Goal: Task Accomplishment & Management: Manage account settings

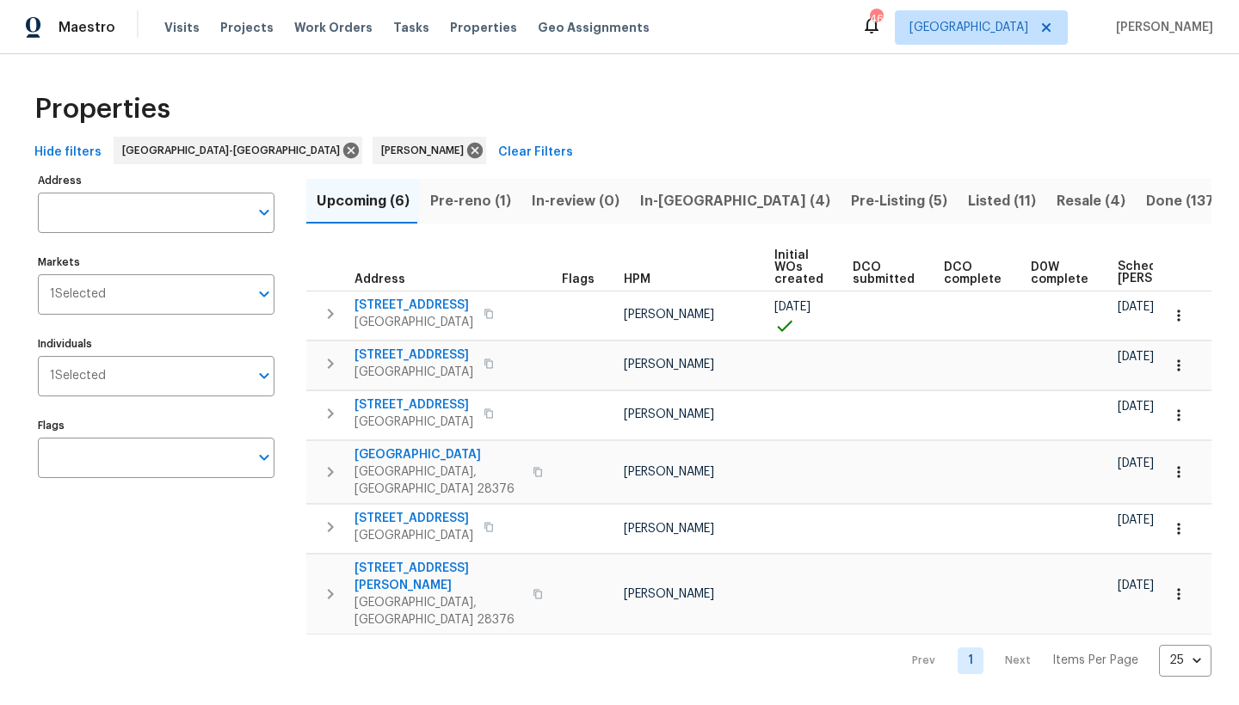
click at [480, 196] on span "Pre-reno (1)" at bounding box center [470, 201] width 81 height 24
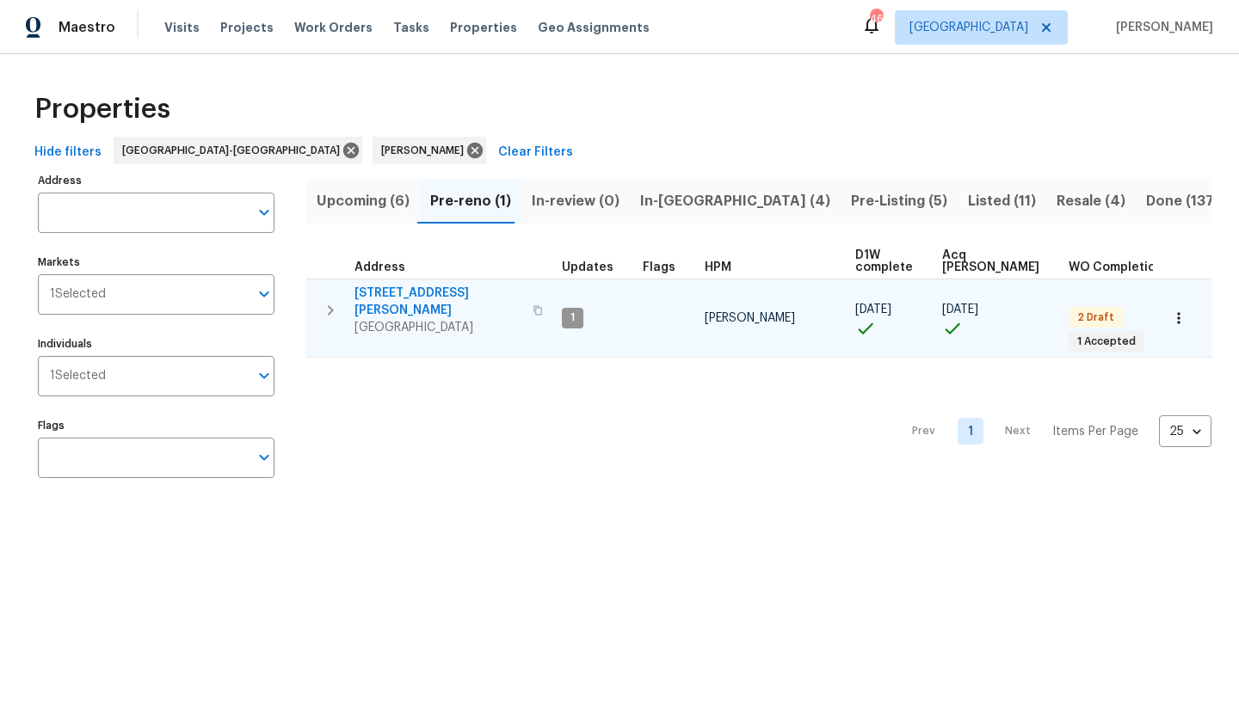
click at [423, 291] on span "[STREET_ADDRESS][PERSON_NAME]" at bounding box center [438, 302] width 168 height 34
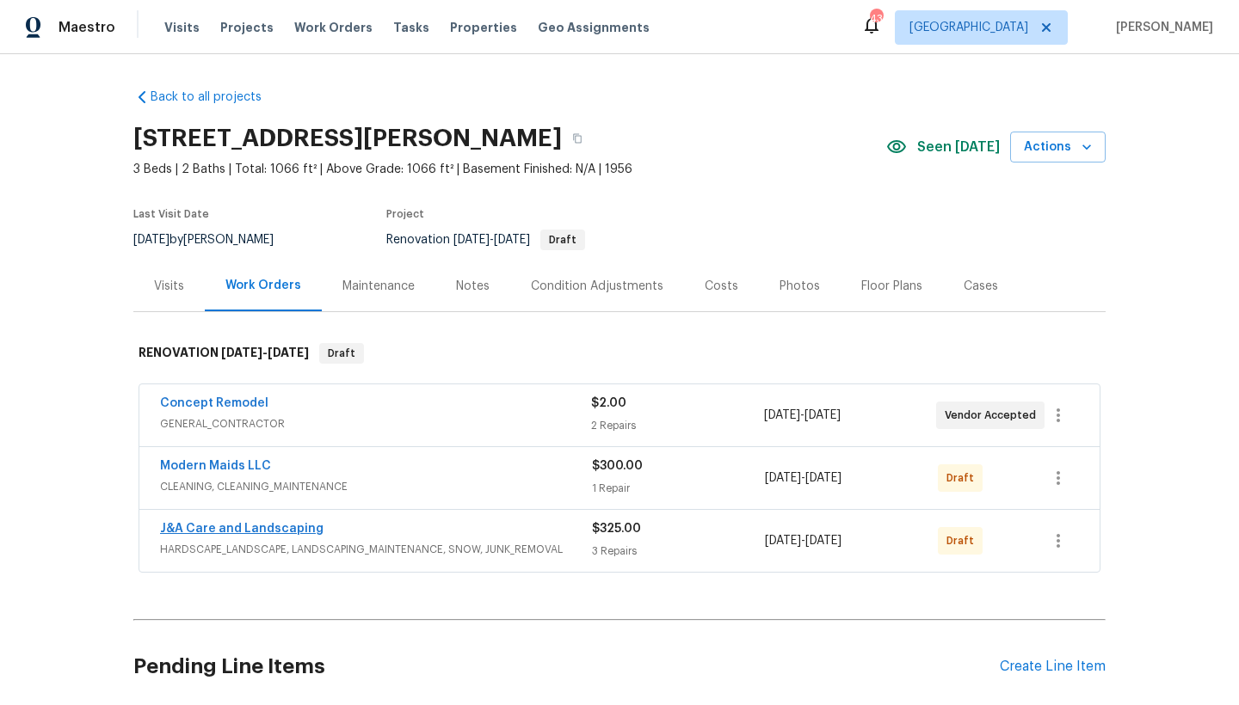
click at [210, 531] on link "J&A Care and Landscaping" at bounding box center [241, 529] width 163 height 12
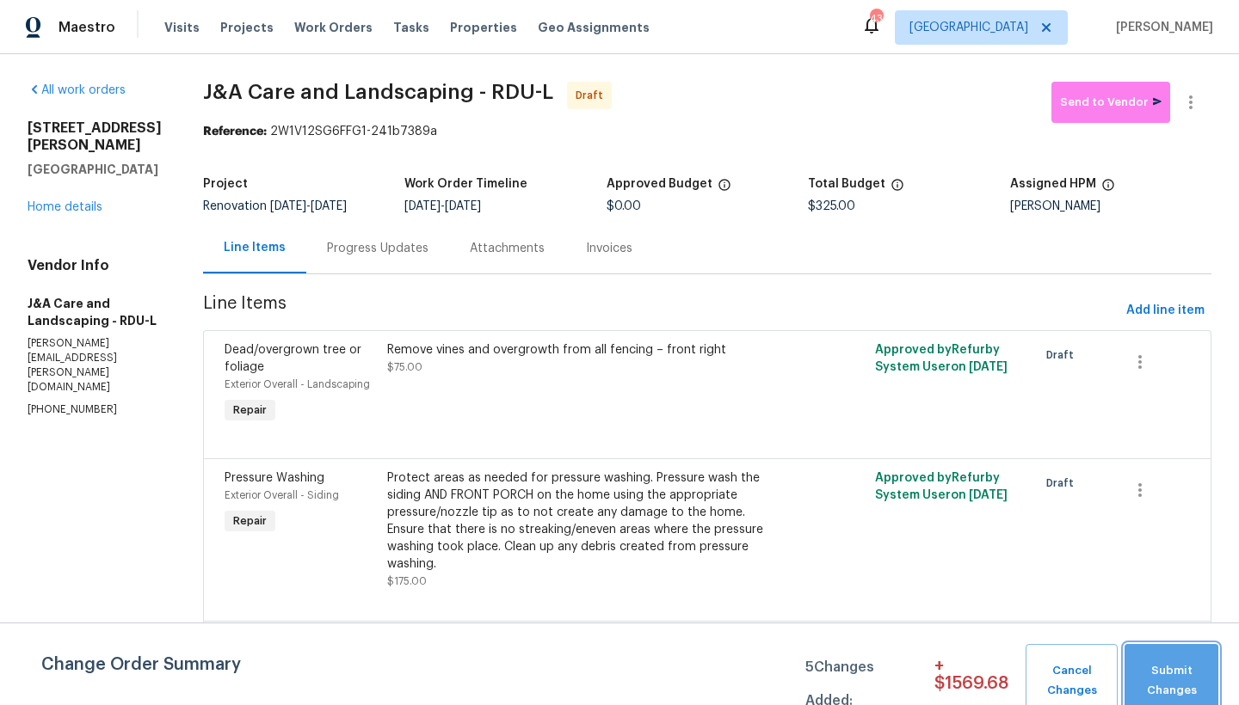
click at [1162, 668] on span "Submit Changes" at bounding box center [1171, 681] width 77 height 40
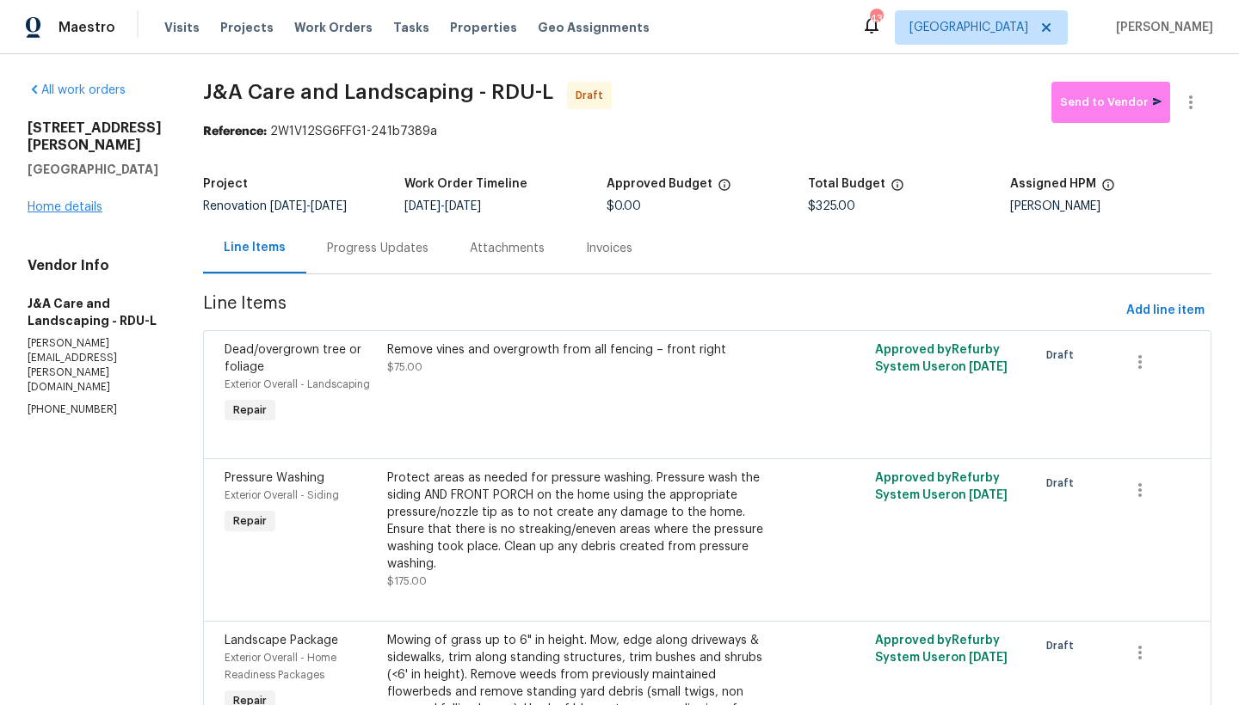
click at [72, 201] on link "Home details" at bounding box center [65, 207] width 75 height 12
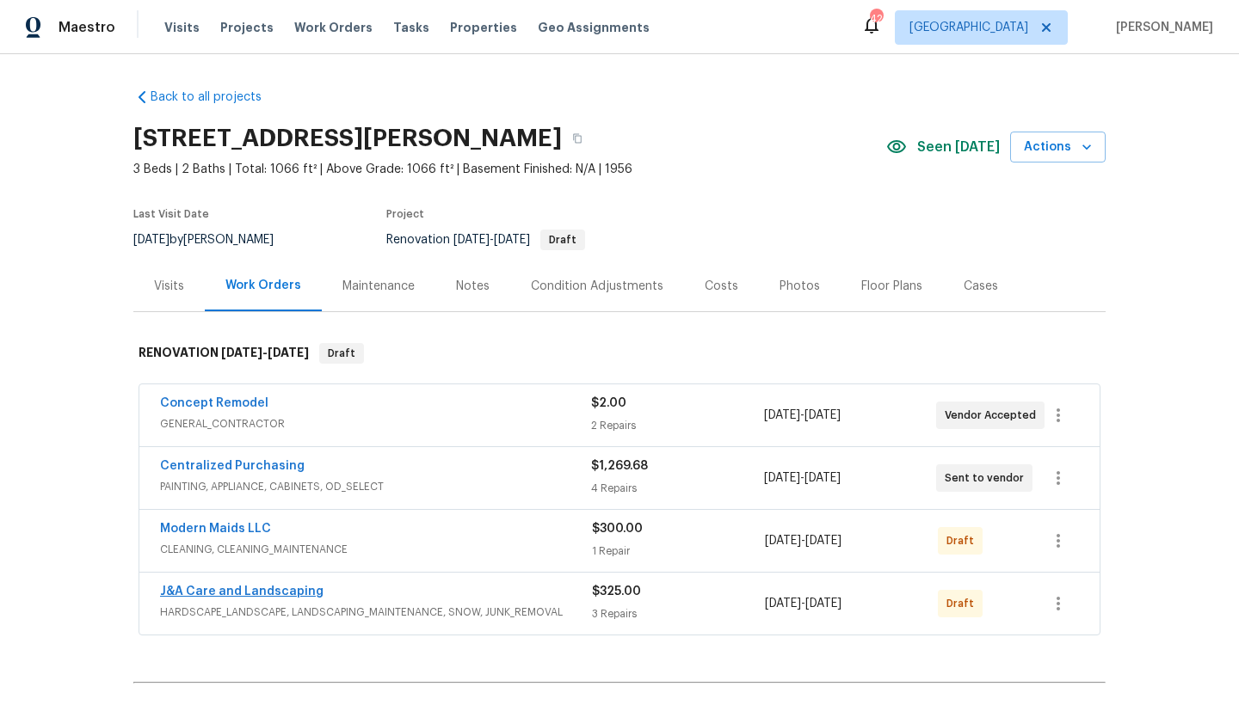
click at [194, 595] on link "J&A Care and Landscaping" at bounding box center [241, 592] width 163 height 12
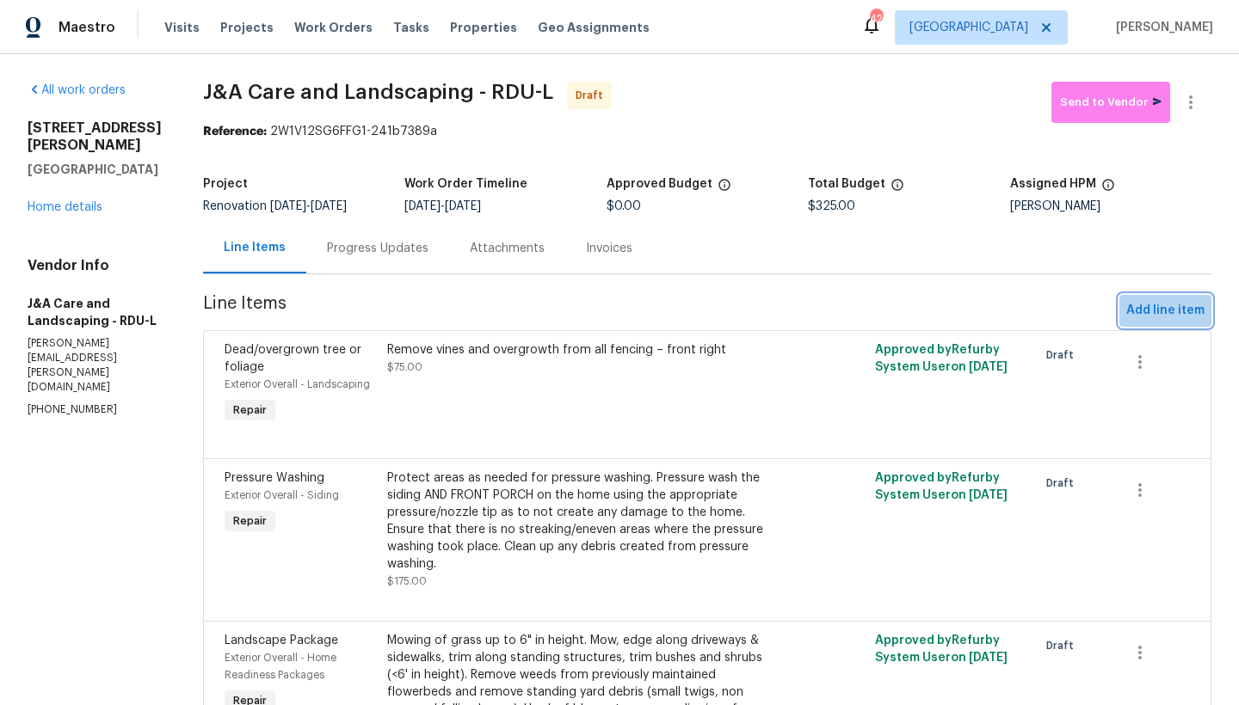
click at [1164, 322] on span "Add line item" at bounding box center [1165, 311] width 78 height 22
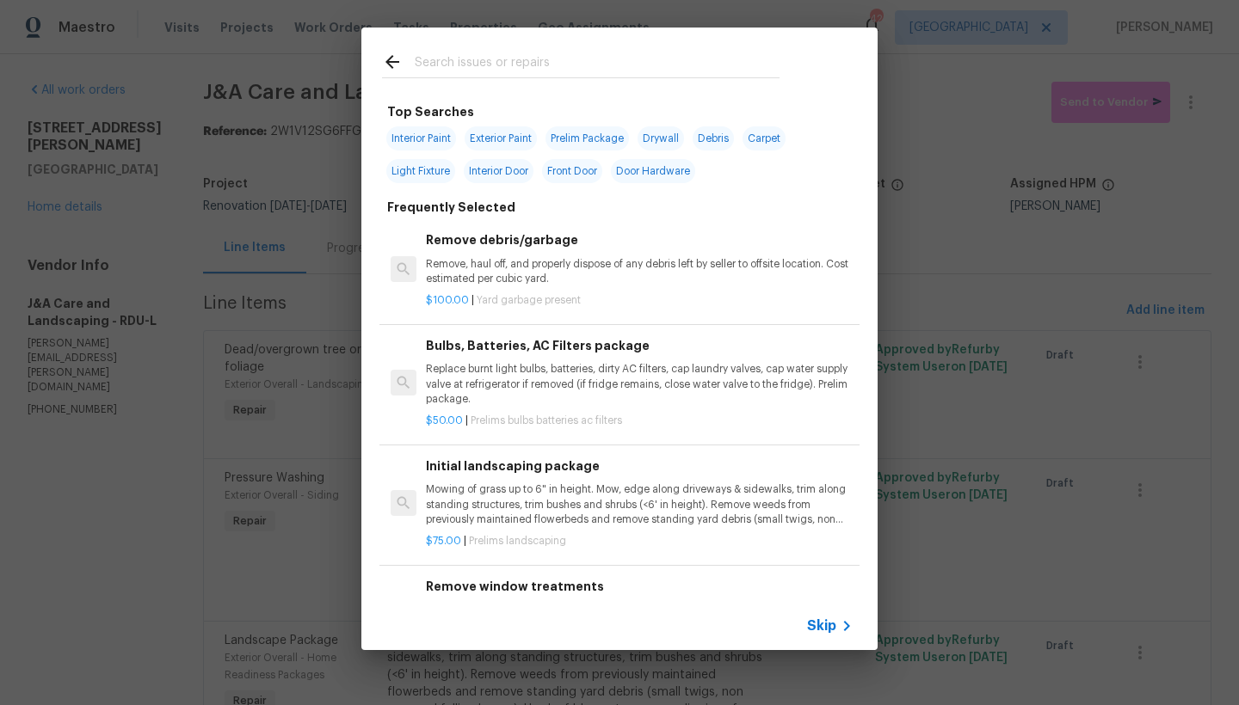
click at [513, 64] on input "text" at bounding box center [597, 65] width 365 height 26
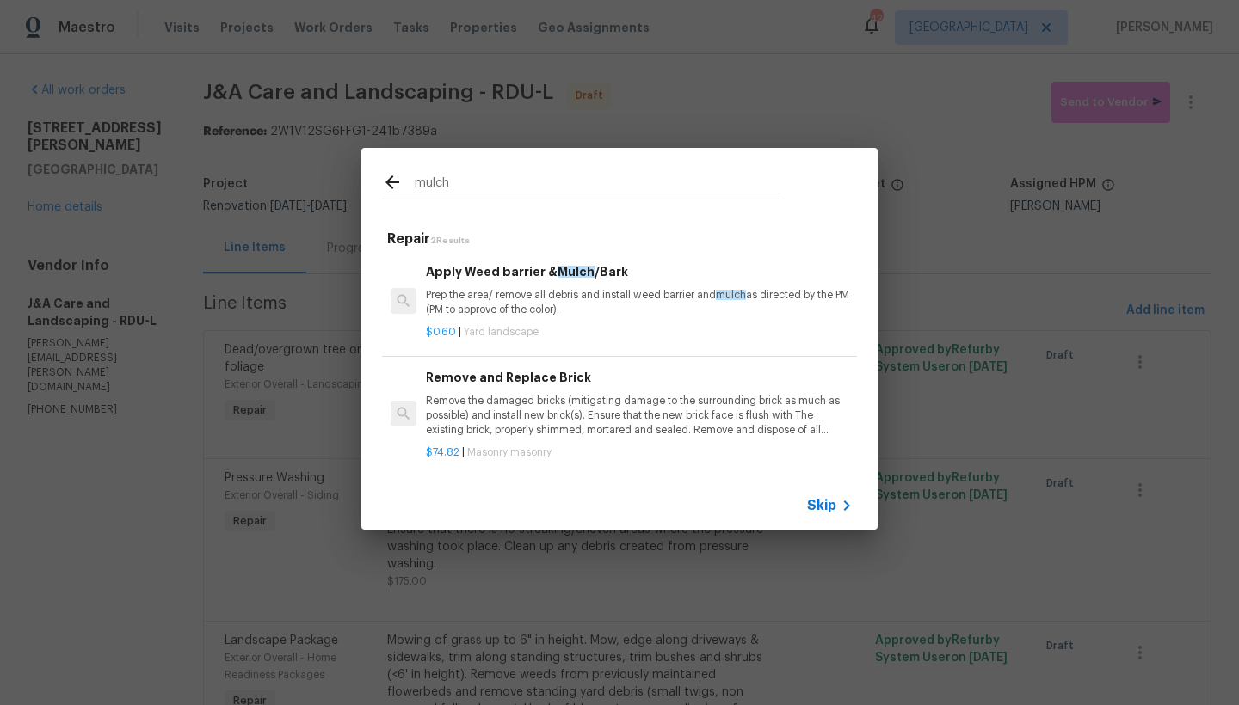
type input "mulch"
click at [524, 305] on p "Prep the area/ remove all debris and install weed barrier and mulch as directed…" at bounding box center [639, 302] width 427 height 29
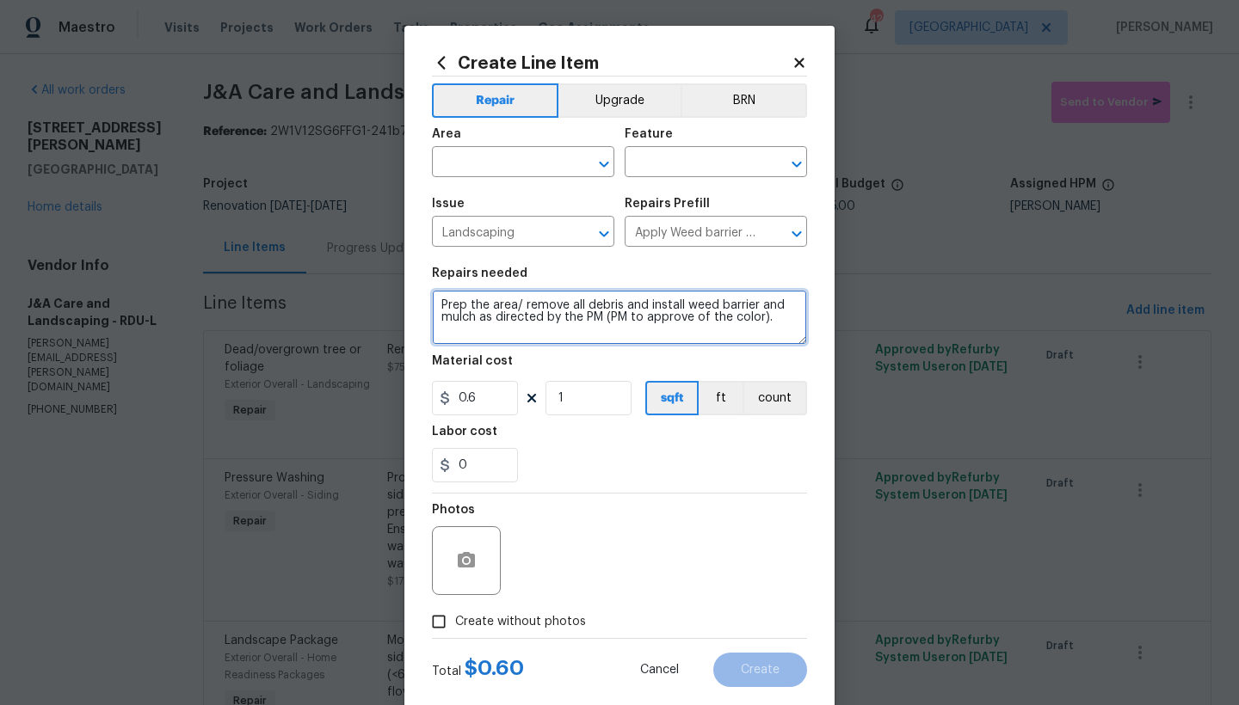
click at [435, 298] on textarea "Prep the area/ remove all debris and install weed barrier and mulch as directed…" at bounding box center [619, 317] width 375 height 55
click at [495, 305] on textarea "Prep the area/ remove all debris and install weed barrier and mulch as directed…" at bounding box center [619, 317] width 375 height 55
drag, startPoint x: 751, startPoint y: 331, endPoint x: 599, endPoint y: 326, distance: 152.3
click at [599, 326] on textarea "Front Flowerbeds ------- Prep the area/ remove all debris and install weed barr…" at bounding box center [619, 317] width 375 height 55
type textarea "Front Flowerbeds ------- Prep the area/ remove all debris and install weed barr…"
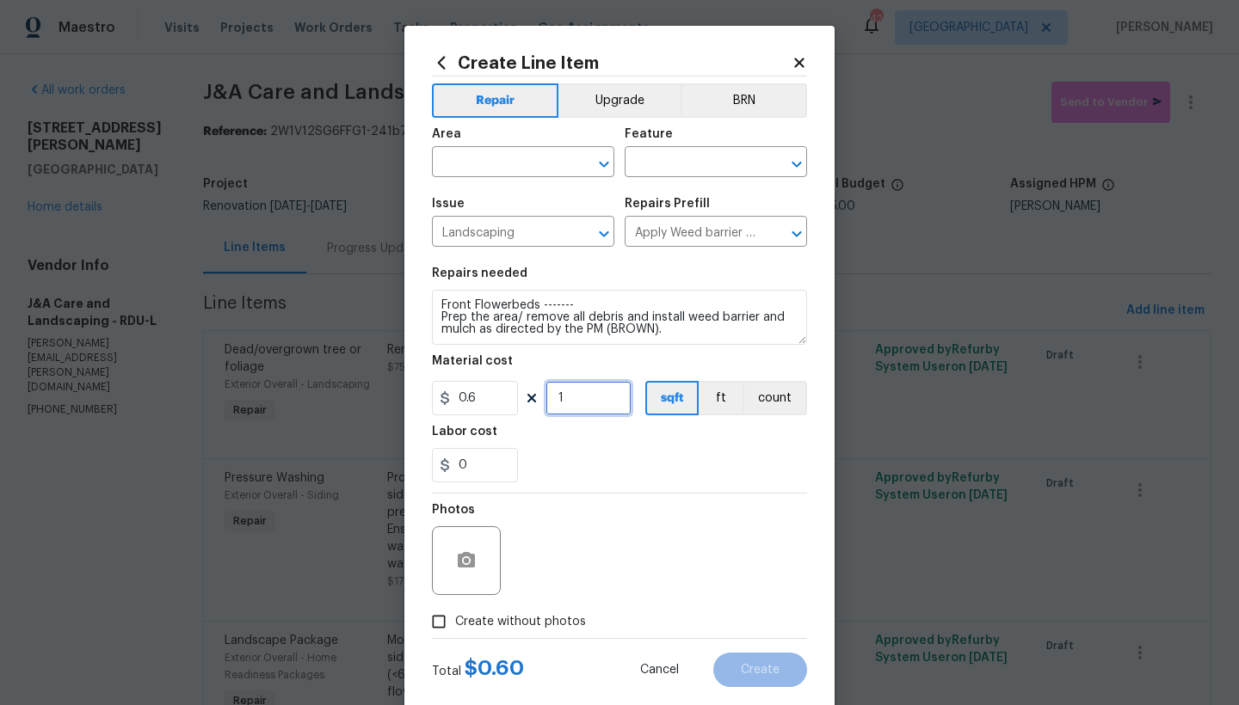
click at [584, 407] on input "1" at bounding box center [588, 398] width 86 height 34
type input "250"
click at [510, 169] on input "text" at bounding box center [499, 164] width 134 height 27
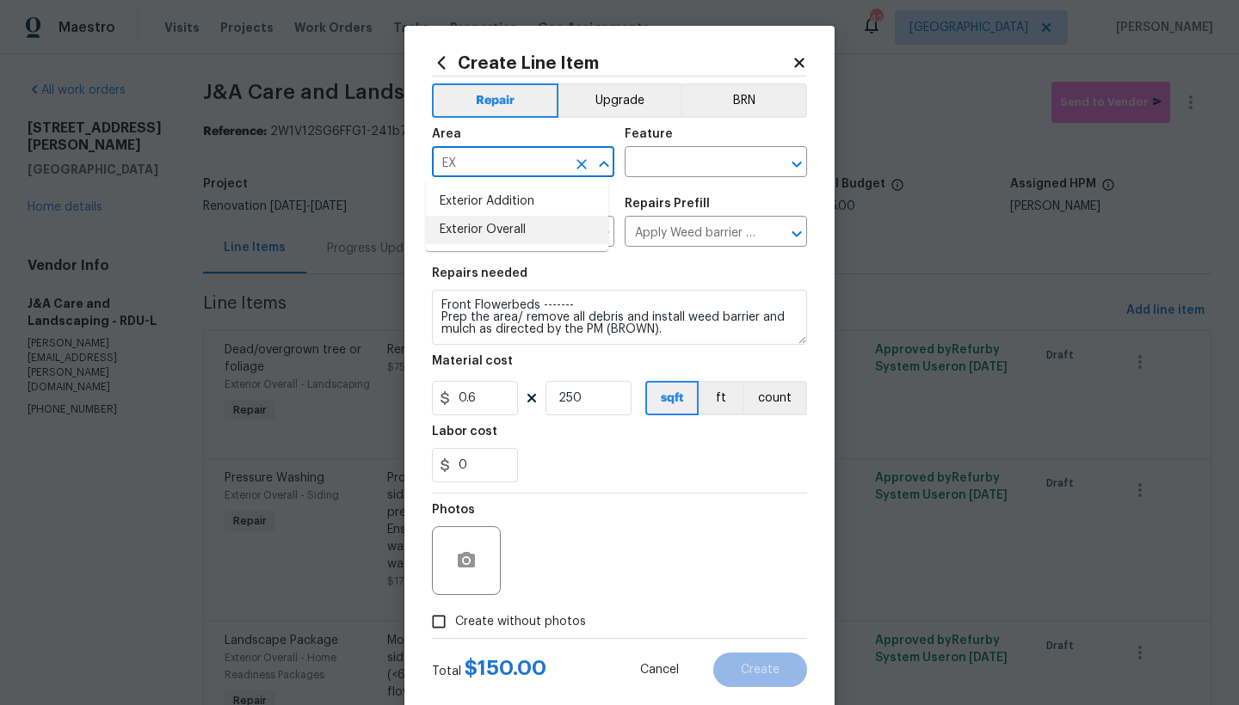
click at [515, 231] on li "Exterior Overall" at bounding box center [517, 230] width 182 height 28
type input "Exterior Overall"
click at [740, 164] on input "text" at bounding box center [691, 164] width 134 height 27
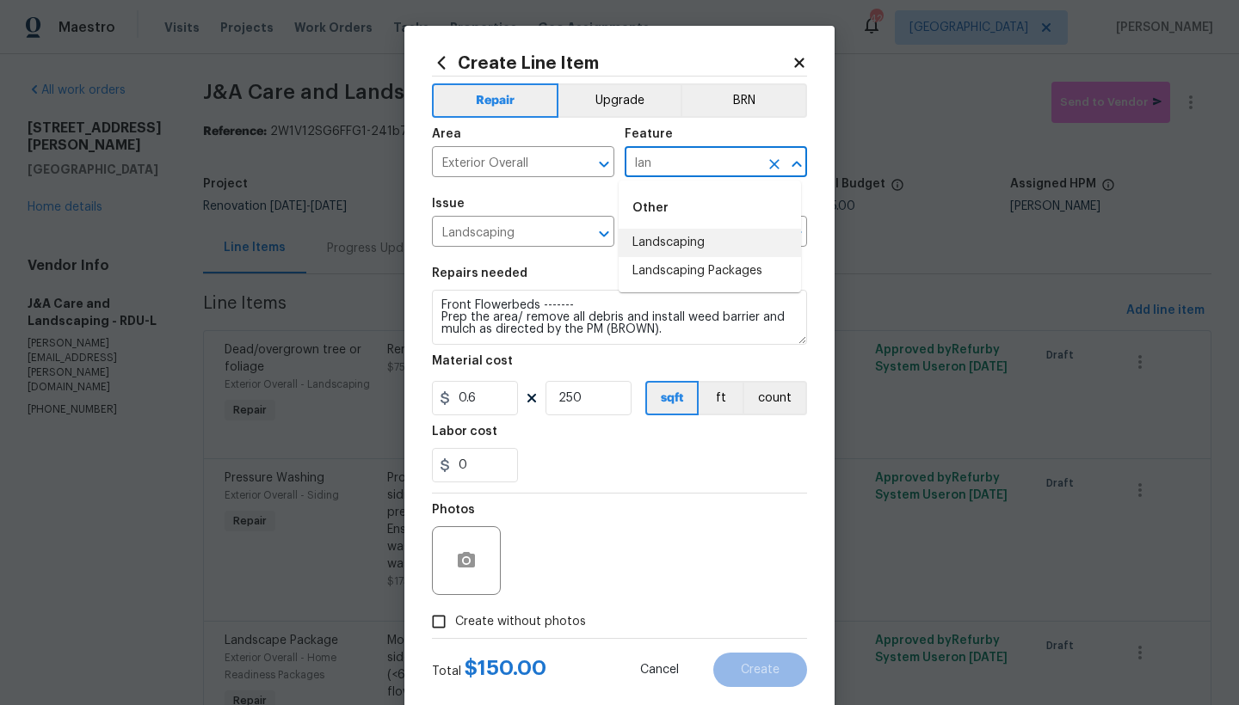
click at [648, 240] on li "Landscaping" at bounding box center [709, 243] width 182 height 28
type input "Landscaping"
click at [468, 624] on span "Create without photos" at bounding box center [520, 622] width 131 height 18
click at [455, 624] on input "Create without photos" at bounding box center [438, 622] width 33 height 33
checkbox input "true"
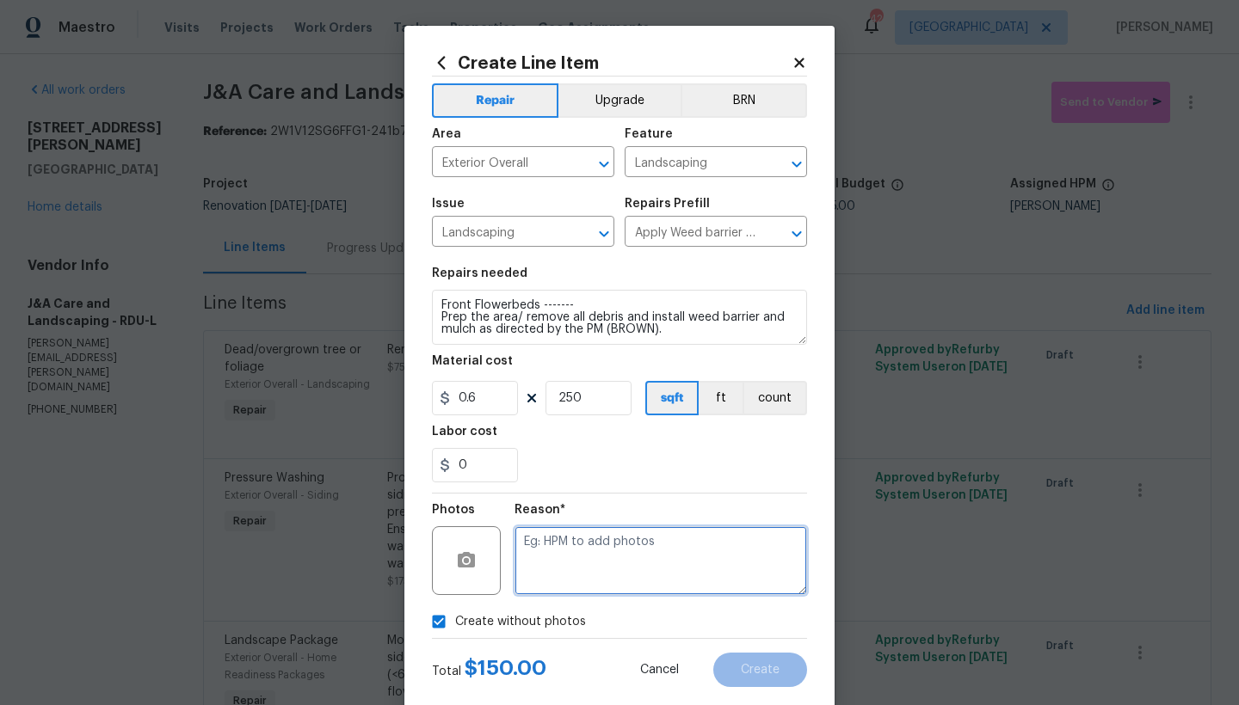
click at [578, 567] on textarea at bounding box center [660, 560] width 292 height 69
type textarea "n"
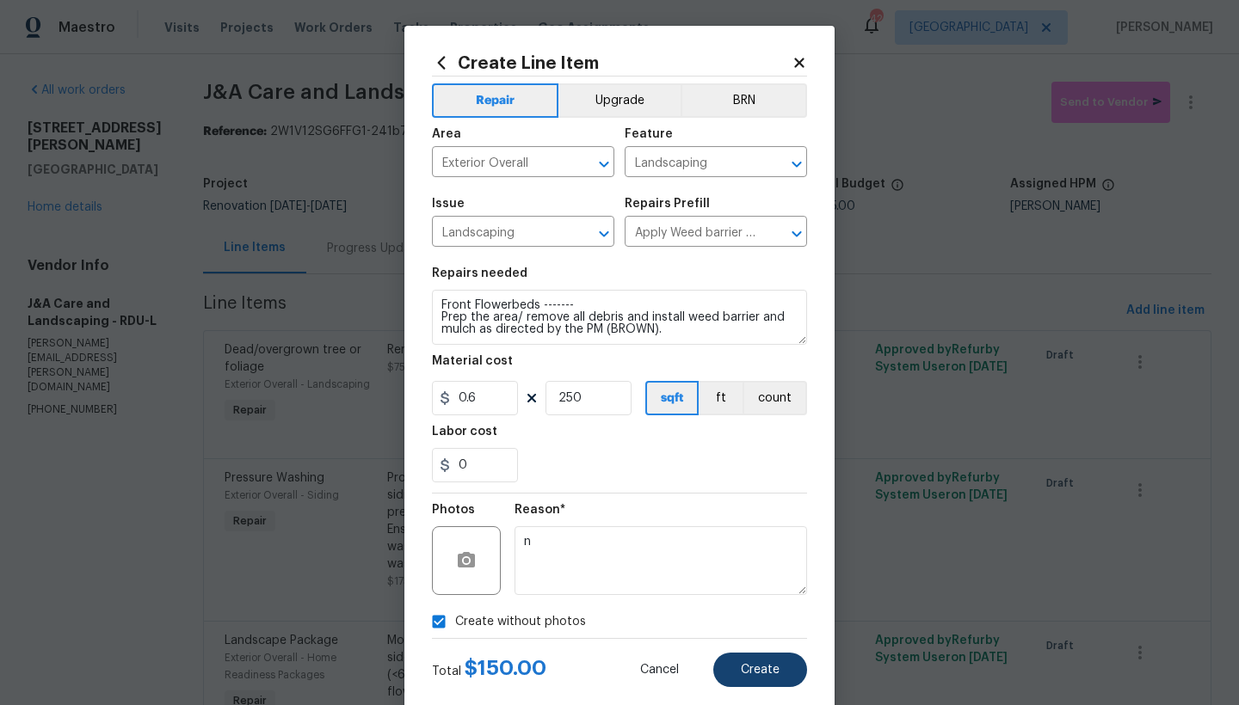
click at [747, 665] on span "Create" at bounding box center [760, 670] width 39 height 13
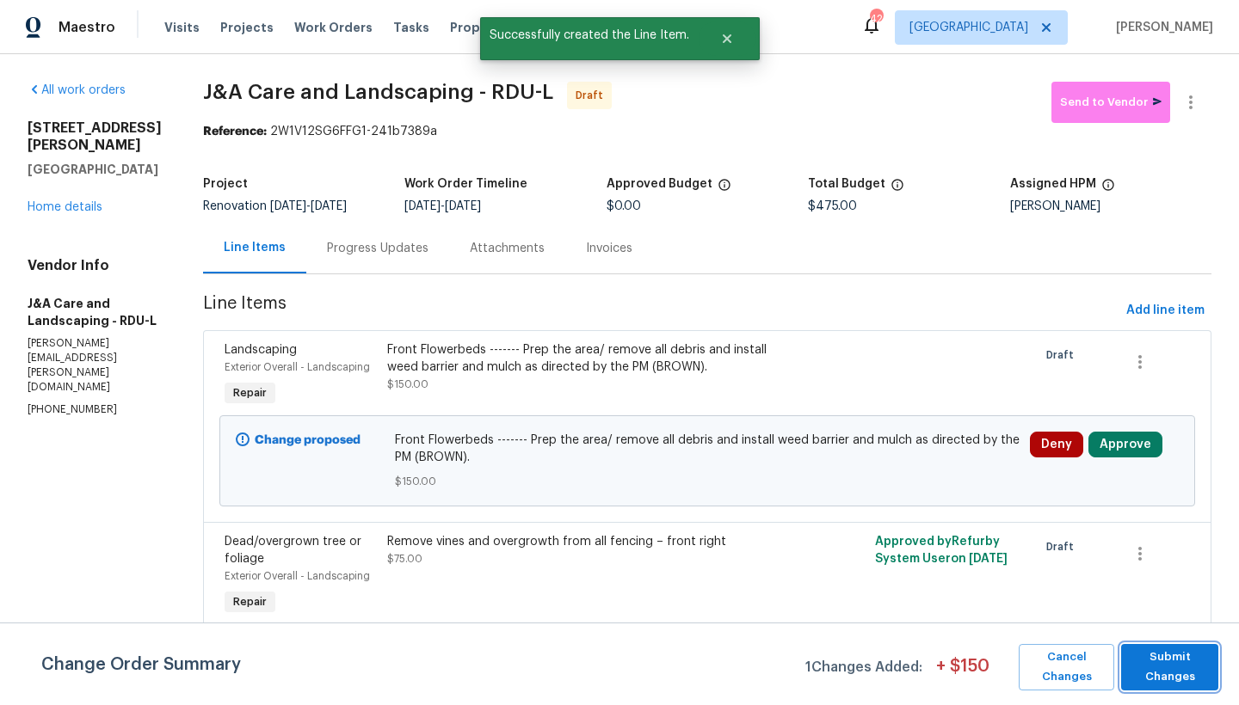
click at [1133, 665] on span "Submit Changes" at bounding box center [1169, 668] width 80 height 40
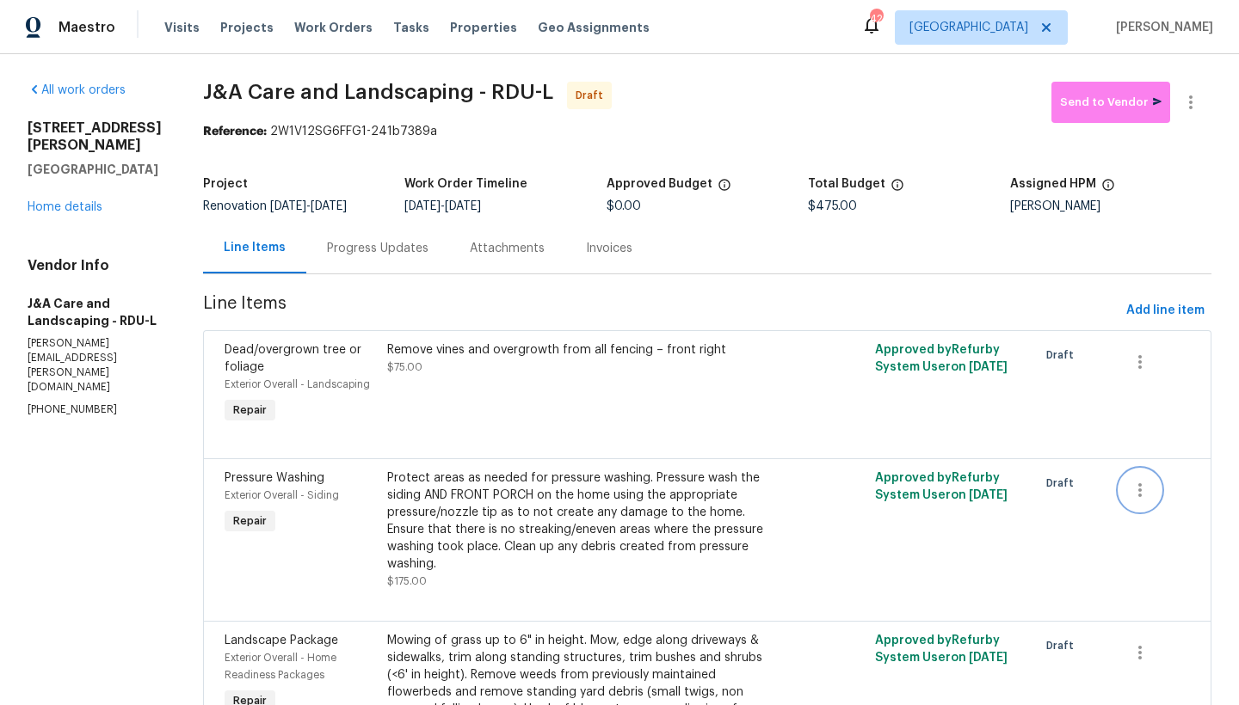
click at [1129, 499] on icon "button" at bounding box center [1139, 490] width 21 height 21
drag, startPoint x: 579, startPoint y: 575, endPoint x: 508, endPoint y: 516, distance: 92.3
click at [579, 575] on div at bounding box center [619, 352] width 1239 height 705
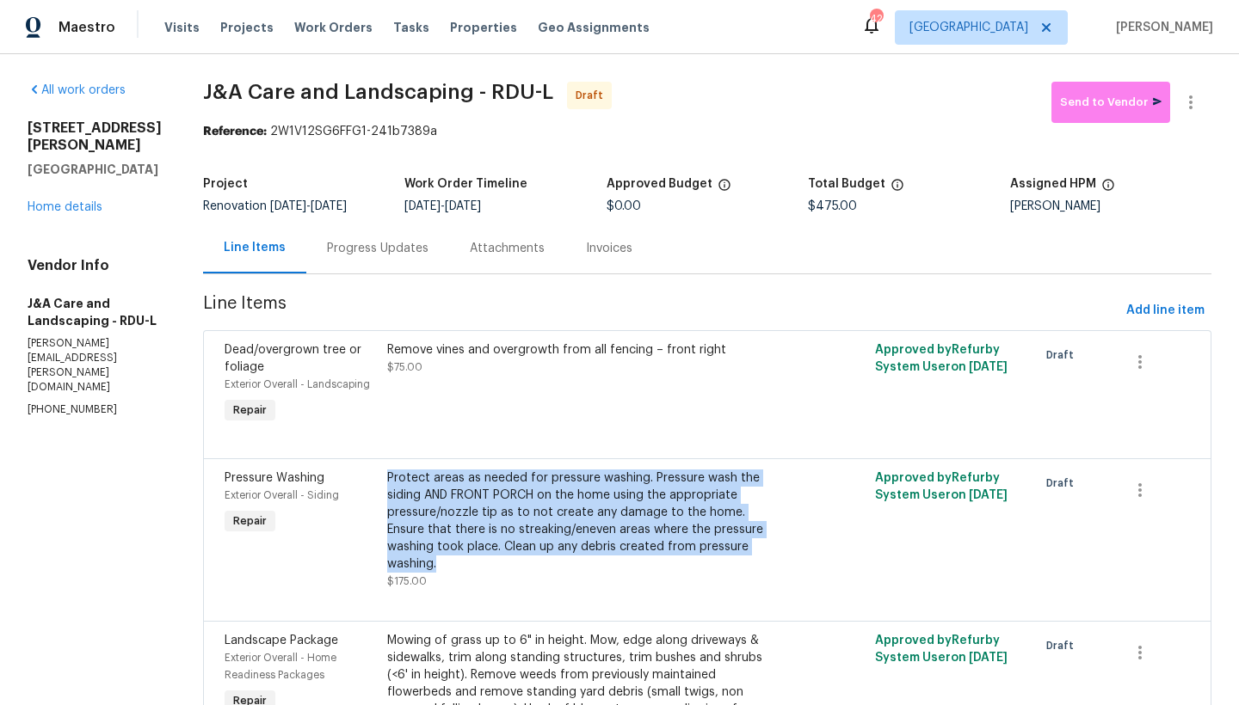
drag, startPoint x: 408, startPoint y: 493, endPoint x: 477, endPoint y: 571, distance: 104.2
click at [477, 571] on div "Protect areas as needed for pressure washing. Pressure wash the siding AND FRON…" at bounding box center [585, 521] width 397 height 103
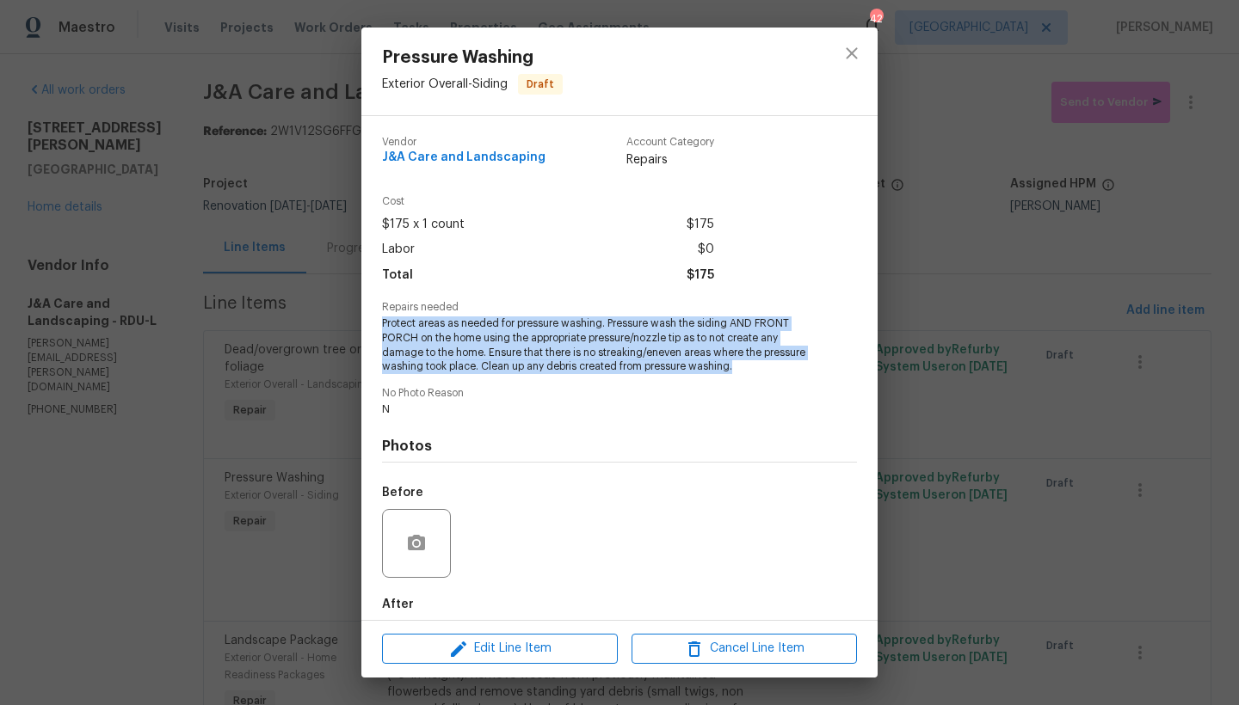
drag, startPoint x: 382, startPoint y: 320, endPoint x: 784, endPoint y: 362, distance: 403.9
click at [784, 362] on span "Protect areas as needed for pressure washing. Pressure wash the siding AND FRON…" at bounding box center [596, 346] width 428 height 58
copy span "Protect areas as needed for pressure washing. Pressure wash the siding AND FRON…"
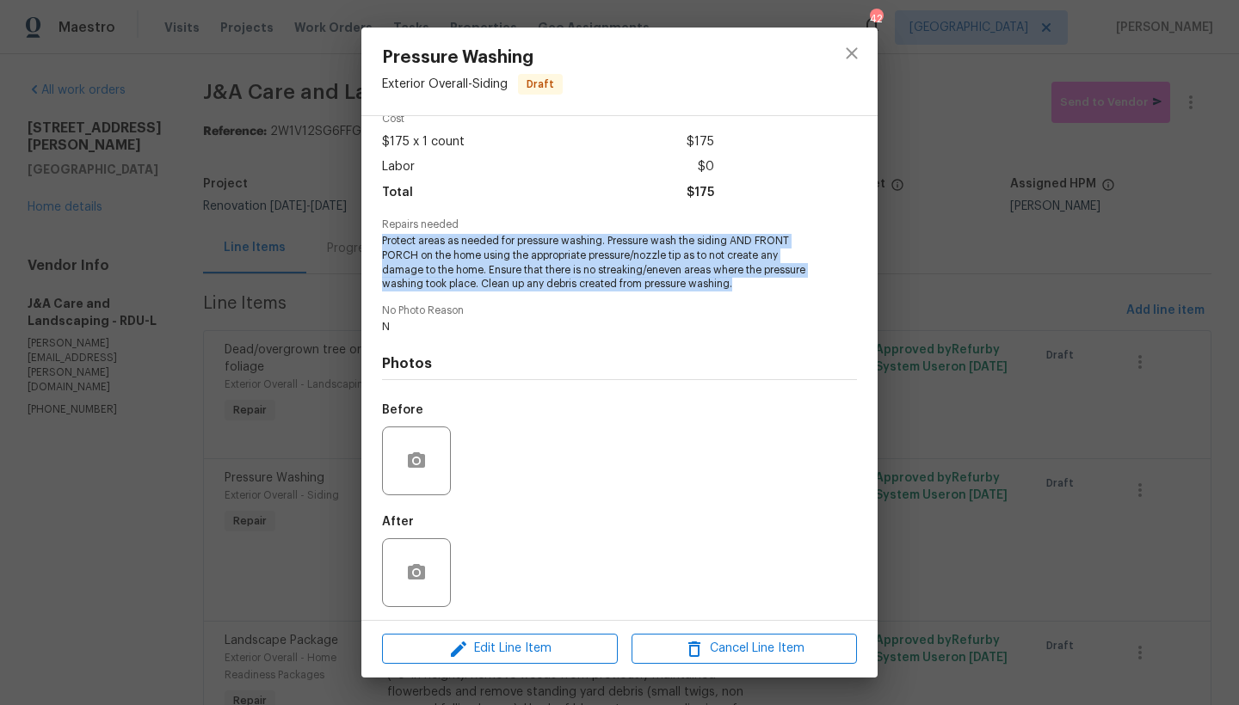
copy span "Protect areas as needed for pressure washing. Pressure wash the siding AND FRON…"
click at [690, 649] on icon "button" at bounding box center [694, 649] width 12 height 15
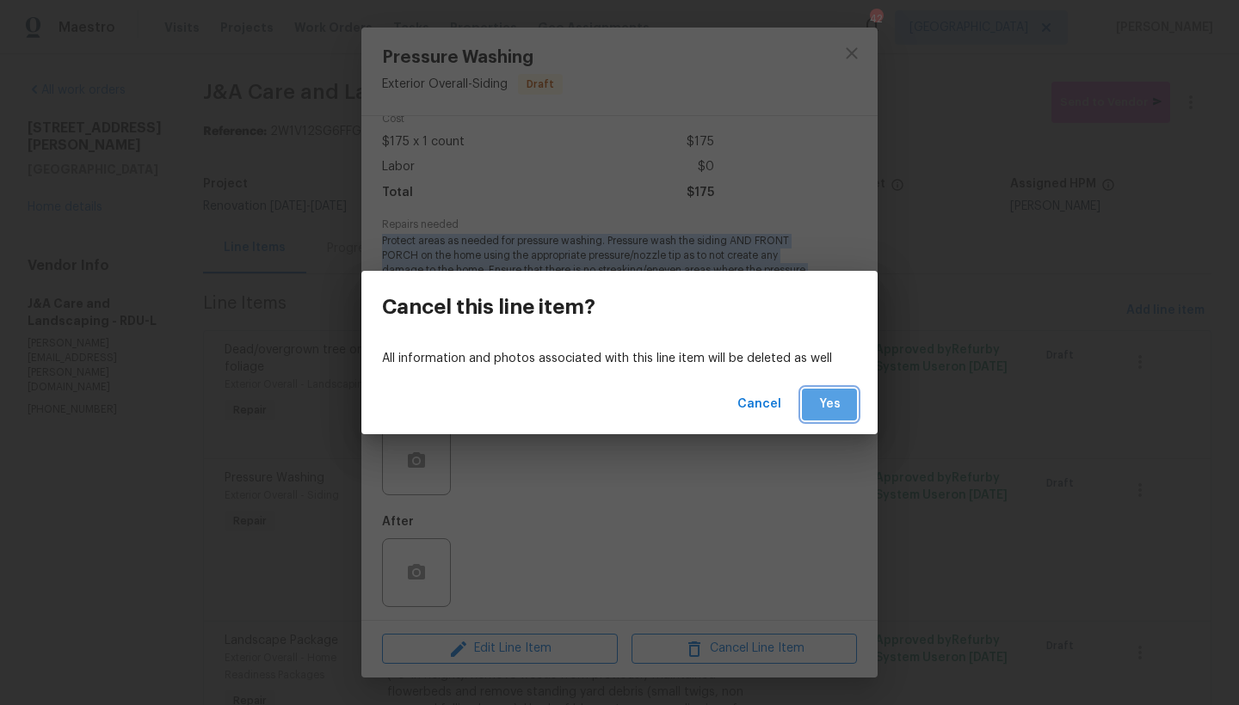
click at [840, 406] on span "Yes" at bounding box center [829, 405] width 28 height 22
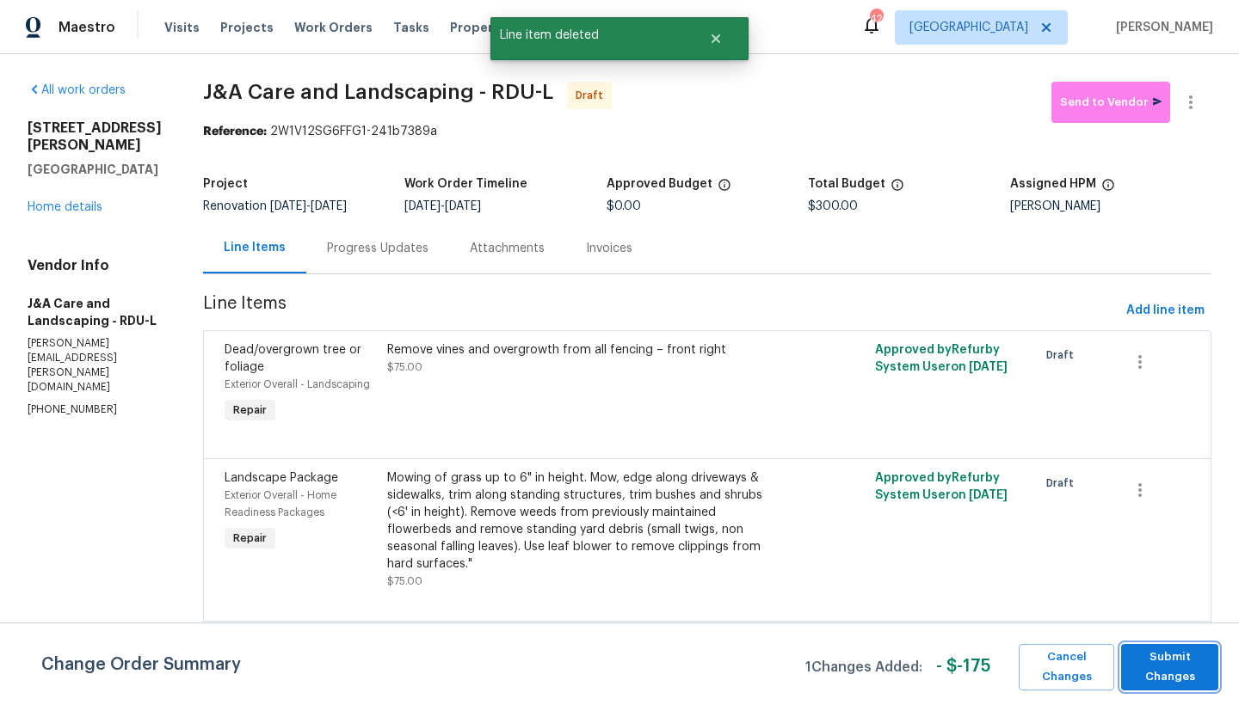
click at [1141, 662] on span "Submit Changes" at bounding box center [1169, 668] width 80 height 40
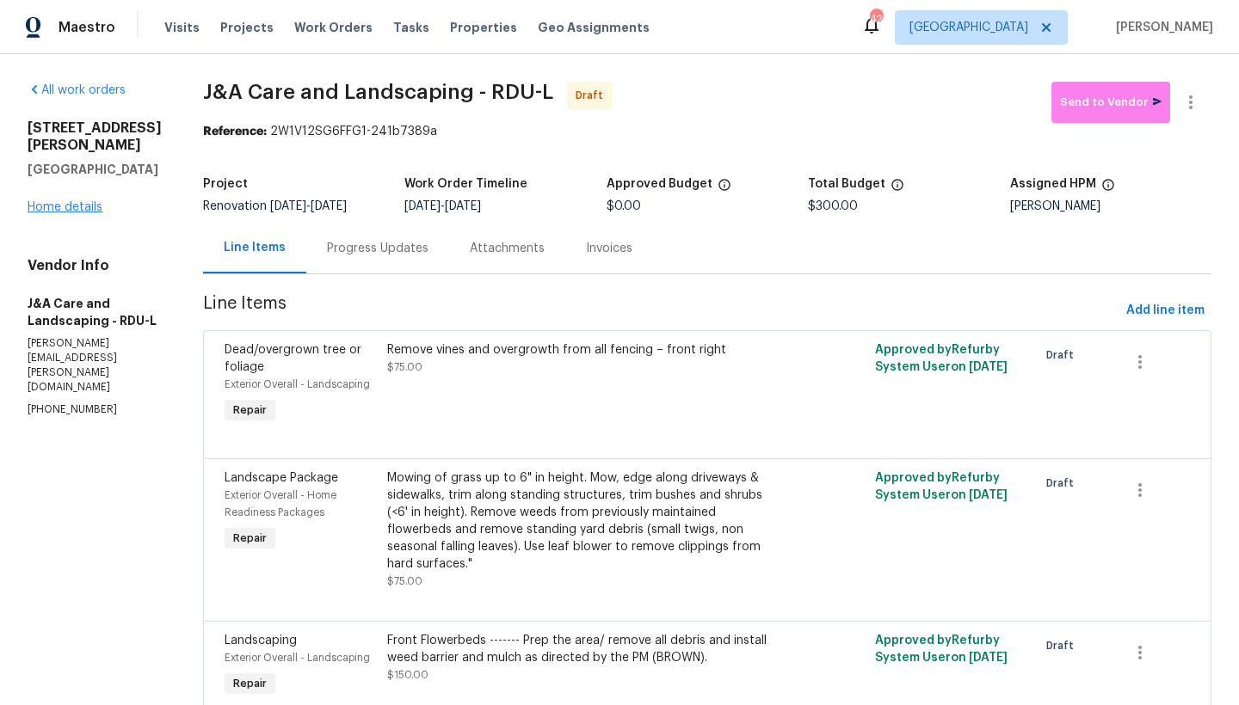
click at [82, 201] on link "Home details" at bounding box center [65, 207] width 75 height 12
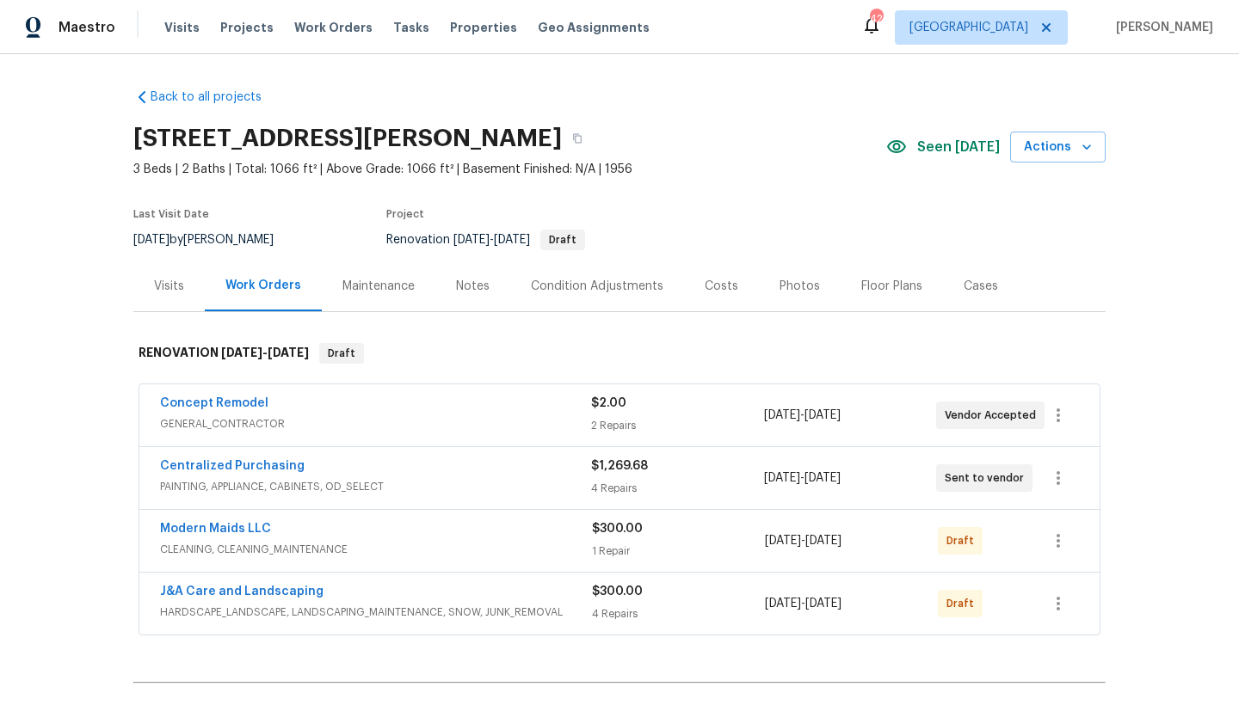
click at [231, 409] on span "Concept Remodel" at bounding box center [214, 403] width 108 height 17
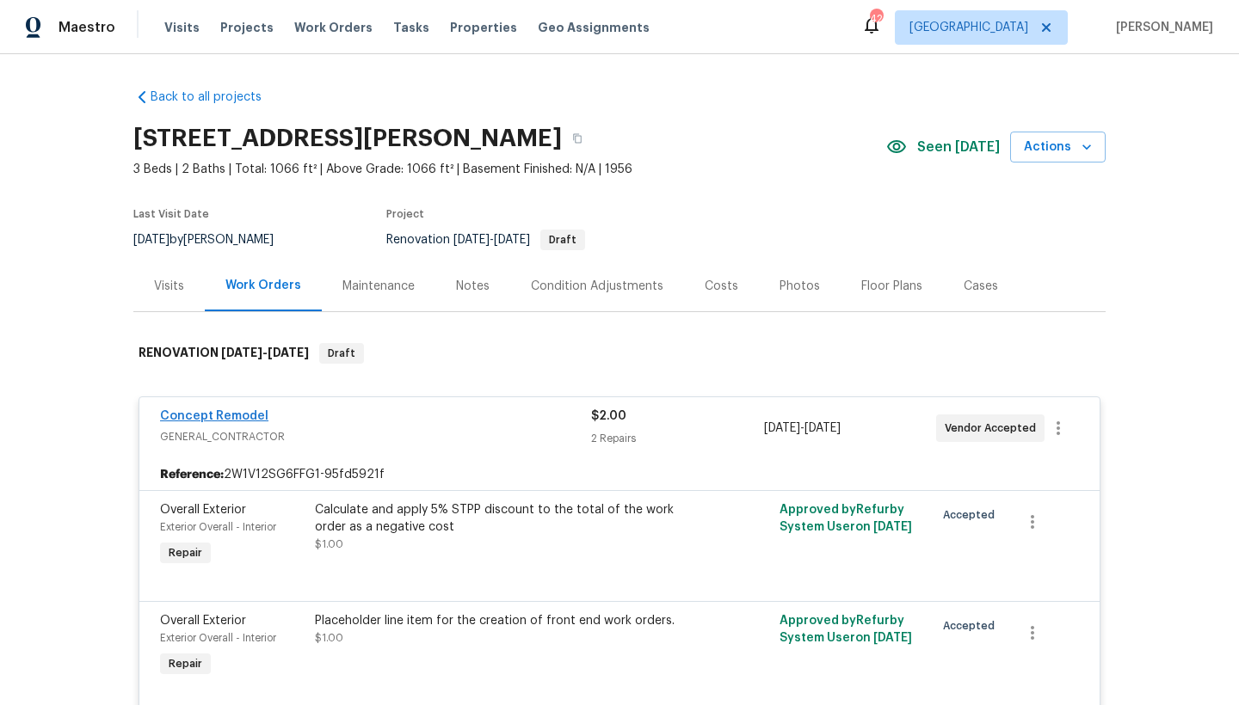
click at [231, 411] on link "Concept Remodel" at bounding box center [214, 416] width 108 height 12
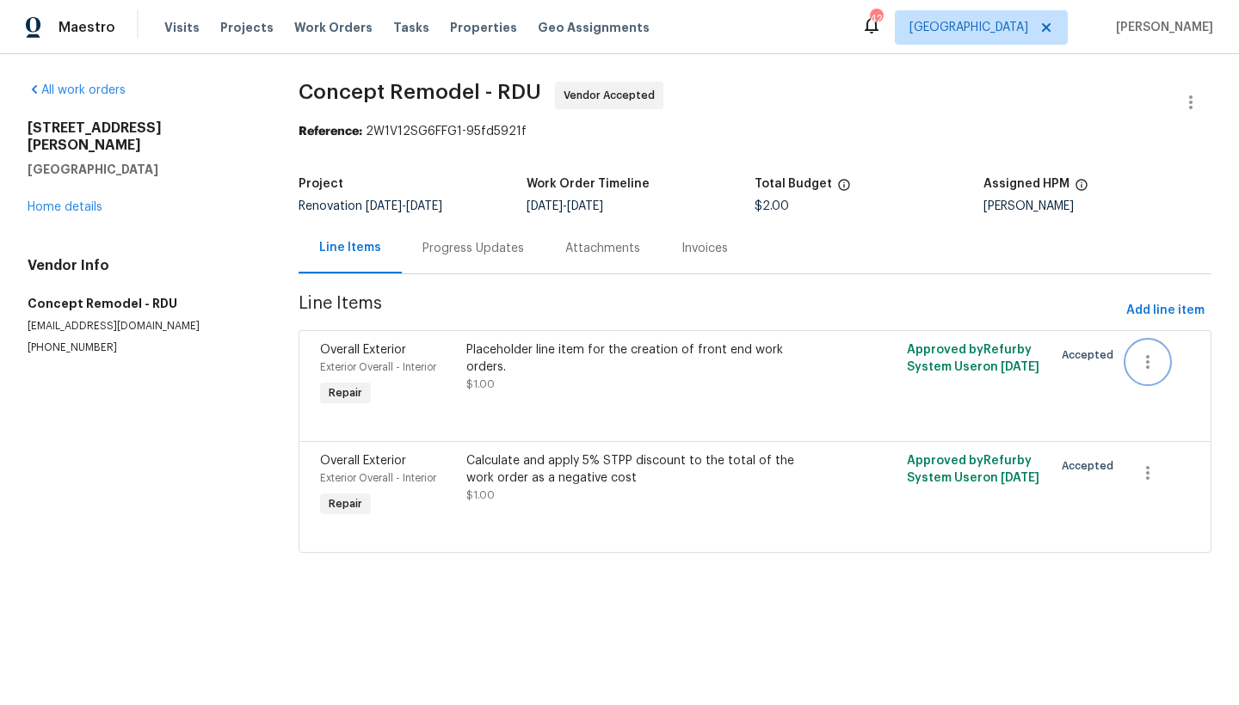
click at [1137, 360] on icon "button" at bounding box center [1147, 362] width 21 height 21
click at [1156, 369] on li "Cancel" at bounding box center [1148, 362] width 66 height 28
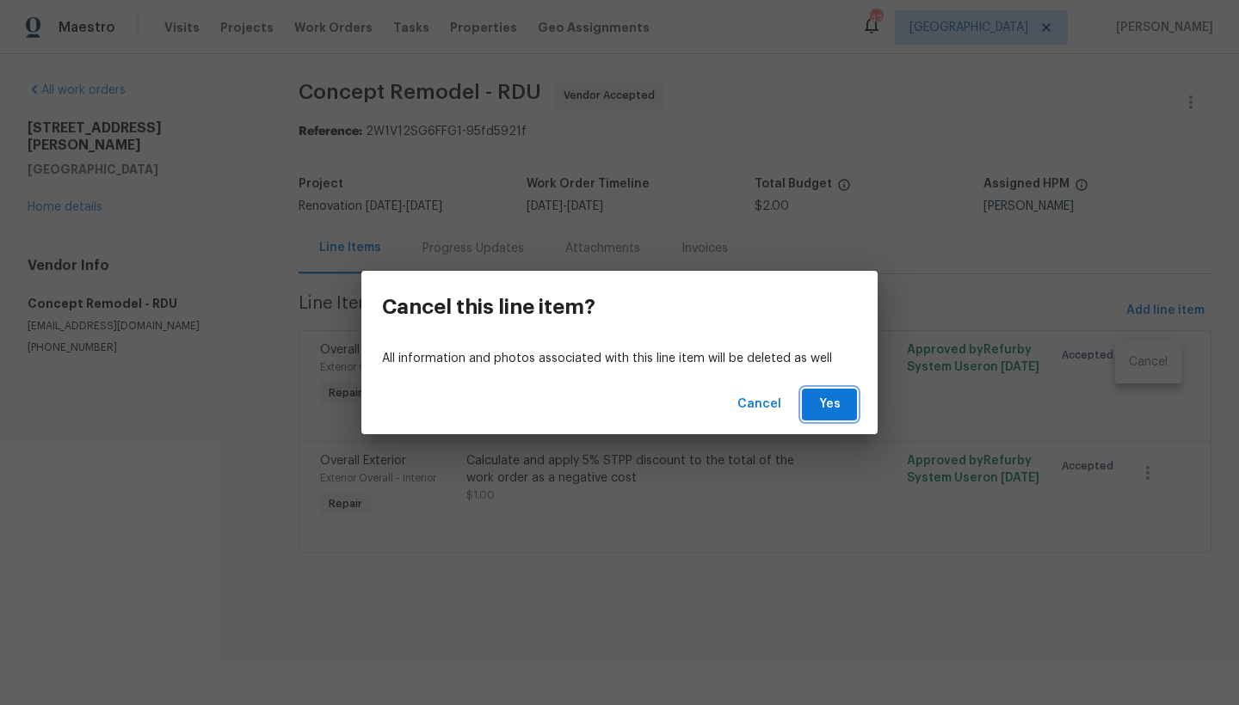
click at [845, 400] on button "Yes" at bounding box center [829, 405] width 55 height 32
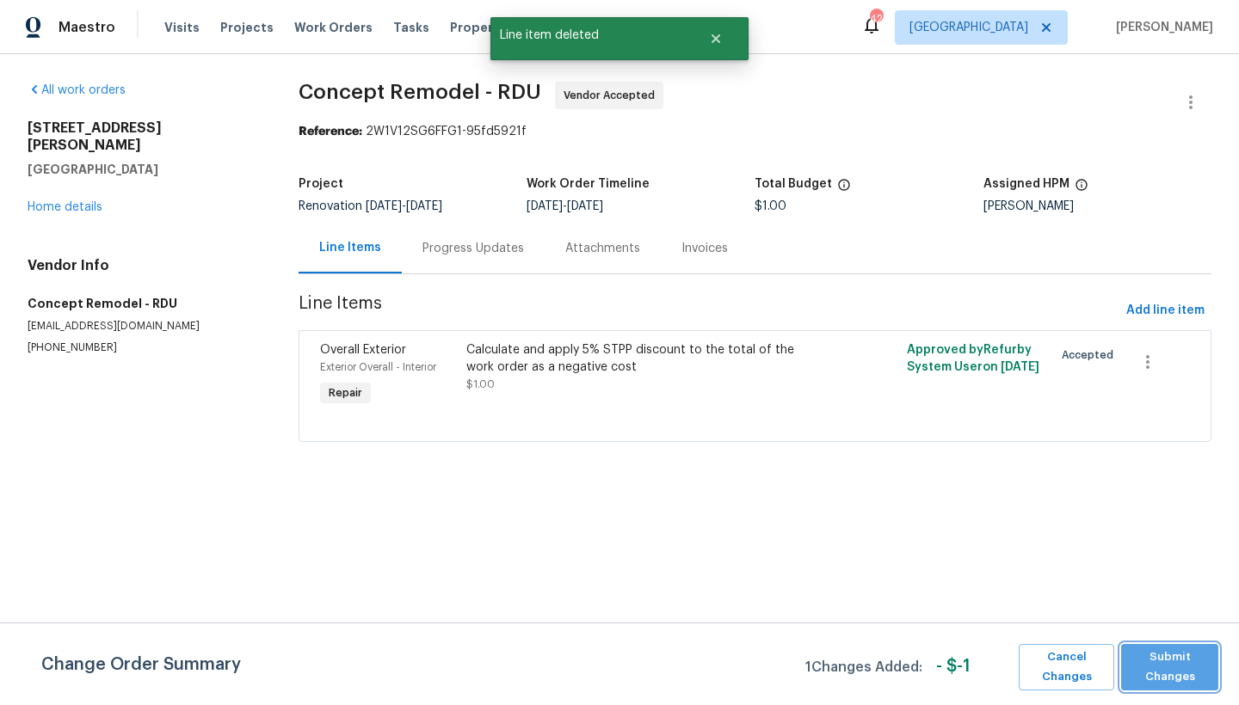
click at [1169, 656] on span "Submit Changes" at bounding box center [1169, 668] width 80 height 40
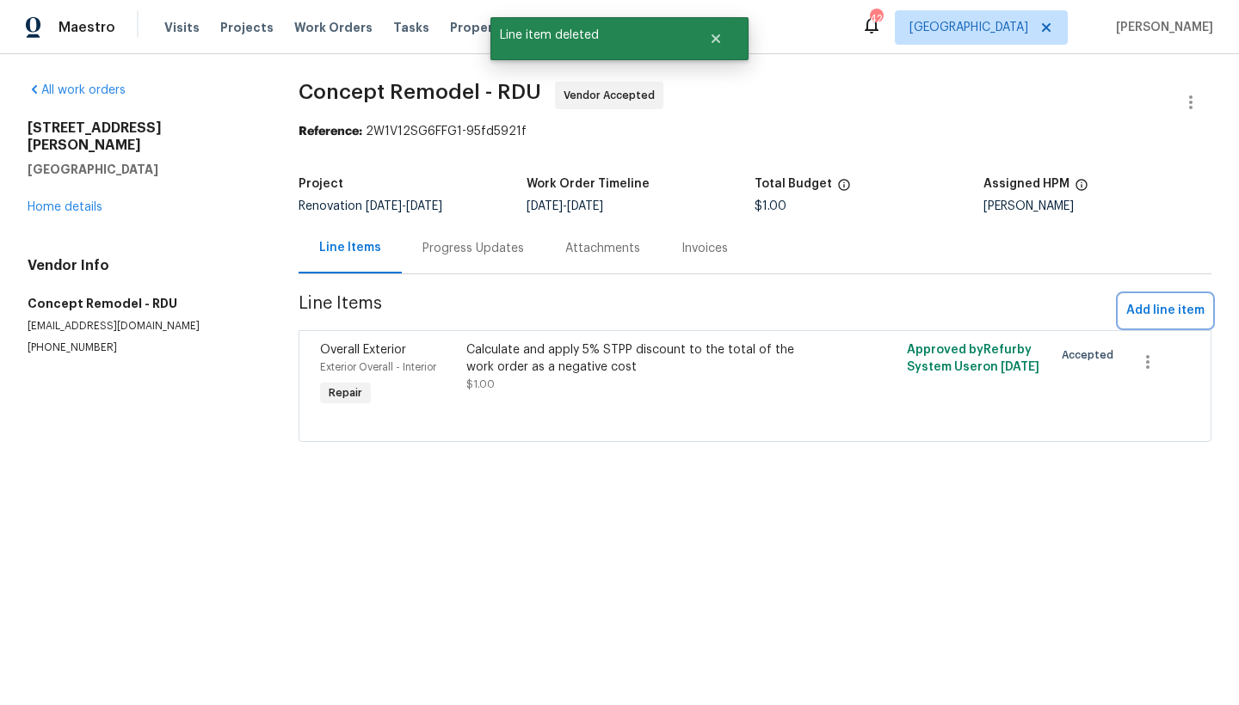
click at [1135, 311] on span "Add line item" at bounding box center [1165, 311] width 78 height 22
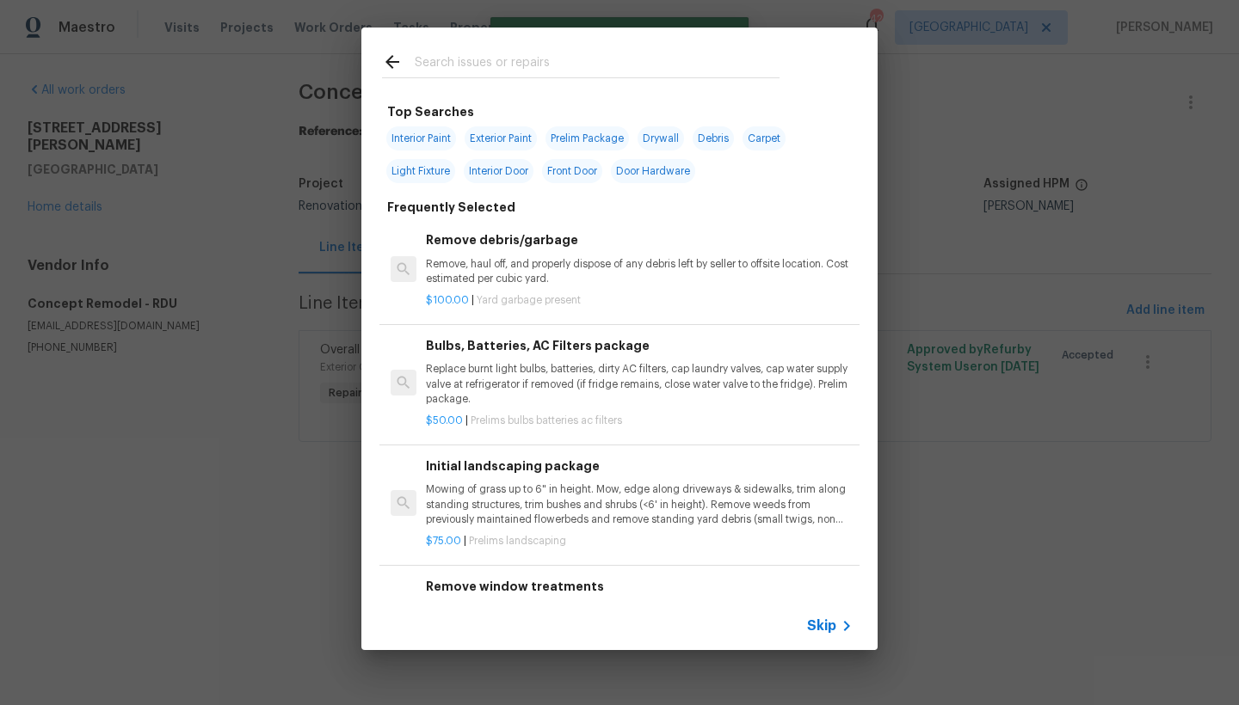
click at [507, 62] on input "text" at bounding box center [597, 65] width 365 height 26
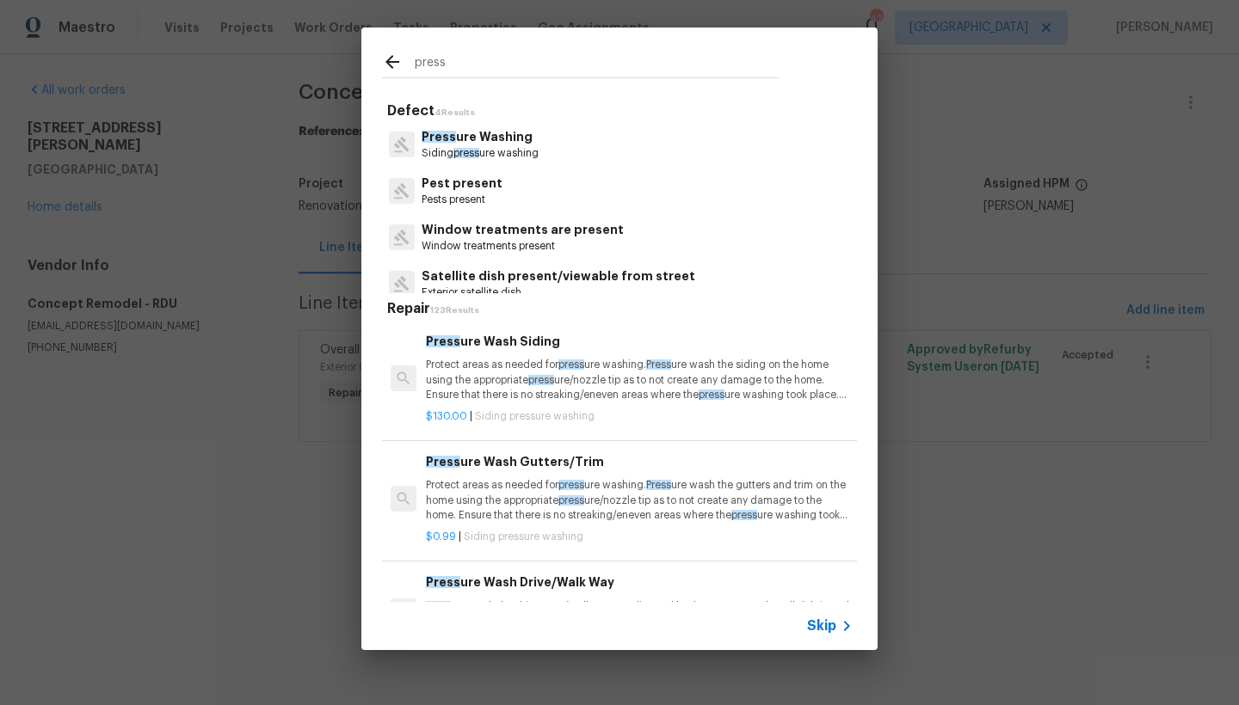
type input "press"
click at [436, 151] on p "Siding press ure washing" at bounding box center [479, 153] width 117 height 15
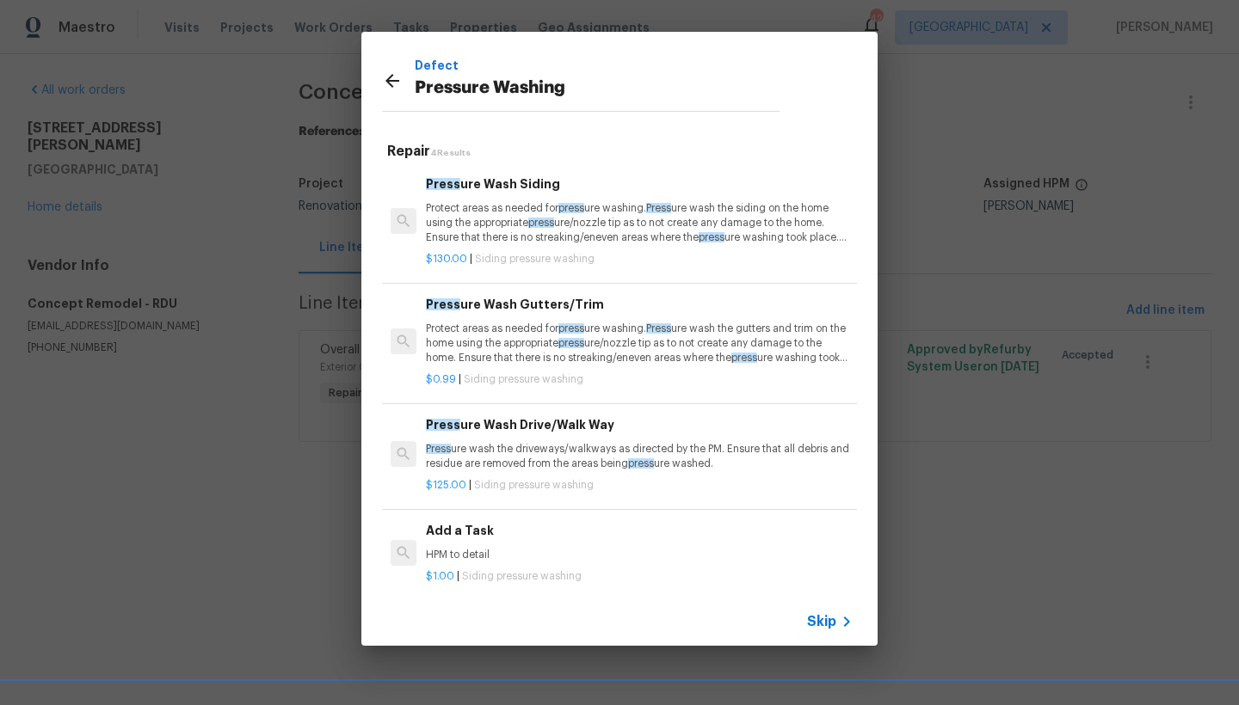
click at [508, 201] on p "Protect areas as needed for press ure washing. Press ure wash the siding on the…" at bounding box center [639, 223] width 427 height 44
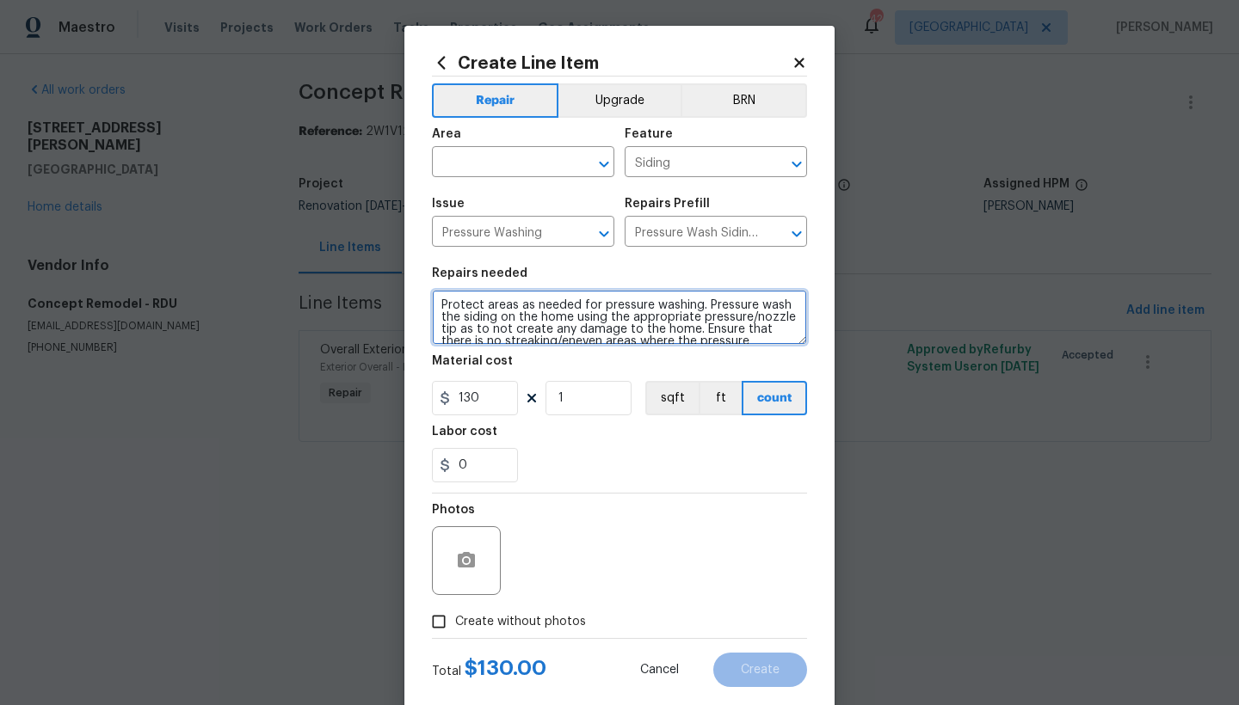
scroll to position [36, 0]
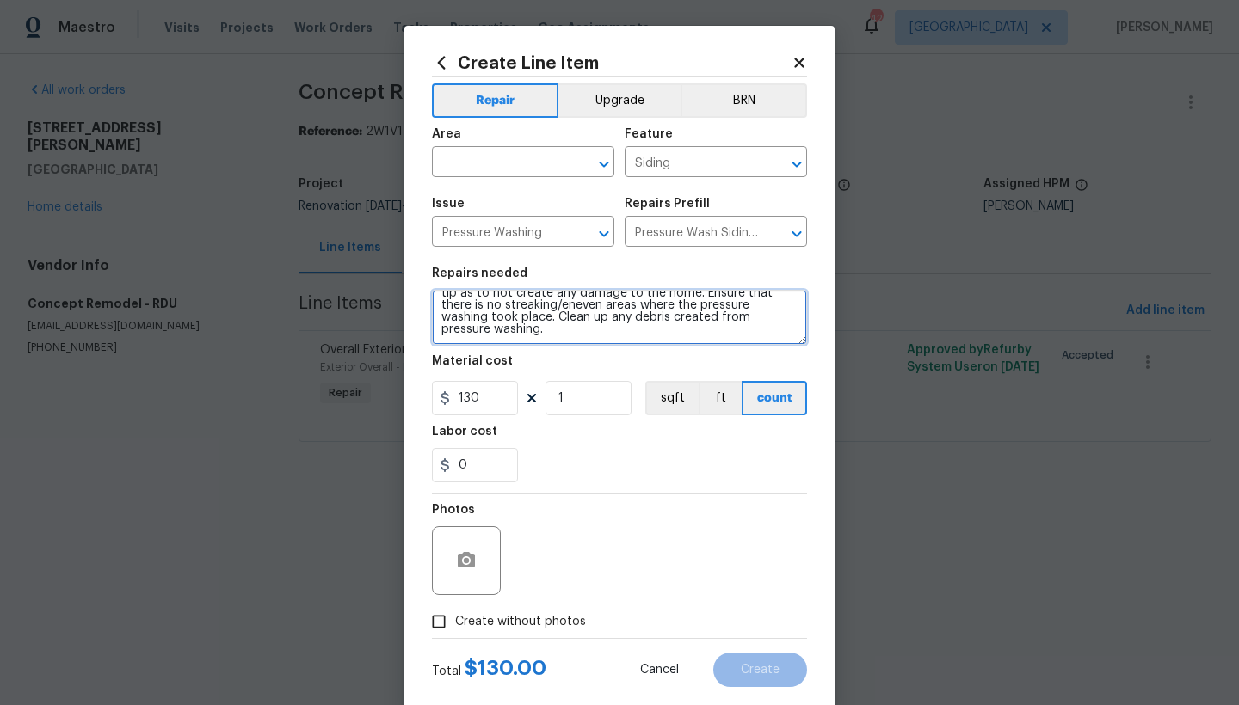
drag, startPoint x: 432, startPoint y: 298, endPoint x: 650, endPoint y: 339, distance: 222.2
click at [959, 575] on div "Create Line Item Repair Upgrade BRN Area ​ Feature Siding ​ Issue Pressure Wash…" at bounding box center [619, 352] width 1239 height 705
paste textarea "AND FRONT PORCH"
type textarea "Protect areas as needed for pressure washing. Pressure wash the siding AND FRON…"
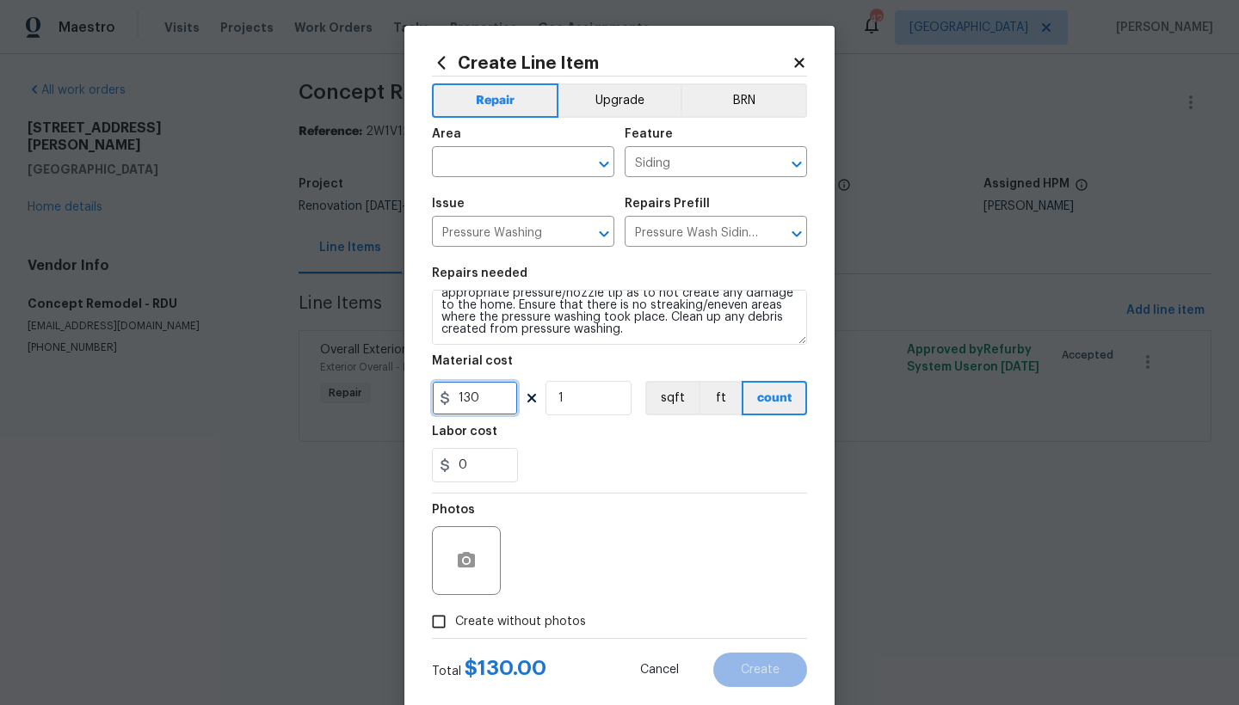
drag, startPoint x: 485, startPoint y: 403, endPoint x: 372, endPoint y: 389, distance: 113.5
click at [372, 389] on div "Create Line Item Repair Upgrade BRN Area ​ Feature Siding ​ Issue Pressure Wash…" at bounding box center [619, 352] width 1239 height 705
type input "175"
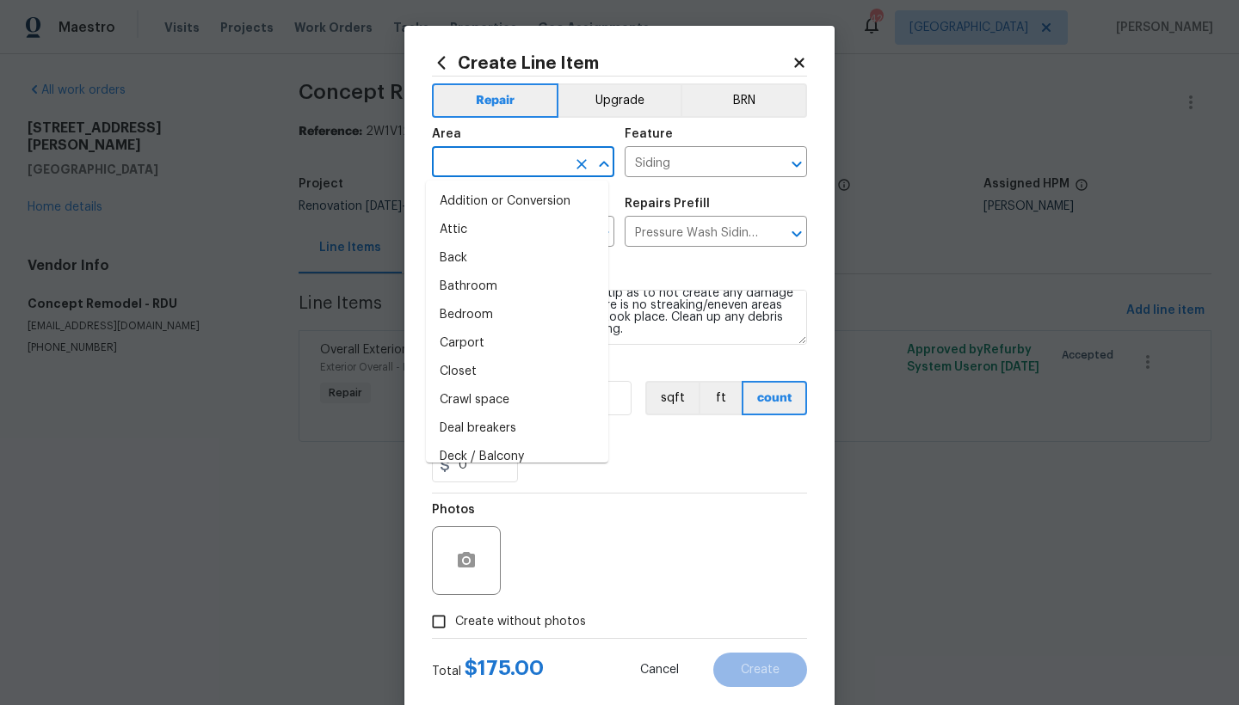
click at [544, 175] on input "text" at bounding box center [499, 164] width 134 height 27
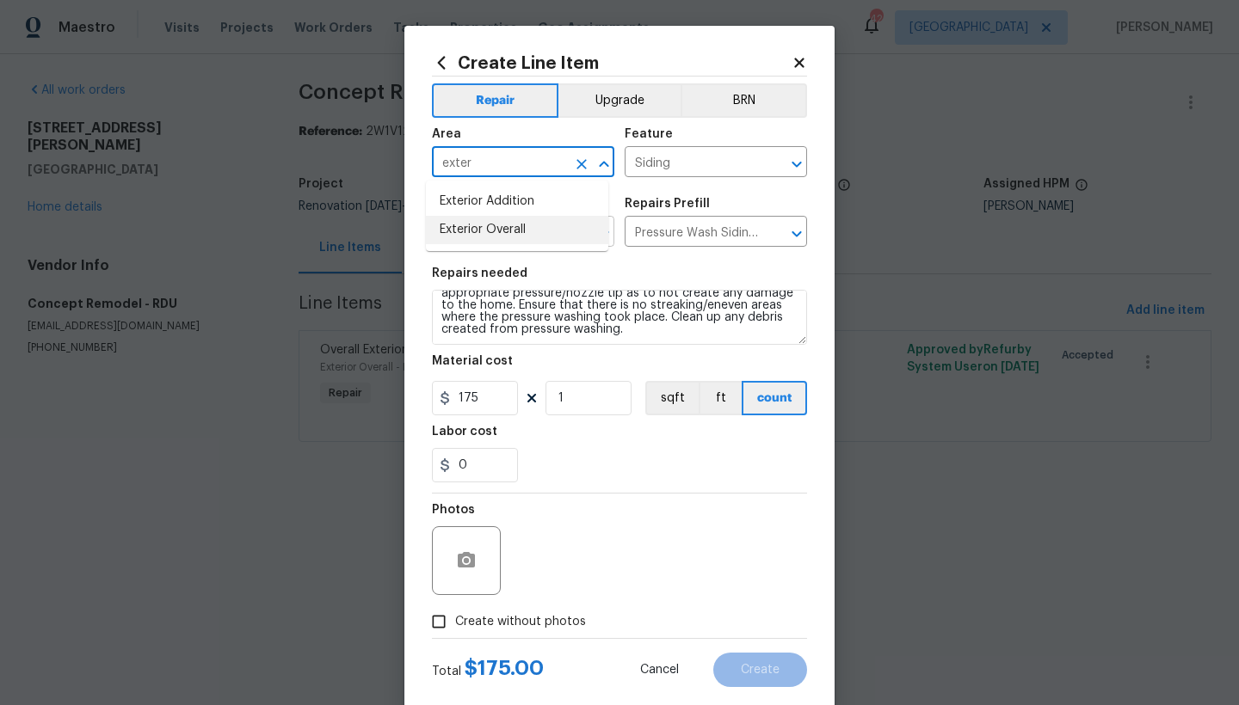
click at [520, 229] on li "Exterior Overall" at bounding box center [517, 230] width 182 height 28
type input "Exterior Overall"
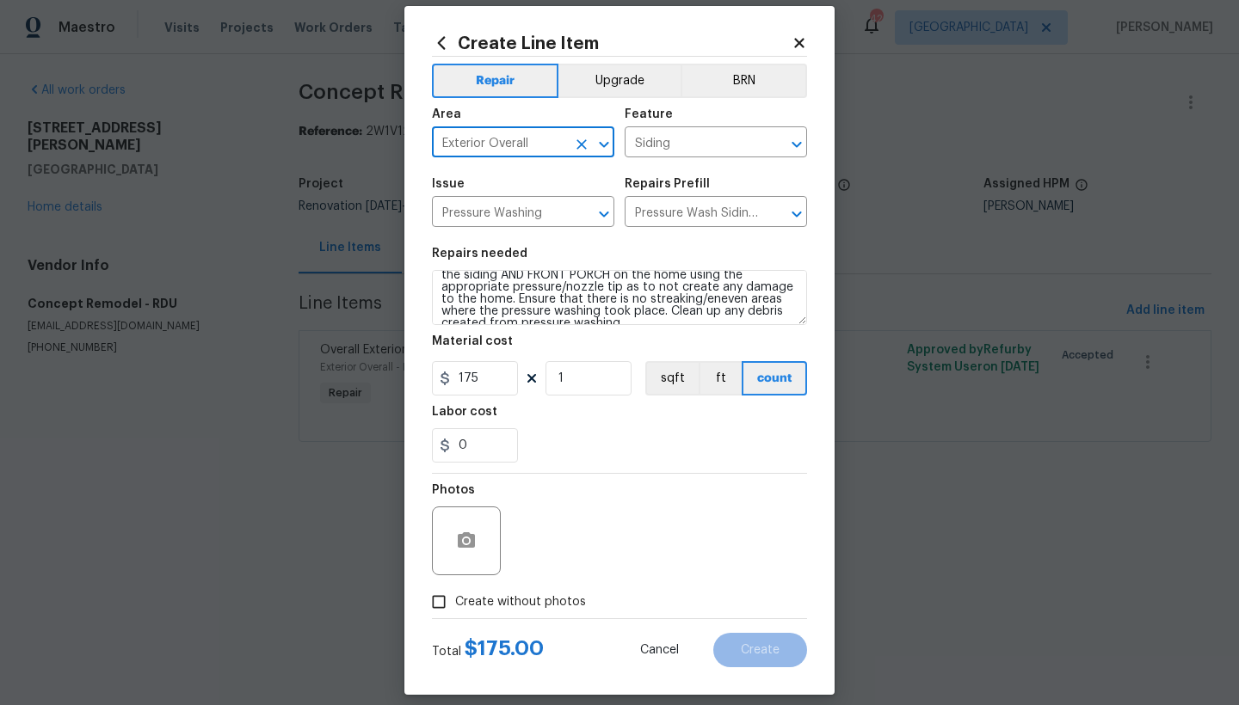
scroll to position [15, 0]
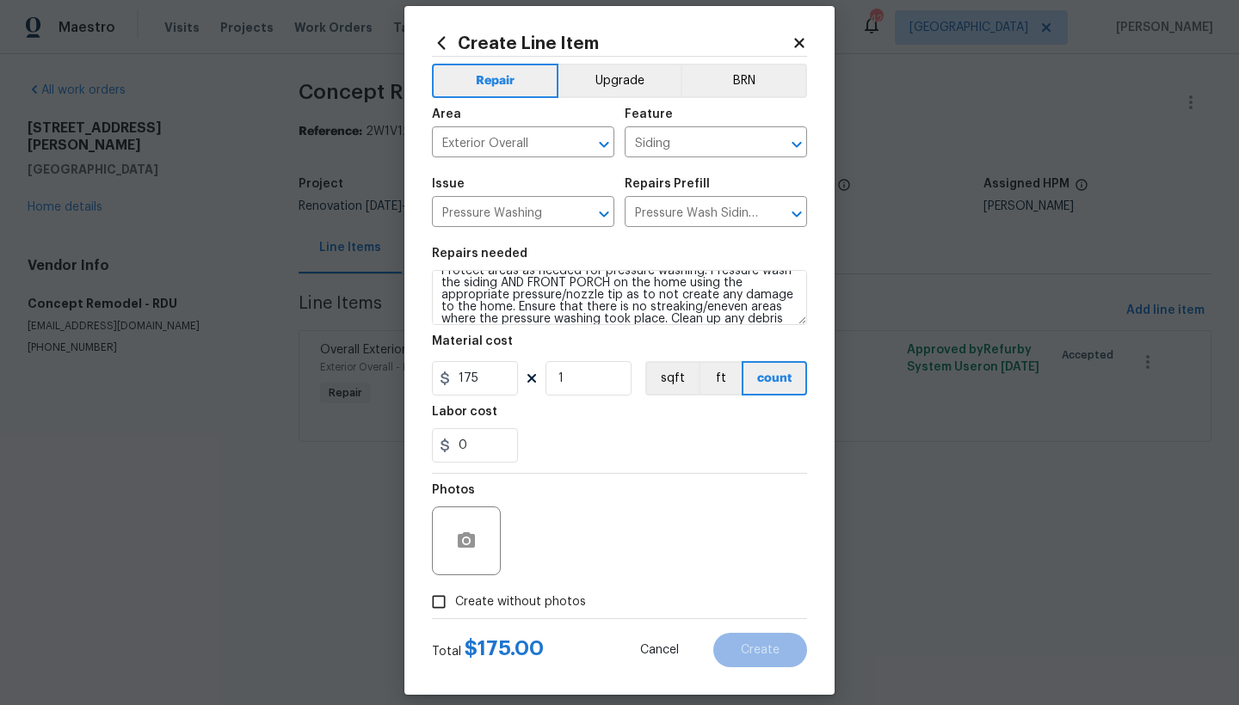
click at [496, 606] on span "Create without photos" at bounding box center [520, 603] width 131 height 18
click at [455, 606] on input "Create without photos" at bounding box center [438, 602] width 33 height 33
checkbox input "true"
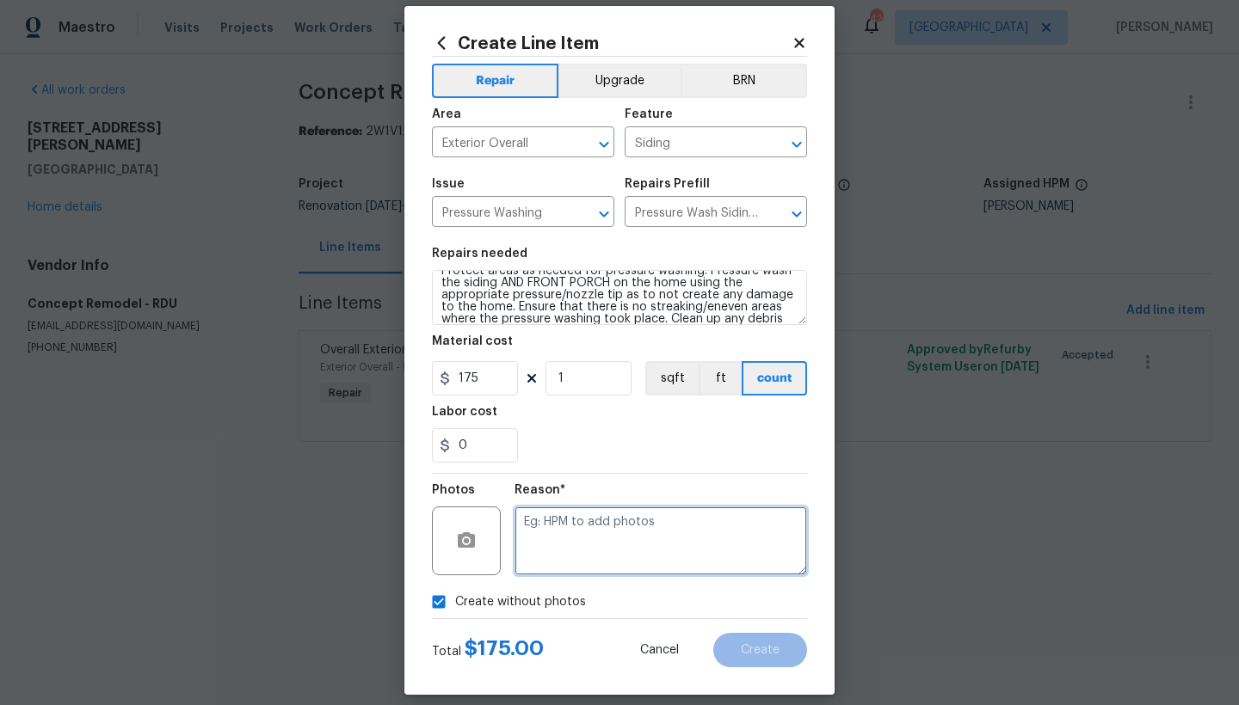
click at [575, 545] on textarea at bounding box center [660, 541] width 292 height 69
type textarea "n"
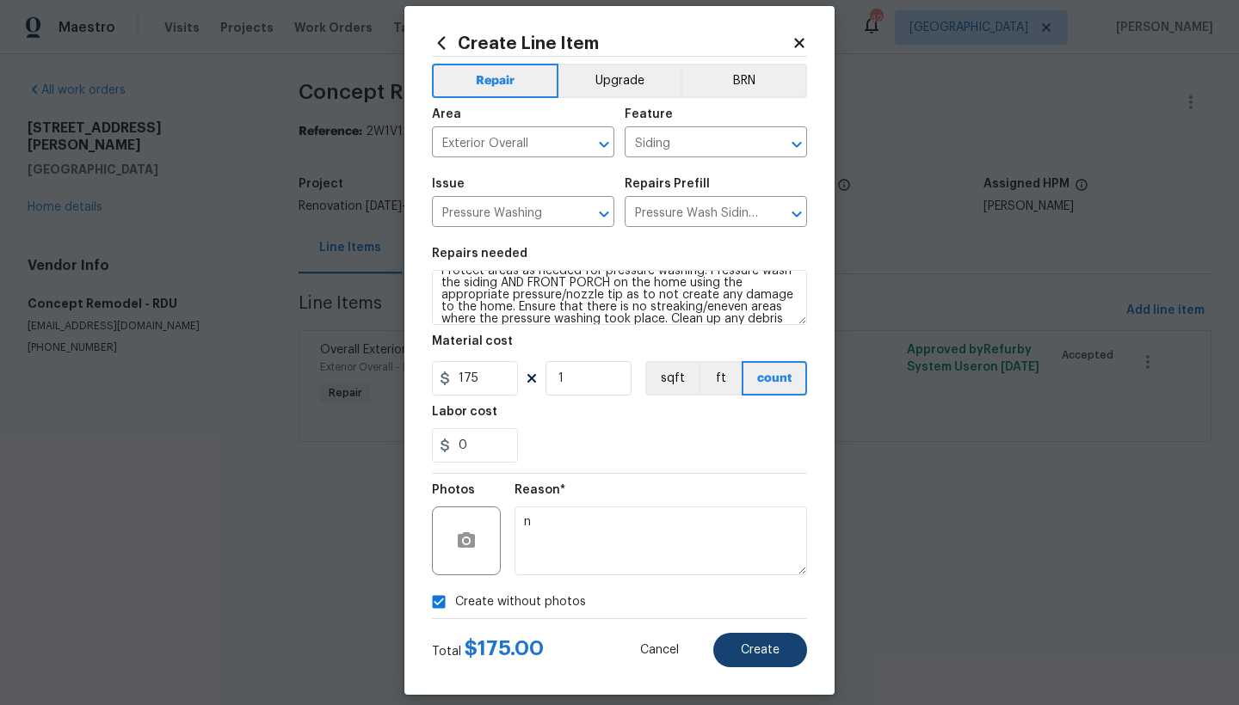
click at [752, 651] on span "Create" at bounding box center [760, 650] width 39 height 13
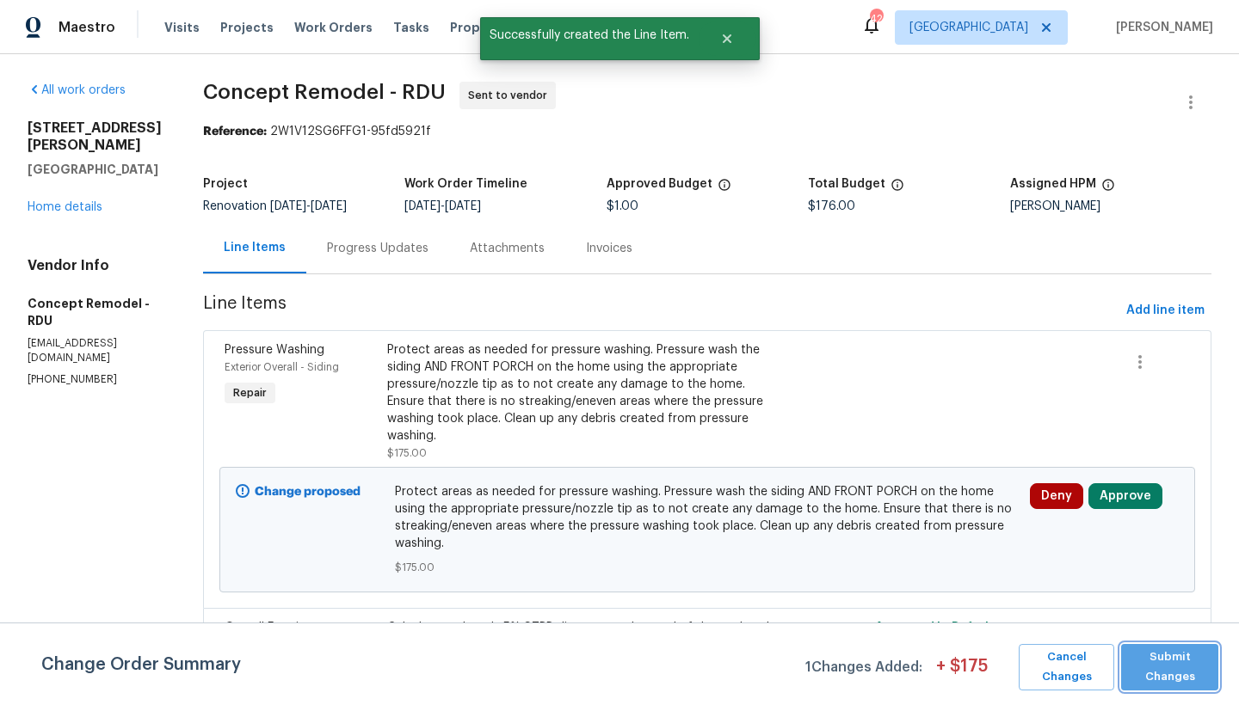
click at [1157, 660] on span "Submit Changes" at bounding box center [1169, 668] width 80 height 40
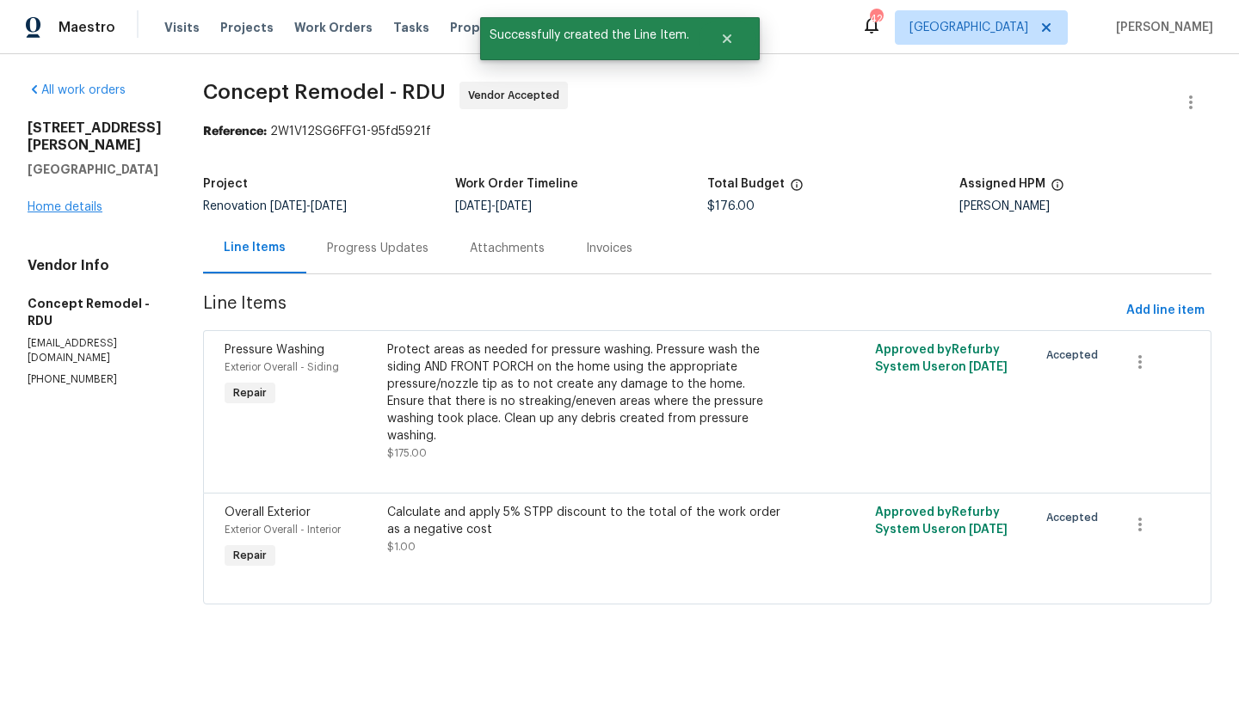
click at [68, 213] on link "Home details" at bounding box center [65, 207] width 75 height 12
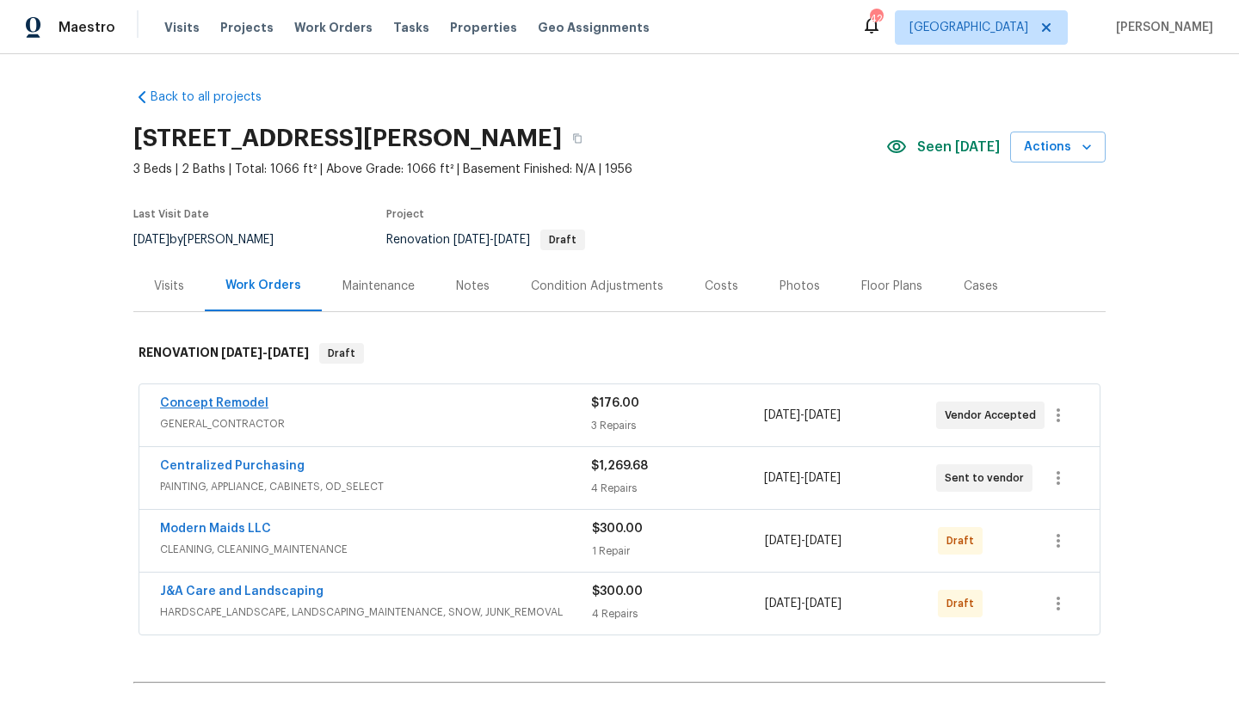
click at [172, 404] on link "Concept Remodel" at bounding box center [214, 403] width 108 height 12
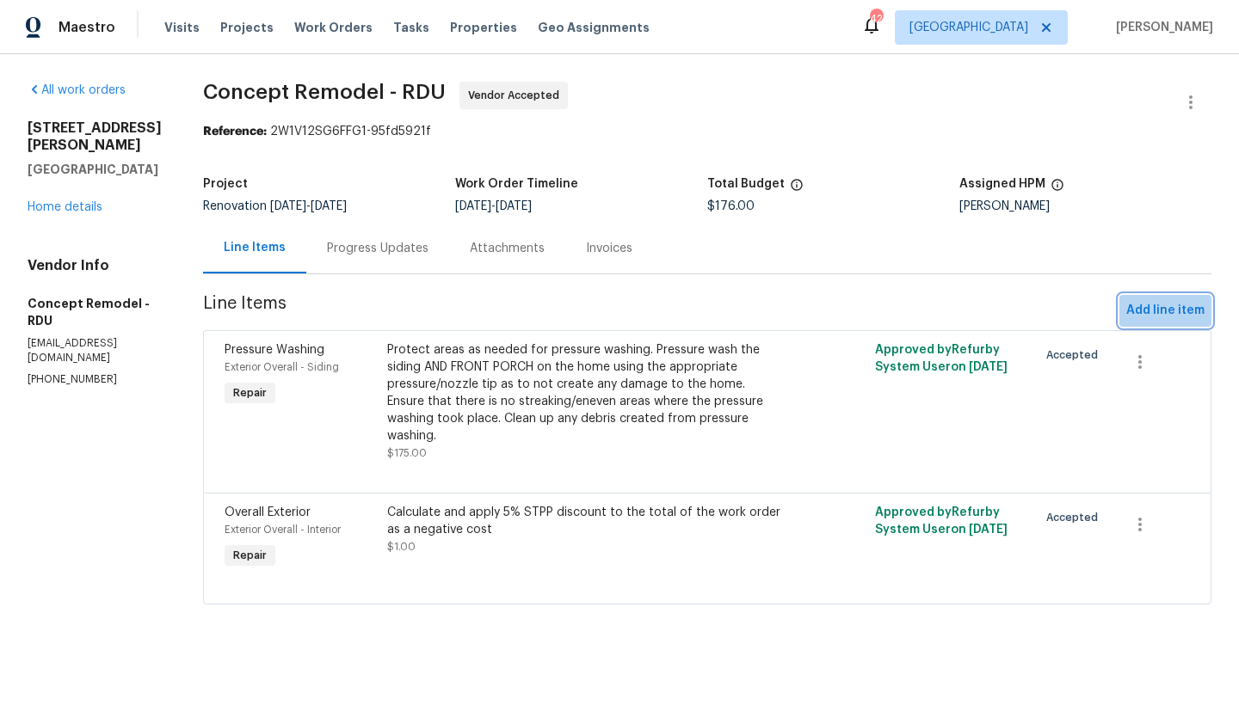
click at [1173, 305] on span "Add line item" at bounding box center [1165, 311] width 78 height 22
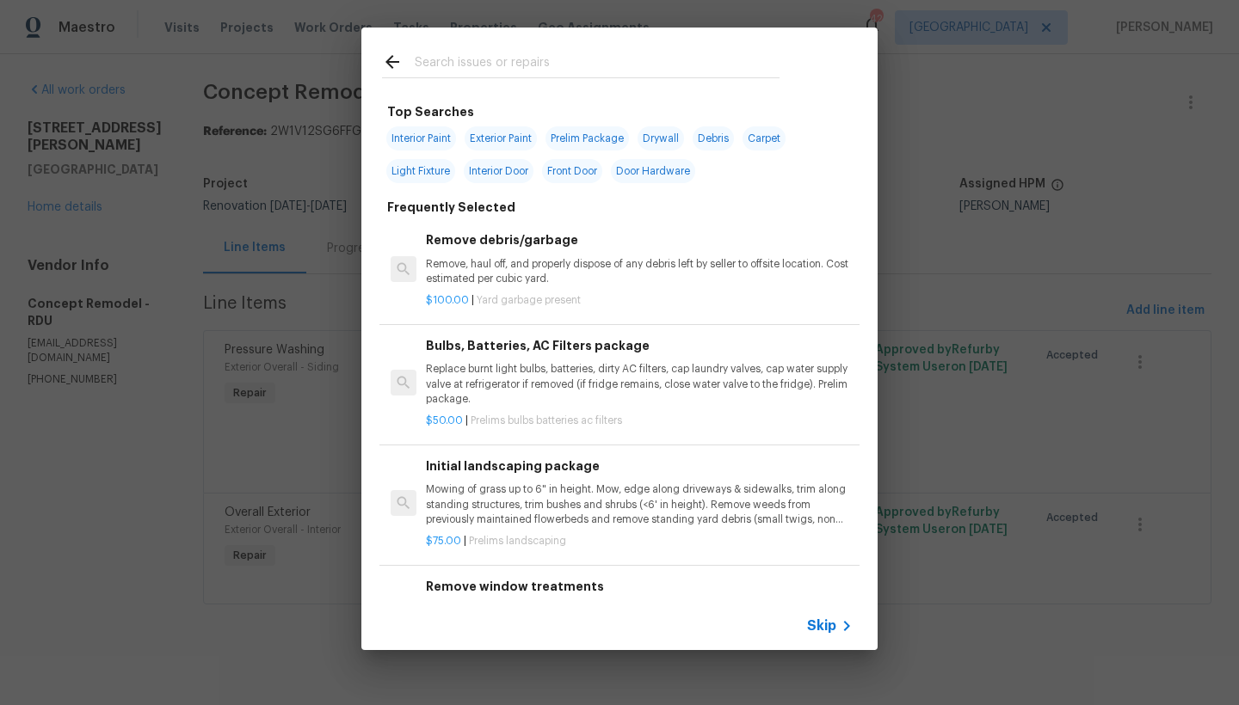
click at [468, 58] on input "text" at bounding box center [597, 65] width 365 height 26
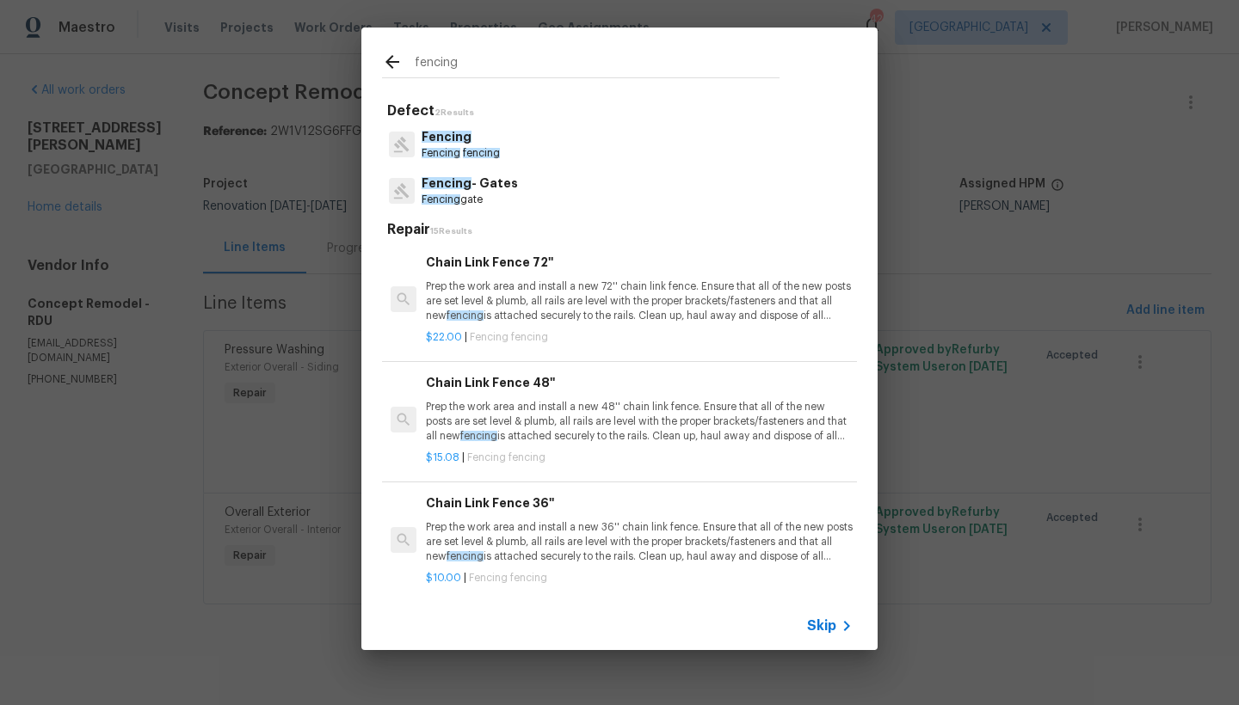
type input "fencing"
click at [473, 150] on span "fencing" at bounding box center [481, 153] width 37 height 10
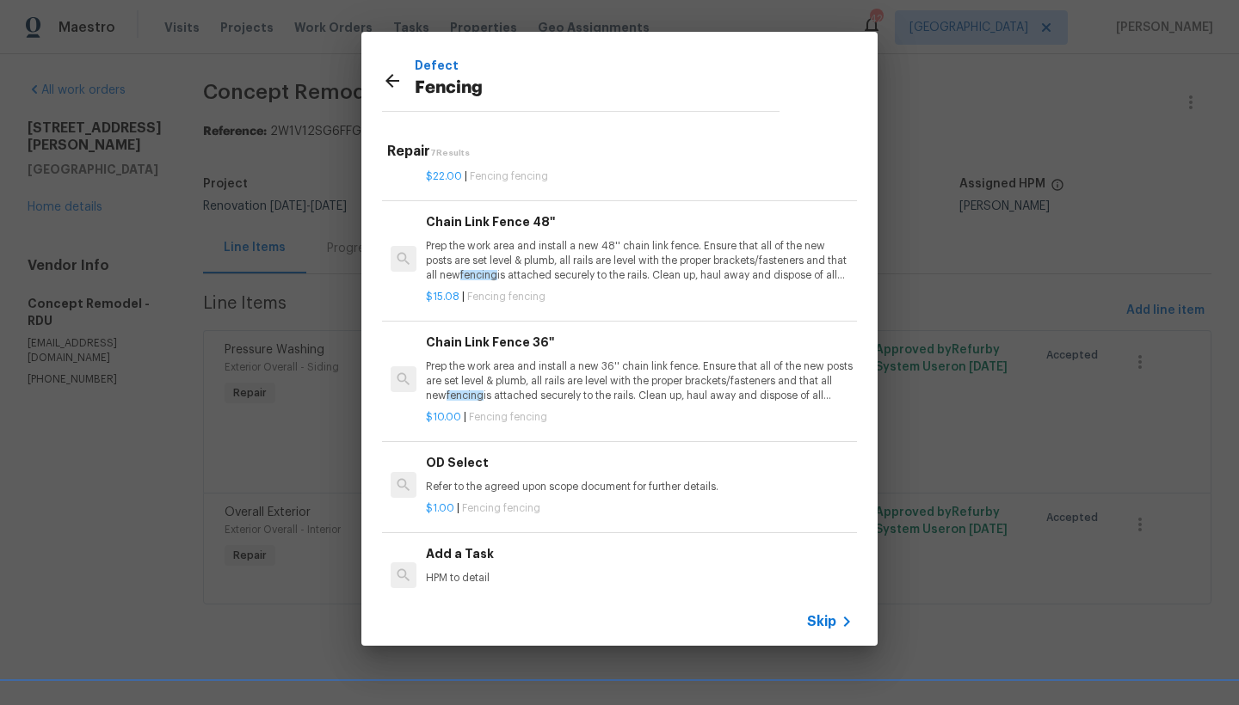
scroll to position [364, 0]
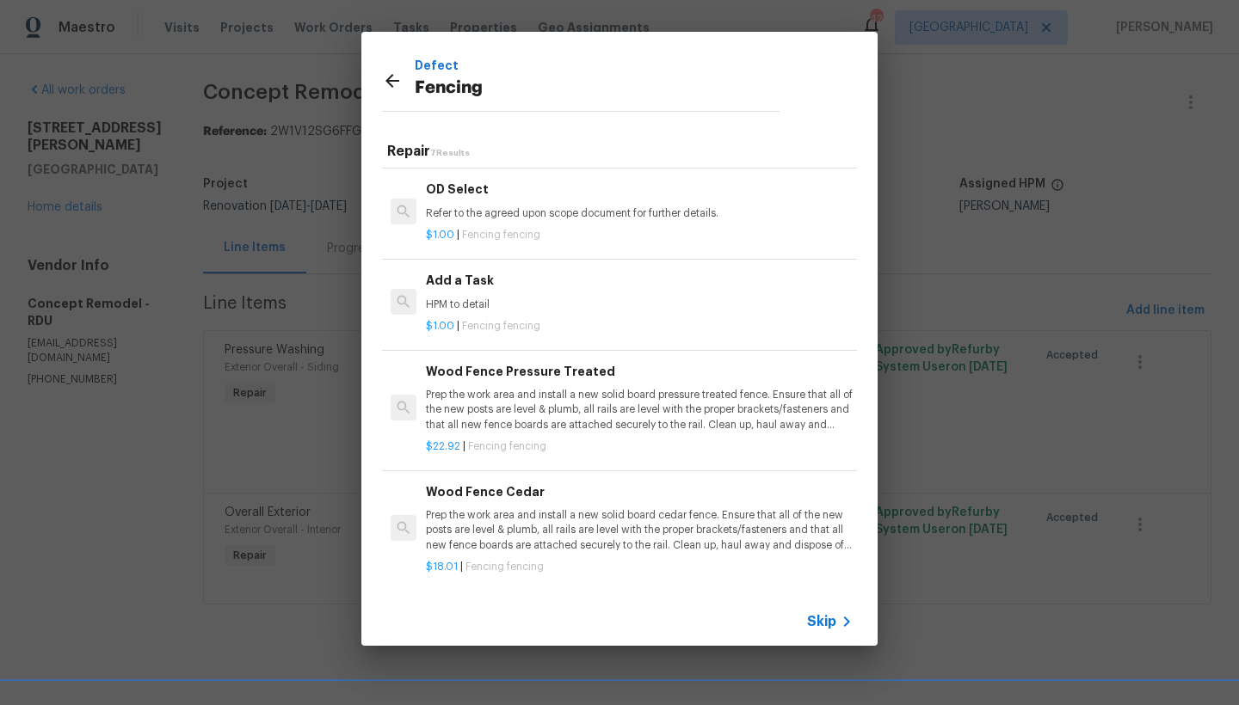
click at [549, 368] on h6 "Wood Fence Pressure Treated" at bounding box center [639, 371] width 427 height 19
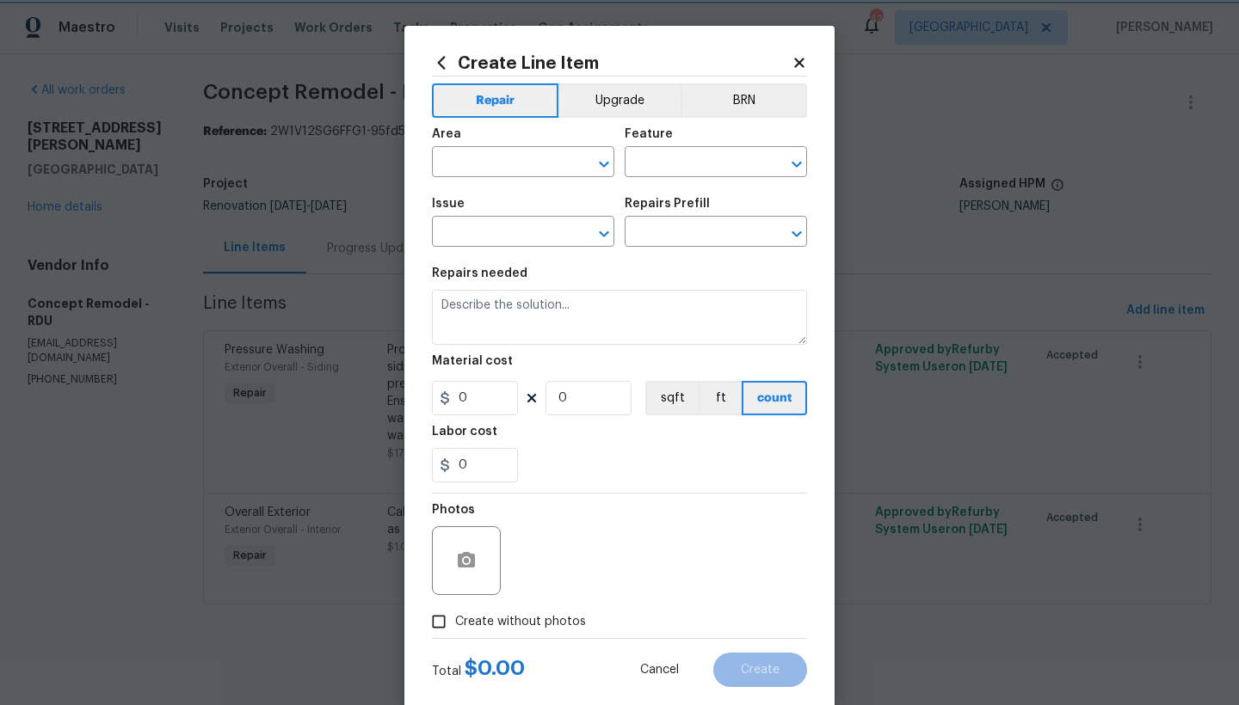
type input "Fencing"
type input "Wood Fence Pressure Treated $22.92"
type textarea "Prep the work area and install a new solid board pressure treated fence. Ensure…"
type input "22.92"
type input "1"
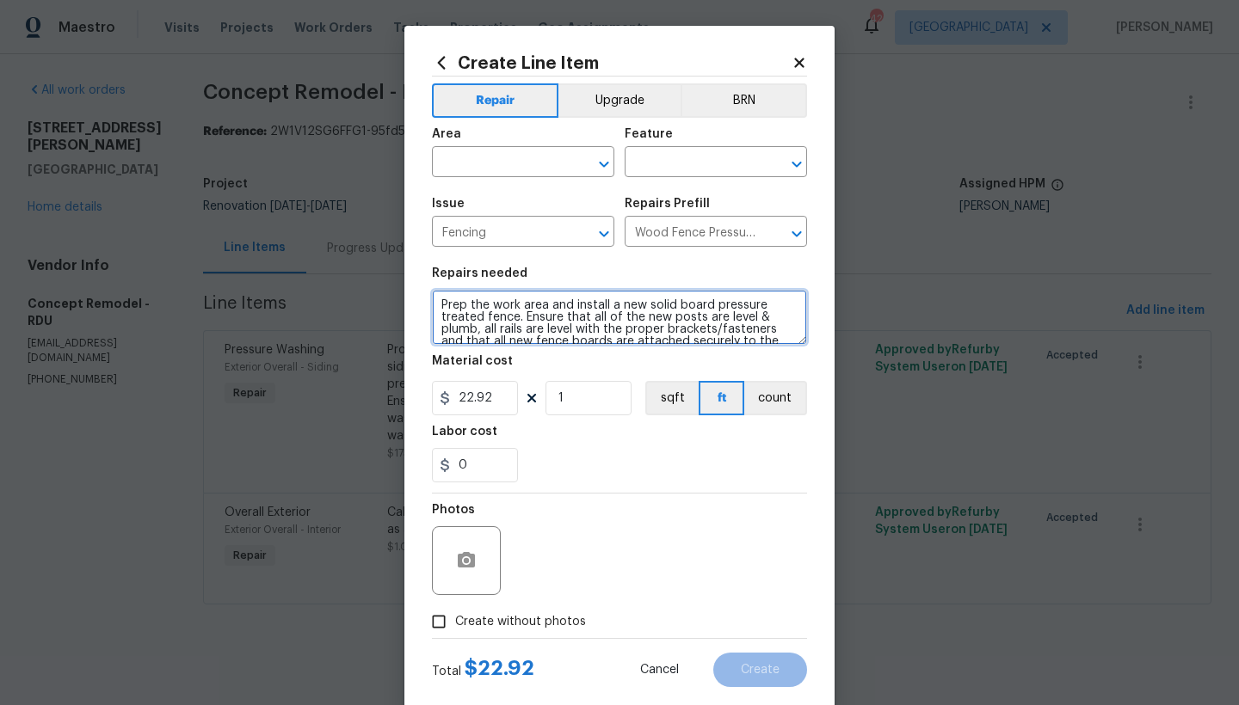
click at [433, 303] on textarea "Prep the work area and install a new solid board pressure treated fence. Ensure…" at bounding box center [619, 317] width 375 height 55
click at [512, 306] on textarea "Prep the work area and install a new solid board pressure treated fence. Ensure…" at bounding box center [619, 317] width 375 height 55
type textarea "Front (Left Corner) ------5-7 boards Prep the work area and install a new solid…"
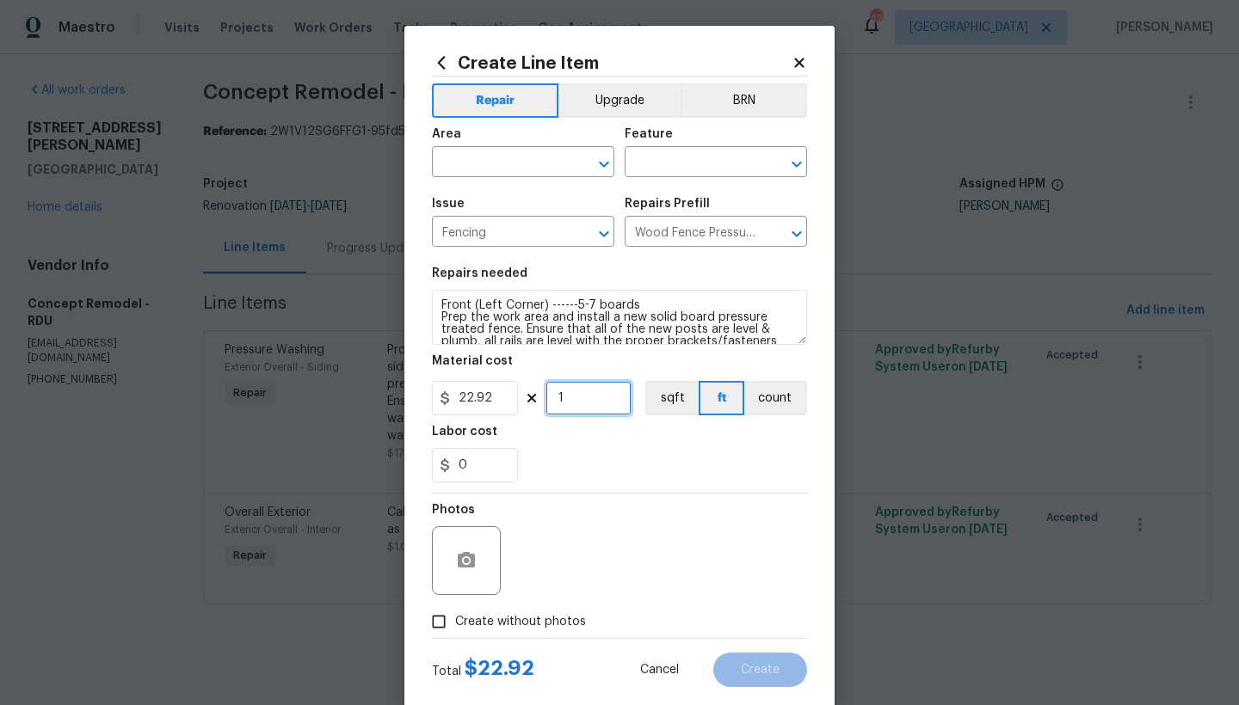
drag, startPoint x: 574, startPoint y: 403, endPoint x: 529, endPoint y: 398, distance: 44.9
click at [529, 398] on div "22.92 1 sqft ft count" at bounding box center [619, 398] width 375 height 34
click at [525, 391] on div "22.92 7 sqft ft count" at bounding box center [619, 398] width 375 height 34
type input "8"
click at [471, 170] on input "text" at bounding box center [499, 164] width 134 height 27
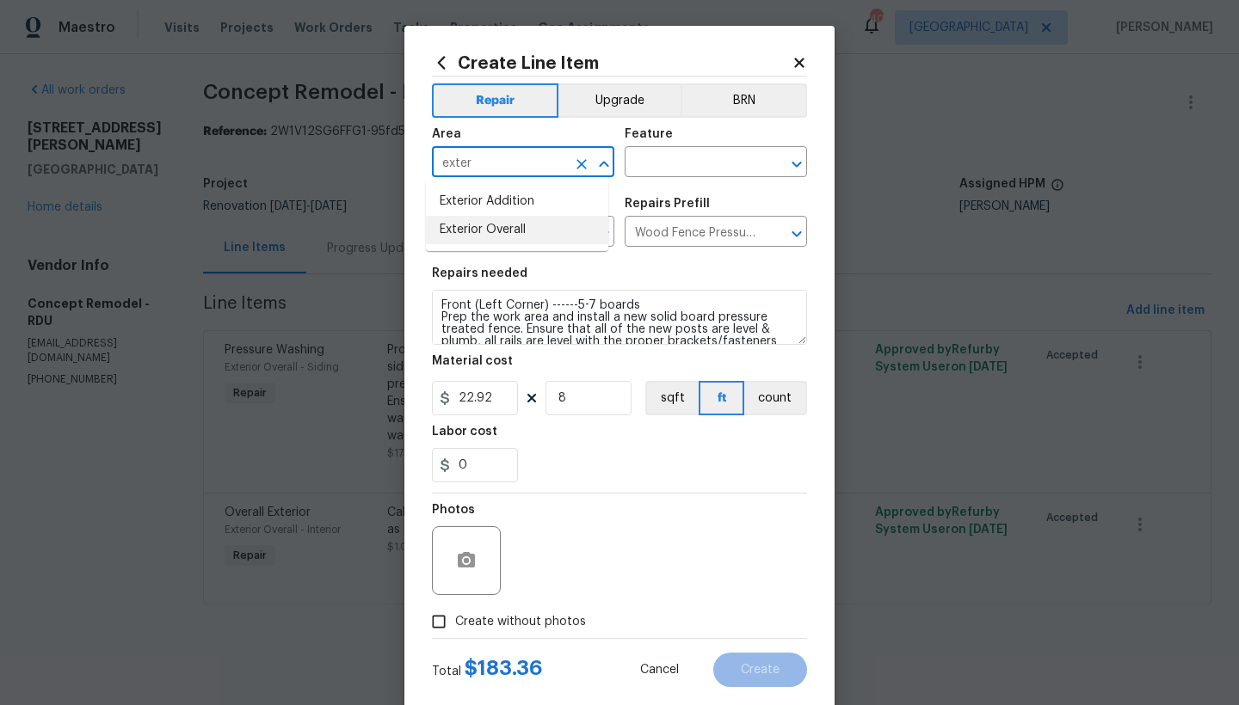
click at [452, 223] on li "Exterior Overall" at bounding box center [517, 230] width 182 height 28
type input "Exterior Overall"
click at [729, 169] on input "text" at bounding box center [691, 164] width 134 height 27
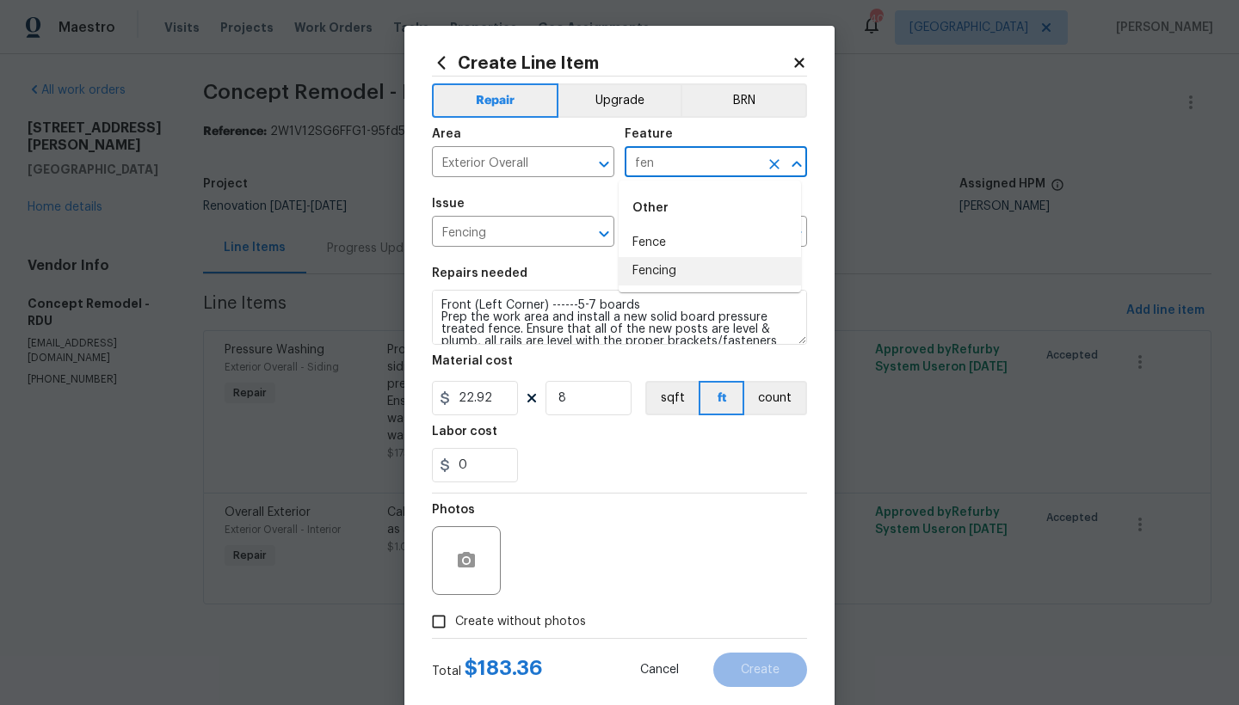
click at [658, 268] on li "Fencing" at bounding box center [709, 271] width 182 height 28
type input "Fencing"
click at [514, 627] on span "Create without photos" at bounding box center [520, 622] width 131 height 18
click at [455, 627] on input "Create without photos" at bounding box center [438, 622] width 33 height 33
checkbox input "true"
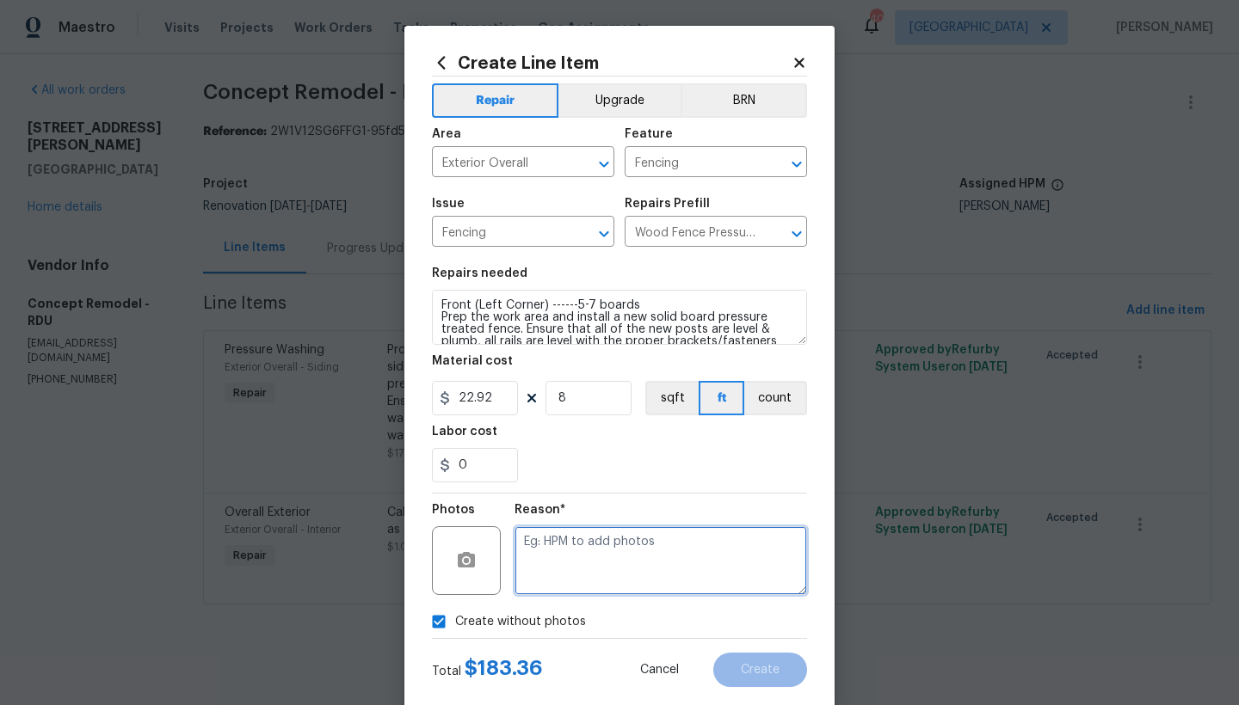
click at [558, 563] on textarea at bounding box center [660, 560] width 292 height 69
type textarea "n"
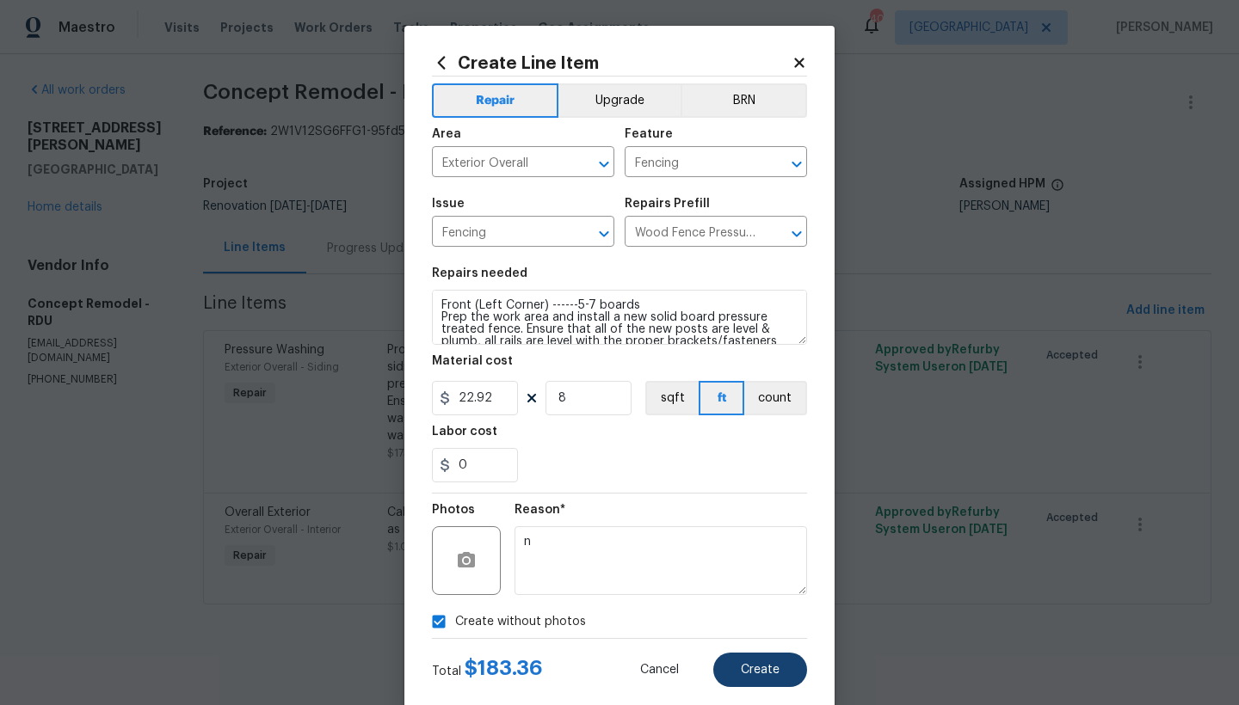
click at [723, 667] on button "Create" at bounding box center [760, 670] width 94 height 34
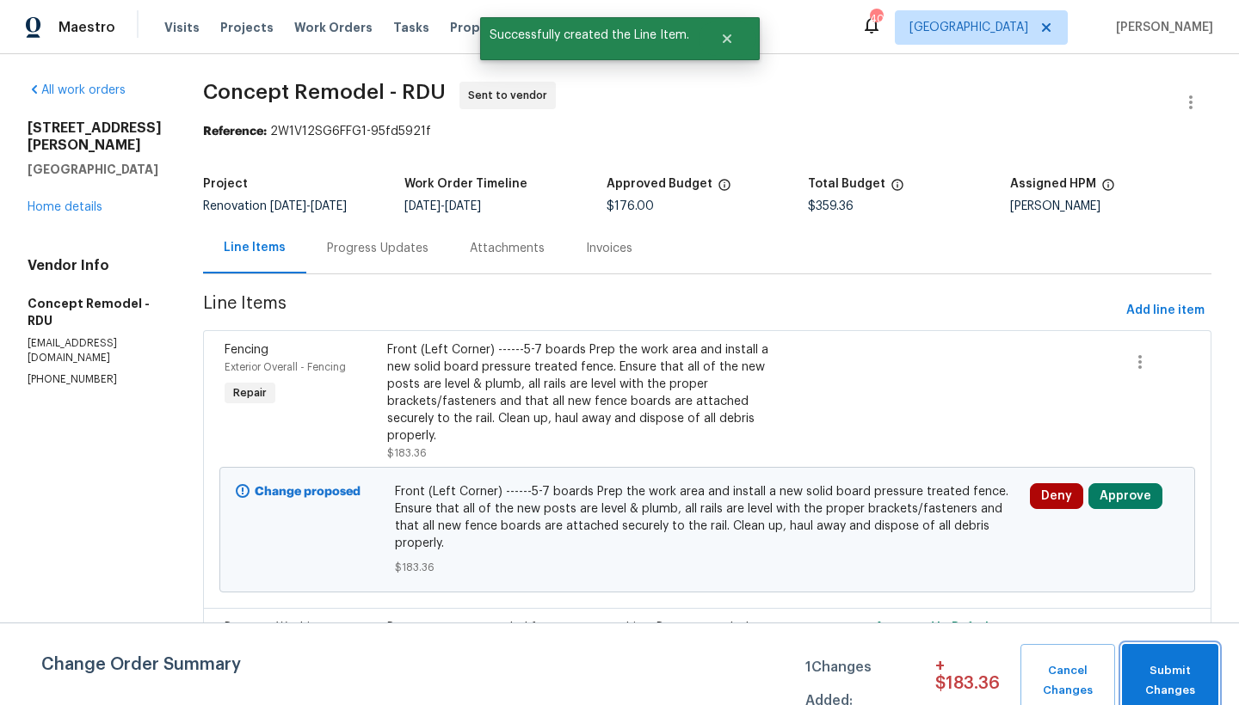
click at [1171, 675] on span "Submit Changes" at bounding box center [1169, 681] width 79 height 40
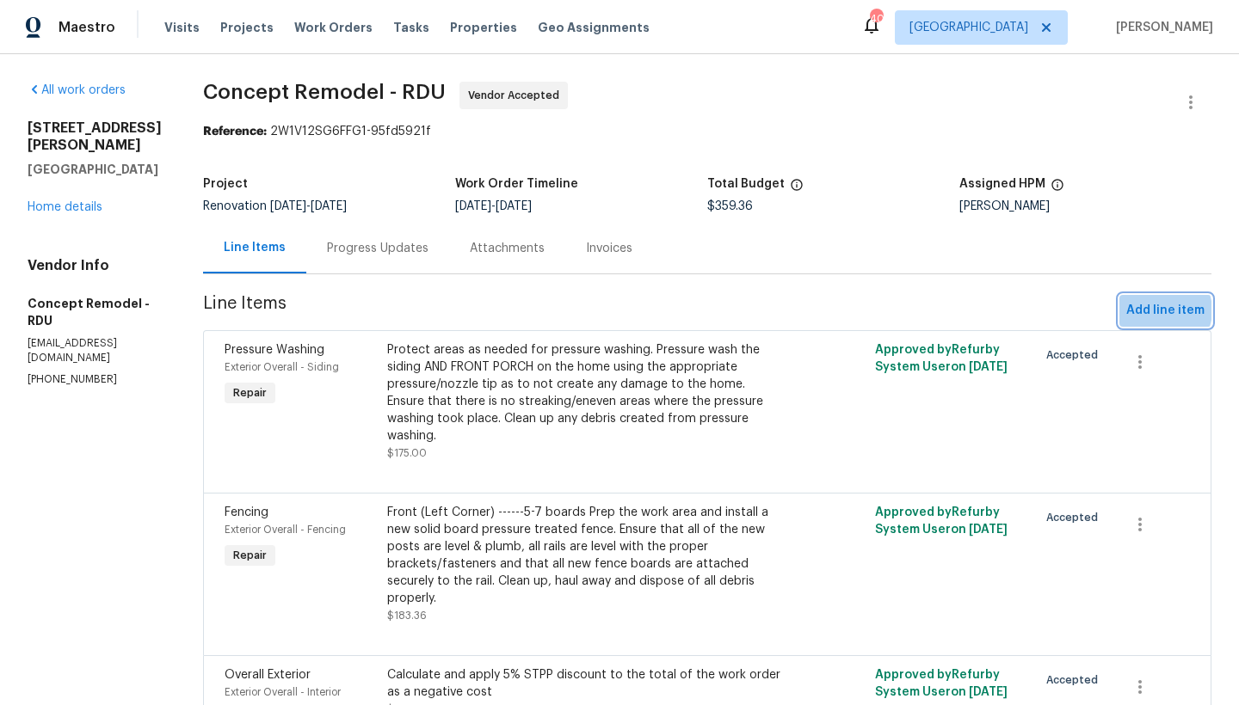
click at [1149, 311] on span "Add line item" at bounding box center [1165, 311] width 78 height 22
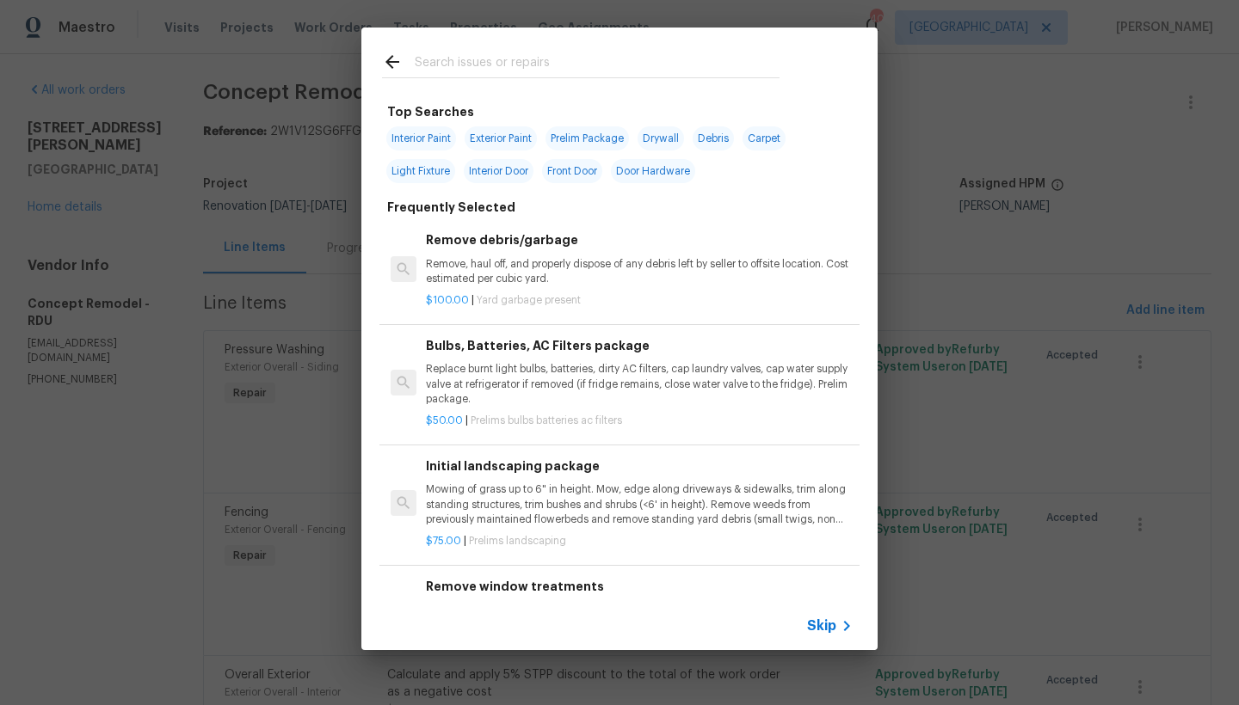
click at [412, 62] on div at bounding box center [398, 65] width 33 height 26
click at [423, 64] on input "text" at bounding box center [597, 65] width 365 height 26
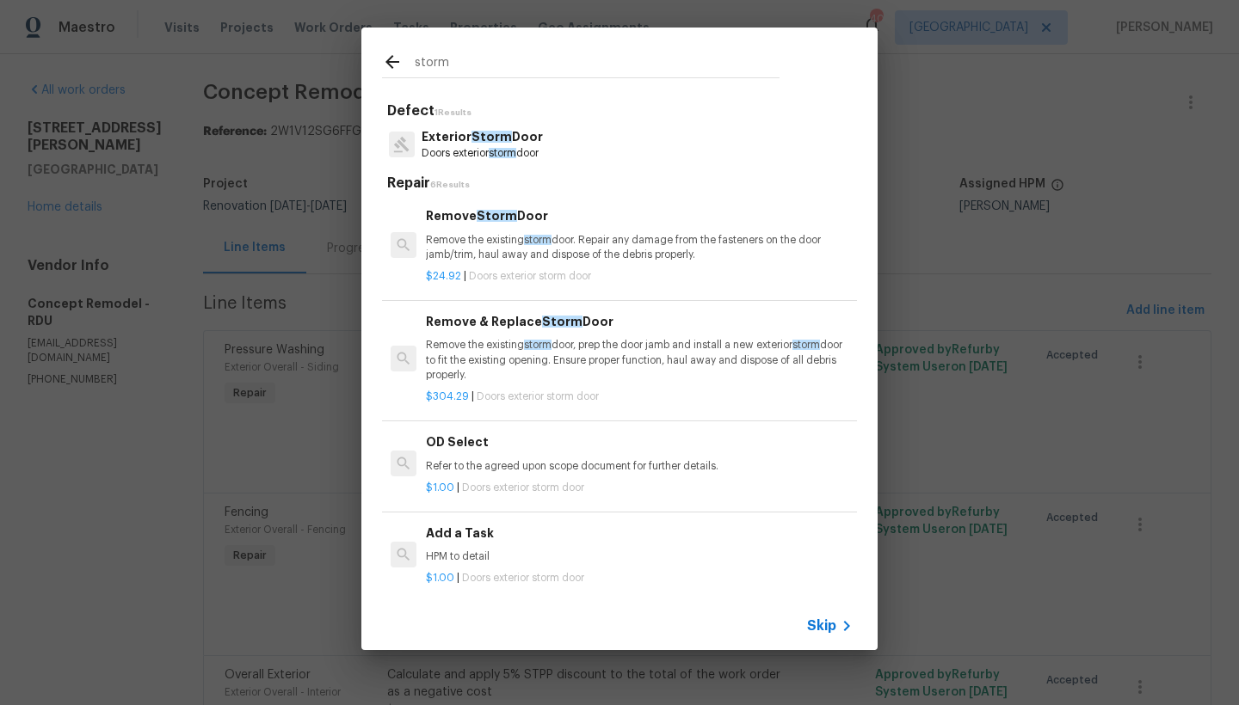
type input "storm"
click at [505, 233] on p "Remove the existing storm door. Repair any damage from the fasteners on the doo…" at bounding box center [639, 247] width 427 height 29
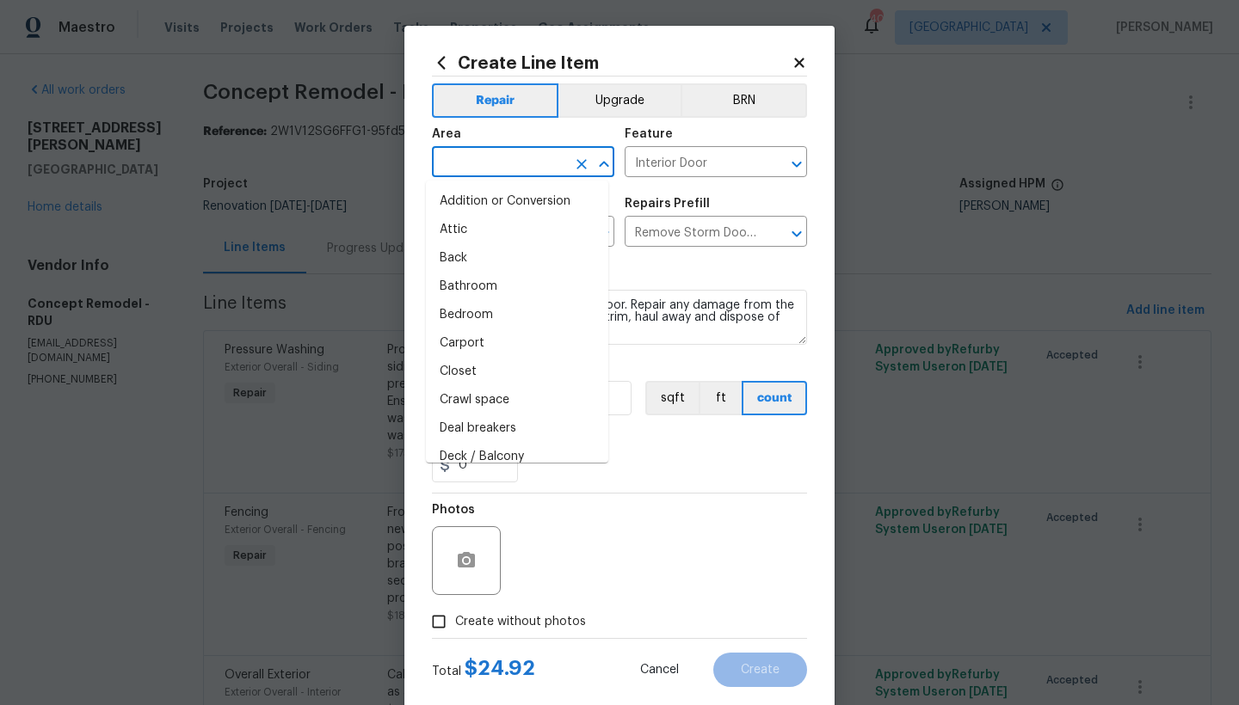
click at [495, 169] on input "text" at bounding box center [499, 164] width 134 height 27
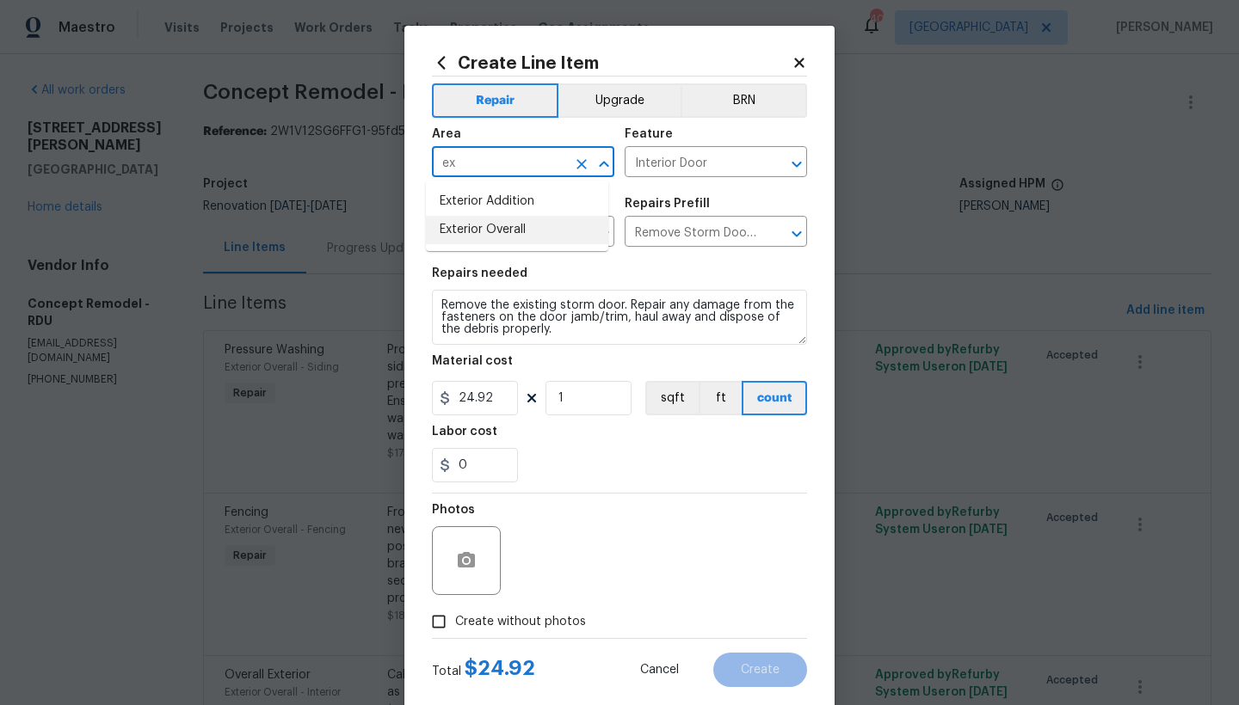
click at [484, 231] on li "Exterior Overall" at bounding box center [517, 230] width 182 height 28
type input "Exterior Overall"
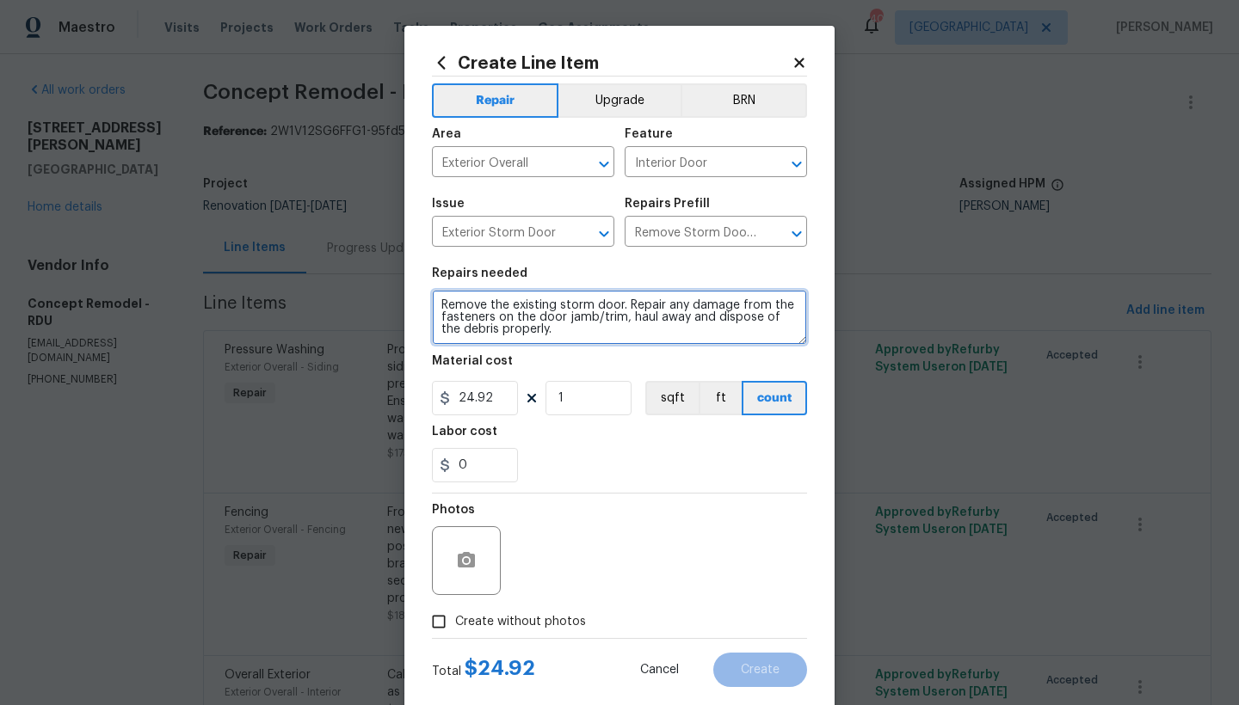
click at [434, 304] on textarea "Remove the existing storm door. Repair any damage from the fasteners on the doo…" at bounding box center [619, 317] width 375 height 55
click at [480, 309] on textarea "Remove the existing storm door. Repair any damage from the fasteners on the doo…" at bounding box center [619, 317] width 375 height 55
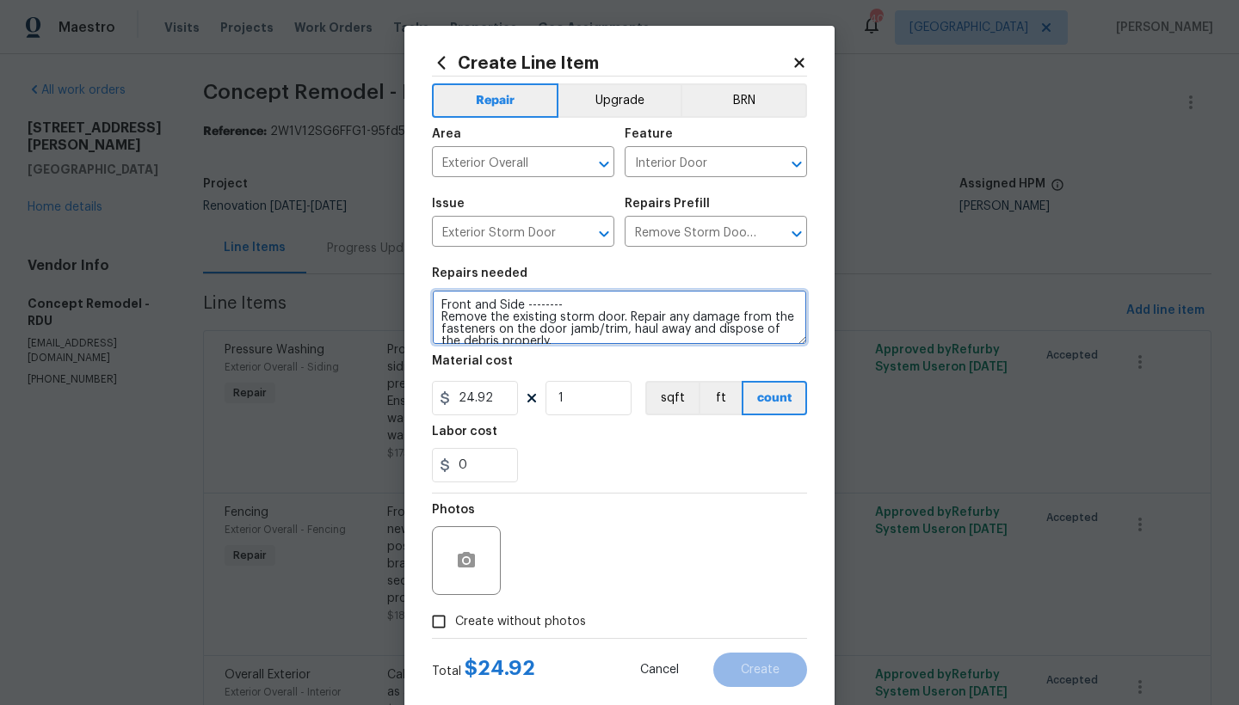
type textarea "Front and Side -------- Remove the existing storm door. Repair any damage from …"
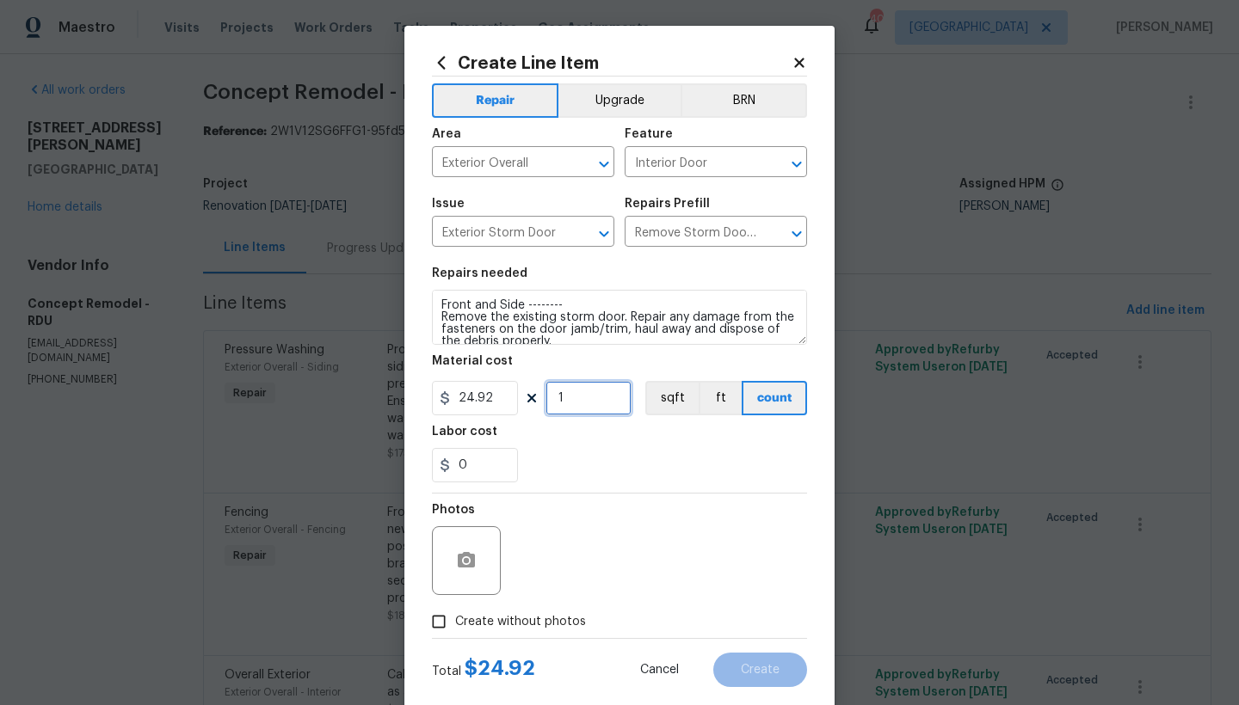
drag, startPoint x: 558, startPoint y: 398, endPoint x: 489, endPoint y: 389, distance: 69.5
click at [489, 389] on div "24.92 1 sqft ft count" at bounding box center [619, 398] width 375 height 34
type input "2"
click at [563, 453] on div "0" at bounding box center [619, 465] width 375 height 34
click at [502, 629] on span "Create without photos" at bounding box center [520, 622] width 131 height 18
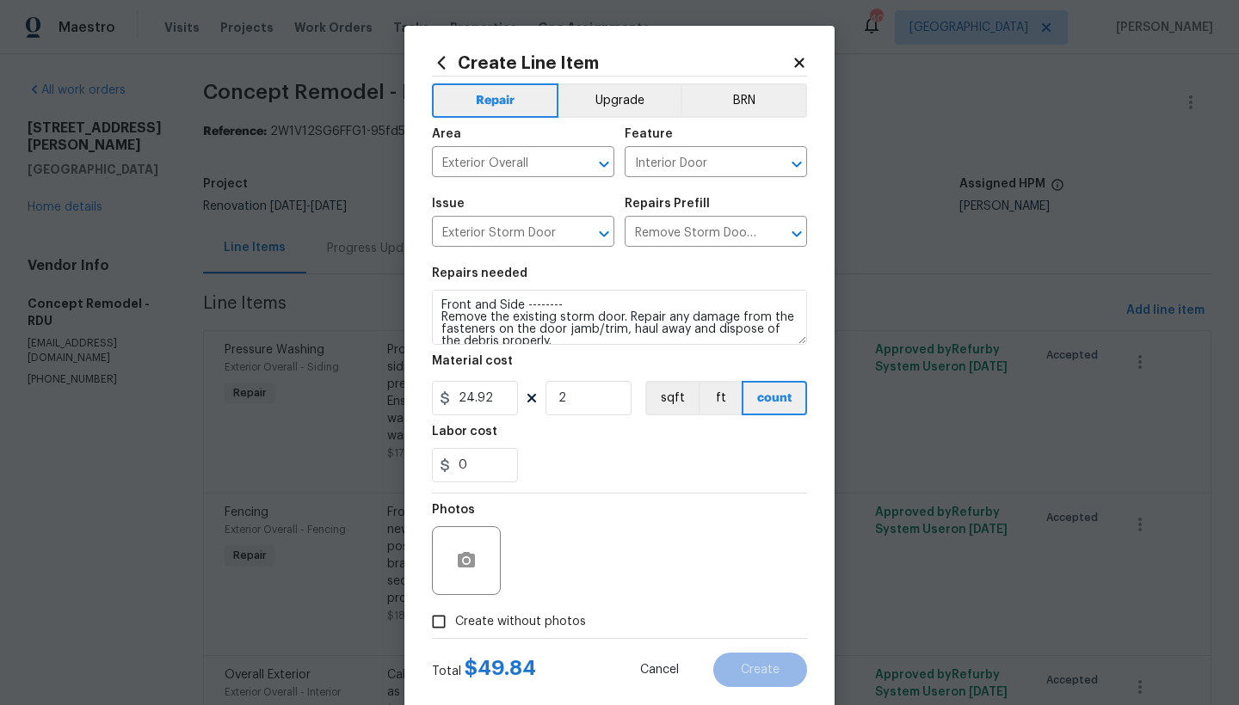
click at [455, 629] on input "Create without photos" at bounding box center [438, 622] width 33 height 33
checkbox input "true"
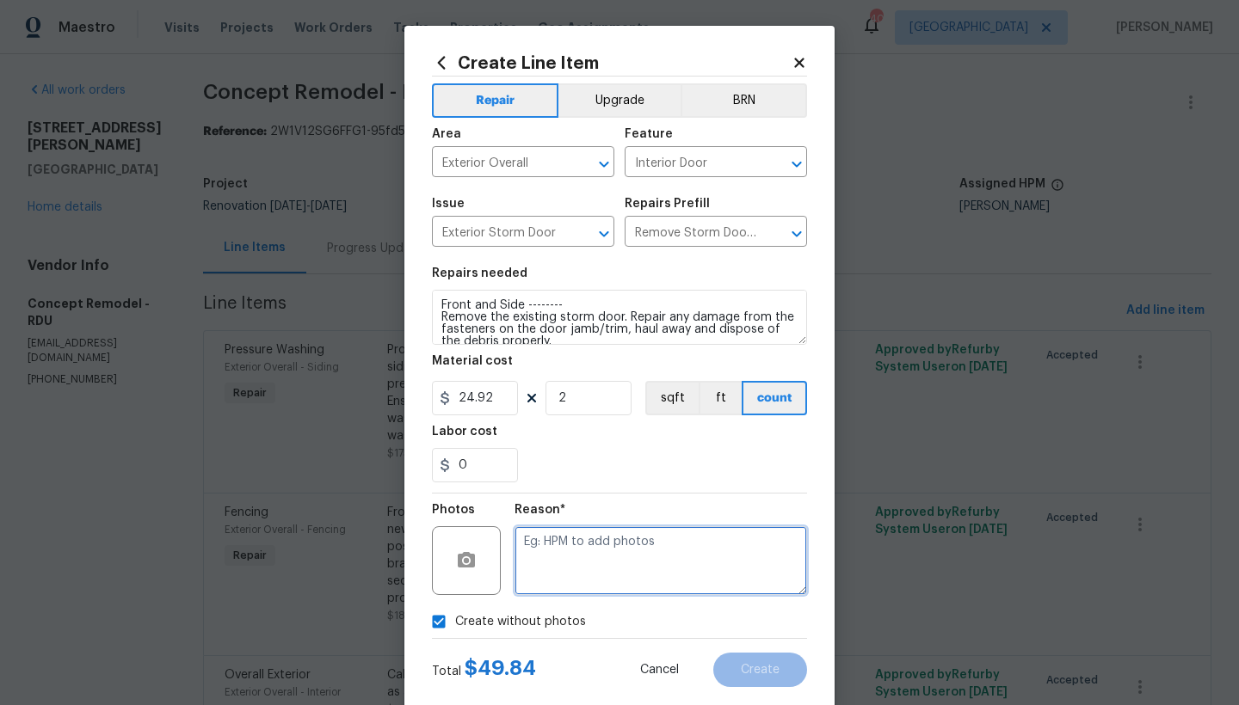
click at [597, 547] on textarea at bounding box center [660, 560] width 292 height 69
type textarea "n"
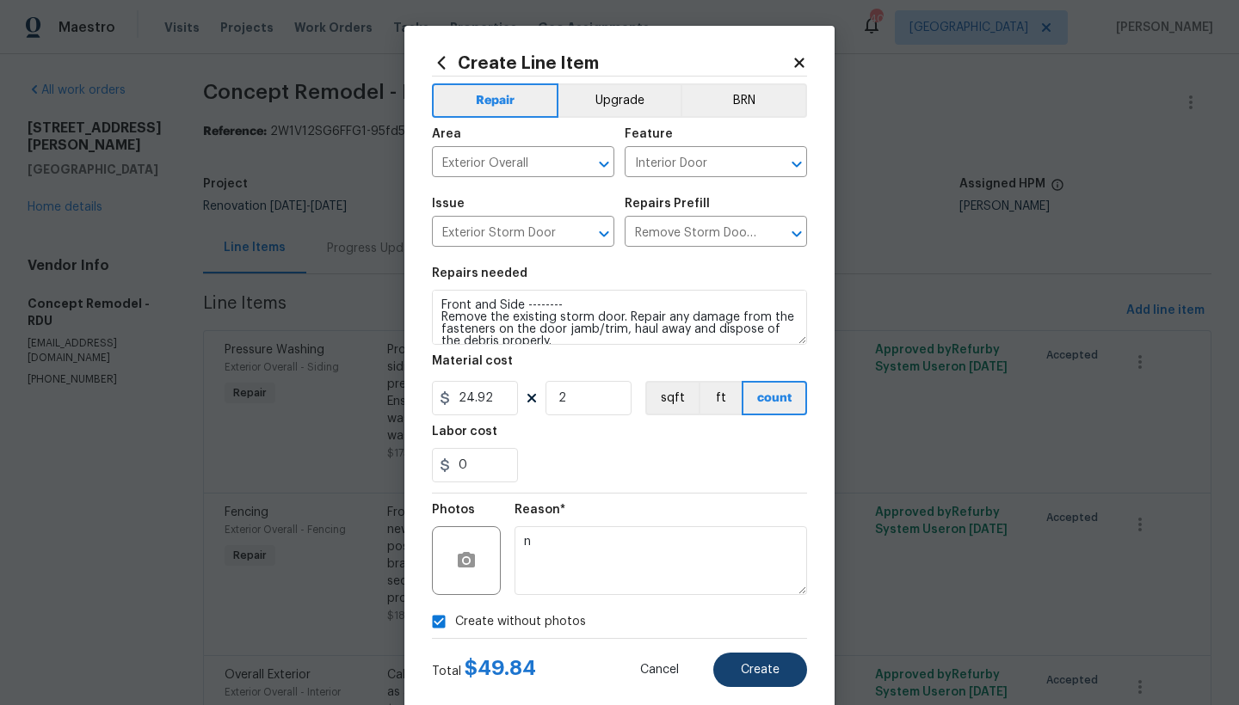
click at [770, 678] on button "Create" at bounding box center [760, 670] width 94 height 34
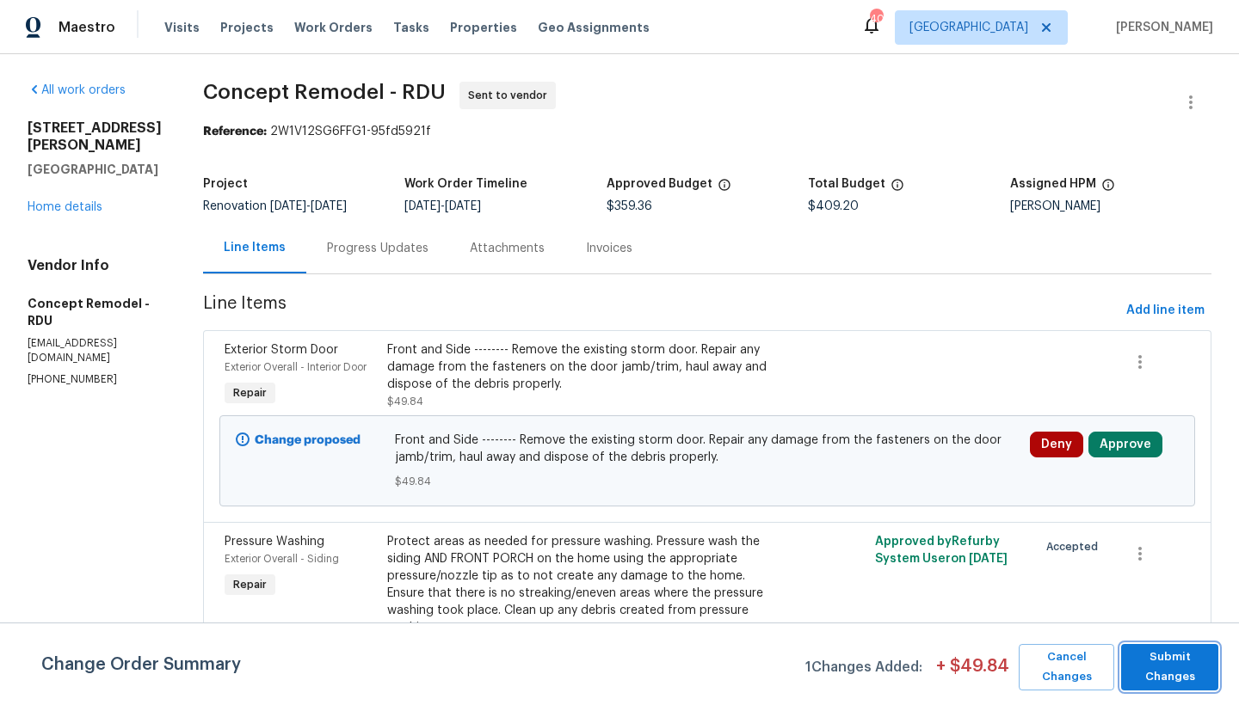
click at [1180, 674] on span "Submit Changes" at bounding box center [1169, 668] width 80 height 40
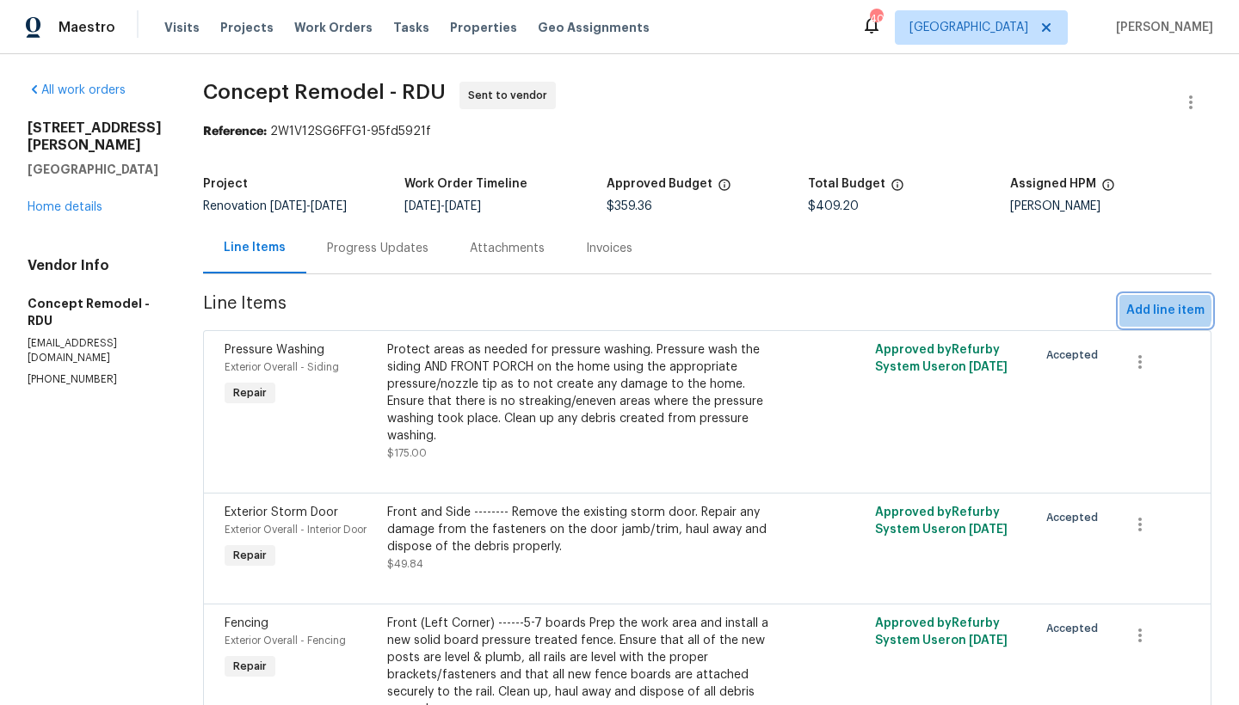
click at [1147, 311] on span "Add line item" at bounding box center [1165, 311] width 78 height 22
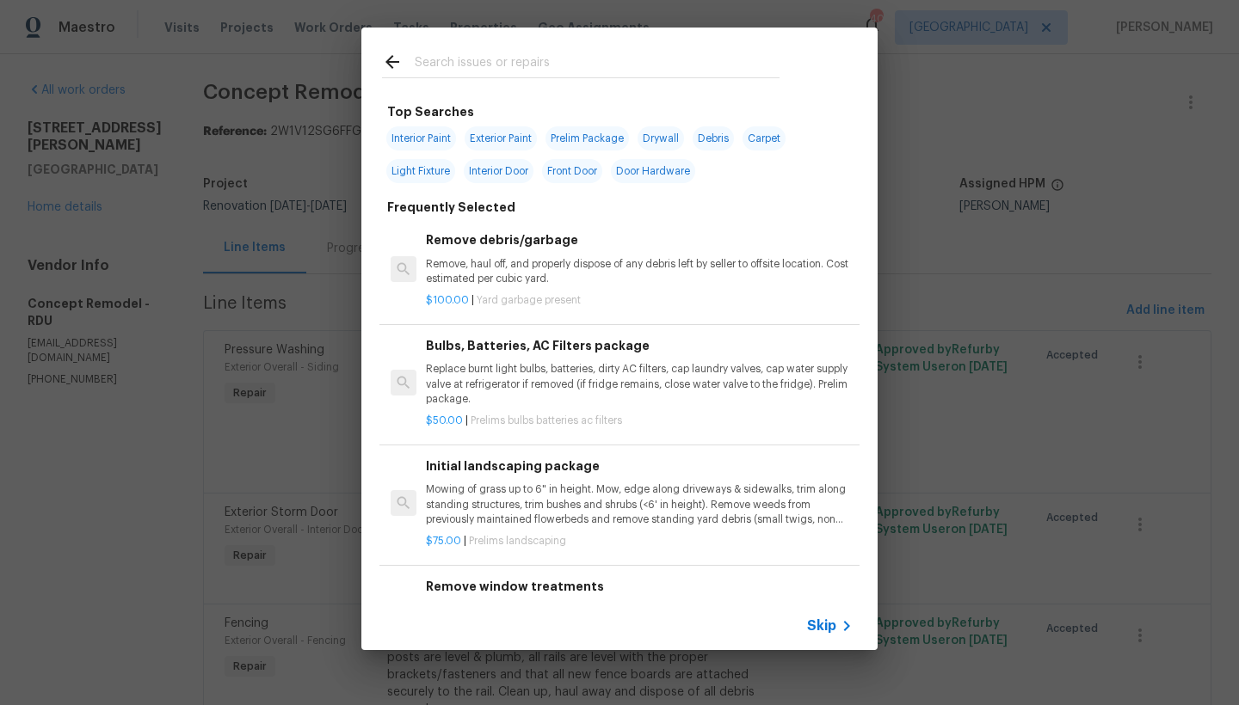
click at [523, 276] on p "Remove, haul off, and properly dispose of any debris left by seller to offsite …" at bounding box center [639, 271] width 427 height 29
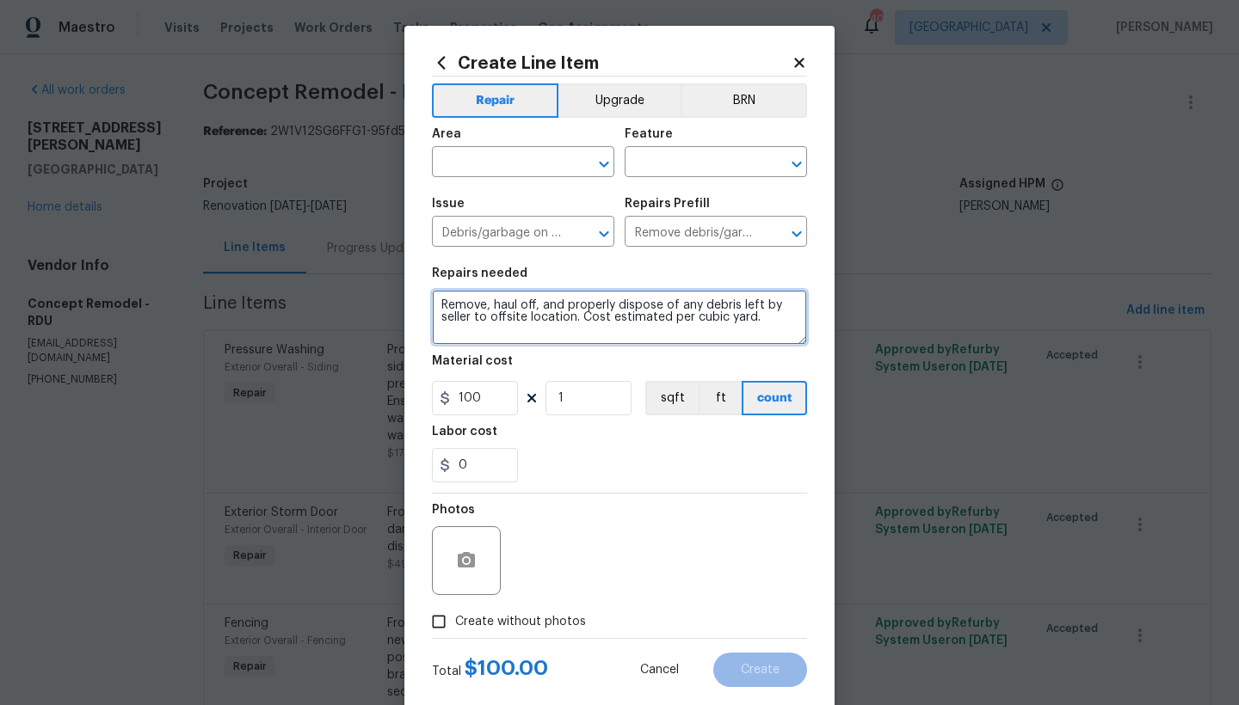
drag, startPoint x: 572, startPoint y: 316, endPoint x: 854, endPoint y: 409, distance: 297.3
click at [854, 409] on div "Create Line Item Repair Upgrade BRN Area ​ Feature ​ Issue Debris/garbage on si…" at bounding box center [619, 352] width 1239 height 705
type textarea "Remove, haul off, and properly dispose of any debris left by seller to offsite …"
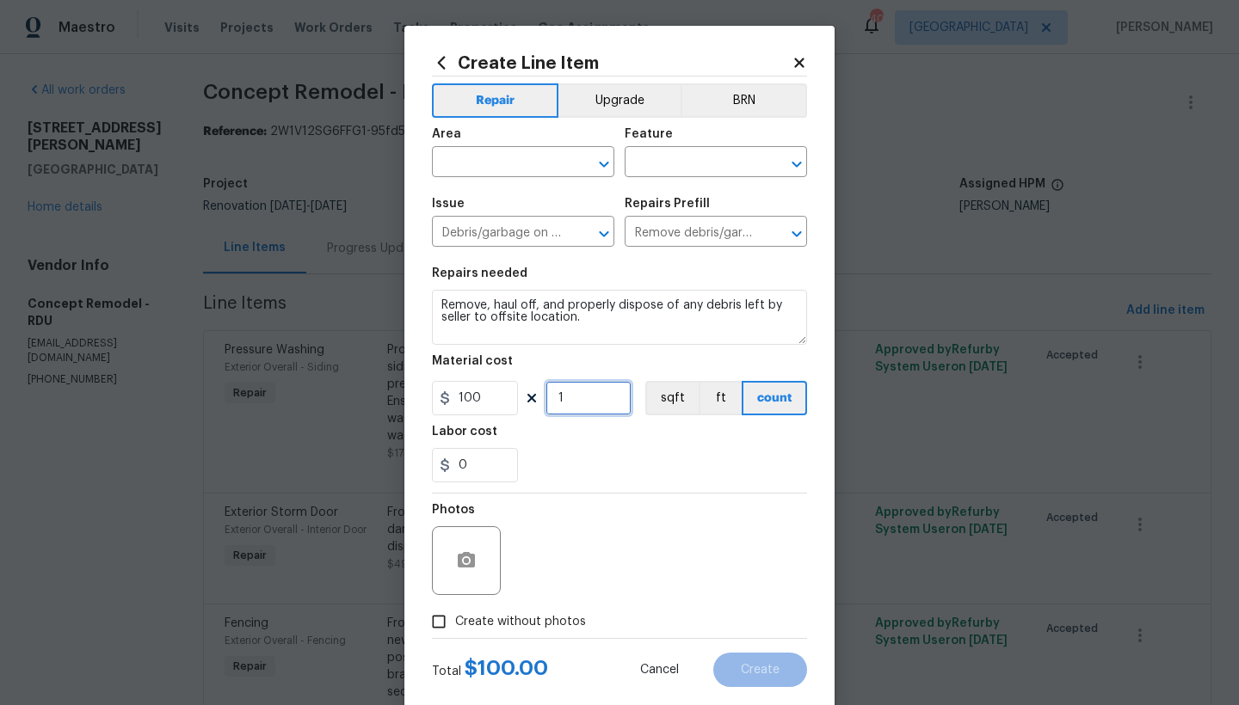
click at [566, 398] on input "1" at bounding box center [588, 398] width 86 height 34
type input "0"
drag, startPoint x: 493, startPoint y: 401, endPoint x: 292, endPoint y: 351, distance: 207.4
click at [292, 351] on div "Create Line Item Repair Upgrade BRN Area ​ Feature ​ Issue Debris/garbage on si…" at bounding box center [619, 352] width 1239 height 705
type input "875"
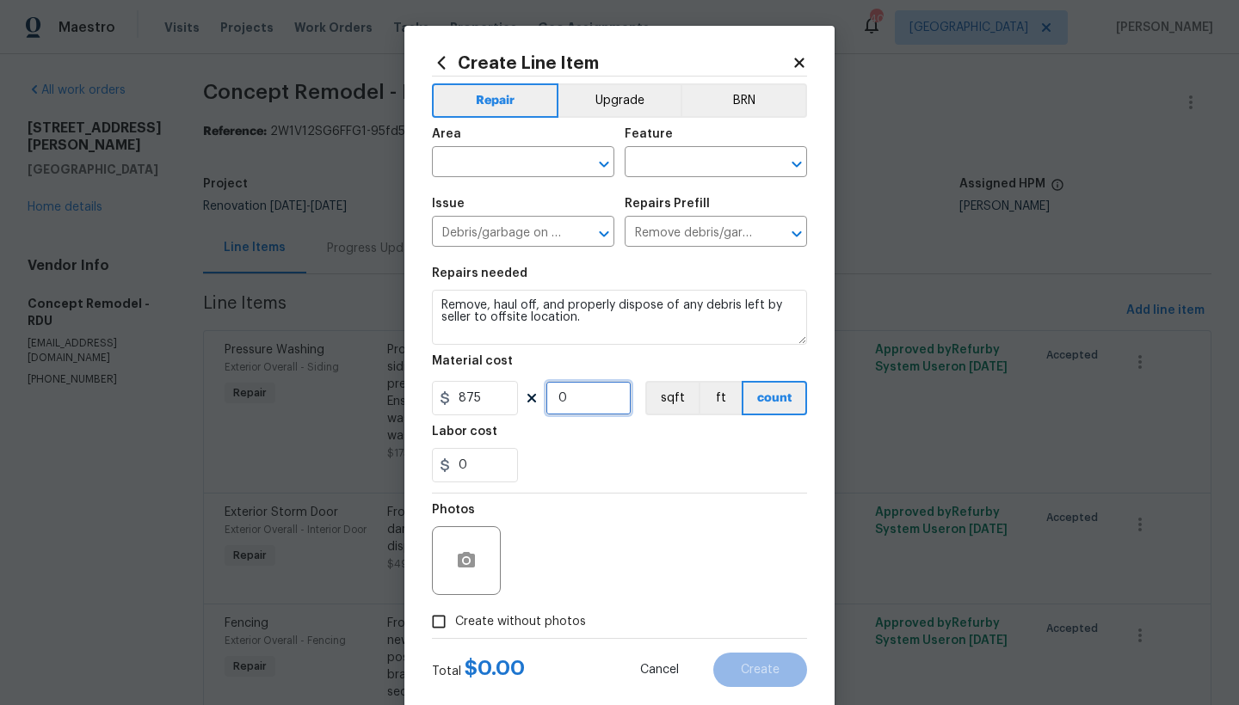
click at [604, 399] on input "0" at bounding box center [588, 398] width 86 height 34
type input "1"
click at [458, 165] on input "text" at bounding box center [499, 164] width 134 height 27
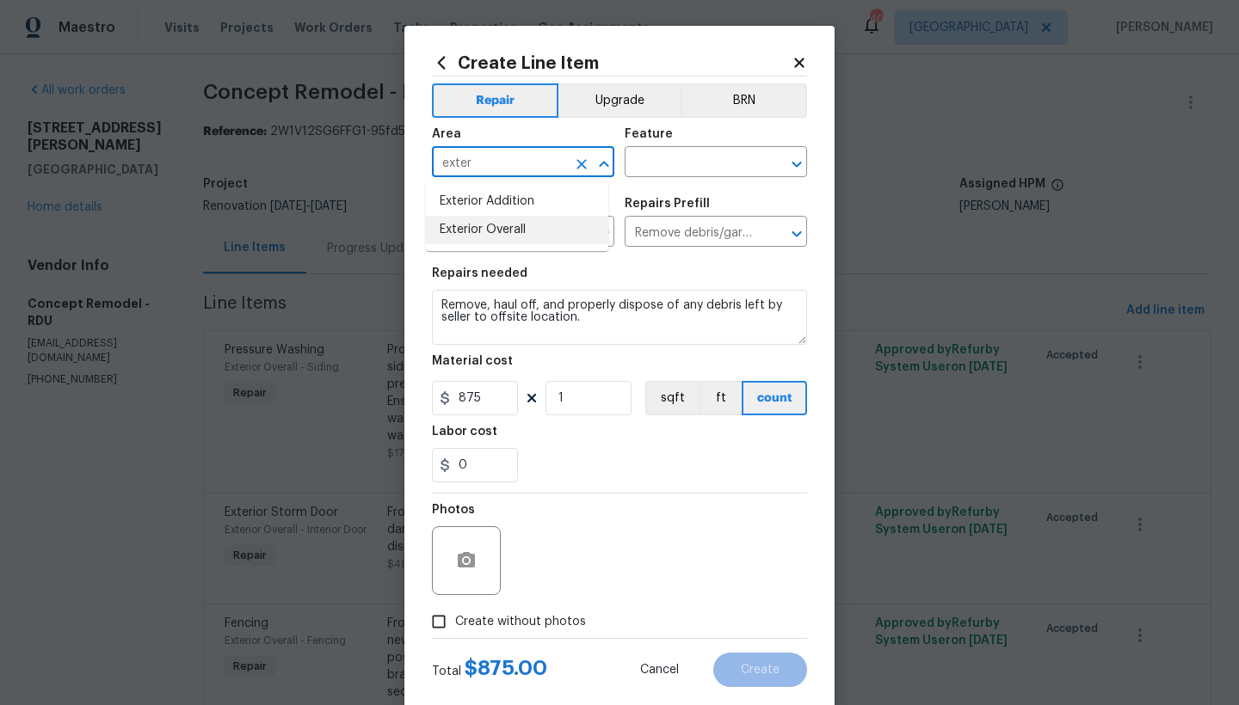
click at [512, 226] on li "Exterior Overall" at bounding box center [517, 230] width 182 height 28
type input "Exterior Overall"
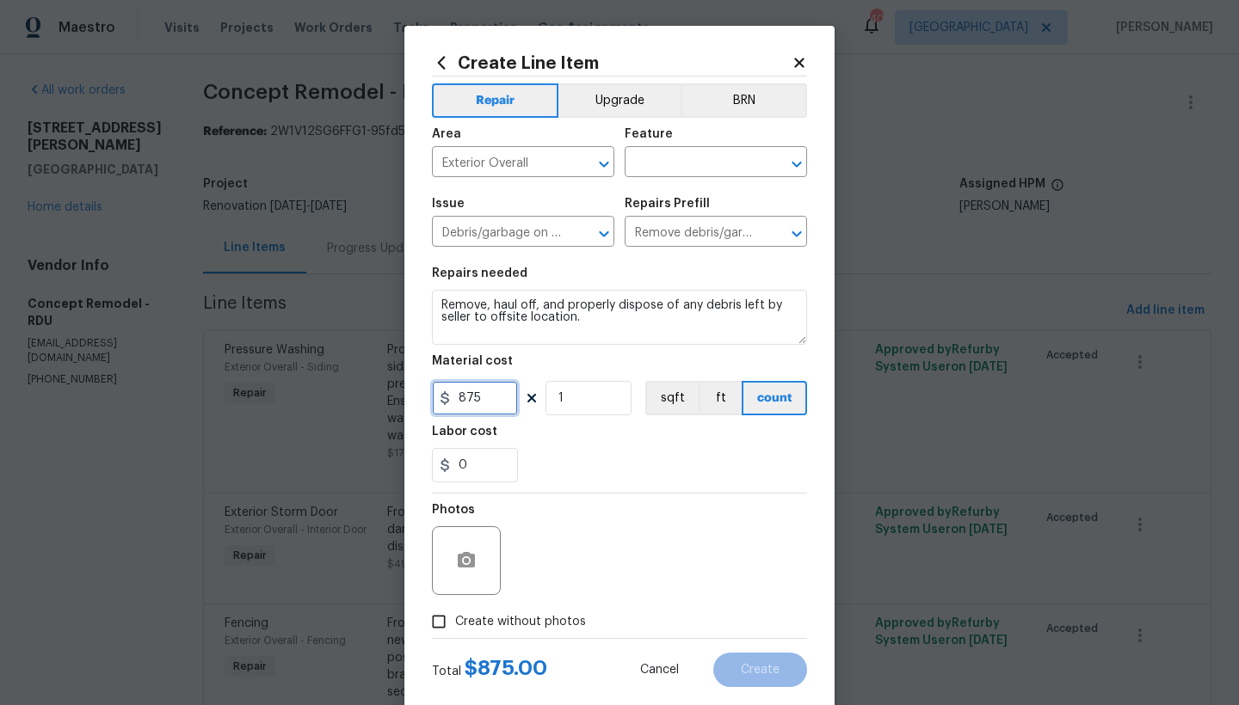
drag, startPoint x: 482, startPoint y: 401, endPoint x: 433, endPoint y: 396, distance: 49.3
click at [433, 396] on div "875" at bounding box center [475, 398] width 86 height 34
type input "525"
click at [624, 168] on input "text" at bounding box center [691, 164] width 134 height 27
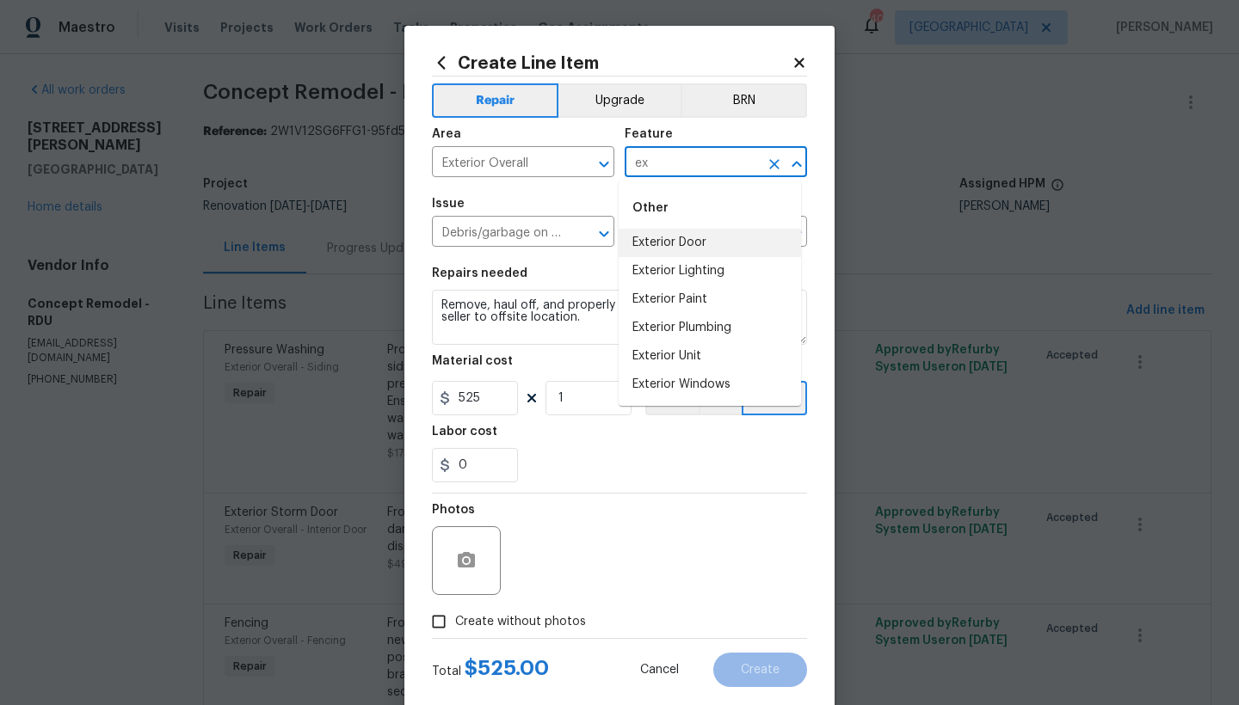
type input "e"
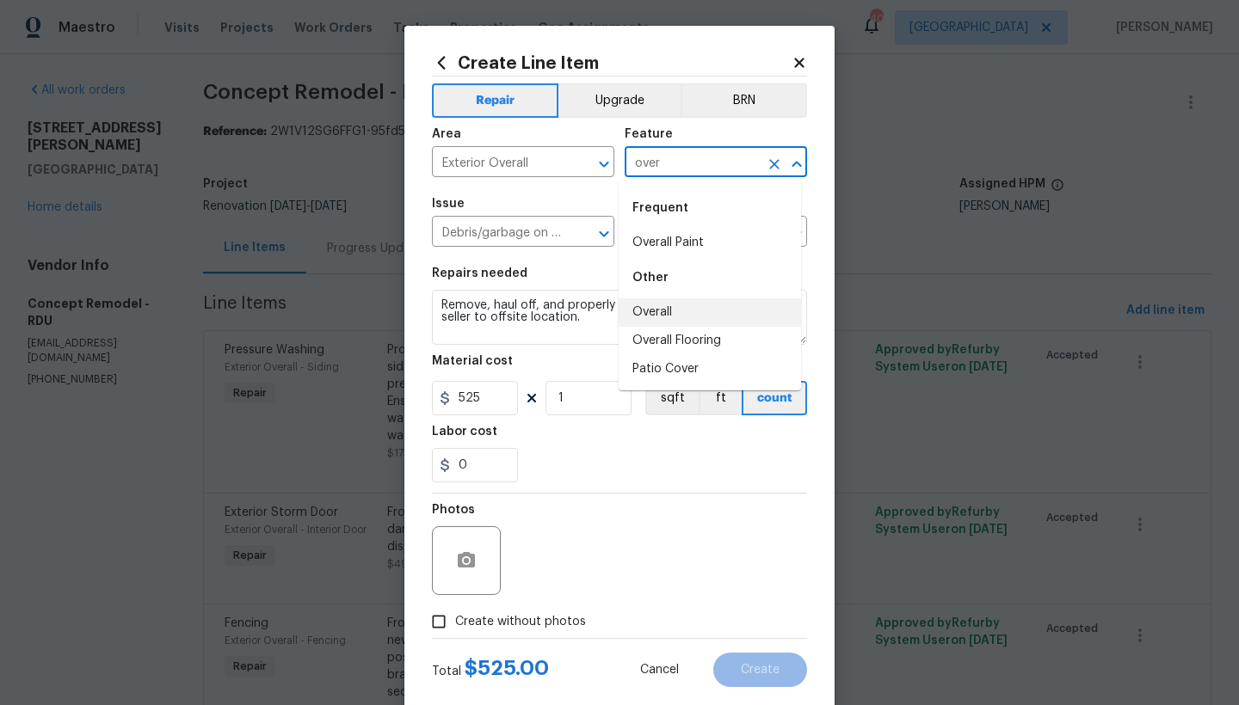
click at [665, 311] on li "Overall" at bounding box center [709, 312] width 182 height 28
type input "Overall"
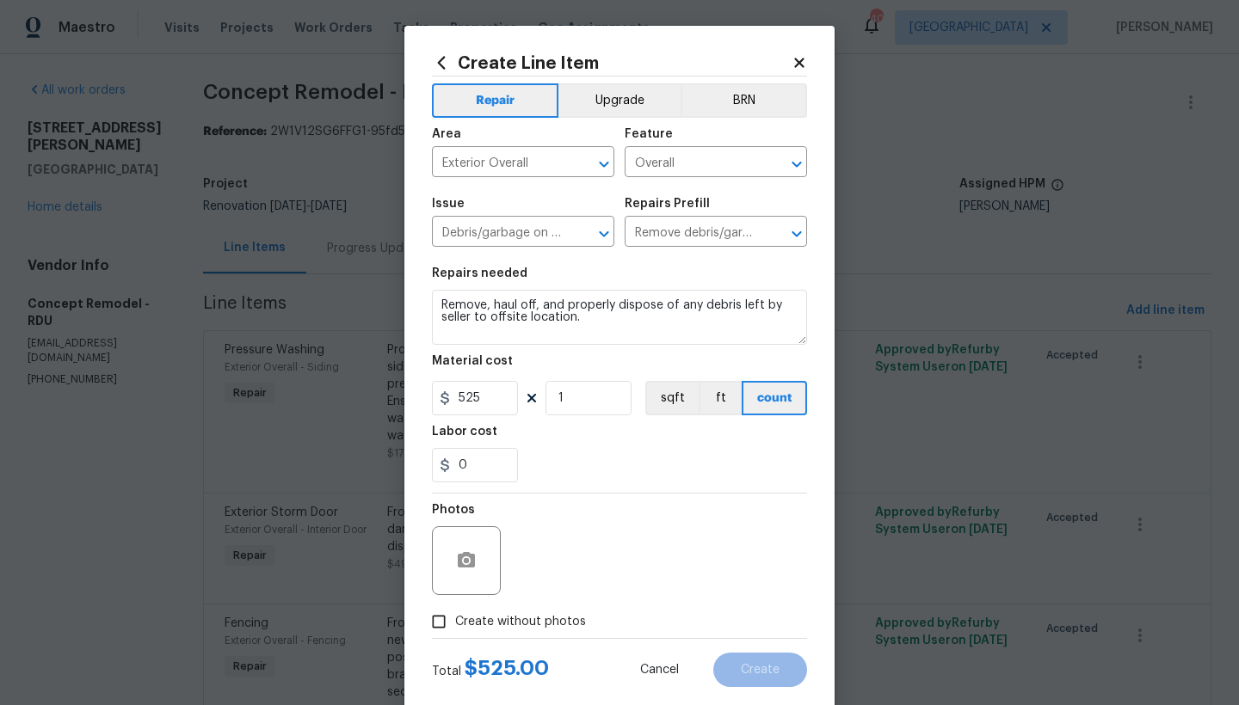
click at [486, 631] on label "Create without photos" at bounding box center [503, 622] width 163 height 33
click at [455, 631] on input "Create without photos" at bounding box center [438, 622] width 33 height 33
checkbox input "true"
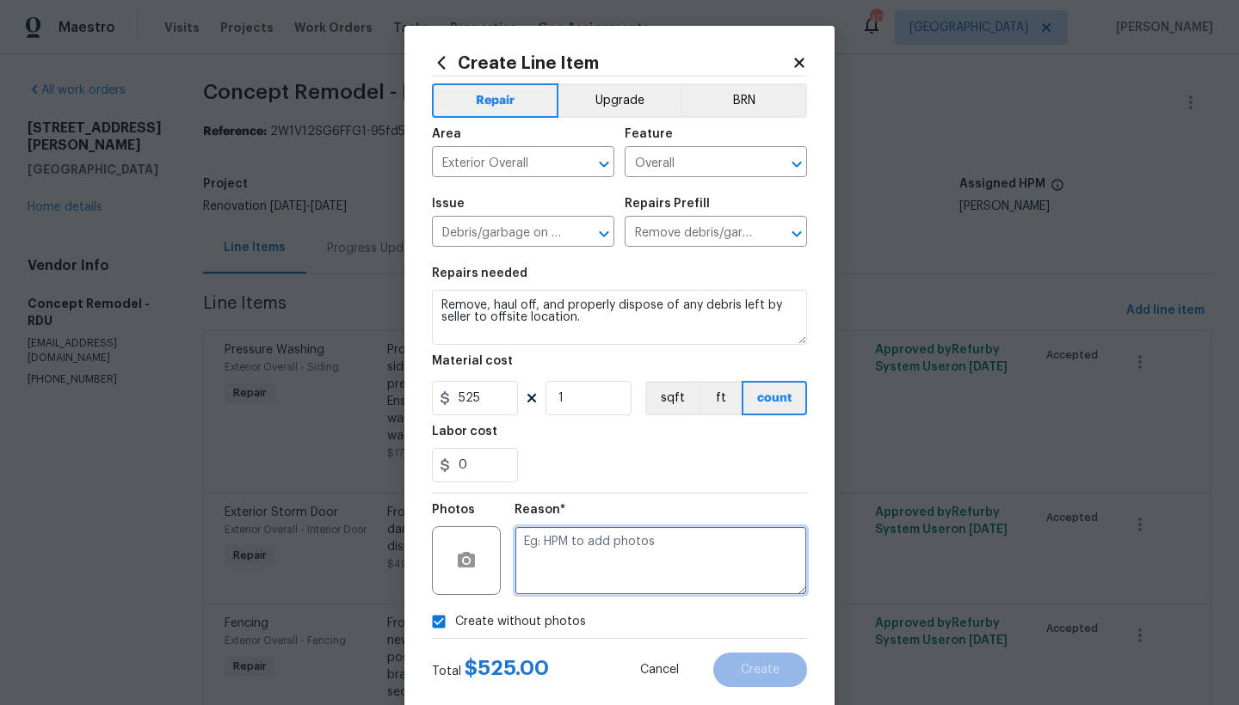
click at [583, 555] on textarea at bounding box center [660, 560] width 292 height 69
type textarea "n"
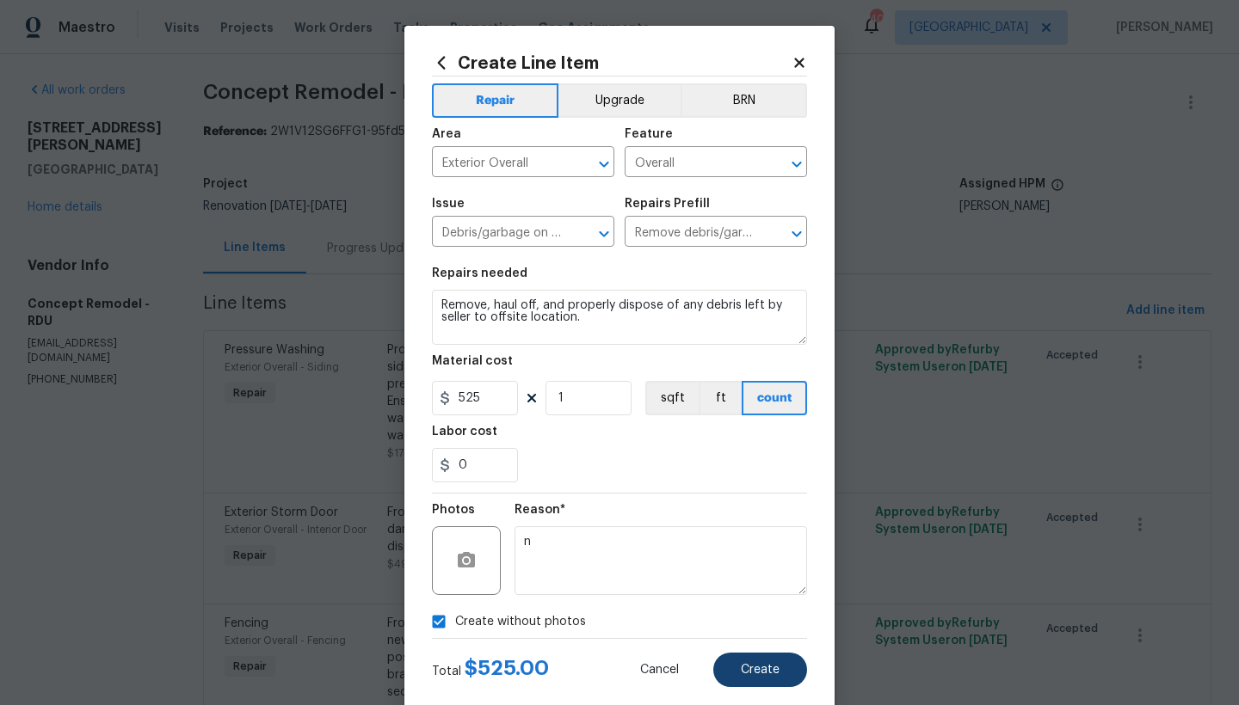
click at [731, 673] on button "Create" at bounding box center [760, 670] width 94 height 34
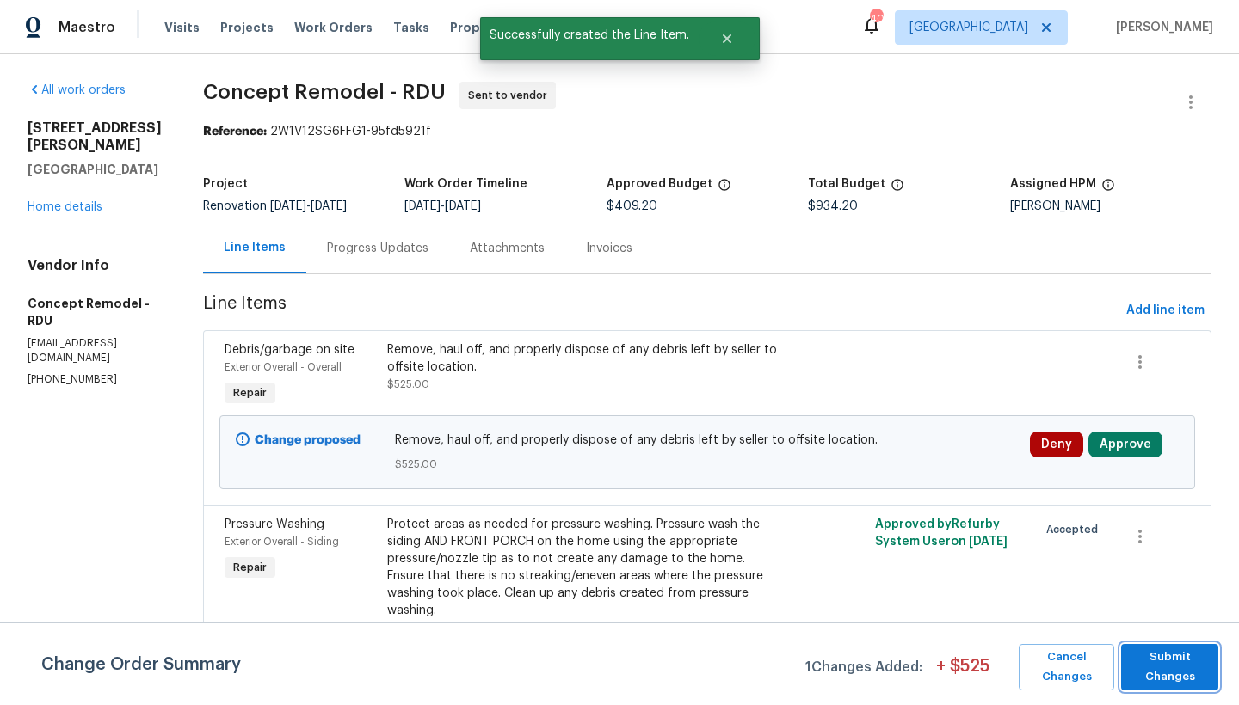
click at [1152, 669] on span "Submit Changes" at bounding box center [1169, 668] width 80 height 40
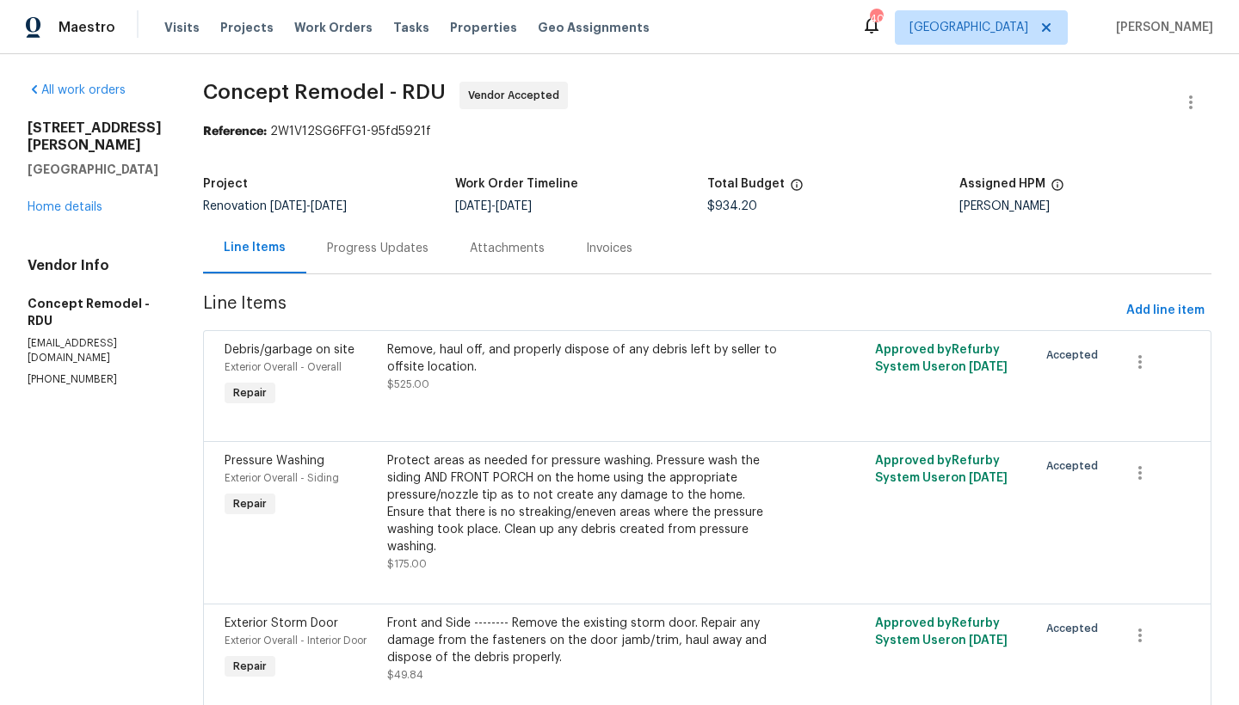
click at [457, 391] on div "Remove, haul off, and properly dispose of any debris left by seller to offsite …" at bounding box center [585, 367] width 397 height 52
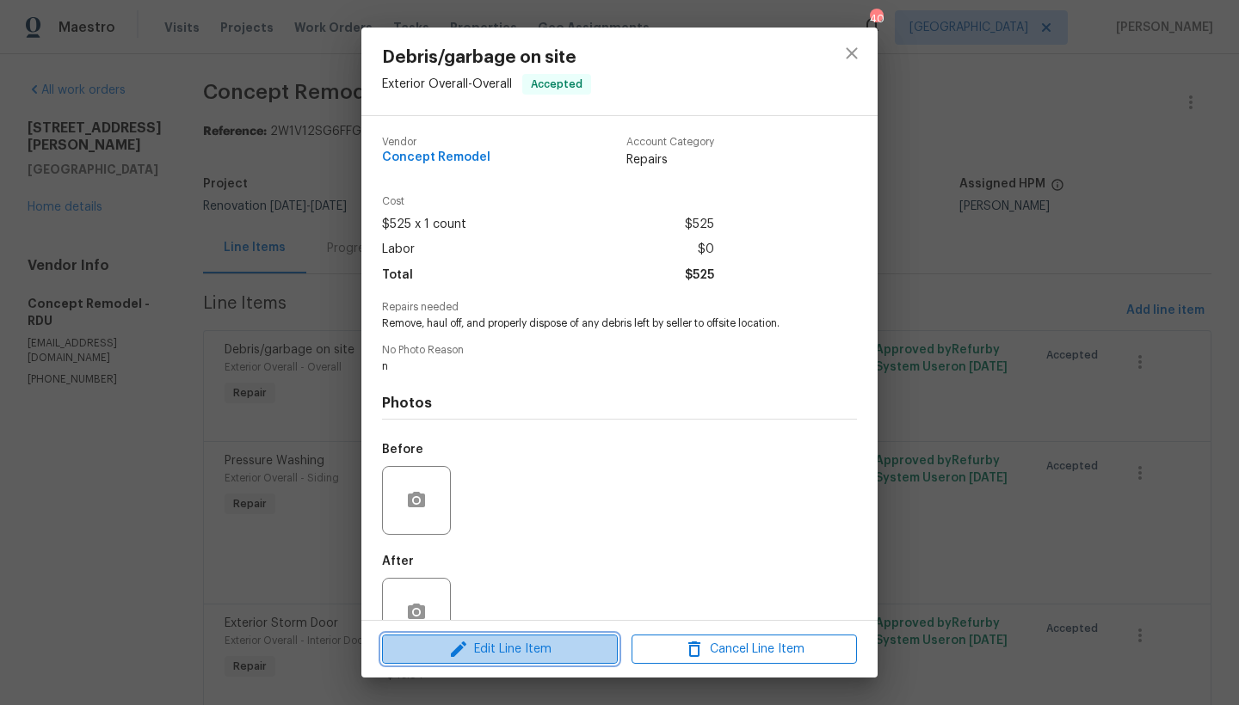
click at [520, 645] on span "Edit Line Item" at bounding box center [499, 650] width 225 height 22
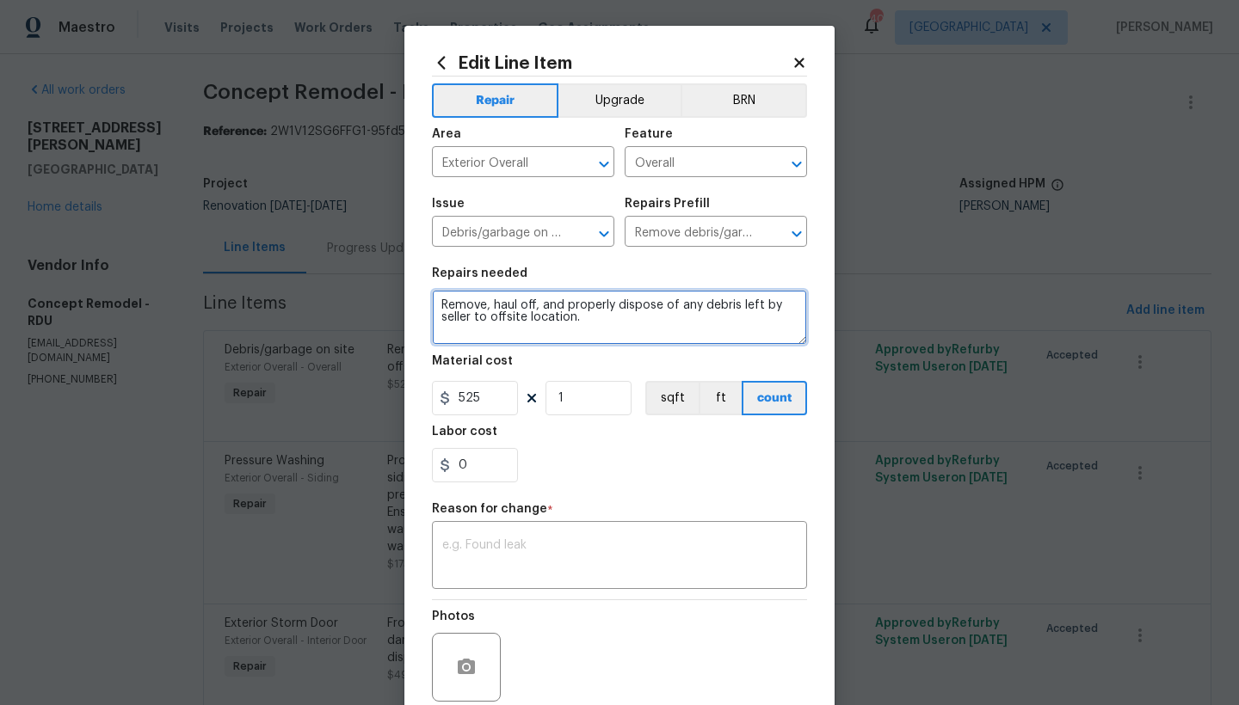
click at [600, 318] on textarea "Remove, haul off, and properly dispose of any debris left by seller to offsite …" at bounding box center [619, 317] width 375 height 55
type textarea "Remove, haul off, and properly dispose of any debris left by seller to offsite …"
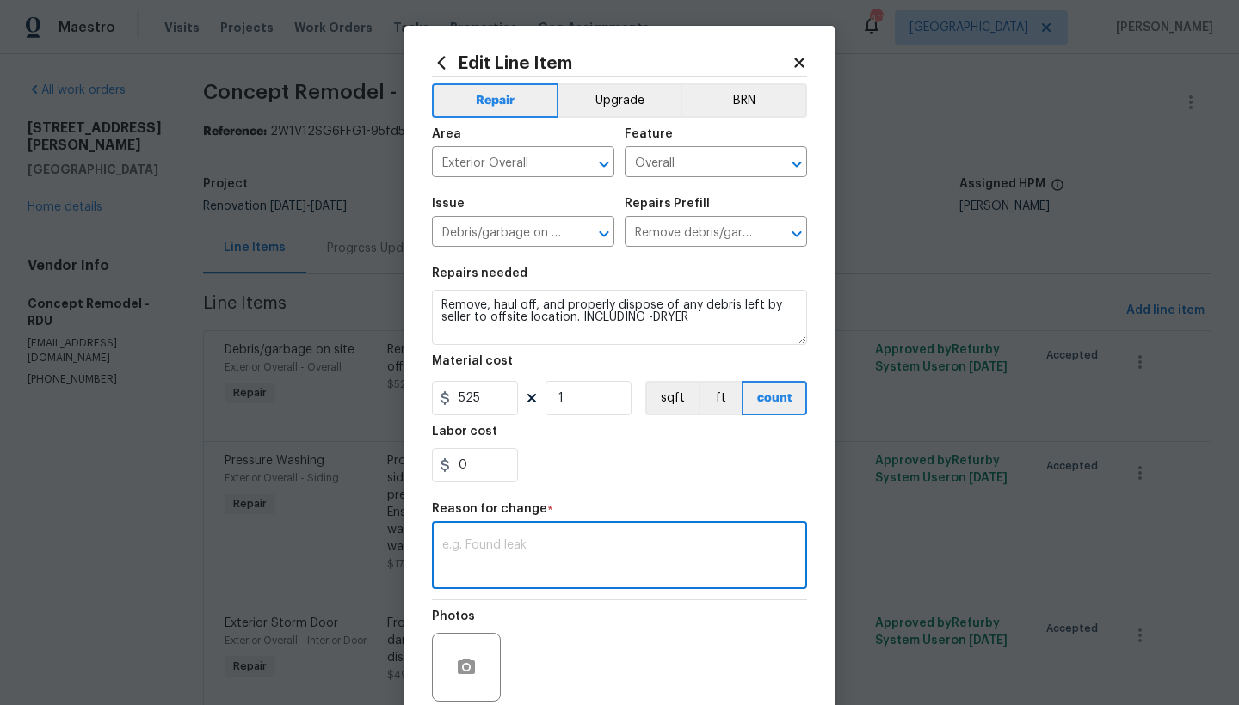
click at [538, 573] on textarea at bounding box center [619, 557] width 354 height 36
type textarea "edit"
click at [1123, 401] on body "Maestro Visits Projects Work Orders Tasks Properties Geo Assignments 40 Raleigh…" at bounding box center [619, 352] width 1239 height 705
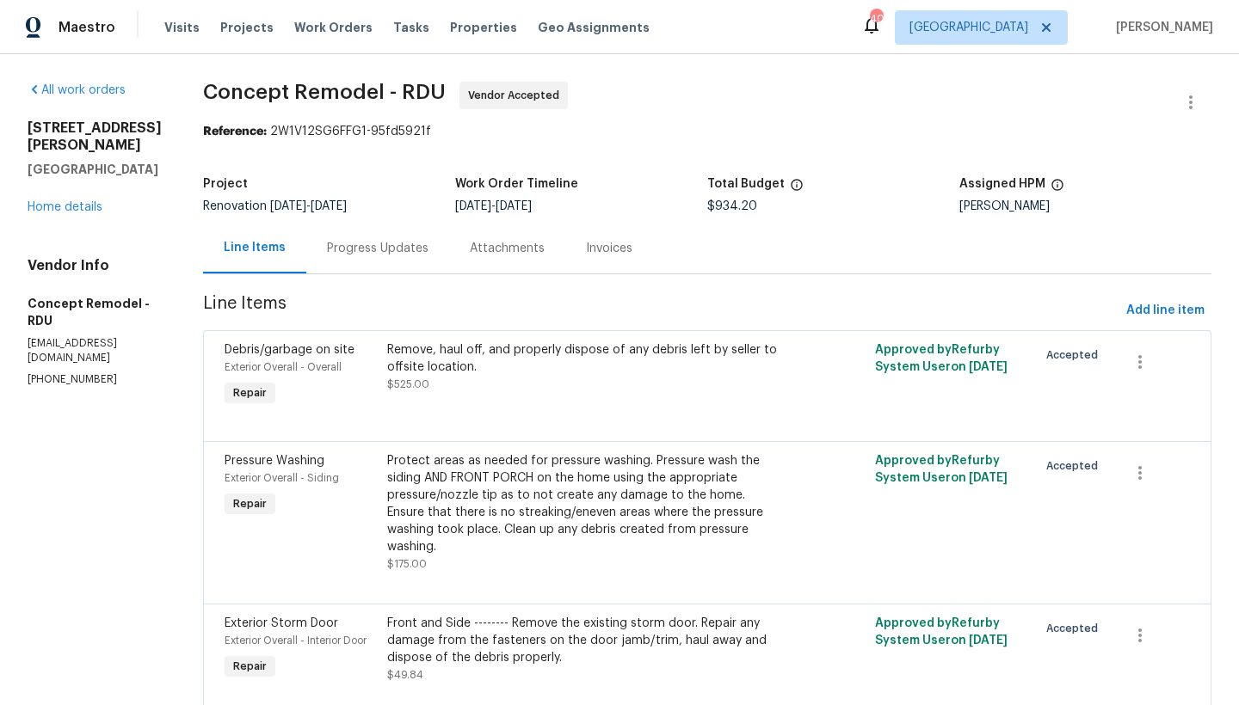
click at [569, 358] on div "Remove, haul off, and properly dispose of any debris left by seller to offsite …" at bounding box center [585, 358] width 397 height 34
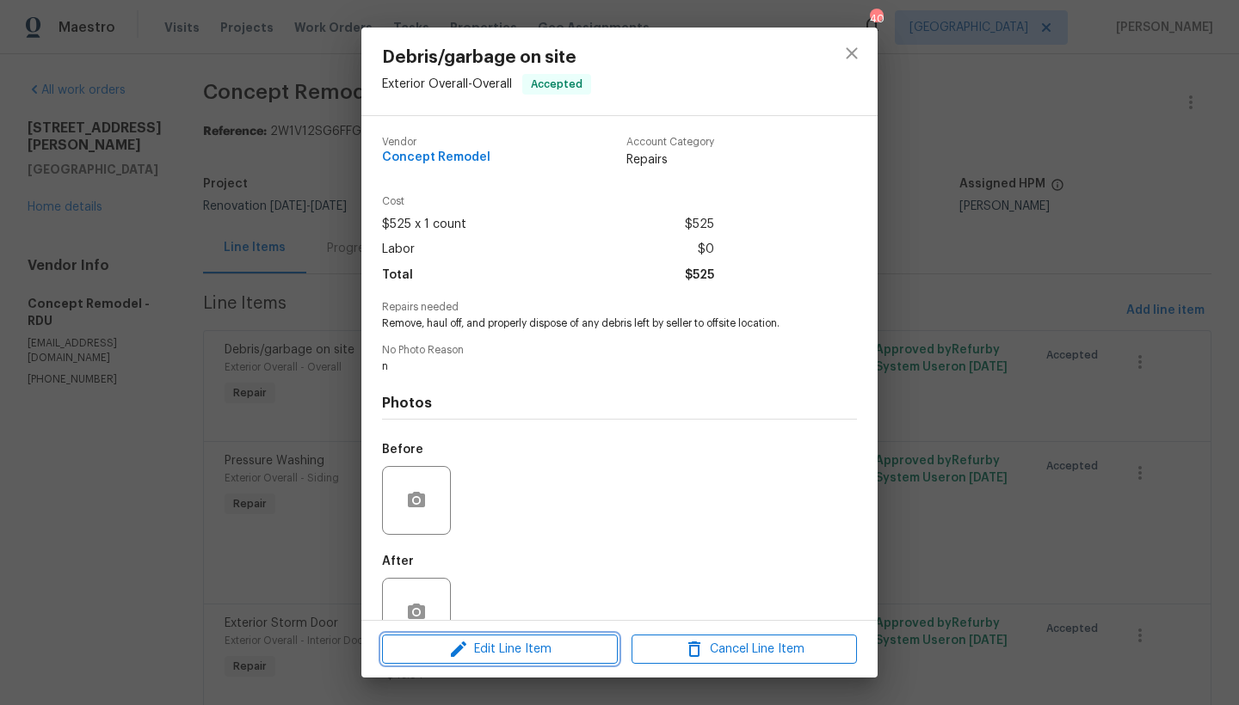
click at [516, 654] on span "Edit Line Item" at bounding box center [499, 650] width 225 height 22
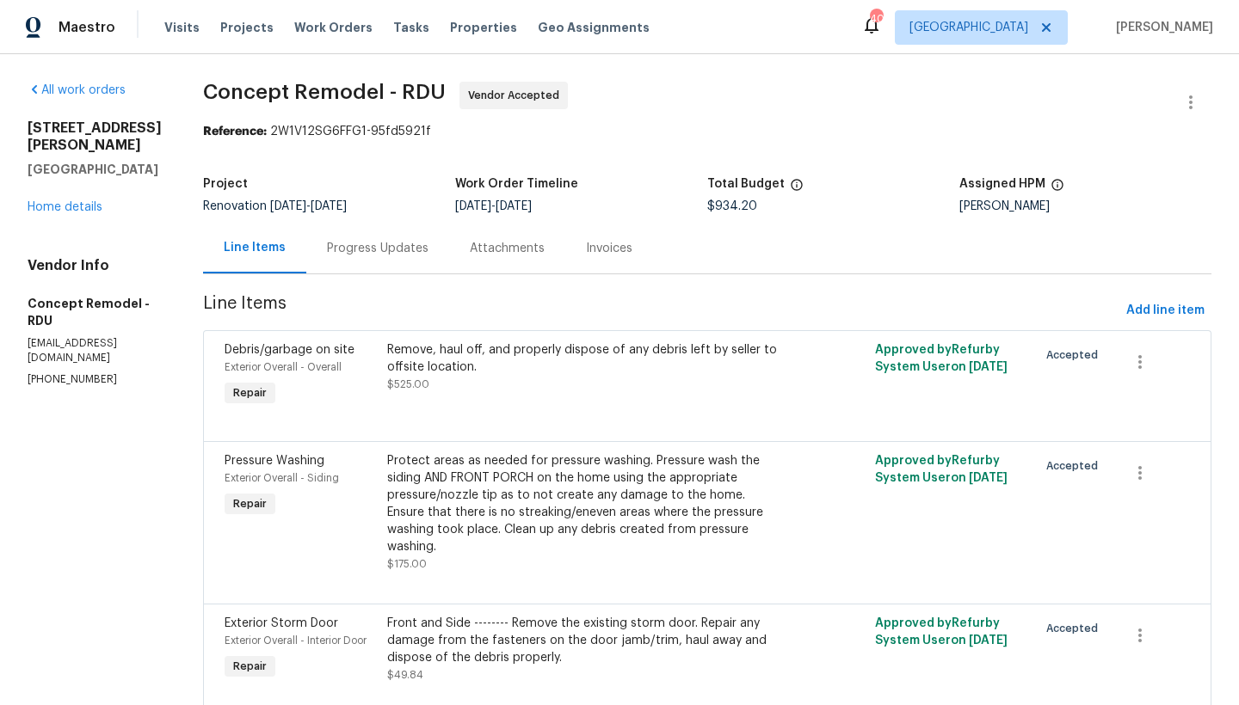
click at [1227, 380] on body "Maestro Visits Projects Work Orders Tasks Properties Geo Assignments 40 Raleigh…" at bounding box center [619, 352] width 1239 height 705
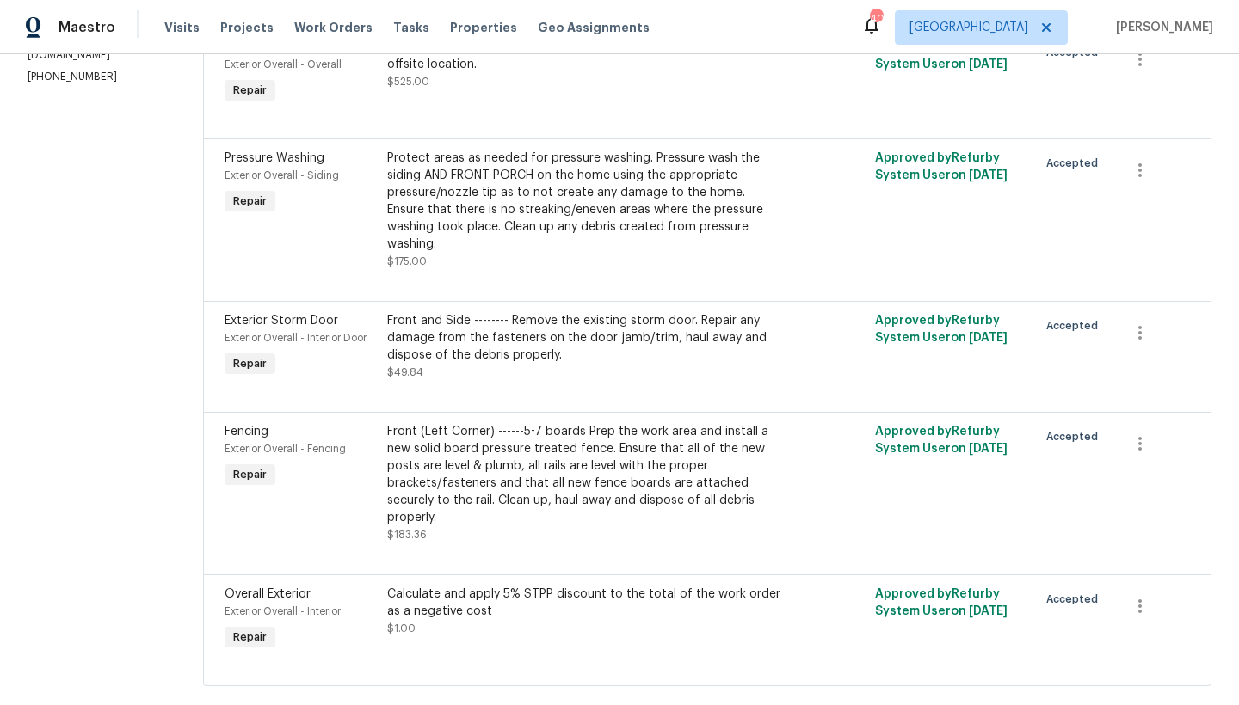
scroll to position [311, 0]
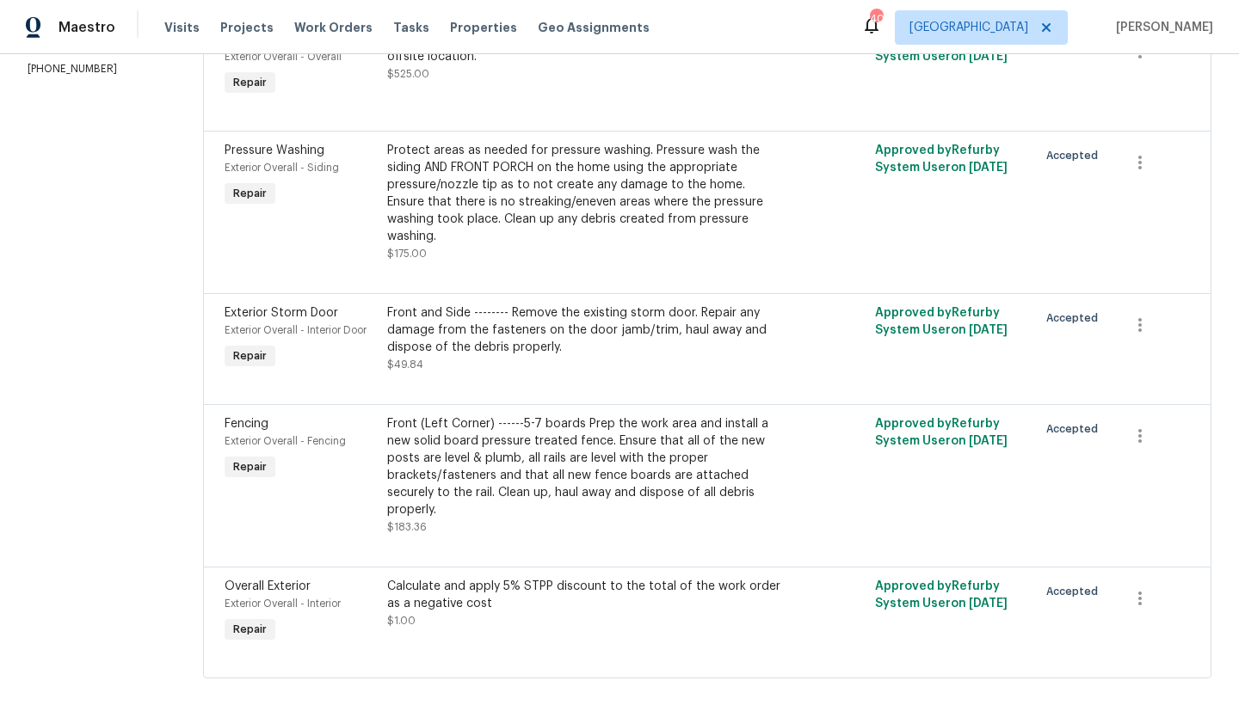
click at [387, 60] on div "Remove, haul off, and properly dispose of any debris left by seller to offsite …" at bounding box center [585, 48] width 397 height 34
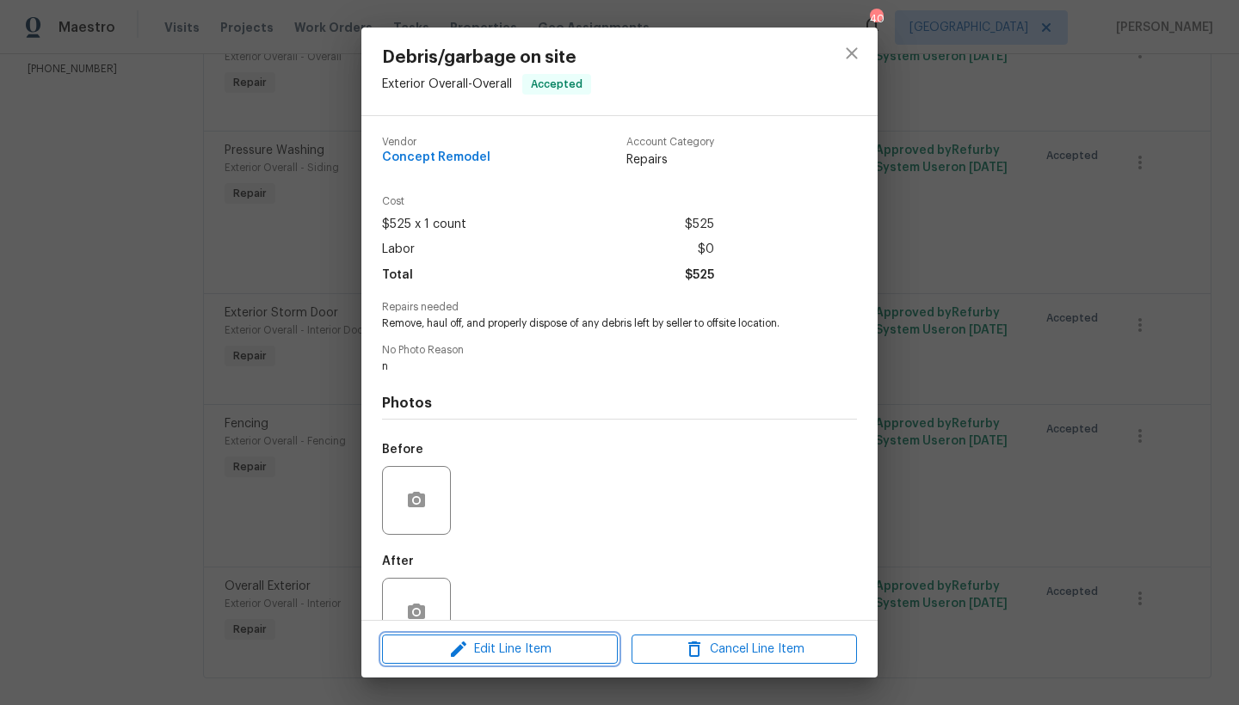
click at [520, 657] on span "Edit Line Item" at bounding box center [499, 650] width 225 height 22
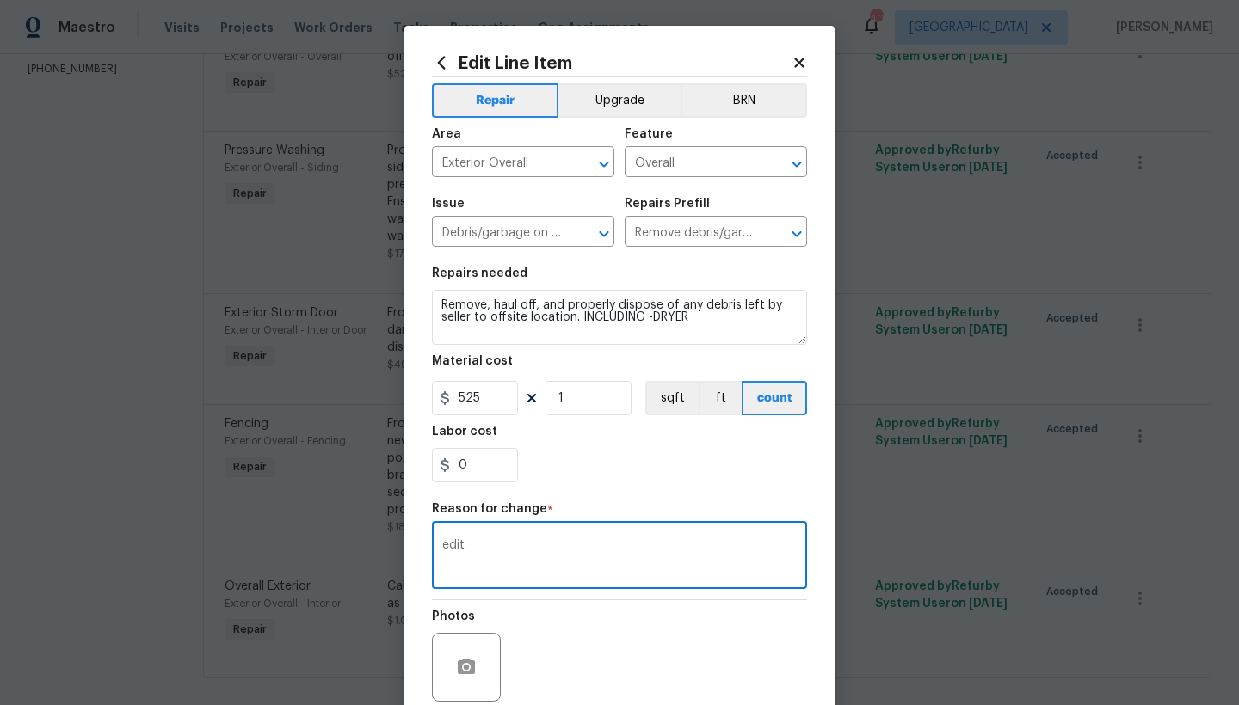
click at [483, 564] on textarea "edit" at bounding box center [619, 557] width 354 height 36
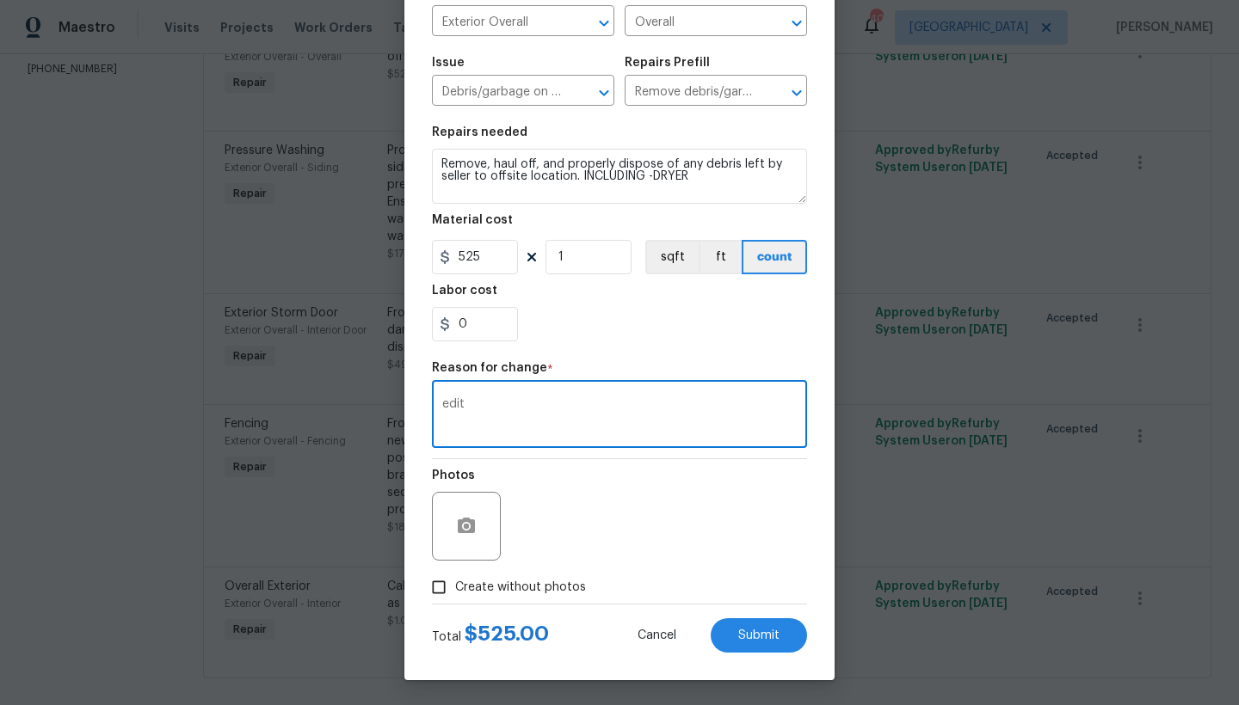
scroll to position [142, 0]
click at [536, 592] on span "Create without photos" at bounding box center [520, 587] width 131 height 18
click at [455, 592] on input "Create without photos" at bounding box center [438, 586] width 33 height 33
checkbox input "true"
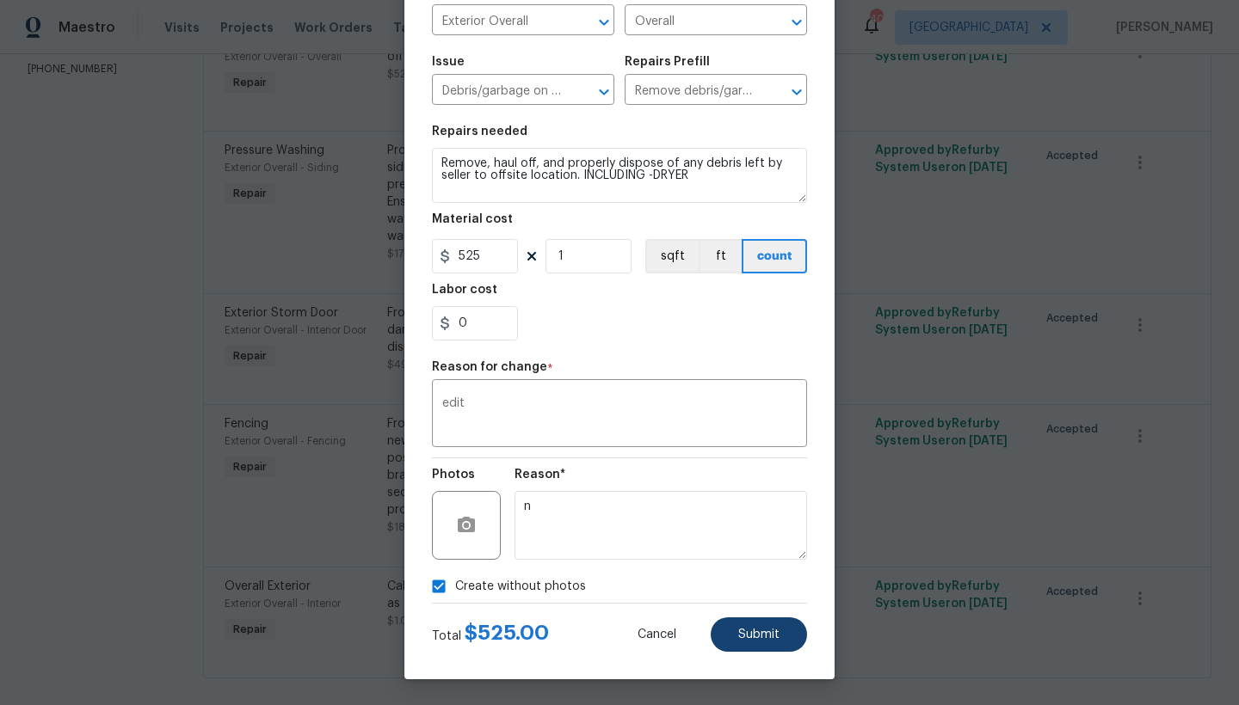
click at [731, 636] on button "Submit" at bounding box center [759, 635] width 96 height 34
type textarea "Remove, haul off, and properly dispose of any debris left by seller to offsite …"
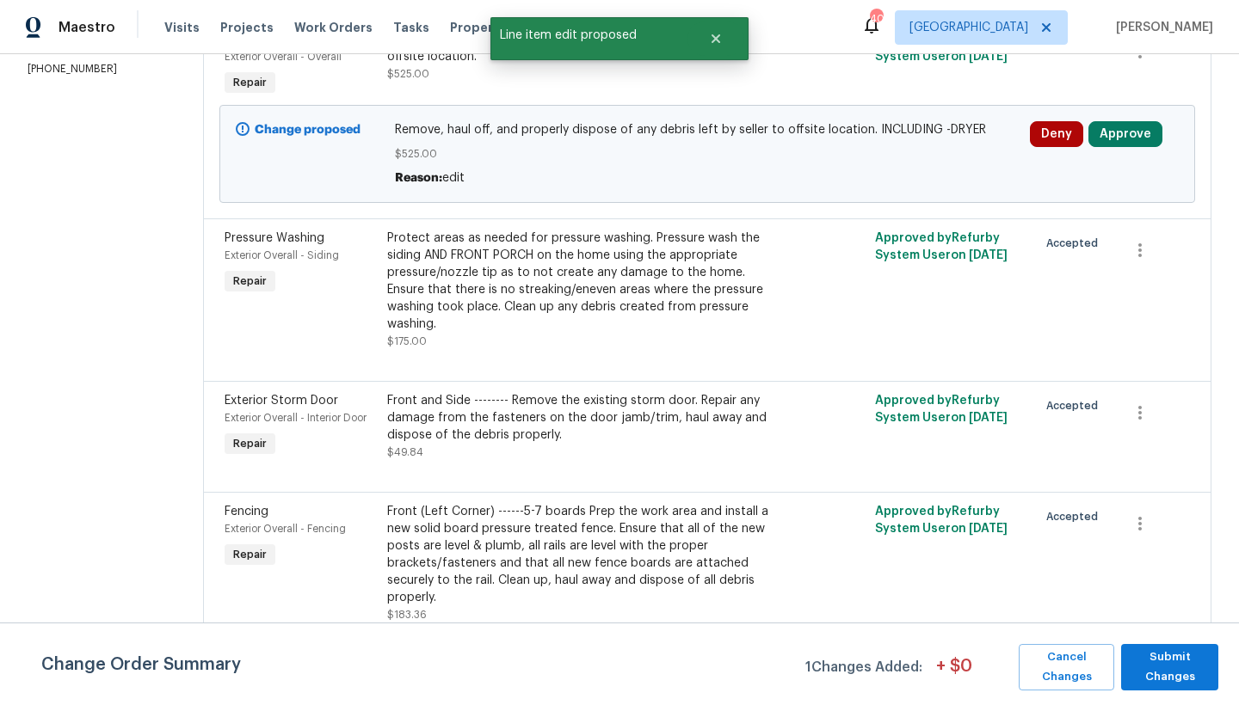
scroll to position [0, 0]
click at [1147, 660] on span "Submit Changes" at bounding box center [1169, 668] width 80 height 40
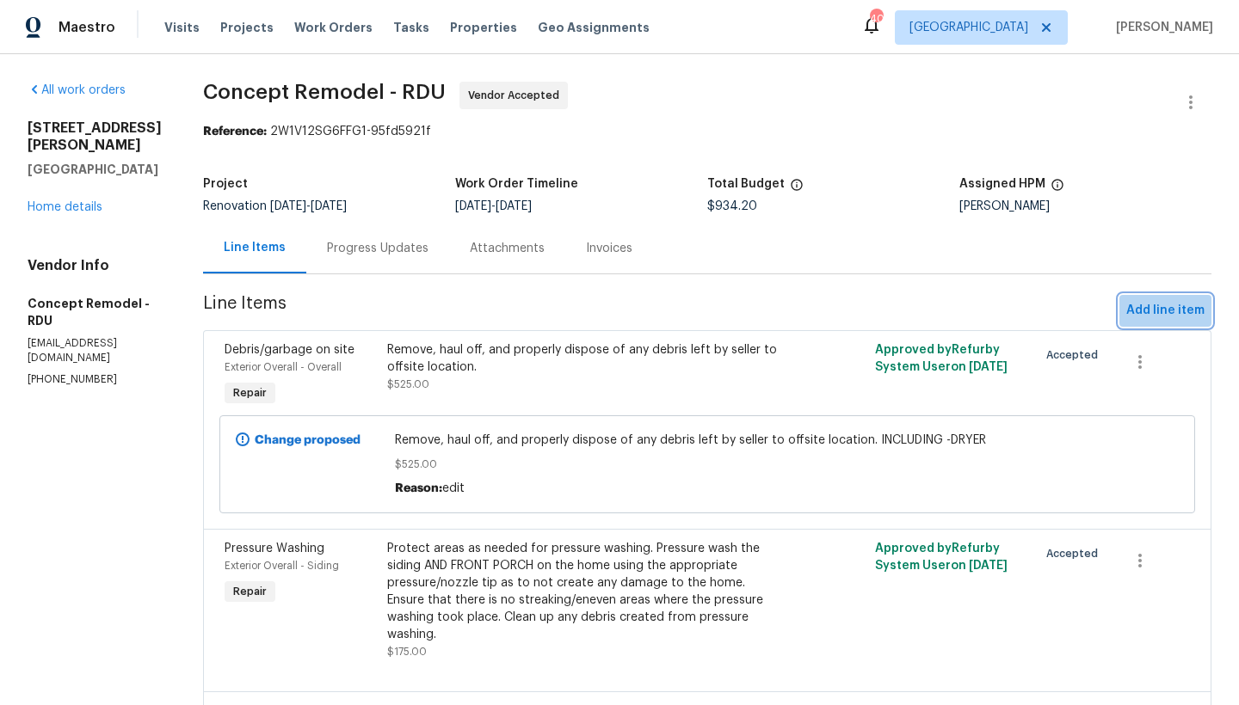
click at [1172, 310] on span "Add line item" at bounding box center [1165, 311] width 78 height 22
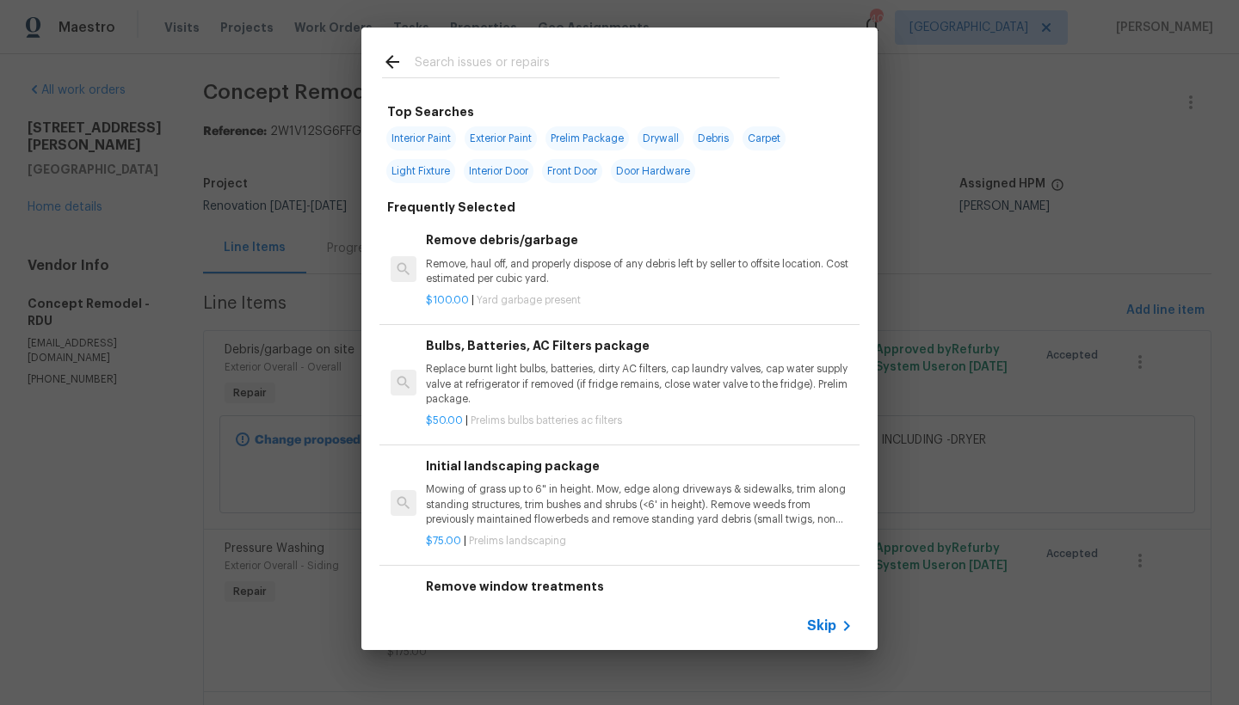
click at [514, 64] on input "text" at bounding box center [597, 65] width 365 height 26
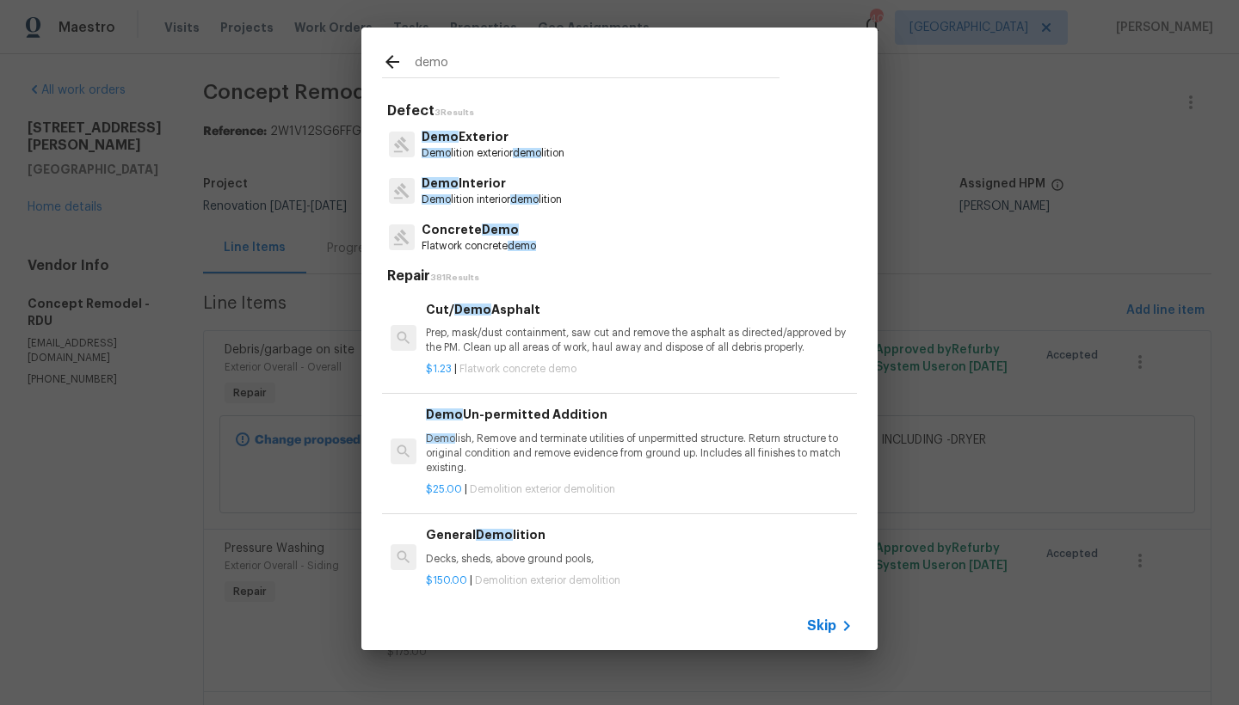
type input "demo"
click at [478, 132] on p "Demo Exterior" at bounding box center [492, 137] width 143 height 18
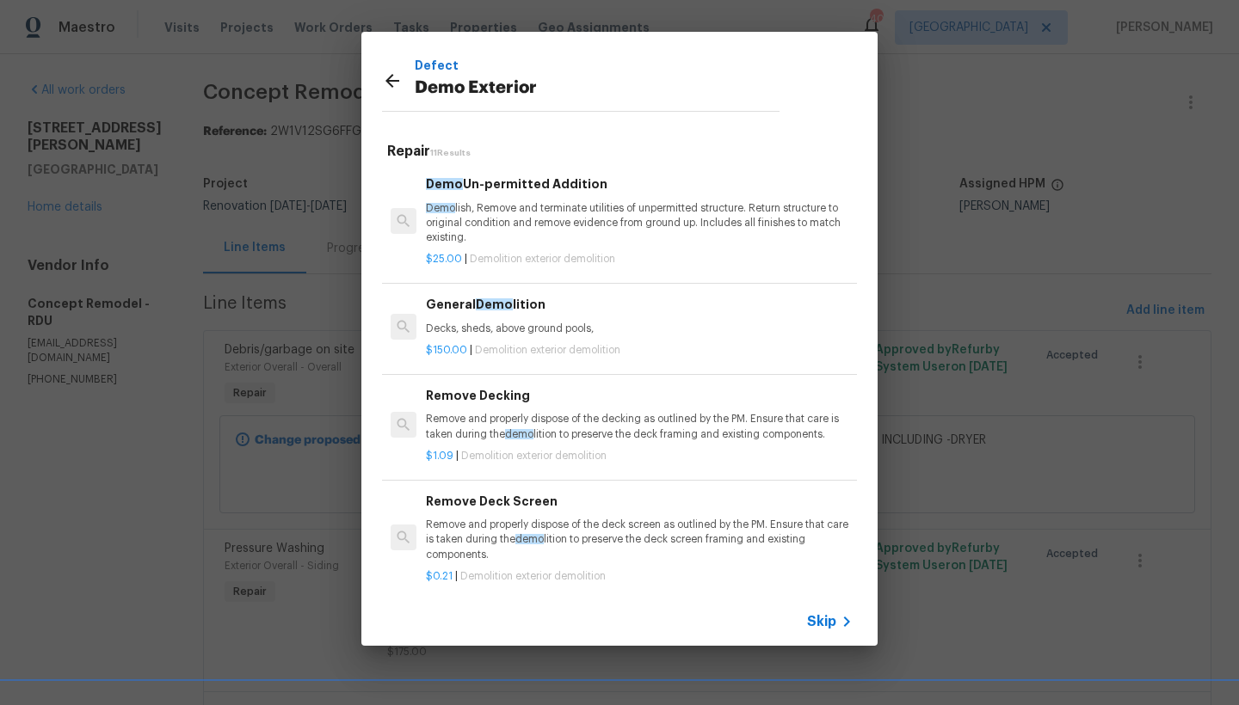
click at [503, 186] on h6 "Demo Un-permitted Addition" at bounding box center [639, 184] width 427 height 19
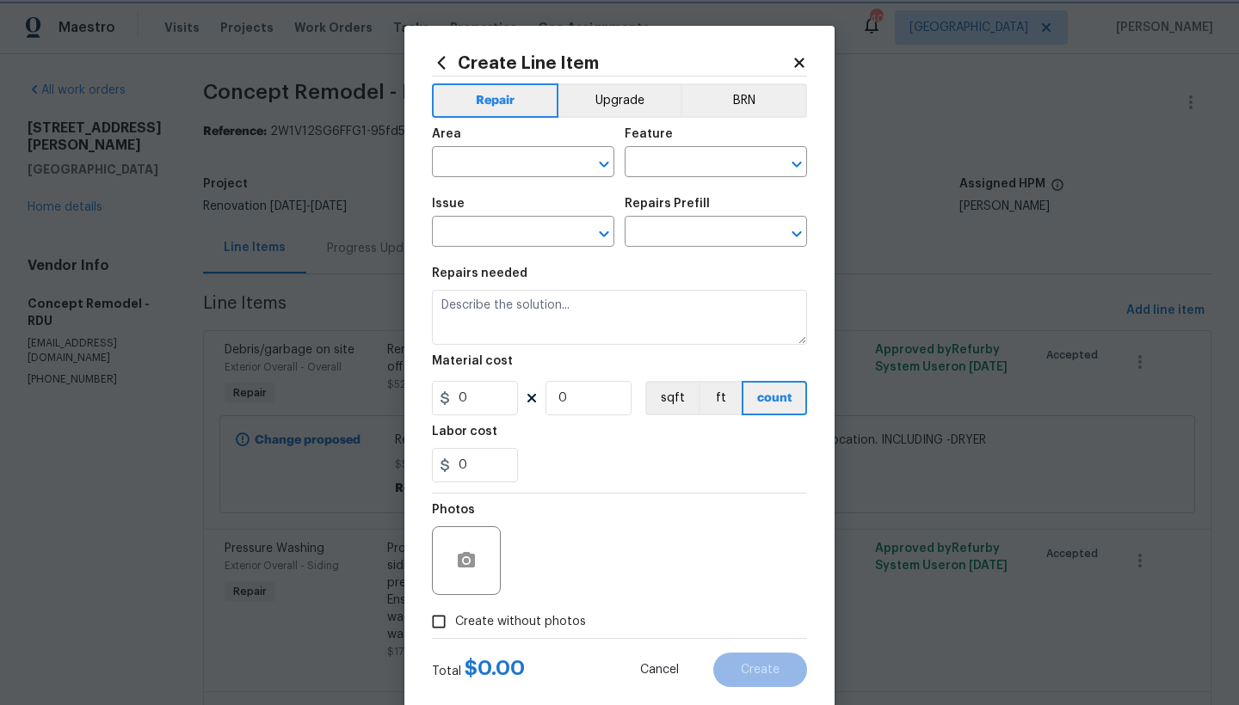
type input "Demolition"
type input "Demo Exterior"
type input "Demo Un-permitted Addition $25.00"
type textarea "Demolish, Remove and terminate utilities of unpermitted structure. Return struc…"
type input "25"
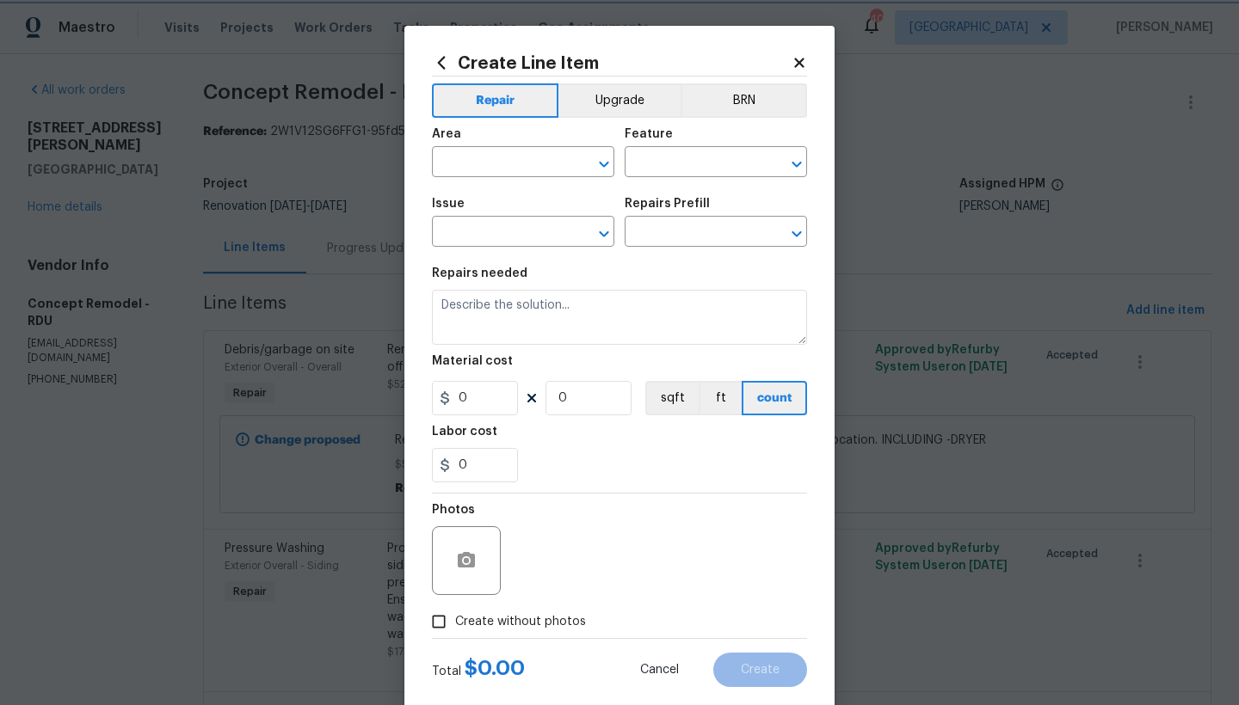
type input "1"
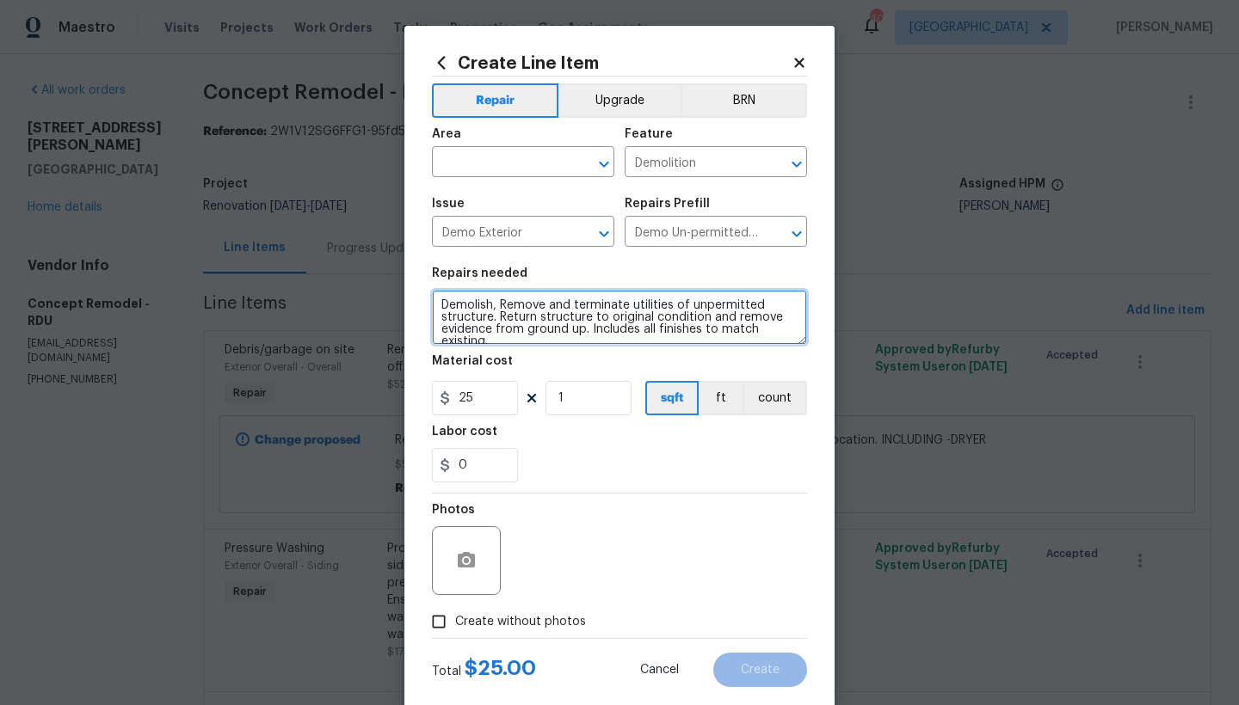
click at [509, 338] on textarea "Demolish, Remove and terminate utilities of unpermitted structure. Return struc…" at bounding box center [619, 317] width 375 height 55
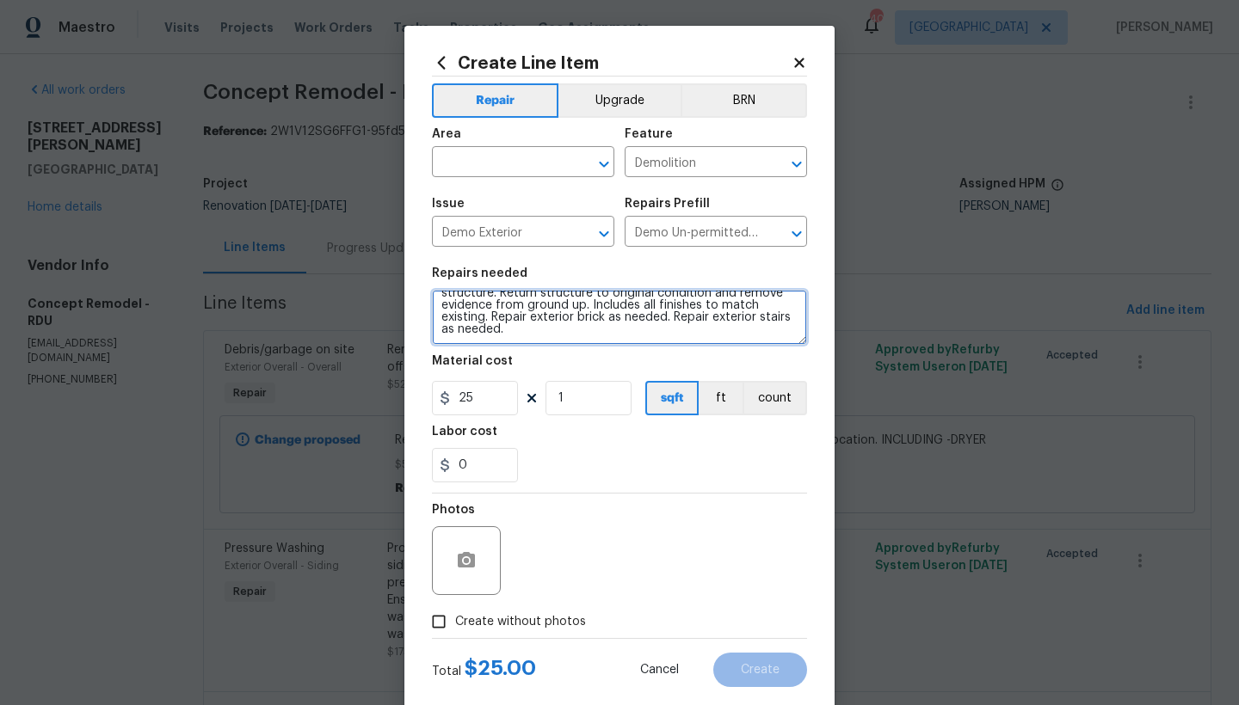
type textarea "Demolish, Remove and terminate utilities of unpermitted structure. Return struc…"
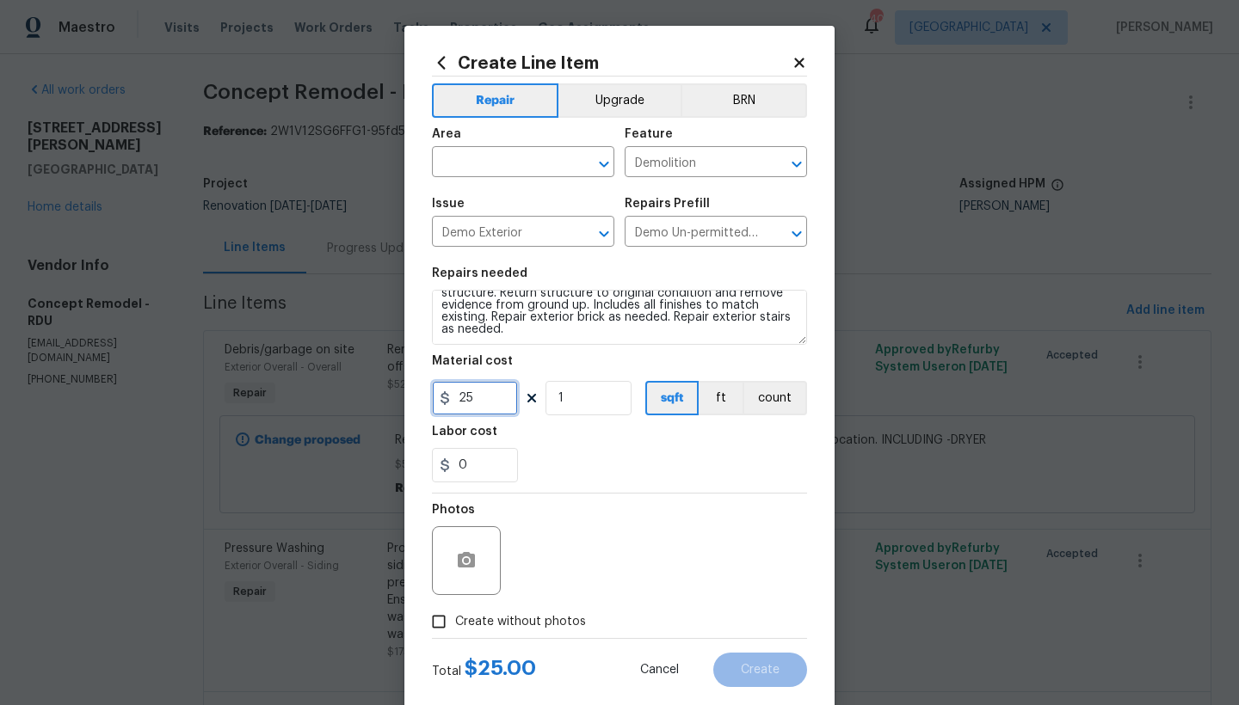
drag, startPoint x: 459, startPoint y: 402, endPoint x: 434, endPoint y: 397, distance: 26.2
click at [434, 397] on div "25" at bounding box center [475, 398] width 86 height 34
type input "500"
click at [637, 494] on div "Repair Upgrade BRN Area ​ Feature Demolition ​ Issue Demo Exterior ​ Repairs Pr…" at bounding box center [619, 358] width 375 height 562
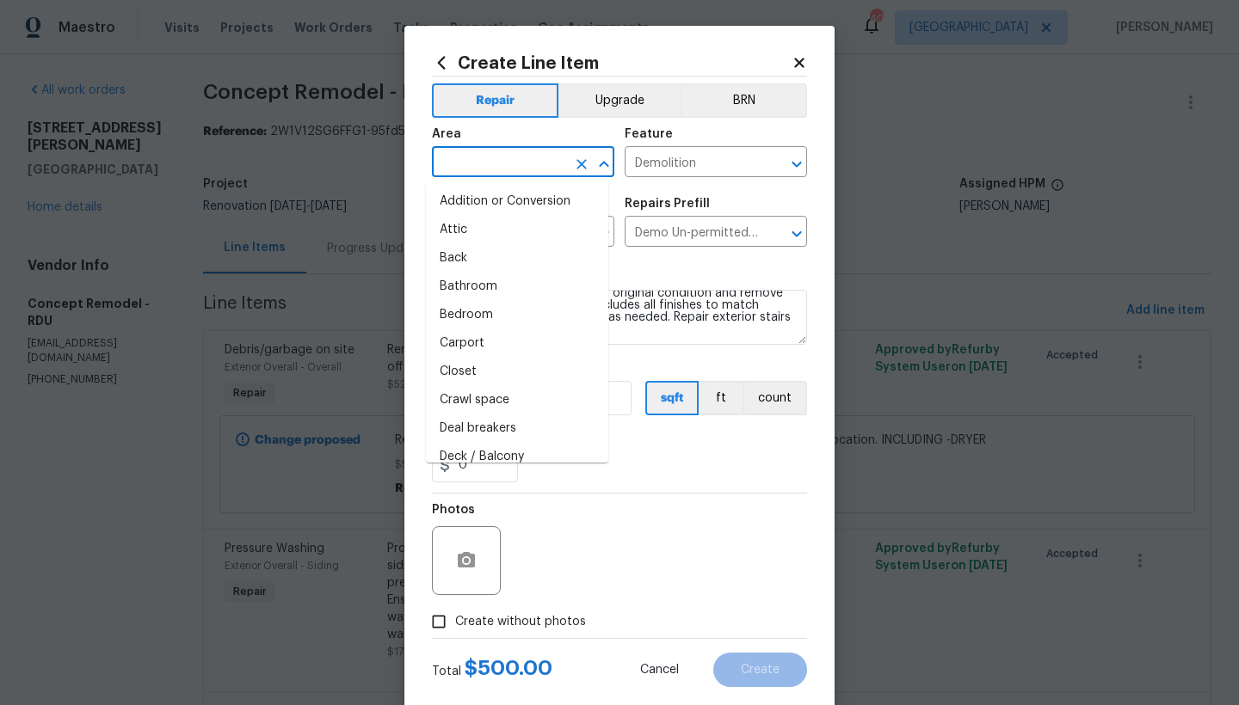
click at [483, 167] on input "text" at bounding box center [499, 164] width 134 height 27
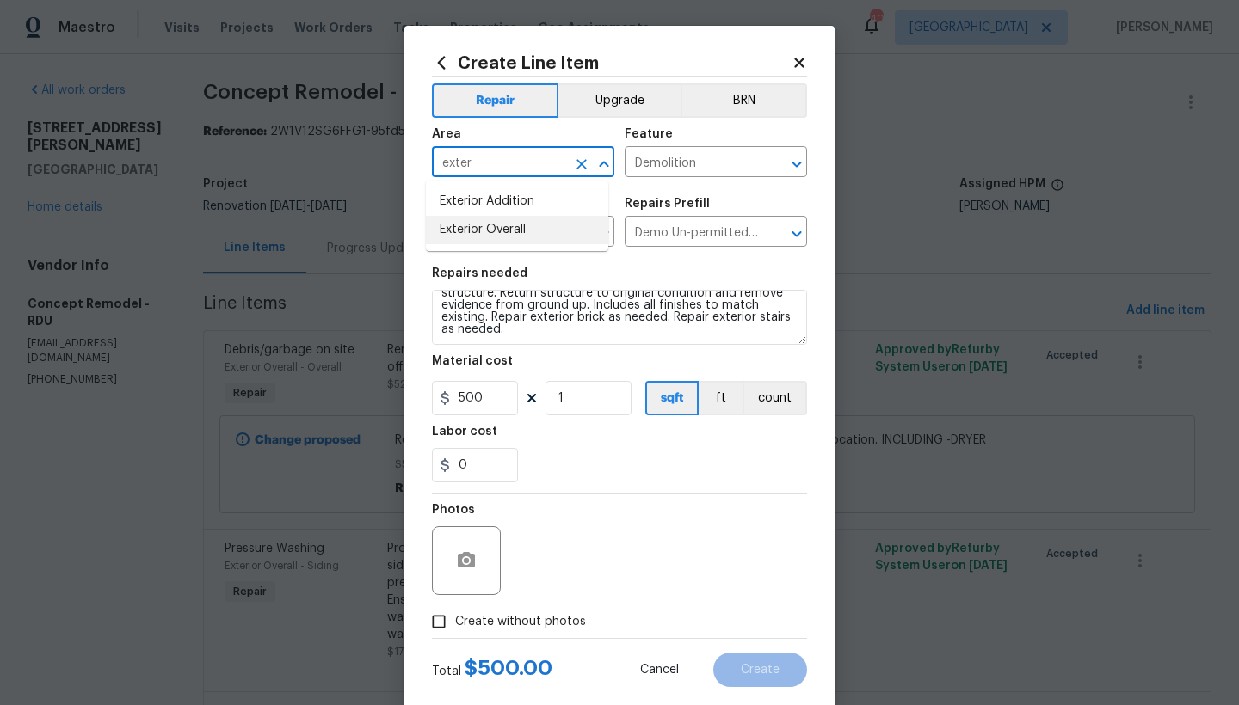
click at [515, 230] on li "Exterior Overall" at bounding box center [517, 230] width 182 height 28
type input "Exterior Overall"
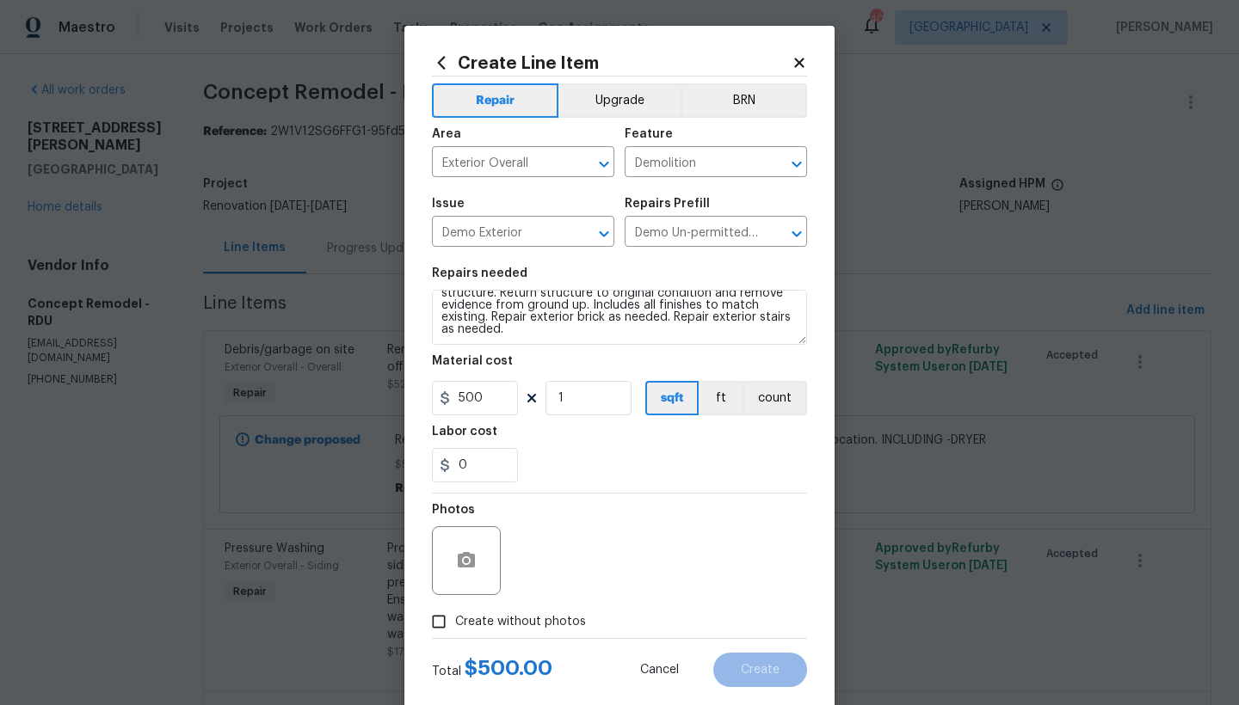
click at [518, 615] on span "Create without photos" at bounding box center [520, 622] width 131 height 18
click at [455, 615] on input "Create without photos" at bounding box center [438, 622] width 33 height 33
checkbox input "true"
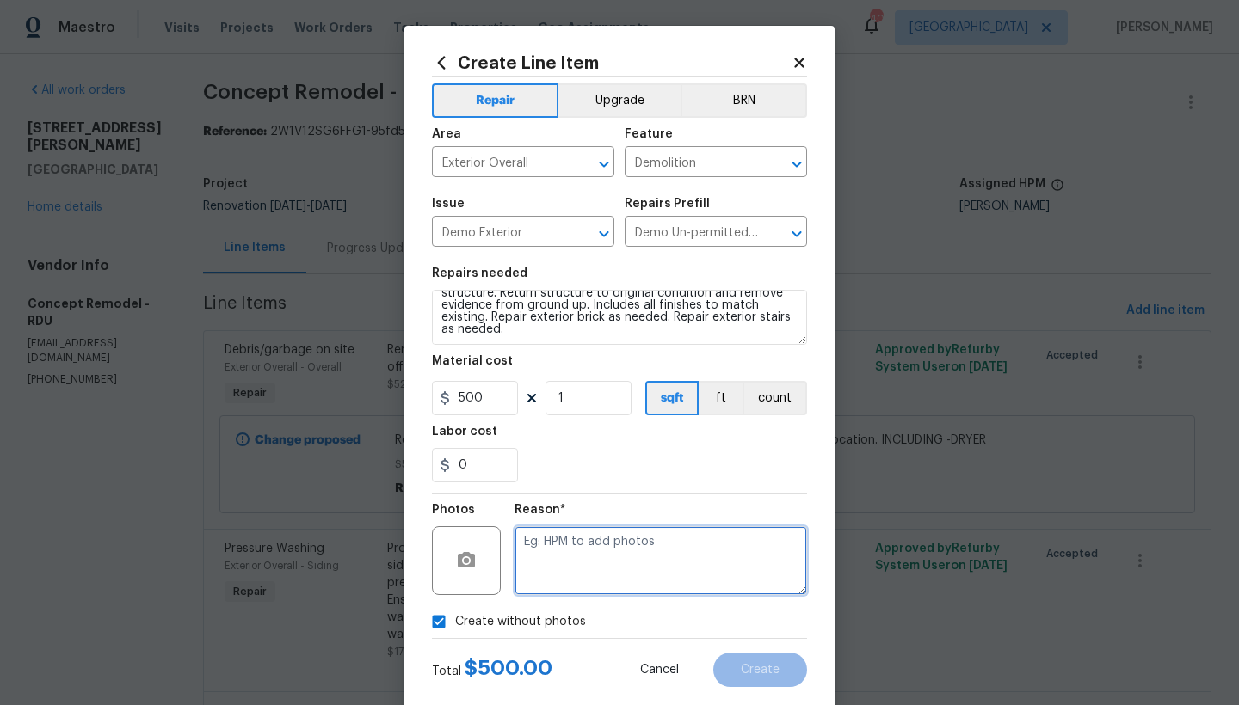
click at [594, 551] on textarea at bounding box center [660, 560] width 292 height 69
type textarea "n"
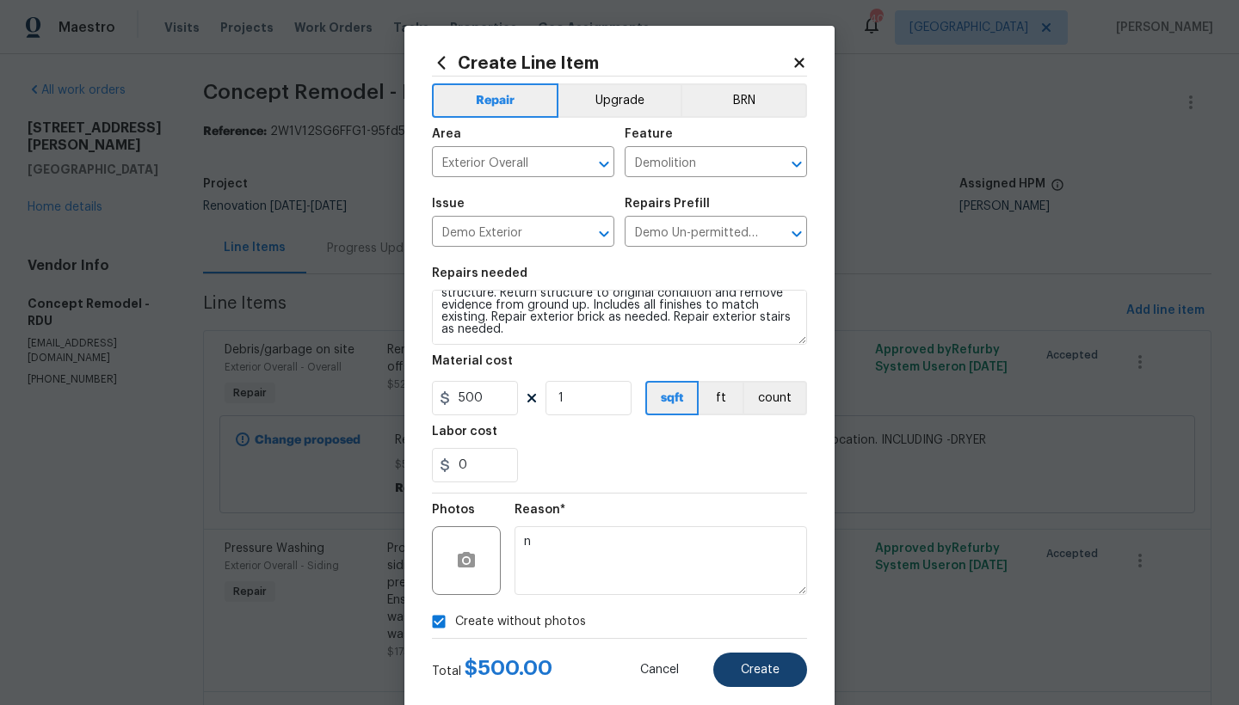
click at [734, 674] on button "Create" at bounding box center [760, 670] width 94 height 34
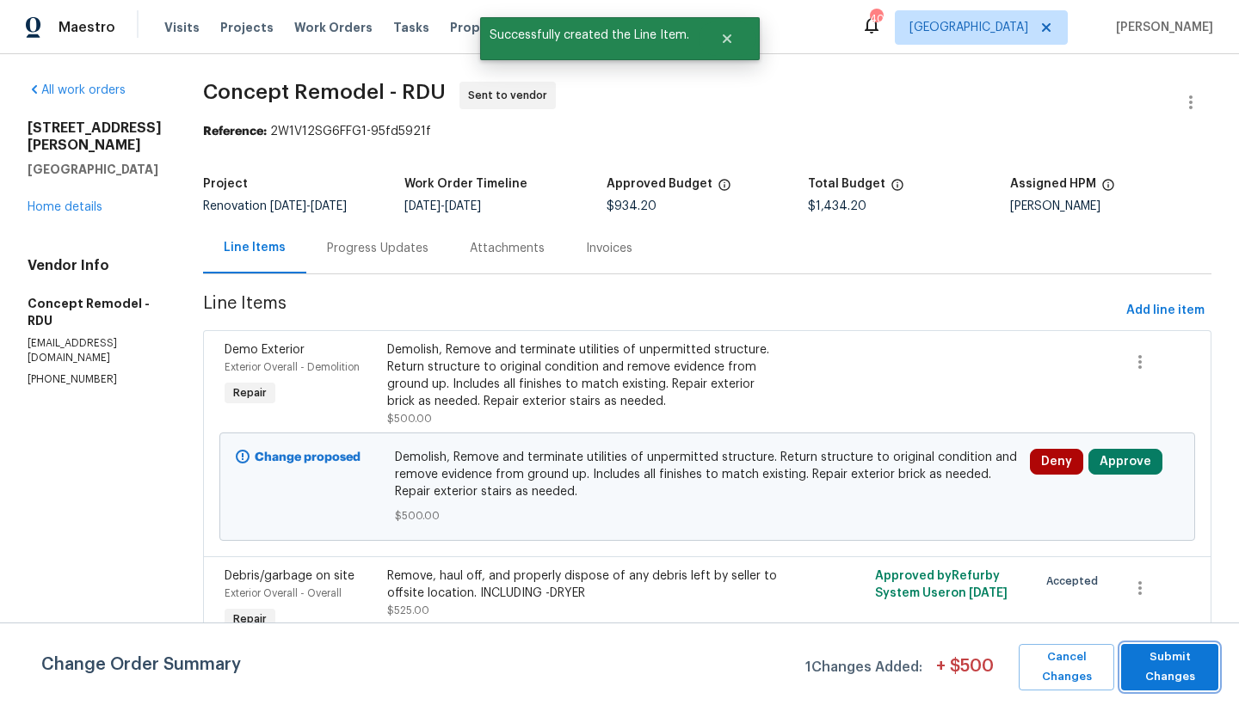
click at [1183, 671] on span "Submit Changes" at bounding box center [1169, 668] width 80 height 40
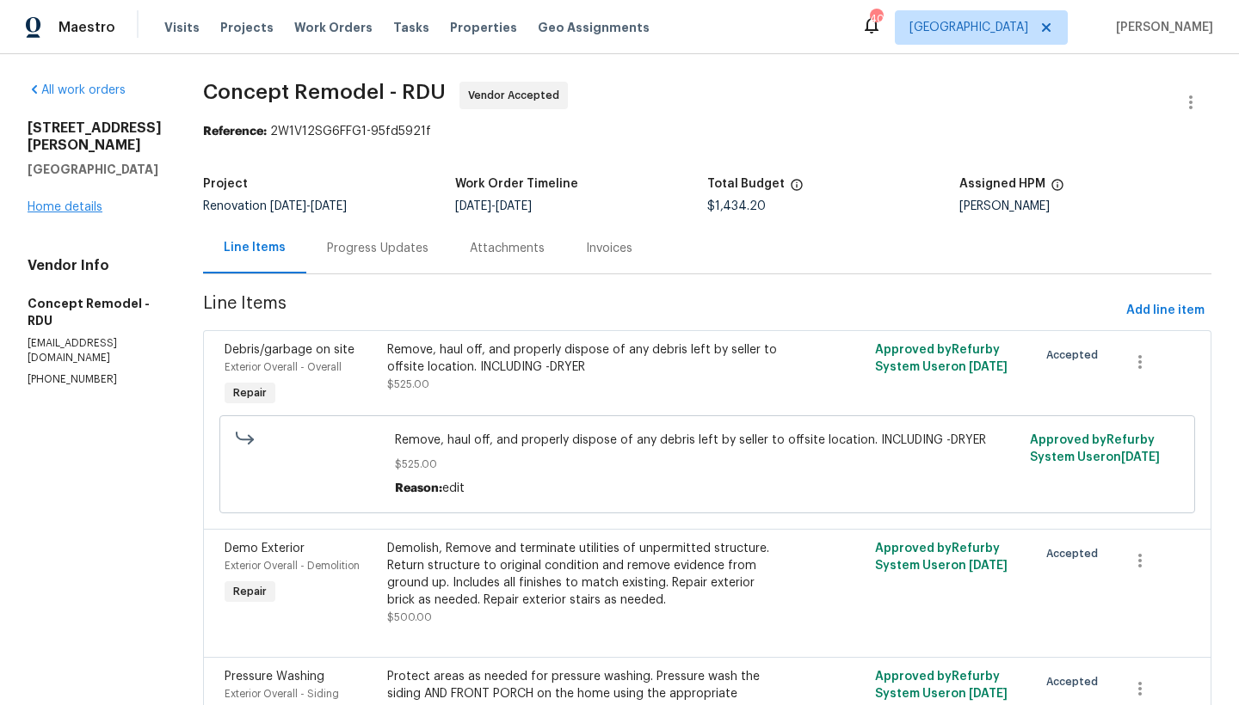
click at [38, 213] on link "Home details" at bounding box center [65, 207] width 75 height 12
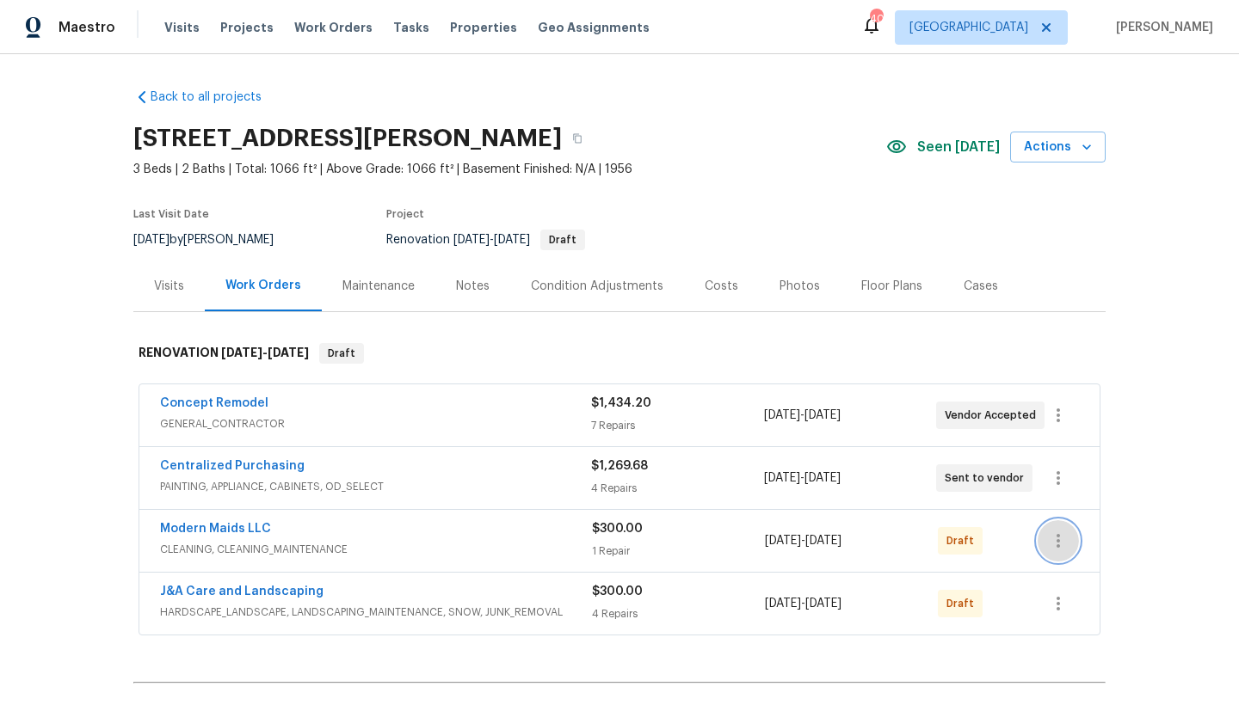
click at [1048, 538] on icon "button" at bounding box center [1058, 541] width 21 height 21
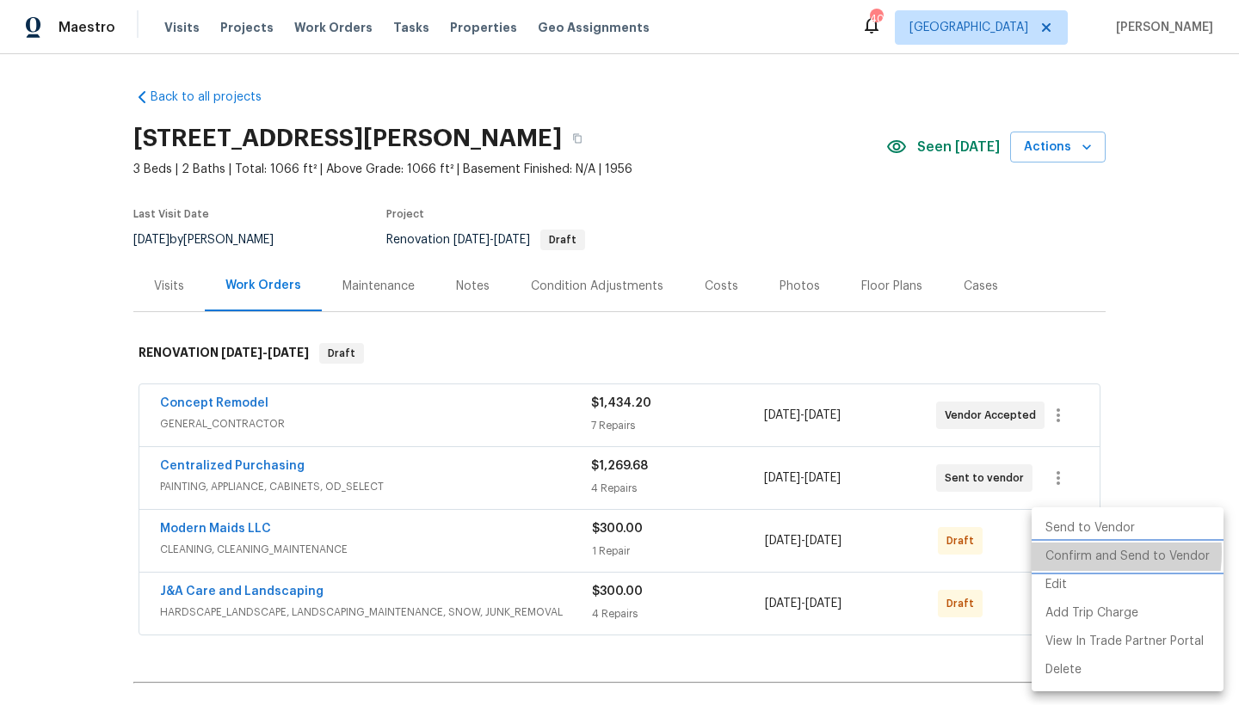
click at [1067, 552] on li "Confirm and Send to Vendor" at bounding box center [1127, 557] width 192 height 28
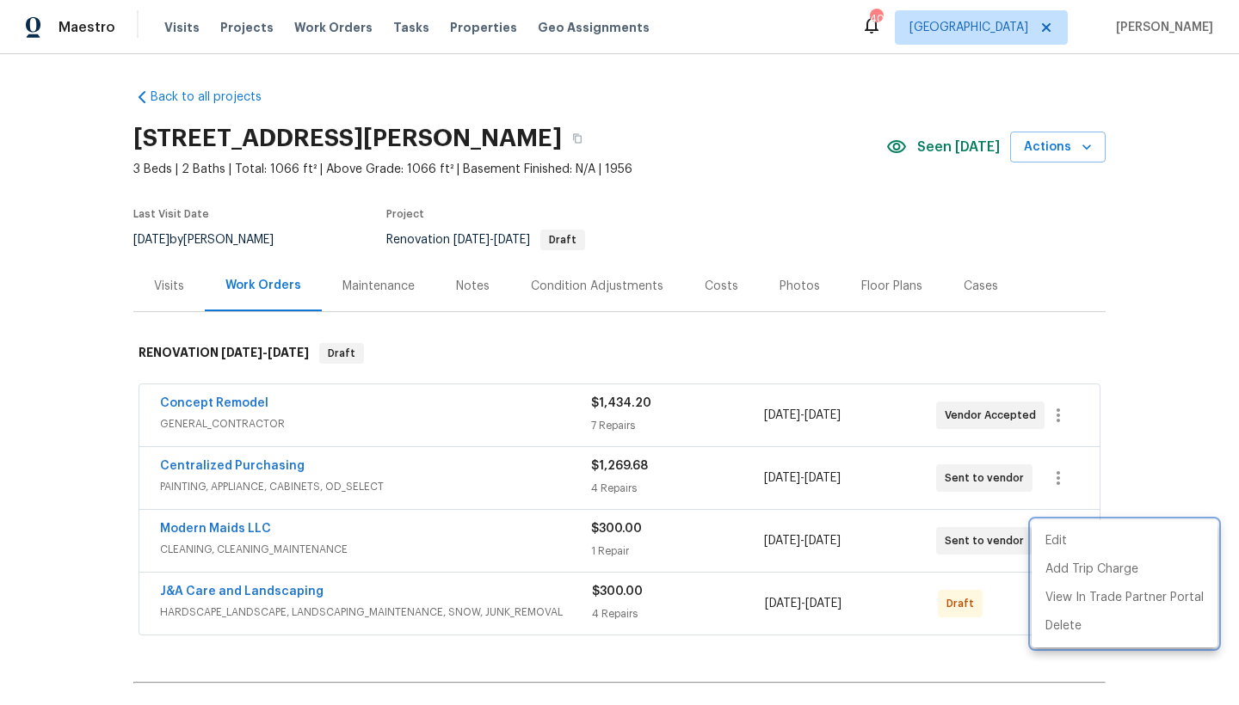
click at [846, 656] on div at bounding box center [619, 352] width 1239 height 705
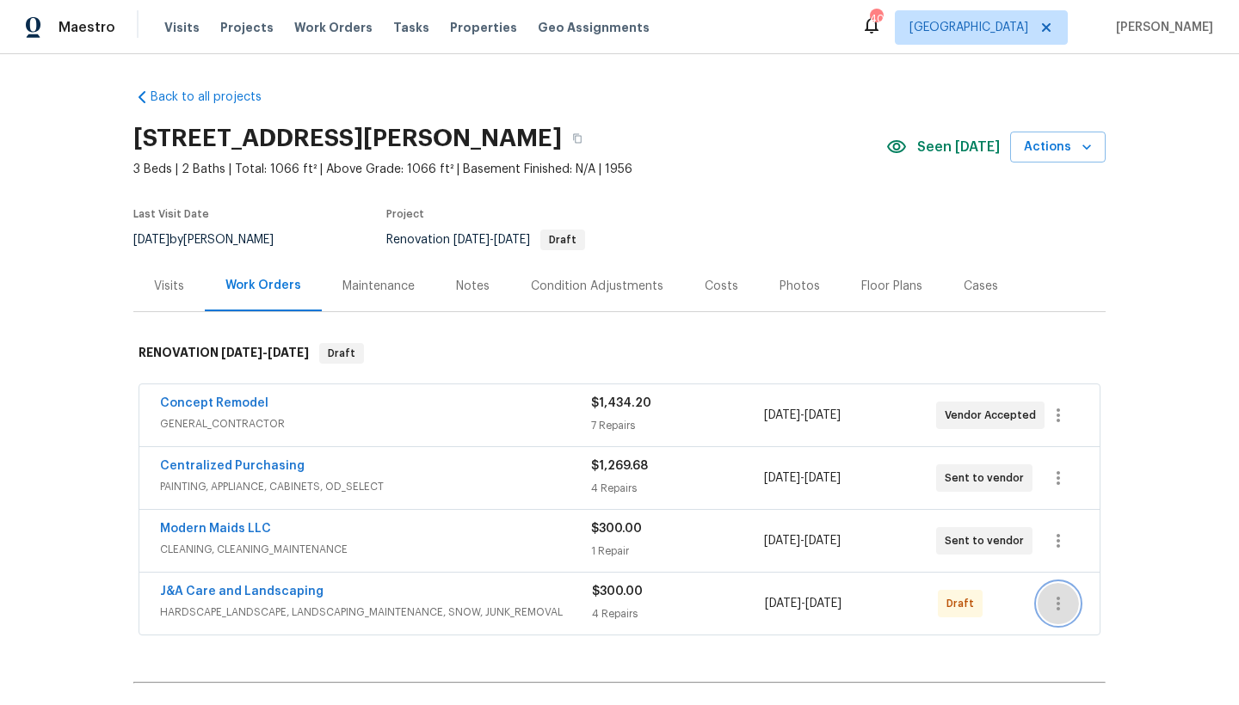
click at [1065, 609] on button "button" at bounding box center [1057, 603] width 41 height 41
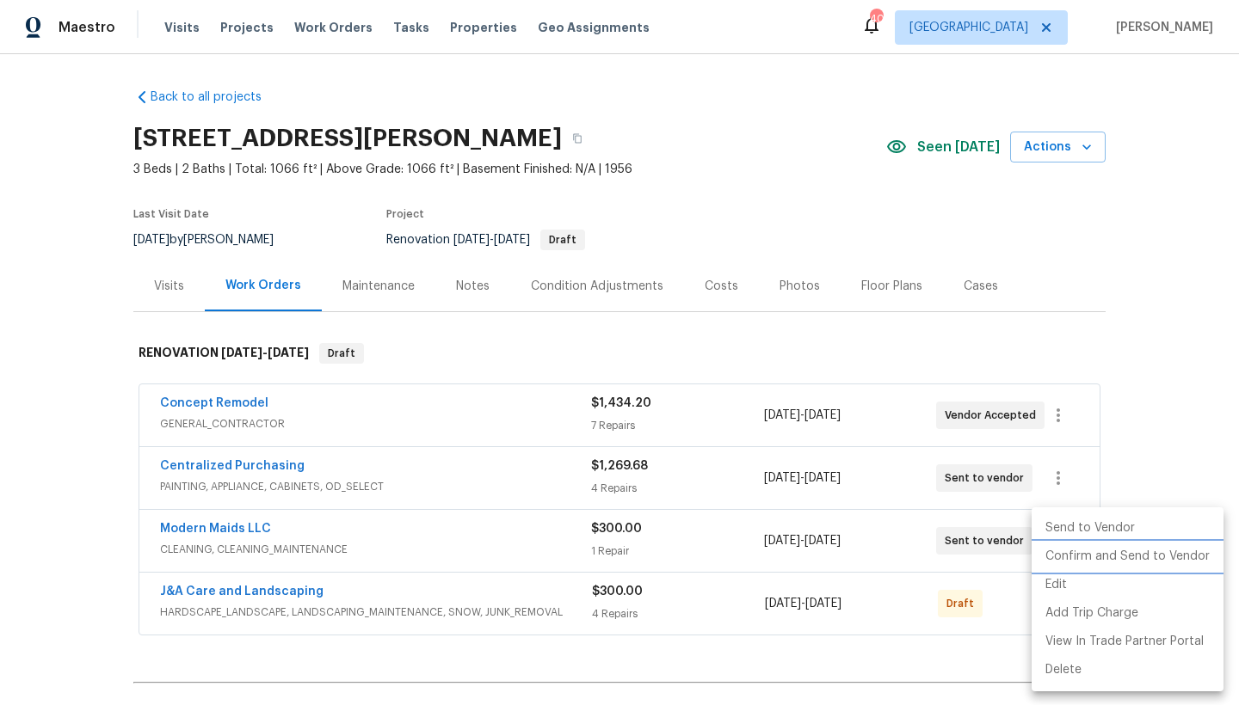
click at [1088, 562] on li "Confirm and Send to Vendor" at bounding box center [1127, 557] width 192 height 28
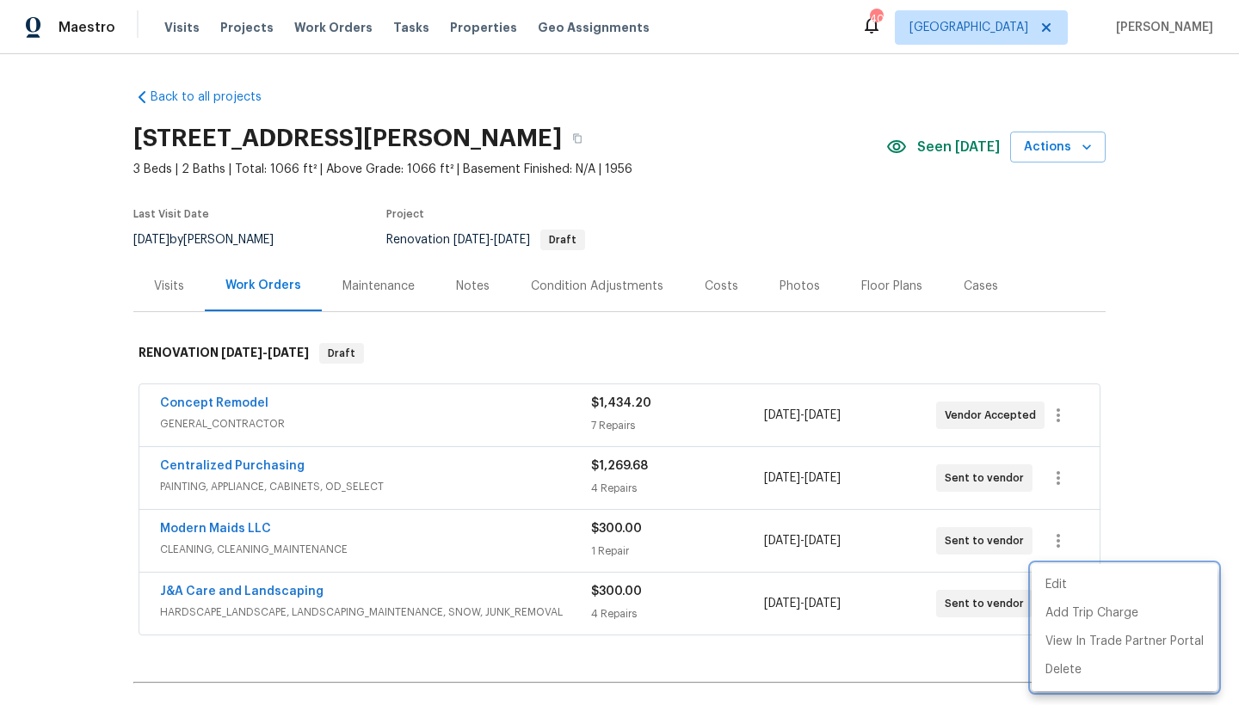
click at [729, 316] on div at bounding box center [619, 352] width 1239 height 705
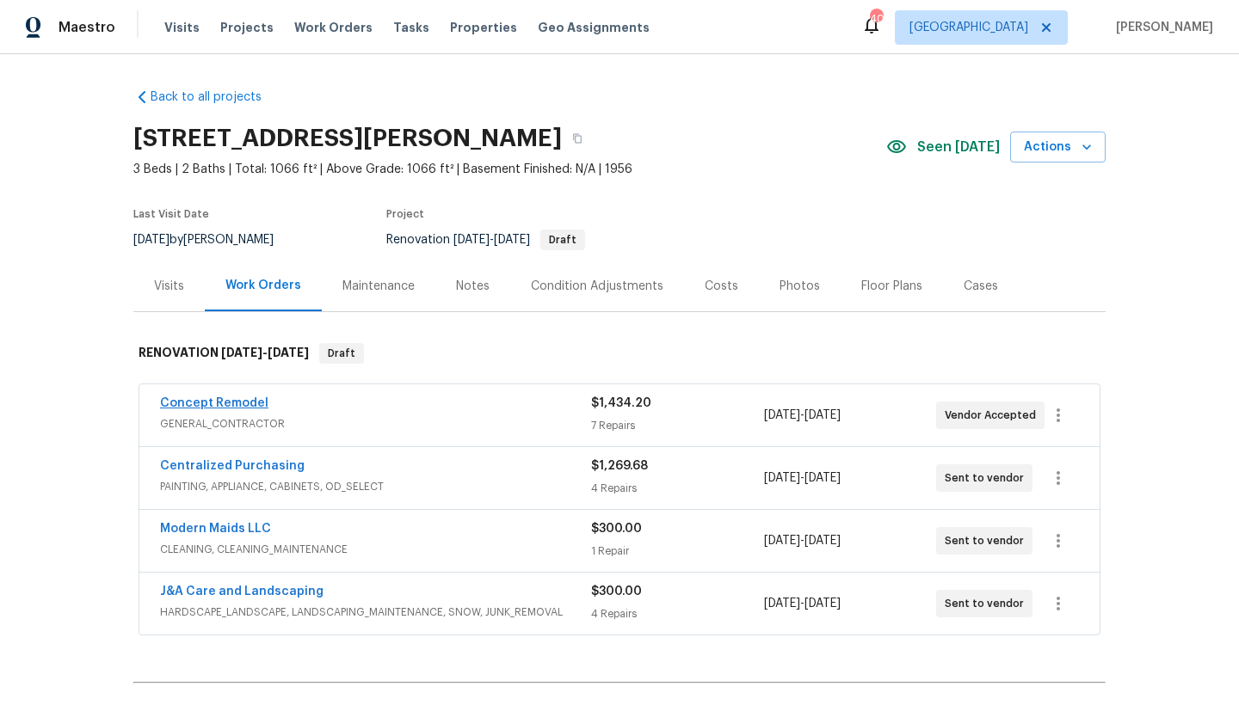
click at [221, 402] on link "Concept Remodel" at bounding box center [214, 403] width 108 height 12
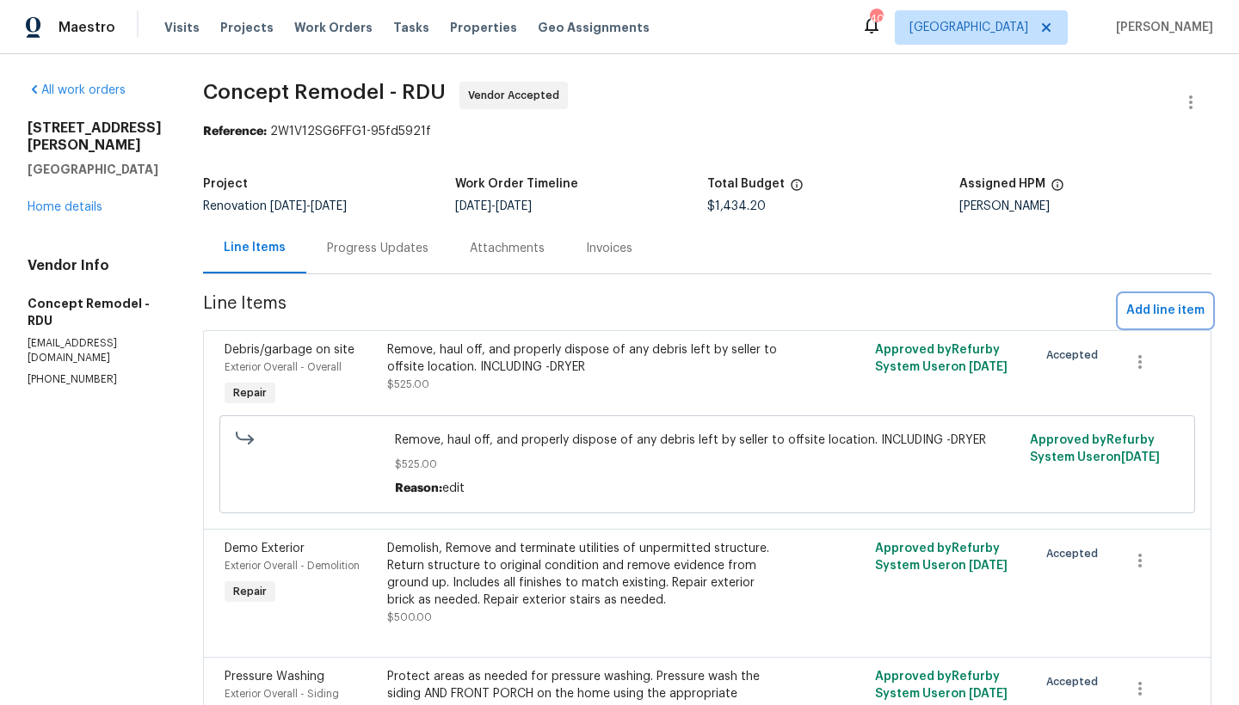
click at [1155, 306] on span "Add line item" at bounding box center [1165, 311] width 78 height 22
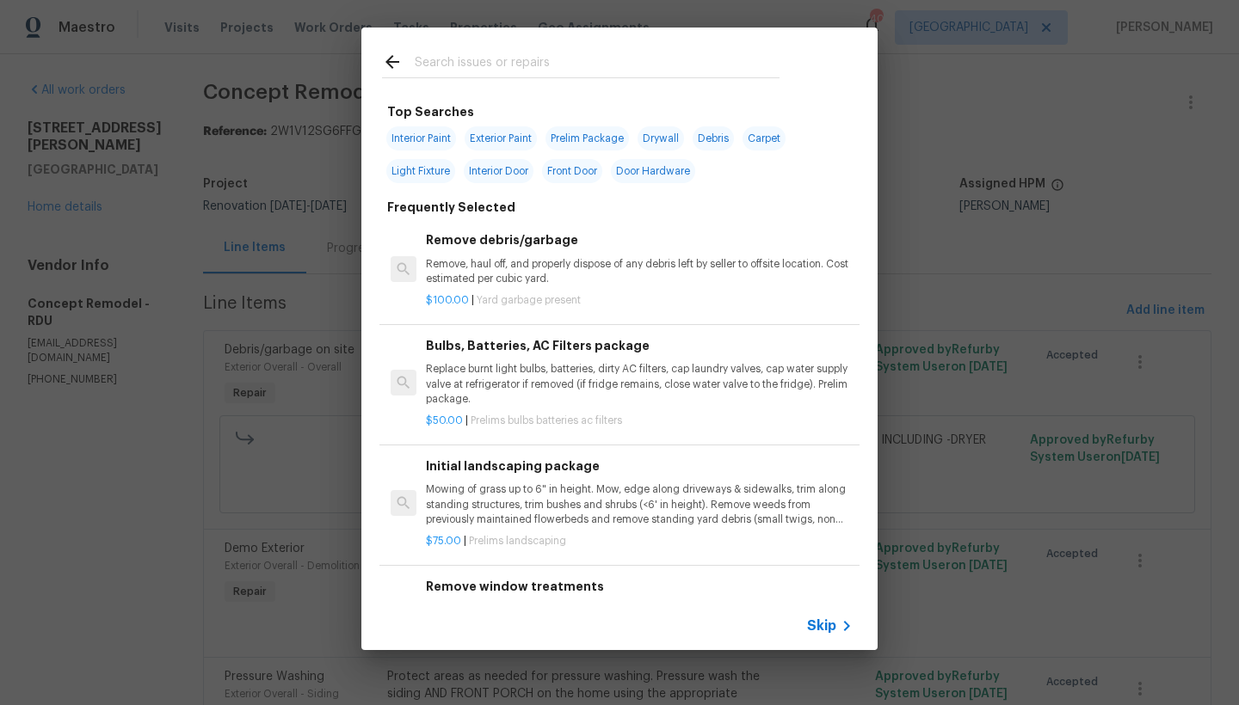
drag, startPoint x: 506, startPoint y: 61, endPoint x: 483, endPoint y: 69, distance: 23.7
click at [505, 62] on input "text" at bounding box center [597, 65] width 365 height 26
click at [55, 225] on div "Top Searches Interior Paint Exterior Paint Prelim Package Drywall Debris Carpet…" at bounding box center [619, 339] width 1239 height 678
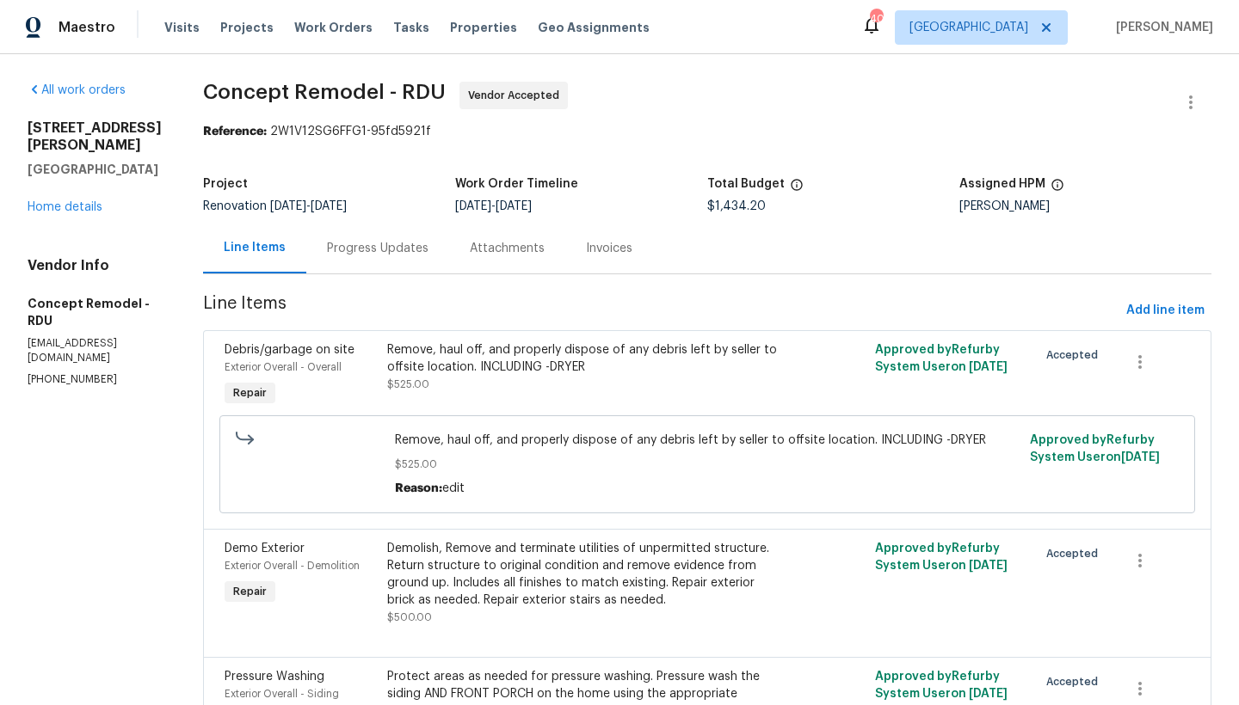
click at [80, 212] on div "3901 Hartwell Rd Fayetteville, NC 28304 Home details" at bounding box center [95, 168] width 134 height 96
click at [78, 213] on link "Home details" at bounding box center [65, 207] width 75 height 12
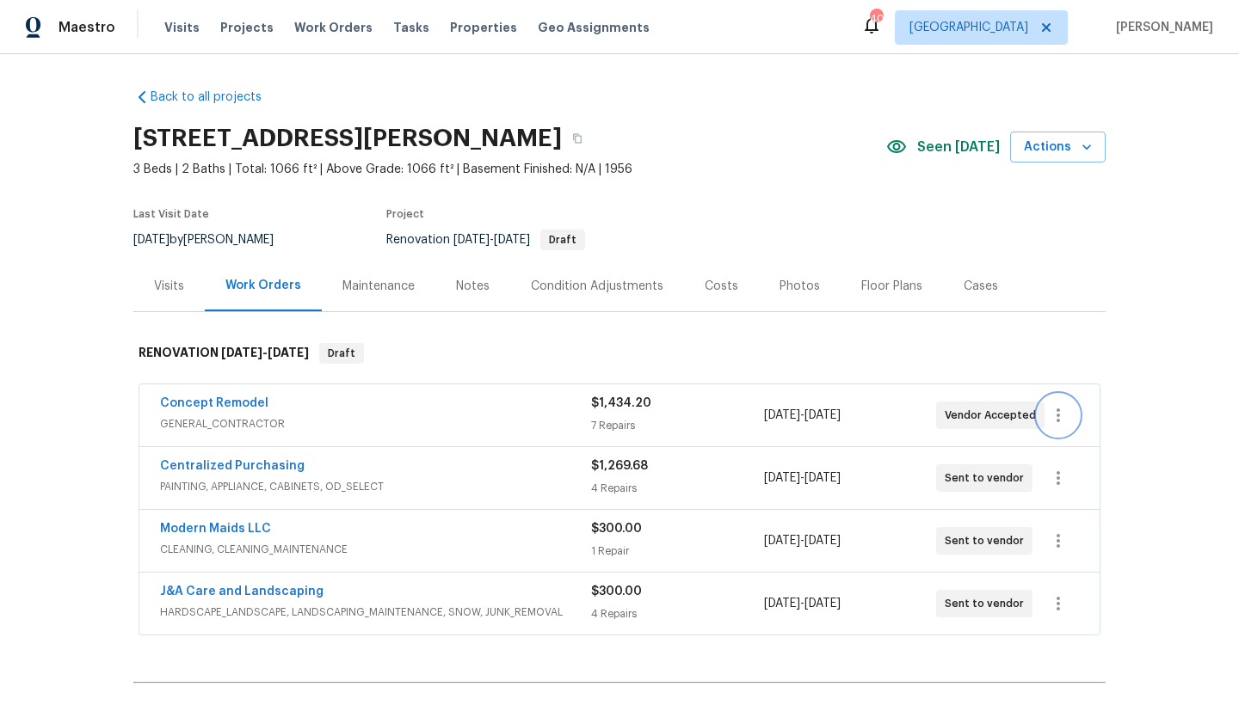
click at [1058, 410] on icon "button" at bounding box center [1058, 415] width 21 height 21
click at [1073, 409] on li "Edit" at bounding box center [1124, 416] width 186 height 28
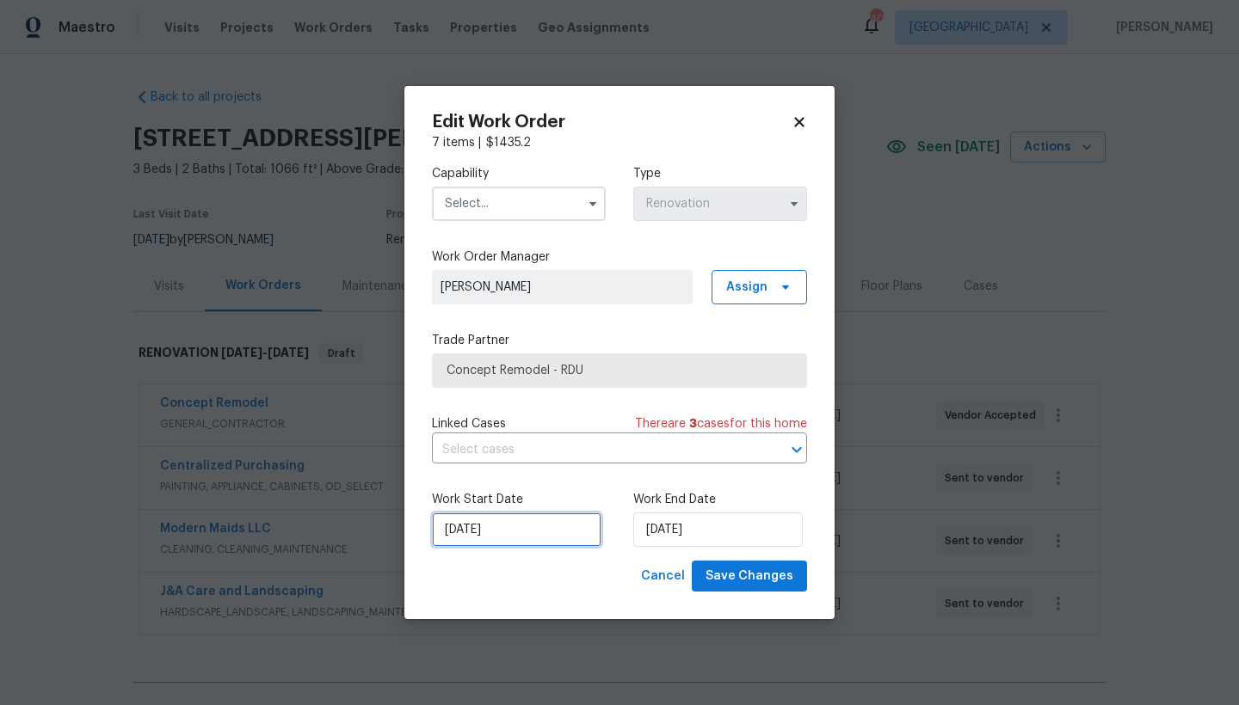
click at [547, 523] on input "[DATE]" at bounding box center [516, 530] width 169 height 34
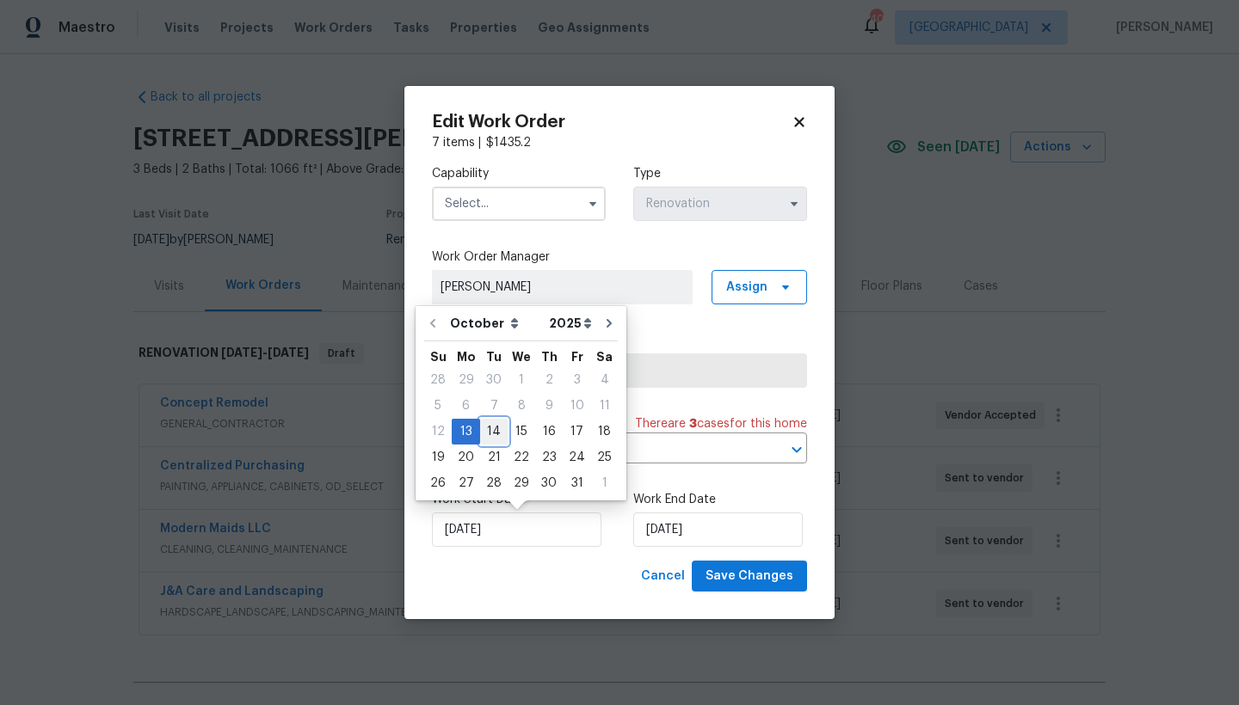
click at [489, 431] on div "14" at bounding box center [494, 432] width 28 height 24
type input "[DATE]"
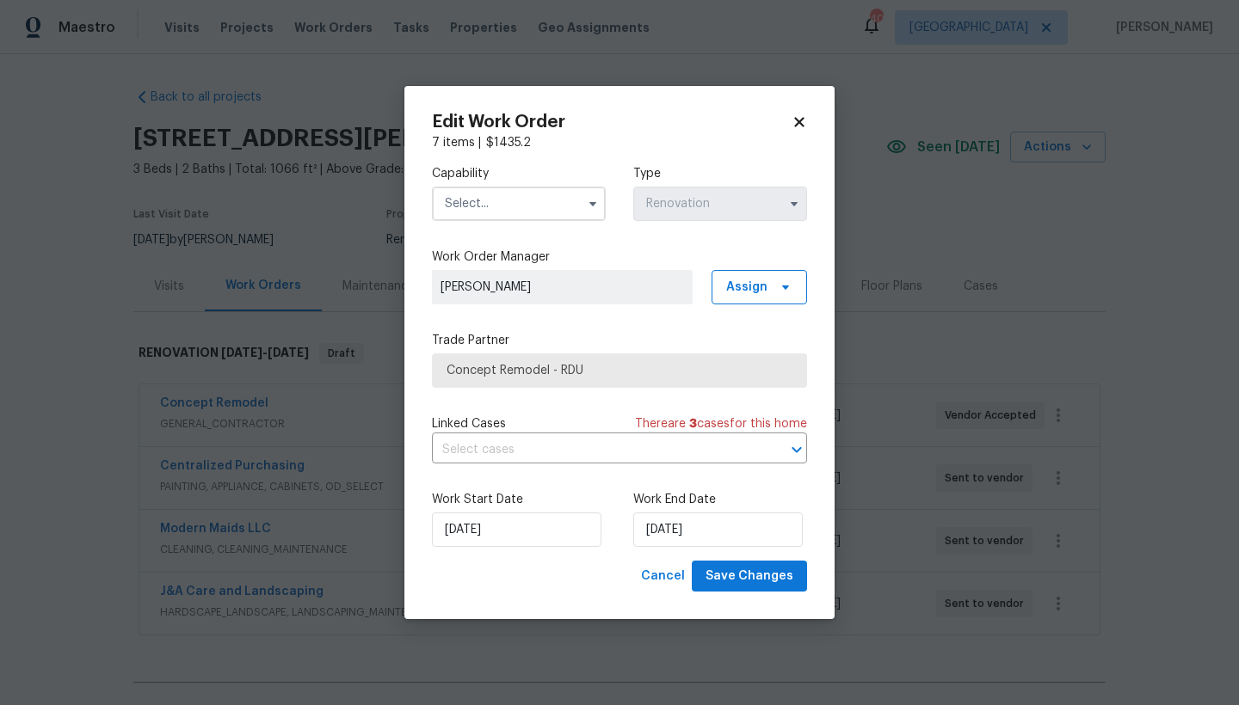
click at [527, 203] on input "text" at bounding box center [519, 204] width 174 height 34
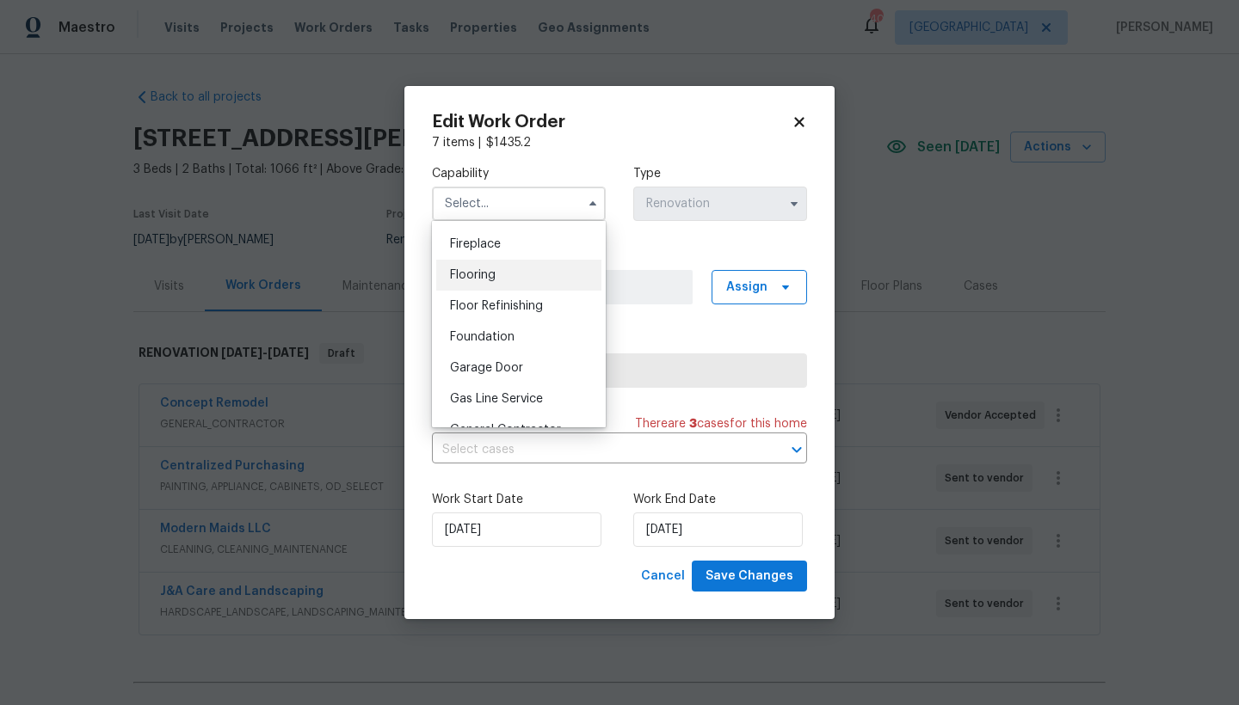
scroll to position [750, 0]
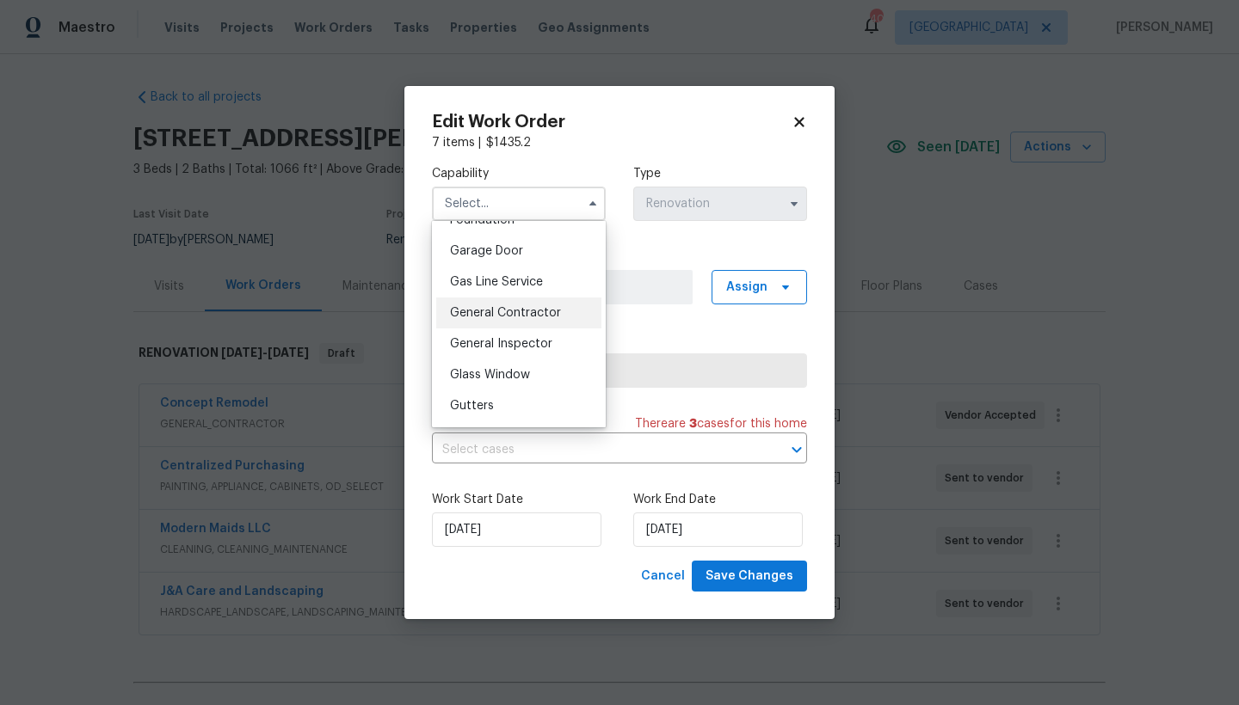
click at [506, 329] on div "General Contractor" at bounding box center [518, 313] width 165 height 31
type input "General Contractor"
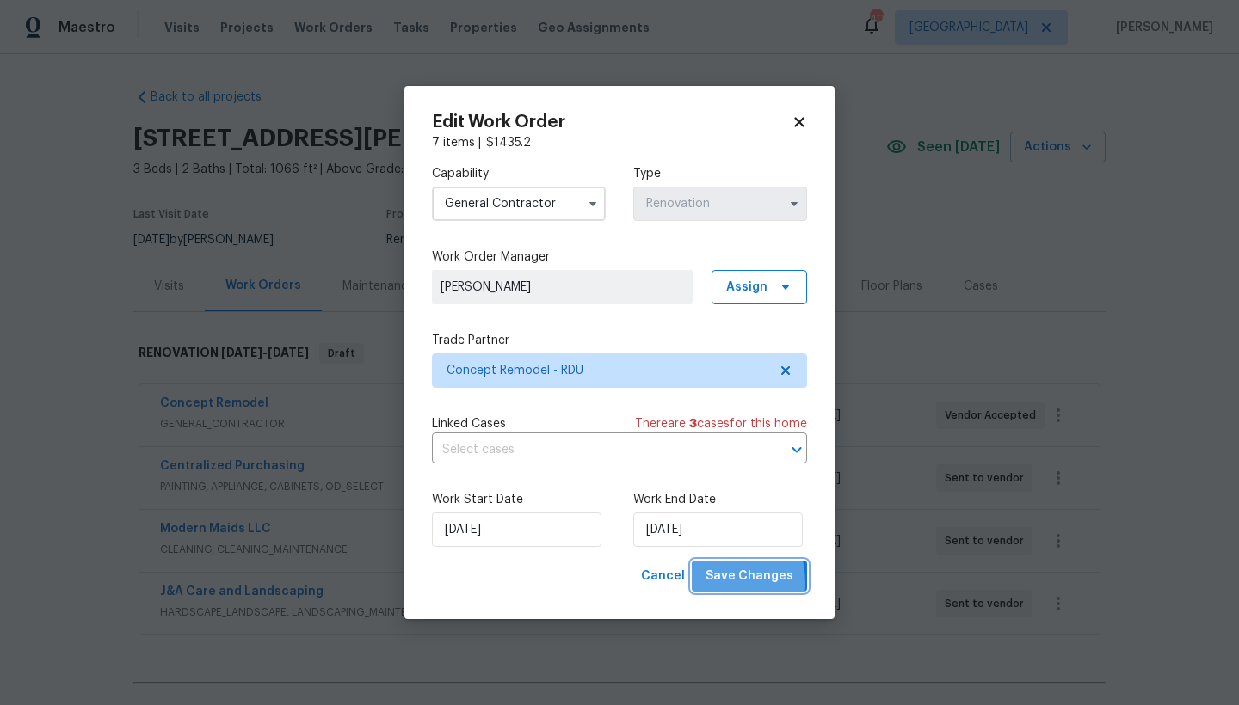
click at [713, 584] on span "Save Changes" at bounding box center [749, 577] width 88 height 22
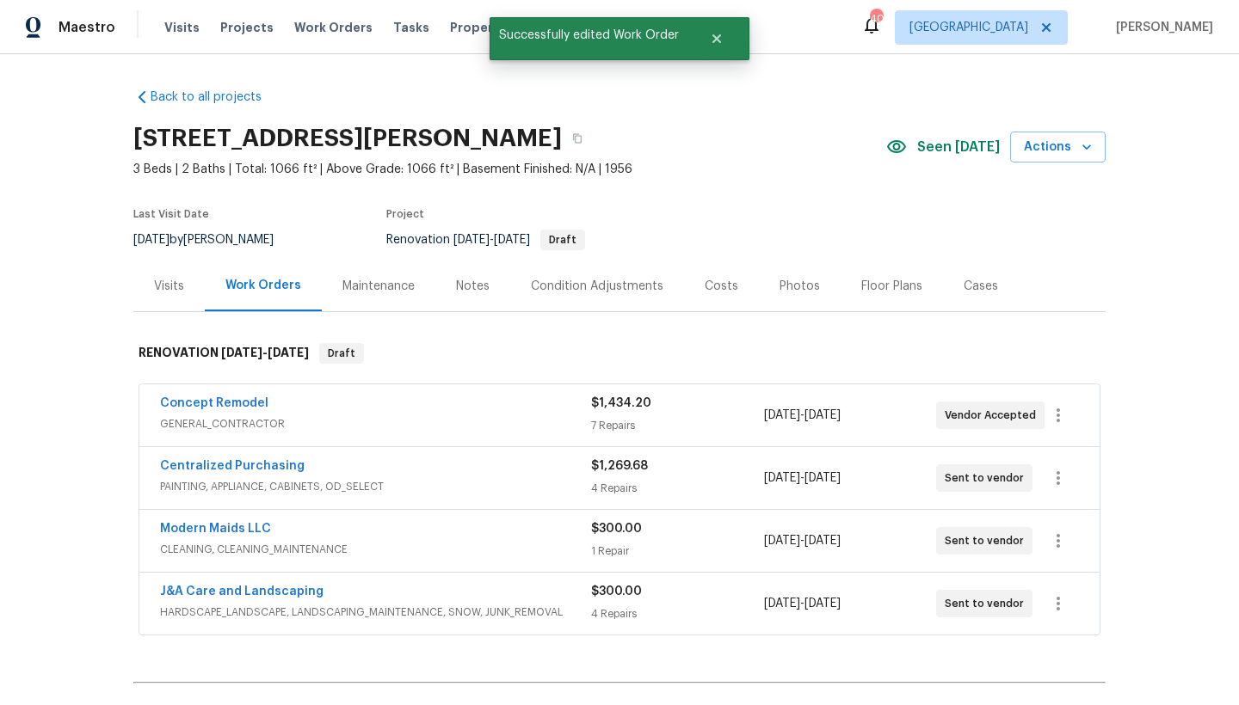
click at [719, 207] on section "3901 Hartwell Rd, Fayetteville, NC 28304 3 Beds | 2 Baths | Total: 1066 ft² | A…" at bounding box center [619, 188] width 972 height 145
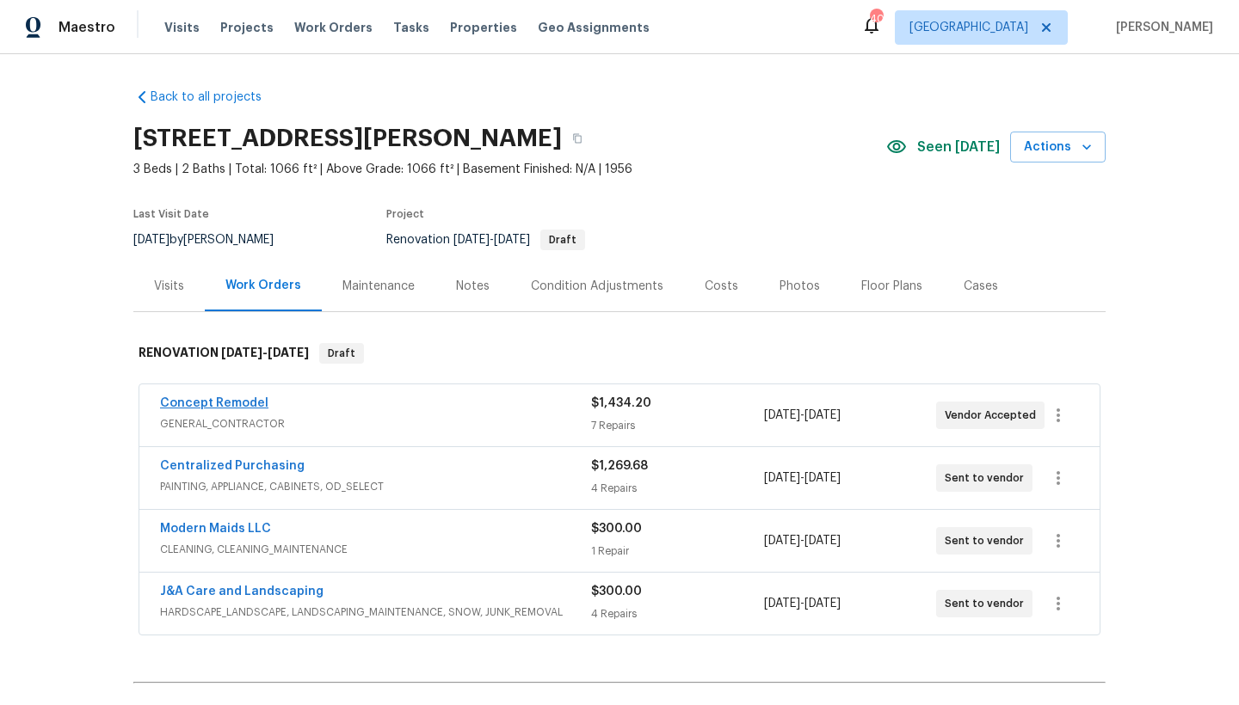
click at [178, 402] on link "Concept Remodel" at bounding box center [214, 403] width 108 height 12
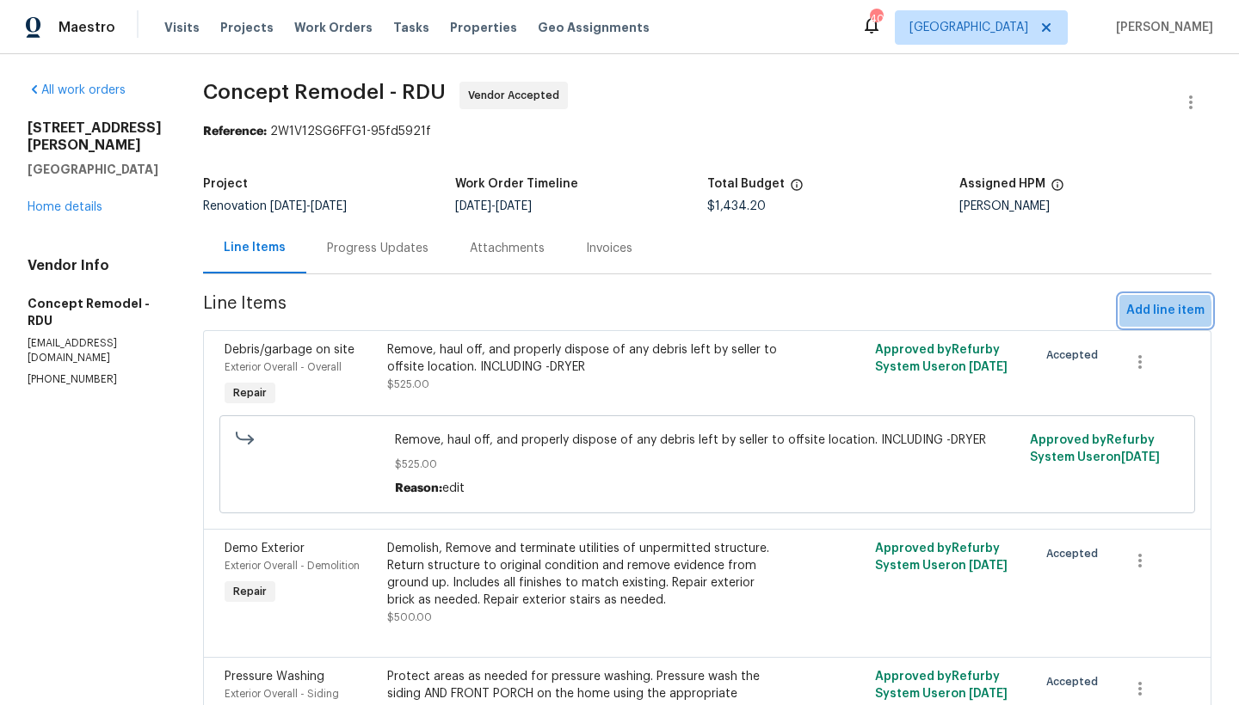
click at [1126, 315] on span "Add line item" at bounding box center [1165, 311] width 78 height 22
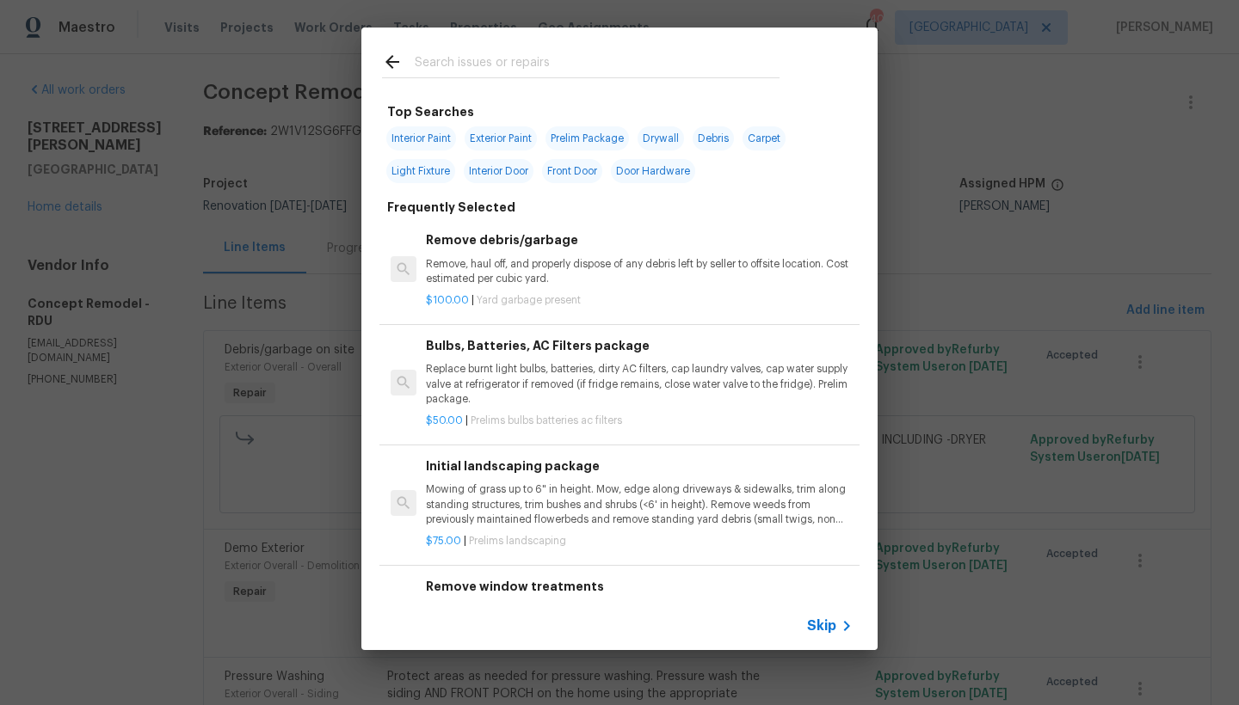
click at [601, 68] on input "text" at bounding box center [597, 65] width 365 height 26
click at [595, 64] on input "text" at bounding box center [597, 65] width 365 height 26
type input "sate"
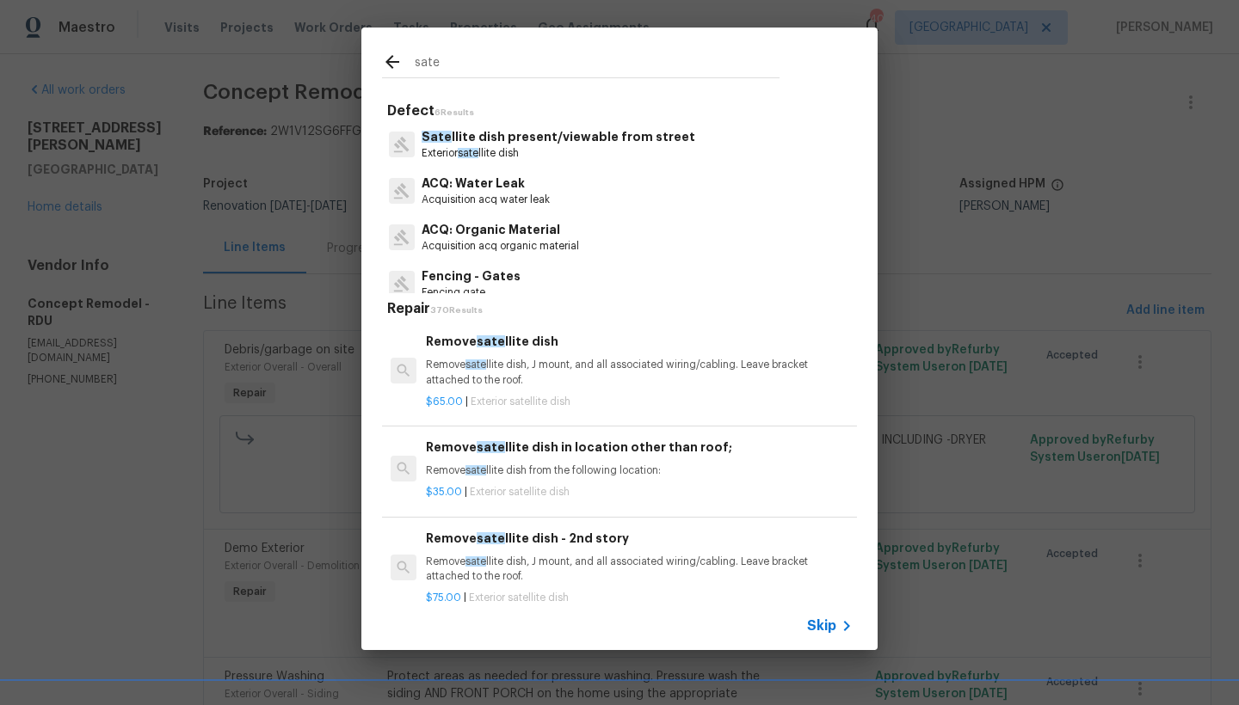
click at [563, 144] on p "Sate llite dish present/viewable from street" at bounding box center [558, 137] width 274 height 18
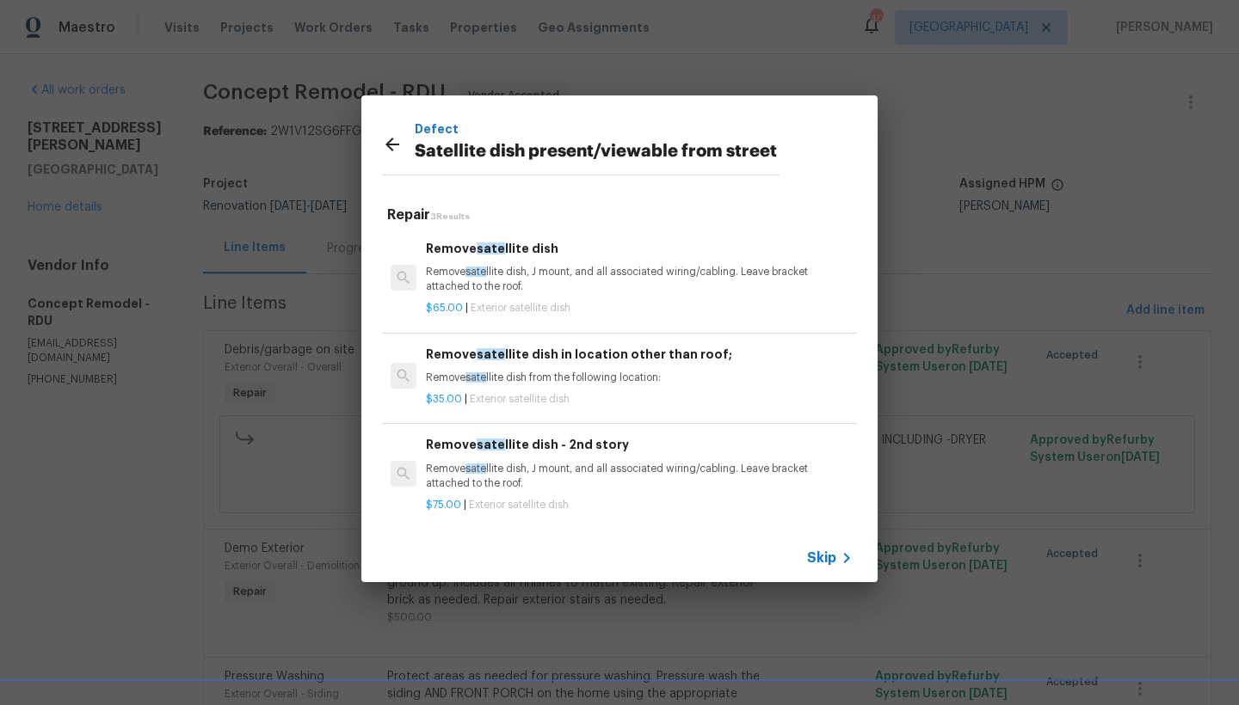
click at [488, 350] on span "sate" at bounding box center [491, 354] width 28 height 12
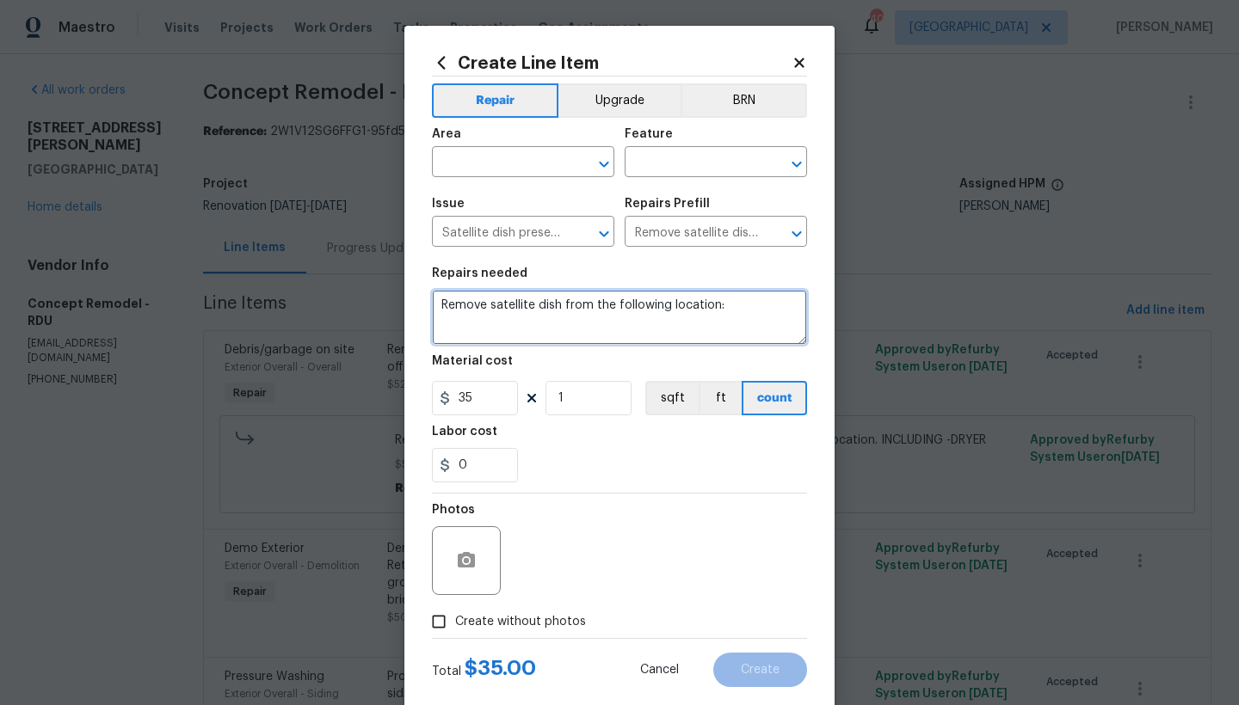
click at [748, 315] on textarea "Remove satellite dish from the following location:" at bounding box center [619, 317] width 375 height 55
click at [715, 304] on textarea "Remove satellite dish from the following location: Patch holes with appropriate…" at bounding box center [619, 317] width 375 height 55
type textarea "Remove satellite dish from the following location: Back Exterior Wall. Patch ho…"
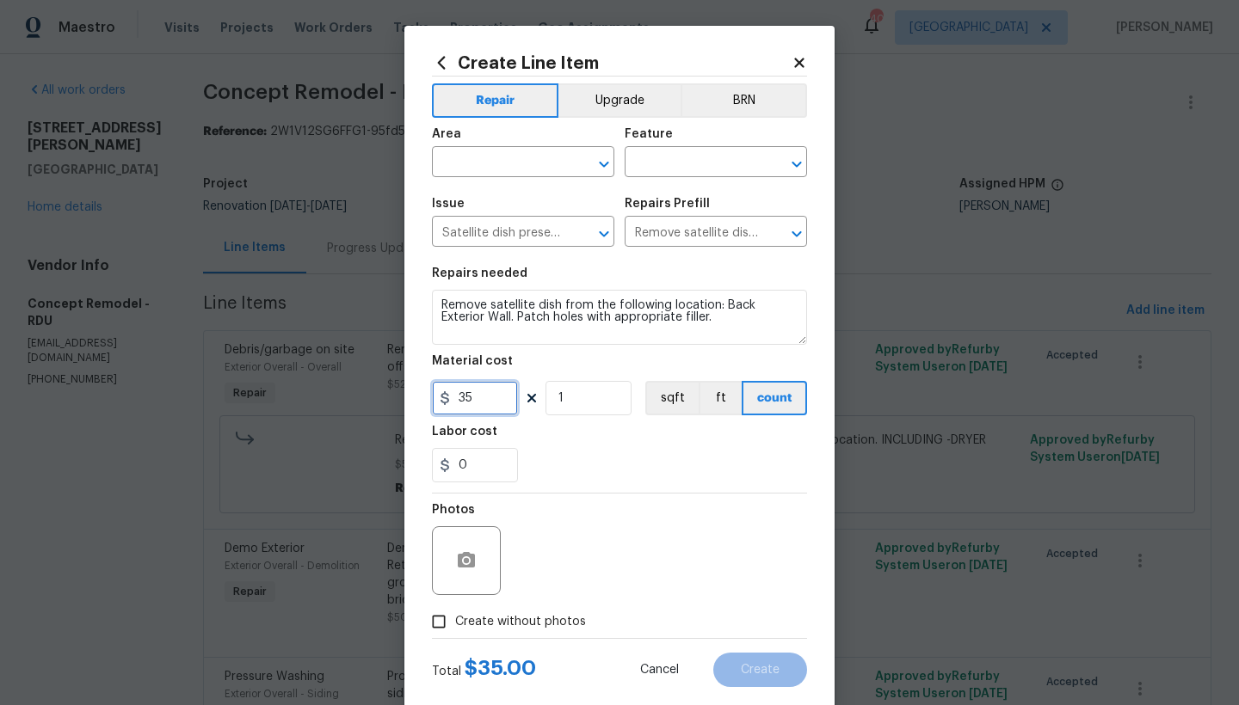
drag, startPoint x: 495, startPoint y: 402, endPoint x: 428, endPoint y: 402, distance: 66.2
click at [432, 402] on input "35" at bounding box center [475, 398] width 86 height 34
type input "65"
click at [538, 167] on input "text" at bounding box center [499, 164] width 134 height 27
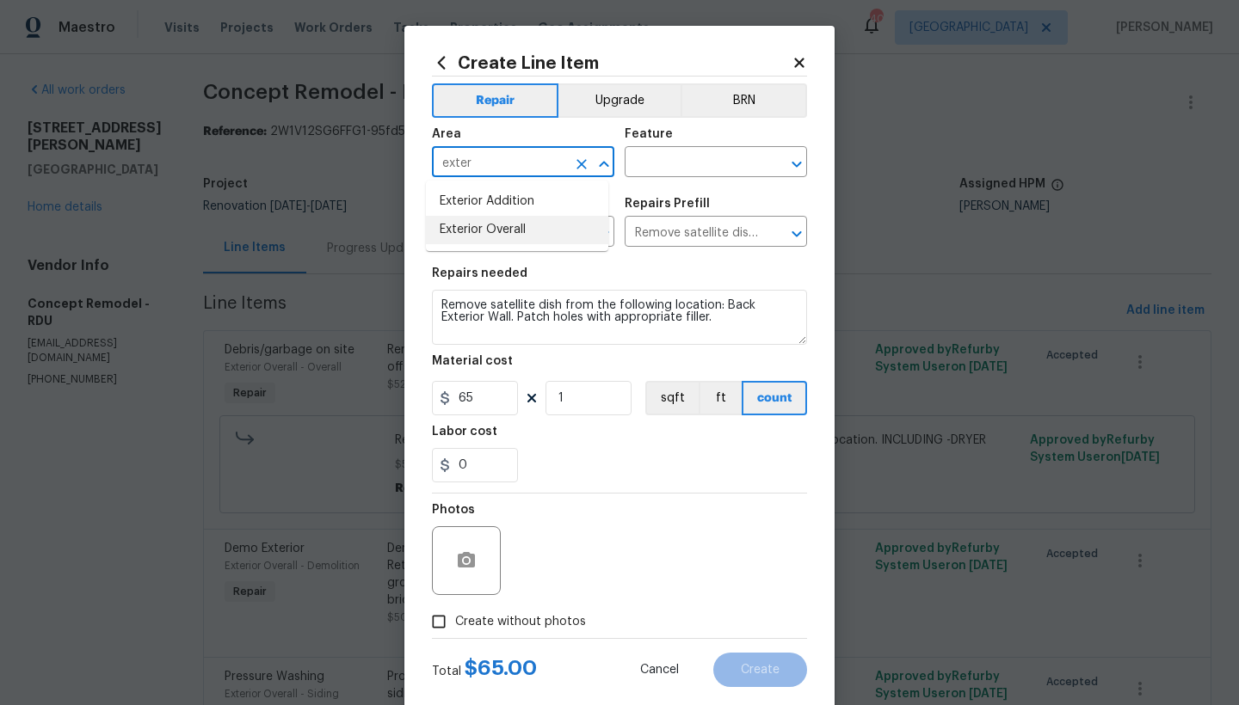
click at [490, 232] on li "Exterior Overall" at bounding box center [517, 230] width 182 height 28
type input "Exterior Overall"
click at [648, 173] on input "text" at bounding box center [691, 164] width 134 height 27
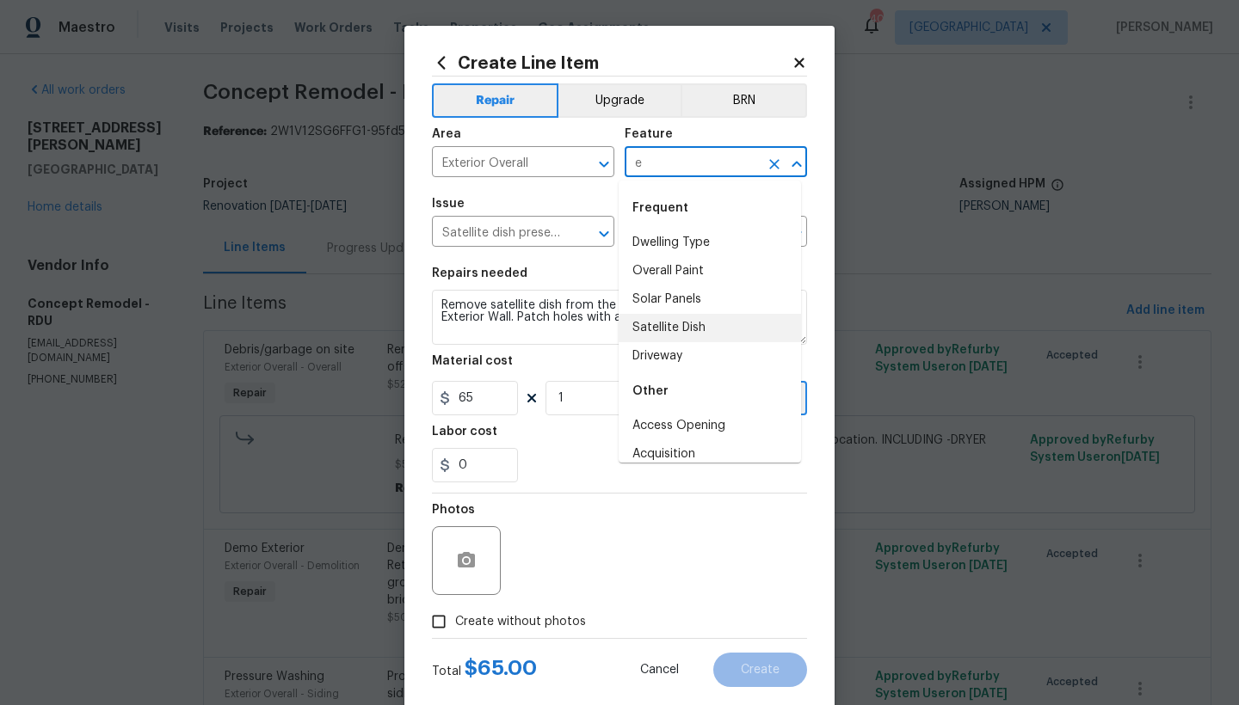
click at [698, 329] on li "Satellite Dish" at bounding box center [709, 328] width 182 height 28
type input "Satellite Dish"
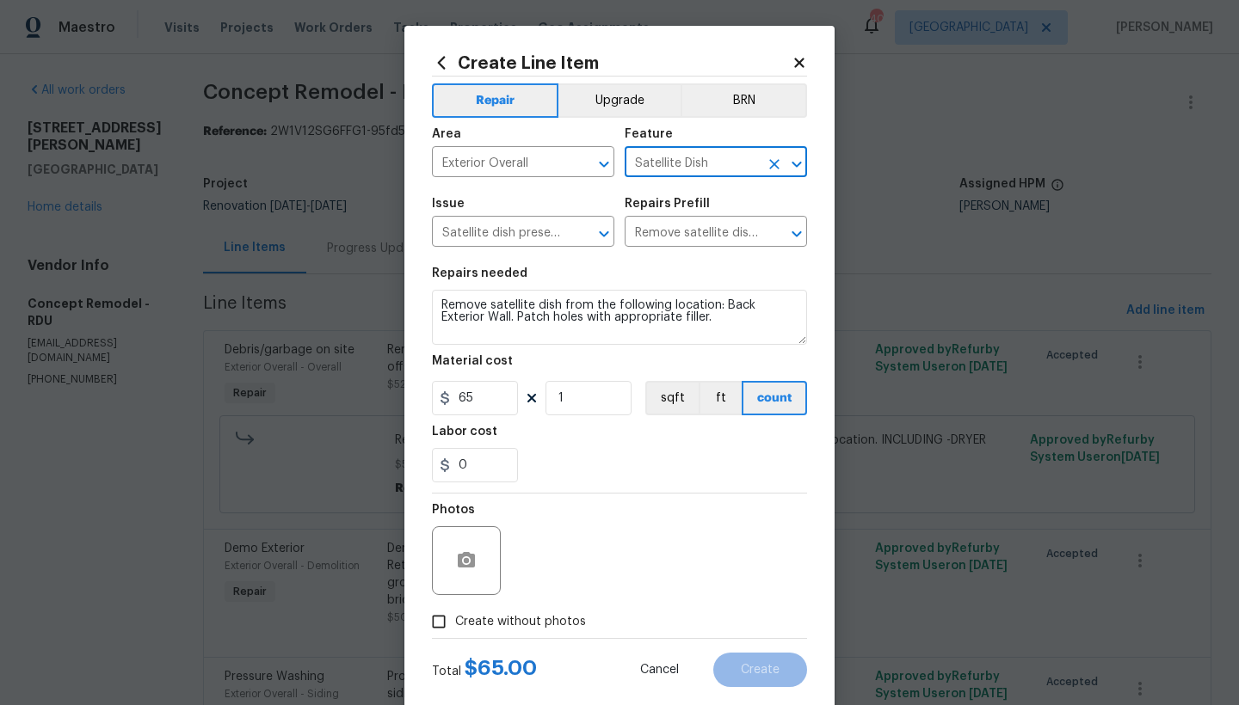
click at [489, 619] on span "Create without photos" at bounding box center [520, 622] width 131 height 18
click at [455, 619] on input "Create without photos" at bounding box center [438, 622] width 33 height 33
checkbox input "true"
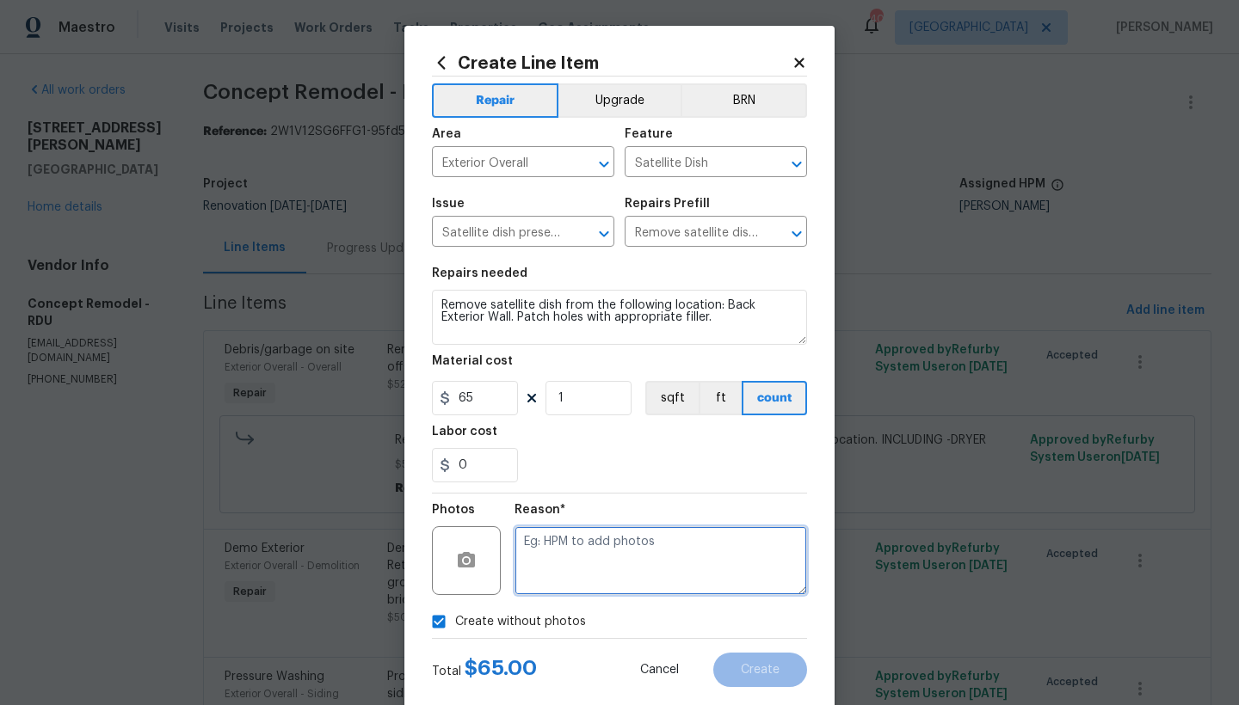
click at [561, 572] on textarea at bounding box center [660, 560] width 292 height 69
type textarea "n"
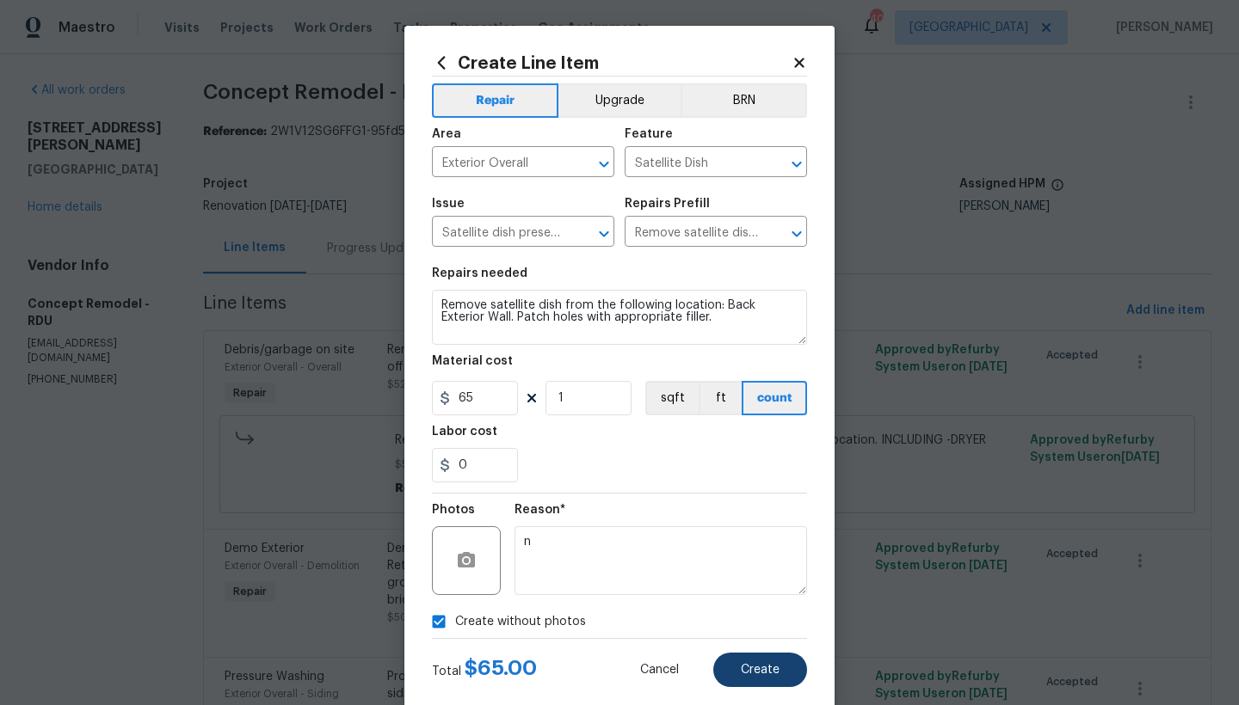
click at [741, 674] on span "Create" at bounding box center [760, 670] width 39 height 13
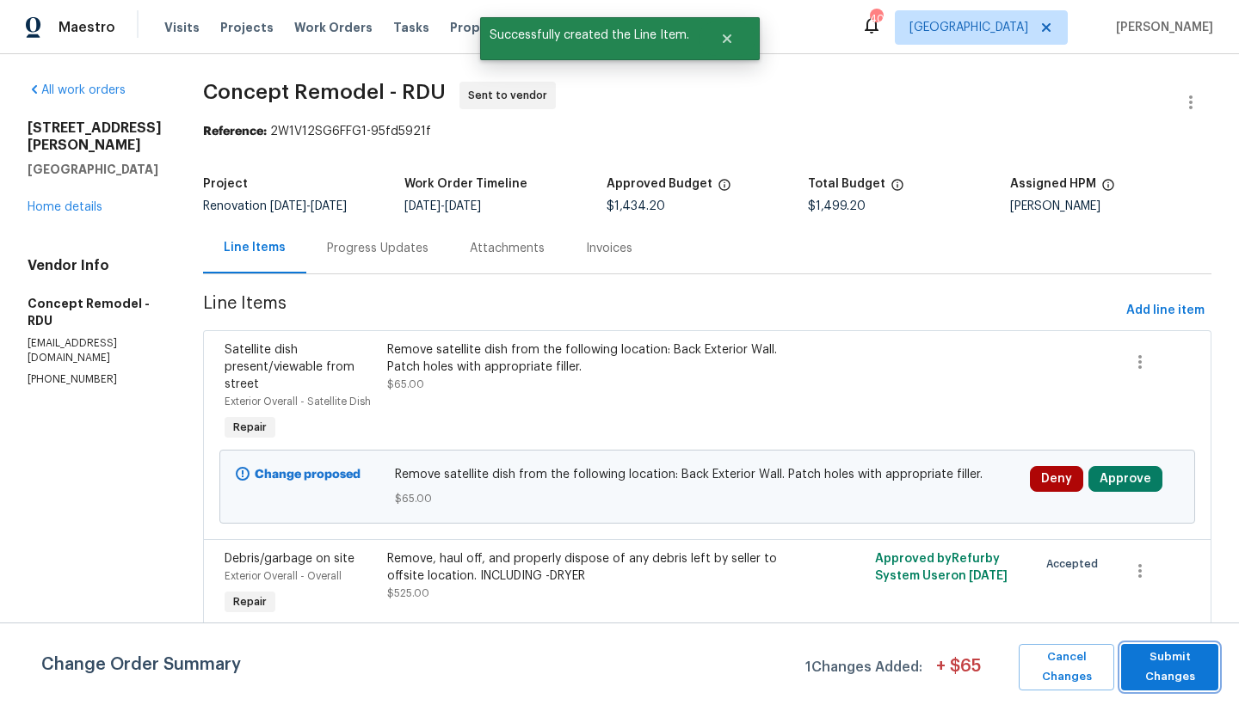
click at [1190, 675] on span "Submit Changes" at bounding box center [1169, 668] width 80 height 40
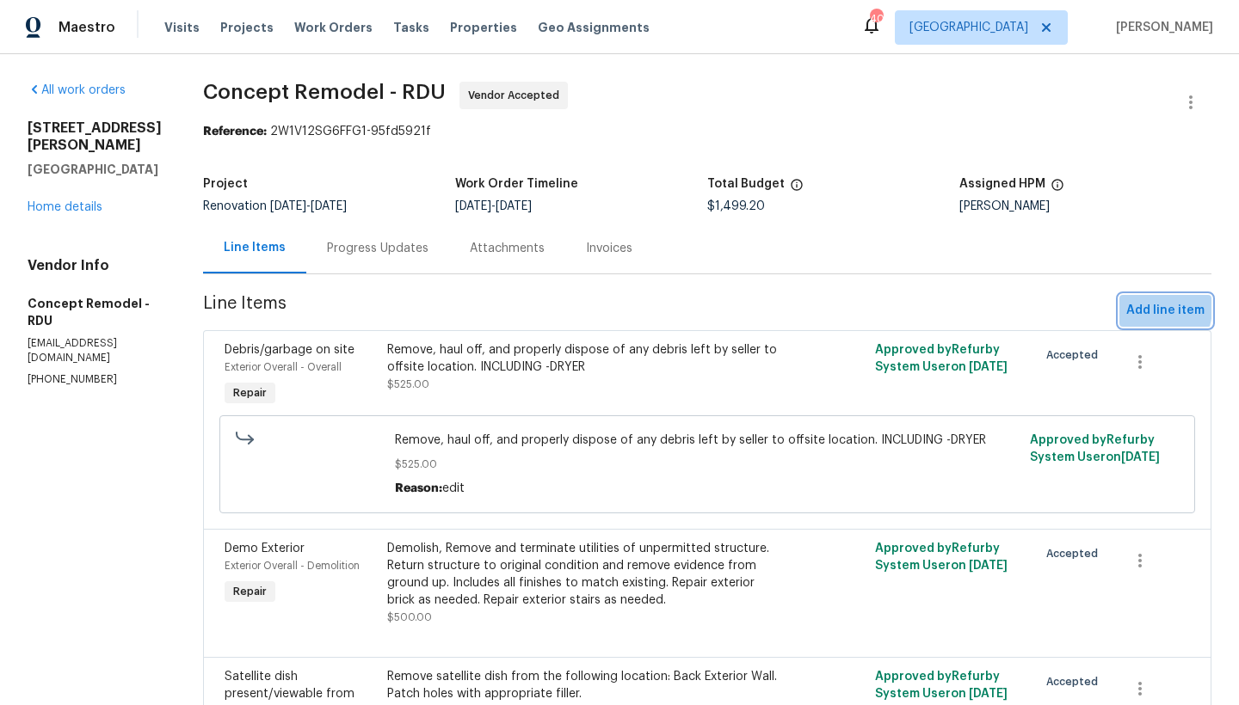
click at [1131, 311] on span "Add line item" at bounding box center [1165, 311] width 78 height 22
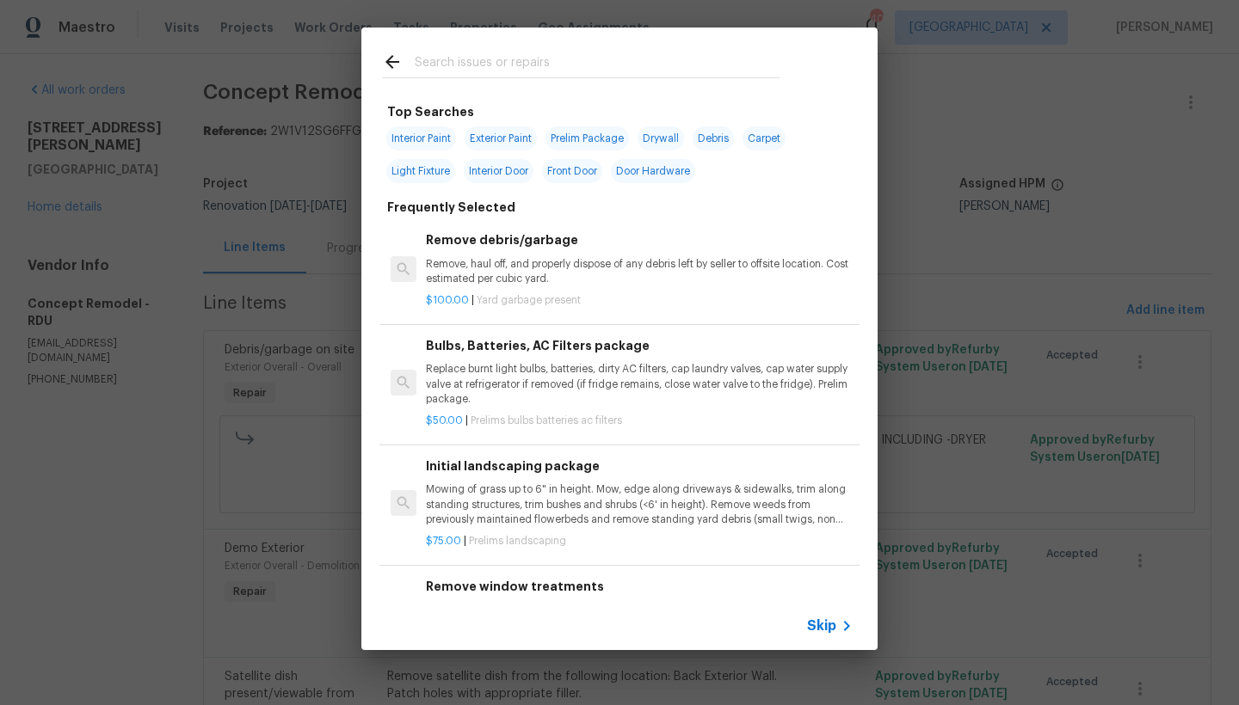
click at [504, 135] on span "Exterior Paint" at bounding box center [500, 138] width 72 height 24
type input "Exterior Paint"
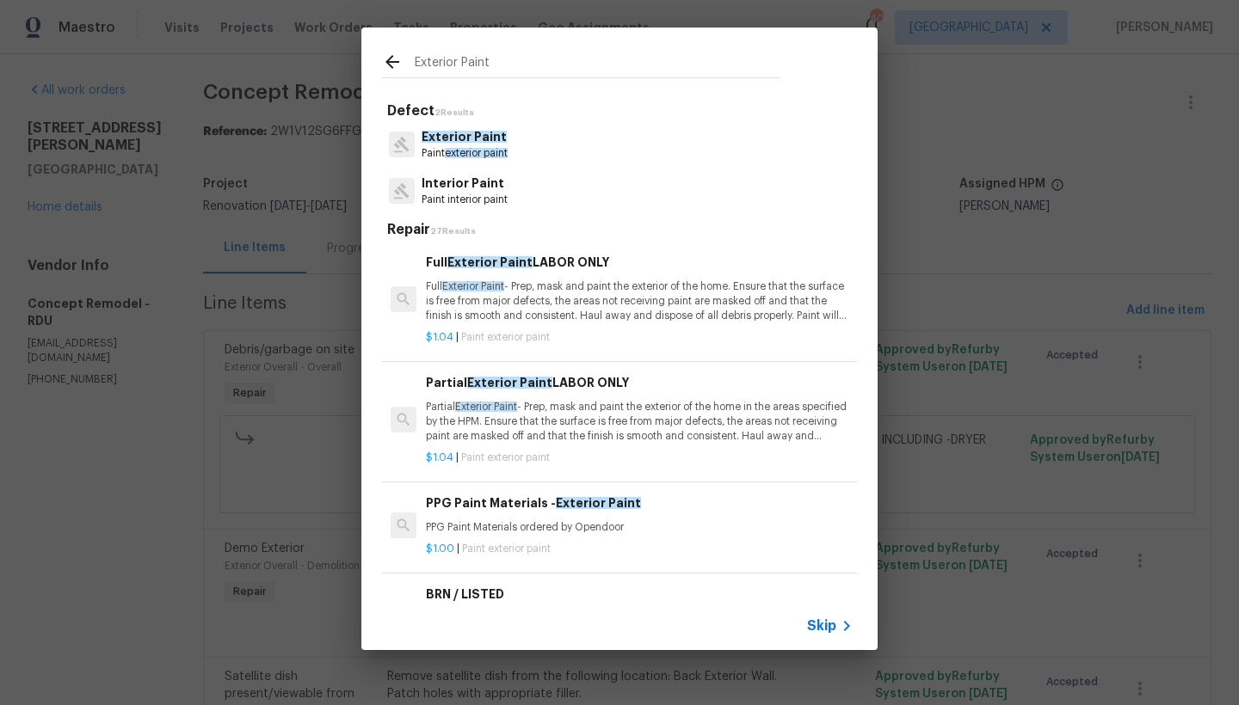
click at [525, 382] on span "Exterior Paint" at bounding box center [509, 383] width 85 height 12
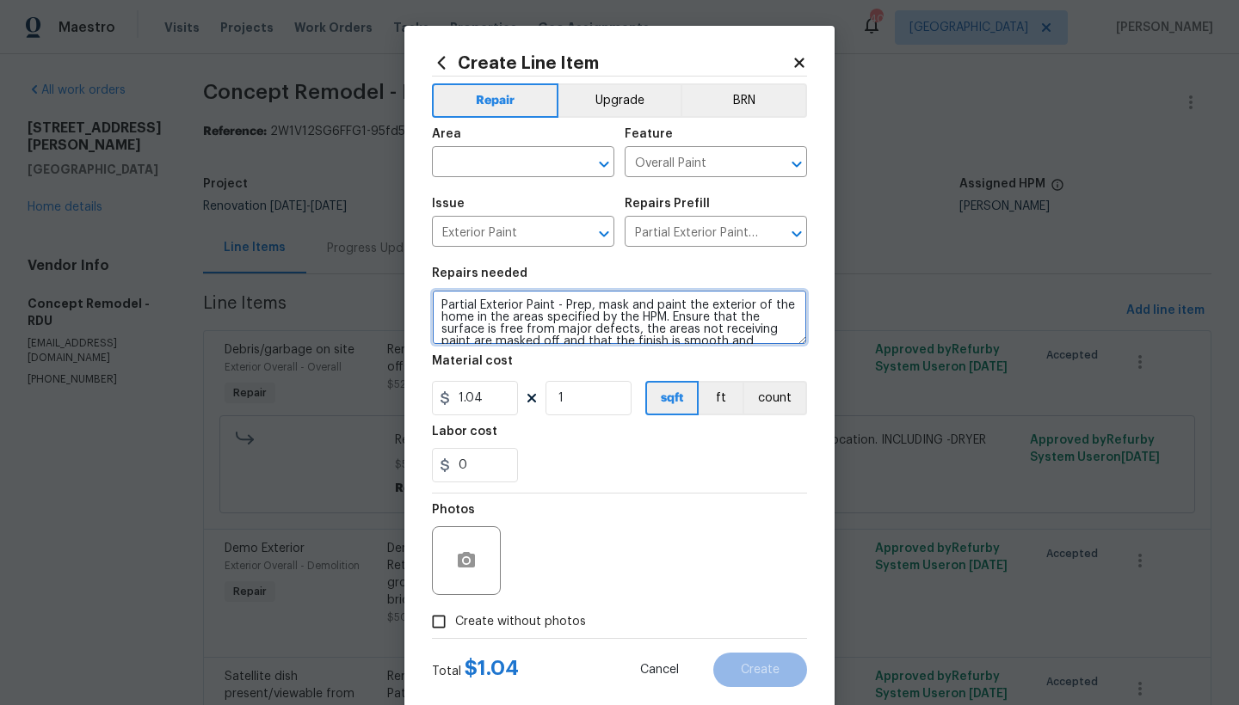
drag, startPoint x: 713, startPoint y: 329, endPoint x: 720, endPoint y: 335, distance: 9.7
click at [720, 335] on textarea "Partial Exterior Paint - Prep, mask and paint the exterior of the home in the a…" at bounding box center [619, 317] width 375 height 55
click at [686, 313] on textarea "Partial Exterior Paint - Prep, mask and paint the exterior of the home in the a…" at bounding box center [619, 317] width 375 height 55
click at [614, 323] on textarea "Partial Exterior Paint - Prep, mask and paint the exterior of the home in the a…" at bounding box center [619, 317] width 375 height 55
click at [442, 332] on textarea "Partial Exterior Paint - Prep, mask and paint the exterior of the home in the a…" at bounding box center [619, 317] width 375 height 55
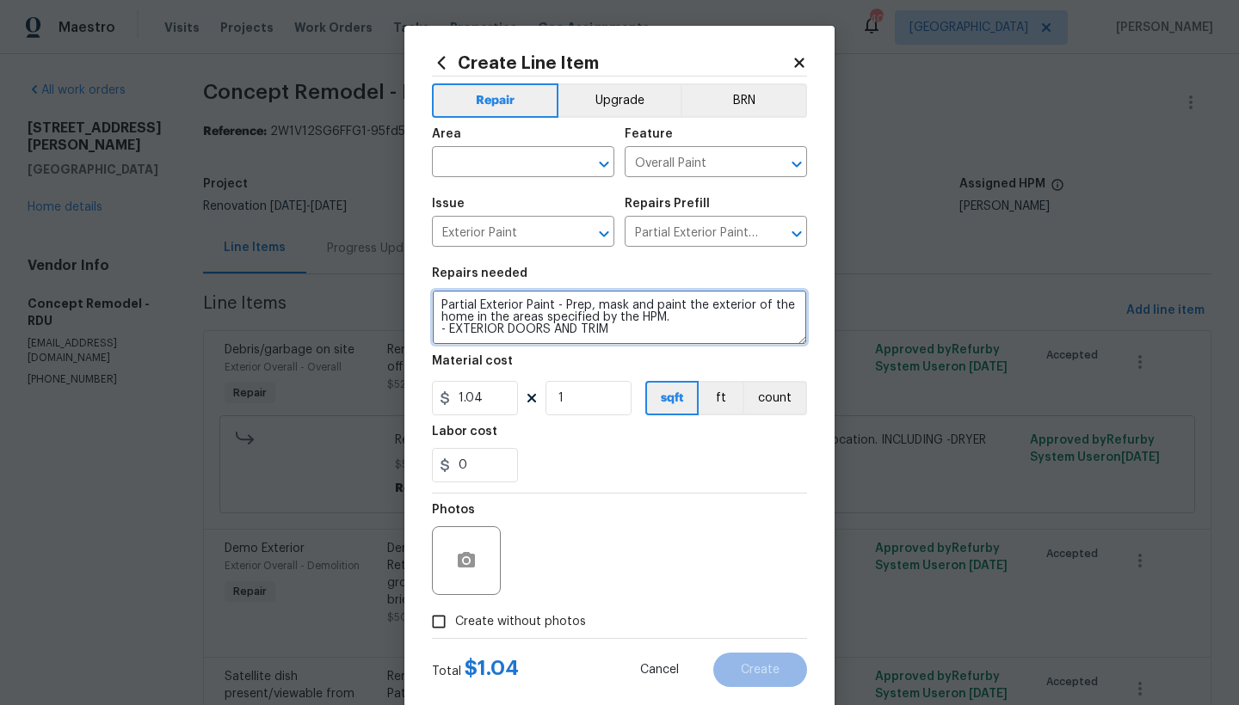
scroll to position [3, 0]
click at [616, 321] on textarea "Partial Exterior Paint - Prep, mask and paint the exterior of the home in the a…" at bounding box center [619, 317] width 375 height 55
type textarea "Partial Exterior Paint - Prep, mask and paint the exterior of the home in the a…"
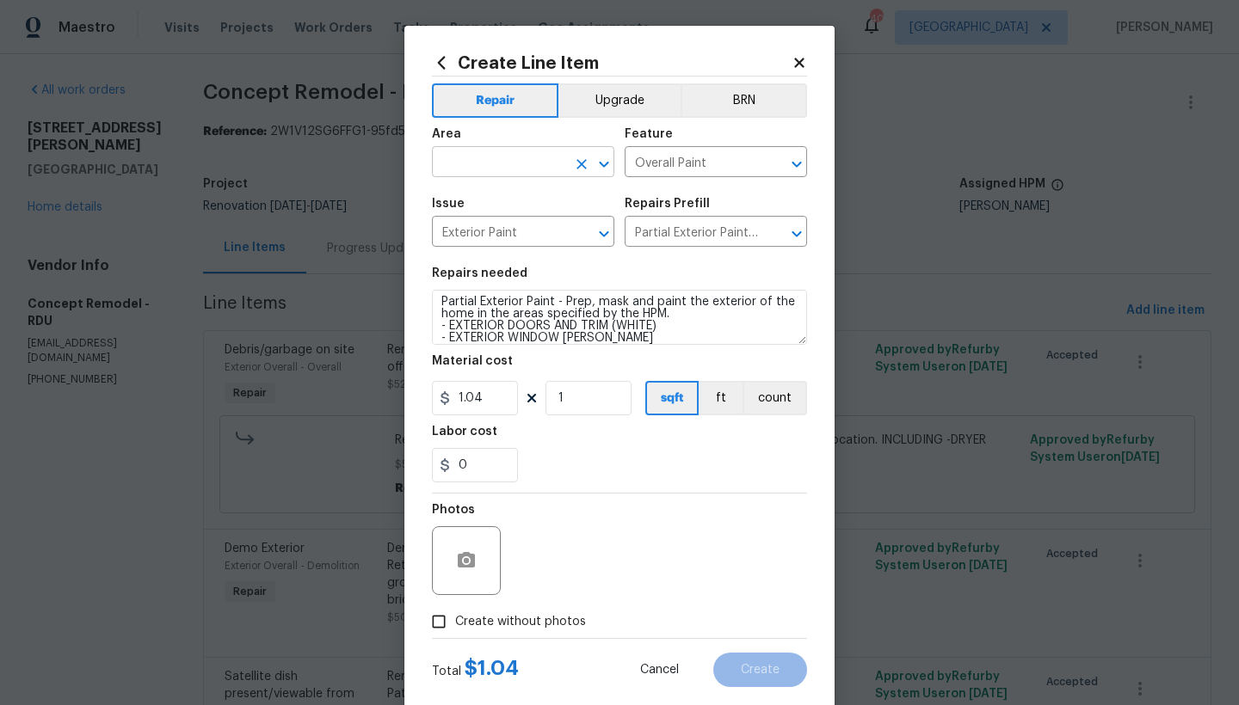
click at [500, 160] on input "text" at bounding box center [499, 164] width 134 height 27
click at [441, 235] on li "Exterior Overall" at bounding box center [517, 230] width 182 height 28
type input "Exterior Overall"
click at [566, 400] on input "1" at bounding box center [588, 398] width 86 height 34
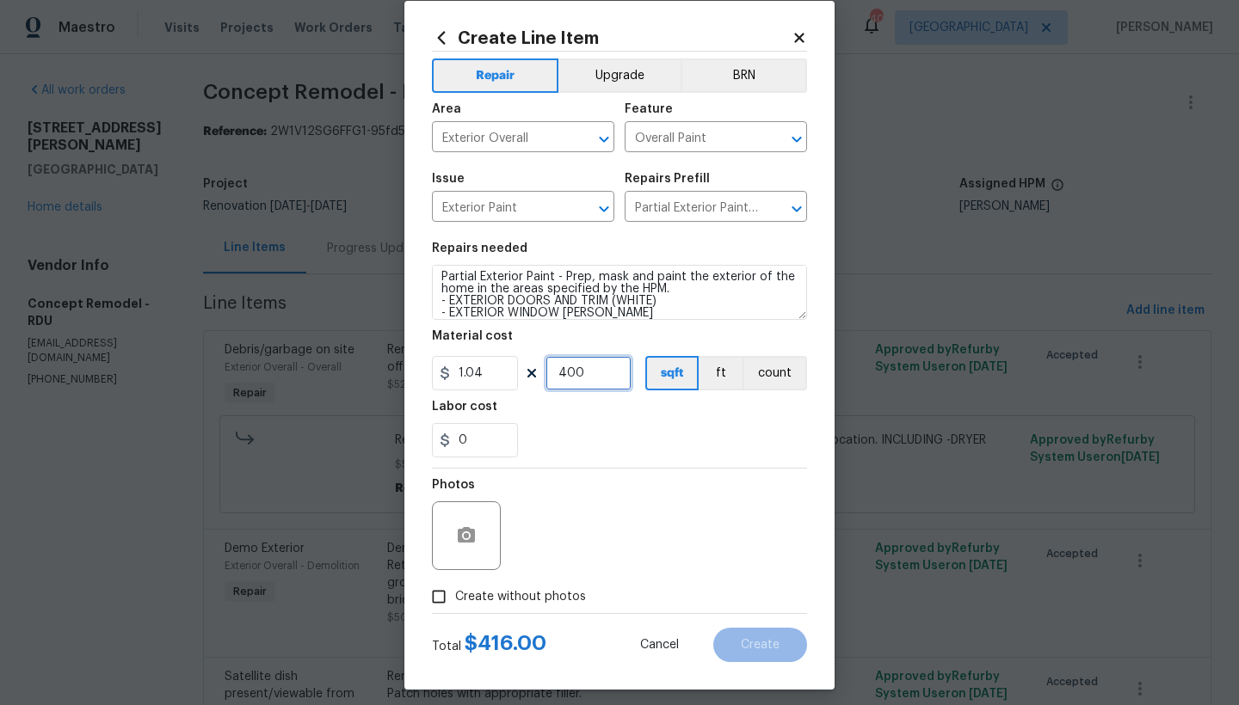
scroll to position [35, 0]
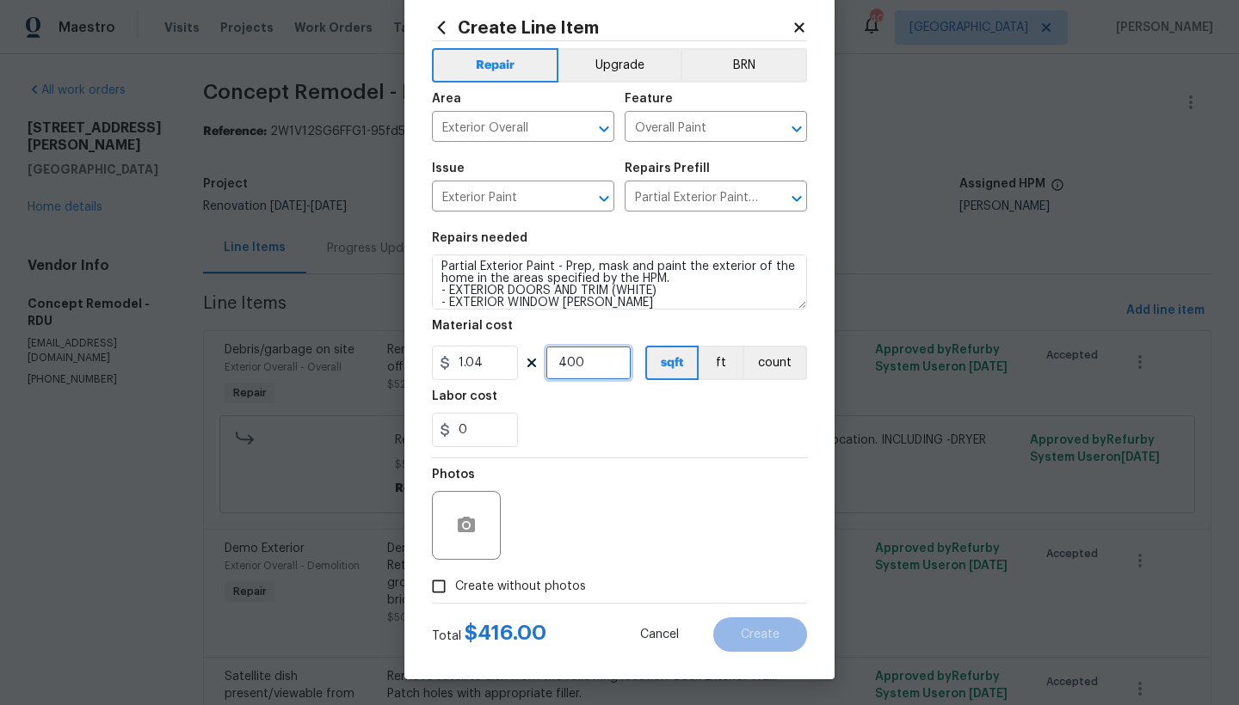
drag, startPoint x: 597, startPoint y: 362, endPoint x: 551, endPoint y: 366, distance: 45.8
click at [551, 366] on input "400" at bounding box center [588, 363] width 86 height 34
type input "400"
click at [569, 514] on div "Photos" at bounding box center [619, 514] width 375 height 112
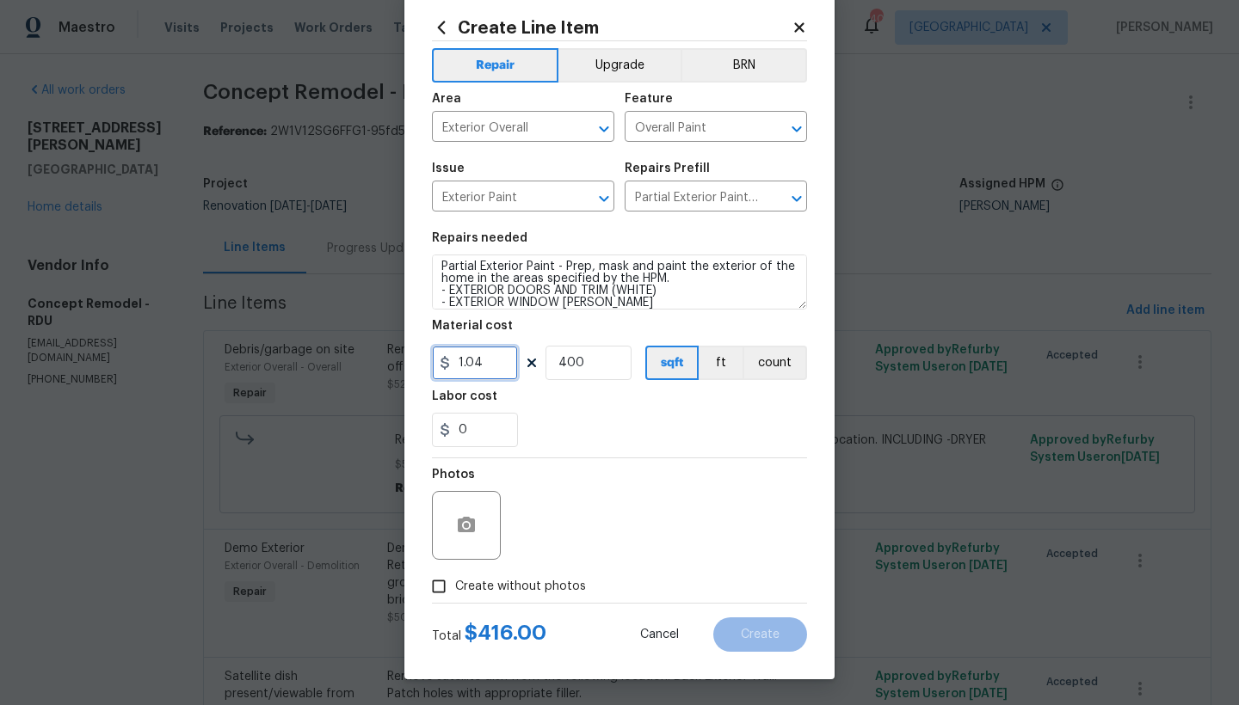
click at [490, 362] on input "1.04" at bounding box center [475, 363] width 86 height 34
type input "1"
click at [596, 425] on div "0" at bounding box center [619, 430] width 375 height 34
click at [532, 581] on span "Create without photos" at bounding box center [520, 587] width 131 height 18
click at [455, 581] on input "Create without photos" at bounding box center [438, 586] width 33 height 33
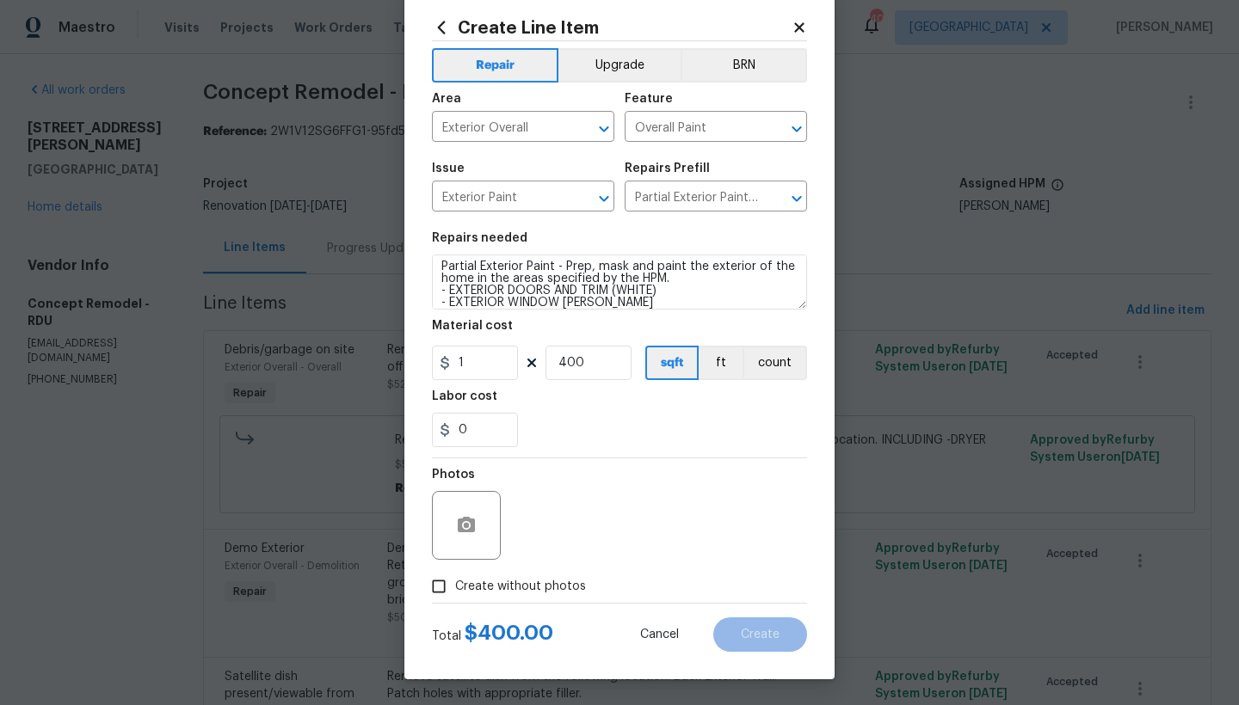
checkbox input "true"
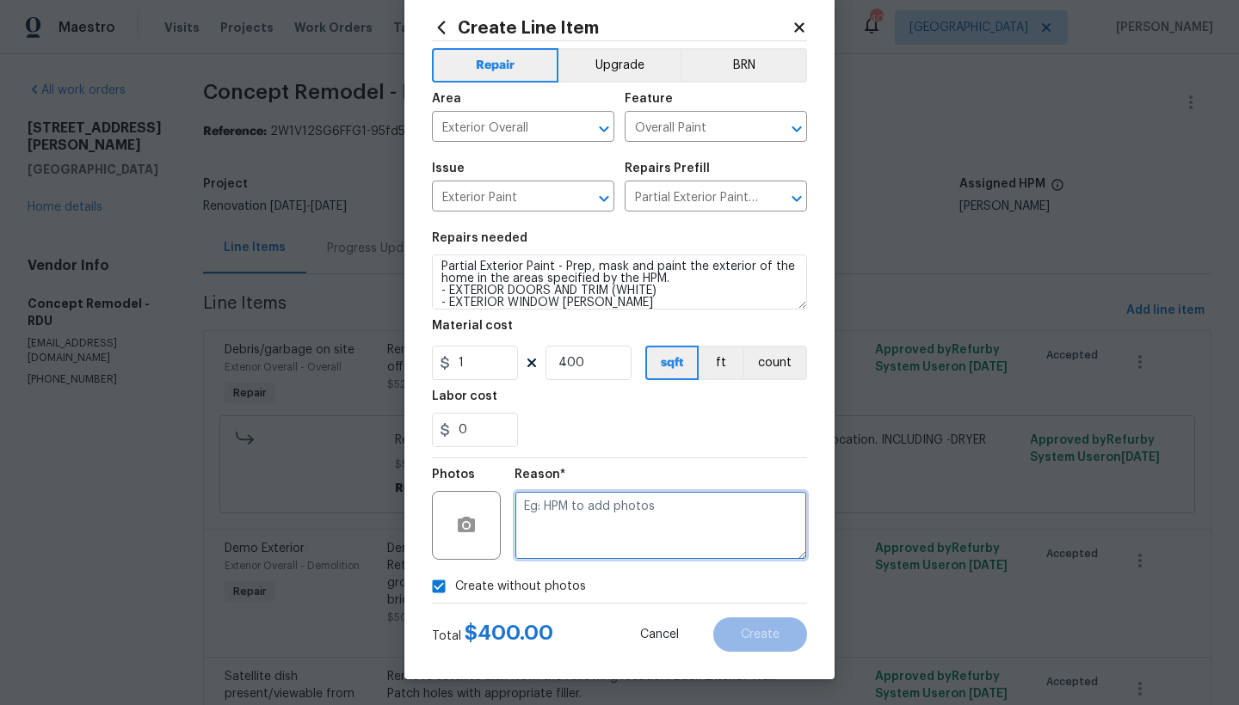
click at [608, 508] on textarea at bounding box center [660, 525] width 292 height 69
type textarea "N"
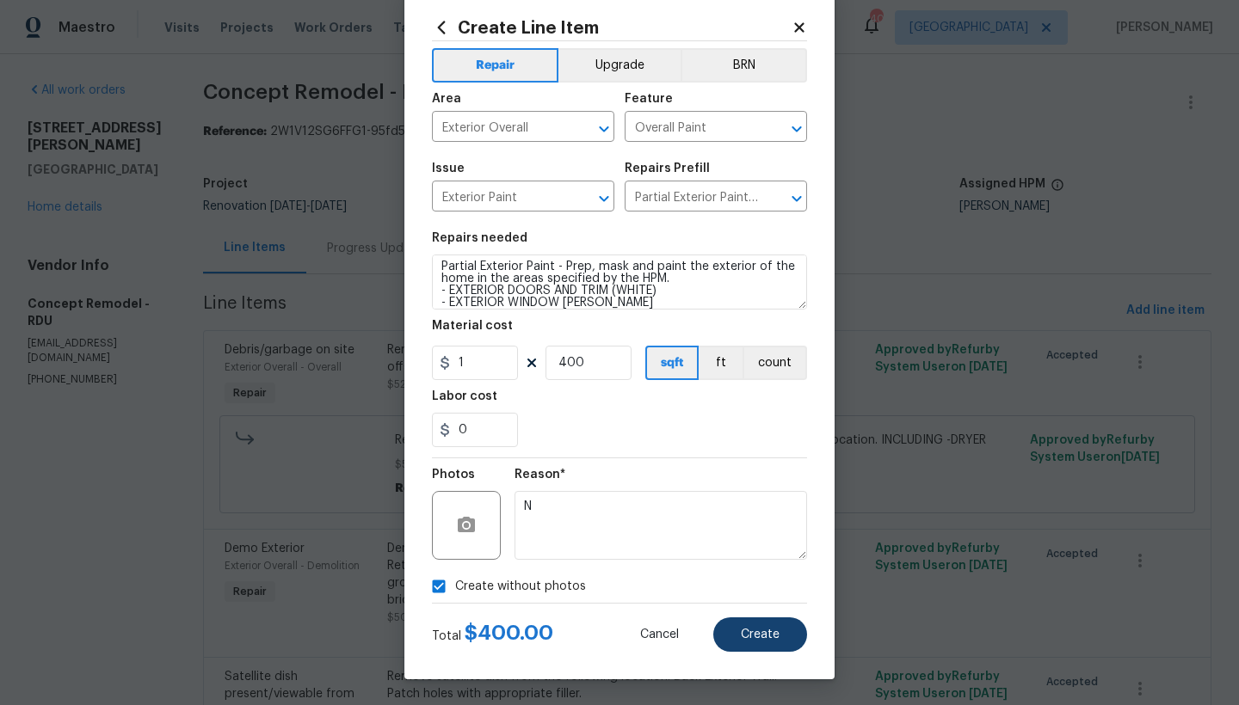
click at [733, 635] on button "Create" at bounding box center [760, 635] width 94 height 34
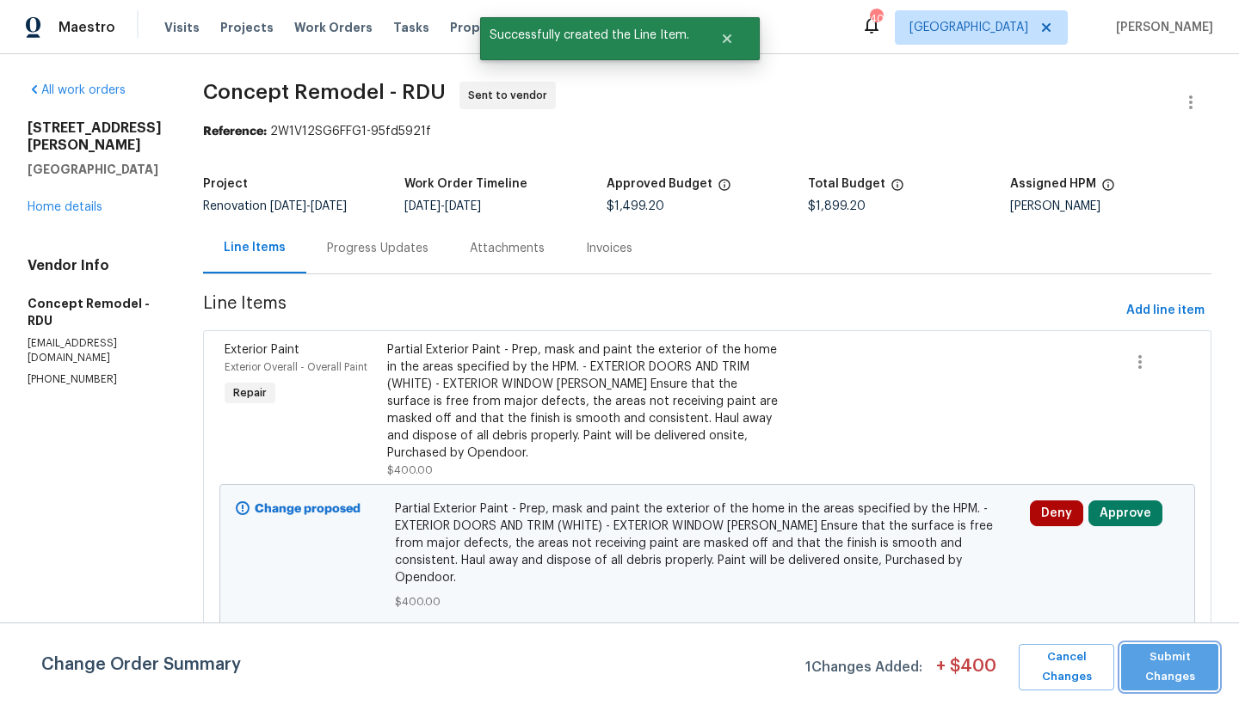
click at [1167, 667] on span "Submit Changes" at bounding box center [1169, 668] width 80 height 40
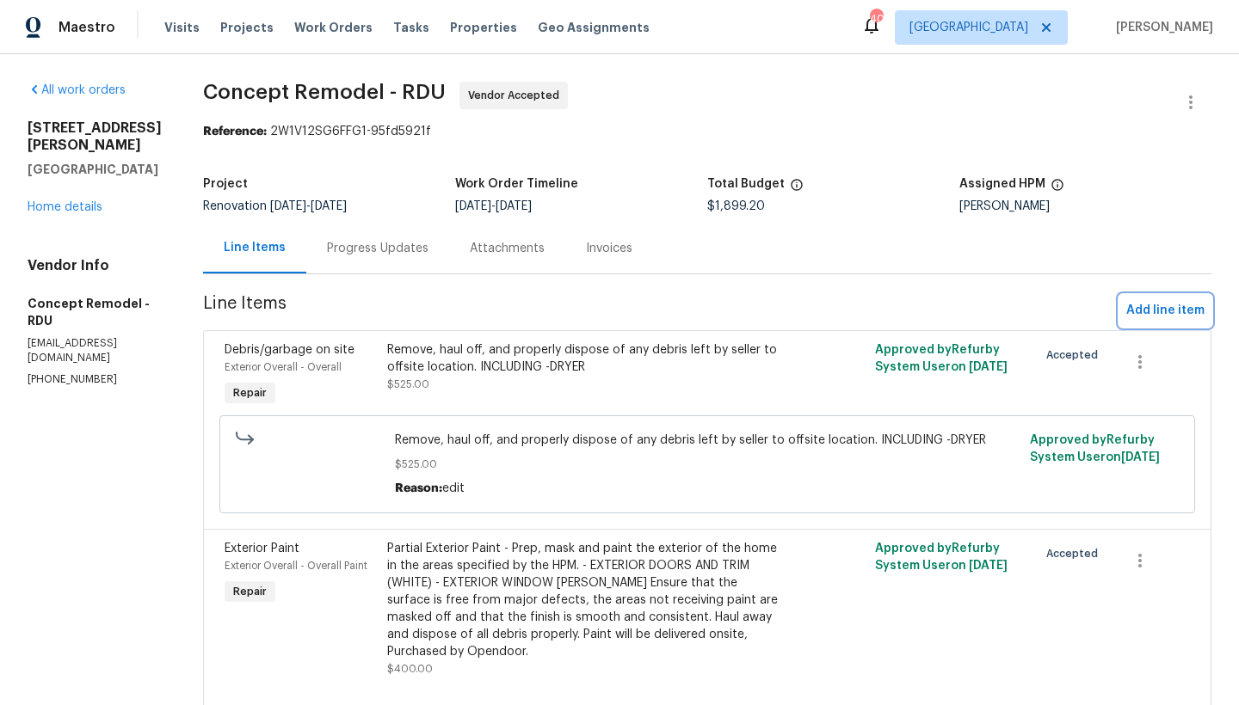
click at [1140, 310] on span "Add line item" at bounding box center [1165, 311] width 78 height 22
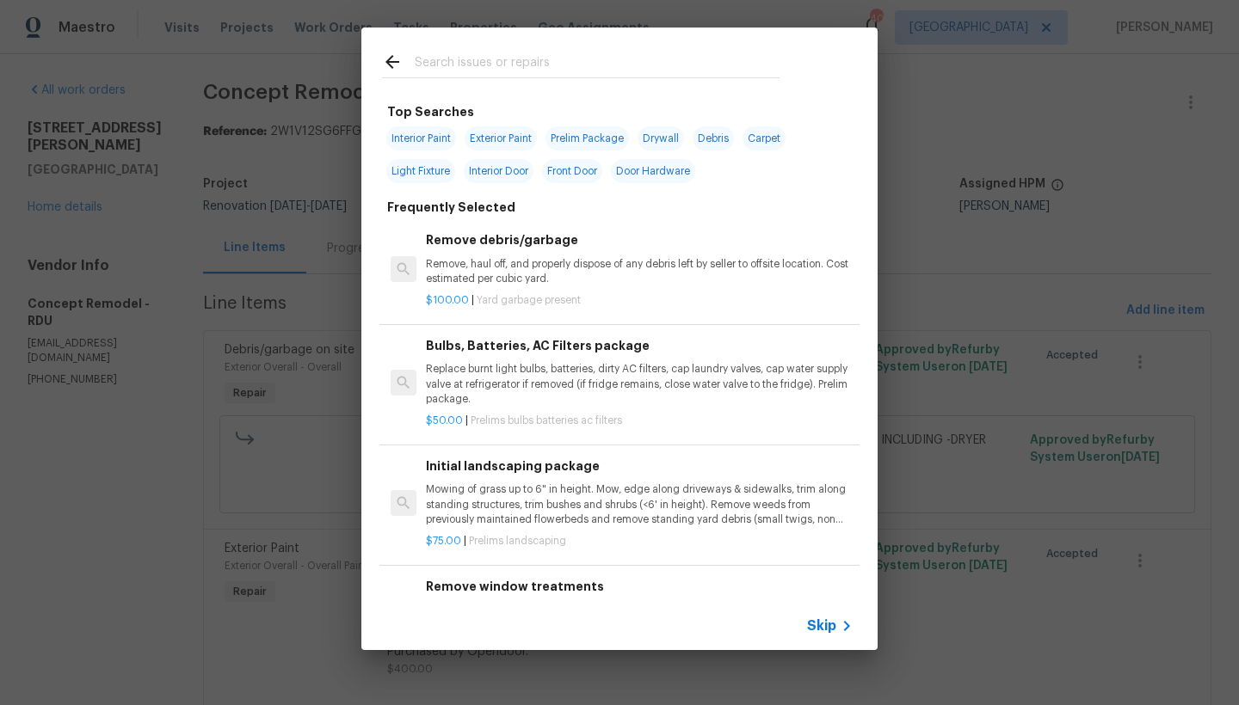
click at [482, 137] on span "Exterior Paint" at bounding box center [500, 138] width 72 height 24
type input "Exterior Paint"
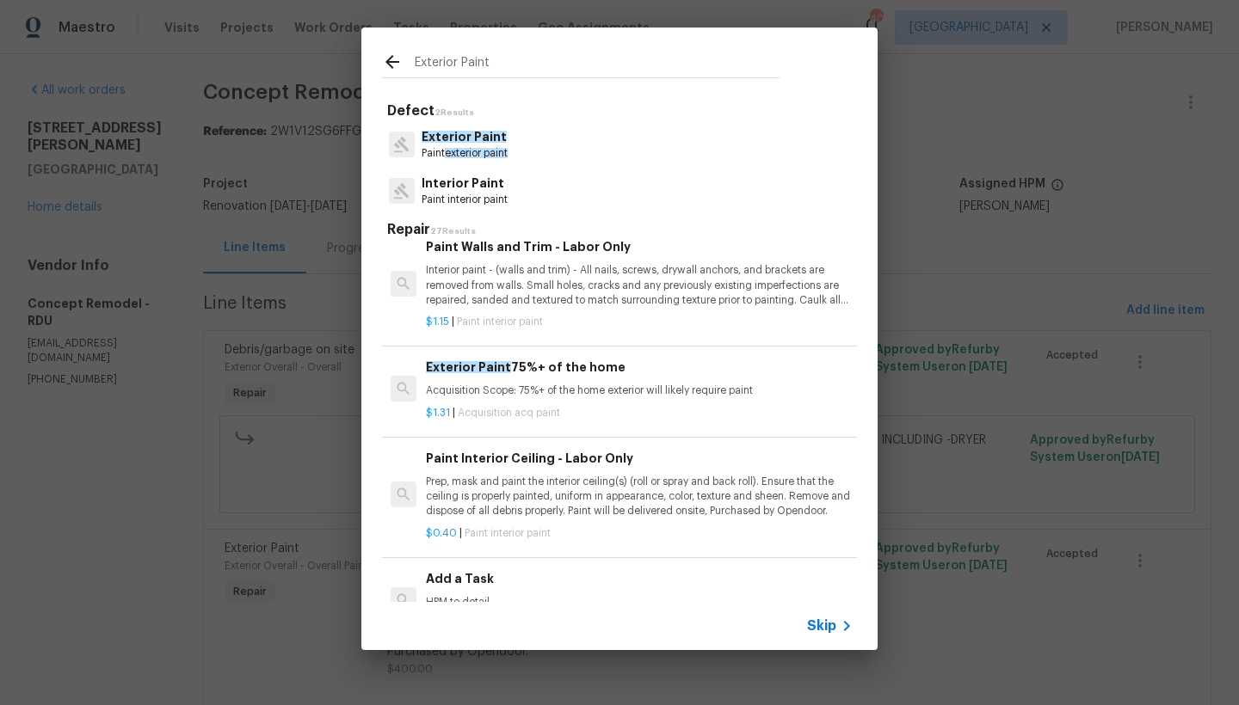
scroll to position [1342, 0]
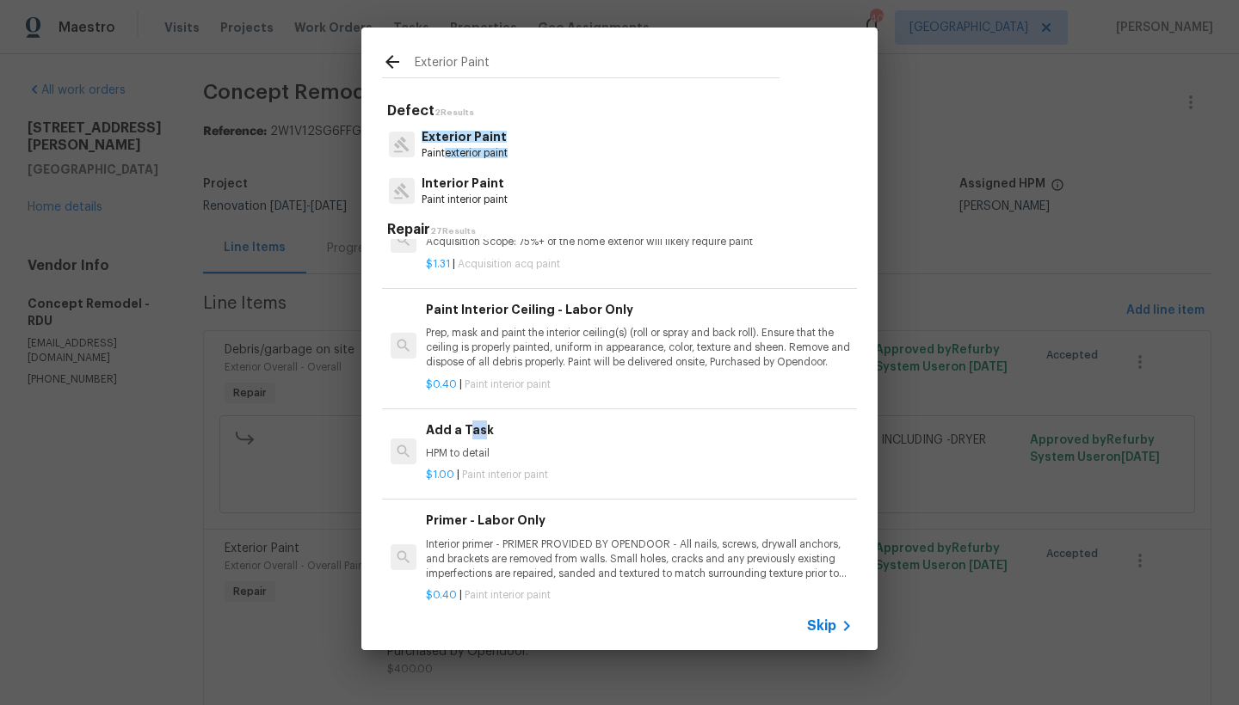
click at [466, 421] on h6 "Add a Task" at bounding box center [639, 430] width 427 height 19
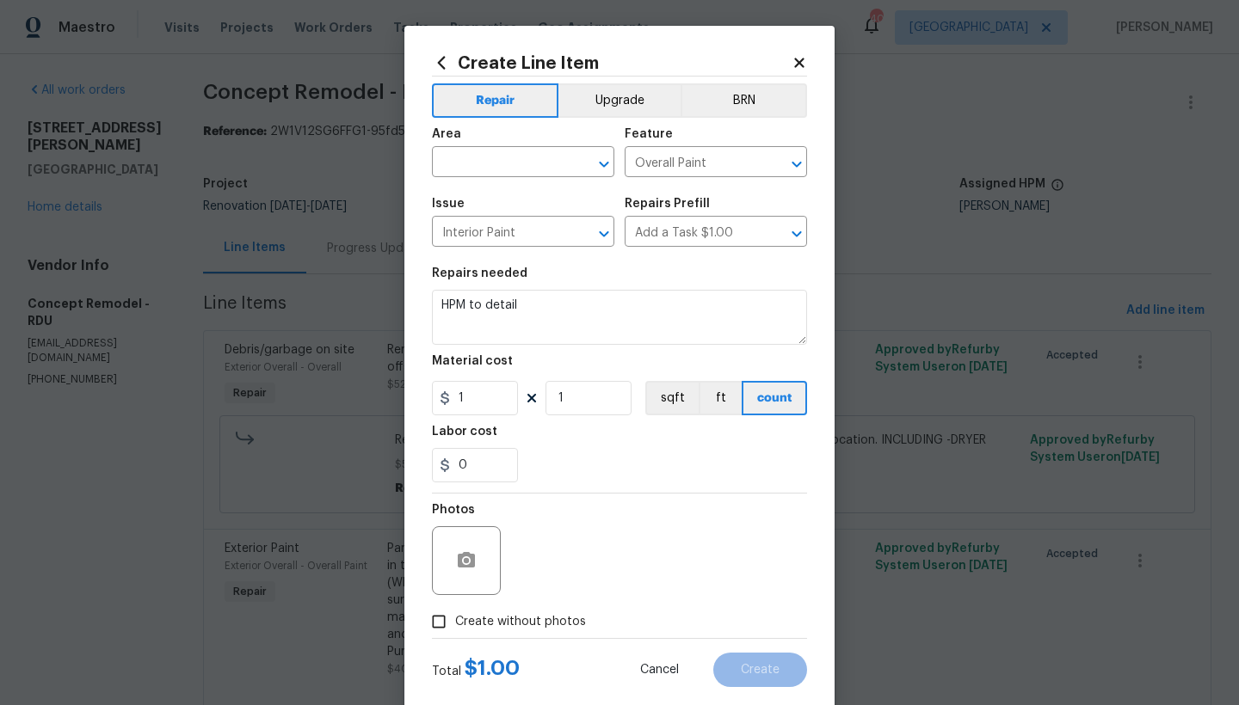
click at [791, 60] on icon at bounding box center [798, 62] width 15 height 15
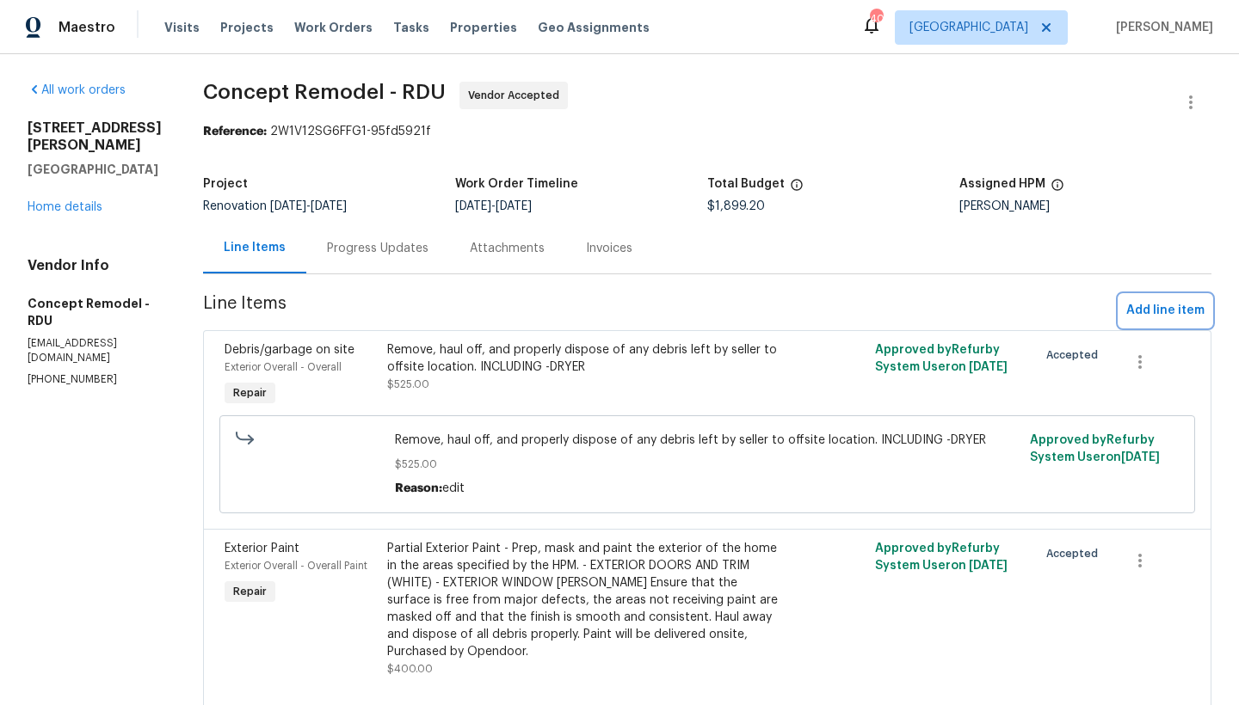
click at [1149, 307] on span "Add line item" at bounding box center [1165, 311] width 78 height 22
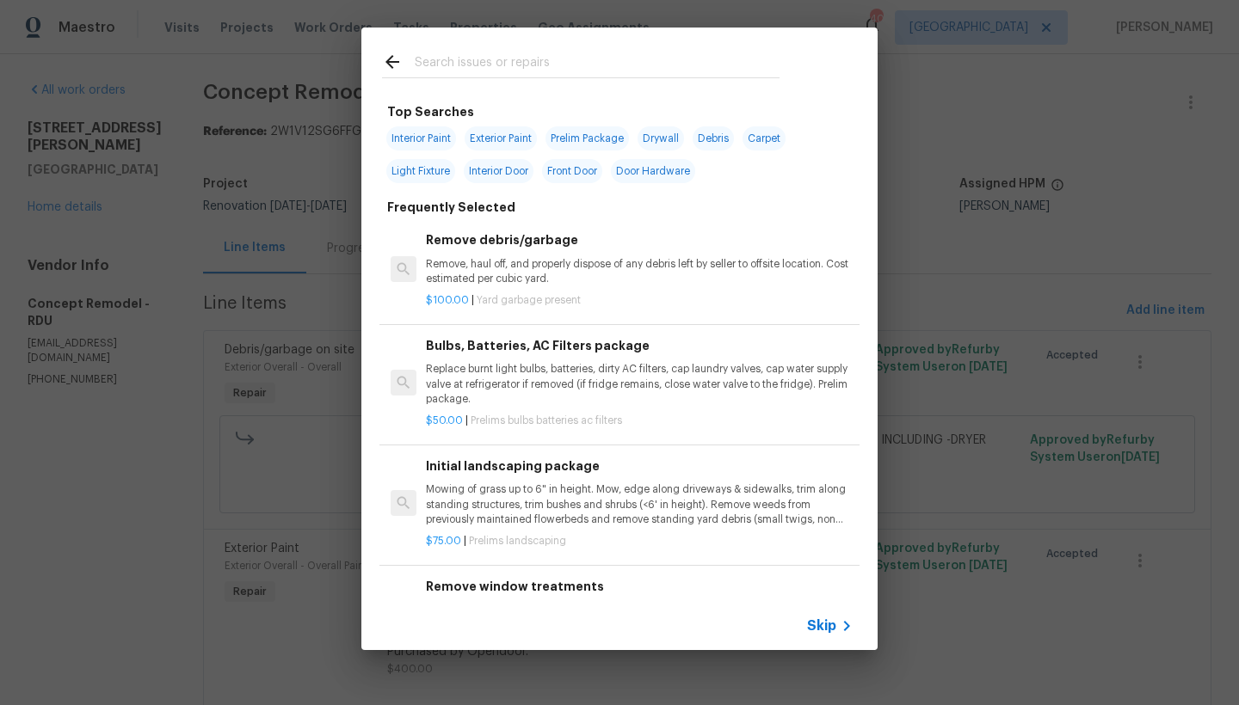
click at [411, 138] on span "Interior Paint" at bounding box center [421, 138] width 70 height 24
type input "Interior Paint"
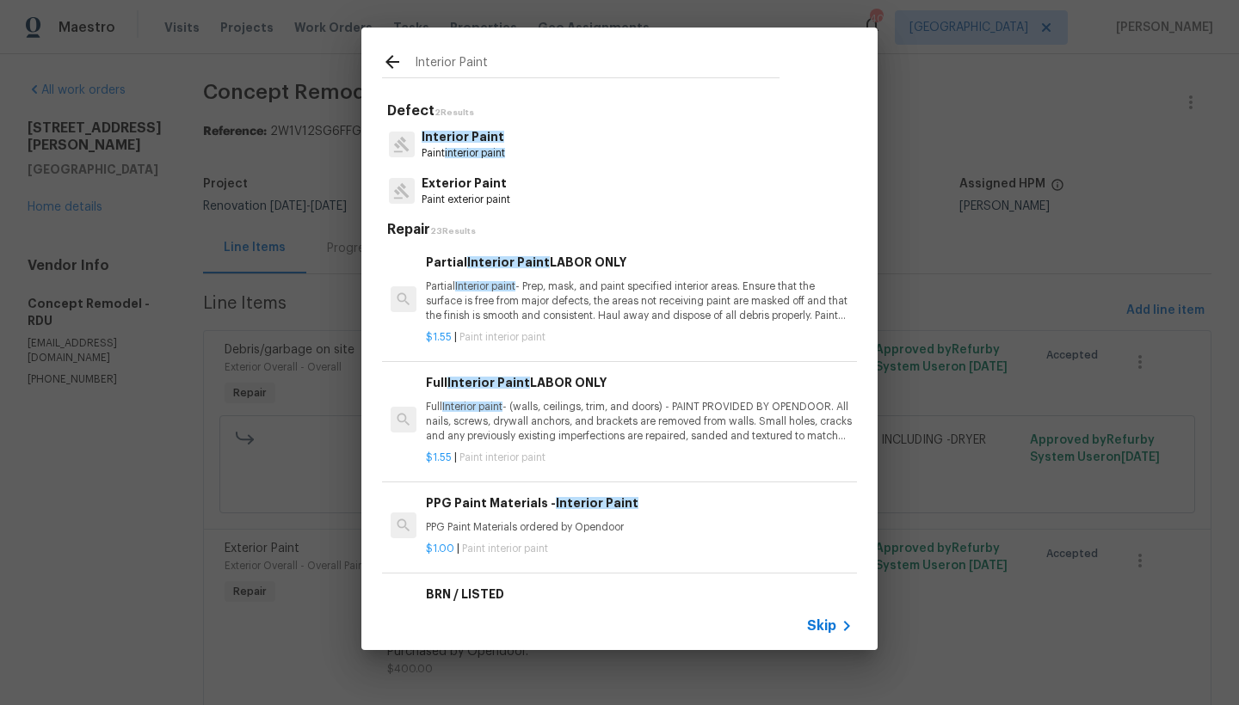
click at [474, 400] on p "Full Interior paint - (walls, ceilings, trim, and doors) - PAINT PROVIDED BY OP…" at bounding box center [639, 422] width 427 height 44
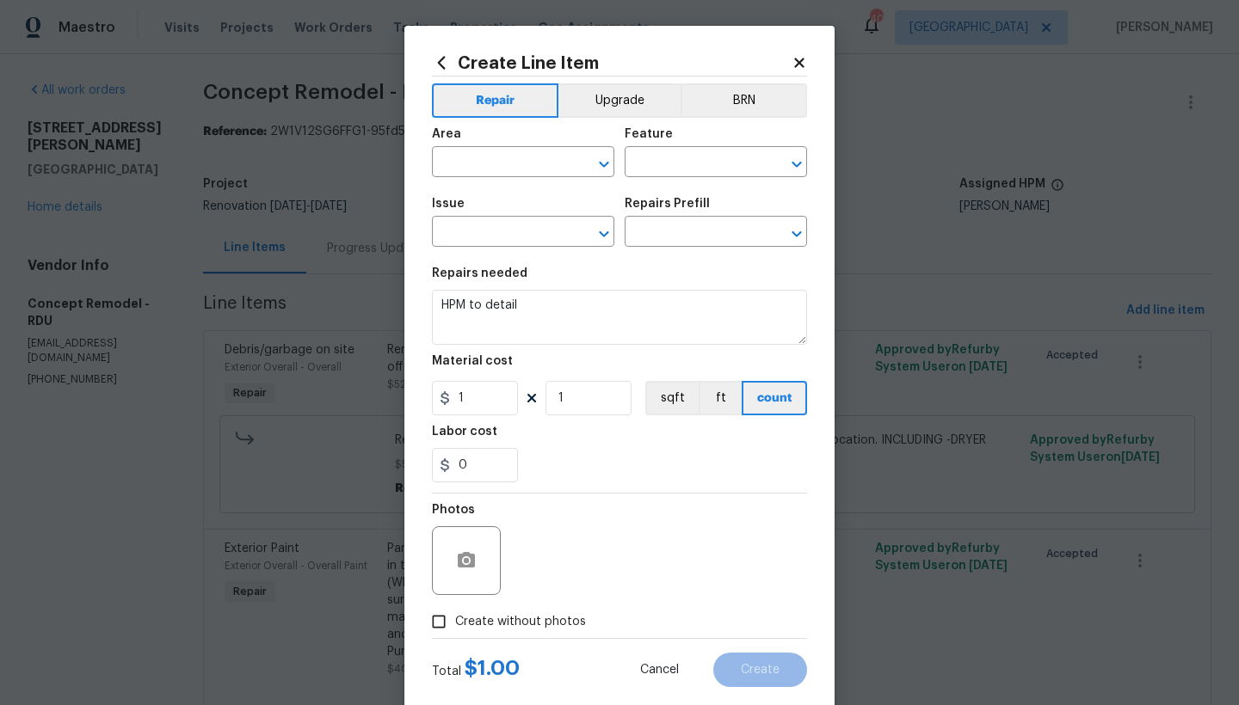
type input "Overall Paint"
type input "Interior Paint"
type input "Full Interior Paint LABOR ONLY $1.55"
type textarea "Full Interior paint - (walls, ceilings, trim, and doors) - PAINT PROVIDED BY OP…"
type input "1.55"
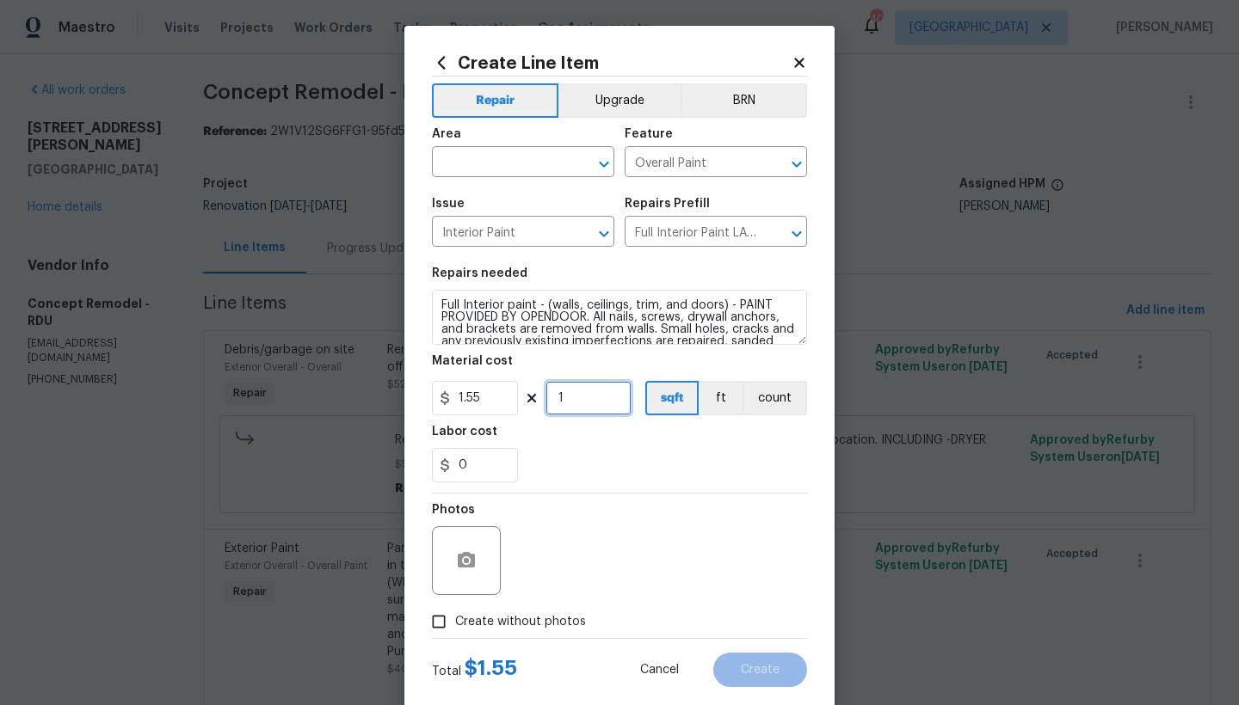
click at [568, 398] on input "1" at bounding box center [588, 398] width 86 height 34
type input "1066"
click at [502, 157] on input "text" at bounding box center [499, 164] width 134 height 27
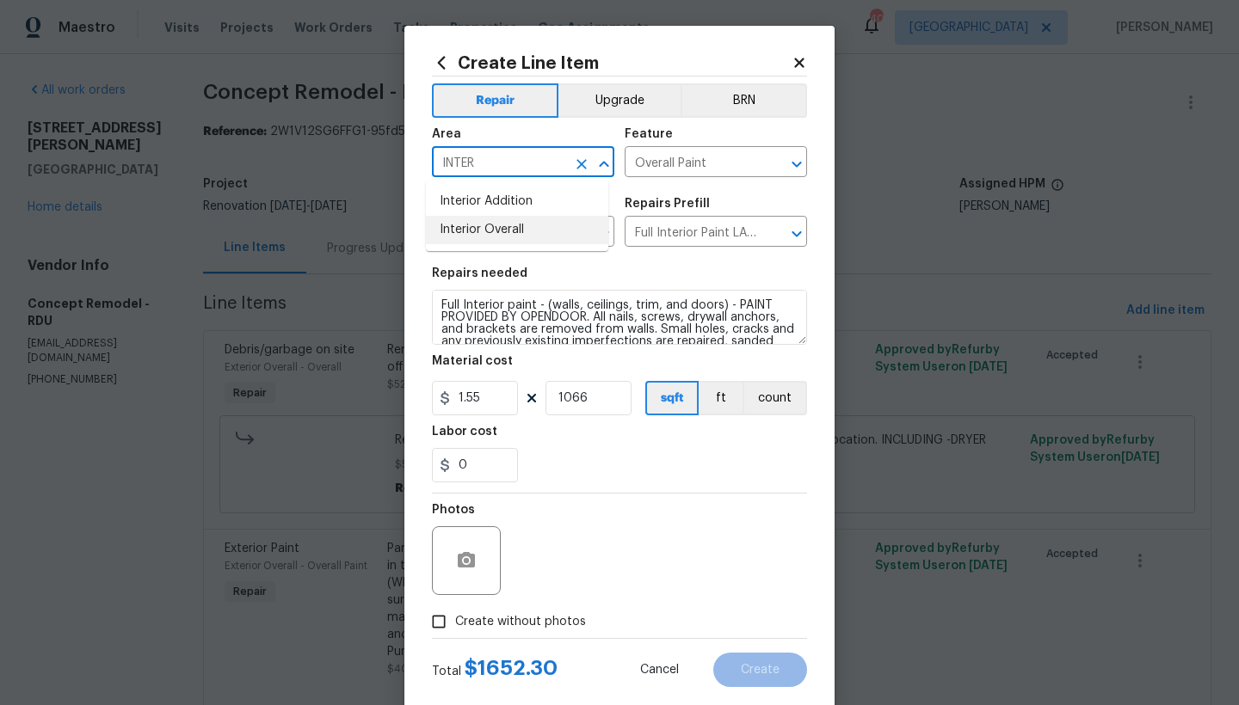
click at [471, 233] on li "Interior Overall" at bounding box center [517, 230] width 182 height 28
type input "Interior Overall"
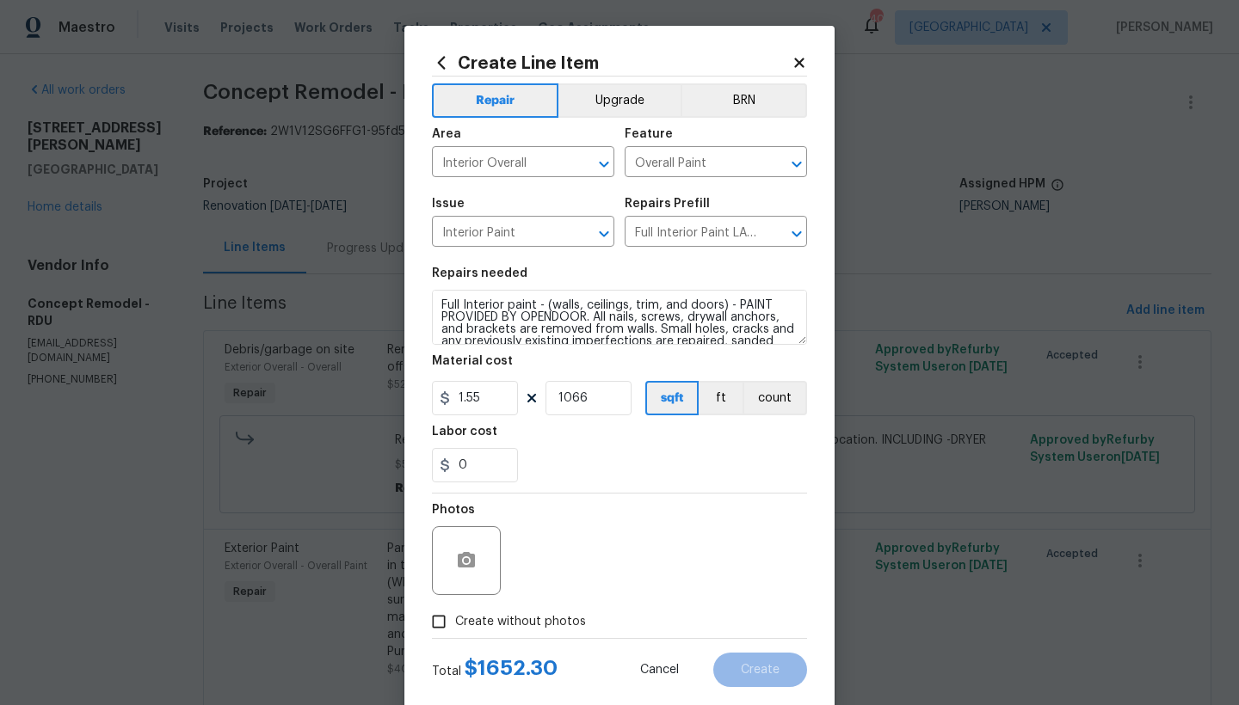
click at [471, 623] on span "Create without photos" at bounding box center [520, 622] width 131 height 18
click at [455, 623] on input "Create without photos" at bounding box center [438, 622] width 33 height 33
checkbox input "true"
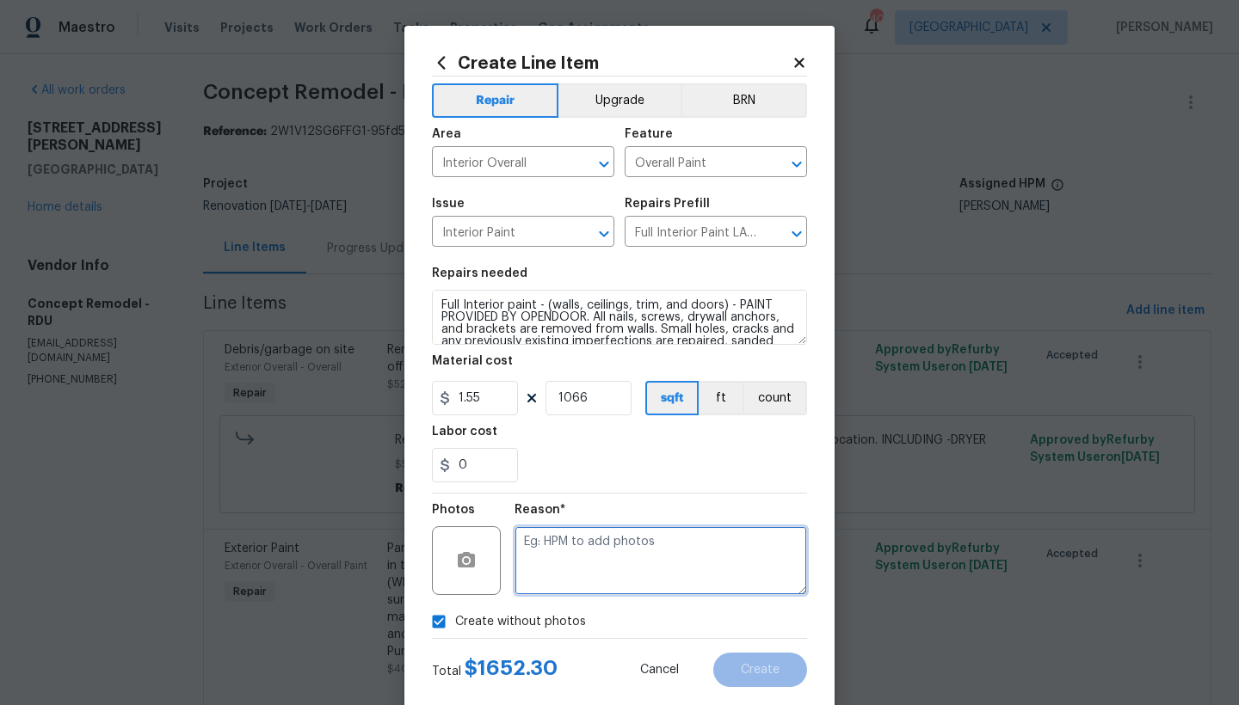
click at [558, 559] on textarea at bounding box center [660, 560] width 292 height 69
type textarea "N"
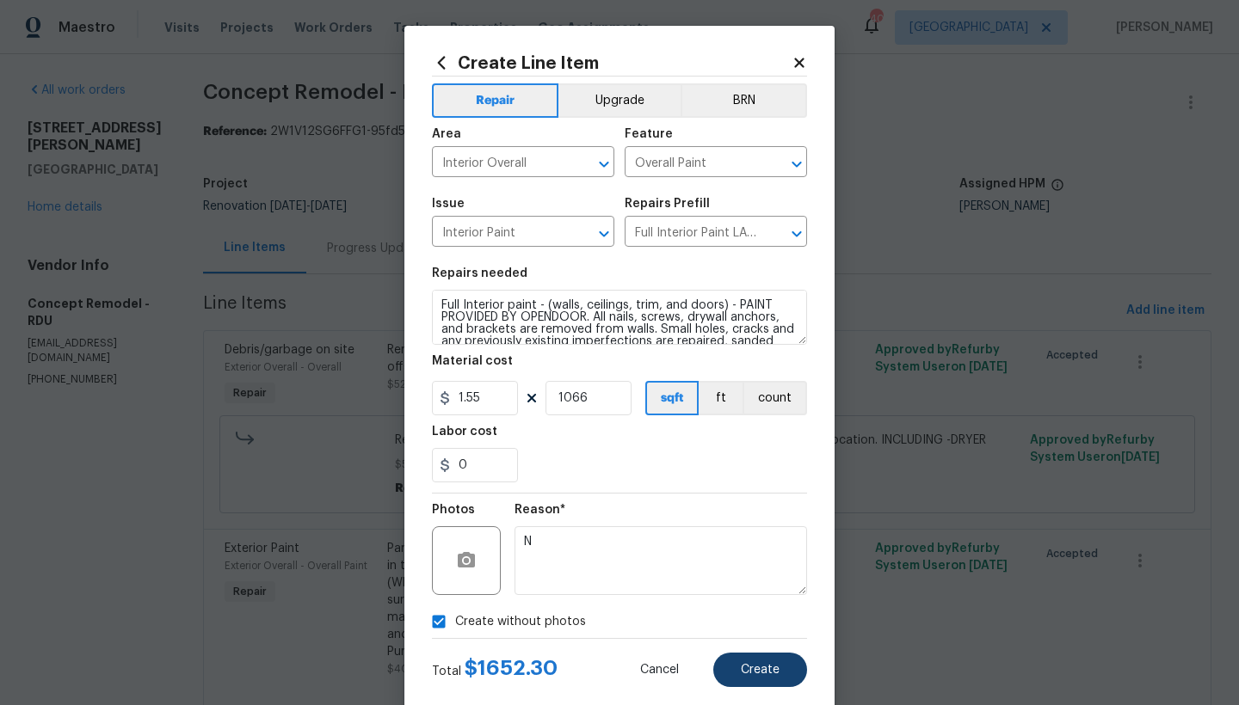
click at [729, 667] on button "Create" at bounding box center [760, 670] width 94 height 34
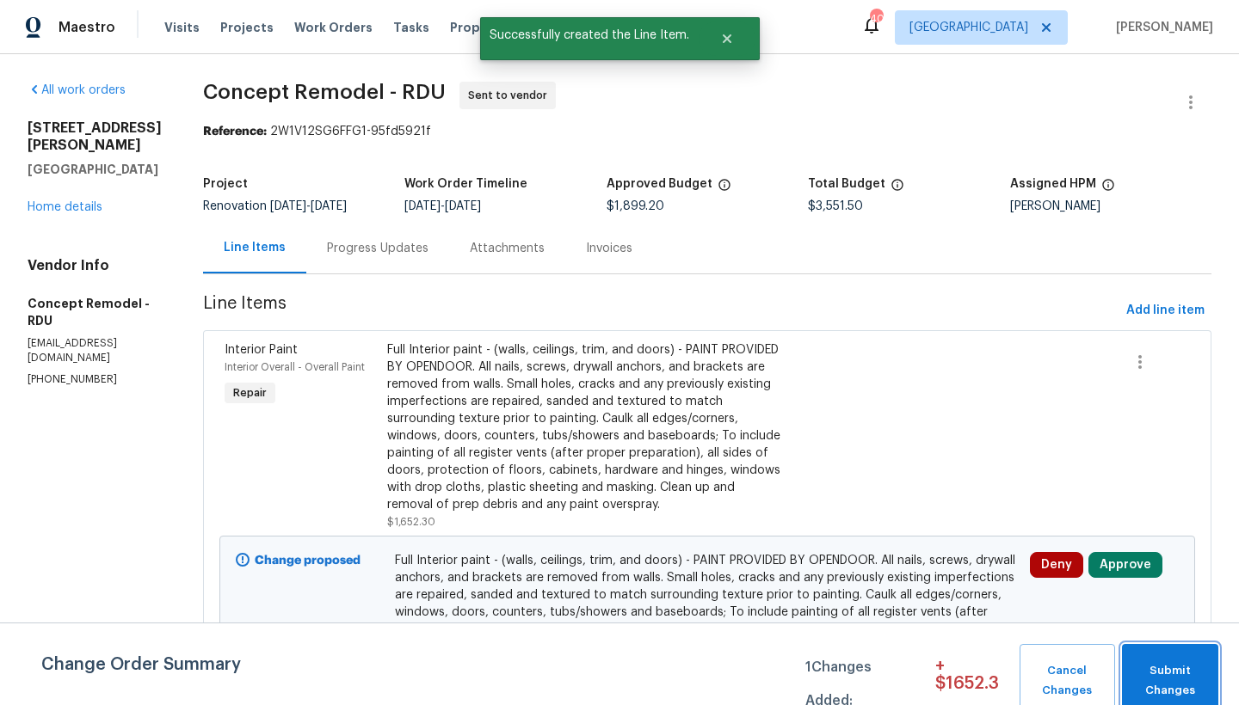
click at [1141, 673] on span "Submit Changes" at bounding box center [1169, 681] width 79 height 40
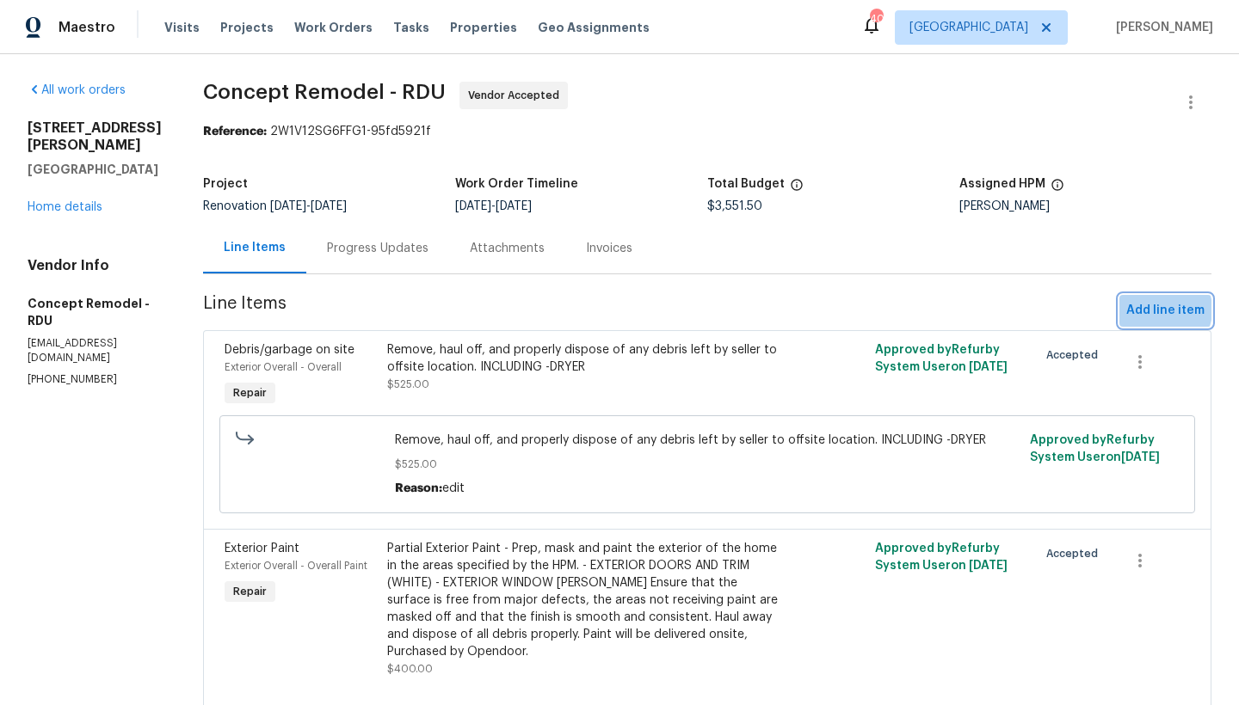
click at [1145, 311] on span "Add line item" at bounding box center [1165, 311] width 78 height 22
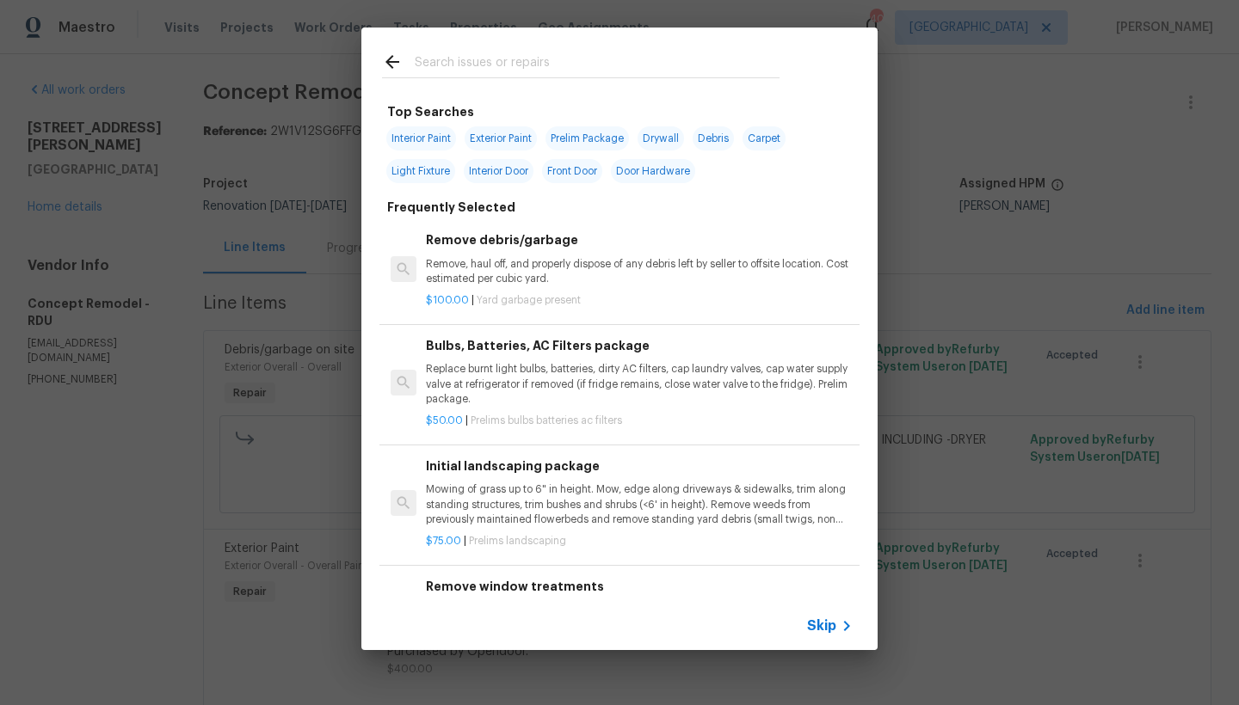
click at [564, 63] on input "text" at bounding box center [597, 65] width 365 height 26
click at [412, 140] on span "Interior Paint" at bounding box center [421, 138] width 70 height 24
type input "Interior Paint"
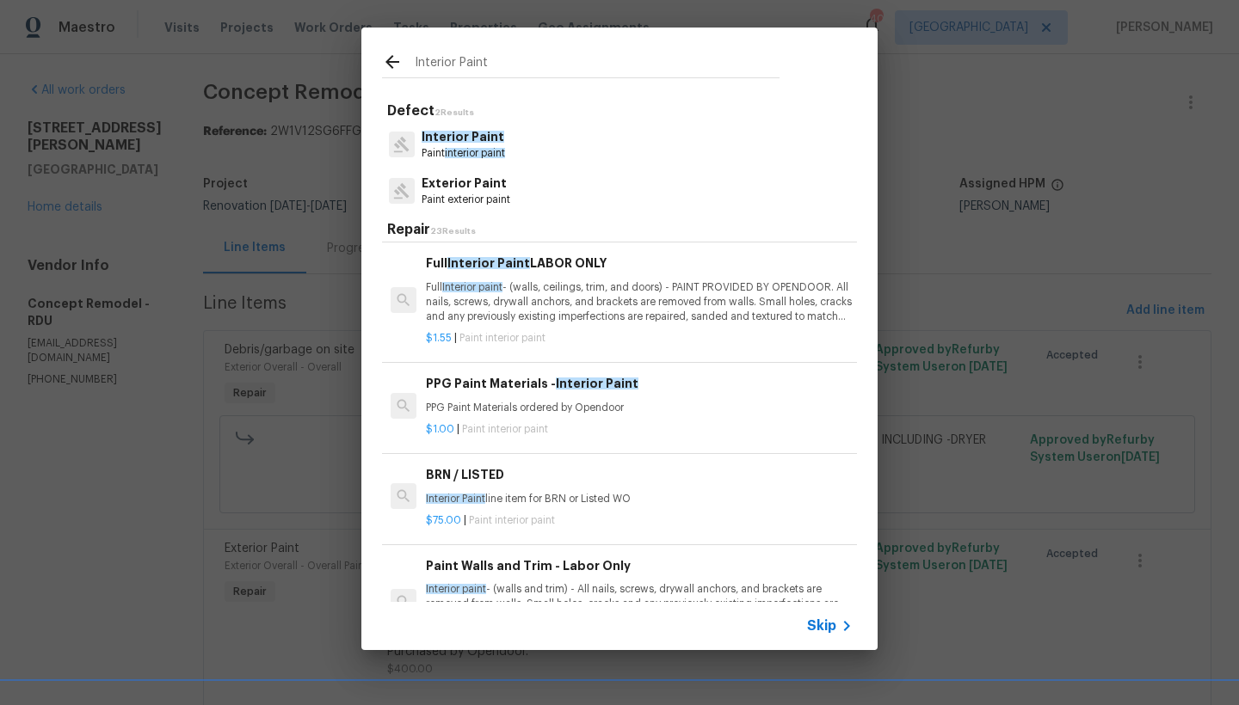
scroll to position [292, 0]
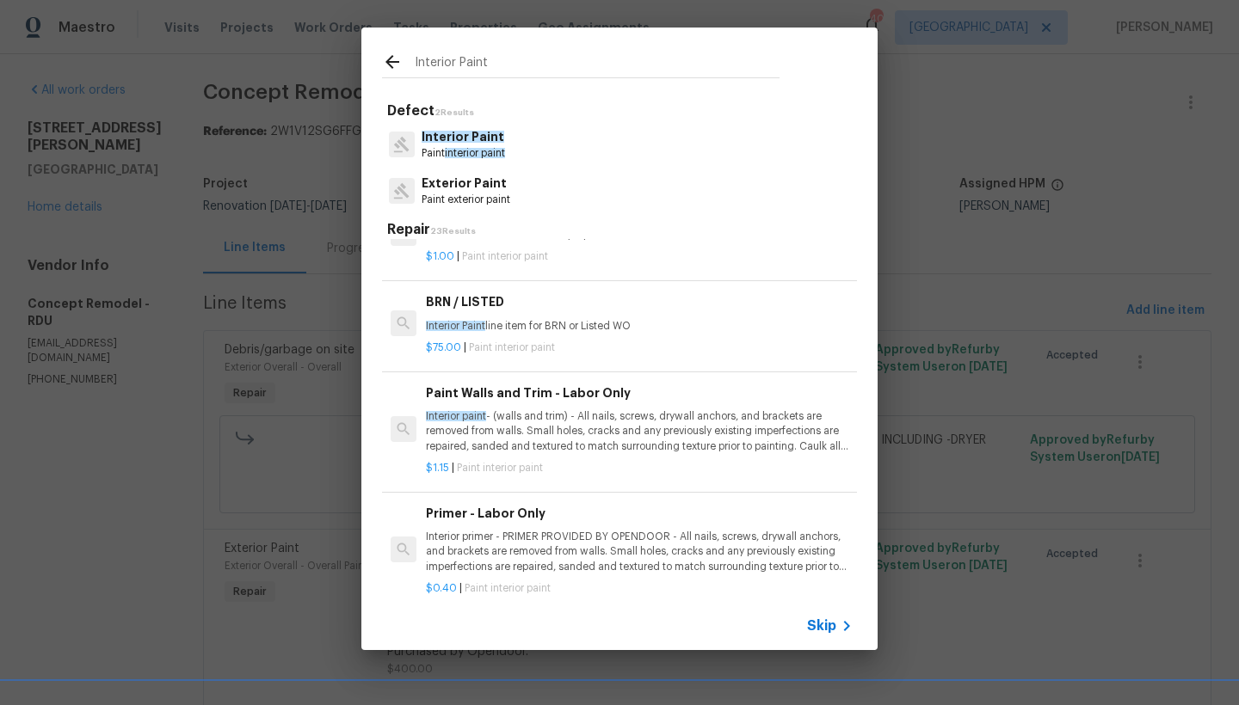
click at [517, 510] on h6 "Primer - Labor Only" at bounding box center [639, 513] width 427 height 19
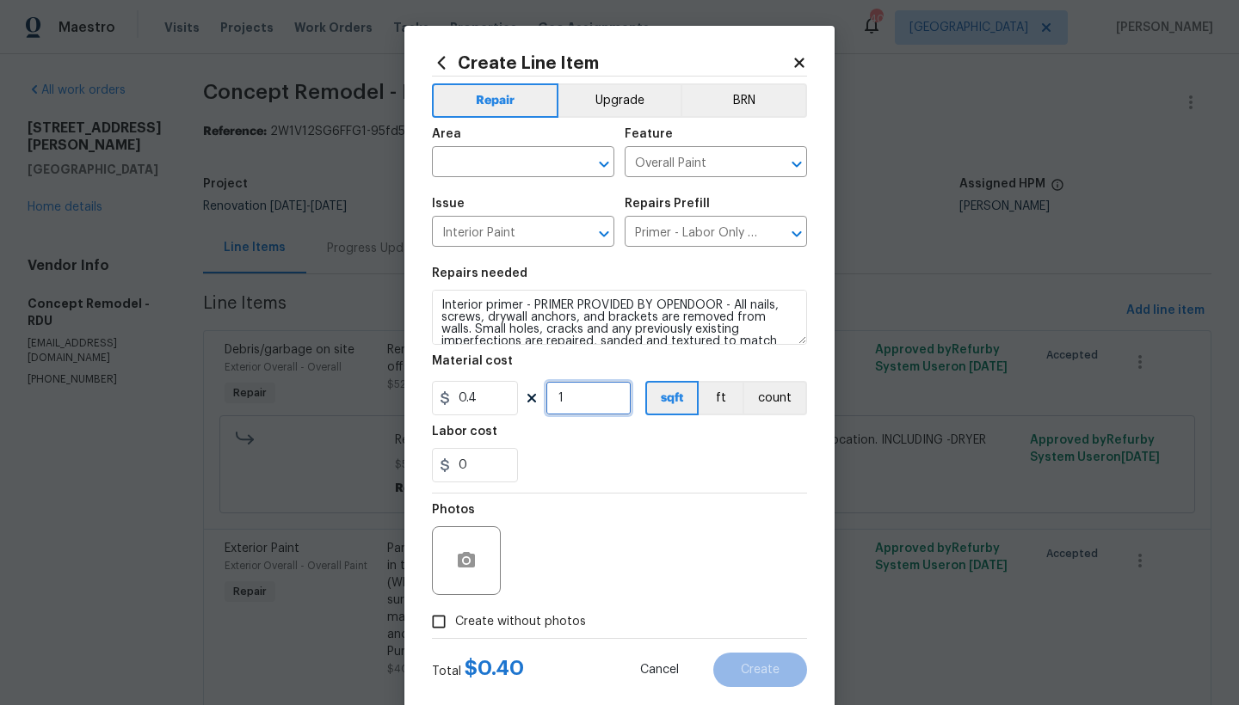
click at [561, 393] on input "1" at bounding box center [588, 398] width 86 height 34
type input "1000"
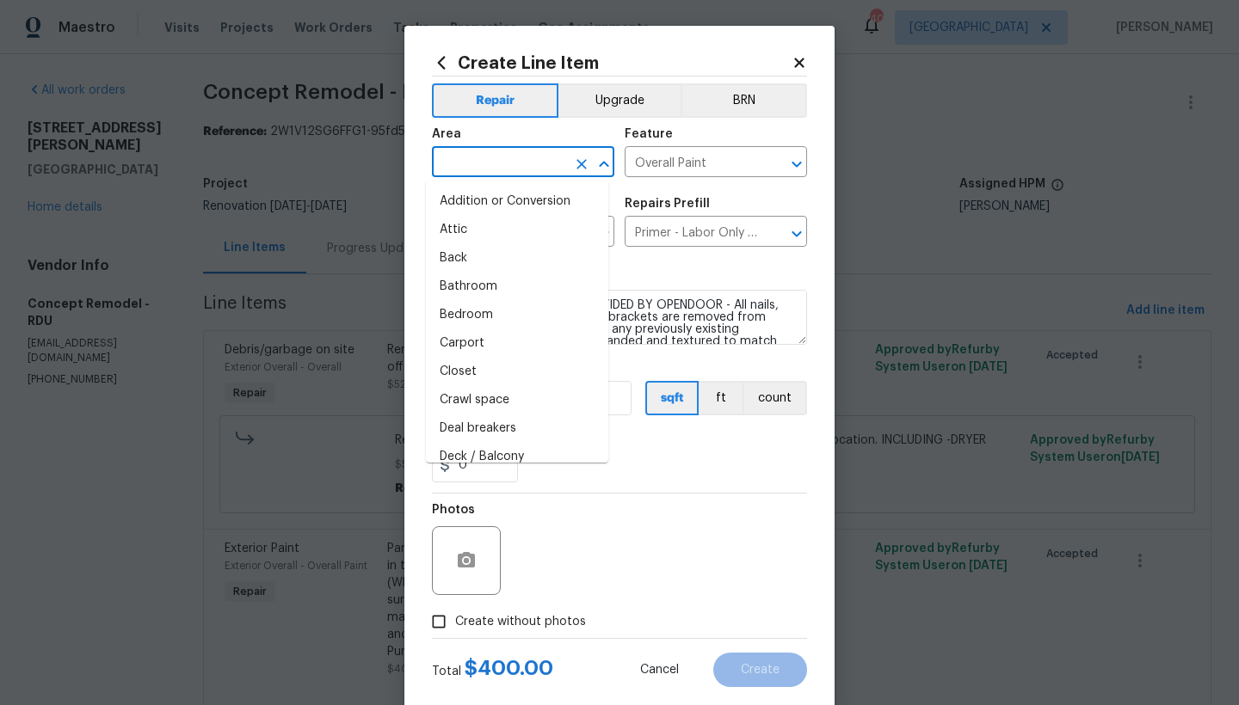
click at [522, 158] on input "text" at bounding box center [499, 164] width 134 height 27
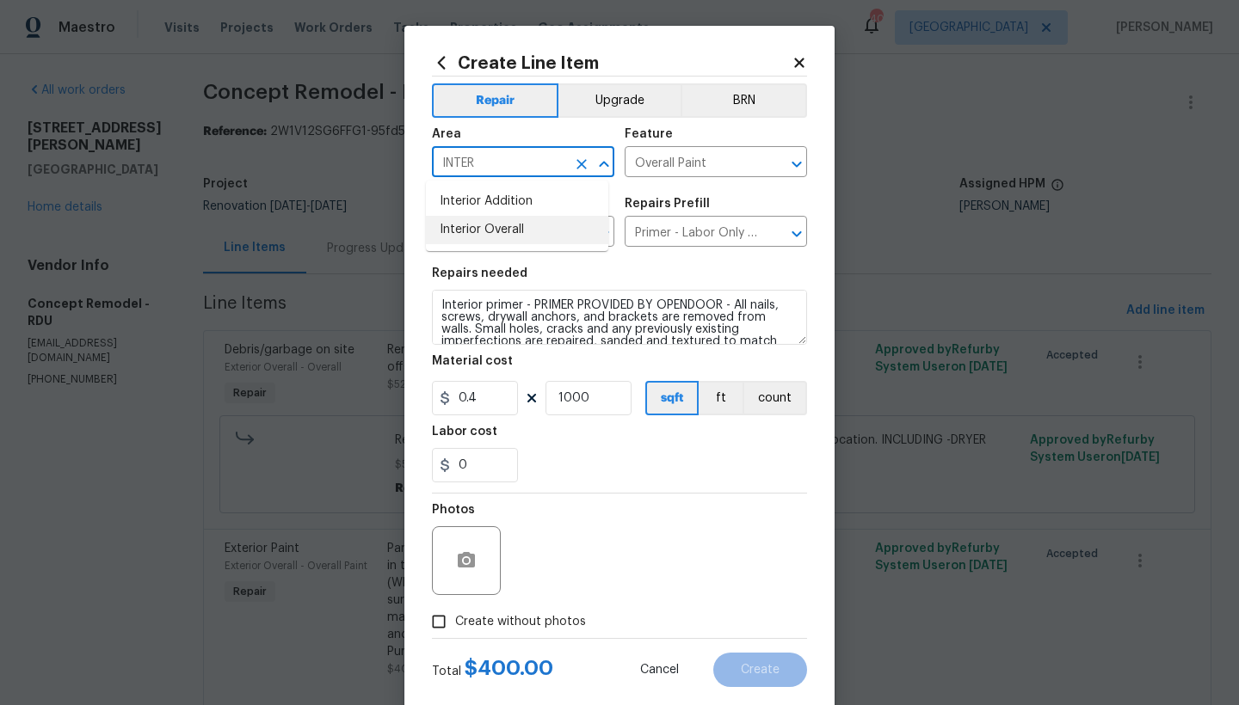
click at [458, 230] on li "Interior Overall" at bounding box center [517, 230] width 182 height 28
type input "Interior Overall"
click at [499, 626] on span "Create without photos" at bounding box center [520, 622] width 131 height 18
click at [455, 626] on input "Create without photos" at bounding box center [438, 622] width 33 height 33
checkbox input "true"
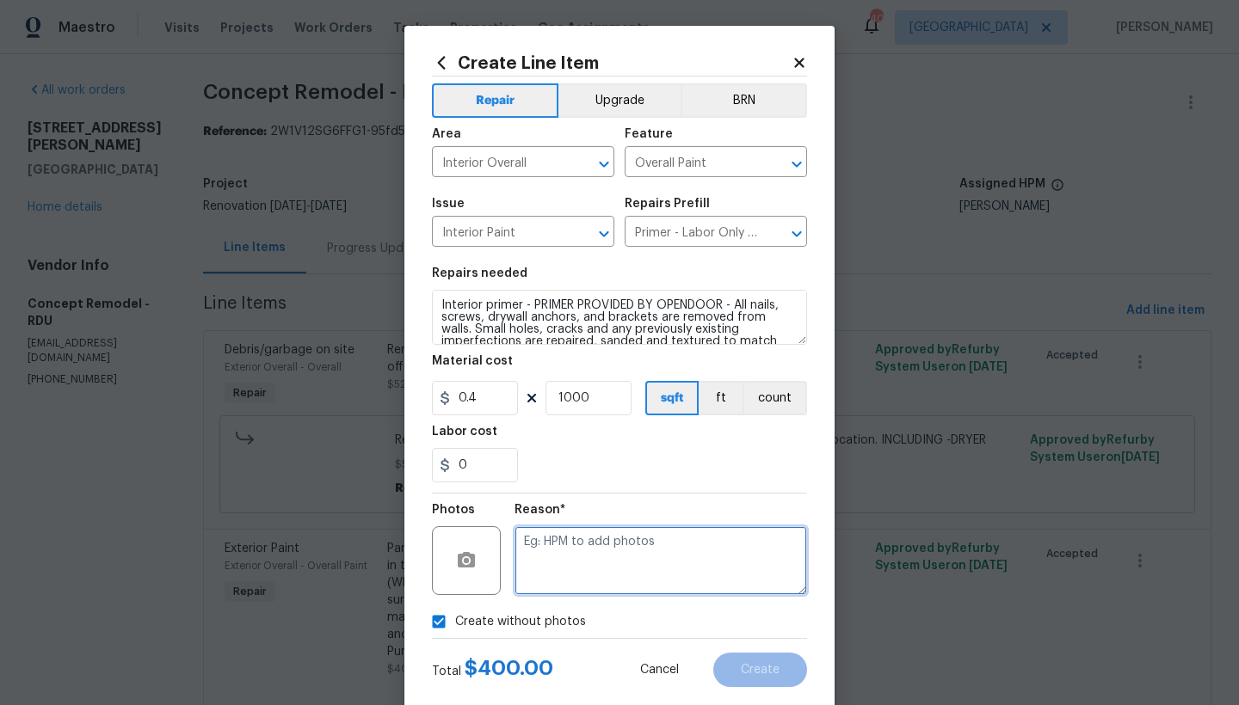
click at [685, 577] on textarea at bounding box center [660, 560] width 292 height 69
type textarea "N"
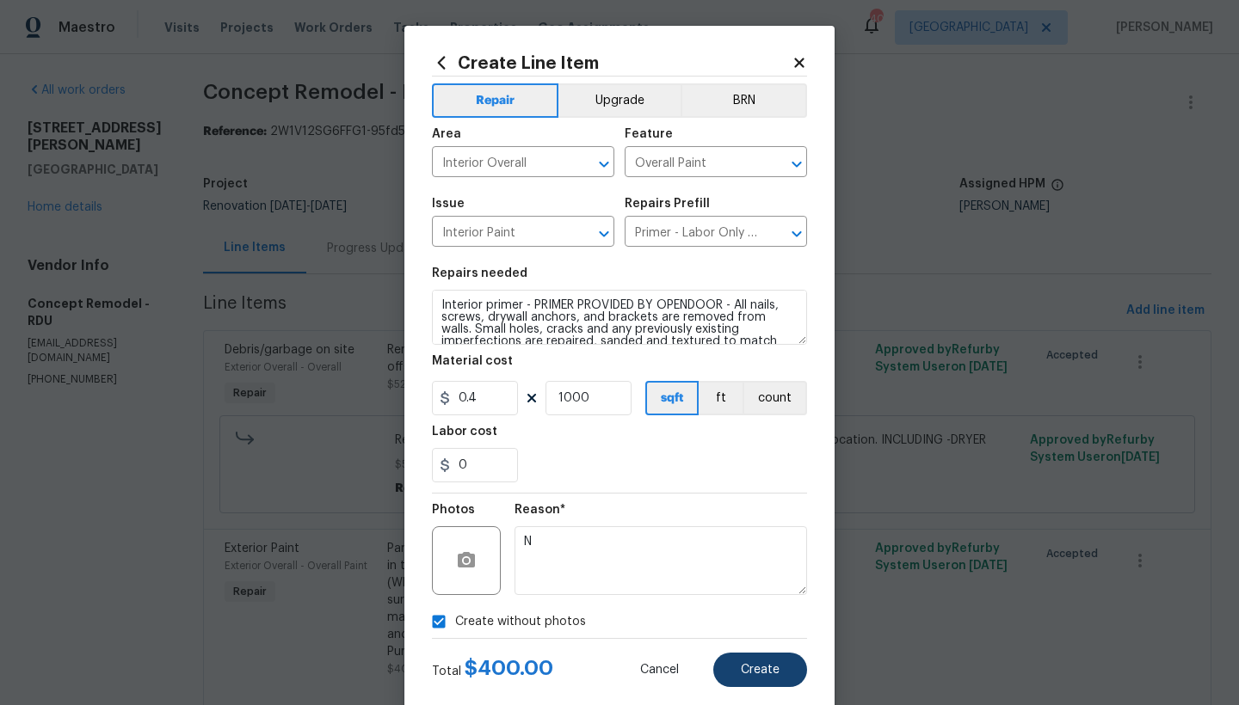
click at [755, 681] on button "Create" at bounding box center [760, 670] width 94 height 34
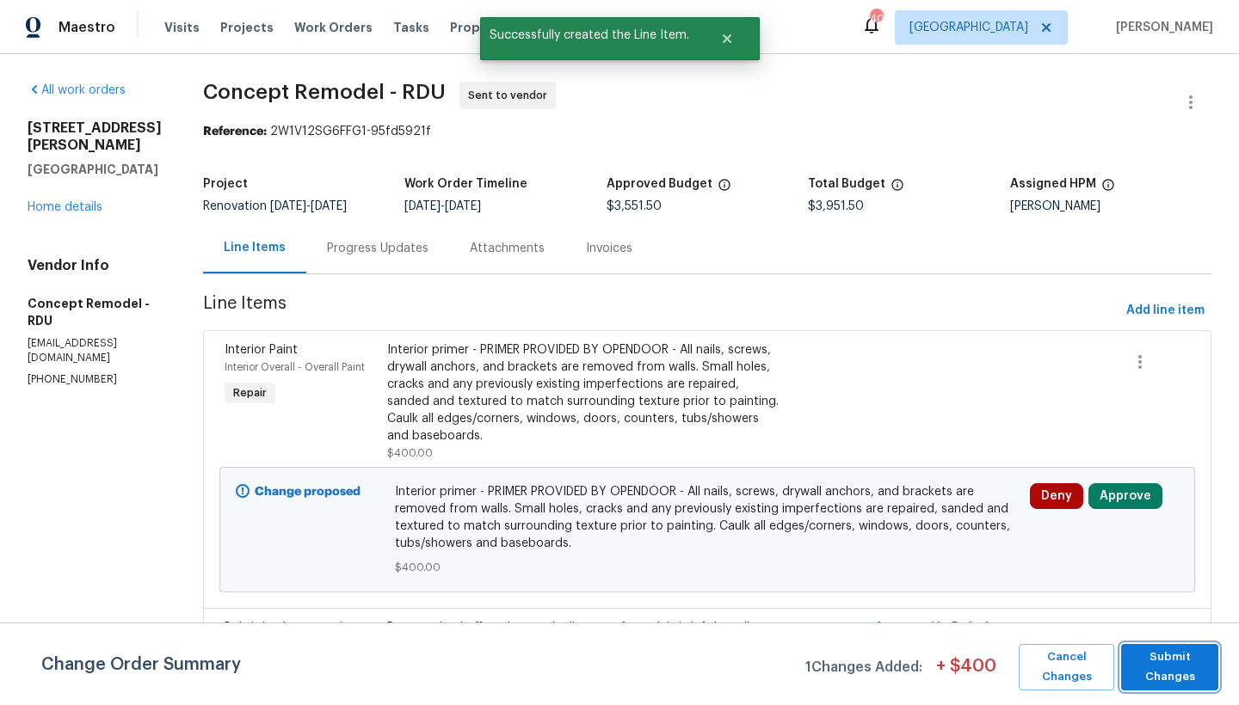
click at [1164, 691] on div "Change Order Summary 1 Changes Added: + $ 400 Cancel Changes Submit Changes" at bounding box center [619, 664] width 1239 height 83
click at [1173, 675] on span "Submit Changes" at bounding box center [1169, 668] width 80 height 40
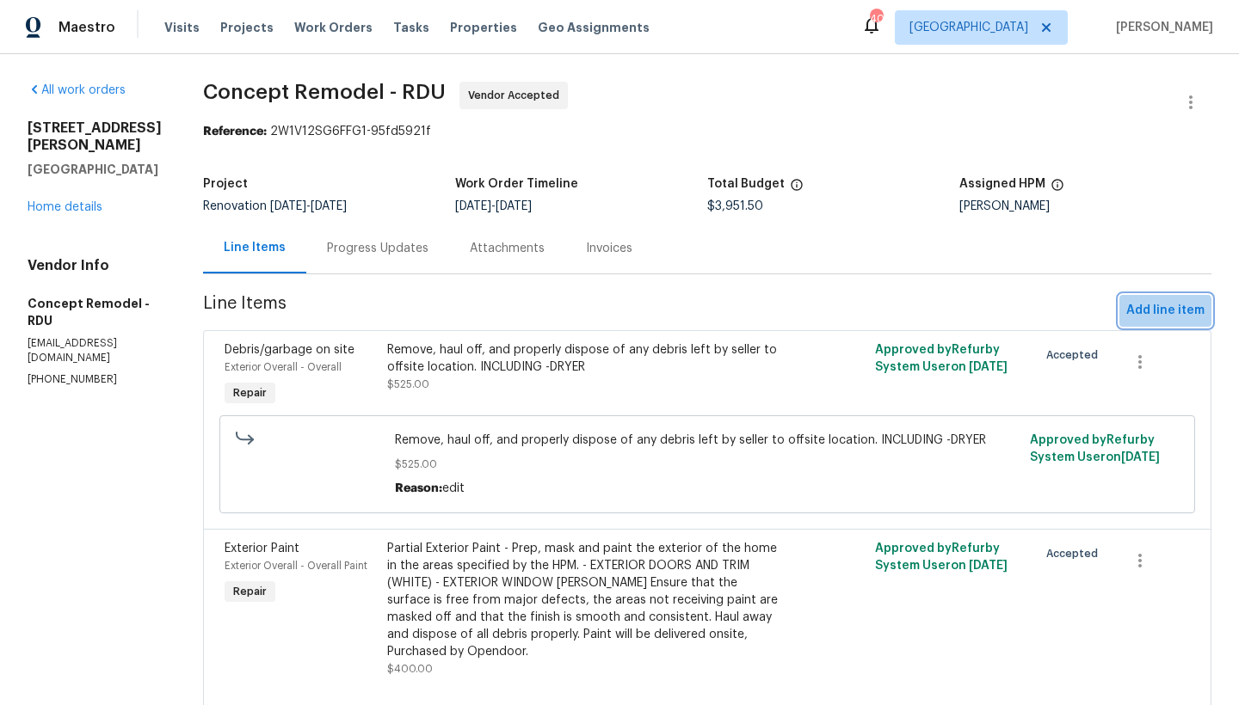
click at [1150, 323] on button "Add line item" at bounding box center [1165, 311] width 92 height 32
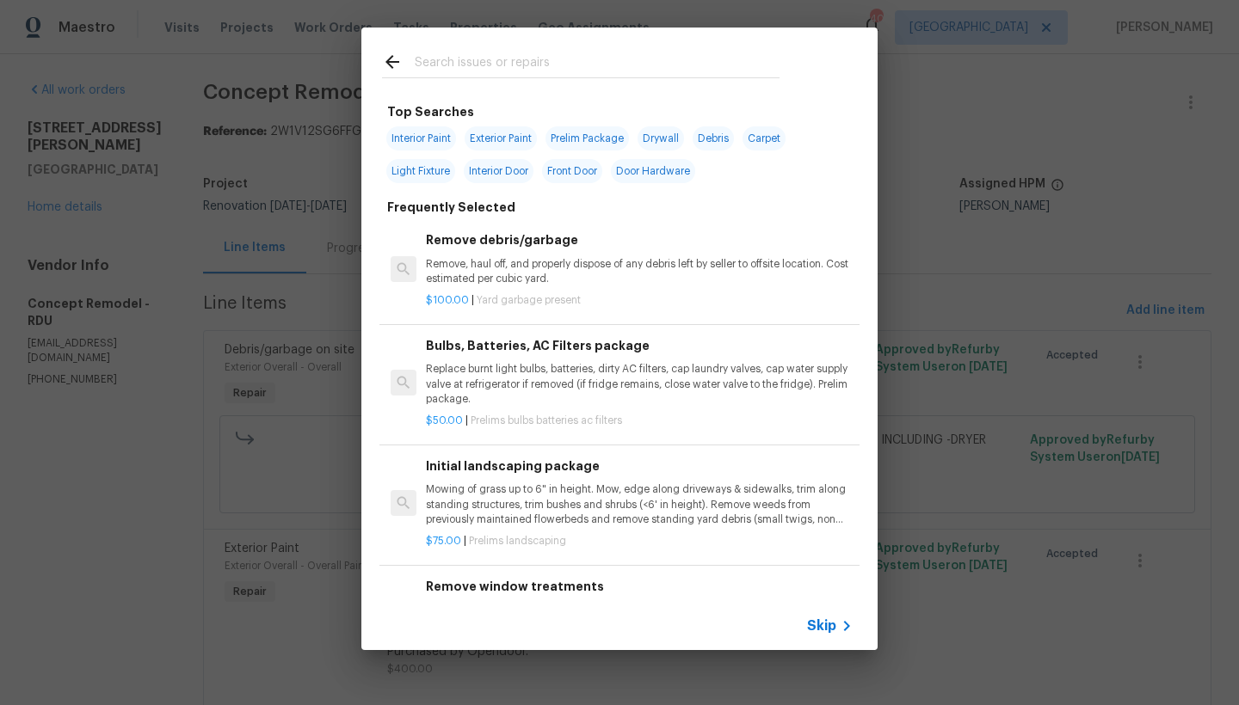
click at [557, 65] on input "text" at bounding box center [597, 65] width 365 height 26
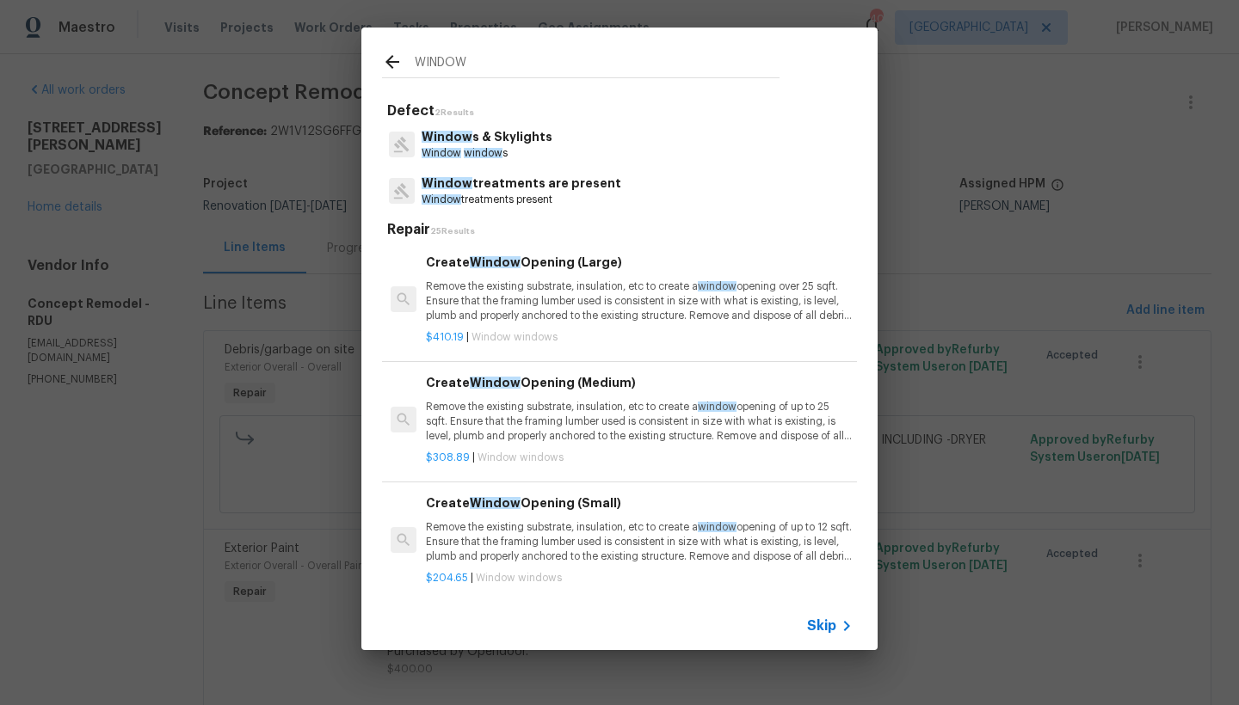
type input "WINDOW"
click at [504, 188] on p "Window treatments are present" at bounding box center [521, 184] width 200 height 18
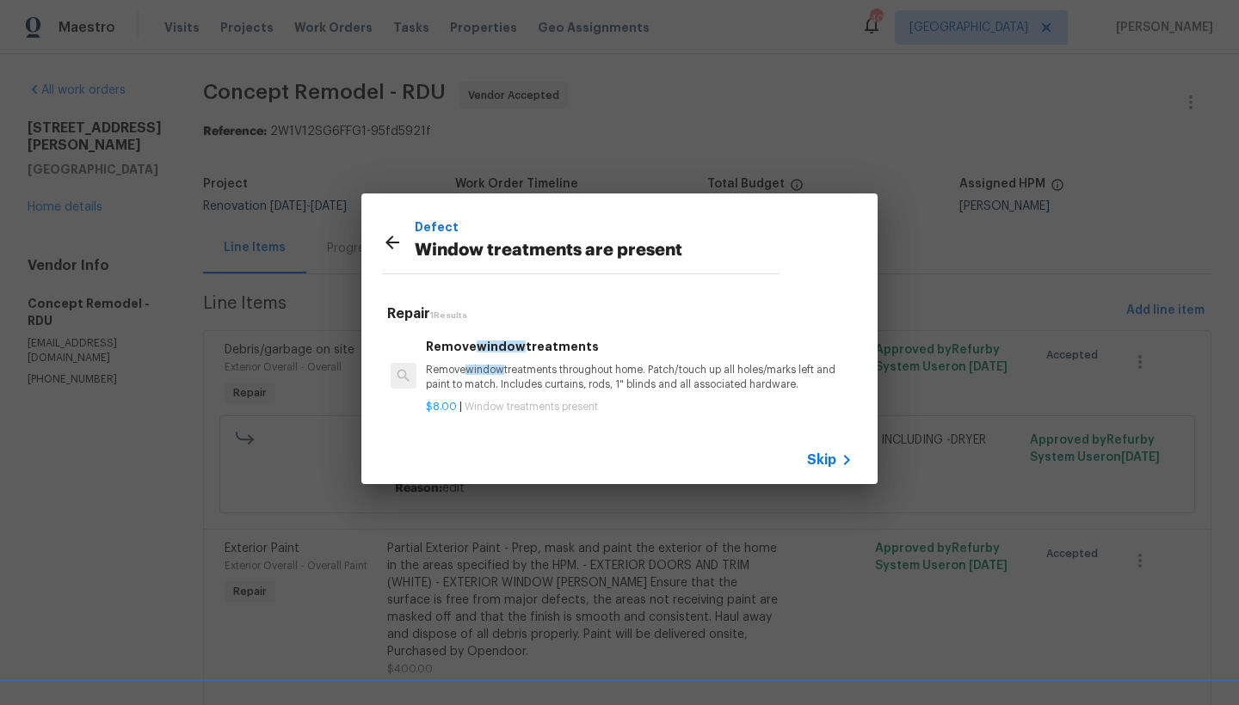
click at [488, 365] on span "window" at bounding box center [484, 370] width 39 height 10
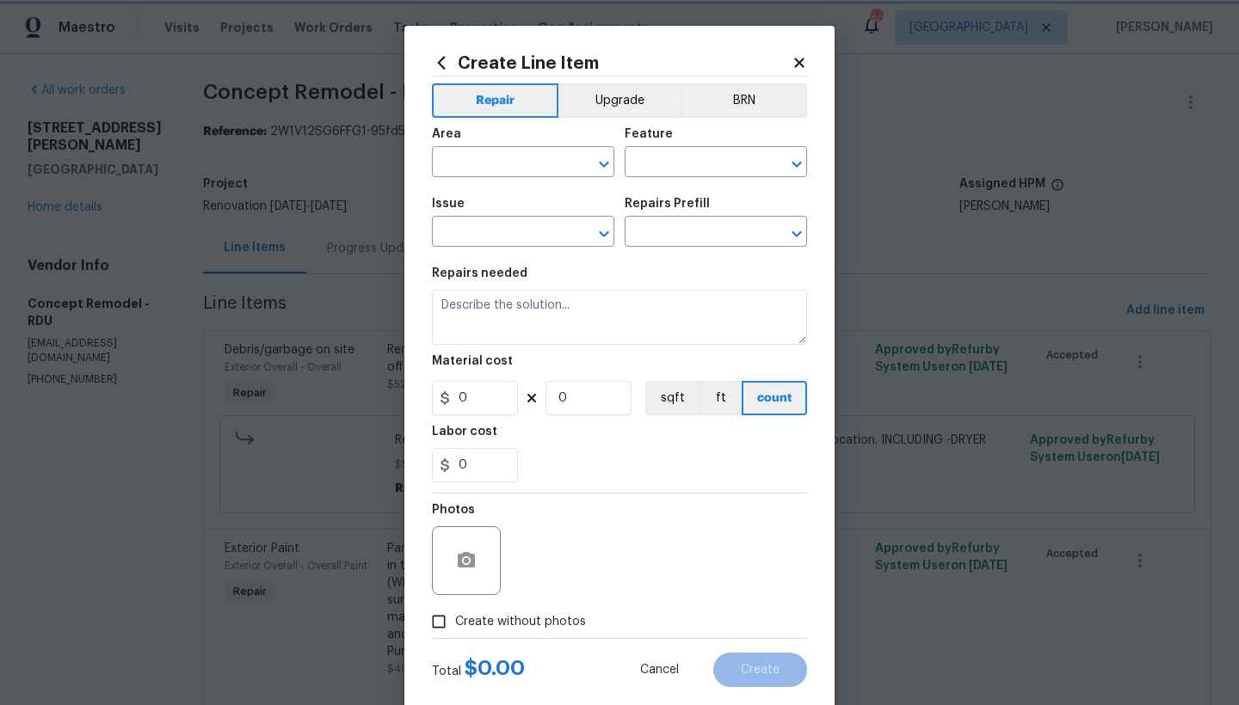
type input "Window treatments are present"
type input "Remove window treatments $8.00"
type textarea "Remove window treatments throughout home. Patch/touch up all holes/marks left a…"
type input "8"
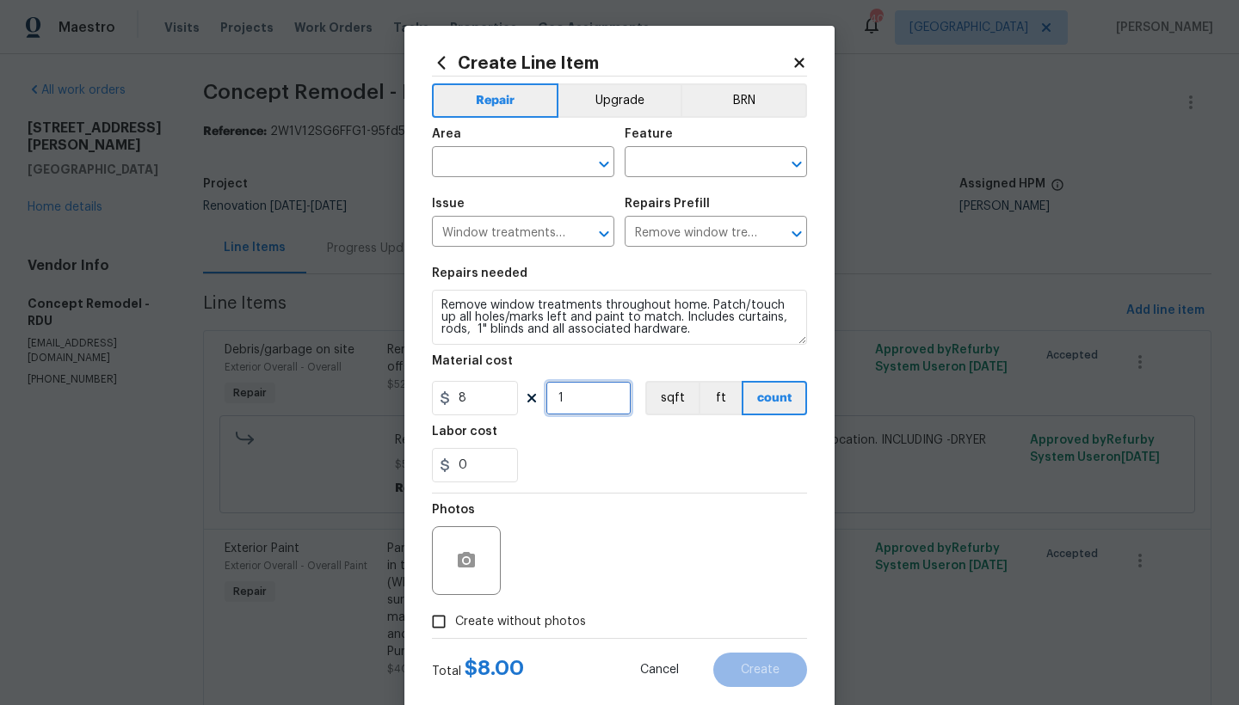
drag, startPoint x: 566, startPoint y: 403, endPoint x: 522, endPoint y: 378, distance: 50.5
click at [521, 385] on div "8 1 sqft ft count" at bounding box center [619, 398] width 375 height 34
type input "10"
click at [461, 168] on input "text" at bounding box center [499, 164] width 134 height 27
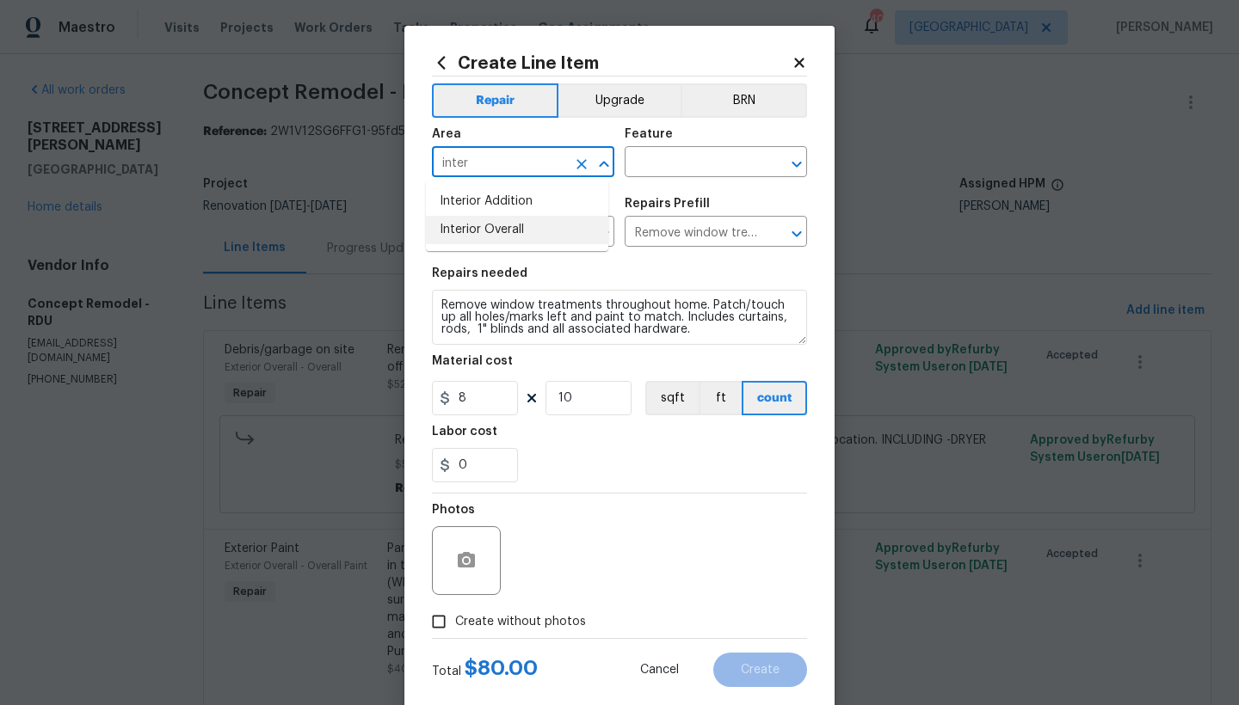
click at [499, 231] on li "Interior Overall" at bounding box center [517, 230] width 182 height 28
type input "Interior Overall"
click at [655, 165] on input "text" at bounding box center [691, 164] width 134 height 27
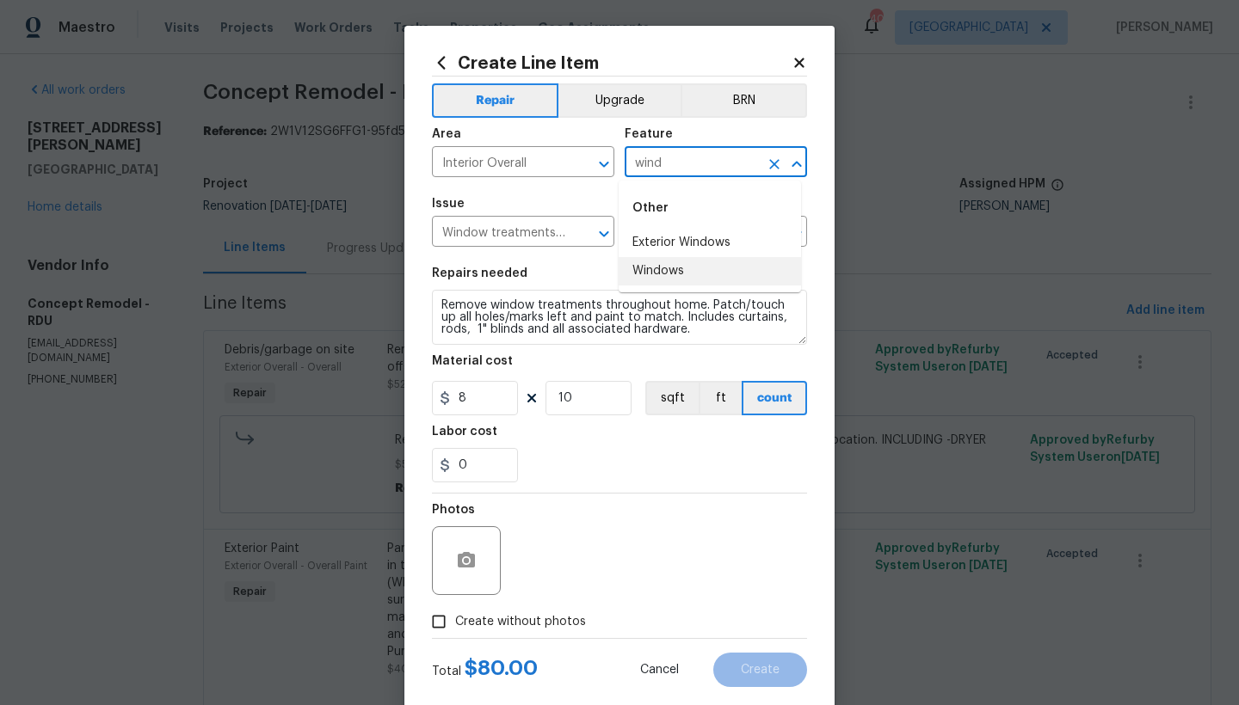
click at [654, 270] on li "Windows" at bounding box center [709, 271] width 182 height 28
type input "Windows"
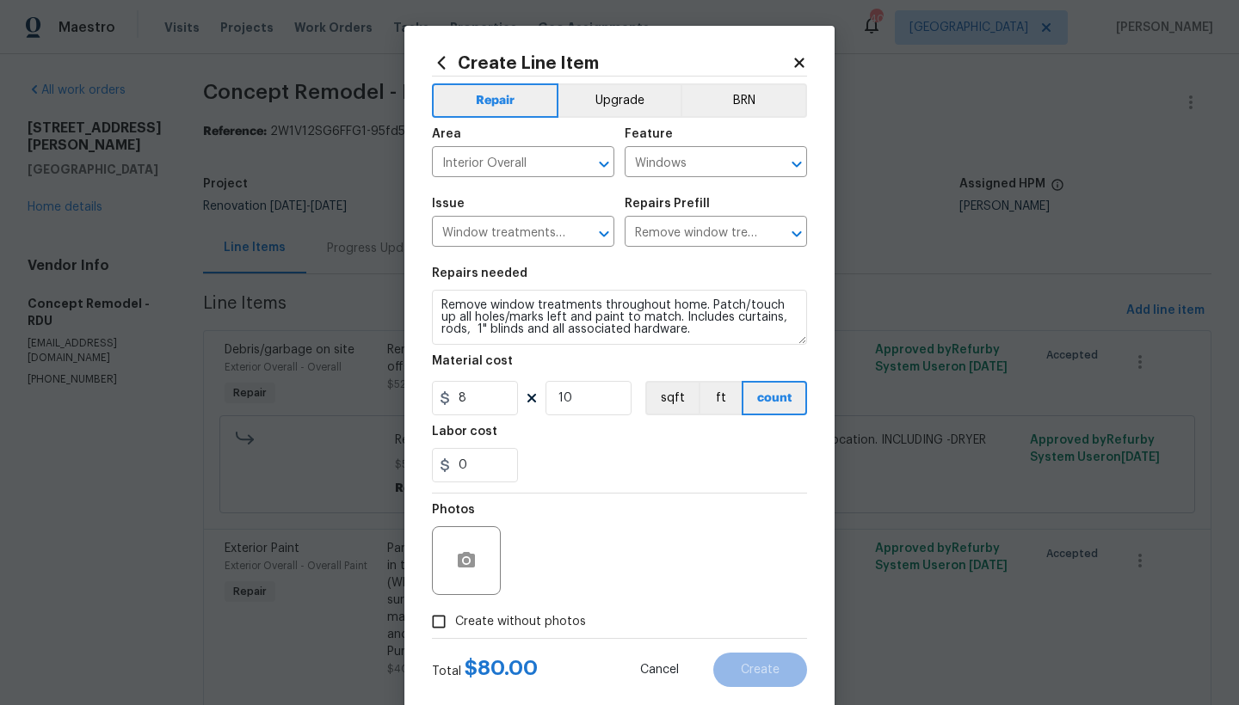
click at [526, 623] on span "Create without photos" at bounding box center [520, 622] width 131 height 18
click at [455, 623] on input "Create without photos" at bounding box center [438, 622] width 33 height 33
checkbox input "true"
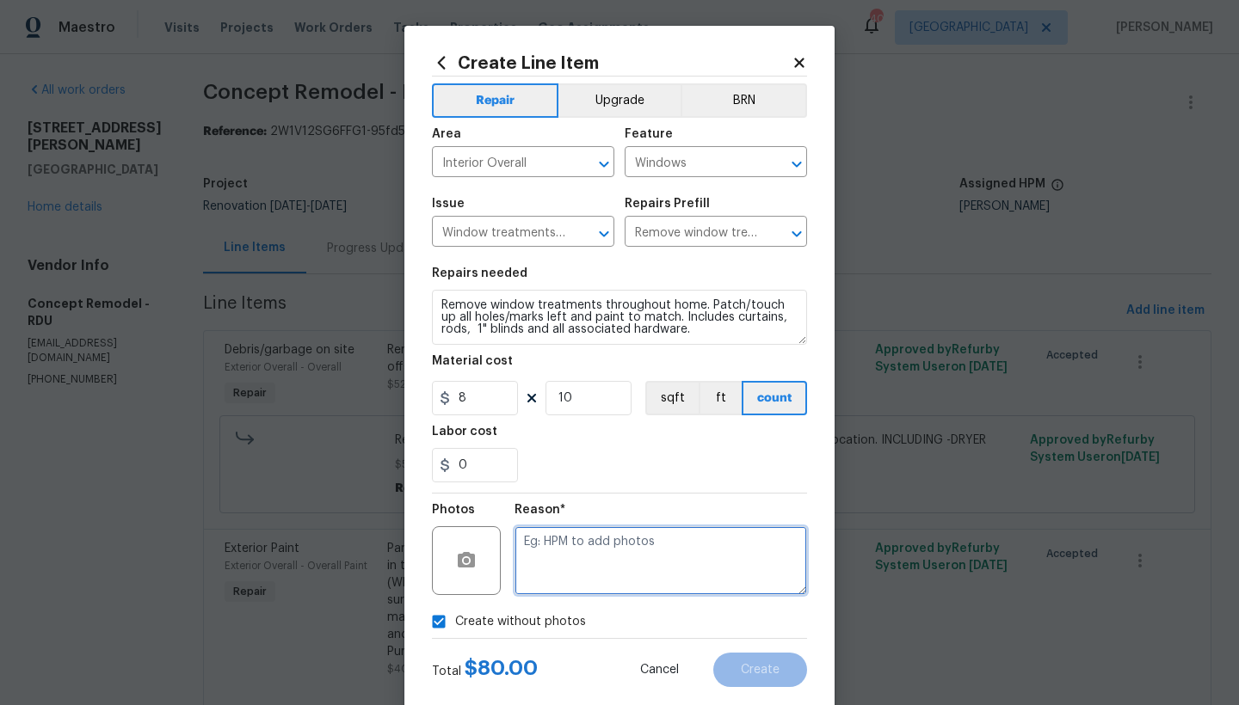
click at [571, 569] on textarea at bounding box center [660, 560] width 292 height 69
type textarea "n"
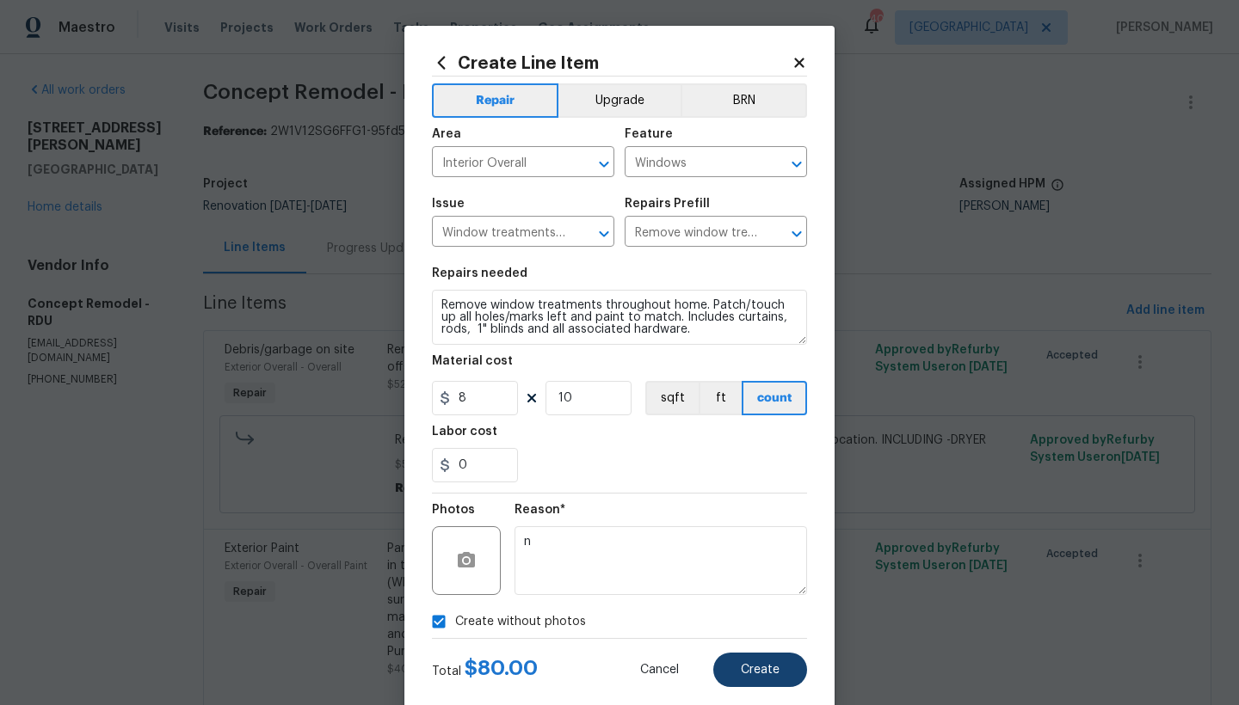
click at [753, 662] on button "Create" at bounding box center [760, 670] width 94 height 34
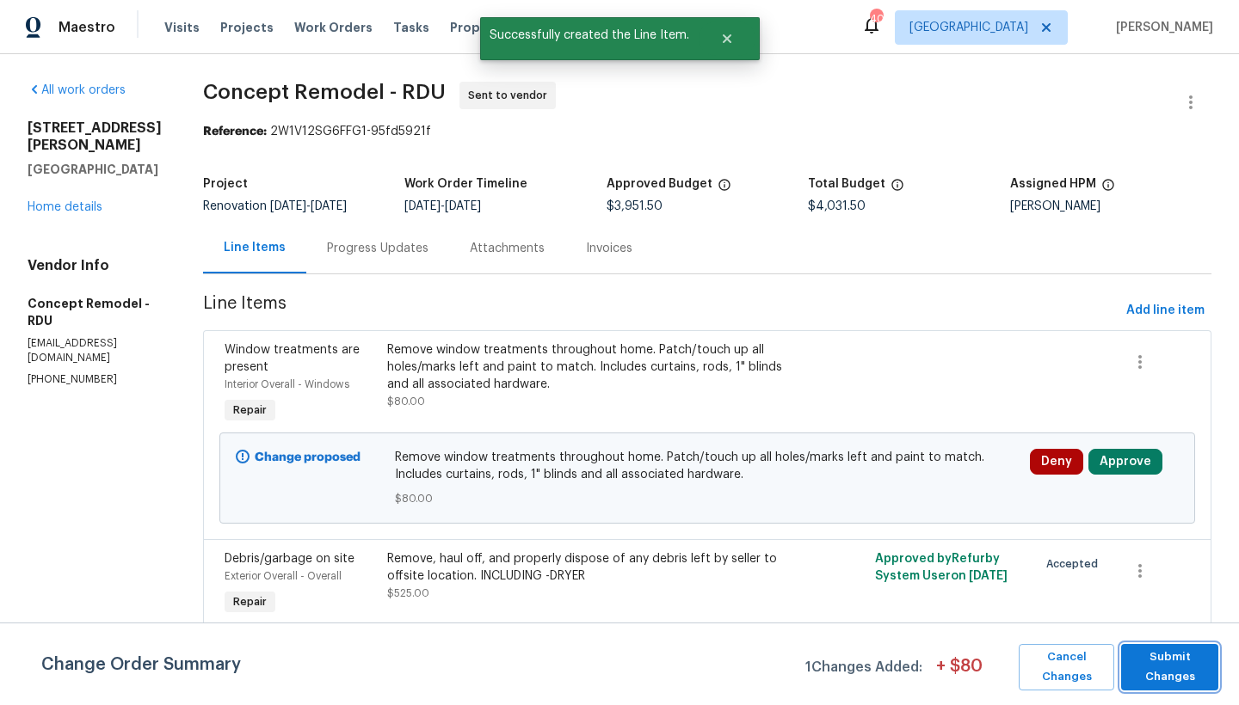
click at [1143, 677] on span "Submit Changes" at bounding box center [1169, 668] width 80 height 40
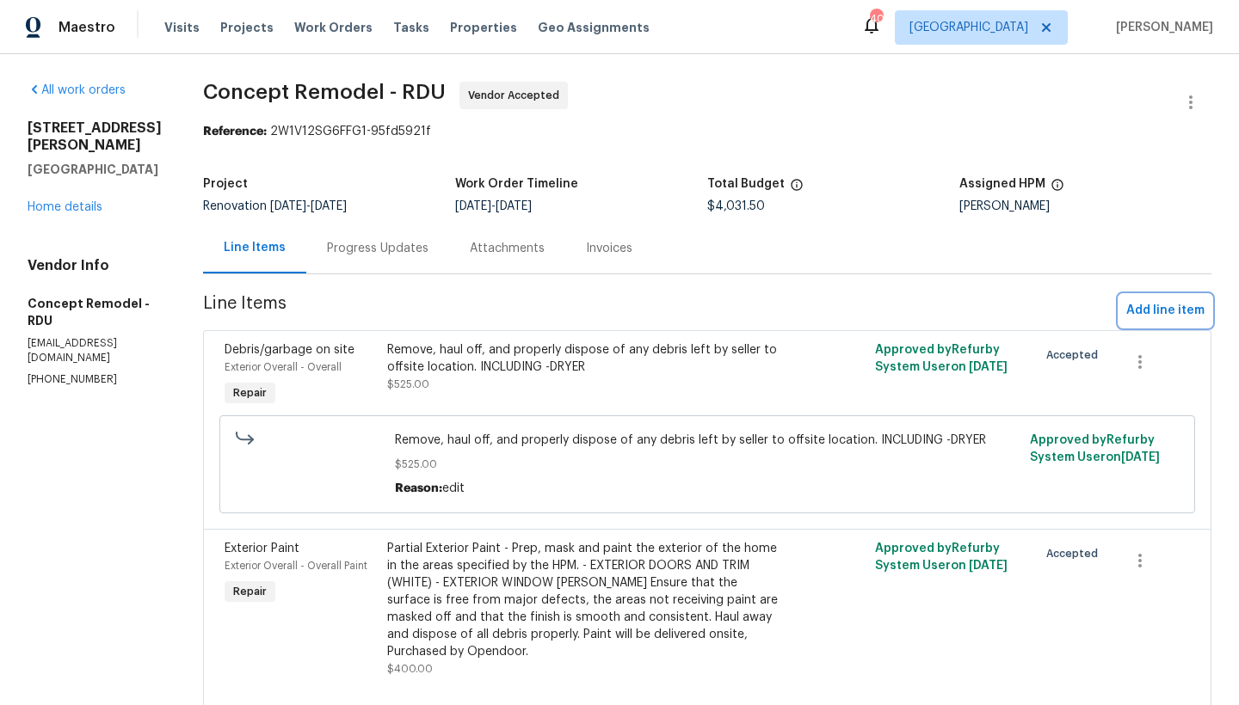
click at [1160, 315] on span "Add line item" at bounding box center [1165, 311] width 78 height 22
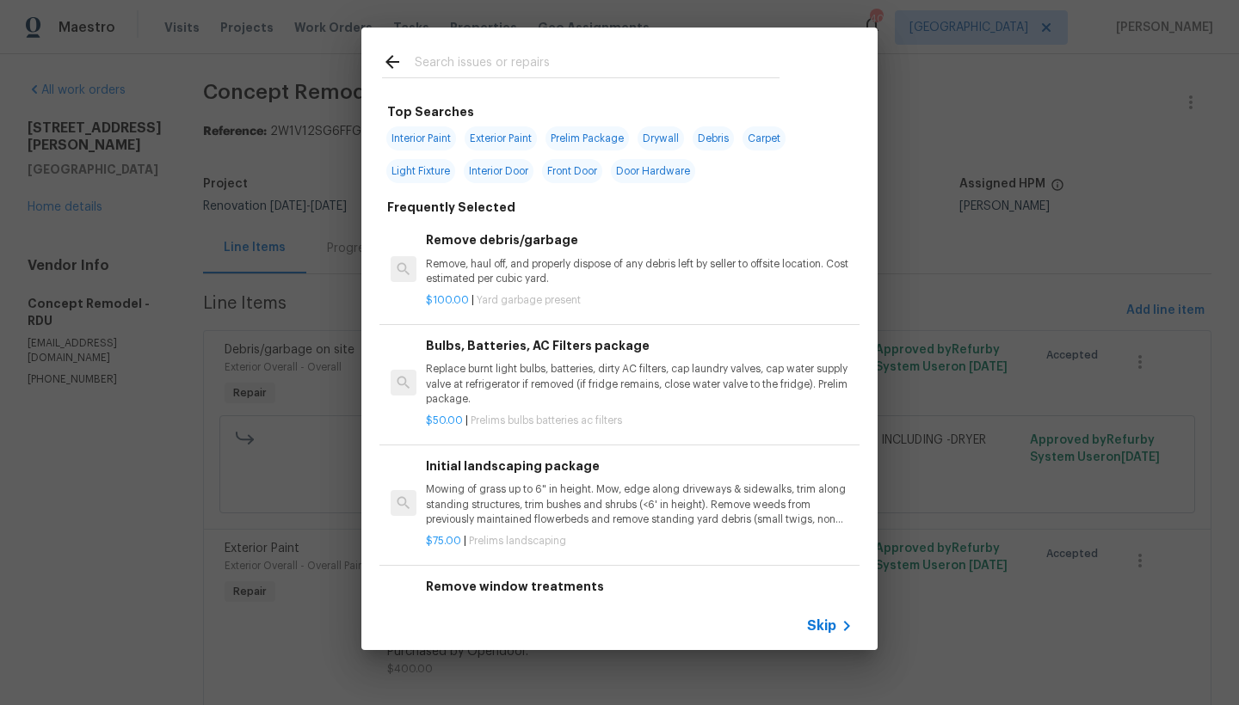
click at [531, 52] on input "text" at bounding box center [597, 65] width 365 height 26
click at [528, 62] on input "text" at bounding box center [597, 65] width 365 height 26
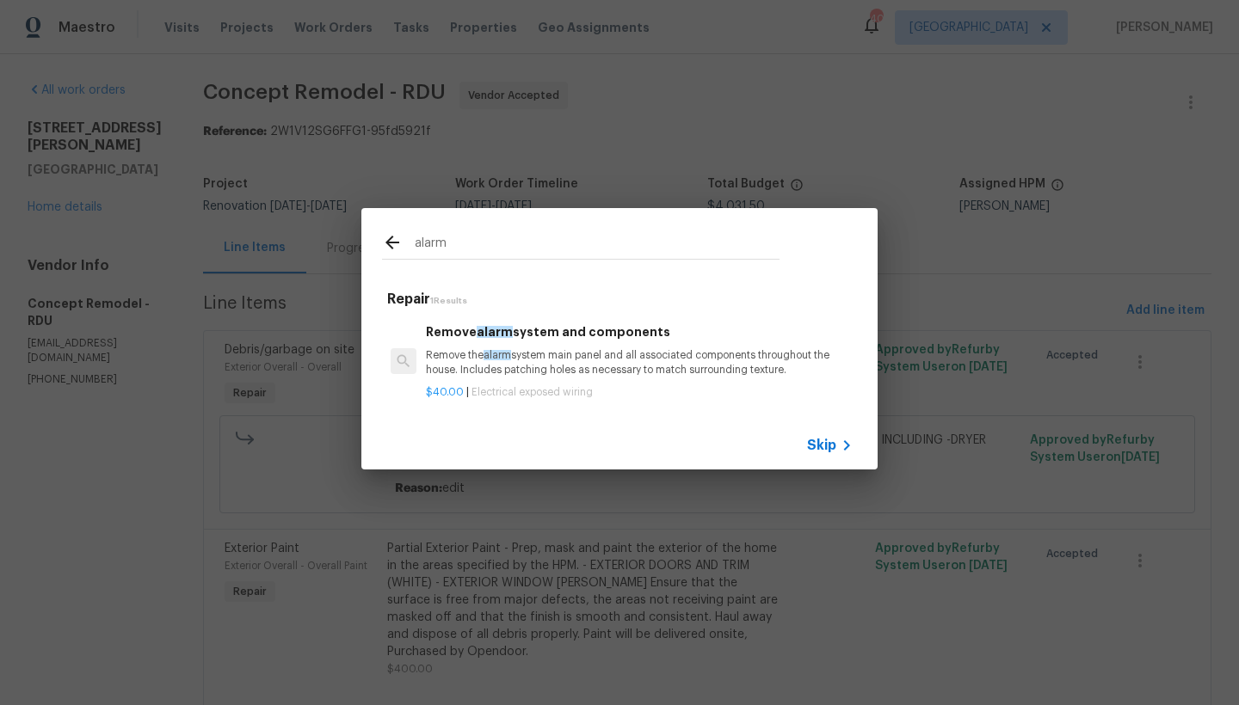
type input "alarm"
click at [572, 348] on p "Remove the alarm system main panel and all associated components throughout the…" at bounding box center [639, 362] width 427 height 29
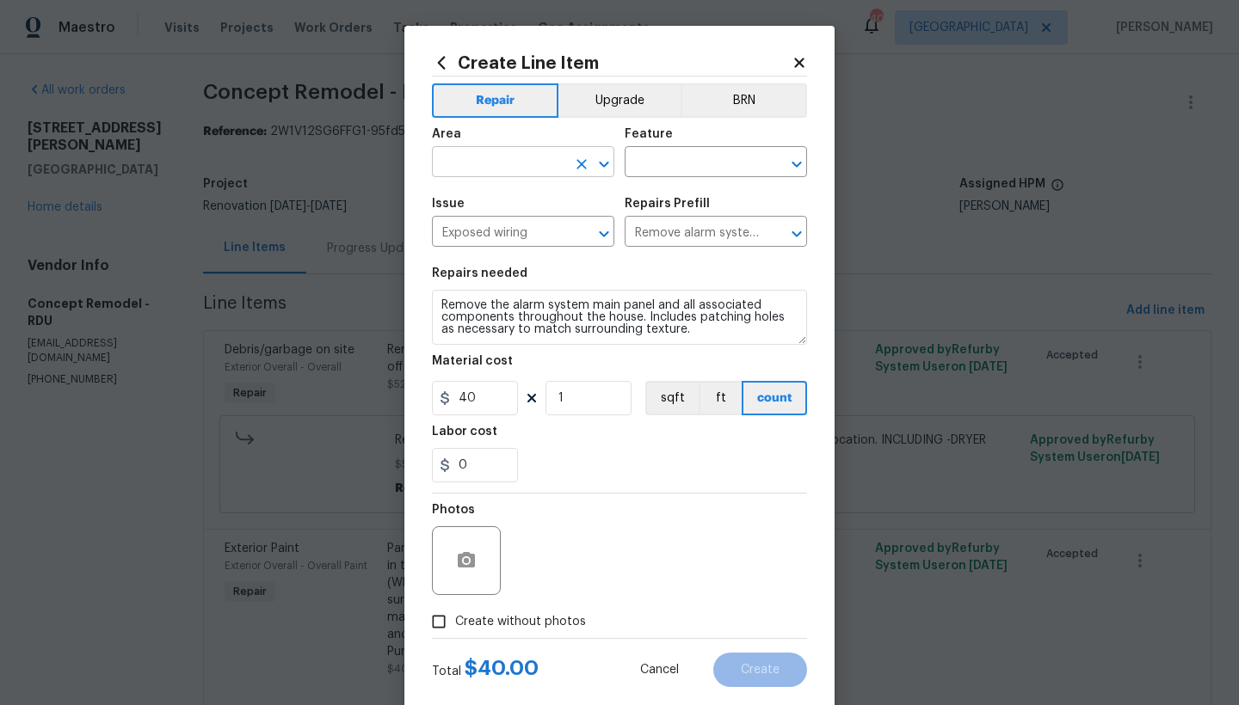
click at [508, 163] on input "text" at bounding box center [499, 164] width 134 height 27
drag, startPoint x: 468, startPoint y: 229, endPoint x: 519, endPoint y: 246, distance: 53.6
click at [467, 231] on li "Interior Overall" at bounding box center [517, 230] width 182 height 28
type input "Interior Overall"
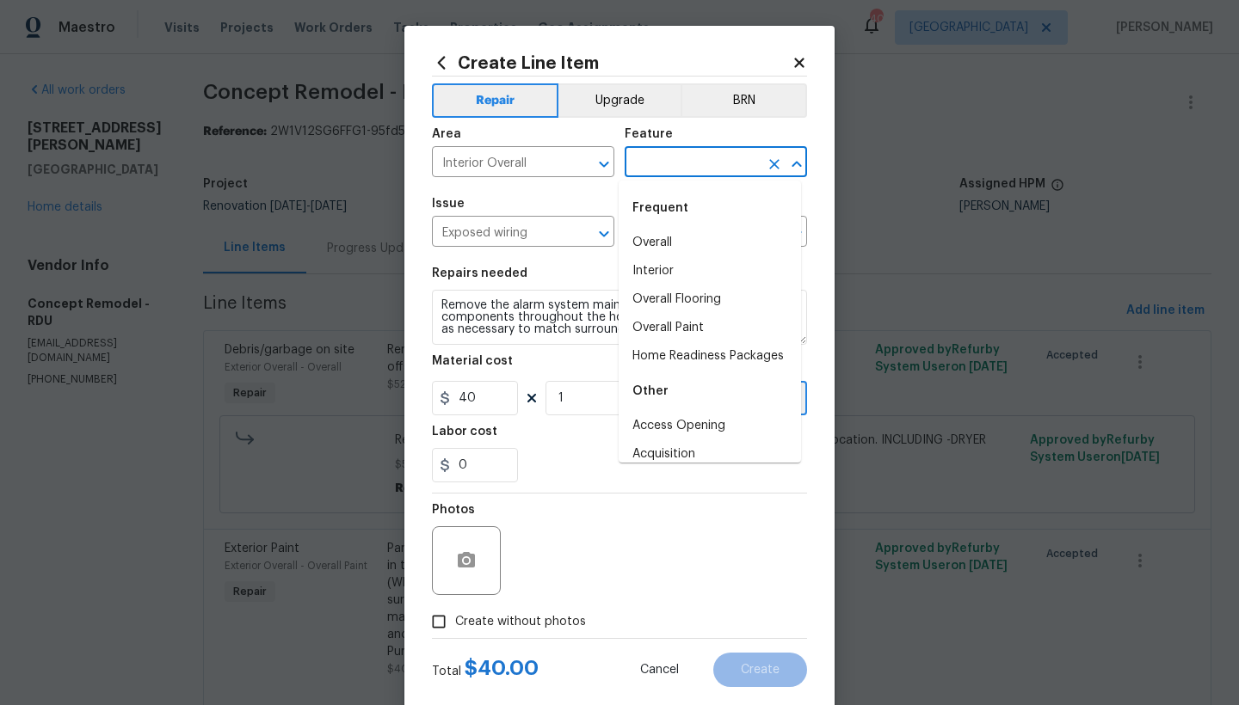
click at [709, 163] on input "text" at bounding box center [691, 164] width 134 height 27
click at [651, 272] on li "Interior" at bounding box center [709, 271] width 182 height 28
type input "Interior"
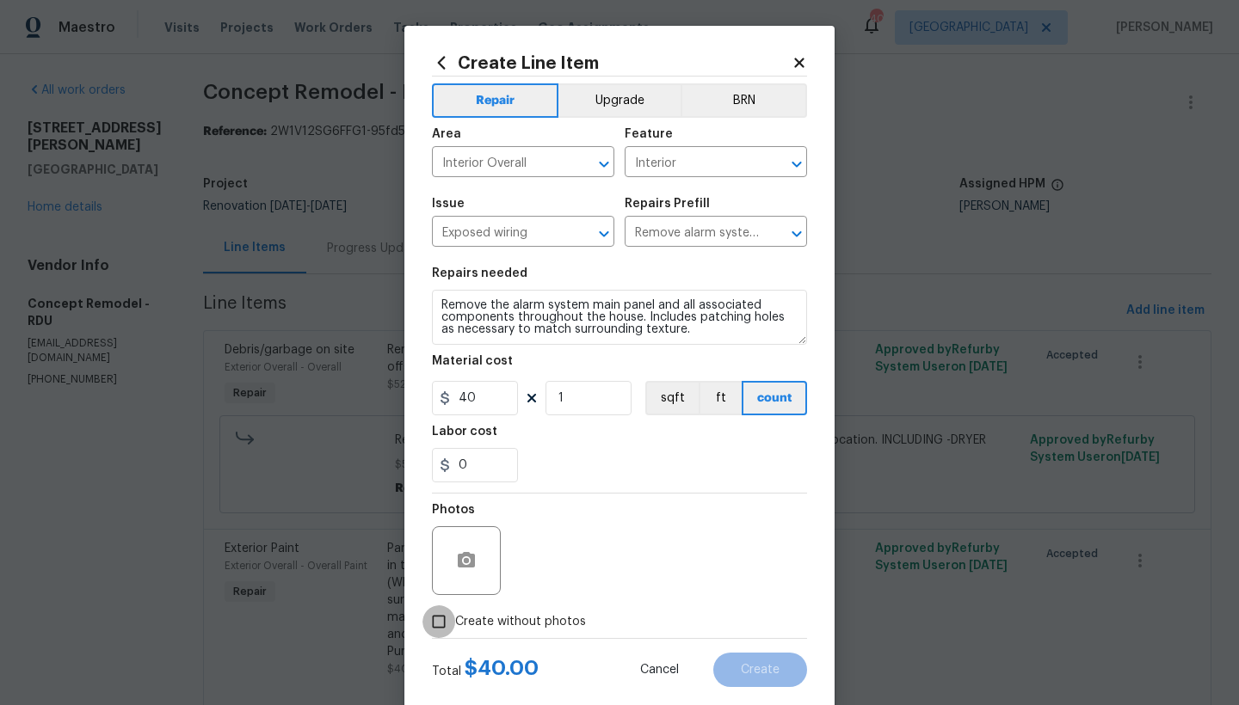
click at [442, 620] on input "Create without photos" at bounding box center [438, 622] width 33 height 33
checkbox input "true"
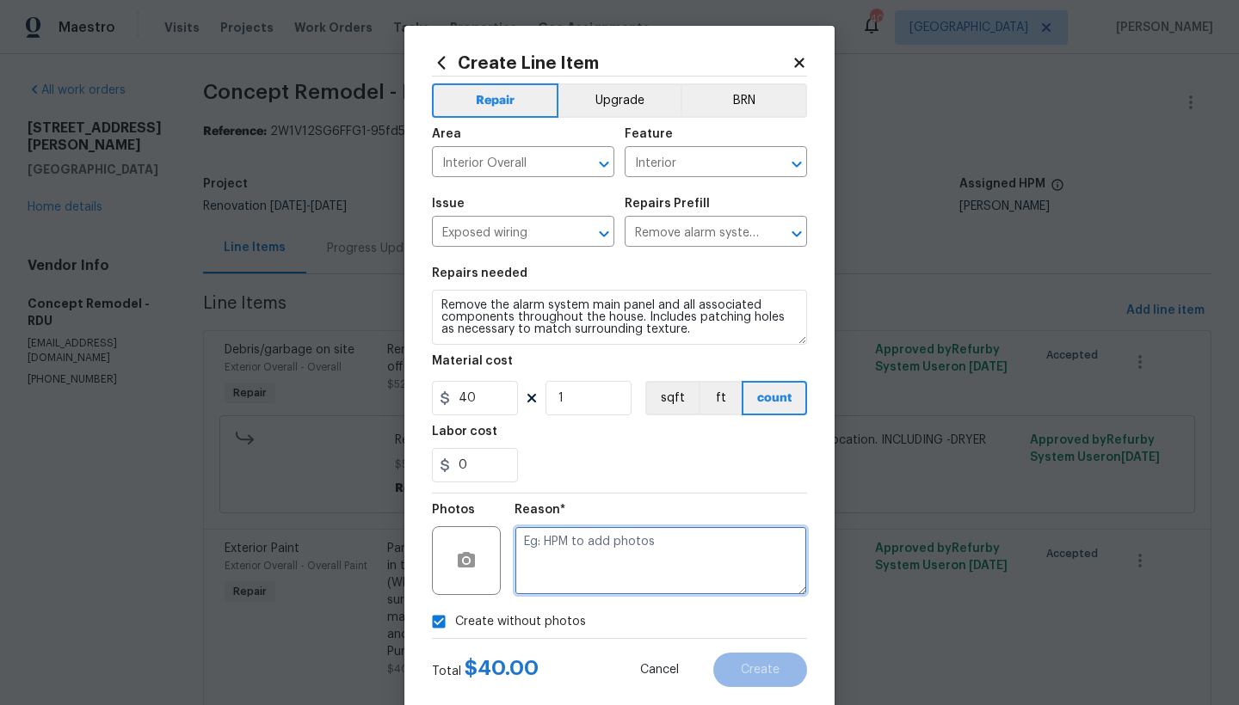
click at [567, 553] on textarea at bounding box center [660, 560] width 292 height 69
type textarea "n"
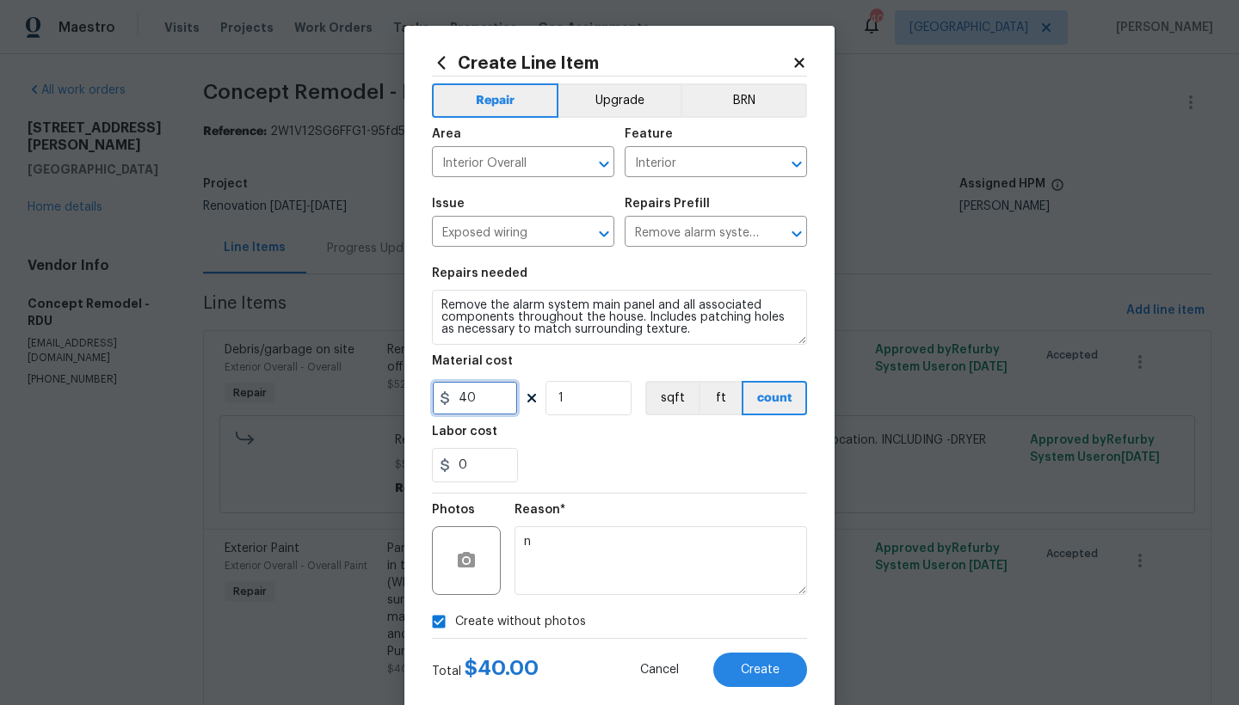
drag, startPoint x: 455, startPoint y: 393, endPoint x: 381, endPoint y: 369, distance: 77.8
click at [381, 369] on div "Create Line Item Repair Upgrade BRN Area Interior Overall ​ Feature Interior ​ …" at bounding box center [619, 352] width 1239 height 705
click at [667, 477] on div "0" at bounding box center [619, 465] width 375 height 34
drag, startPoint x: 446, startPoint y: 387, endPoint x: 300, endPoint y: 339, distance: 153.1
click at [300, 339] on div "Create Line Item Repair Upgrade BRN Area Interior Overall ​ Feature Interior ​ …" at bounding box center [619, 352] width 1239 height 705
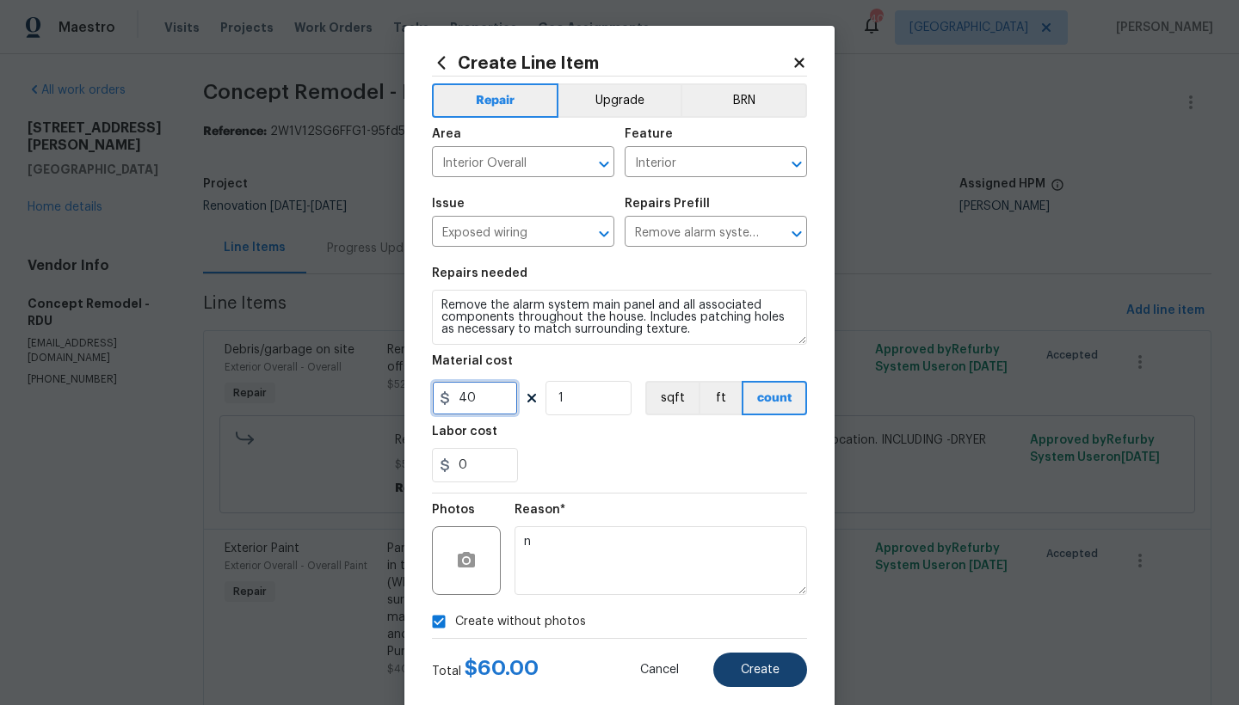
type input "40"
click at [768, 674] on span "Create" at bounding box center [760, 670] width 39 height 13
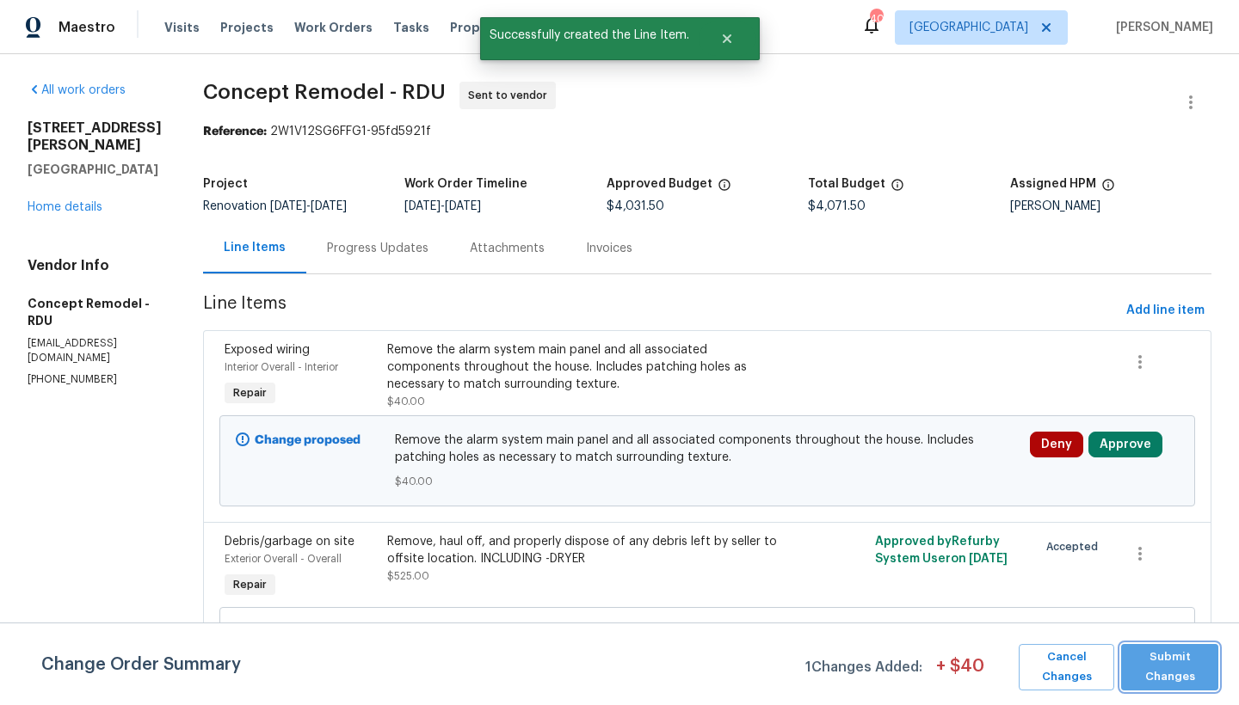
click at [1168, 680] on span "Submit Changes" at bounding box center [1169, 668] width 80 height 40
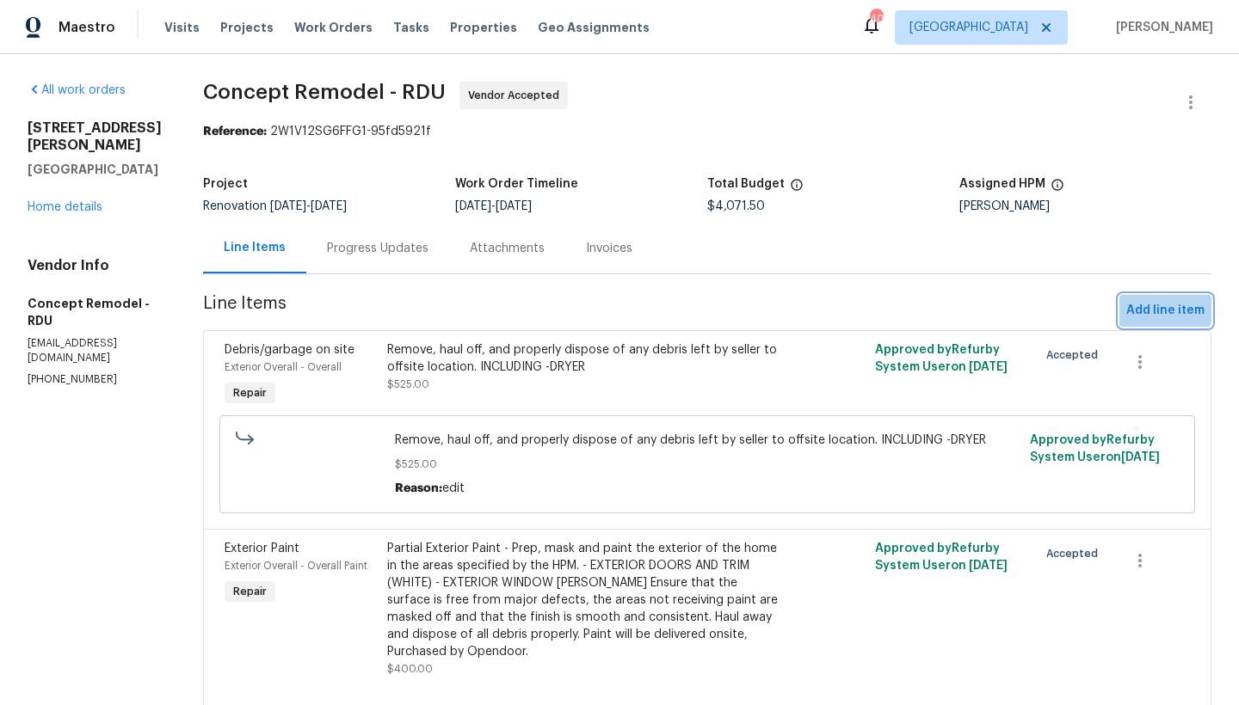
click at [1148, 309] on span "Add line item" at bounding box center [1165, 311] width 78 height 22
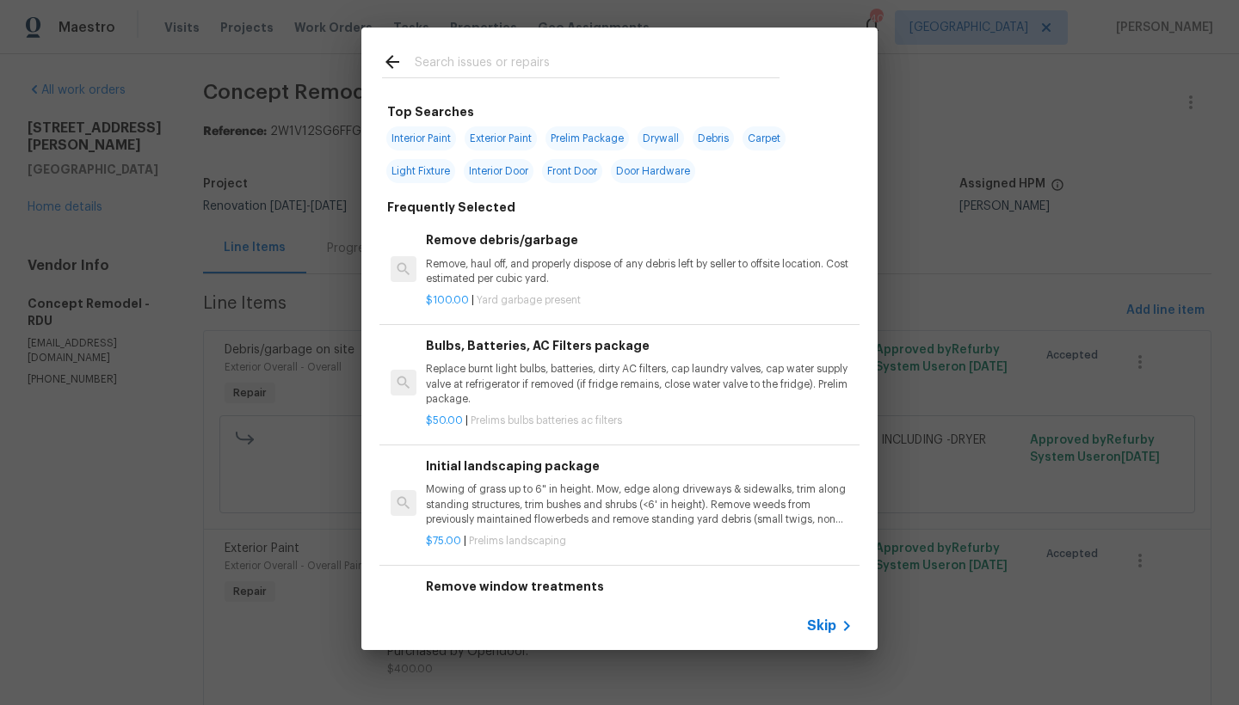
click at [473, 64] on input "text" at bounding box center [597, 65] width 365 height 26
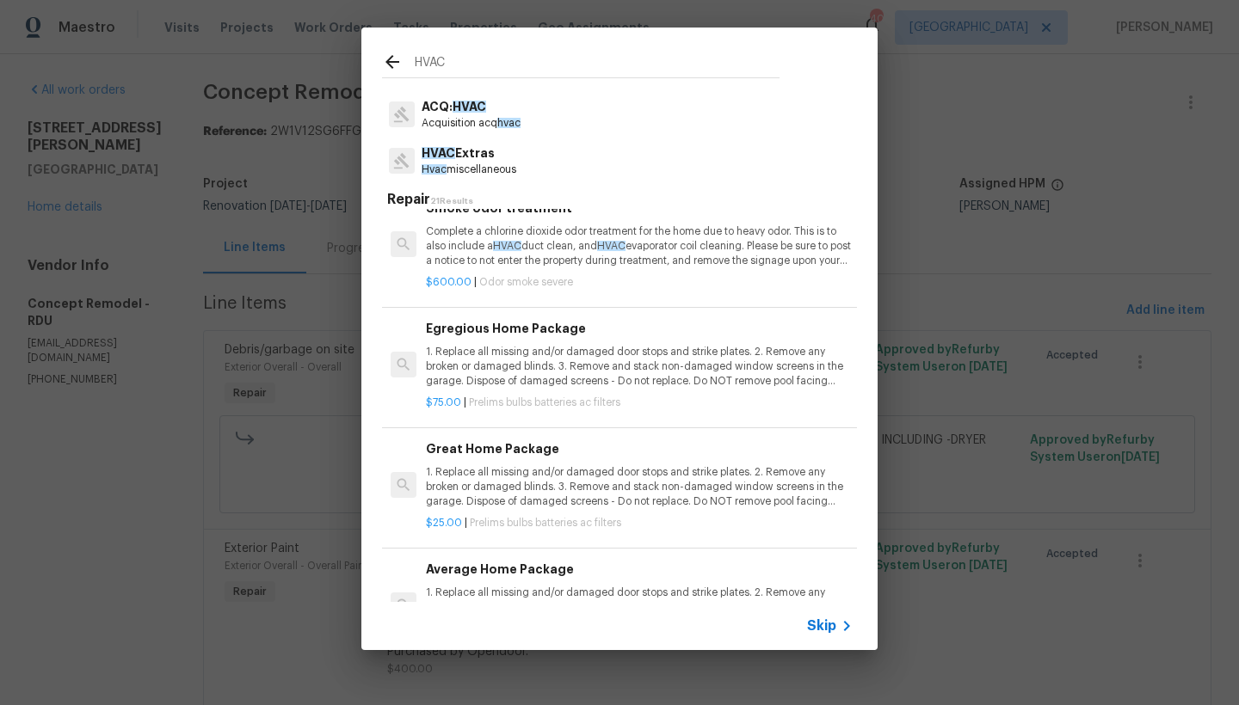
scroll to position [1071, 0]
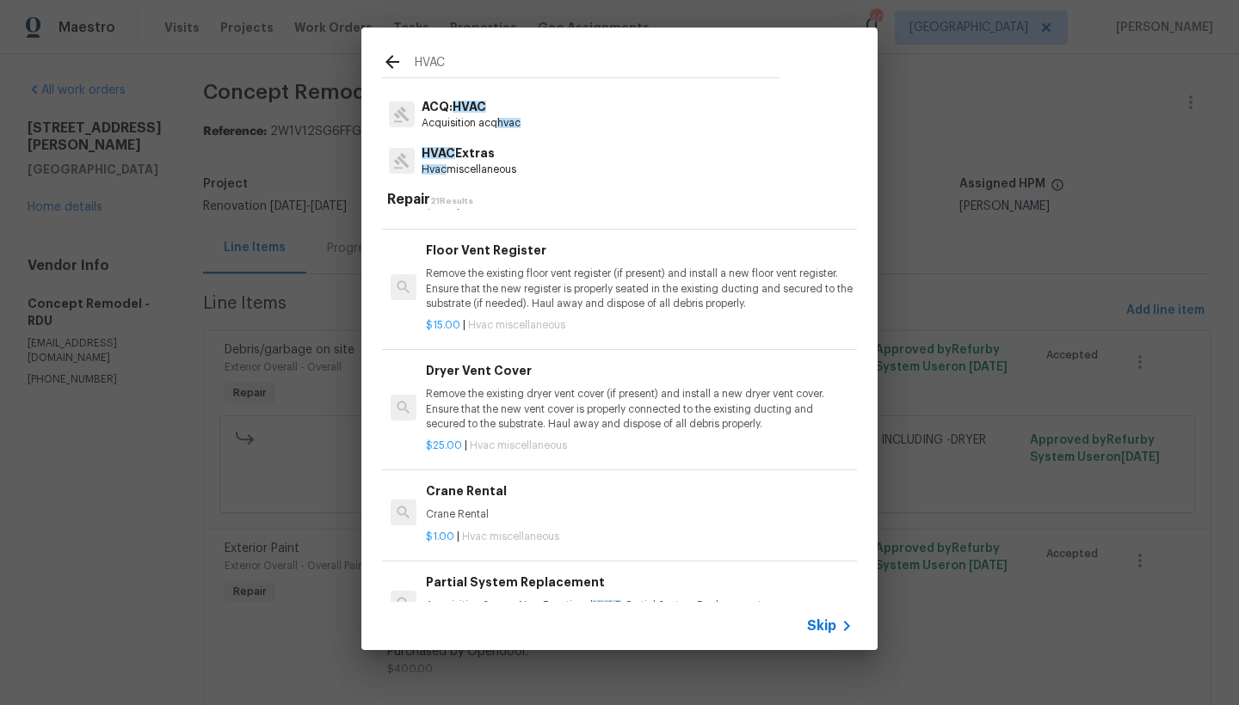
drag, startPoint x: 350, startPoint y: 51, endPoint x: 259, endPoint y: 37, distance: 92.2
click at [259, 37] on div "HVAC Defect 2 Results ACQ: HVAC Acquisition acq hvac HVAC Extras Hvac miscellan…" at bounding box center [619, 339] width 1239 height 678
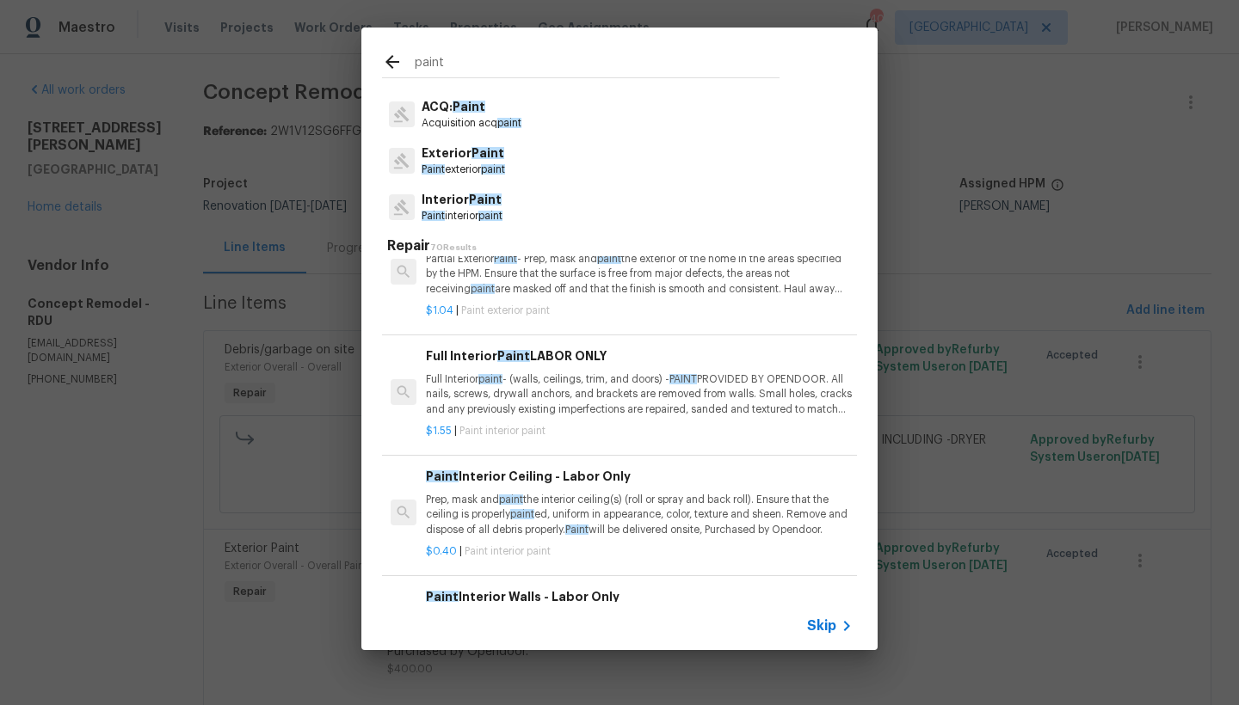
type input "paint"
click at [483, 215] on p "Paint interior paint" at bounding box center [461, 216] width 81 height 15
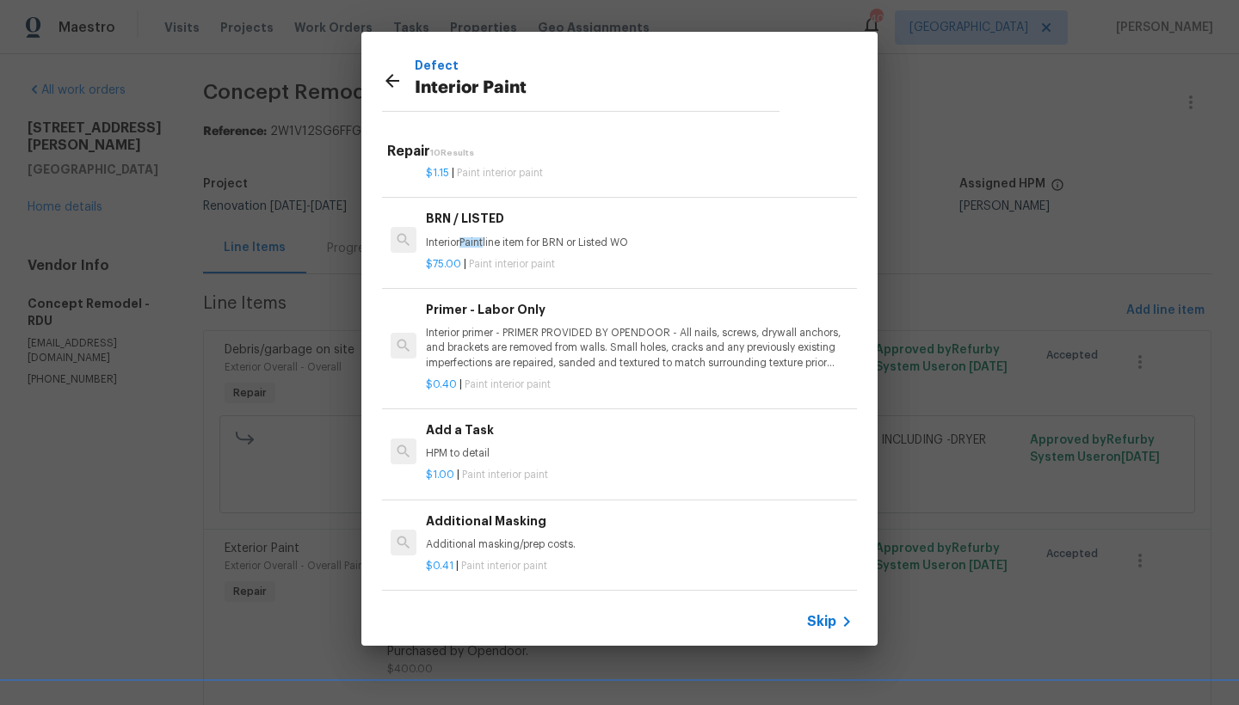
scroll to position [664, 0]
click at [468, 423] on h6 "Add a Task" at bounding box center [639, 430] width 427 height 19
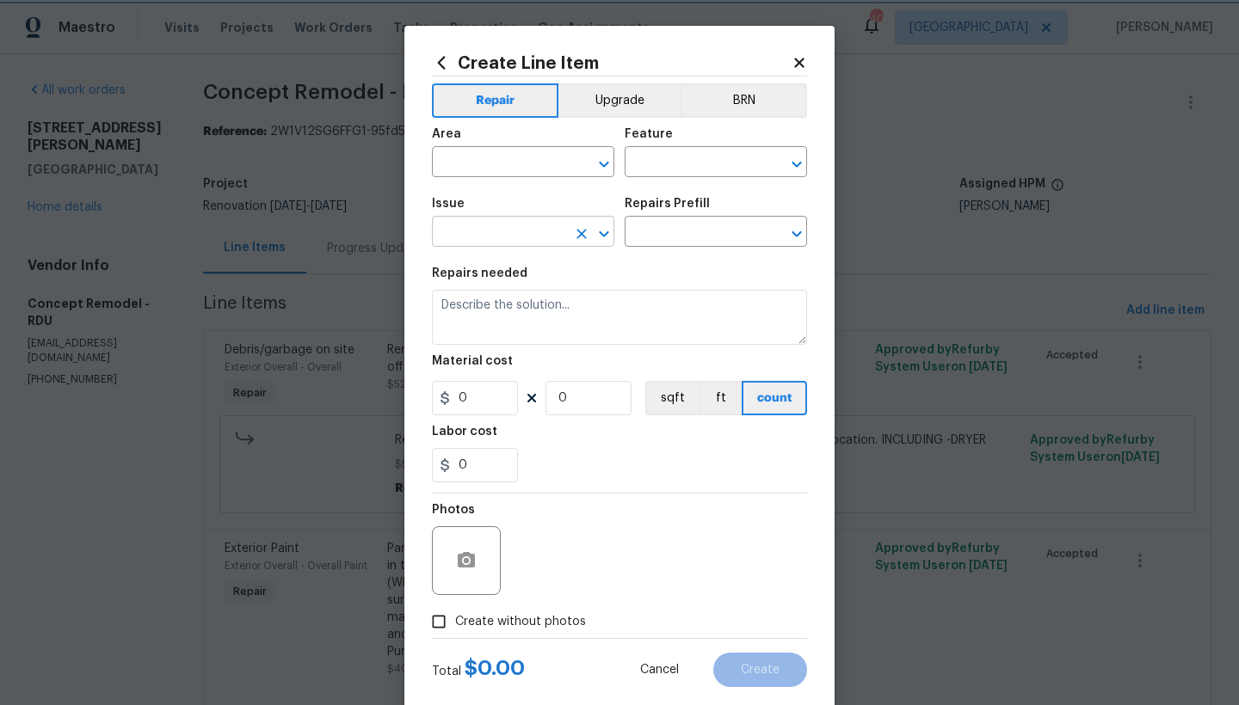
type input "Overall Paint"
type input "Interior Paint"
type input "Add a Task $1.00"
type textarea "HPM to detail"
type input "1"
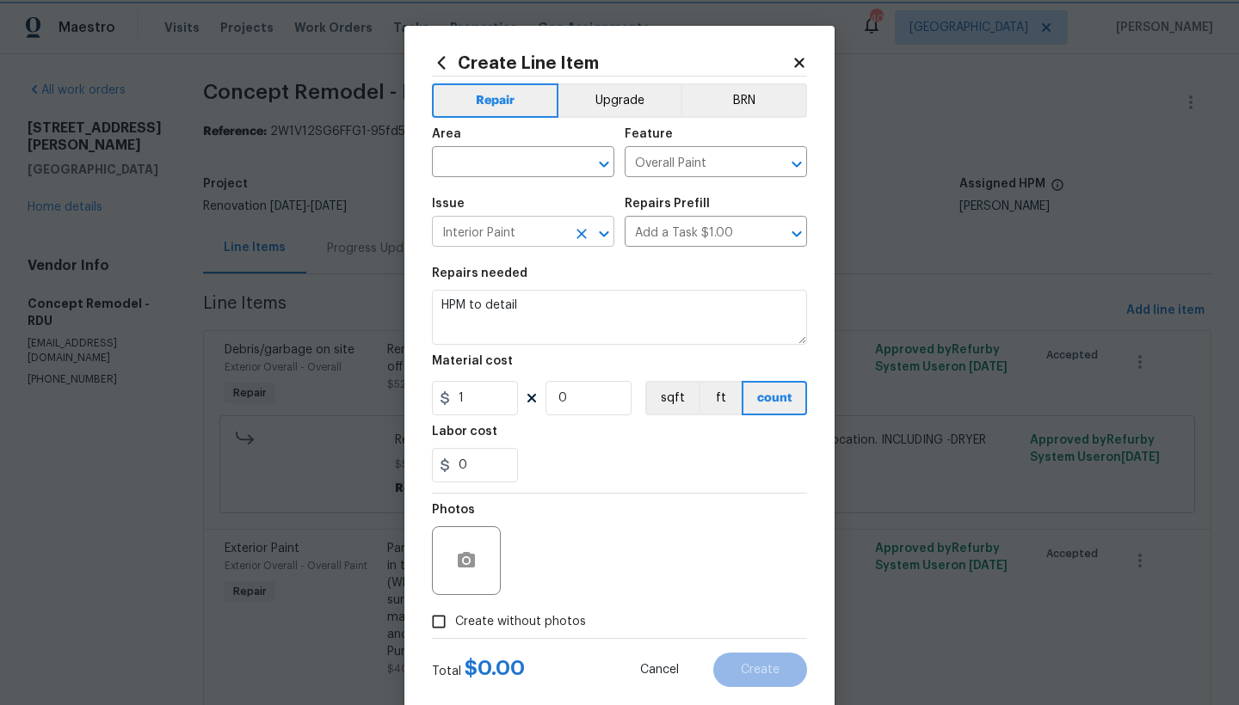
type input "1"
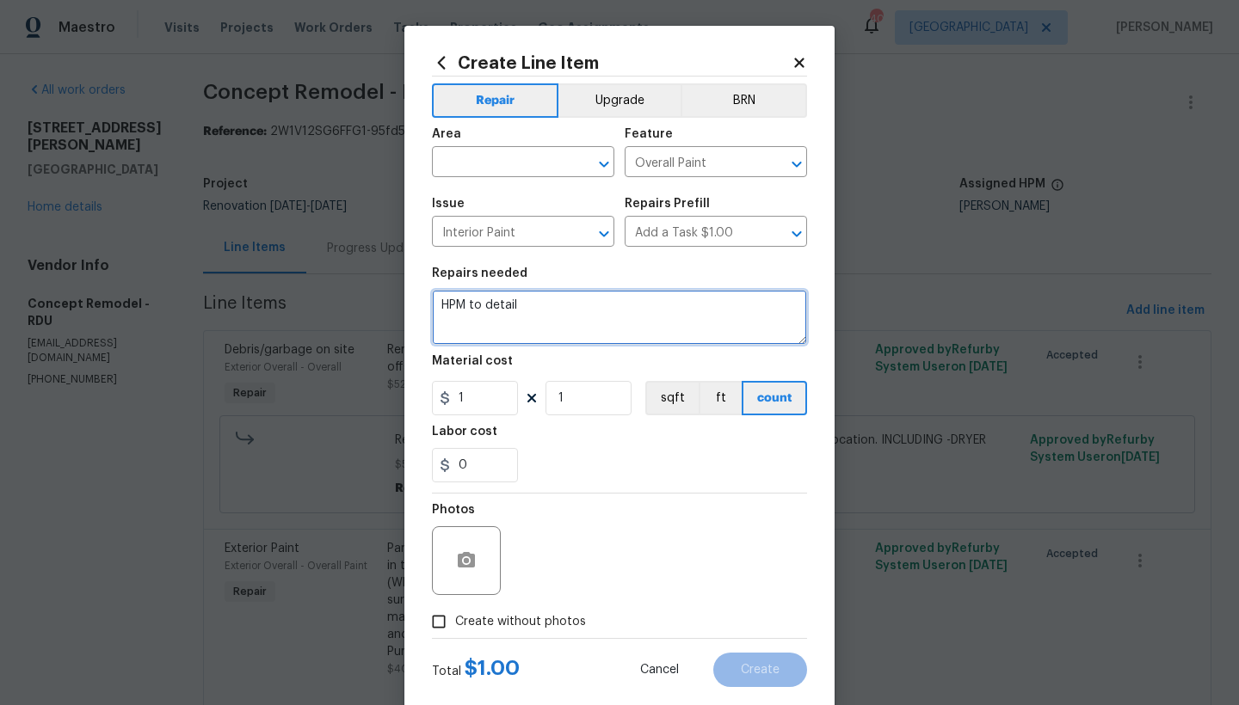
drag, startPoint x: 420, startPoint y: 283, endPoint x: 306, endPoint y: 255, distance: 117.0
click at [306, 255] on div "Create Line Item Repair Upgrade BRN Area ​ Feature Overall Paint ​ Issue Interi…" at bounding box center [619, 352] width 1239 height 705
type textarea "Paint all floor HVAC Registers ---BLACK"
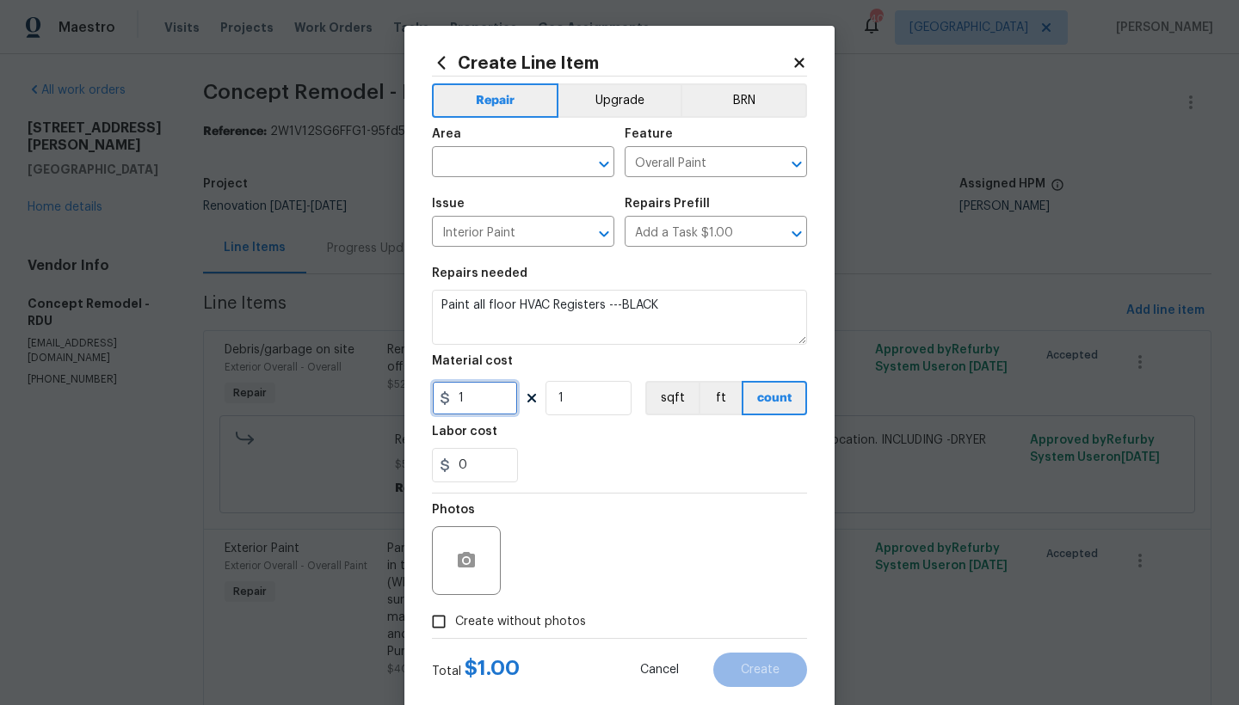
drag, startPoint x: 489, startPoint y: 409, endPoint x: 465, endPoint y: 400, distance: 25.6
click at [465, 400] on input "1" at bounding box center [475, 398] width 86 height 34
type input "100"
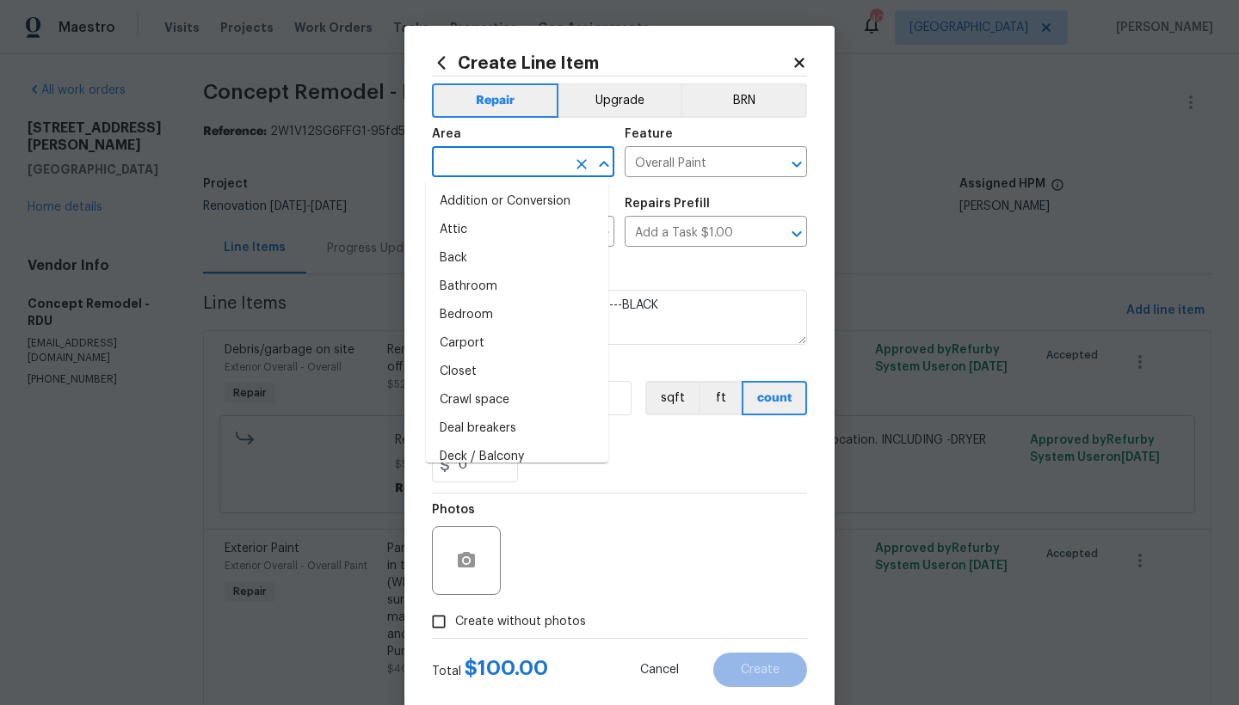
click at [543, 169] on input "text" at bounding box center [499, 164] width 134 height 27
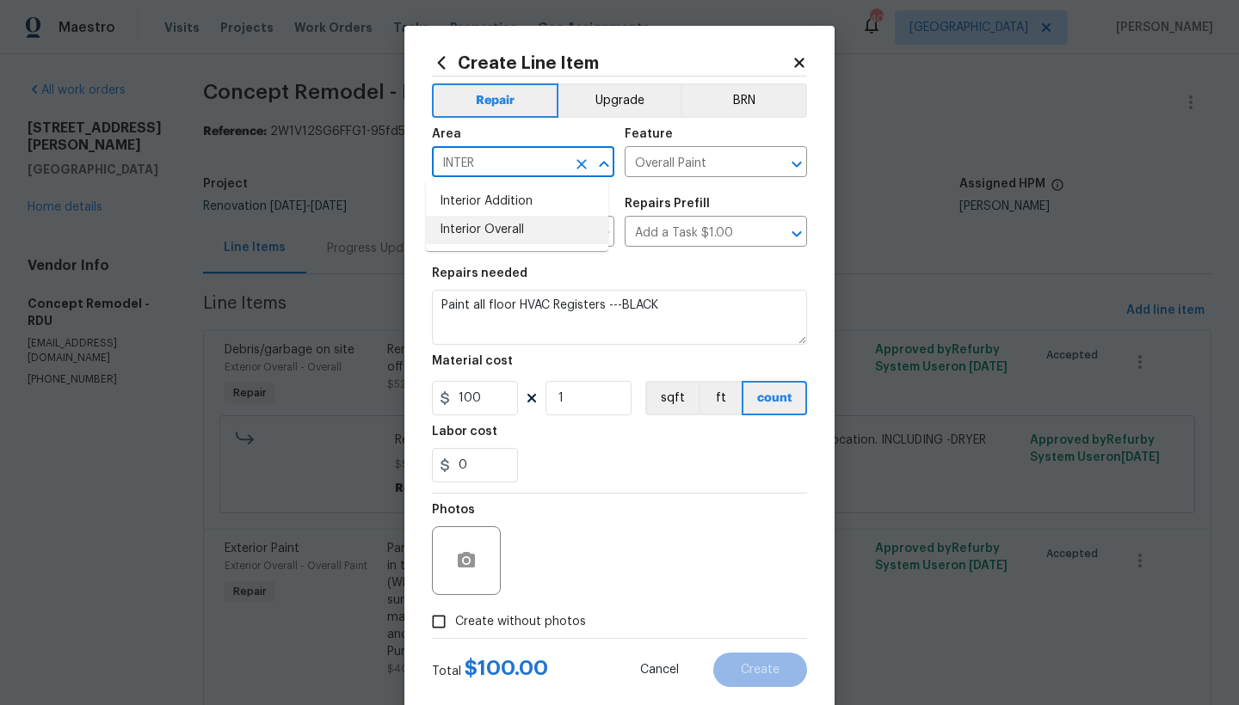
click at [493, 230] on li "Interior Overall" at bounding box center [517, 230] width 182 height 28
type input "Interior Overall"
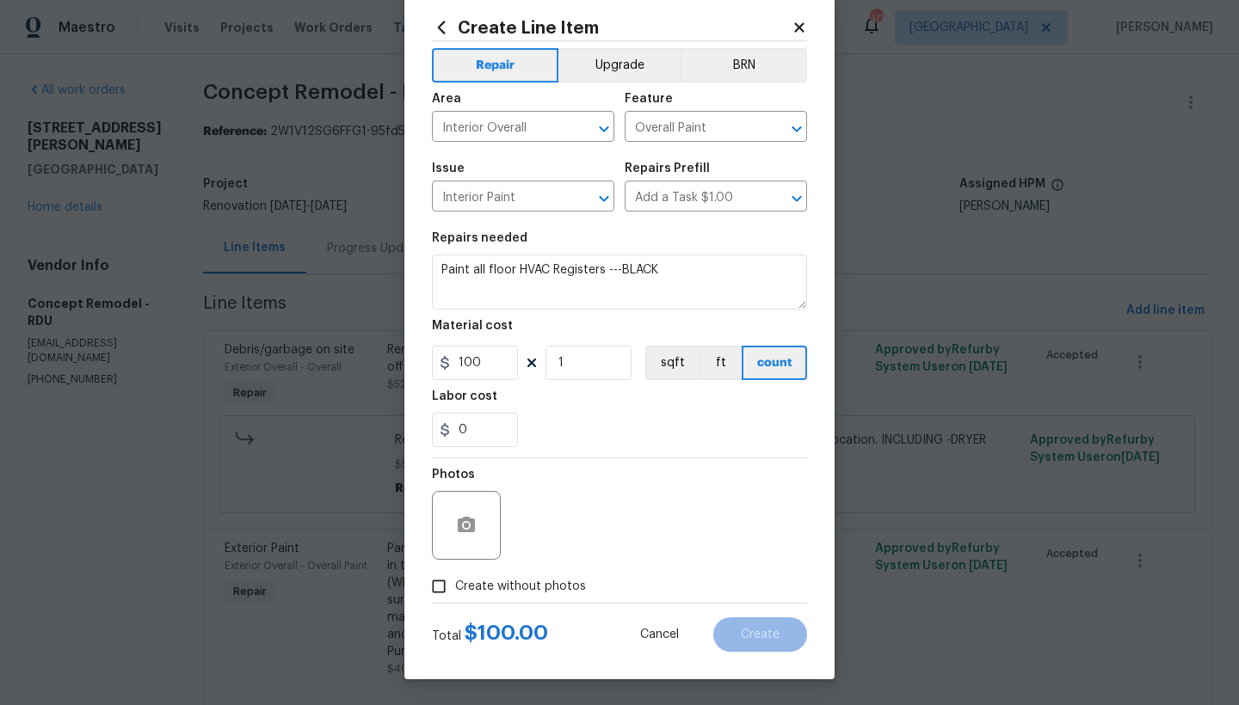
click at [513, 601] on label "Create without photos" at bounding box center [503, 586] width 163 height 33
click at [455, 601] on input "Create without photos" at bounding box center [438, 586] width 33 height 33
checkbox input "true"
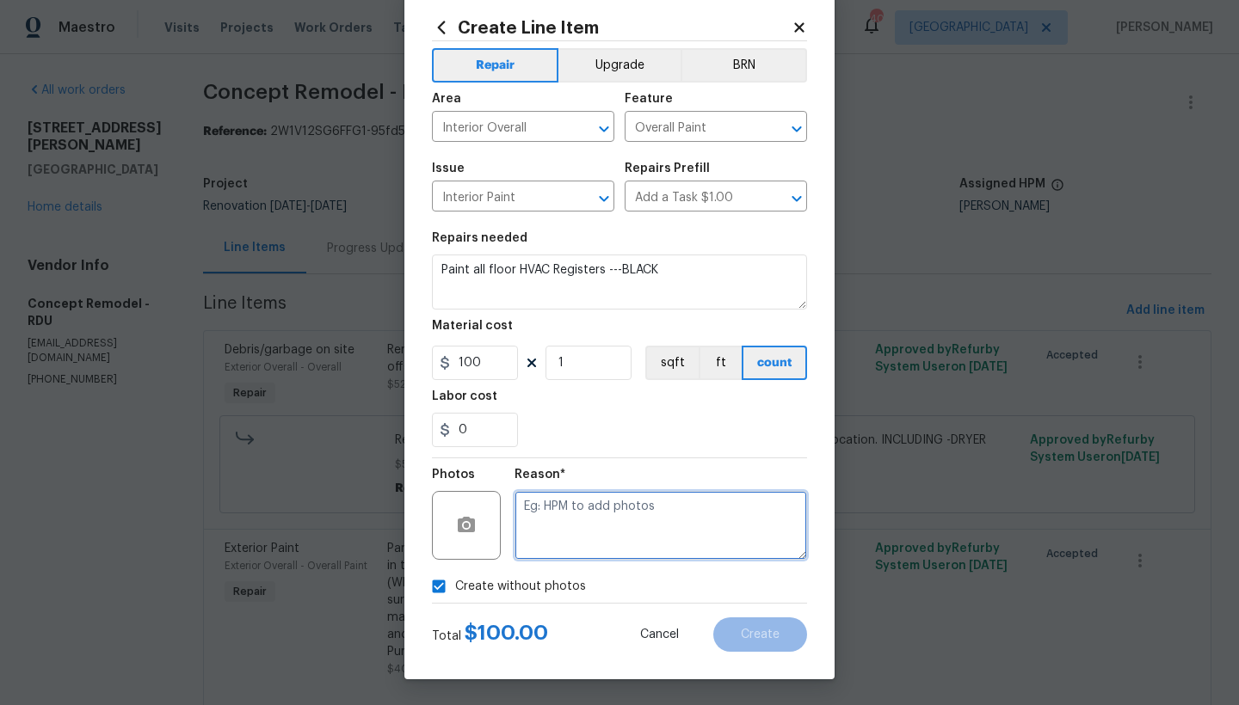
drag, startPoint x: 637, startPoint y: 498, endPoint x: 624, endPoint y: 520, distance: 25.1
click at [635, 499] on textarea at bounding box center [660, 525] width 292 height 69
type textarea "N"
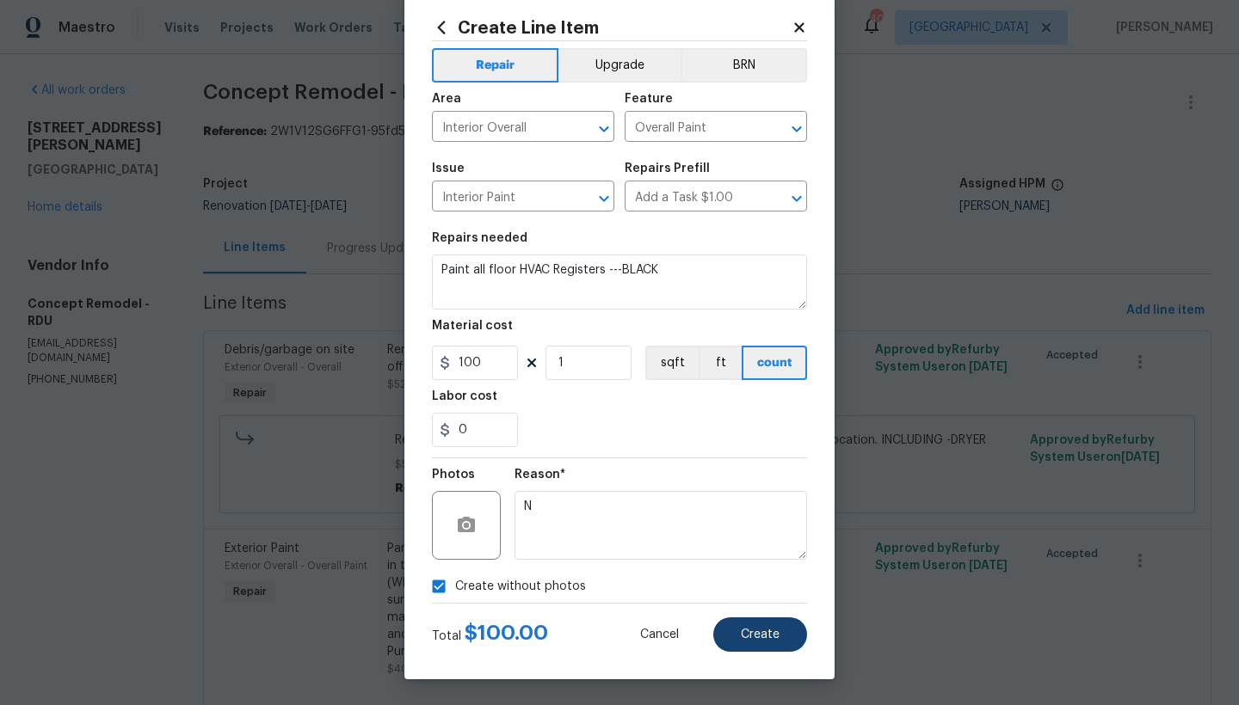
click at [769, 641] on span "Create" at bounding box center [760, 635] width 39 height 13
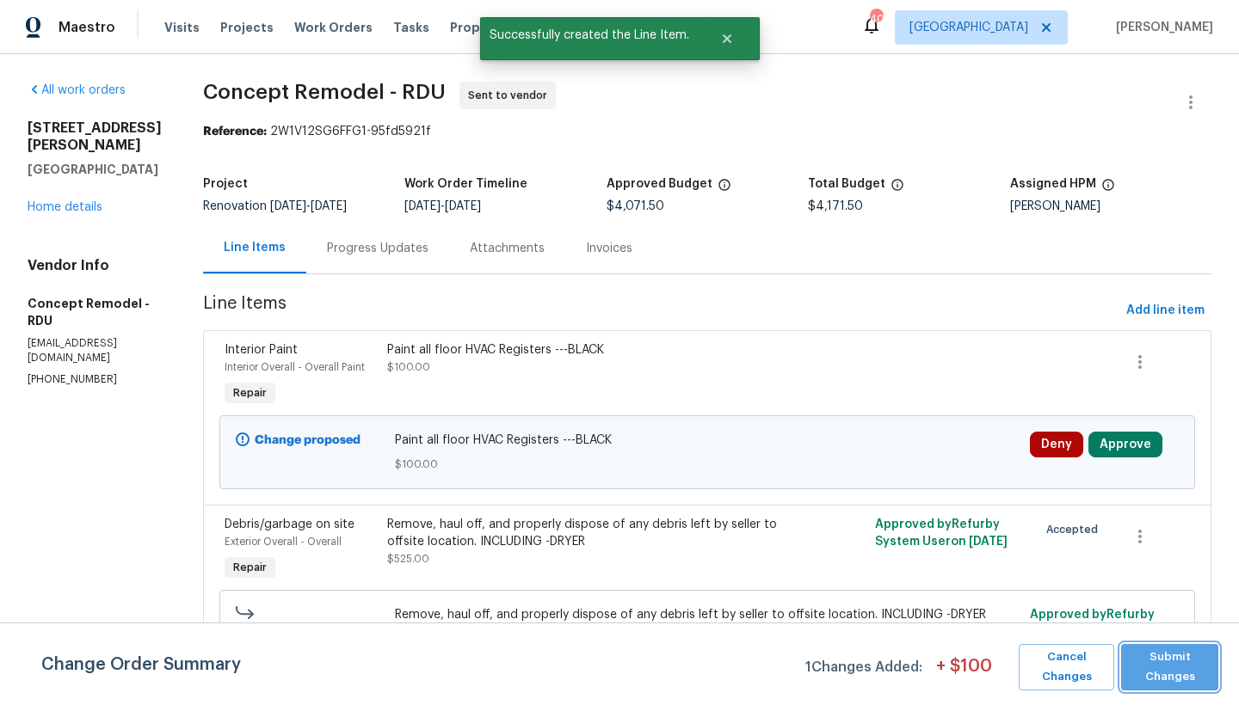
click at [1163, 676] on span "Submit Changes" at bounding box center [1169, 668] width 80 height 40
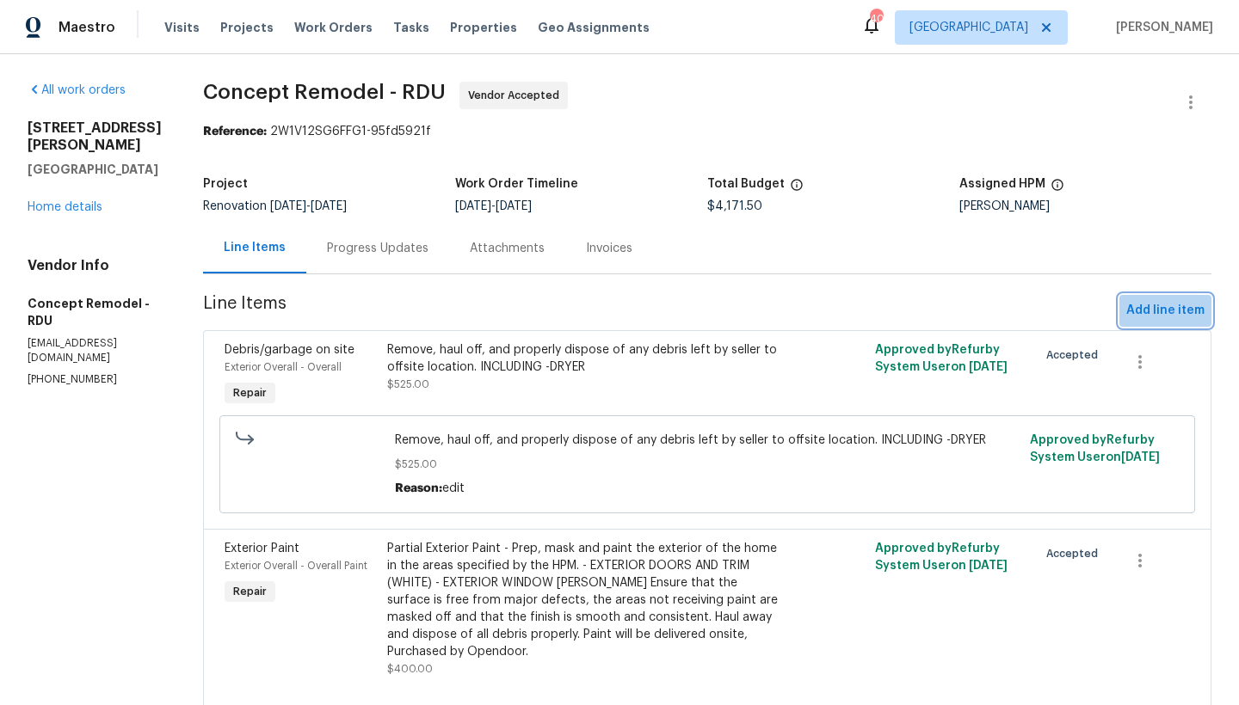
click at [1159, 308] on span "Add line item" at bounding box center [1165, 311] width 78 height 22
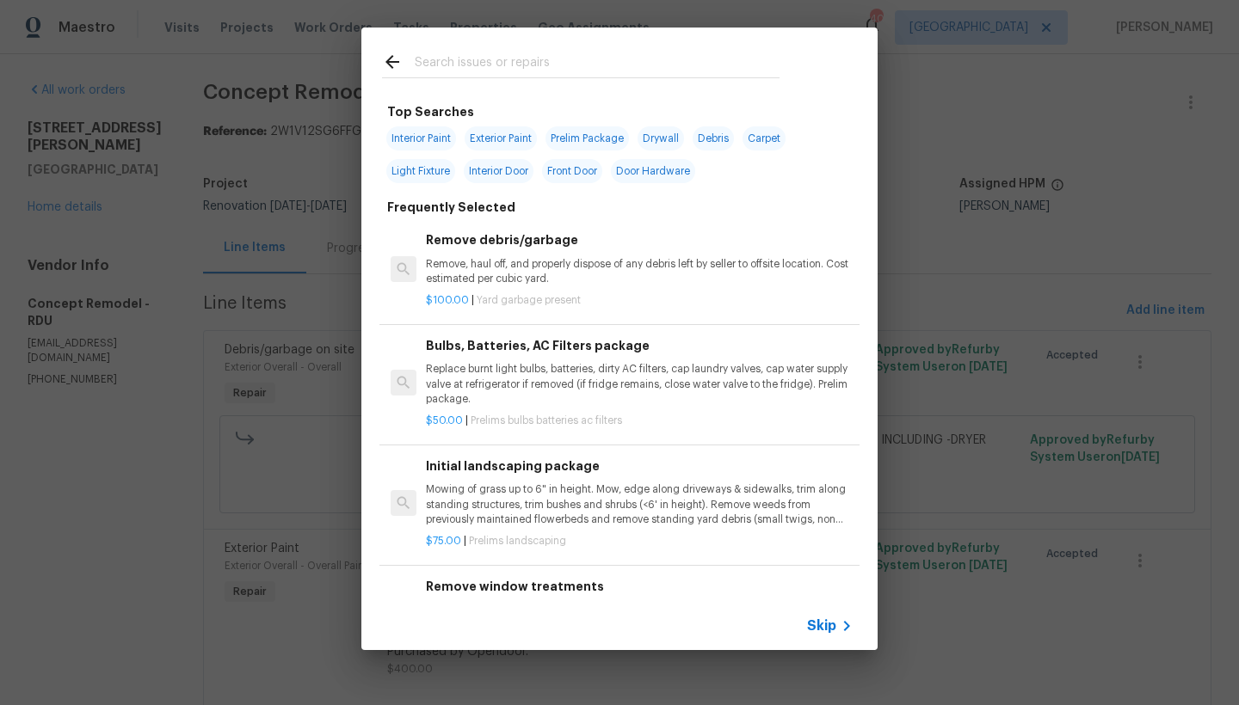
click at [651, 62] on input "text" at bounding box center [597, 65] width 365 height 26
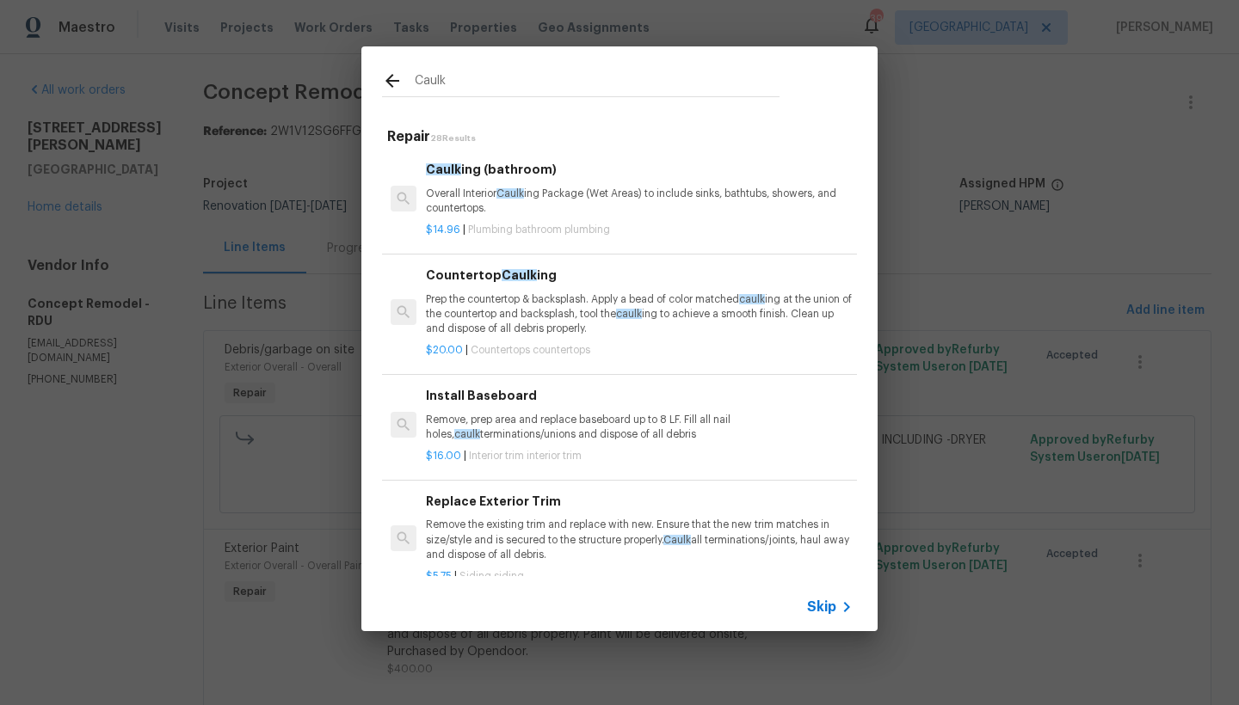
type input "Caulk"
click at [468, 189] on p "Overall Interior Caulk ing Package (Wet Areas) to include sinks, bathtubs, show…" at bounding box center [639, 201] width 427 height 29
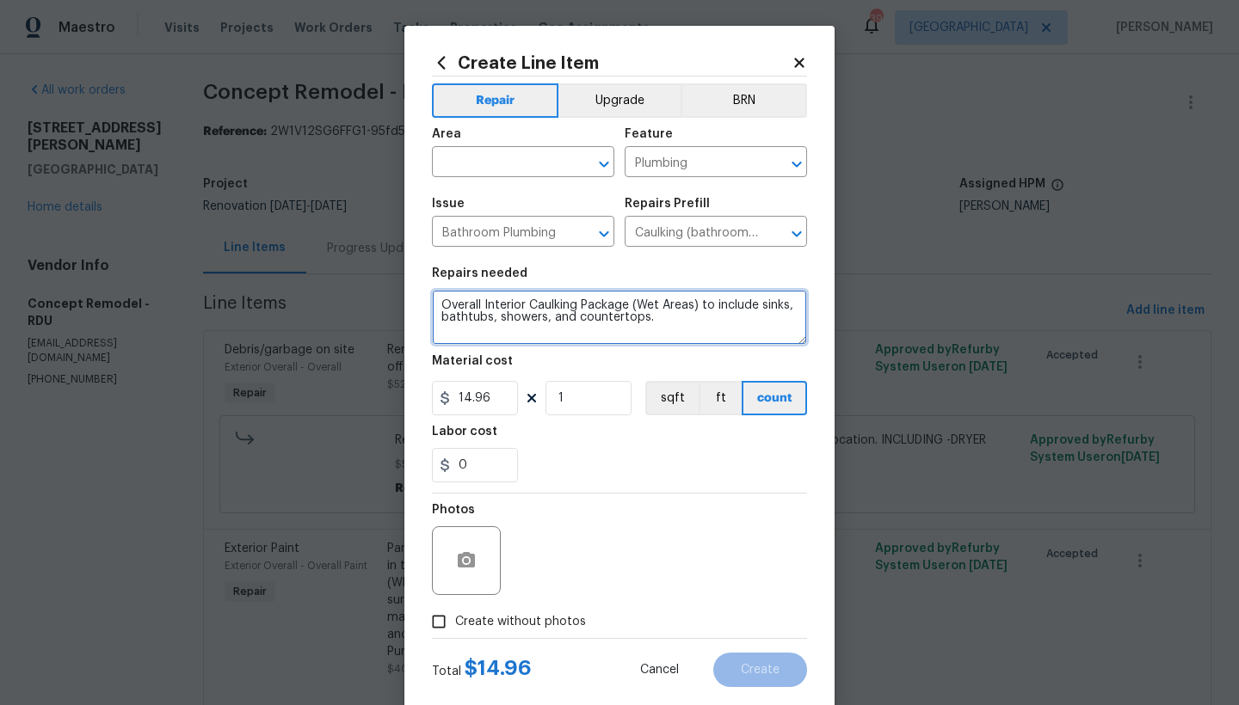
click at [433, 307] on textarea "Overall Interior Caulking Package (Wet Areas) to include sinks, bathtubs, showe…" at bounding box center [619, 317] width 375 height 55
click at [515, 303] on textarea "Overall Interior Caulking Package (Wet Areas) to include sinks, bathtubs, showe…" at bounding box center [619, 317] width 375 height 55
type textarea "Kitchen and Bathrooms ----------Remove old caulk ------------ Overall Interior …"
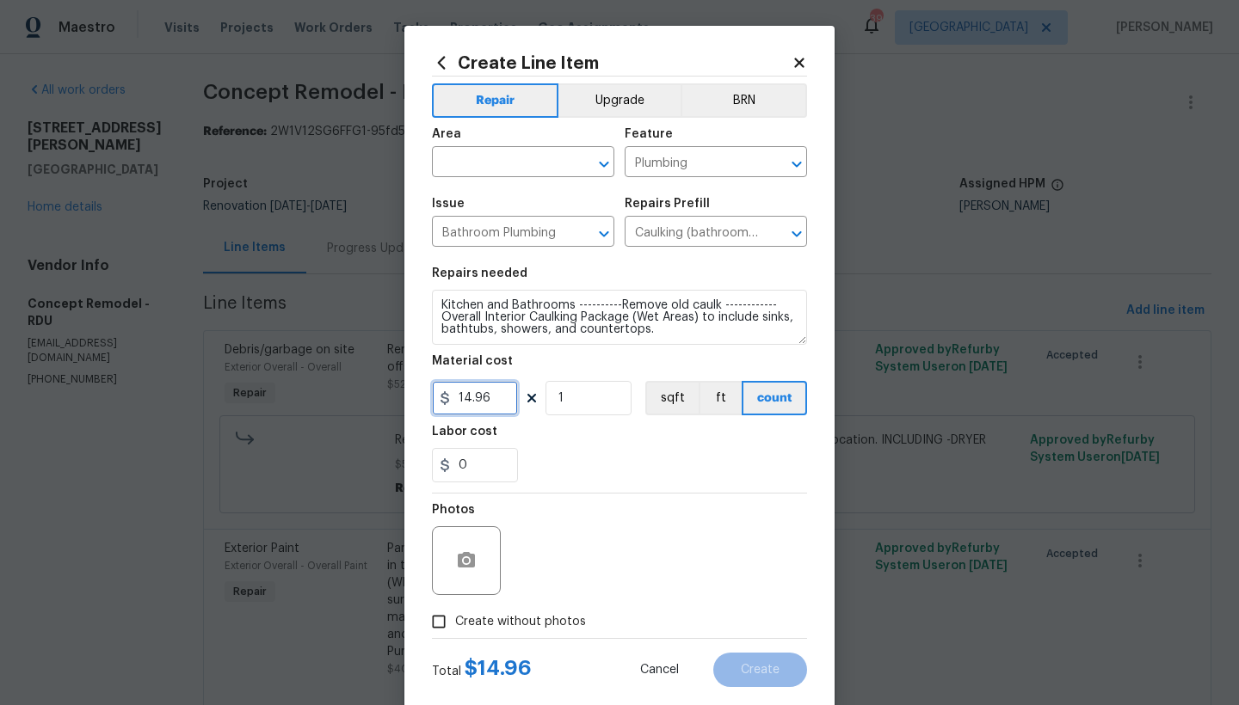
drag, startPoint x: 478, startPoint y: 399, endPoint x: 385, endPoint y: 388, distance: 94.4
click at [387, 389] on div "Create Line Item Repair Upgrade BRN Area ​ Feature Plumbing ​ Issue Bathroom Pl…" at bounding box center [619, 352] width 1239 height 705
type input "20"
drag, startPoint x: 581, startPoint y: 386, endPoint x: 495, endPoint y: 385, distance: 86.0
click at [495, 385] on div "20 1 sqft ft count" at bounding box center [619, 398] width 375 height 34
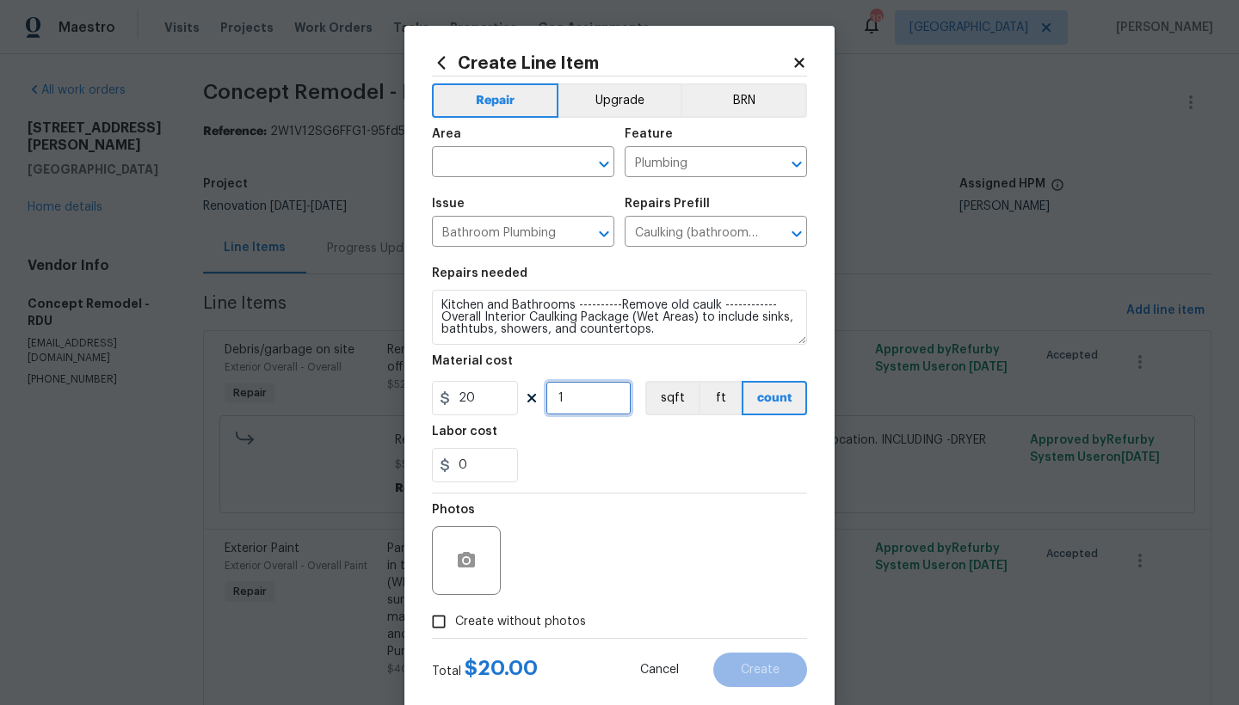
drag, startPoint x: 547, startPoint y: 386, endPoint x: 505, endPoint y: 380, distance: 42.6
click at [502, 378] on figure "Material cost 20 1 sqft ft count" at bounding box center [619, 385] width 375 height 60
type input "3"
click at [497, 161] on input "text" at bounding box center [499, 164] width 134 height 27
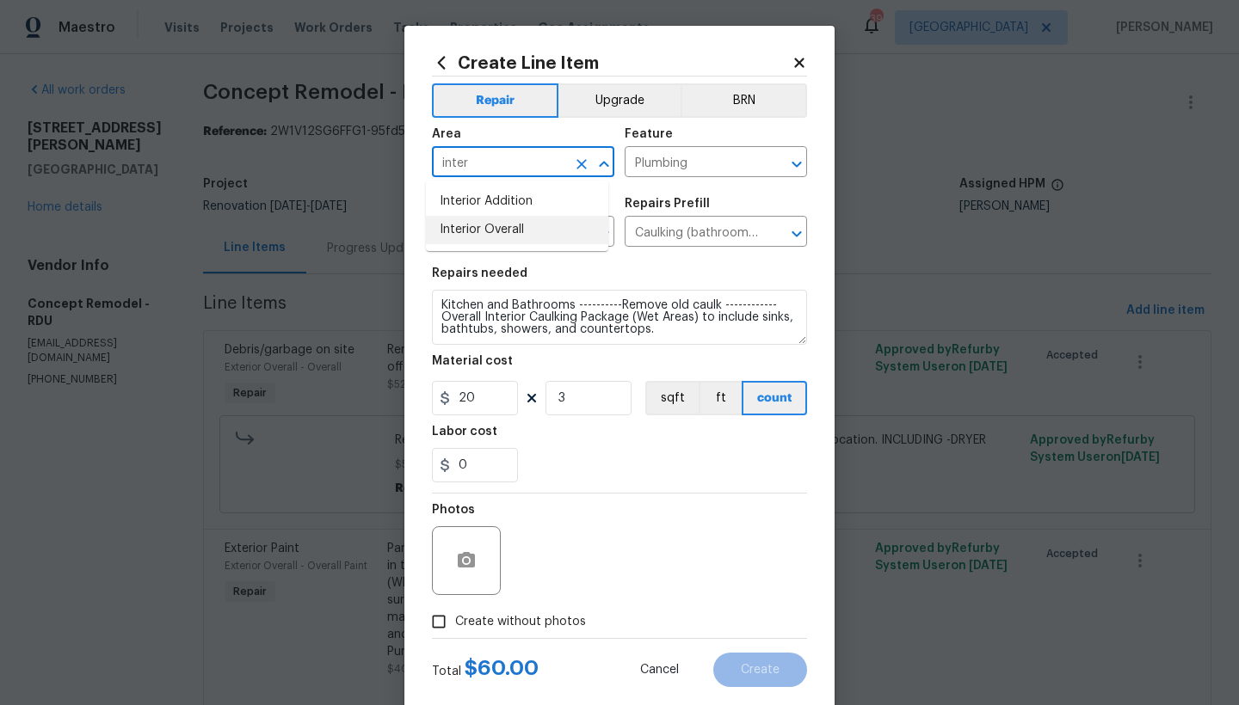
click at [479, 236] on li "Interior Overall" at bounding box center [517, 230] width 182 height 28
type input "Interior Overall"
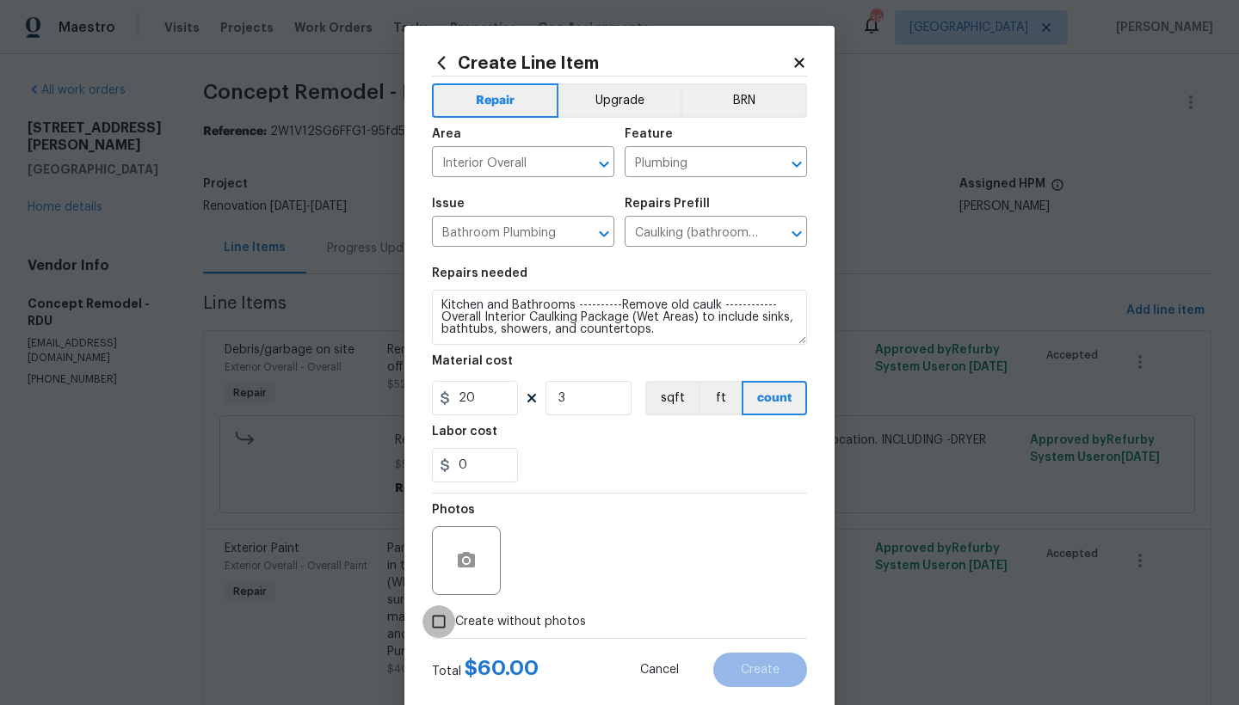
click at [435, 627] on input "Create without photos" at bounding box center [438, 622] width 33 height 33
checkbox input "true"
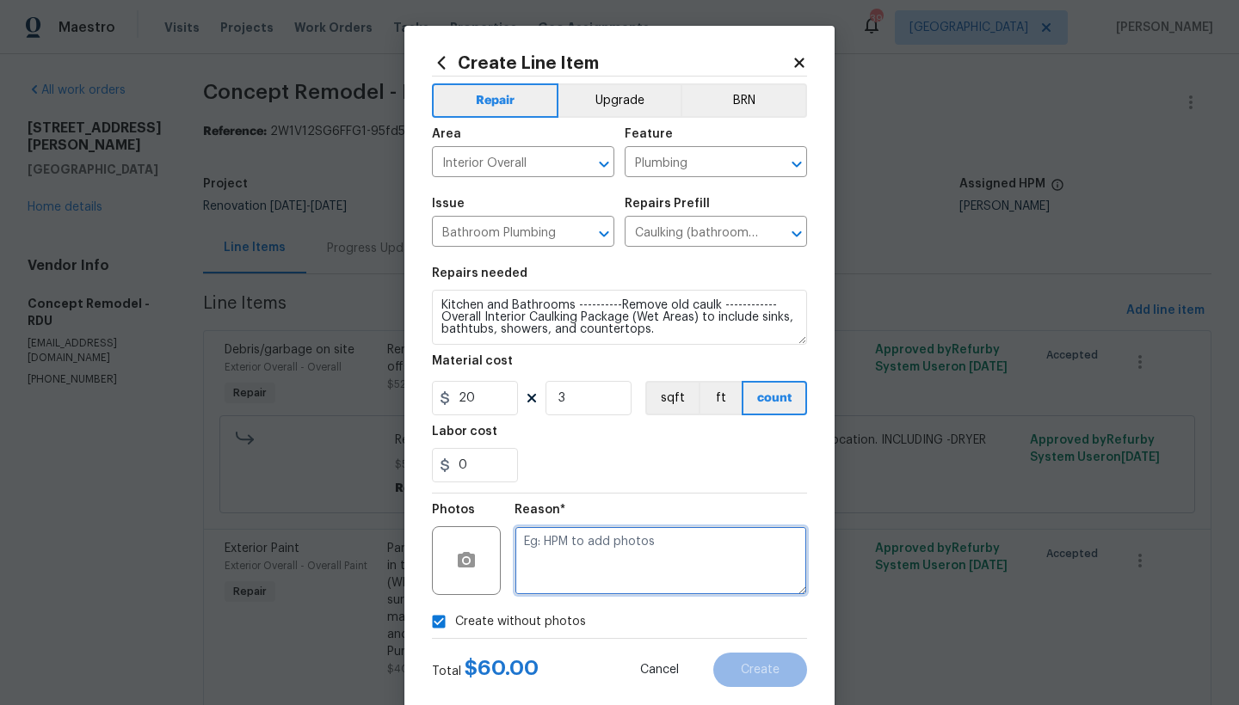
click at [557, 576] on textarea at bounding box center [660, 560] width 292 height 69
type textarea "n"
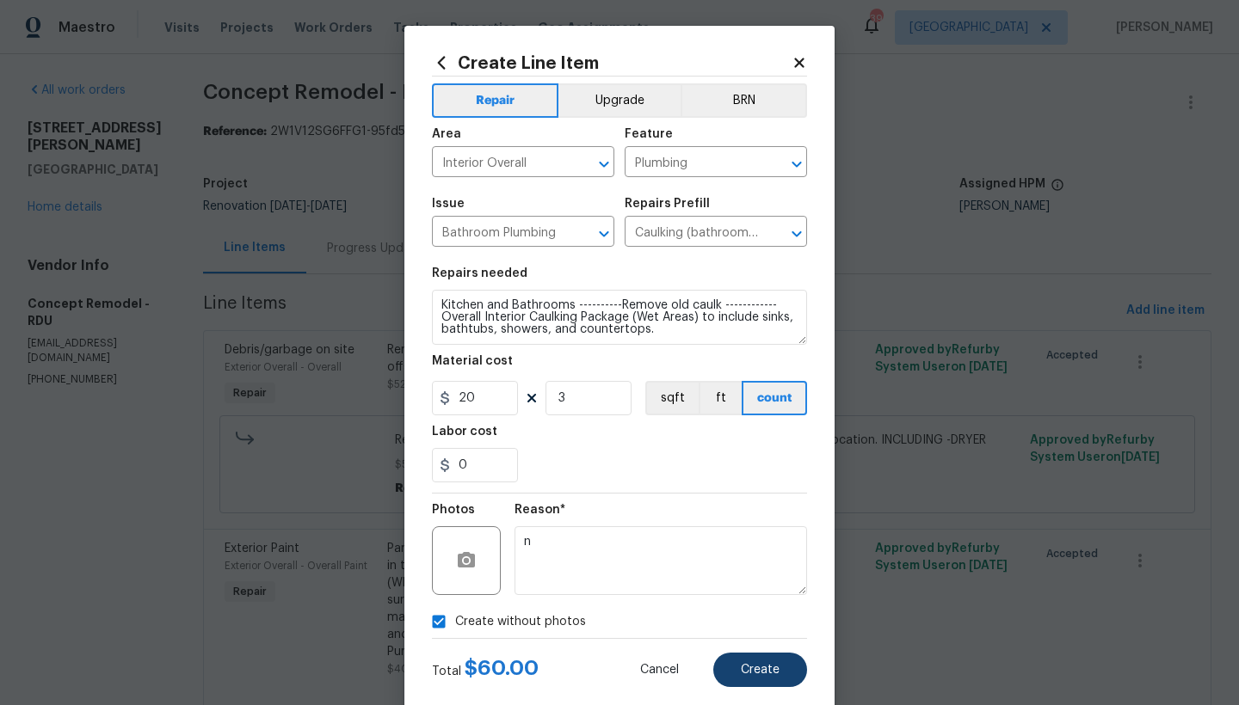
click at [760, 672] on span "Create" at bounding box center [760, 670] width 39 height 13
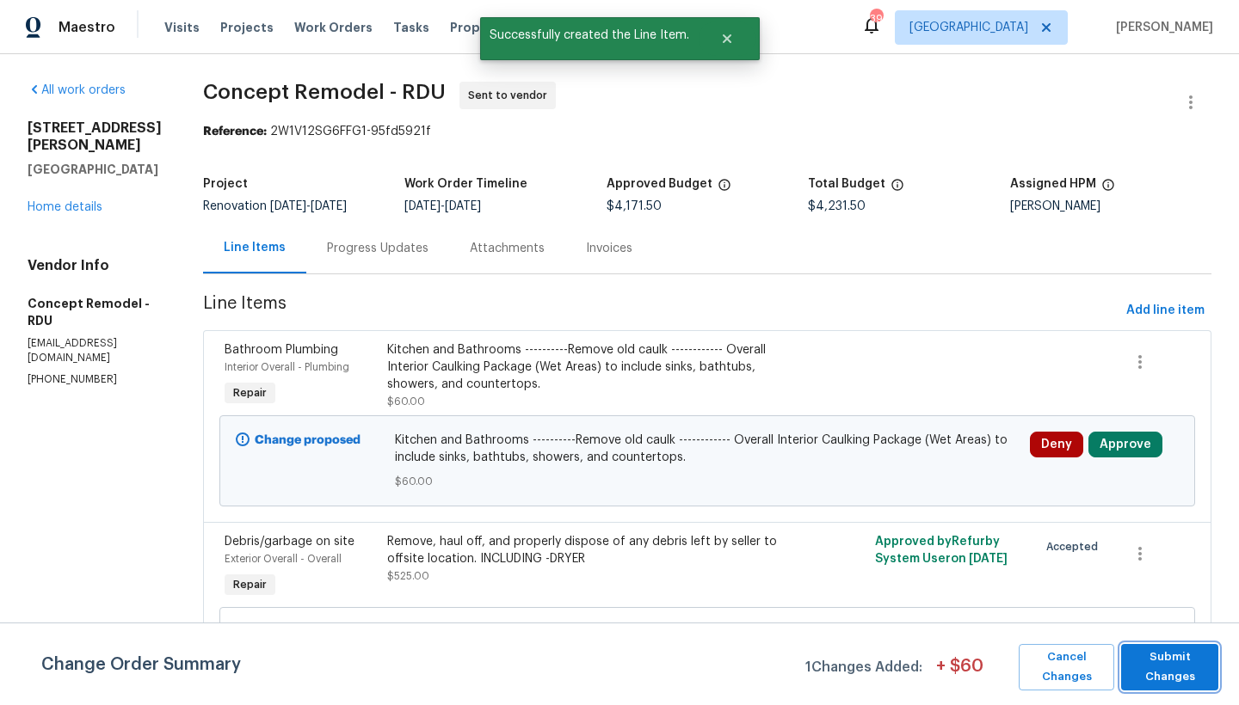
click at [1178, 679] on span "Submit Changes" at bounding box center [1169, 668] width 80 height 40
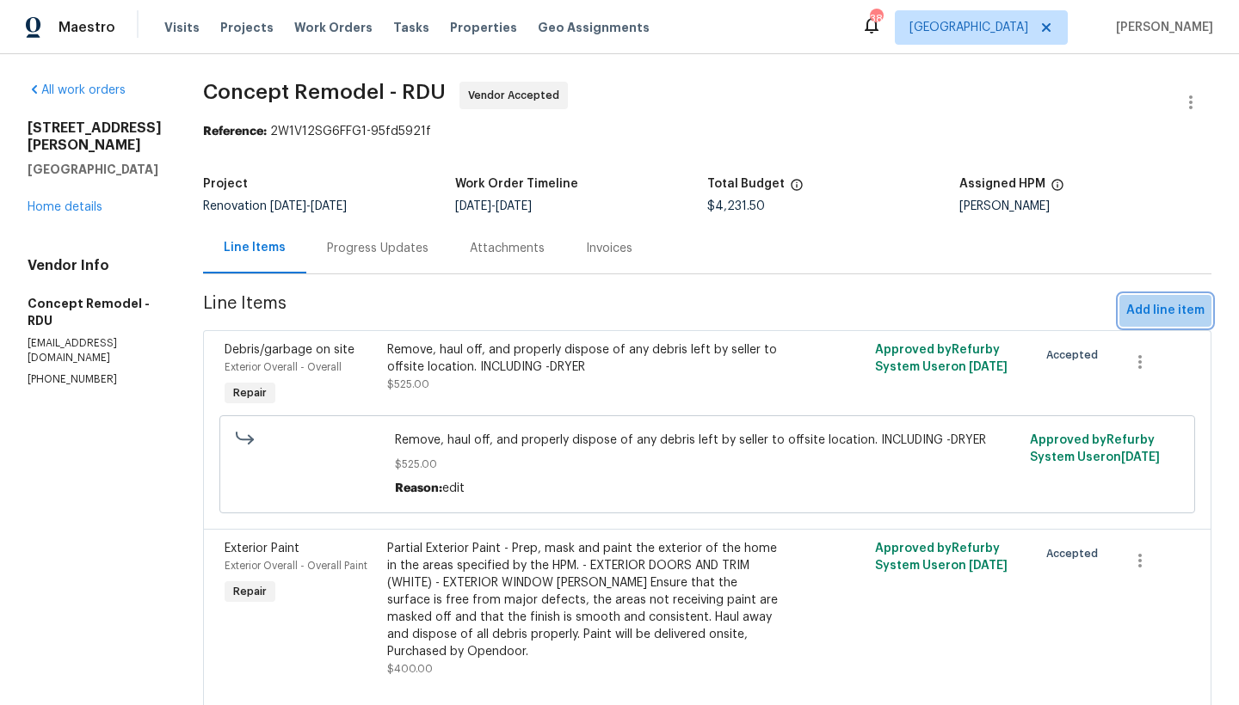
click at [1167, 321] on span "Add line item" at bounding box center [1165, 311] width 78 height 22
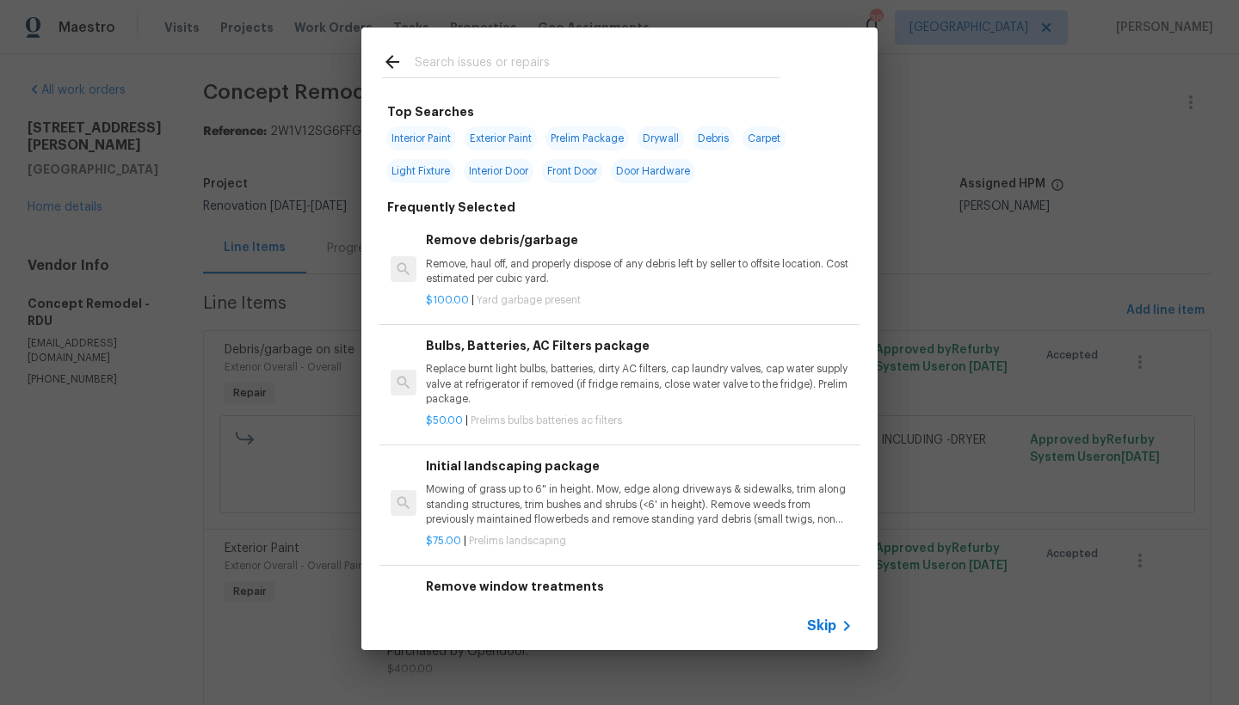
click at [573, 58] on input "text" at bounding box center [597, 65] width 365 height 26
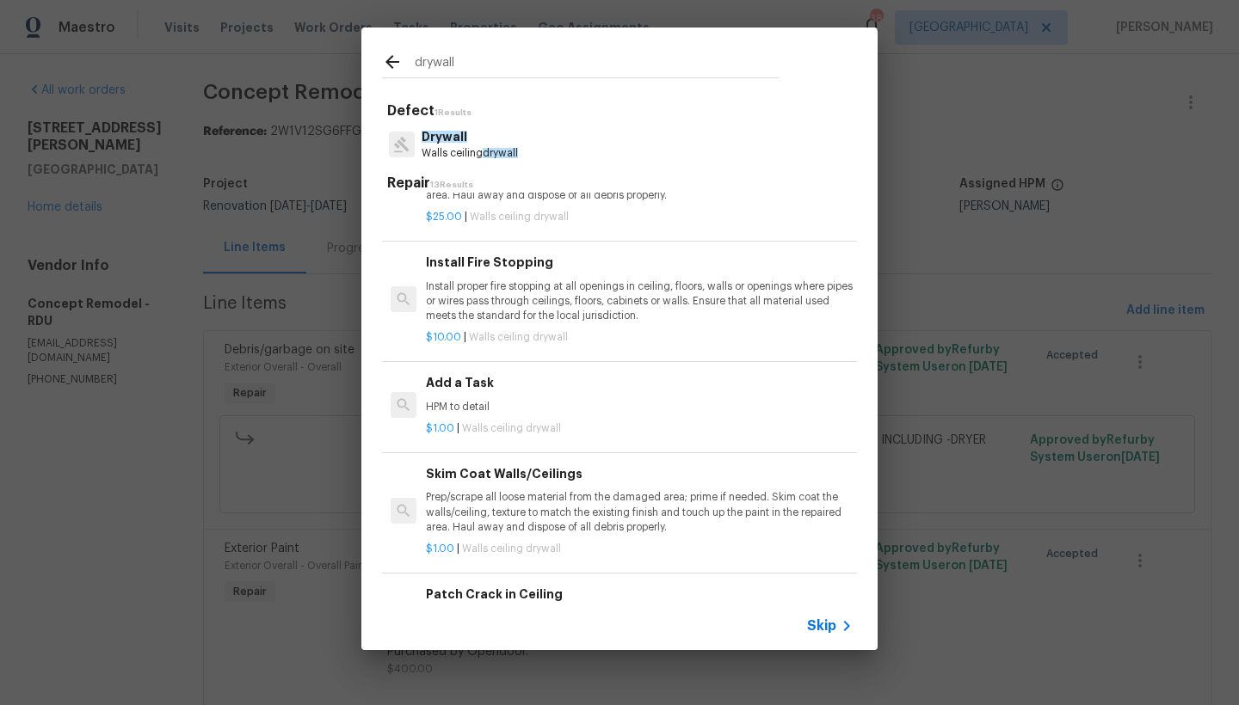
scroll to position [551, 0]
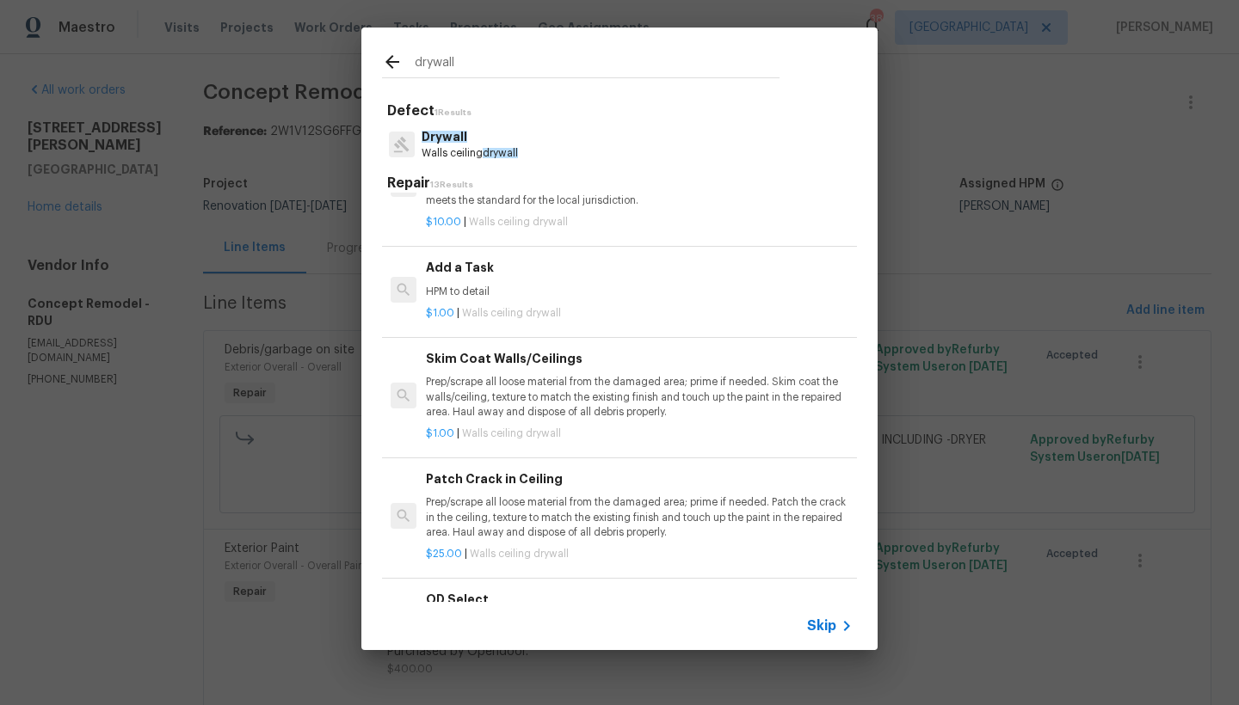
type input "drywall"
click at [530, 495] on p "Prep/scrape all loose material from the damaged area; prime if needed. Patch th…" at bounding box center [639, 517] width 427 height 44
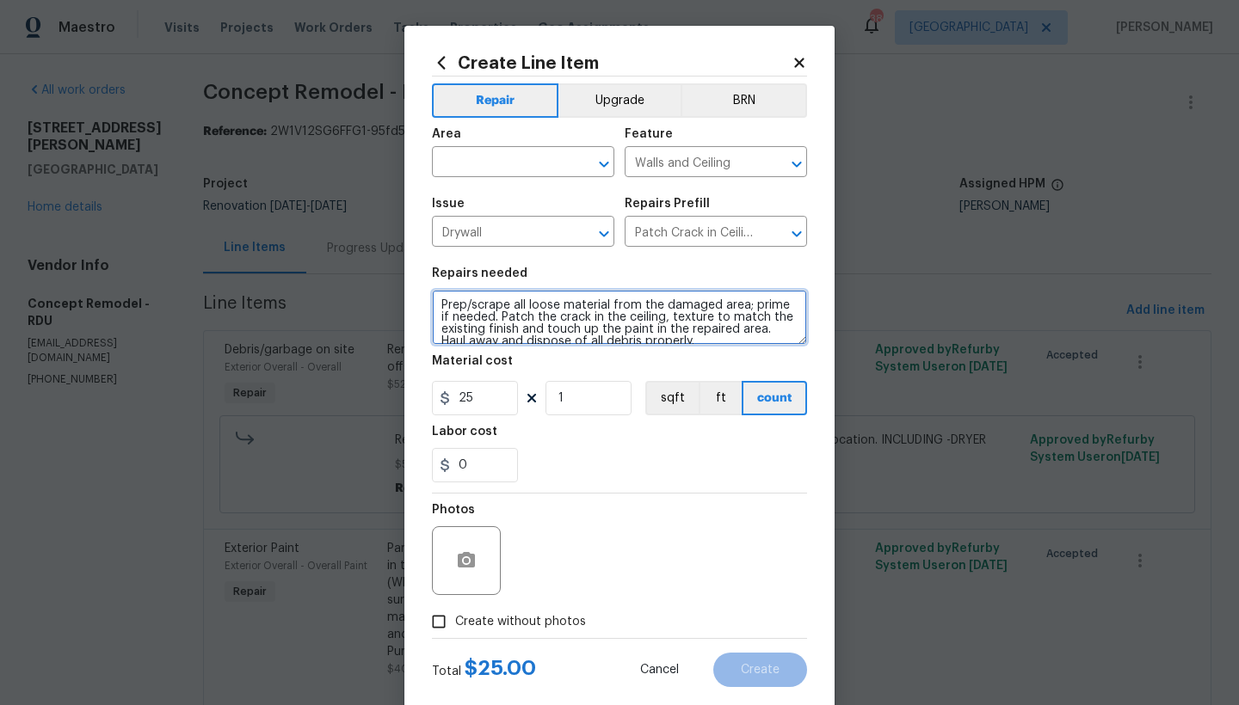
drag, startPoint x: 652, startPoint y: 316, endPoint x: 621, endPoint y: 317, distance: 31.0
click at [621, 317] on textarea "Prep/scrape all loose material from the damaged area; prime if needed. Patch th…" at bounding box center [619, 317] width 375 height 55
click at [583, 316] on textarea "Prep/scrape all loose material from the damaged area; prime if needed. Patch th…" at bounding box center [619, 317] width 375 height 55
click at [532, 318] on textarea "Prep/scrape all loose material from the damaged area; prime if needed. Patch th…" at bounding box center [619, 317] width 375 height 55
type textarea "Prep/scrape all loose material from the damaged area; prime if needed. Patch al…"
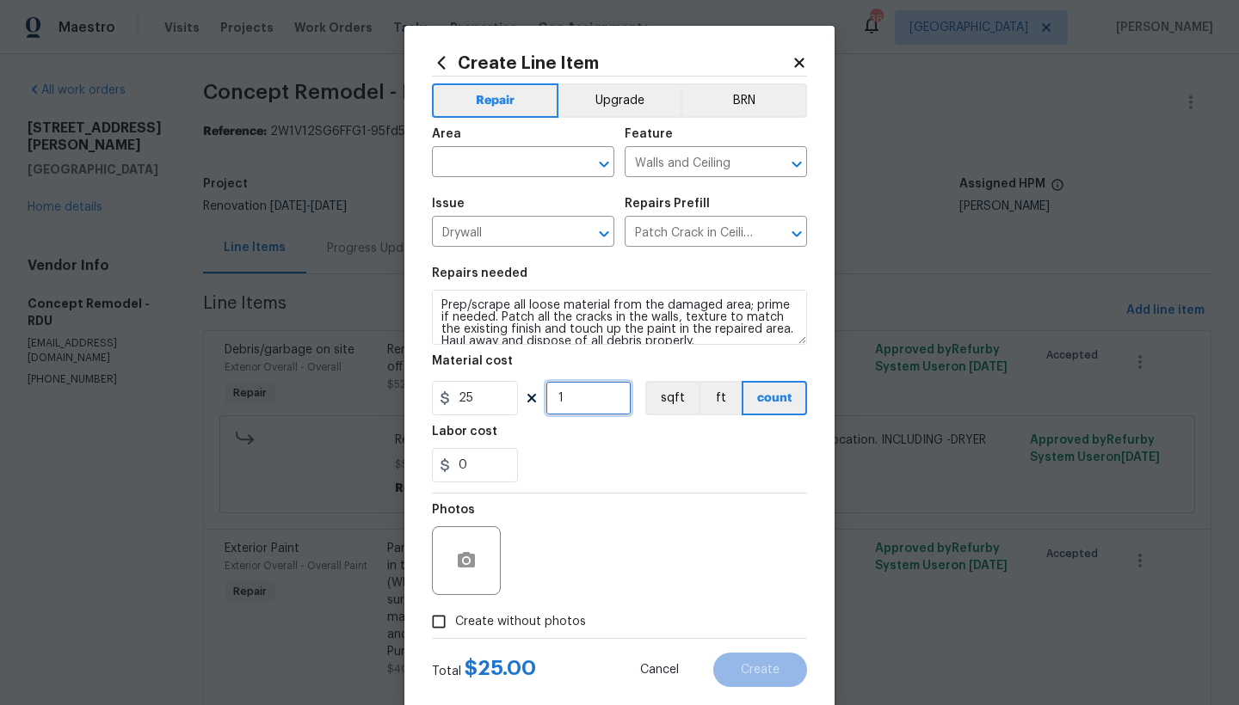
click at [572, 404] on input "1" at bounding box center [588, 398] width 86 height 34
type input "8"
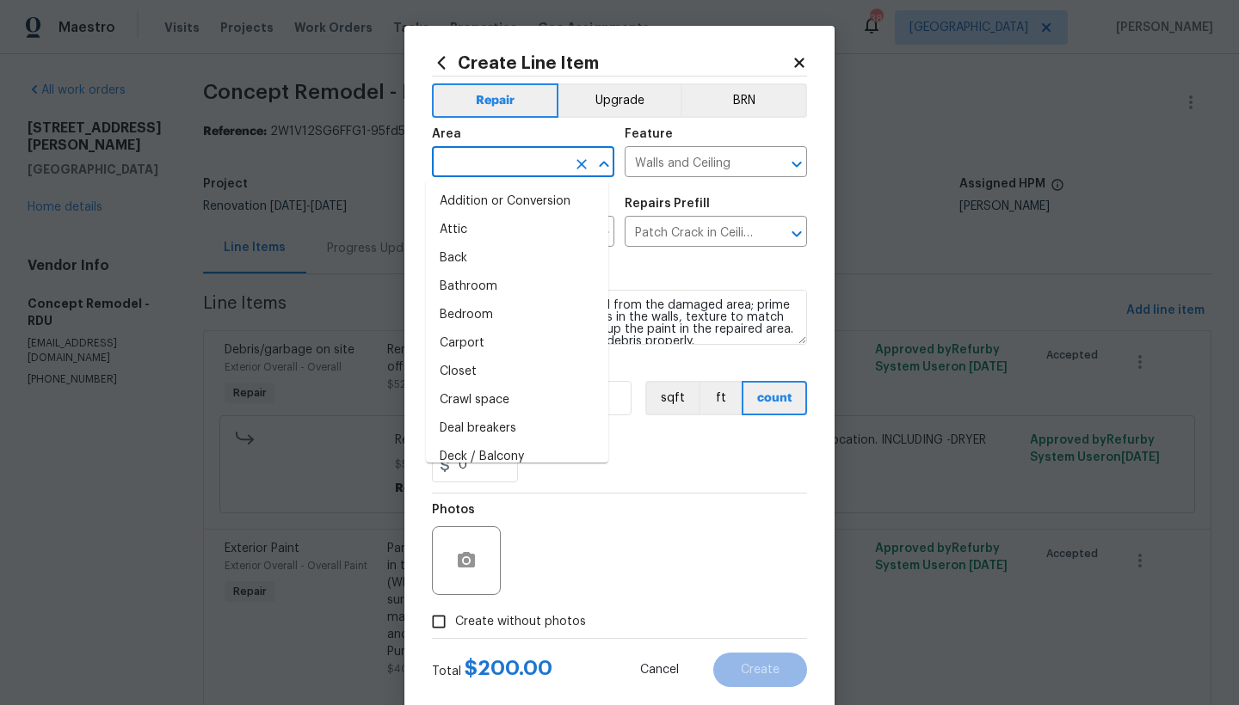
click at [503, 166] on input "text" at bounding box center [499, 164] width 134 height 27
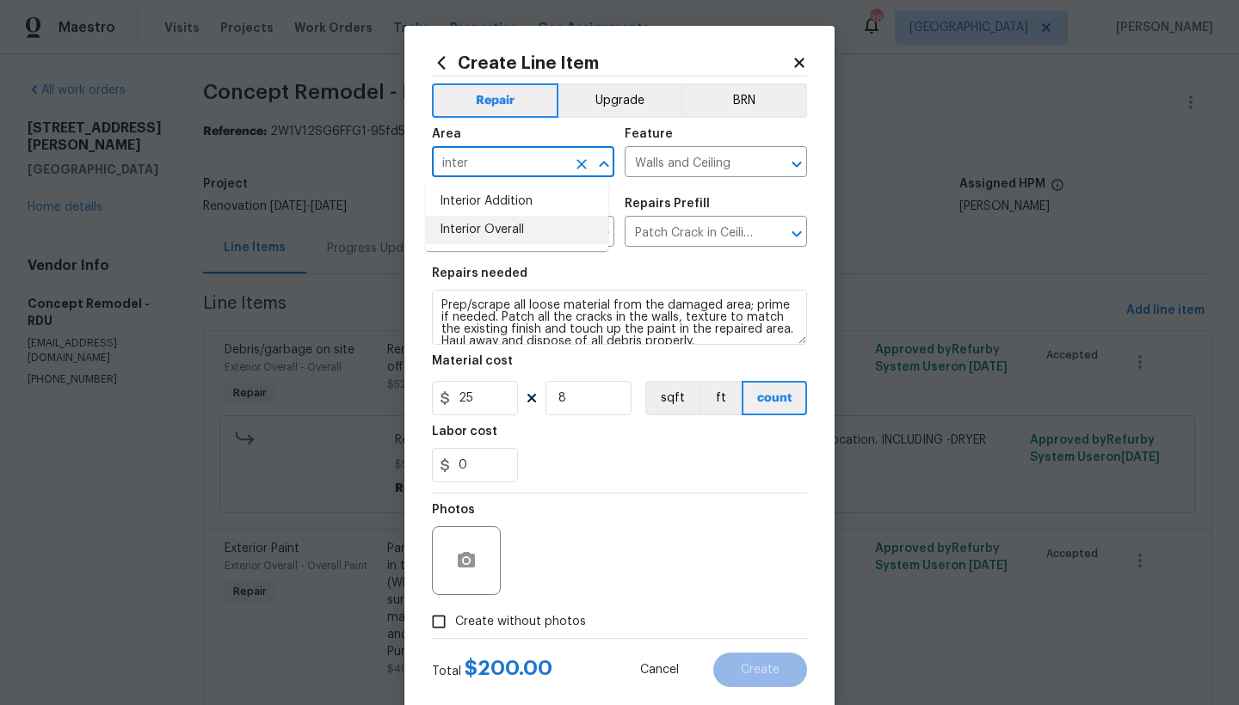
click at [473, 225] on li "Interior Overall" at bounding box center [517, 230] width 182 height 28
type input "Interior Overall"
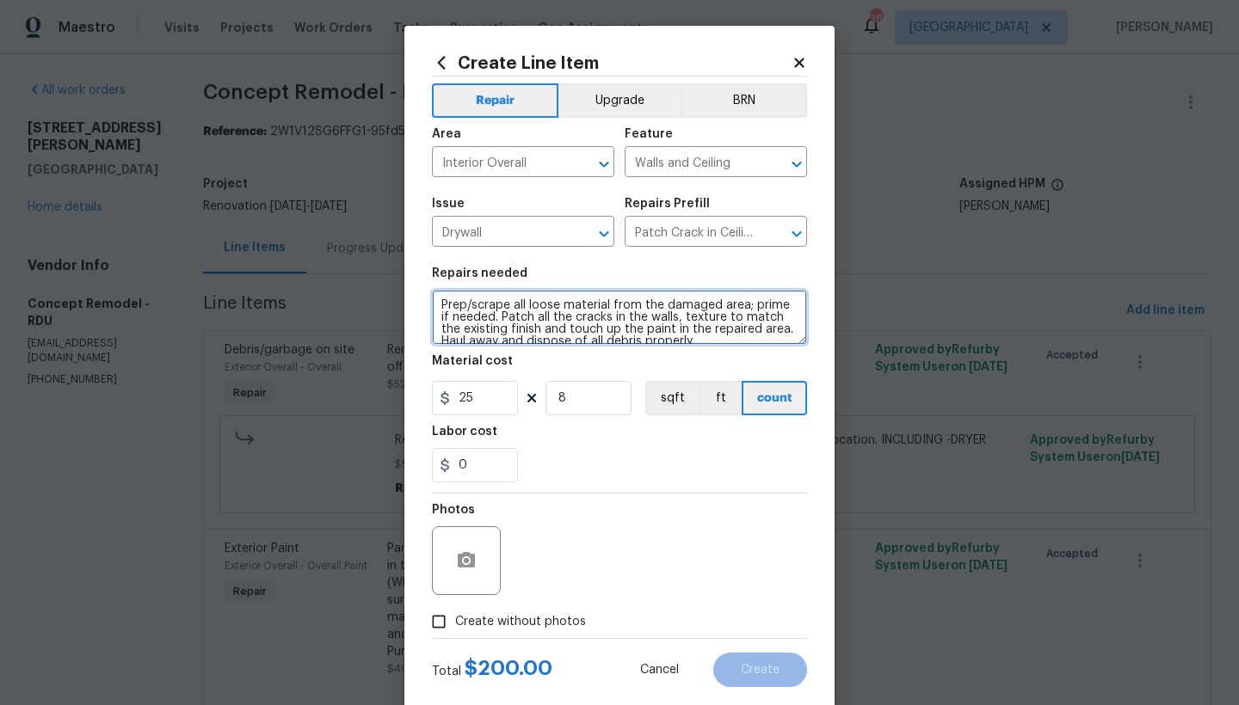
click at [462, 341] on textarea "Prep/scrape all loose material from the damaged area; prime if needed. Patch al…" at bounding box center [619, 317] width 375 height 55
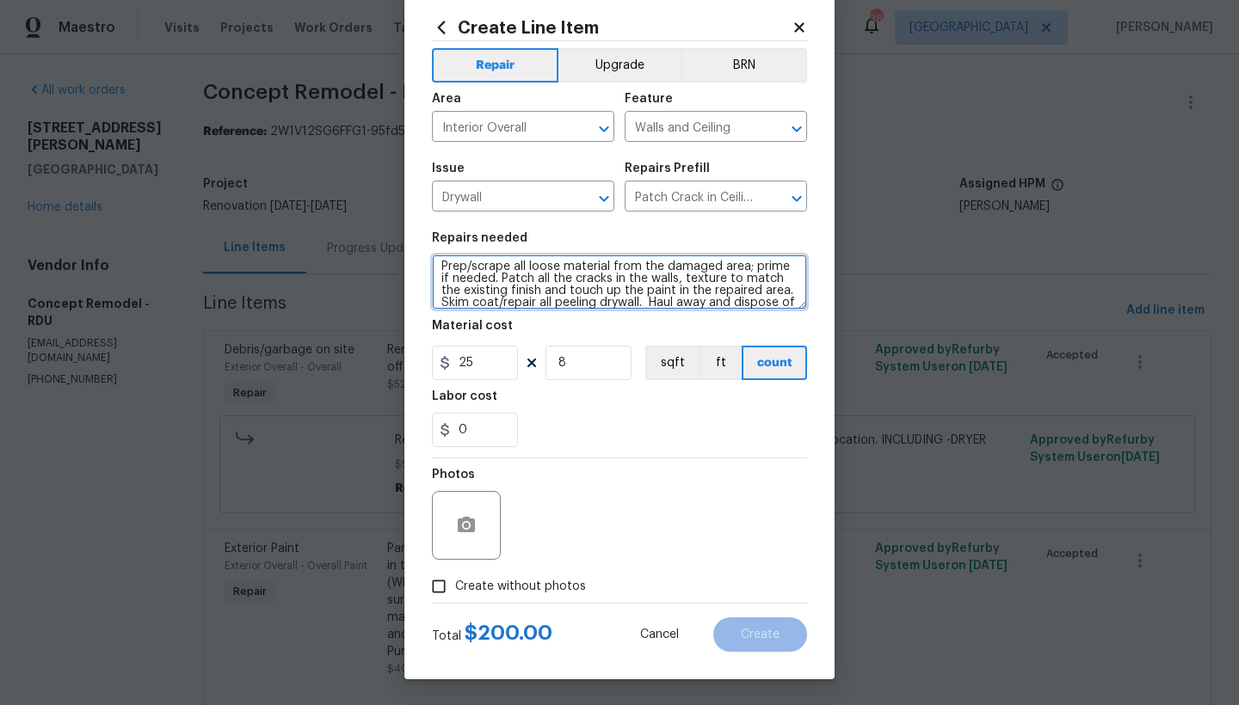
type textarea "Prep/scrape all loose material from the damaged area; prime if needed. Patch al…"
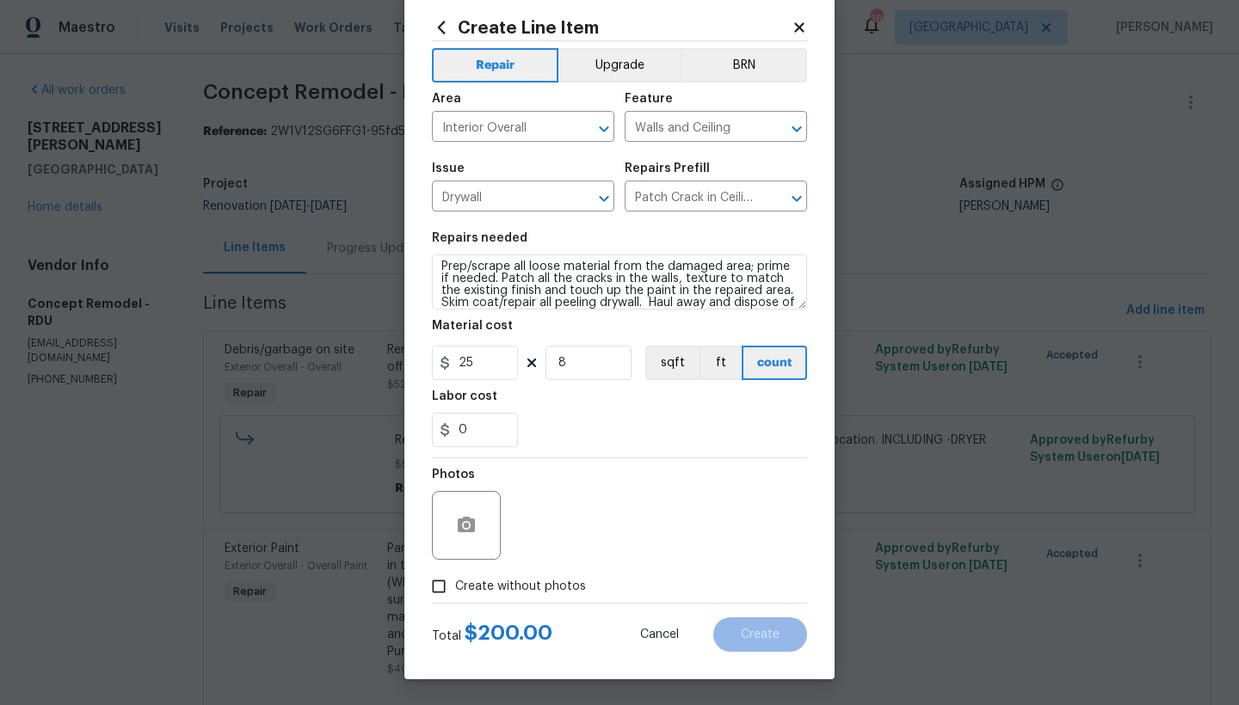
drag, startPoint x: 514, startPoint y: 581, endPoint x: 560, endPoint y: 580, distance: 46.5
click at [514, 581] on span "Create without photos" at bounding box center [520, 587] width 131 height 18
click at [455, 581] on input "Create without photos" at bounding box center [438, 586] width 33 height 33
checkbox input "true"
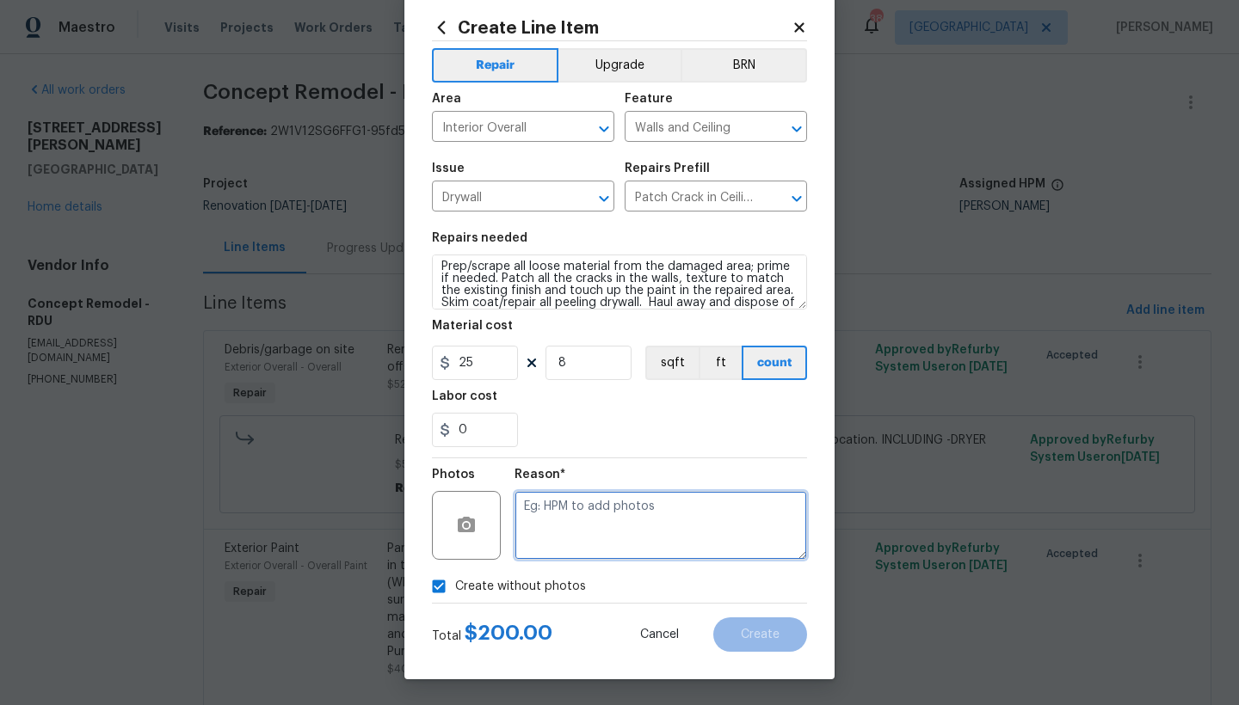
click at [695, 527] on textarea at bounding box center [660, 525] width 292 height 69
type textarea "n"
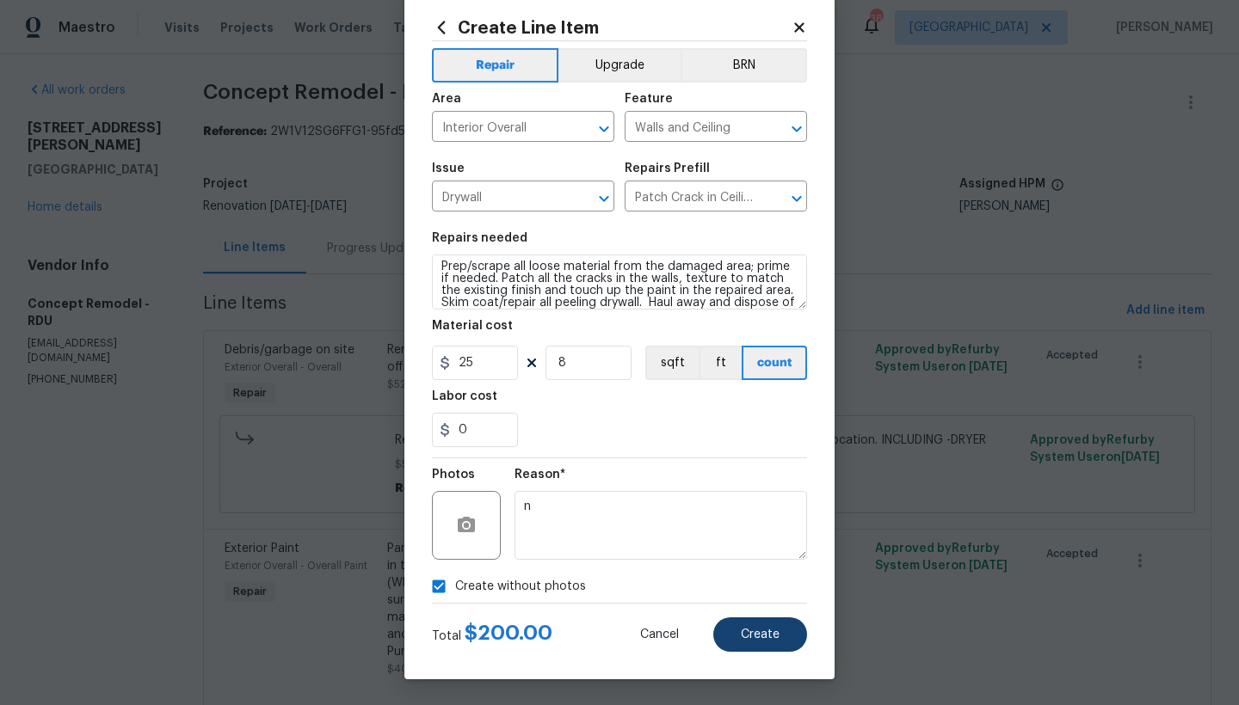
click at [741, 632] on span "Create" at bounding box center [760, 635] width 39 height 13
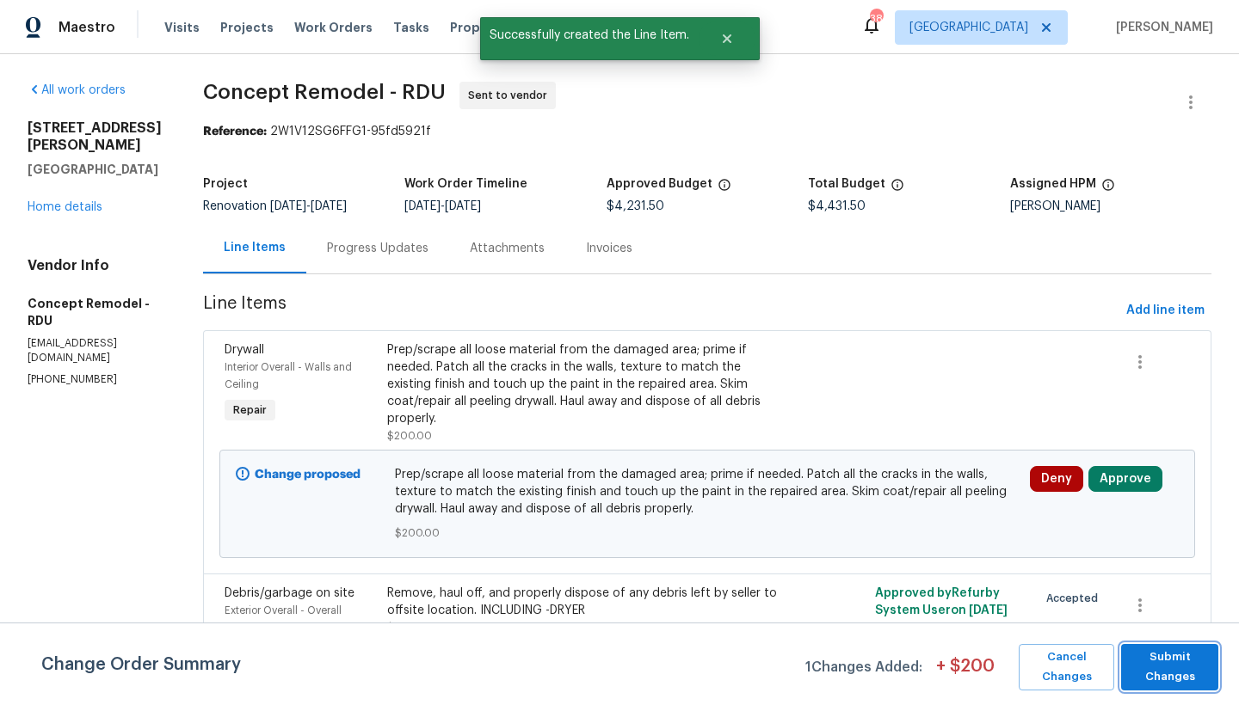
click at [1159, 661] on span "Submit Changes" at bounding box center [1169, 668] width 80 height 40
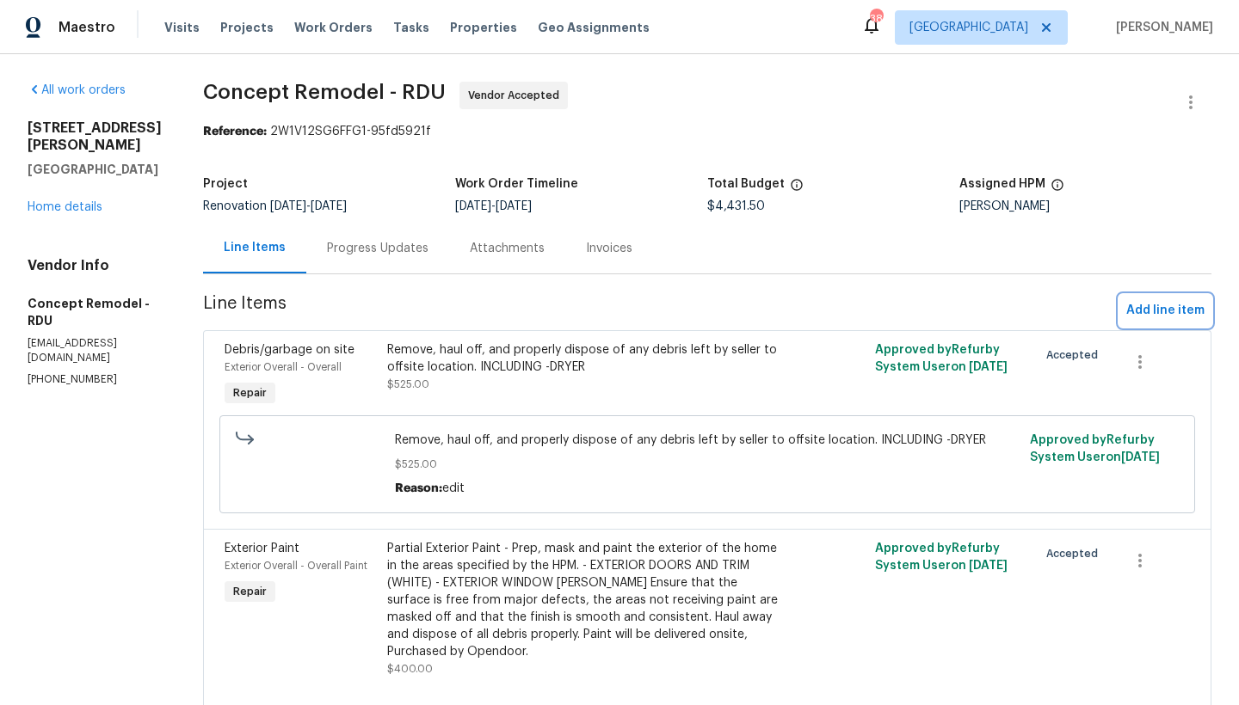
click at [1181, 308] on span "Add line item" at bounding box center [1165, 311] width 78 height 22
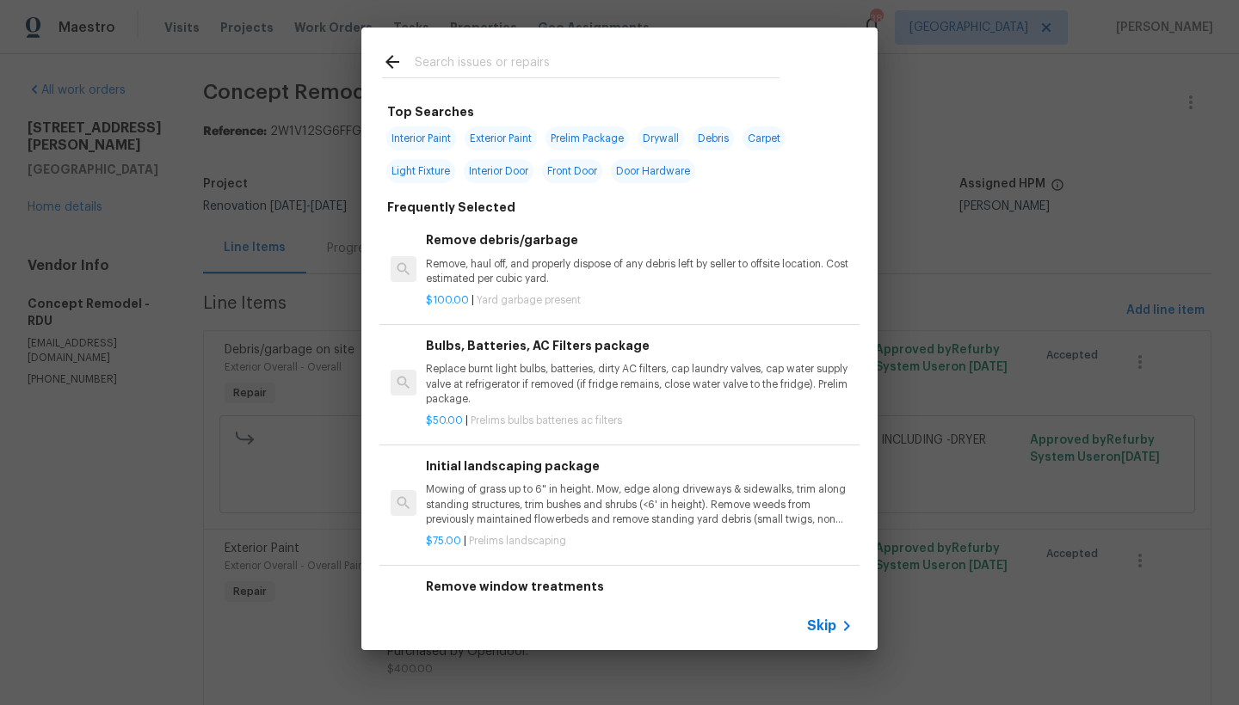
click at [641, 58] on input "text" at bounding box center [597, 65] width 365 height 26
click at [590, 70] on input "text" at bounding box center [597, 65] width 365 height 26
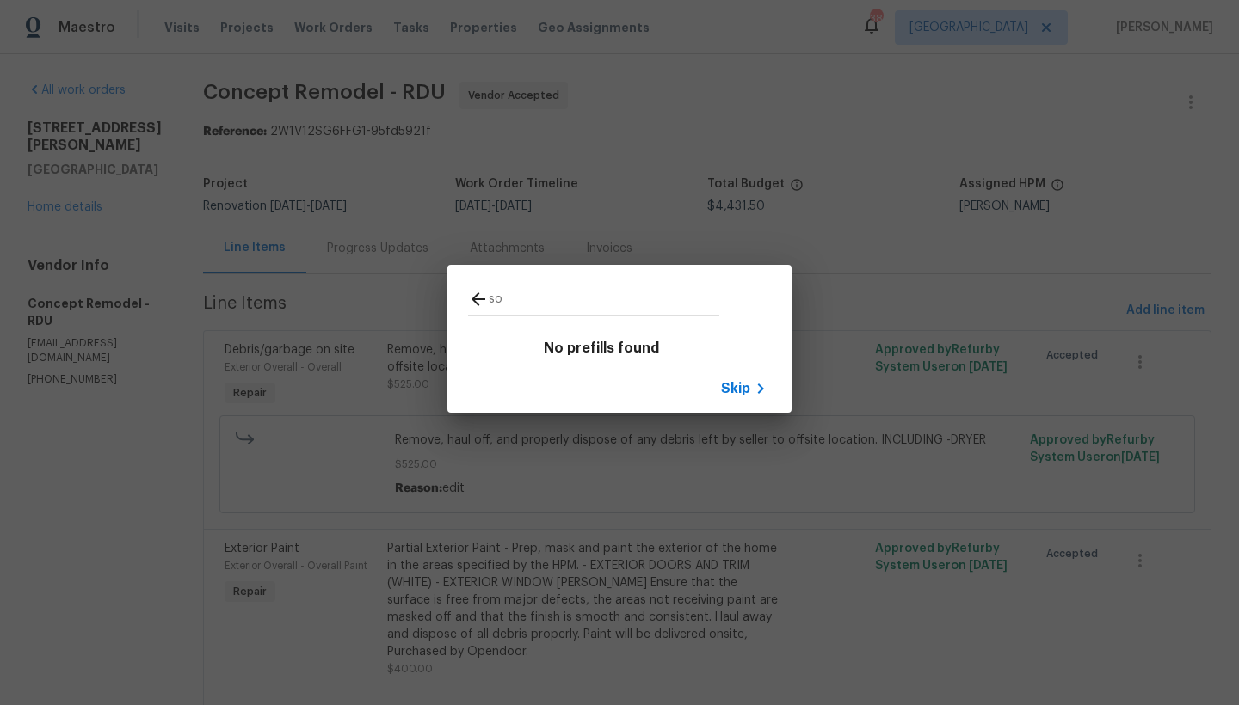
type input "s"
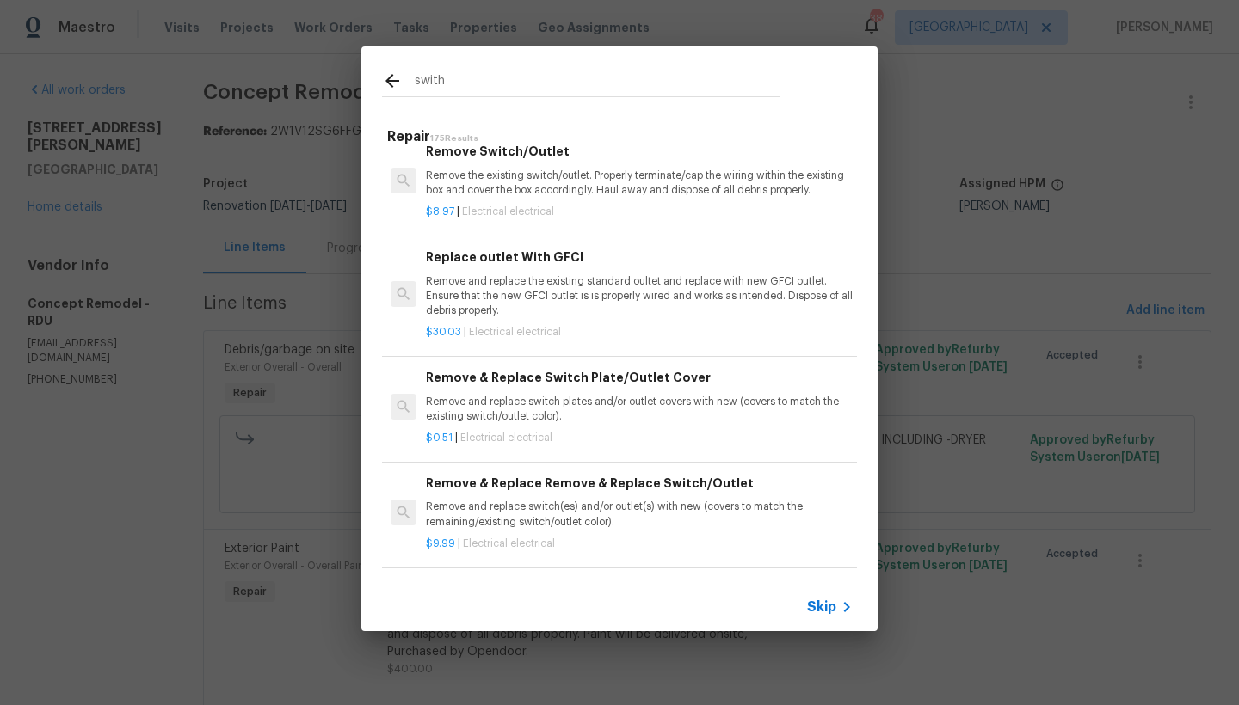
scroll to position [22, 0]
type input "swith"
click at [464, 503] on div "Remove & Replace Remove & Replace Switch/Outlet Remove and replace switch(es) a…" at bounding box center [639, 499] width 427 height 56
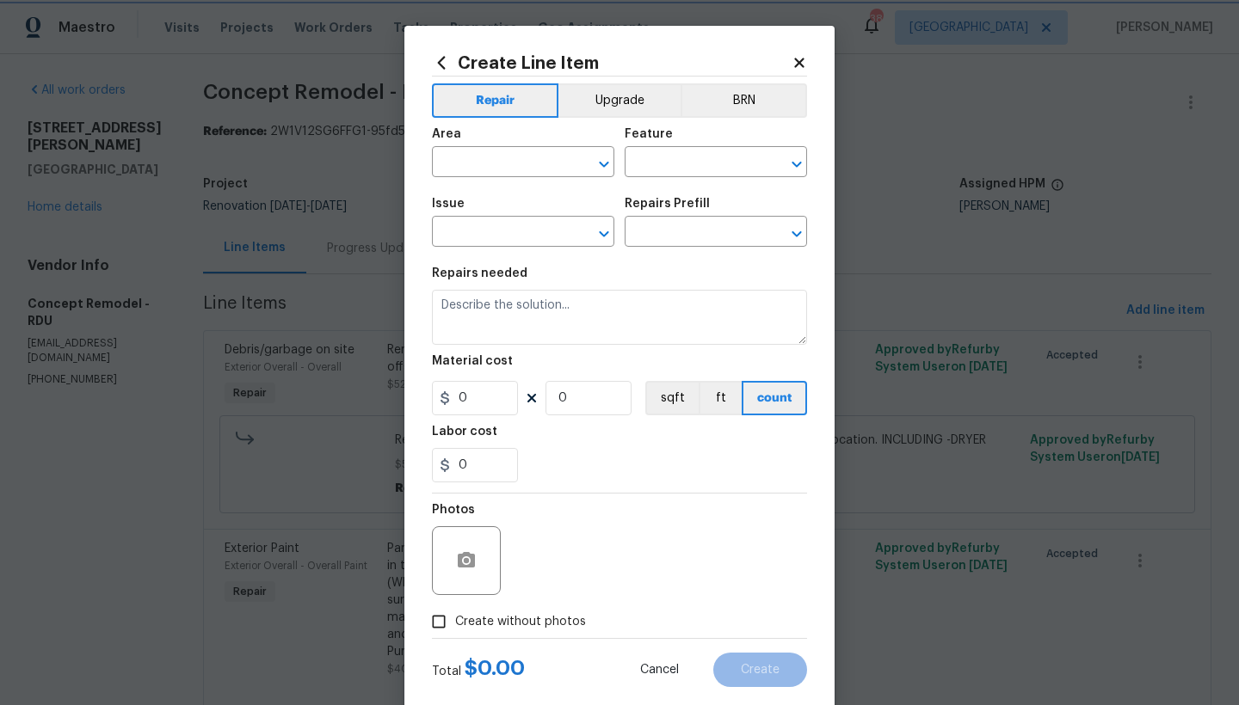
type input "Electrical"
type input "Remove & Replace Remove & Replace Switch/Outlet $9.99"
type textarea "Remove and replace switch(es) and/or outlet(s) with new (covers to match the re…"
type input "9.99"
type input "1"
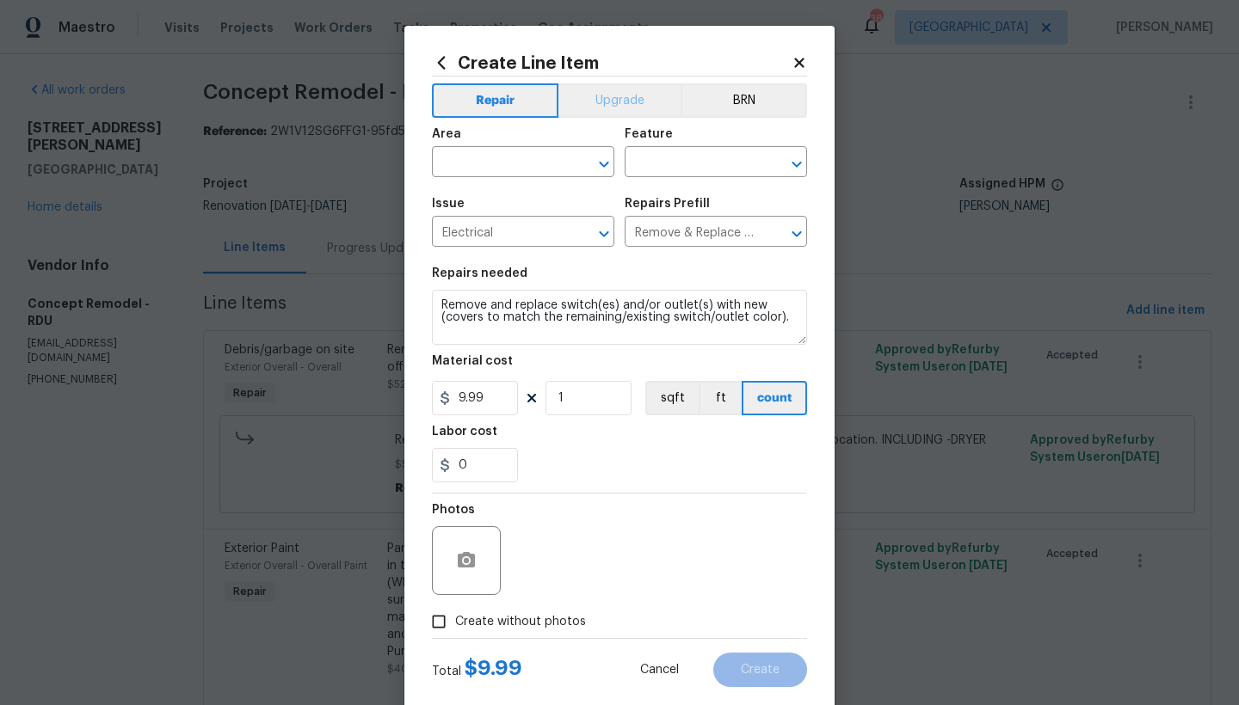
click at [624, 97] on button "Upgrade" at bounding box center [619, 100] width 123 height 34
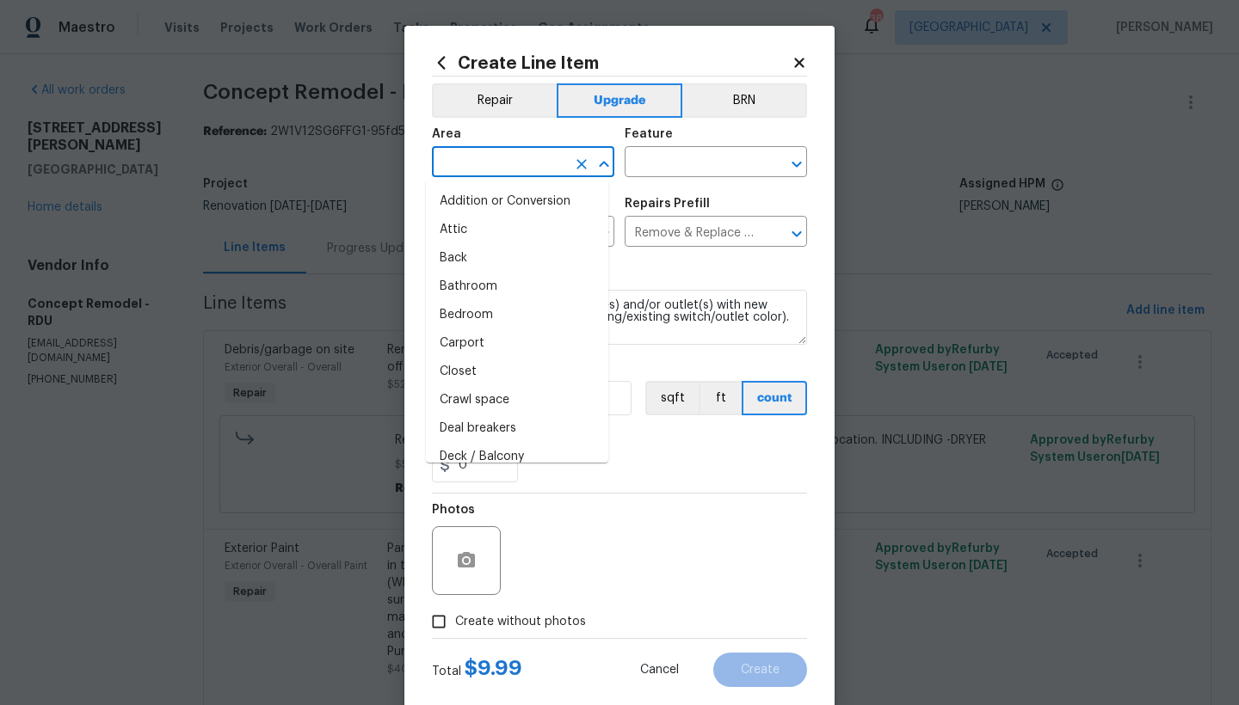
click at [514, 163] on input "text" at bounding box center [499, 164] width 134 height 27
click at [641, 328] on textarea "Remove and replace switch(es) and/or outlet(s) with new (covers to match the re…" at bounding box center [619, 317] width 375 height 55
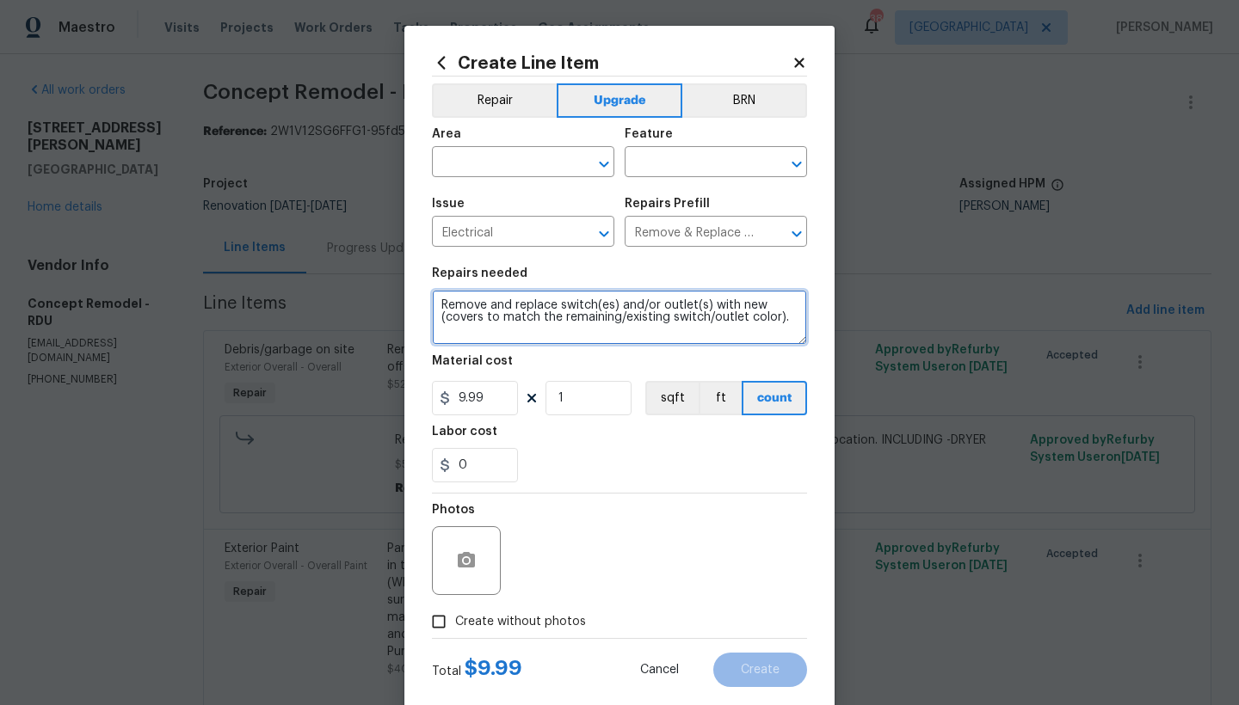
drag, startPoint x: 440, startPoint y: 314, endPoint x: 768, endPoint y: 311, distance: 327.7
click at [768, 311] on textarea "Remove and replace switch(es) and/or outlet(s) with new (covers to match the re…" at bounding box center [619, 317] width 375 height 55
type textarea "Remove and replace switch(es) and/or outlet(s) with new (WHITE)."
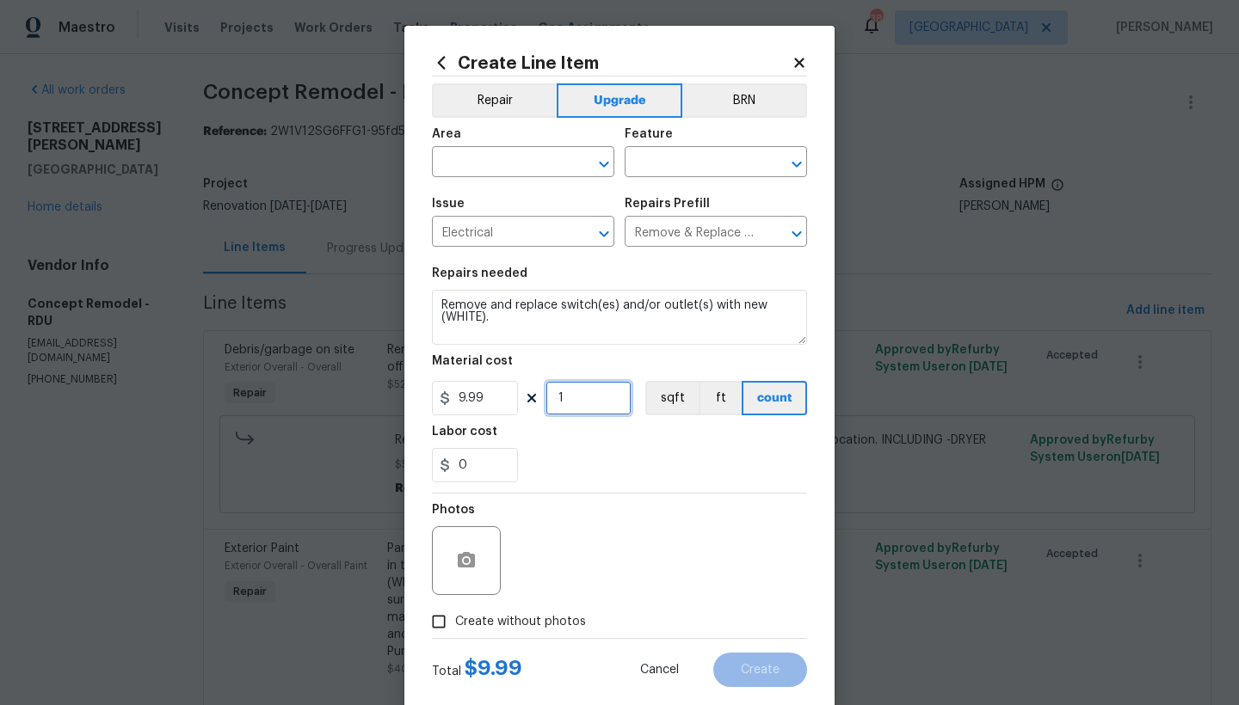
drag, startPoint x: 583, startPoint y: 392, endPoint x: 514, endPoint y: 387, distance: 69.9
click at [514, 387] on div "9.99 1 sqft ft count" at bounding box center [619, 398] width 375 height 34
type input "50"
click at [492, 151] on input "text" at bounding box center [499, 164] width 134 height 27
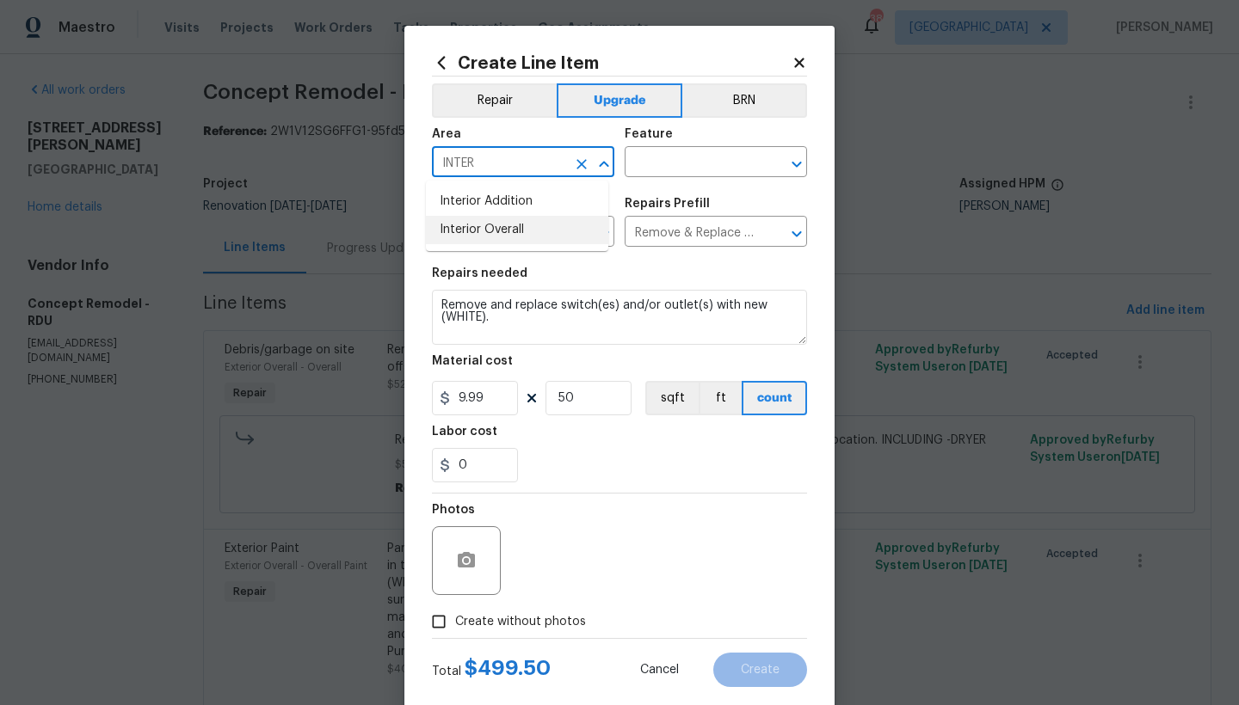
click at [444, 234] on li "Interior Overall" at bounding box center [517, 230] width 182 height 28
type input "Interior Overall"
click at [687, 171] on input "text" at bounding box center [691, 164] width 134 height 27
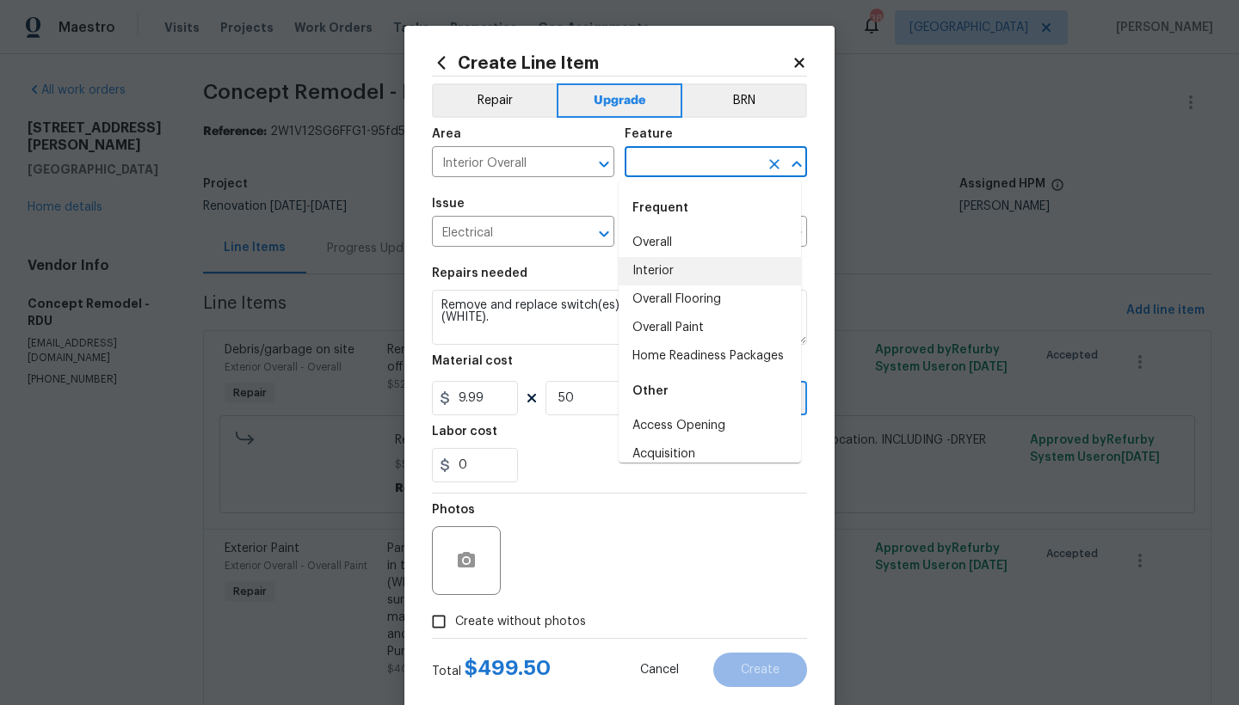
click at [669, 277] on li "Interior" at bounding box center [709, 271] width 182 height 28
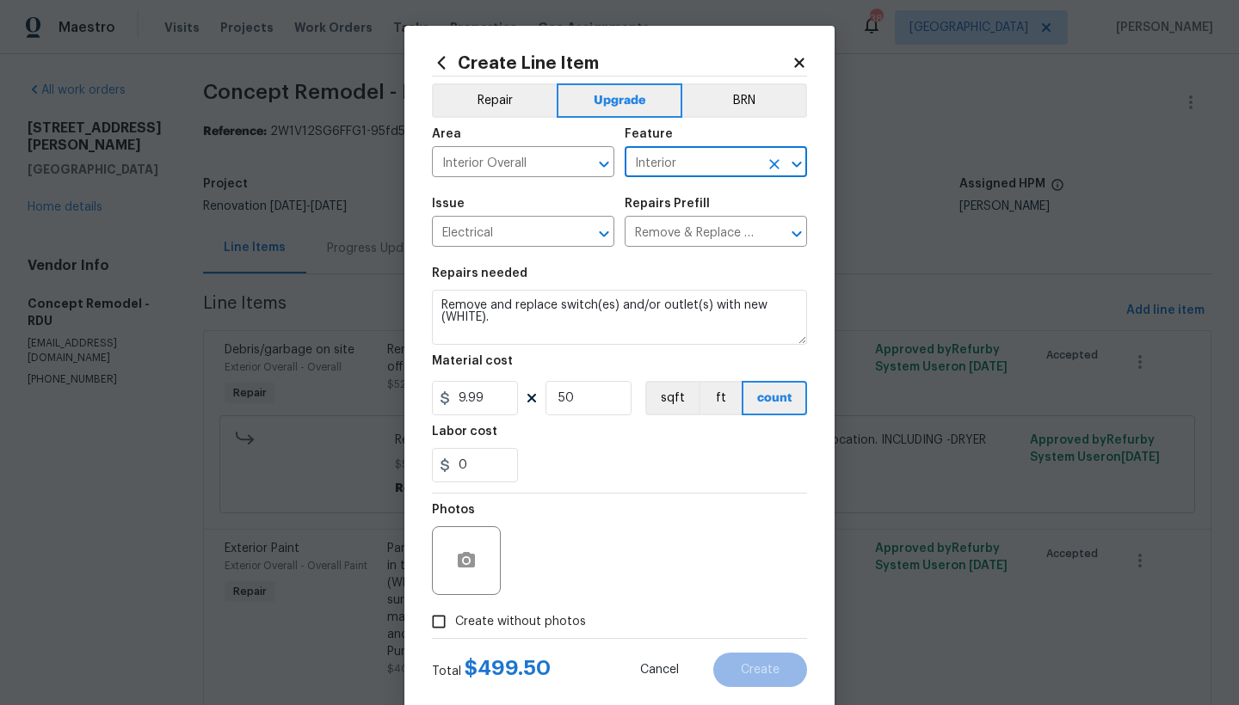
type input "Interior"
click at [515, 630] on span "Create without photos" at bounding box center [520, 622] width 131 height 18
click at [455, 630] on input "Create without photos" at bounding box center [438, 622] width 33 height 33
checkbox input "true"
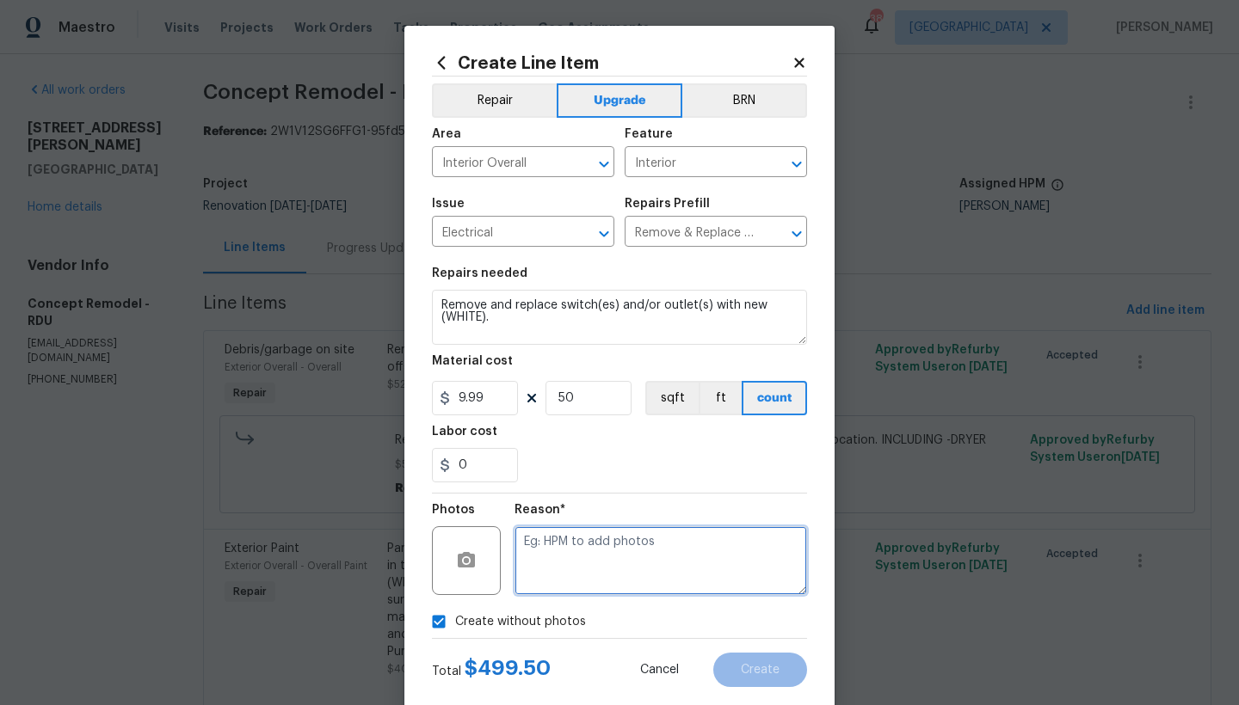
click at [594, 579] on textarea at bounding box center [660, 560] width 292 height 69
type textarea "n"
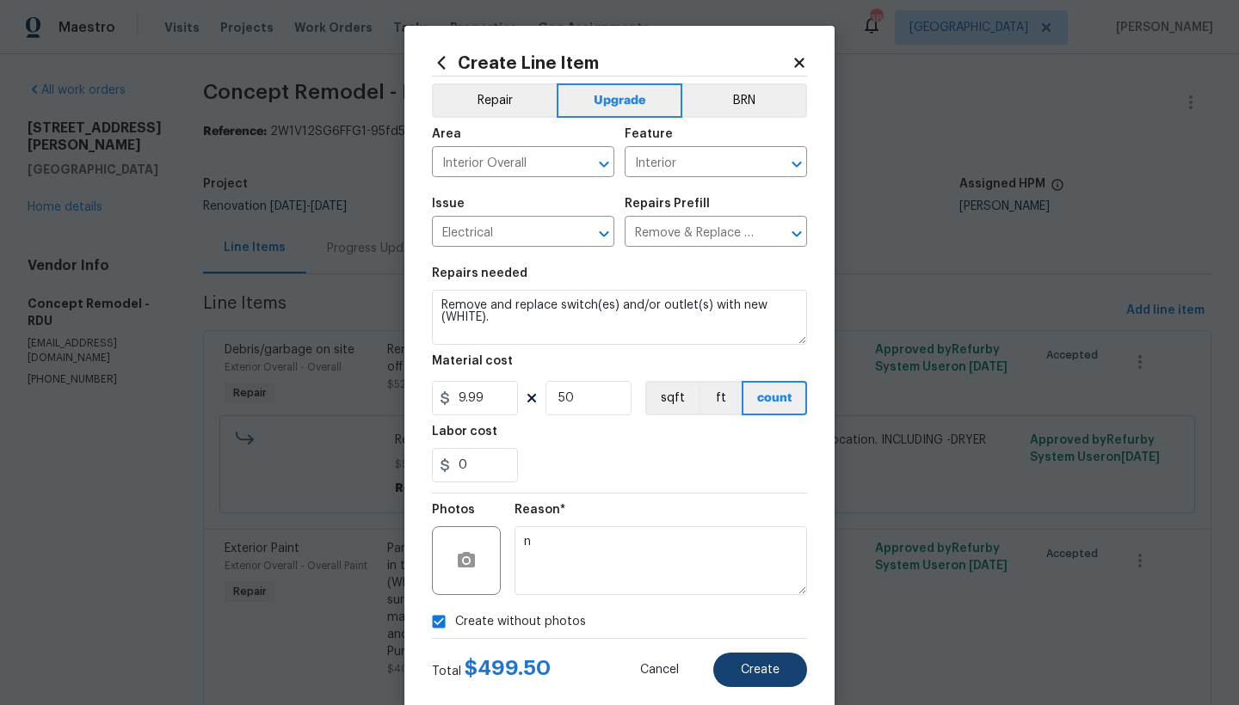
click at [760, 670] on span "Create" at bounding box center [760, 670] width 39 height 13
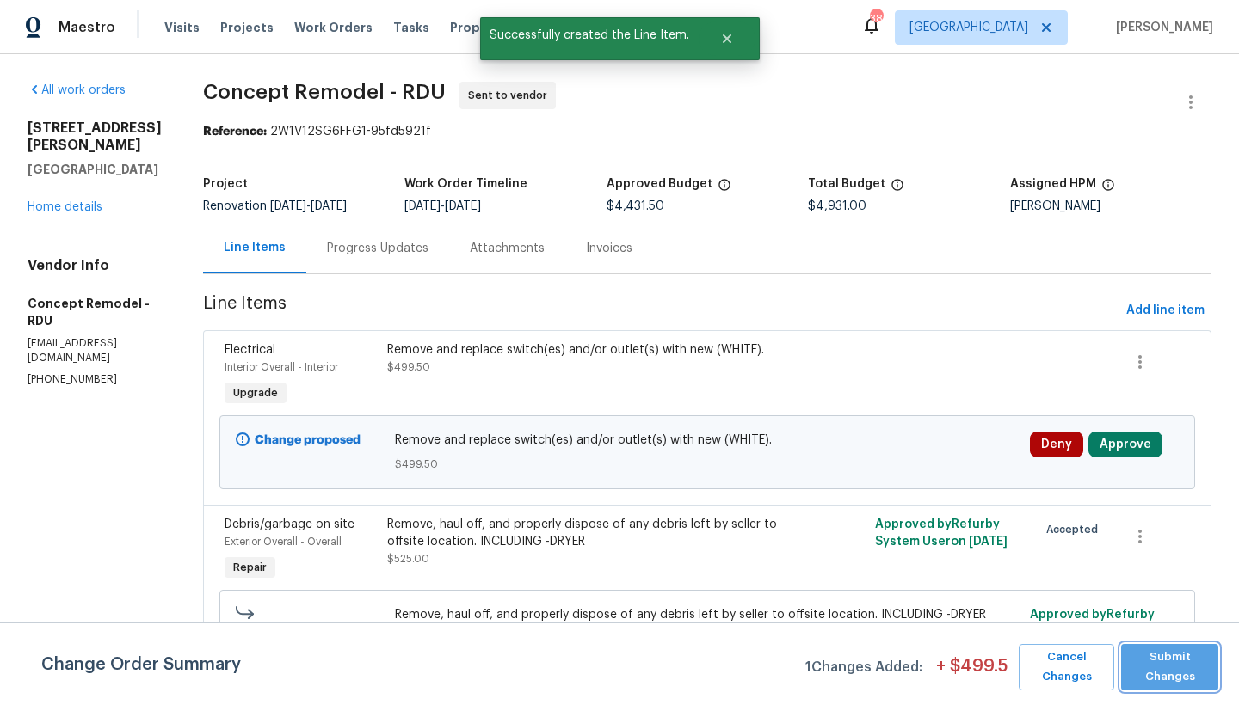
click at [1169, 673] on span "Submit Changes" at bounding box center [1169, 668] width 80 height 40
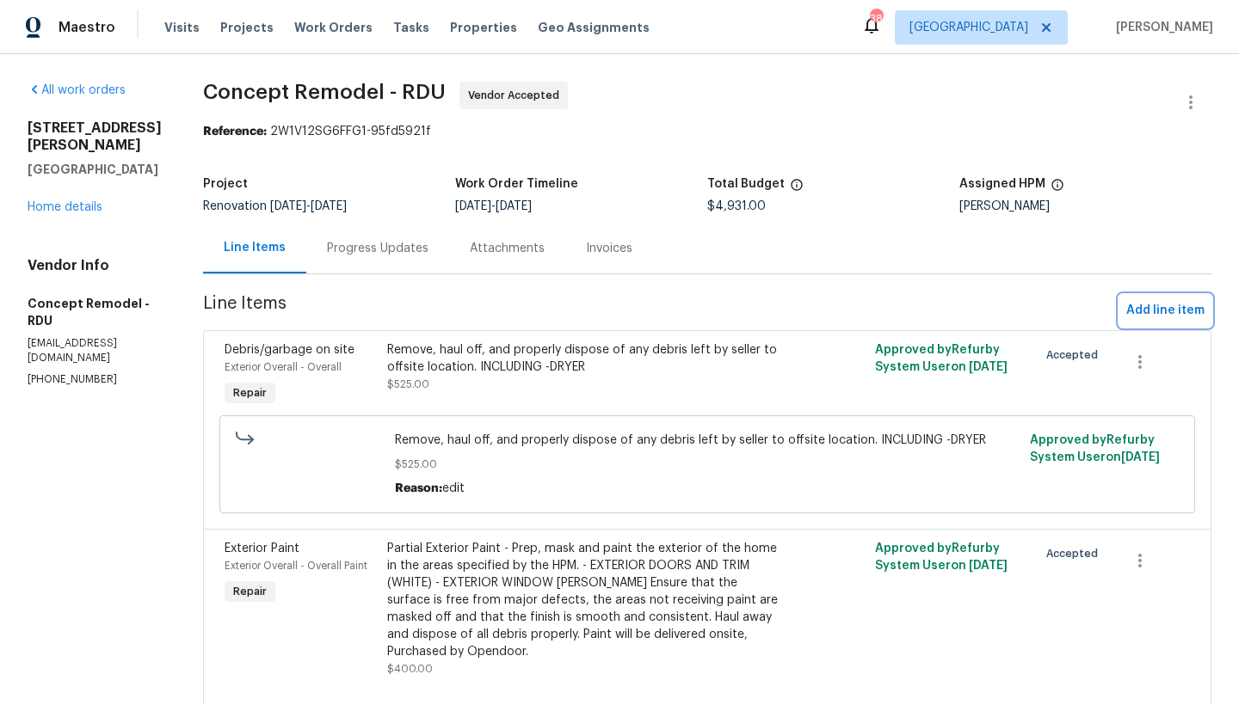
click at [1156, 310] on span "Add line item" at bounding box center [1165, 311] width 78 height 22
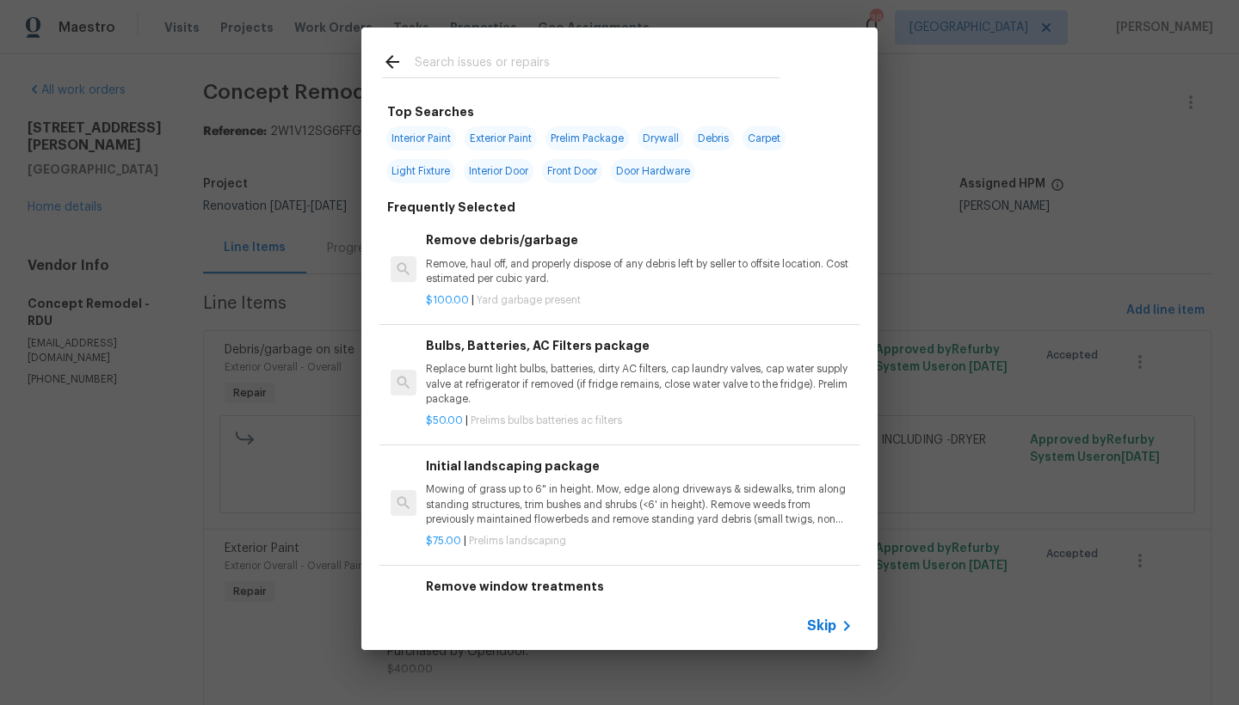
click at [459, 62] on input "text" at bounding box center [597, 65] width 365 height 26
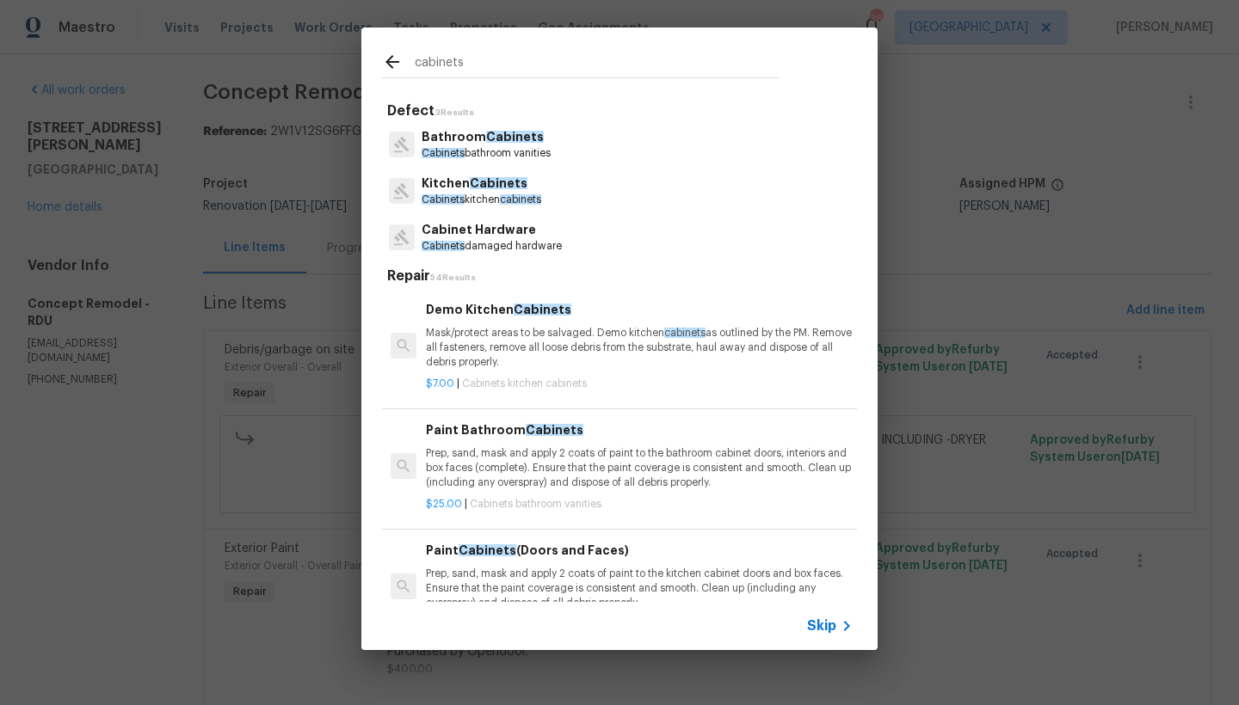
type input "cabinets"
click at [464, 184] on p "Kitchen Cabinets" at bounding box center [481, 184] width 120 height 18
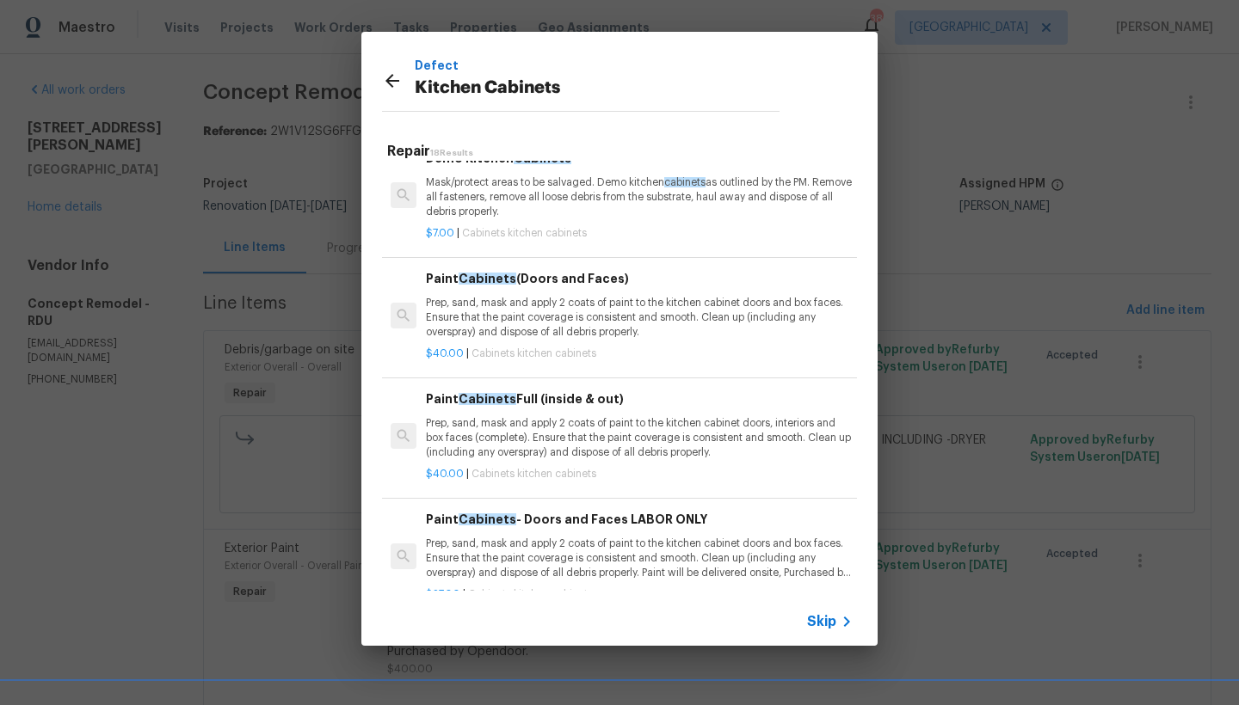
scroll to position [93, 0]
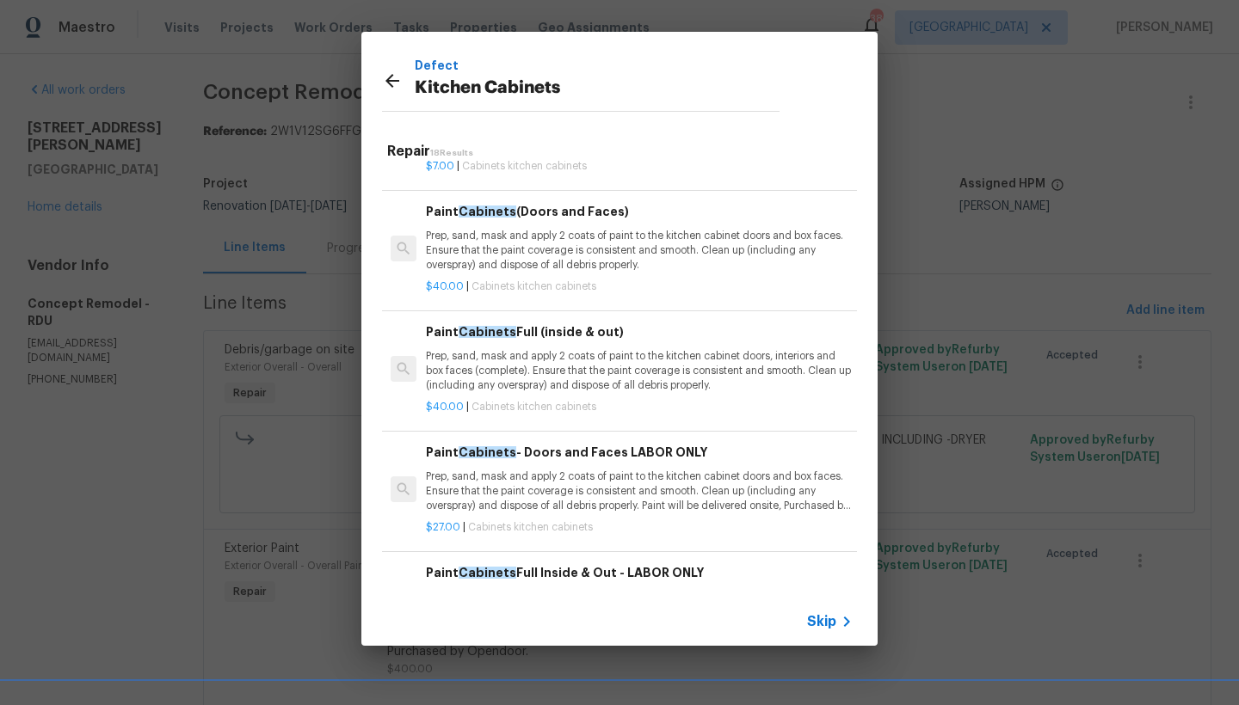
click at [538, 472] on p "Prep, sand, mask and apply 2 coats of paint to the kitchen cabinet doors and bo…" at bounding box center [639, 492] width 427 height 44
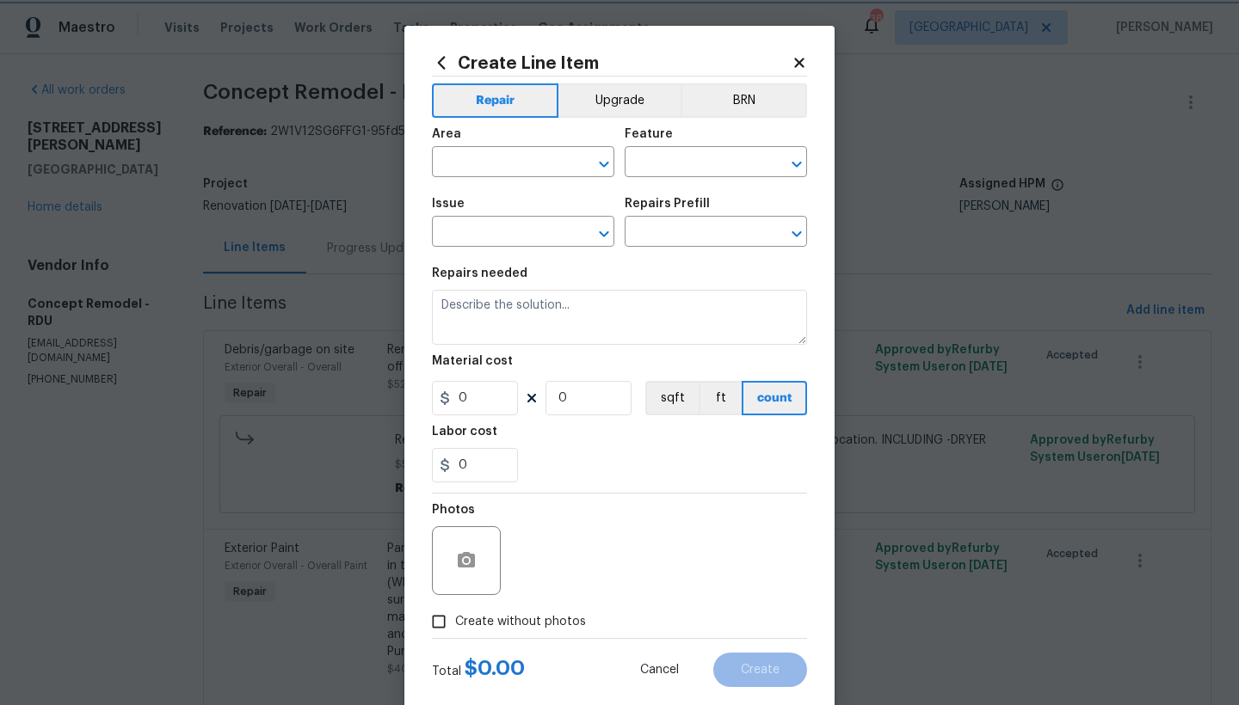
type input "Cabinets"
type input "Kitchen Cabinets"
type input "Paint Cabinets - Doors and Faces LABOR ONLY $27.00"
type textarea "Prep, sand, mask and apply 2 coats of paint to the kitchen cabinet doors and bo…"
type input "27"
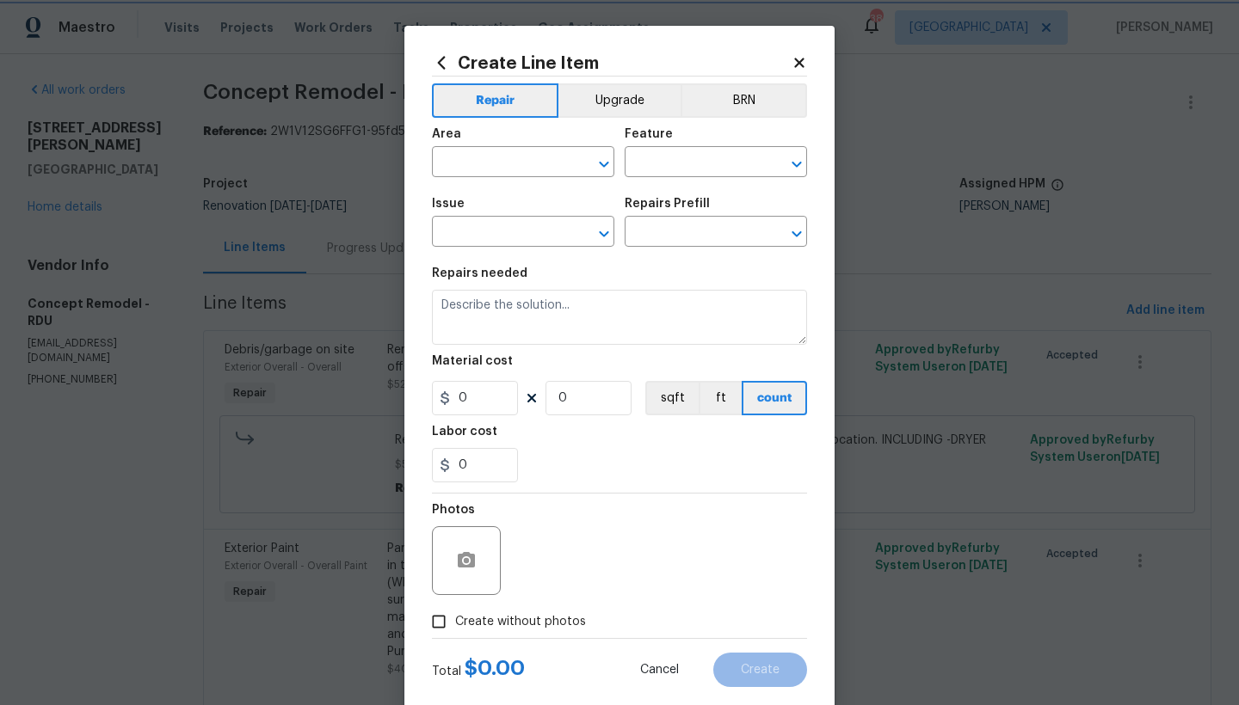
type input "1"
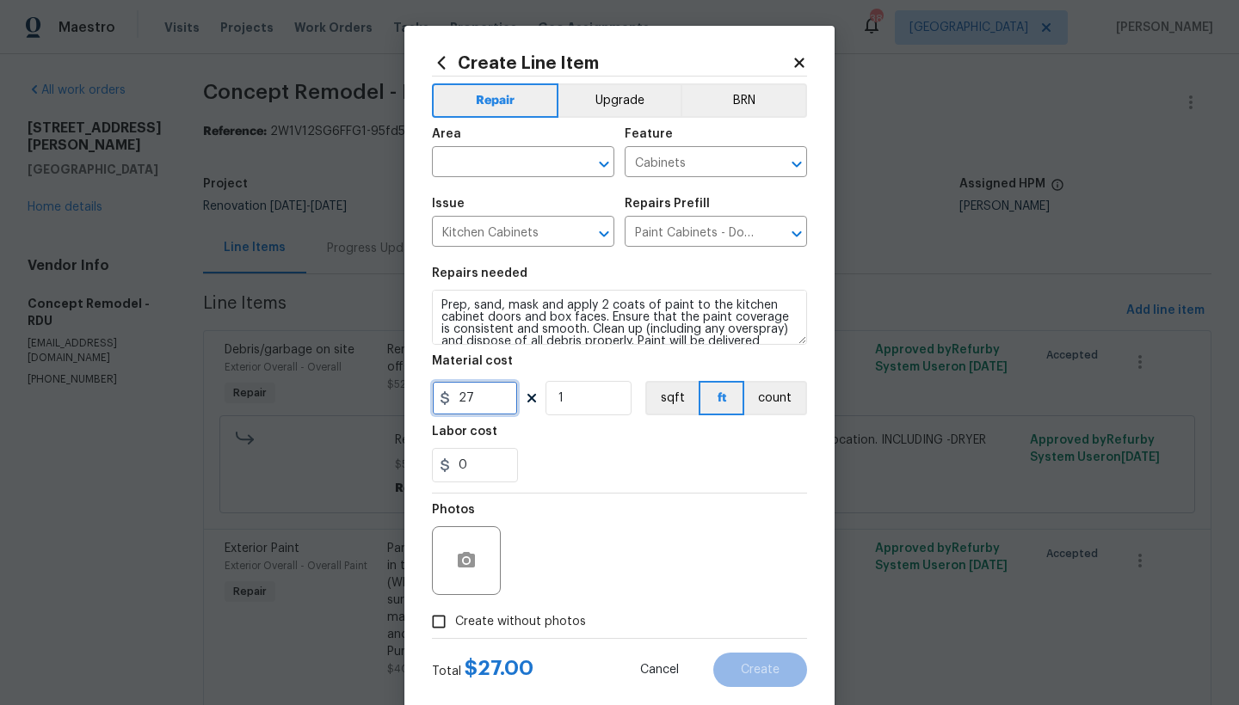
click at [488, 405] on input "27" at bounding box center [475, 398] width 86 height 34
type input "28"
drag, startPoint x: 644, startPoint y: 672, endPoint x: 674, endPoint y: 581, distance: 95.8
click at [644, 672] on span "Cancel" at bounding box center [659, 670] width 39 height 13
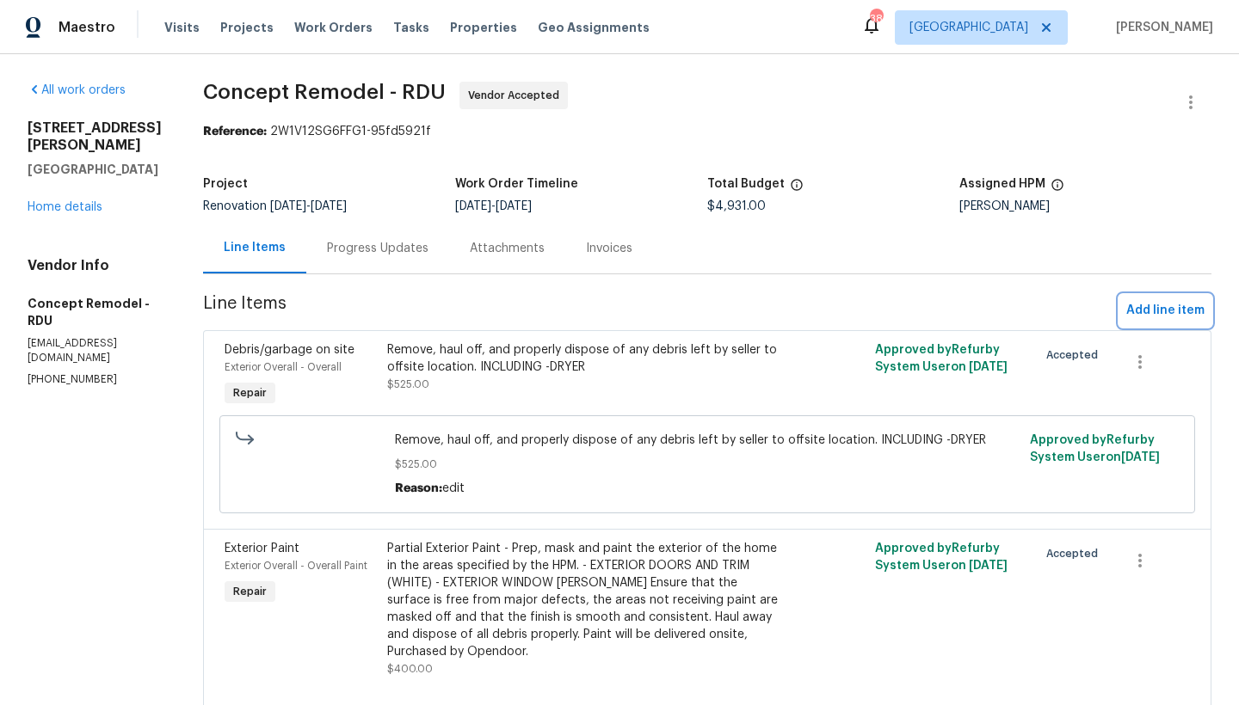
click at [1162, 319] on span "Add line item" at bounding box center [1165, 311] width 78 height 22
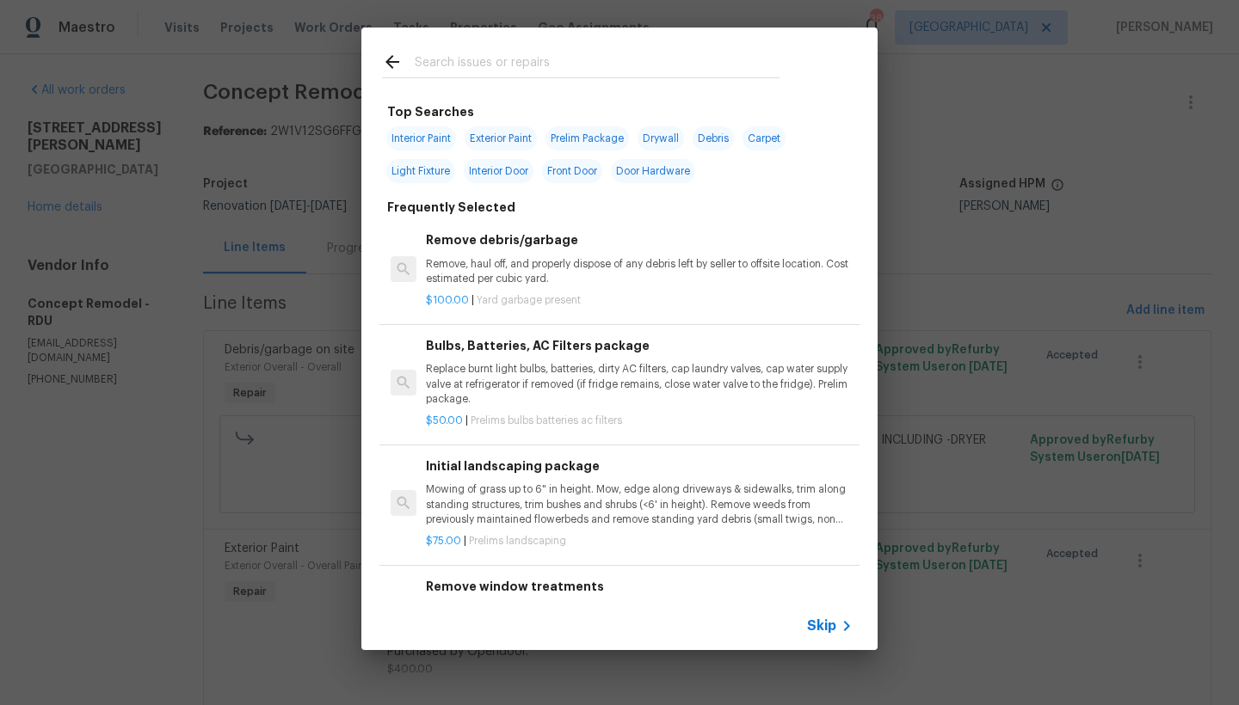
click at [459, 60] on input "text" at bounding box center [597, 65] width 365 height 26
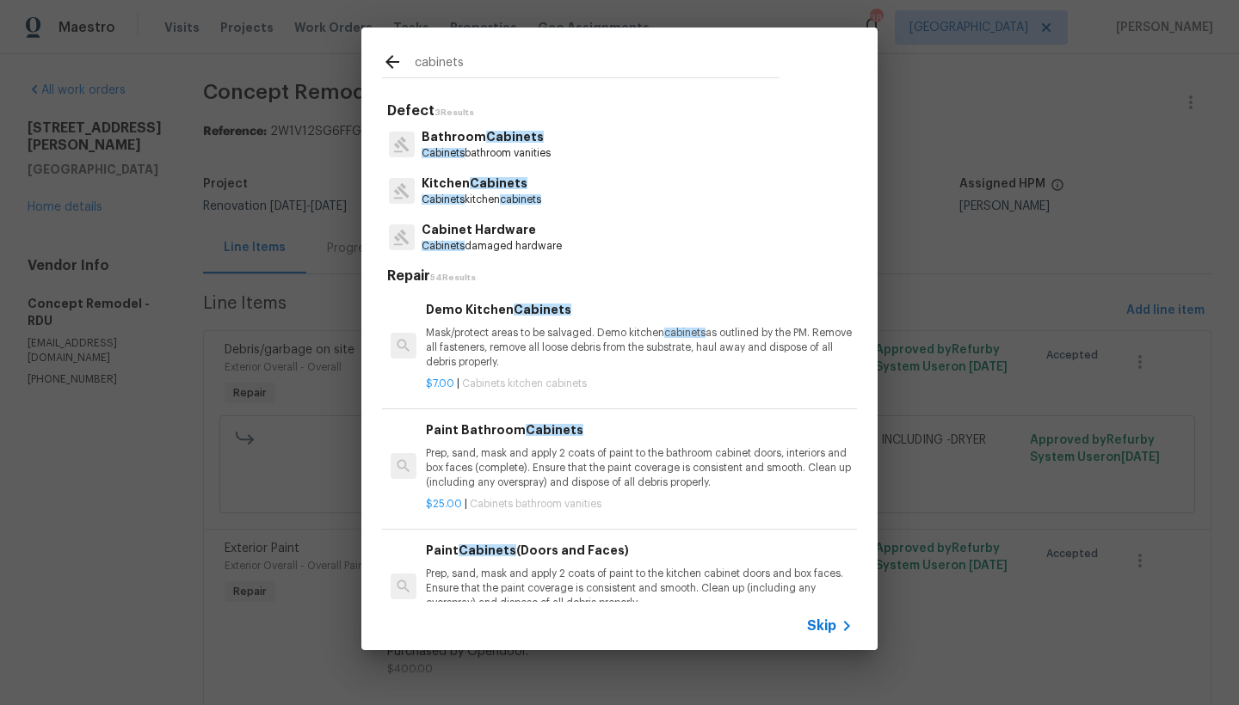
type input "cabinets"
click at [476, 179] on span "Cabinets" at bounding box center [499, 183] width 58 height 12
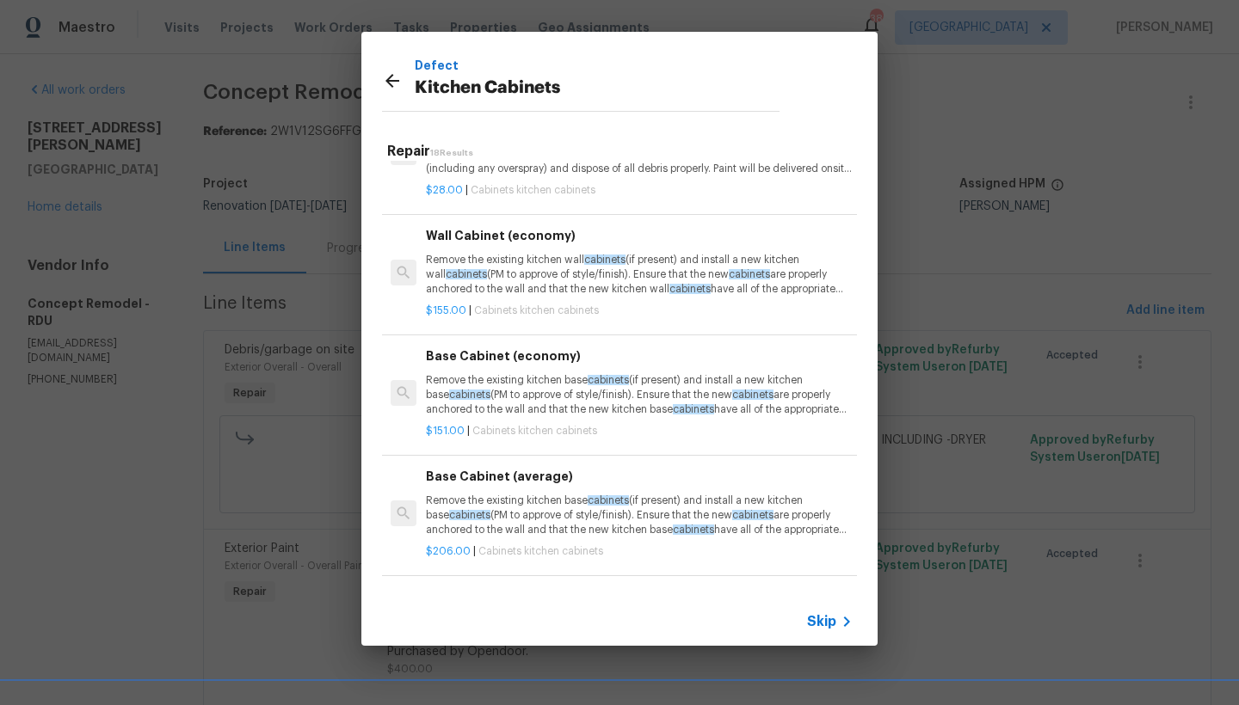
scroll to position [474, 0]
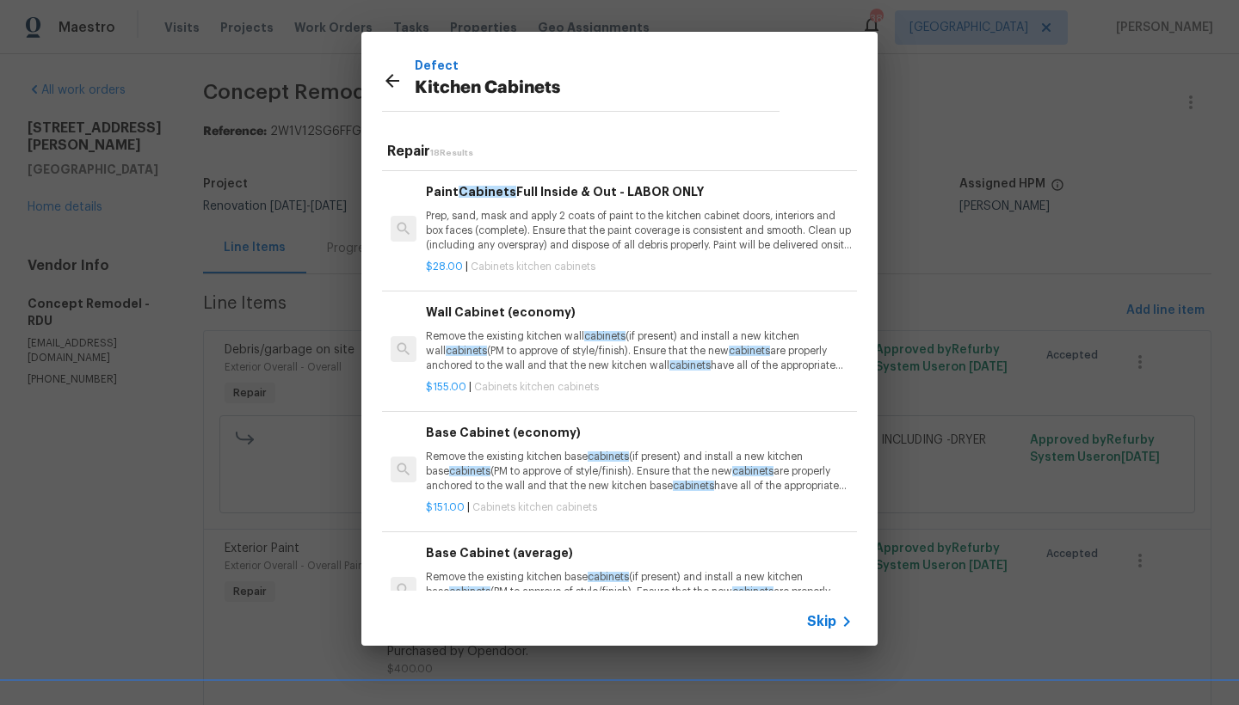
click at [558, 224] on p "Prep, sand, mask and apply 2 coats of paint to the kitchen cabinet doors, inter…" at bounding box center [639, 231] width 427 height 44
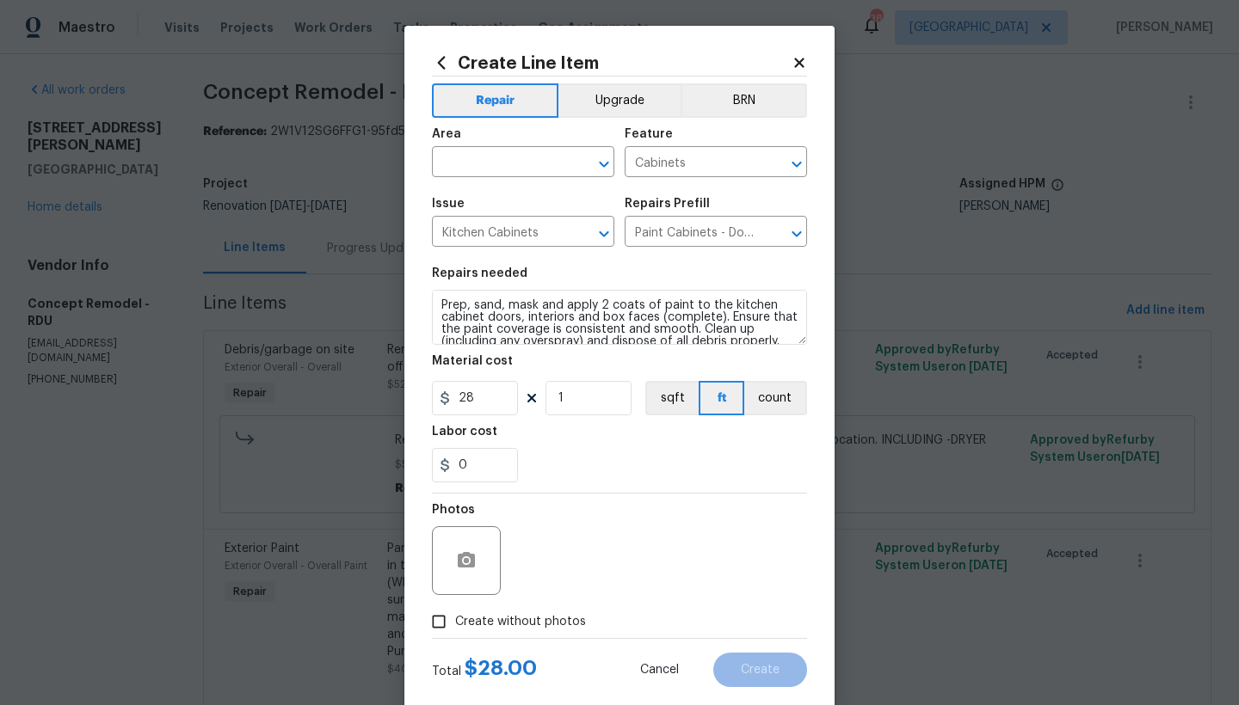
type input "Paint Cabinets Full Inside & Out - LABOR ONLY $28.00"
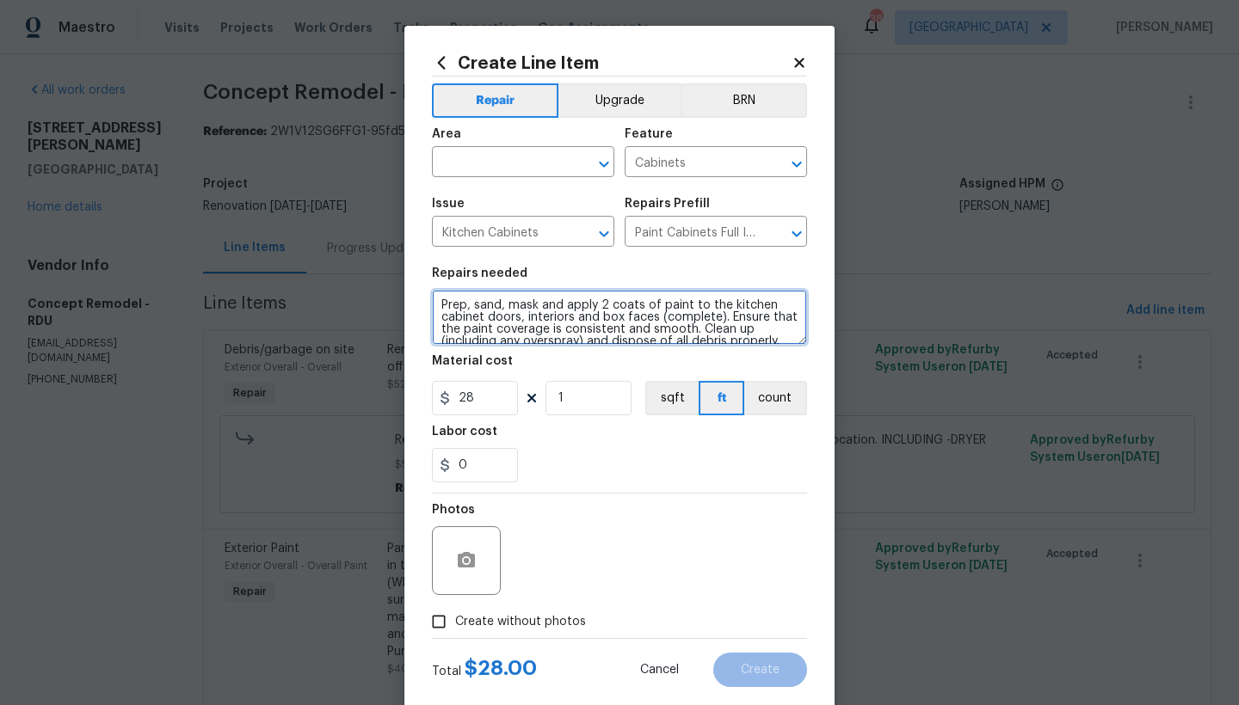
click at [434, 306] on textarea "Prep, sand, mask and apply 2 coats of paint to the kitchen cabinet doors, inter…" at bounding box center [619, 317] width 375 height 55
click at [443, 298] on textarea "Prep, sand, mask and apply 2 coats of paint to the kitchen cabinet doors, inter…" at bounding box center [619, 317] width 375 height 55
type textarea "Kitchen ------ Prep, sand, mask and apply 2 coats of paint to the kitchen cabin…"
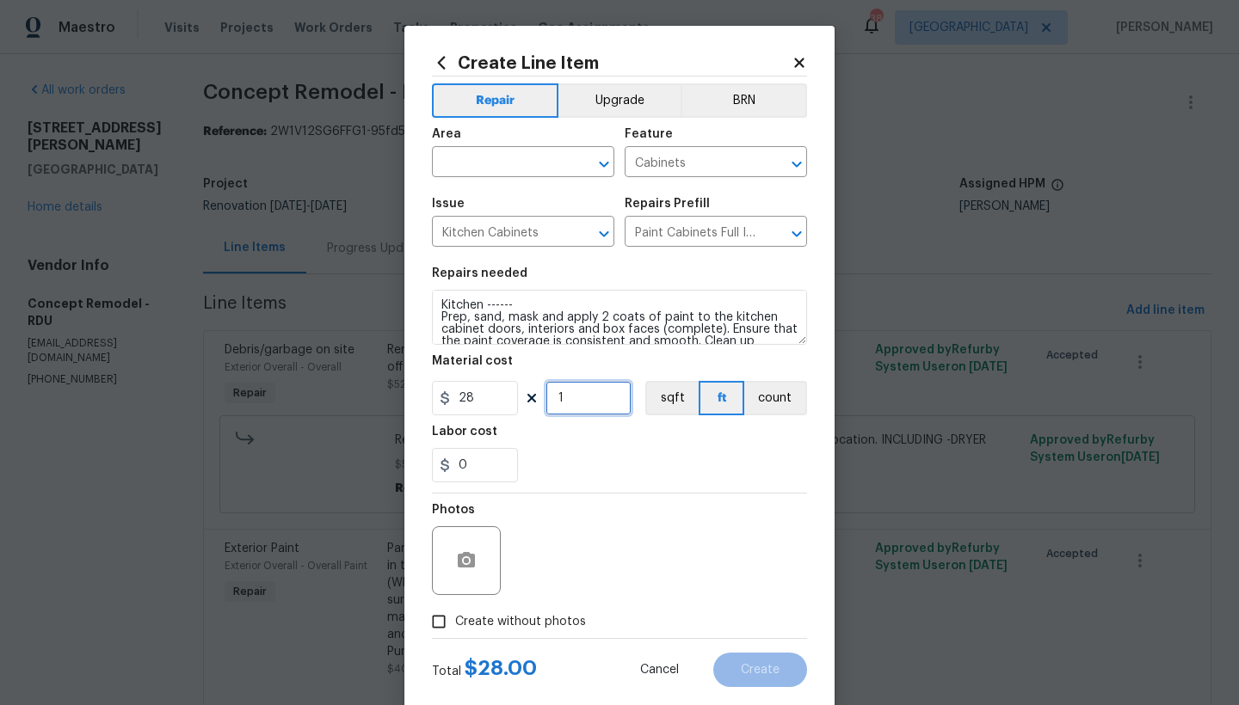
click at [569, 397] on input "1" at bounding box center [588, 398] width 86 height 34
type input "45"
click at [451, 164] on input "text" at bounding box center [499, 164] width 134 height 27
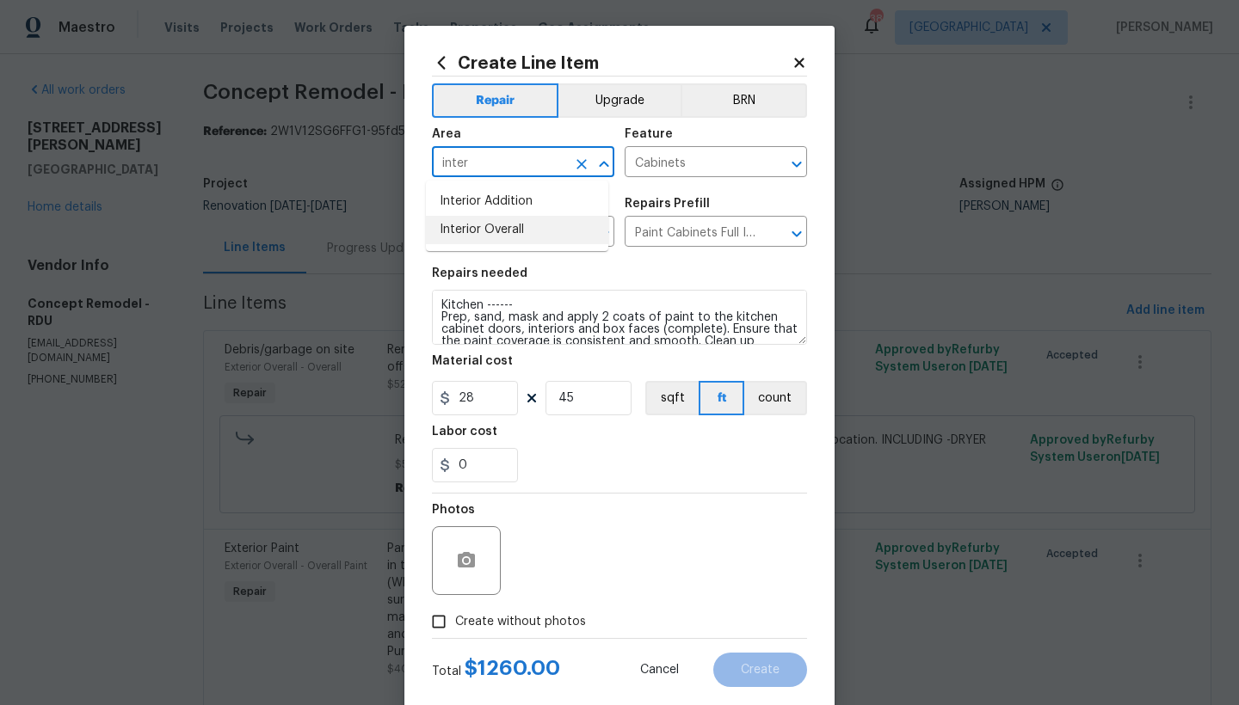
click at [489, 231] on li "Interior Overall" at bounding box center [517, 230] width 182 height 28
type input "Interior Overall"
click at [584, 478] on div "0" at bounding box center [619, 465] width 375 height 34
click at [501, 618] on span "Create without photos" at bounding box center [520, 622] width 131 height 18
click at [455, 618] on input "Create without photos" at bounding box center [438, 622] width 33 height 33
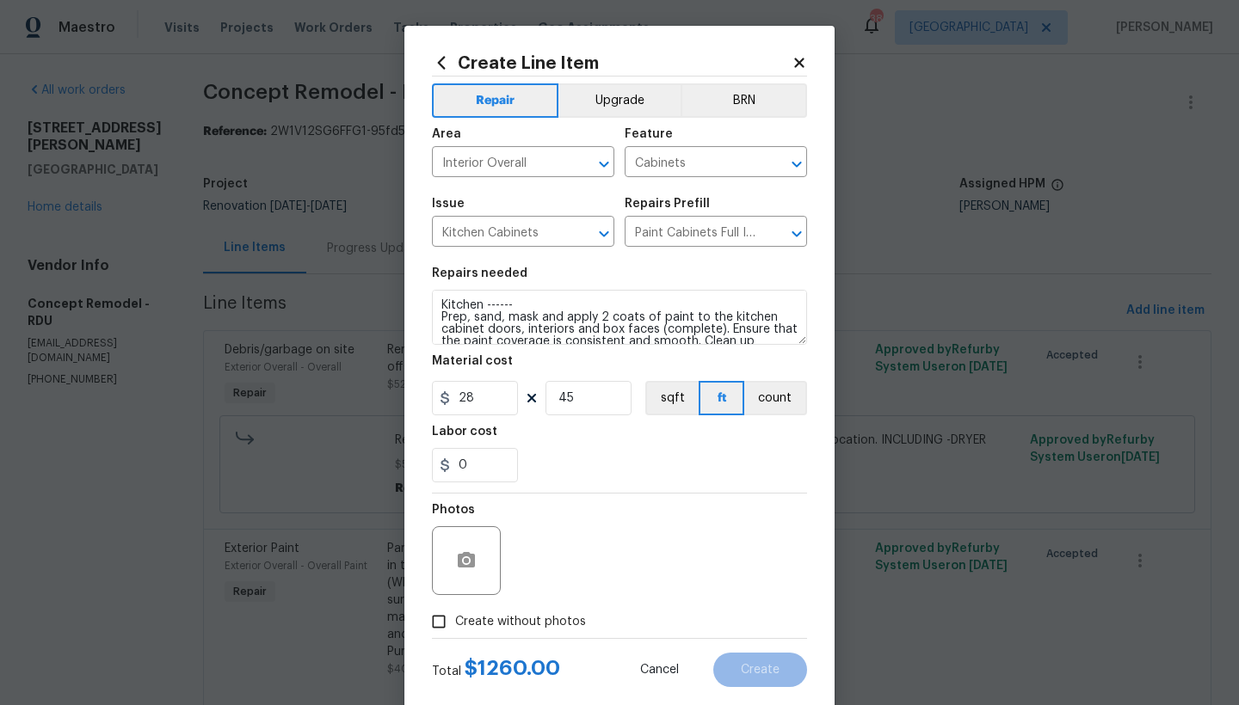
checkbox input "true"
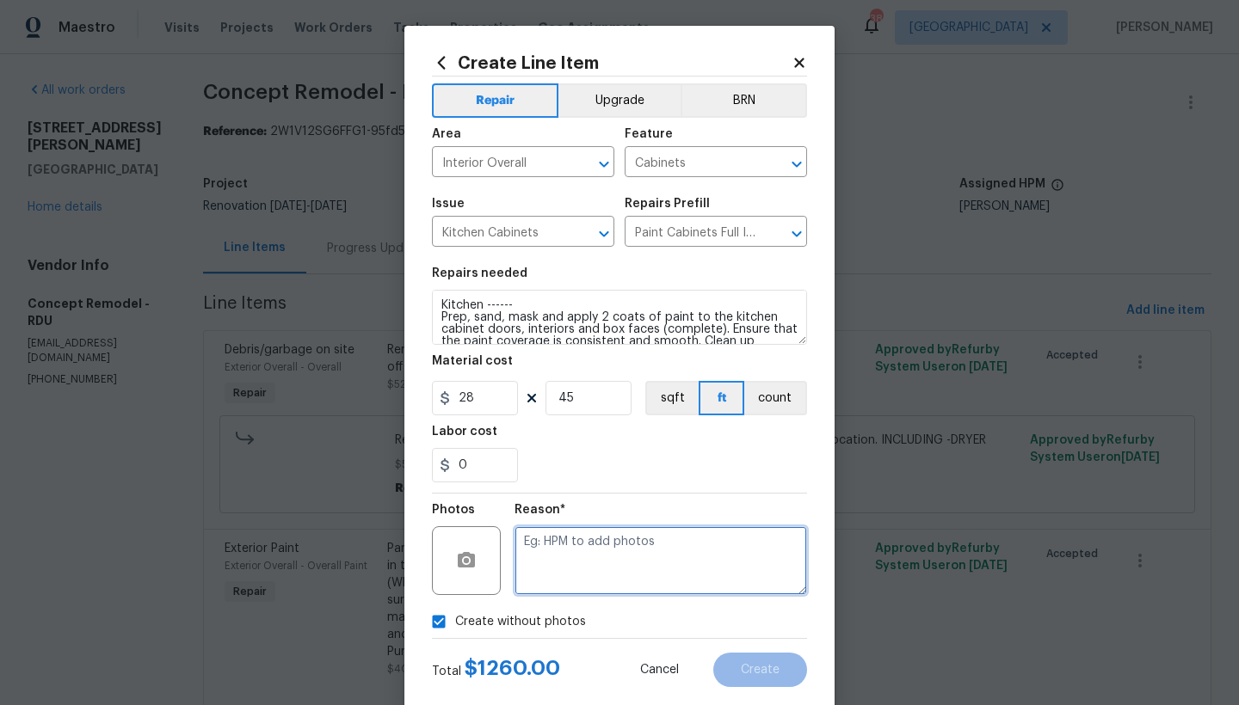
click at [558, 563] on textarea at bounding box center [660, 560] width 292 height 69
type textarea "n"
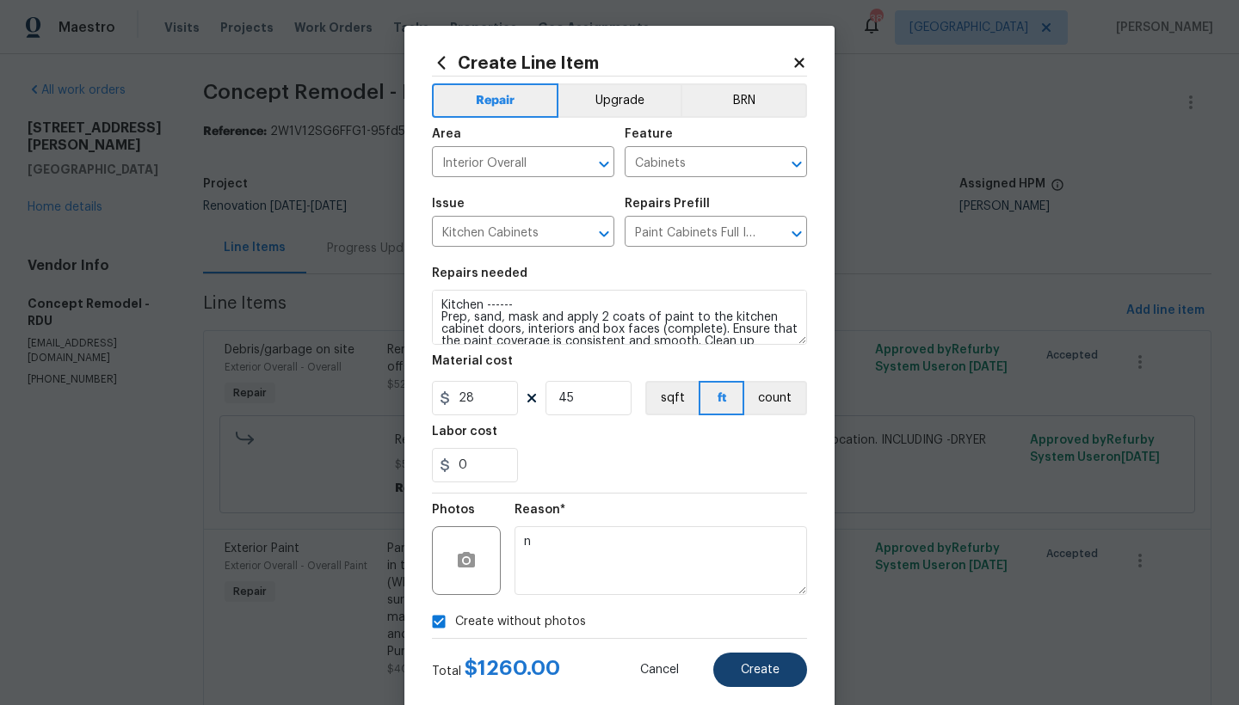
click at [750, 676] on span "Create" at bounding box center [760, 670] width 39 height 13
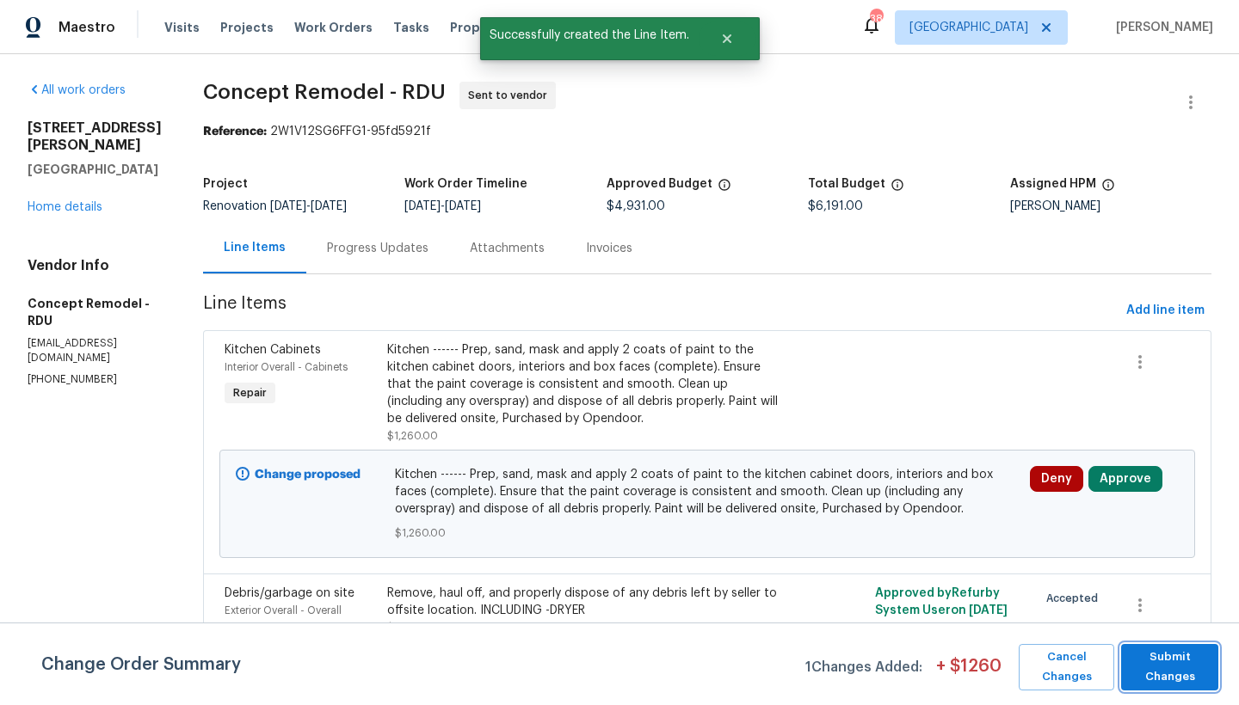
click at [1194, 667] on span "Submit Changes" at bounding box center [1169, 668] width 80 height 40
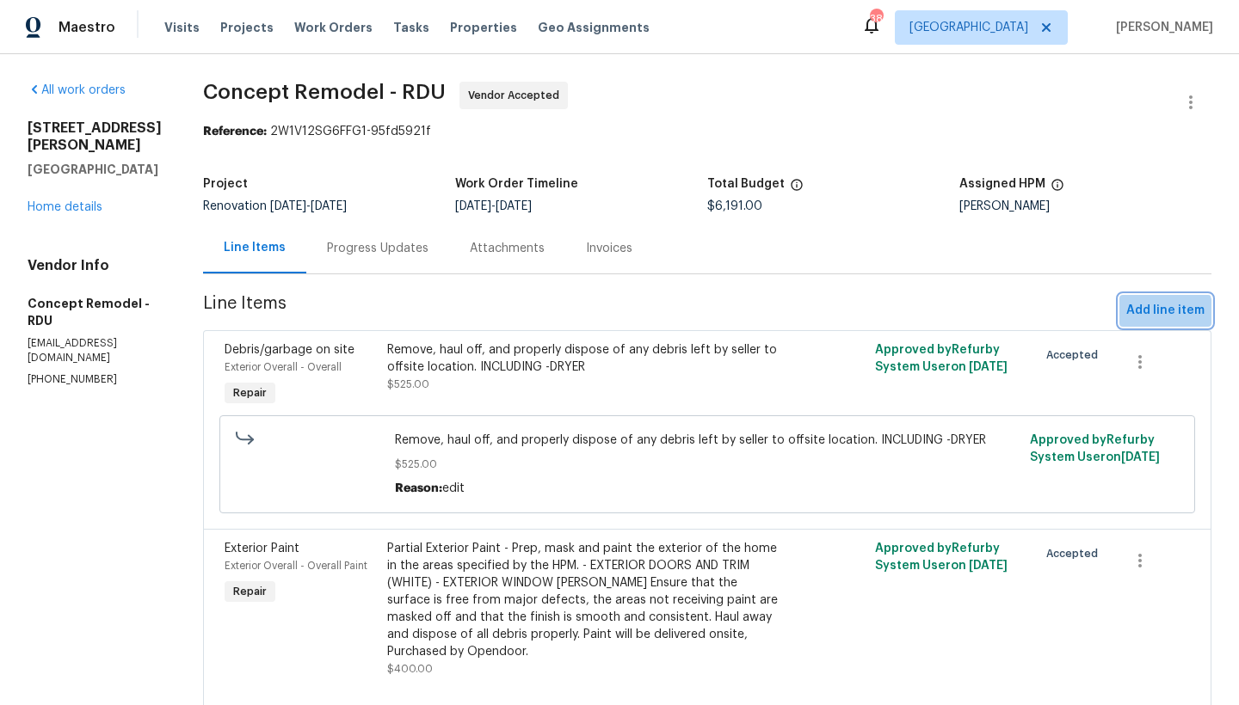
click at [1153, 313] on span "Add line item" at bounding box center [1165, 311] width 78 height 22
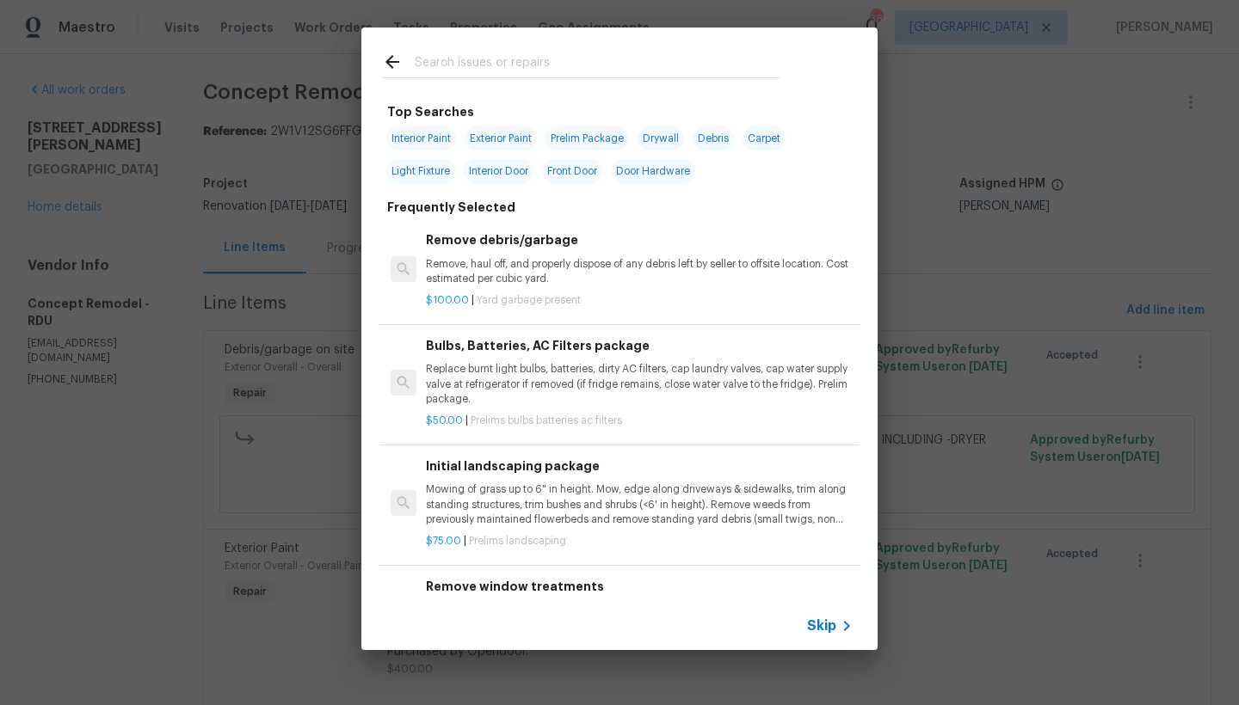
click at [597, 64] on input "text" at bounding box center [597, 65] width 365 height 26
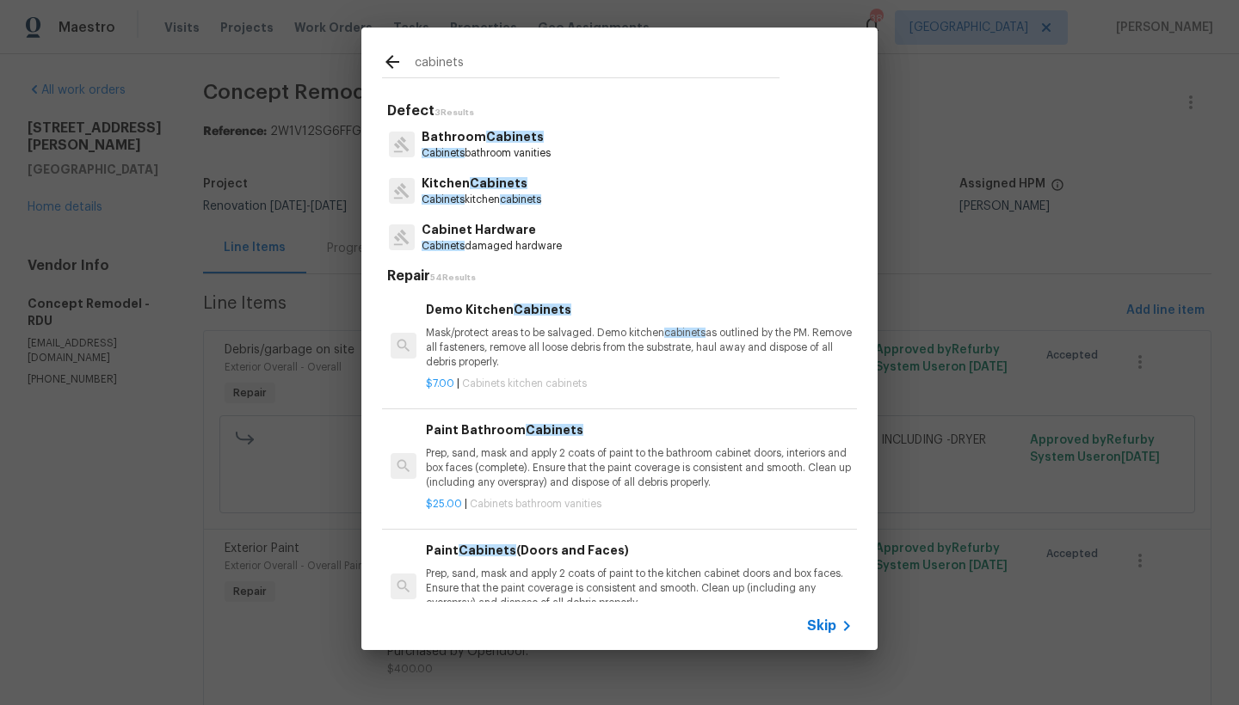
type input "cabinets"
click at [498, 152] on p "Cabinets bathroom vanities" at bounding box center [485, 153] width 129 height 15
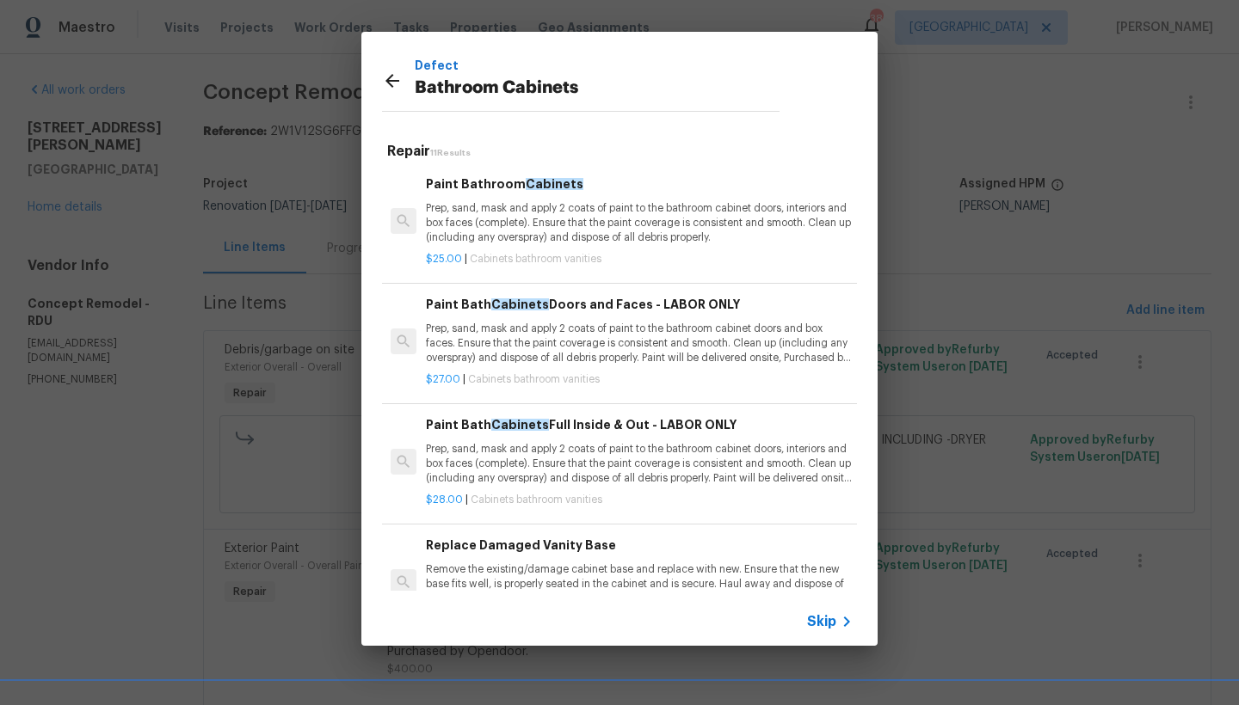
click at [502, 458] on p "Prep, sand, mask and apply 2 coats of paint to the bathroom cabinet doors, inte…" at bounding box center [639, 464] width 427 height 44
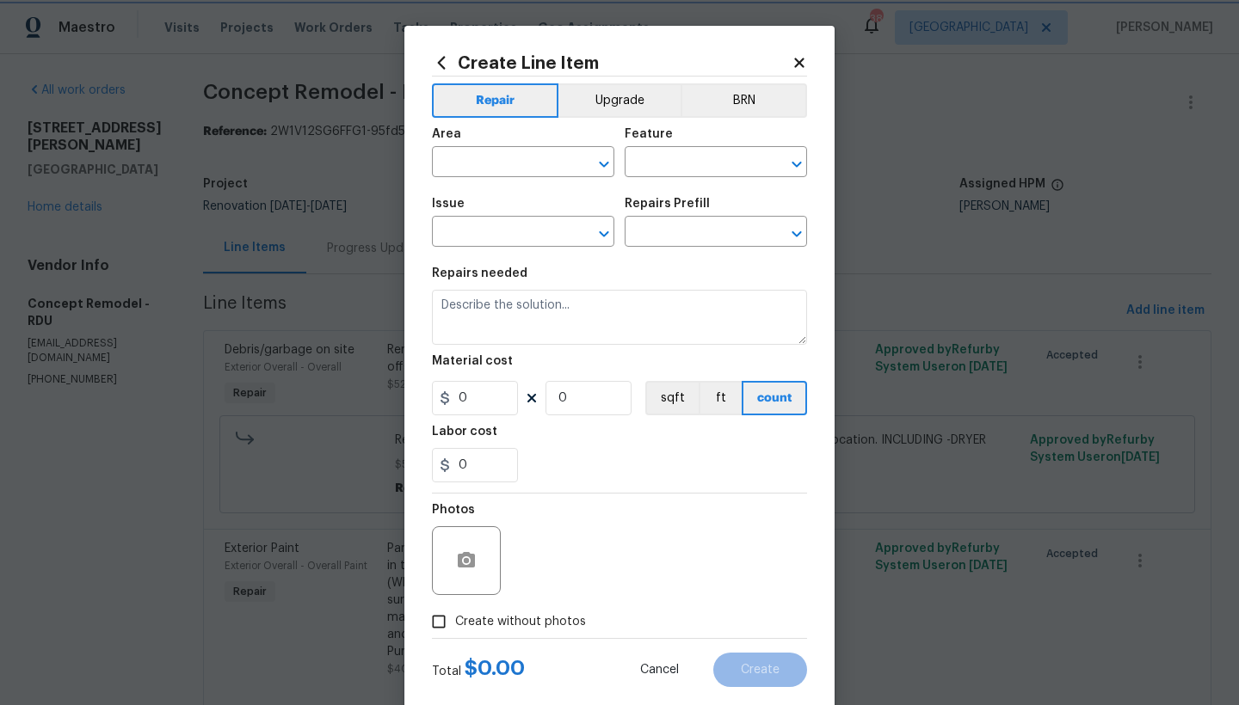
type input "Cabinets"
type input "Bathroom Cabinets"
type textarea "Prep, sand, mask and apply 2 coats of paint to the bathroom cabinet doors, inte…"
type input "1"
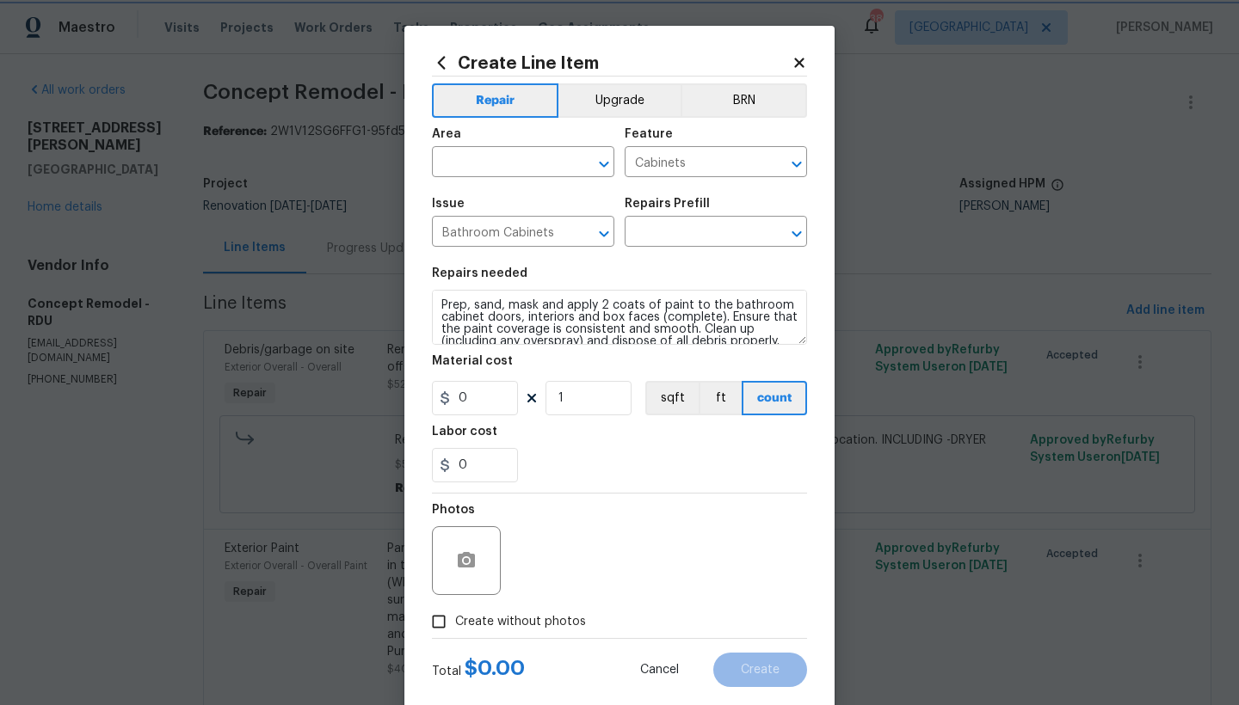
type input "Paint Bath Cabinets Full Inside & Out - LABOR ONLY $28.00"
type input "28"
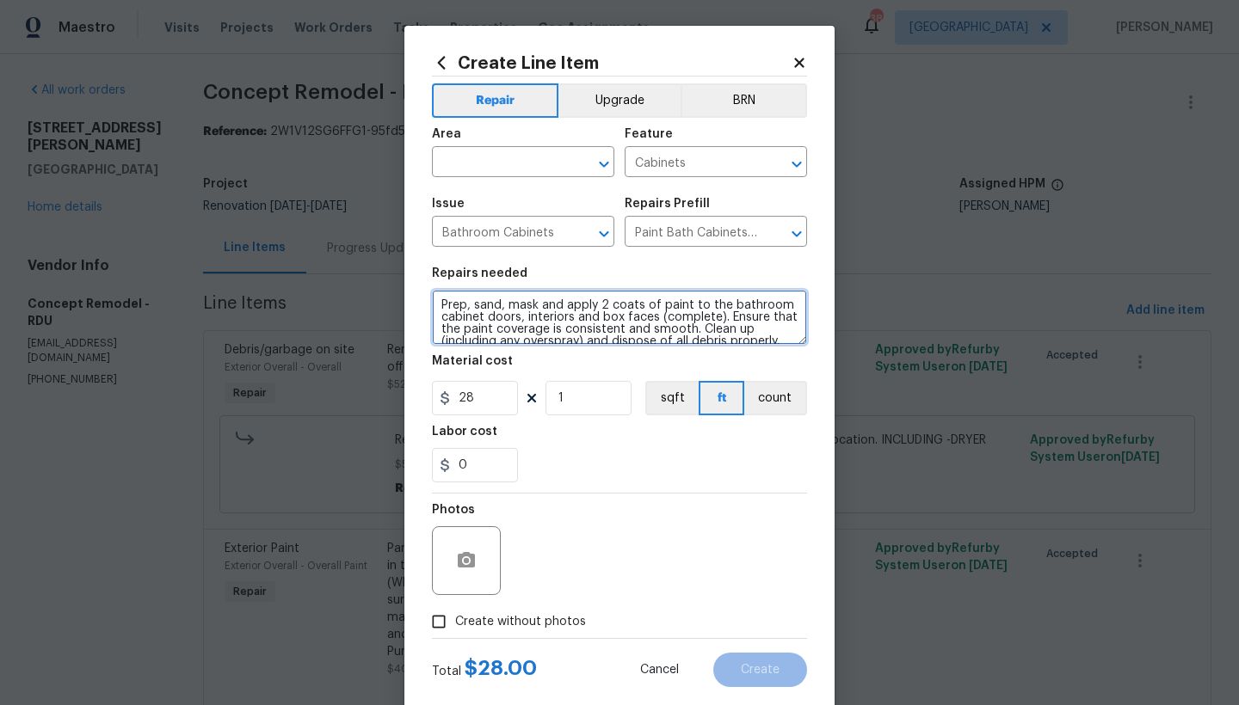
click at [436, 302] on textarea "Prep, sand, mask and apply 2 coats of paint to the bathroom cabinet doors, inte…" at bounding box center [619, 317] width 375 height 55
click at [447, 302] on textarea "Prep, sand, mask and apply 2 coats of paint to the bathroom cabinet doors, inte…" at bounding box center [619, 317] width 375 height 55
type textarea "Bathrooms ----------REMOVE THERMOFOIL/VINYL WRAP WHERE PEELING---- Prep, sand, …"
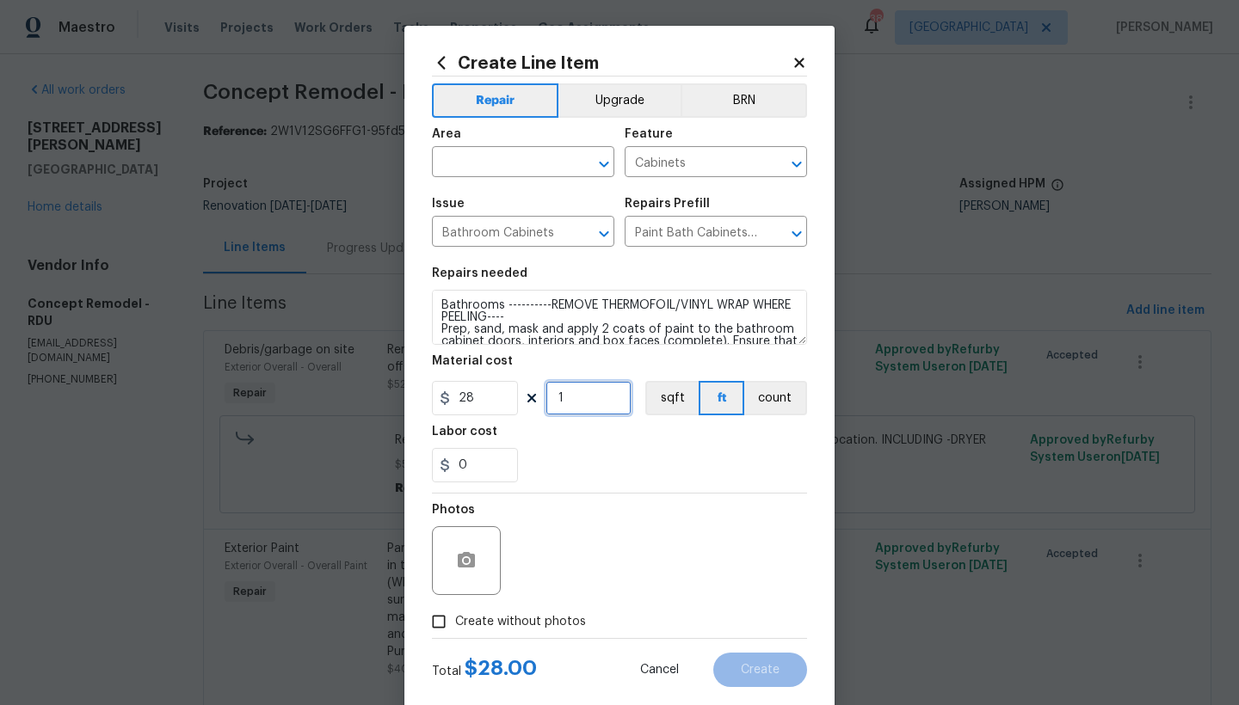
click at [588, 396] on input "1" at bounding box center [588, 398] width 86 height 34
click at [558, 394] on input "650" at bounding box center [588, 398] width 86 height 34
drag, startPoint x: 582, startPoint y: 401, endPoint x: 500, endPoint y: 394, distance: 82.9
click at [500, 393] on div "28 650 sqft ft count" at bounding box center [619, 398] width 375 height 34
type input "24"
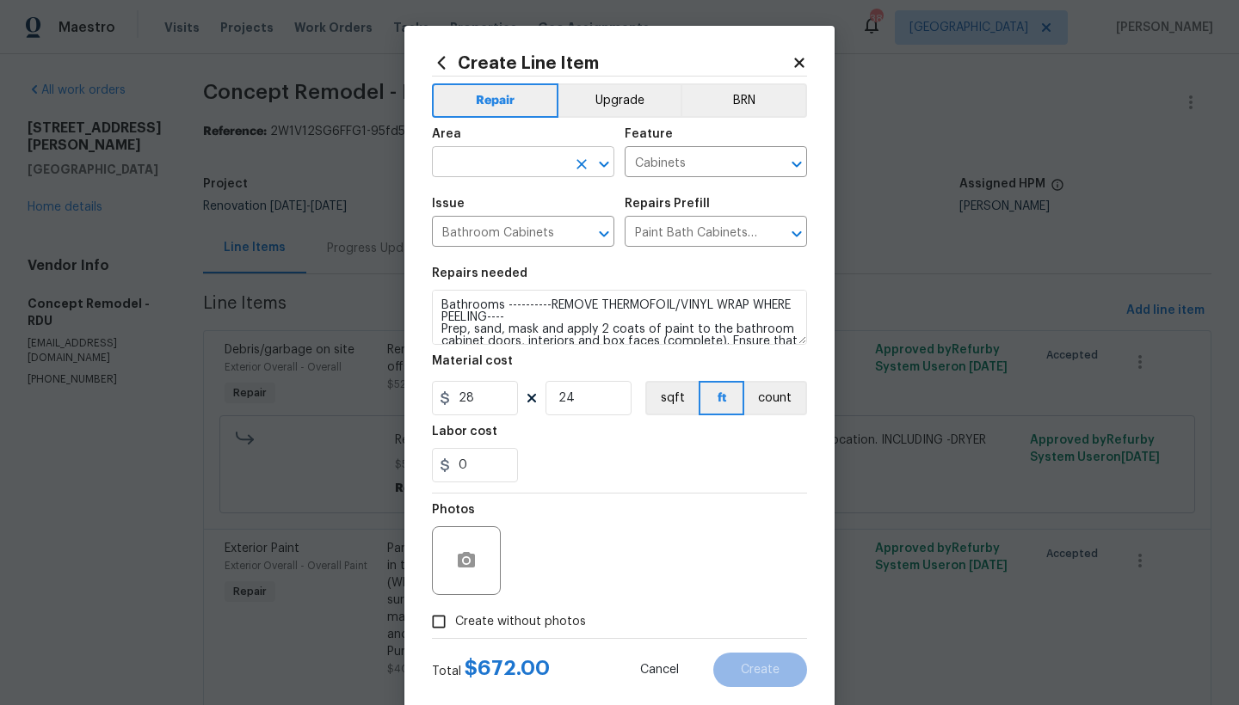
click at [559, 164] on input "text" at bounding box center [499, 164] width 134 height 27
click at [506, 225] on li "Interior Overall" at bounding box center [517, 230] width 182 height 28
type input "Interior Overall"
drag, startPoint x: 478, startPoint y: 623, endPoint x: 497, endPoint y: 616, distance: 20.1
click at [478, 623] on span "Create without photos" at bounding box center [520, 622] width 131 height 18
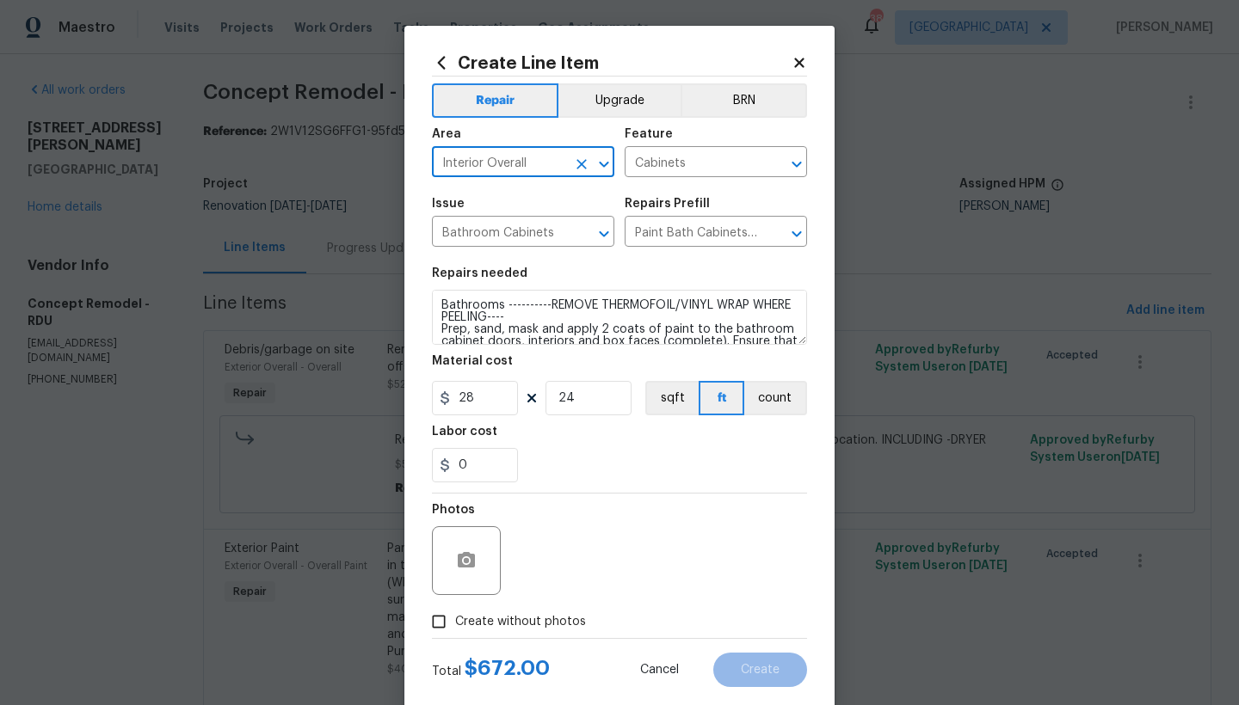
click at [455, 623] on input "Create without photos" at bounding box center [438, 622] width 33 height 33
checkbox input "true"
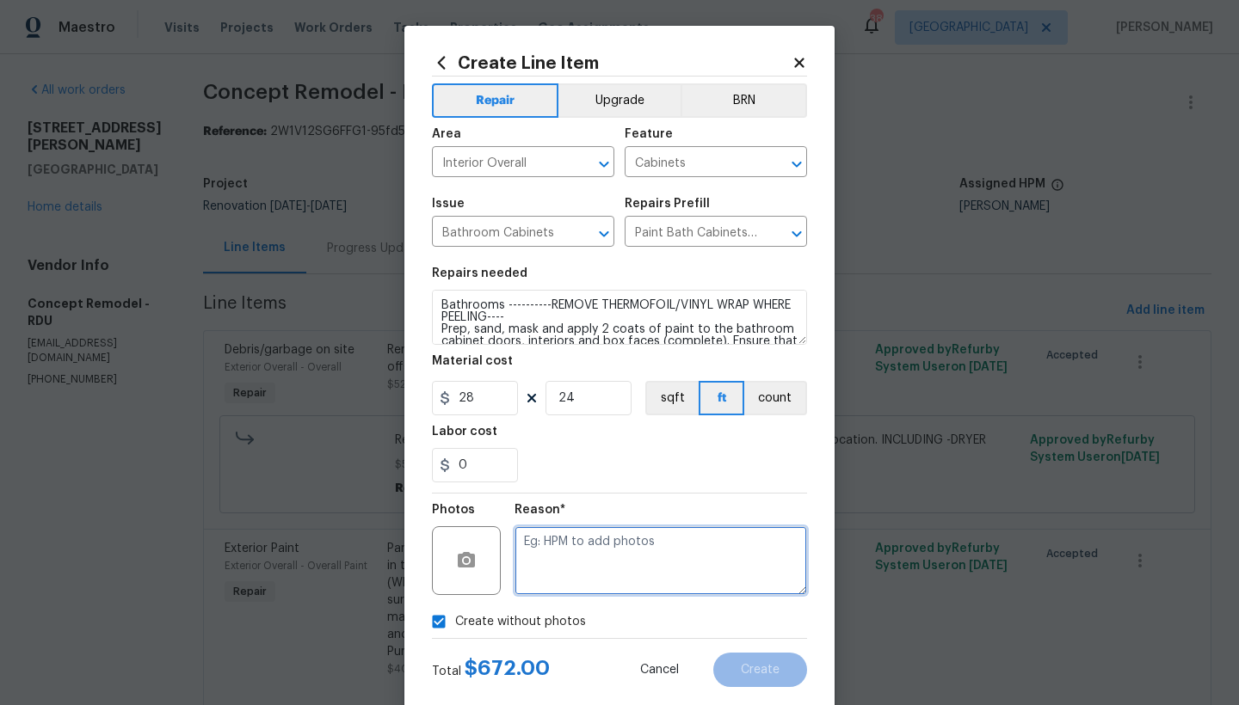
click at [607, 547] on textarea at bounding box center [660, 560] width 292 height 69
type textarea "N"
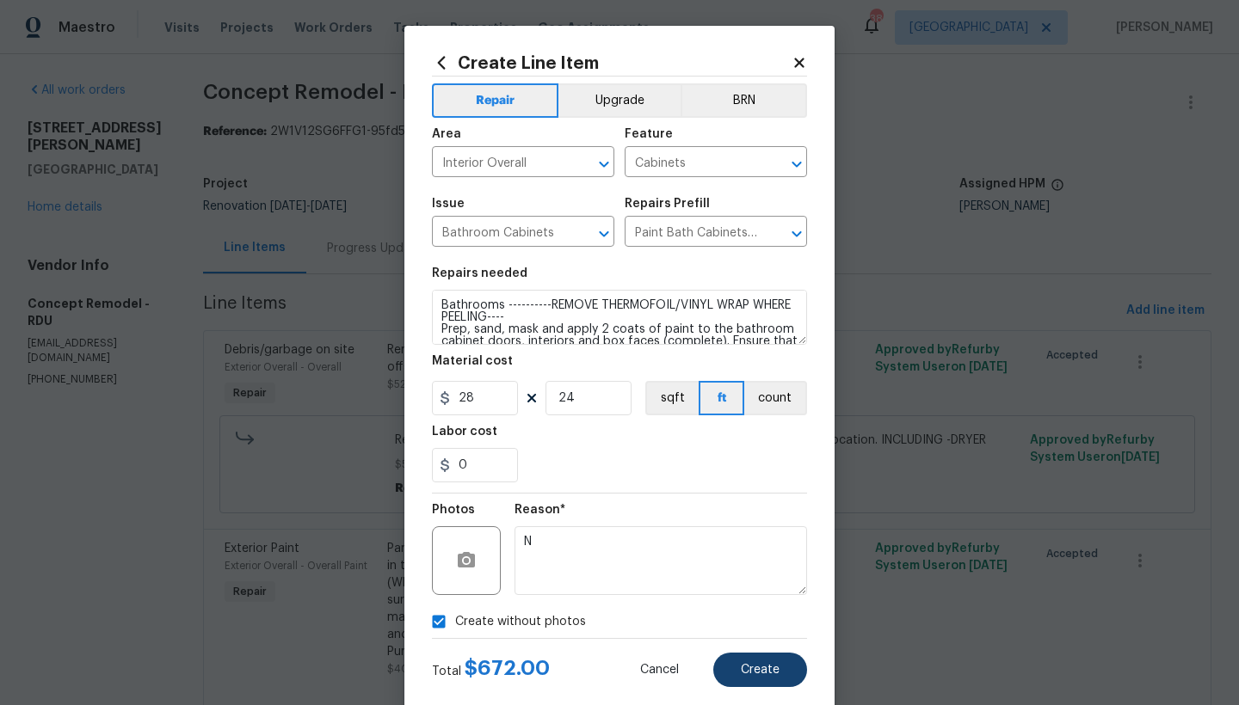
click at [741, 673] on span "Create" at bounding box center [760, 670] width 39 height 13
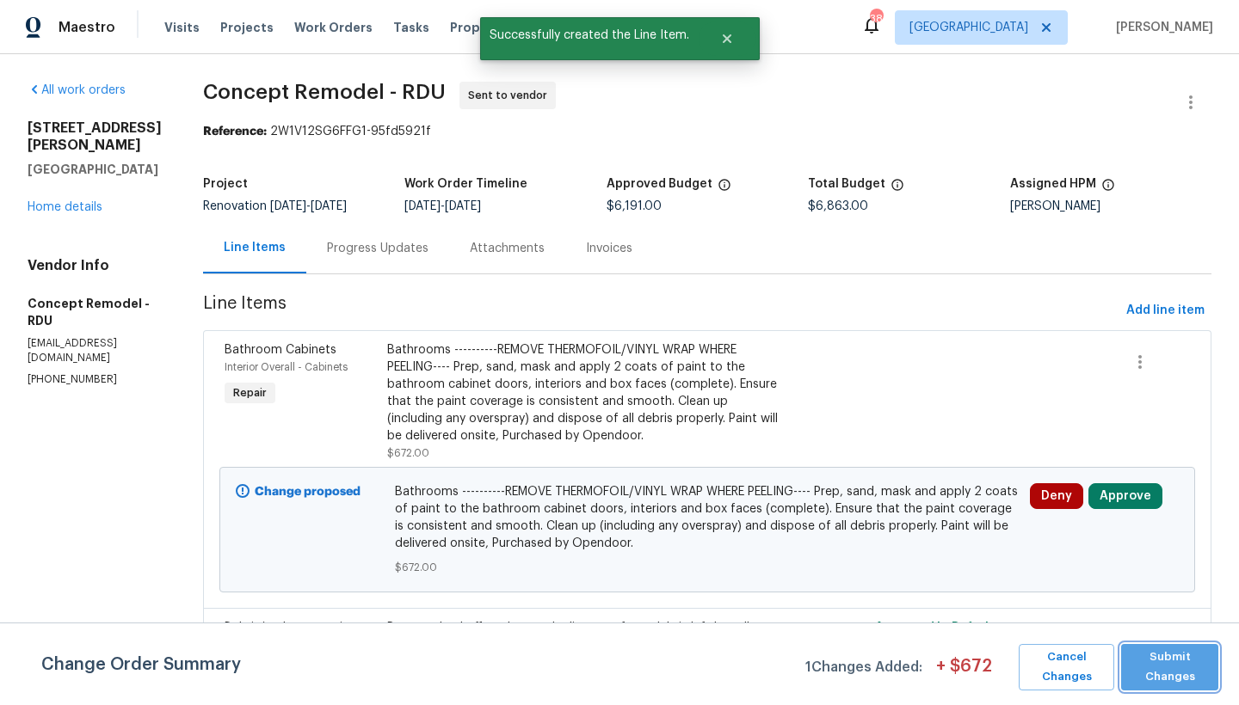
click at [1148, 667] on span "Submit Changes" at bounding box center [1169, 668] width 80 height 40
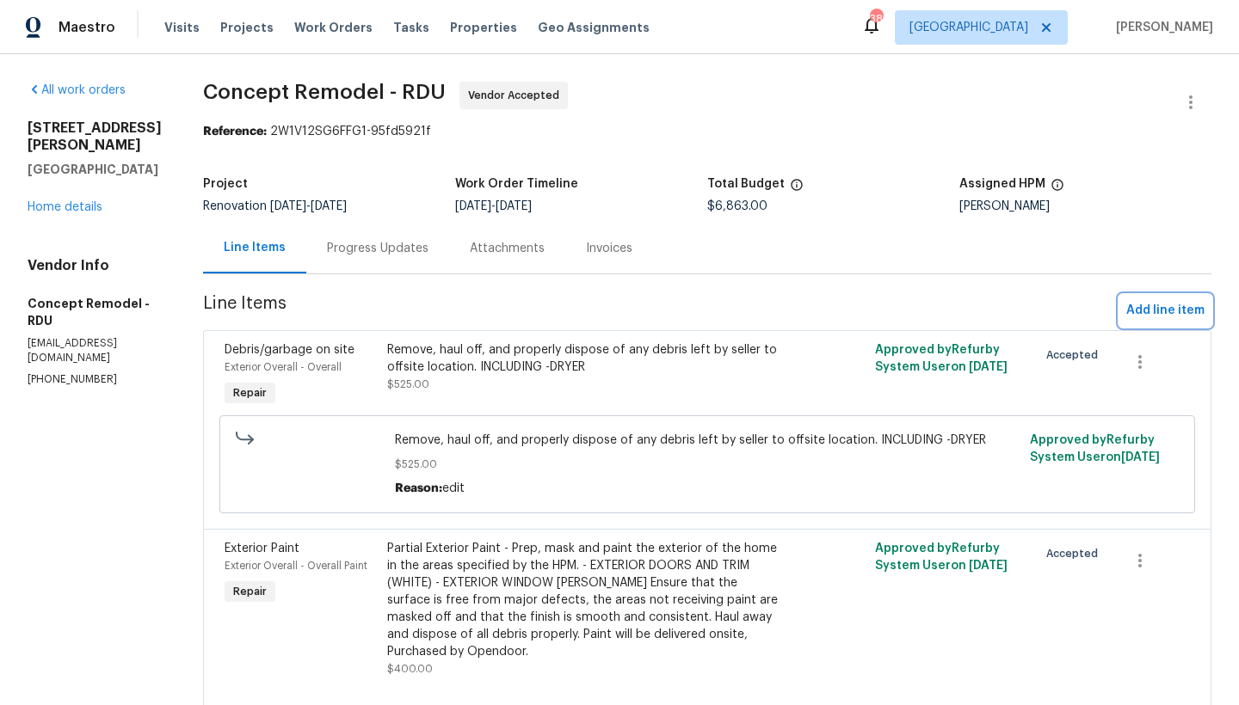
click at [1147, 309] on span "Add line item" at bounding box center [1165, 311] width 78 height 22
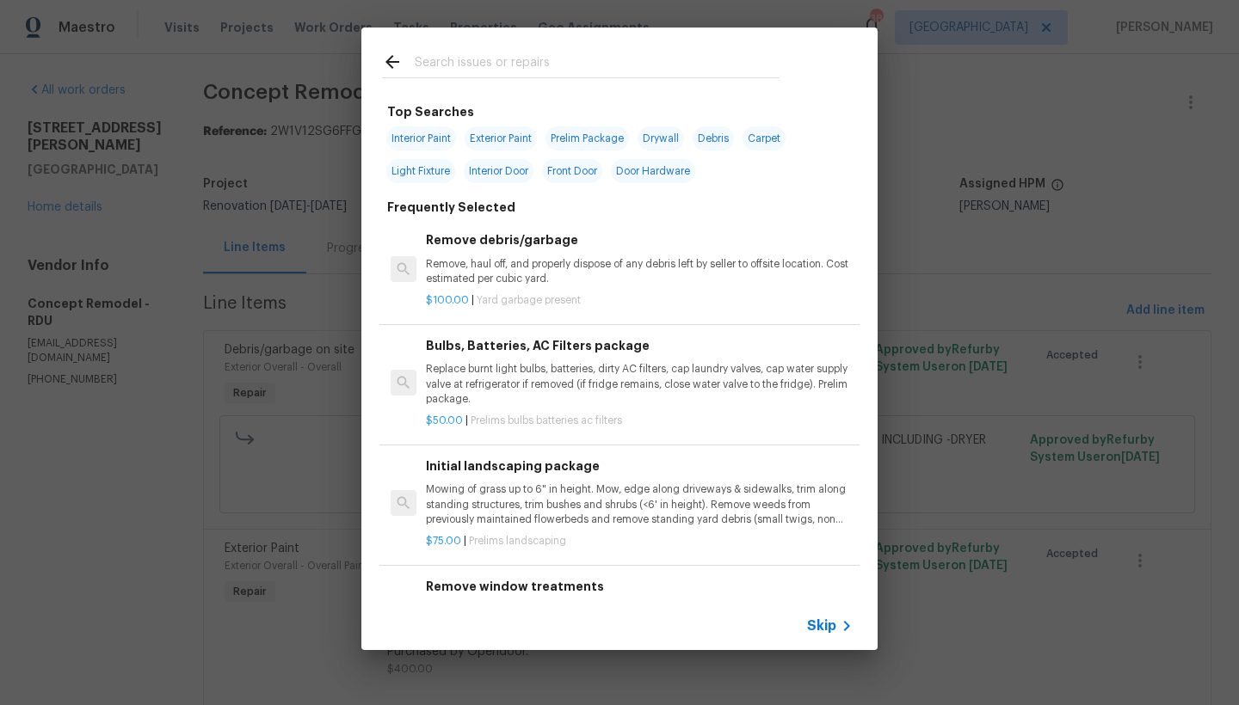
click at [553, 51] on div at bounding box center [580, 62] width 439 height 68
click at [546, 62] on input "text" at bounding box center [597, 65] width 365 height 26
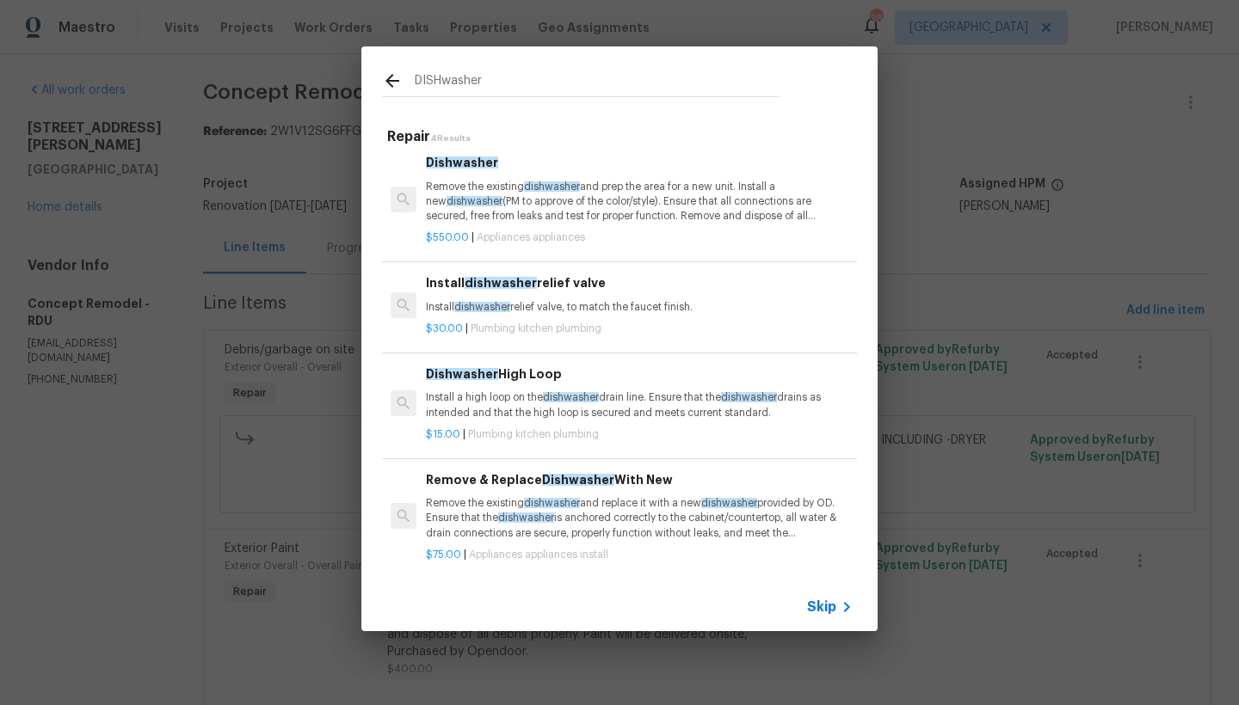
scroll to position [20, 0]
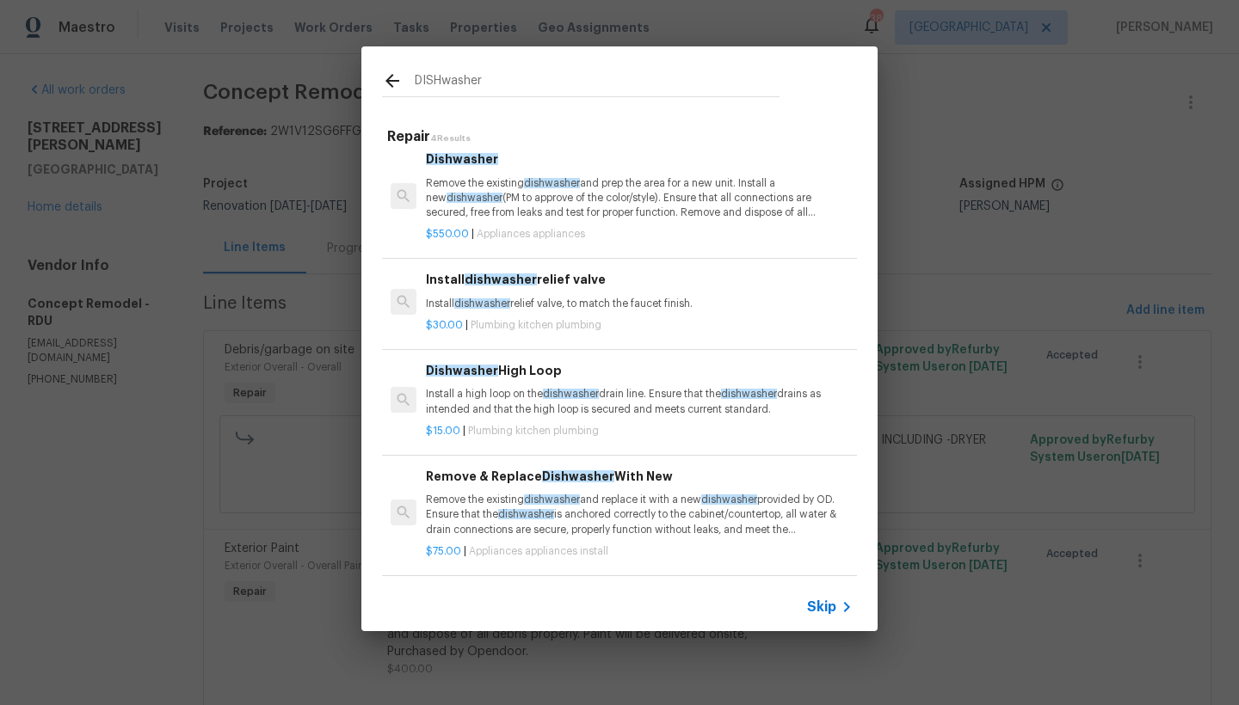
type input "DISHwasher"
click at [502, 479] on div "Remove & Replace Dishwasher With New Remove the existing dishwasher and replace…" at bounding box center [639, 502] width 427 height 71
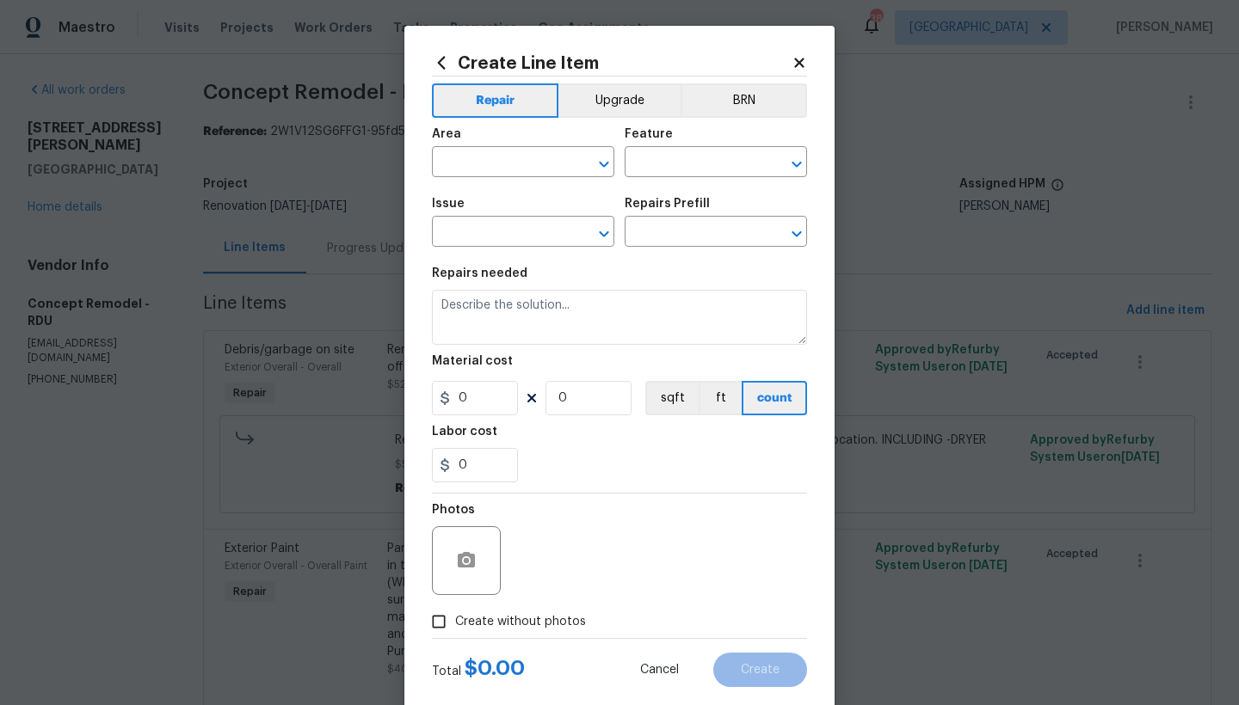
type input "Appliances"
type input "Appliance Install"
type input "Remove & Replace Dishwasher With New $75.00"
type textarea "Remove the existing dishwasher and replace it with a new dishwasher provided by…"
type input "75"
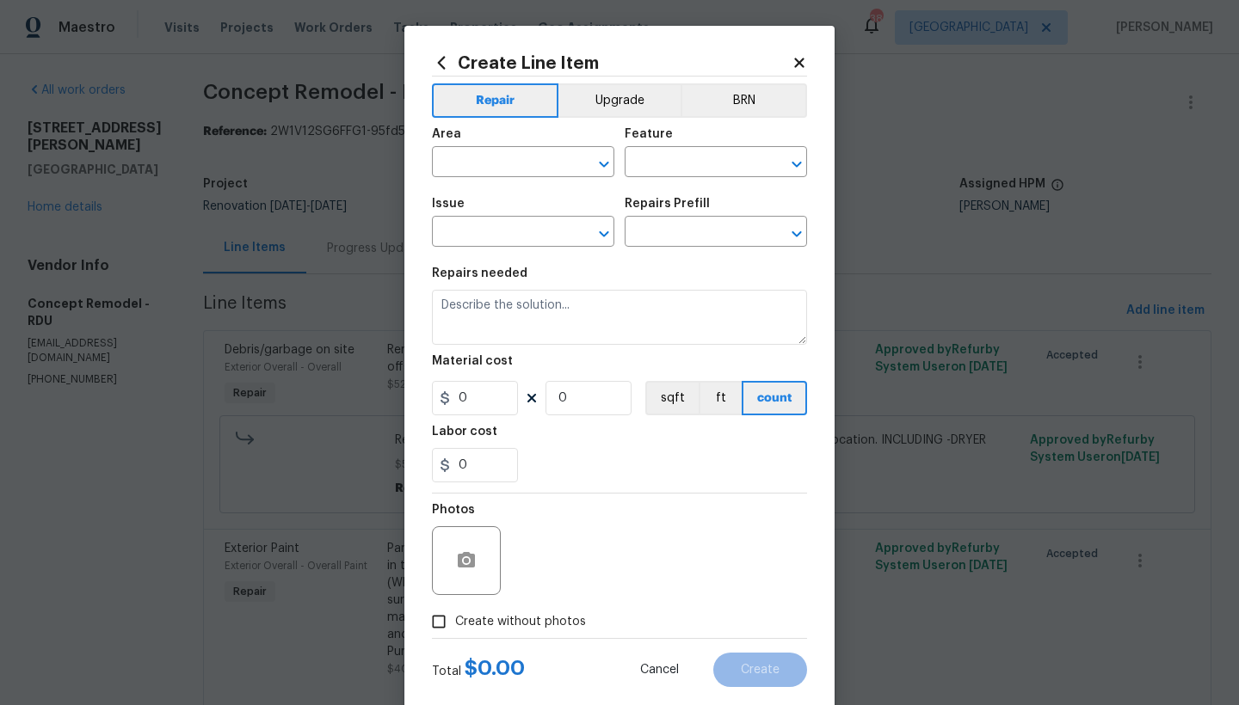
type input "1"
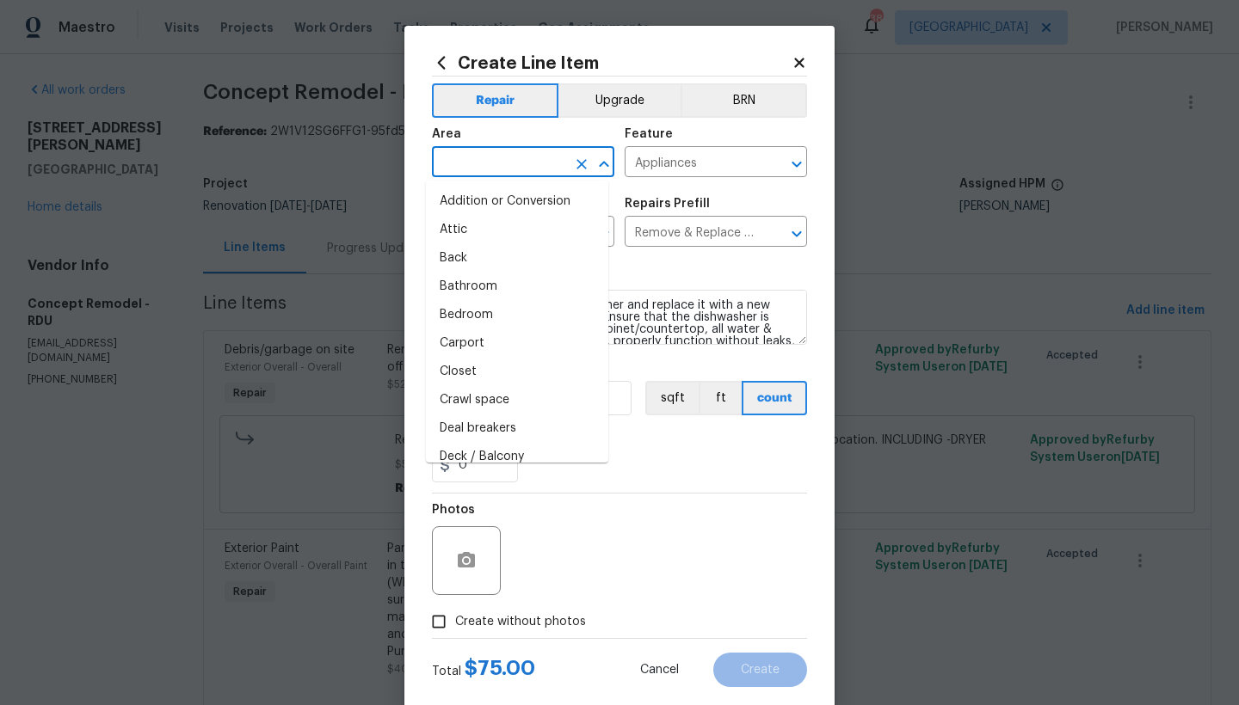
click at [525, 172] on input "text" at bounding box center [499, 164] width 134 height 27
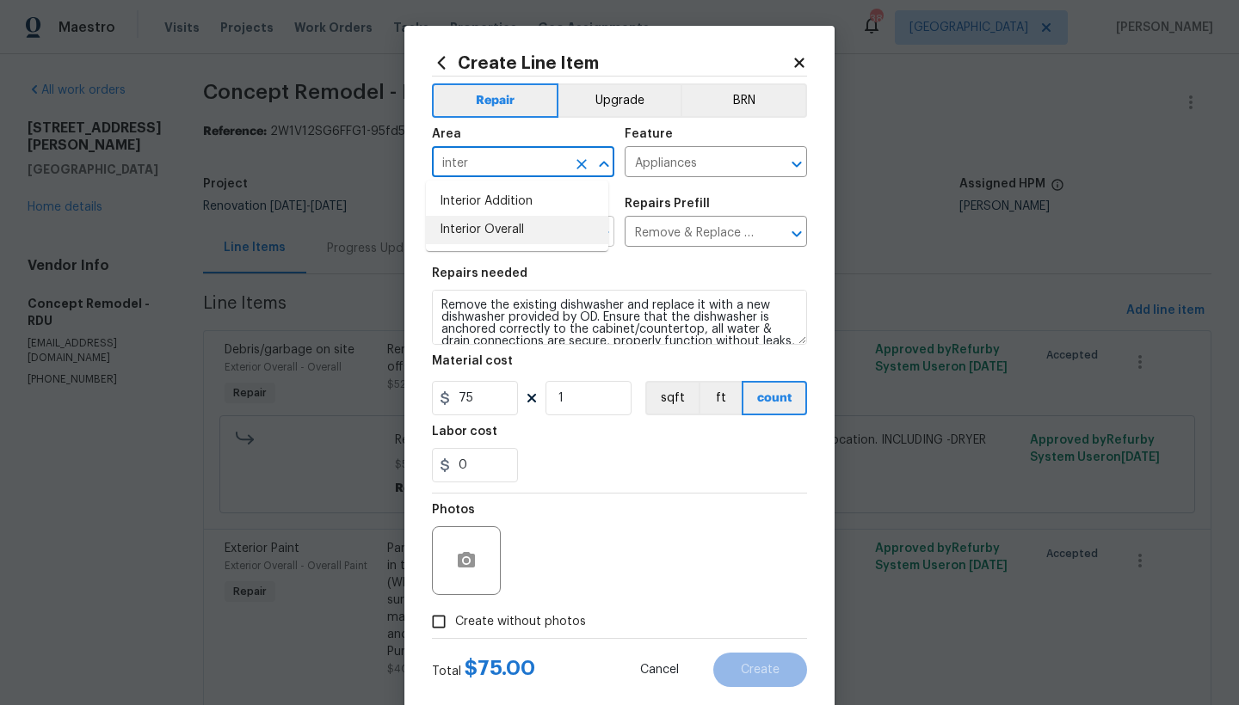
click at [508, 230] on li "Interior Overall" at bounding box center [517, 230] width 182 height 28
type input "Interior Overall"
click at [490, 624] on span "Create without photos" at bounding box center [520, 622] width 131 height 18
click at [455, 624] on input "Create without photos" at bounding box center [438, 622] width 33 height 33
checkbox input "true"
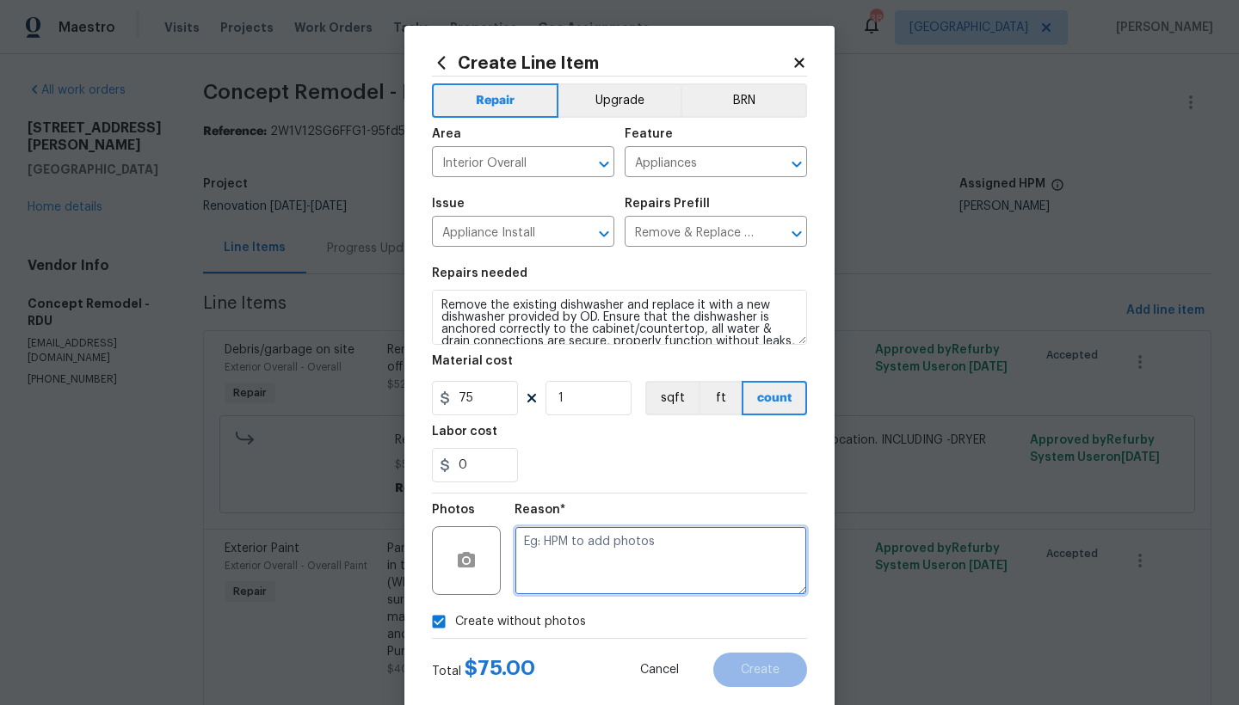
click at [581, 573] on textarea at bounding box center [660, 560] width 292 height 69
type textarea "n"
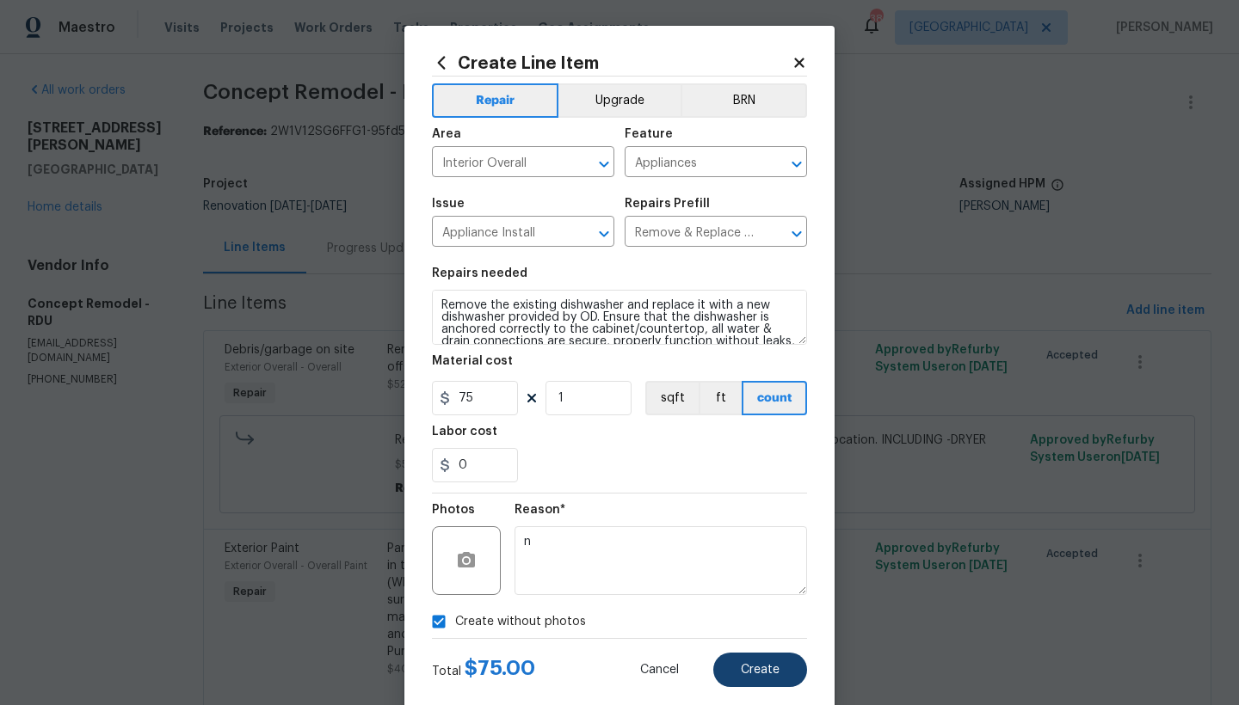
click at [744, 661] on button "Create" at bounding box center [760, 670] width 94 height 34
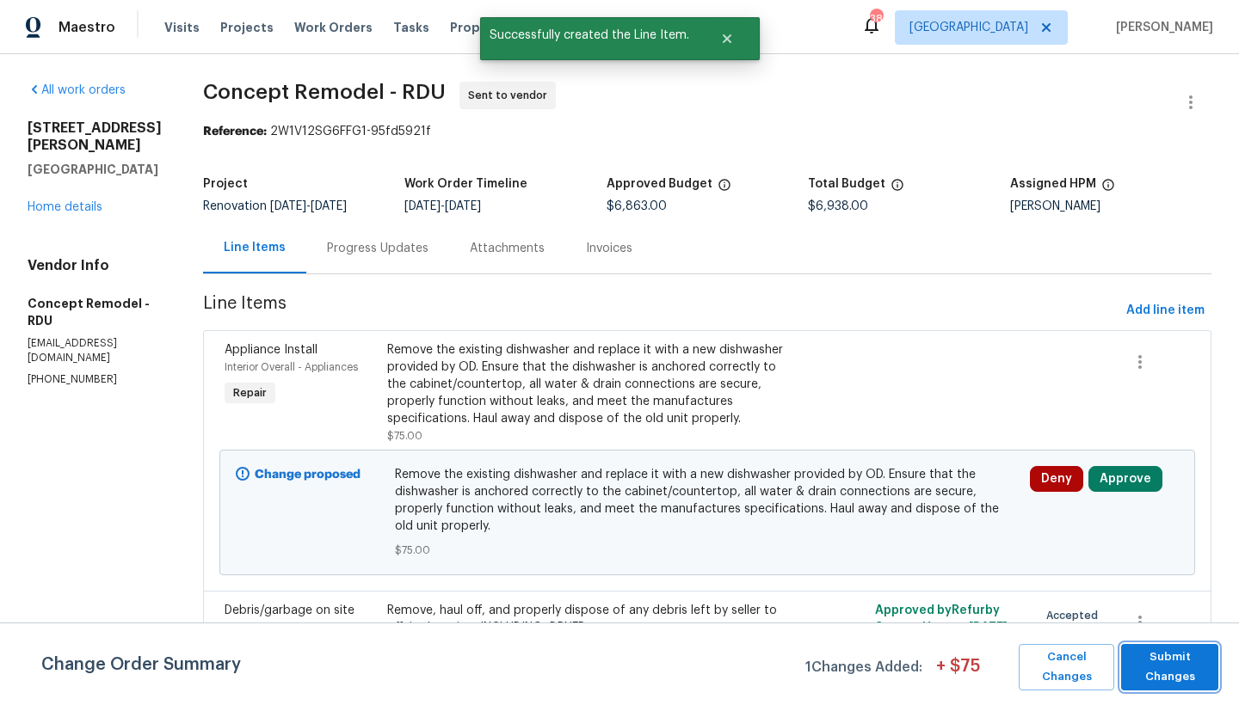
click at [1154, 665] on span "Submit Changes" at bounding box center [1169, 668] width 80 height 40
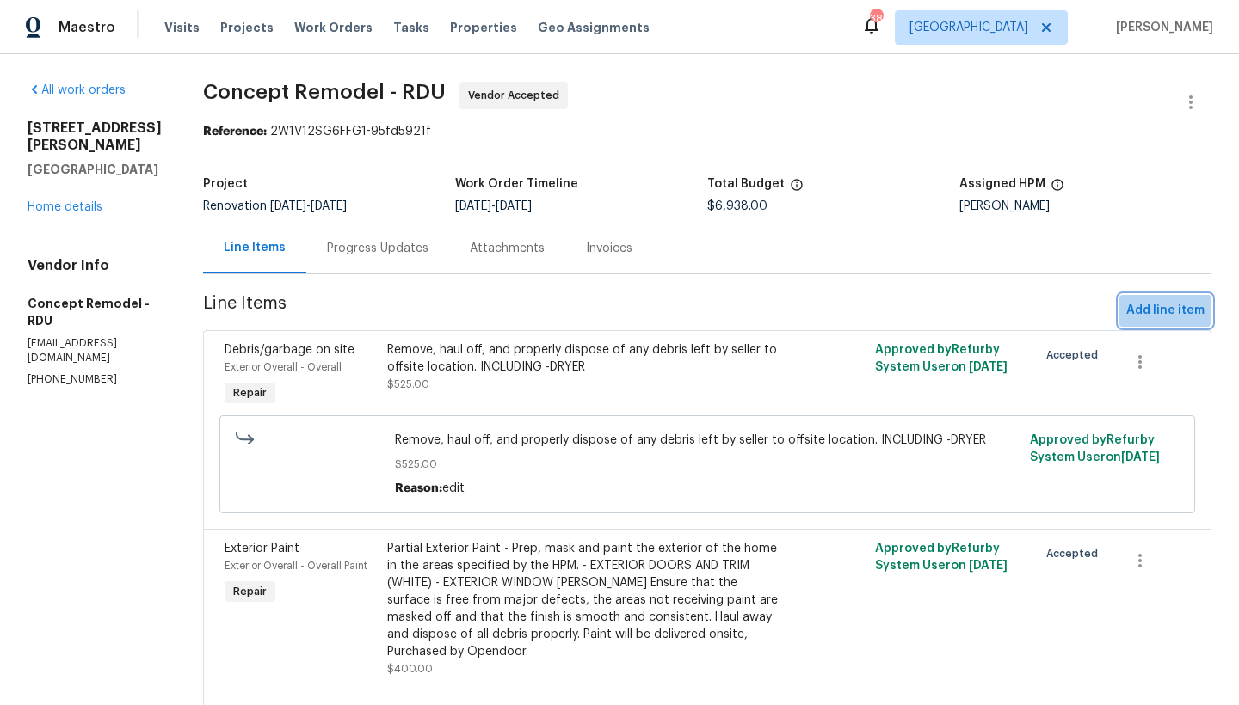
click at [1145, 311] on span "Add line item" at bounding box center [1165, 311] width 78 height 22
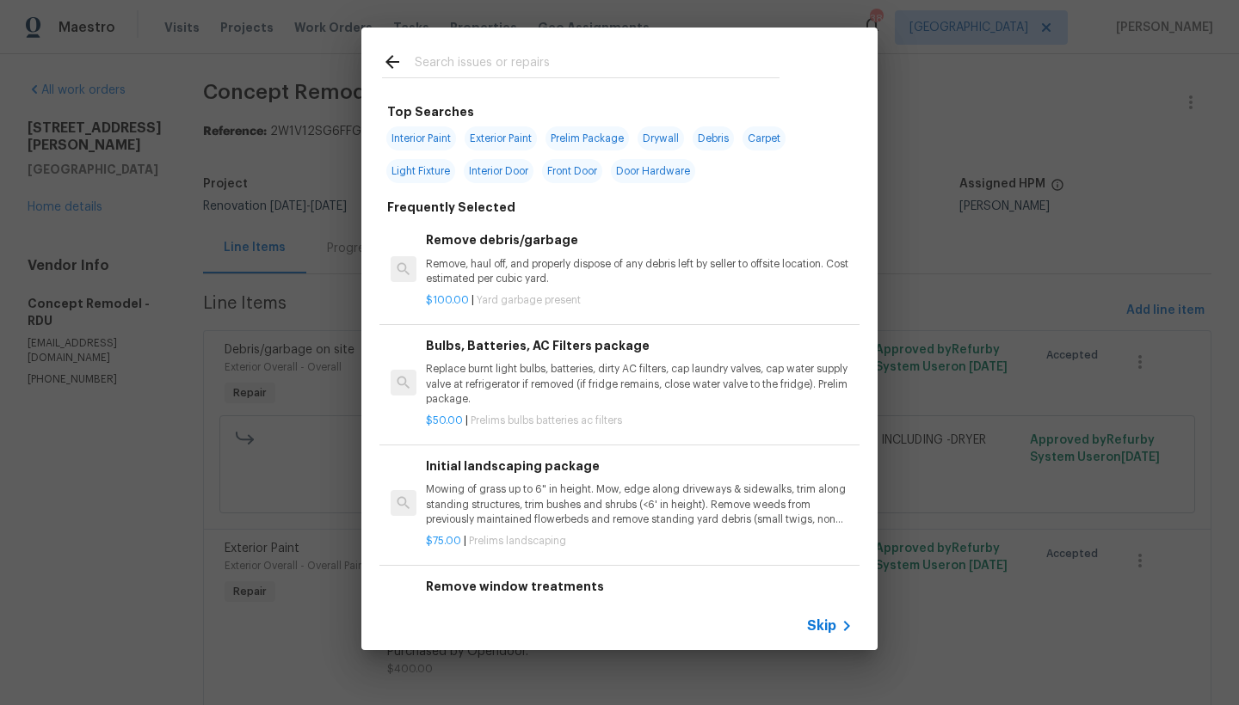
click at [505, 64] on input "text" at bounding box center [597, 65] width 365 height 26
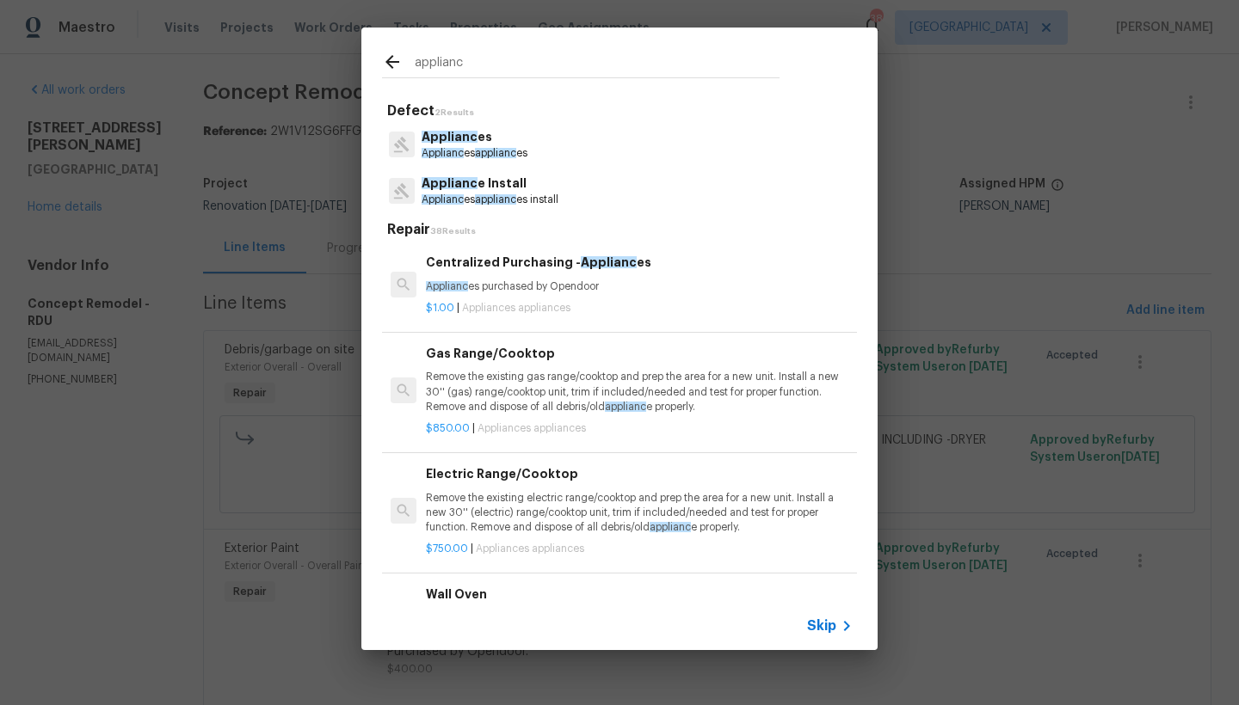
type input "appliance"
drag, startPoint x: 474, startPoint y: 90, endPoint x: 450, endPoint y: 144, distance: 58.5
click at [450, 144] on p "Applianc es" at bounding box center [474, 137] width 106 height 18
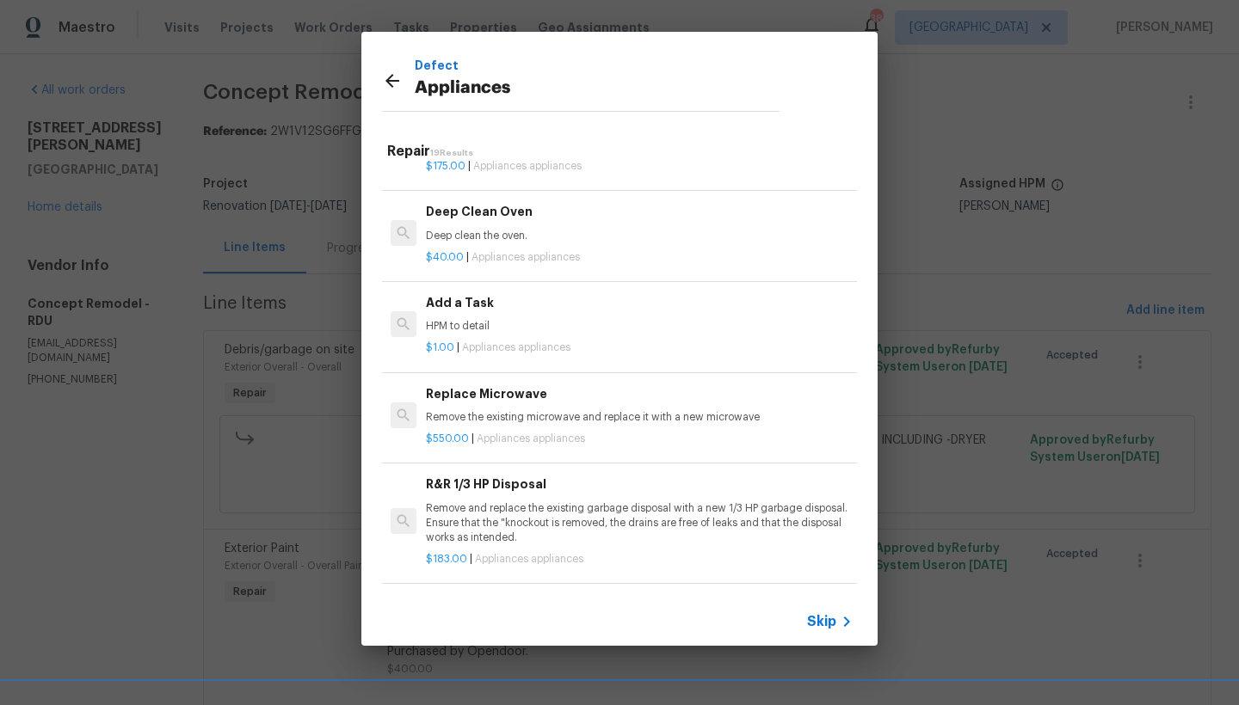
scroll to position [712, 0]
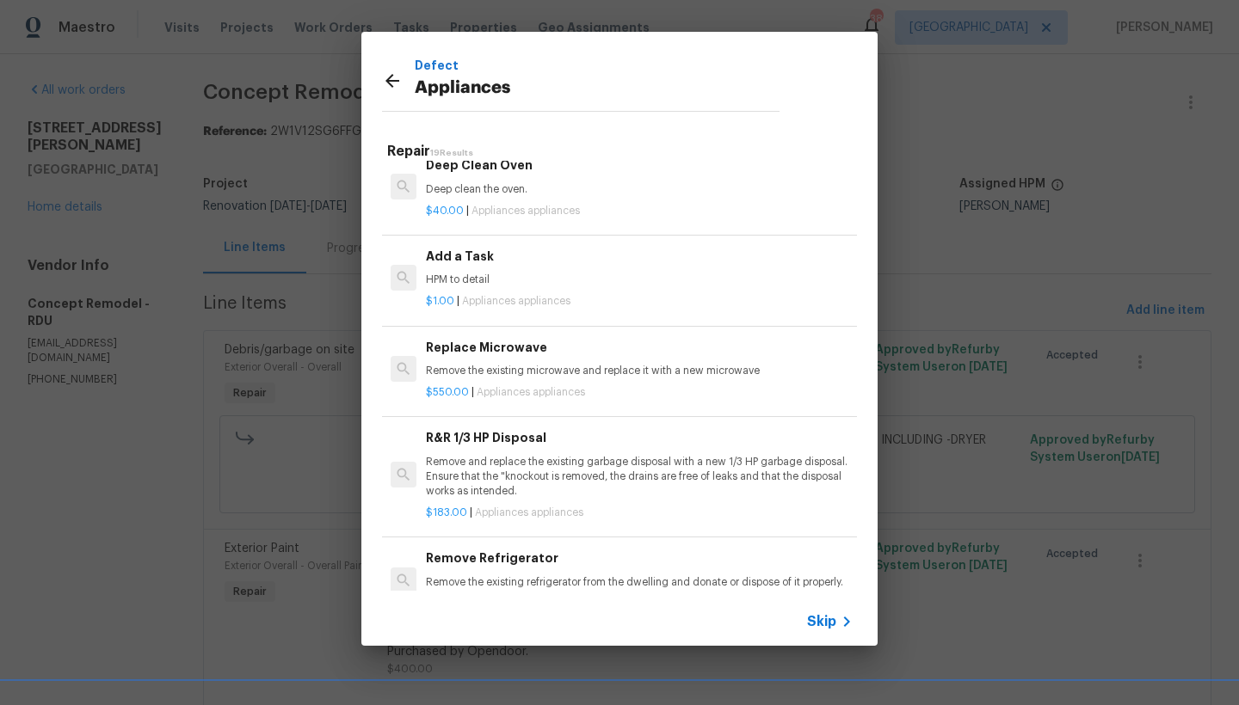
click at [478, 247] on h6 "Add a Task" at bounding box center [639, 256] width 427 height 19
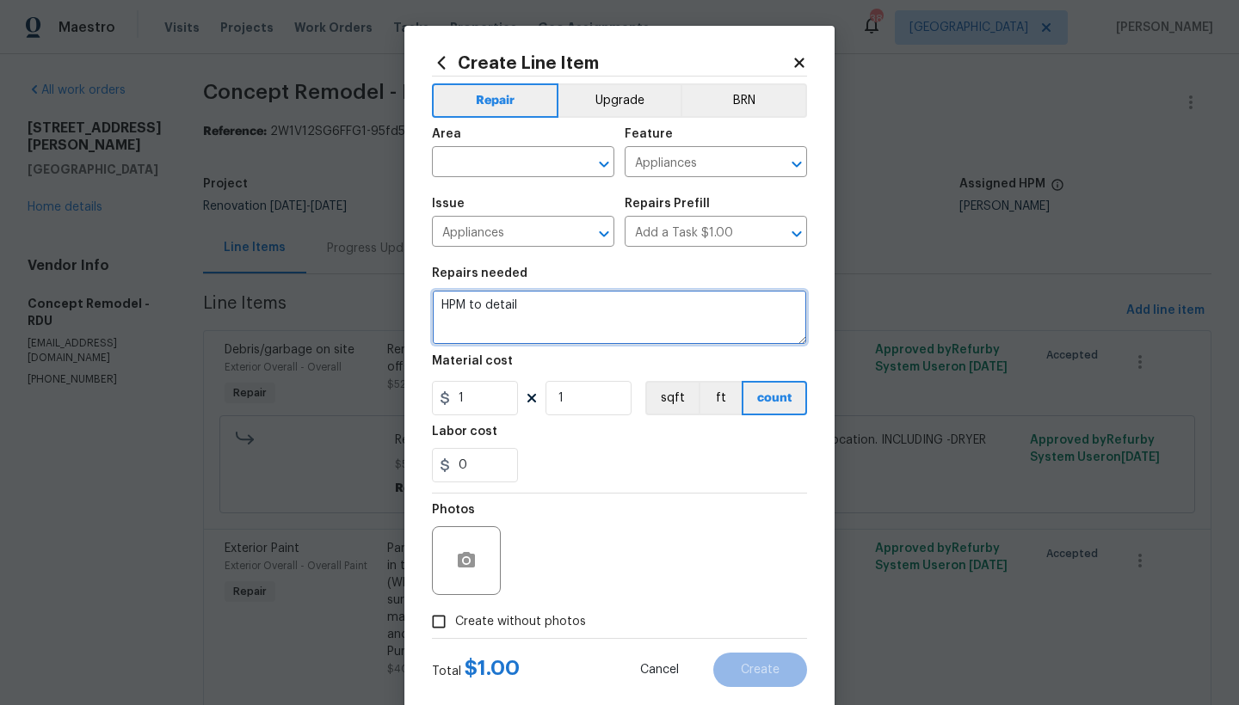
drag, startPoint x: 509, startPoint y: 309, endPoint x: 364, endPoint y: 285, distance: 147.4
click at [364, 285] on div "Create Line Item Repair Upgrade BRN Area ​ Feature Appliances ​ Issue Appliance…" at bounding box center [619, 352] width 1239 height 705
type textarea "Plug in Range/Oven. Check for function. Let HPM know if not functional"
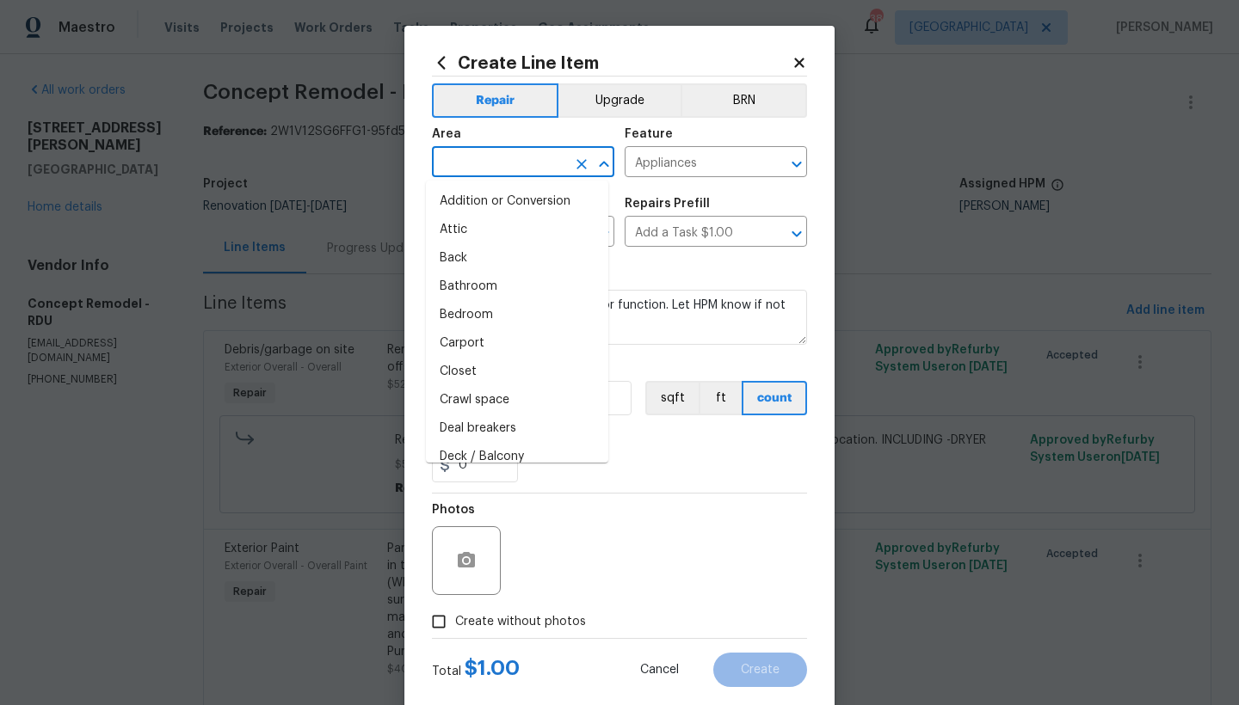
click at [505, 165] on input "text" at bounding box center [499, 164] width 134 height 27
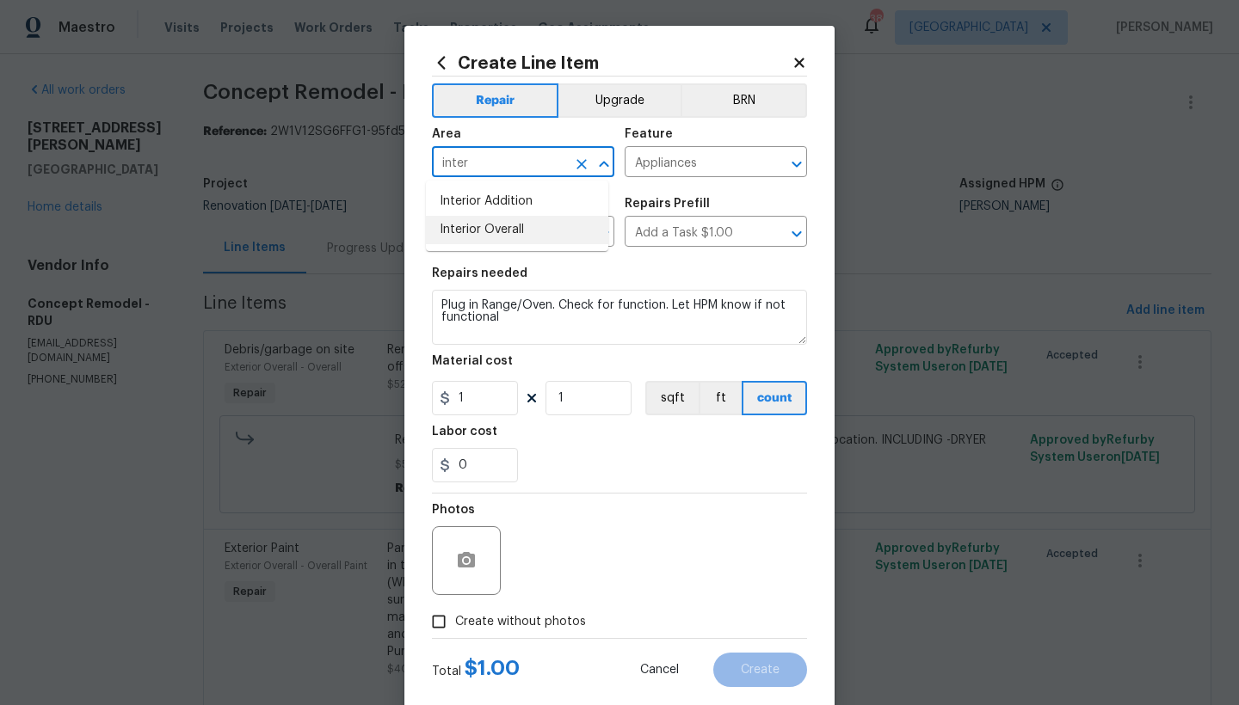
click at [453, 235] on li "Interior Overall" at bounding box center [517, 230] width 182 height 28
type input "Interior Overall"
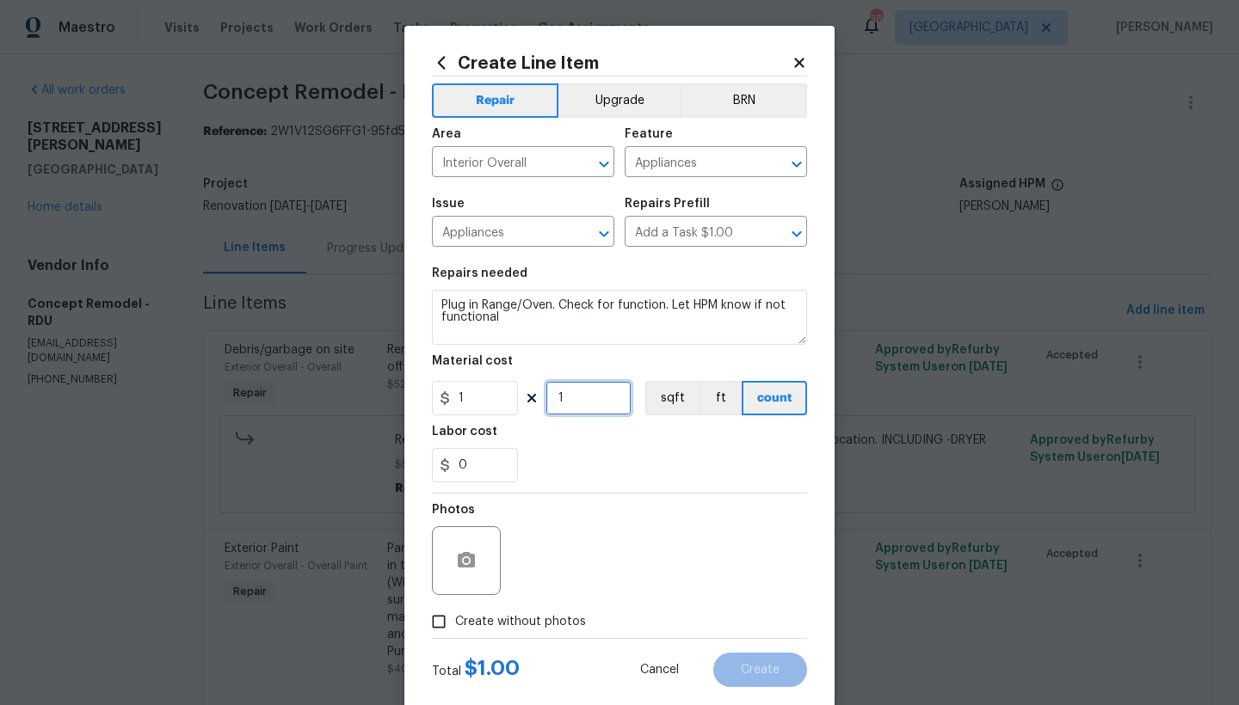
drag, startPoint x: 573, startPoint y: 399, endPoint x: 520, endPoint y: 388, distance: 54.5
click at [520, 388] on div "1 1 sqft ft count" at bounding box center [619, 398] width 375 height 34
type input "25"
click at [530, 464] on div "0" at bounding box center [619, 465] width 375 height 34
drag, startPoint x: 462, startPoint y: 628, endPoint x: 499, endPoint y: 606, distance: 43.2
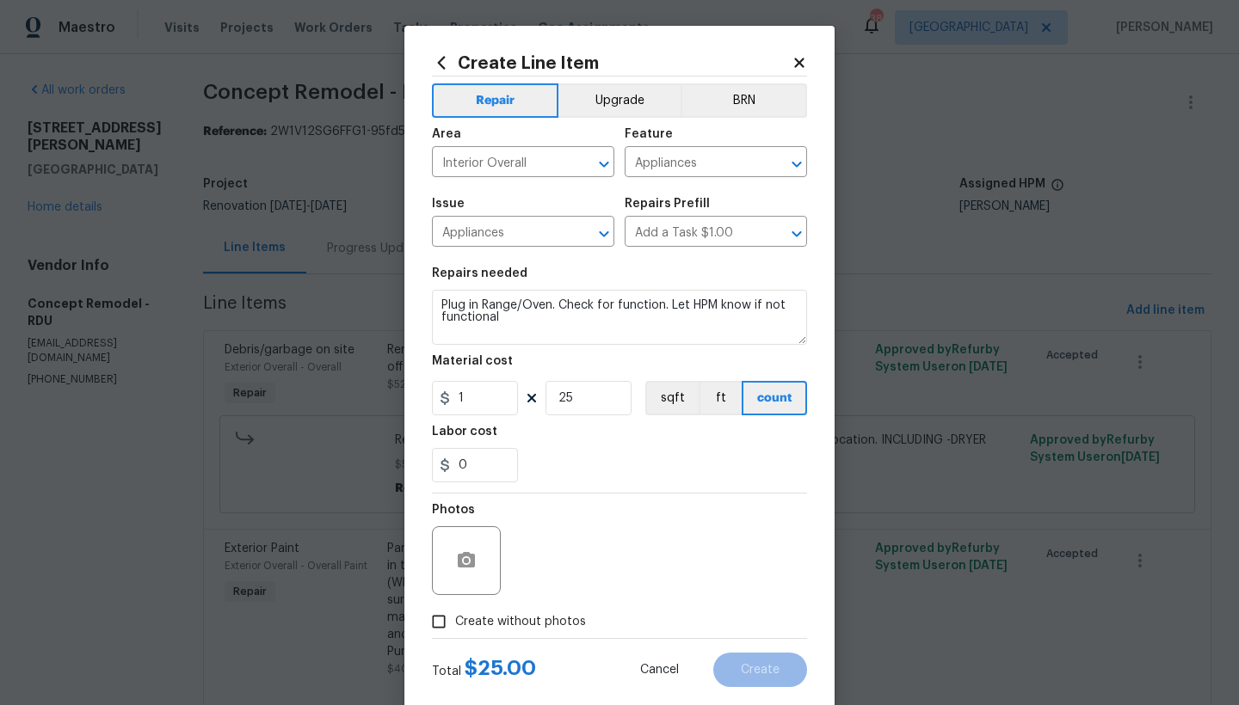
click at [461, 628] on span "Create without photos" at bounding box center [520, 622] width 131 height 18
click at [455, 628] on input "Create without photos" at bounding box center [438, 622] width 33 height 33
checkbox input "true"
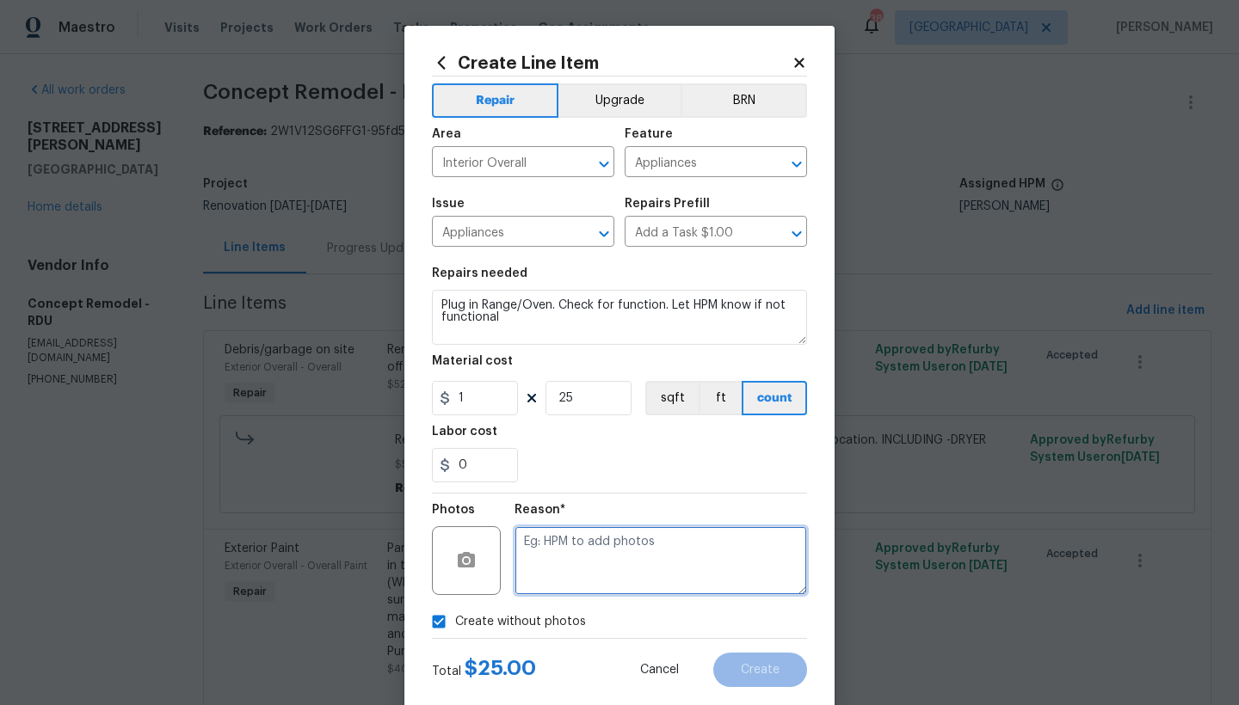
click at [605, 544] on textarea at bounding box center [660, 560] width 292 height 69
type textarea "n"
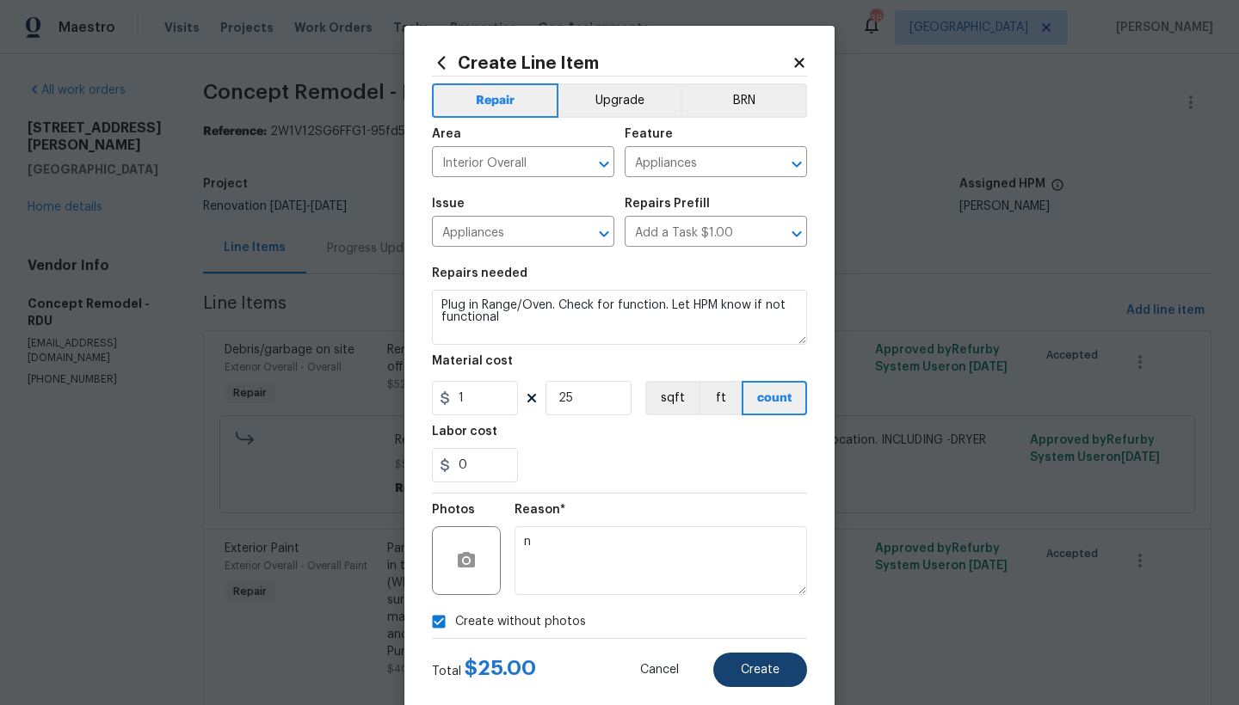
click at [741, 671] on span "Create" at bounding box center [760, 670] width 39 height 13
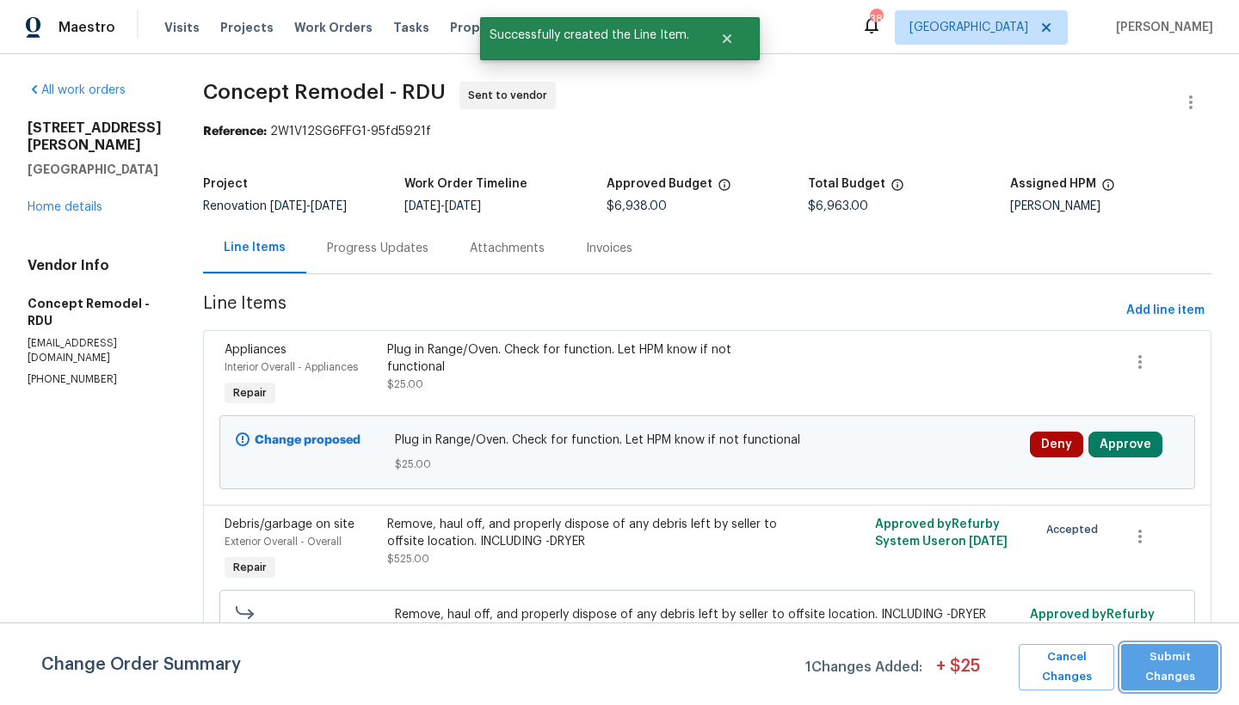
click at [1162, 680] on span "Submit Changes" at bounding box center [1169, 668] width 80 height 40
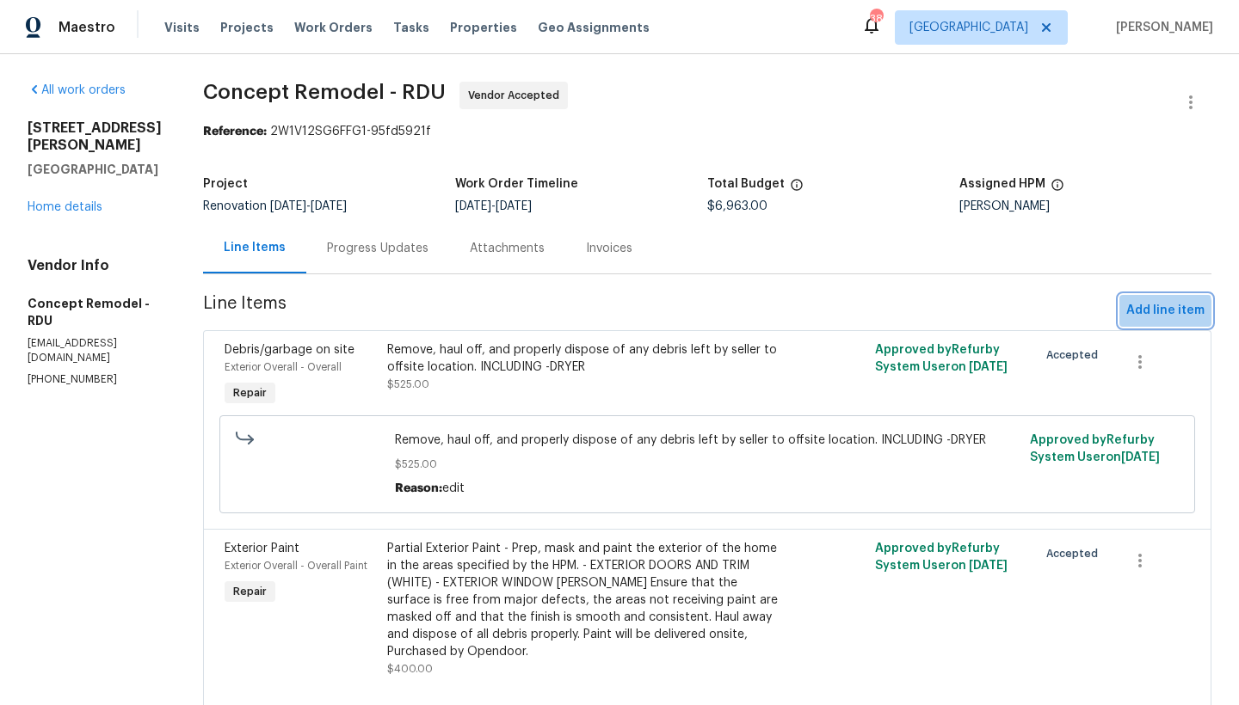
click at [1126, 314] on span "Add line item" at bounding box center [1165, 311] width 78 height 22
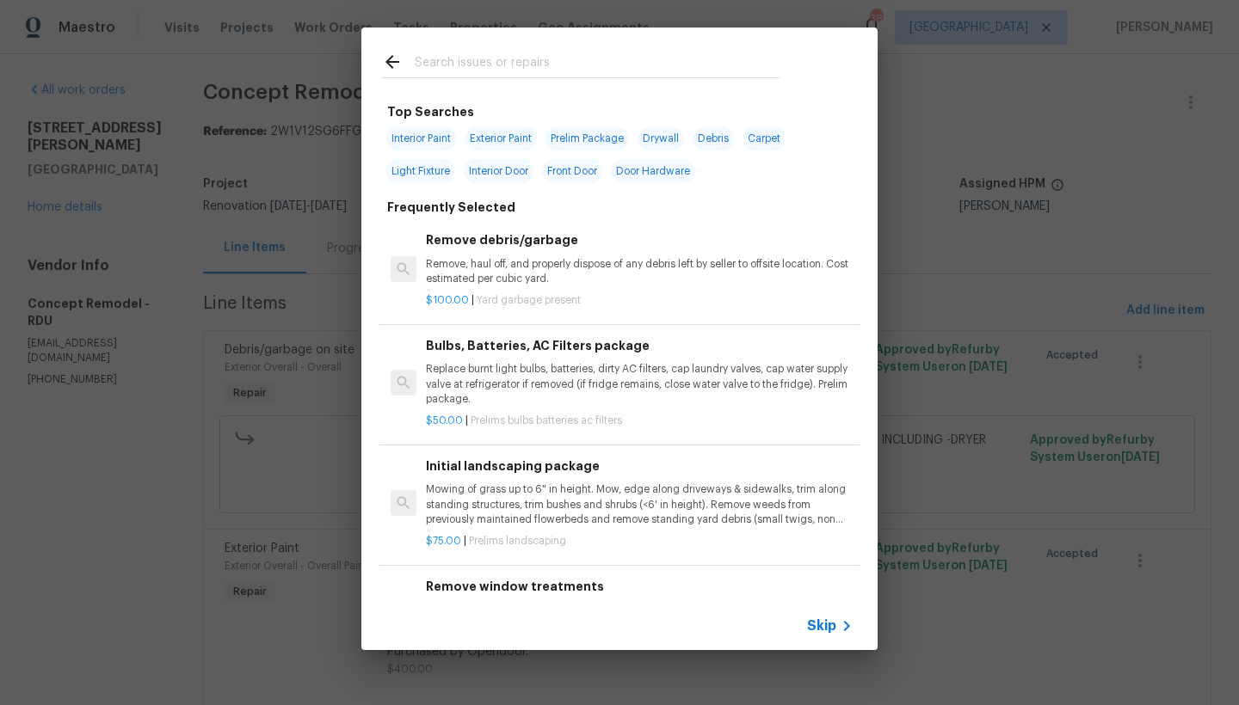
click at [659, 52] on input "text" at bounding box center [597, 65] width 365 height 26
click at [652, 58] on input "text" at bounding box center [597, 65] width 365 height 26
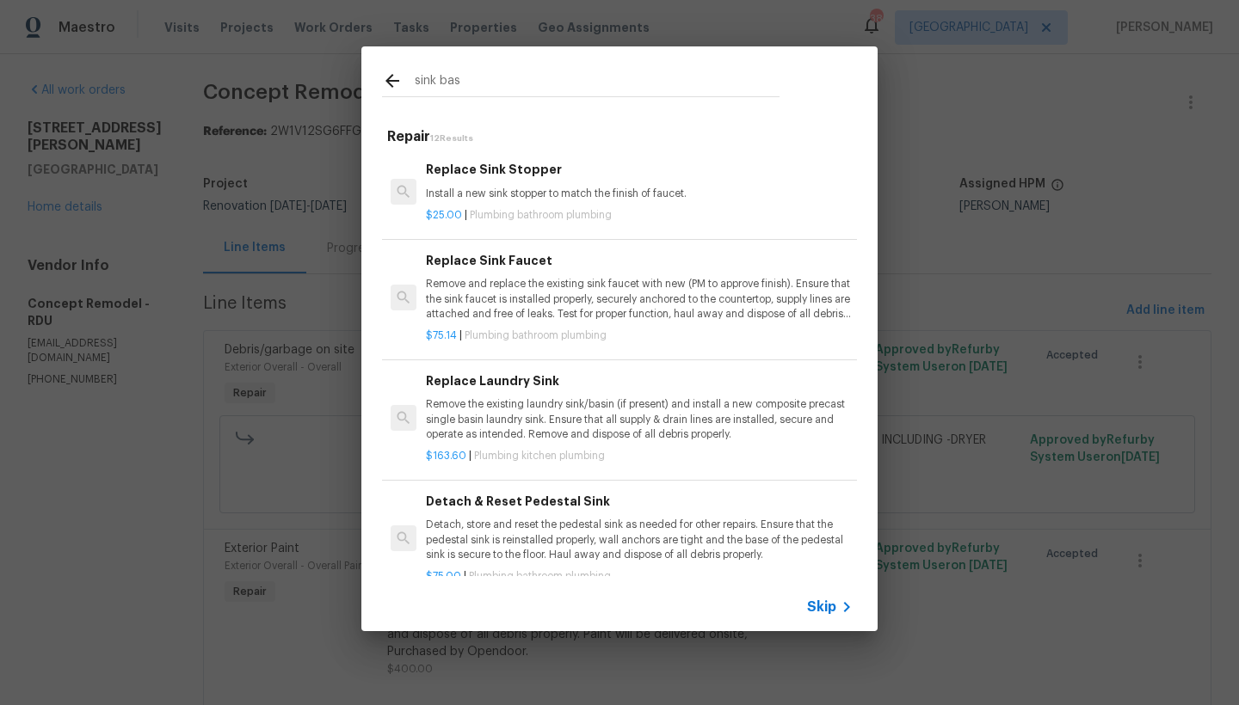
type input "sink bas"
click at [492, 179] on div "Replace Sink Stopper Install a new sink stopper to match the finish of faucet." at bounding box center [639, 180] width 427 height 41
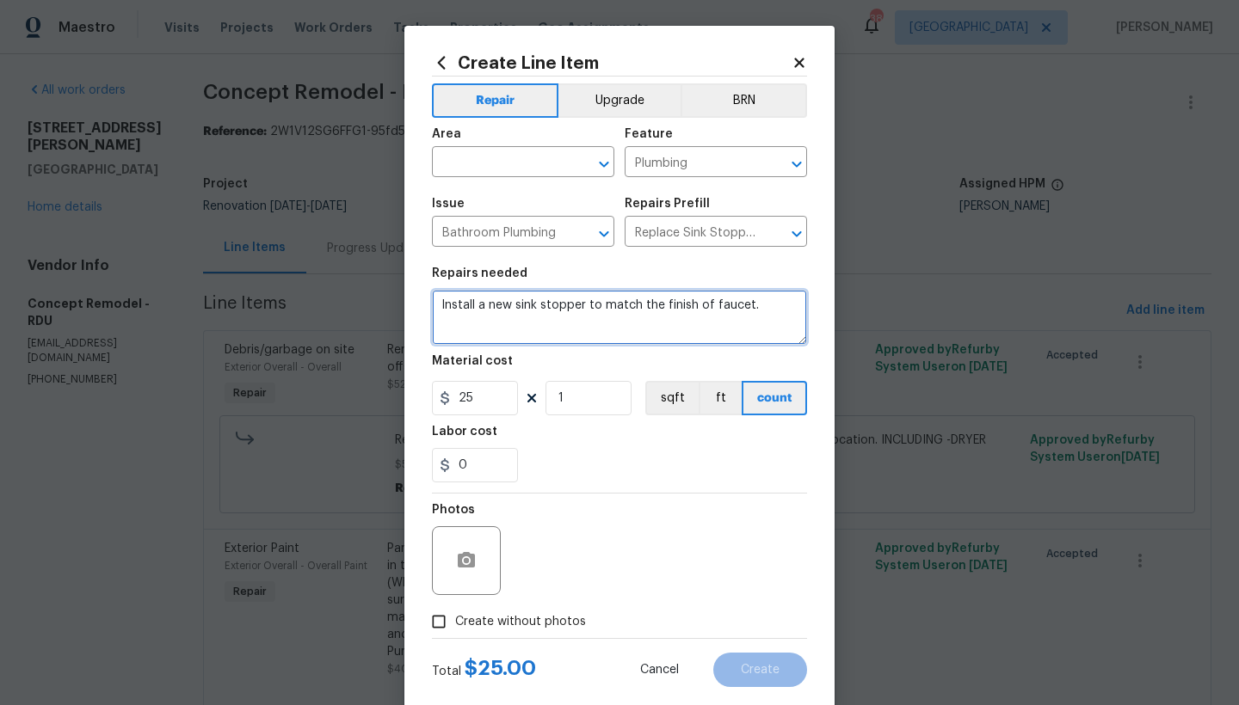
click at [434, 303] on textarea "Install a new sink stopper to match the finish of faucet." at bounding box center [619, 317] width 375 height 55
click at [507, 309] on textarea "Install a new sink stopper to match the finish of faucet." at bounding box center [619, 317] width 375 height 55
type textarea "Master Bathroom ------- Install a new sink stopper to match the finish of fauce…"
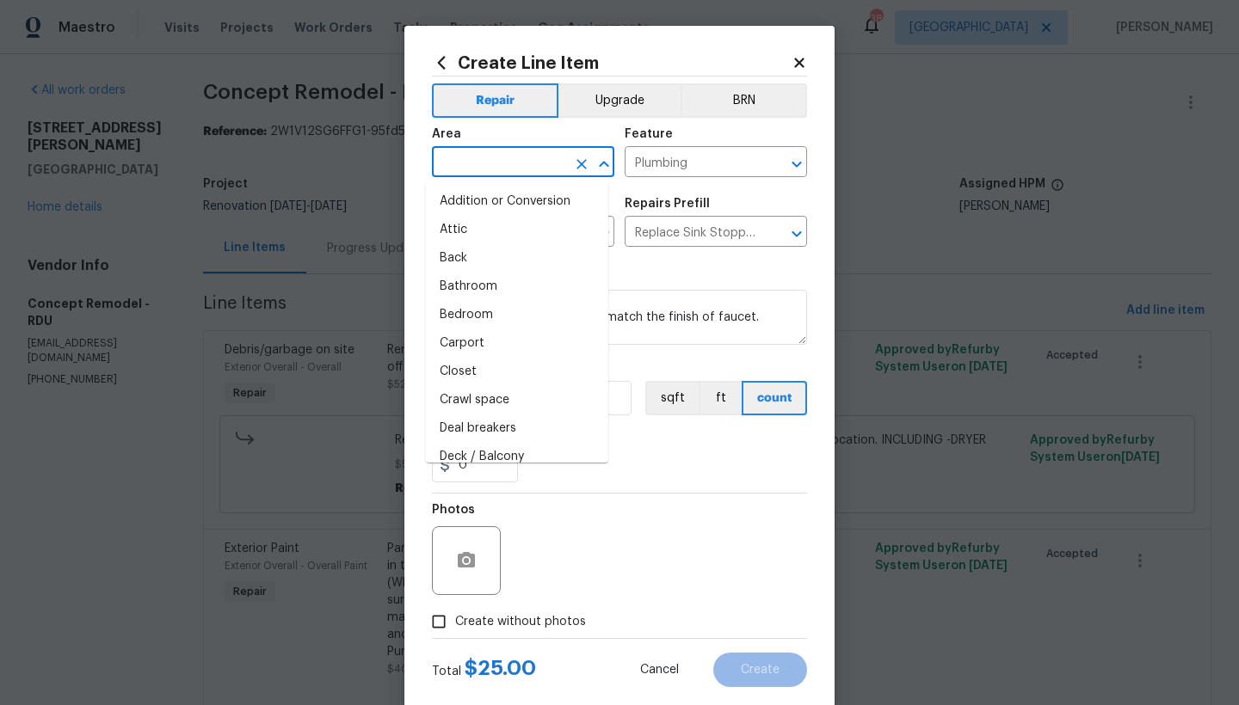
click at [497, 157] on input "text" at bounding box center [499, 164] width 134 height 27
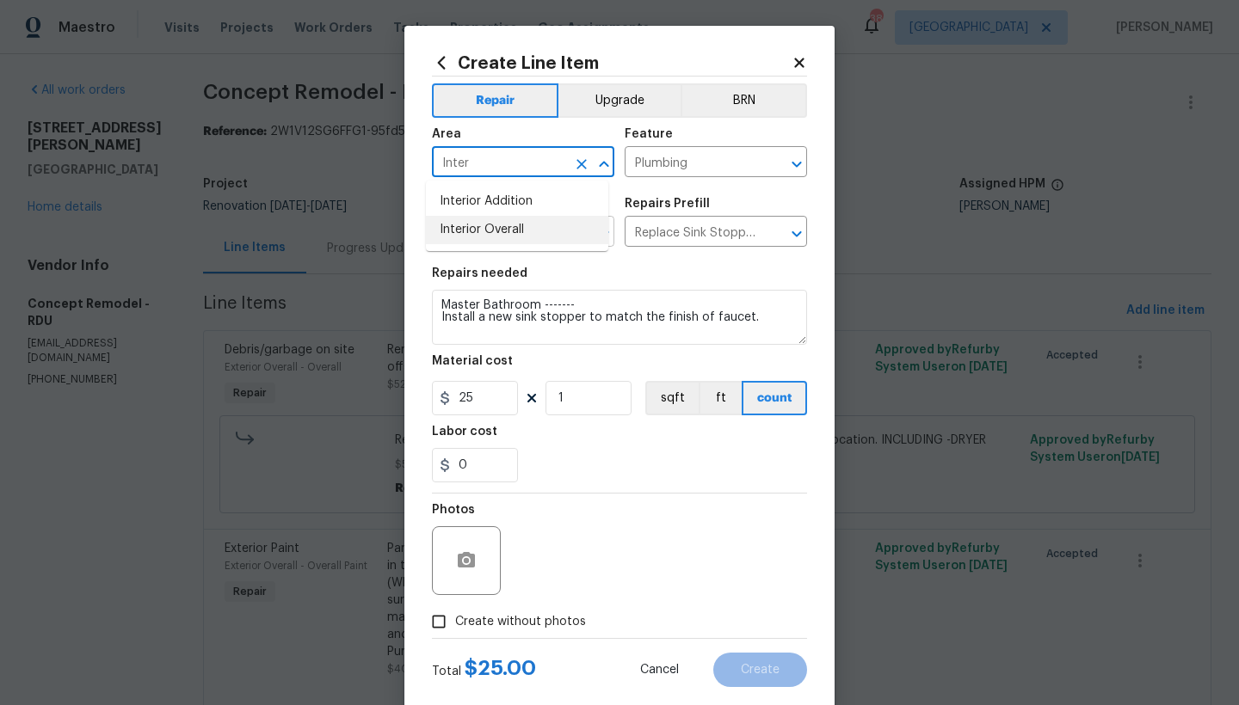
click at [471, 233] on li "Interior Overall" at bounding box center [517, 230] width 182 height 28
type input "Interior Overall"
drag, startPoint x: 447, startPoint y: 627, endPoint x: 564, endPoint y: 635, distance: 117.2
click at [447, 627] on input "Create without photos" at bounding box center [438, 622] width 33 height 33
checkbox input "true"
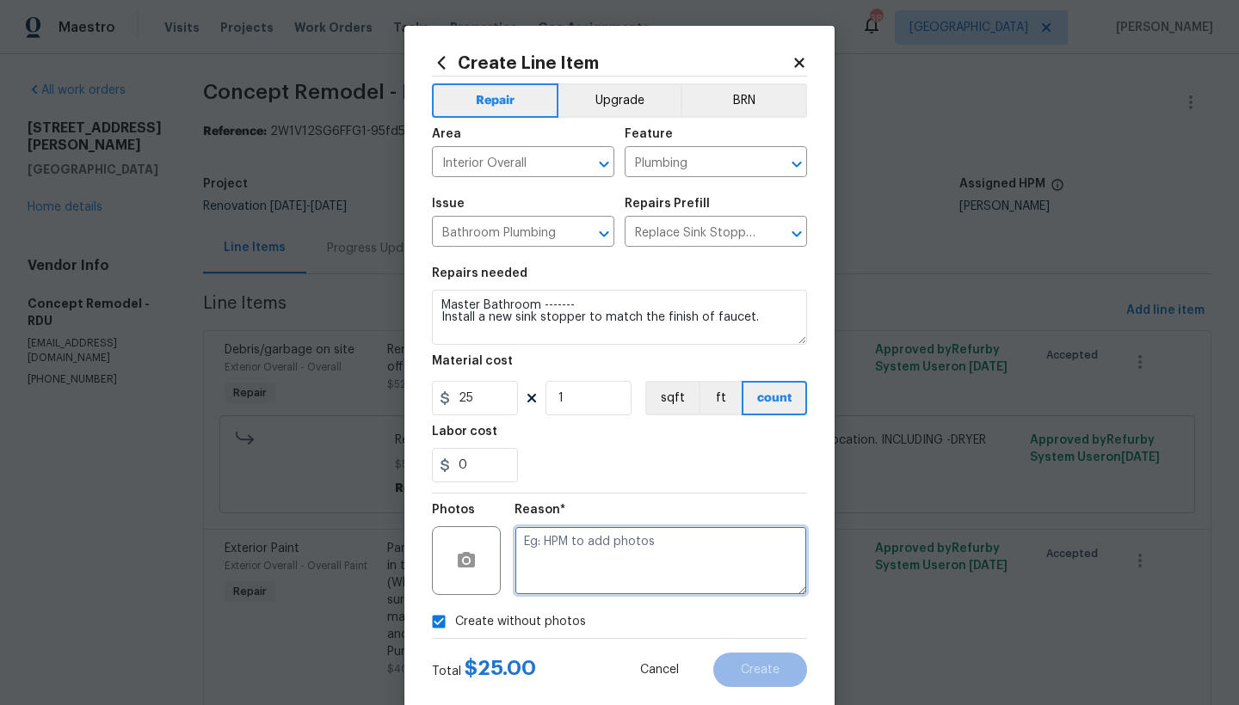
click at [628, 557] on textarea at bounding box center [660, 560] width 292 height 69
type textarea "n"
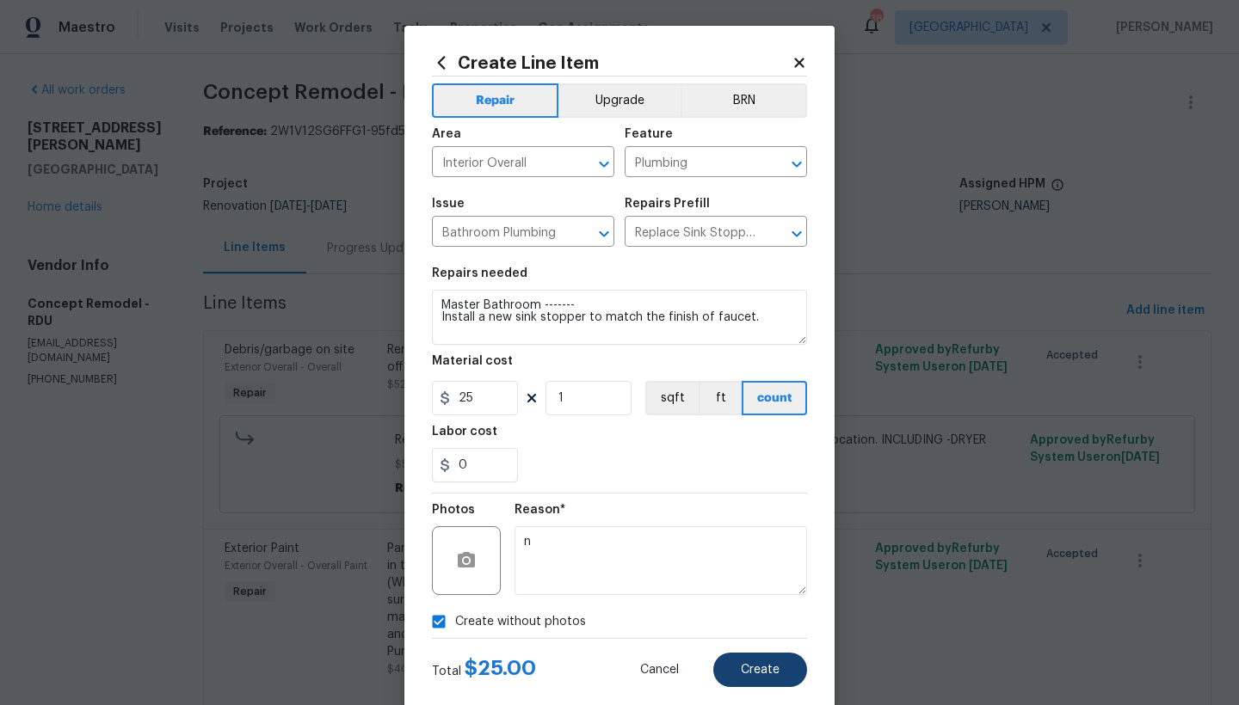
click at [744, 671] on span "Create" at bounding box center [760, 670] width 39 height 13
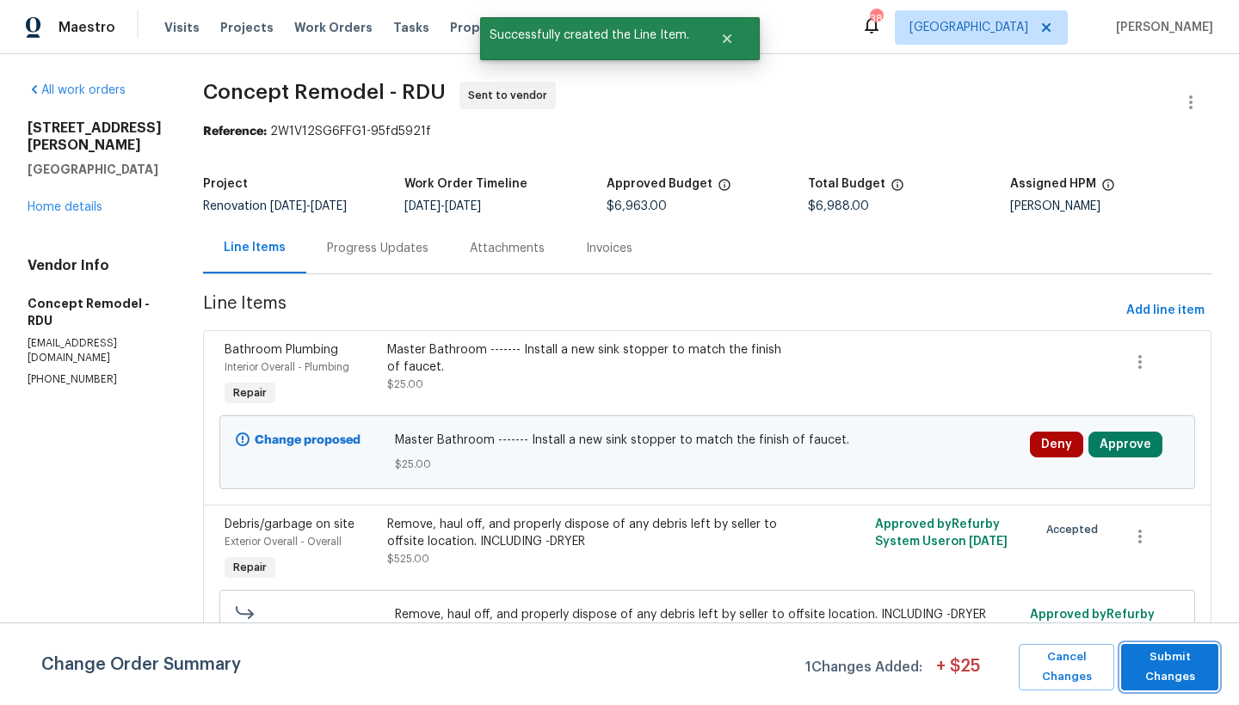
drag, startPoint x: 1155, startPoint y: 666, endPoint x: 1138, endPoint y: 663, distance: 17.4
click at [1153, 667] on span "Submit Changes" at bounding box center [1169, 668] width 80 height 40
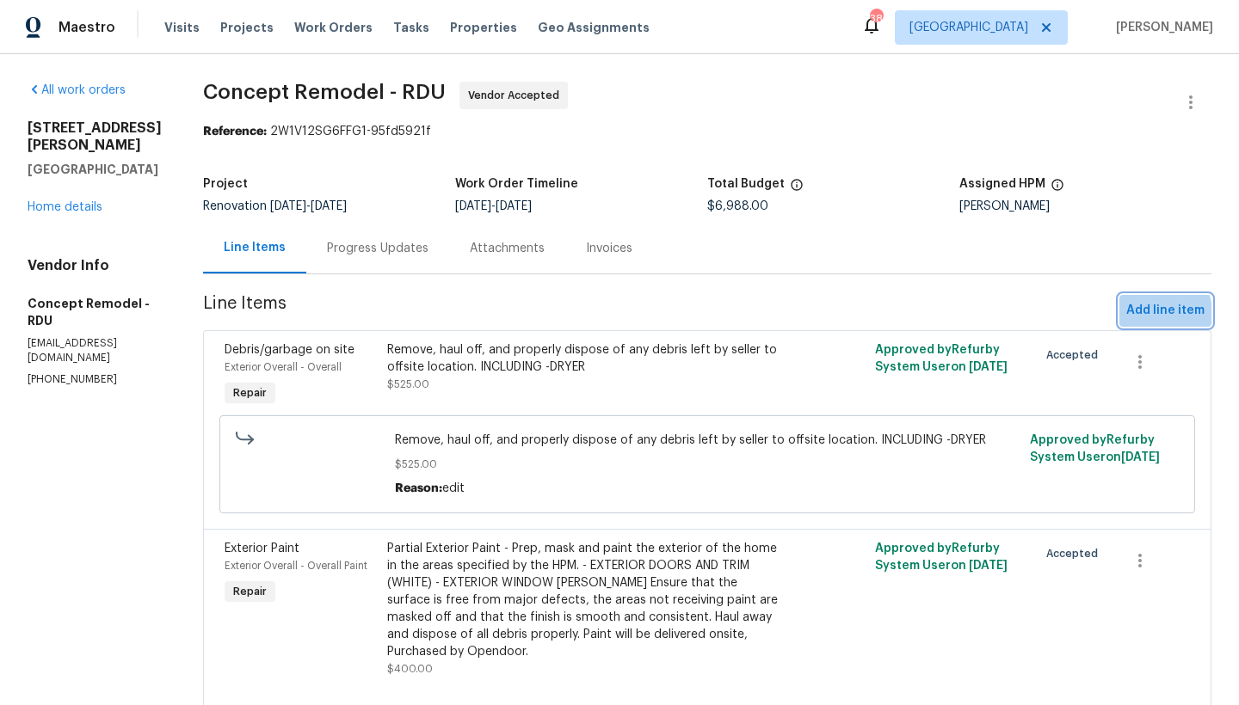
click at [1129, 316] on span "Add line item" at bounding box center [1165, 311] width 78 height 22
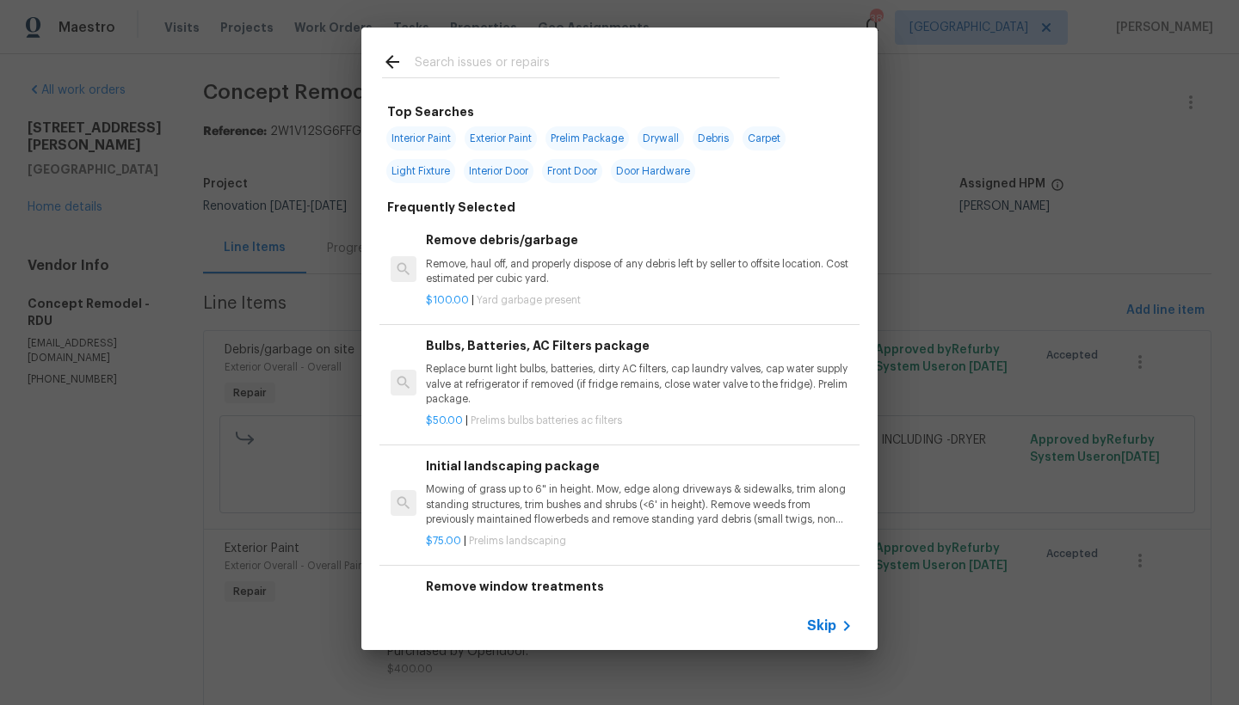
click at [473, 65] on input "text" at bounding box center [597, 65] width 365 height 26
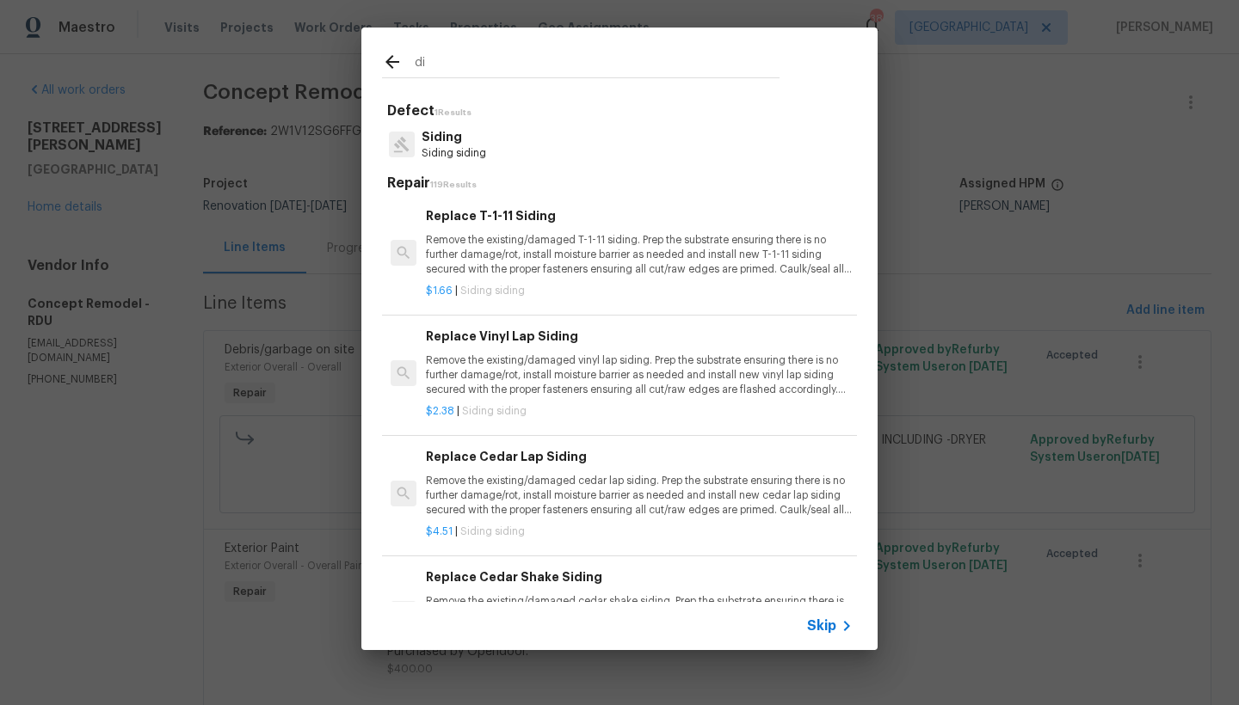
type input "d"
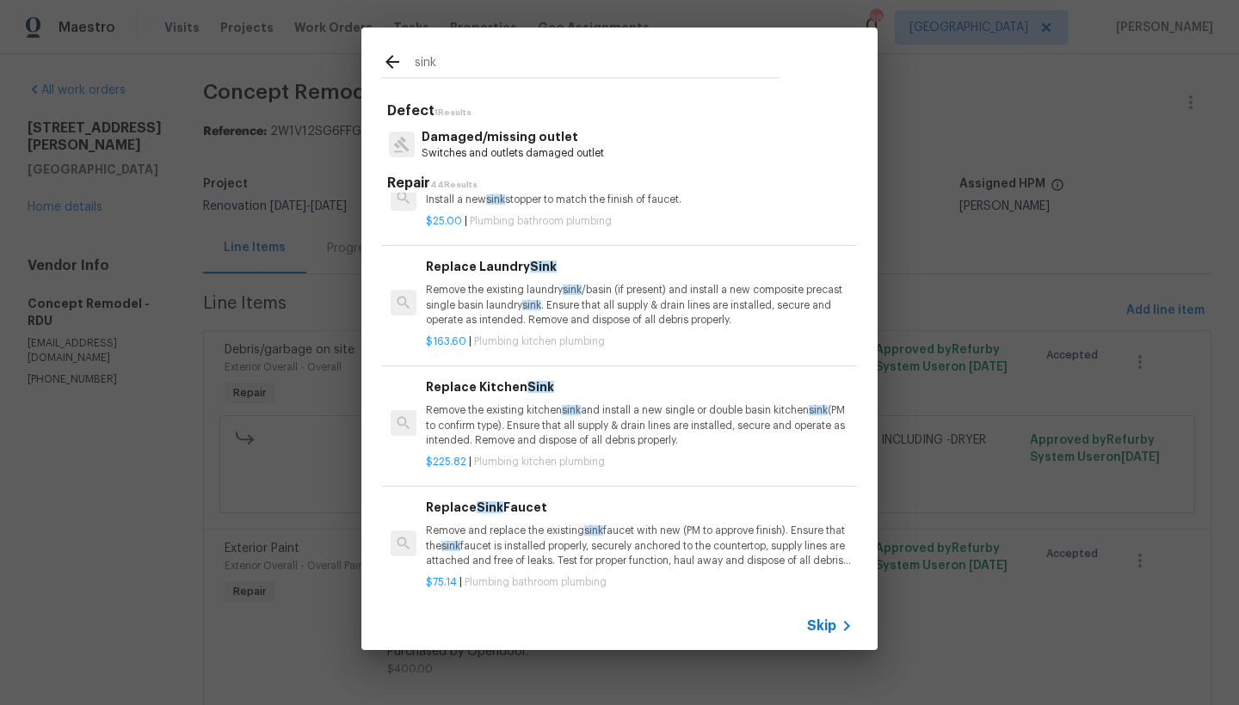
scroll to position [264, 0]
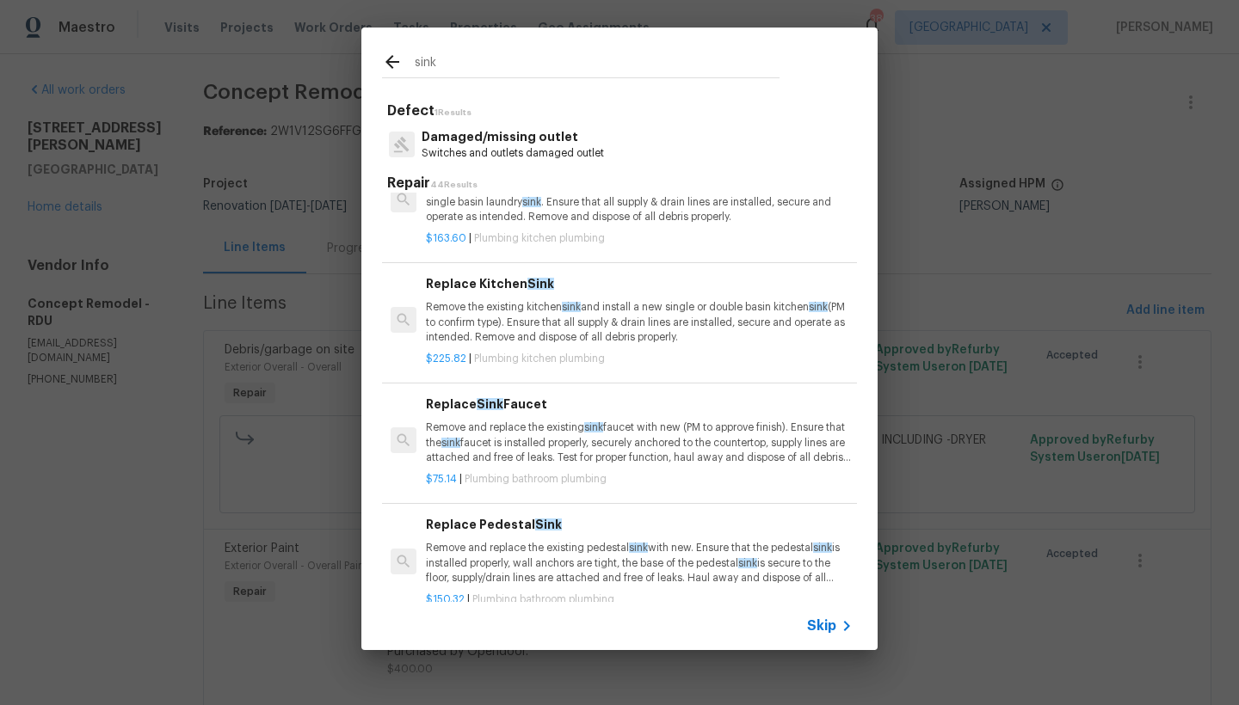
type input "sink"
click at [504, 409] on h6 "Replace Sink Faucet" at bounding box center [639, 404] width 427 height 19
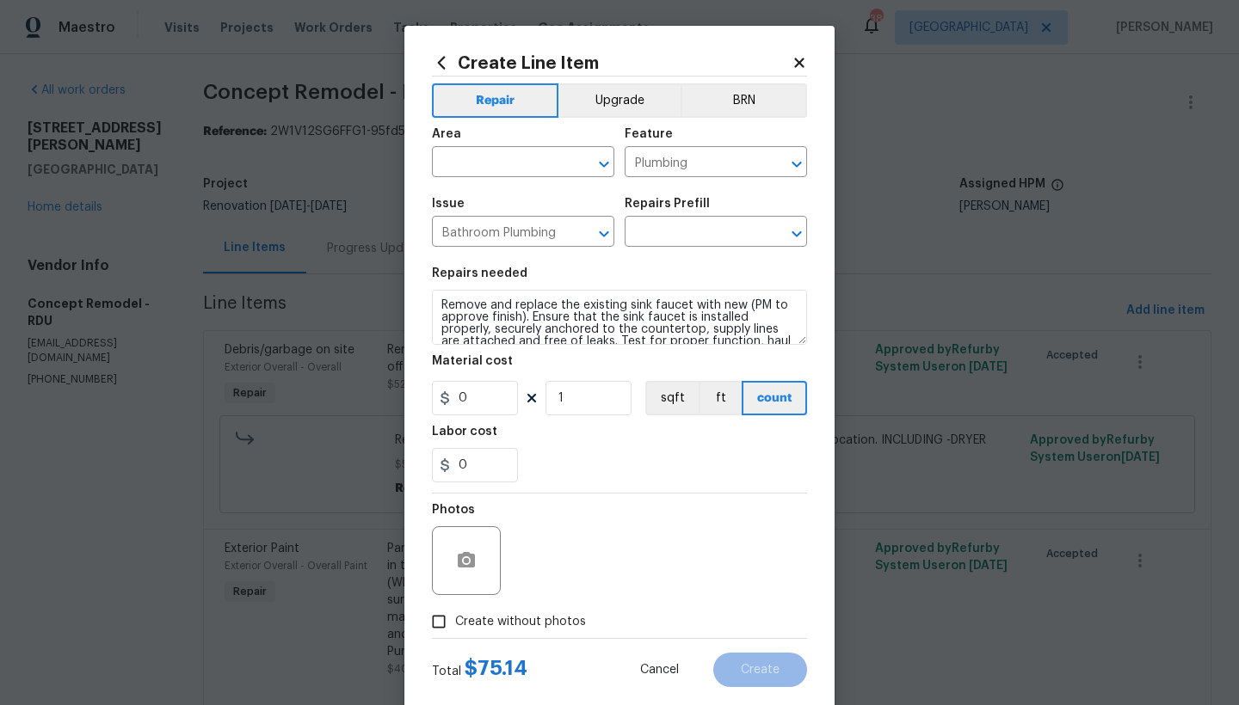
type input "Replace Sink Faucet $75.14"
type input "75.14"
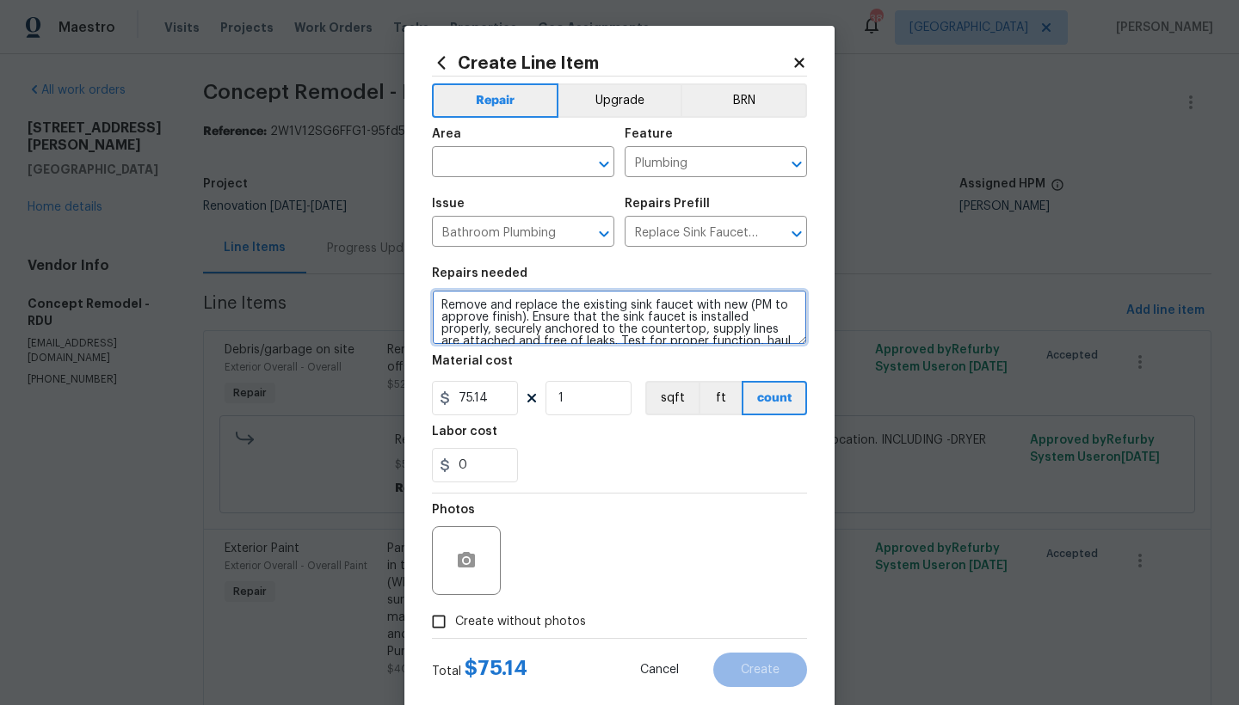
click at [435, 304] on textarea "Remove and replace the existing sink faucet with new (PM to approve finish). En…" at bounding box center [619, 317] width 375 height 55
click at [451, 301] on textarea "Remove and replace the existing sink faucet with new (PM to approve finish). En…" at bounding box center [619, 317] width 375 height 55
type textarea "Master Bathroom -------- Remove and replace the existing sink faucet with new (…"
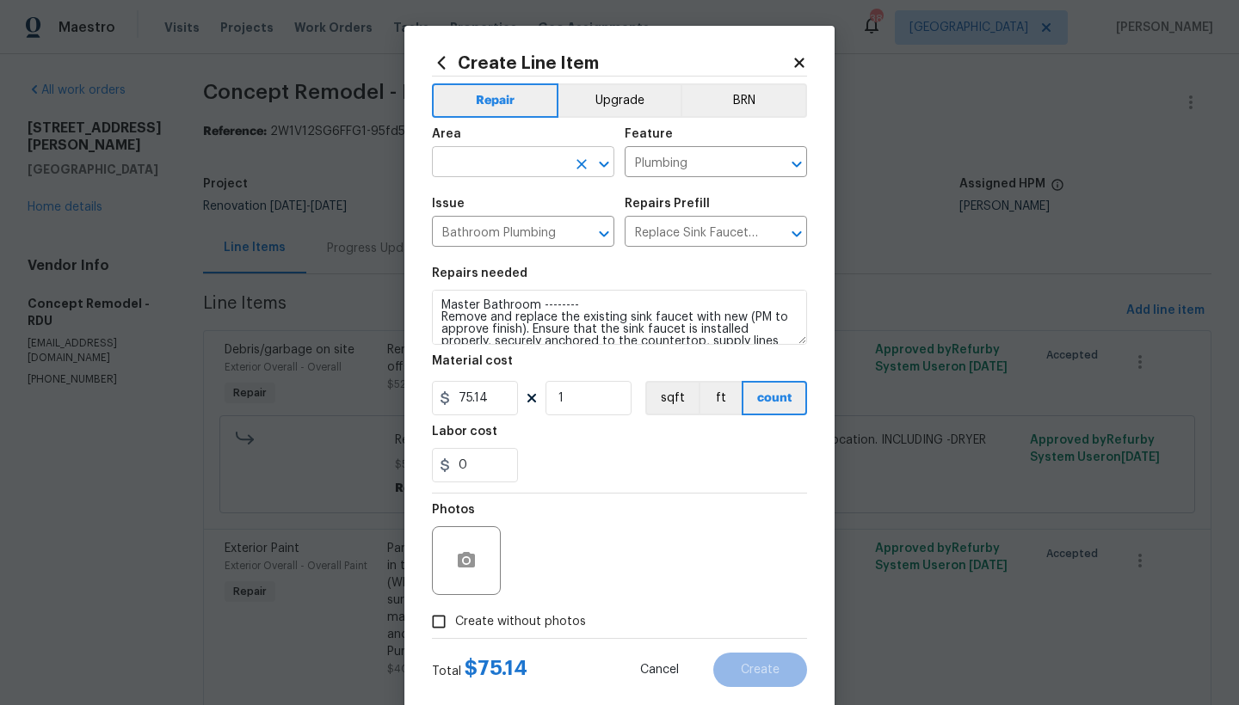
click at [499, 165] on input "text" at bounding box center [499, 164] width 134 height 27
click at [469, 235] on li "Interior Overall" at bounding box center [517, 230] width 182 height 28
type input "Interior Overall"
click at [438, 625] on input "Create without photos" at bounding box center [438, 622] width 33 height 33
checkbox input "true"
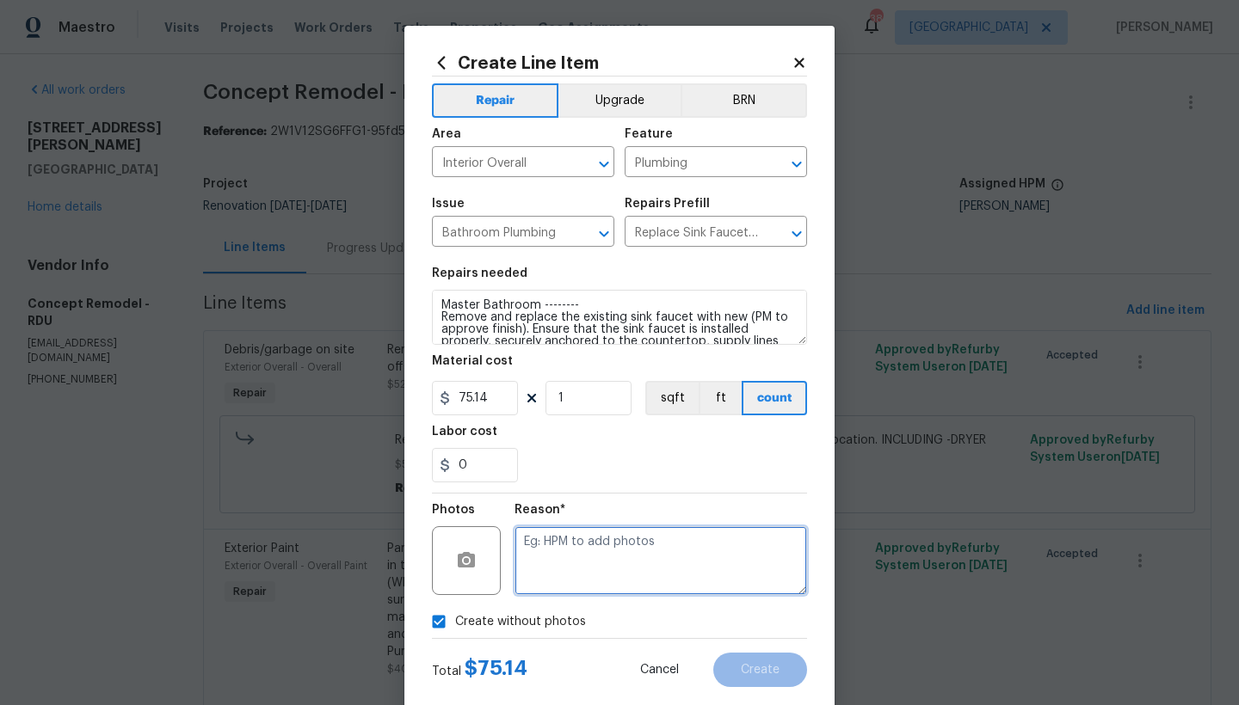
click at [627, 547] on textarea at bounding box center [660, 560] width 292 height 69
type textarea "n"
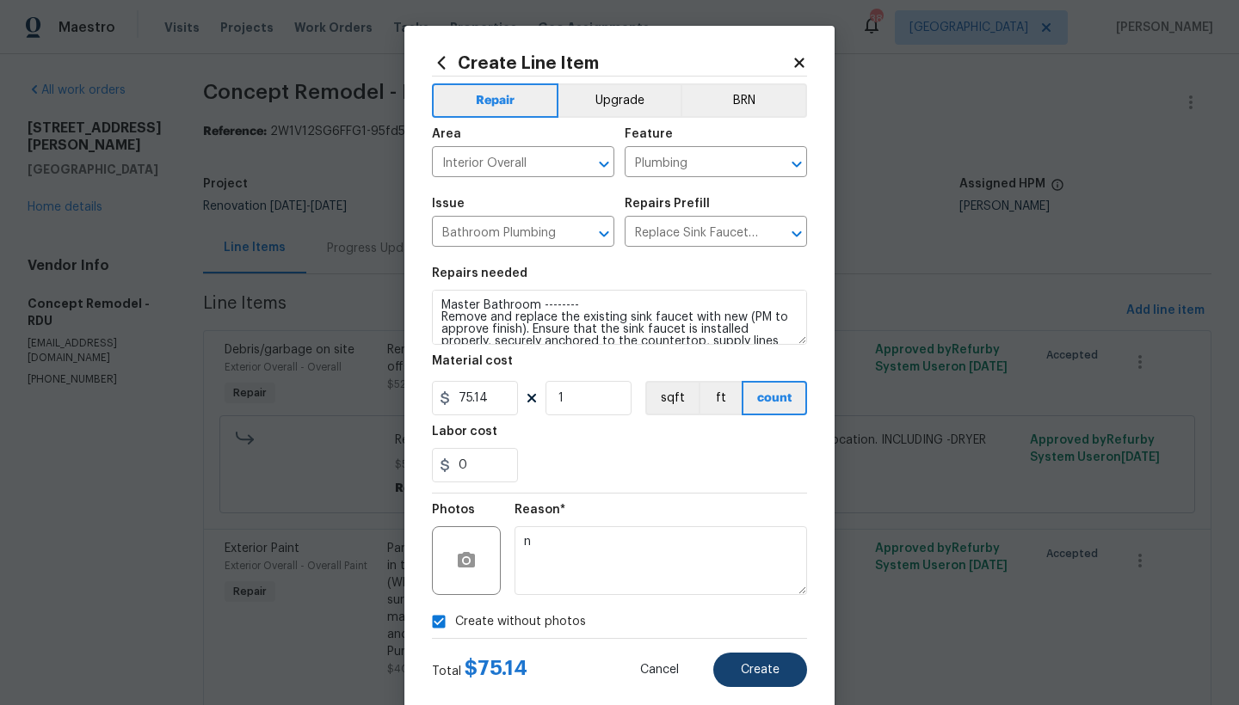
click at [740, 661] on button "Create" at bounding box center [760, 670] width 94 height 34
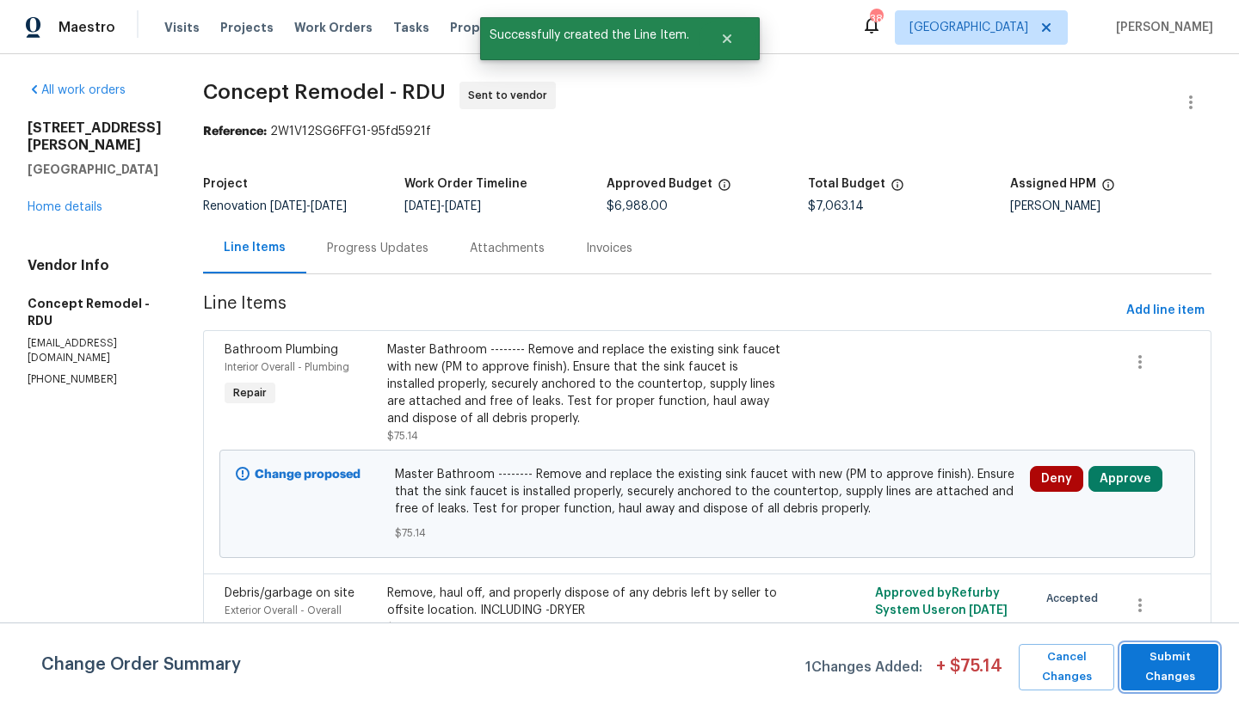
click at [1154, 666] on span "Submit Changes" at bounding box center [1169, 668] width 80 height 40
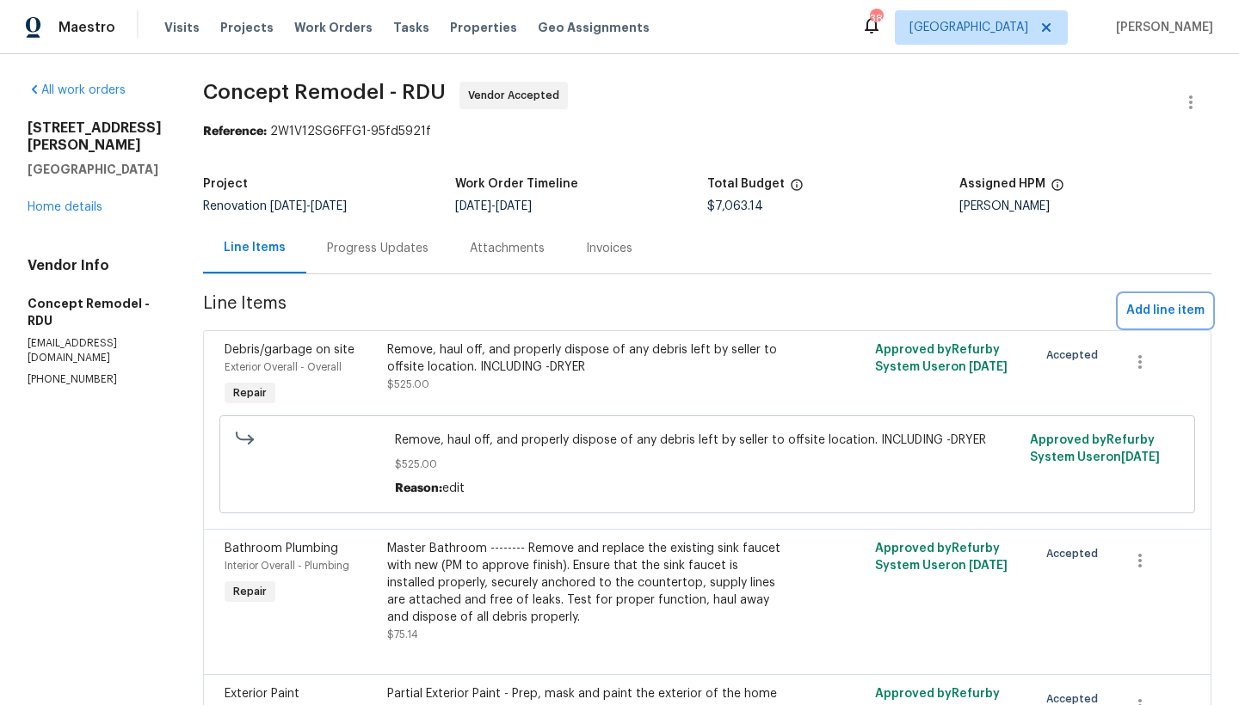
click at [1145, 308] on span "Add line item" at bounding box center [1165, 311] width 78 height 22
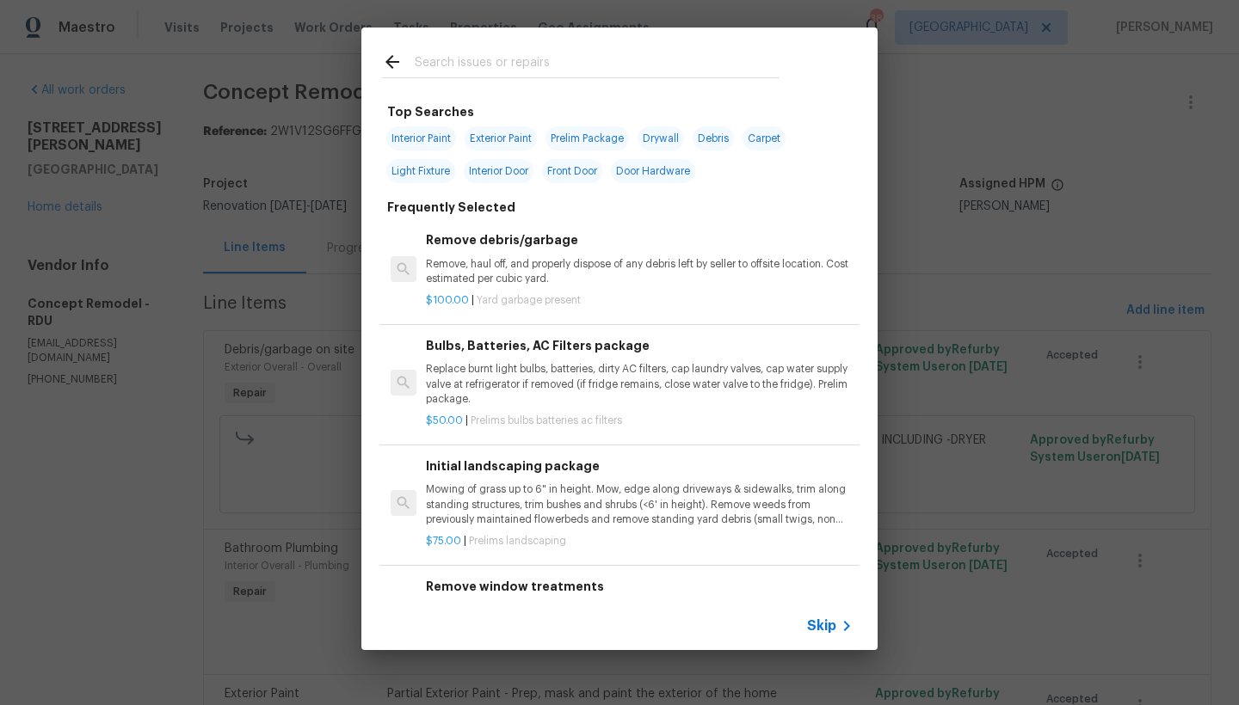
click at [482, 65] on input "text" at bounding box center [597, 65] width 365 height 26
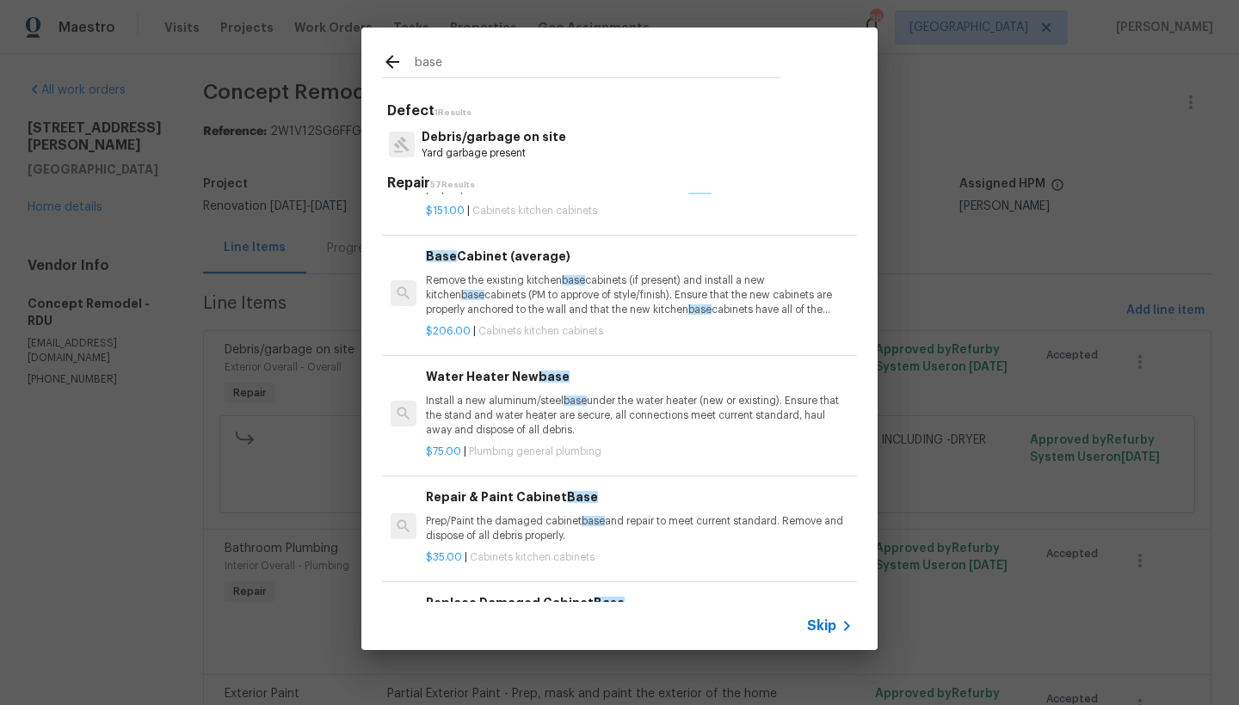
scroll to position [488, 0]
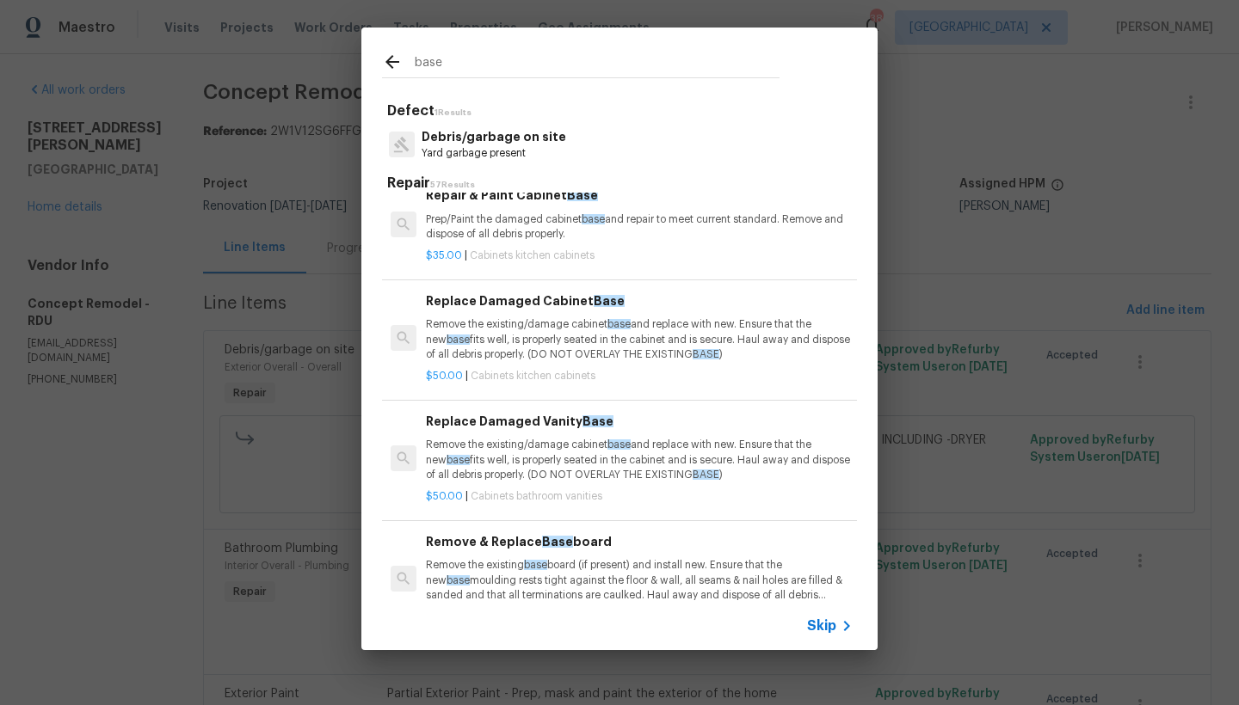
type input "base"
click at [525, 305] on h6 "Replace Damaged Cabinet Base" at bounding box center [639, 301] width 427 height 19
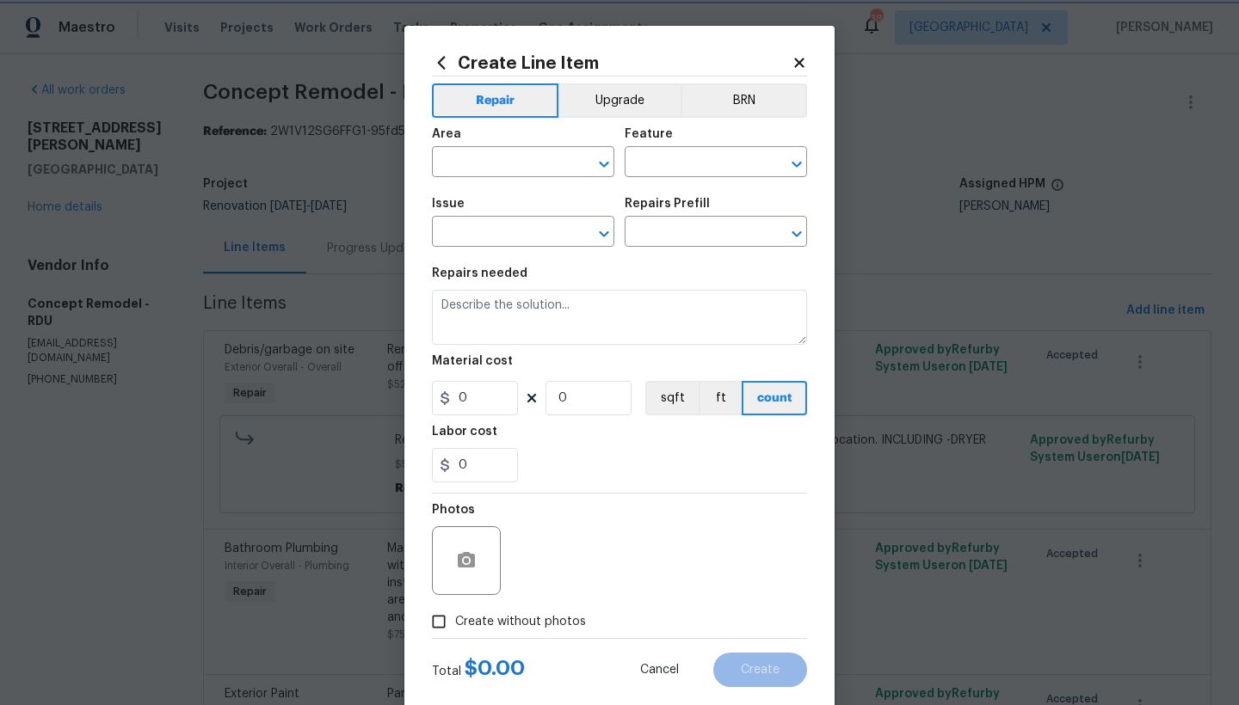
type input "Cabinets"
type input "Kitchen Cabinets"
type textarea "Remove the existing/damage cabinet base and replace with new. Ensure that the n…"
type input "1"
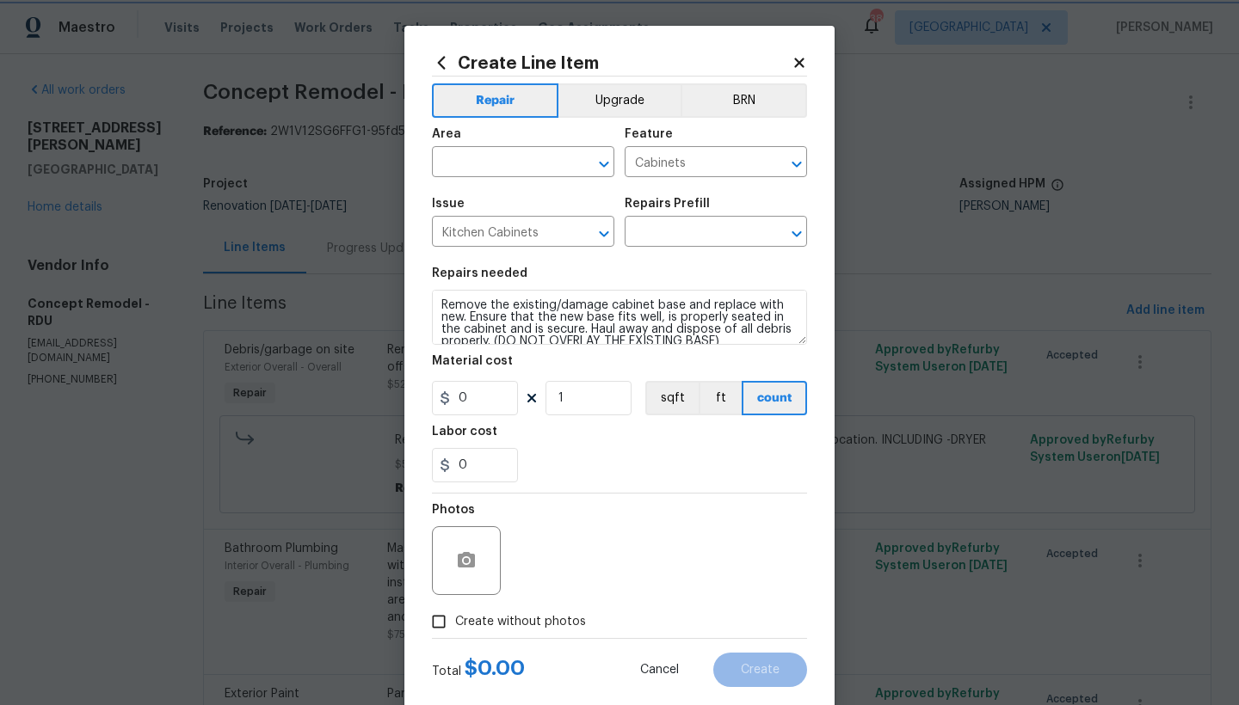
type input "Replace Damaged Cabinet Base $50.00"
type input "50"
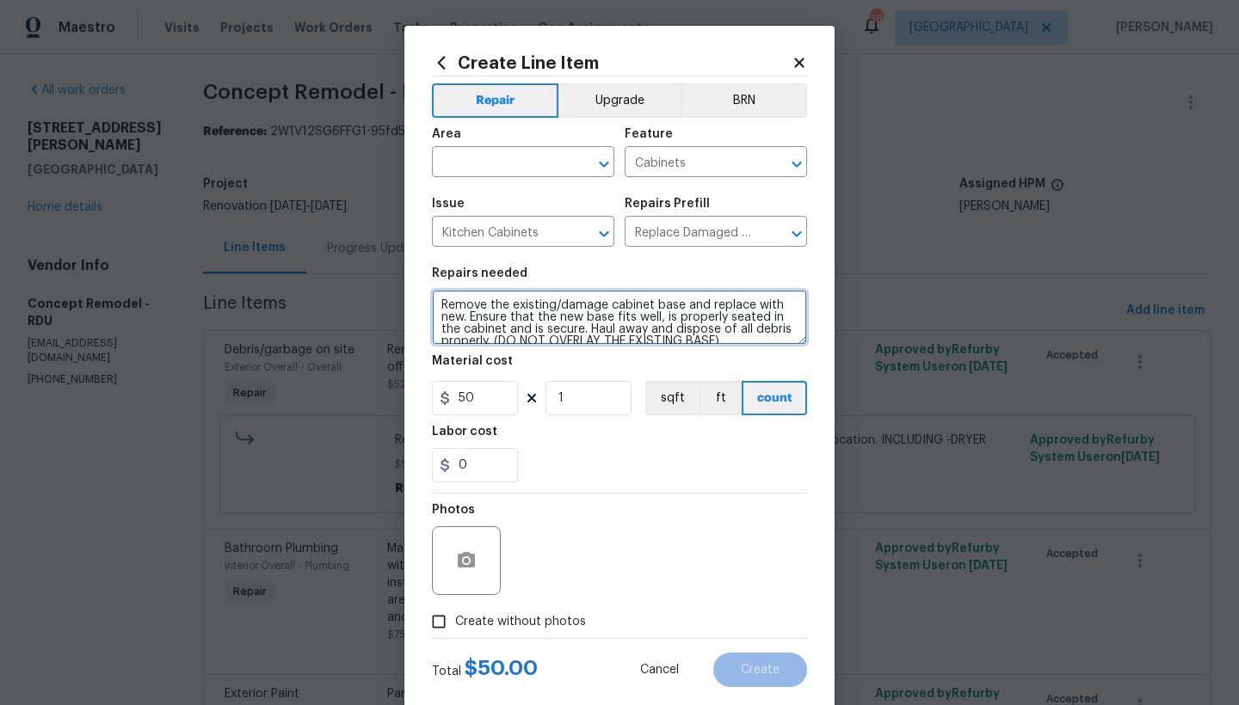
click at [434, 297] on textarea "Remove the existing/damage cabinet base and replace with new. Ensure that the n…" at bounding box center [619, 317] width 375 height 55
click at [438, 298] on textarea "Remove the existing/damage cabinet base and replace with new. Ensure that the n…" at bounding box center [619, 317] width 375 height 55
type textarea "Kitchen -------- Remove the existing/damage cabinet base and replace with new. …"
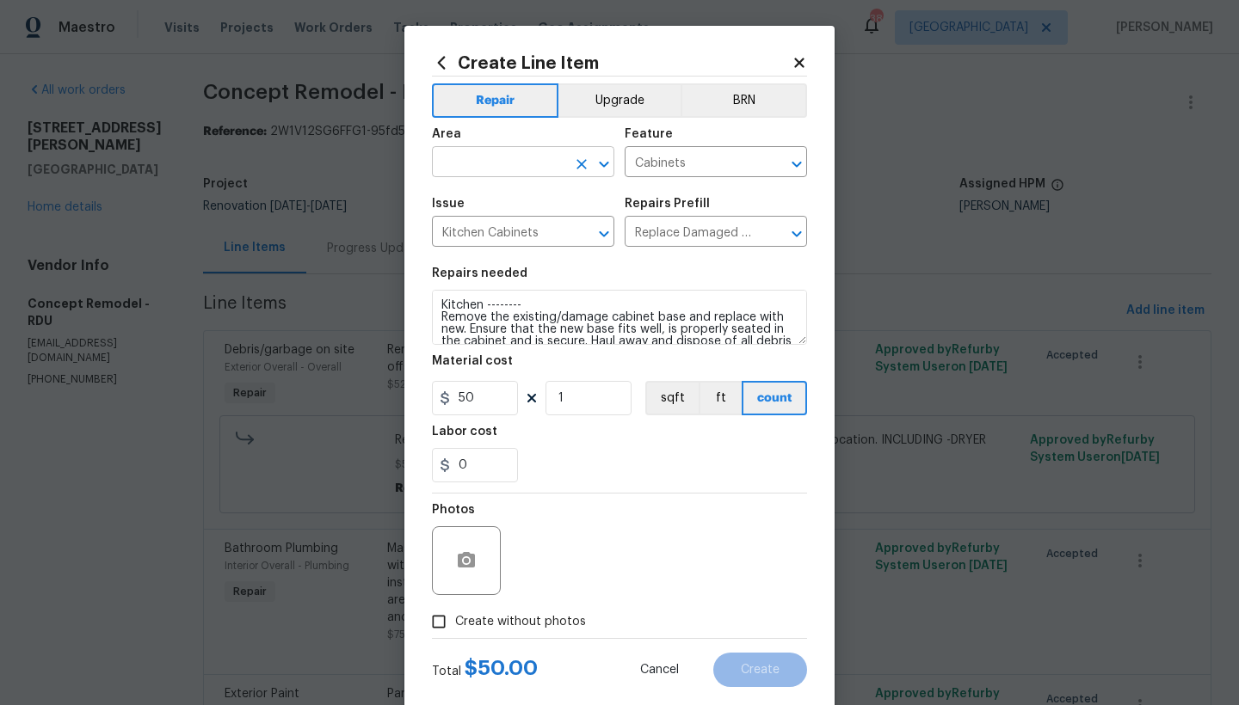
click at [495, 163] on input "text" at bounding box center [499, 164] width 134 height 27
click at [484, 229] on li "Interior Overall" at bounding box center [517, 230] width 182 height 28
type input "Interior Overall"
click at [441, 619] on input "Create without photos" at bounding box center [438, 622] width 33 height 33
checkbox input "true"
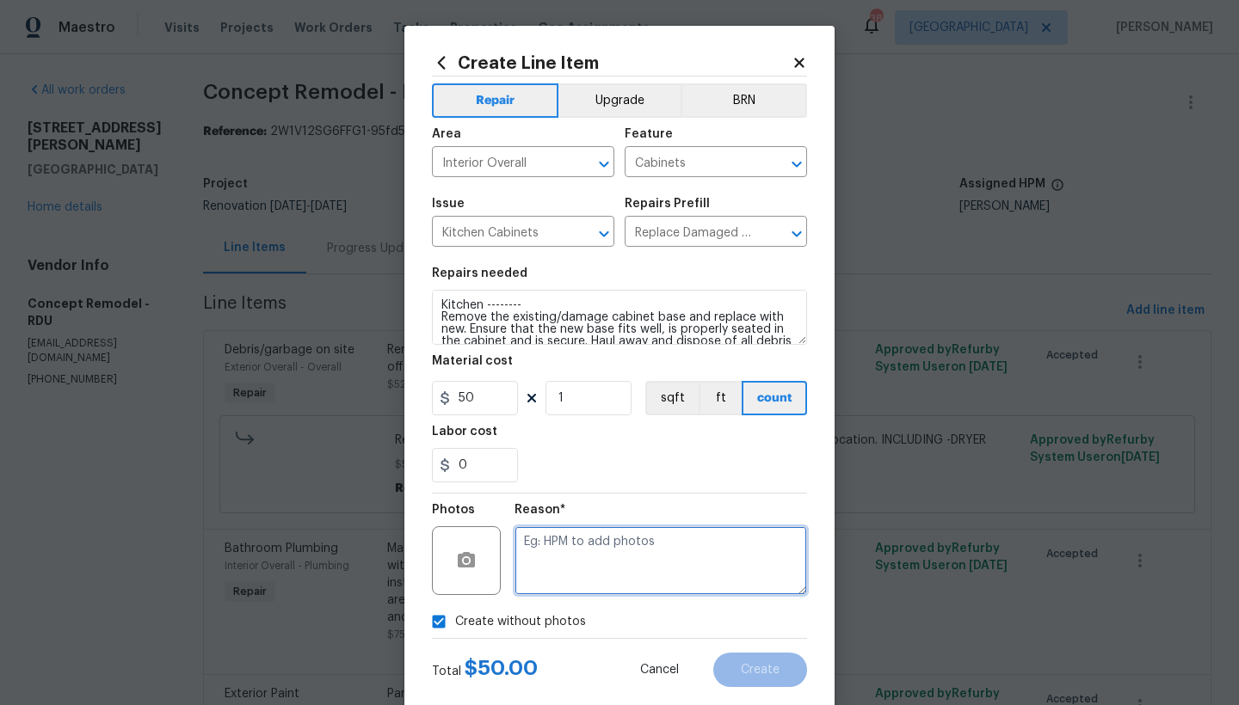
click at [559, 541] on textarea at bounding box center [660, 560] width 292 height 69
type textarea "n"
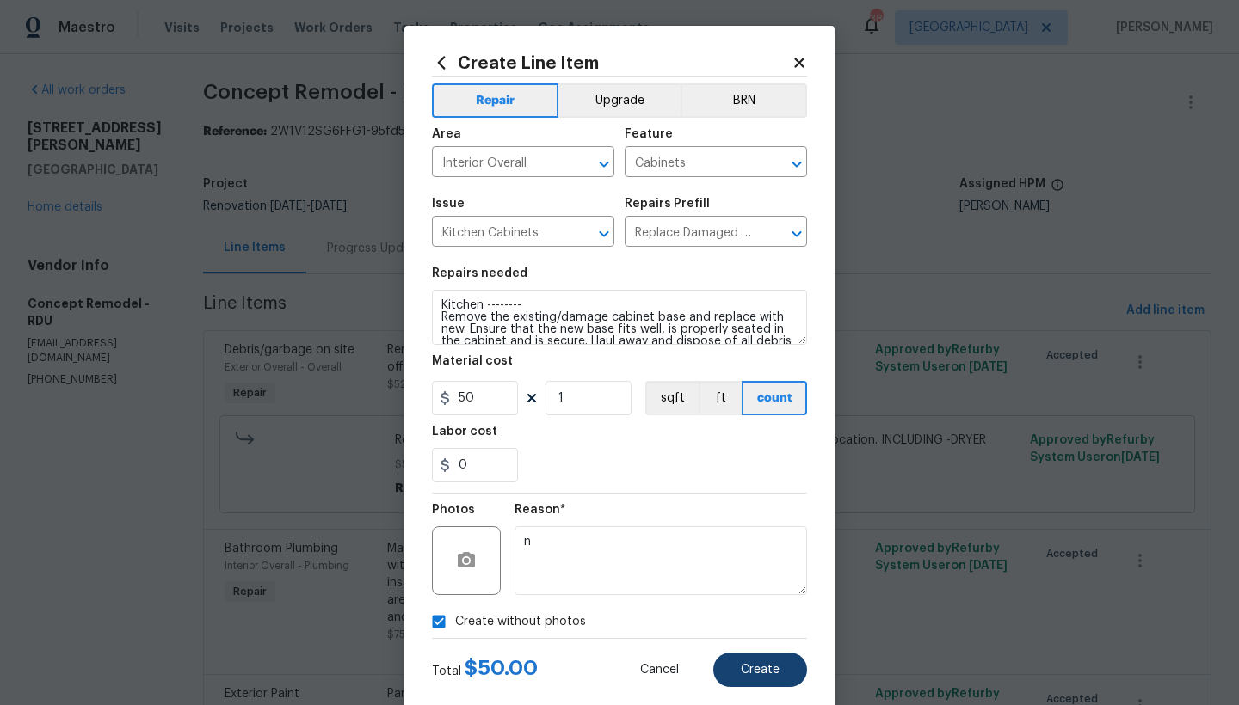
click at [757, 671] on span "Create" at bounding box center [760, 670] width 39 height 13
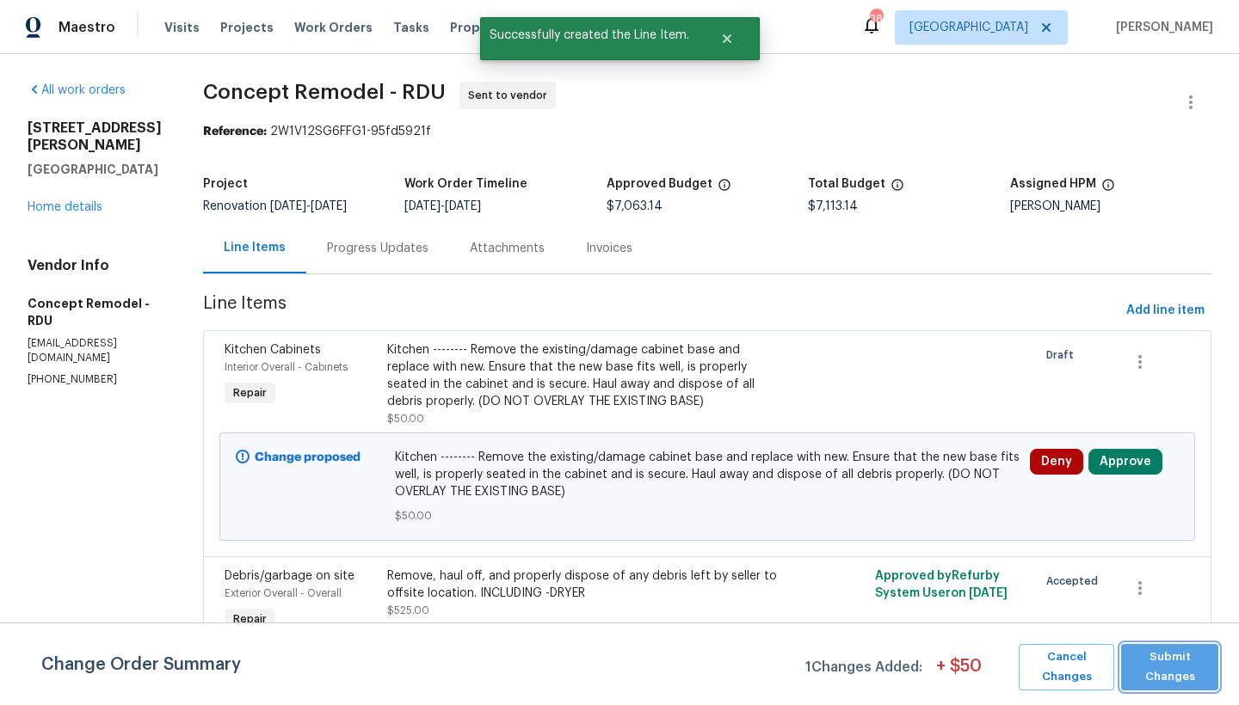
click at [1171, 665] on span "Submit Changes" at bounding box center [1169, 668] width 80 height 40
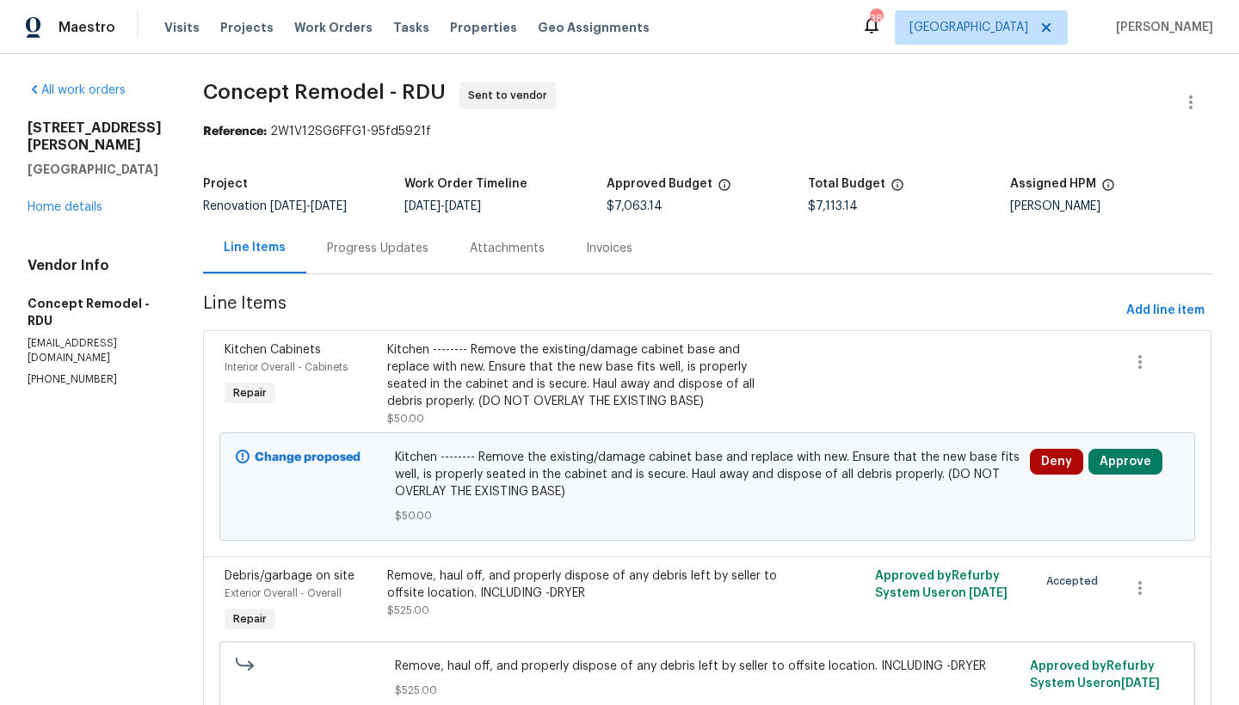
click at [958, 337] on div at bounding box center [951, 384] width 163 height 96
click at [1158, 311] on span "Add line item" at bounding box center [1165, 311] width 78 height 22
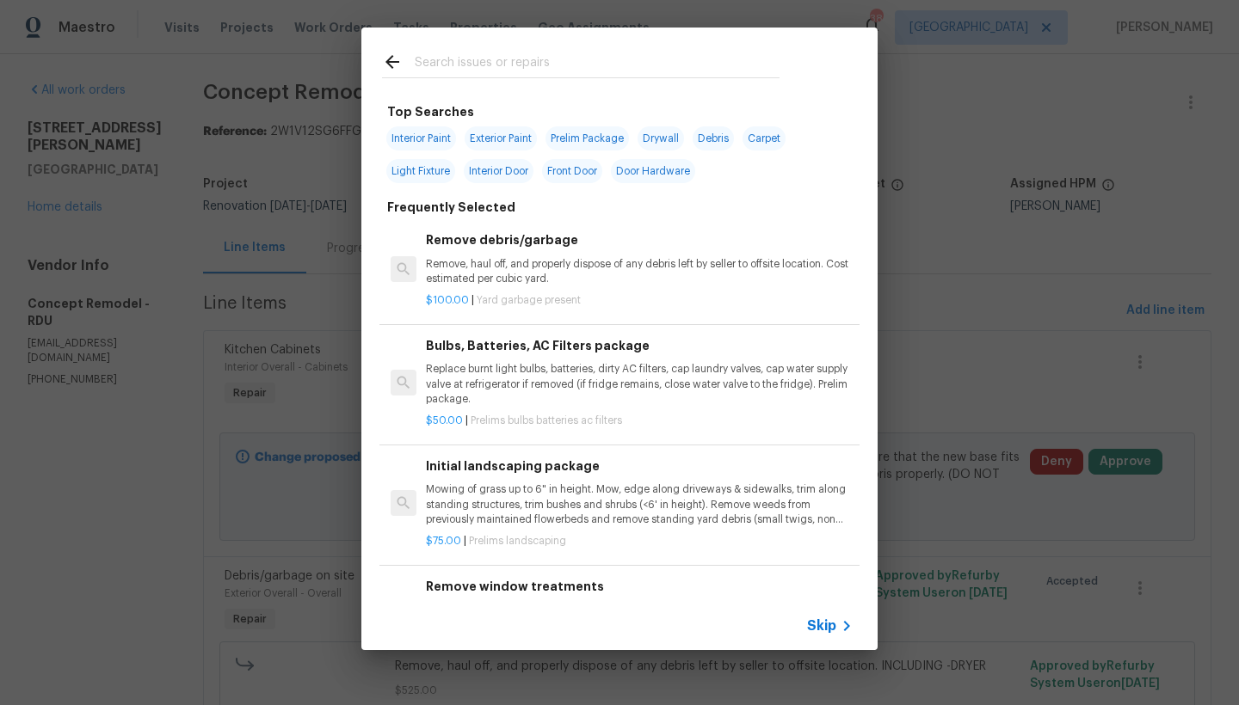
click at [600, 65] on input "text" at bounding box center [597, 65] width 365 height 26
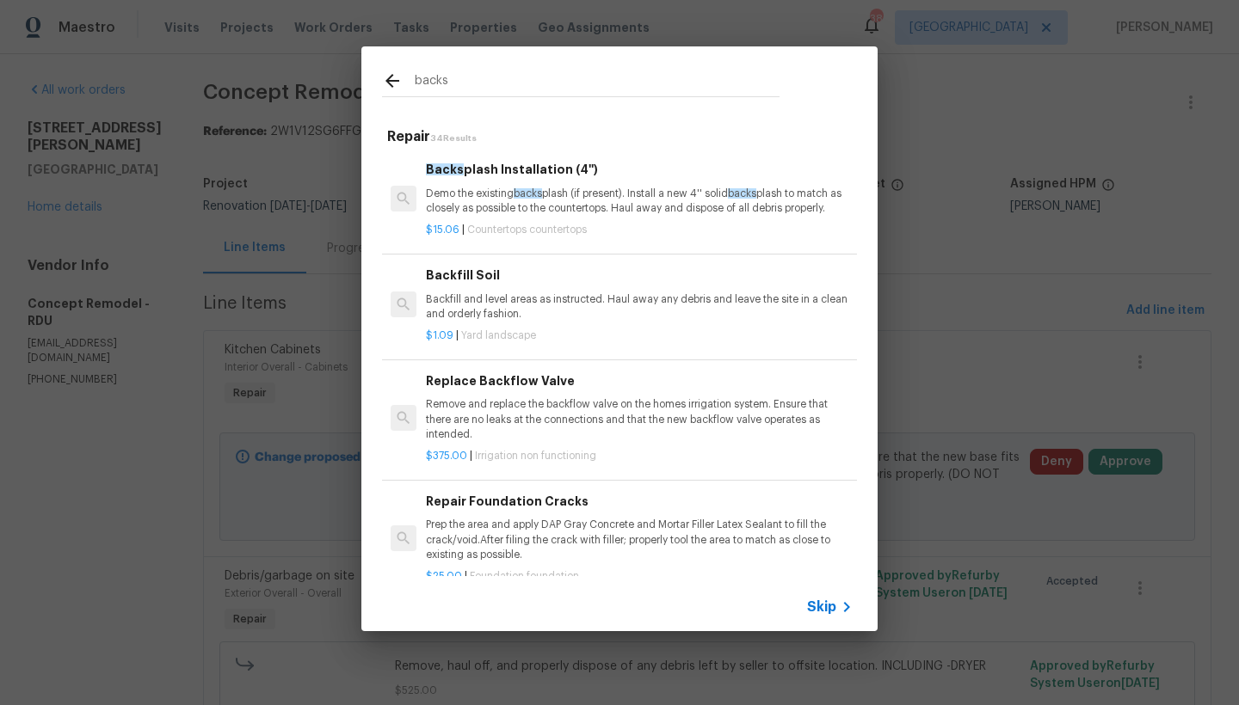
drag, startPoint x: 424, startPoint y: 77, endPoint x: 402, endPoint y: 71, distance: 23.2
click at [403, 70] on div "backs" at bounding box center [580, 80] width 439 height 68
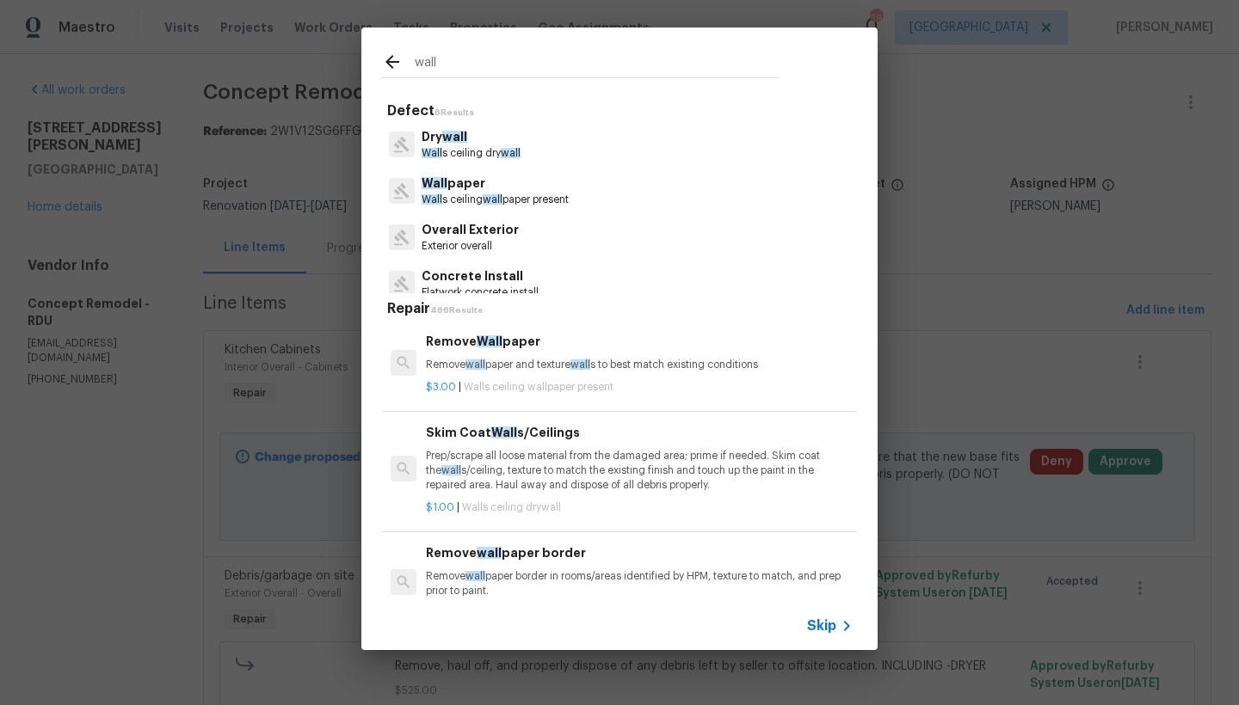
type input "wall"
click at [503, 148] on span "wall" at bounding box center [511, 153] width 20 height 10
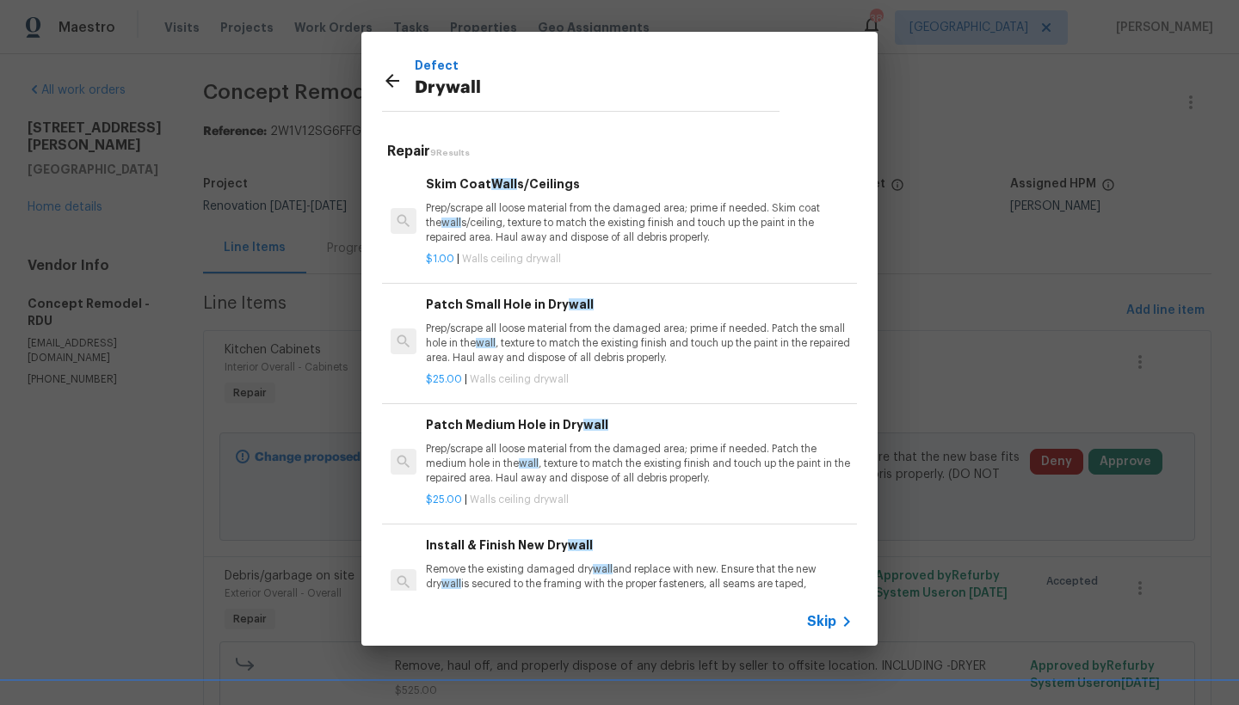
scroll to position [495, 0]
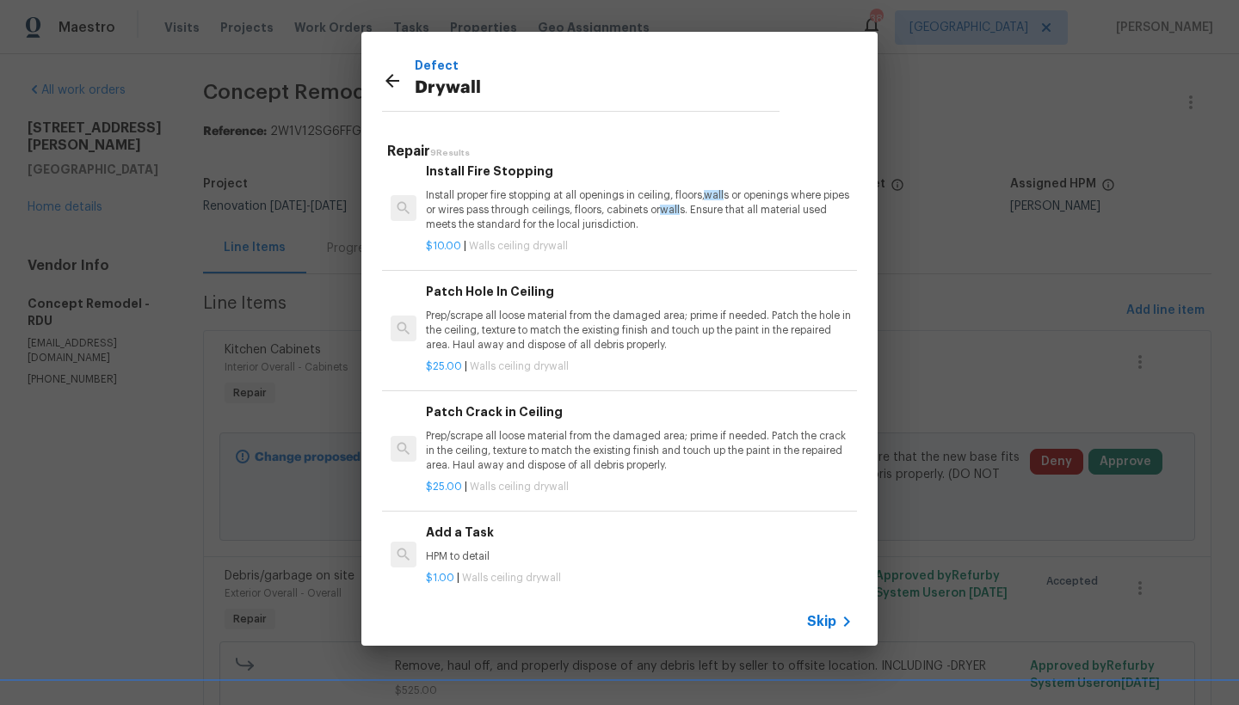
click at [434, 536] on div "Add a Task HPM to detail" at bounding box center [639, 543] width 427 height 41
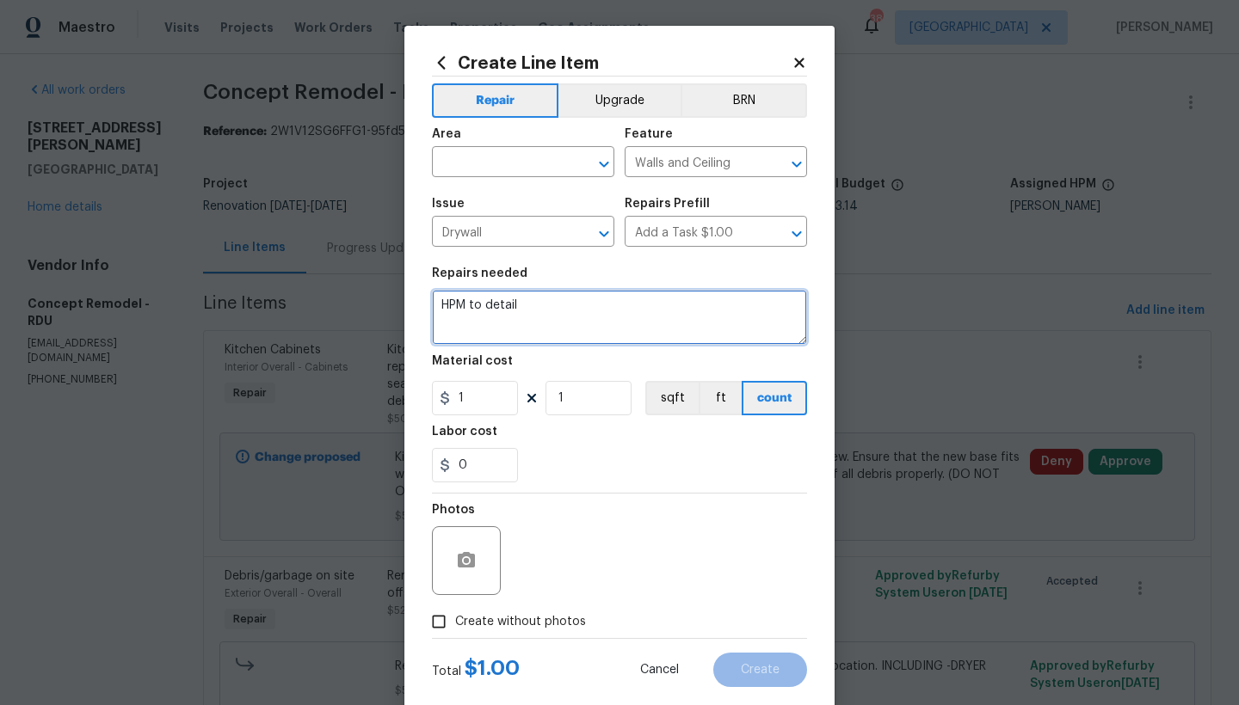
drag, startPoint x: 516, startPoint y: 303, endPoint x: 397, endPoint y: 278, distance: 121.3
click at [404, 278] on div "Create Line Item Repair Upgrade BRN Area ​ Feature Walls and Ceiling ​ Issue Dr…" at bounding box center [619, 370] width 430 height 689
type textarea "Kitchen - Hall Bathroom --------- 1. Remove the faux backsplash (left wall near…"
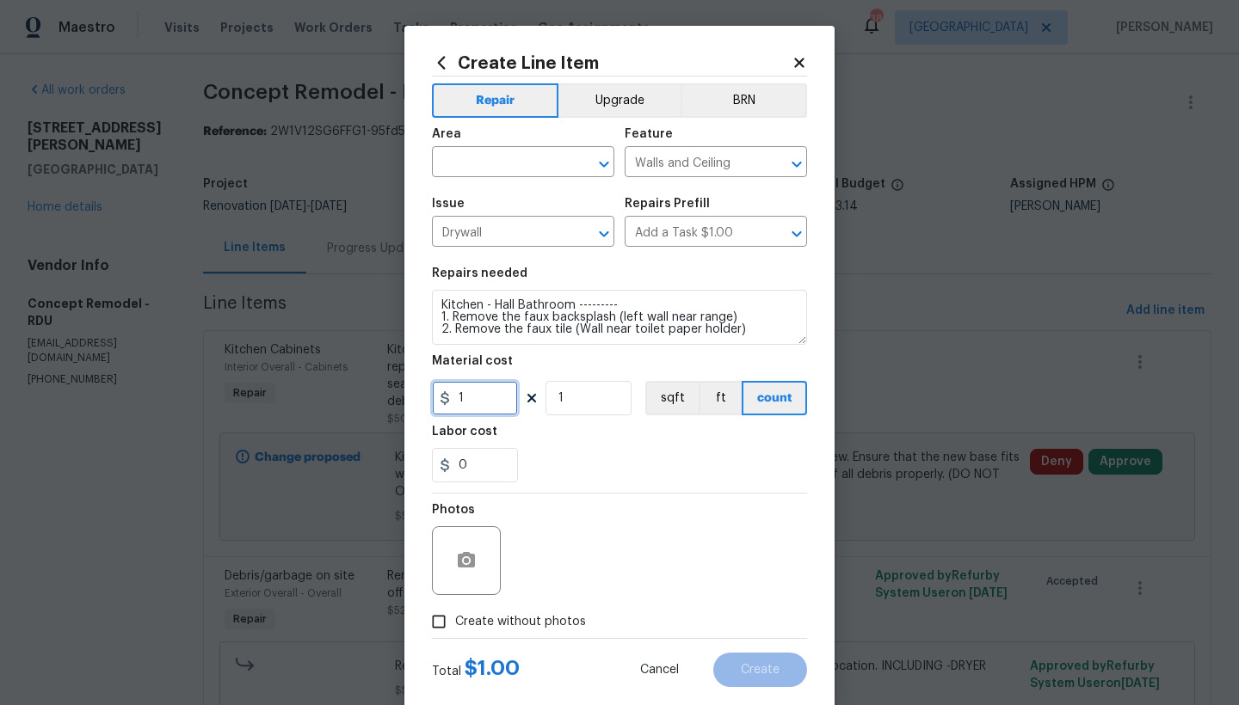
drag, startPoint x: 474, startPoint y: 396, endPoint x: 372, endPoint y: 353, distance: 110.2
click at [375, 353] on div "Create Line Item Repair Upgrade BRN Area ​ Feature Walls and Ceiling ​ Issue Dr…" at bounding box center [619, 352] width 1239 height 705
type input "35"
click at [472, 162] on input "text" at bounding box center [499, 164] width 134 height 27
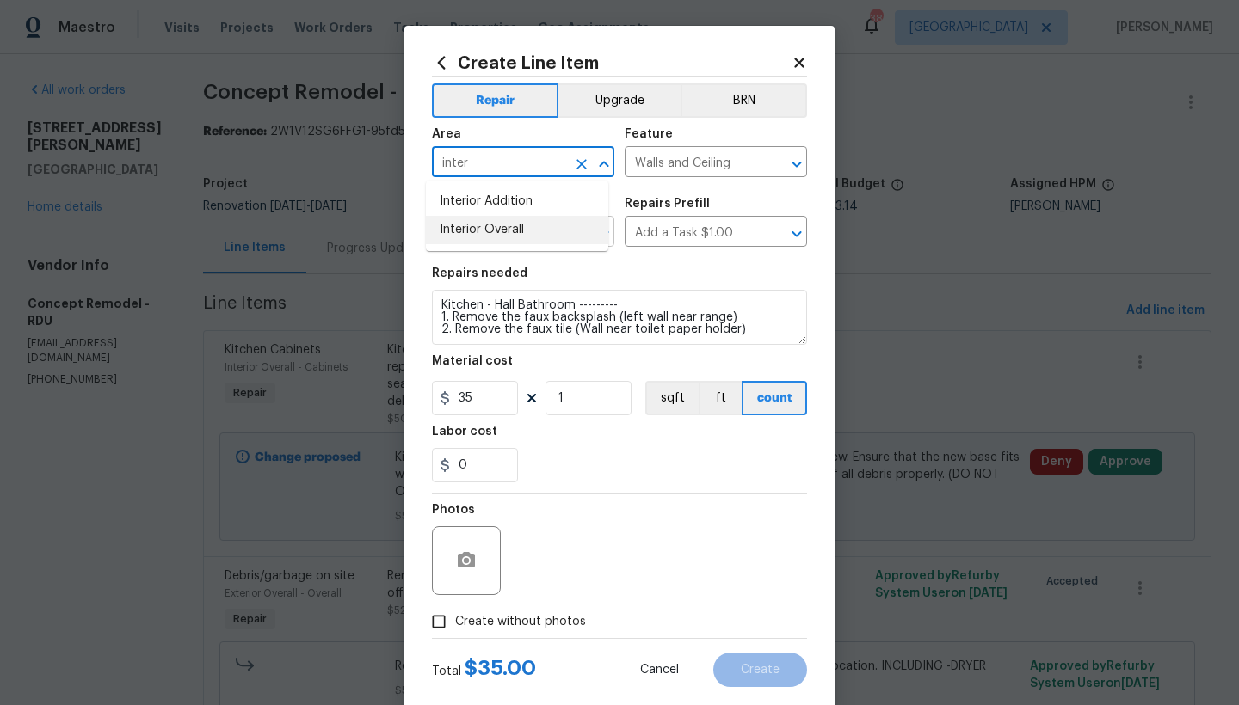
click at [526, 225] on li "Interior Overall" at bounding box center [517, 230] width 182 height 28
type input "Interior Overall"
click at [479, 619] on span "Create without photos" at bounding box center [520, 622] width 131 height 18
click at [455, 619] on input "Create without photos" at bounding box center [438, 622] width 33 height 33
checkbox input "true"
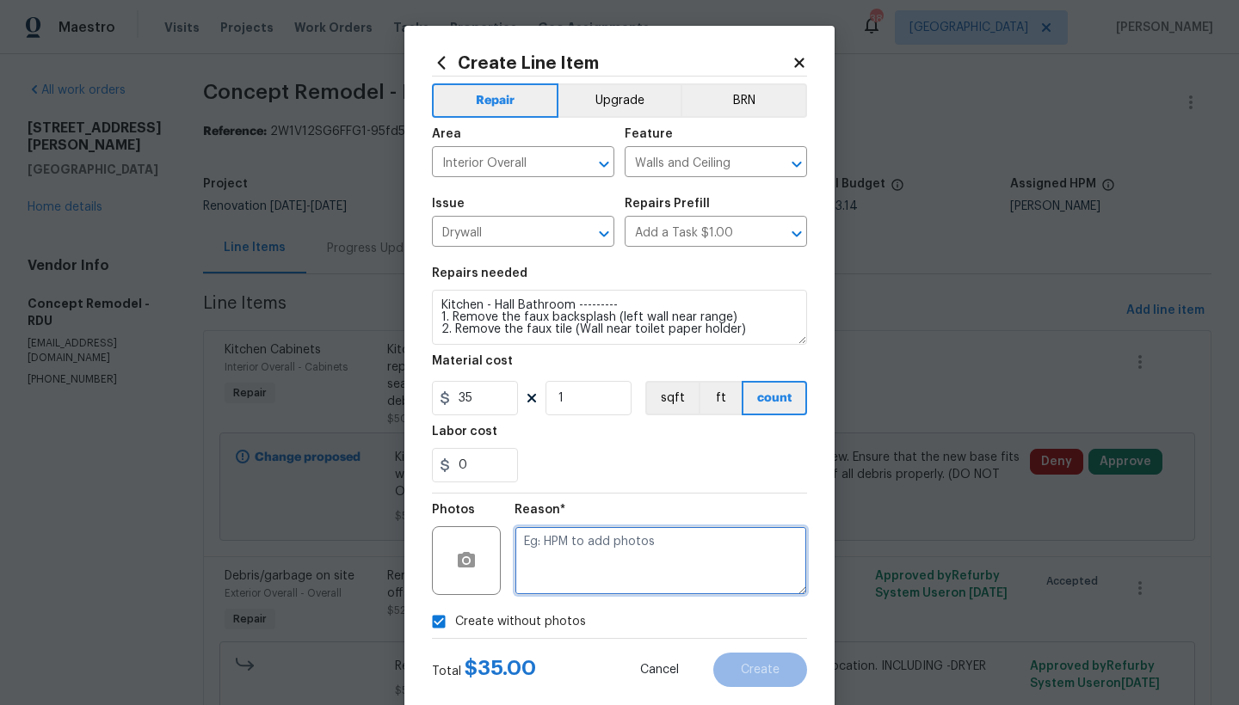
click at [550, 556] on textarea at bounding box center [660, 560] width 292 height 69
type textarea "n"
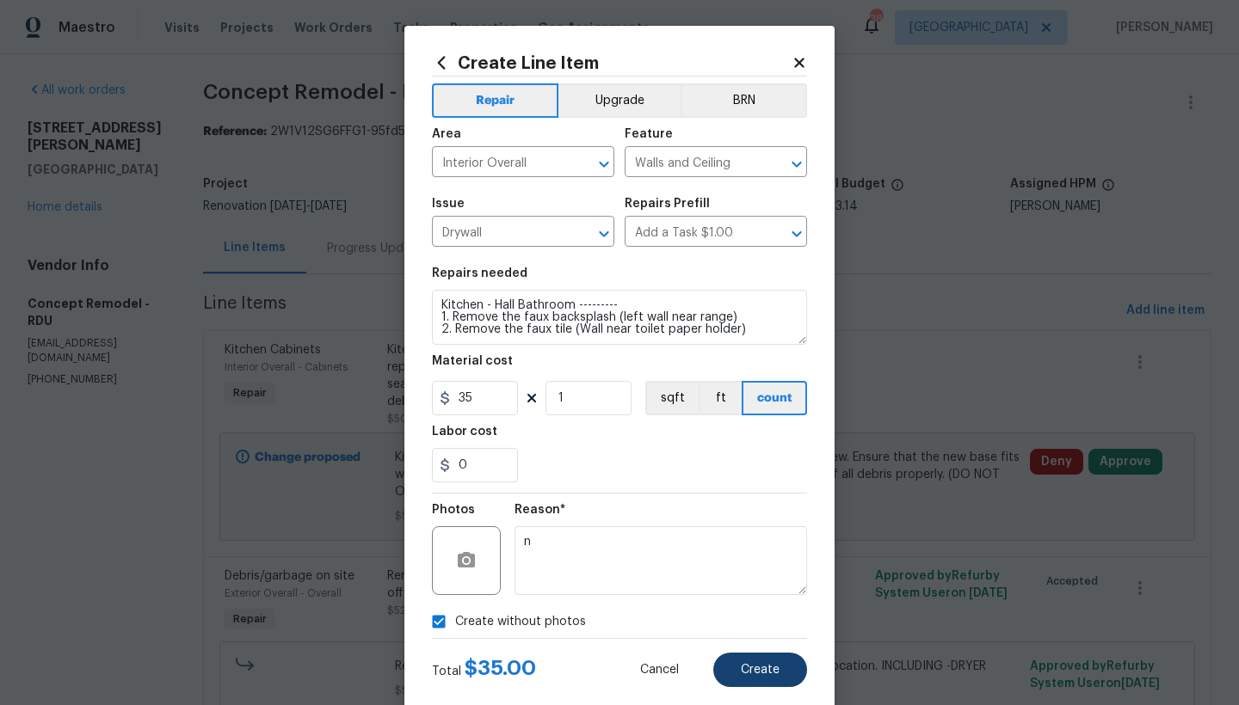
click at [756, 670] on span "Create" at bounding box center [760, 670] width 39 height 13
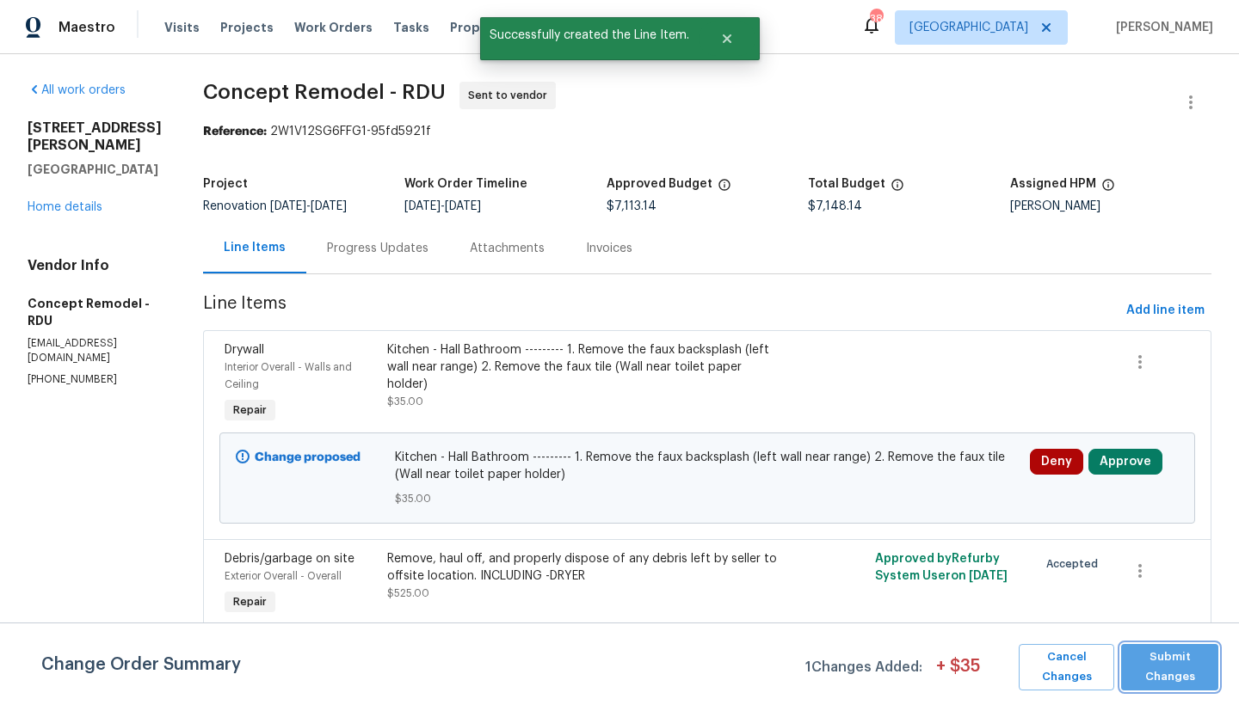
click at [1172, 663] on span "Submit Changes" at bounding box center [1169, 668] width 80 height 40
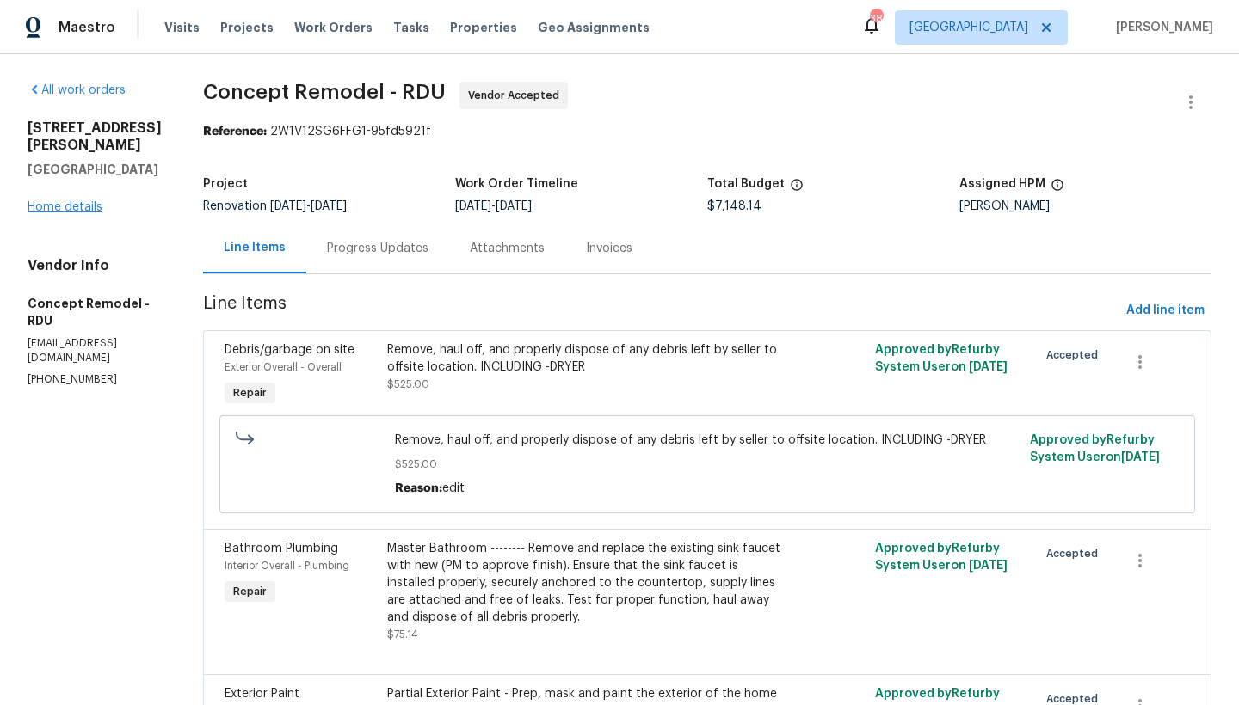
click at [79, 213] on link "Home details" at bounding box center [65, 207] width 75 height 12
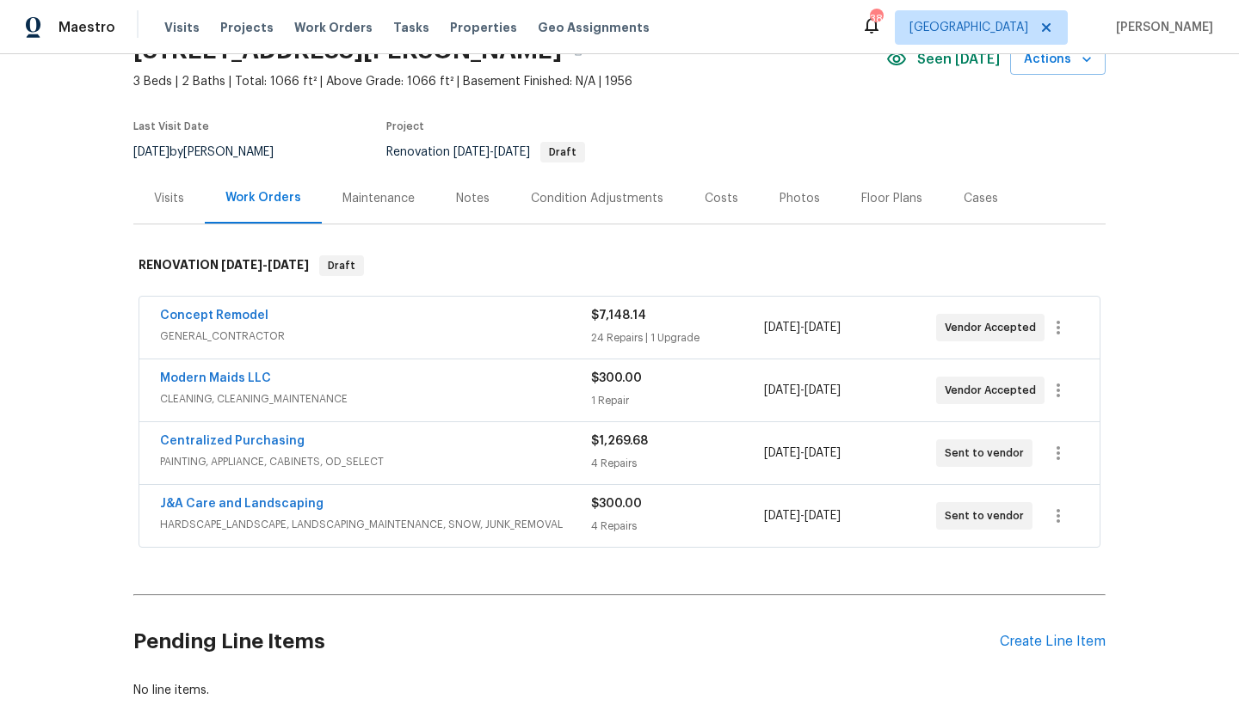
scroll to position [211, 0]
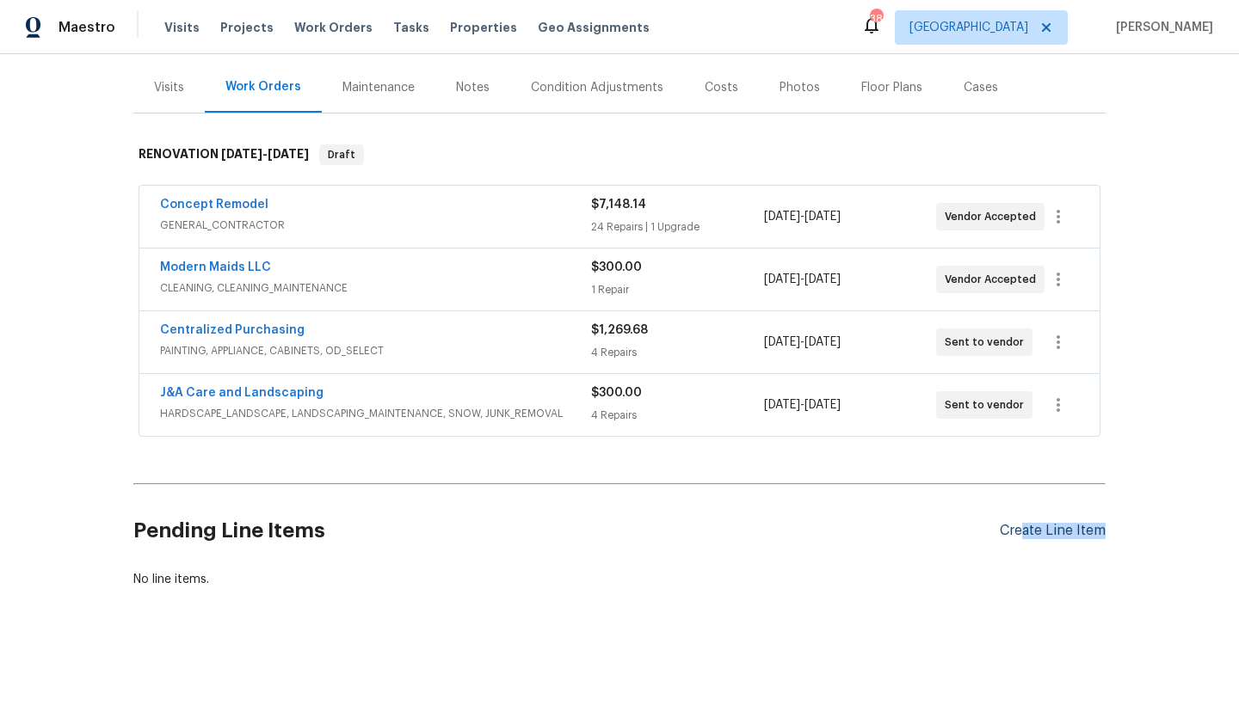
click at [1018, 526] on div "Create Line Item" at bounding box center [1053, 531] width 106 height 16
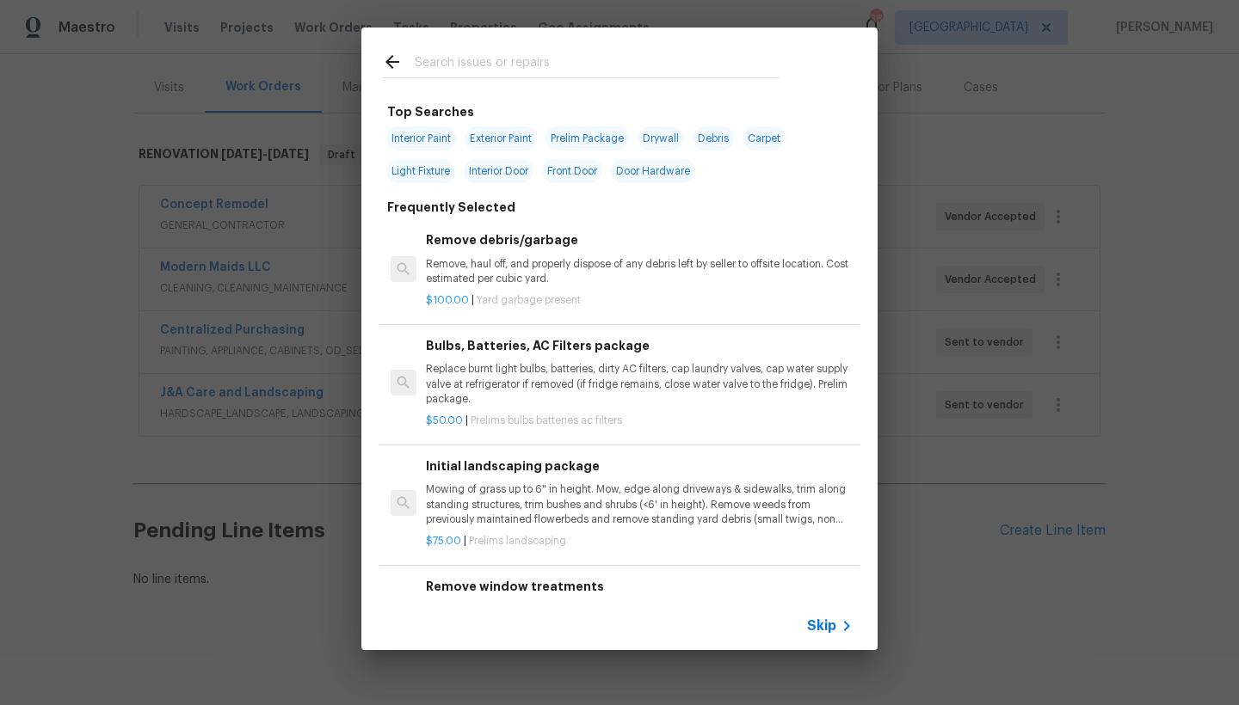
click at [465, 59] on input "text" at bounding box center [597, 65] width 365 height 26
click at [465, 60] on input "text" at bounding box center [597, 65] width 365 height 26
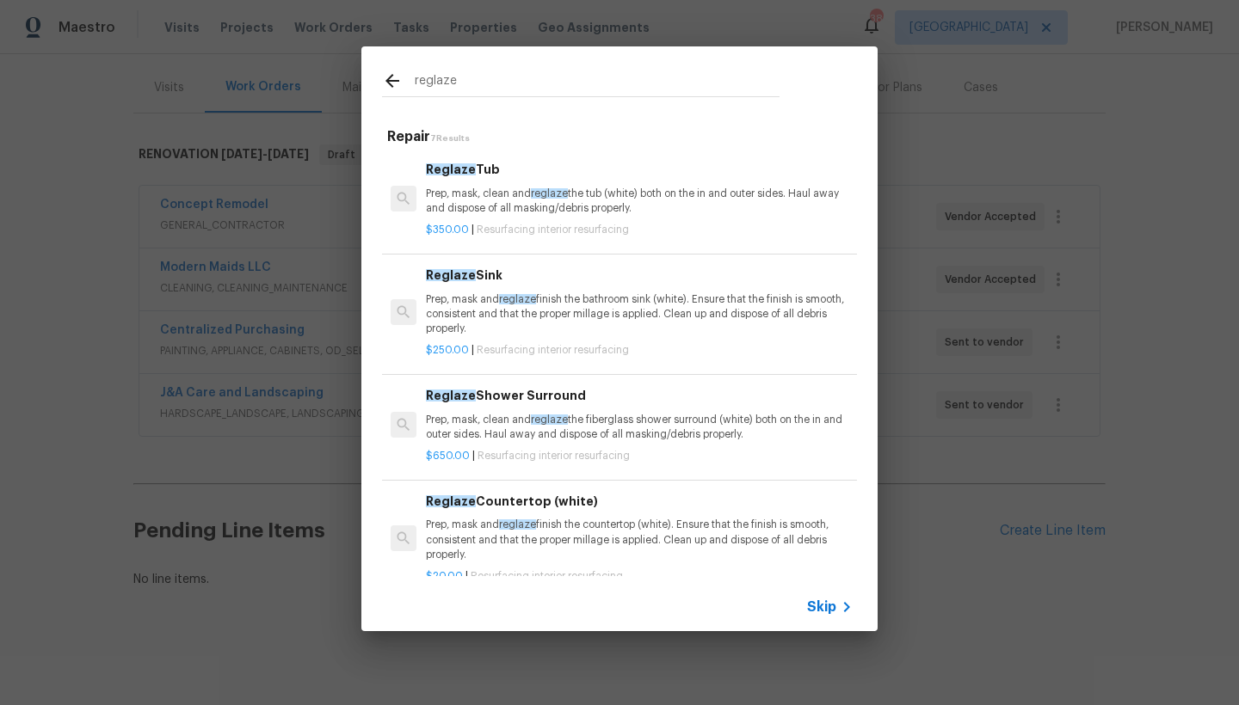
type input "reglaze"
click at [473, 504] on h6 "Reglaze Countertop (white)" at bounding box center [639, 501] width 427 height 19
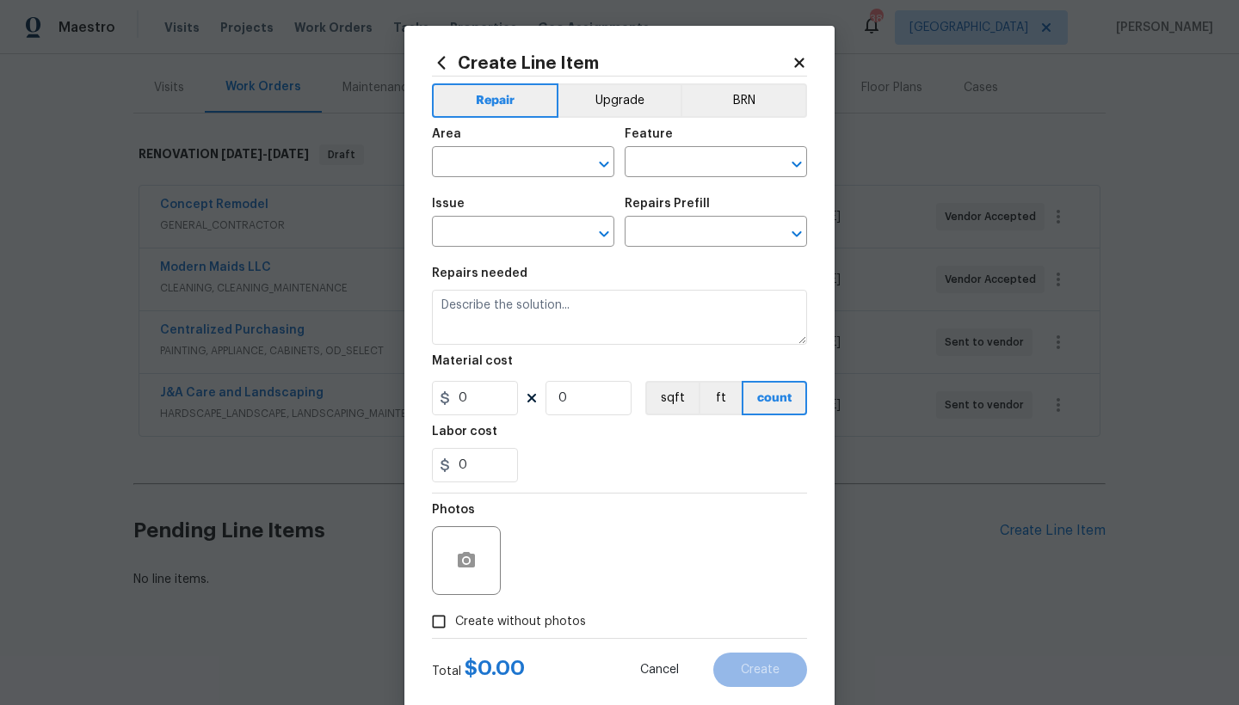
type input "Interior Resurfacing"
type input "Reglaze Countertop (white) $20.00"
type textarea "Prep, mask and reglaze finish the countertop (white). Ensure that the finish is…"
type input "20"
type input "1"
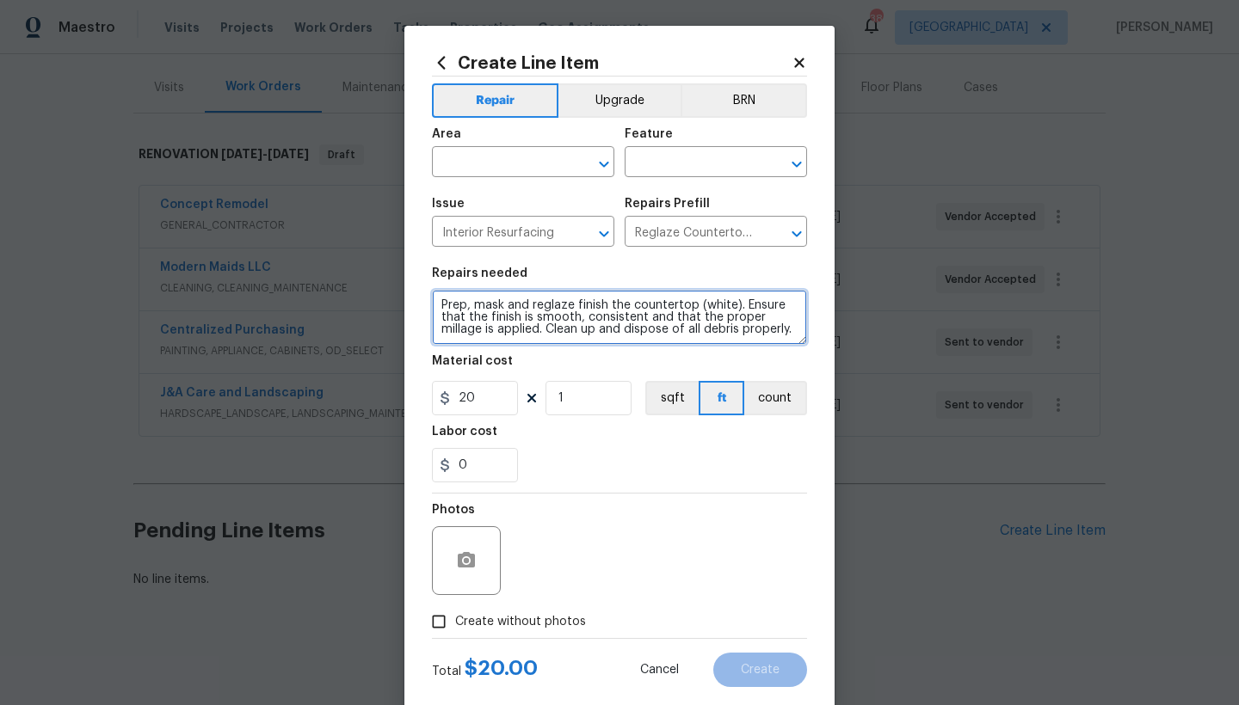
click at [432, 303] on textarea "Prep, mask and reglaze finish the countertop (white). Ensure that the finish is…" at bounding box center [619, 317] width 375 height 55
click at [490, 300] on textarea "Prep, mask and reglaze finish the countertop (white). Ensure that the finish is…" at bounding box center [619, 317] width 375 height 55
type textarea "Kitchen -------- Prep, mask and reglaze finish the countertop (white). Ensure t…"
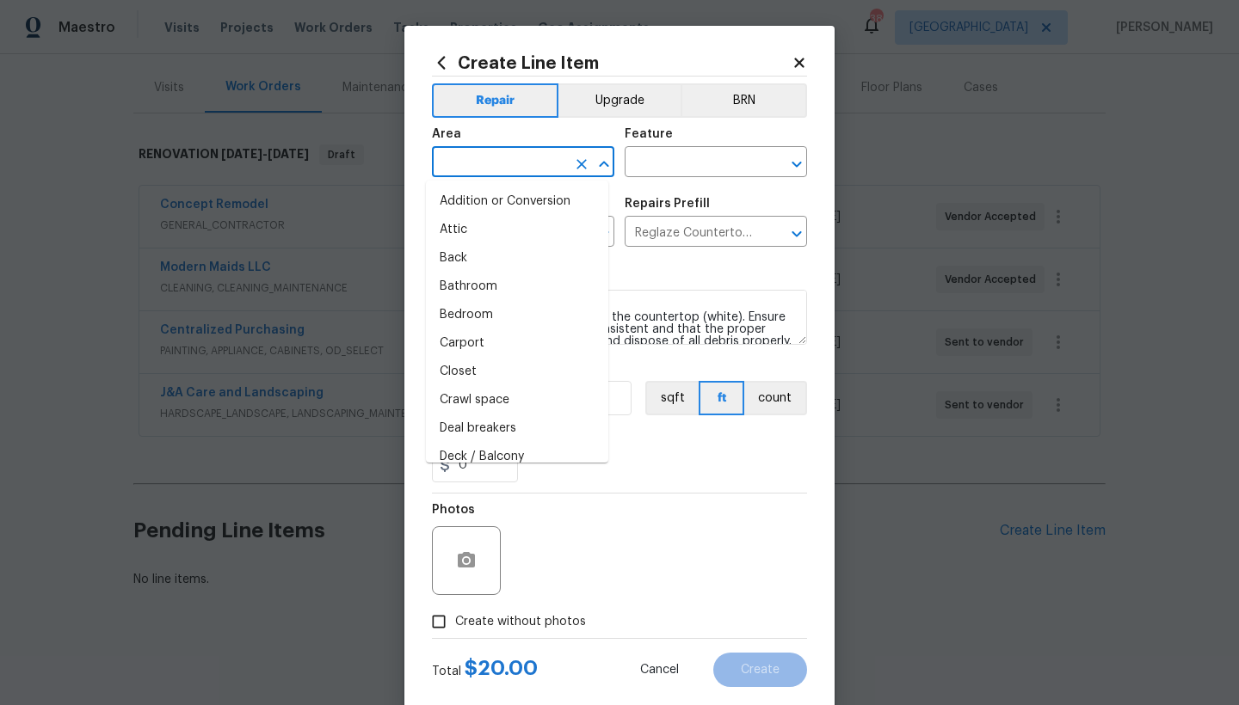
click at [486, 163] on input "text" at bounding box center [499, 164] width 134 height 27
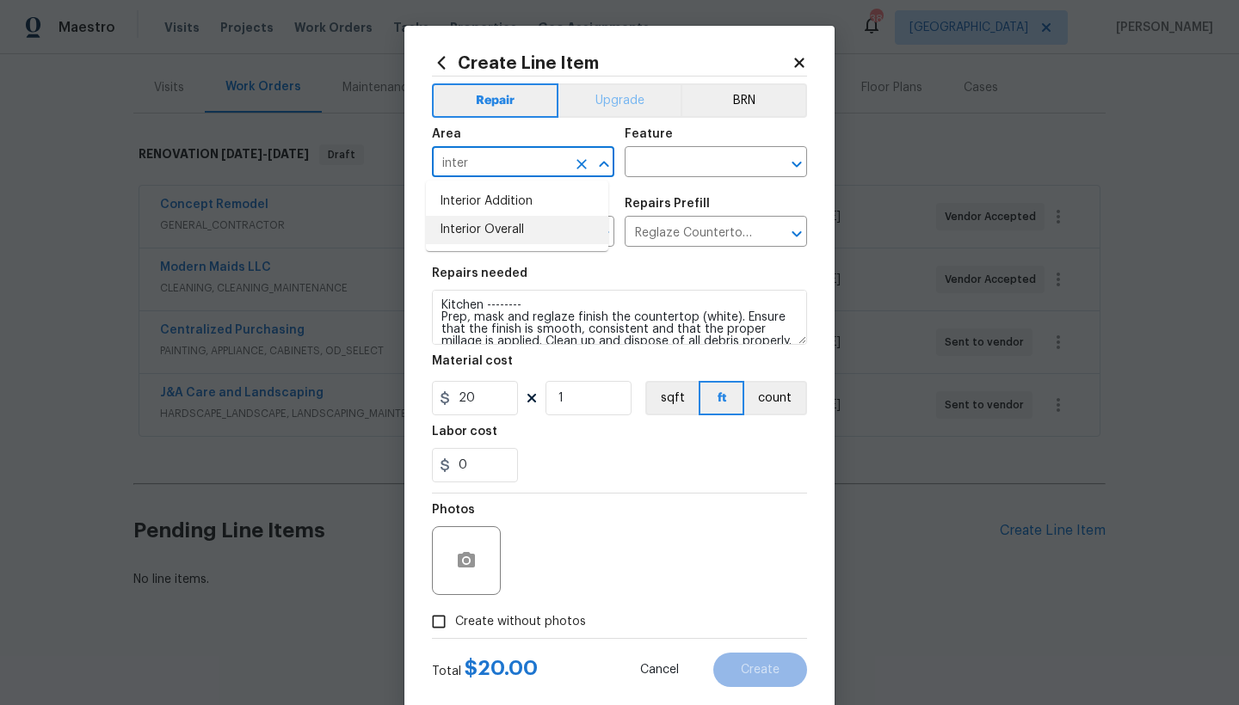
drag, startPoint x: 520, startPoint y: 238, endPoint x: 606, endPoint y: 96, distance: 166.4
click at [520, 238] on li "Interior Overall" at bounding box center [517, 230] width 182 height 28
type input "Interior Overall"
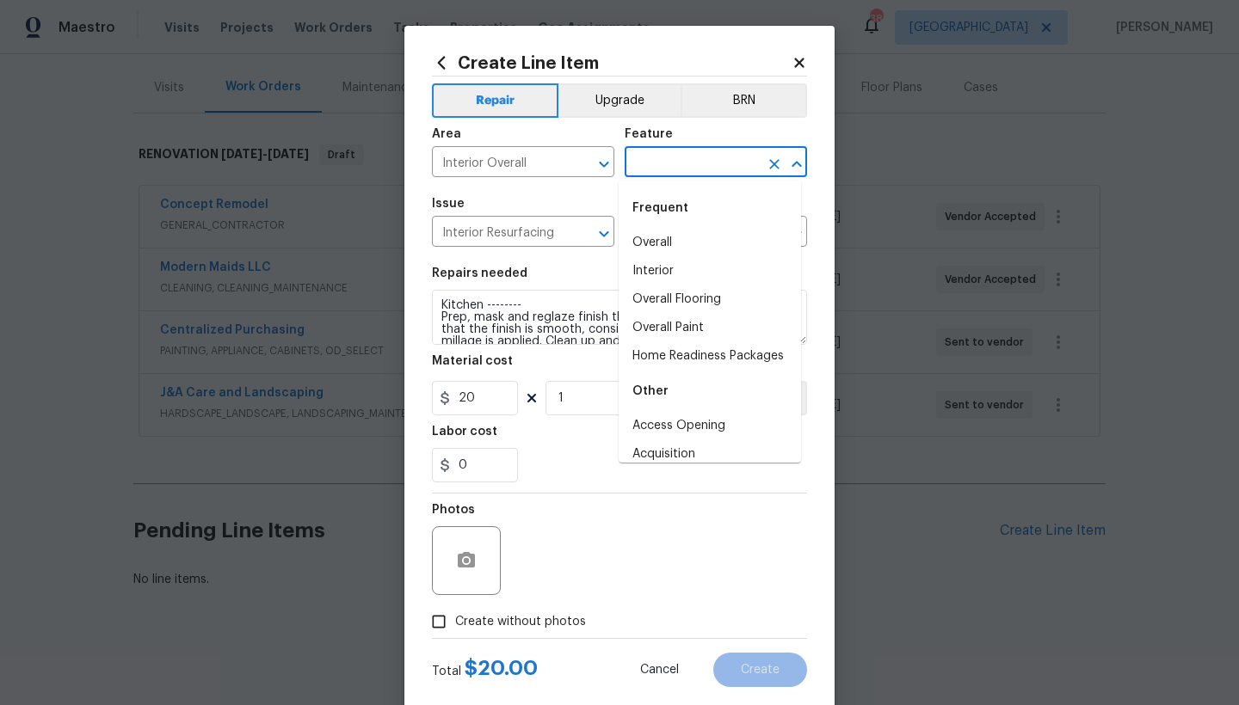
click at [677, 157] on input "text" at bounding box center [691, 164] width 134 height 27
click at [662, 243] on li "Overall" at bounding box center [709, 243] width 182 height 28
type input "Overall"
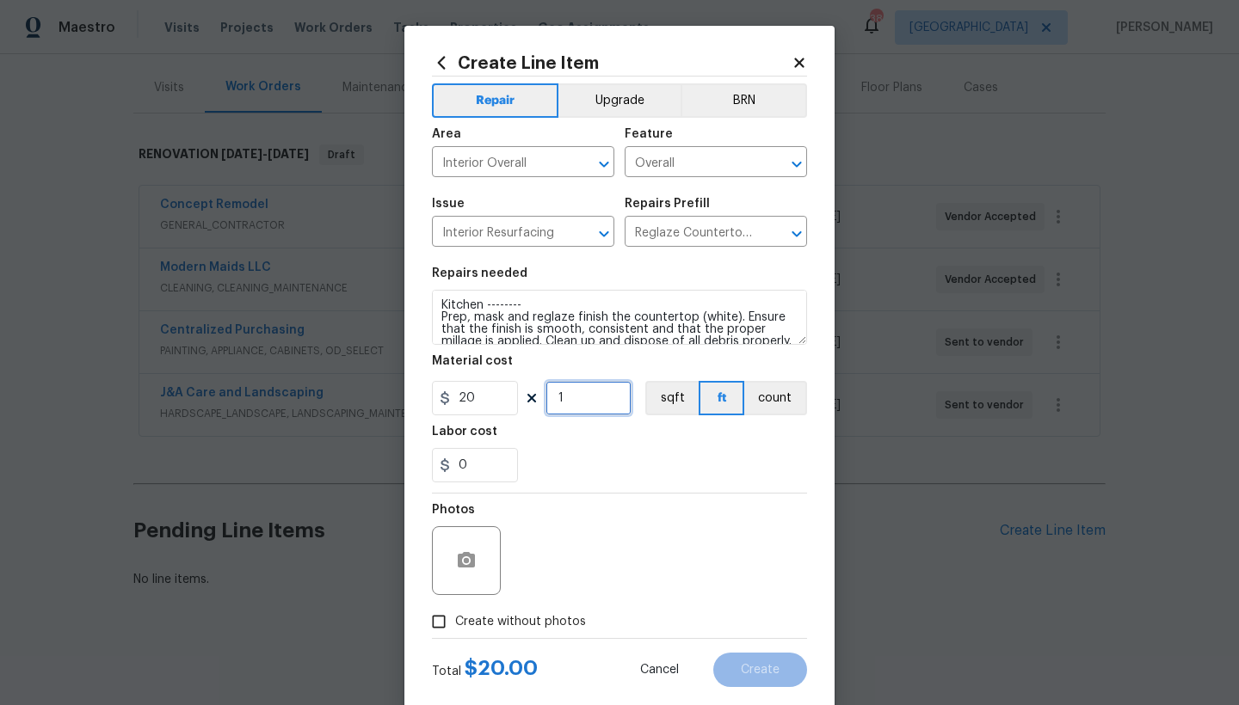
drag, startPoint x: 569, startPoint y: 400, endPoint x: 520, endPoint y: 391, distance: 49.8
click at [519, 396] on div "20 1 sqft ft count" at bounding box center [619, 398] width 375 height 34
type input "45"
click at [521, 624] on span "Create without photos" at bounding box center [520, 622] width 131 height 18
click at [455, 624] on input "Create without photos" at bounding box center [438, 622] width 33 height 33
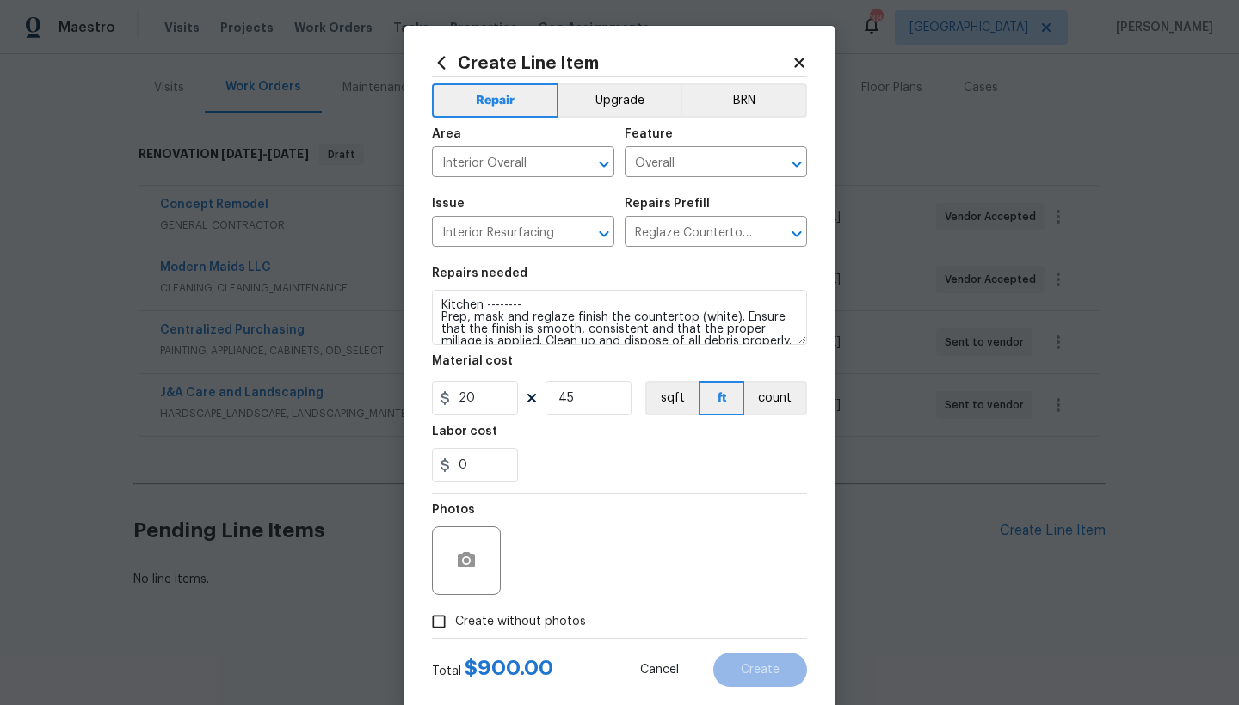
checkbox input "true"
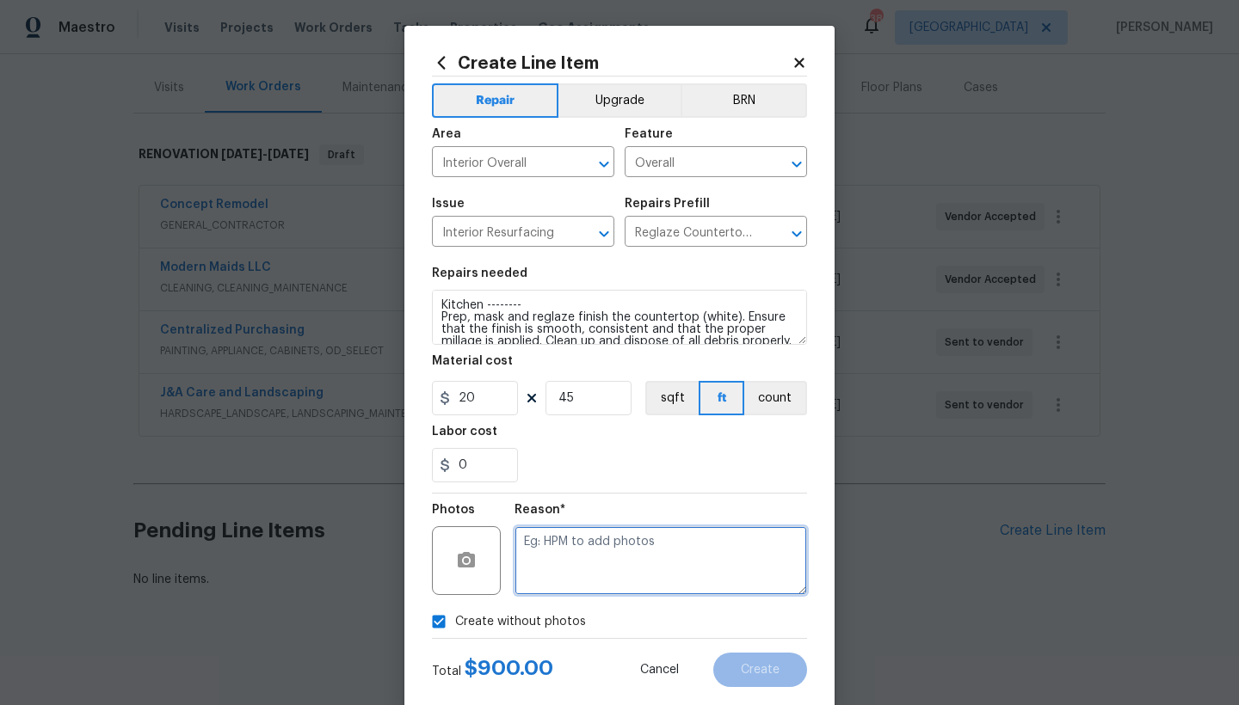
click at [585, 547] on textarea at bounding box center [660, 560] width 292 height 69
type textarea "n"
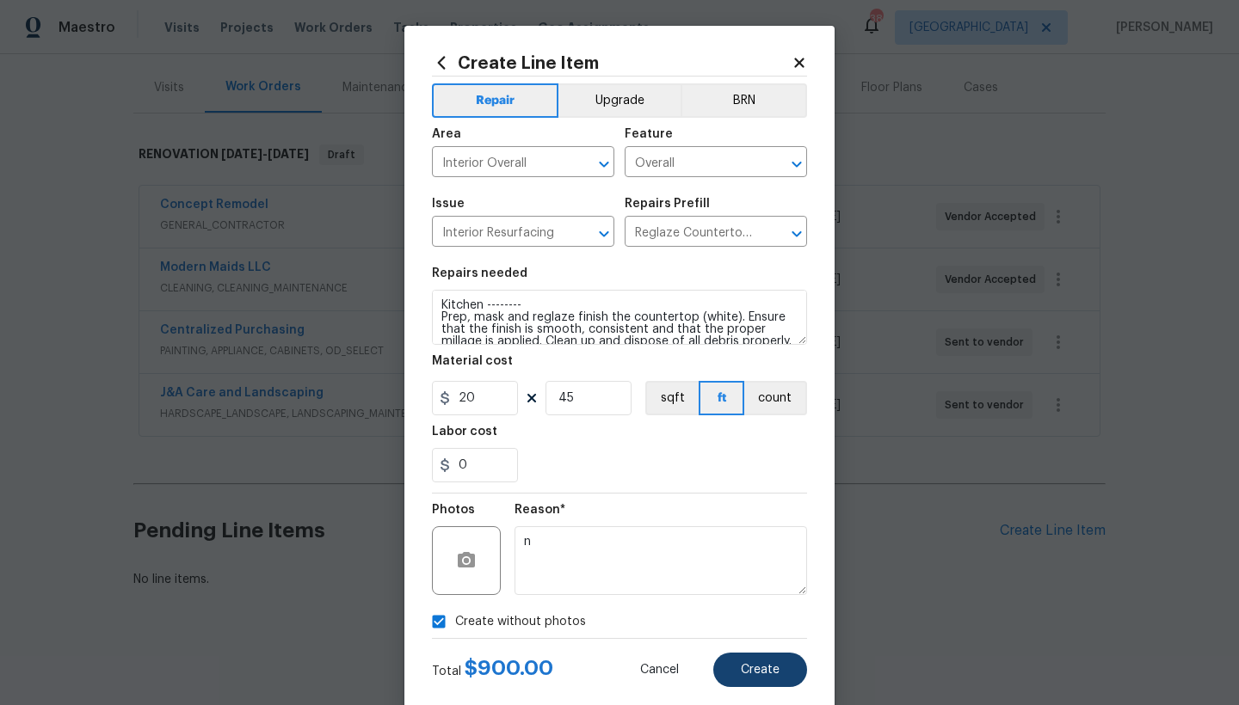
click at [729, 677] on button "Create" at bounding box center [760, 670] width 94 height 34
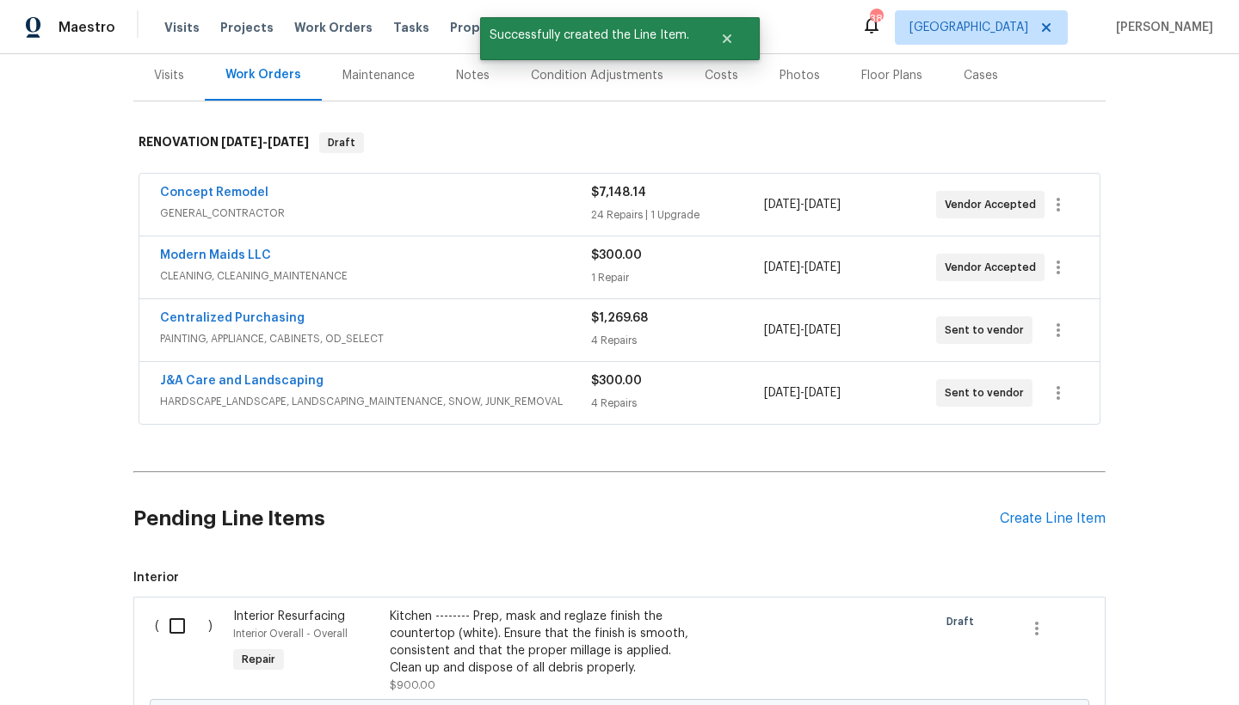
click at [174, 627] on input "checkbox" at bounding box center [183, 626] width 49 height 36
checkbox input "true"
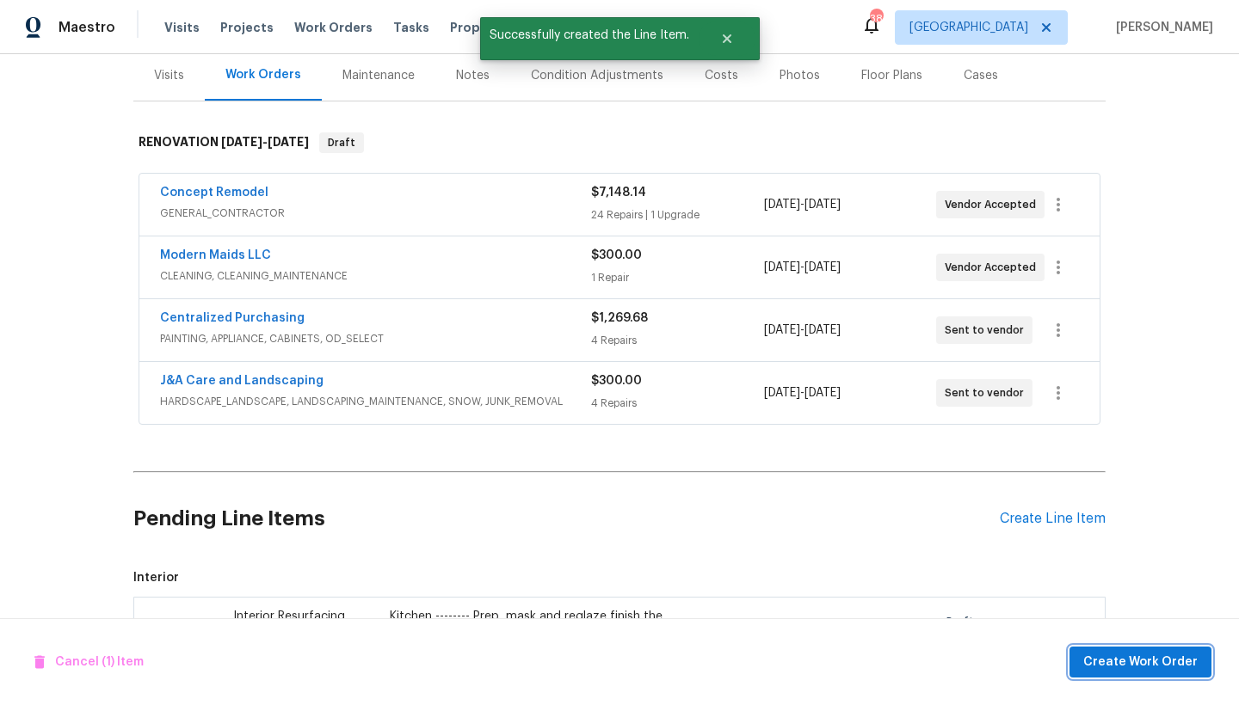
click at [1172, 668] on span "Create Work Order" at bounding box center [1140, 663] width 114 height 22
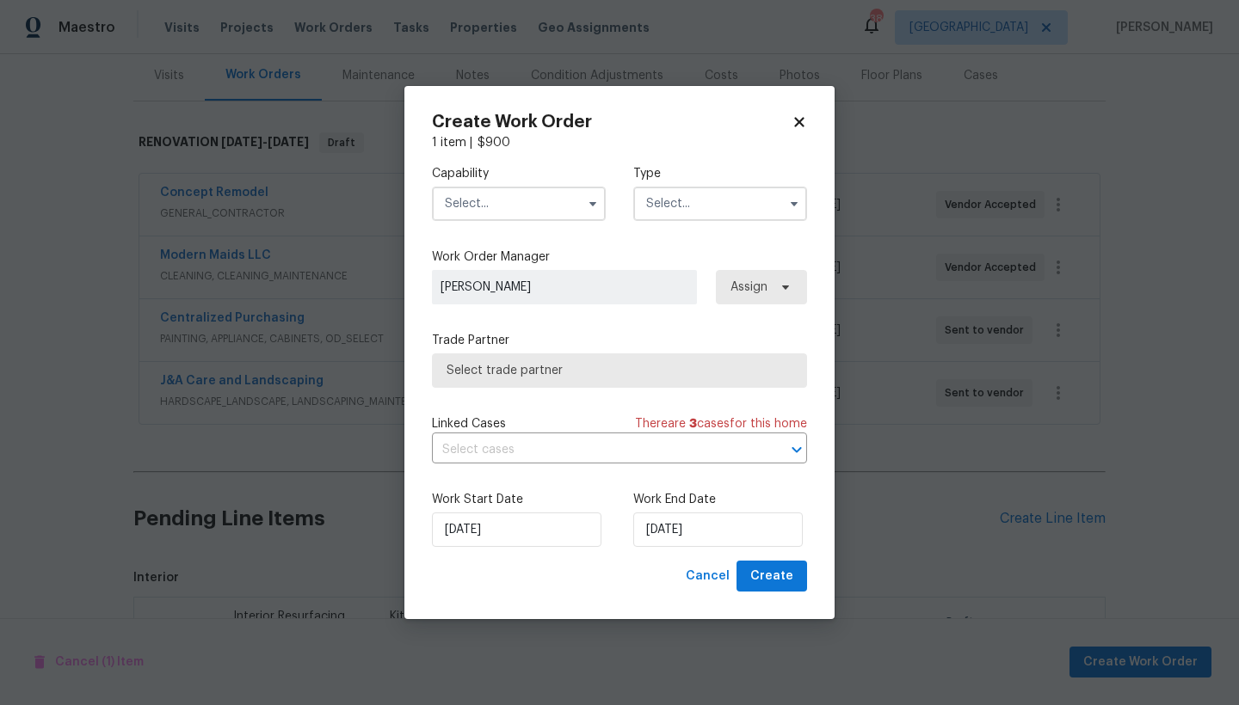
click at [534, 204] on input "text" at bounding box center [519, 204] width 174 height 34
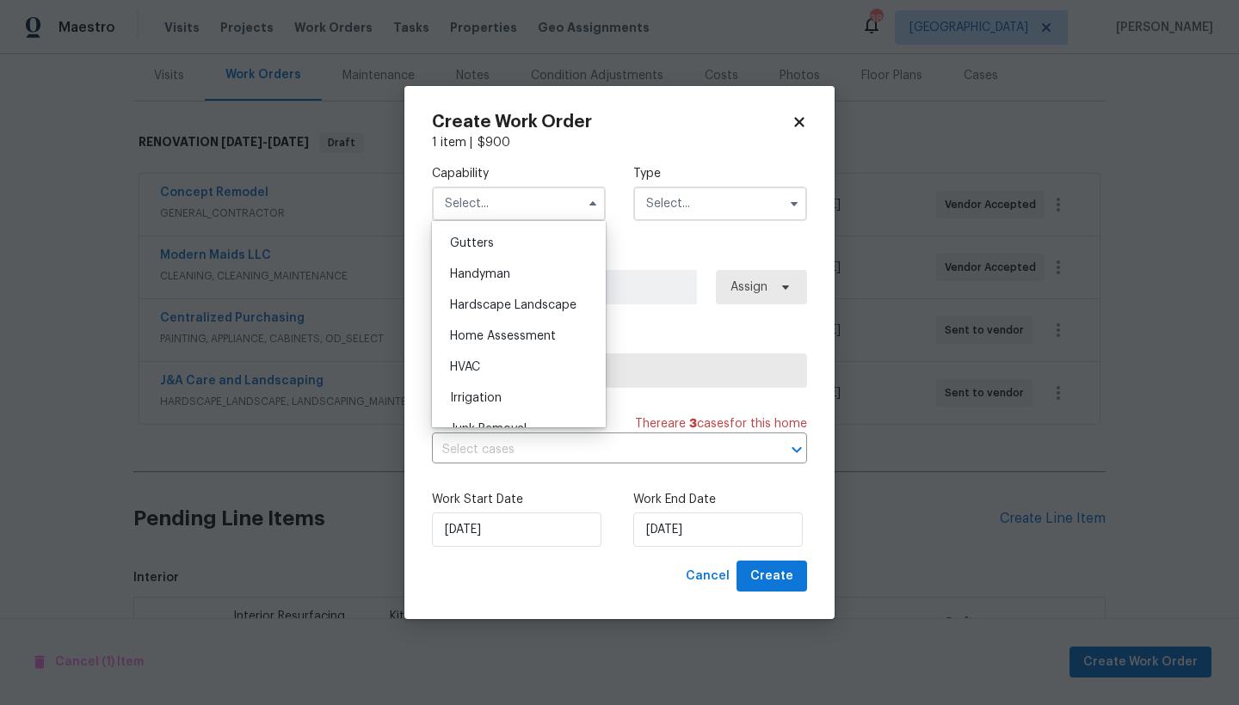
scroll to position [717, 0]
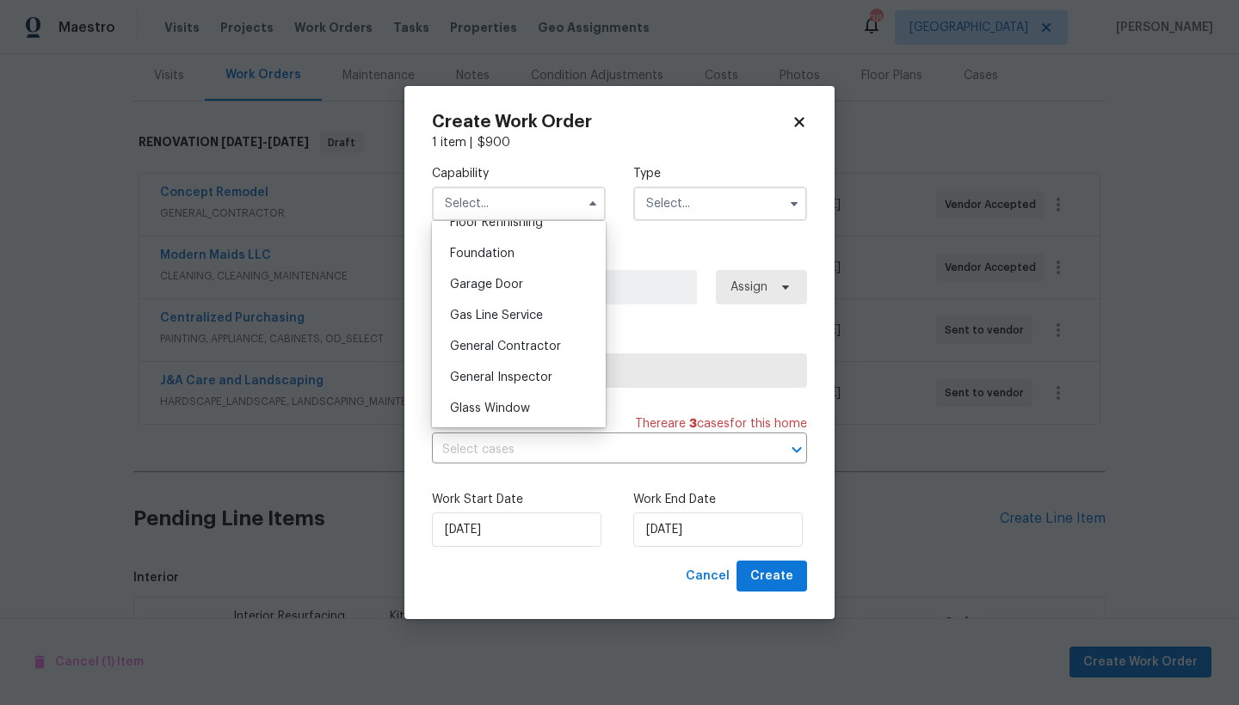
drag, startPoint x: 506, startPoint y: 366, endPoint x: 518, endPoint y: 352, distance: 18.9
click at [504, 353] on span "General Contractor" at bounding box center [505, 347] width 111 height 12
type input "General Contractor"
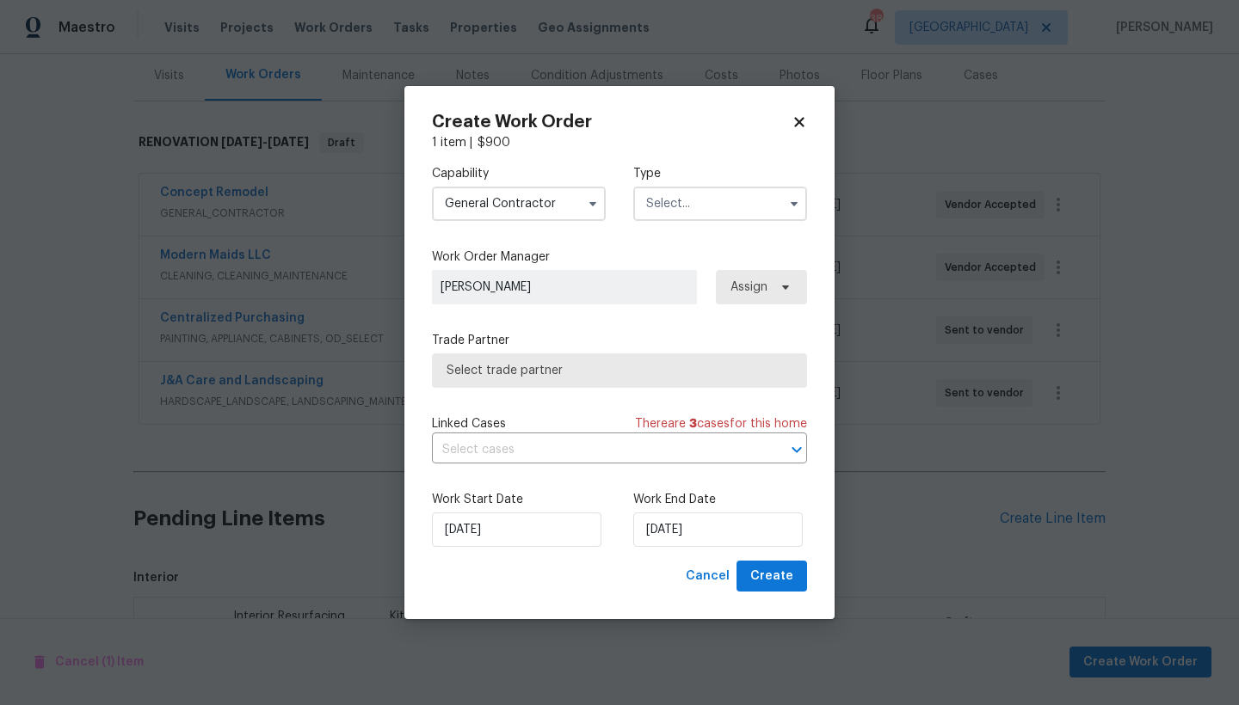
click at [729, 212] on input "text" at bounding box center [720, 204] width 174 height 34
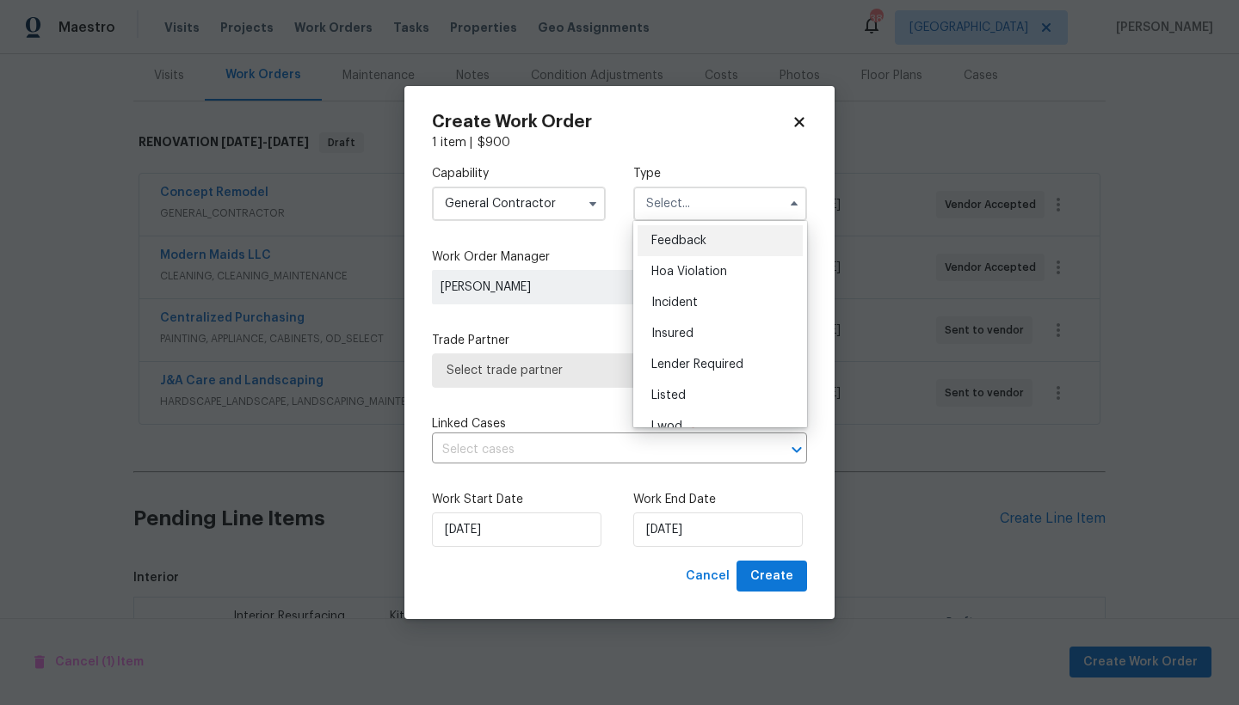
scroll to position [205, 0]
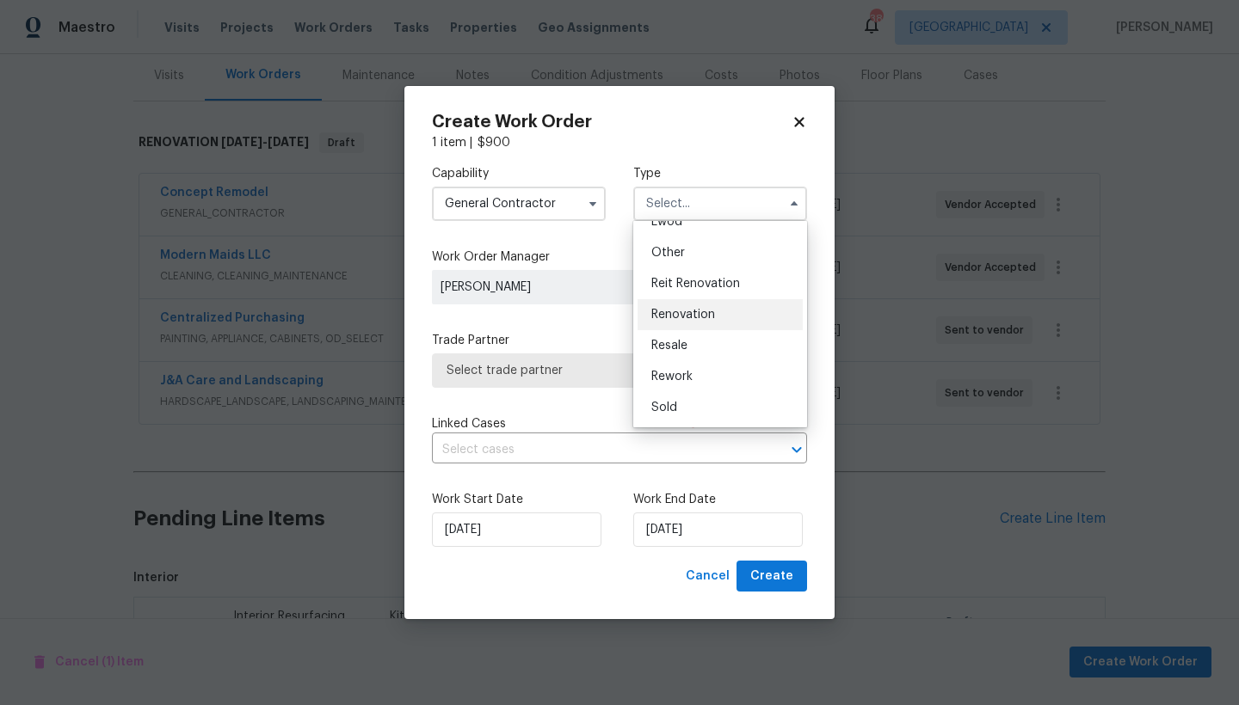
click at [689, 316] on span "Renovation" at bounding box center [683, 315] width 64 height 12
type input "Renovation"
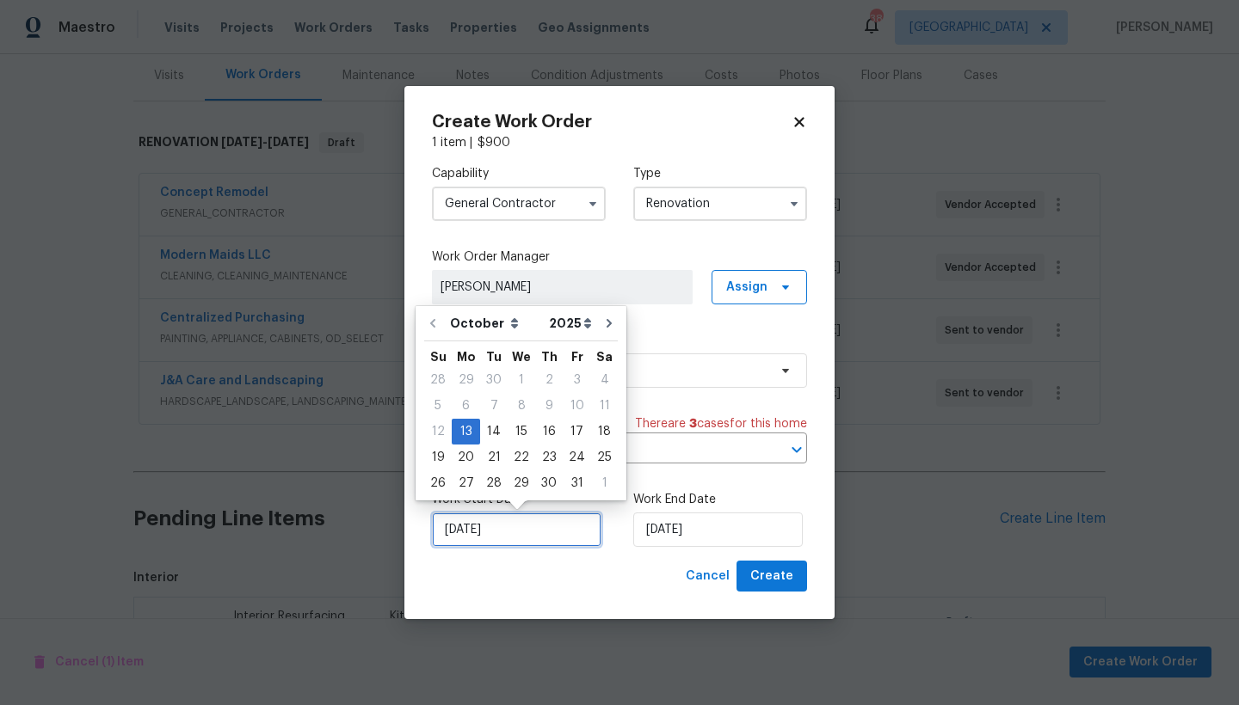
click at [540, 538] on input "[DATE]" at bounding box center [516, 530] width 169 height 34
click at [496, 459] on div "21" at bounding box center [494, 458] width 28 height 24
type input "[DATE]"
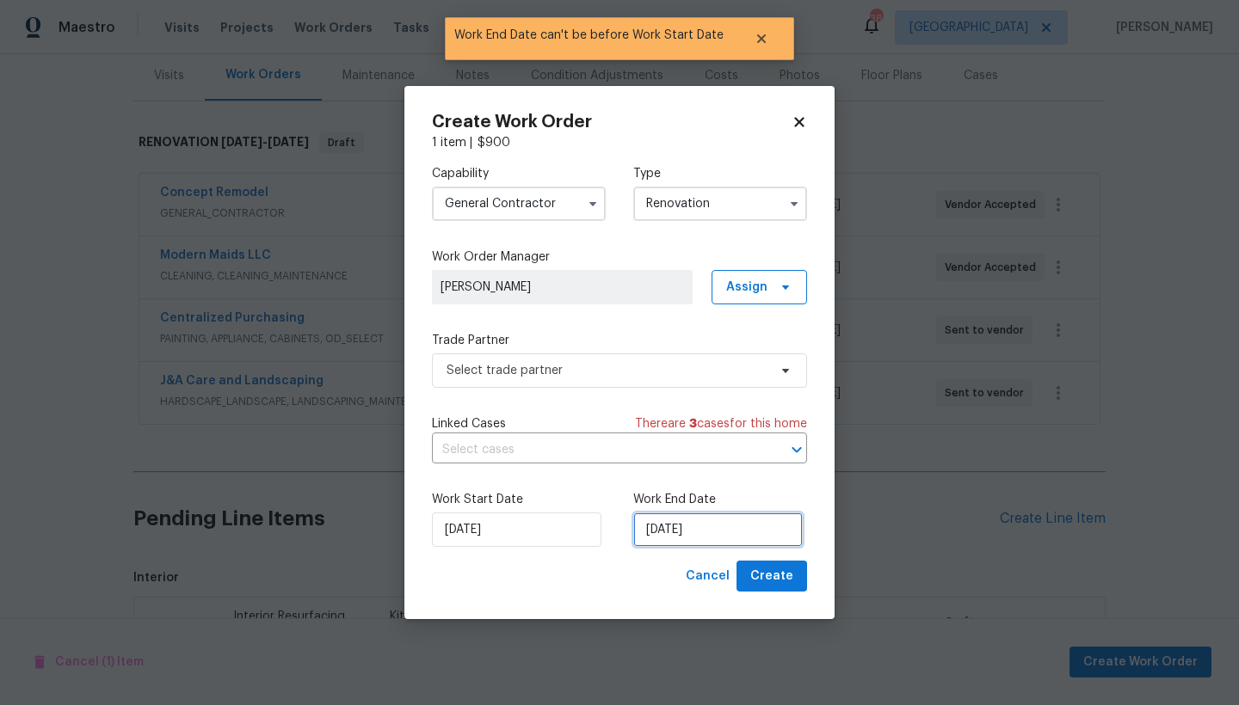
click at [656, 532] on input "[DATE]" at bounding box center [717, 530] width 169 height 34
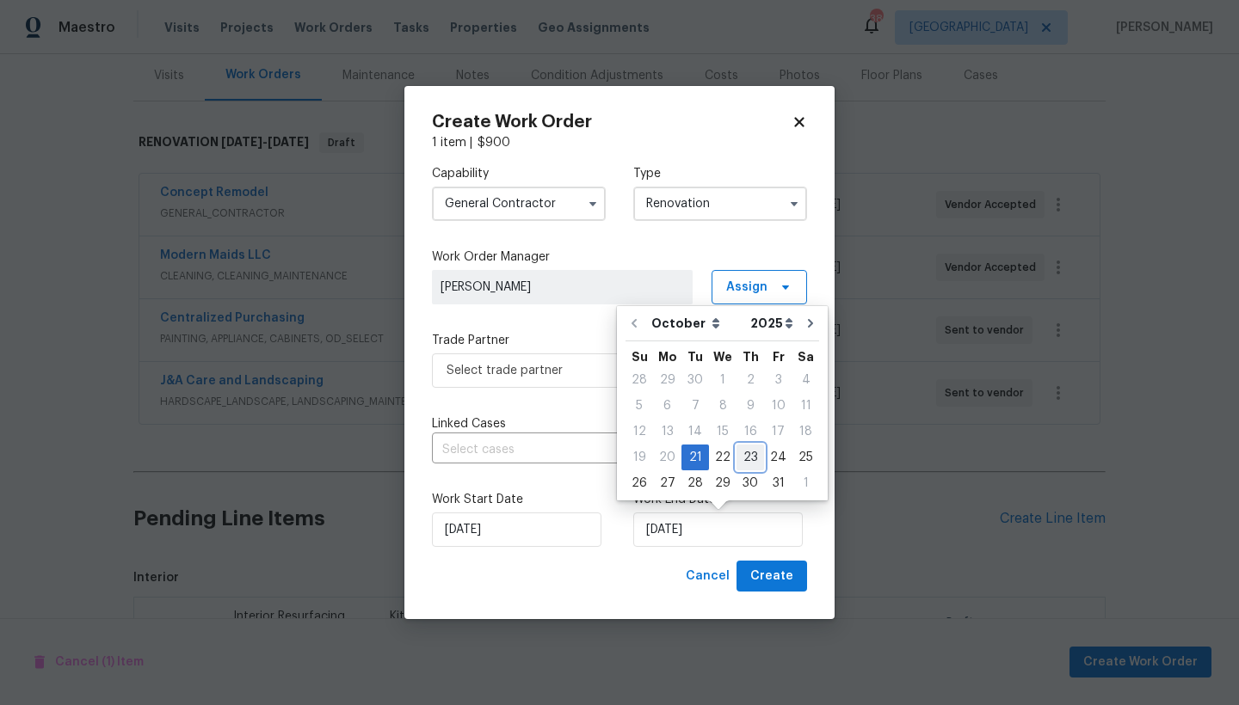
click at [746, 456] on div "23" at bounding box center [750, 458] width 28 height 24
type input "[DATE]"
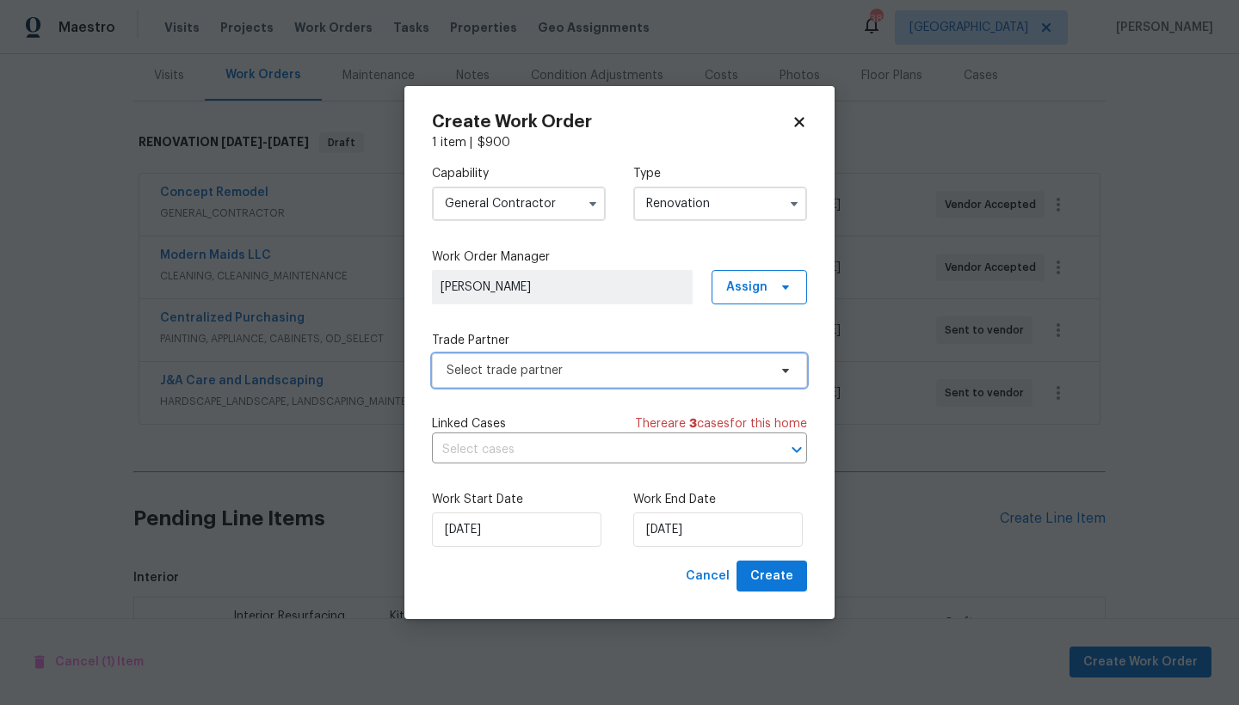
click at [521, 365] on span "Select trade partner" at bounding box center [606, 370] width 321 height 17
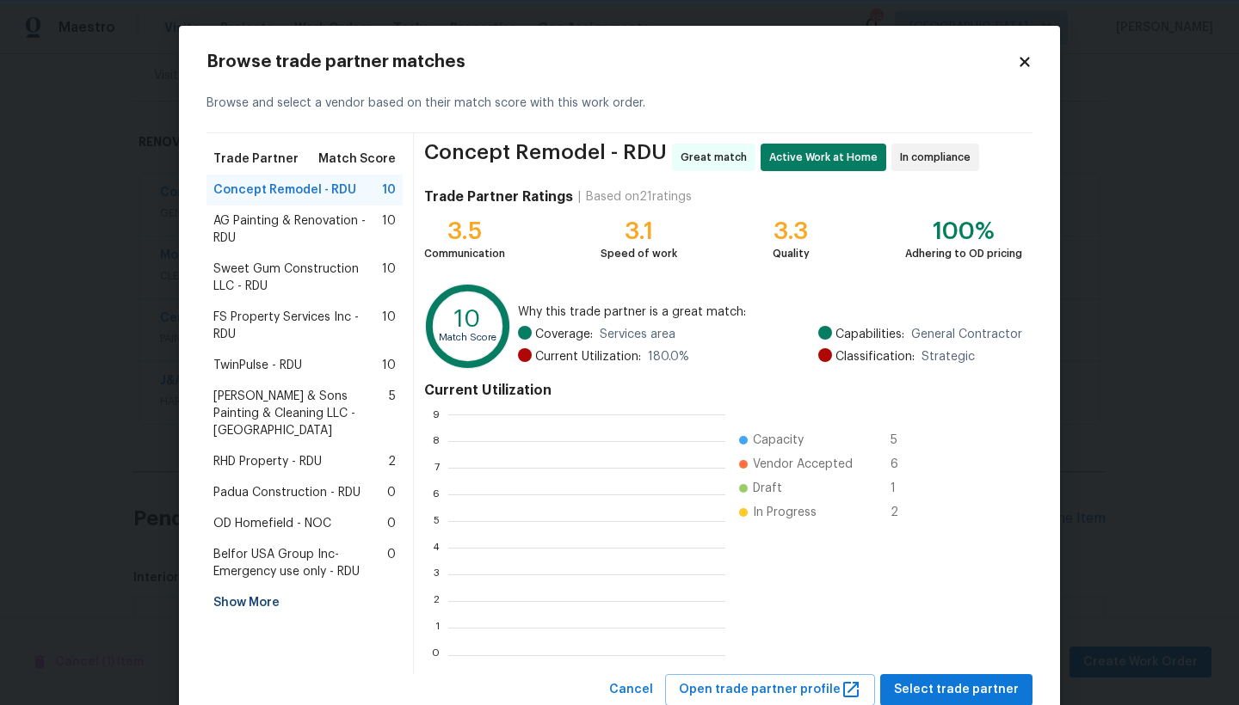
scroll to position [228, 264]
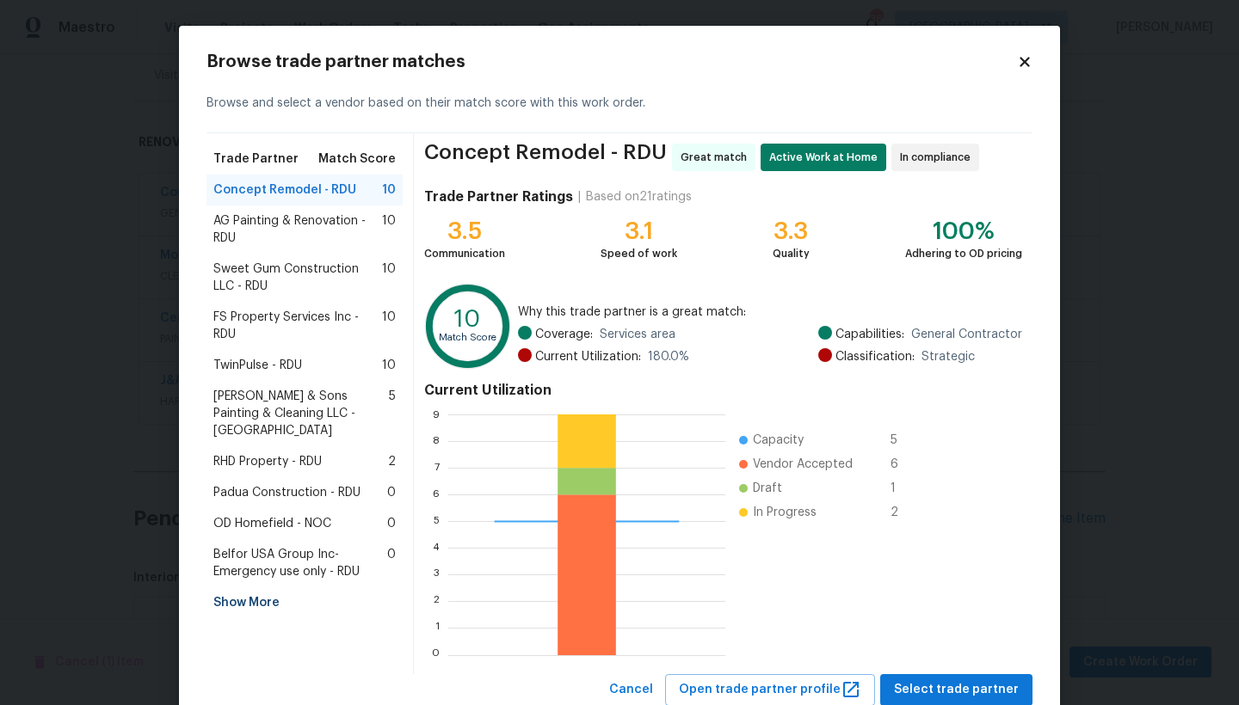
click at [258, 484] on span "Padua Construction - RDU" at bounding box center [286, 492] width 147 height 17
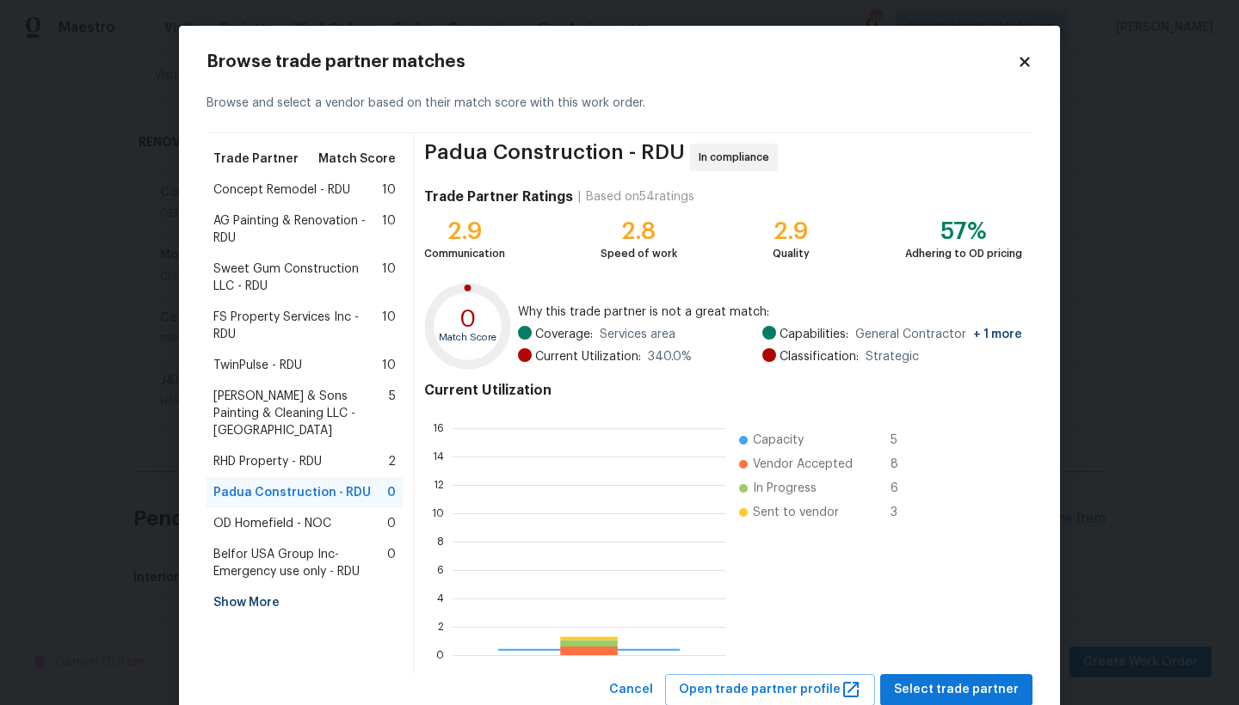
scroll to position [228, 260]
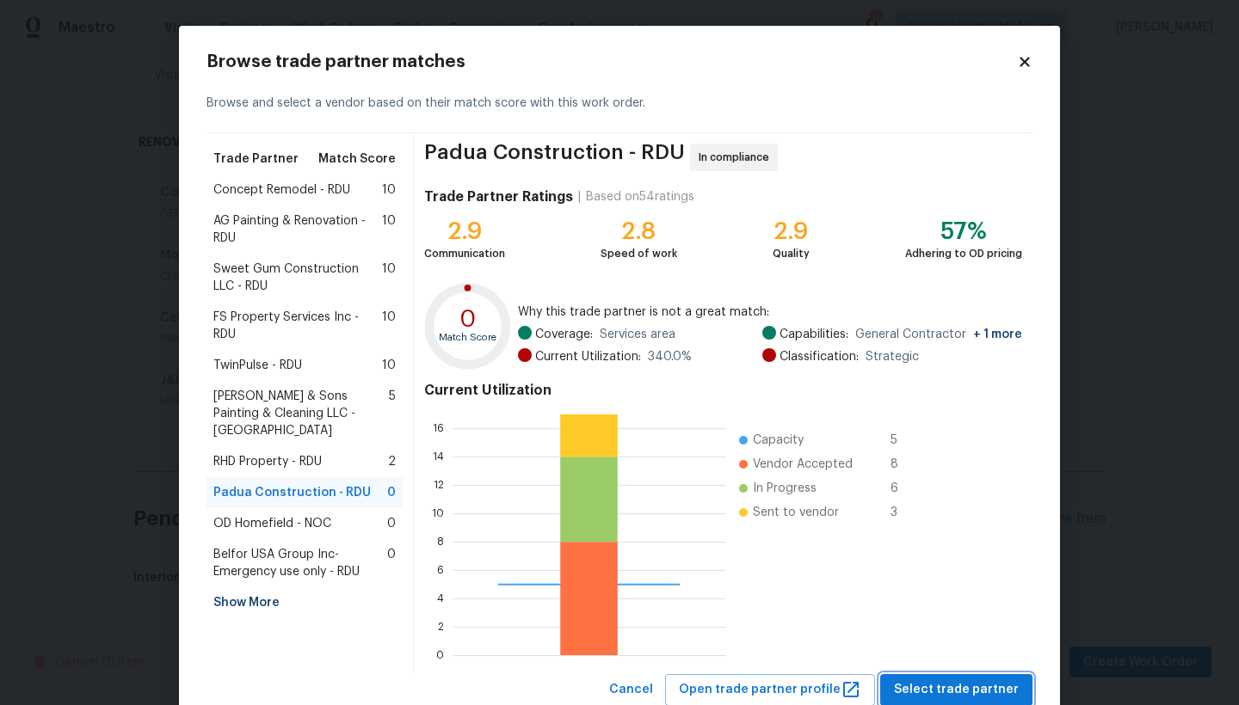
click at [941, 691] on span "Select trade partner" at bounding box center [956, 691] width 125 height 22
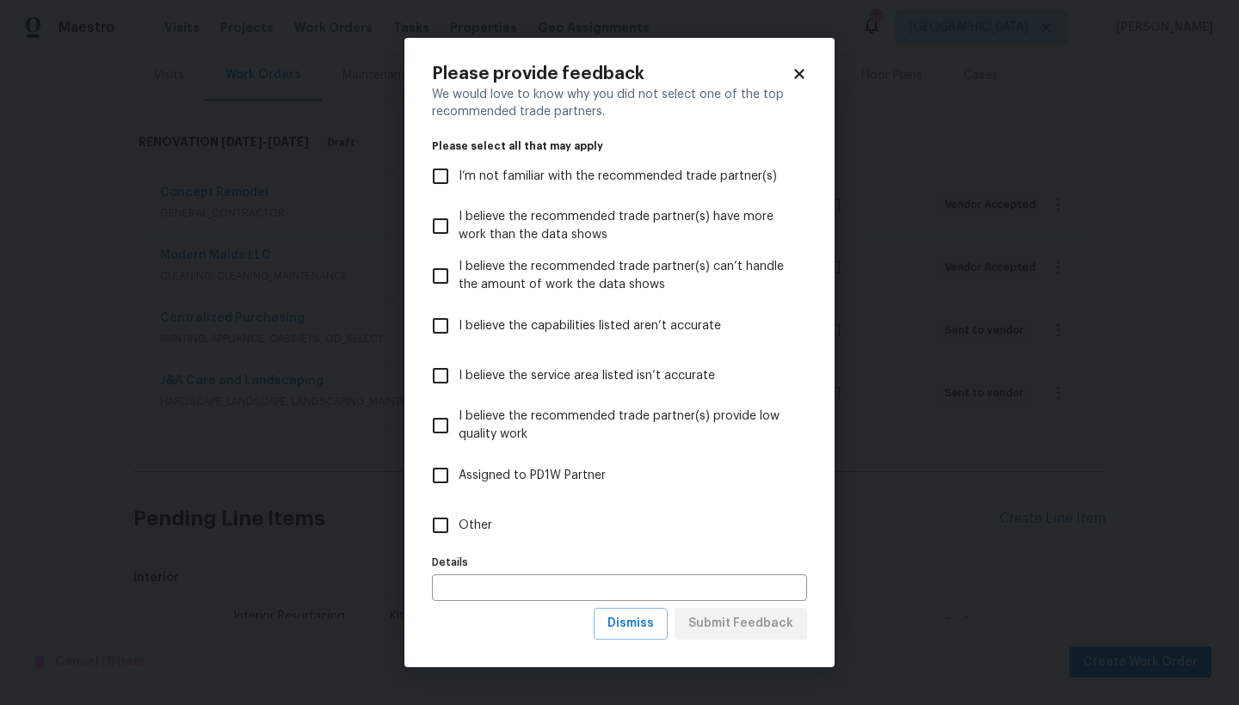
click at [437, 524] on input "Other" at bounding box center [440, 526] width 36 height 36
checkbox input "true"
click at [738, 630] on span "Submit Feedback" at bounding box center [740, 624] width 105 height 22
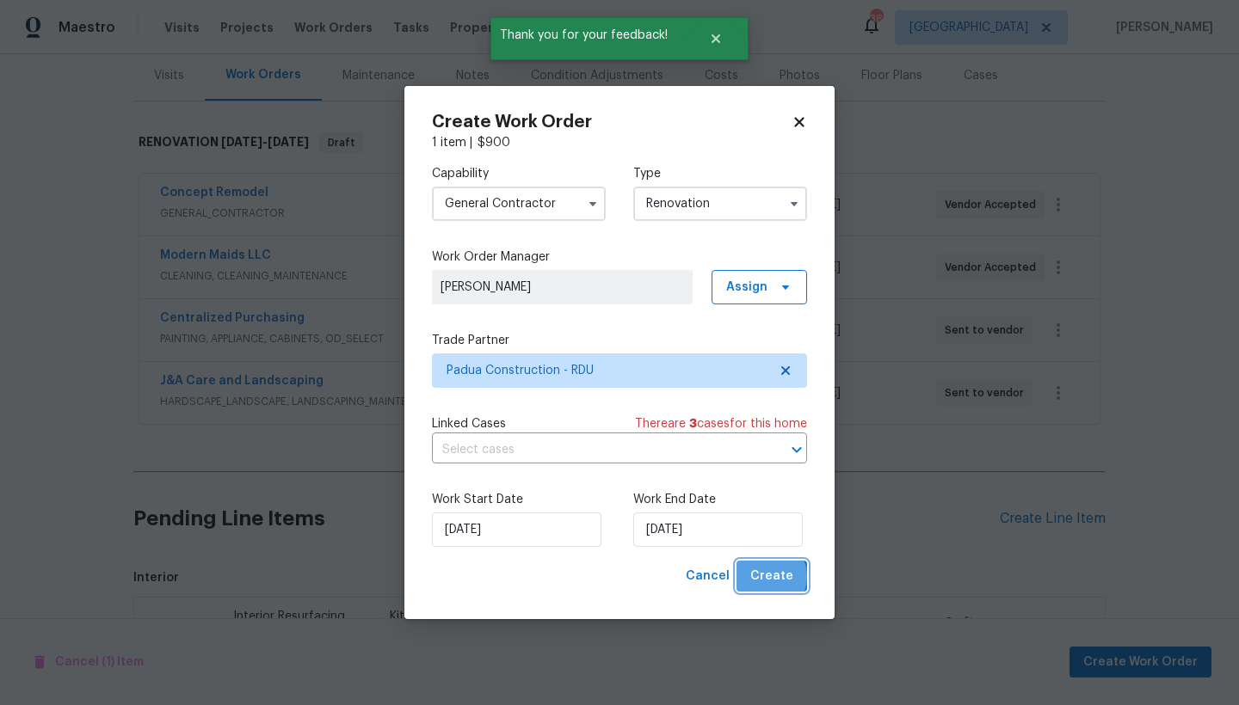
click at [770, 577] on span "Create" at bounding box center [771, 577] width 43 height 22
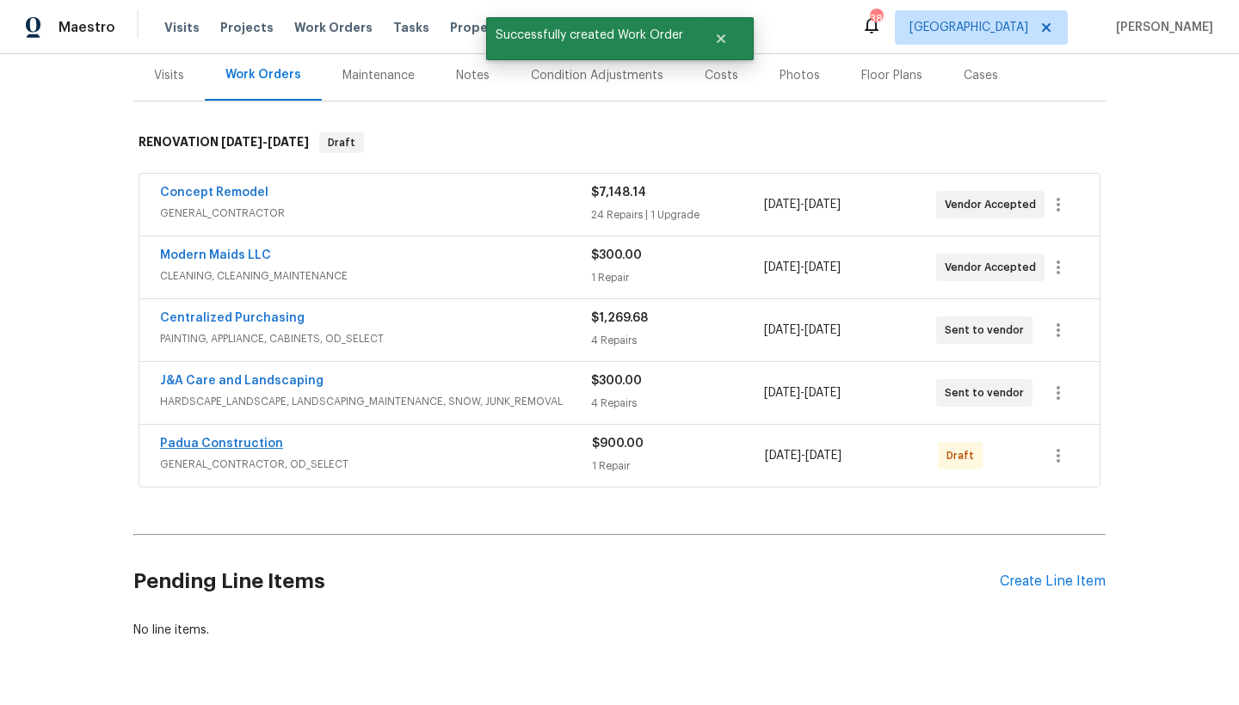
click at [190, 444] on link "Padua Construction" at bounding box center [221, 444] width 123 height 12
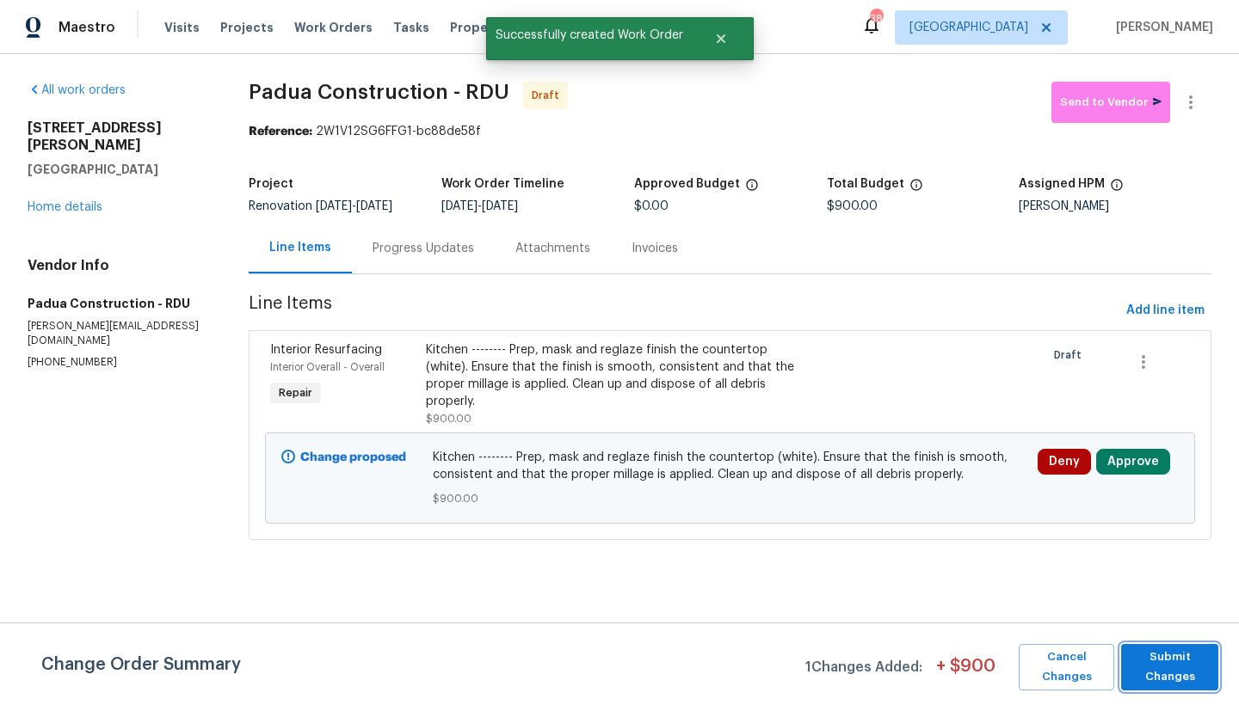
click at [1159, 657] on span "Submit Changes" at bounding box center [1169, 668] width 80 height 40
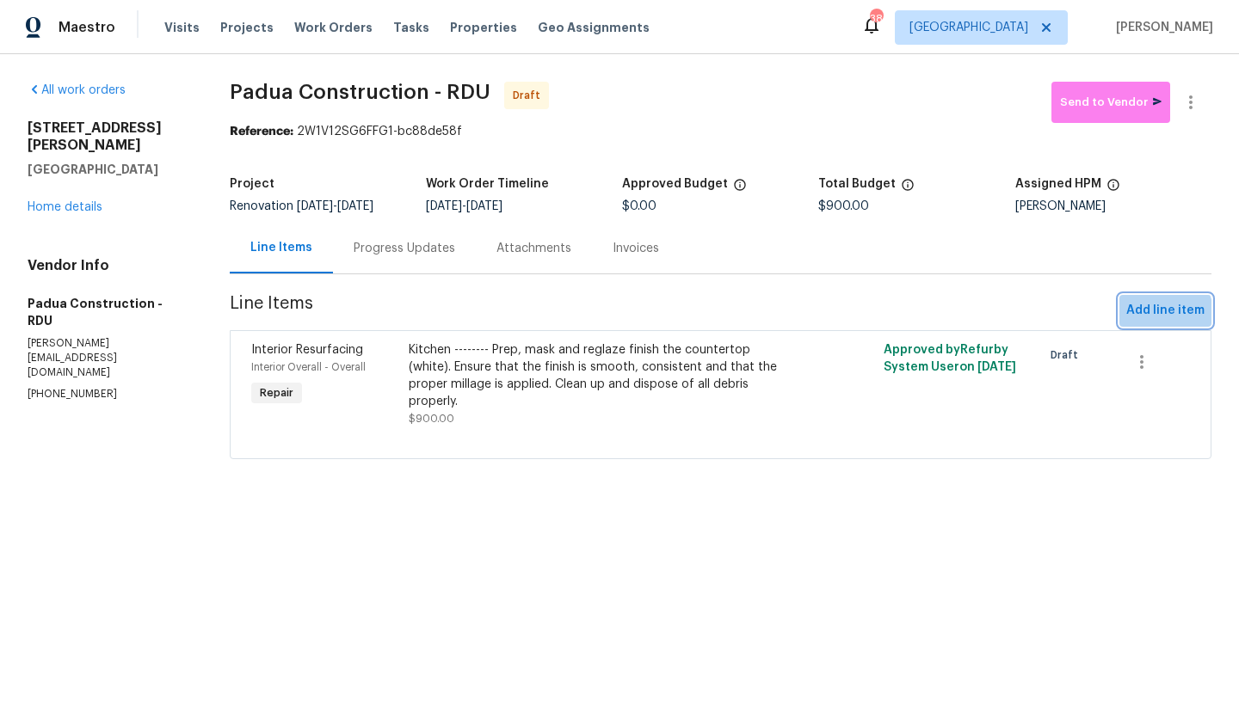
click at [1135, 322] on span "Add line item" at bounding box center [1165, 311] width 78 height 22
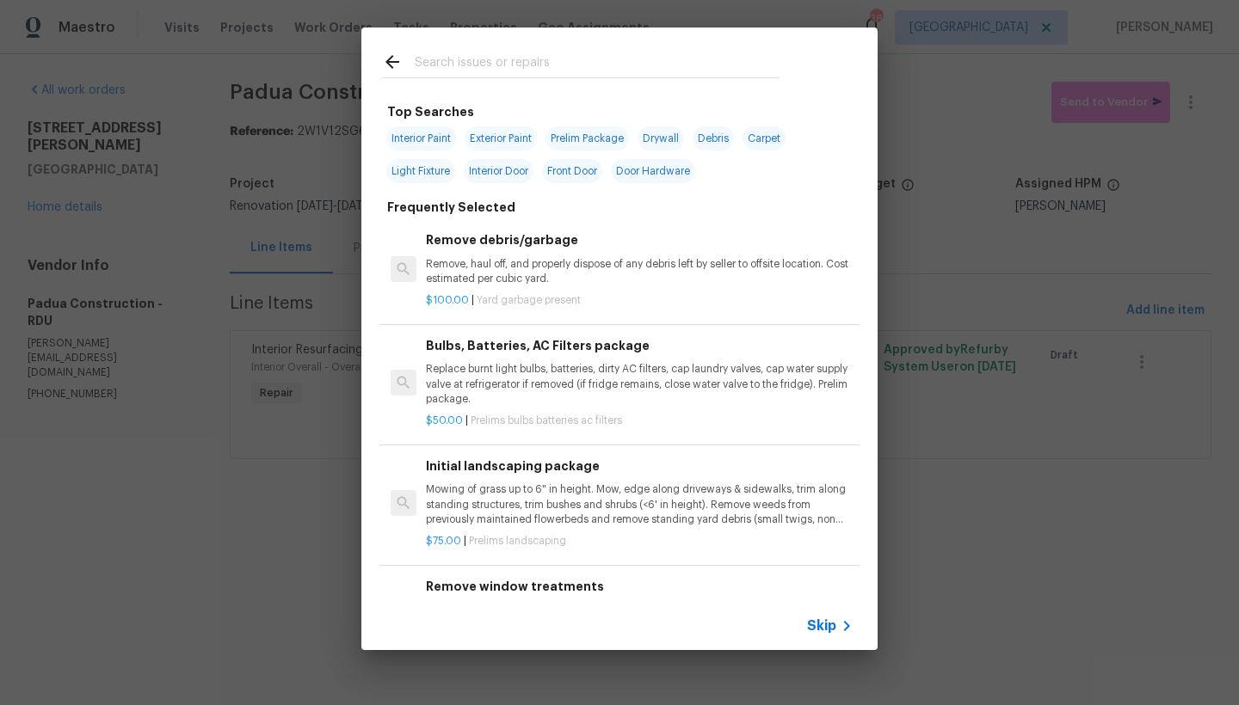
click at [522, 56] on input "text" at bounding box center [597, 65] width 365 height 26
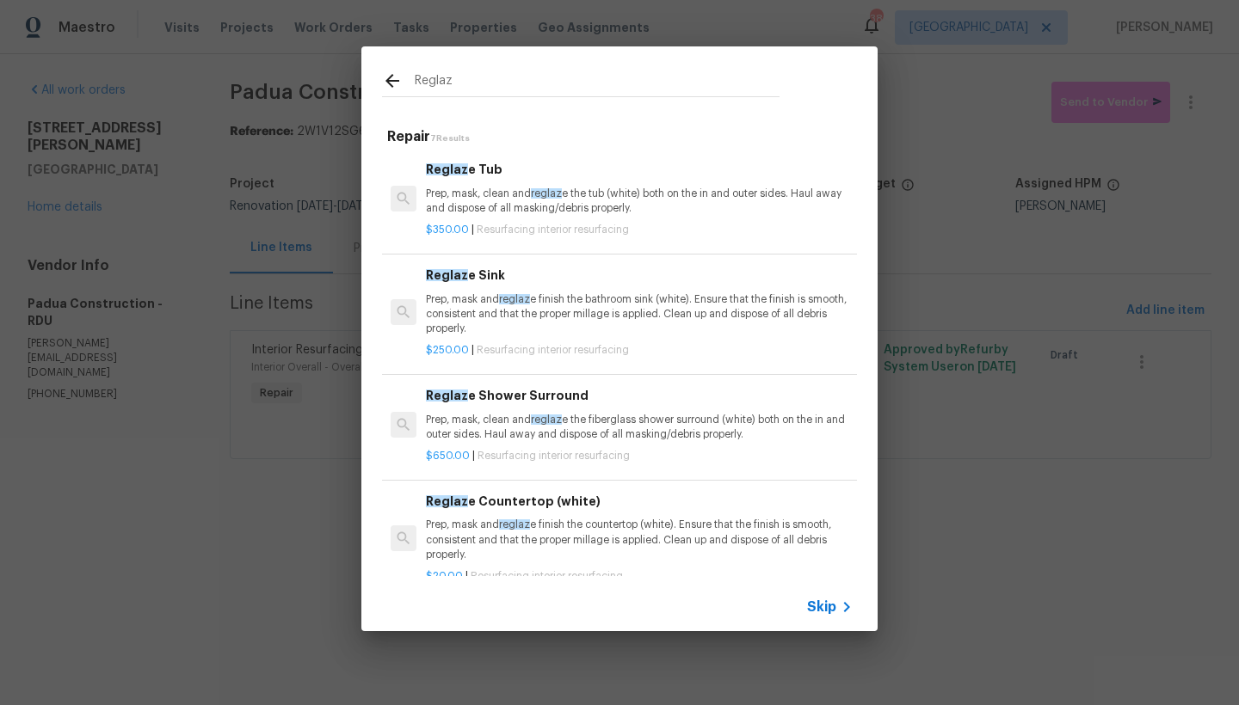
type input "Reglaz"
click at [470, 206] on p "Prep, mask, clean and reglaz e the tub (white) both on the in and outer sides. …" at bounding box center [639, 201] width 427 height 29
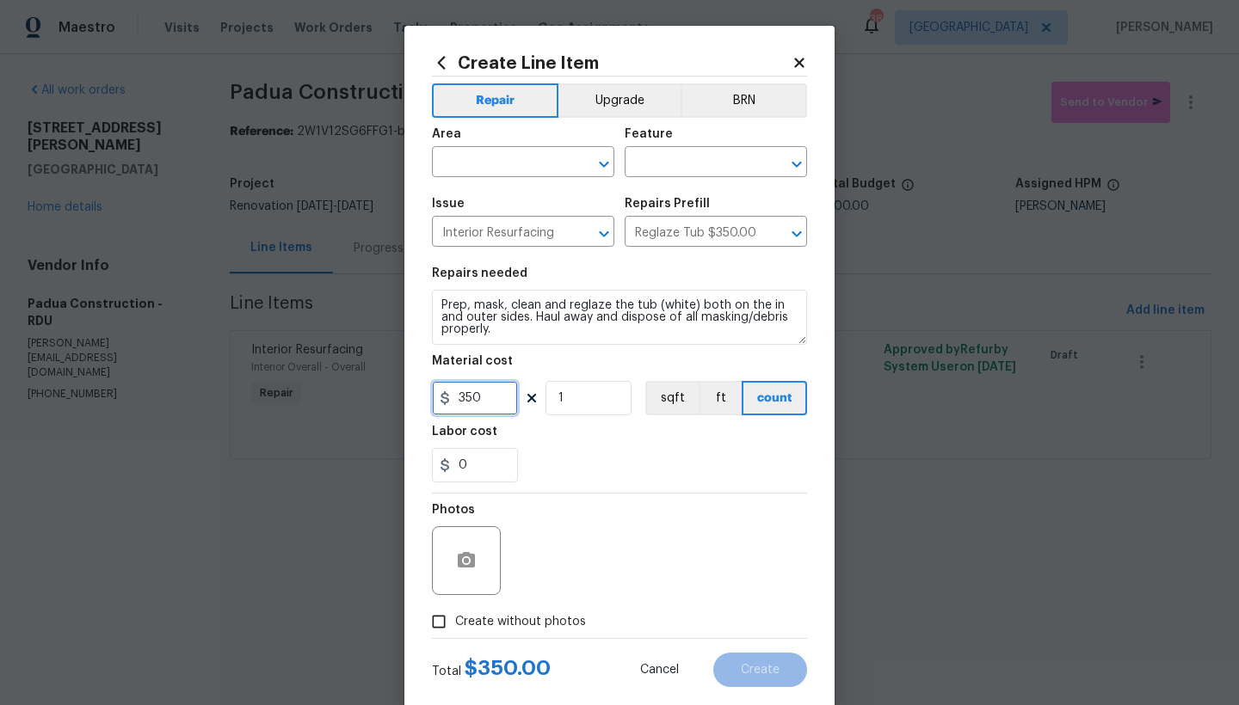
drag, startPoint x: 490, startPoint y: 408, endPoint x: 403, endPoint y: 407, distance: 86.9
click at [404, 407] on div "Create Line Item Repair Upgrade BRN Area ​ Feature ​ Issue Interior Resurfacing…" at bounding box center [619, 370] width 430 height 689
drag, startPoint x: 494, startPoint y: 399, endPoint x: 408, endPoint y: 401, distance: 86.0
click at [408, 401] on div "Create Line Item Repair Upgrade BRN Area ​ Feature ​ Issue Interior Resurfacing…" at bounding box center [619, 370] width 430 height 689
type input "425"
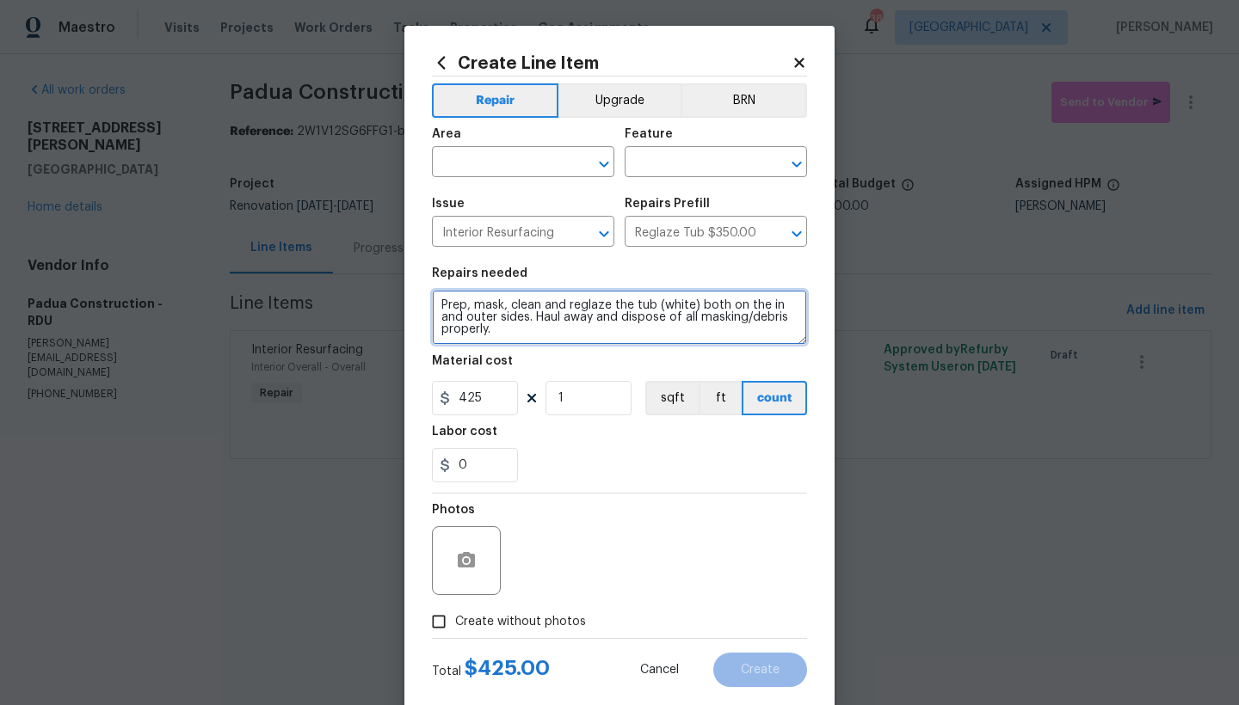
click at [645, 303] on textarea "Prep, mask, clean and reglaze the tub (white) both on the in and outer sides. H…" at bounding box center [619, 317] width 375 height 55
click at [432, 306] on textarea "Prep, mask, clean and reglaze the tub and surround (white) both on the in and o…" at bounding box center [619, 317] width 375 height 55
click at [480, 299] on textarea "Prep, mask, clean and reglaze the tub and surround (white) both on the in and o…" at bounding box center [619, 317] width 375 height 55
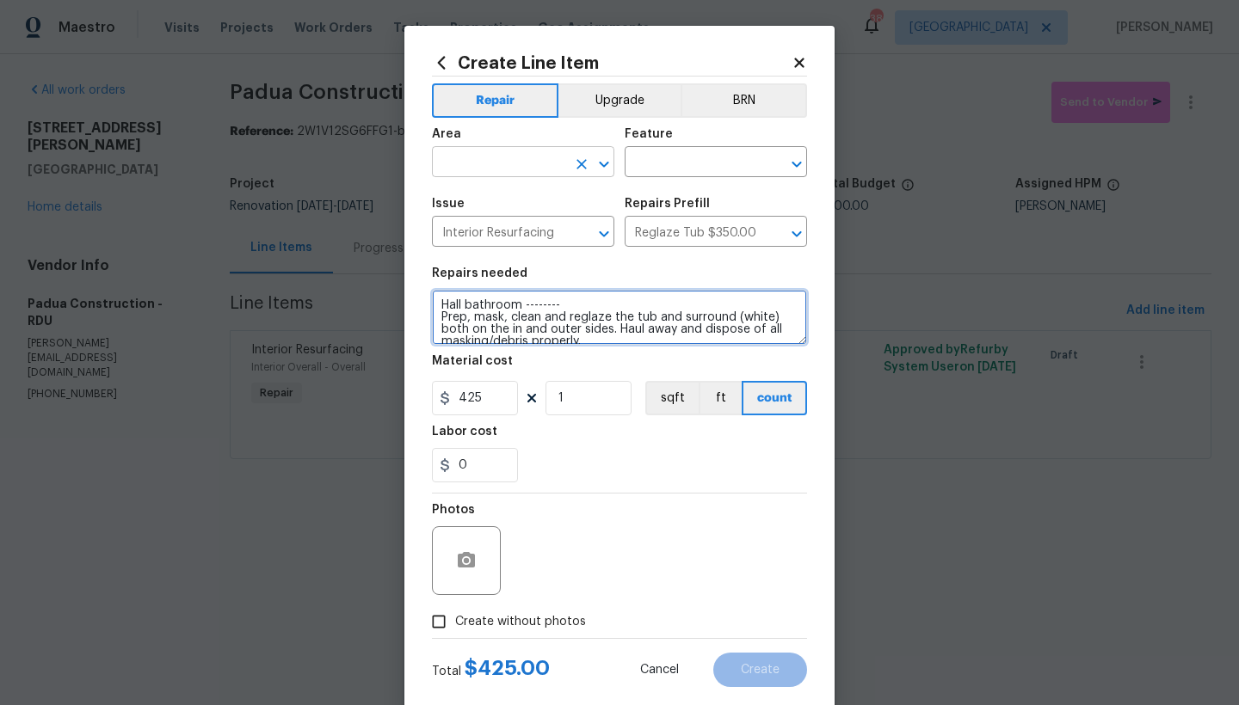
type textarea "Hall bathroom -------- Prep, mask, clean and reglaze the tub and surround (whit…"
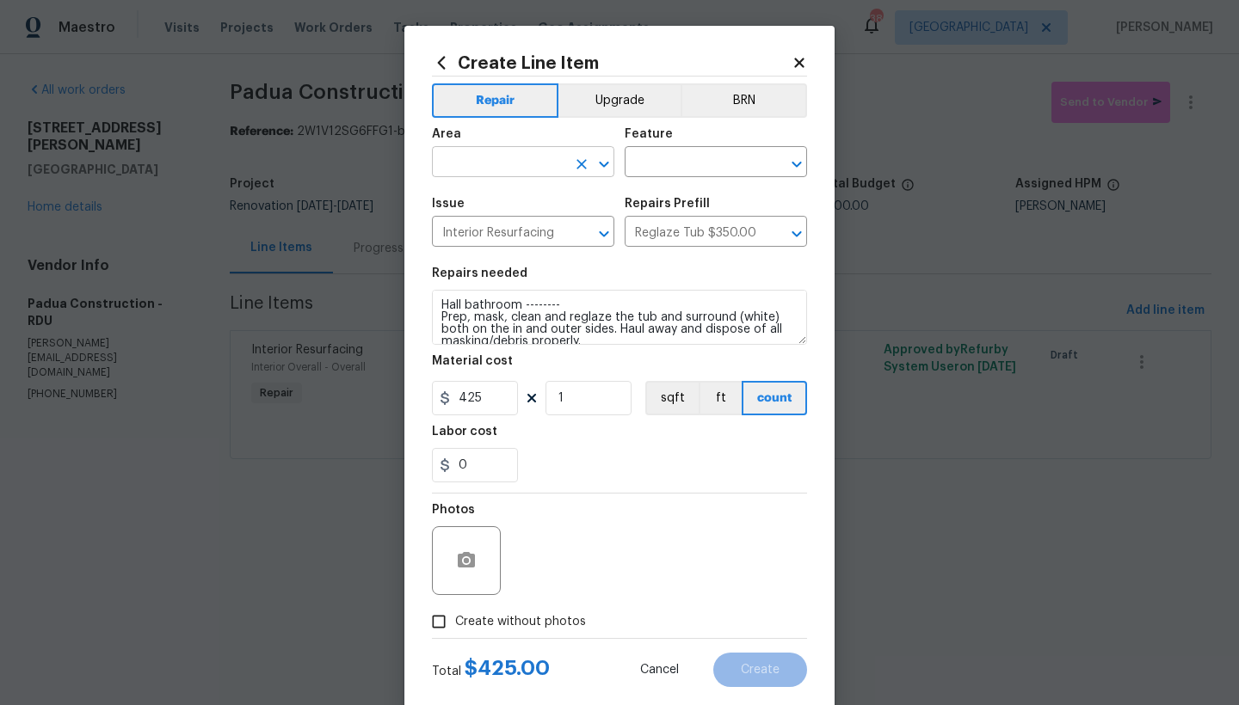
click at [489, 162] on input "text" at bounding box center [499, 164] width 134 height 27
click at [437, 221] on li "Interior Overall" at bounding box center [517, 230] width 182 height 28
type input "Interior Overall"
click at [638, 160] on input "text" at bounding box center [691, 164] width 134 height 27
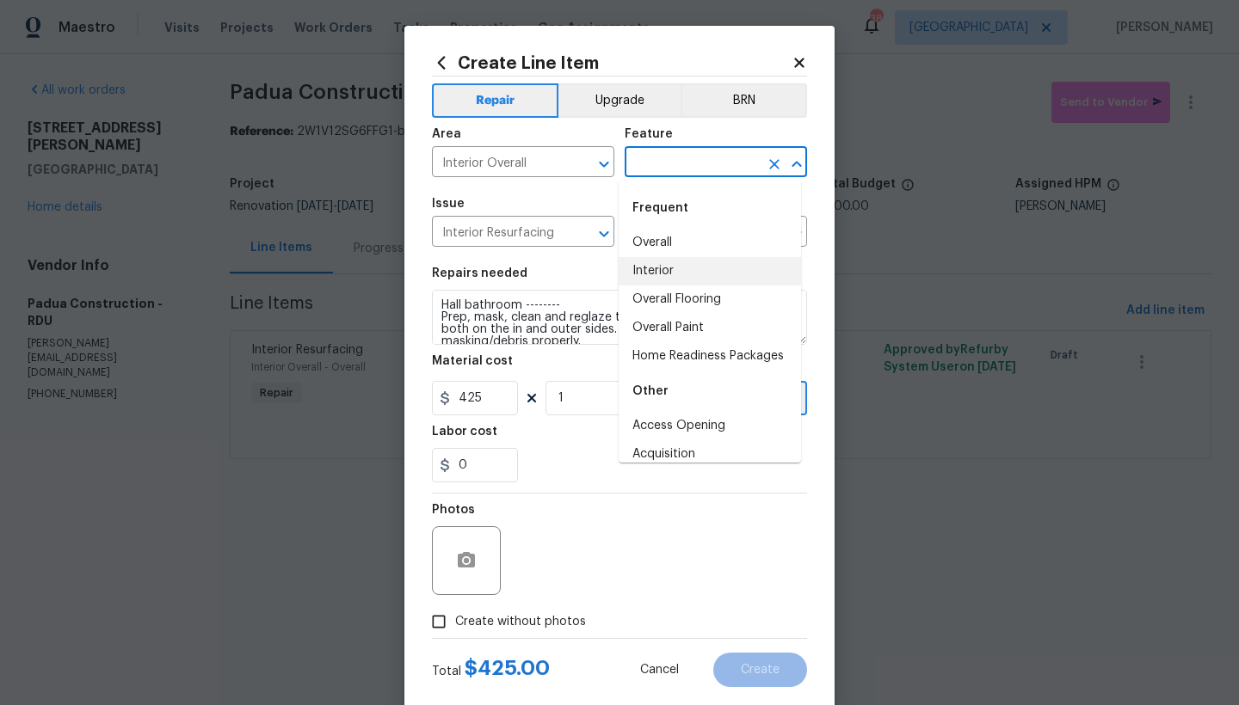
click at [637, 271] on li "Interior" at bounding box center [709, 271] width 182 height 28
type input "Interior"
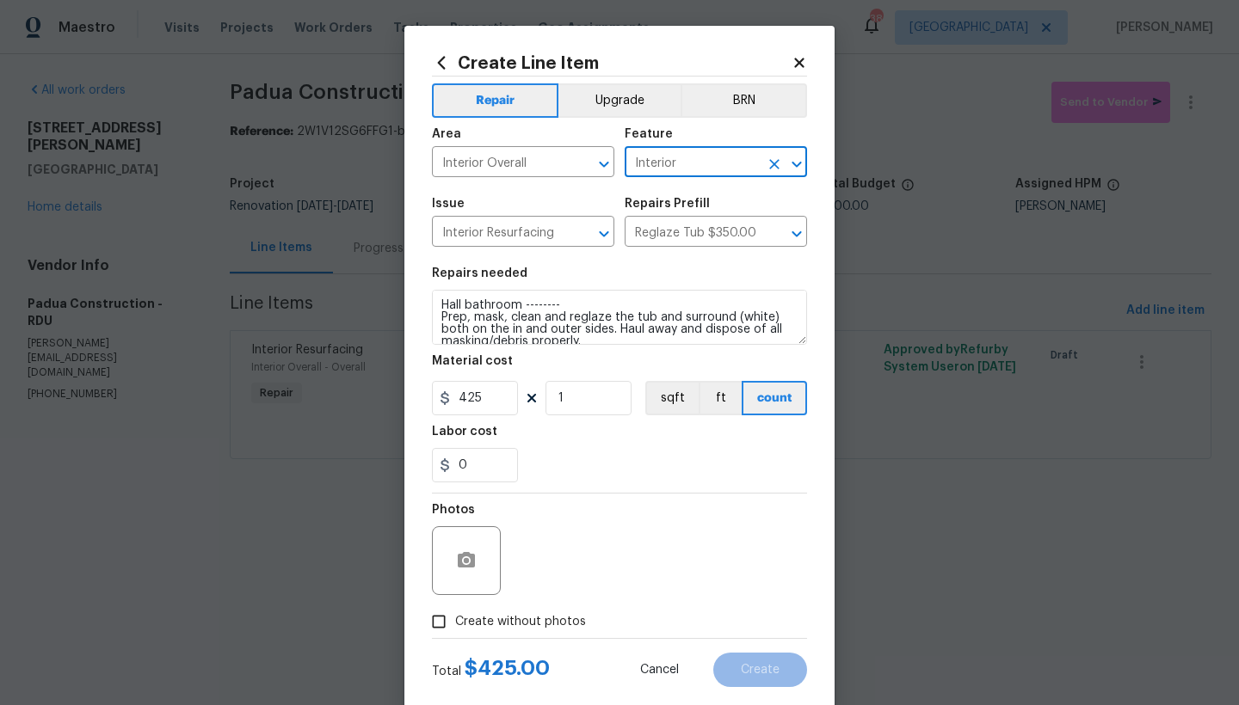
drag, startPoint x: 487, startPoint y: 624, endPoint x: 506, endPoint y: 600, distance: 30.6
click at [487, 624] on span "Create without photos" at bounding box center [520, 622] width 131 height 18
click at [455, 624] on input "Create without photos" at bounding box center [438, 622] width 33 height 33
checkbox input "true"
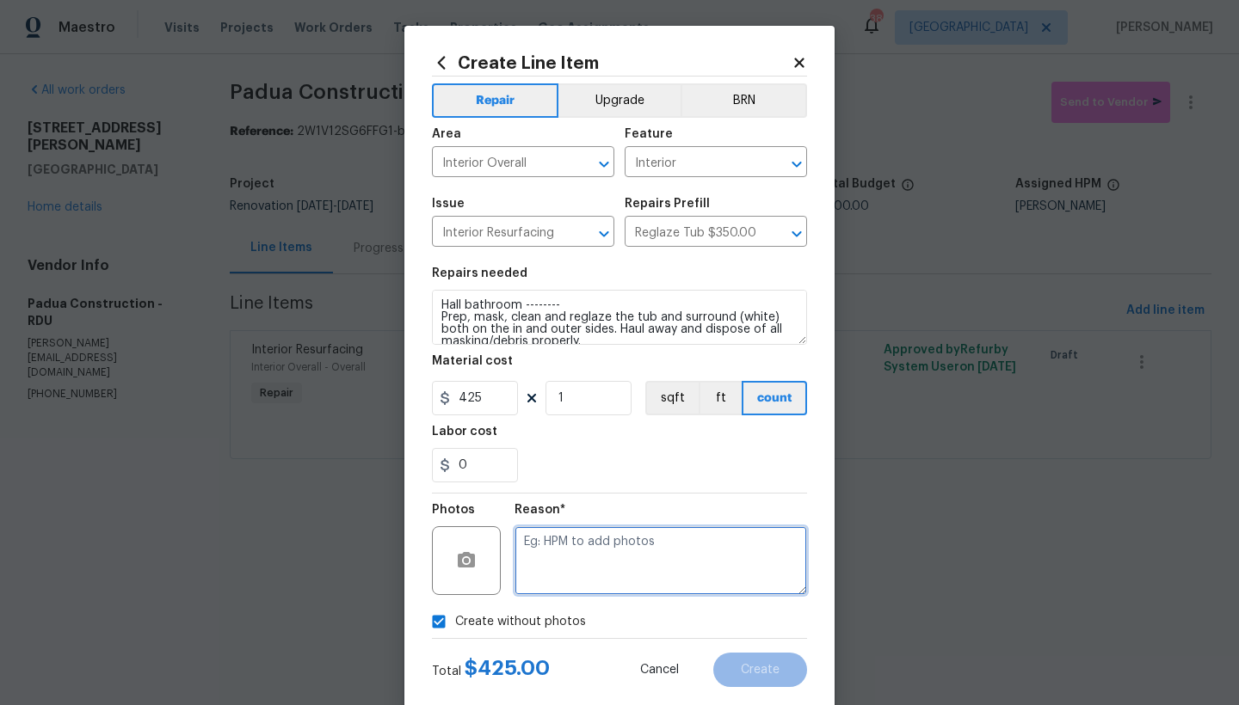
click at [594, 568] on textarea at bounding box center [660, 560] width 292 height 69
type textarea "n"
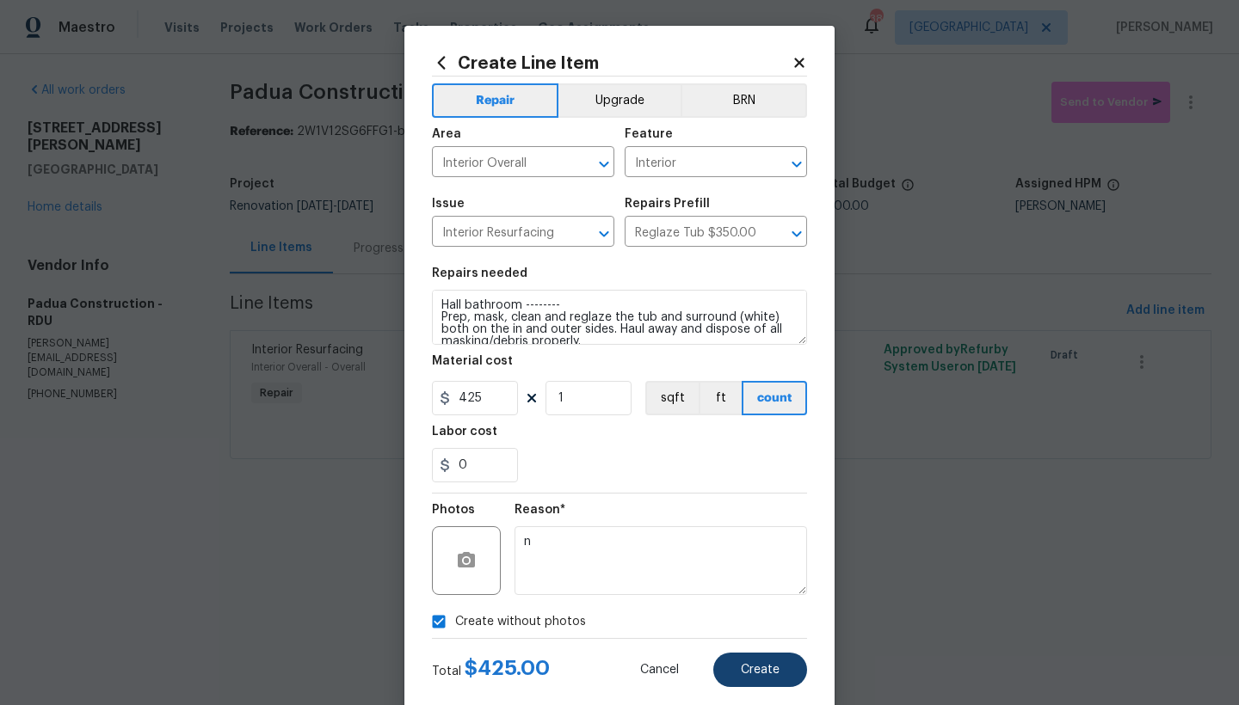
click at [760, 663] on button "Create" at bounding box center [760, 670] width 94 height 34
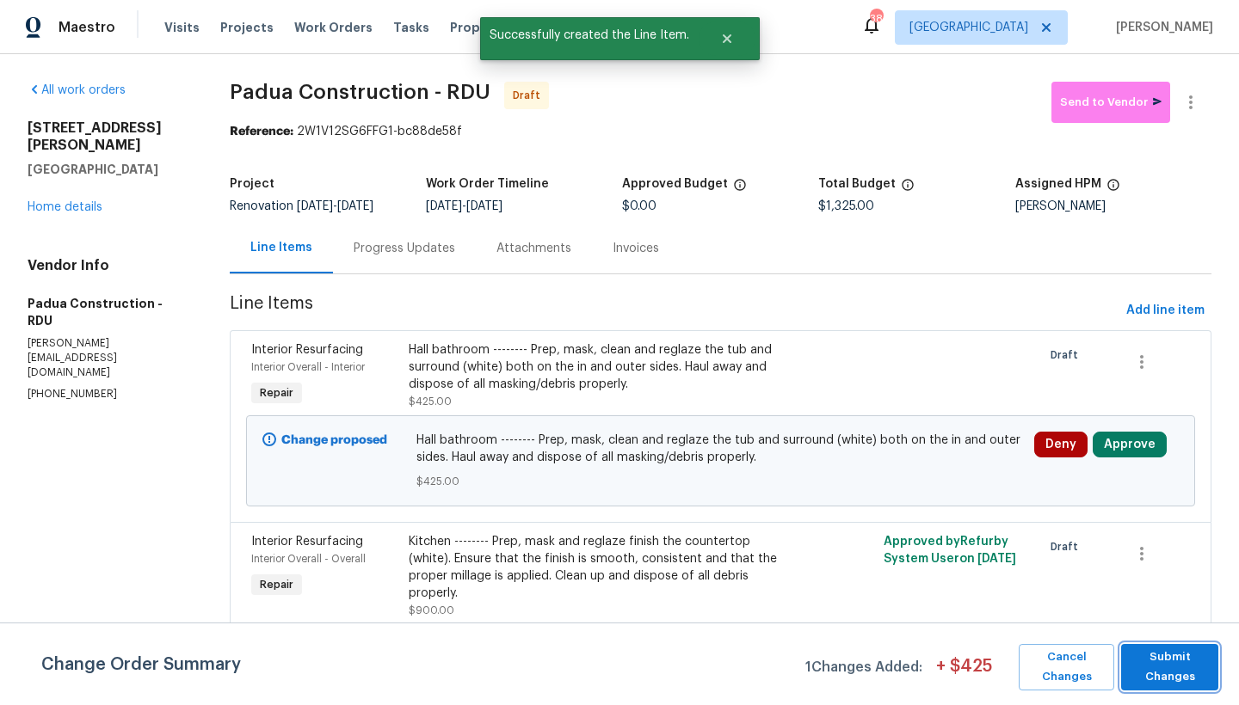
click at [1179, 672] on span "Submit Changes" at bounding box center [1169, 668] width 80 height 40
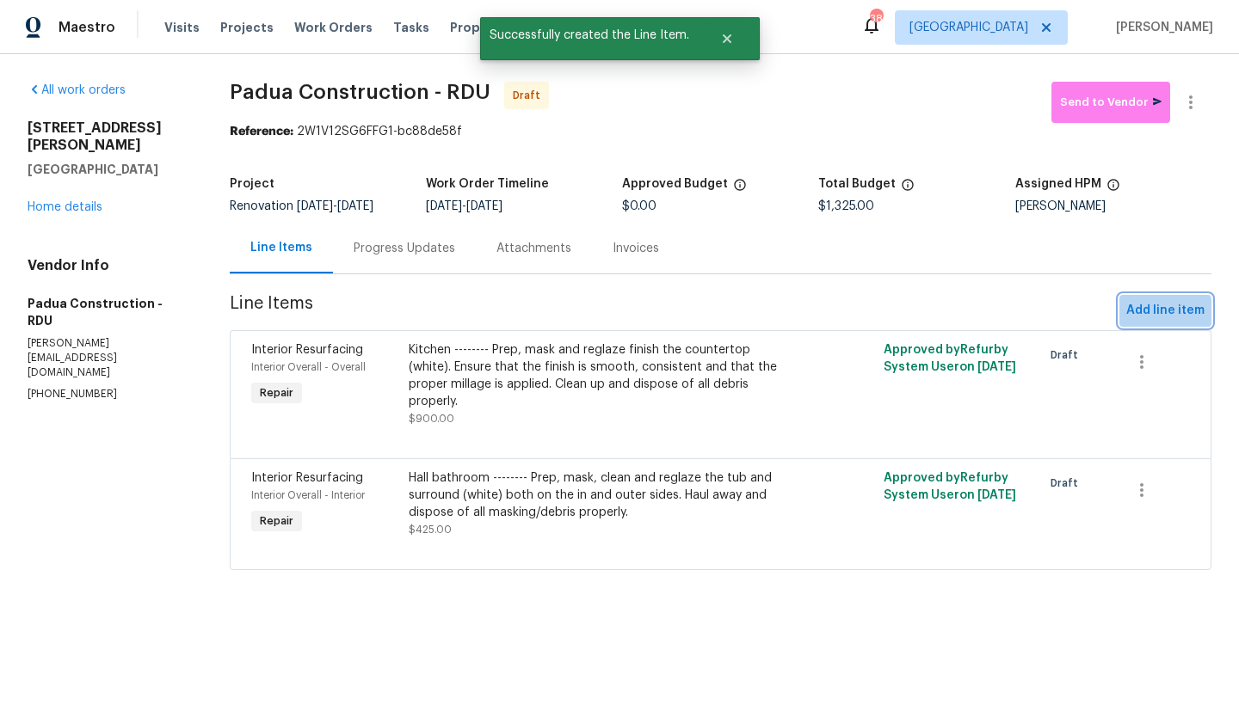
click at [1129, 322] on span "Add line item" at bounding box center [1165, 311] width 78 height 22
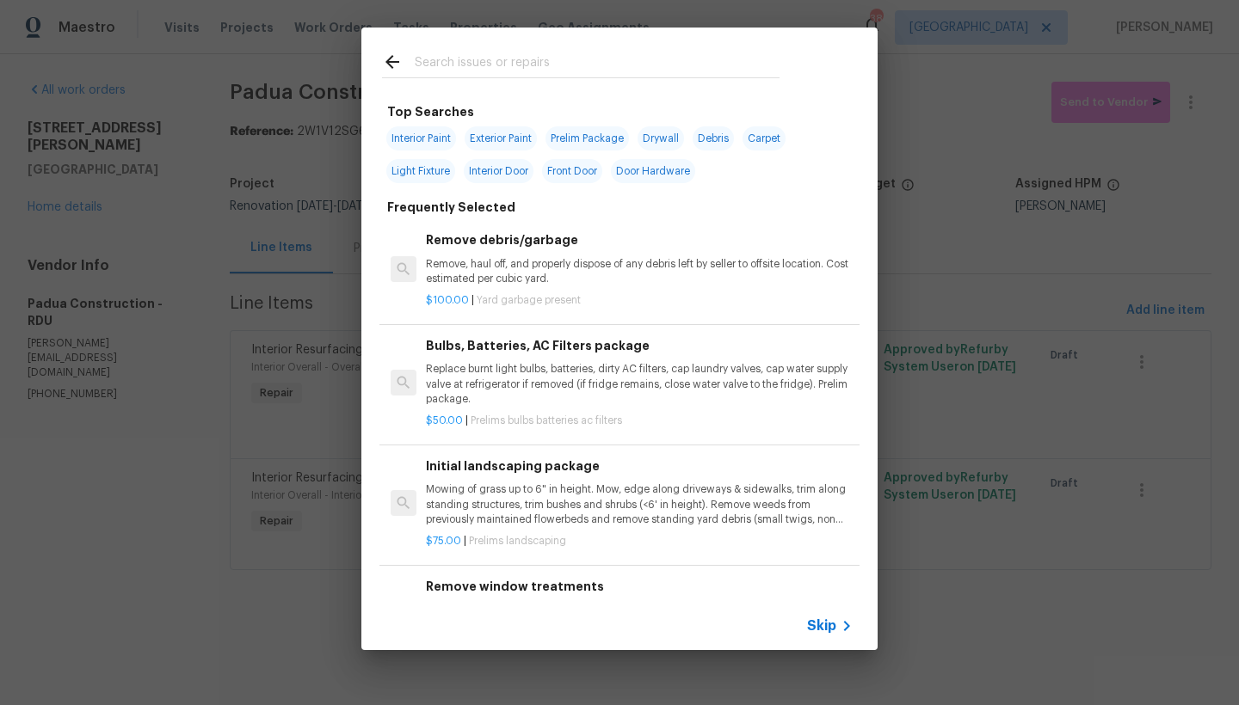
click at [442, 59] on input "text" at bounding box center [597, 65] width 365 height 26
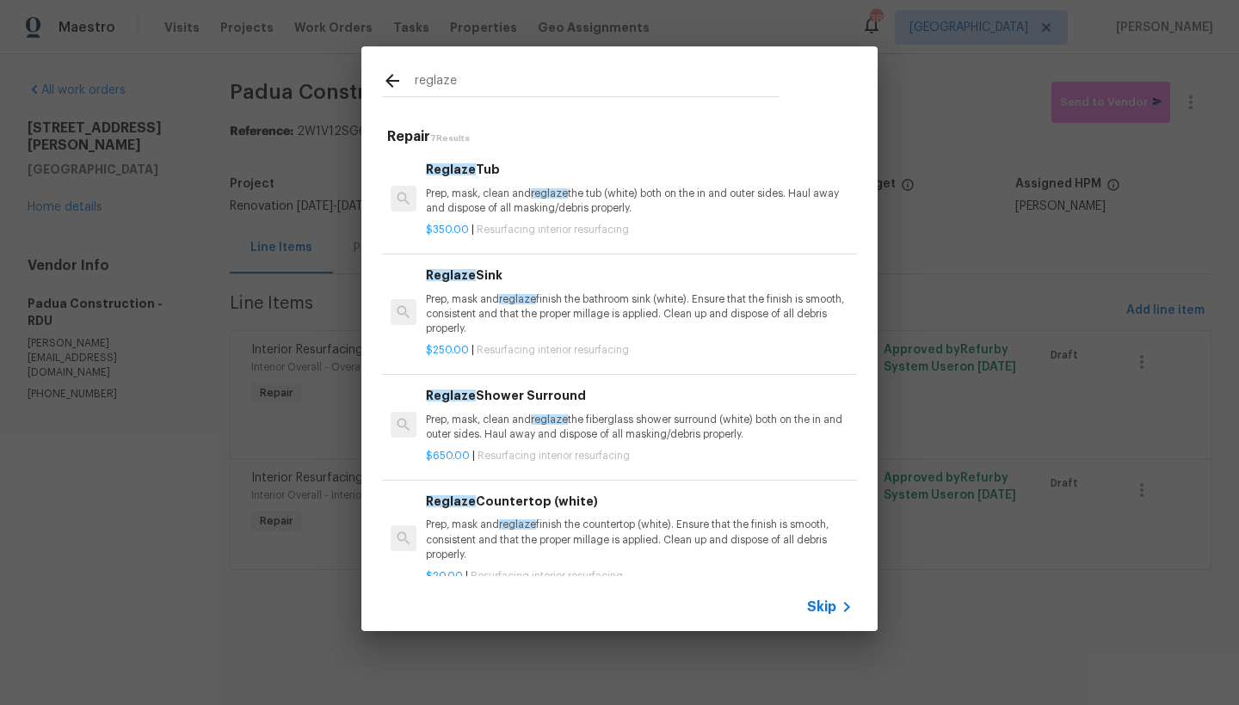
type input "reglaze"
click at [462, 397] on span "Reglaze" at bounding box center [451, 396] width 50 height 12
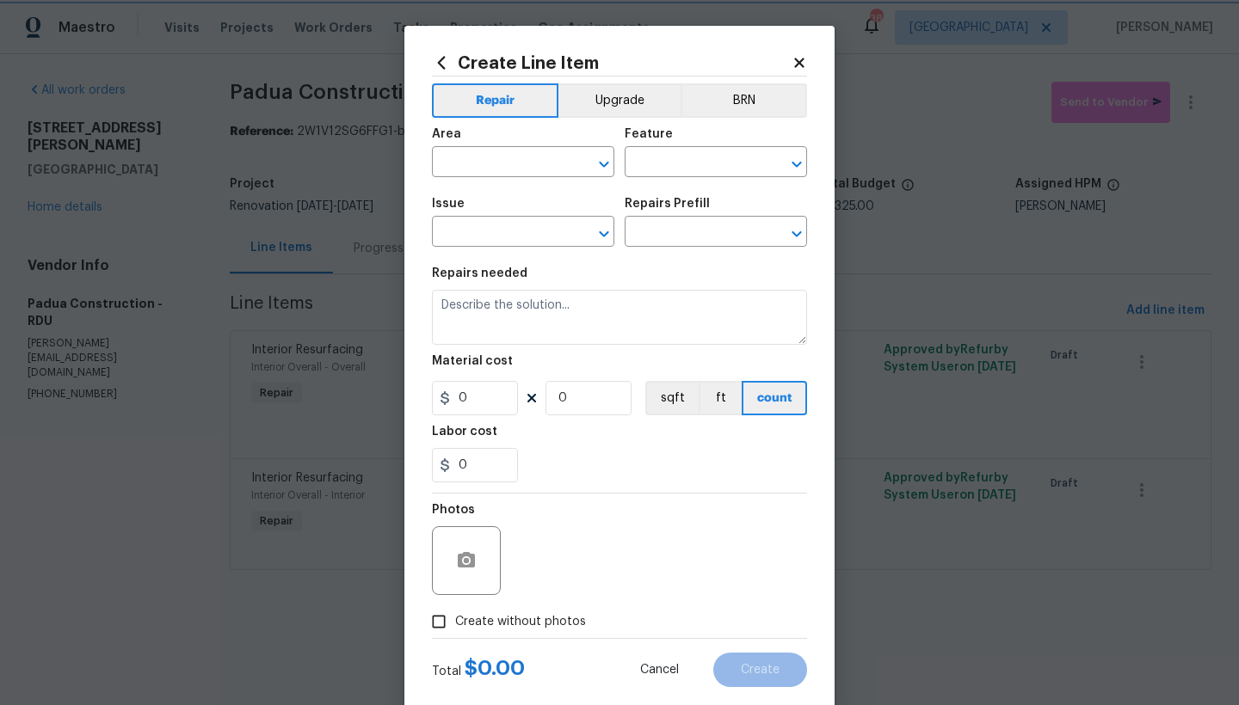
type input "Interior Resurfacing"
type input "Reglaze Shower Surround $650.00"
type textarea "Prep, mask, clean and reglaze the fiberglass shower surround (white) both on th…"
type input "650"
type input "1"
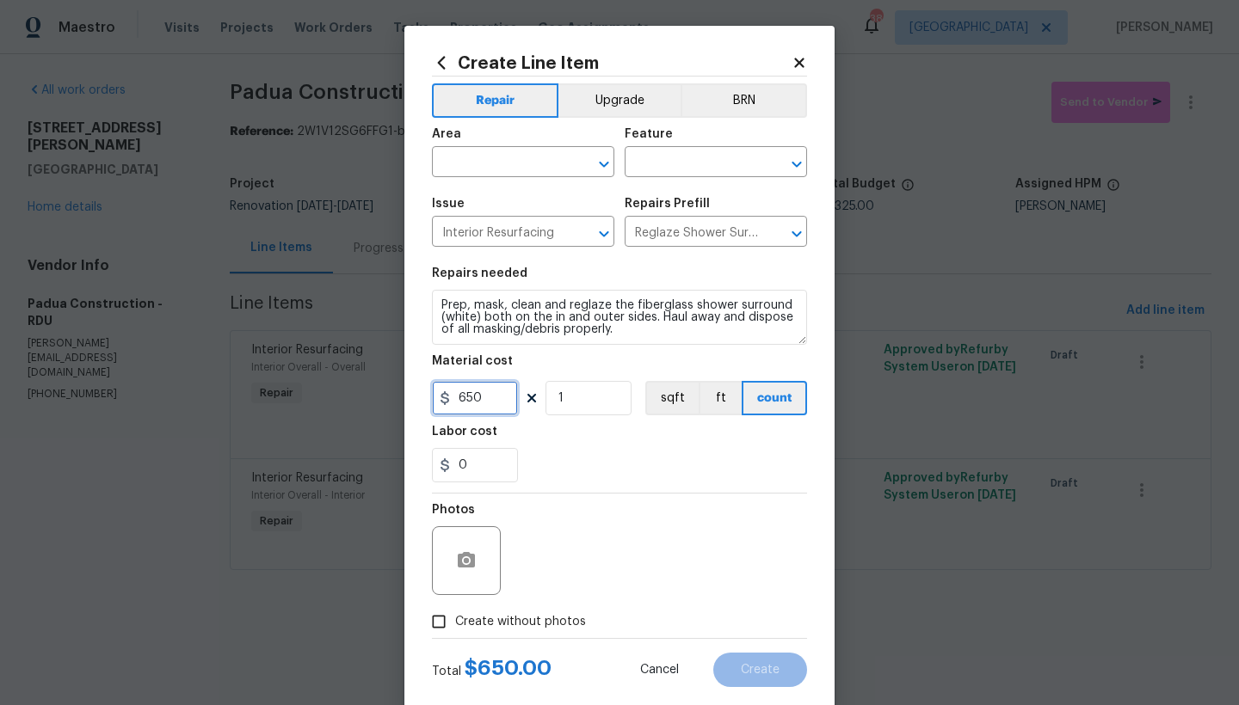
drag, startPoint x: 449, startPoint y: 406, endPoint x: 378, endPoint y: 395, distance: 71.4
click at [379, 397] on div "Create Line Item Repair Upgrade BRN Area ​ Feature ​ Issue Interior Resurfacing…" at bounding box center [619, 352] width 1239 height 705
type input "425"
click at [463, 160] on input "text" at bounding box center [499, 164] width 134 height 27
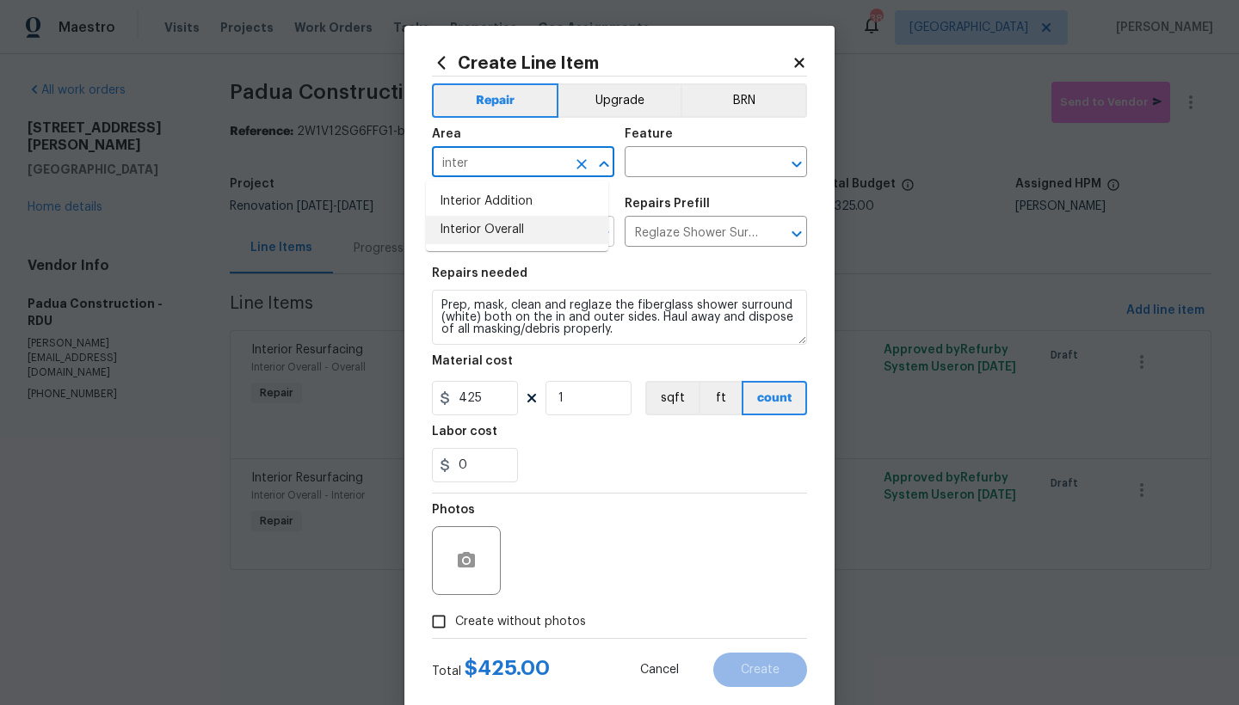
click at [474, 233] on li "Interior Overall" at bounding box center [517, 230] width 182 height 28
type input "Interior Overall"
click at [668, 162] on input "text" at bounding box center [691, 164] width 134 height 27
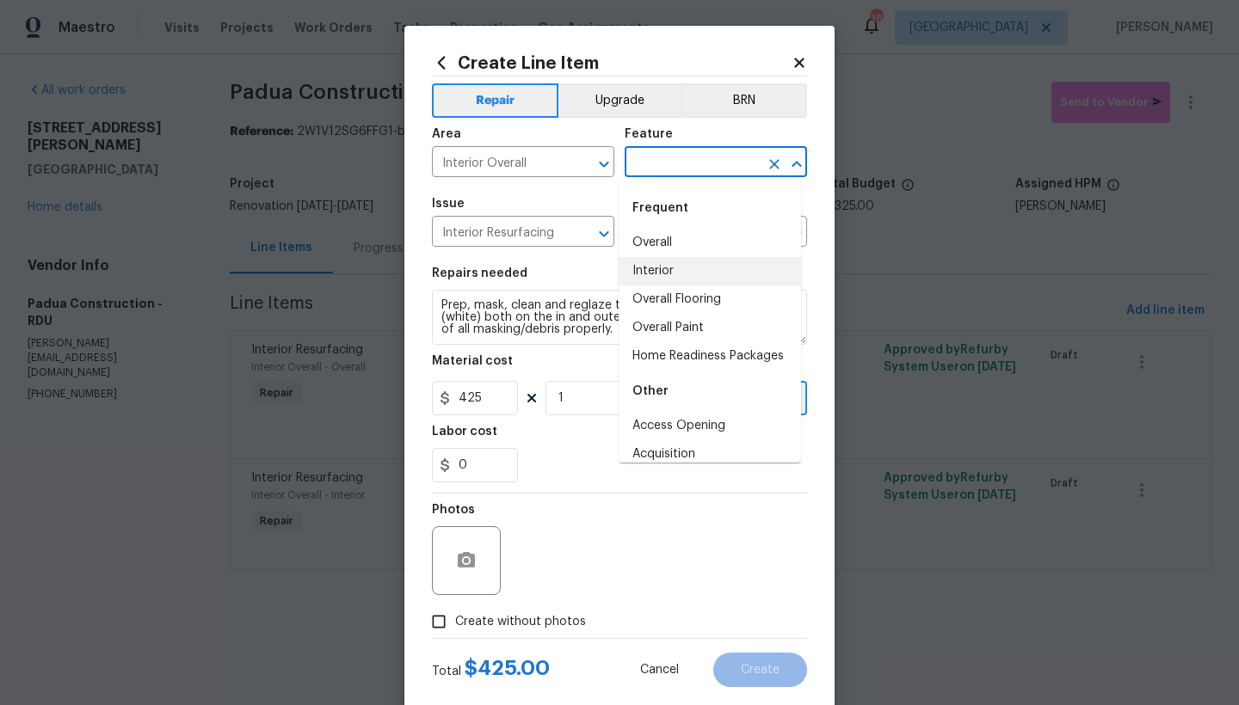
drag, startPoint x: 649, startPoint y: 273, endPoint x: 586, endPoint y: 261, distance: 63.8
click at [644, 274] on li "Interior" at bounding box center [709, 271] width 182 height 28
type input "Interior"
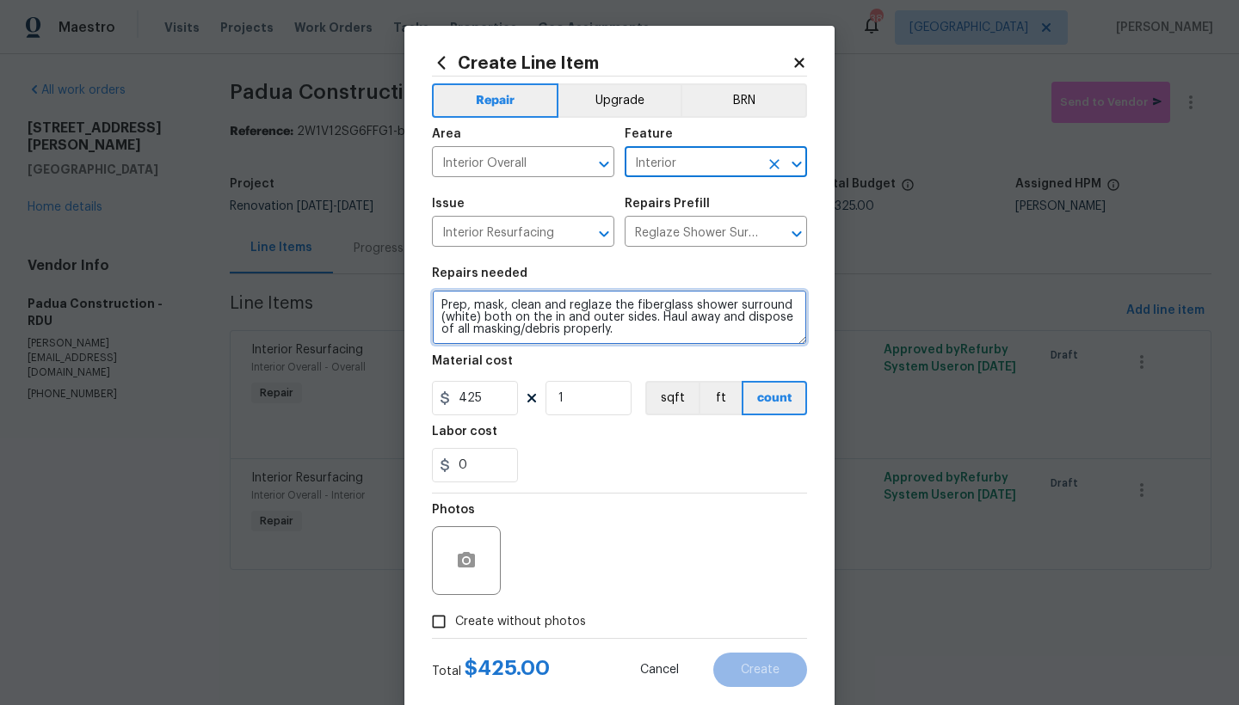
click at [432, 302] on textarea "Prep, mask, clean and reglaze the fiberglass shower surround (white) both on th…" at bounding box center [619, 317] width 375 height 55
click at [462, 291] on textarea "Prep, mask, clean and reglaze the fiberglass shower surround (white) both on th…" at bounding box center [619, 317] width 375 height 55
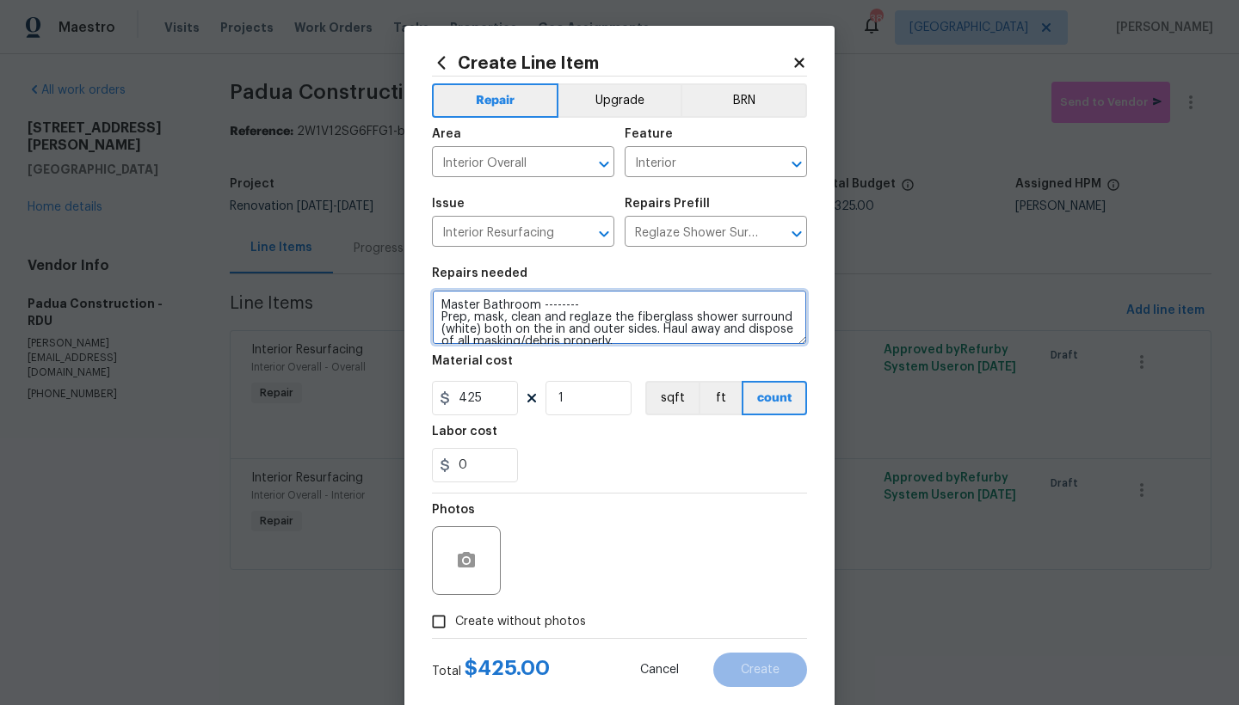
type textarea "Master Bathroom -------- Prep, mask, clean and reglaze the fiberglass shower su…"
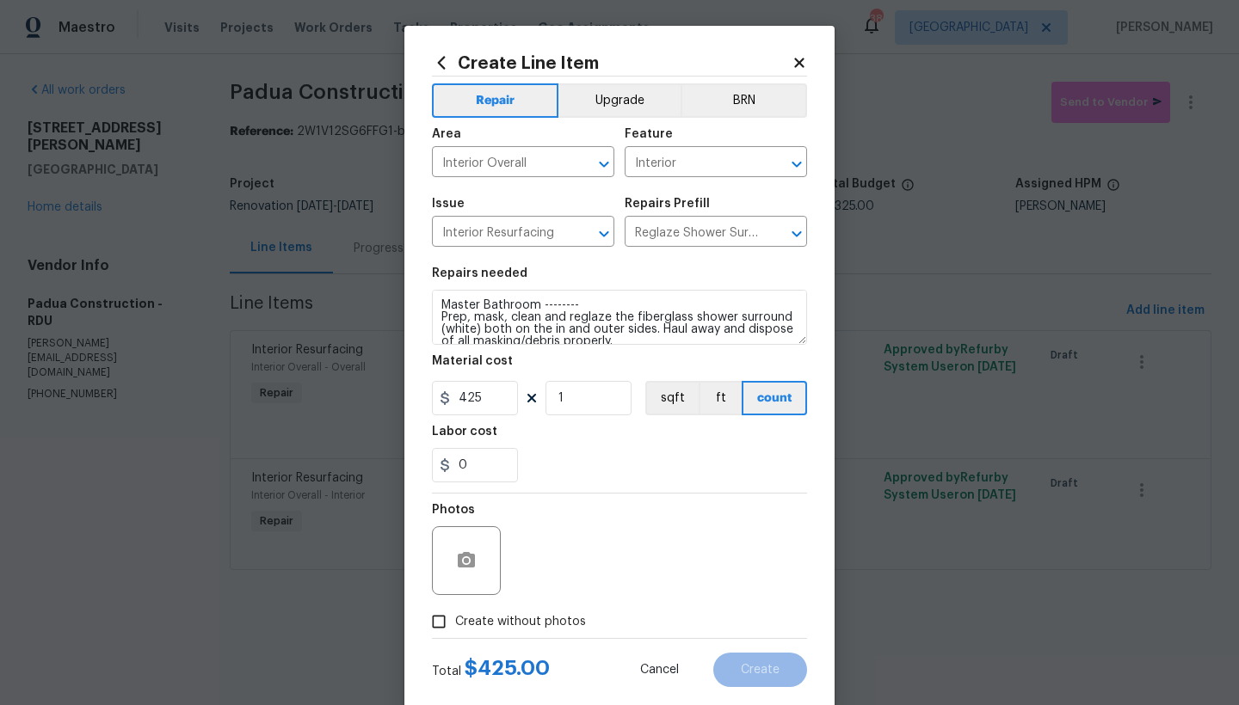
click at [513, 627] on span "Create without photos" at bounding box center [520, 622] width 131 height 18
click at [455, 627] on input "Create without photos" at bounding box center [438, 622] width 33 height 33
checkbox input "true"
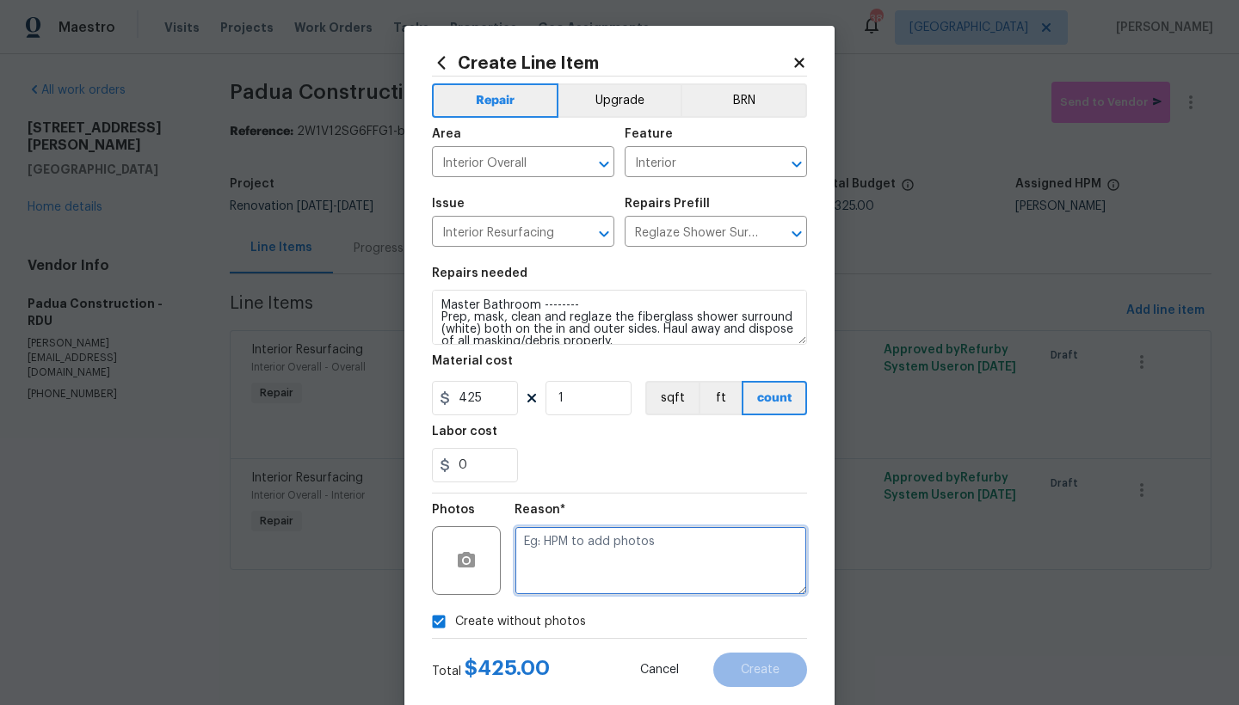
click at [582, 564] on textarea at bounding box center [660, 560] width 292 height 69
type textarea "n"
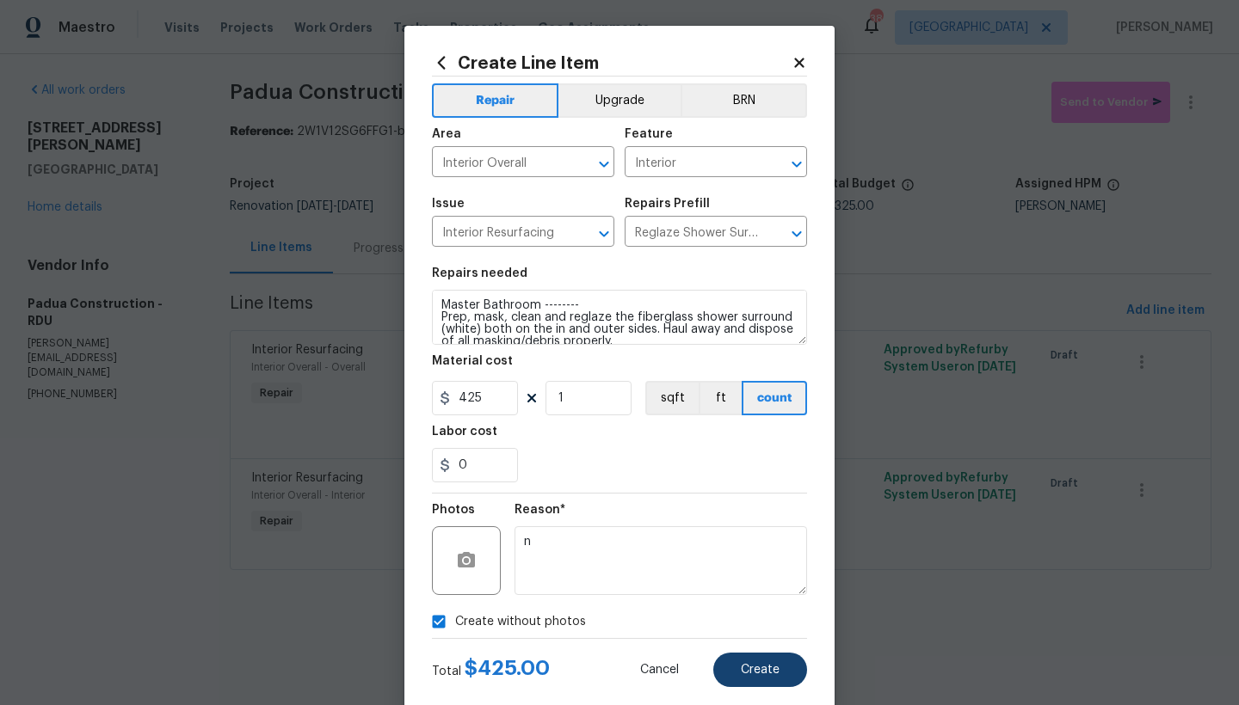
click at [743, 671] on span "Create" at bounding box center [760, 670] width 39 height 13
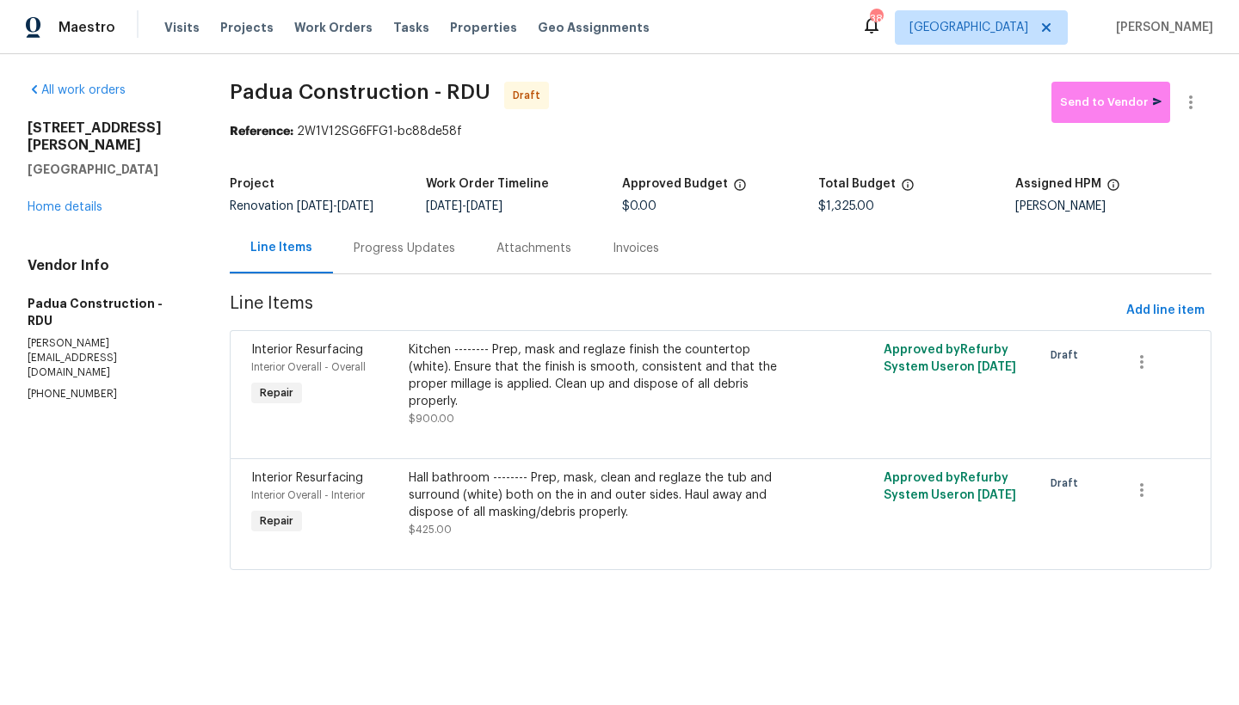
click at [682, 274] on div "Line Items Progress Updates Attachments Invoices" at bounding box center [720, 249] width 981 height 52
click at [1119, 326] on button "Add line item" at bounding box center [1165, 311] width 92 height 32
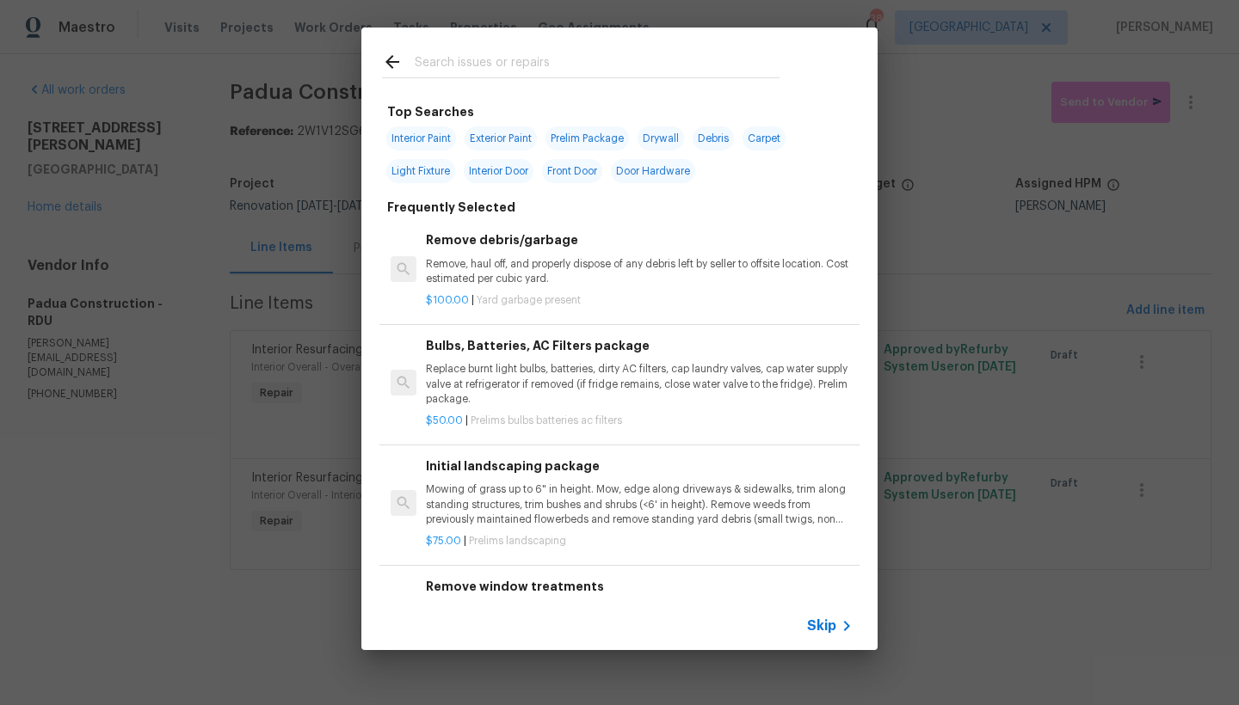
click at [504, 69] on input "text" at bounding box center [597, 65] width 365 height 26
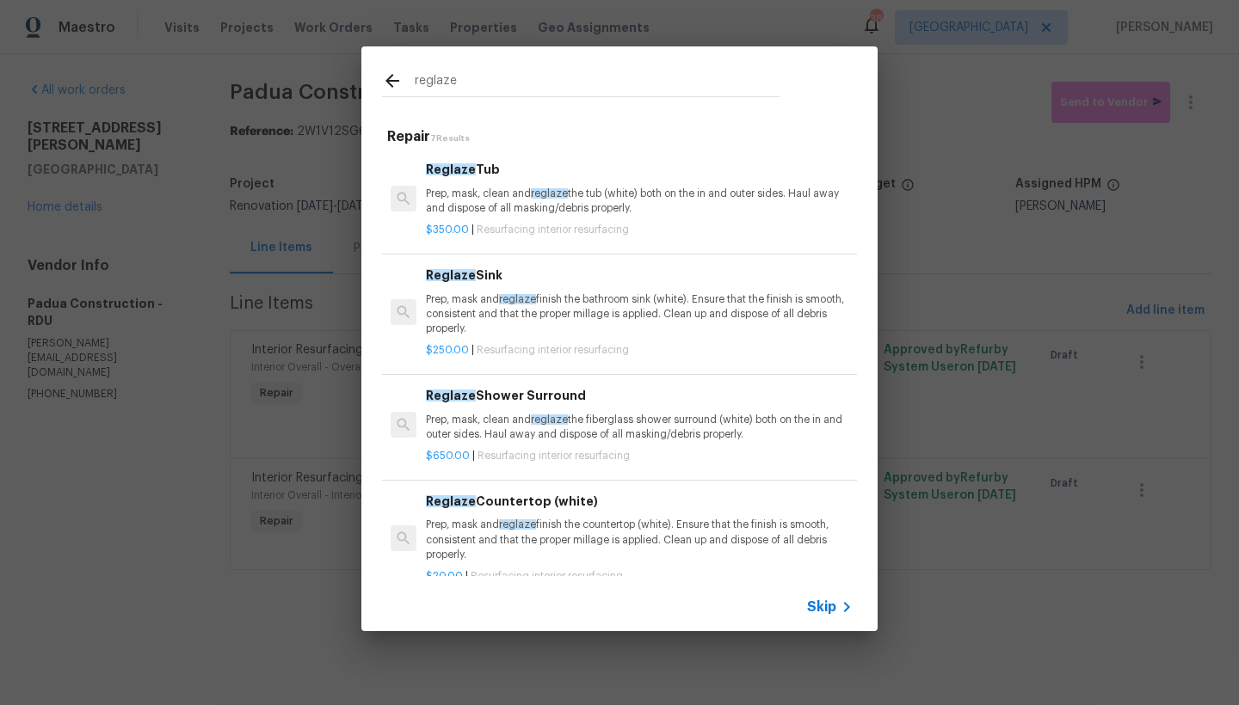
type input "reglaze"
click at [467, 395] on span "Reglaze" at bounding box center [451, 396] width 50 height 12
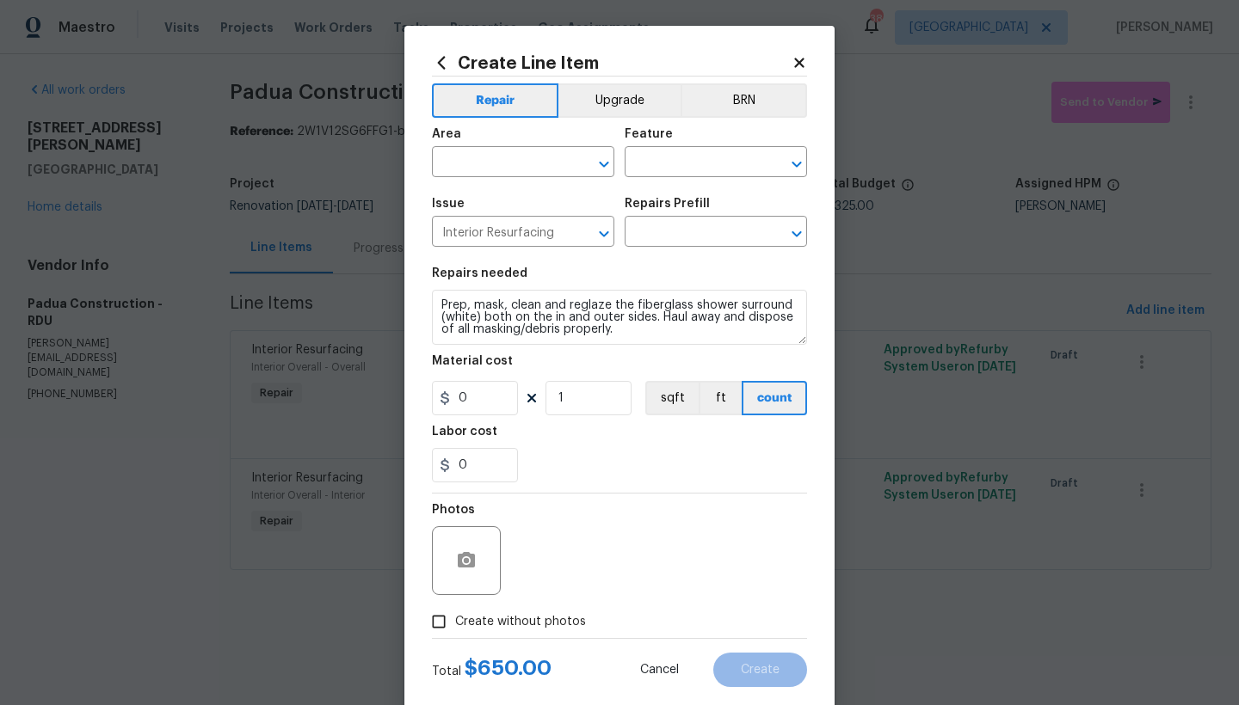
type input "Reglaze Shower Surround $650.00"
drag, startPoint x: 455, startPoint y: 403, endPoint x: 350, endPoint y: 384, distance: 106.6
click at [350, 384] on div "Create Line Item Repair Upgrade BRN Area ​ Feature ​ Issue Interior Resurfacing…" at bounding box center [619, 352] width 1239 height 705
type input "425"
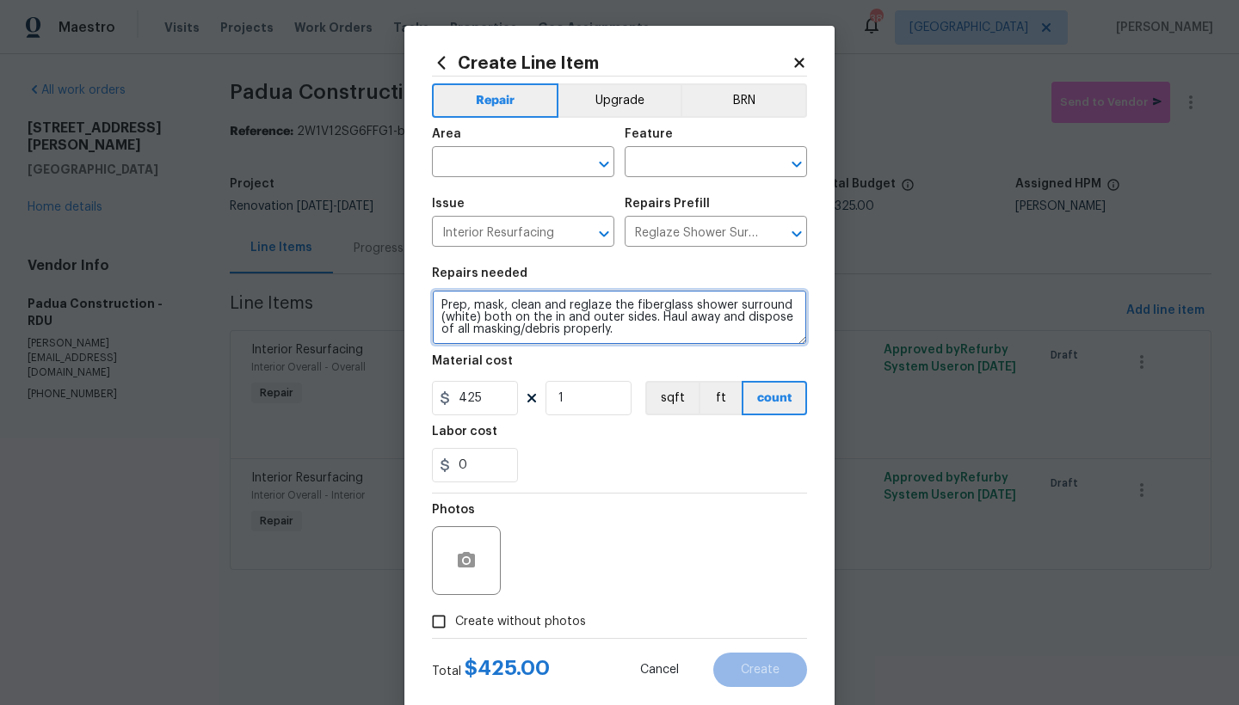
drag, startPoint x: 438, startPoint y: 310, endPoint x: 482, endPoint y: 299, distance: 45.1
click at [438, 311] on textarea "Prep, mask, clean and reglaze the fiberglass shower surround (white) both on th…" at bounding box center [619, 317] width 375 height 55
click at [530, 298] on textarea "Prep, mask, clean and reglaze the fiberglass shower surround (white) both on th…" at bounding box center [619, 317] width 375 height 55
type textarea "Master bathroom -------- Prep, mask, clean and reglaze the fiberglass shower su…"
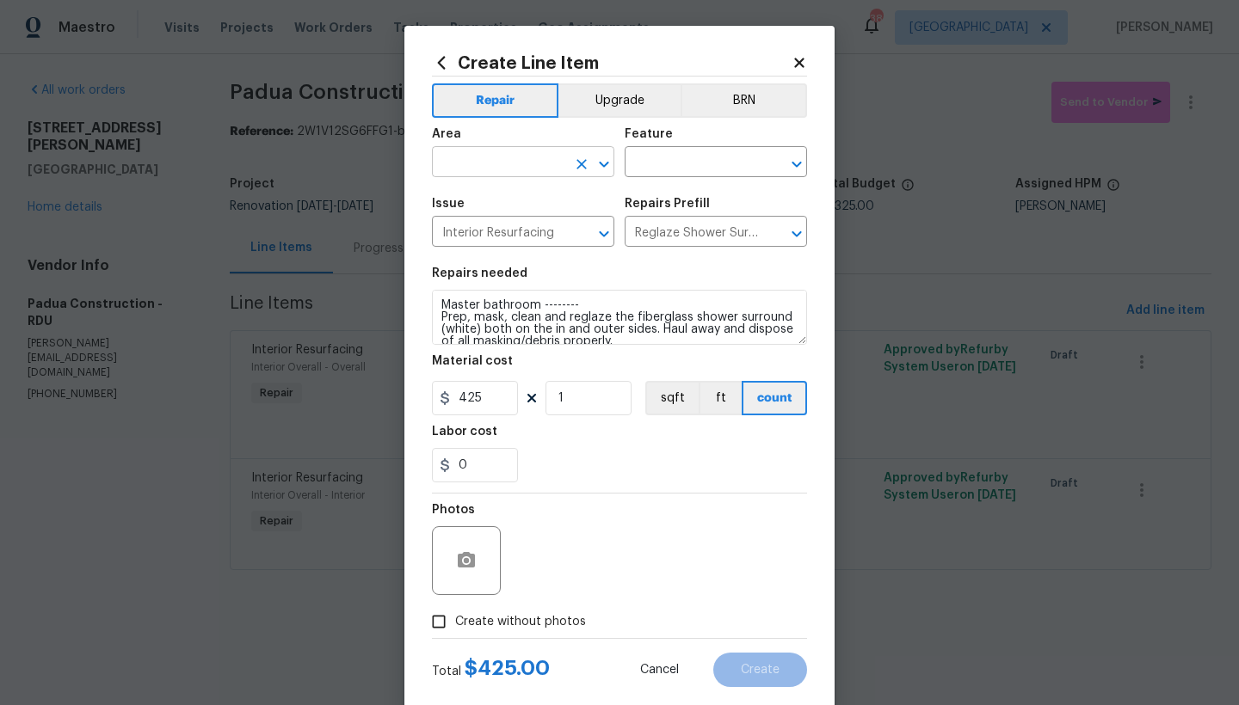
click at [471, 170] on input "text" at bounding box center [499, 164] width 134 height 27
click at [480, 239] on li "Interior Overall" at bounding box center [517, 230] width 182 height 28
type input "Interior Overall"
click at [704, 165] on input "text" at bounding box center [691, 164] width 134 height 27
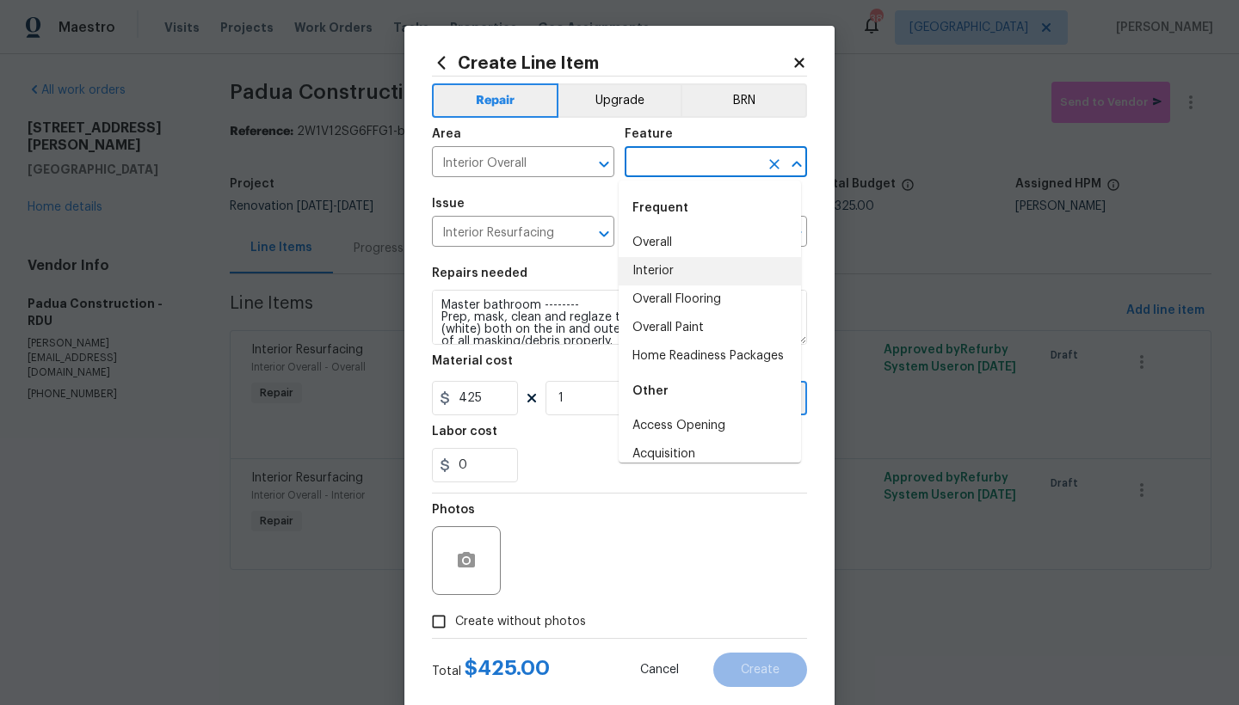
drag, startPoint x: 645, startPoint y: 275, endPoint x: 640, endPoint y: 286, distance: 12.3
click at [645, 275] on li "Interior" at bounding box center [709, 271] width 182 height 28
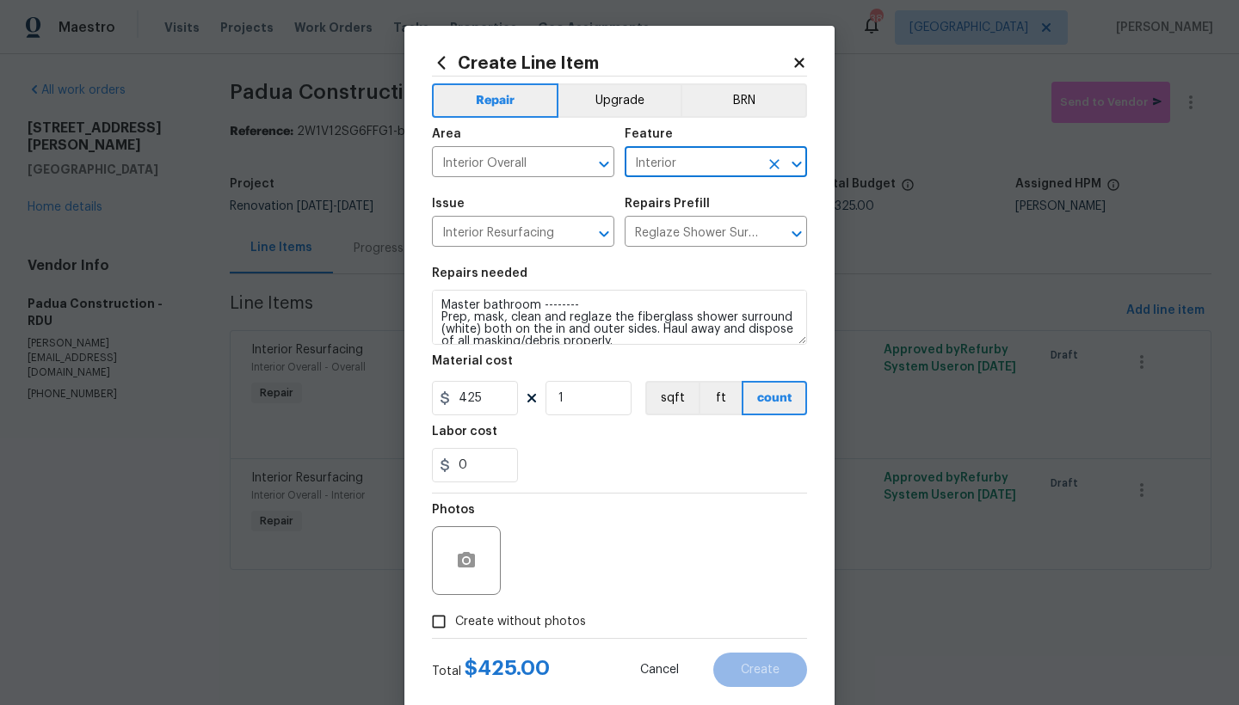
click at [514, 623] on span "Create without photos" at bounding box center [520, 622] width 131 height 18
click at [455, 623] on input "Create without photos" at bounding box center [438, 622] width 33 height 33
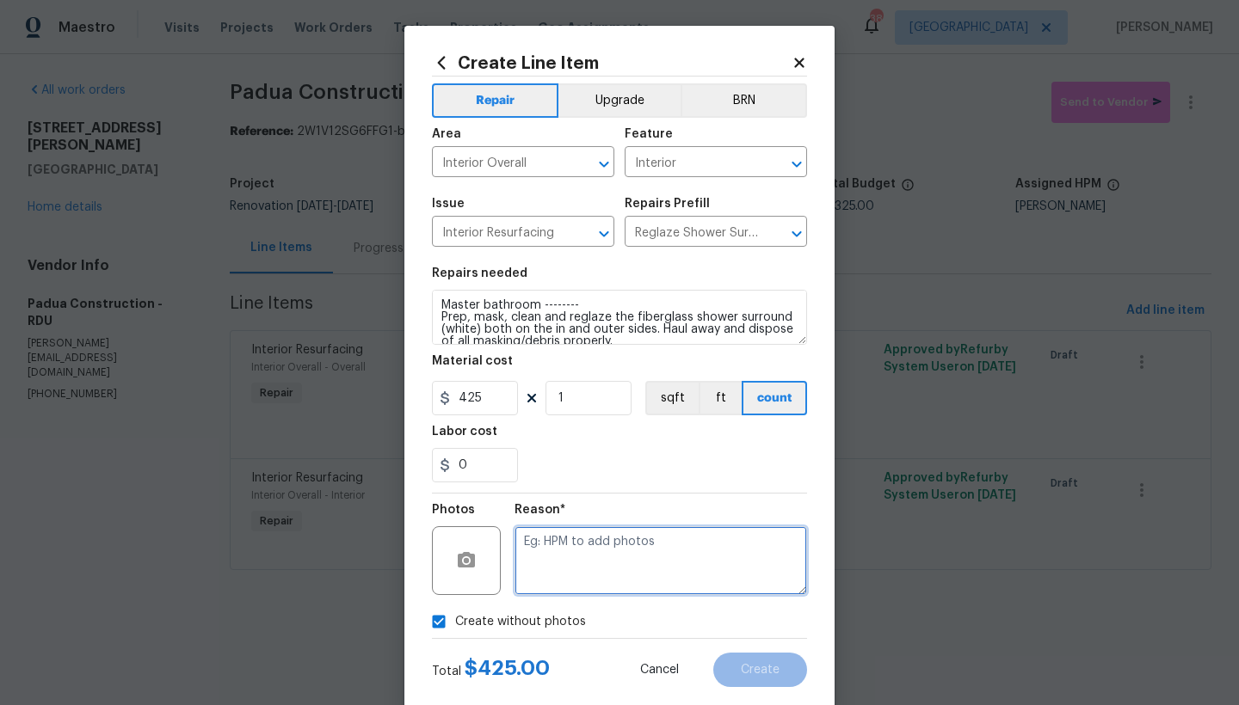
click at [567, 557] on textarea at bounding box center [660, 560] width 292 height 69
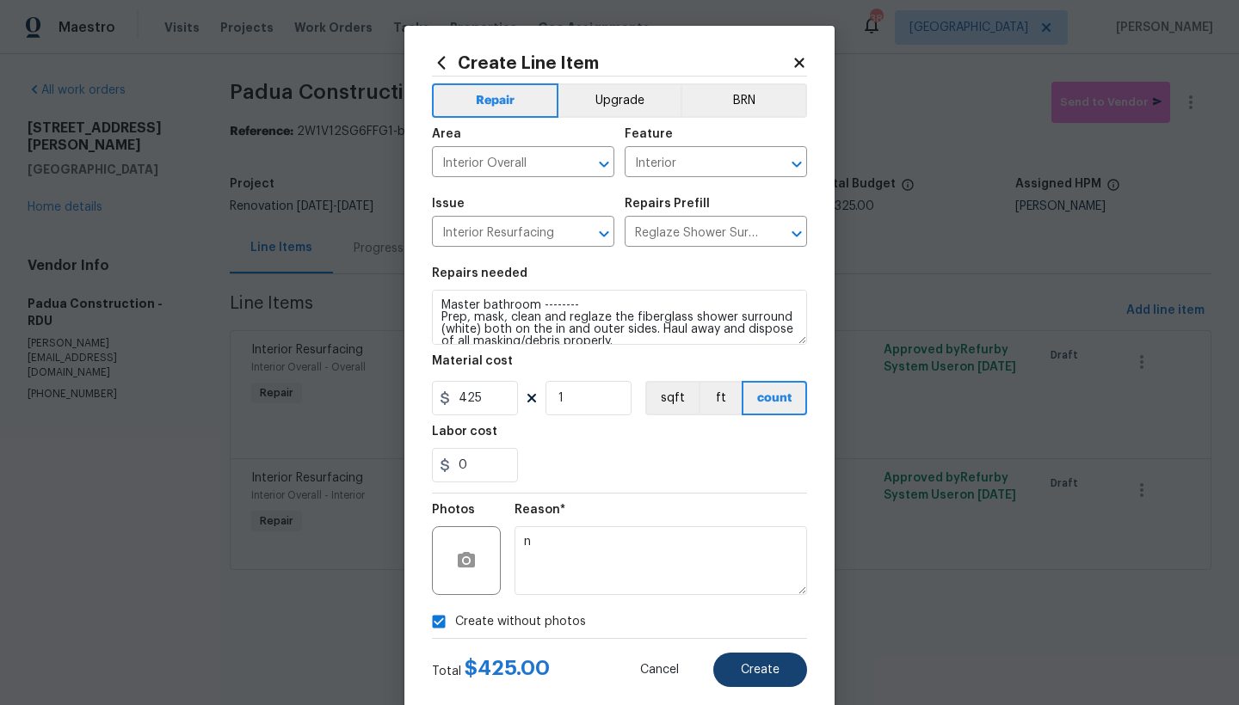
click at [752, 674] on span "Create" at bounding box center [760, 670] width 39 height 13
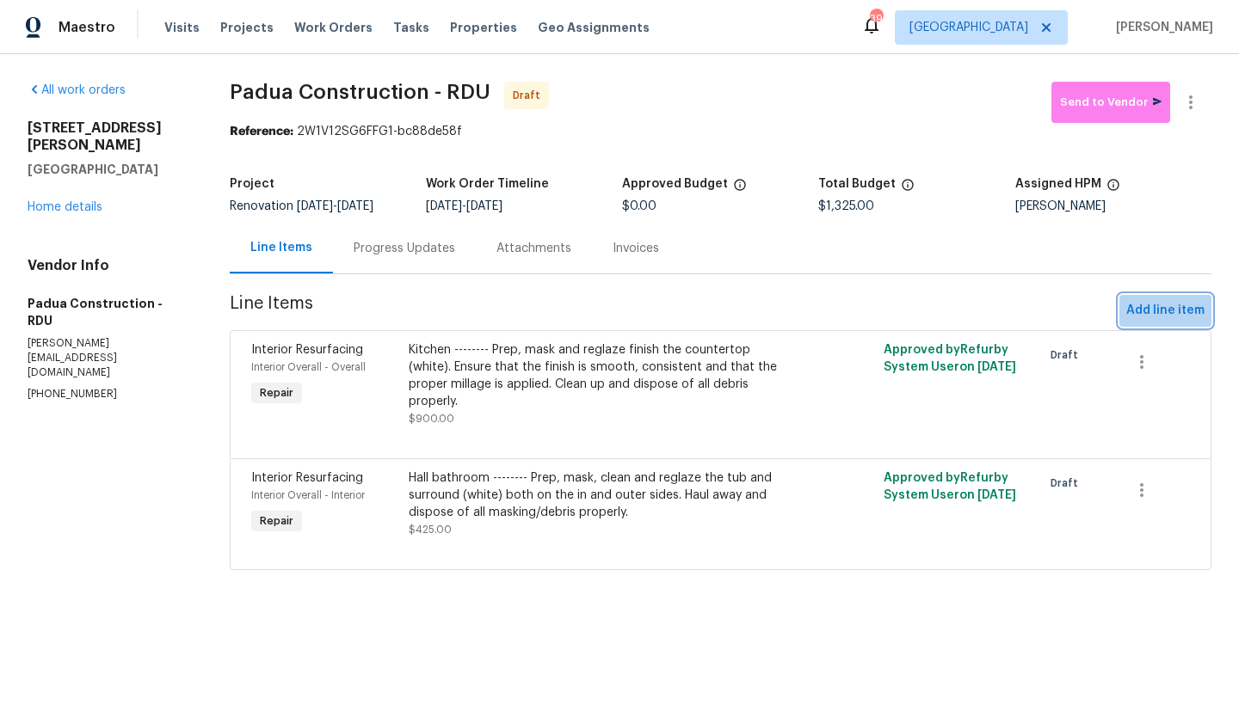
click at [1172, 322] on span "Add line item" at bounding box center [1165, 311] width 78 height 22
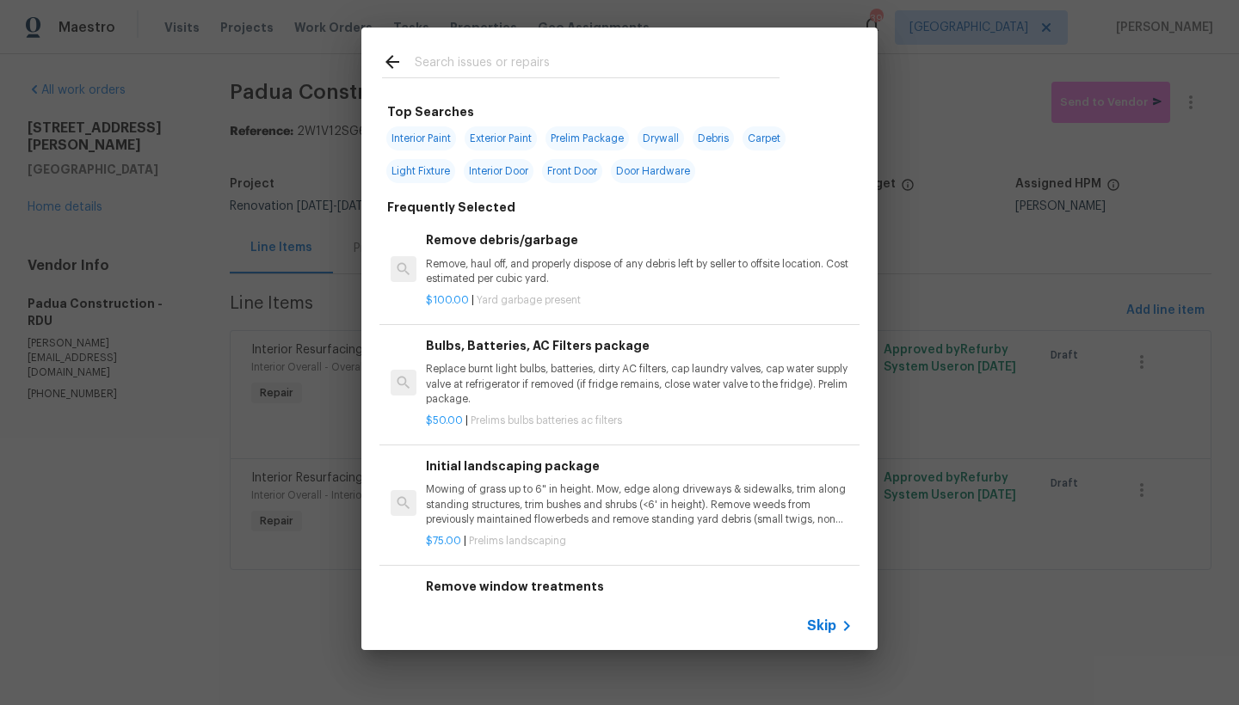
click at [515, 74] on input "text" at bounding box center [597, 65] width 365 height 26
click at [515, 58] on input "text" at bounding box center [597, 65] width 365 height 26
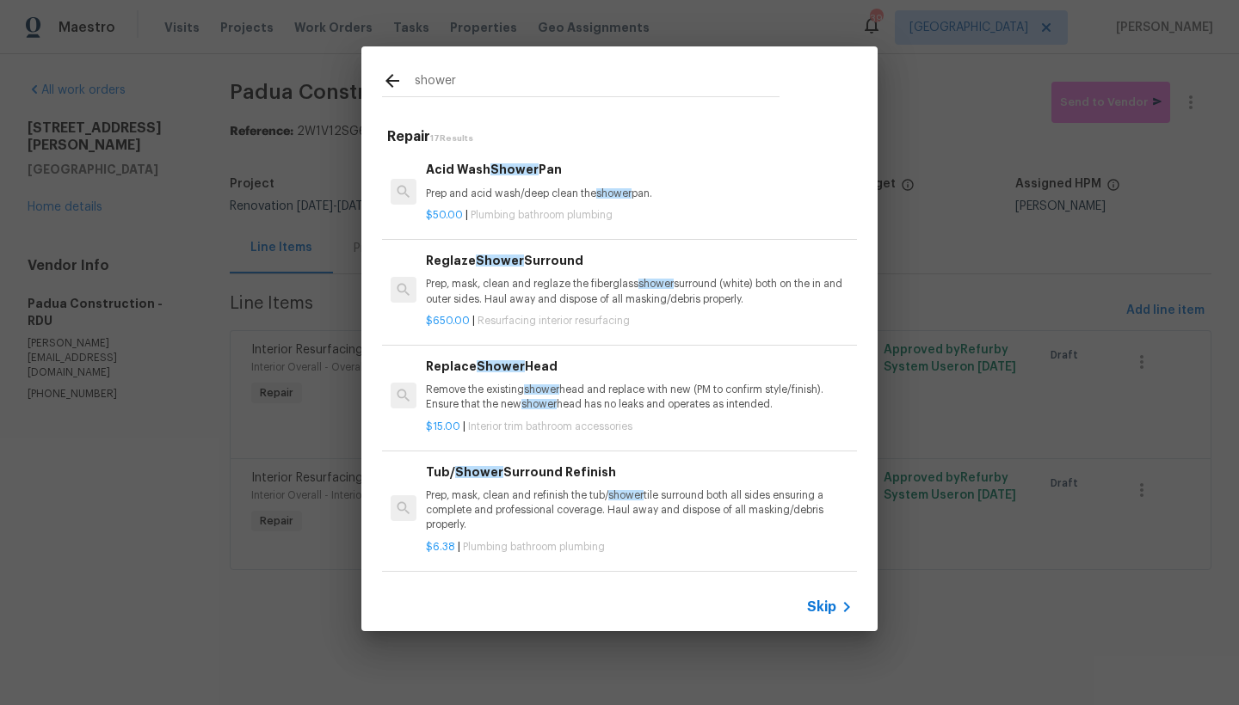
type input "shower"
click at [503, 294] on p "Prep, mask, clean and reglaze the fiberglass shower surround (white) both on th…" at bounding box center [639, 291] width 427 height 29
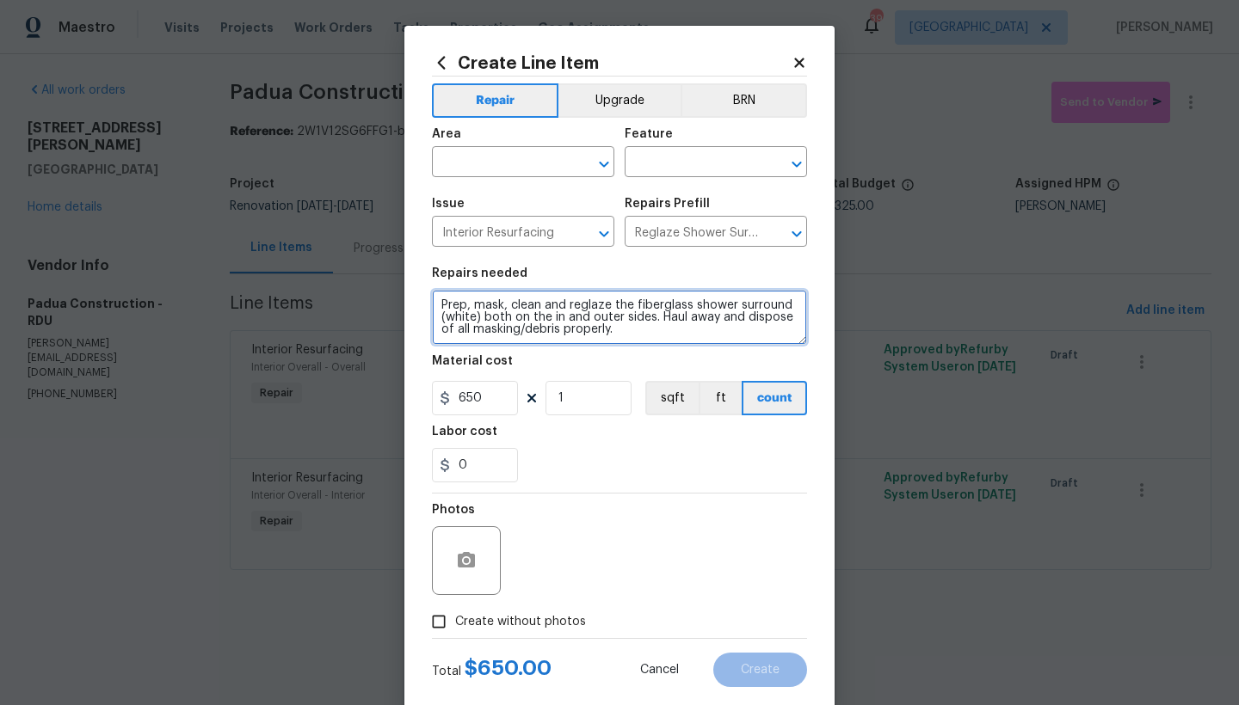
click at [432, 303] on textarea "Prep, mask, clean and reglaze the fiberglass shower surround (white) both on th…" at bounding box center [619, 317] width 375 height 55
click at [432, 301] on textarea "Prep, mask, clean and reglaze the fiberglass shower surround (white) both on th…" at bounding box center [619, 317] width 375 height 55
type textarea "Master bathroom ------ Prep, mask, clean and reglaze the fiberglass shower surr…"
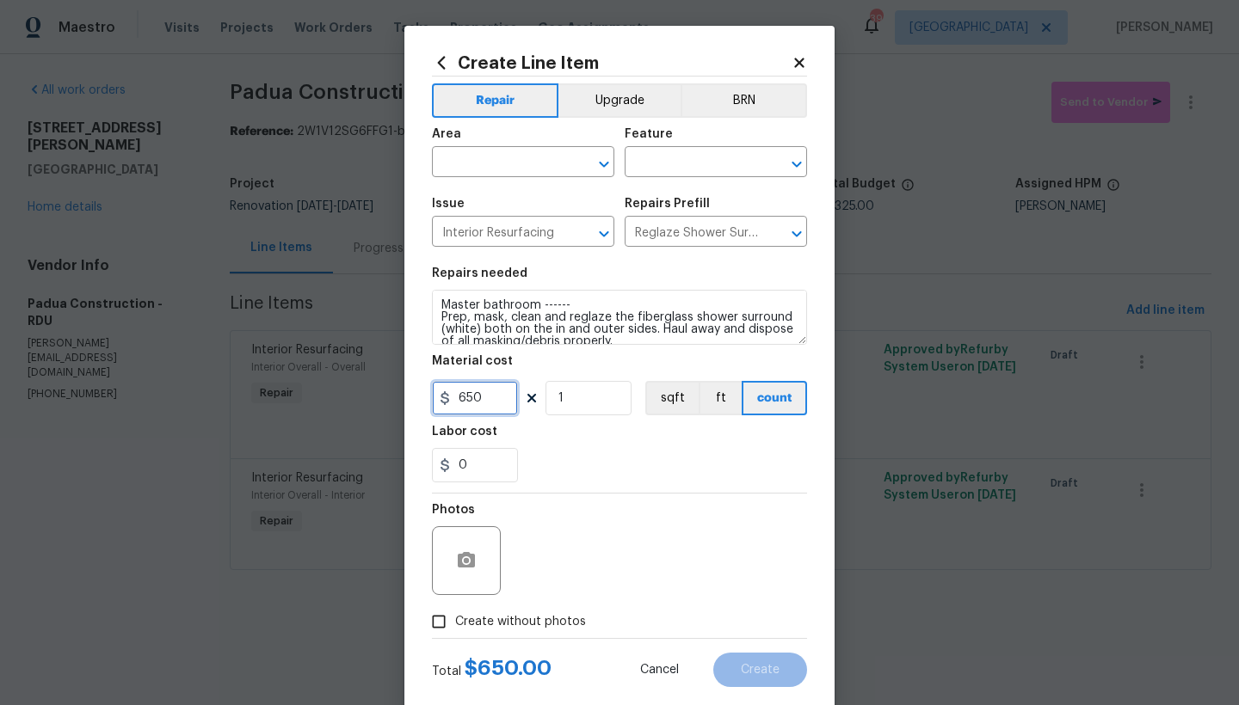
drag, startPoint x: 494, startPoint y: 403, endPoint x: 380, endPoint y: 399, distance: 113.6
click at [379, 403] on div "Create Line Item Repair Upgrade BRN Area ​ Feature ​ Issue Interior Resurfacing…" at bounding box center [619, 352] width 1239 height 705
type input "425"
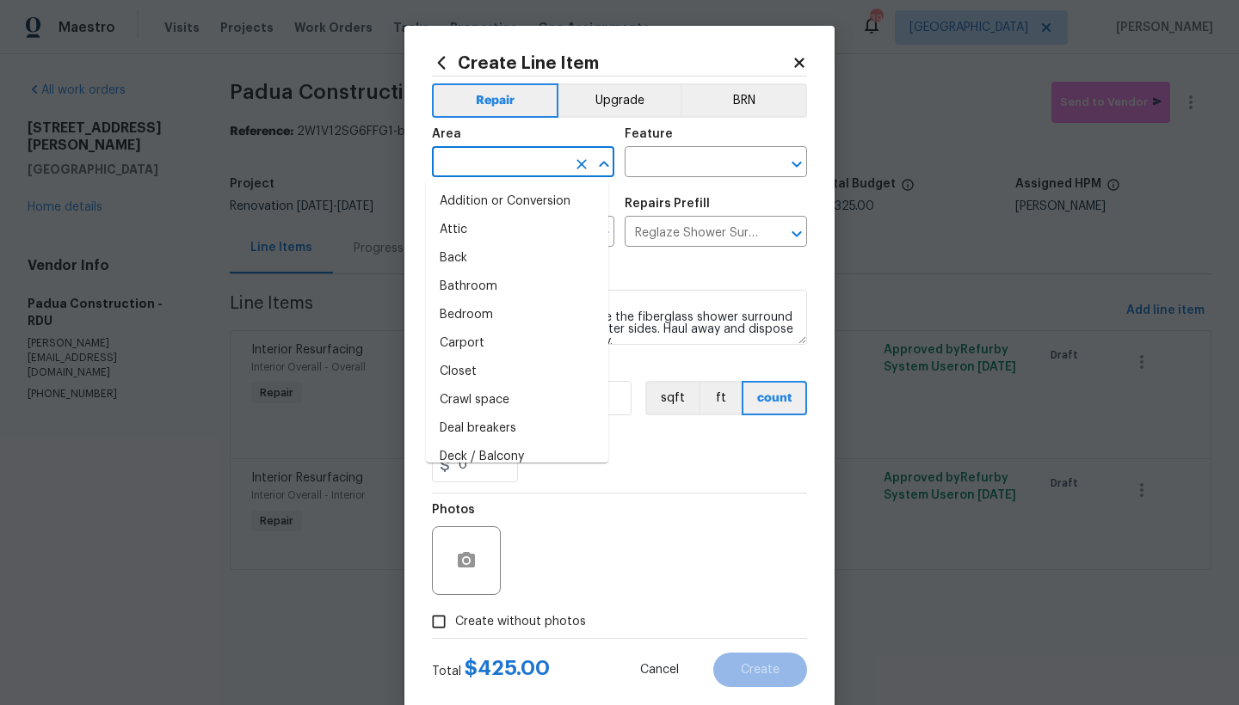
click at [496, 164] on input "text" at bounding box center [499, 164] width 134 height 27
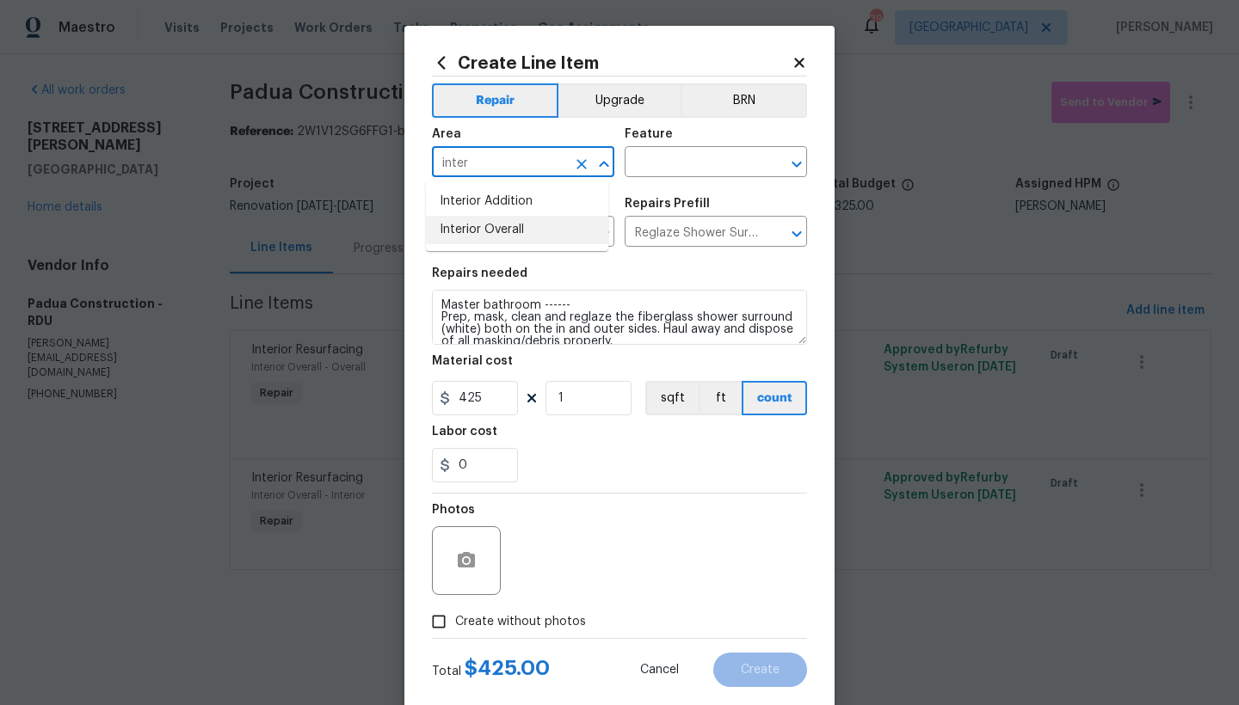
click at [482, 242] on li "Interior Overall" at bounding box center [517, 230] width 182 height 28
type input "Interior Overall"
click at [673, 159] on input "text" at bounding box center [691, 164] width 134 height 27
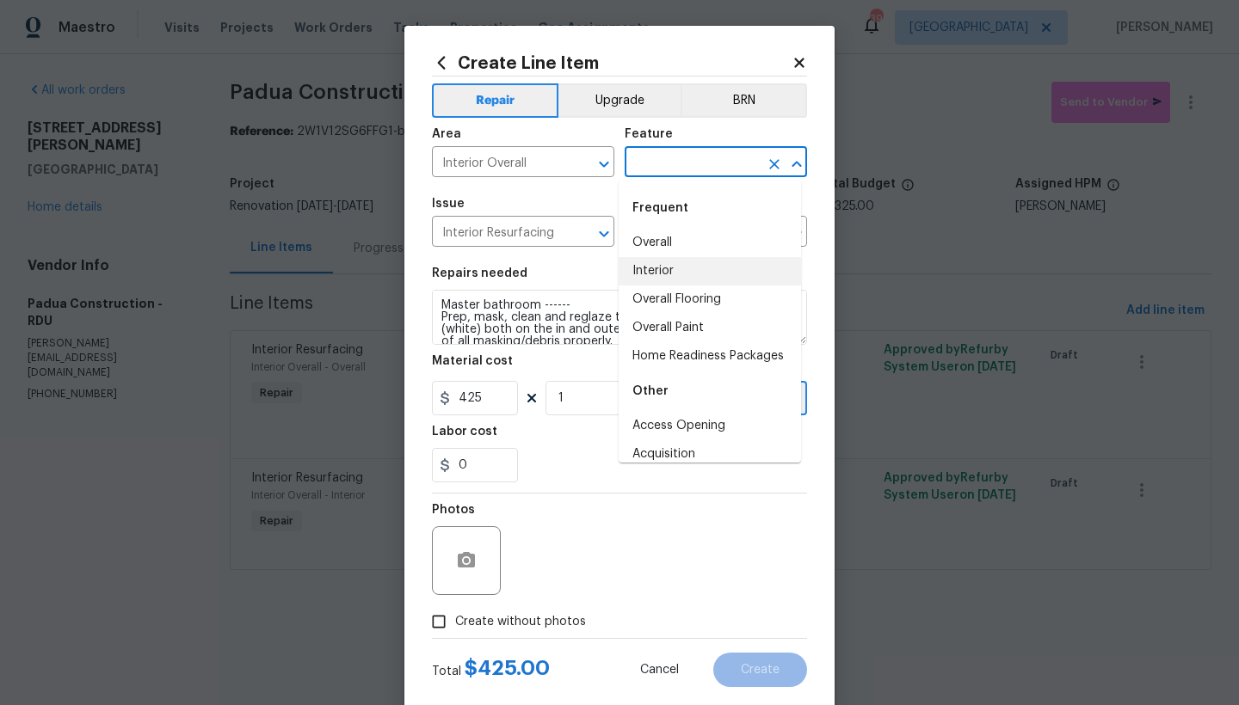
click at [641, 274] on li "Interior" at bounding box center [709, 271] width 182 height 28
type input "Interior"
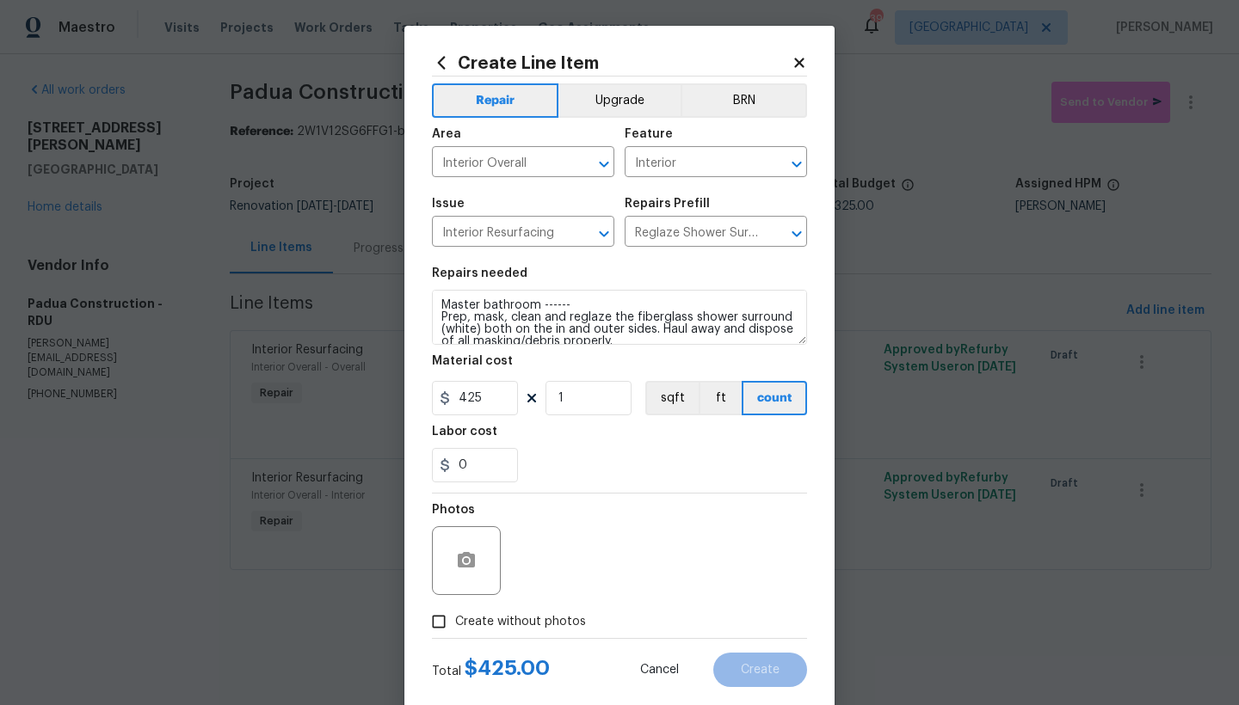
click at [459, 620] on span "Create without photos" at bounding box center [520, 622] width 131 height 18
click at [455, 620] on input "Create without photos" at bounding box center [438, 622] width 33 height 33
checkbox input "true"
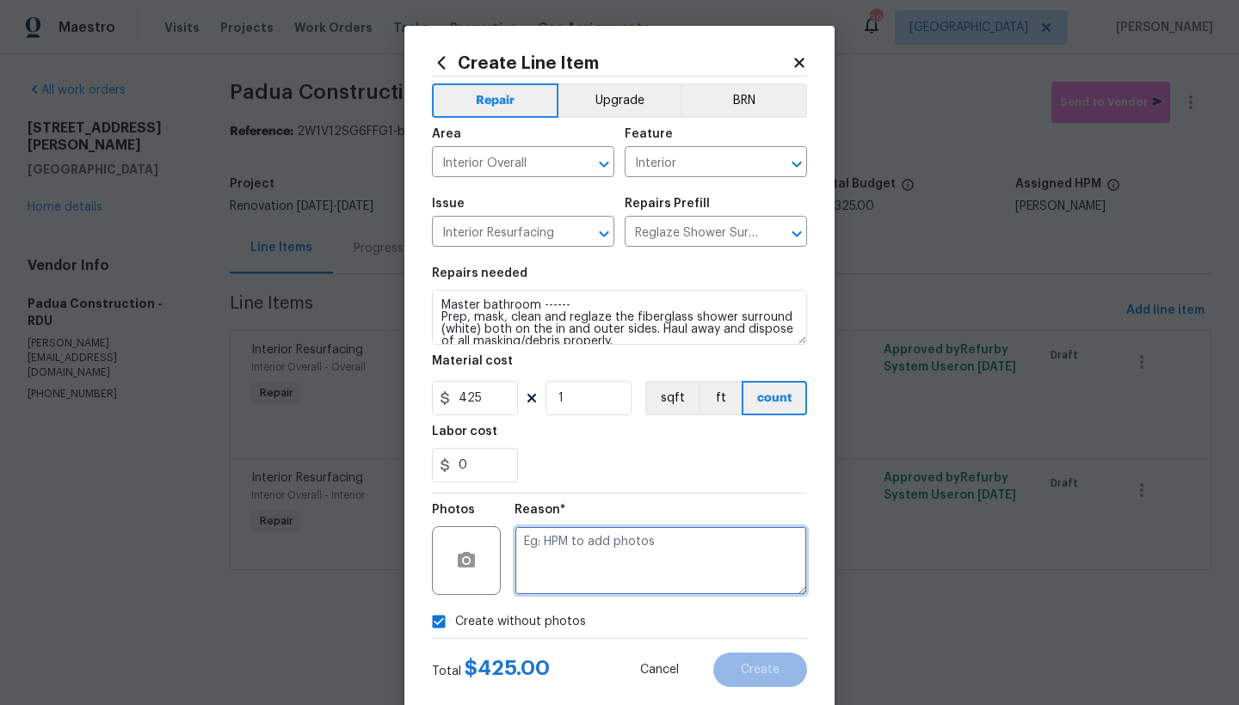
click at [552, 566] on textarea at bounding box center [660, 560] width 292 height 69
type textarea "n"
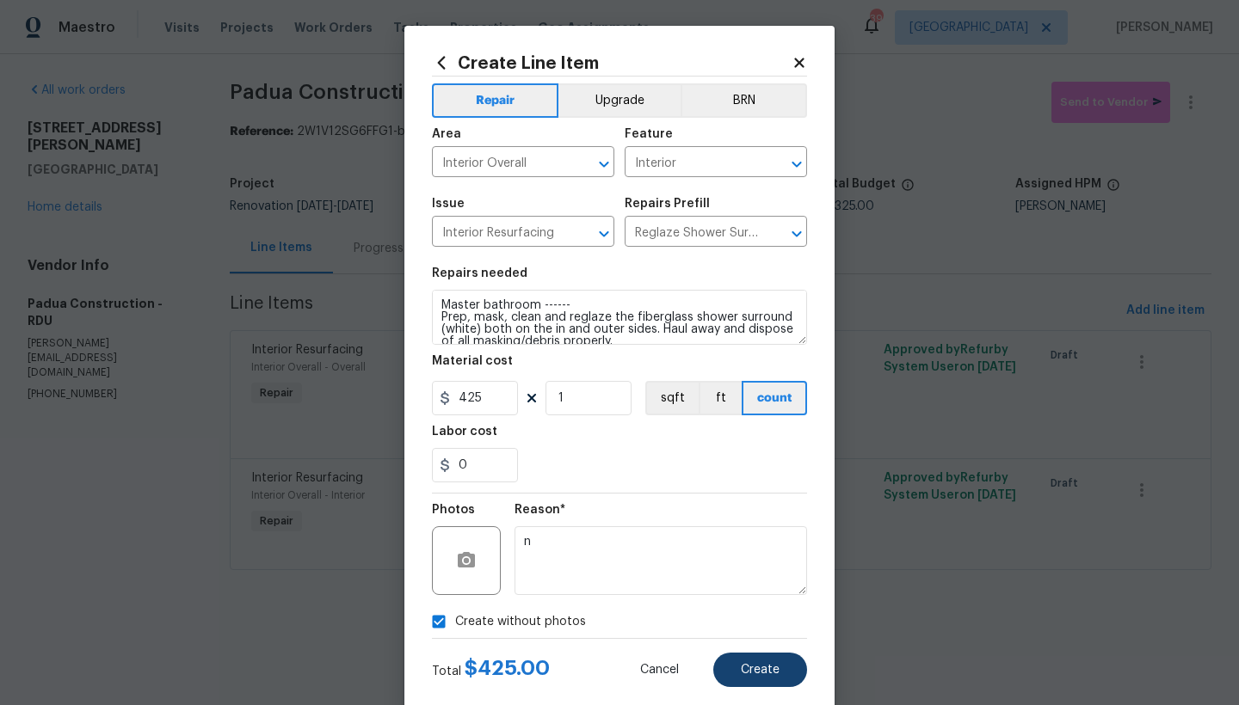
click at [766, 670] on span "Create" at bounding box center [760, 670] width 39 height 13
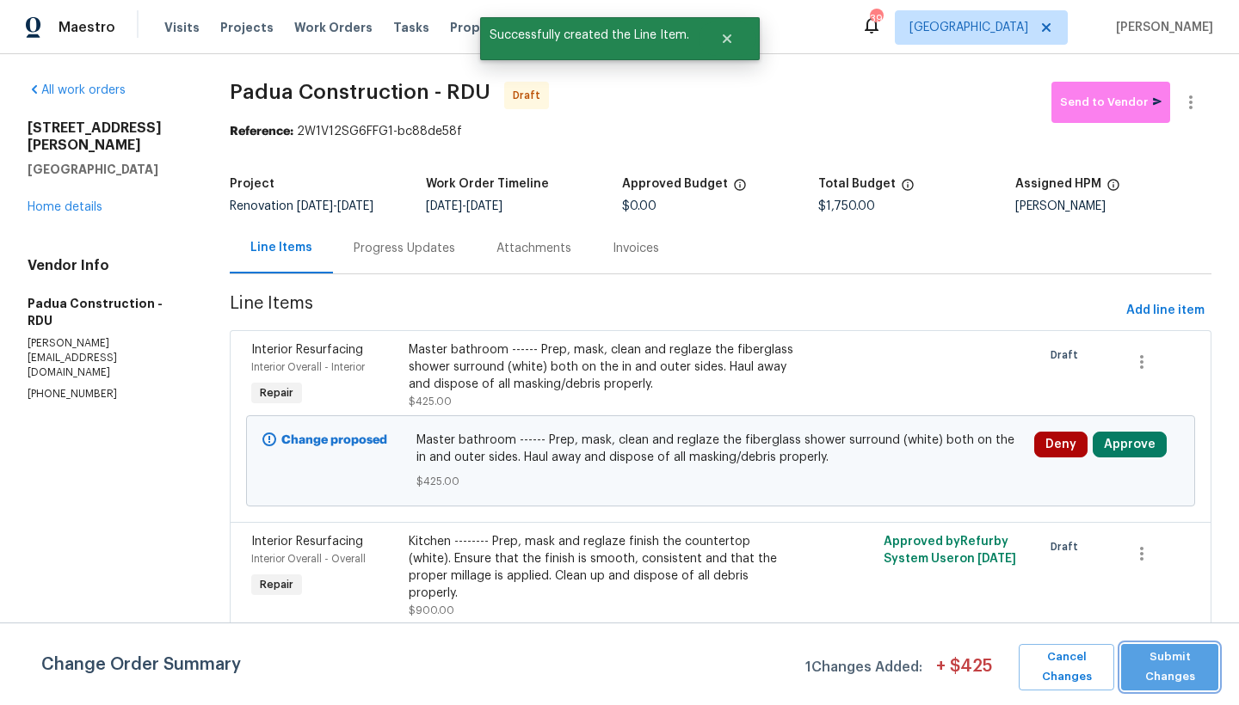
click at [1182, 678] on span "Submit Changes" at bounding box center [1169, 668] width 80 height 40
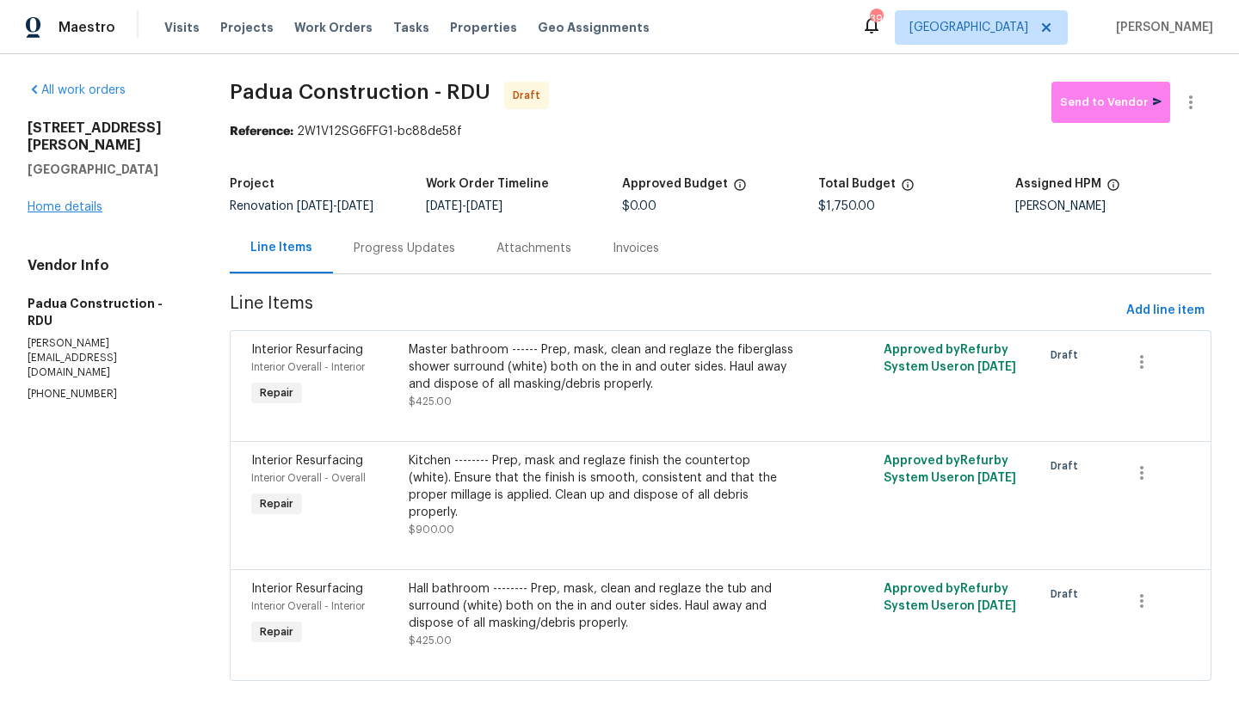
click at [67, 201] on link "Home details" at bounding box center [65, 207] width 75 height 12
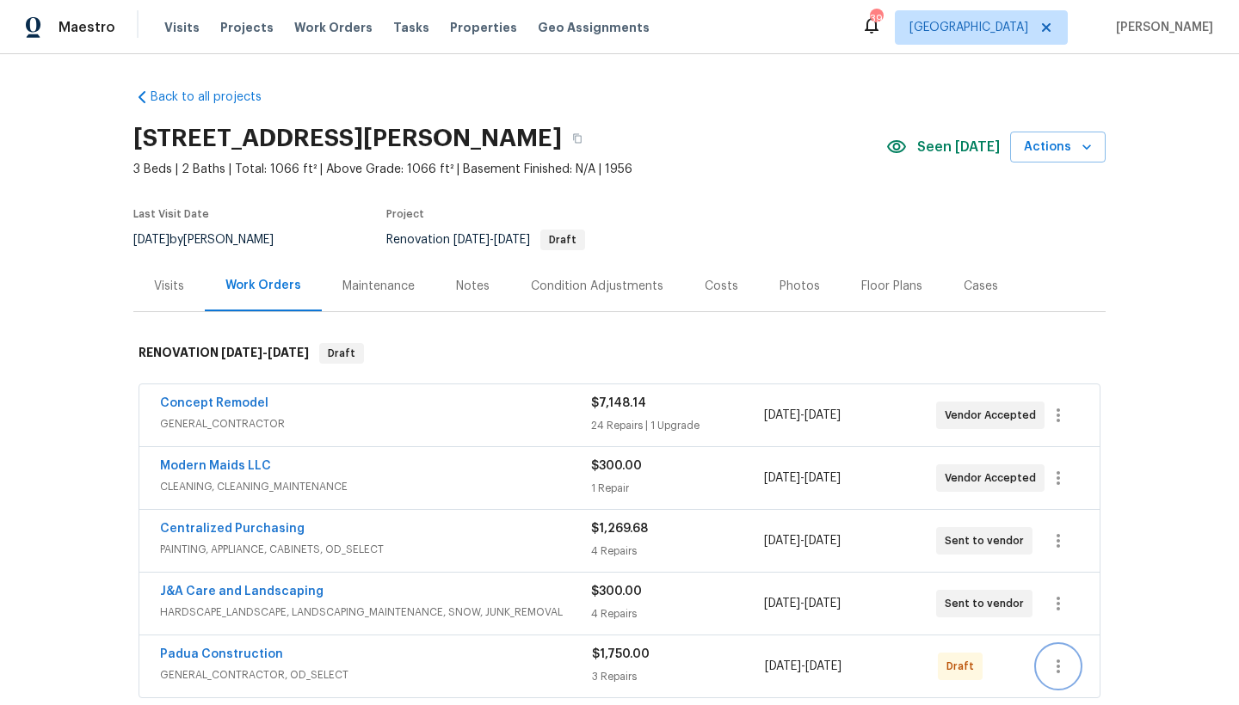
click at [1048, 664] on icon "button" at bounding box center [1058, 666] width 21 height 21
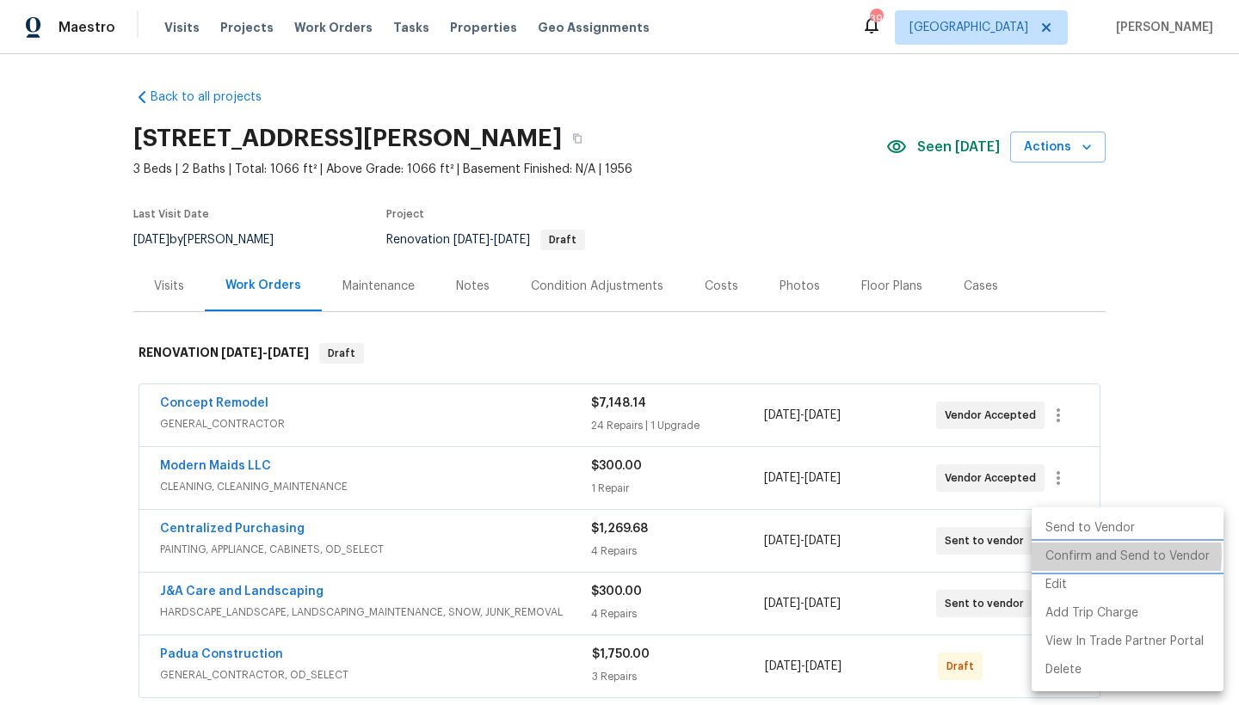
click at [1092, 555] on li "Confirm and Send to Vendor" at bounding box center [1127, 557] width 192 height 28
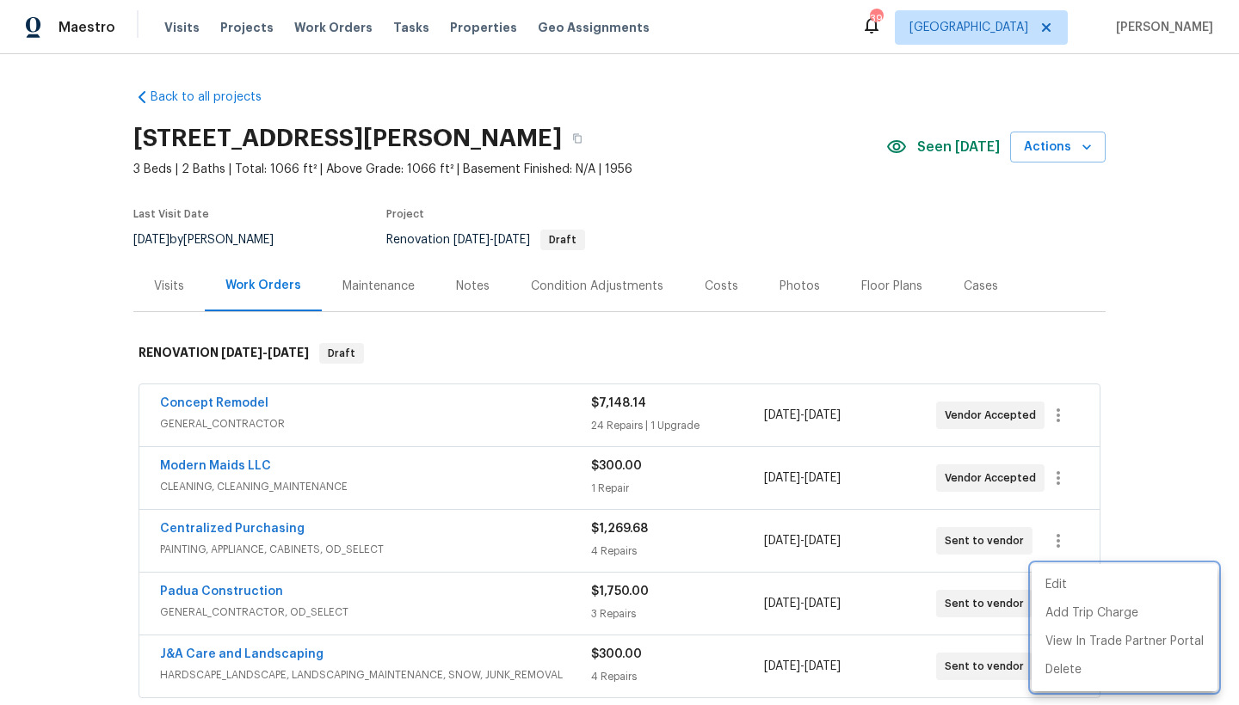
click at [249, 590] on div at bounding box center [619, 352] width 1239 height 705
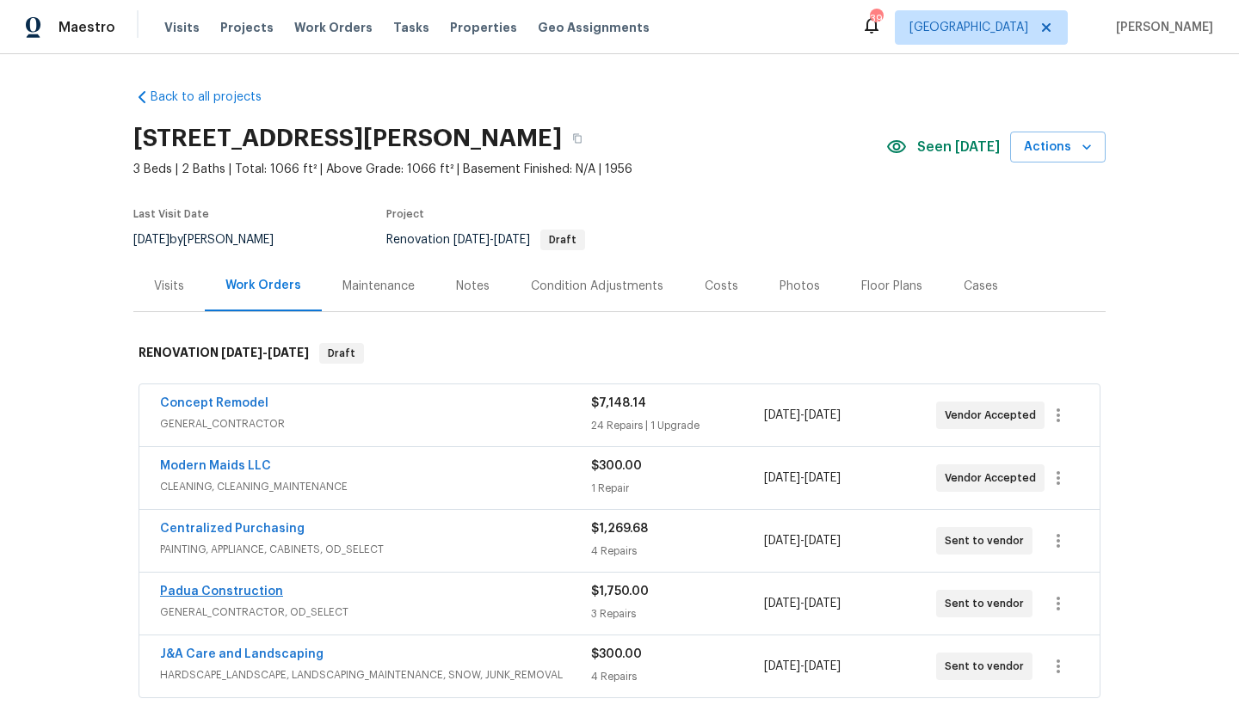
click at [255, 591] on link "Padua Construction" at bounding box center [221, 592] width 123 height 12
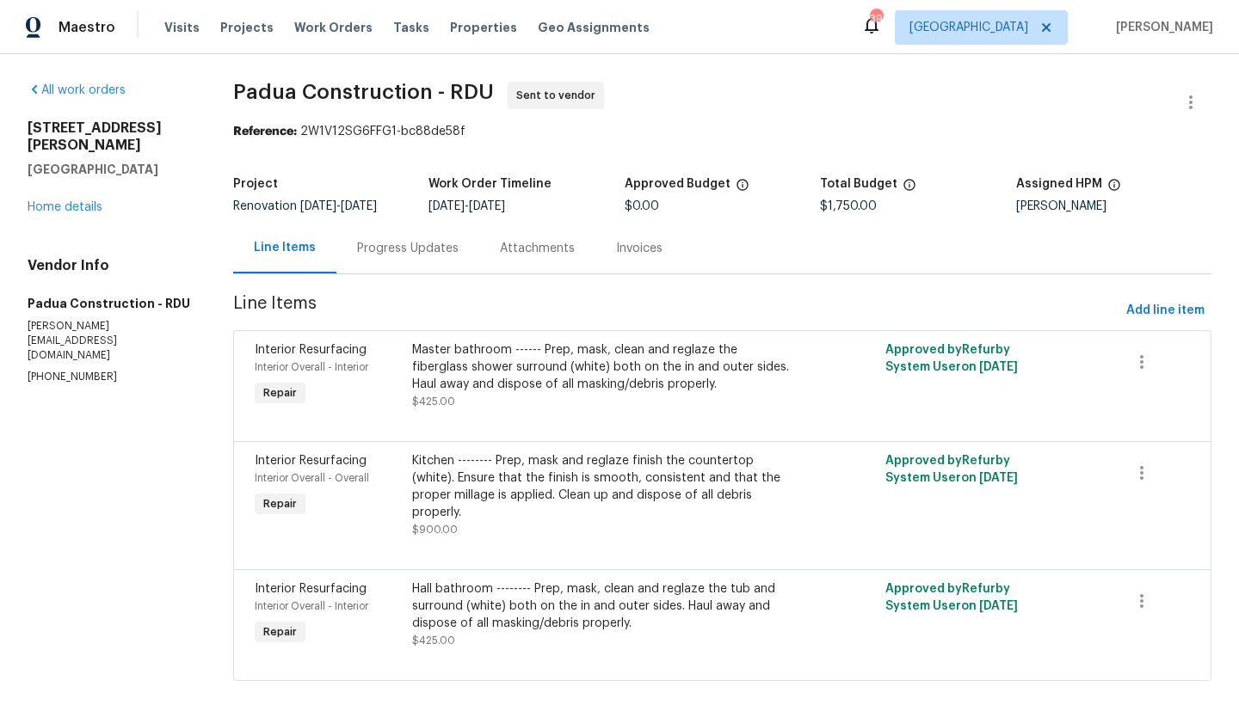
click at [488, 509] on div "Kitchen -------- Prep, mask and reglaze finish the countertop (white). Ensure t…" at bounding box center [604, 486] width 384 height 69
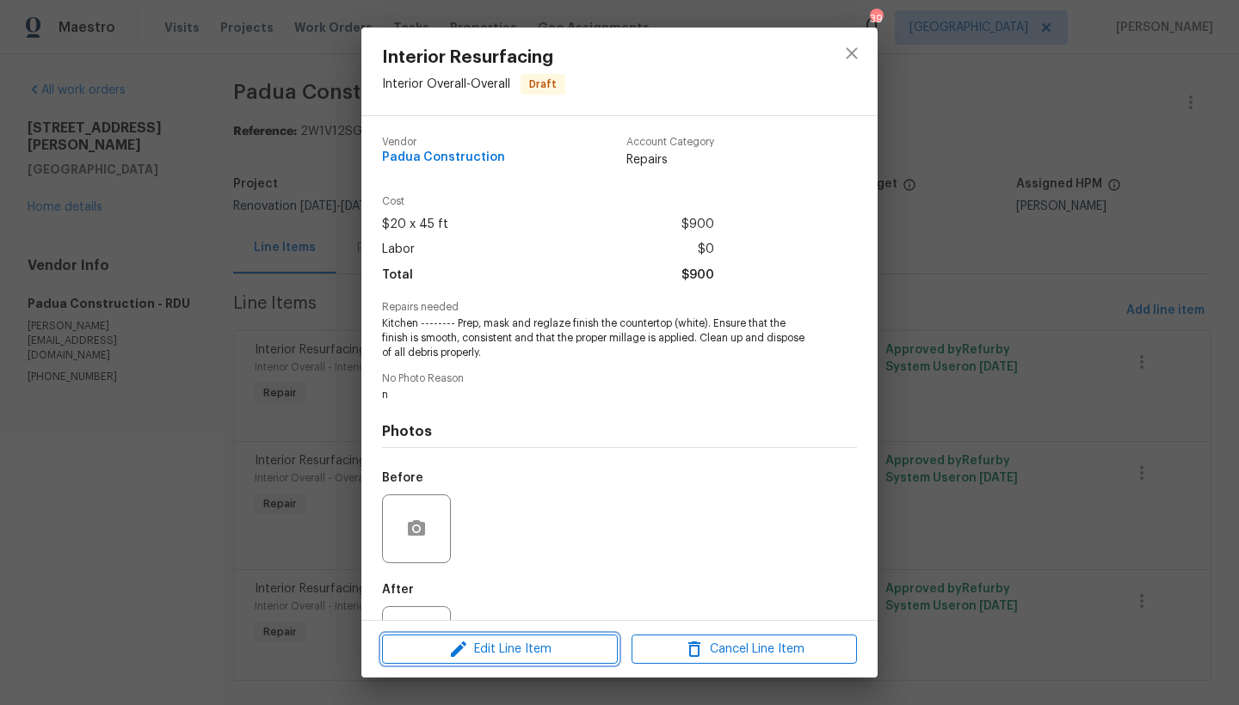
click at [469, 664] on div "Edit Line Item Cancel Line Item" at bounding box center [619, 650] width 516 height 58
click at [514, 656] on span "Edit Line Item" at bounding box center [499, 650] width 225 height 22
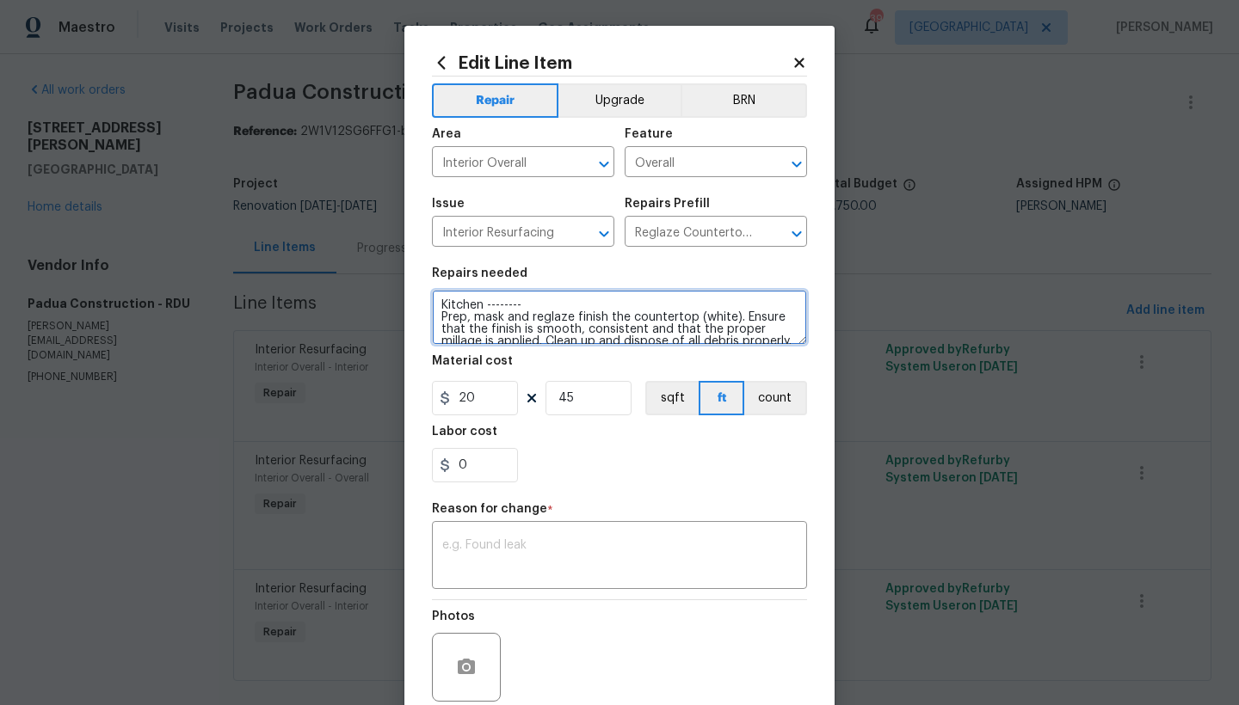
click at [528, 313] on textarea "Kitchen -------- Prep, mask and reglaze finish the countertop (white). Ensure t…" at bounding box center [619, 317] width 375 height 55
click at [524, 305] on textarea "Kitchen -------- Prep, mask and reglaze finish the countertop (white). Ensure t…" at bounding box center [619, 317] width 375 height 55
type textarea "Kitchen --------Remove the Tape around the sink-----Remove any tape residue----…"
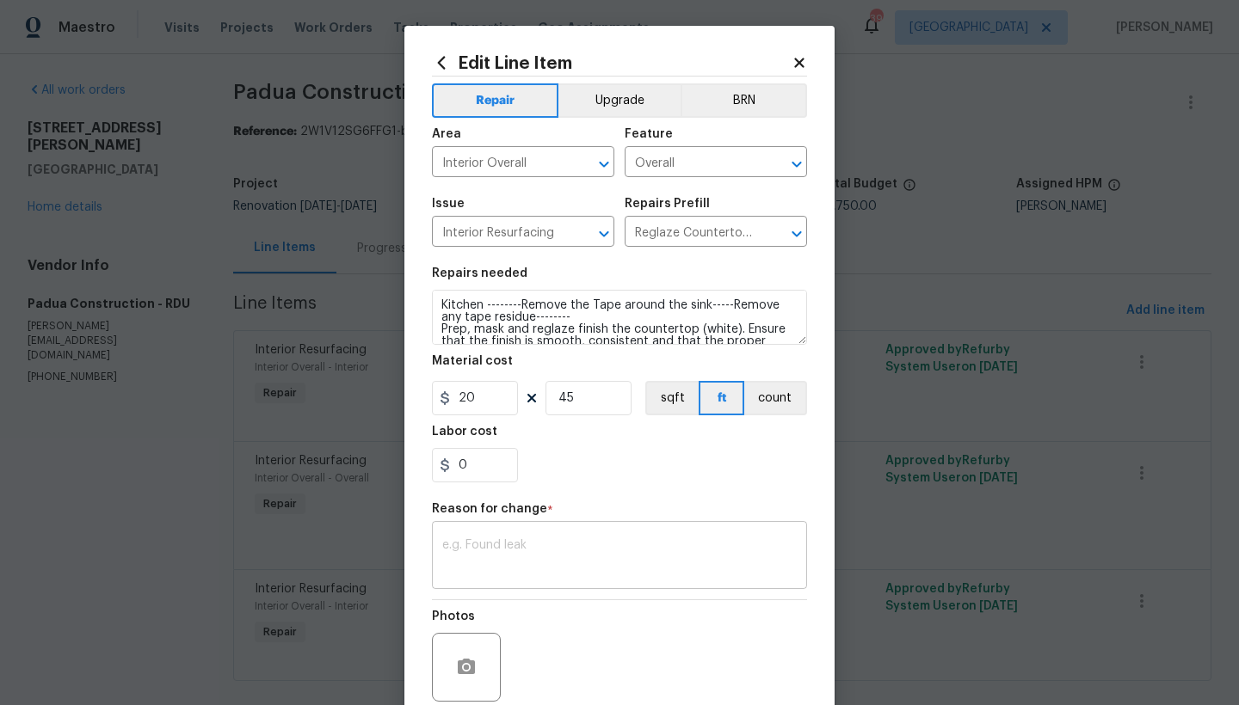
click at [530, 540] on textarea at bounding box center [619, 557] width 354 height 36
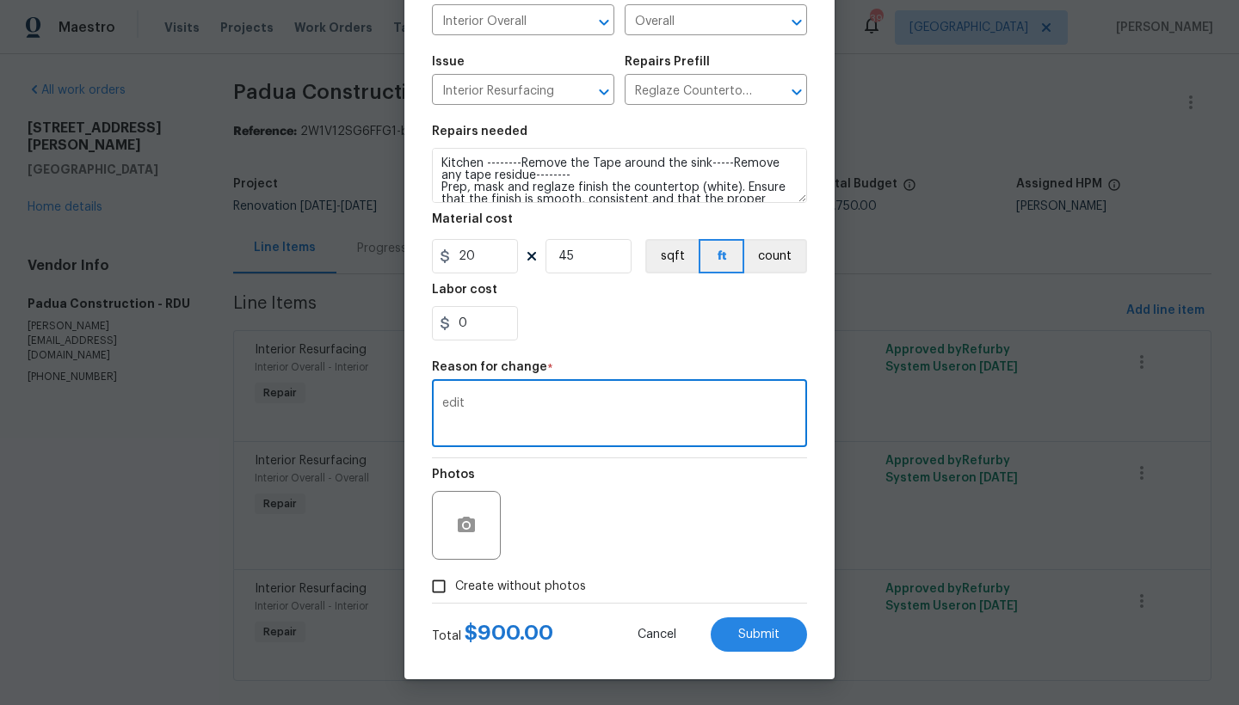
type textarea "edit"
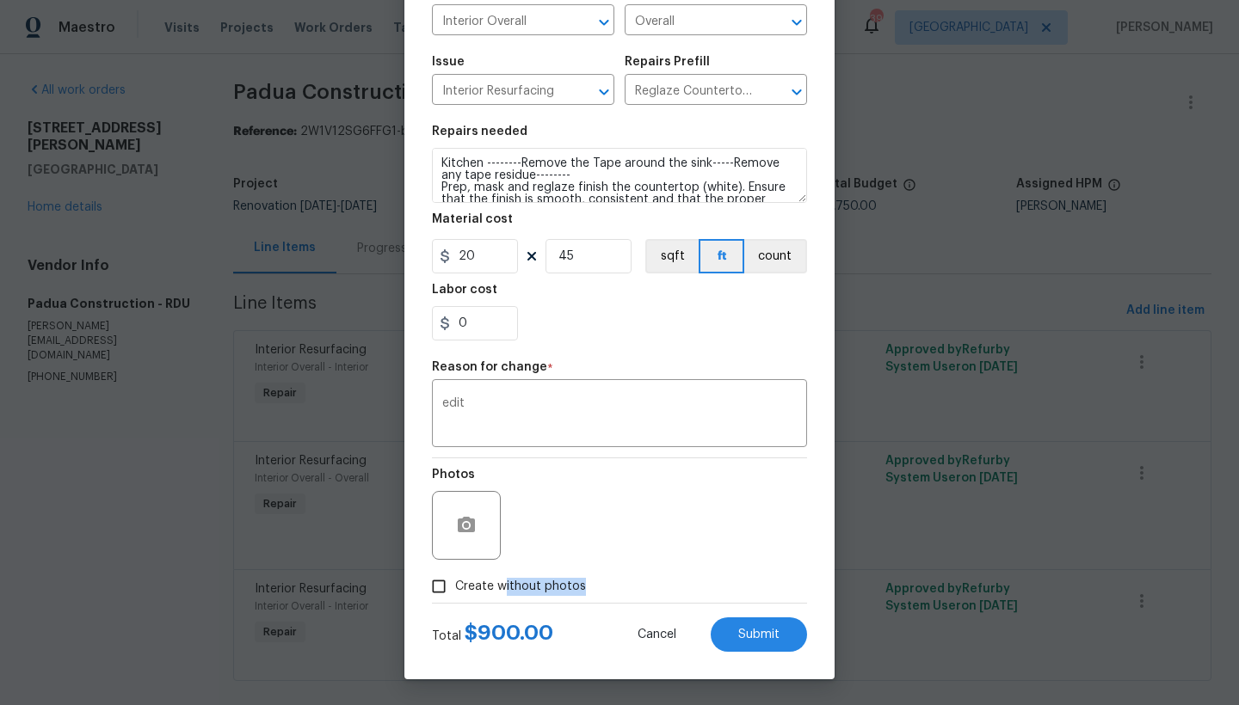
click at [495, 594] on span "Create without photos" at bounding box center [520, 587] width 131 height 18
click at [455, 594] on input "Create without photos" at bounding box center [438, 586] width 33 height 33
checkbox input "true"
click at [746, 636] on span "Submit" at bounding box center [758, 635] width 41 height 13
type textarea "Kitchen -------- Prep, mask and reglaze finish the countertop (white). Ensure t…"
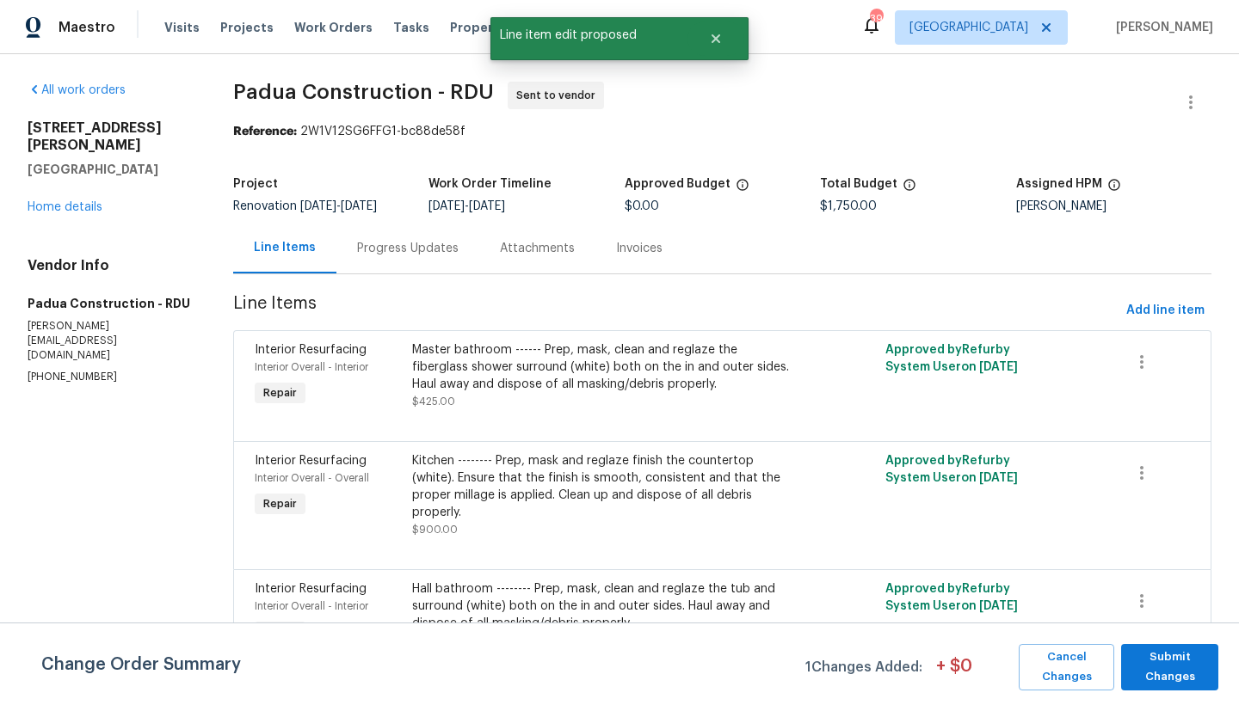
scroll to position [0, 0]
click at [1173, 660] on span "Submit Changes" at bounding box center [1169, 668] width 80 height 40
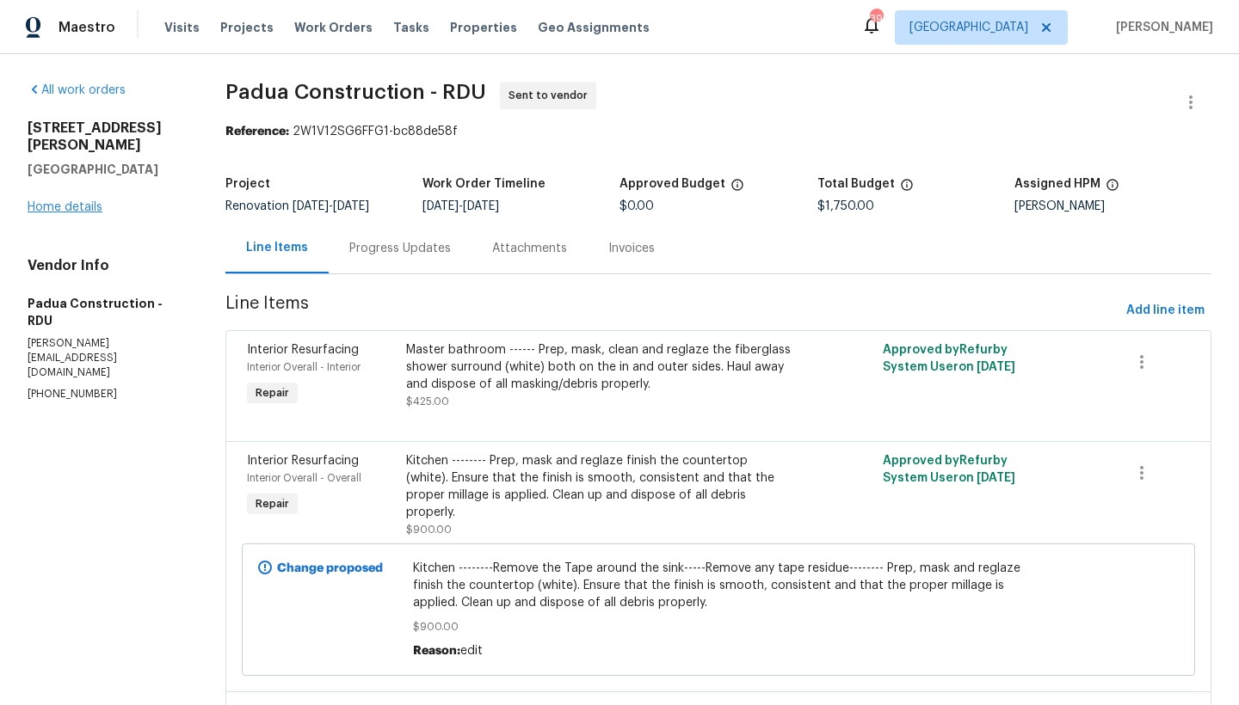
click at [91, 201] on link "Home details" at bounding box center [65, 207] width 75 height 12
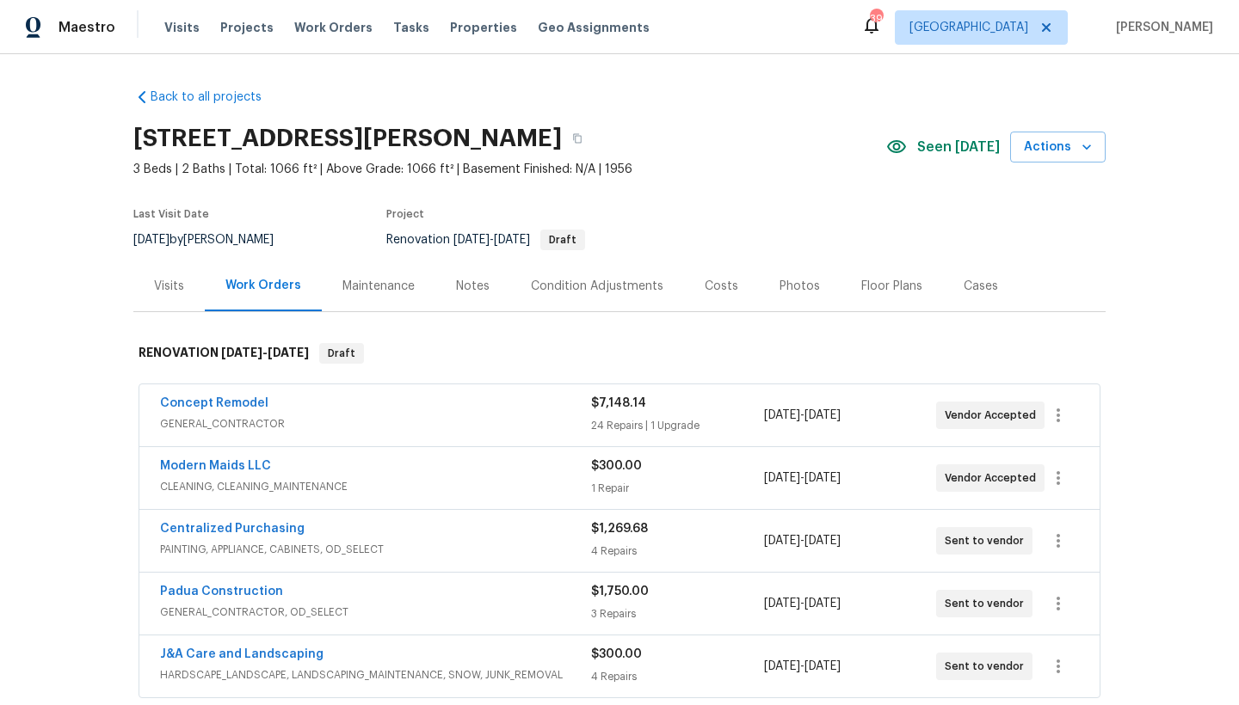
scroll to position [3, 0]
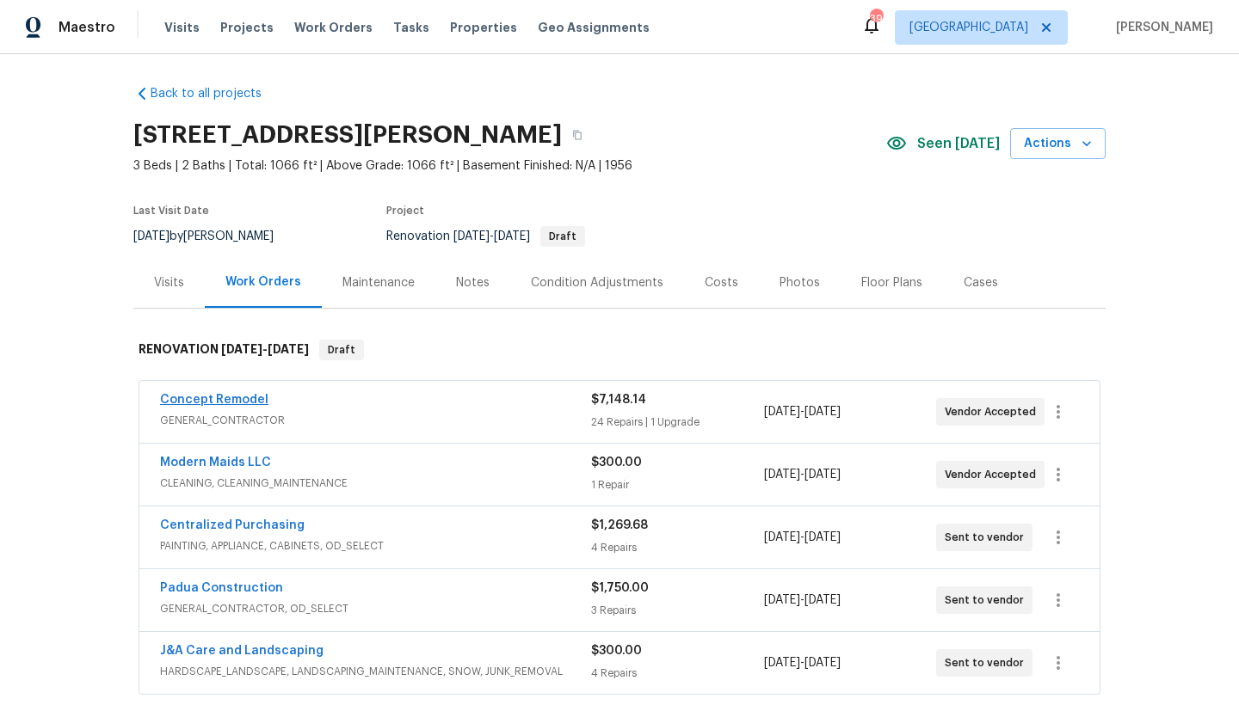
click at [251, 403] on link "Concept Remodel" at bounding box center [214, 400] width 108 height 12
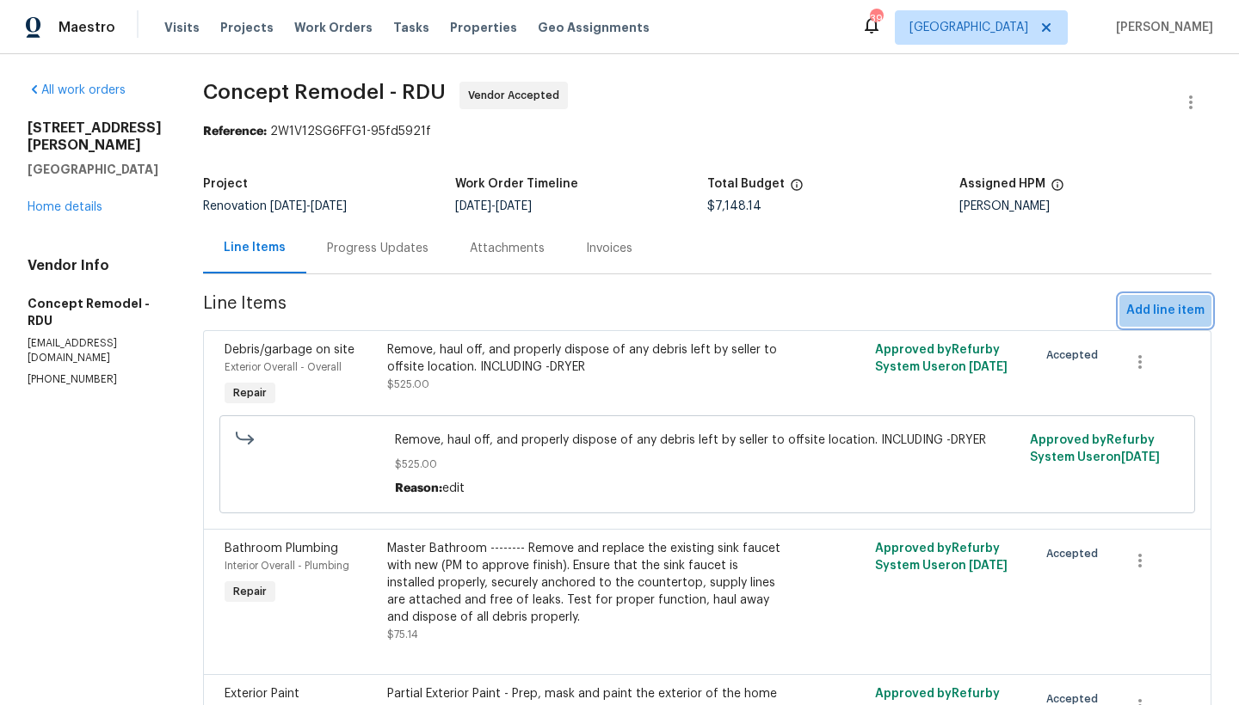
click at [1160, 315] on span "Add line item" at bounding box center [1165, 311] width 78 height 22
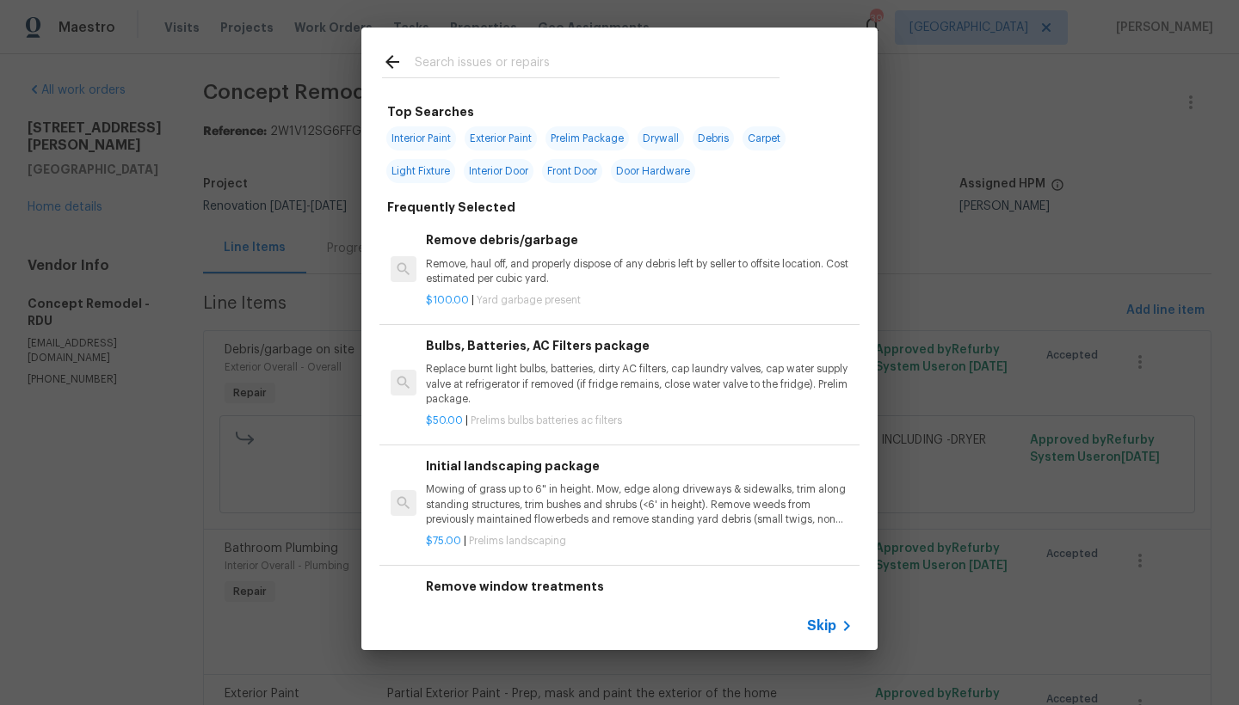
click at [594, 58] on input "text" at bounding box center [597, 65] width 365 height 26
click at [496, 108] on div "Top Searches Interior Paint Exterior Paint Prelim Package Drywall Debris Carpet…" at bounding box center [619, 717] width 475 height 1230
click at [501, 65] on input "text" at bounding box center [597, 65] width 365 height 26
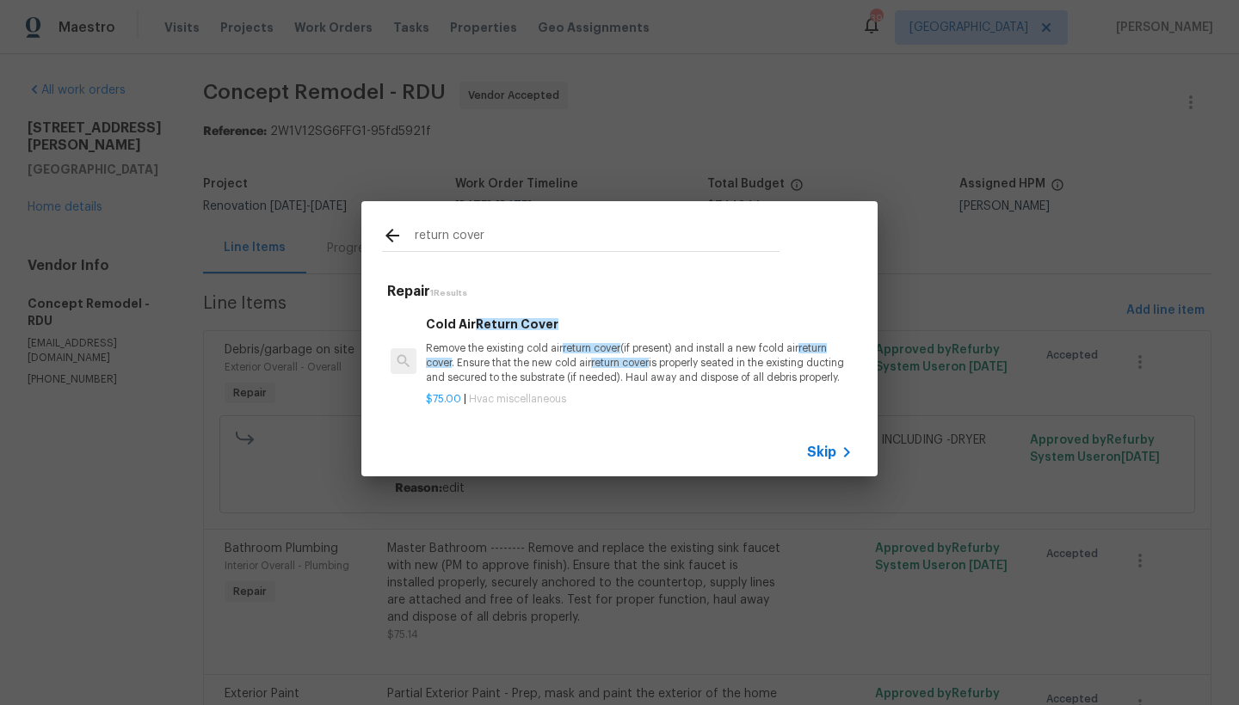
type input "return cover"
click at [554, 379] on p "Remove the existing cold air return cover (if present) and install a new fcold …" at bounding box center [639, 363] width 427 height 44
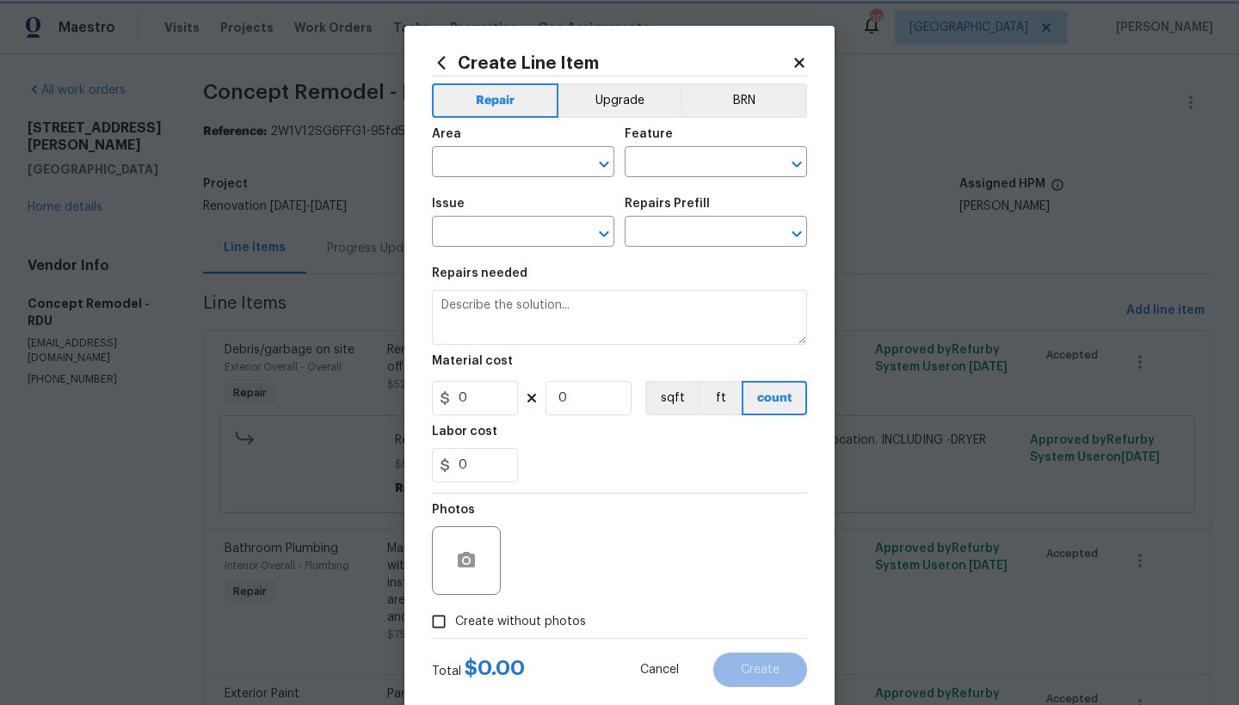
type input "HVAC"
type input "HVAC Extras"
type textarea "Remove the existing cold air return cover (if present) and install a new fcold …"
type input "1"
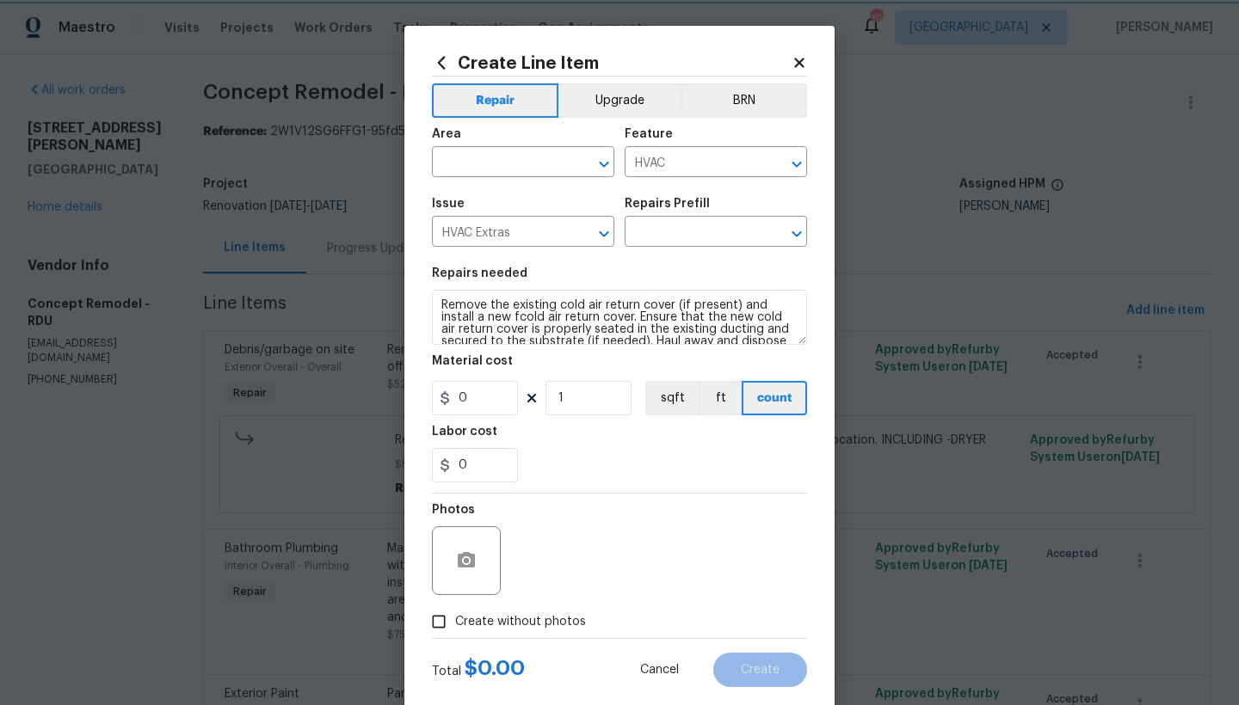
type input "Cold Air Return Cover $75.00"
type input "75"
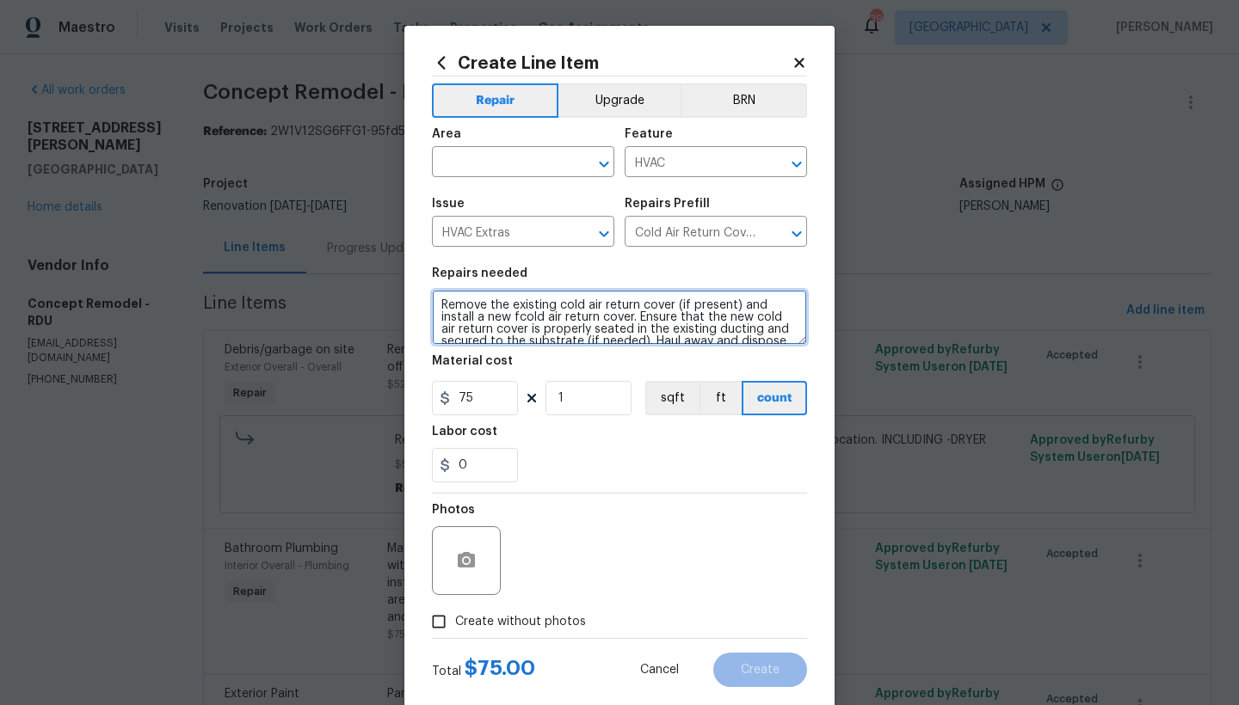
click at [596, 301] on textarea "Remove the existing cold air return cover (if present) and install a new fcold …" at bounding box center [619, 317] width 375 height 55
type textarea "Remove the existing cold air HVAC return cover (if present) and install a new f…"
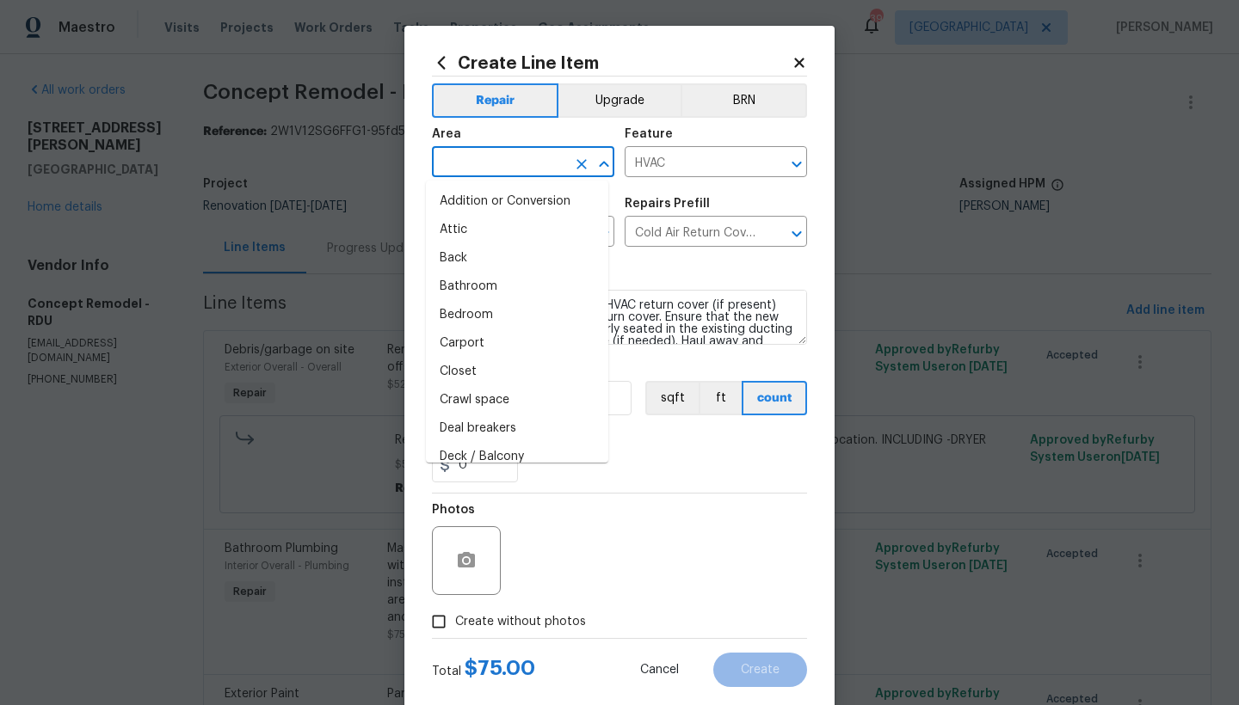
click at [481, 166] on input "text" at bounding box center [499, 164] width 134 height 27
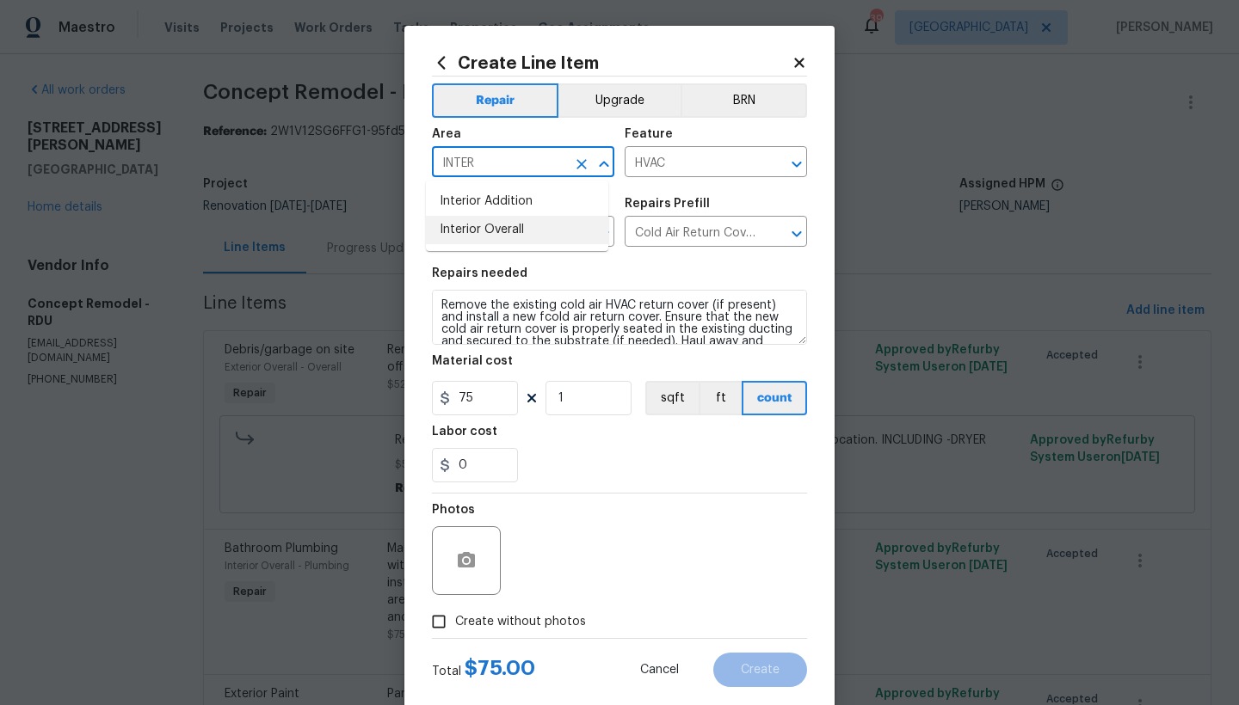
click at [477, 233] on li "Interior Overall" at bounding box center [517, 230] width 182 height 28
type input "Interior Overall"
drag, startPoint x: 446, startPoint y: 620, endPoint x: 449, endPoint y: 591, distance: 29.4
click at [445, 618] on input "Create without photos" at bounding box center [438, 622] width 33 height 33
checkbox input "true"
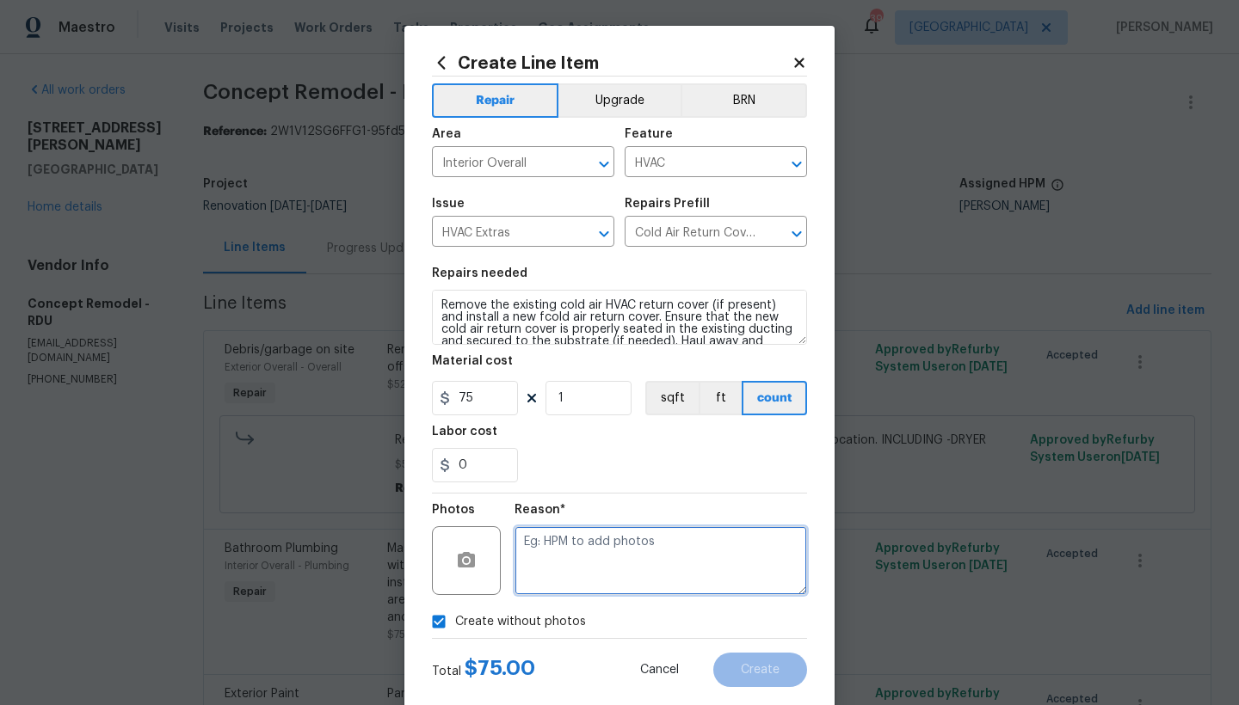
click at [557, 547] on textarea at bounding box center [660, 560] width 292 height 69
type textarea "n"
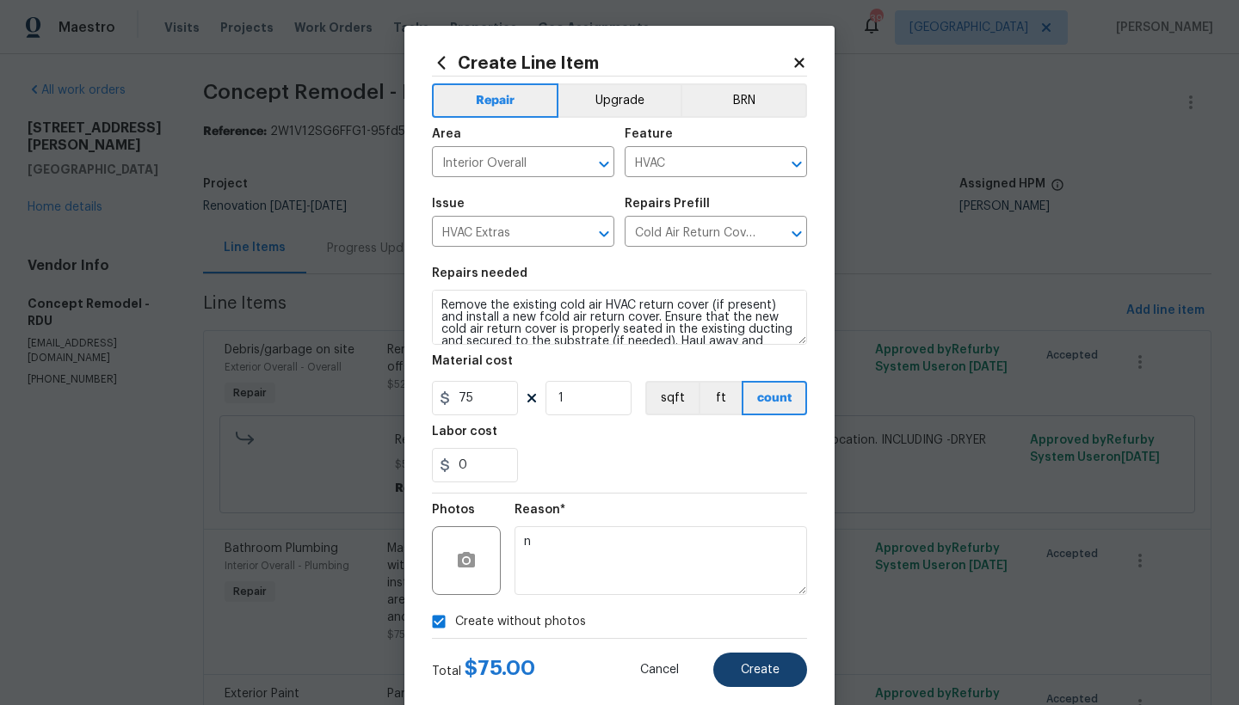
click at [731, 660] on button "Create" at bounding box center [760, 670] width 94 height 34
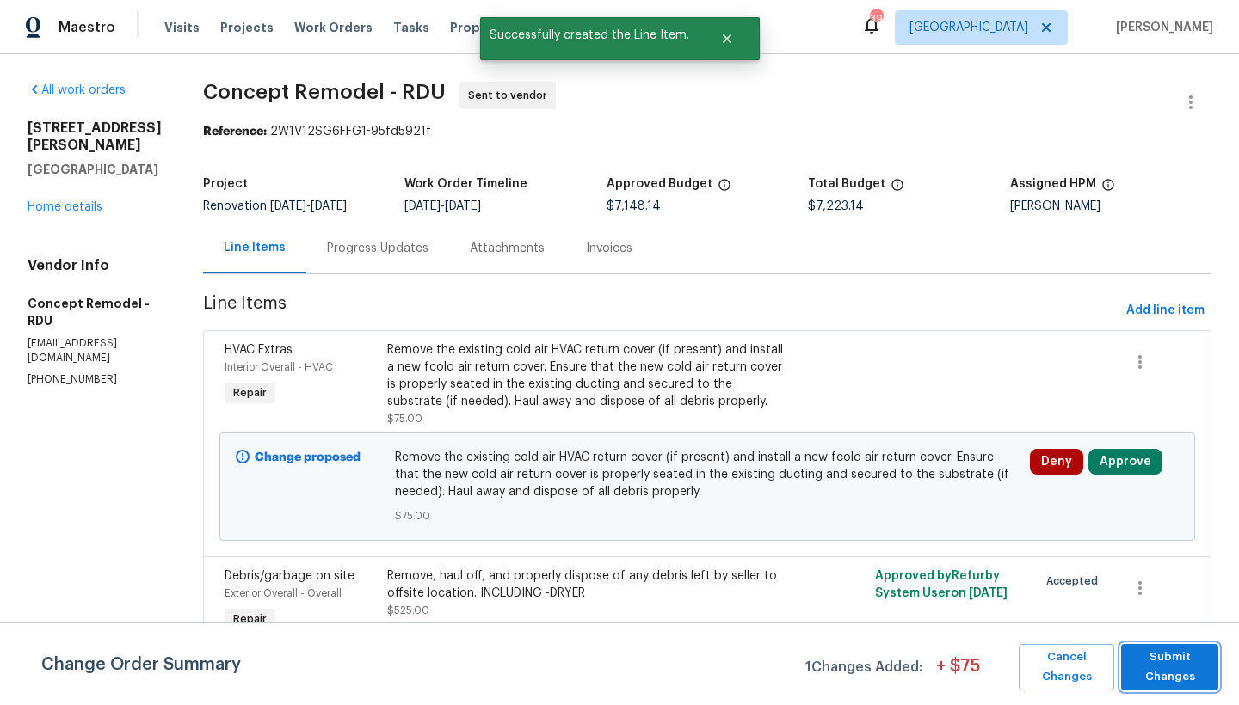
click at [1160, 673] on span "Submit Changes" at bounding box center [1169, 668] width 80 height 40
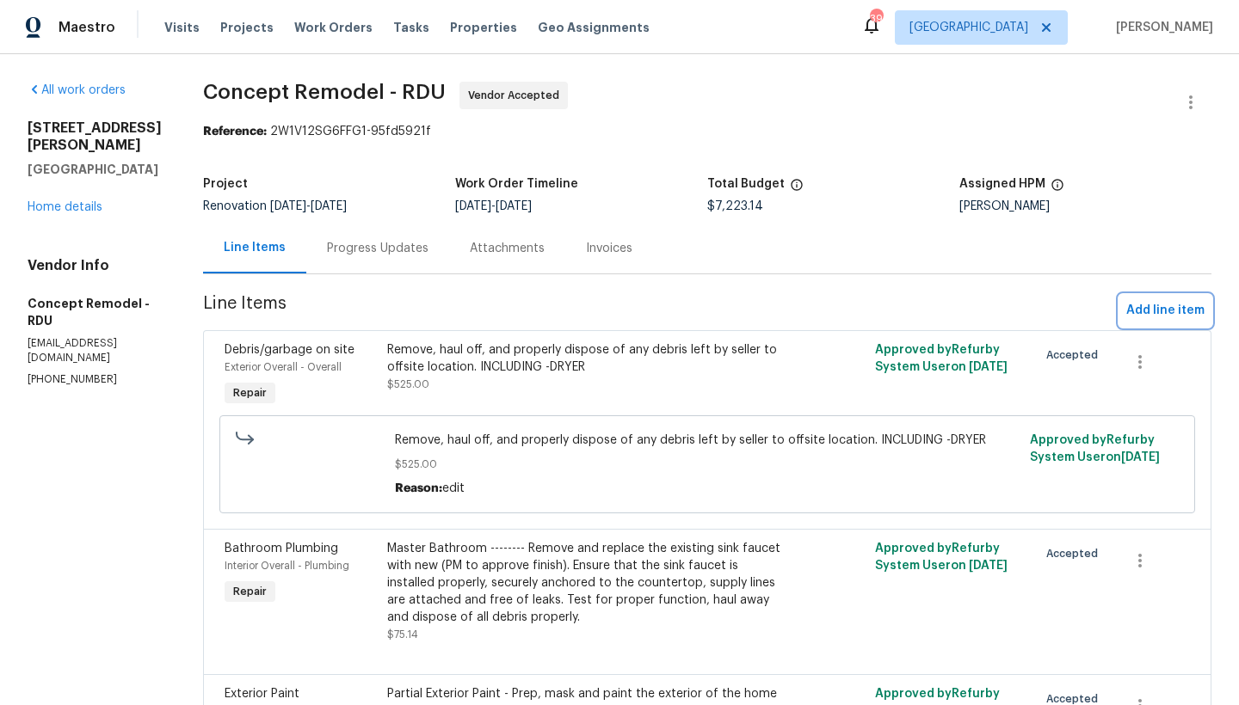
click at [1184, 320] on span "Add line item" at bounding box center [1165, 311] width 78 height 22
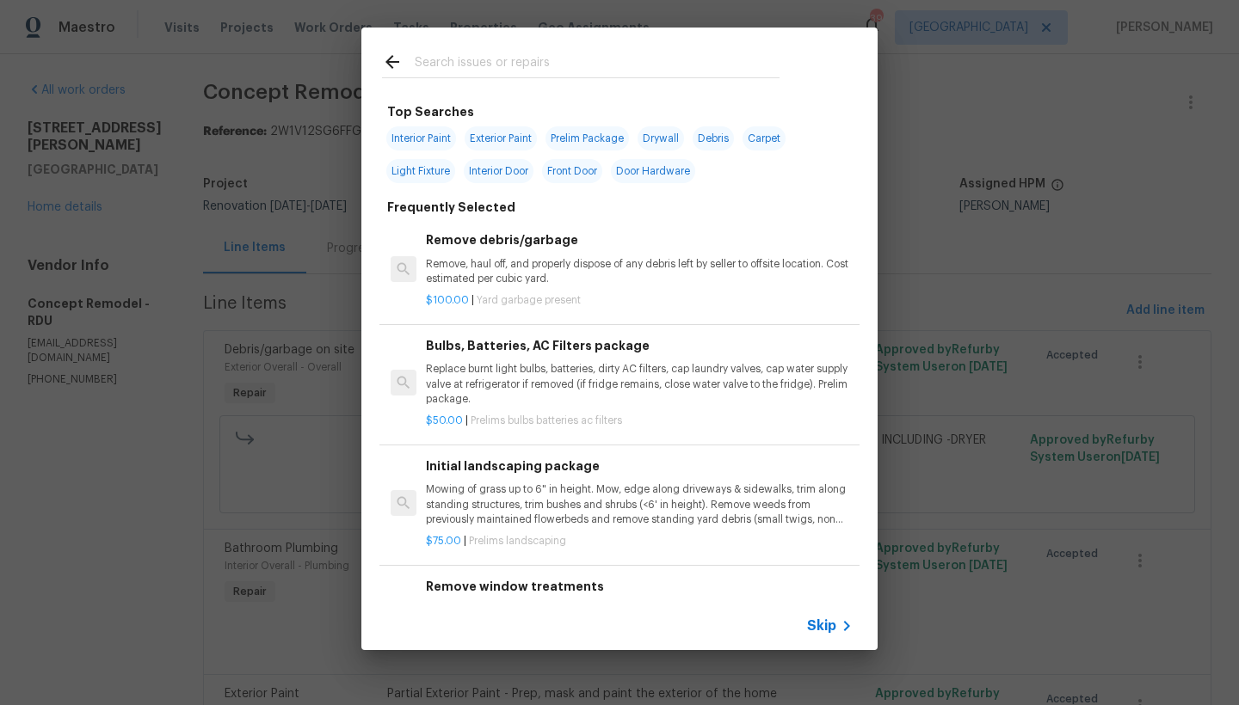
click at [485, 62] on input "text" at bounding box center [597, 65] width 365 height 26
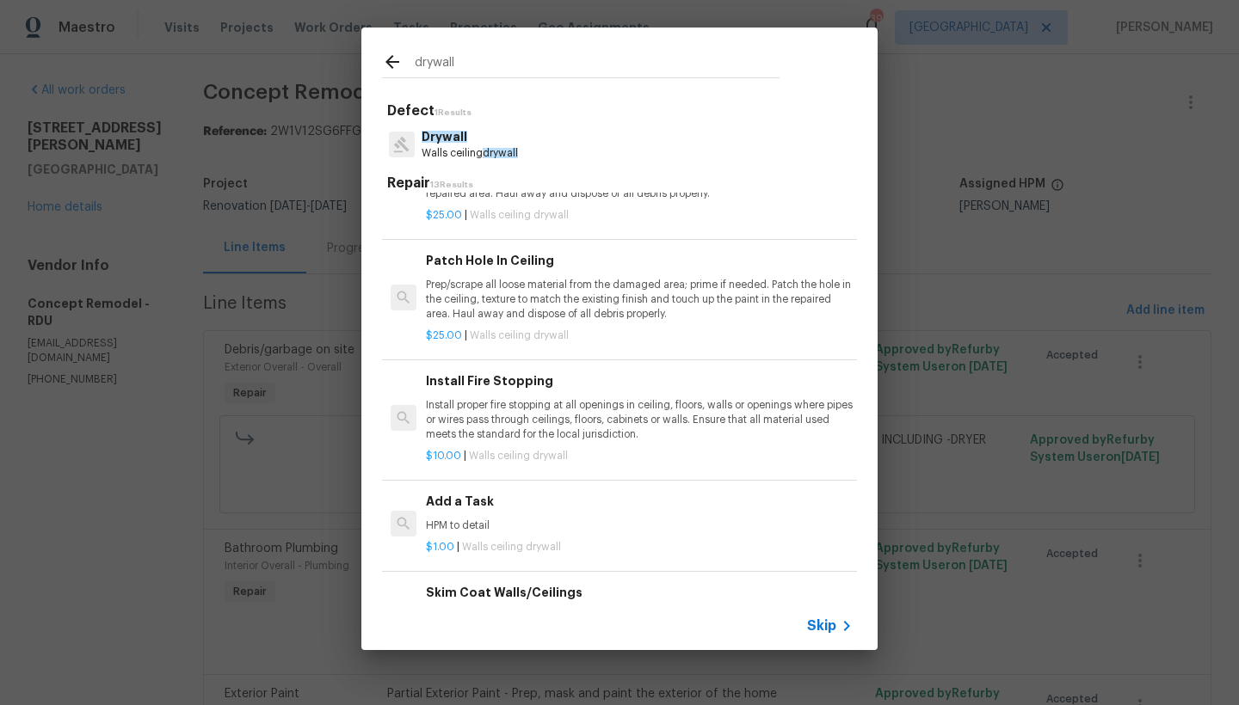
scroll to position [320, 0]
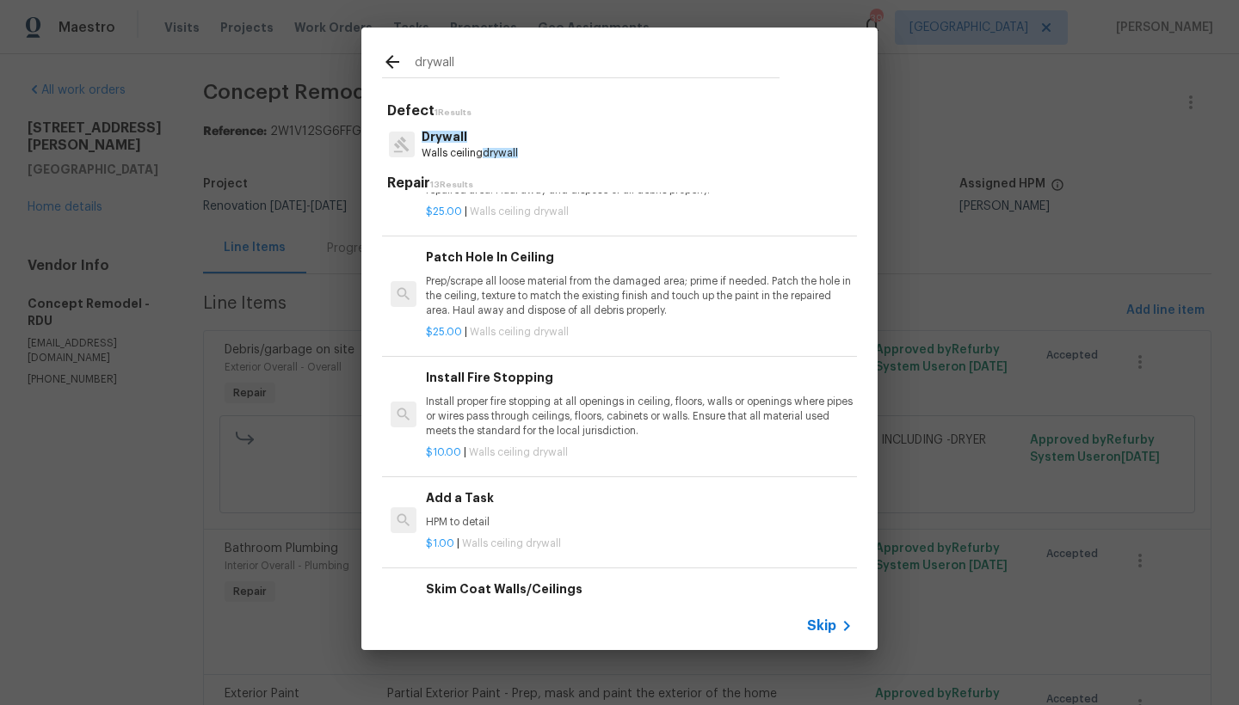
type input "drywall"
click at [439, 489] on h6 "Add a Task" at bounding box center [639, 498] width 427 height 19
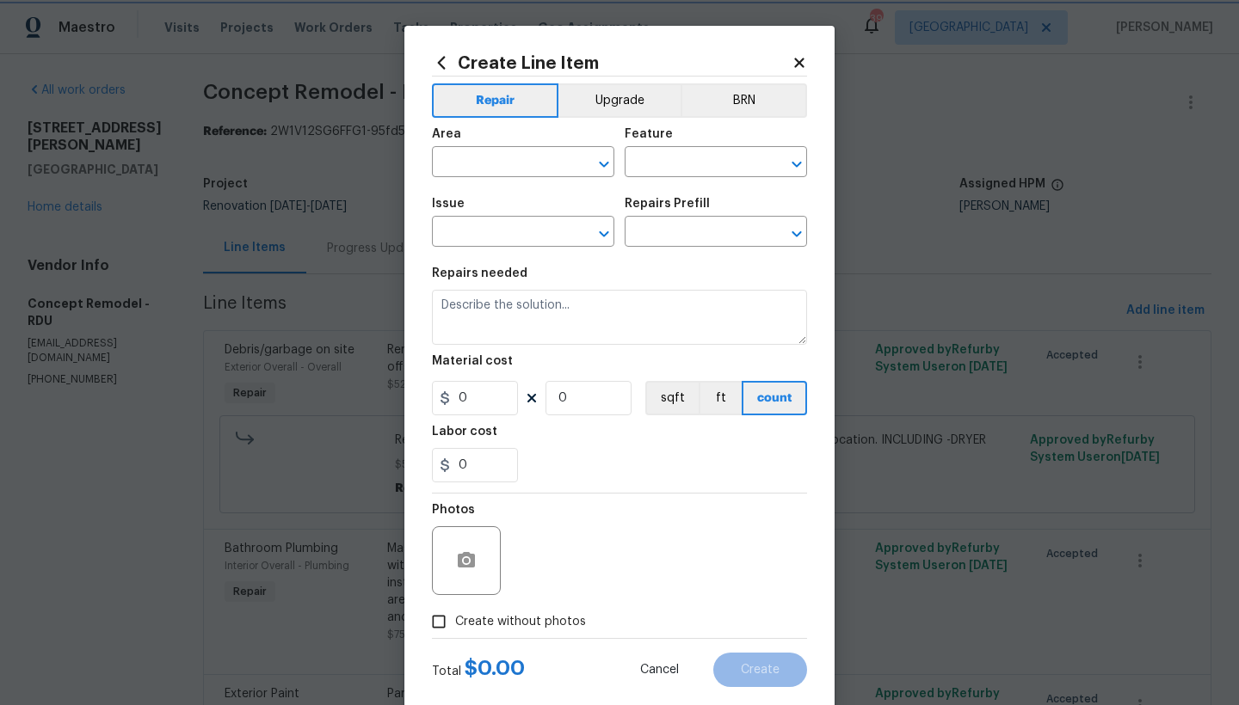
type input "Walls and Ceiling"
type input "Drywall"
type textarea "HPM to detail"
type input "1"
type input "Add a Task $1.00"
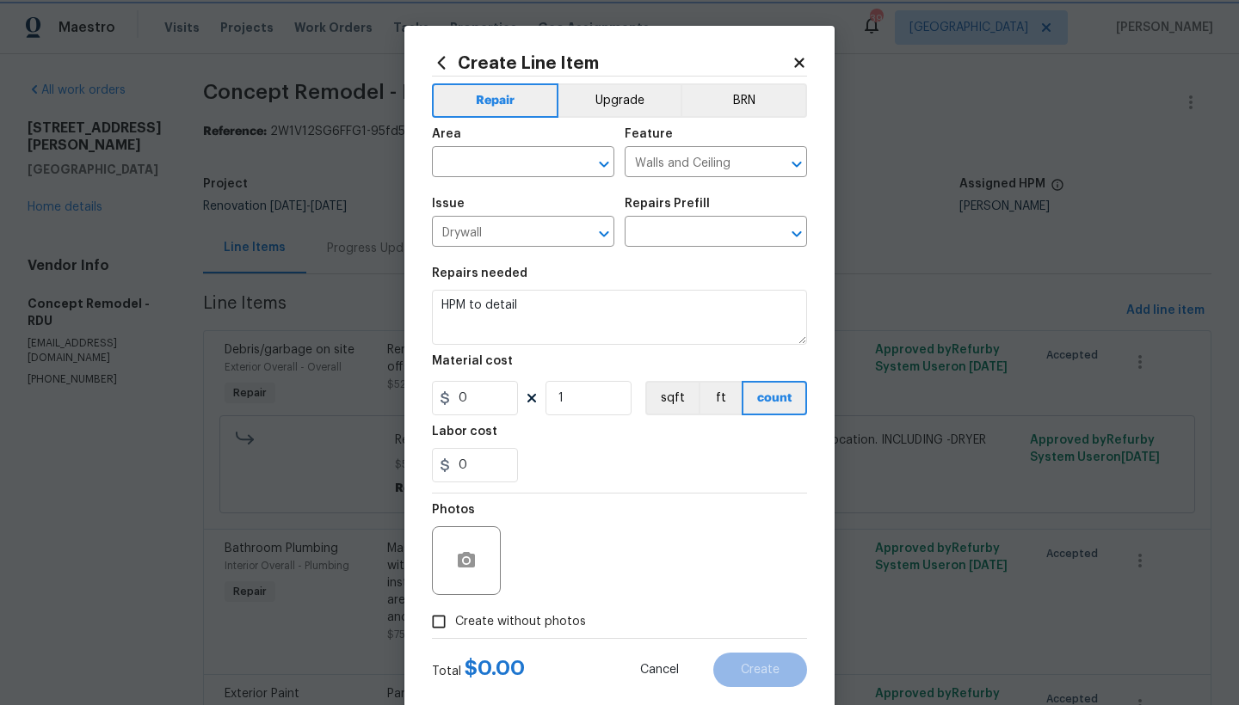
type input "1"
click at [496, 168] on input "text" at bounding box center [499, 164] width 134 height 27
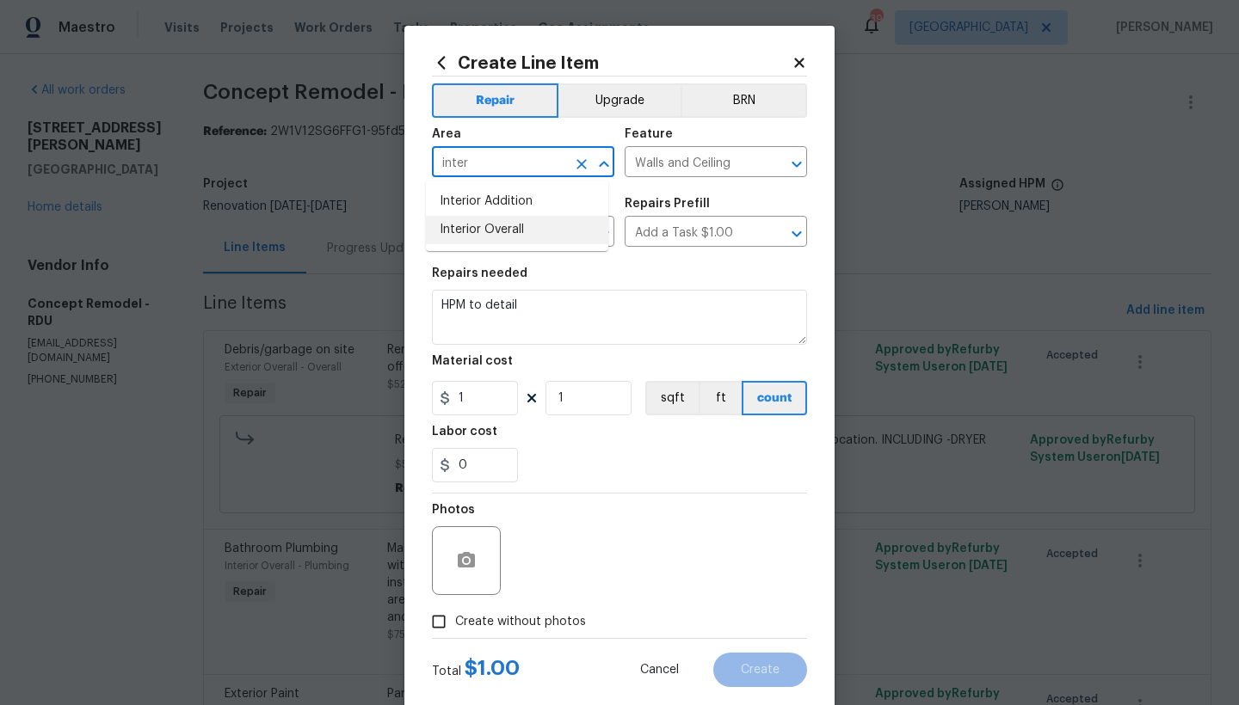
click at [467, 224] on li "Interior Overall" at bounding box center [517, 230] width 182 height 28
type input "Interior Overall"
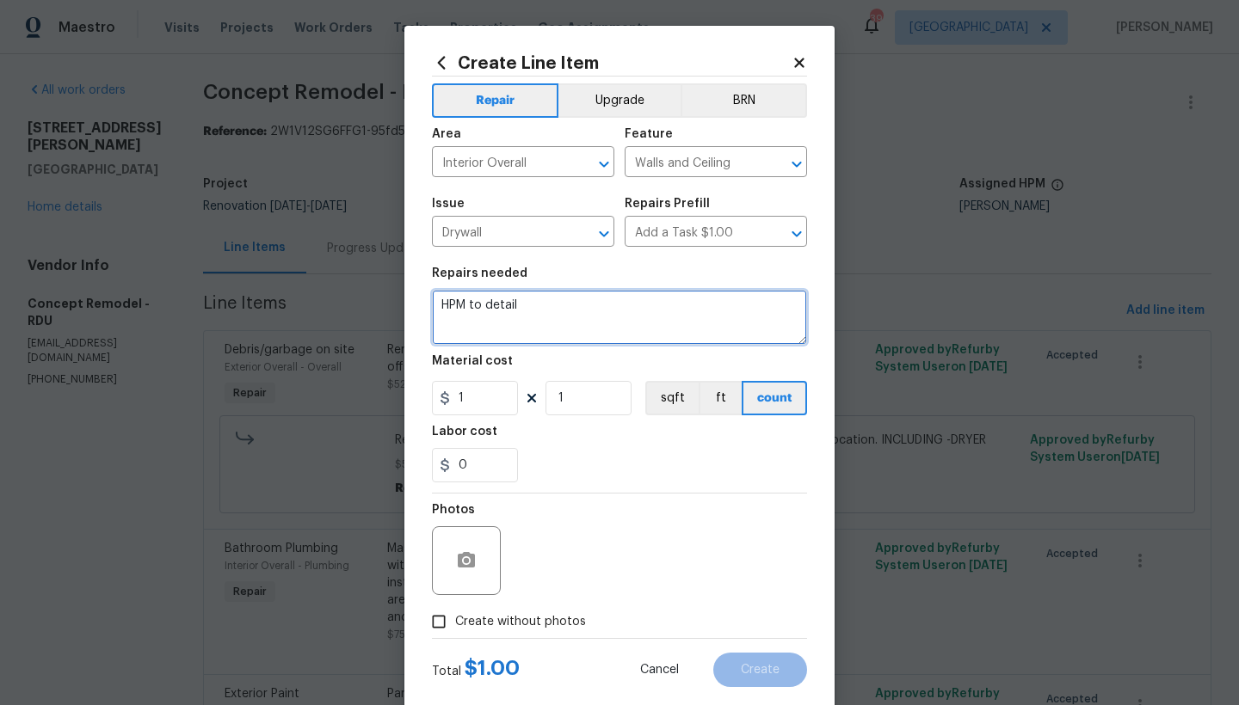
drag, startPoint x: 464, startPoint y: 298, endPoint x: 199, endPoint y: 242, distance: 271.8
click at [199, 242] on div "Create Line Item Repair Upgrade BRN Area Interior Overall ​ Feature Walls and C…" at bounding box center [619, 352] width 1239 height 705
type textarea "Hallway Closet --------- Repair the damaged drywall. Install/construct a proper…"
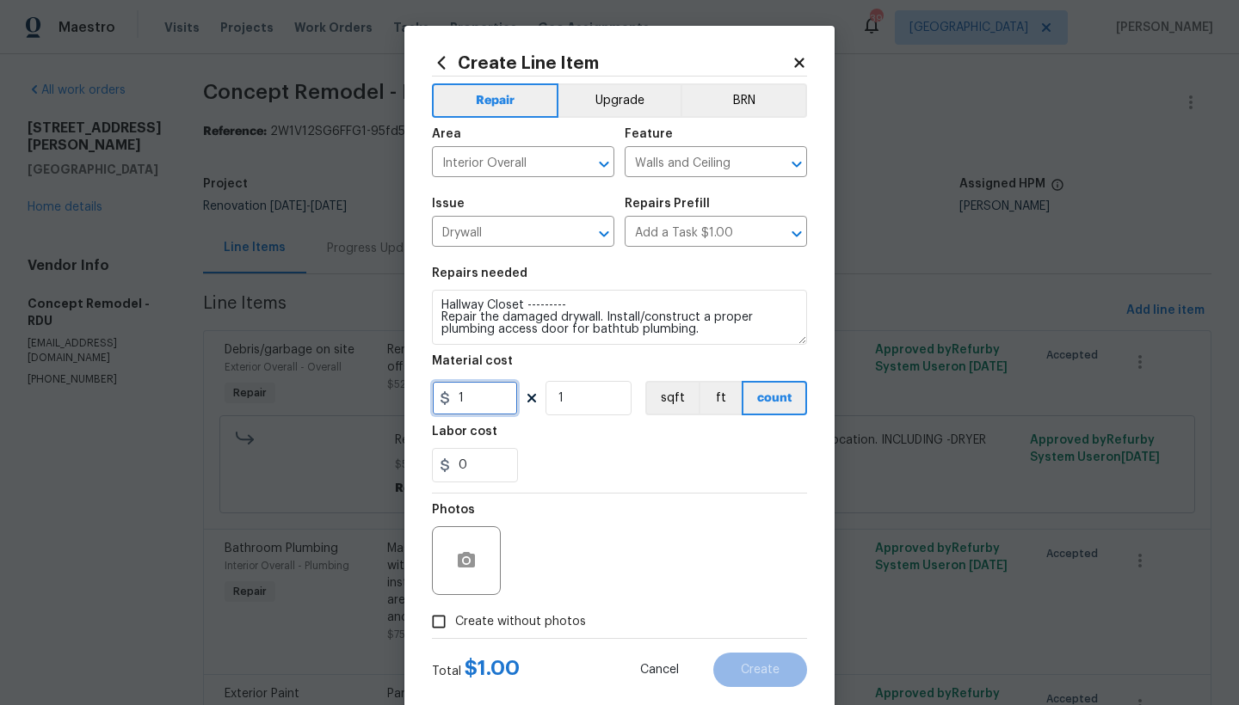
click at [476, 398] on input "1" at bounding box center [475, 398] width 86 height 34
type input "125"
click at [538, 476] on div "0" at bounding box center [619, 465] width 375 height 34
drag, startPoint x: 524, startPoint y: 621, endPoint x: 555, endPoint y: 606, distance: 34.2
click at [523, 622] on span "Create without photos" at bounding box center [520, 622] width 131 height 18
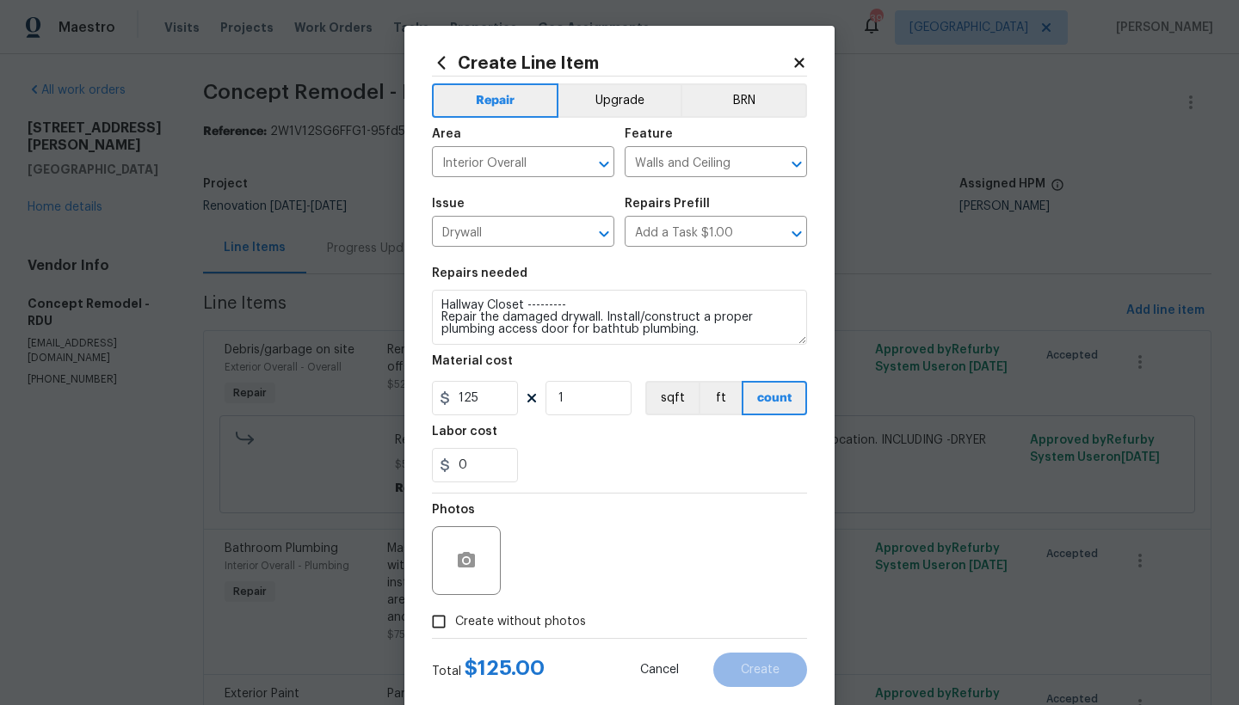
click at [455, 622] on input "Create without photos" at bounding box center [438, 622] width 33 height 33
checkbox input "true"
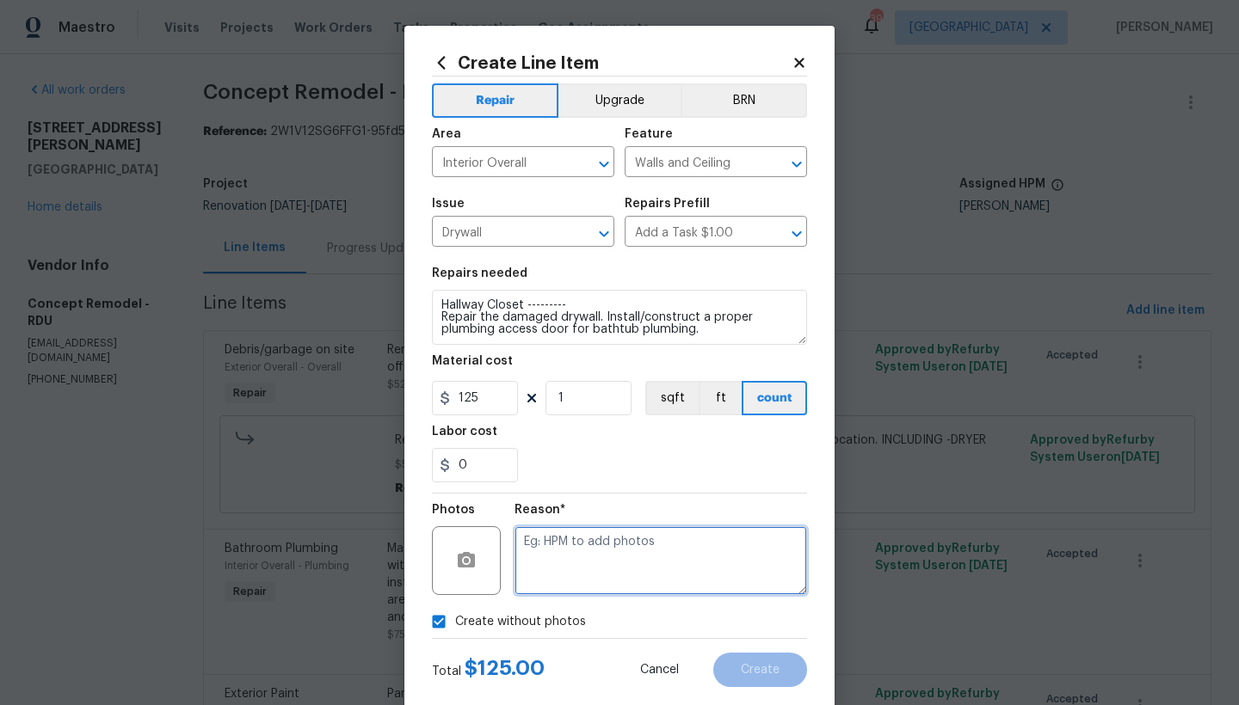
click at [594, 555] on textarea at bounding box center [660, 560] width 292 height 69
type textarea "n"
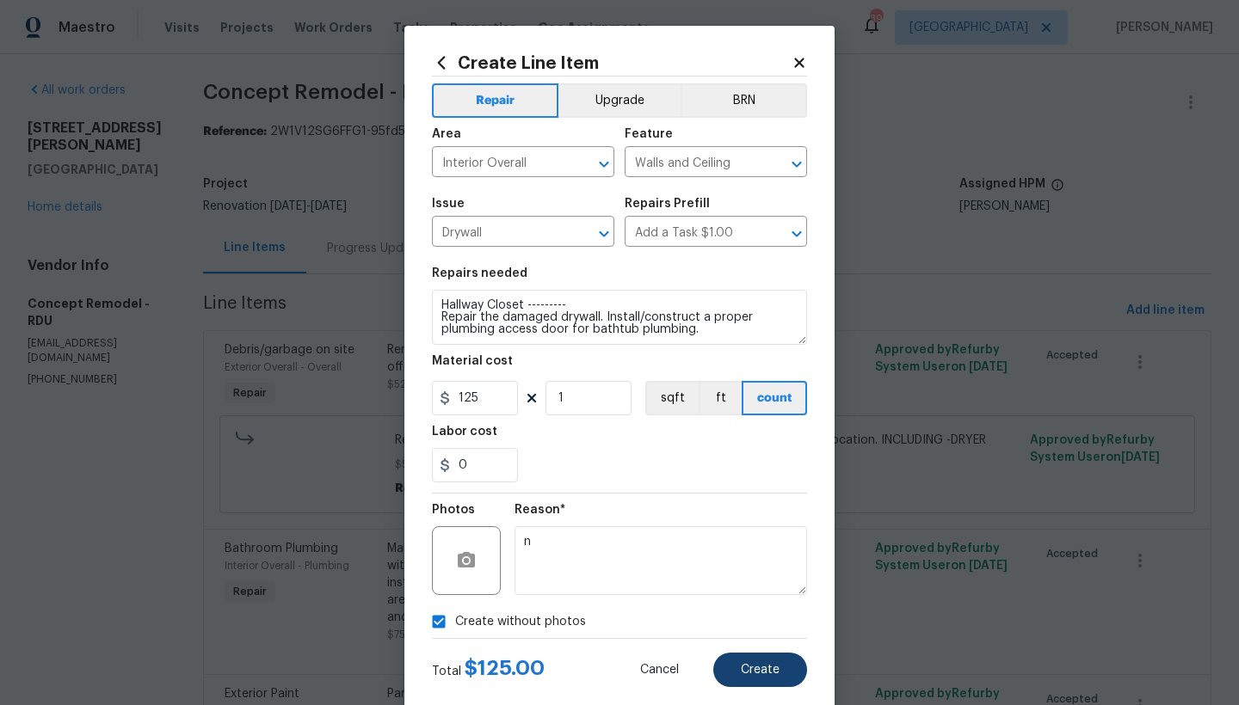
click at [769, 675] on span "Create" at bounding box center [760, 670] width 39 height 13
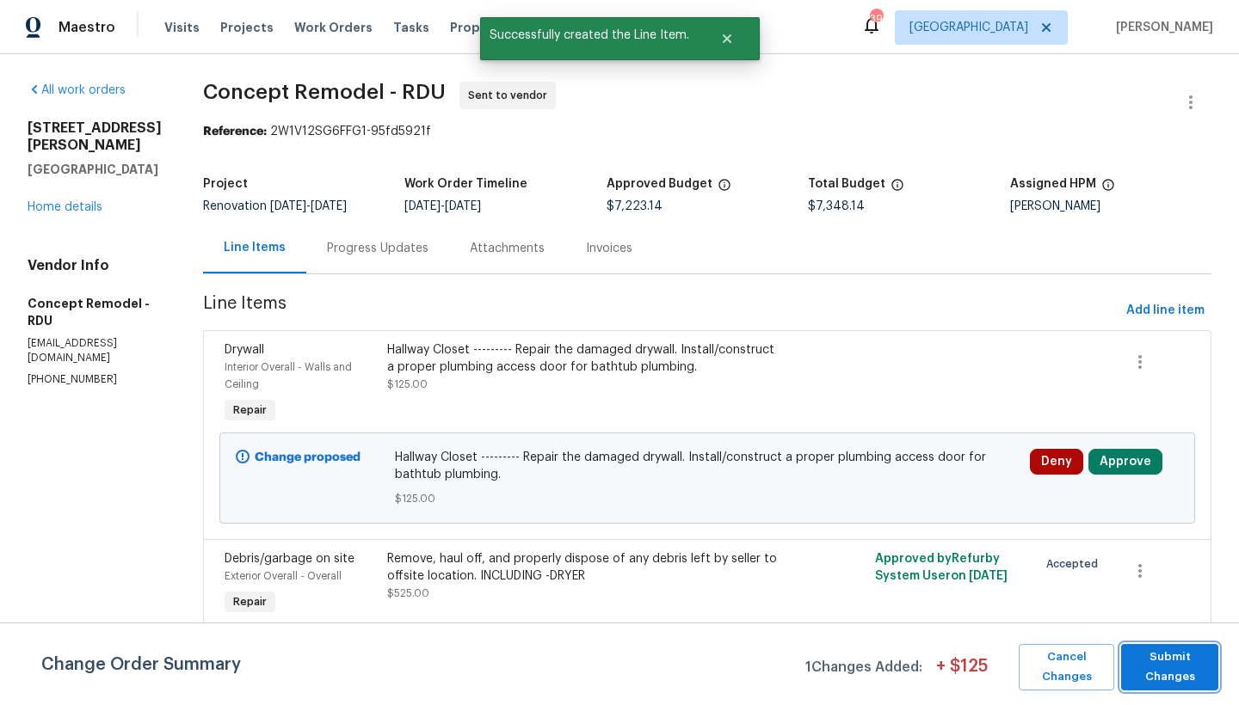
click at [1184, 668] on span "Submit Changes" at bounding box center [1169, 668] width 80 height 40
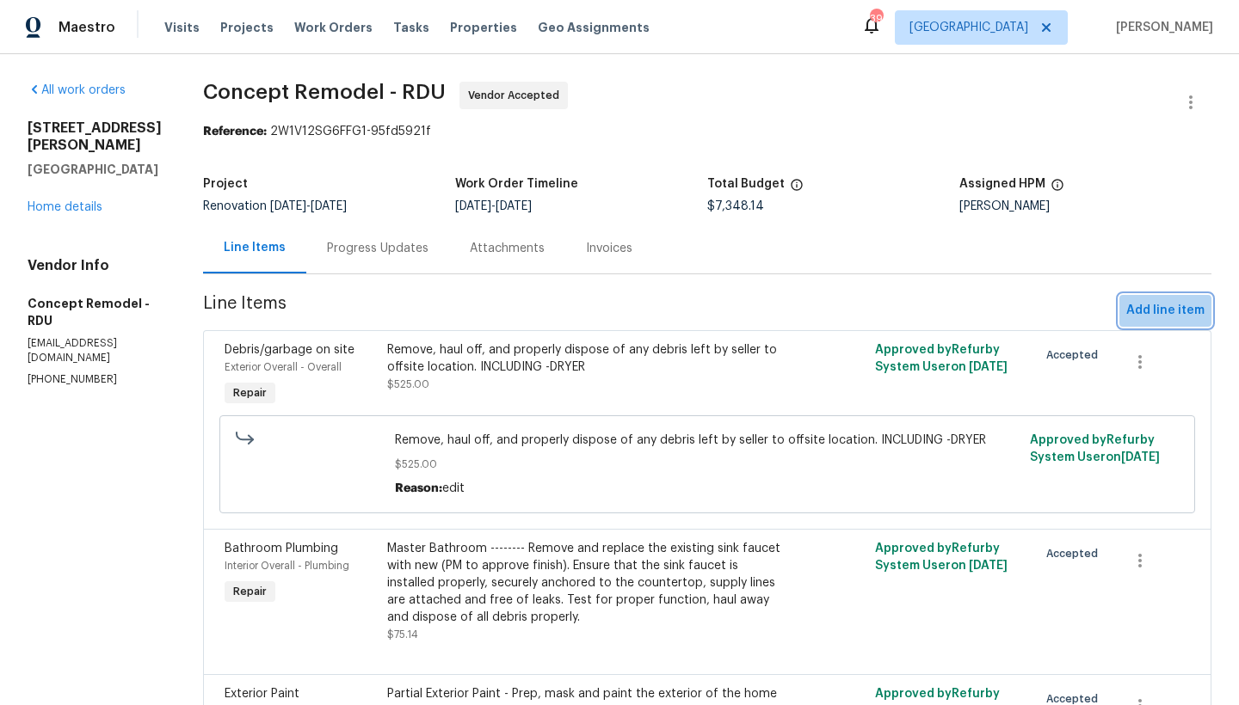
click at [1152, 315] on span "Add line item" at bounding box center [1165, 311] width 78 height 22
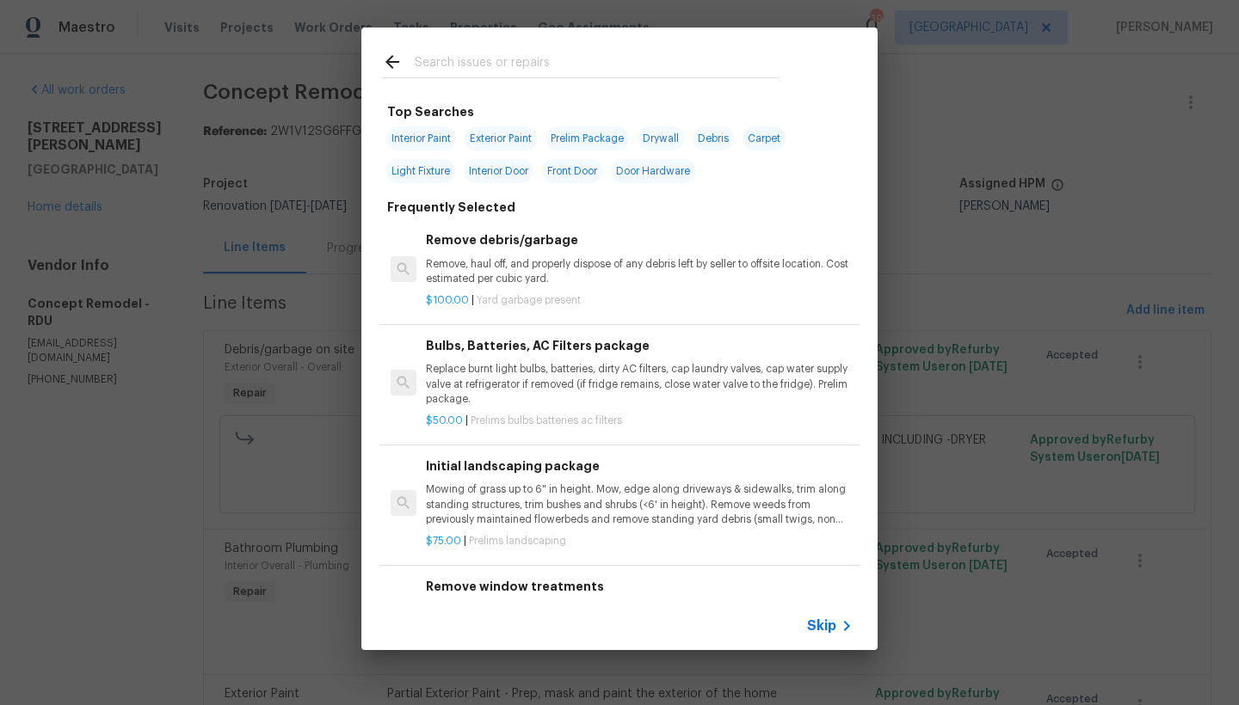
click at [542, 58] on input "text" at bounding box center [597, 65] width 365 height 26
click at [533, 63] on input "text" at bounding box center [597, 65] width 365 height 26
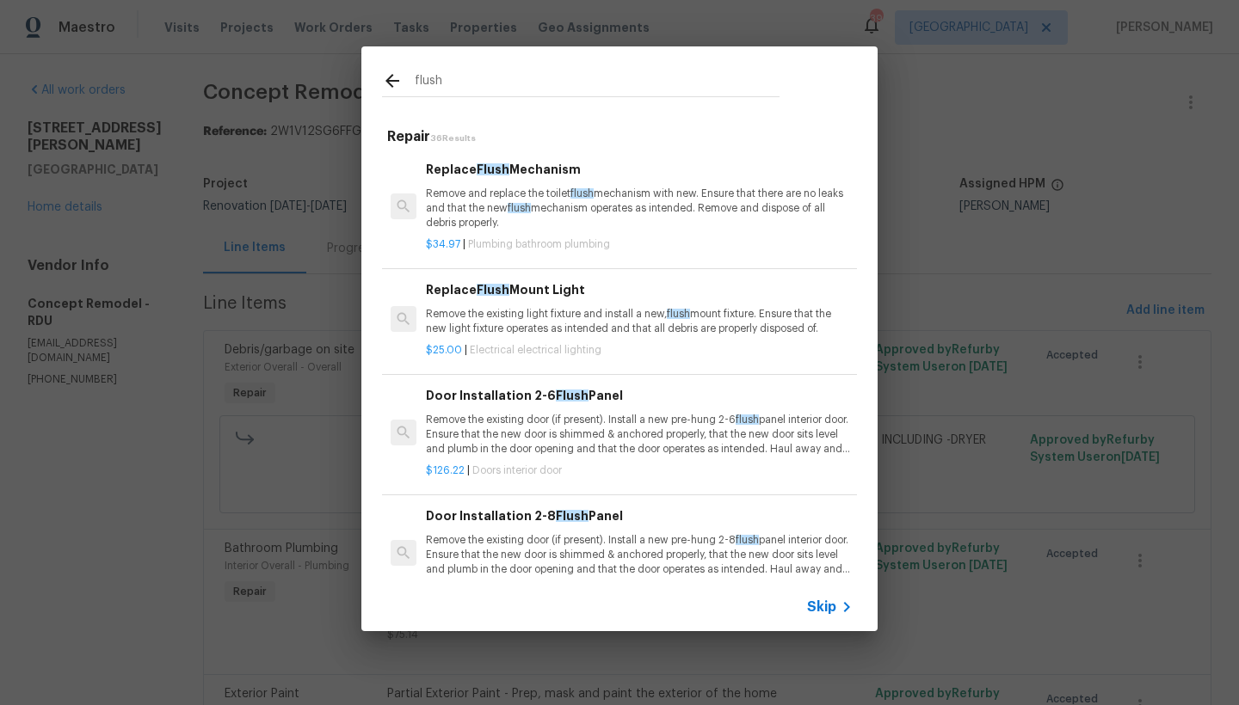
type input "flush"
click at [508, 308] on p "Remove the existing light fixture and install a new, flush mount fixture. Ensur…" at bounding box center [639, 321] width 427 height 29
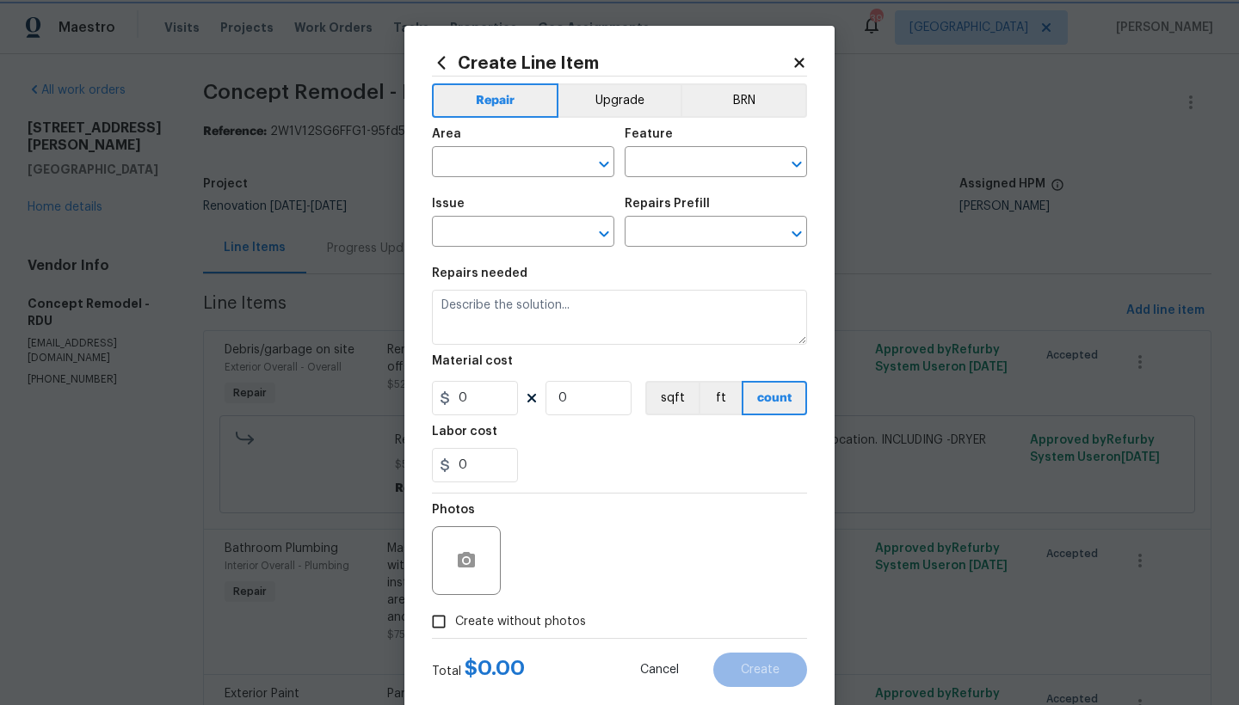
type input "Electrical Lighting"
type input "Replace Flush Mount Light $25.00"
type textarea "Remove the existing light fixture and install a new, flush mount fixture. Ensur…"
type input "25"
type input "1"
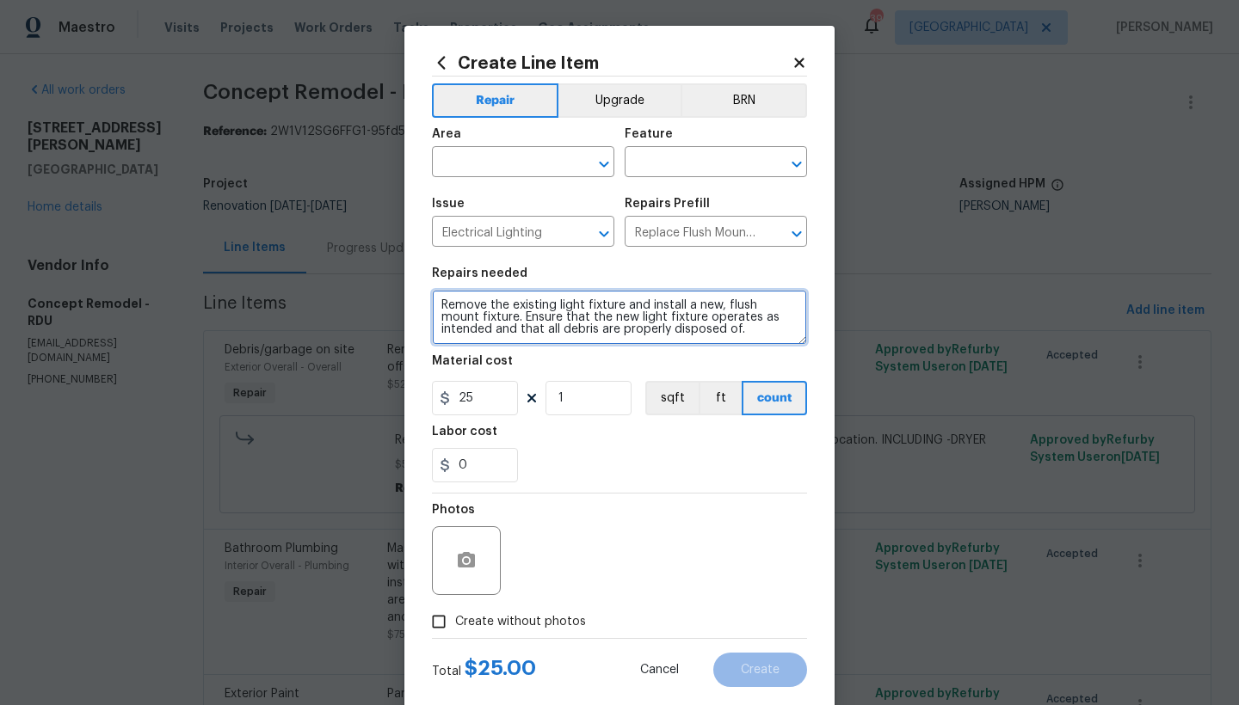
click at [432, 301] on textarea "Remove the existing light fixture and install a new, flush mount fixture. Ensur…" at bounding box center [619, 317] width 375 height 55
click at [447, 304] on textarea "Remove the existing light fixture and install a new, flush mount fixture. Ensur…" at bounding box center [619, 317] width 375 height 55
type textarea "Secondary Bedrooms -----------Remove the ceiling fans------- Remove the existin…"
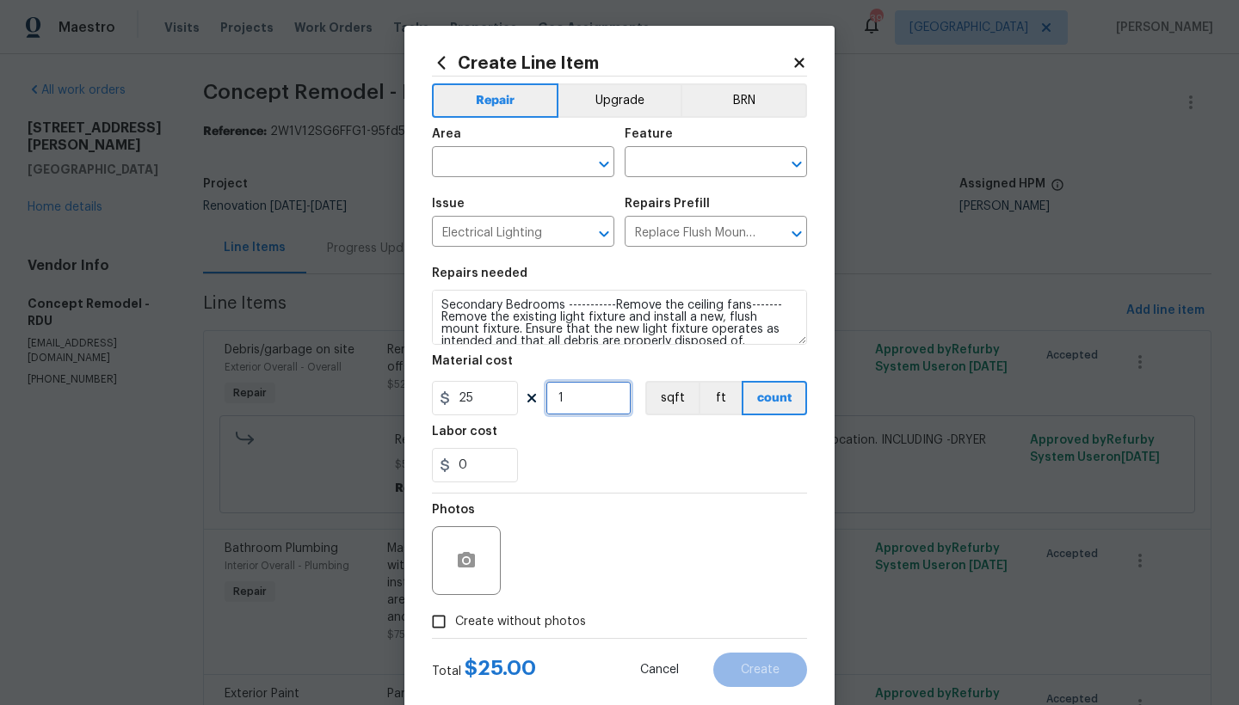
drag, startPoint x: 572, startPoint y: 406, endPoint x: 485, endPoint y: 390, distance: 88.4
click at [489, 390] on div "25 1 sqft ft count" at bounding box center [619, 398] width 375 height 34
type input "2"
click at [508, 169] on input "text" at bounding box center [499, 164] width 134 height 27
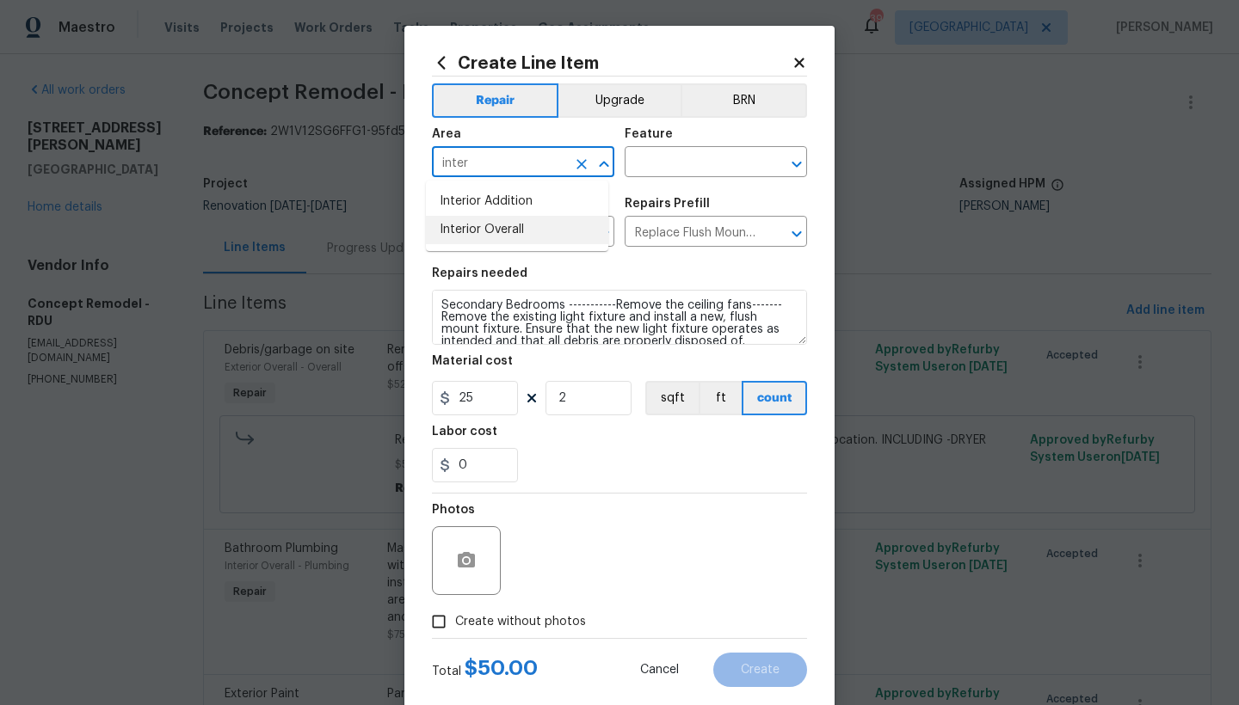
click at [472, 225] on li "Interior Overall" at bounding box center [517, 230] width 182 height 28
type input "Interior Overall"
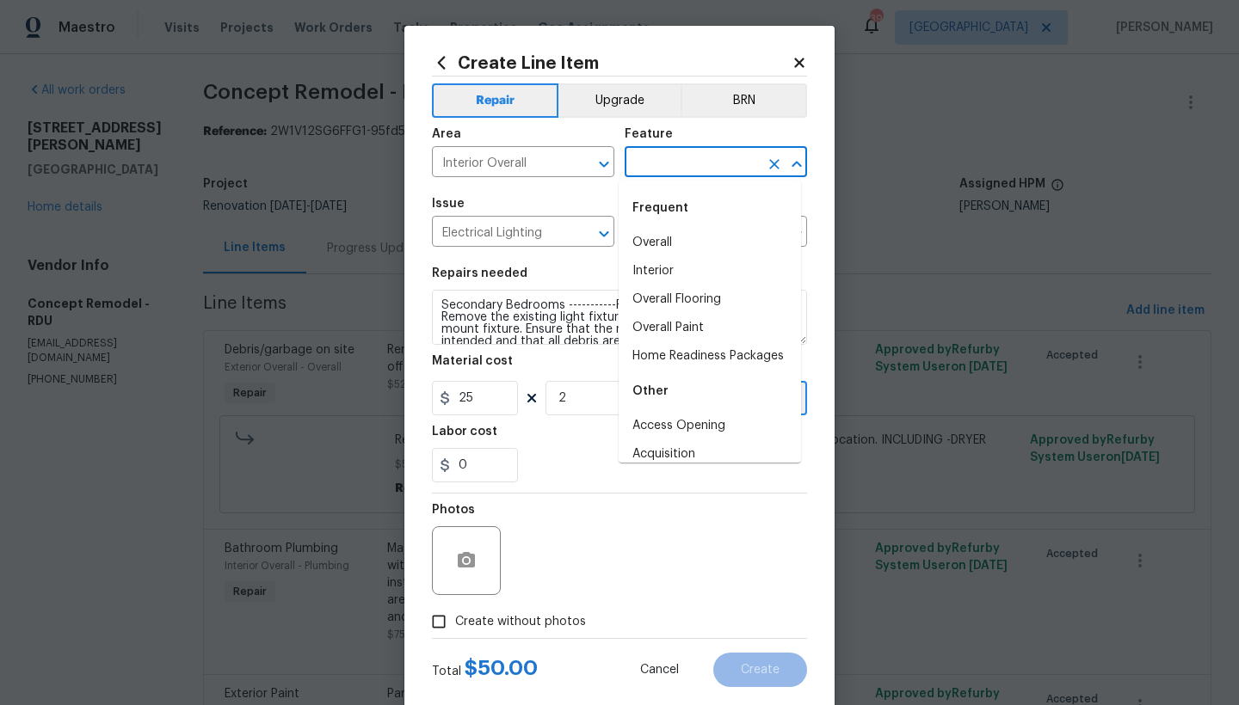
click at [638, 161] on input "text" at bounding box center [691, 164] width 134 height 27
click at [640, 284] on li "Interior" at bounding box center [709, 271] width 182 height 28
type input "Interior"
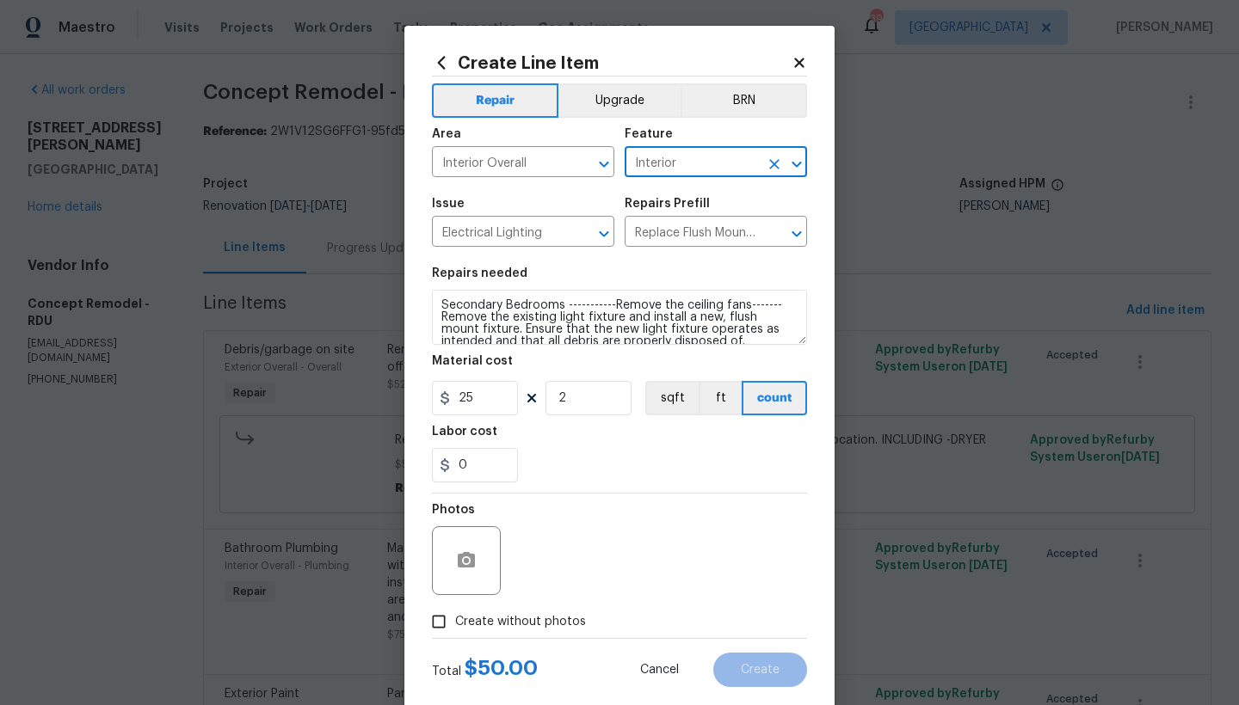
click at [472, 624] on span "Create without photos" at bounding box center [520, 622] width 131 height 18
click at [455, 624] on input "Create without photos" at bounding box center [438, 622] width 33 height 33
checkbox input "true"
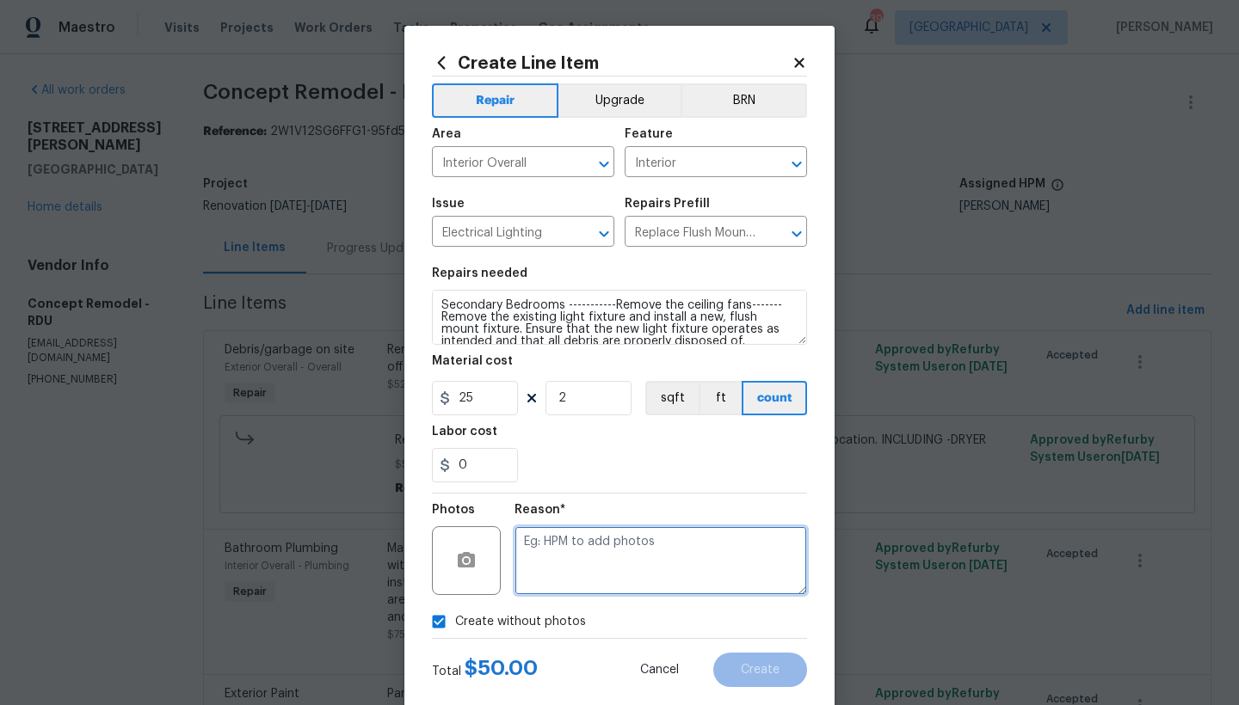
click at [575, 552] on textarea at bounding box center [660, 560] width 292 height 69
type textarea "n"
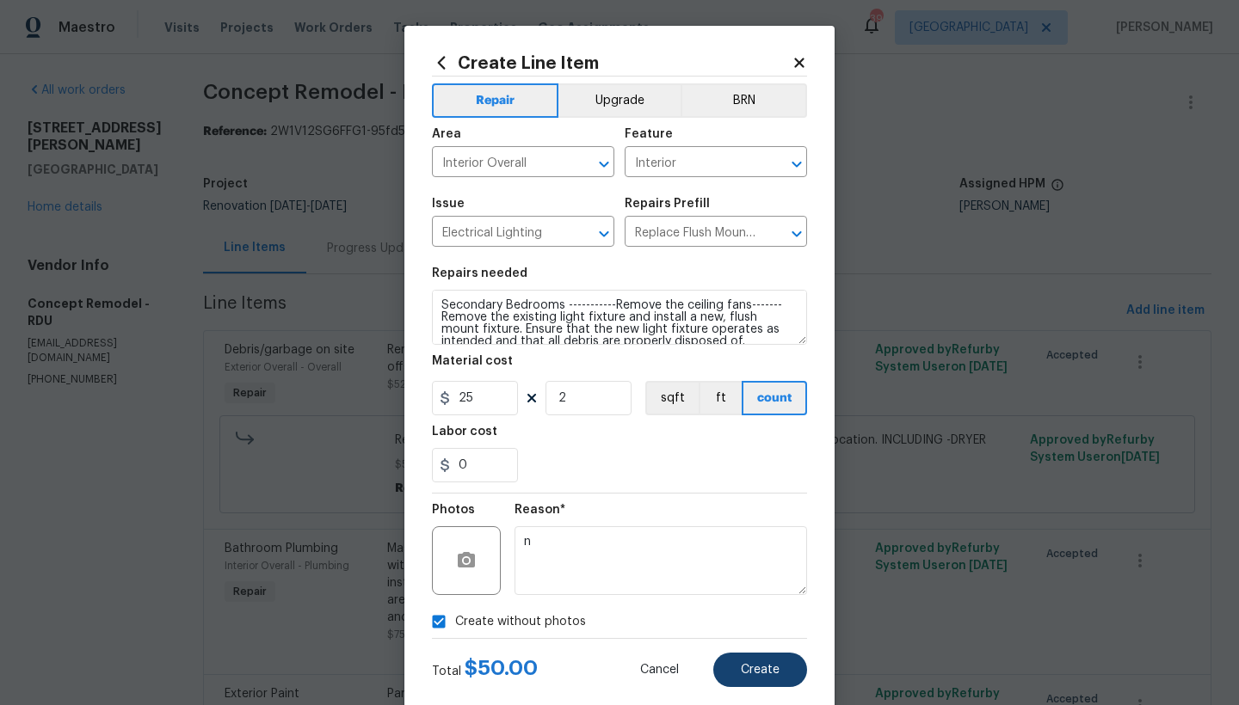
click at [775, 677] on button "Create" at bounding box center [760, 670] width 94 height 34
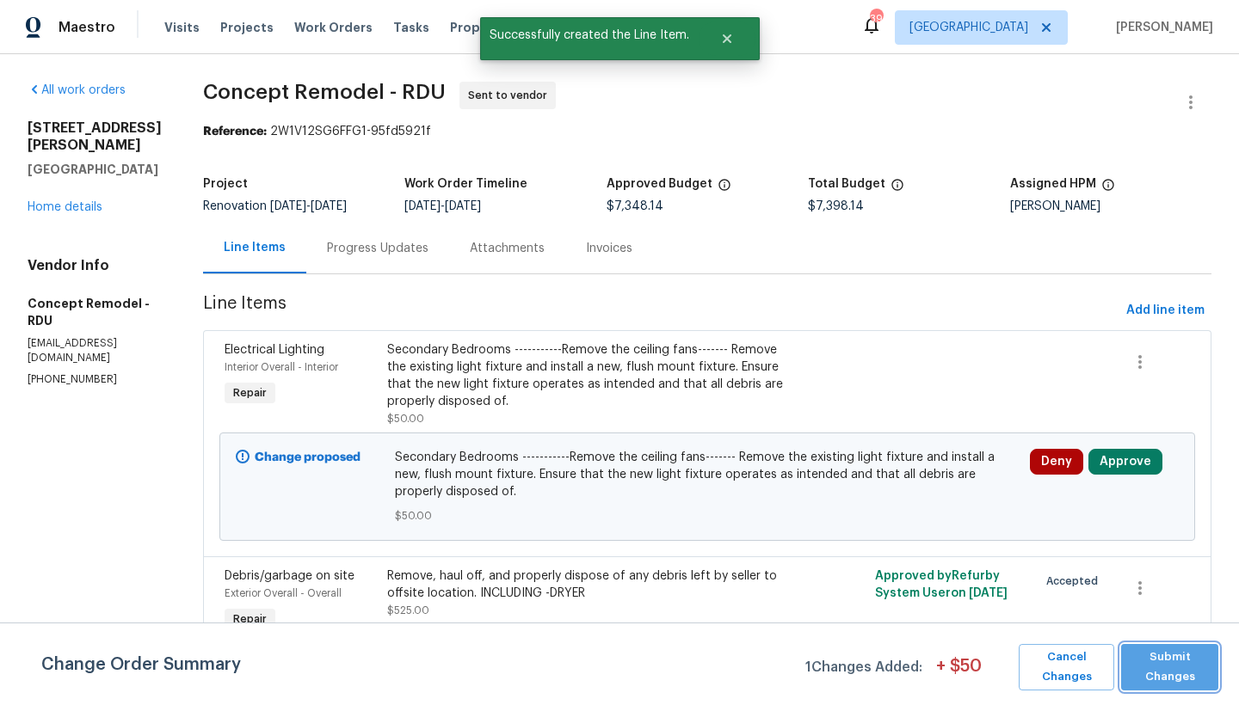
click at [1162, 674] on span "Submit Changes" at bounding box center [1169, 668] width 80 height 40
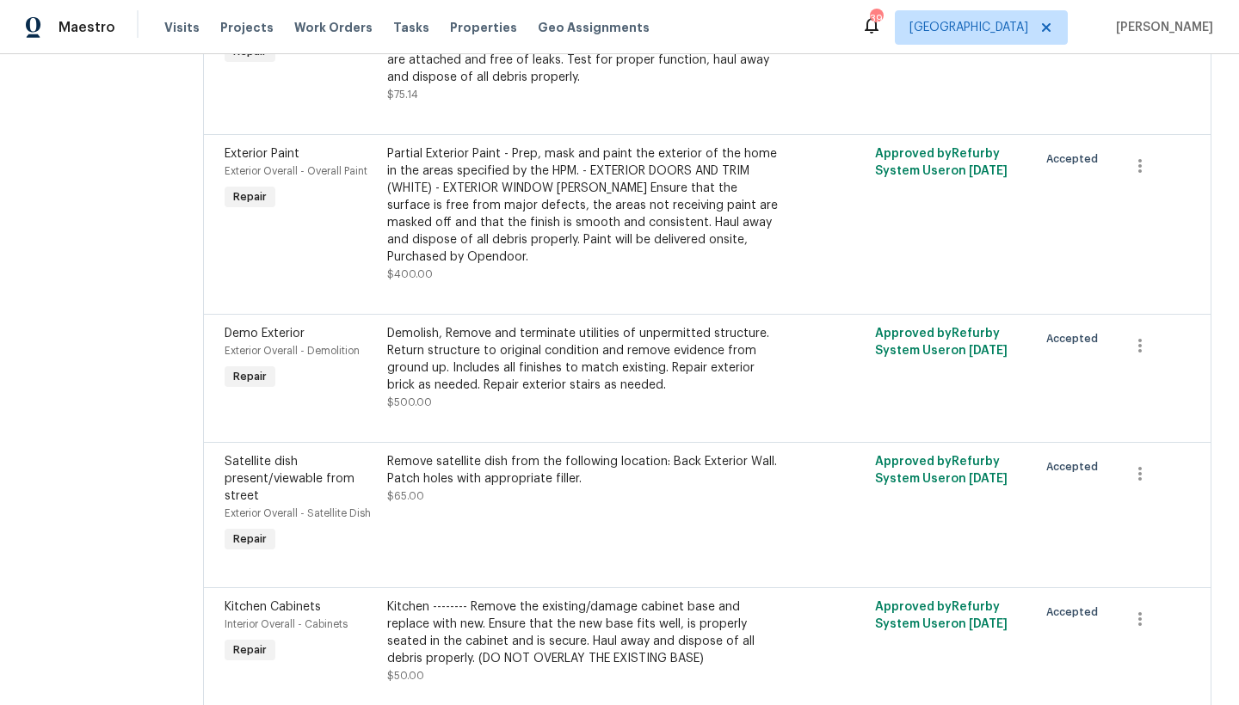
scroll to position [0, 0]
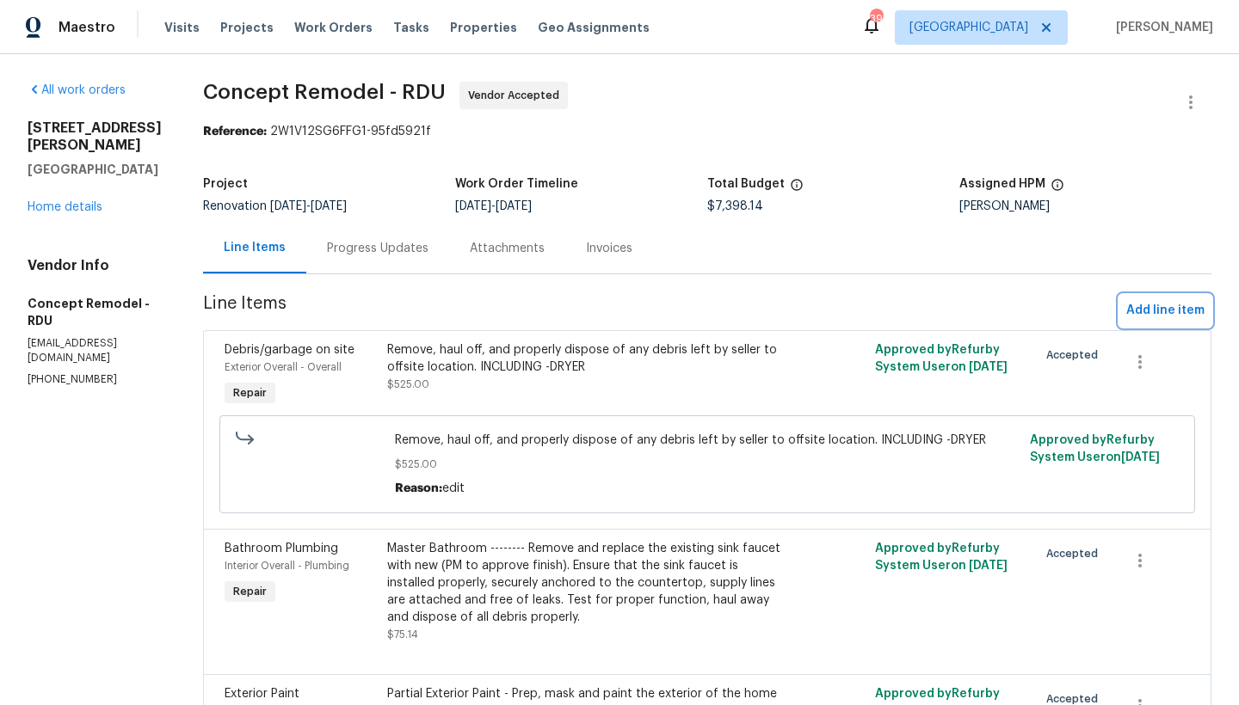
click at [1171, 312] on span "Add line item" at bounding box center [1165, 311] width 78 height 22
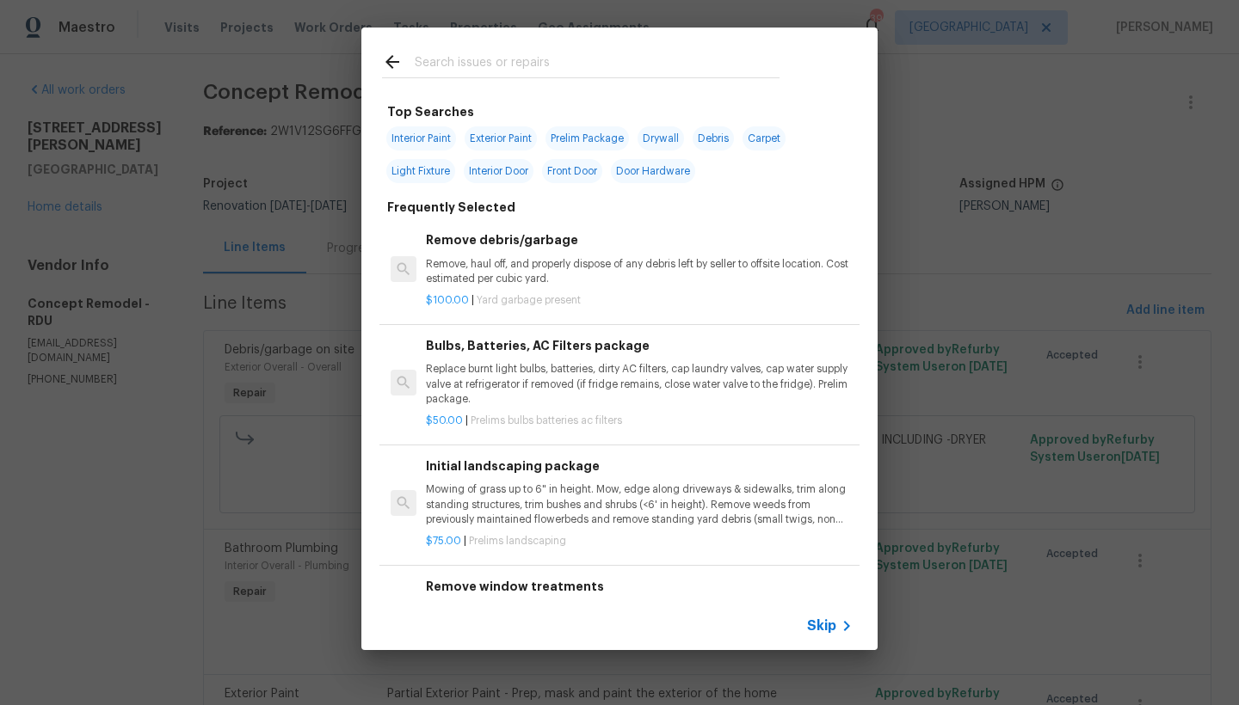
click at [493, 62] on input "text" at bounding box center [597, 65] width 365 height 26
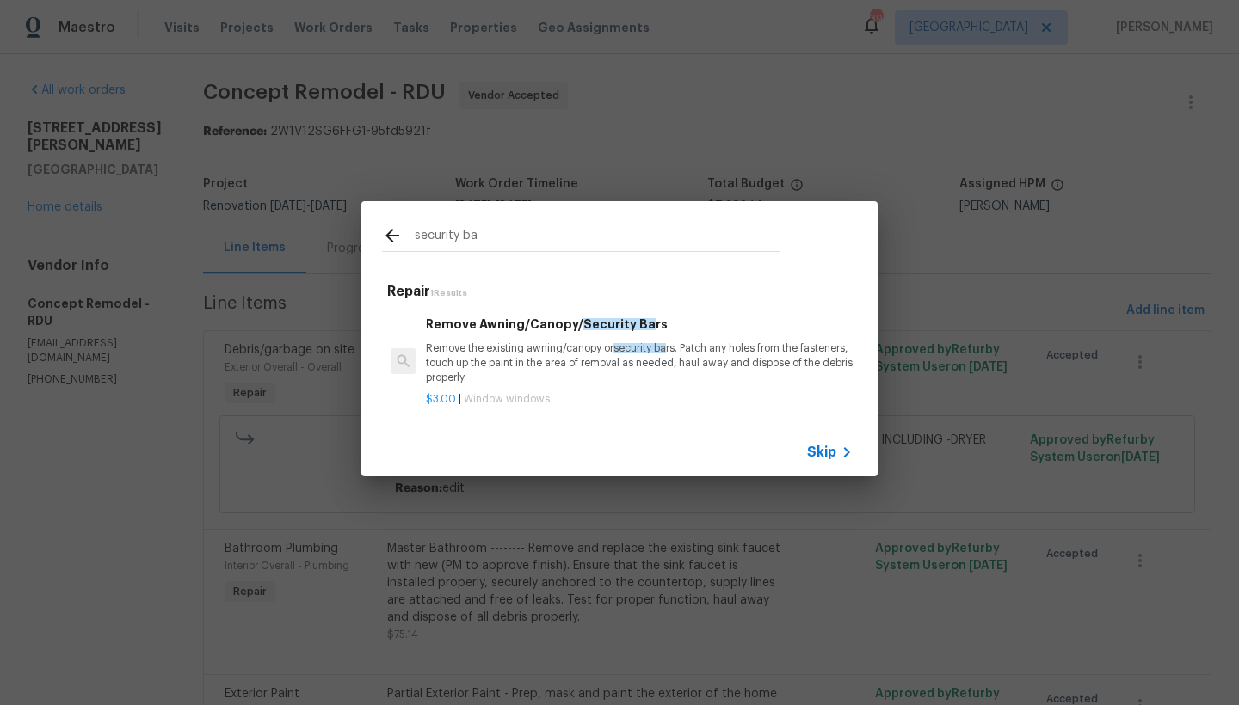
type input "security ba"
click at [543, 348] on p "Remove the existing awning/canopy or security ba rs. Patch any holes from the f…" at bounding box center [639, 363] width 427 height 44
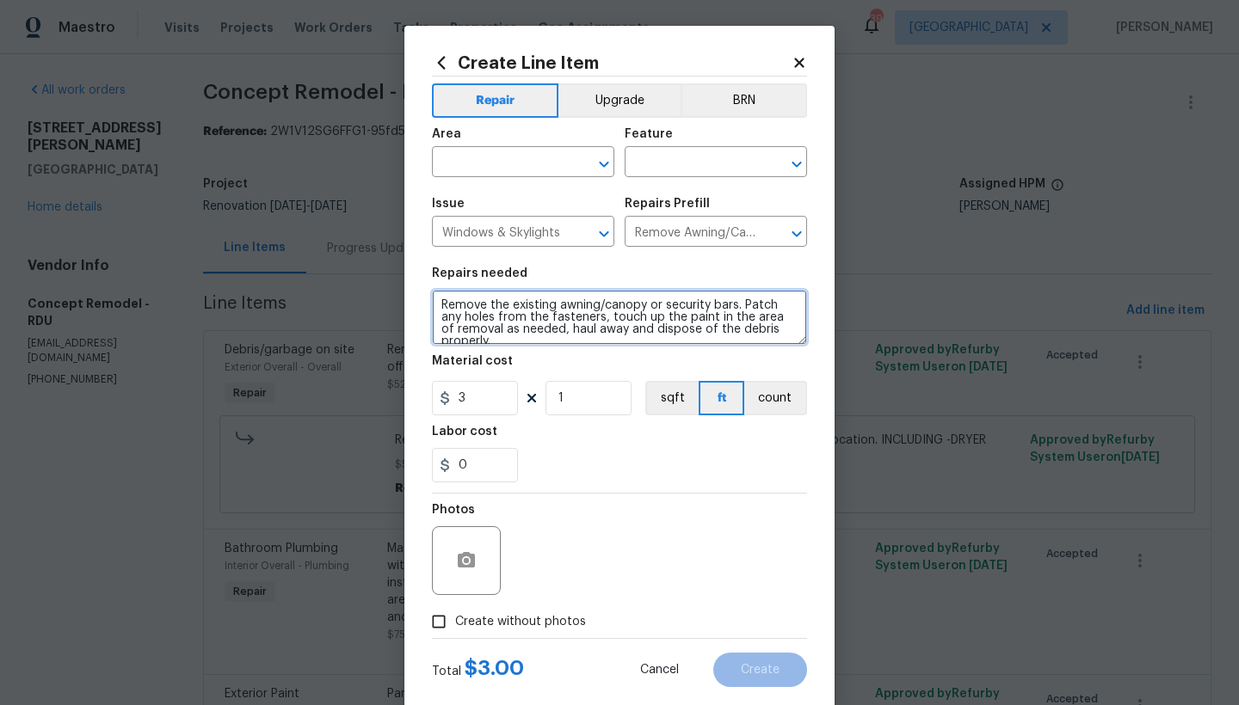
click at [434, 305] on textarea "Remove the existing awning/canopy or security bars. Patch any holes from the fa…" at bounding box center [619, 317] width 375 height 55
click at [440, 297] on textarea "Remove the existing awning/canopy or security bars. Patch any holes from the fa…" at bounding box center [619, 317] width 375 height 55
type textarea "Secondary Bedroom -------- Remove the existing awning/canopy or security bars. …"
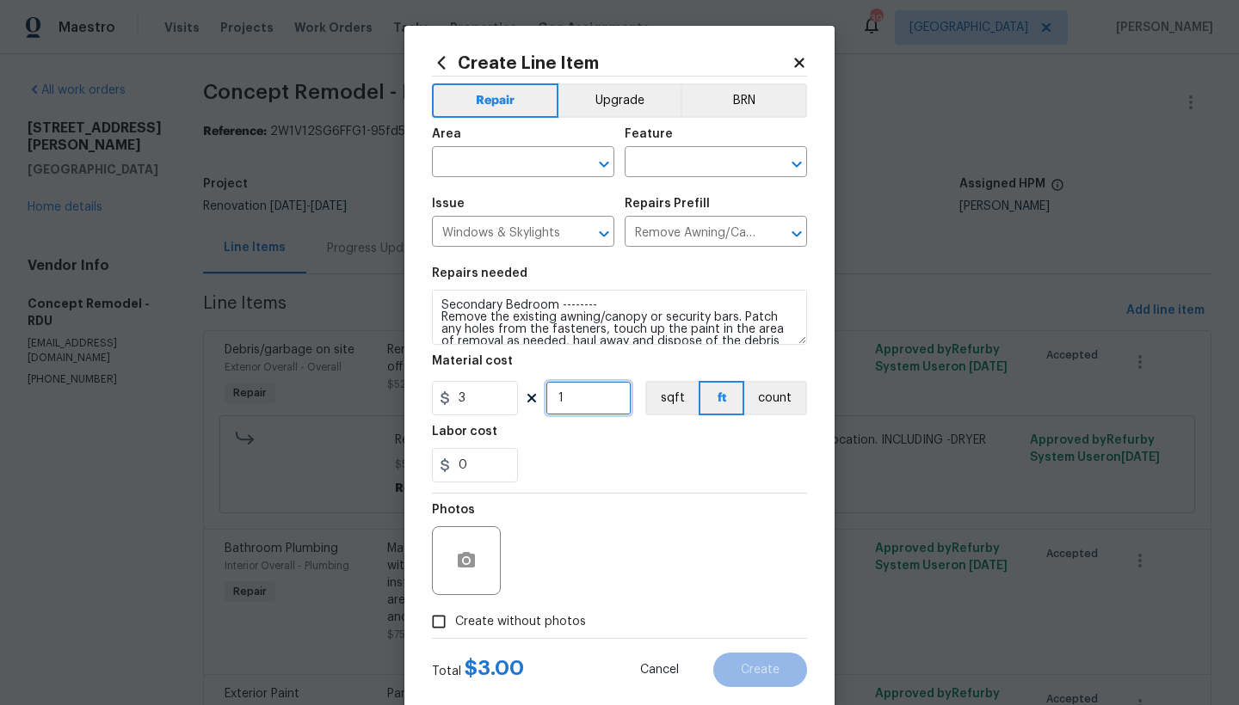
drag, startPoint x: 581, startPoint y: 403, endPoint x: 533, endPoint y: 392, distance: 49.3
click at [533, 392] on div "3 1 sqft ft count" at bounding box center [619, 398] width 375 height 34
type input "30"
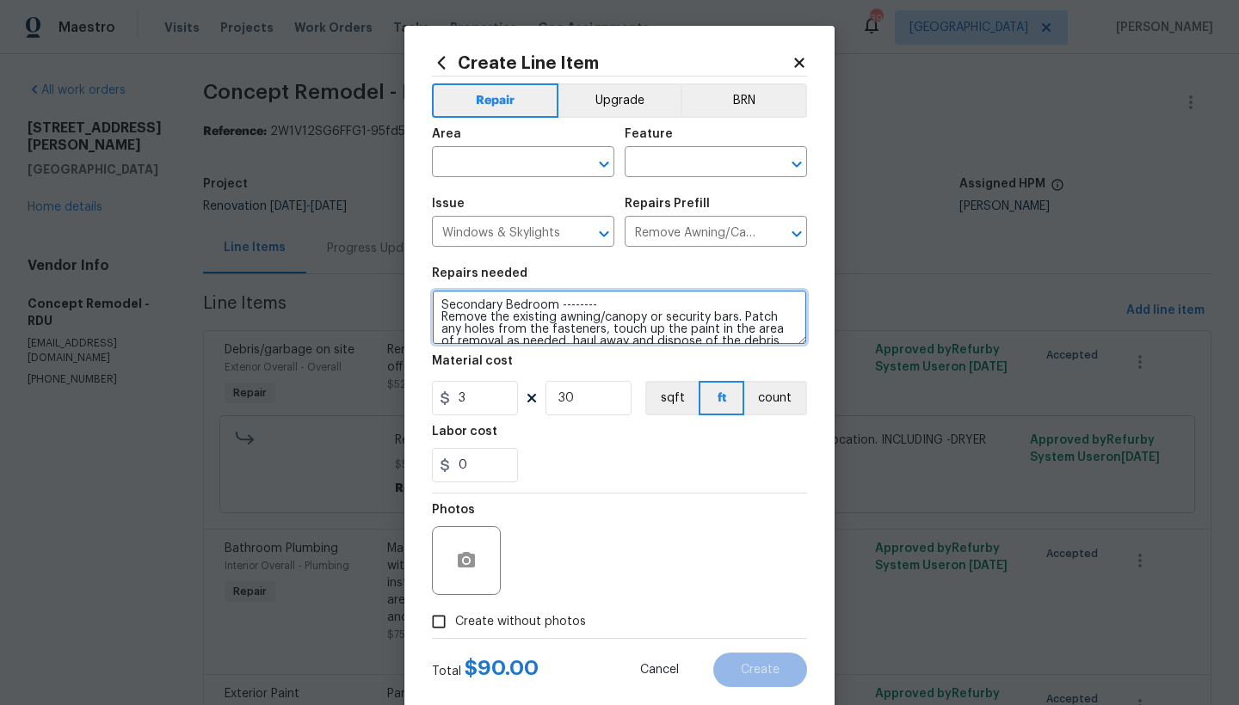
drag, startPoint x: 654, startPoint y: 320, endPoint x: 549, endPoint y: 320, distance: 104.9
click at [549, 320] on textarea "Secondary Bedroom -------- Remove the existing awning/canopy or security bars. …" at bounding box center [619, 317] width 375 height 55
type textarea "Secondary Bedroom -------- Remove the existing security bars. Patch any holes f…"
click at [468, 163] on input "text" at bounding box center [499, 164] width 134 height 27
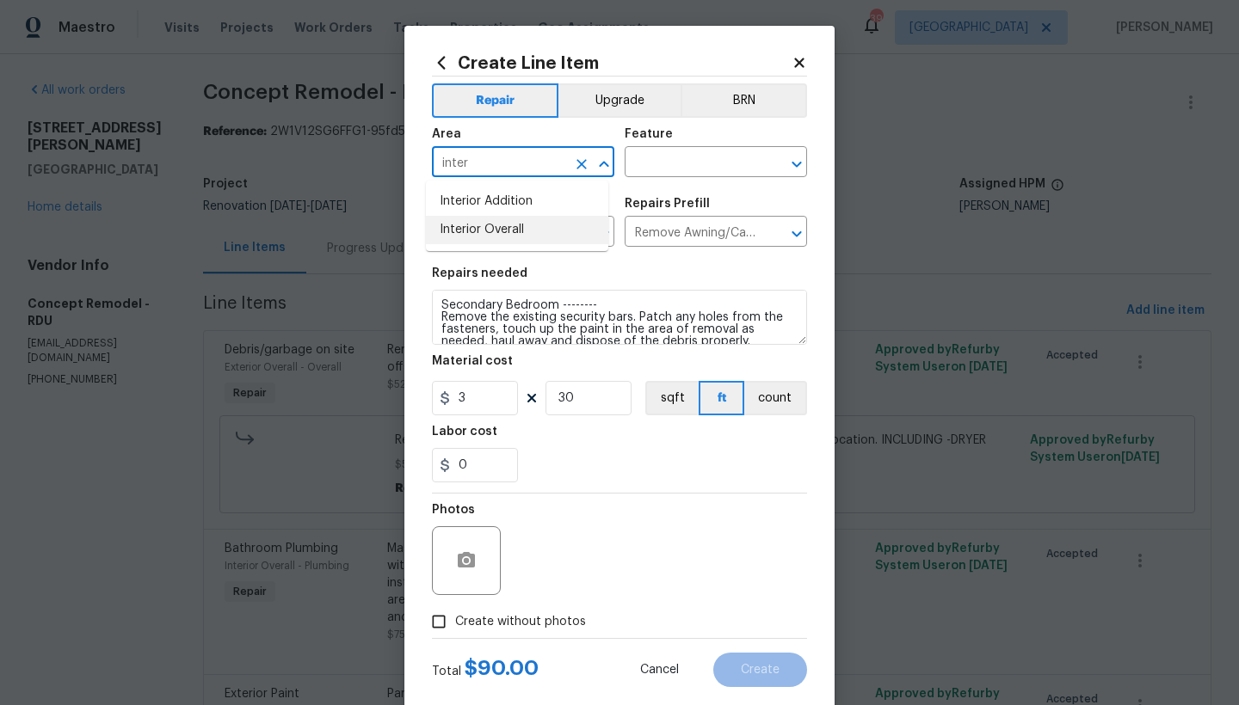
click at [462, 233] on li "Interior Overall" at bounding box center [517, 230] width 182 height 28
type input "Interior Overall"
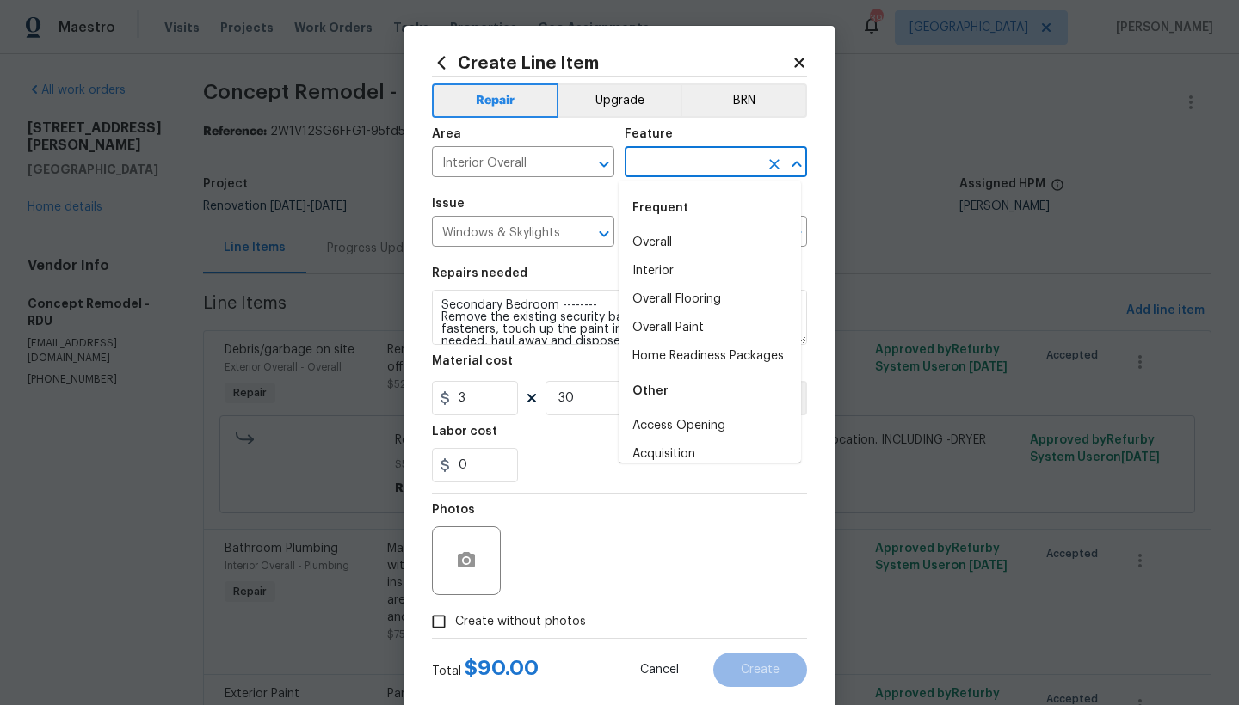
click at [709, 170] on input "text" at bounding box center [691, 164] width 134 height 27
click at [668, 267] on li "Interior" at bounding box center [709, 271] width 182 height 28
type input "Interior"
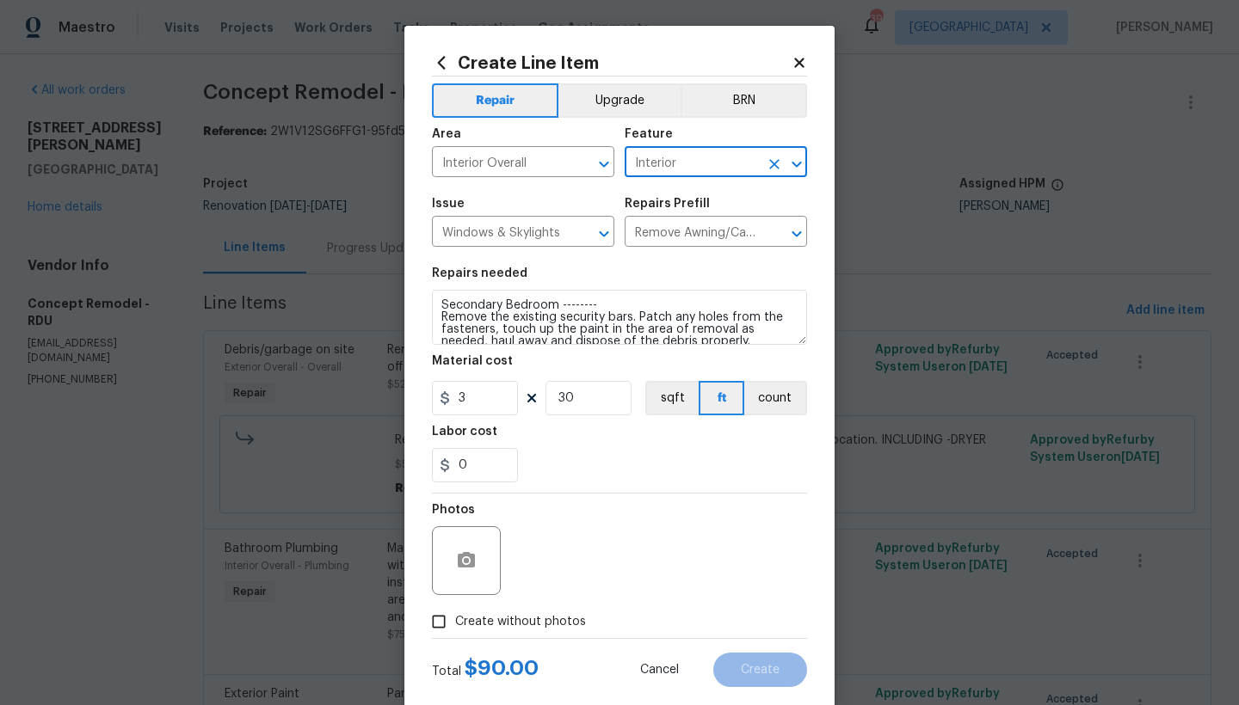
scroll to position [3, 0]
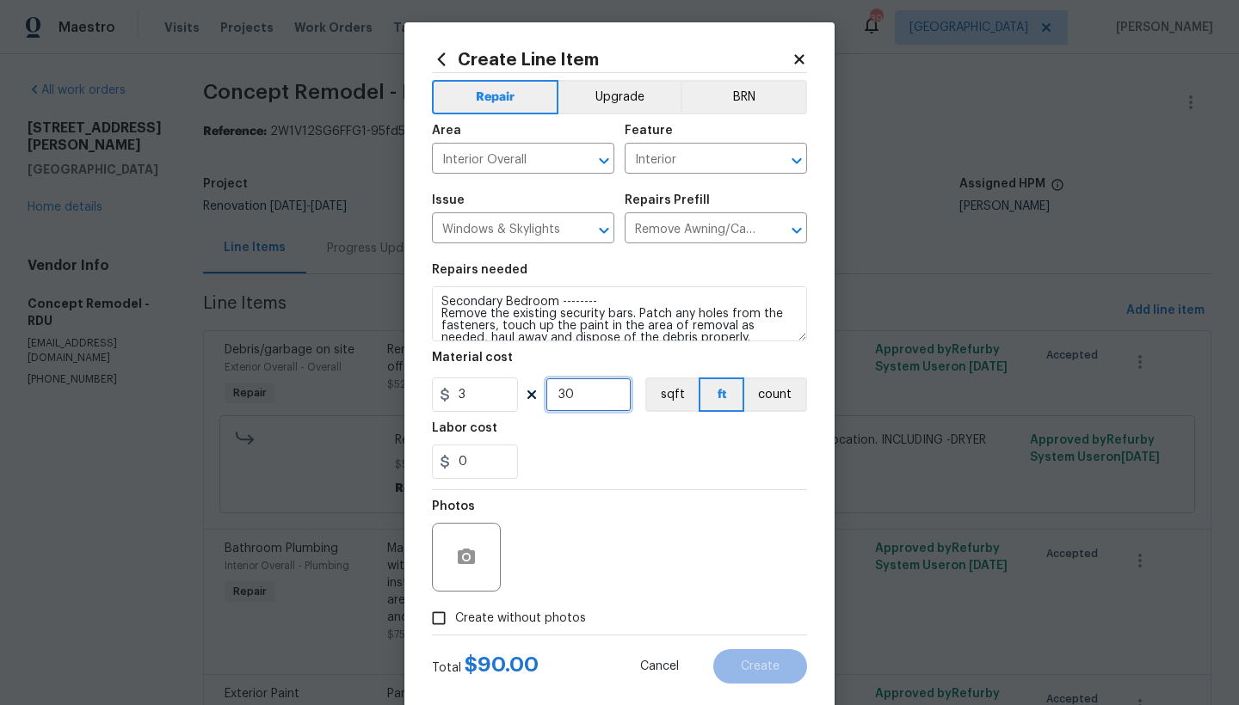
drag, startPoint x: 532, startPoint y: 385, endPoint x: 480, endPoint y: 372, distance: 53.2
click at [480, 372] on figure "Material cost 3 30 sqft ft count" at bounding box center [619, 382] width 375 height 60
type input "25"
click at [572, 495] on div "Photos" at bounding box center [619, 546] width 375 height 112
click at [541, 625] on span "Create without photos" at bounding box center [520, 619] width 131 height 18
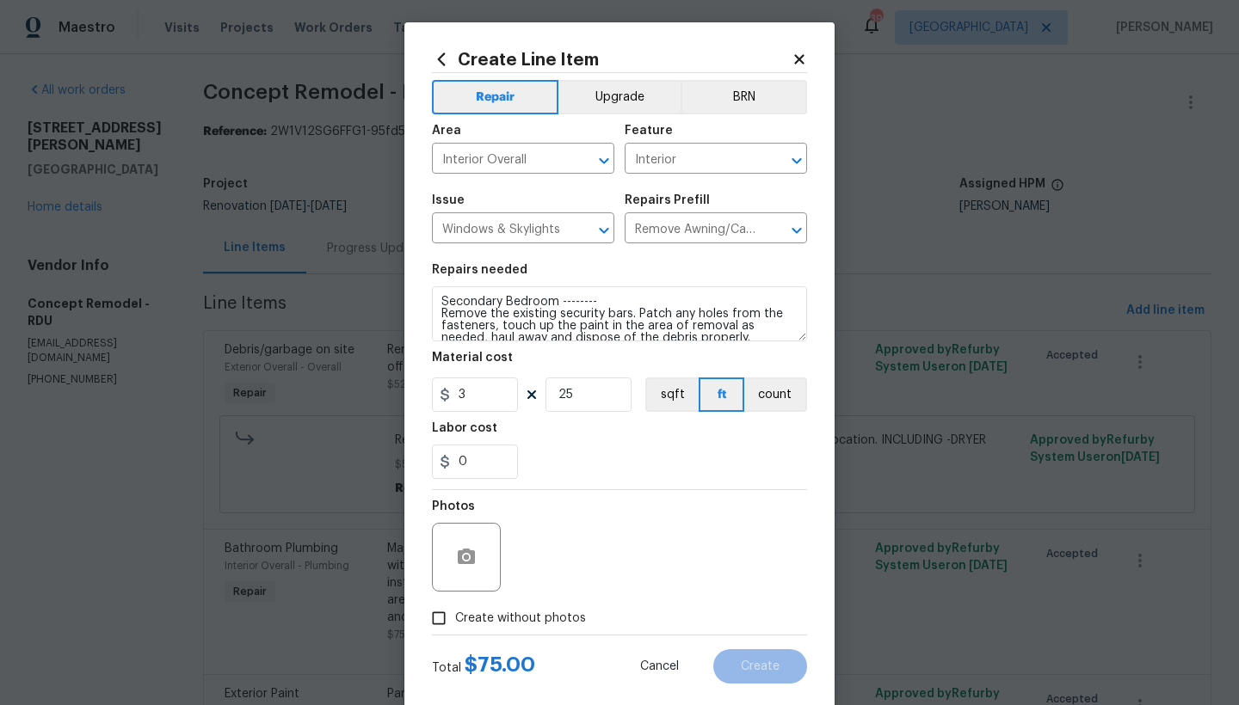
click at [455, 625] on input "Create without photos" at bounding box center [438, 618] width 33 height 33
checkbox input "true"
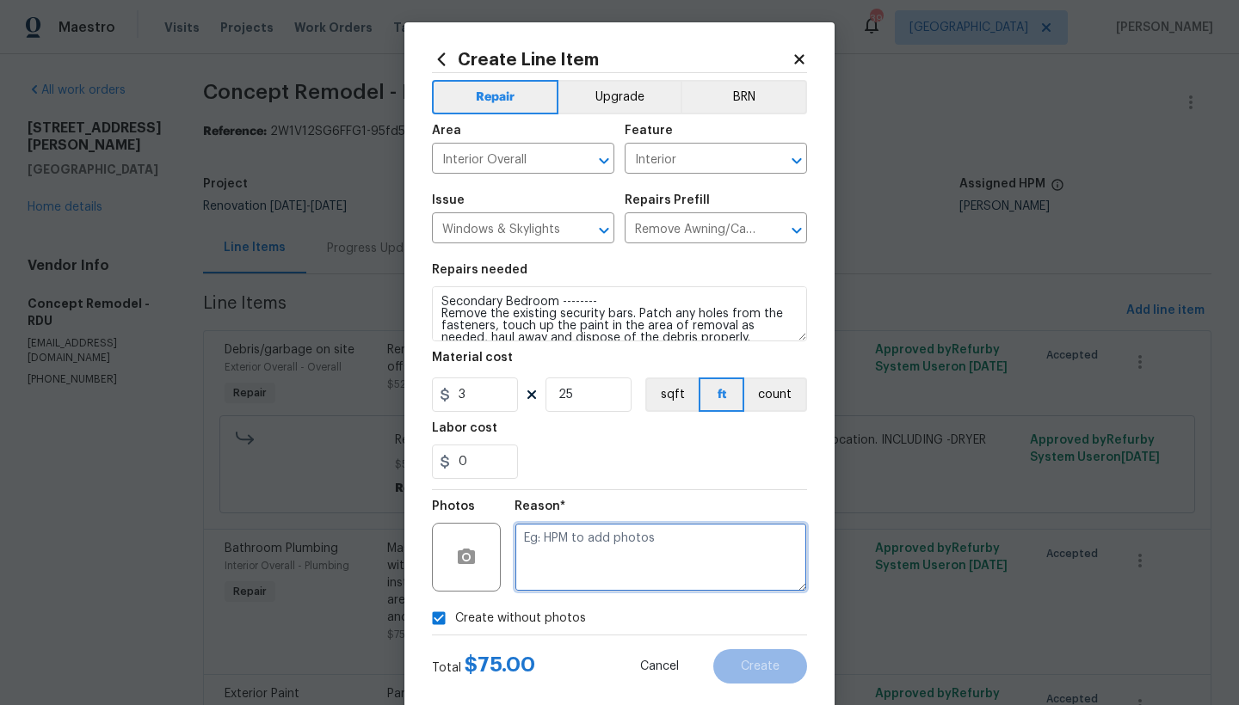
click at [633, 549] on textarea at bounding box center [660, 557] width 292 height 69
type textarea "n"
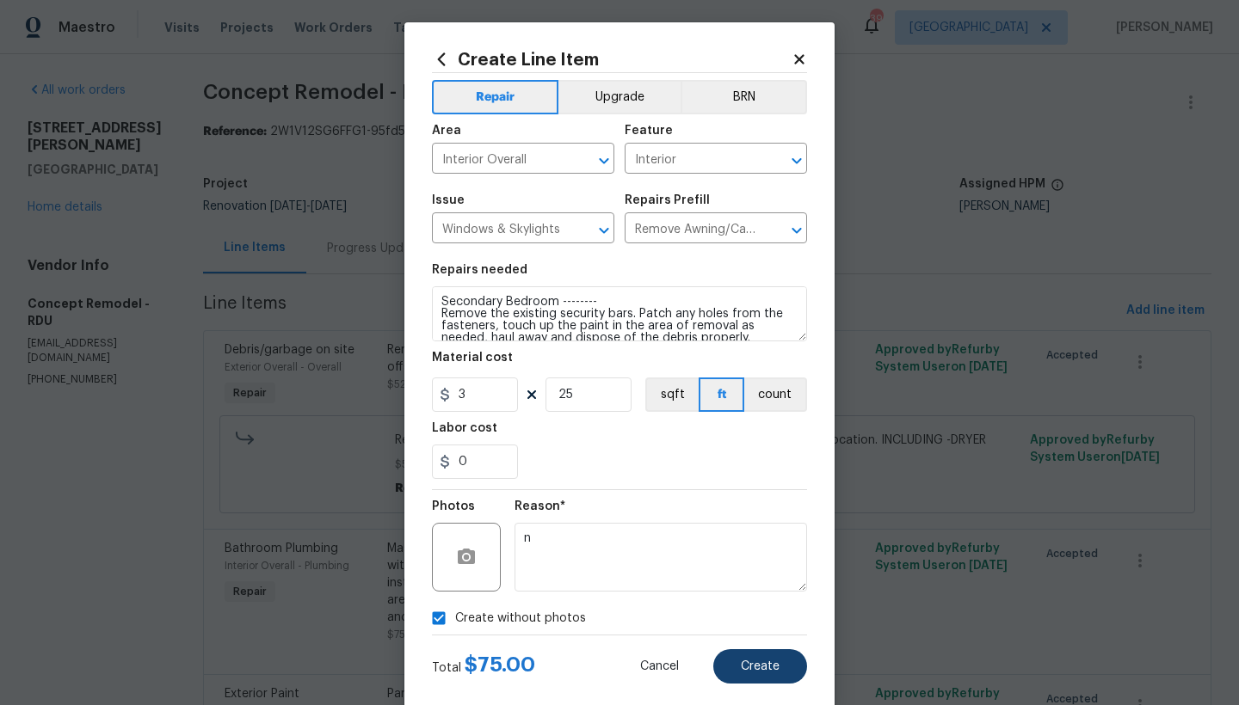
click at [759, 673] on span "Create" at bounding box center [760, 667] width 39 height 13
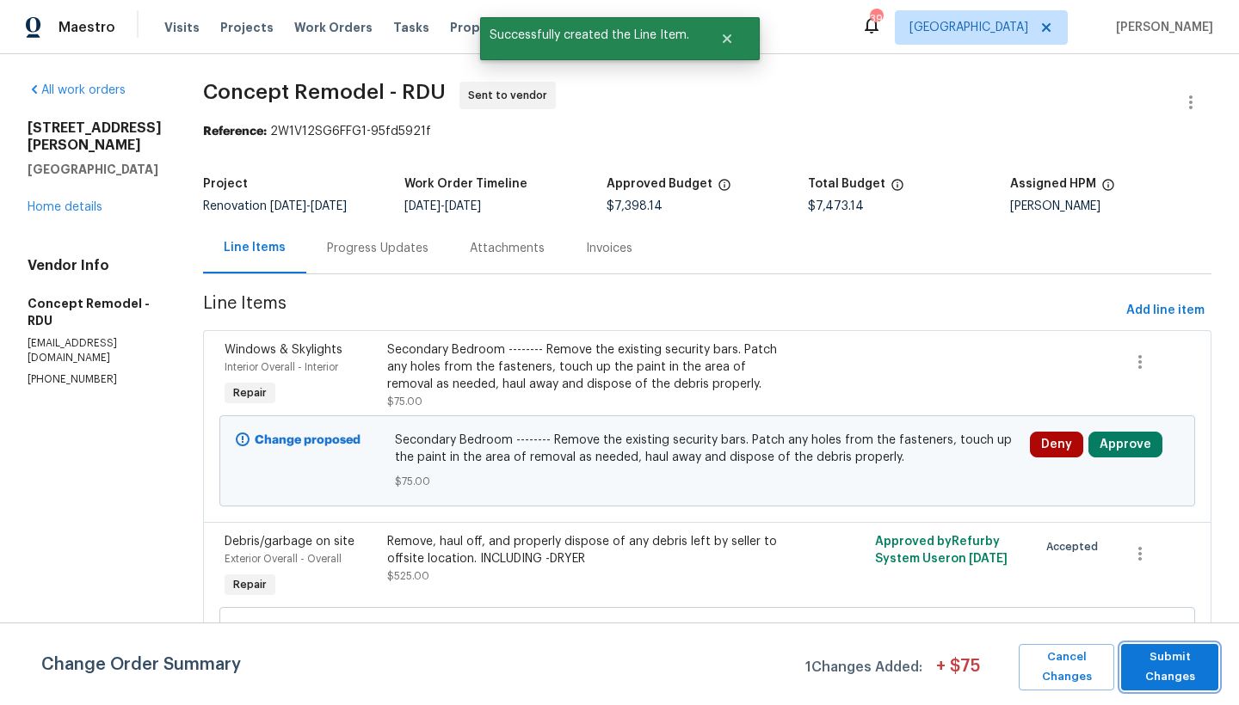
click at [1160, 678] on span "Submit Changes" at bounding box center [1169, 668] width 80 height 40
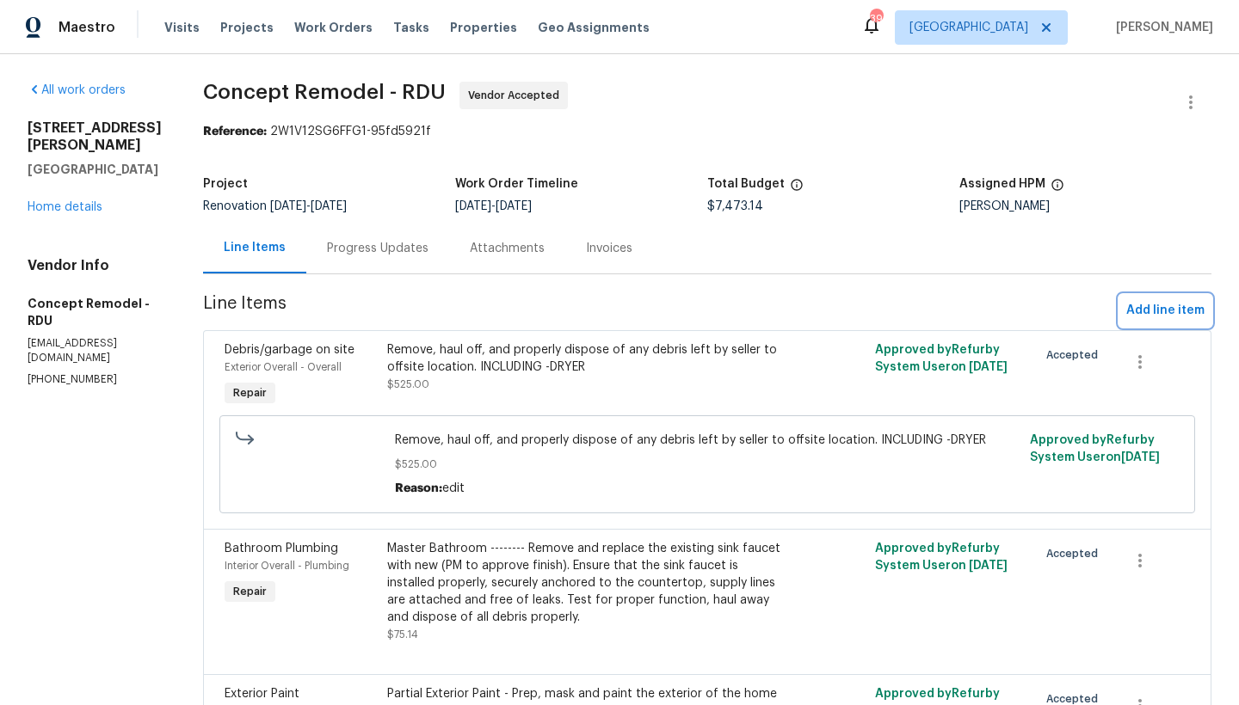
click at [1126, 314] on span "Add line item" at bounding box center [1165, 311] width 78 height 22
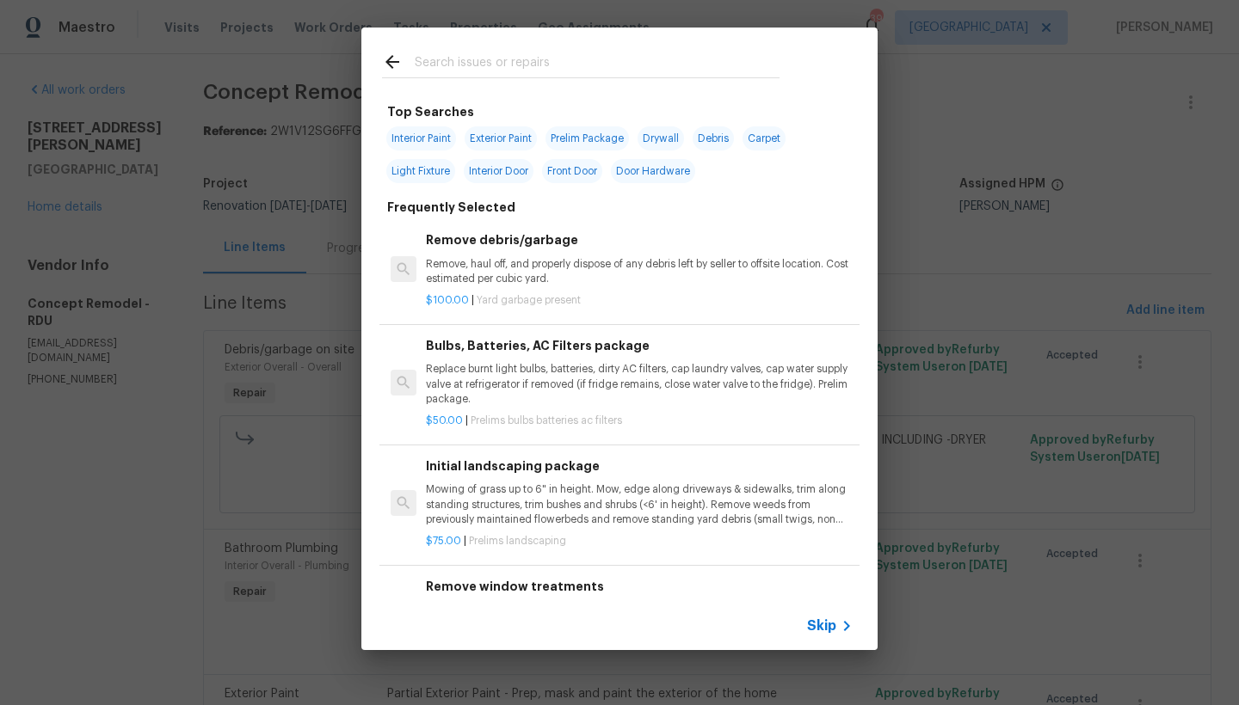
click at [530, 65] on input "text" at bounding box center [597, 65] width 365 height 26
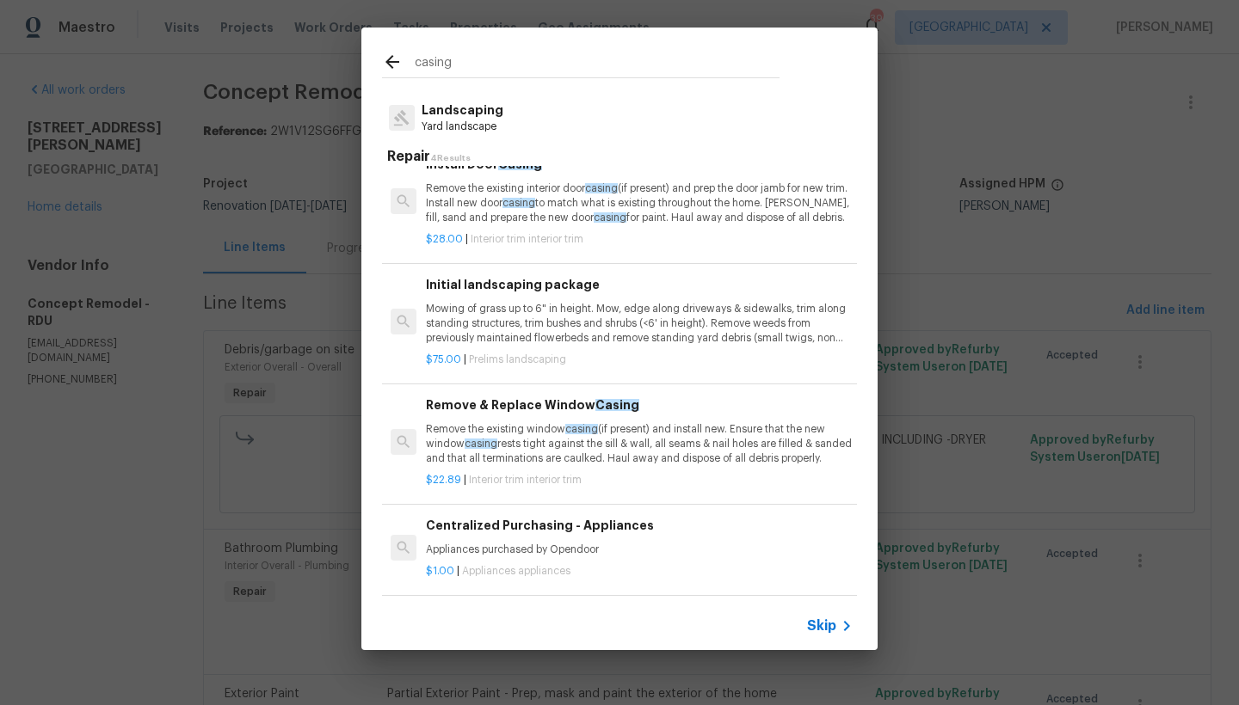
scroll to position [0, 0]
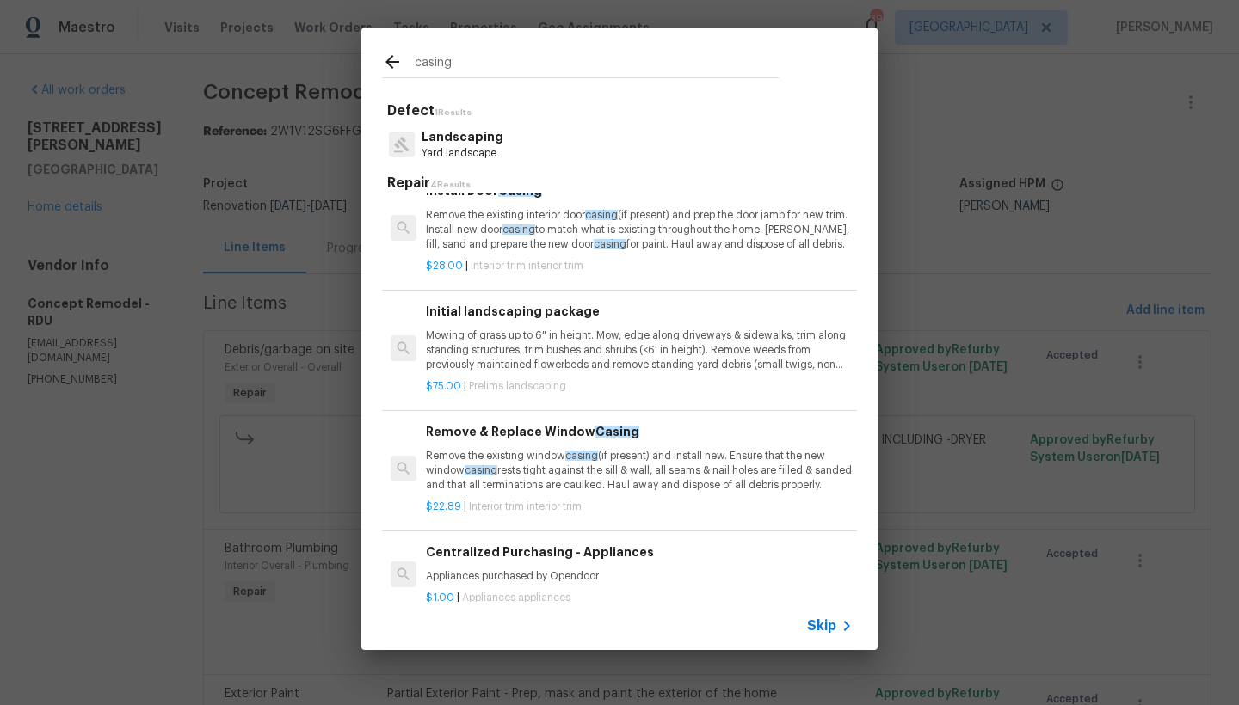
drag, startPoint x: 519, startPoint y: 72, endPoint x: 217, endPoint y: 39, distance: 303.8
click at [217, 38] on div "casing Defect 1 Results Landscaping Yard landscape Repair 4 Results Install Doo…" at bounding box center [619, 339] width 1239 height 678
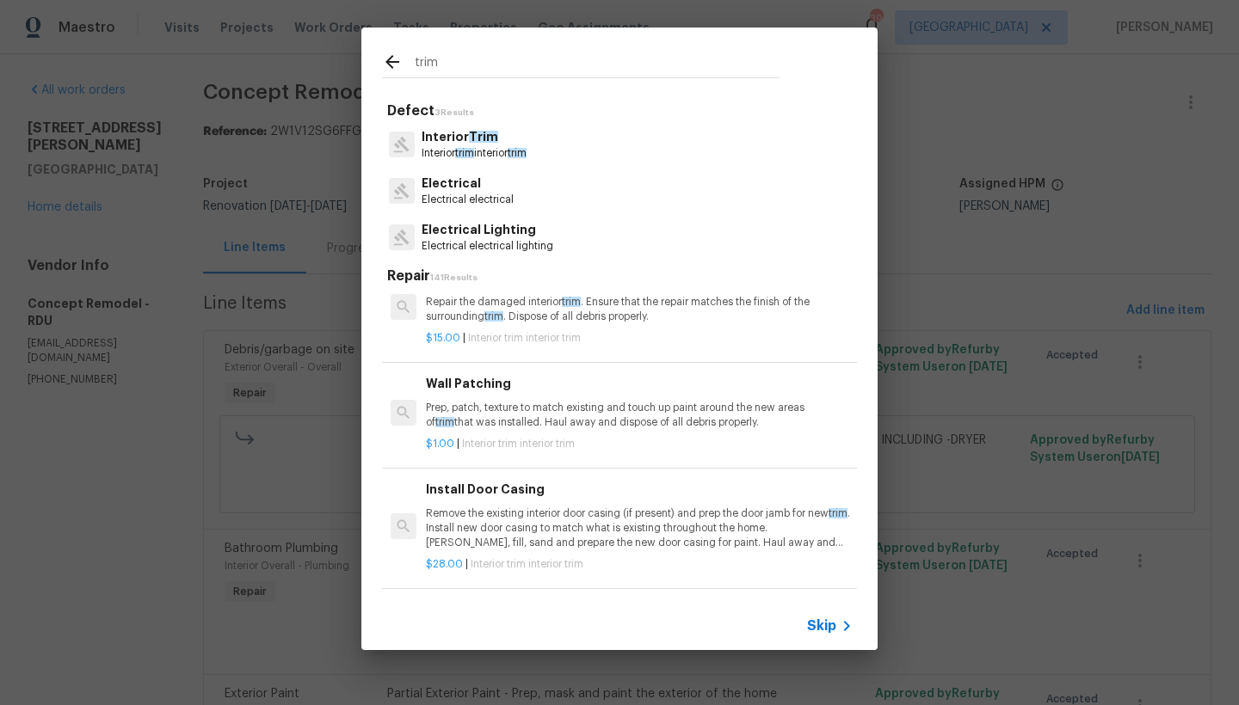
type input "trim"
click at [433, 145] on p "Interior Trim" at bounding box center [473, 137] width 105 height 18
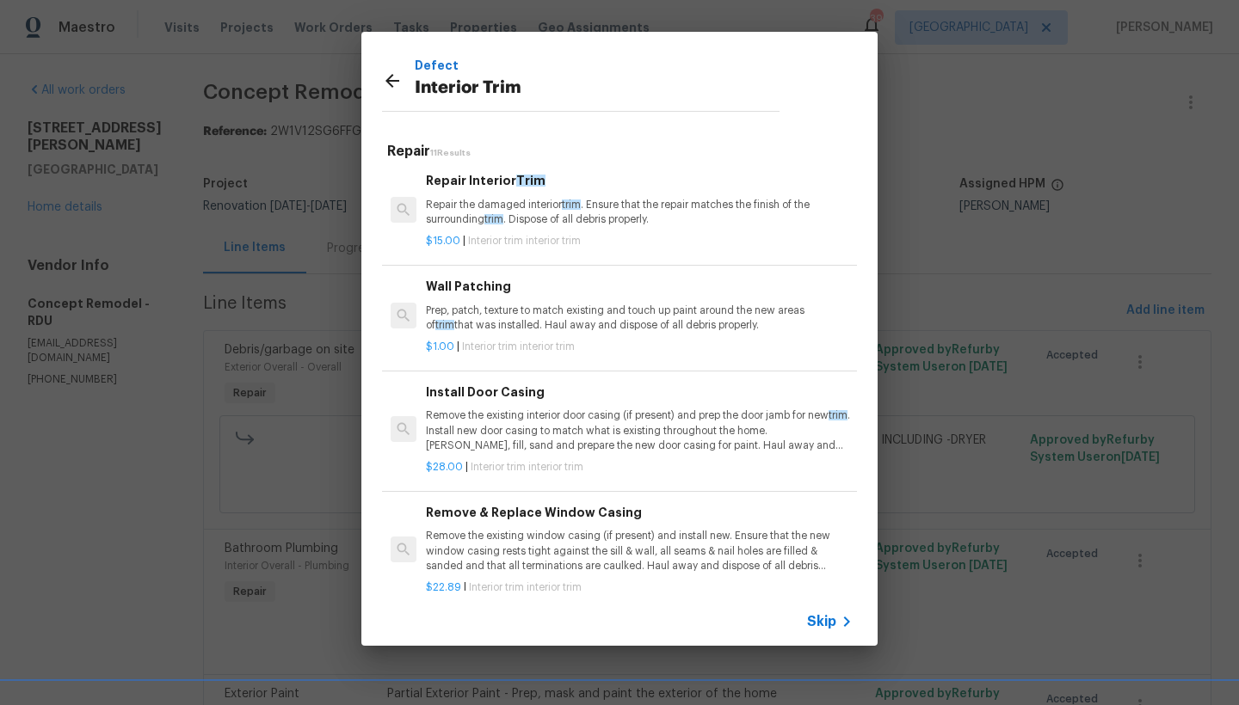
scroll to position [7, 0]
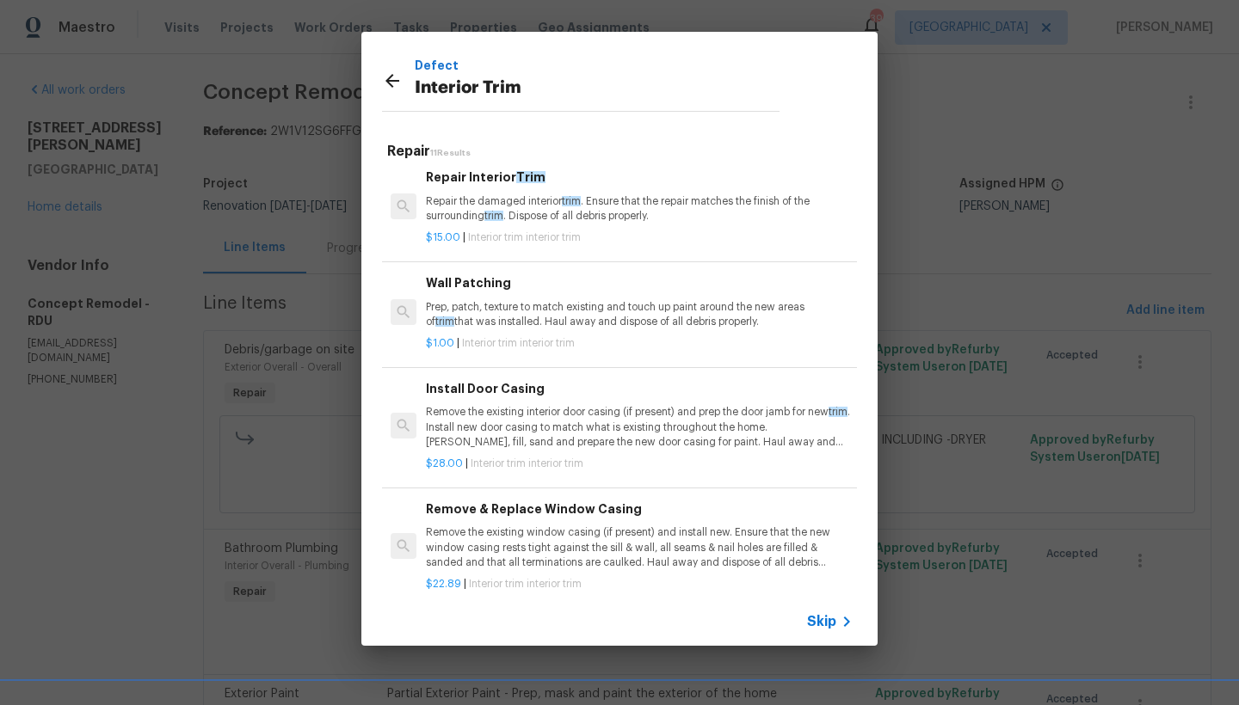
click at [502, 186] on h6 "Repair Interior Trim" at bounding box center [639, 177] width 427 height 19
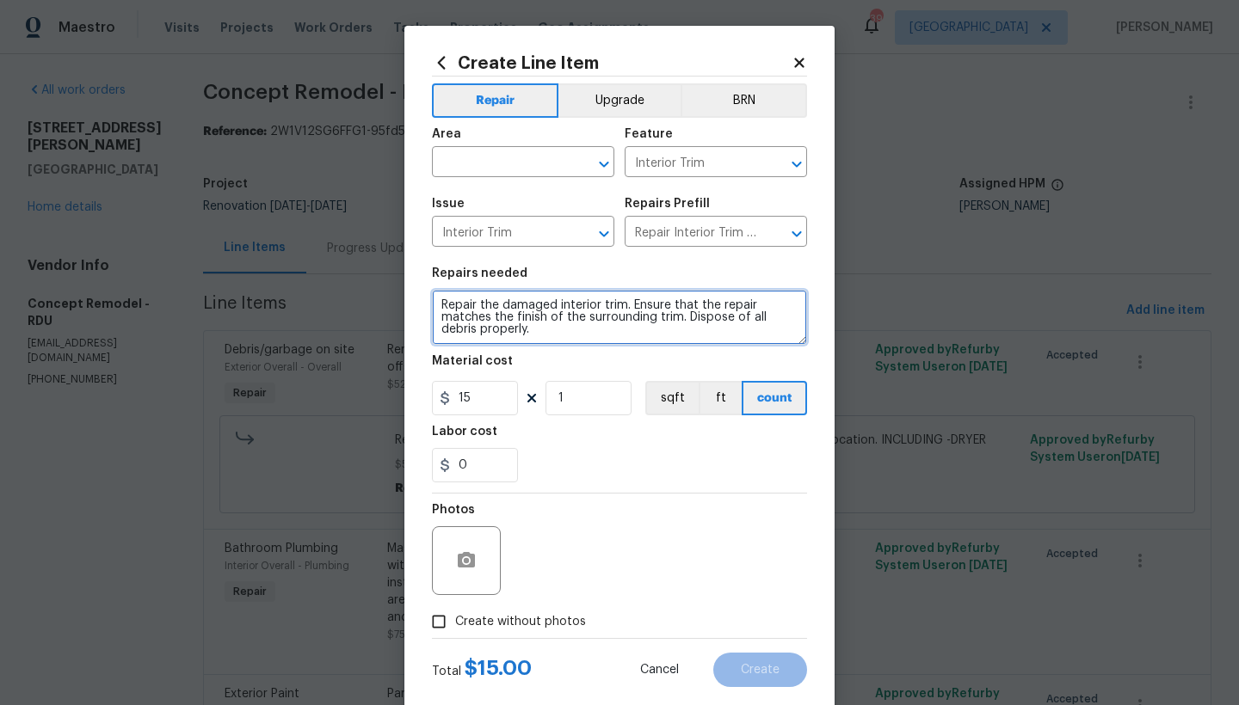
click at [432, 303] on textarea "Repair the damaged interior trim. Ensure that the repair matches the finish of …" at bounding box center [619, 317] width 375 height 55
click at [440, 303] on textarea "Repair the damaged interior trim. Ensure that the repair matches the finish of …" at bounding box center [619, 317] width 375 height 55
type textarea "Secondary Bedroom ----------= Repair the damaged interior trim. Ensure that the…"
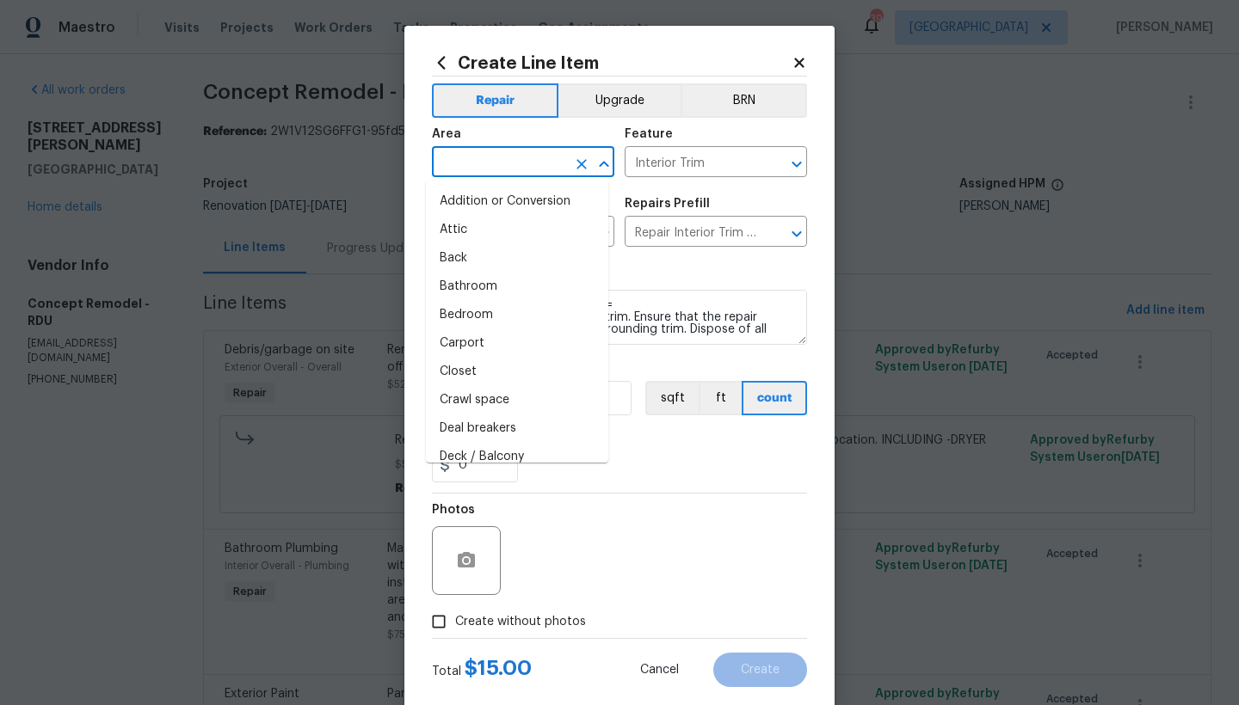
click at [516, 165] on input "text" at bounding box center [499, 164] width 134 height 27
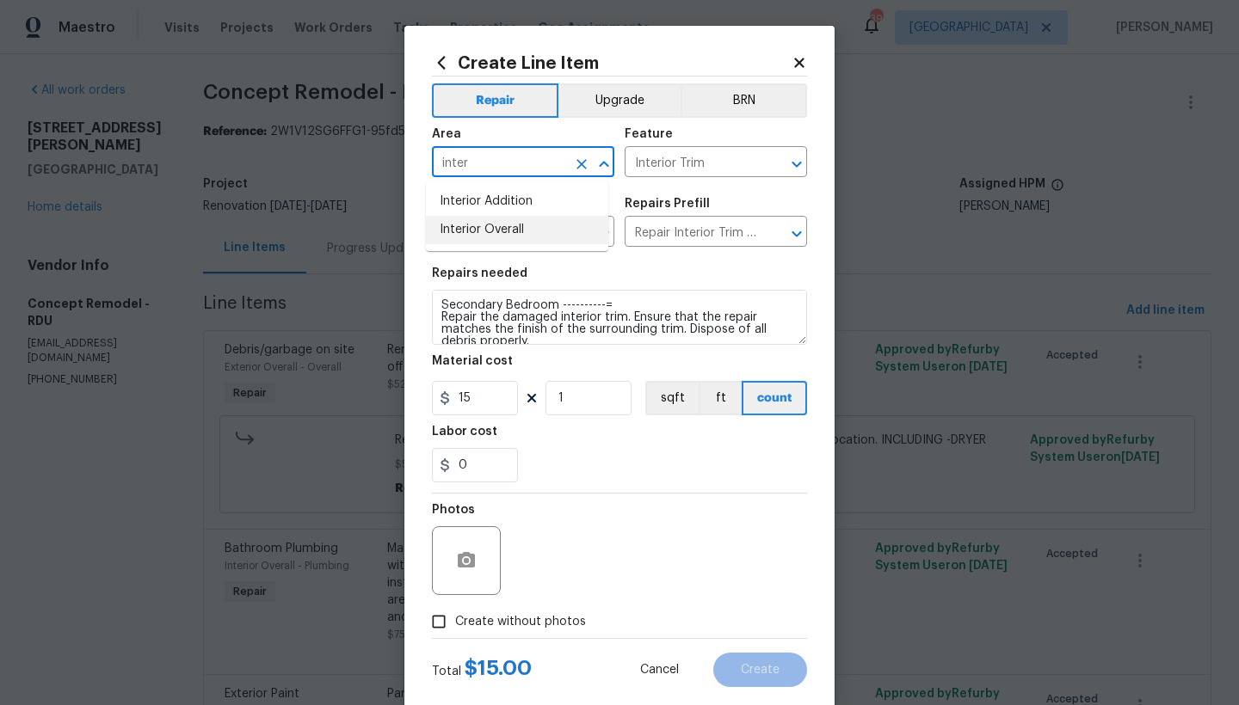
click at [522, 233] on li "Interior Overall" at bounding box center [517, 230] width 182 height 28
type input "Interior Overall"
click at [458, 624] on span "Create without photos" at bounding box center [520, 622] width 131 height 18
click at [455, 624] on input "Create without photos" at bounding box center [438, 622] width 33 height 33
checkbox input "true"
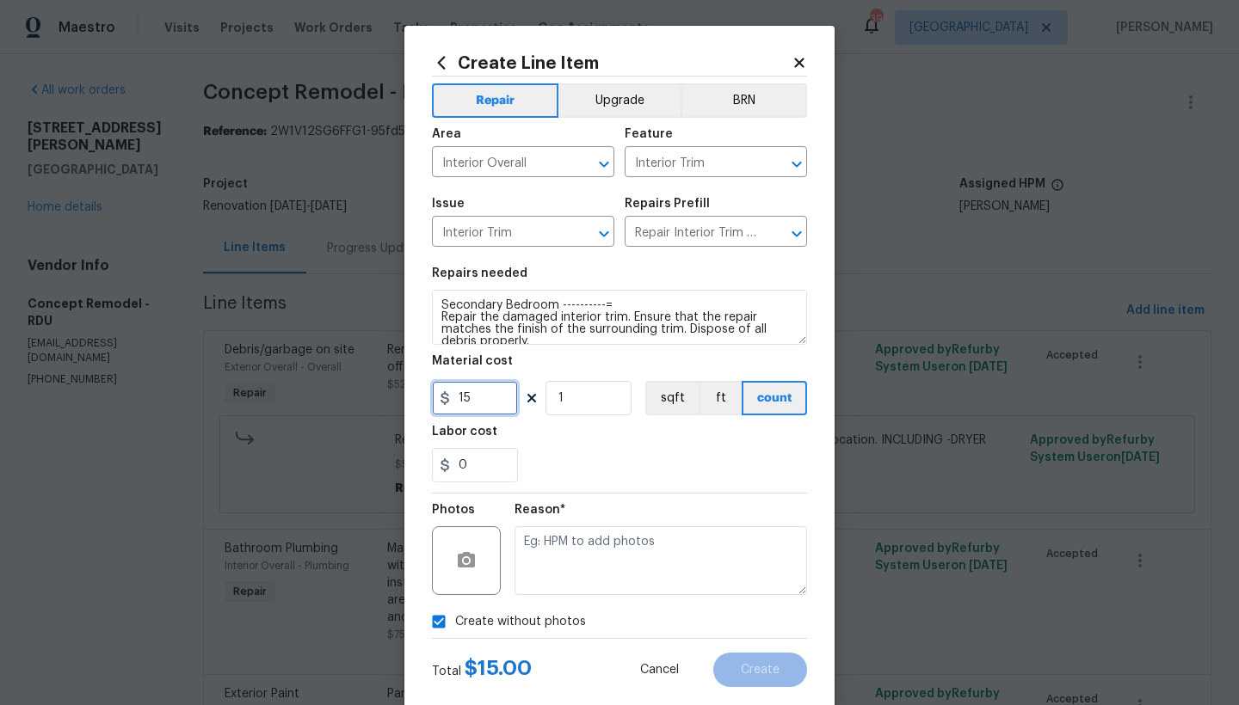
drag, startPoint x: 425, startPoint y: 394, endPoint x: 339, endPoint y: 378, distance: 87.6
click at [340, 378] on div "Create Line Item Repair Upgrade BRN Area Interior Overall ​ Feature Interior Tr…" at bounding box center [619, 352] width 1239 height 705
type input "20"
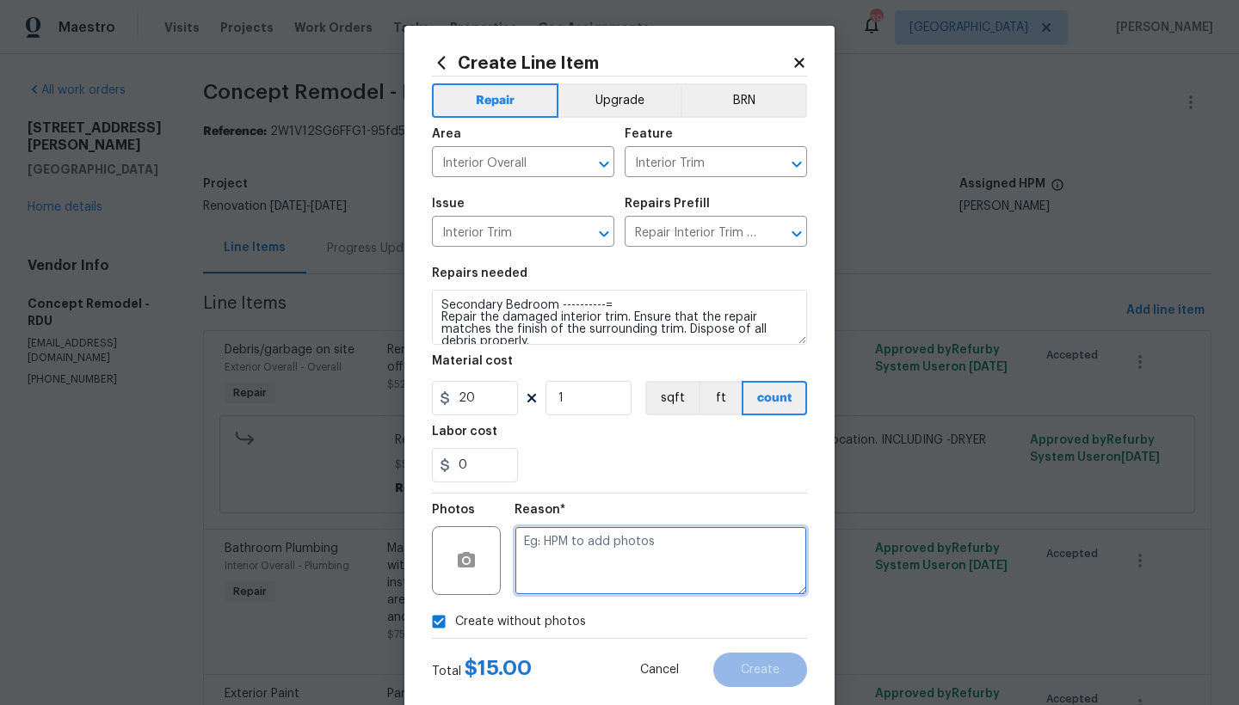
click at [589, 562] on textarea at bounding box center [660, 560] width 292 height 69
type textarea "n"
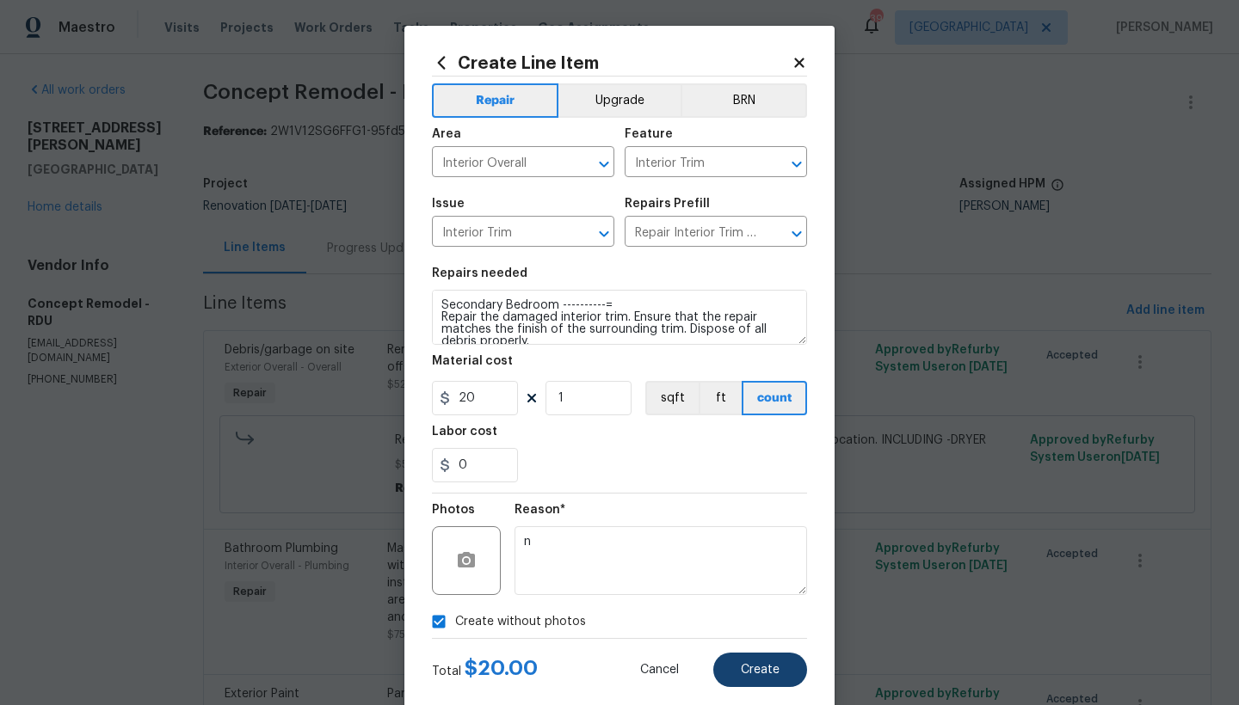
click at [745, 674] on span "Create" at bounding box center [760, 670] width 39 height 13
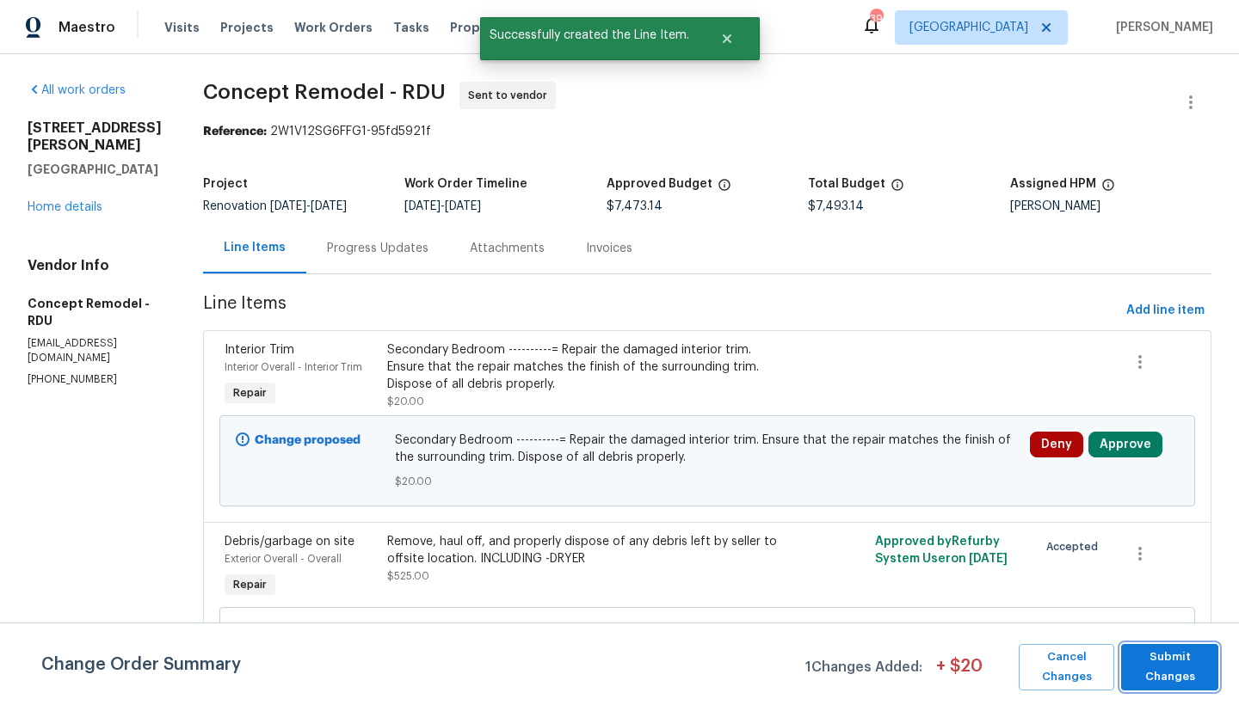
click at [1201, 668] on span "Submit Changes" at bounding box center [1169, 668] width 80 height 40
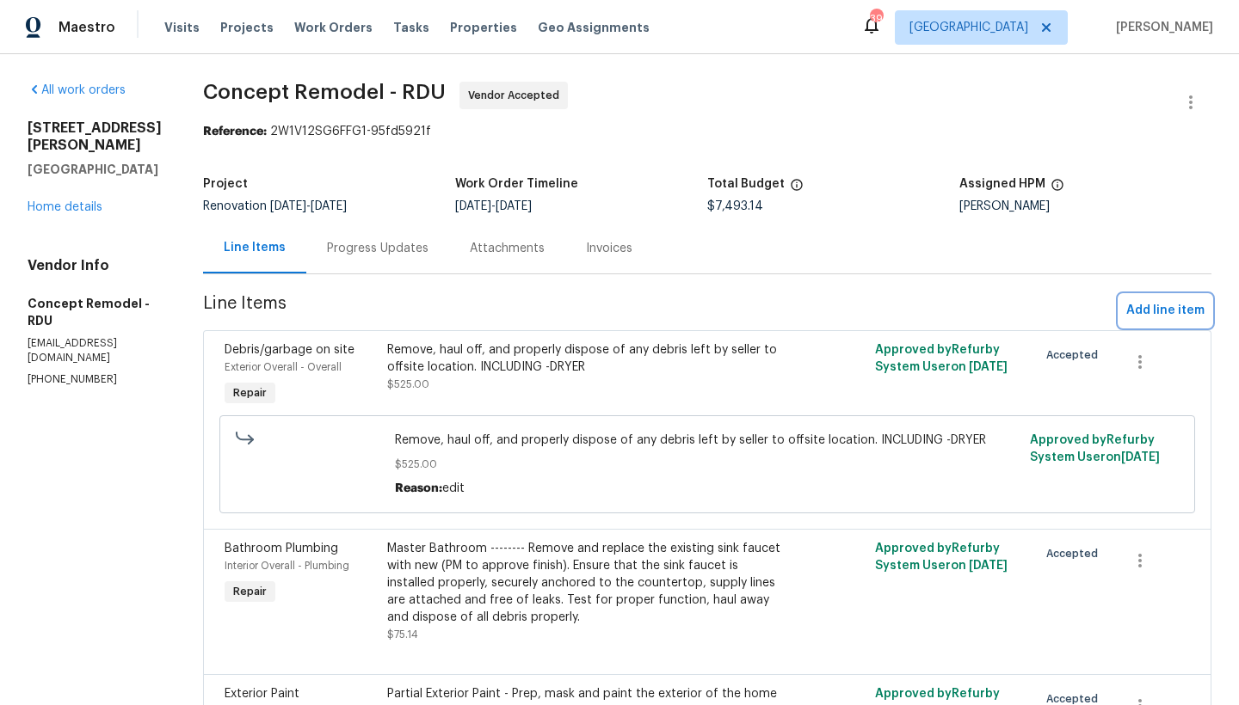
click at [1172, 319] on span "Add line item" at bounding box center [1165, 311] width 78 height 22
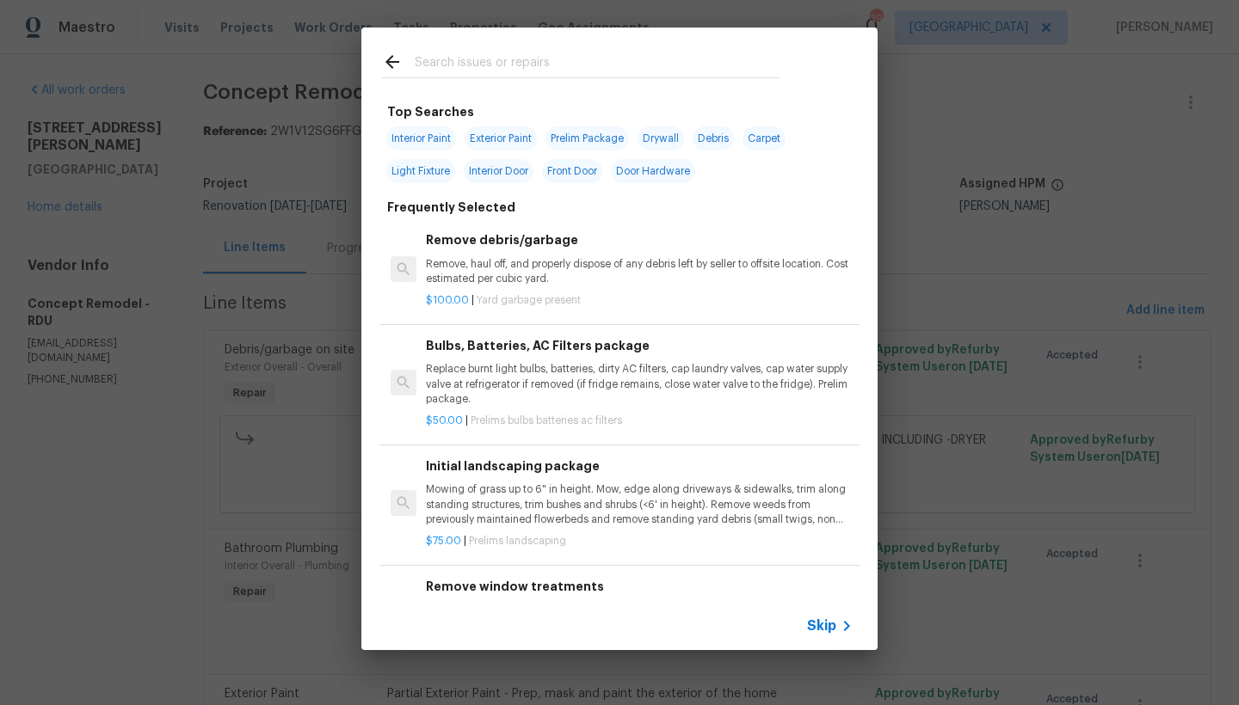
click at [656, 67] on input "text" at bounding box center [597, 65] width 365 height 26
click at [673, 35] on div at bounding box center [580, 62] width 439 height 68
click at [637, 56] on input "text" at bounding box center [597, 65] width 365 height 26
click at [624, 62] on input "text" at bounding box center [597, 65] width 365 height 26
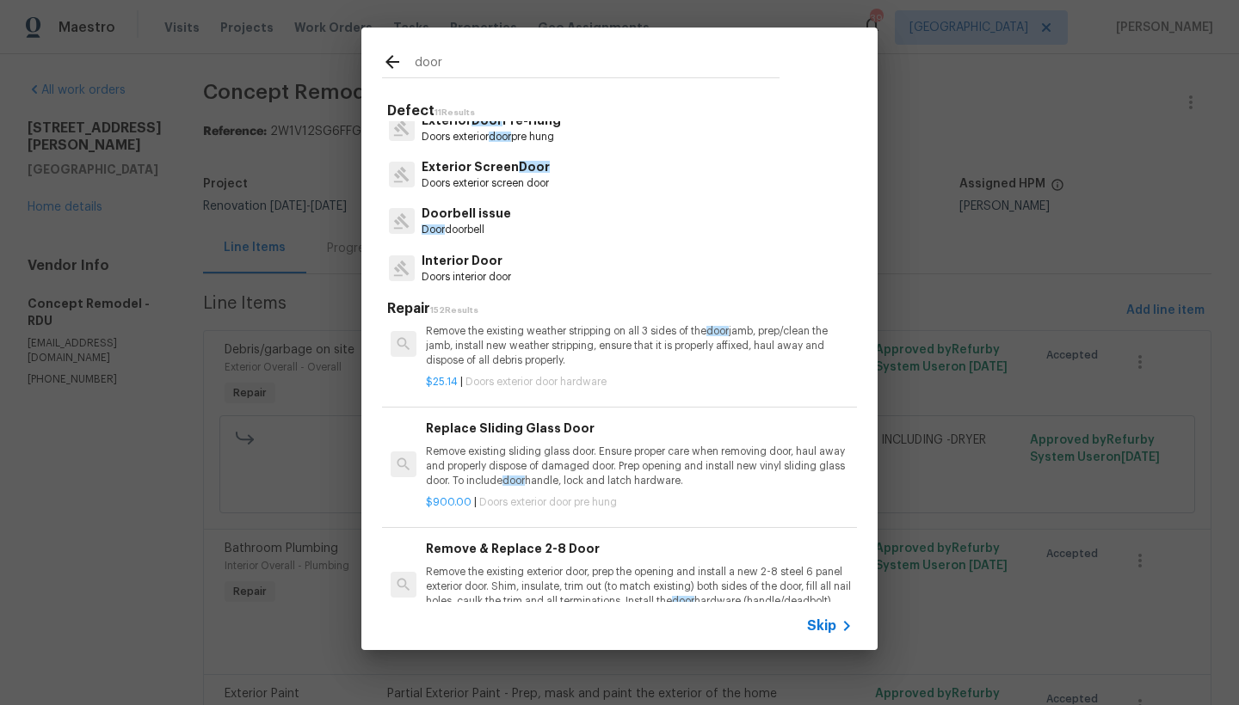
scroll to position [195, 0]
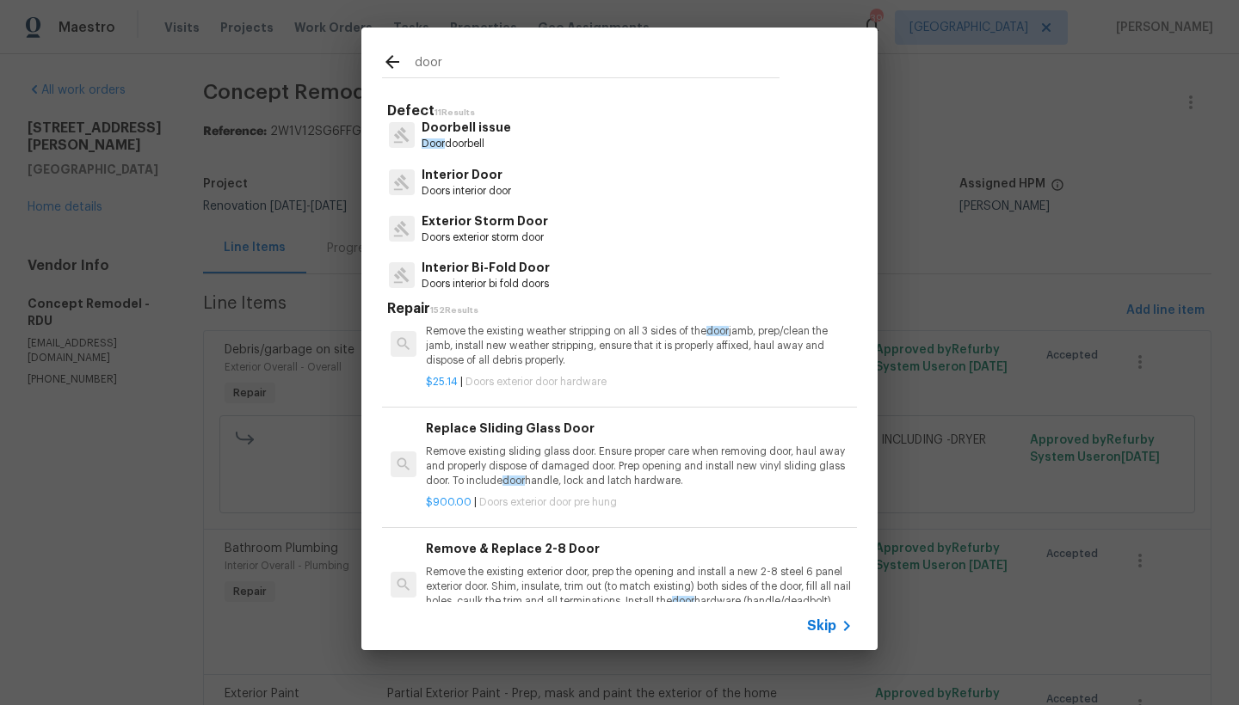
type input "door"
click at [461, 177] on p "Interior Door" at bounding box center [465, 175] width 89 height 18
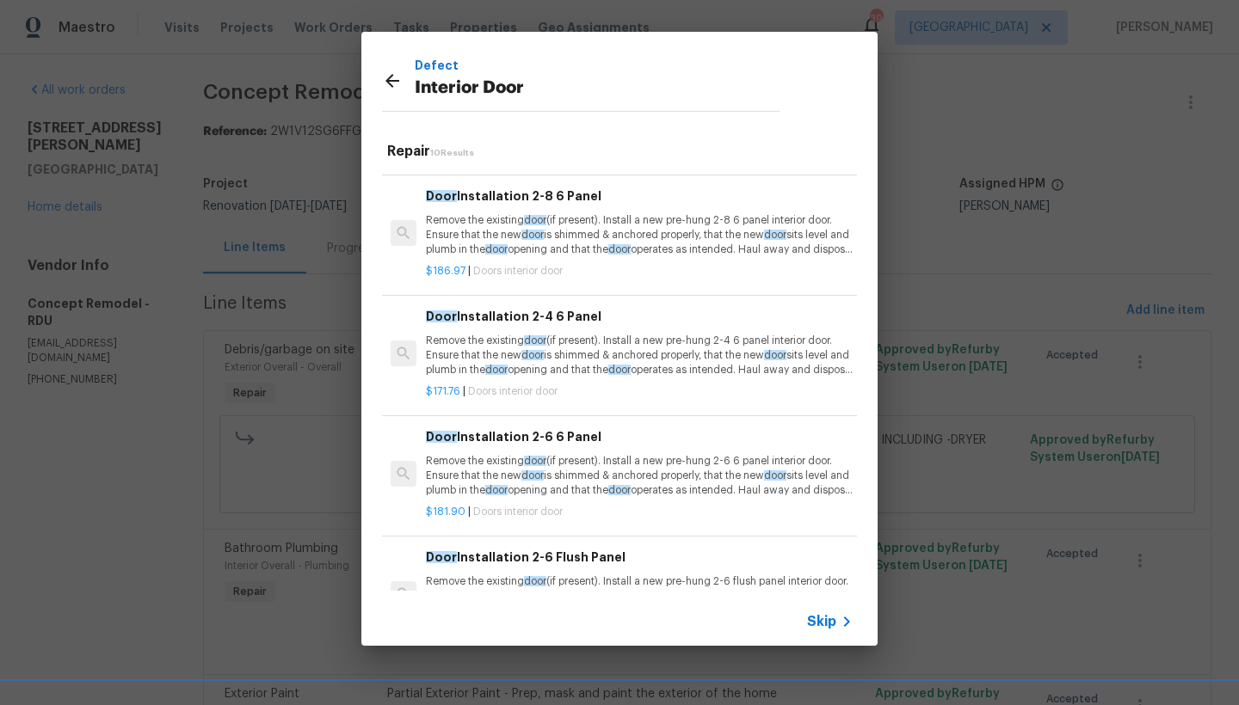
scroll to position [0, 0]
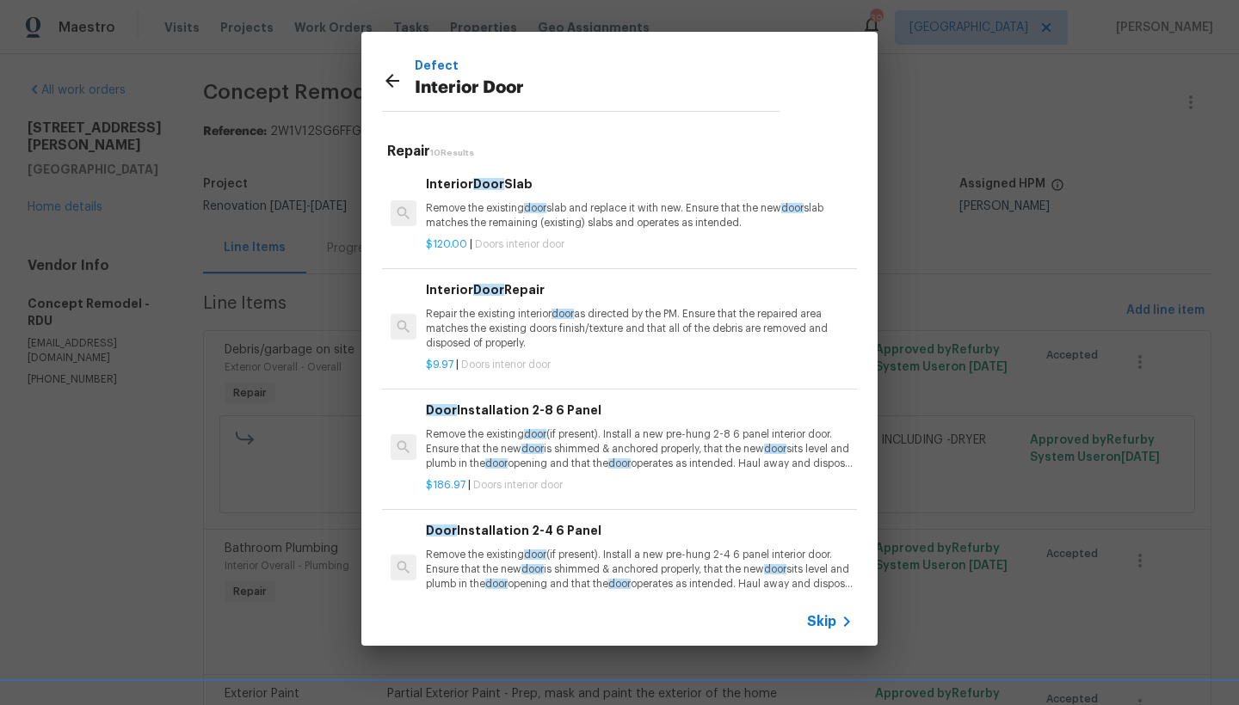
click at [492, 327] on p "Repair the existing interior door as directed by the PM. Ensure that the repair…" at bounding box center [639, 329] width 427 height 44
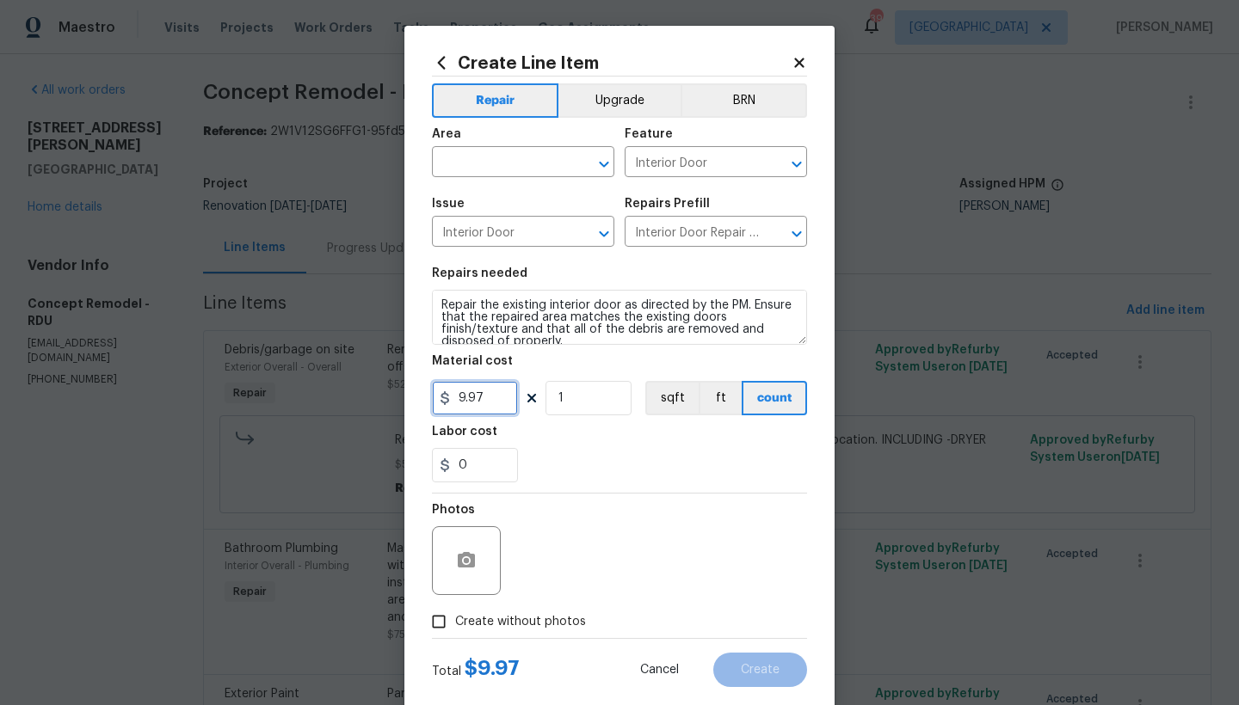
drag, startPoint x: 434, startPoint y: 397, endPoint x: 385, endPoint y: 394, distance: 50.0
click at [385, 394] on div "Create Line Item Repair Upgrade BRN Area ​ Feature Interior Door ​ Issue Interi…" at bounding box center [619, 352] width 1239 height 705
type input "15"
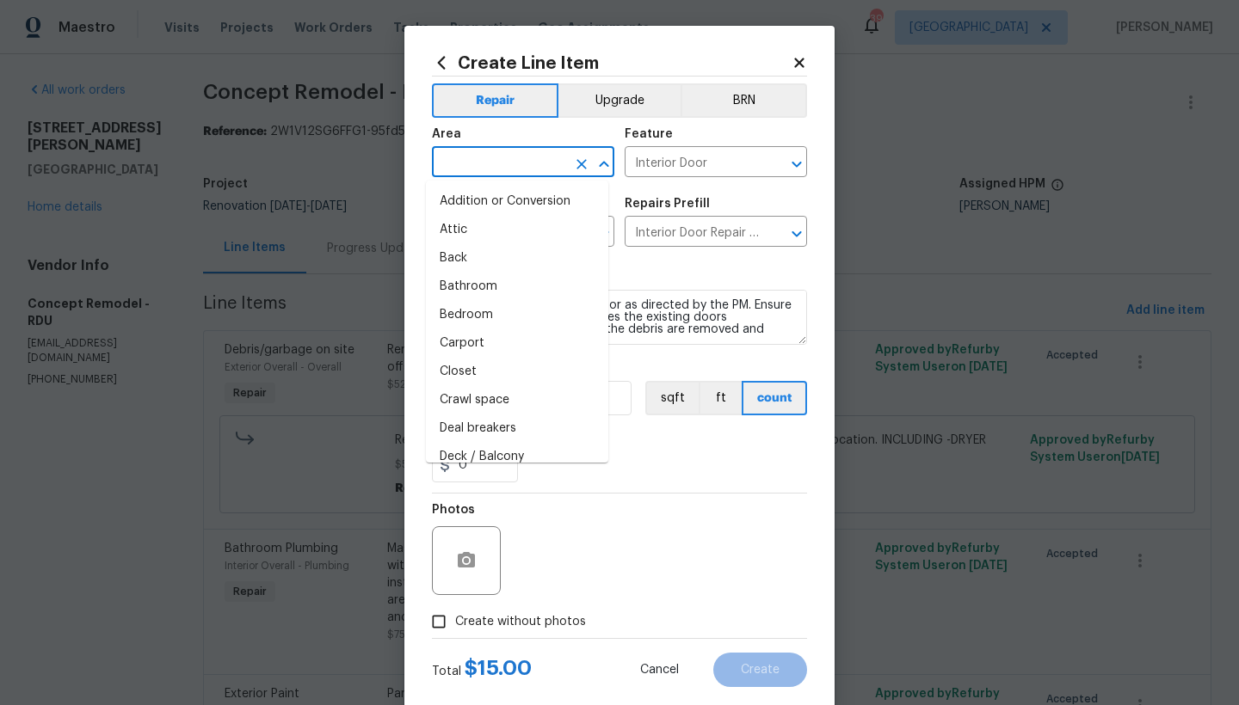
click at [514, 166] on input "text" at bounding box center [499, 164] width 134 height 27
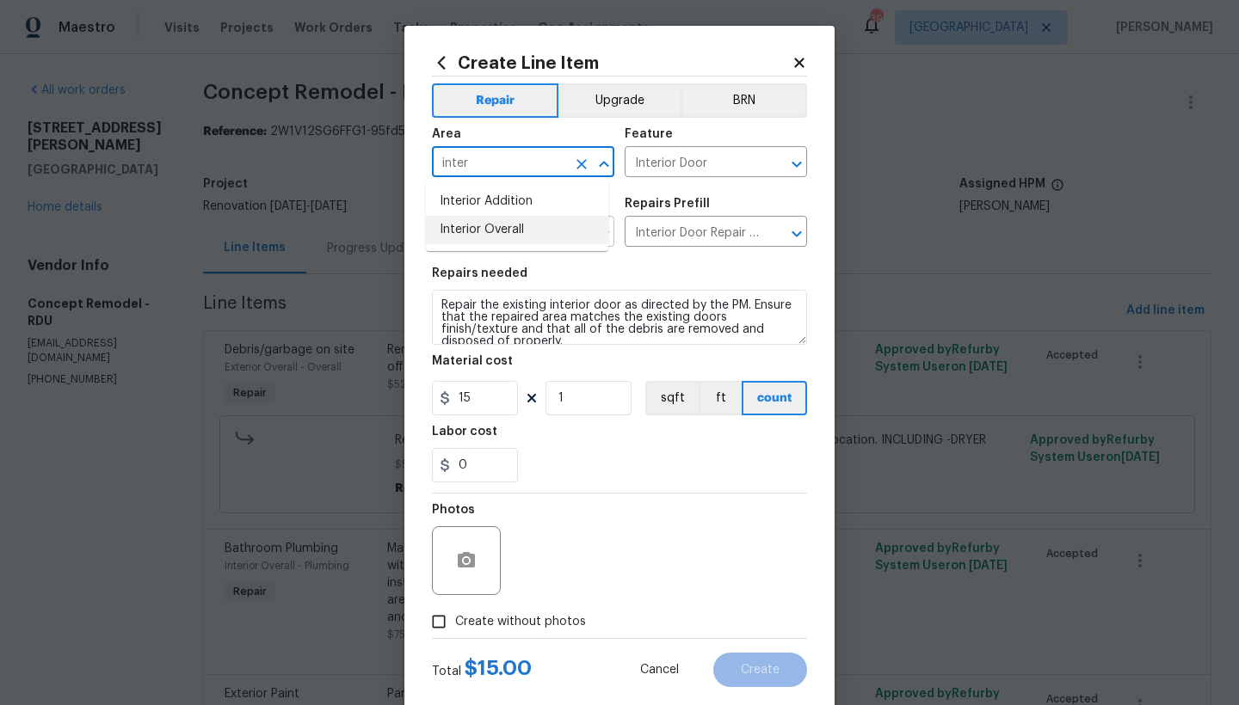
click at [504, 230] on li "Interior Overall" at bounding box center [517, 230] width 182 height 28
type input "Interior Overall"
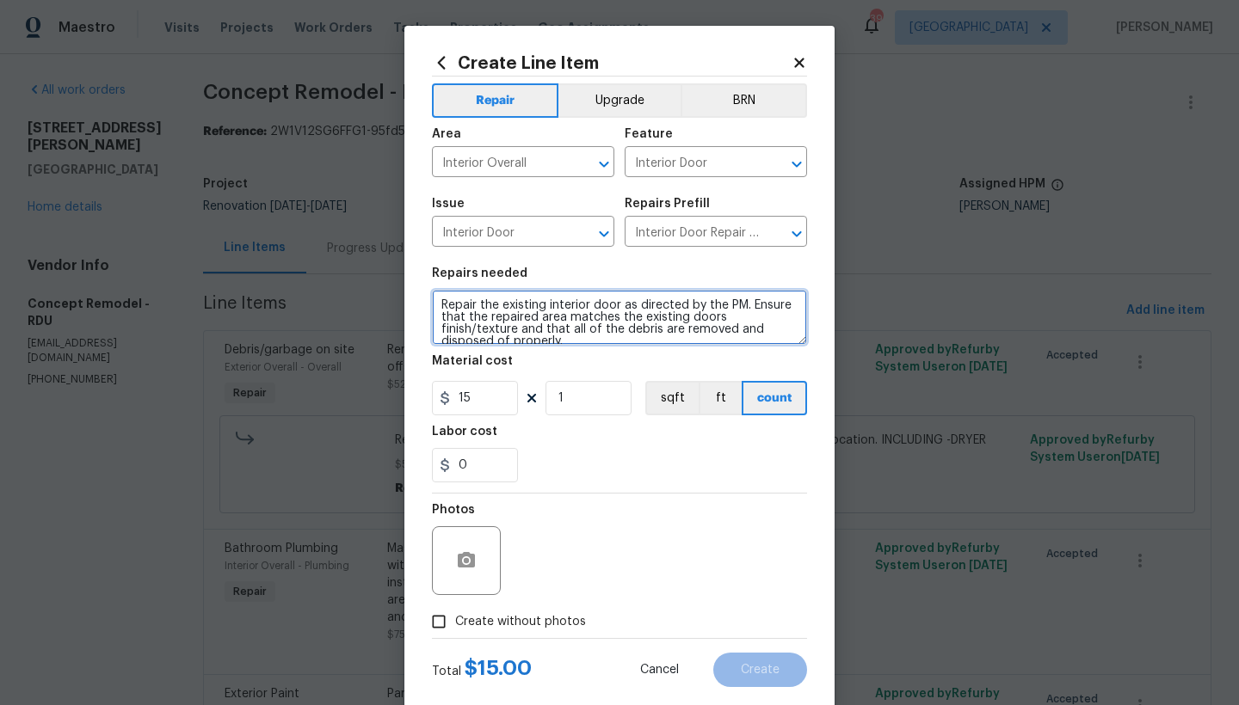
click at [438, 305] on textarea "Repair the existing interior door as directed by the PM. Ensure that the repair…" at bounding box center [619, 317] width 375 height 55
click at [454, 298] on textarea "Repair the existing interior door as directed by the PM. Ensure that the repair…" at bounding box center [619, 317] width 375 height 55
click at [744, 317] on textarea "Secondary Bedroom (Closet) --------- Repair the existing interior door as direc…" at bounding box center [619, 317] width 375 height 55
type textarea "Secondary Bedroom (Closet) --------- Repair the existing interior door as direc…"
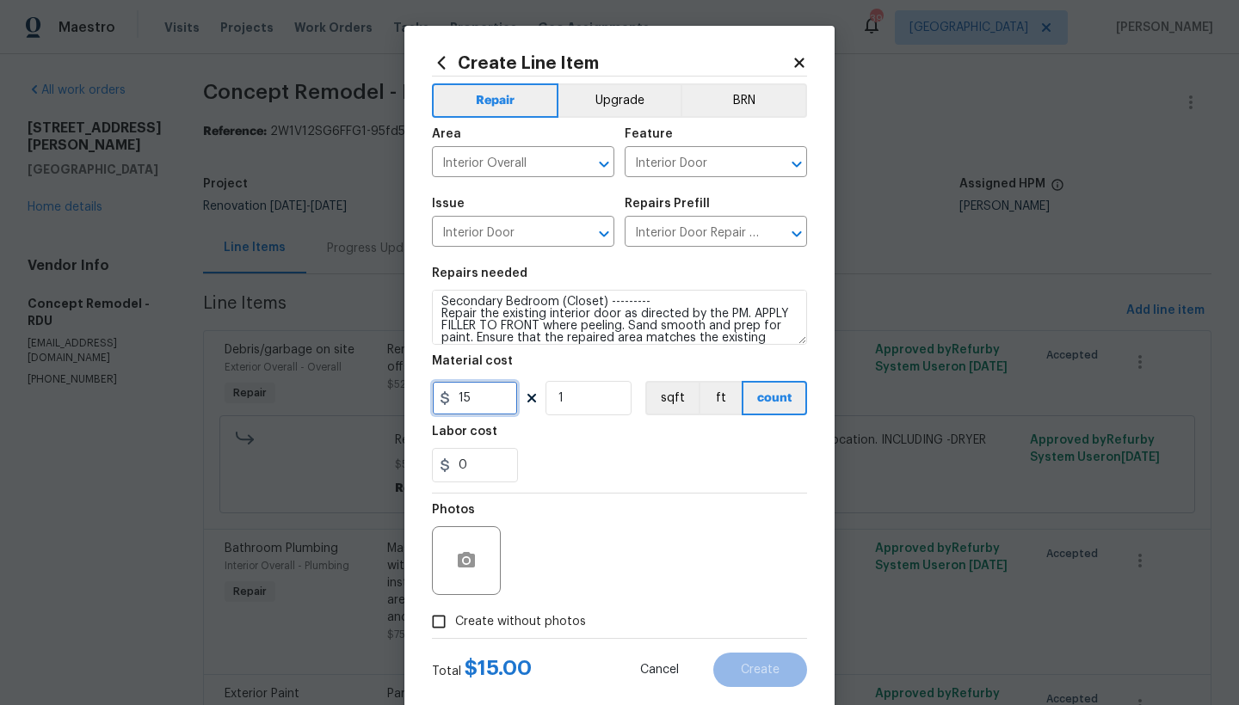
click at [483, 409] on input "15" at bounding box center [475, 398] width 86 height 34
click at [387, 385] on div "Create Line Item Repair Upgrade BRN Area Interior Overall ​ Feature Interior Do…" at bounding box center [619, 352] width 1239 height 705
type input "20"
click at [455, 624] on span "Create without photos" at bounding box center [520, 622] width 131 height 18
click at [454, 624] on input "Create without photos" at bounding box center [438, 622] width 33 height 33
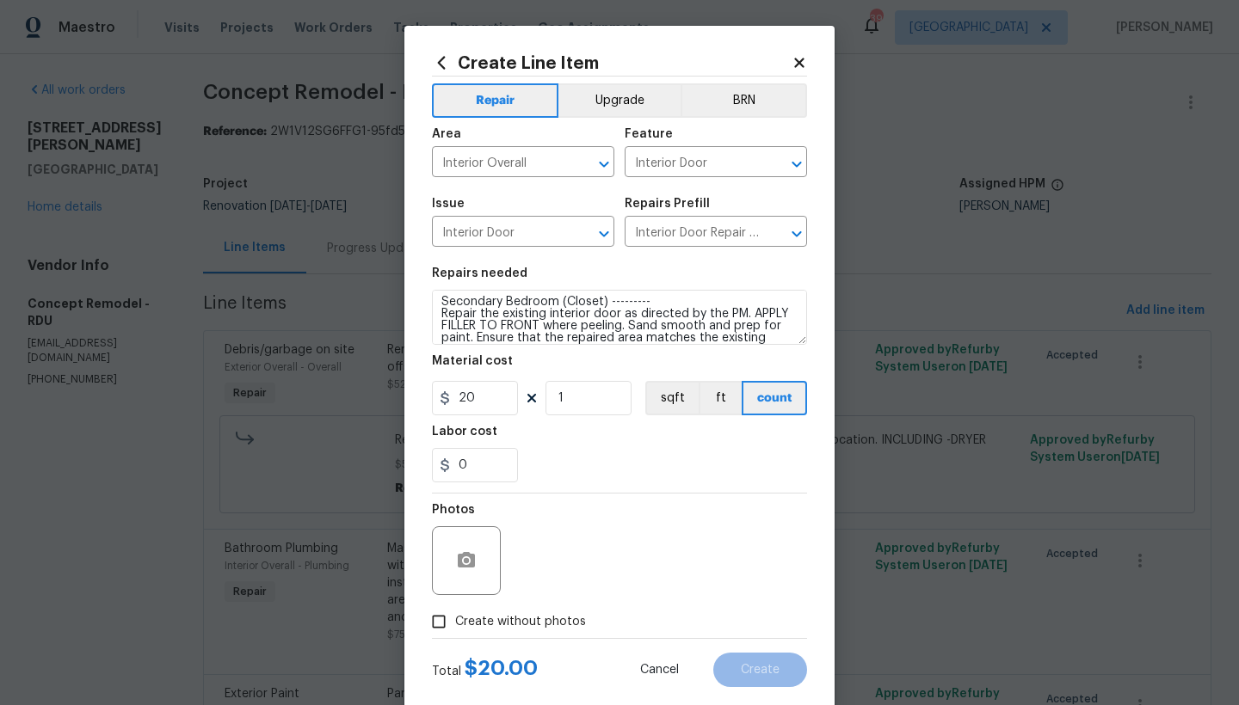
checkbox input "true"
drag, startPoint x: 613, startPoint y: 503, endPoint x: 614, endPoint y: 569, distance: 65.4
click at [615, 563] on div "Reason*" at bounding box center [660, 550] width 292 height 112
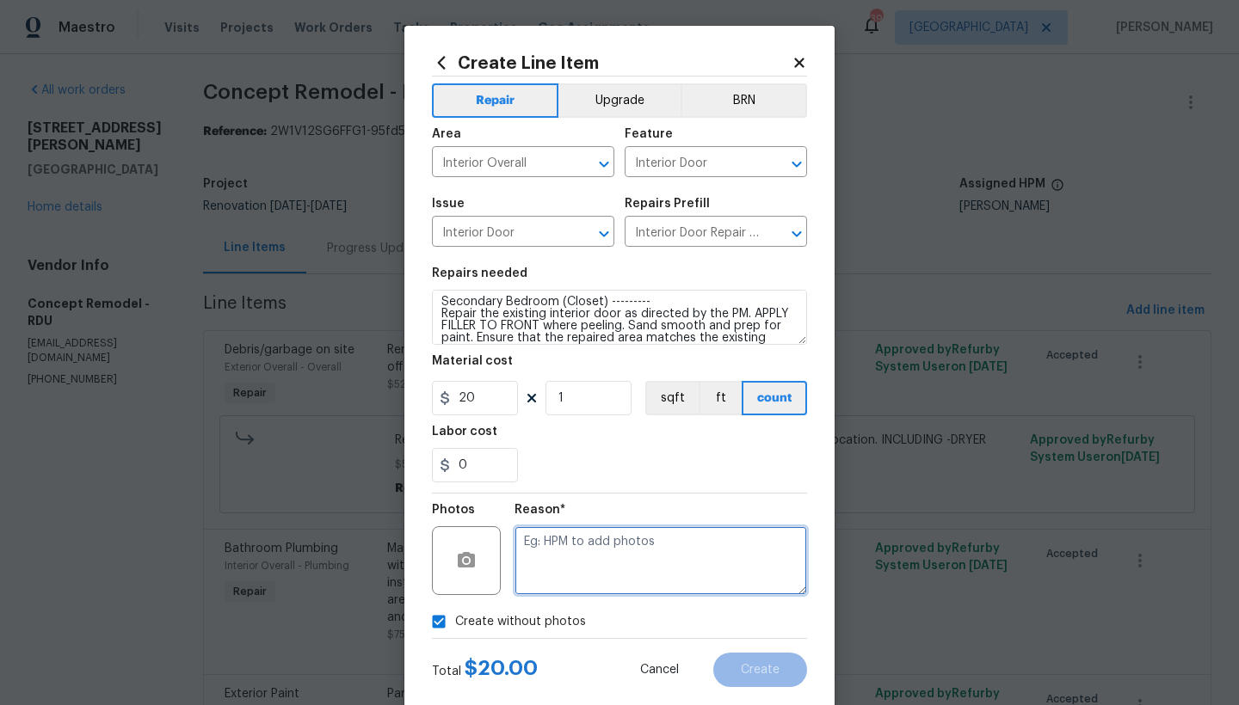
click at [610, 576] on textarea at bounding box center [660, 560] width 292 height 69
type textarea "n"
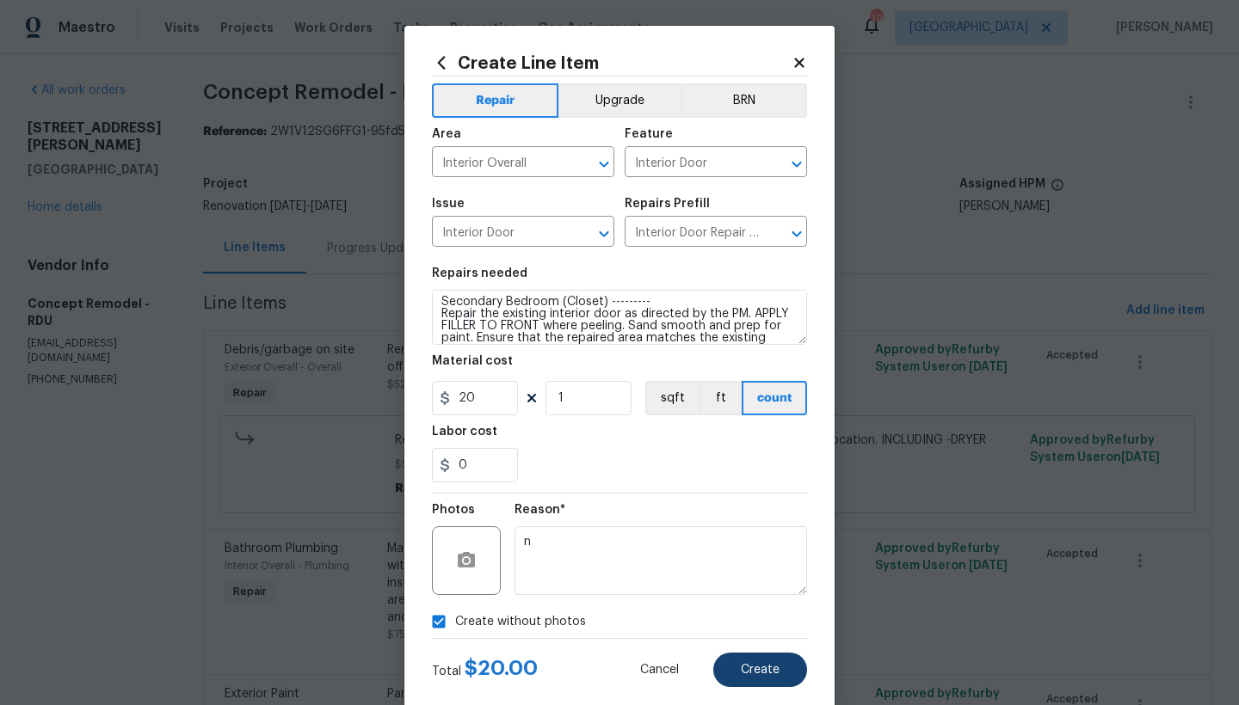
click at [760, 676] on button "Create" at bounding box center [760, 670] width 94 height 34
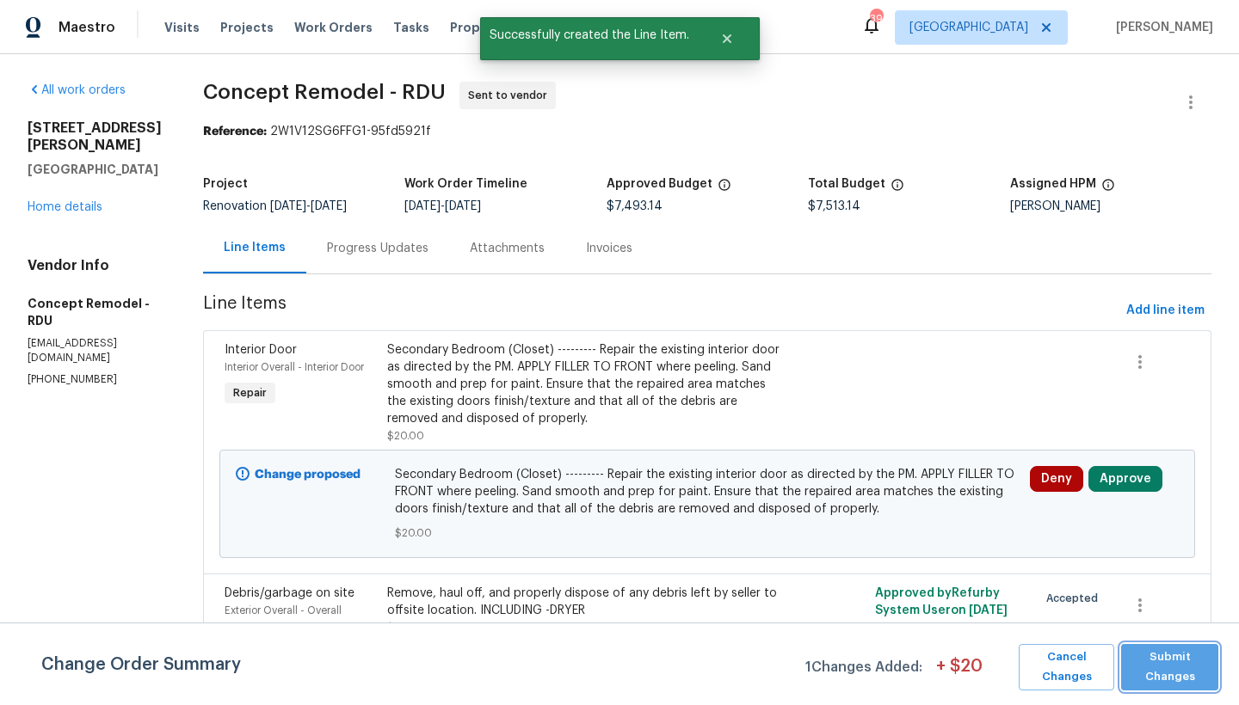
click at [1148, 663] on span "Submit Changes" at bounding box center [1169, 668] width 80 height 40
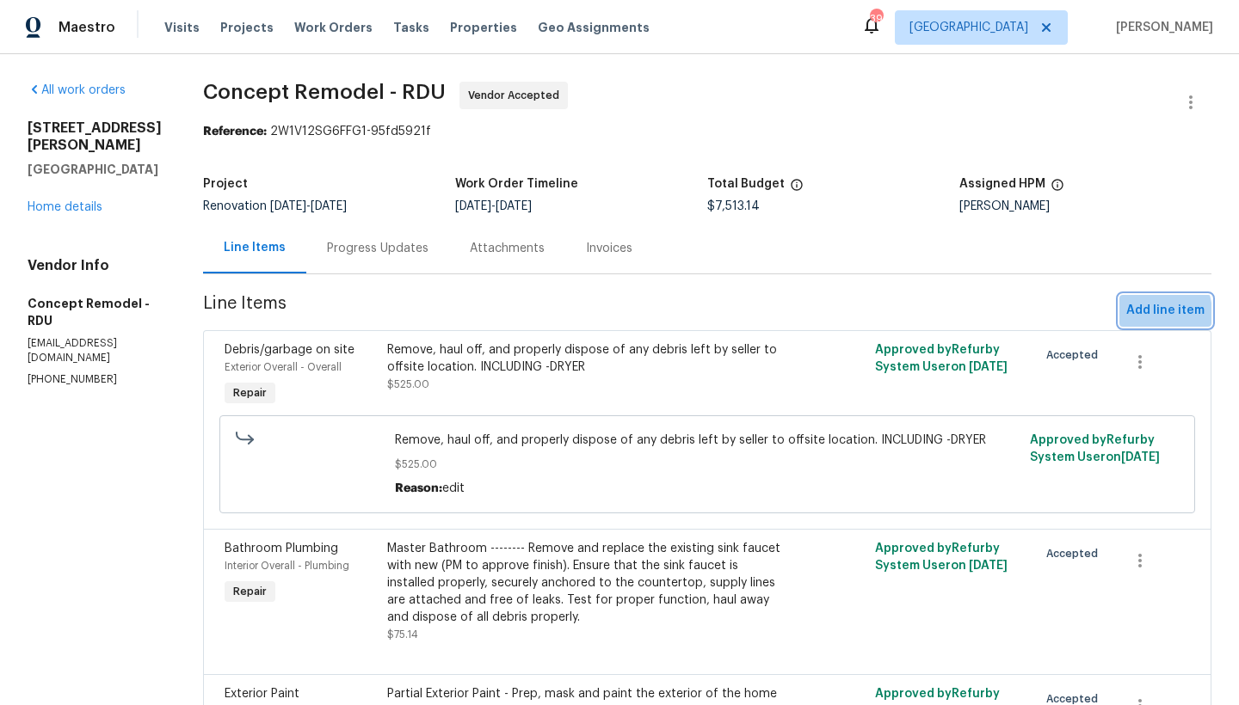
click at [1132, 315] on span "Add line item" at bounding box center [1165, 311] width 78 height 22
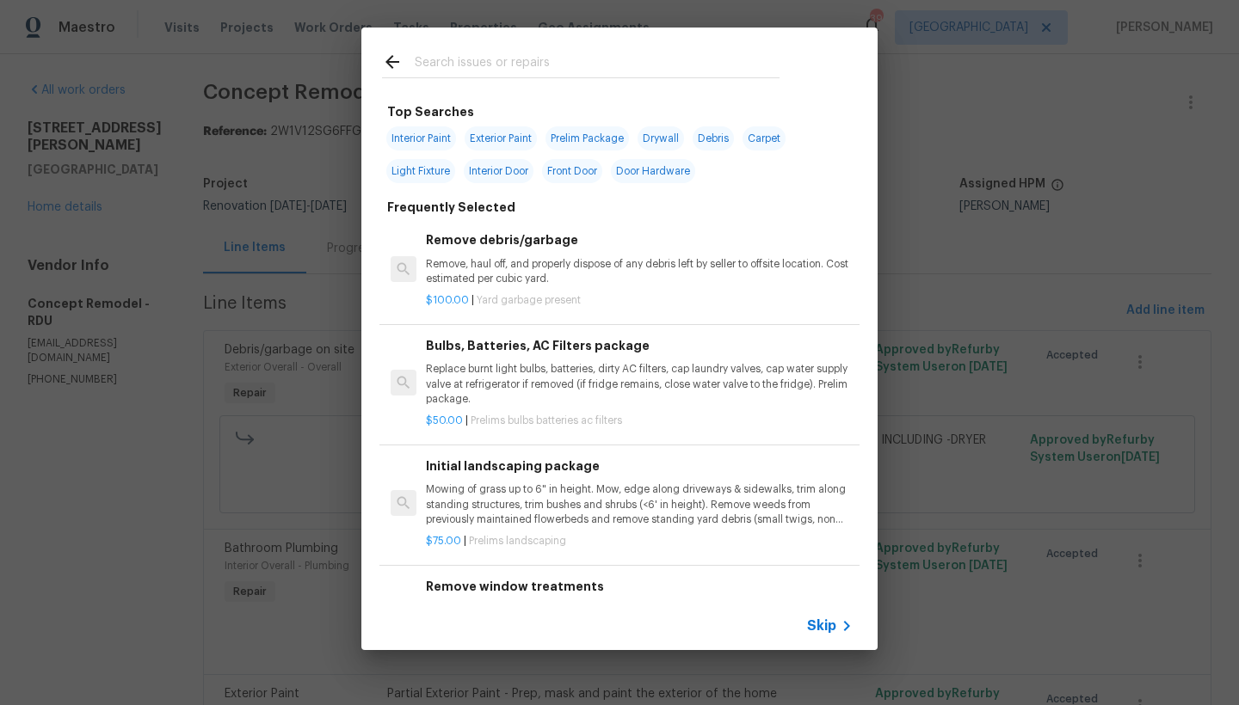
click at [551, 62] on input "text" at bounding box center [597, 65] width 365 height 26
click at [533, 72] on input "text" at bounding box center [597, 65] width 365 height 26
click at [532, 61] on input "text" at bounding box center [597, 65] width 365 height 26
click at [438, 62] on input "text" at bounding box center [597, 65] width 365 height 26
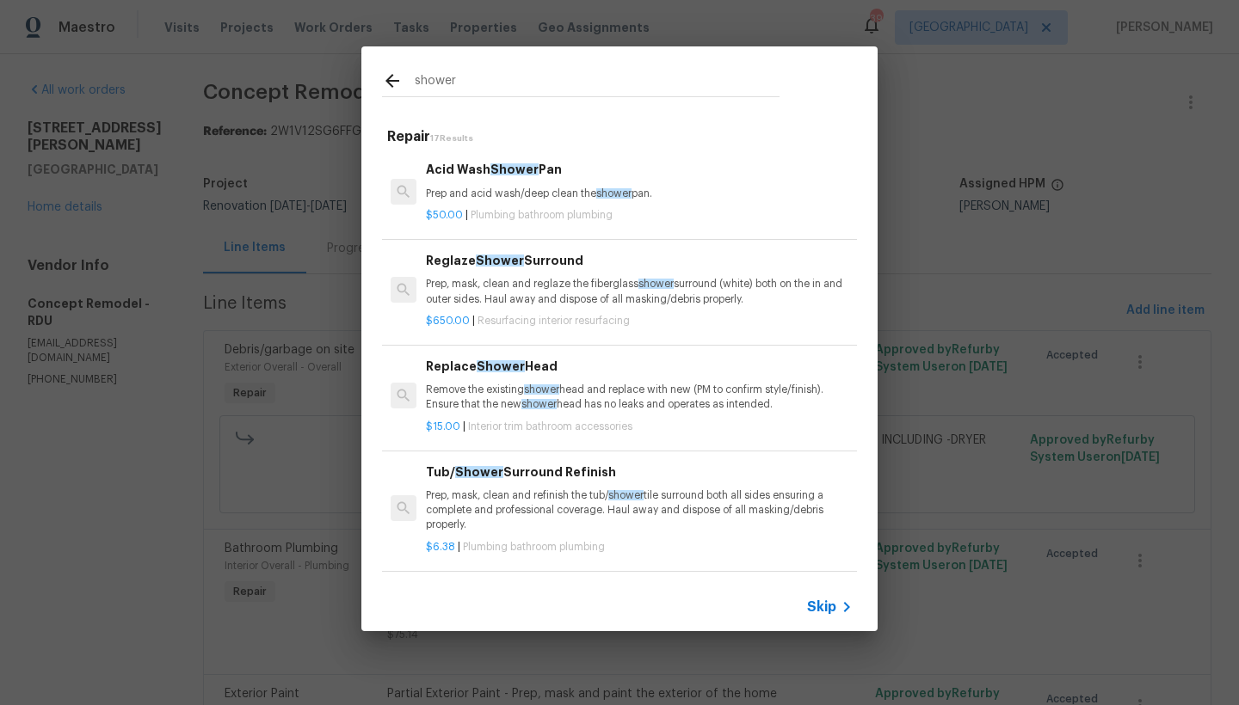
type input "shower"
click at [536, 390] on span "shower" at bounding box center [541, 390] width 35 height 10
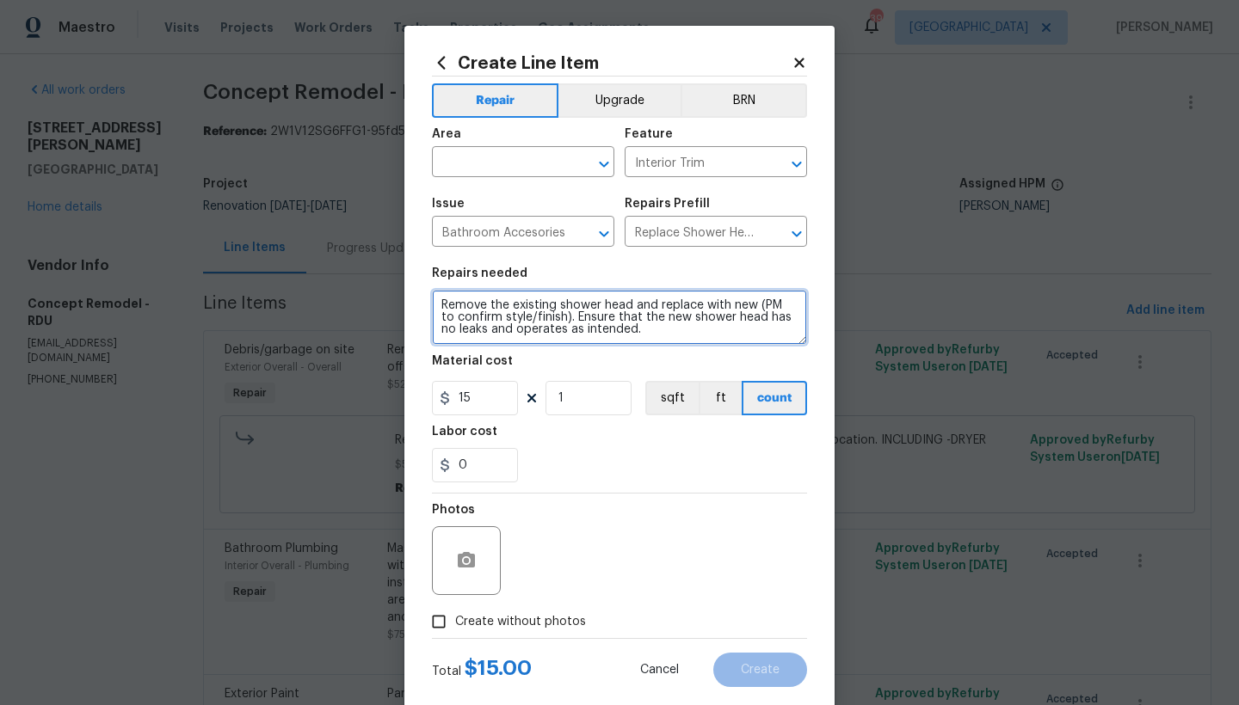
click at [435, 305] on textarea "Remove the existing shower head and replace with new (PM to confirm style/finis…" at bounding box center [619, 317] width 375 height 55
click at [469, 292] on textarea "Remove the existing shower head and replace with new (PM to confirm style/finis…" at bounding box center [619, 317] width 375 height 55
type textarea "Hall bathroom -------- Remove the existing shower head and replace with new (PM…"
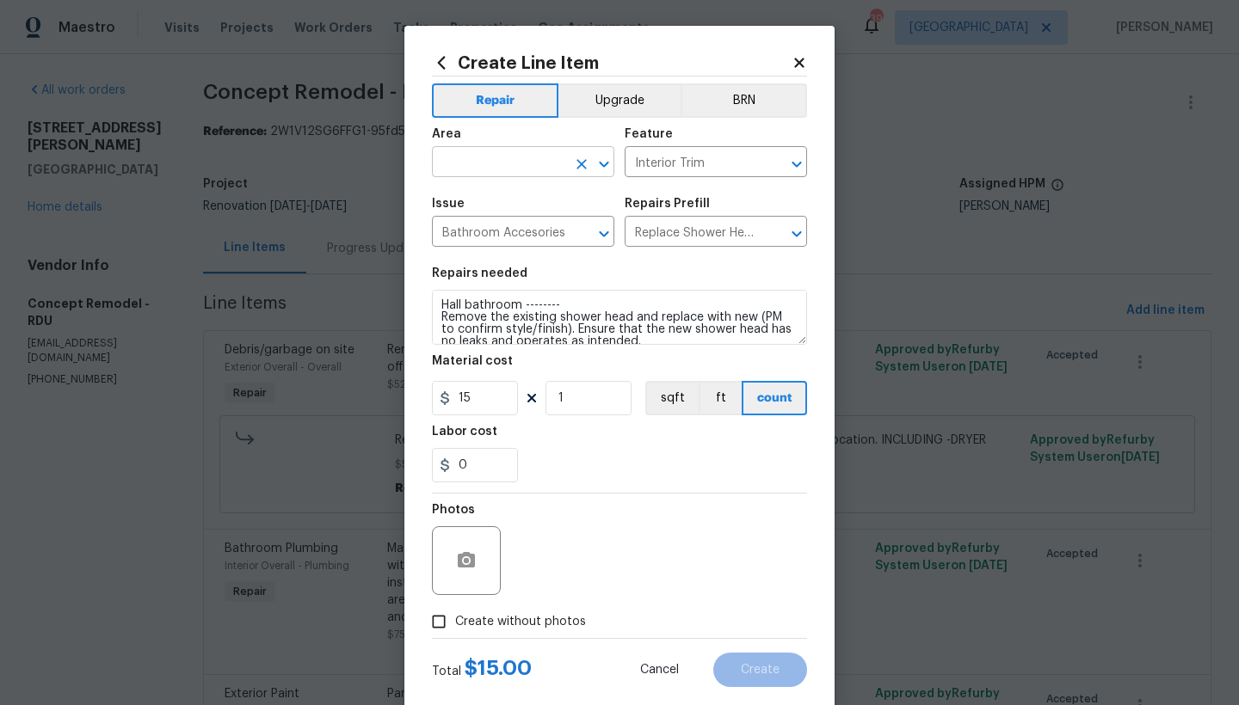
click at [476, 163] on input "text" at bounding box center [499, 164] width 134 height 27
click at [535, 236] on li "Interior Overall" at bounding box center [517, 230] width 182 height 28
type input "Interior Overall"
drag, startPoint x: 483, startPoint y: 619, endPoint x: 518, endPoint y: 609, distance: 36.7
click at [483, 620] on span "Create without photos" at bounding box center [520, 622] width 131 height 18
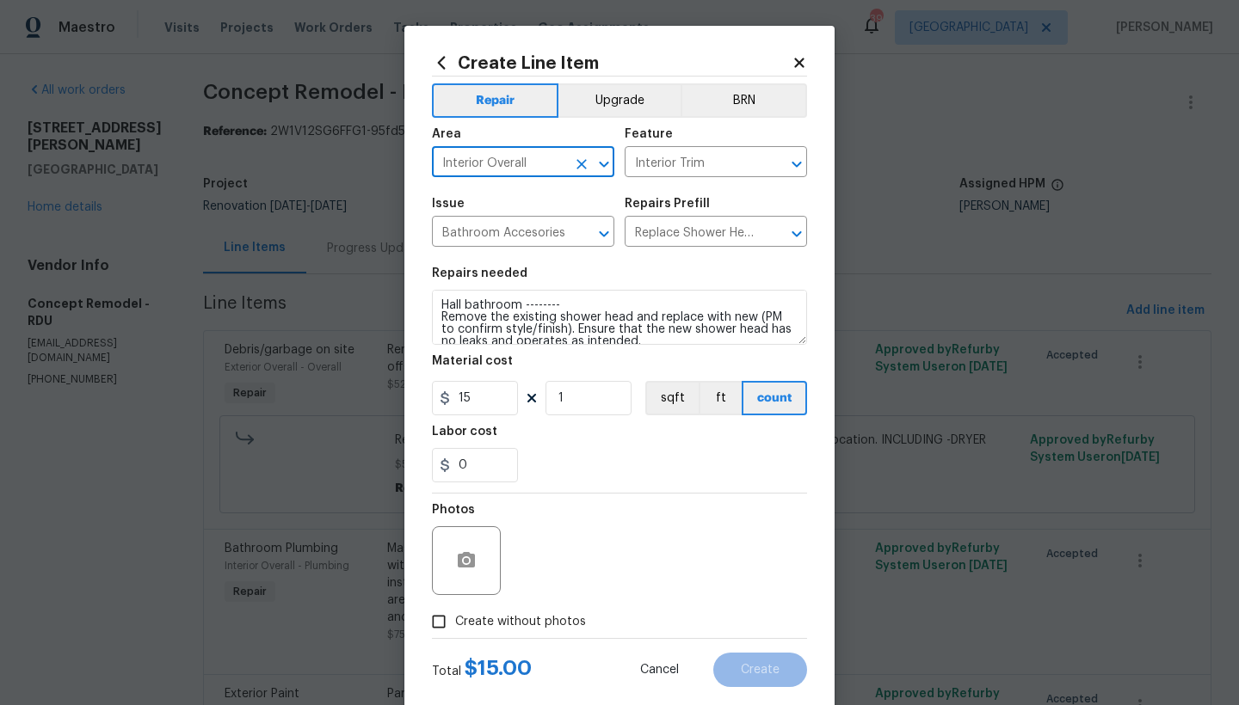
click at [455, 620] on input "Create without photos" at bounding box center [438, 622] width 33 height 33
checkbox input "true"
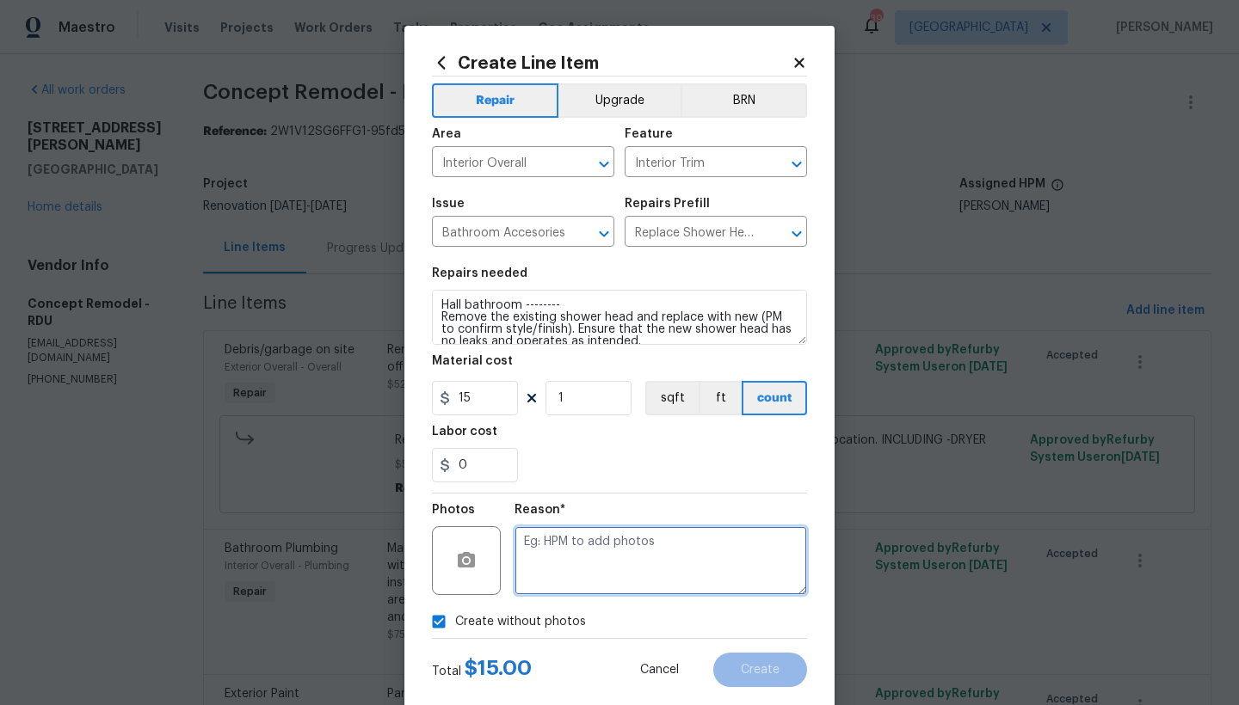
click at [591, 565] on textarea at bounding box center [660, 560] width 292 height 69
type textarea "n"
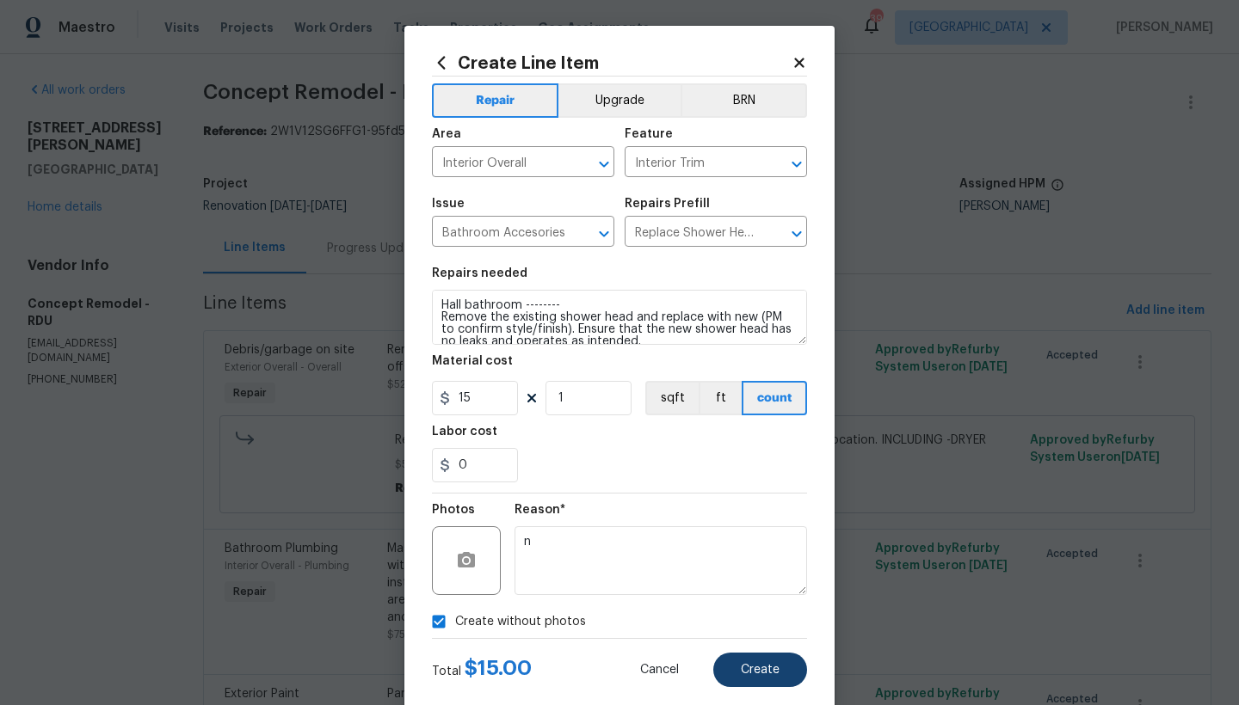
click at [773, 671] on button "Create" at bounding box center [760, 670] width 94 height 34
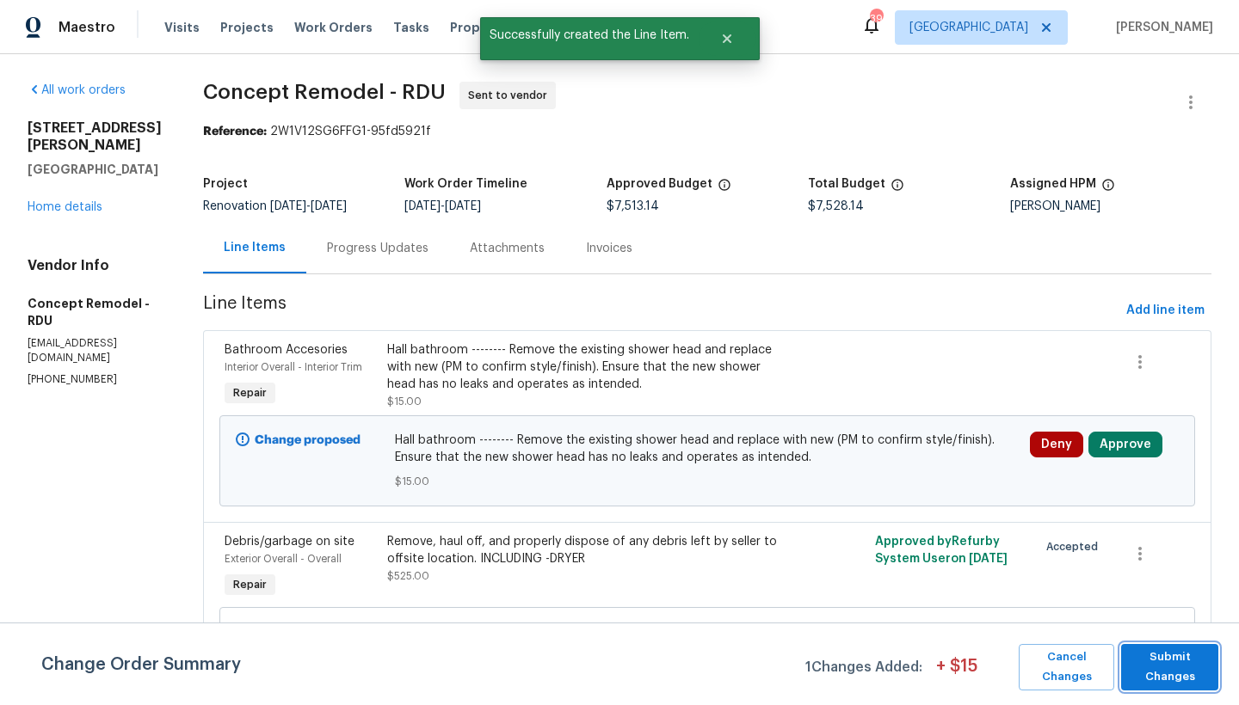
click at [1159, 674] on span "Submit Changes" at bounding box center [1169, 668] width 80 height 40
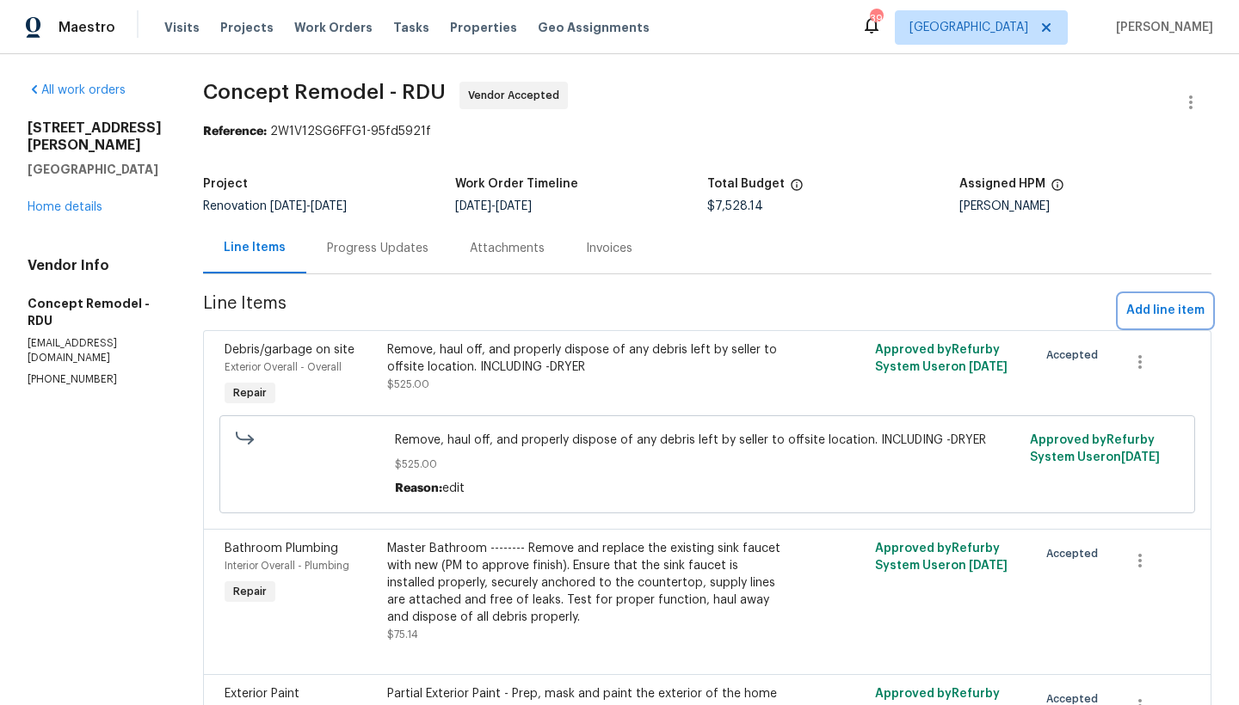
click at [1148, 311] on span "Add line item" at bounding box center [1165, 311] width 78 height 22
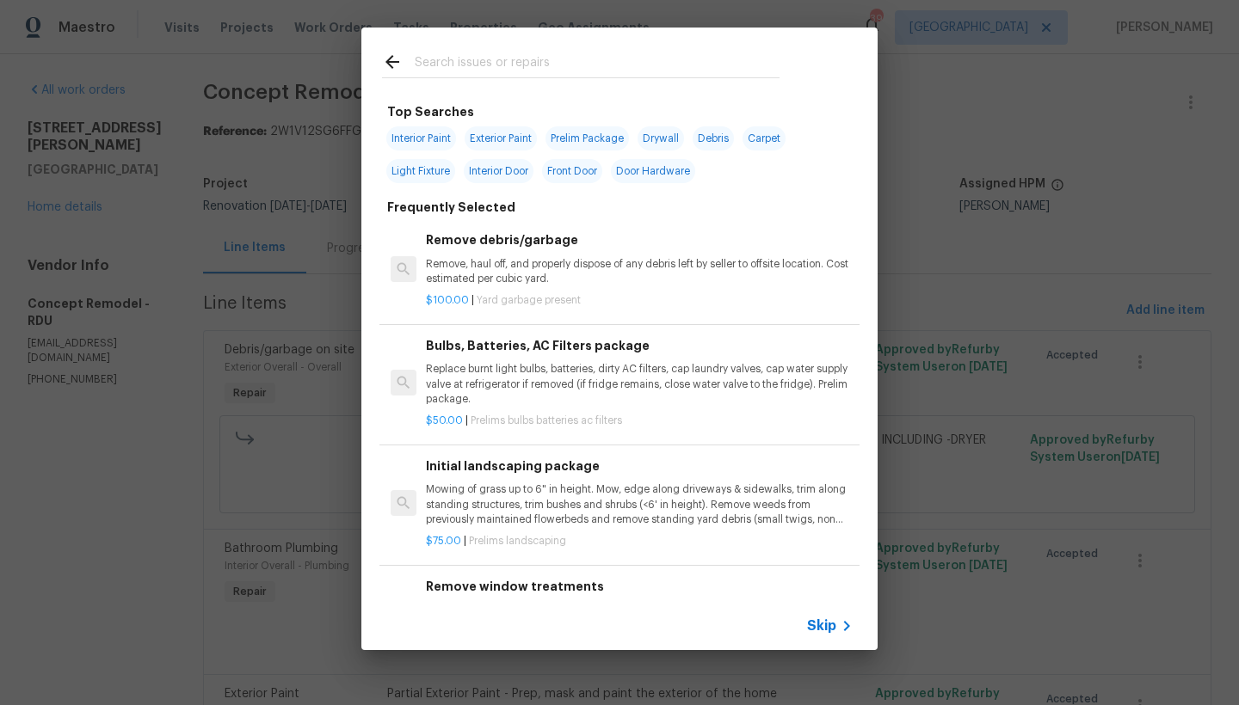
click at [487, 62] on input "text" at bounding box center [597, 65] width 365 height 26
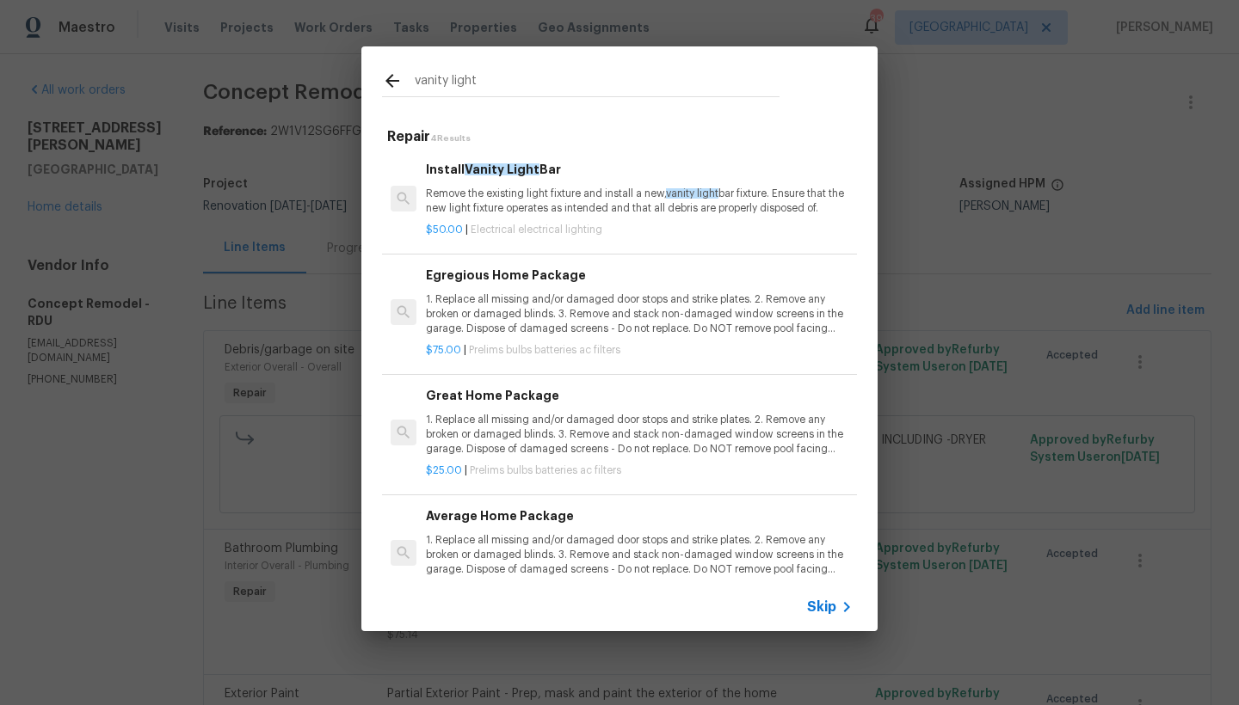
type input "vanity light"
click at [536, 201] on p "Remove the existing light fixture and install a new, vanity light bar fixture. …" at bounding box center [639, 201] width 427 height 29
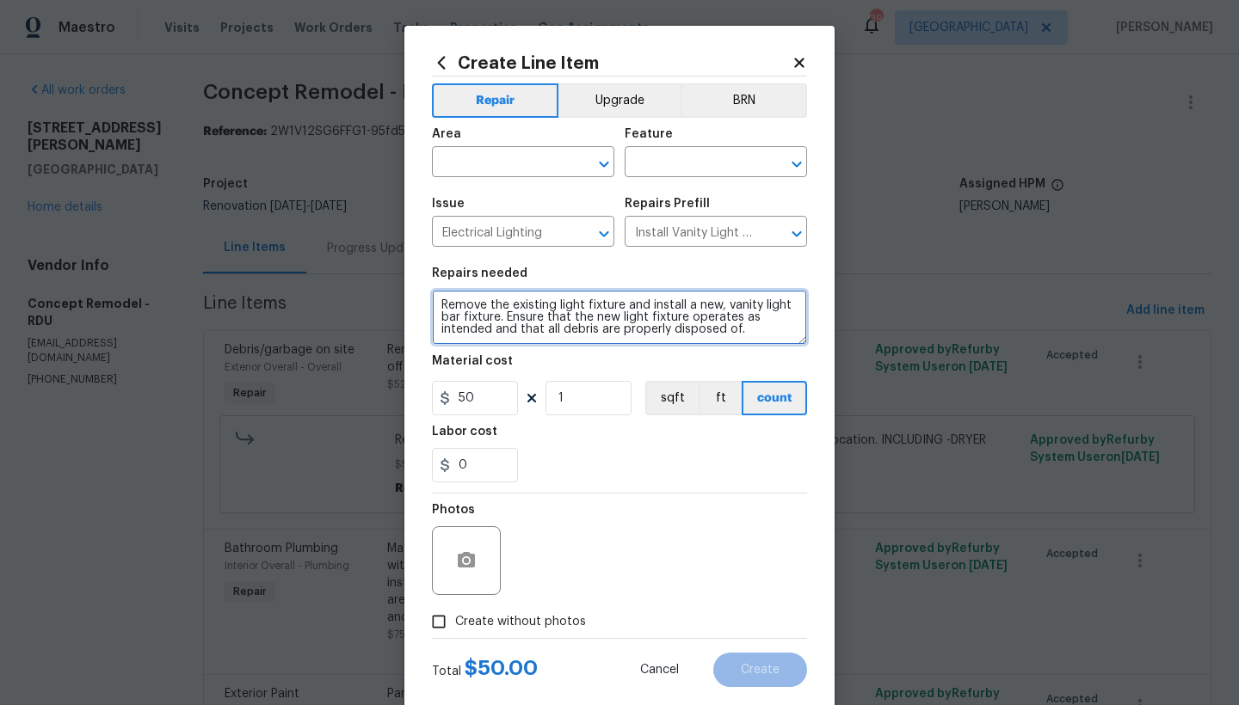
click at [433, 303] on textarea "Remove the existing light fixture and install a new, vanity light bar fixture. …" at bounding box center [619, 317] width 375 height 55
click at [437, 306] on textarea "Remove the existing light fixture and install a new, vanity light bar fixture. …" at bounding box center [619, 317] width 375 height 55
type textarea "Both Bathrooms -------- Remove the existing light fixture and install a new, va…"
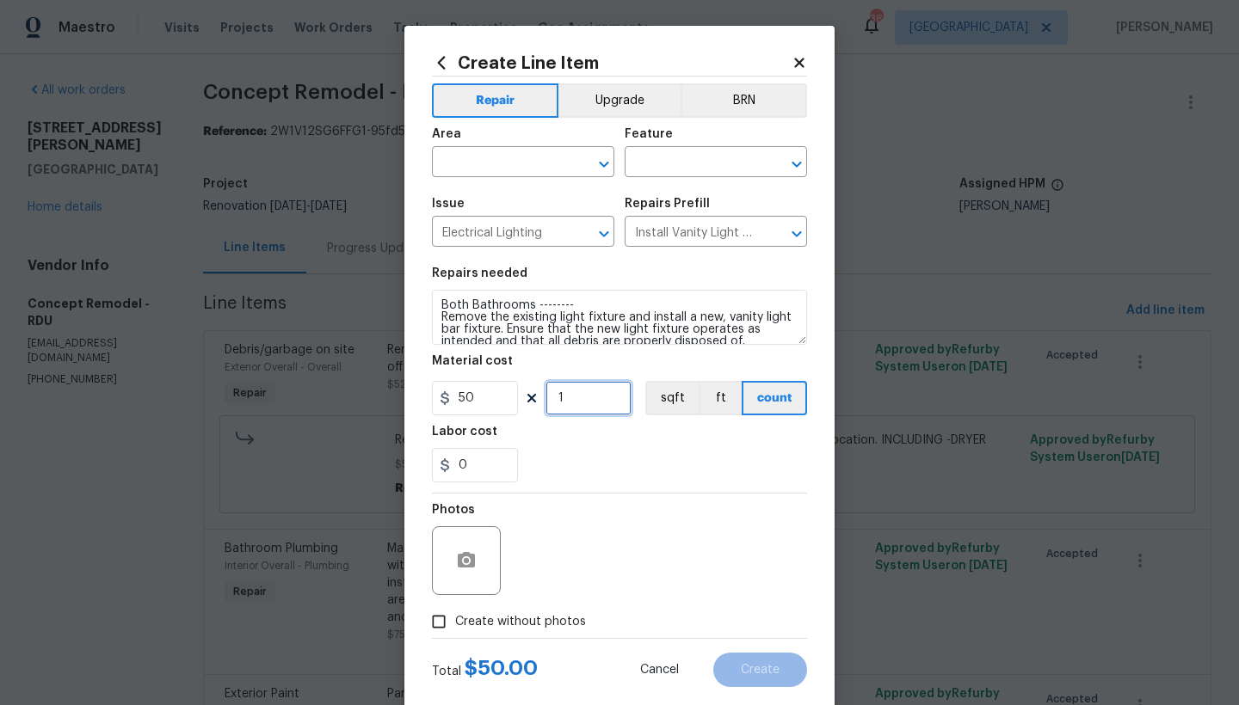
drag, startPoint x: 593, startPoint y: 397, endPoint x: 458, endPoint y: 377, distance: 135.8
click at [458, 377] on figure "Material cost 50 1 sqft ft count" at bounding box center [619, 385] width 375 height 60
type input "2"
click at [458, 168] on input "text" at bounding box center [499, 164] width 134 height 27
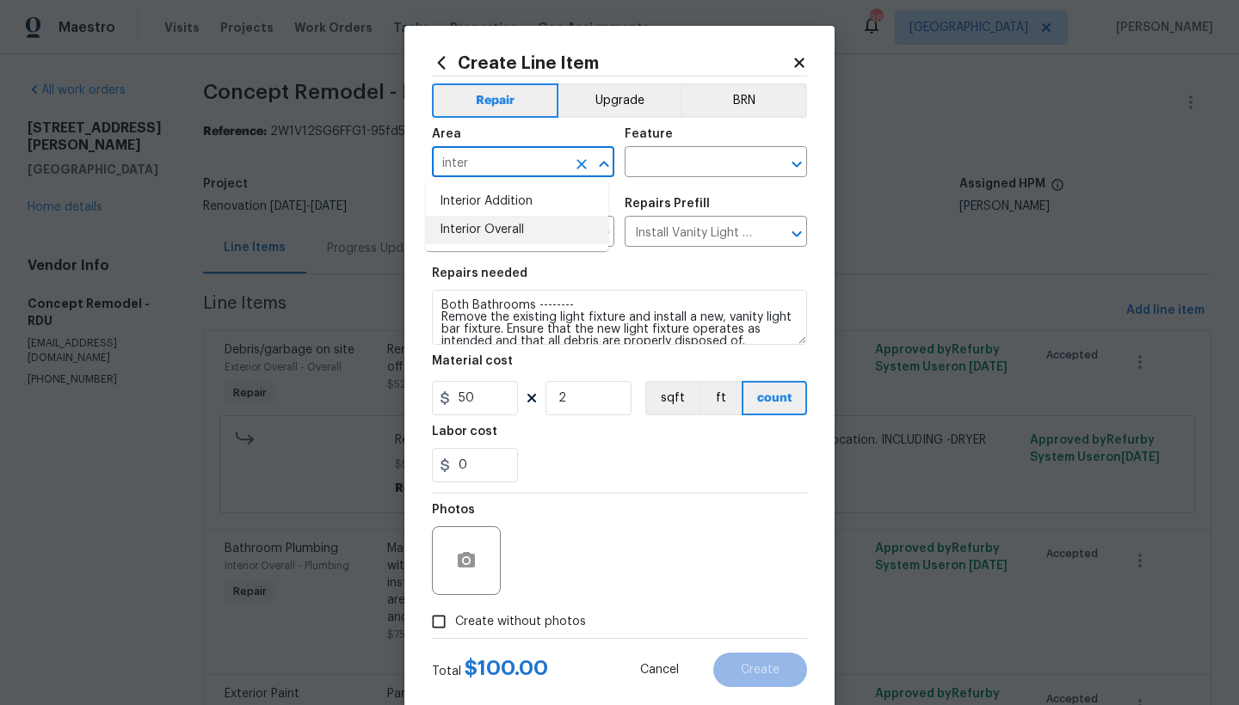
drag, startPoint x: 461, startPoint y: 225, endPoint x: 471, endPoint y: 215, distance: 13.4
click at [460, 225] on li "Interior Overall" at bounding box center [517, 230] width 182 height 28
type input "Interior Overall"
click at [653, 165] on input "text" at bounding box center [691, 164] width 134 height 27
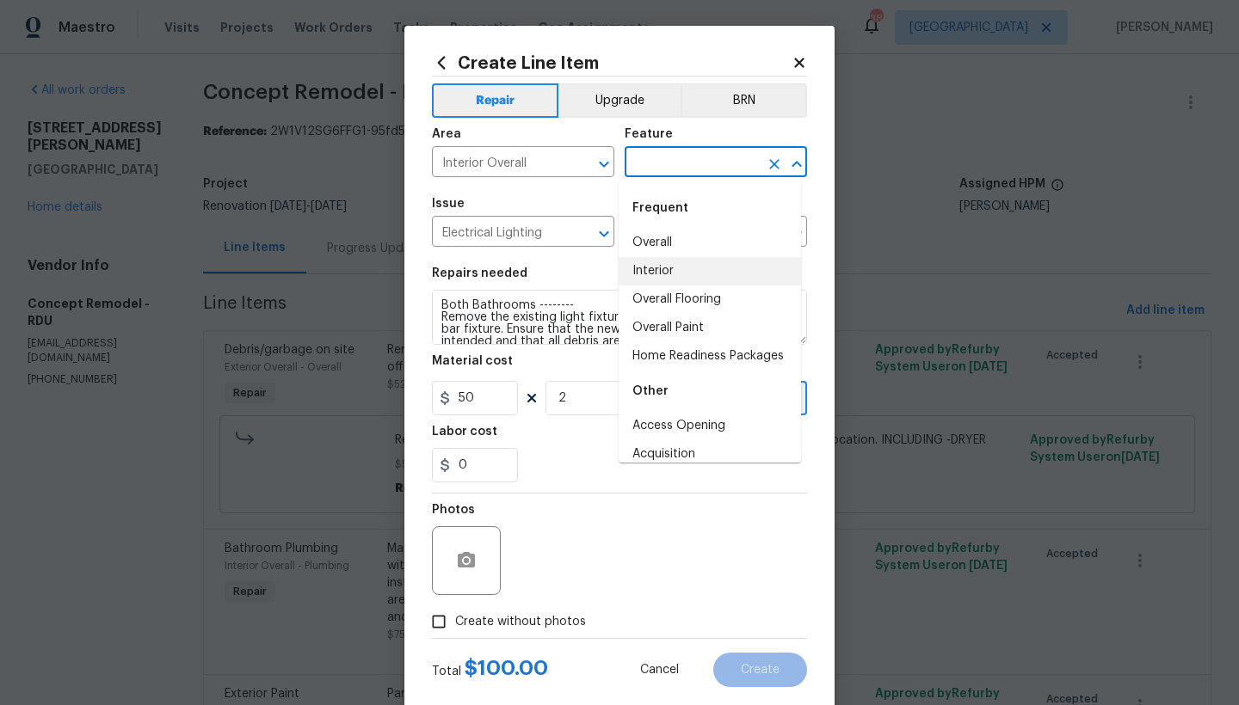
click at [638, 268] on li "Interior" at bounding box center [709, 271] width 182 height 28
type input "Interior"
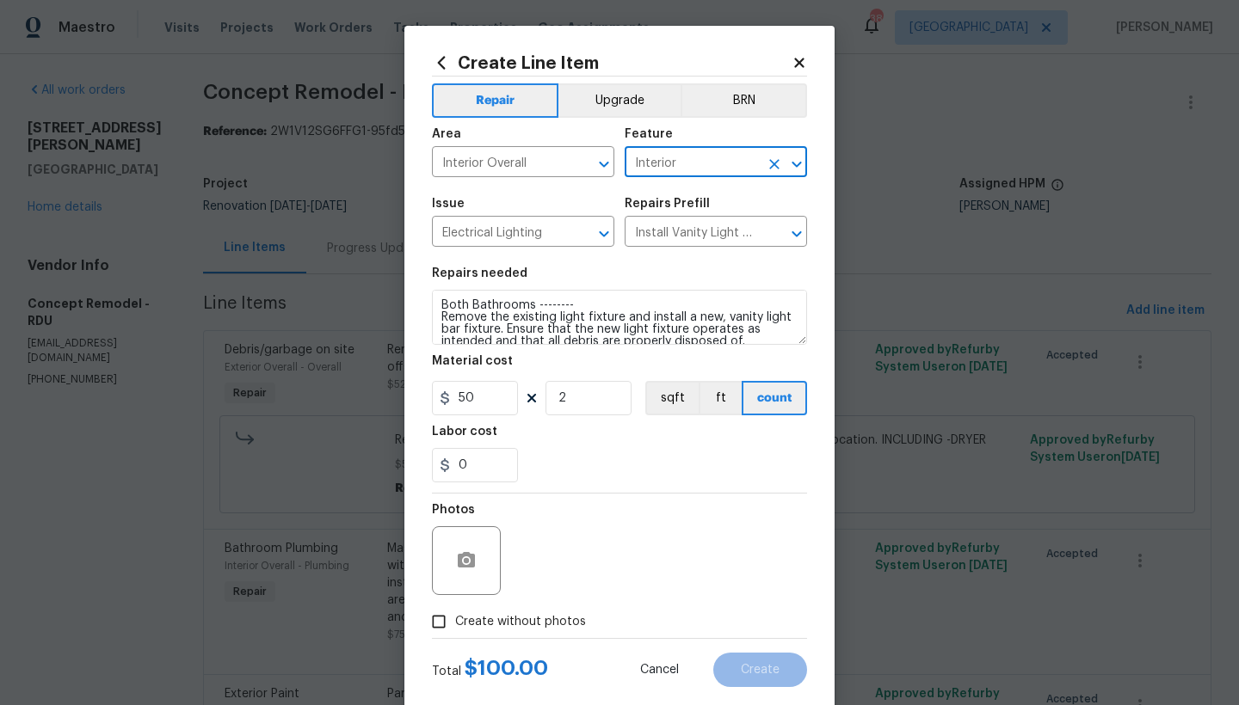
click at [508, 618] on span "Create without photos" at bounding box center [520, 622] width 131 height 18
click at [455, 618] on input "Create without photos" at bounding box center [438, 622] width 33 height 33
checkbox input "true"
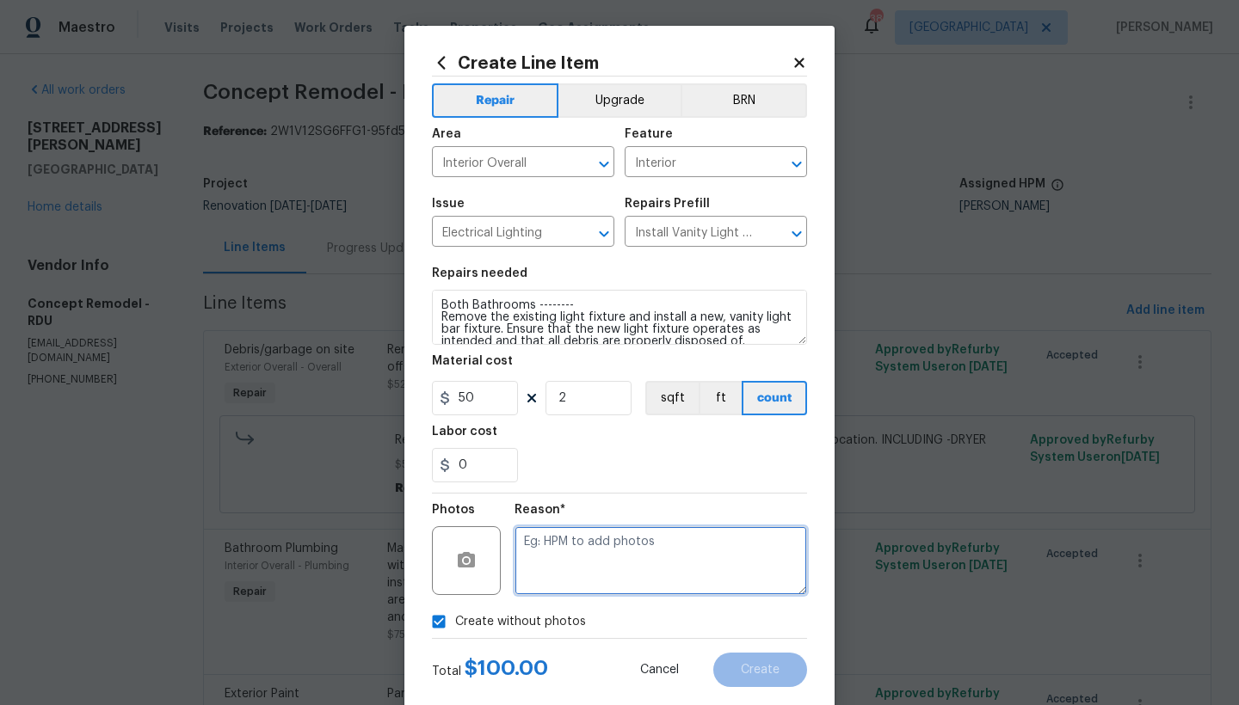
click at [581, 555] on textarea at bounding box center [660, 560] width 292 height 69
type textarea "n"
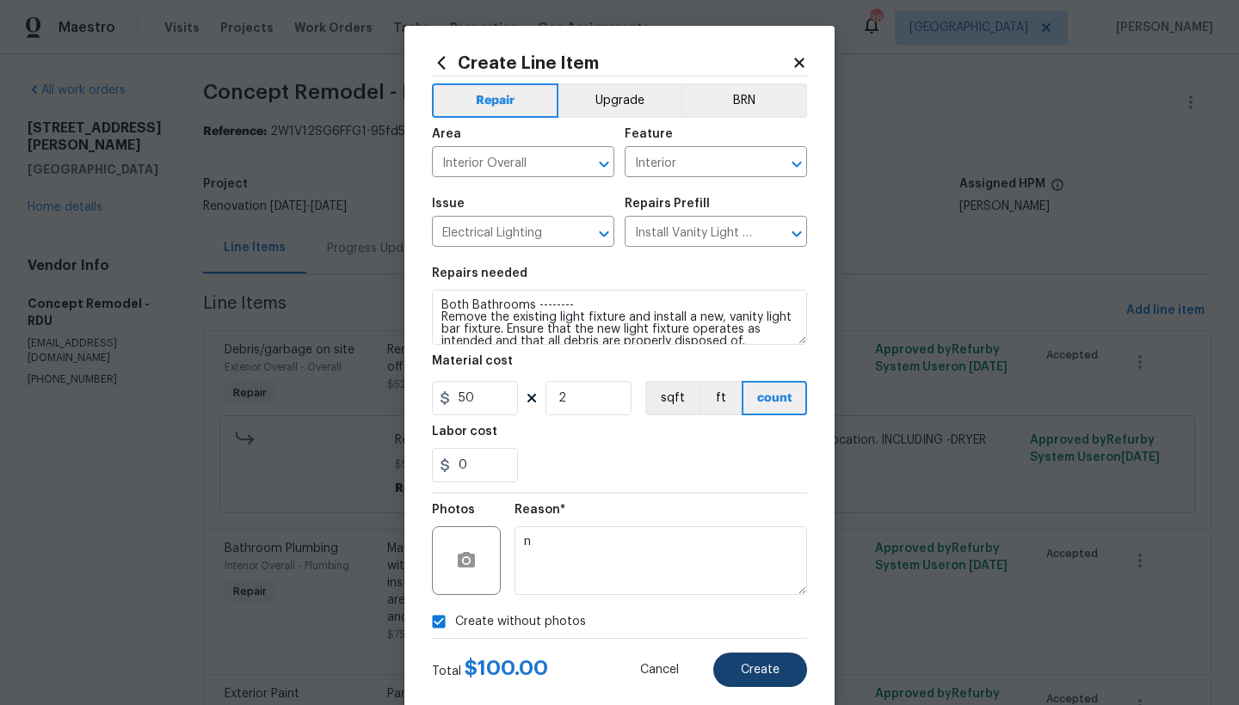
click at [774, 674] on button "Create" at bounding box center [760, 670] width 94 height 34
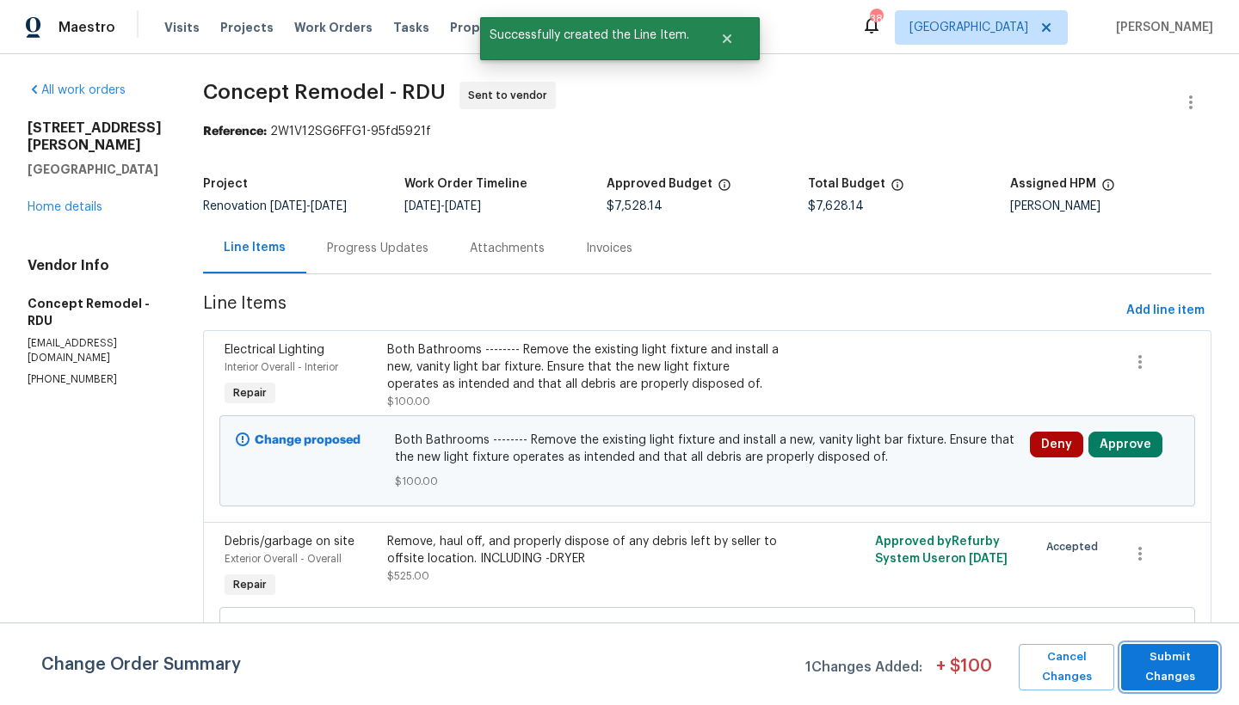
click at [1161, 657] on span "Submit Changes" at bounding box center [1169, 668] width 80 height 40
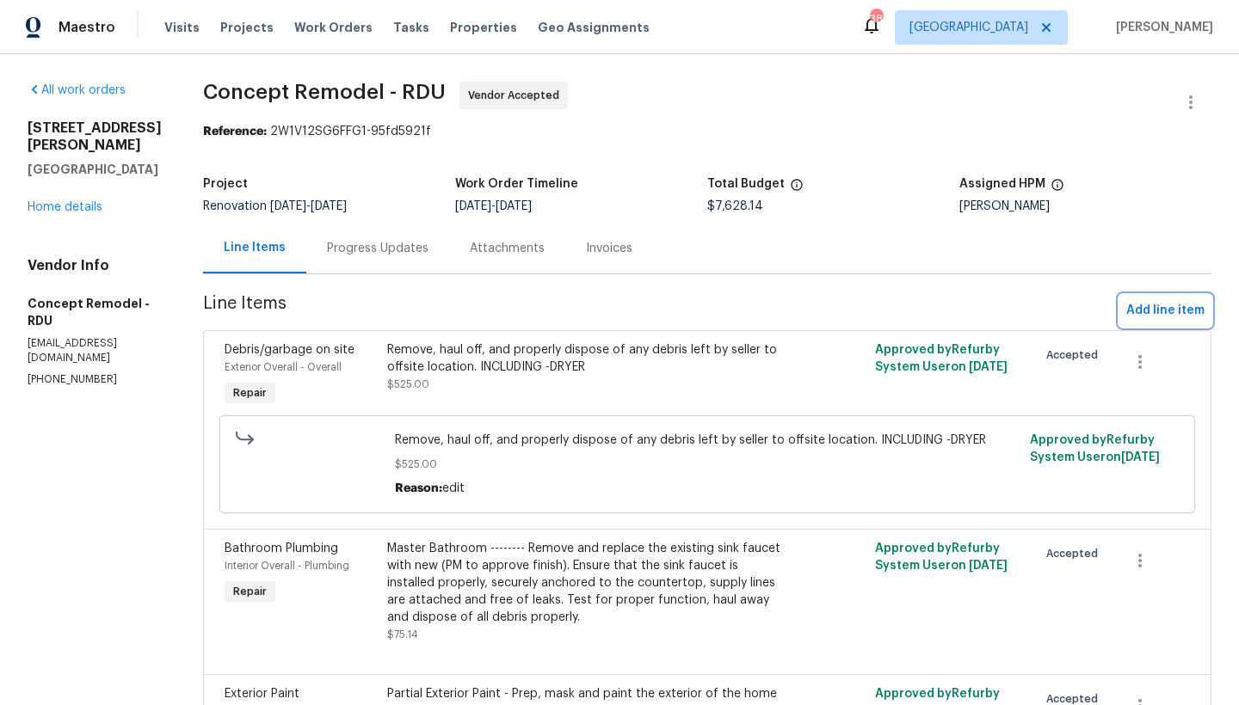
click at [1126, 312] on span "Add line item" at bounding box center [1165, 311] width 78 height 22
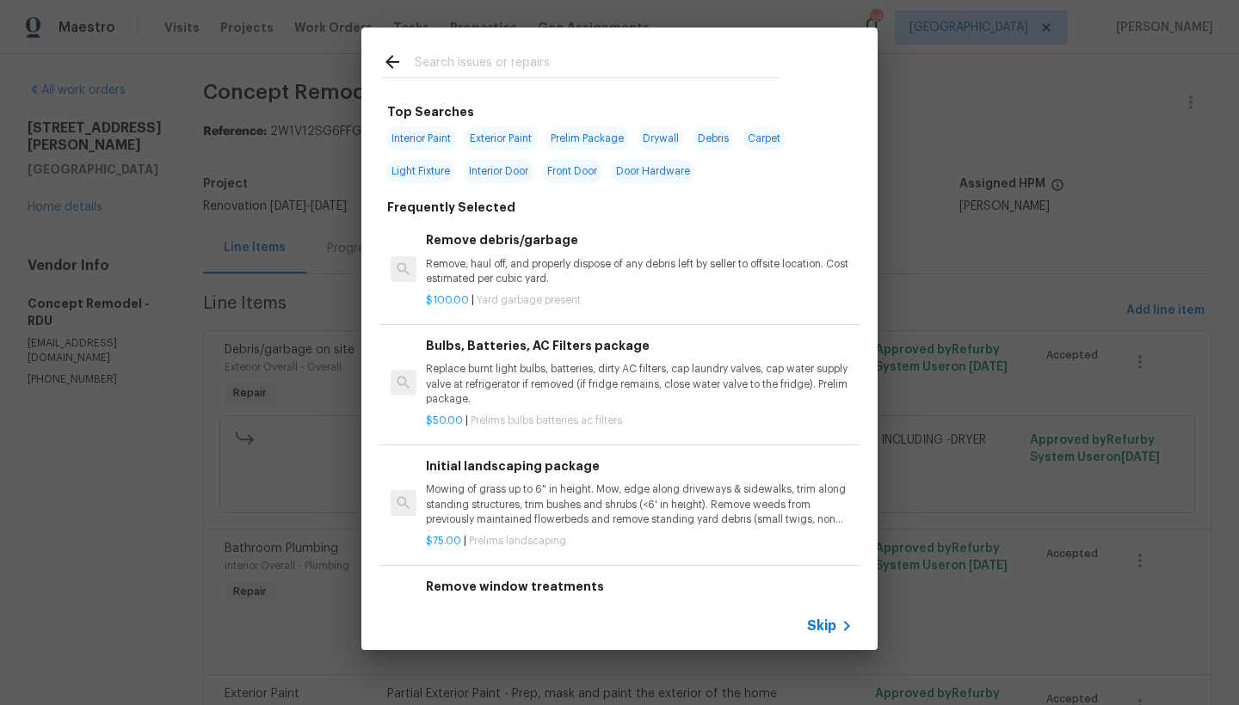
click at [615, 57] on input "text" at bounding box center [597, 65] width 365 height 26
click at [613, 56] on input "text" at bounding box center [597, 65] width 365 height 26
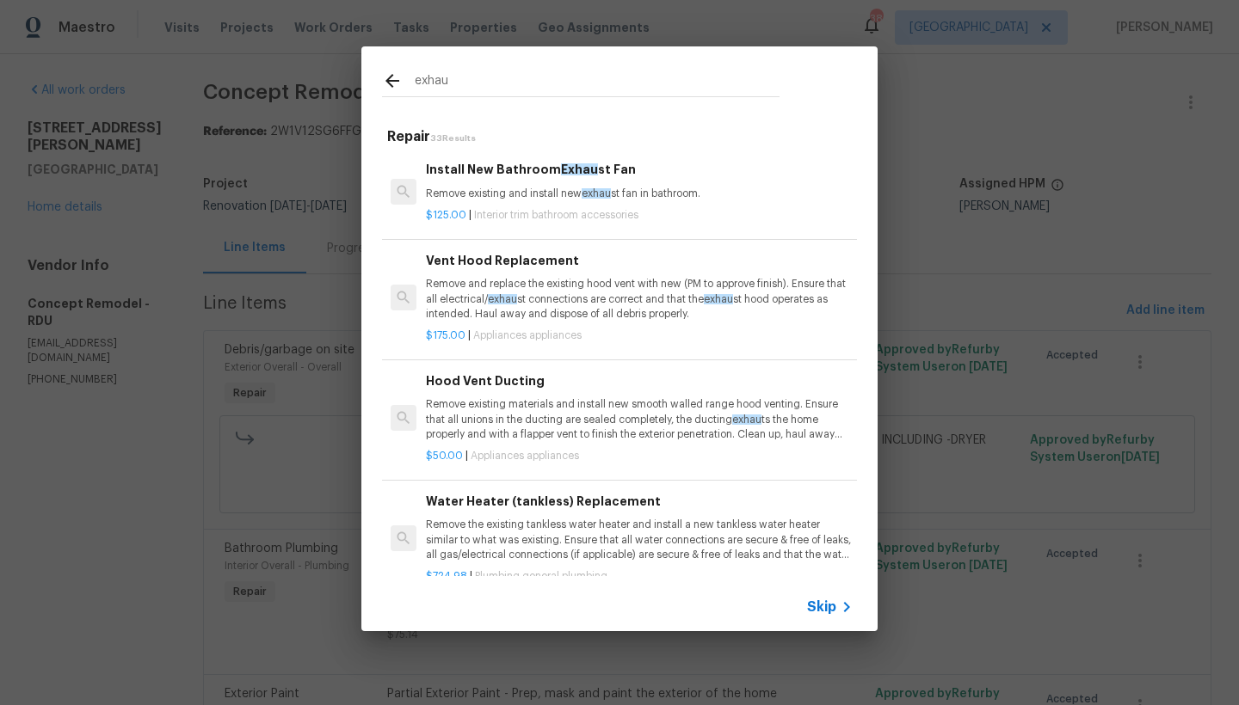
type input "exhau"
drag, startPoint x: 635, startPoint y: 3, endPoint x: 533, endPoint y: 188, distance: 211.7
click at [533, 188] on p "Remove existing and install new exhau st fan in bathroom." at bounding box center [639, 194] width 427 height 15
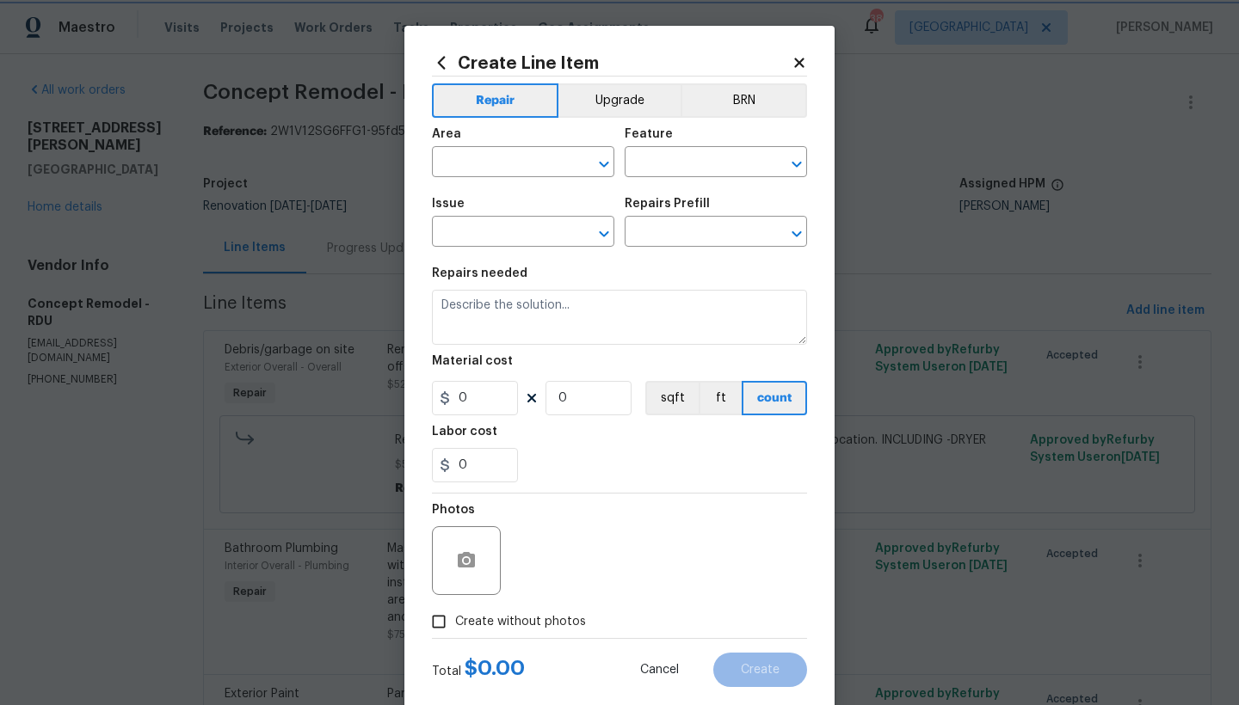
type input "Interior Trim"
type input "Bathroom Accesories"
type textarea "Remove existing and install new exhaust fan in bathroom."
type input "1"
type input "Install New Bathroom Exhaust Fan $125.00"
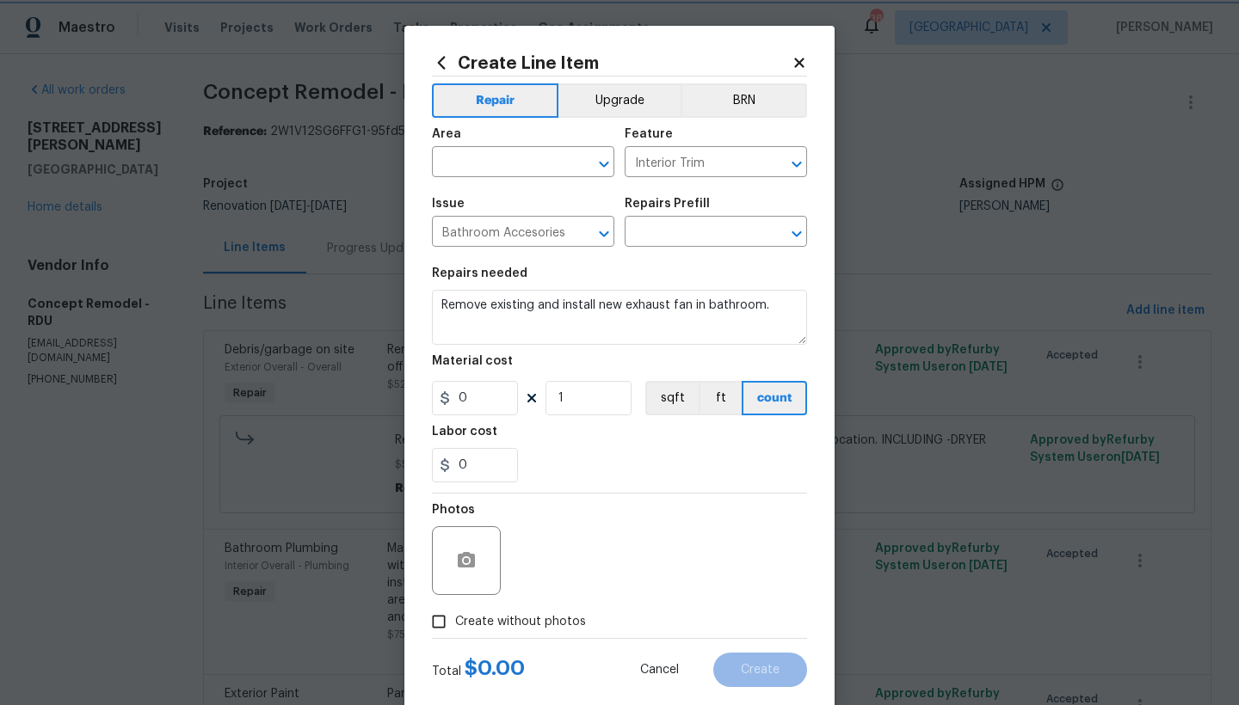
type input "125"
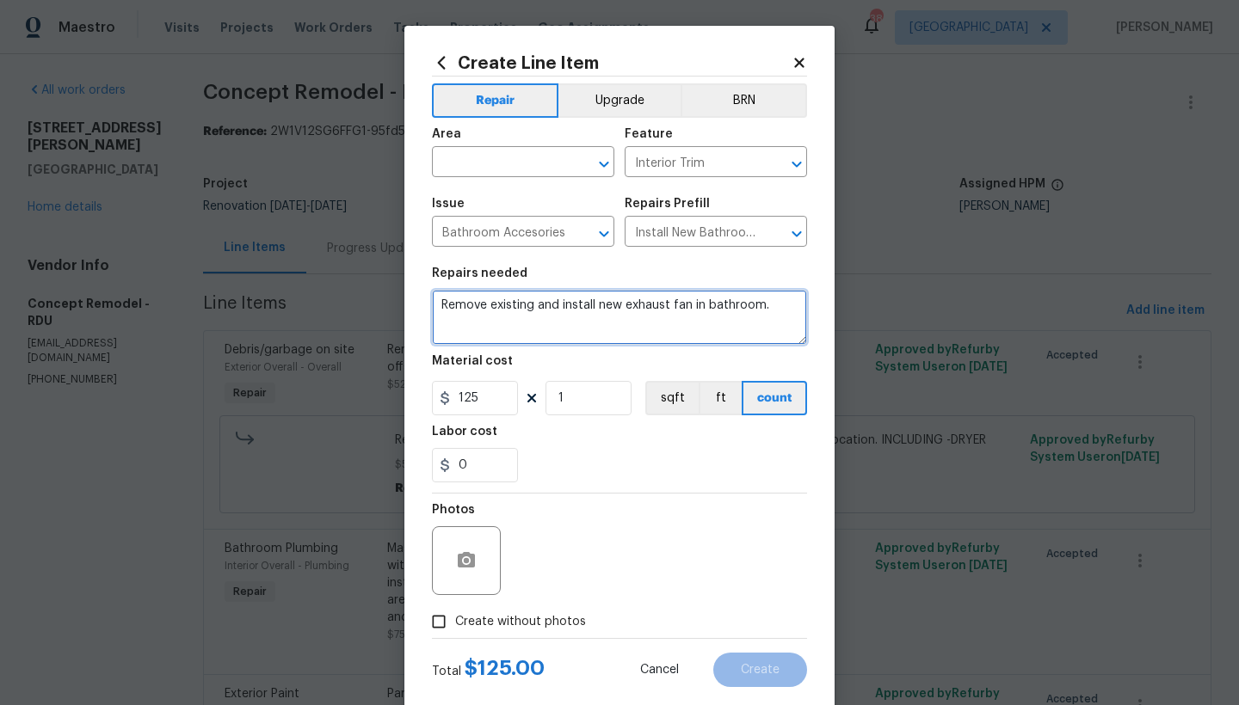
drag, startPoint x: 433, startPoint y: 304, endPoint x: 479, endPoint y: 307, distance: 46.6
click at [479, 307] on textarea "Remove existing and install new exhaust fan in bathroom." at bounding box center [619, 317] width 375 height 55
click at [439, 301] on textarea "existing and install new exhaust fan in bathroom." at bounding box center [619, 317] width 375 height 55
drag, startPoint x: 508, startPoint y: 315, endPoint x: 432, endPoint y: 318, distance: 76.6
click at [432, 318] on textarea "Master Bathroom --------- existing and install new exhaust fan in bathroom." at bounding box center [619, 317] width 375 height 55
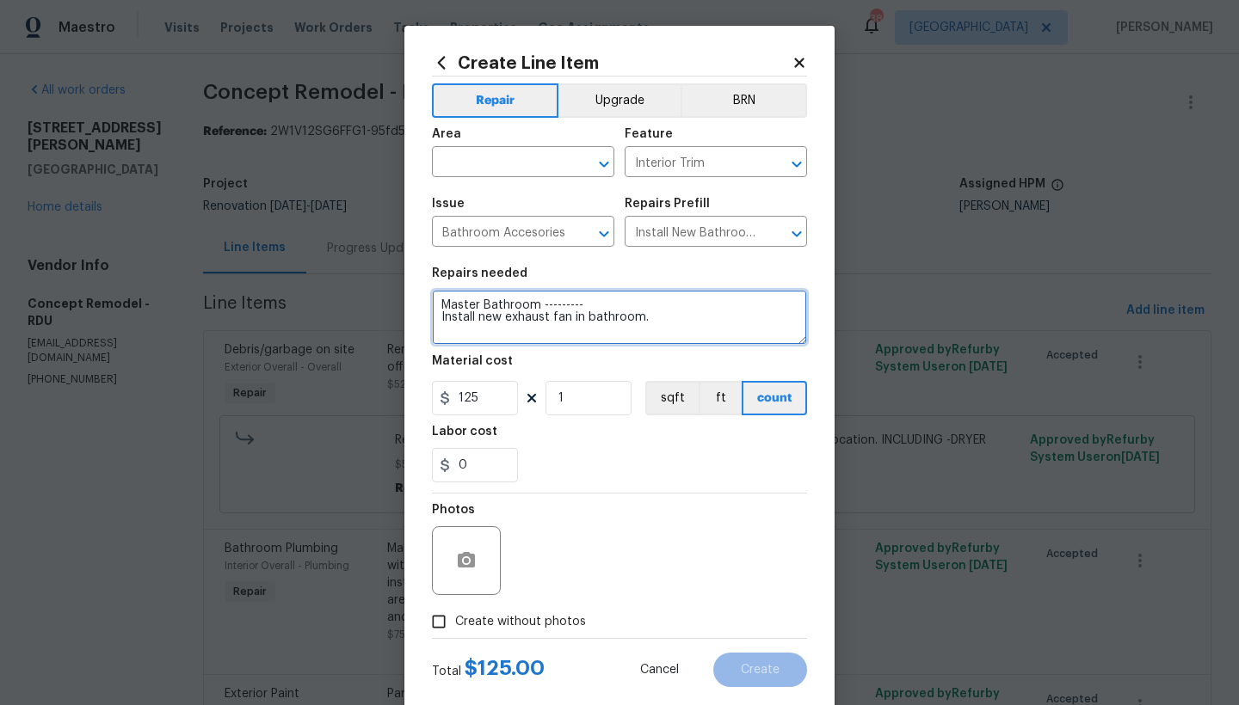
click at [469, 316] on textarea "Master Bathroom --------- Install new exhaust fan in bathroom." at bounding box center [619, 317] width 375 height 55
click at [502, 314] on textarea "Master Bathroom --------- Install a new exhaust fan in bathroom." at bounding box center [619, 317] width 375 height 55
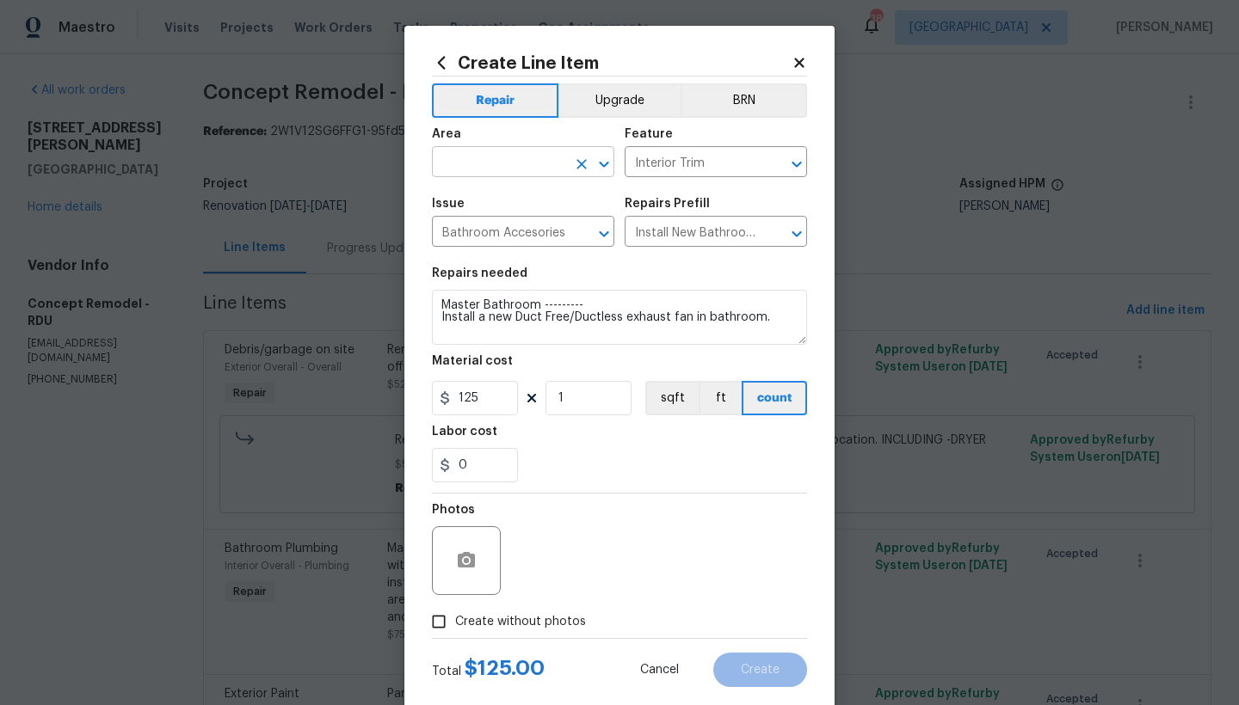
click at [470, 163] on input "text" at bounding box center [499, 164] width 134 height 27
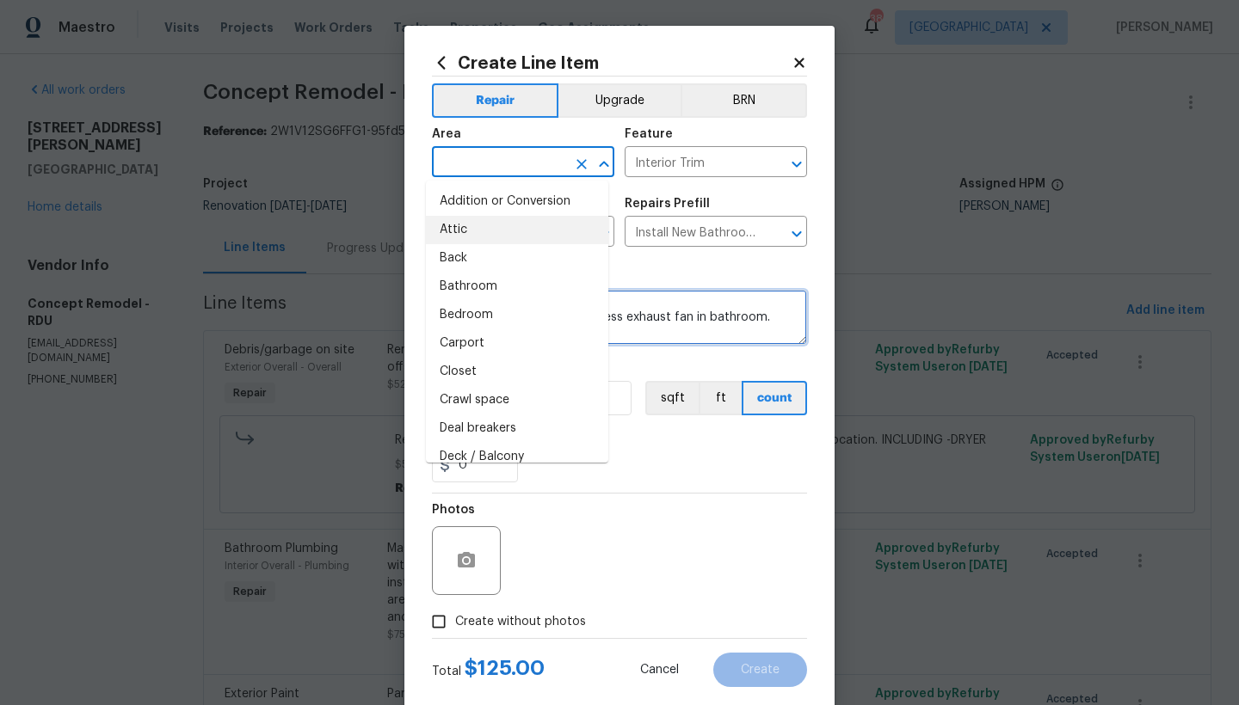
click at [689, 307] on textarea "Master Bathroom --------- Install a new Duct Free/Ductless exhaust fan in bathr…" at bounding box center [619, 317] width 375 height 55
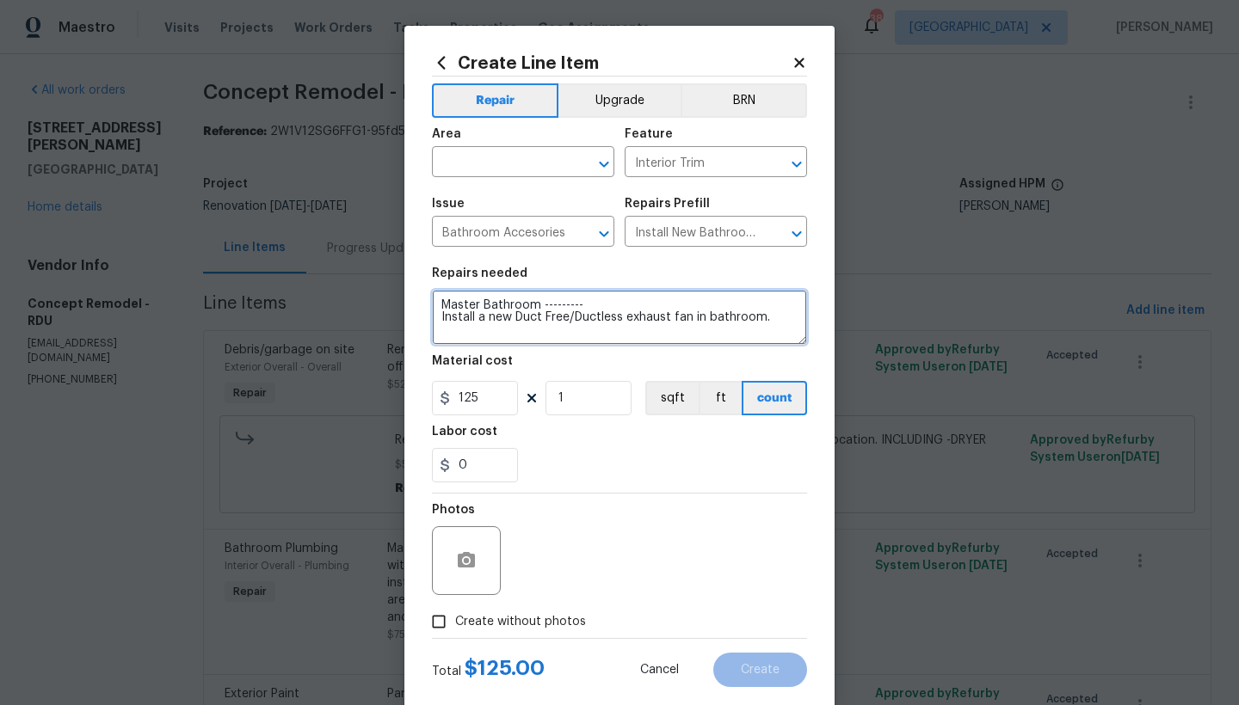
click at [698, 315] on textarea "Master Bathroom --------- Install a new Duct Free/Ductless exhaust fan in bathr…" at bounding box center [619, 317] width 375 height 55
click at [756, 317] on textarea "Master Bathroom --------- Install a new Duct Free/Ductless exhaust fan in bathr…" at bounding box center [619, 317] width 375 height 55
type textarea "Master Bathroom --------- Install a new Duct Free/Ductless exhaust fan in bathr…"
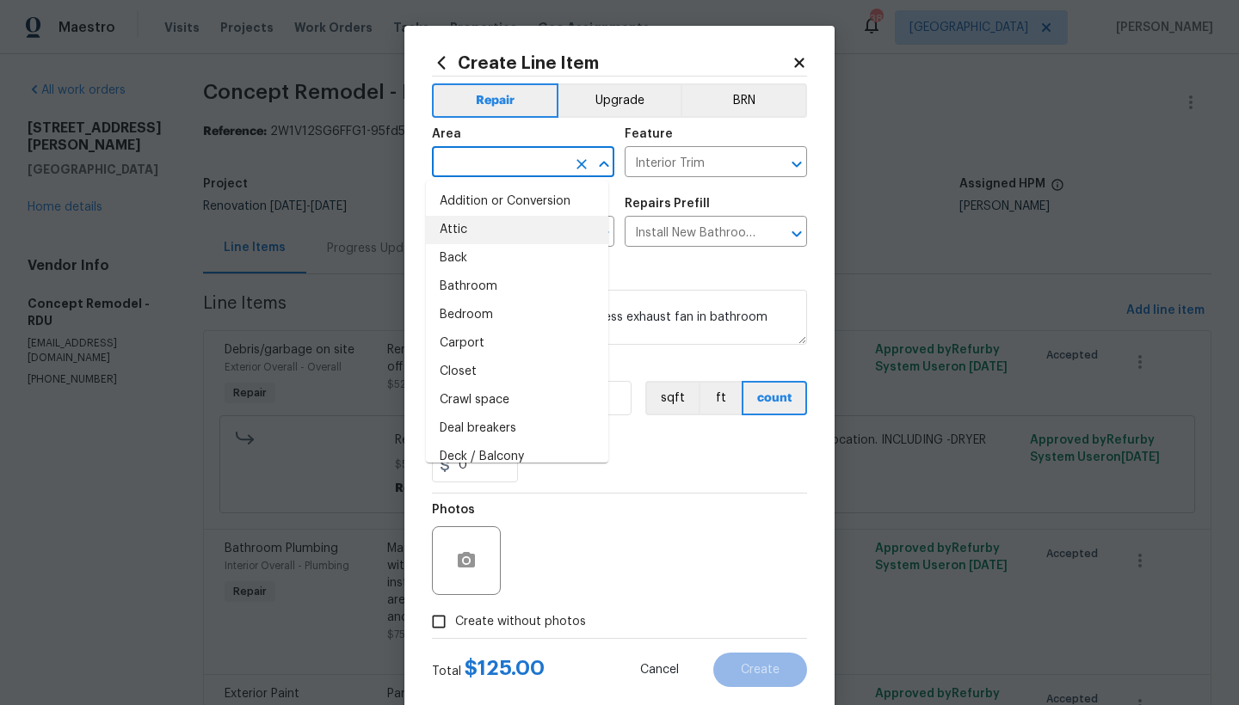
click at [549, 167] on input "text" at bounding box center [499, 164] width 134 height 27
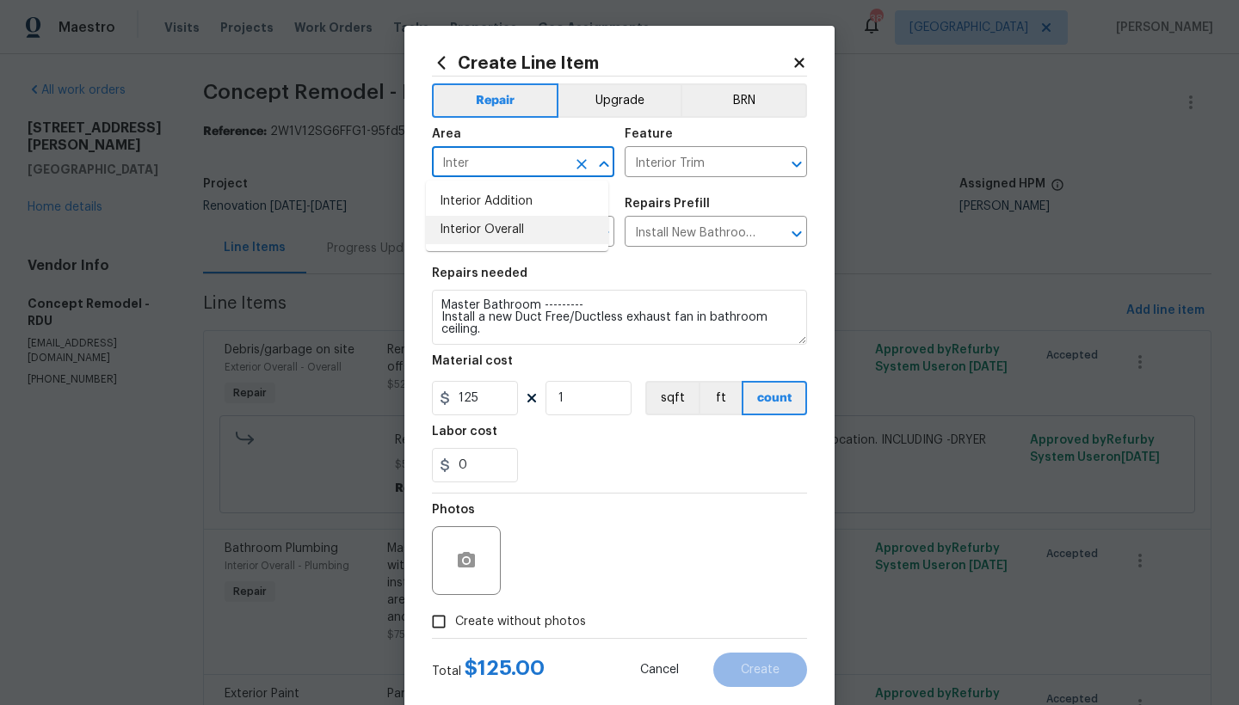
click at [479, 231] on li "Interior Overall" at bounding box center [517, 230] width 182 height 28
type input "Interior Overall"
click at [554, 626] on span "Create without photos" at bounding box center [520, 622] width 131 height 18
click at [455, 626] on input "Create without photos" at bounding box center [438, 622] width 33 height 33
checkbox input "true"
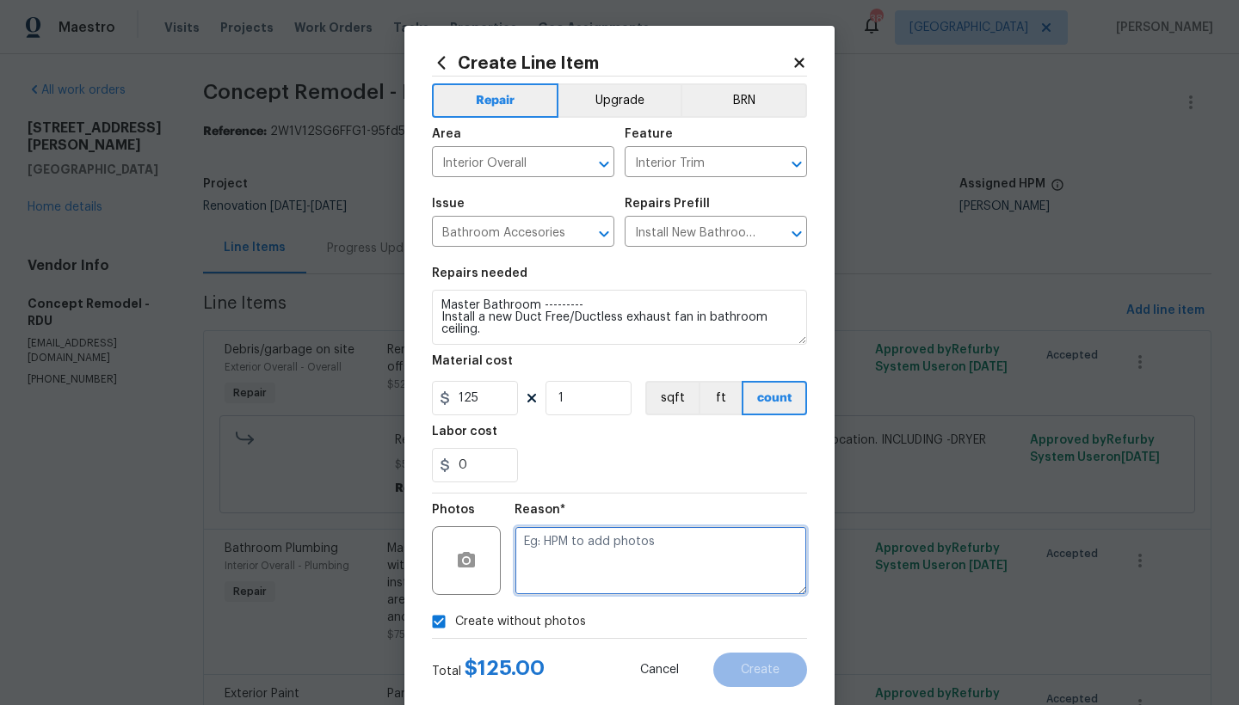
click at [605, 543] on textarea at bounding box center [660, 560] width 292 height 69
type textarea "n"
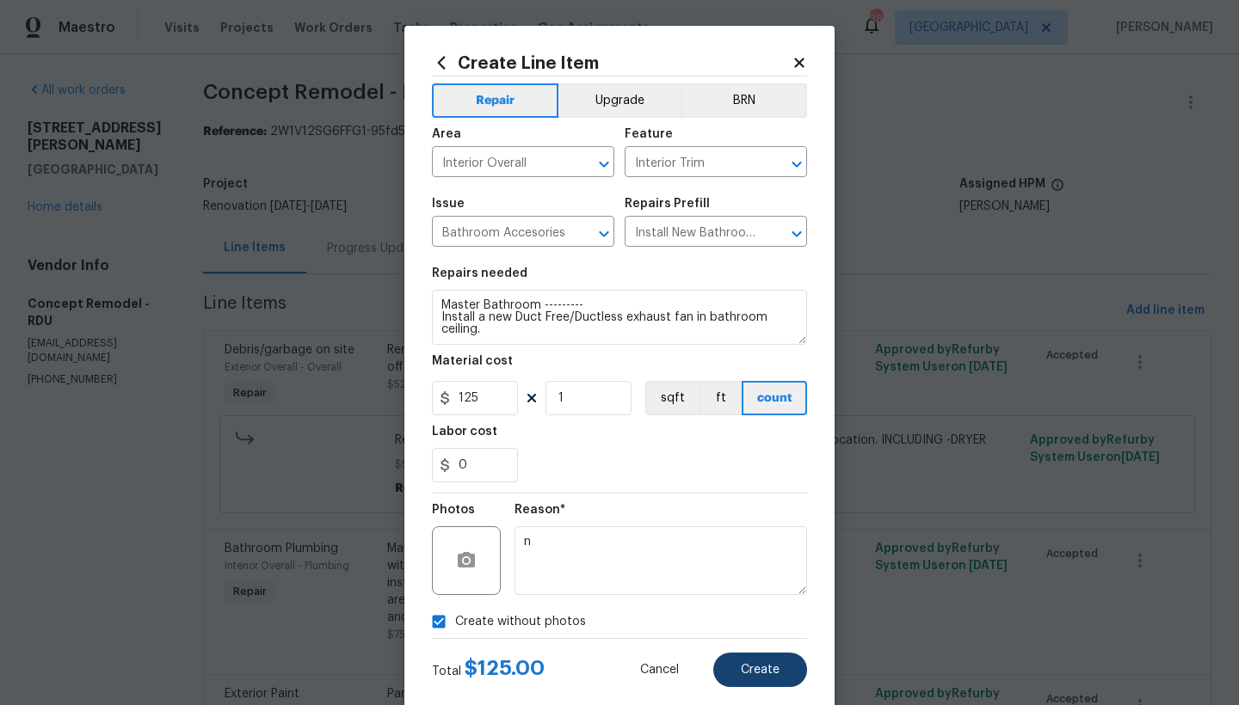
click at [746, 668] on span "Create" at bounding box center [760, 670] width 39 height 13
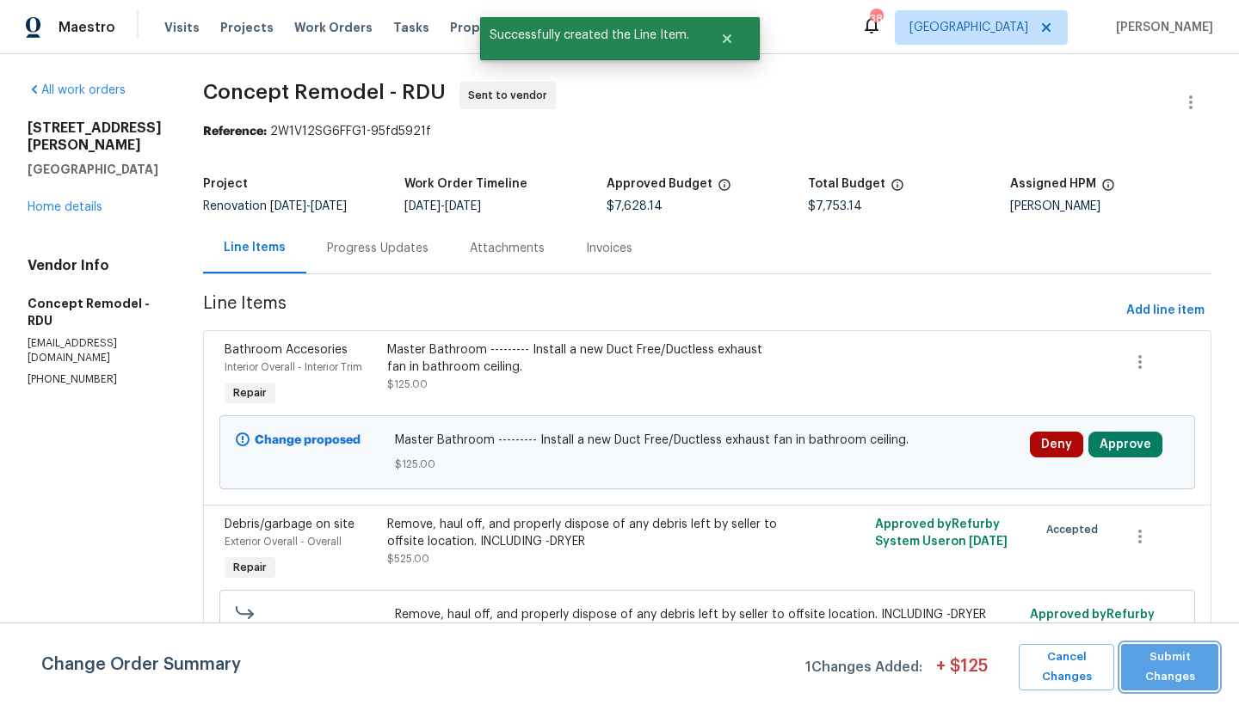
click at [1154, 661] on span "Submit Changes" at bounding box center [1169, 668] width 80 height 40
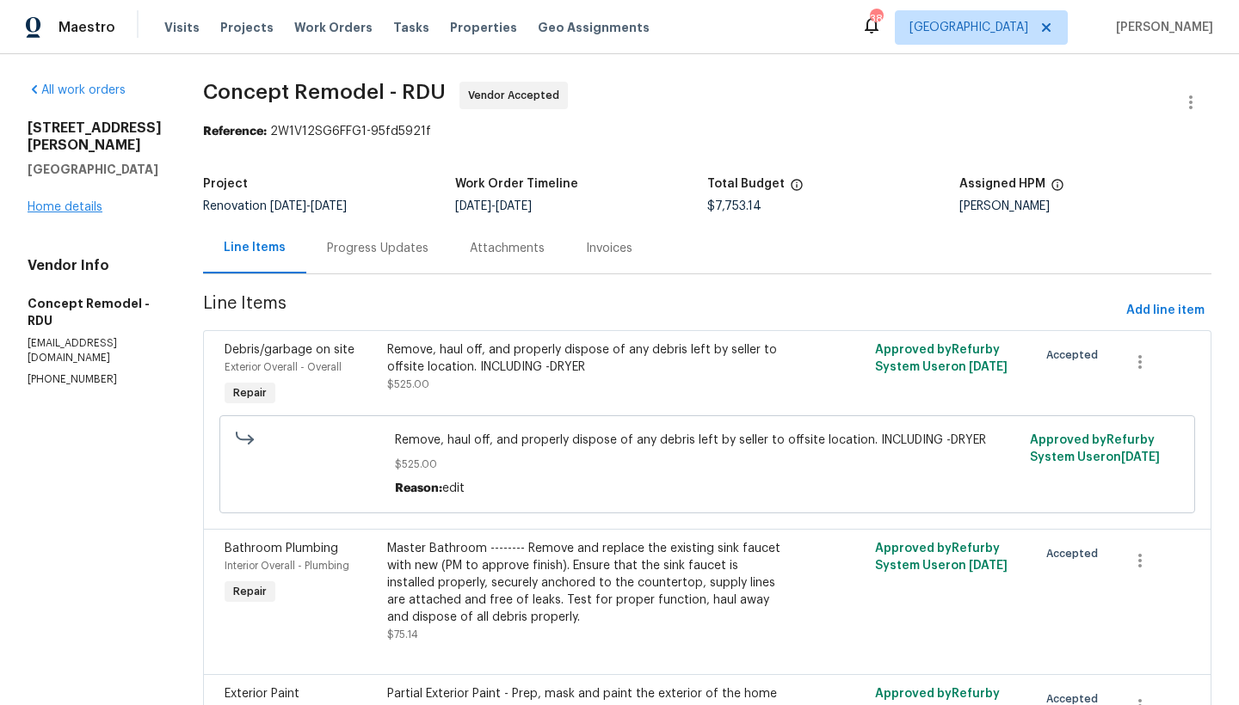
click at [70, 213] on link "Home details" at bounding box center [65, 207] width 75 height 12
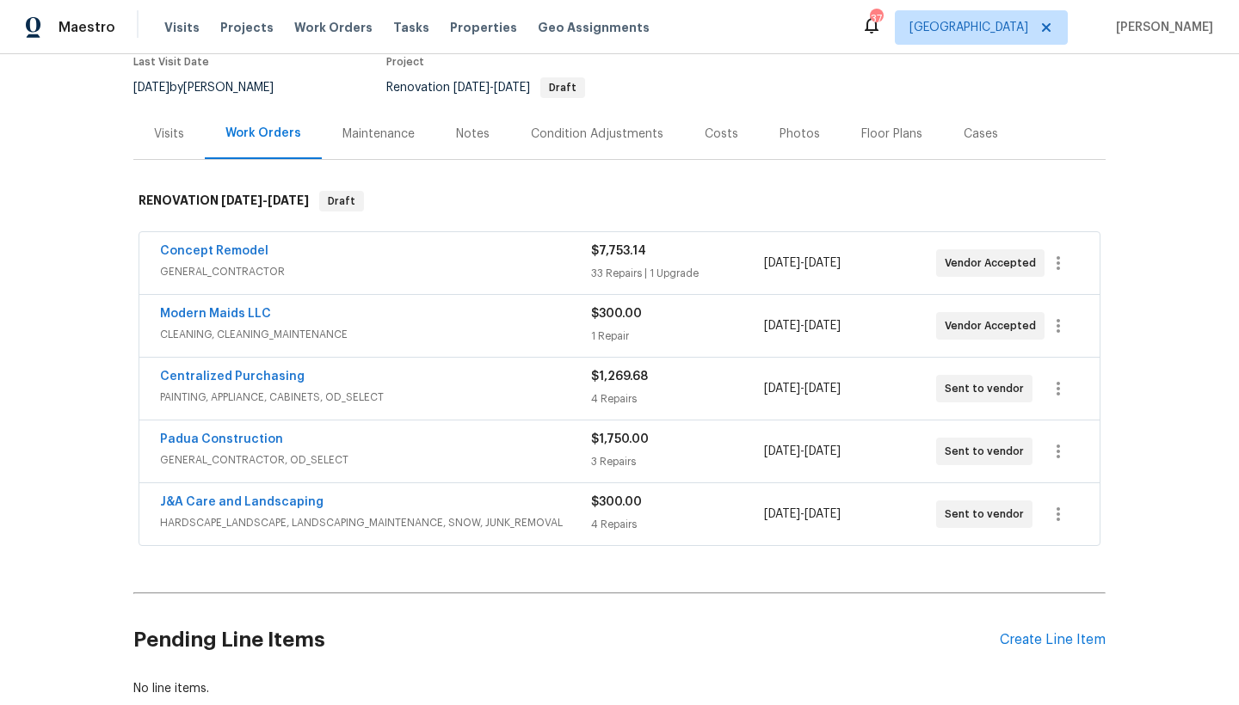
scroll to position [20, 0]
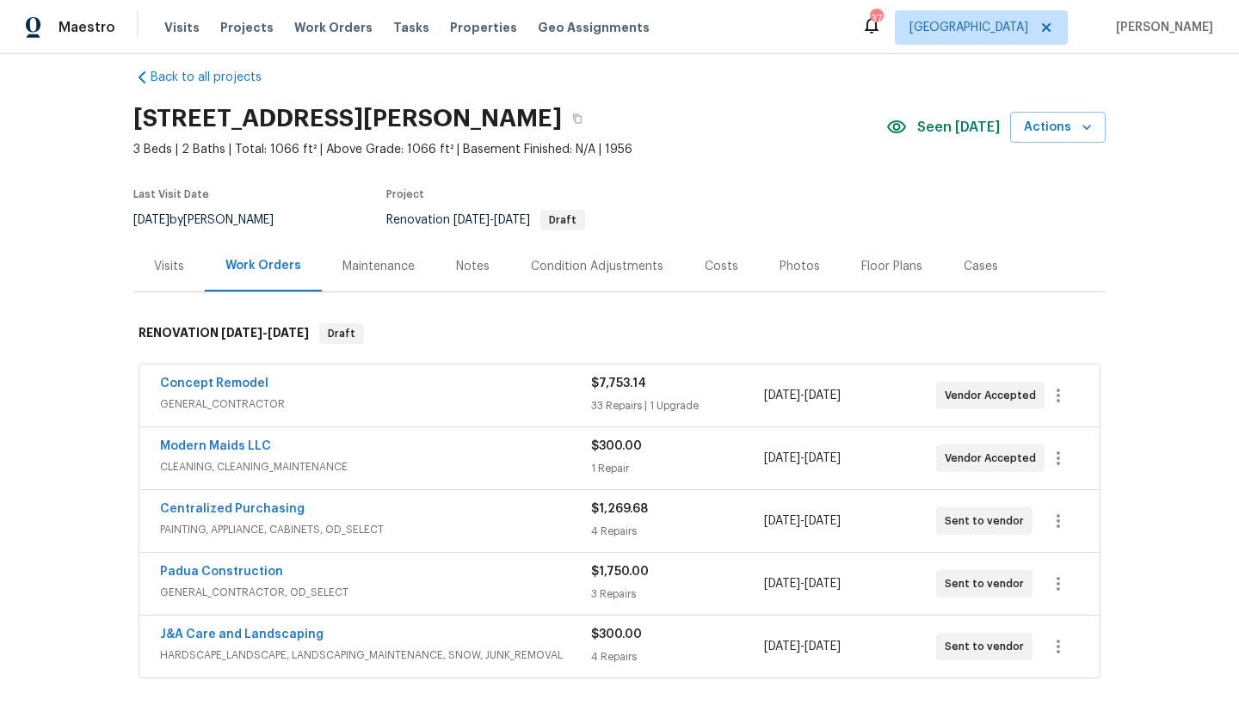
click at [704, 262] on div "Costs" at bounding box center [721, 266] width 34 height 17
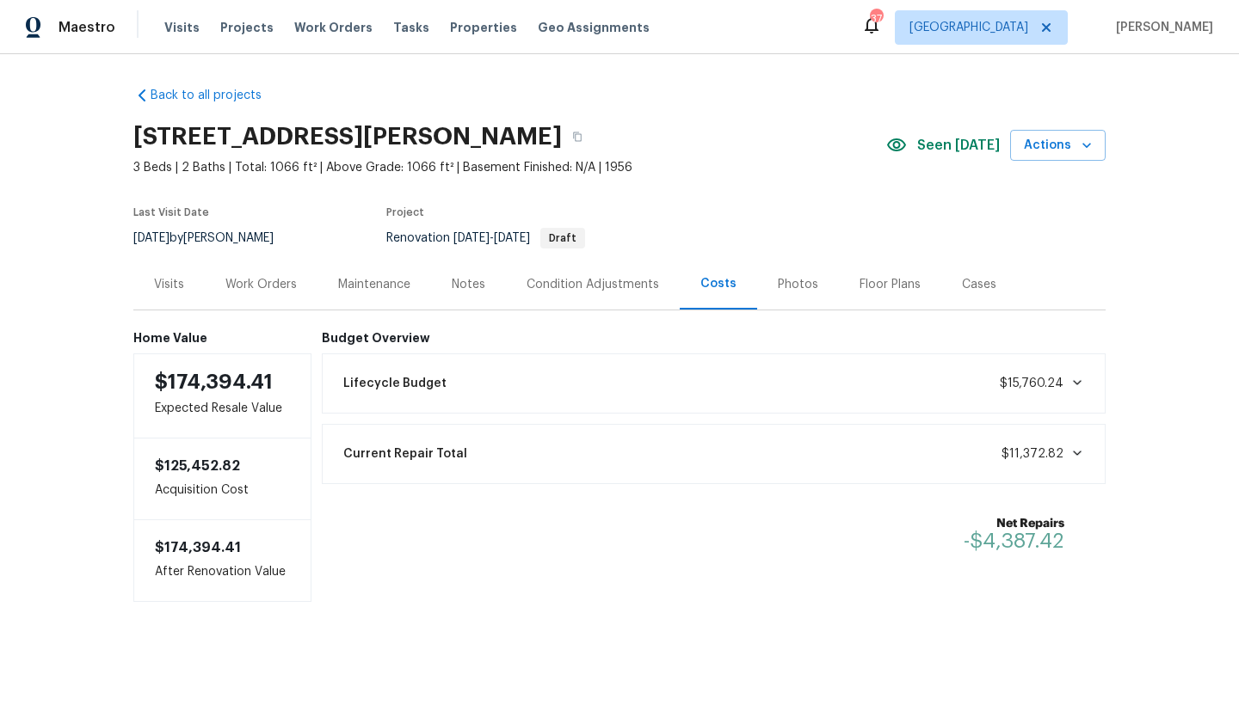
click at [240, 276] on div "Work Orders" at bounding box center [260, 284] width 71 height 17
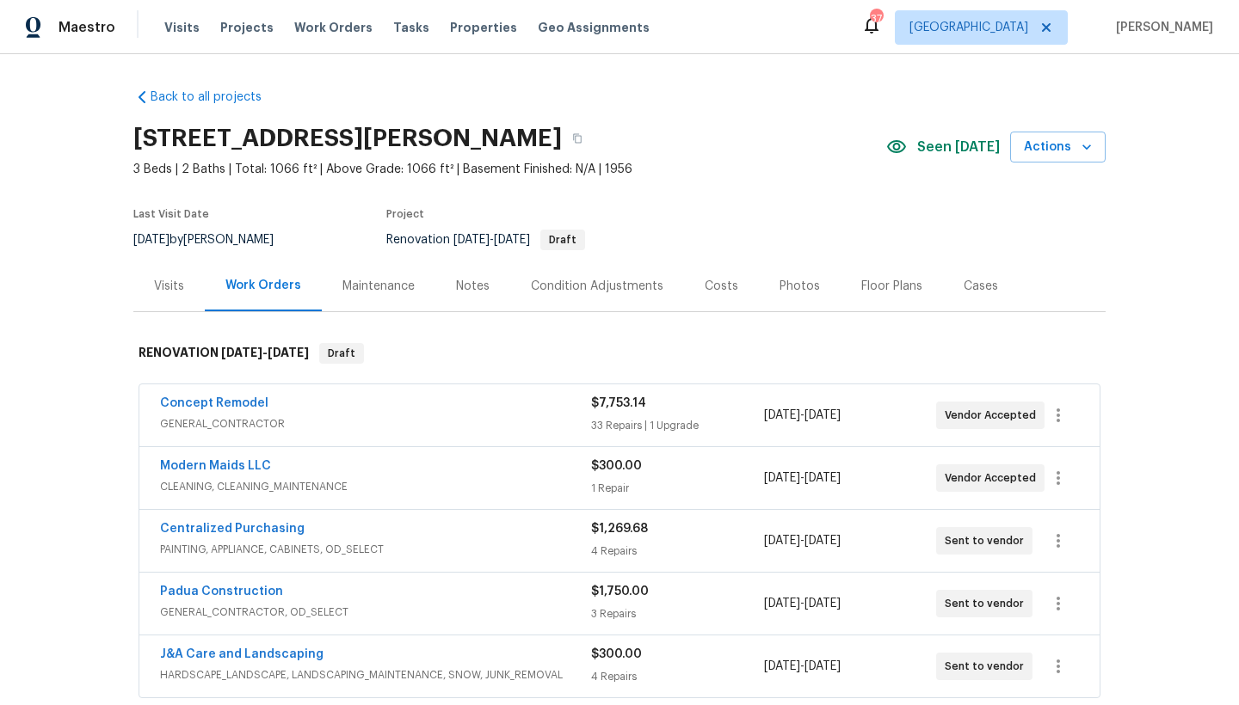
click at [204, 396] on span "Concept Remodel" at bounding box center [214, 403] width 108 height 17
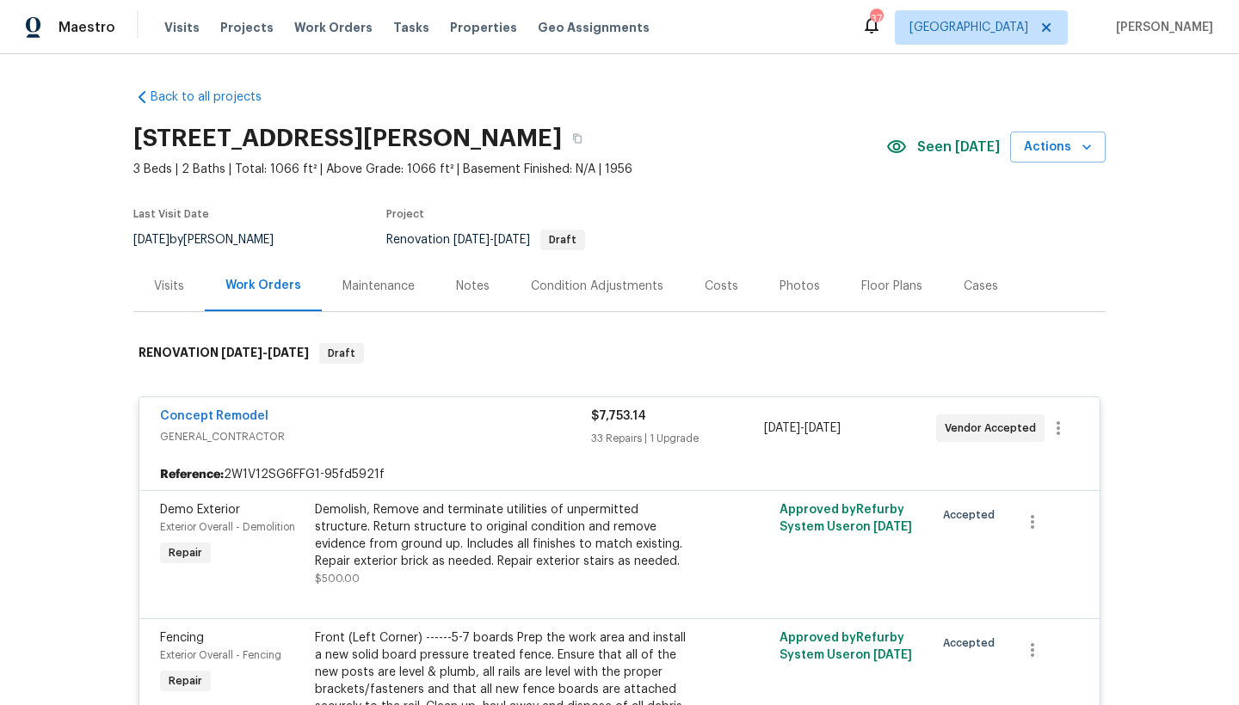
click at [233, 403] on div "Concept Remodel GENERAL_CONTRACTOR $7,753.14 33 Repairs | 1 Upgrade 10/14/2025 …" at bounding box center [619, 428] width 960 height 62
click at [228, 414] on link "Concept Remodel" at bounding box center [214, 416] width 108 height 12
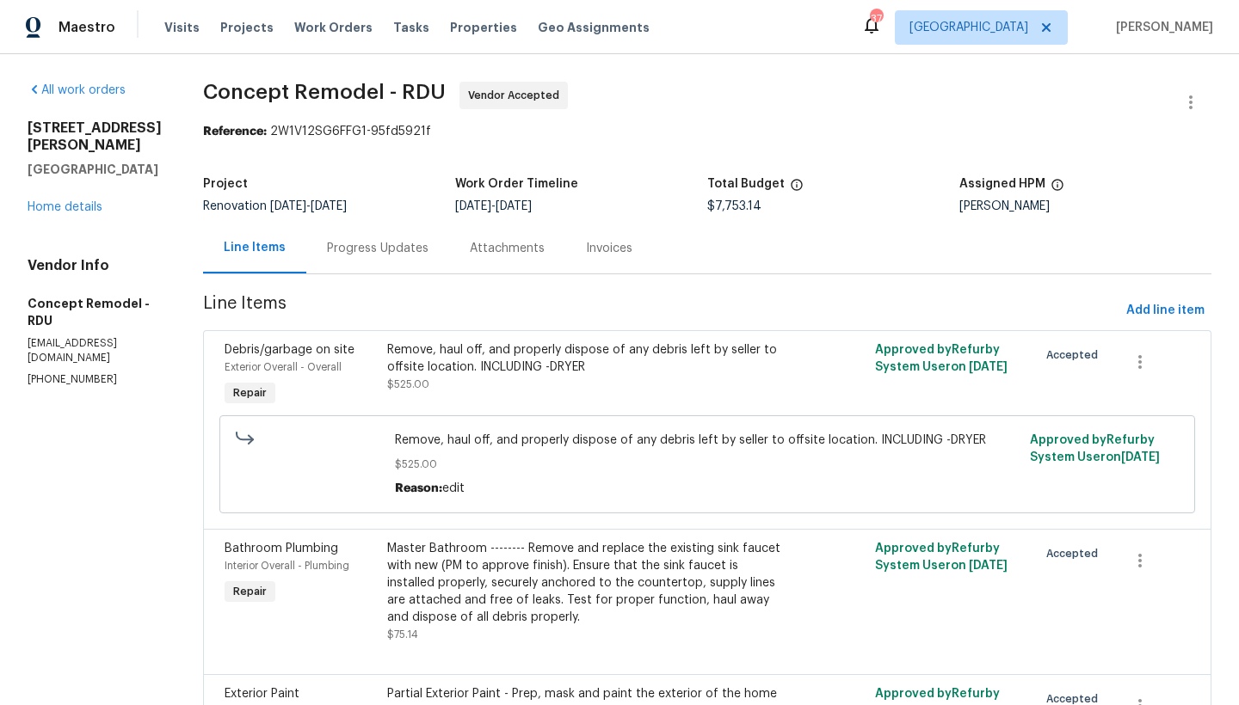
drag, startPoint x: 317, startPoint y: 254, endPoint x: 337, endPoint y: 263, distance: 21.9
click at [327, 254] on div "Progress Updates" at bounding box center [378, 248] width 102 height 17
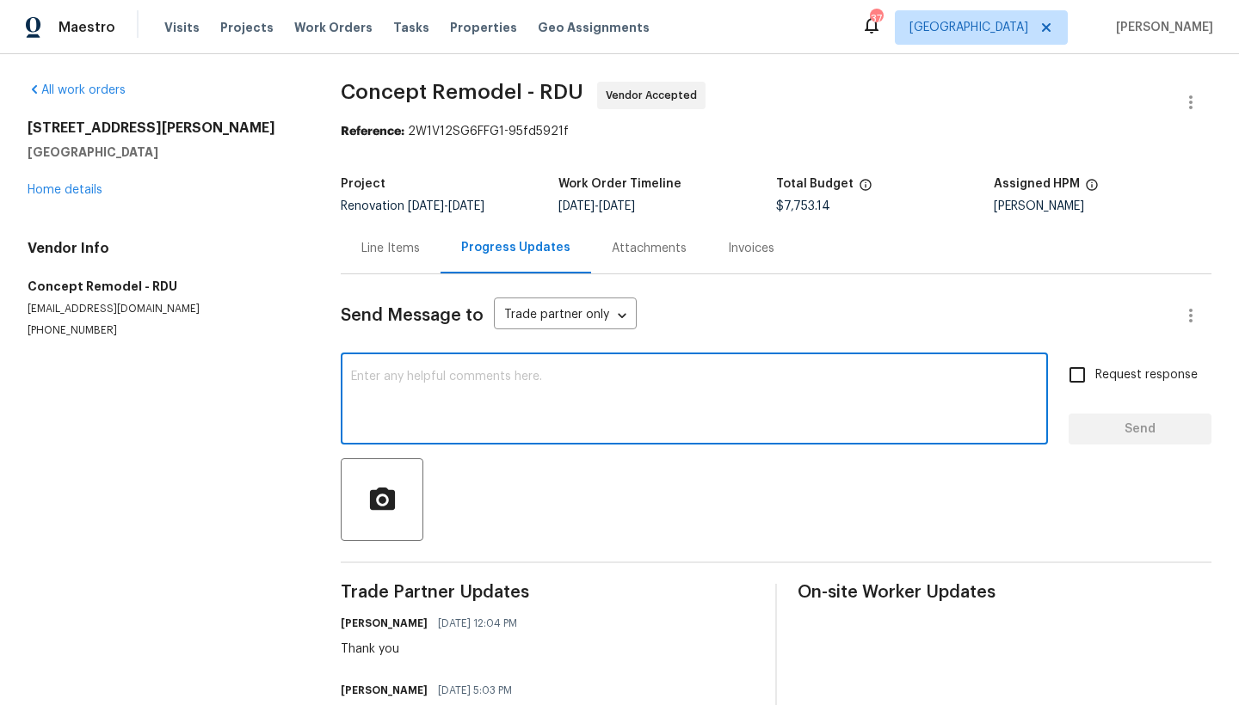
drag, startPoint x: 444, startPoint y: 409, endPoint x: 434, endPoint y: 413, distance: 10.4
click at [442, 410] on textarea at bounding box center [694, 401] width 686 height 60
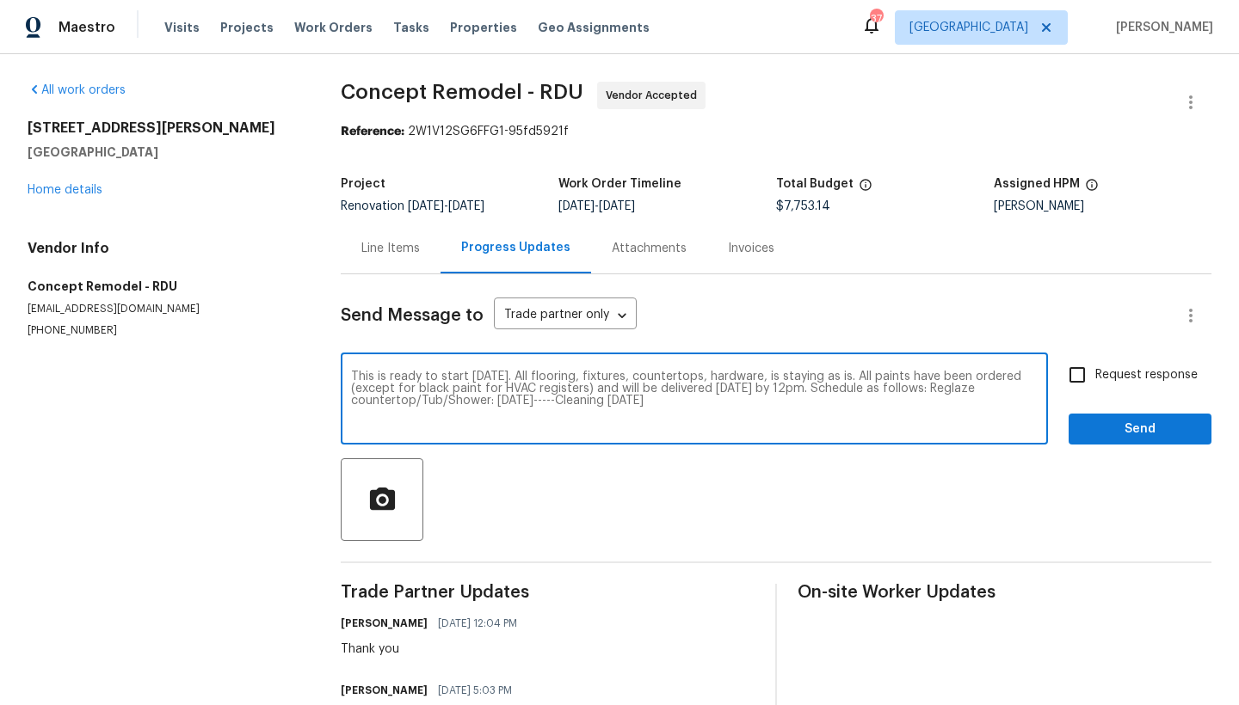
drag, startPoint x: 606, startPoint y: 403, endPoint x: 544, endPoint y: 403, distance: 61.9
click at [539, 403] on textarea "This is ready to start tomorrow. All flooring, fixtures, countertops, hardware,…" at bounding box center [694, 401] width 686 height 60
click at [790, 415] on textarea "This is ready to start tomorrow. All flooring, fixtures, countertops, hardware,…" at bounding box center [694, 401] width 686 height 60
type textarea "This is ready to start tomorrow. All flooring, fixtures, countertops, hardware,…"
click at [1061, 374] on input "Request response" at bounding box center [1077, 375] width 36 height 36
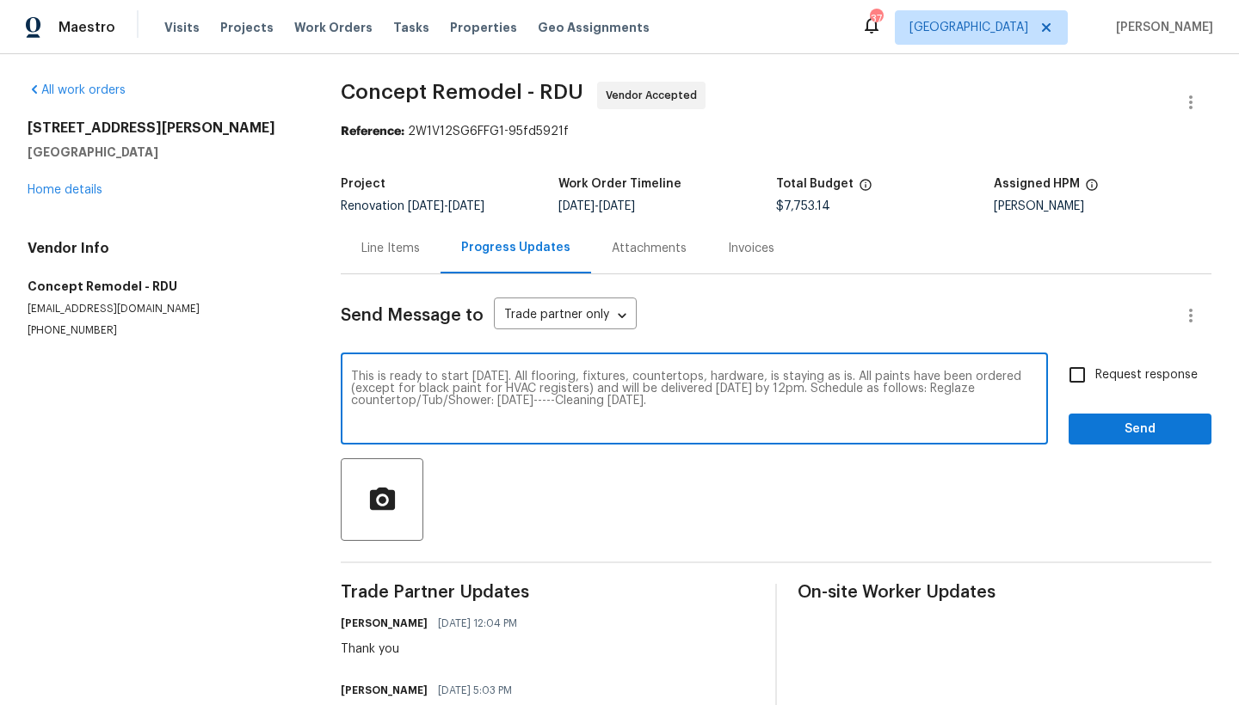
checkbox input "true"
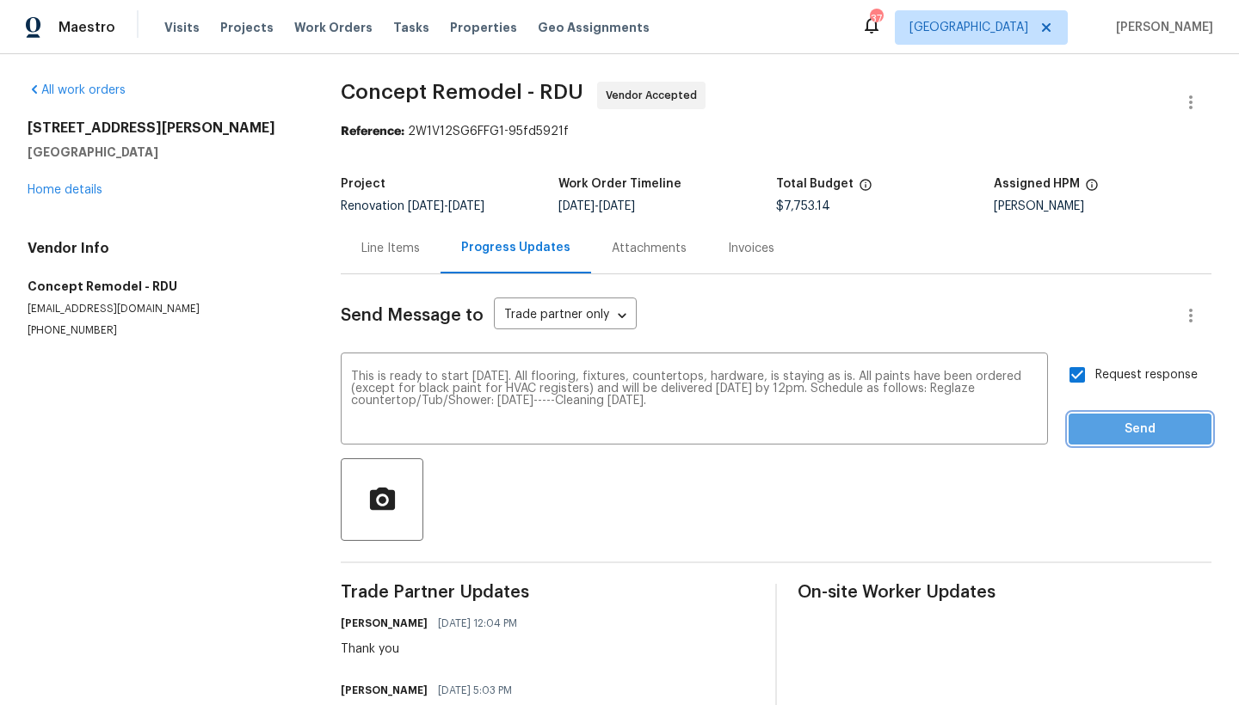
click at [1085, 432] on span "Send" at bounding box center [1139, 430] width 115 height 22
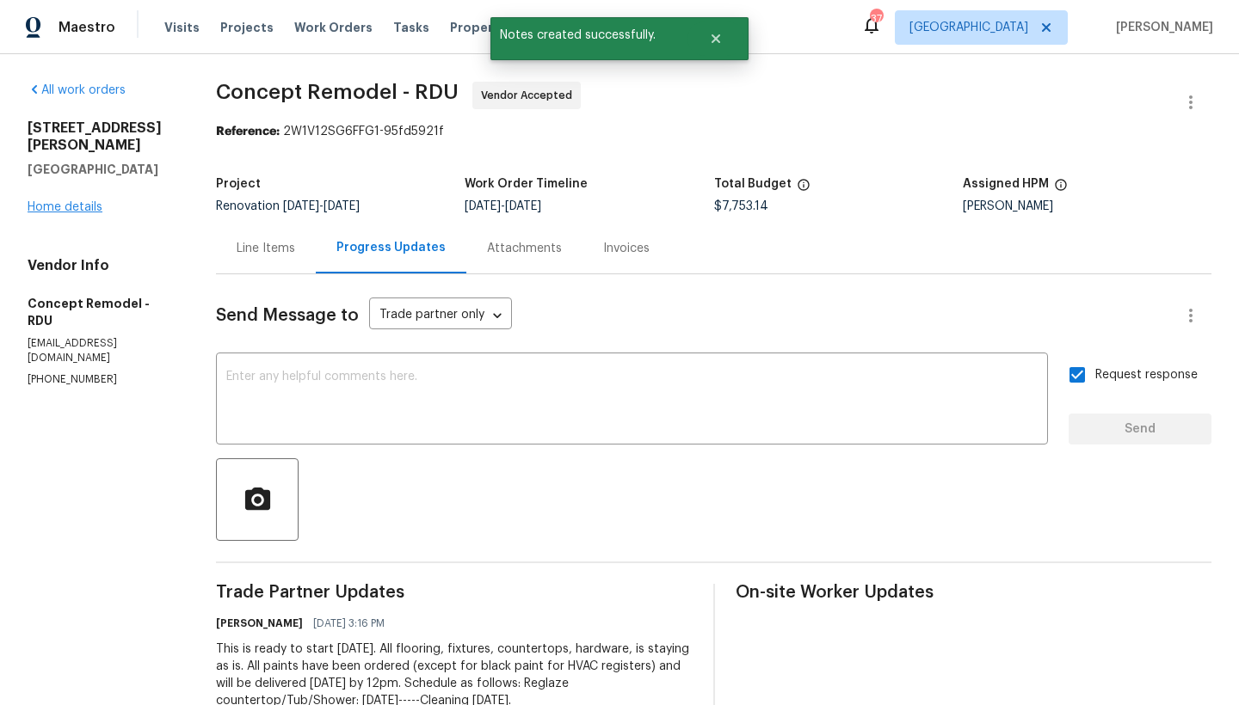
click at [89, 201] on link "Home details" at bounding box center [65, 207] width 75 height 12
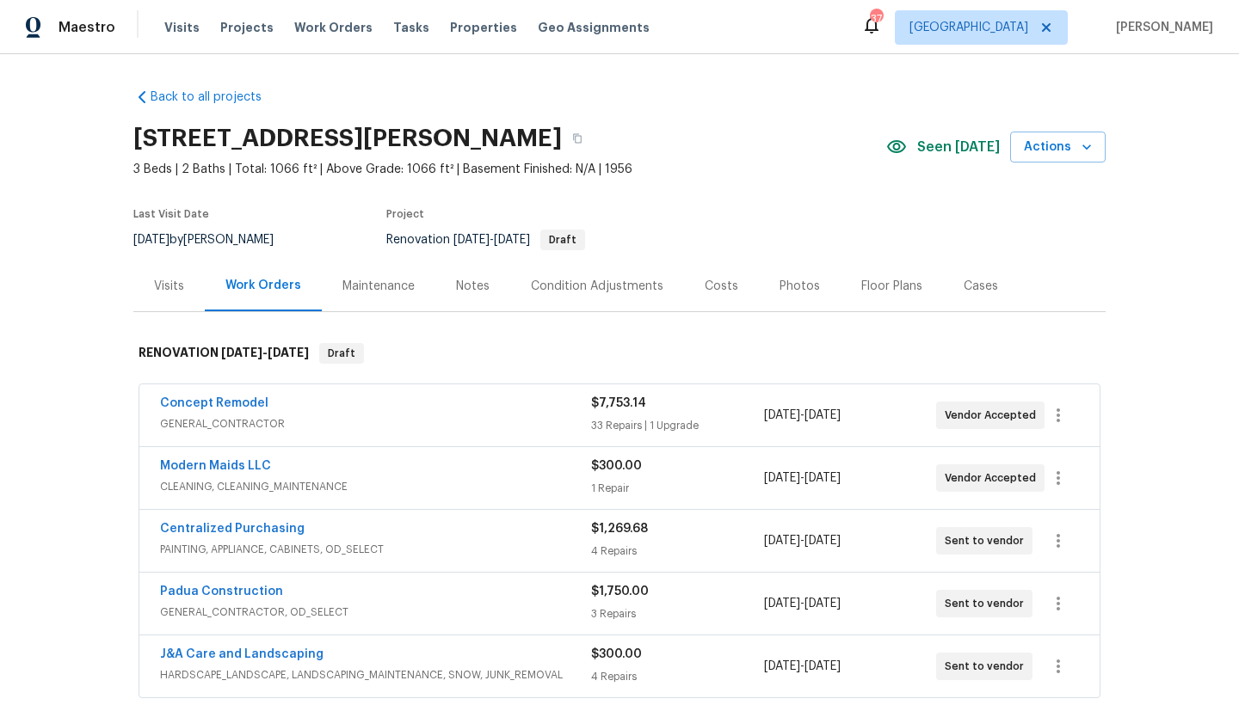
click at [1098, 226] on section "3901 Hartwell Rd, Fayetteville, NC 28304 3 Beds | 2 Baths | Total: 1066 ft² | A…" at bounding box center [619, 188] width 972 height 145
click at [235, 593] on link "Padua Construction" at bounding box center [221, 592] width 123 height 12
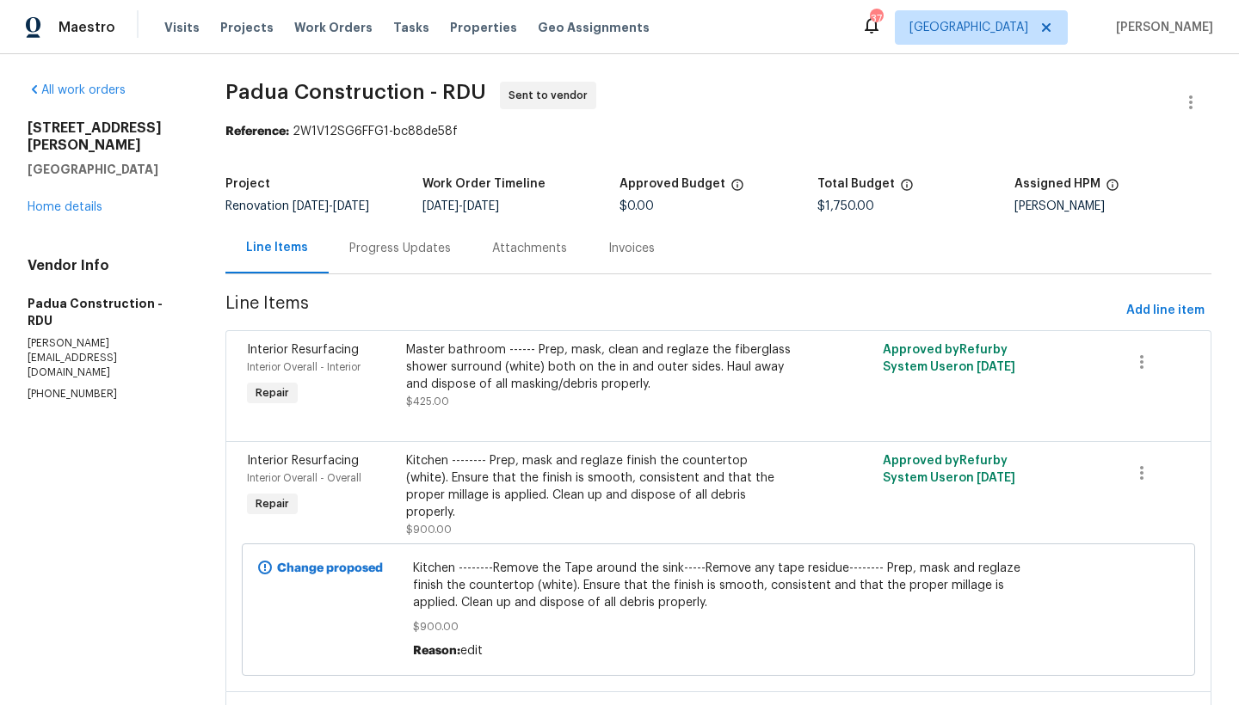
click at [416, 257] on div "Progress Updates" at bounding box center [400, 248] width 102 height 17
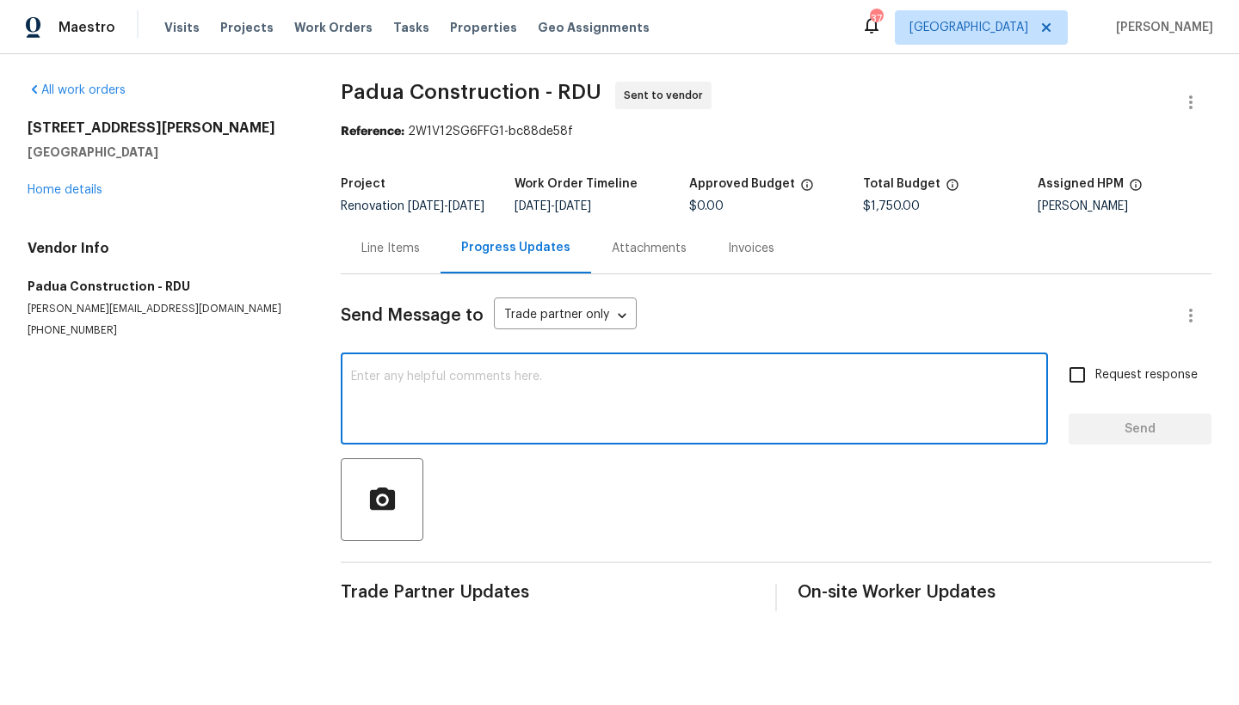
click at [446, 402] on textarea at bounding box center [694, 401] width 686 height 60
type textarea "Please schedule this for Wednesday 10/22."
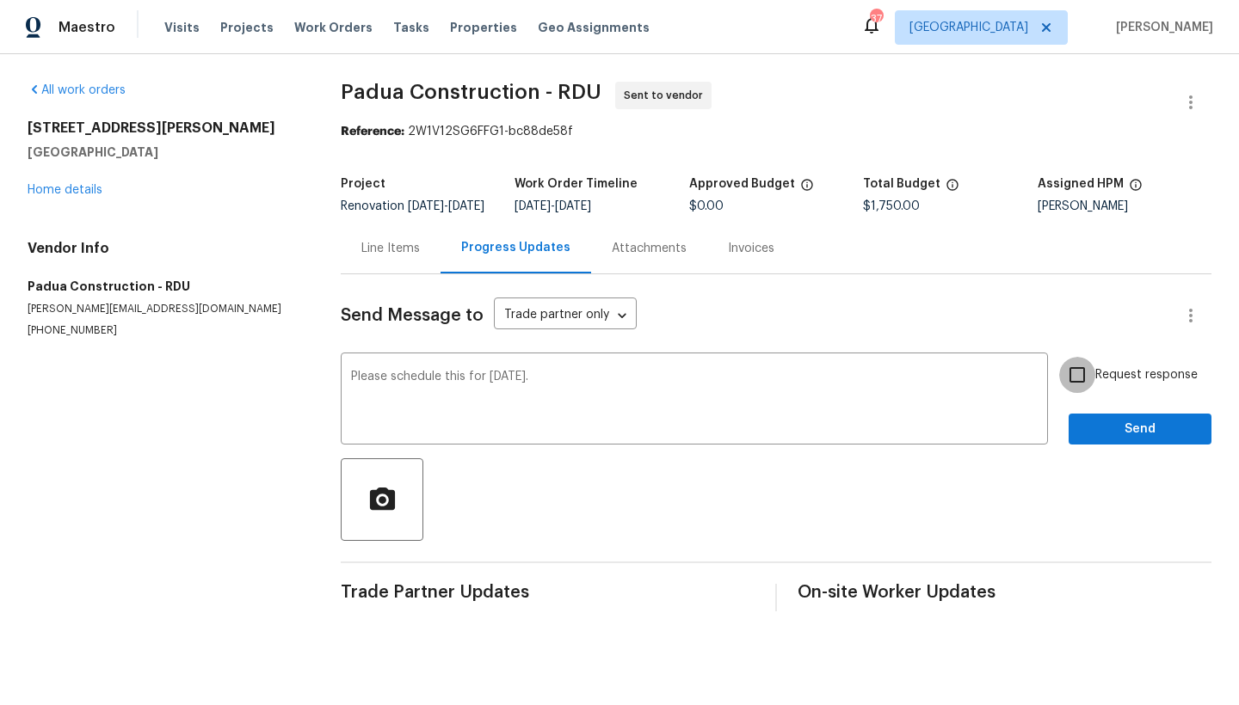
click at [1070, 382] on input "Request response" at bounding box center [1077, 375] width 36 height 36
checkbox input "true"
click at [1098, 446] on button "Send" at bounding box center [1139, 430] width 143 height 32
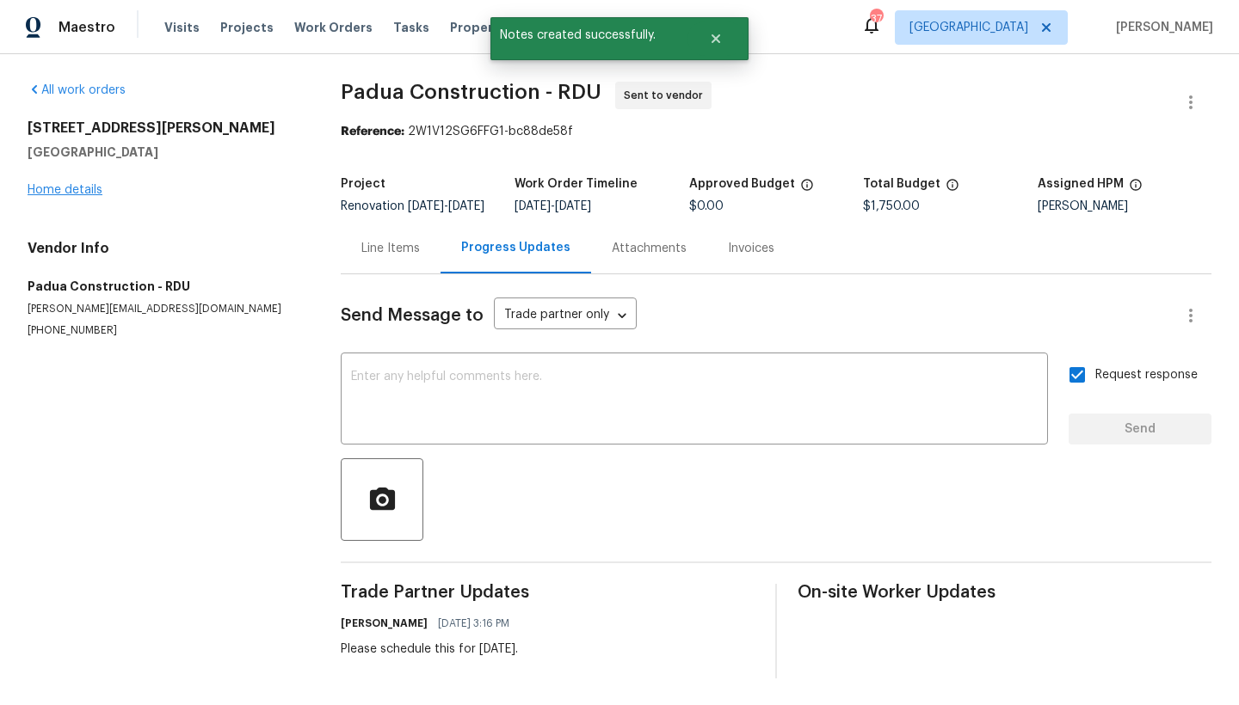
click at [36, 189] on link "Home details" at bounding box center [65, 190] width 75 height 12
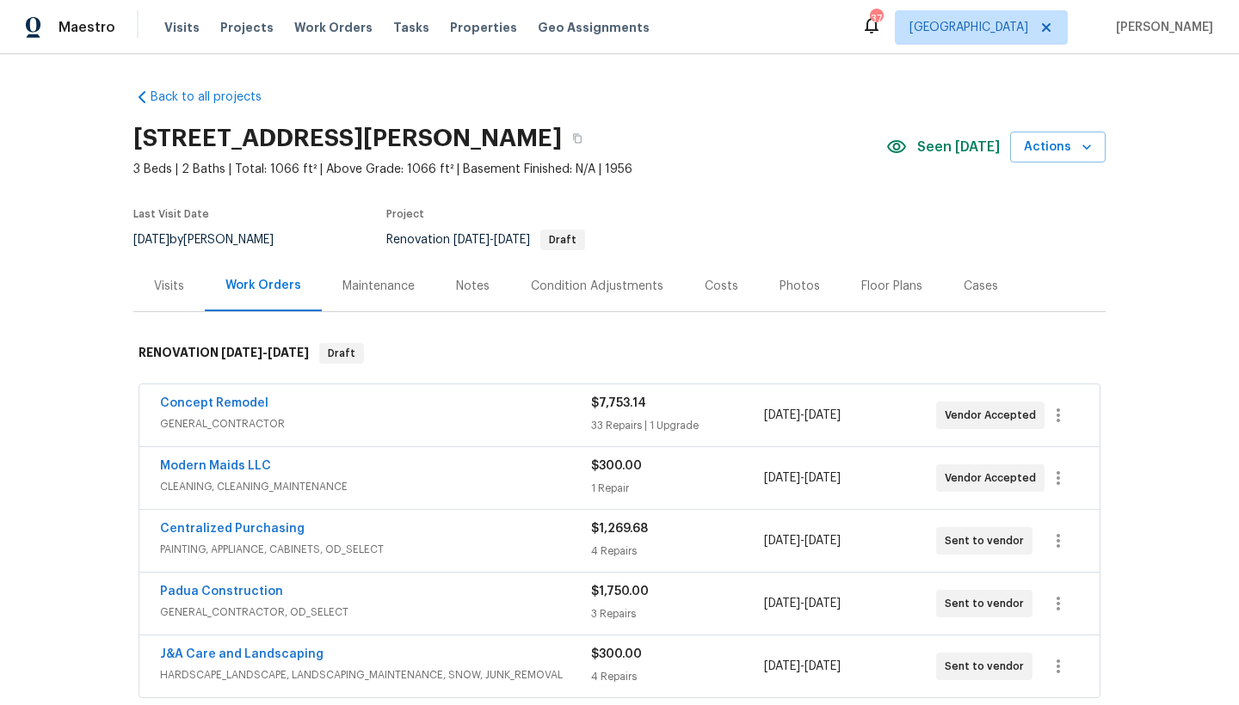
scroll to position [102, 0]
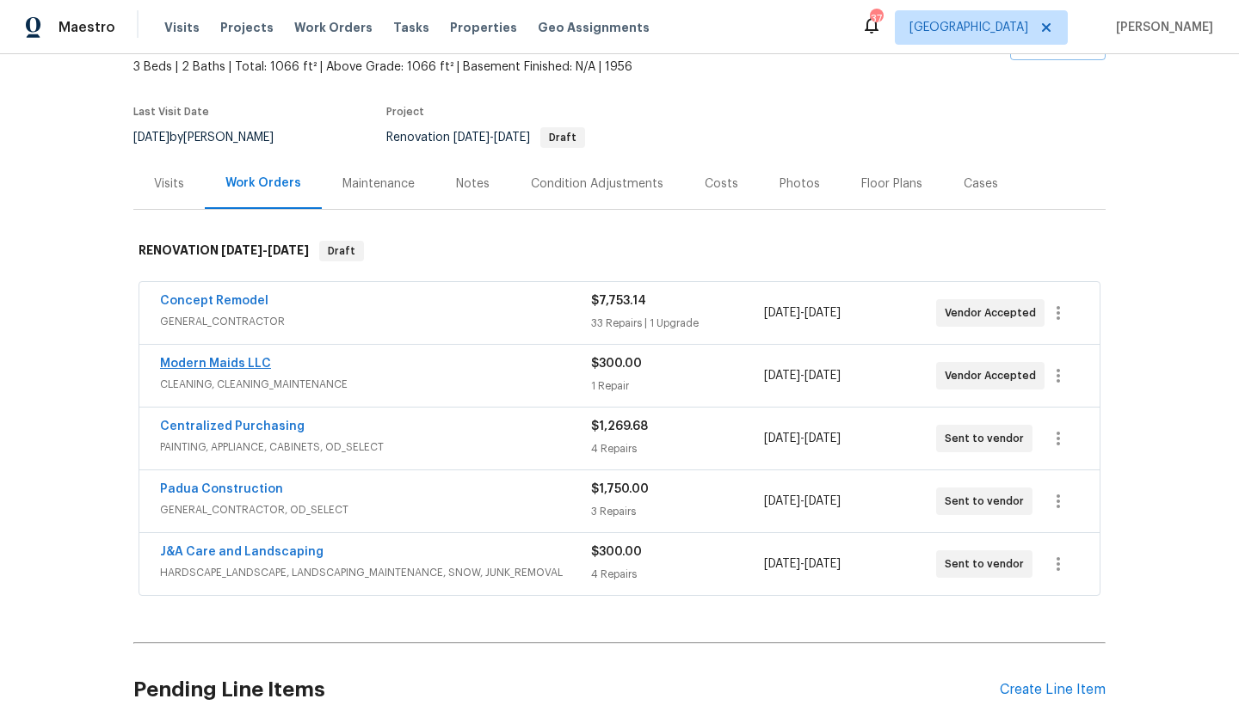
click at [225, 360] on link "Modern Maids LLC" at bounding box center [215, 364] width 111 height 12
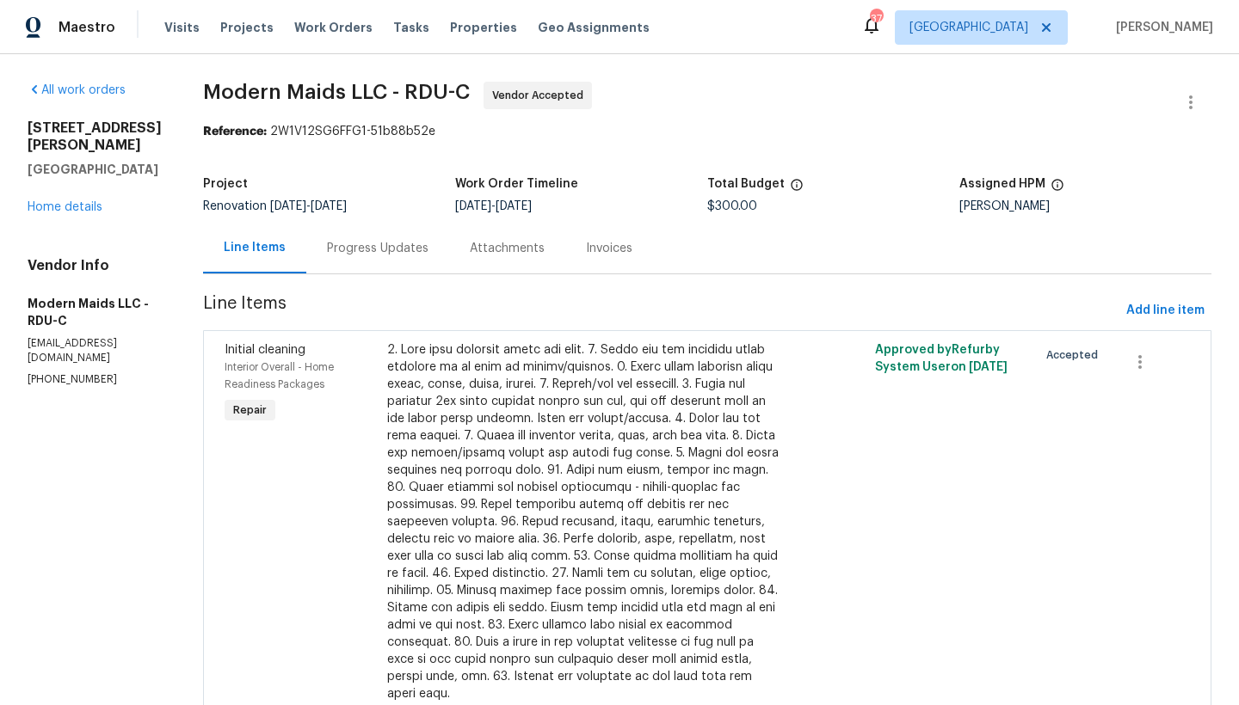
click at [420, 255] on div "Progress Updates" at bounding box center [378, 248] width 102 height 17
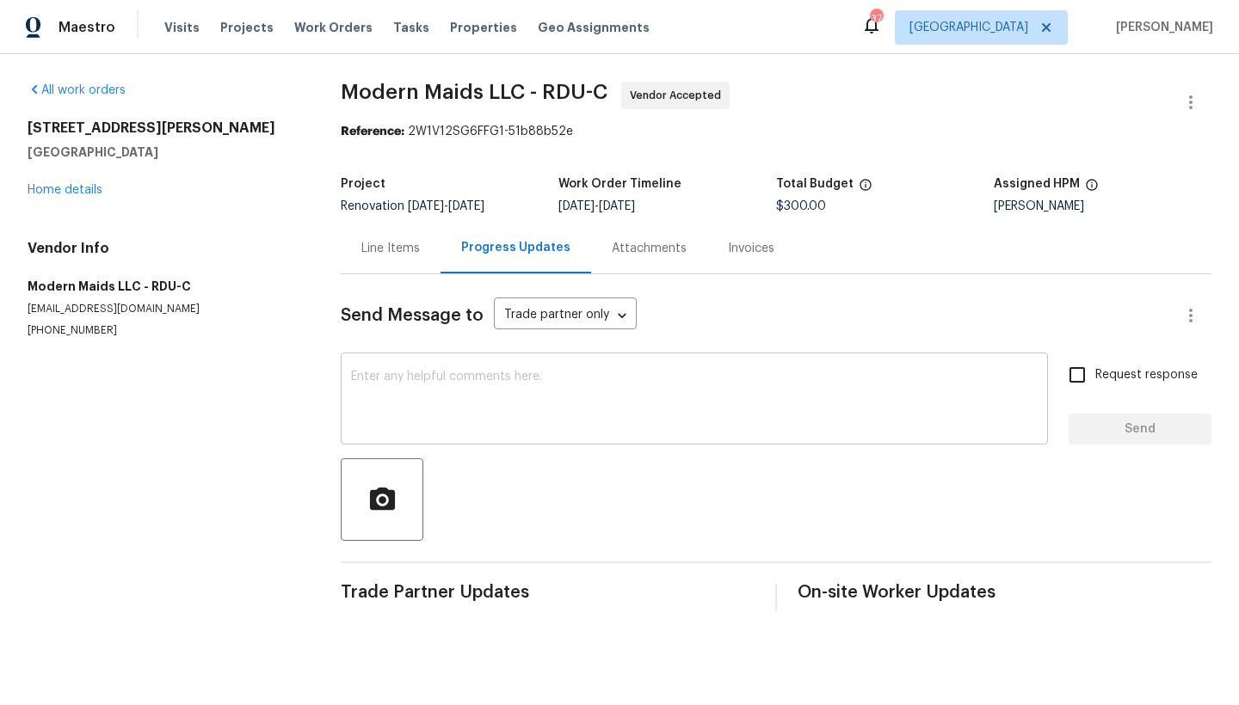
click at [420, 402] on textarea at bounding box center [694, 401] width 686 height 60
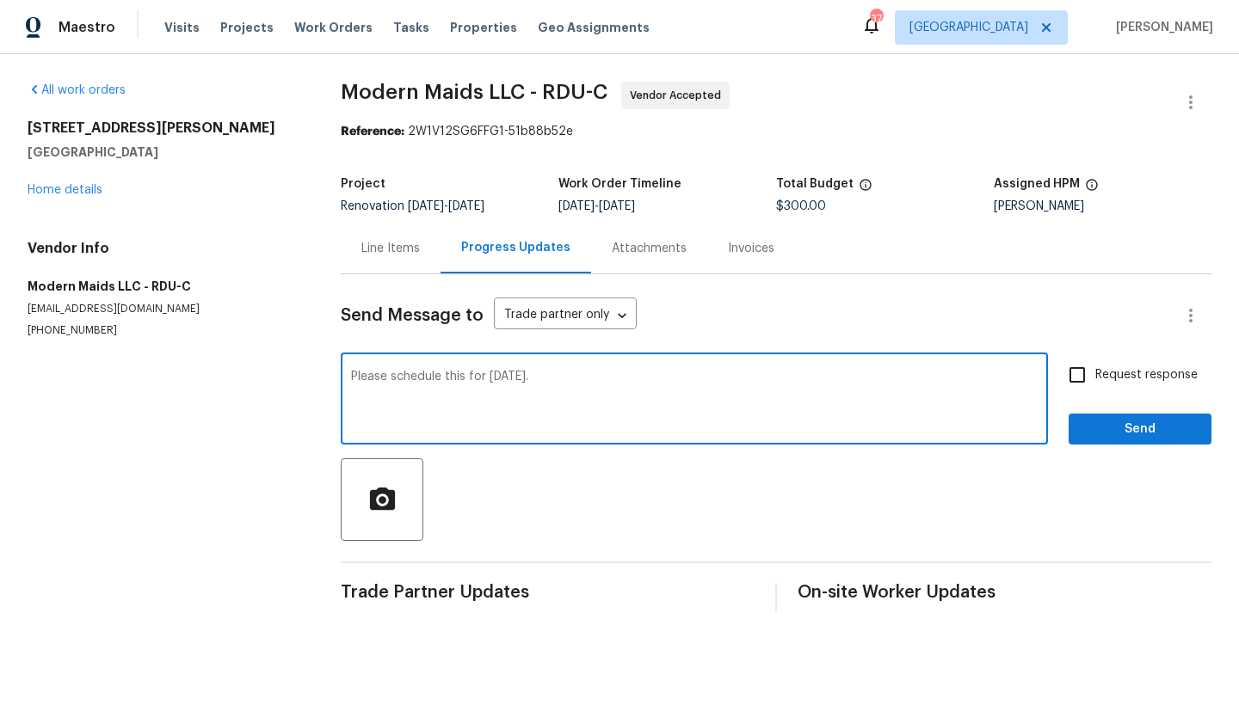
type textarea "Please schedule this for Thursday 10/23."
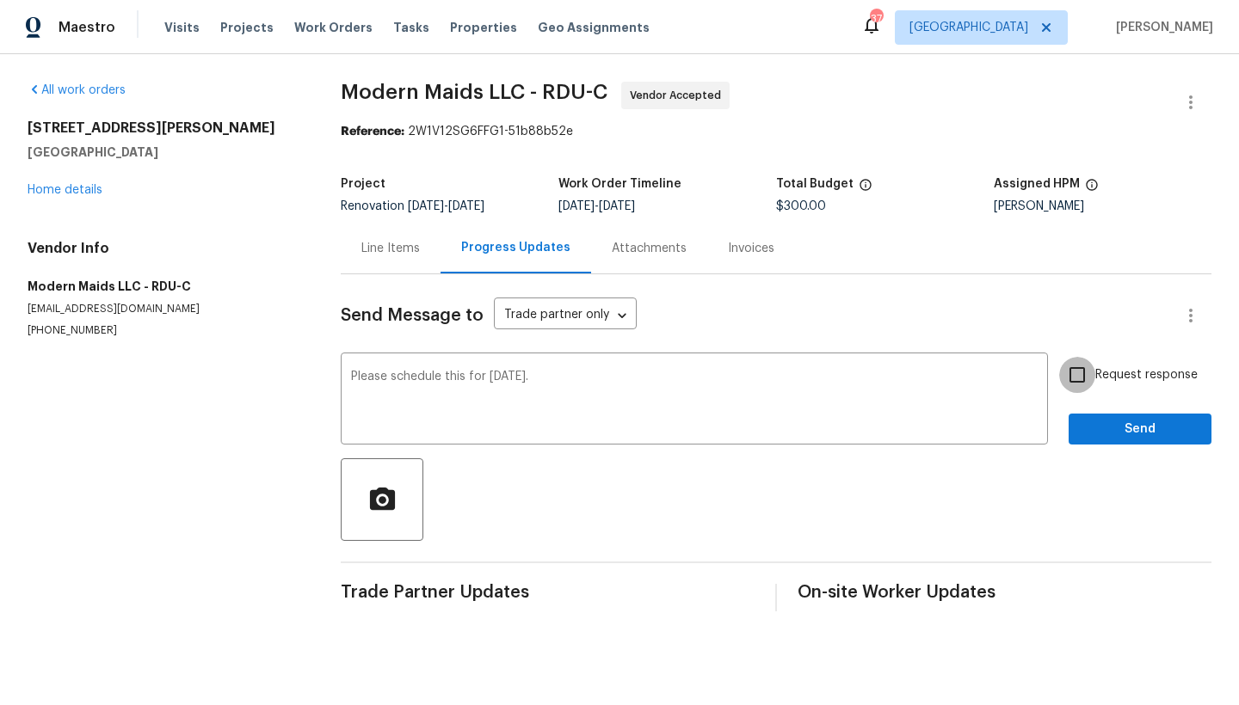
click at [1066, 371] on input "Request response" at bounding box center [1077, 375] width 36 height 36
checkbox input "true"
click at [1112, 426] on span "Send" at bounding box center [1139, 430] width 115 height 22
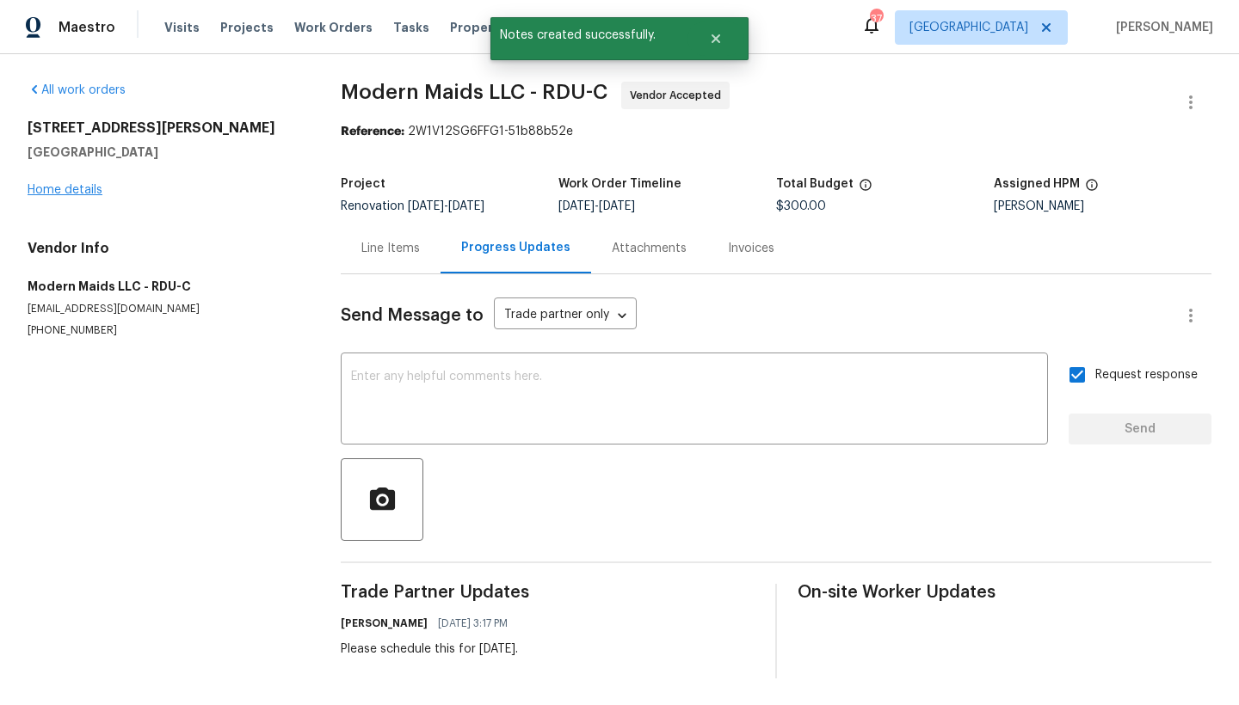
click at [47, 188] on link "Home details" at bounding box center [65, 190] width 75 height 12
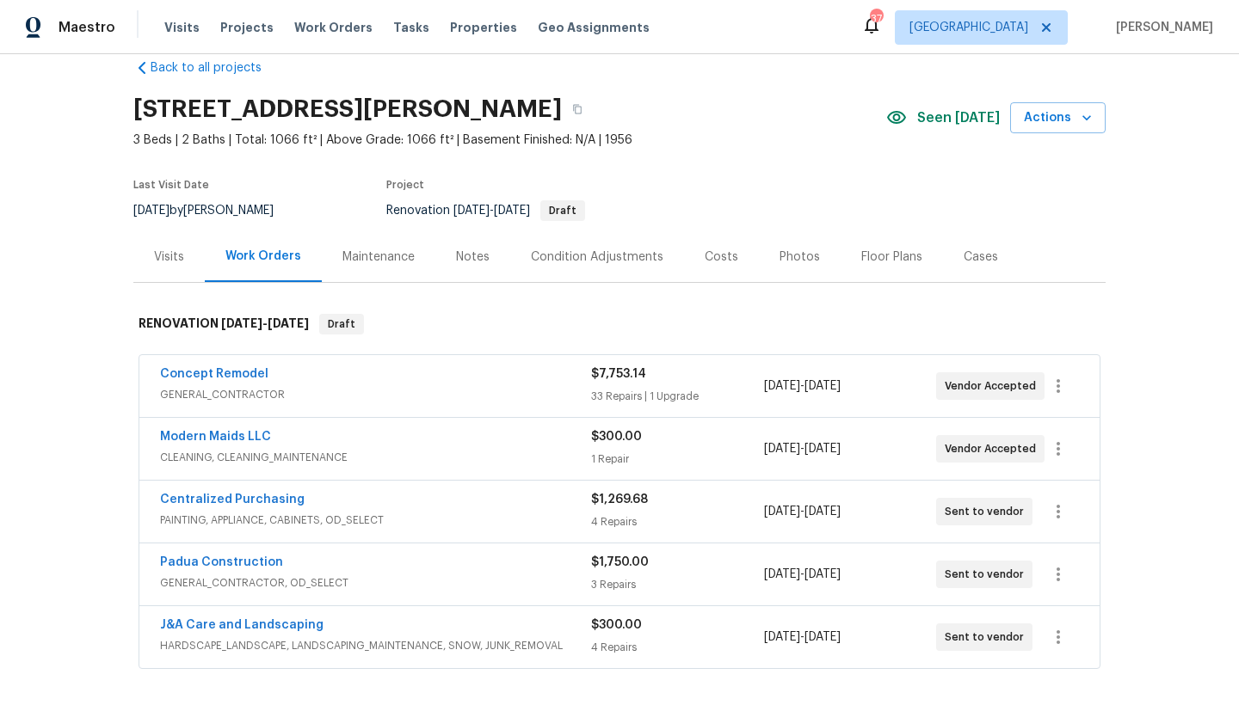
scroll to position [65, 0]
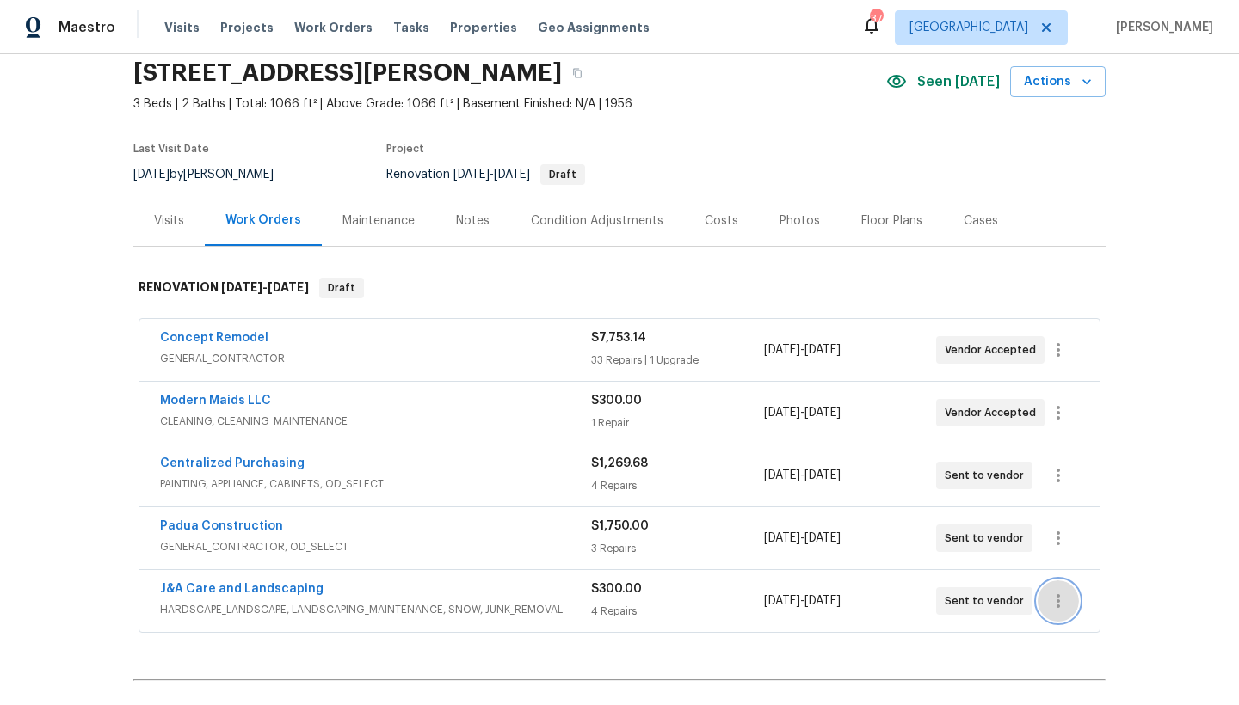
click at [1056, 596] on icon "button" at bounding box center [1057, 601] width 3 height 14
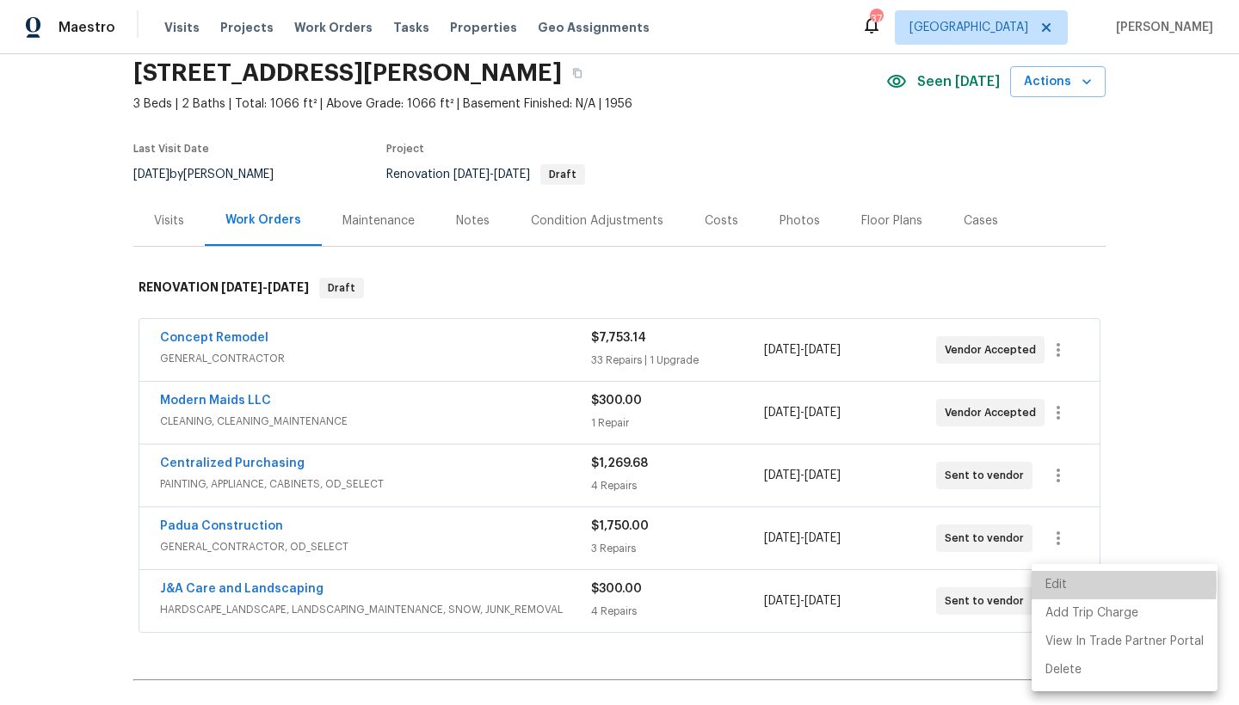
click at [1048, 584] on li "Edit" at bounding box center [1124, 585] width 186 height 28
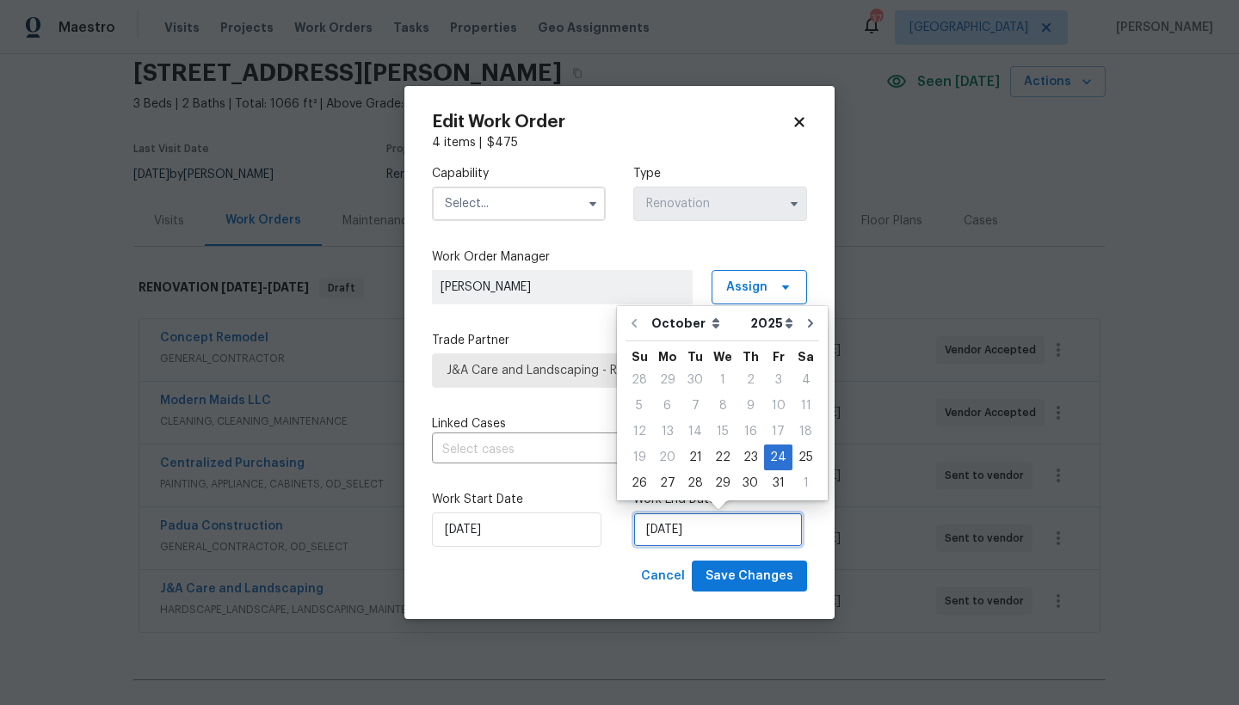
click at [663, 526] on input "[DATE]" at bounding box center [717, 530] width 169 height 34
click at [747, 454] on div "23" at bounding box center [750, 458] width 28 height 24
type input "[DATE]"
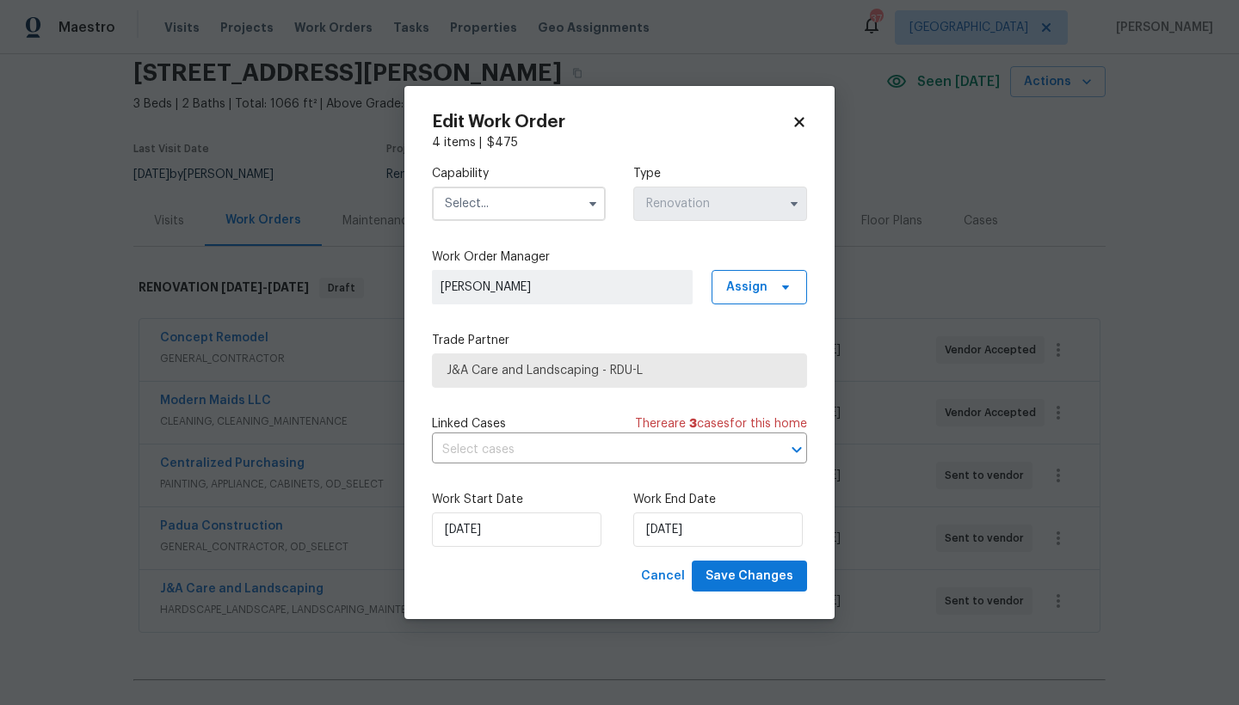
click at [527, 212] on input "text" at bounding box center [519, 204] width 174 height 34
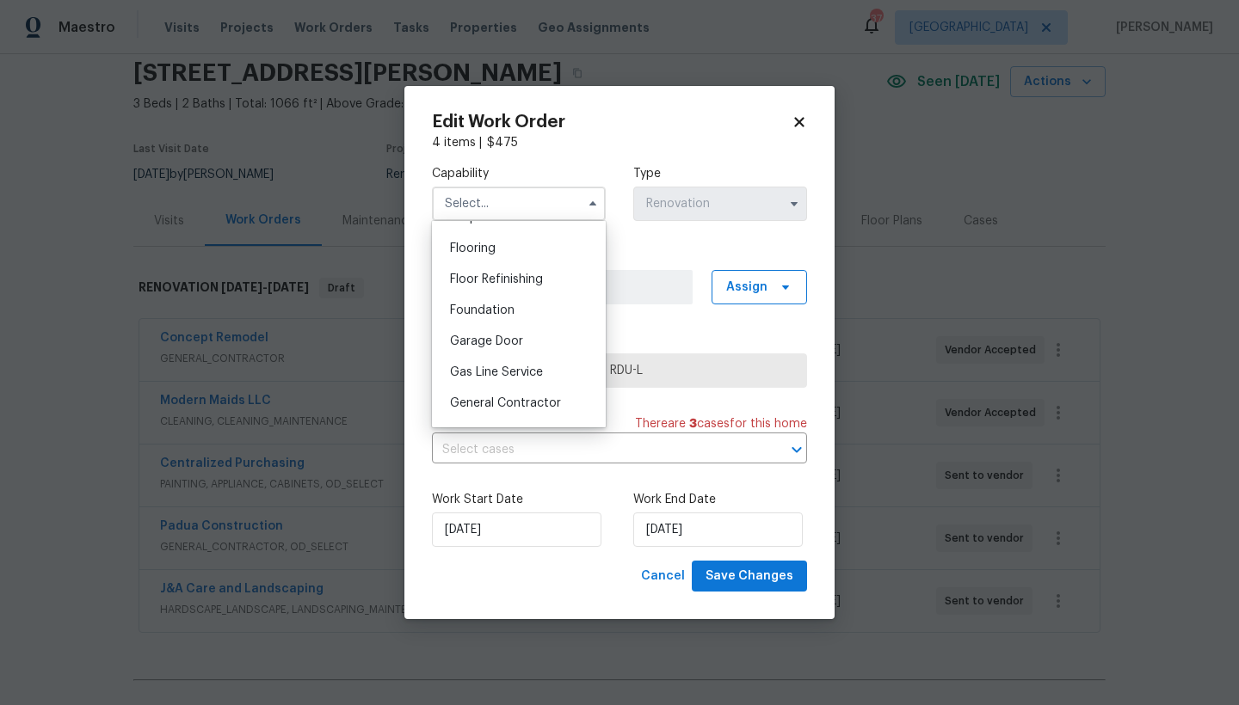
scroll to position [880, 0]
click at [459, 344] on span "Hardscape Landscape" at bounding box center [513, 338] width 126 height 12
type input "Hardscape Landscape"
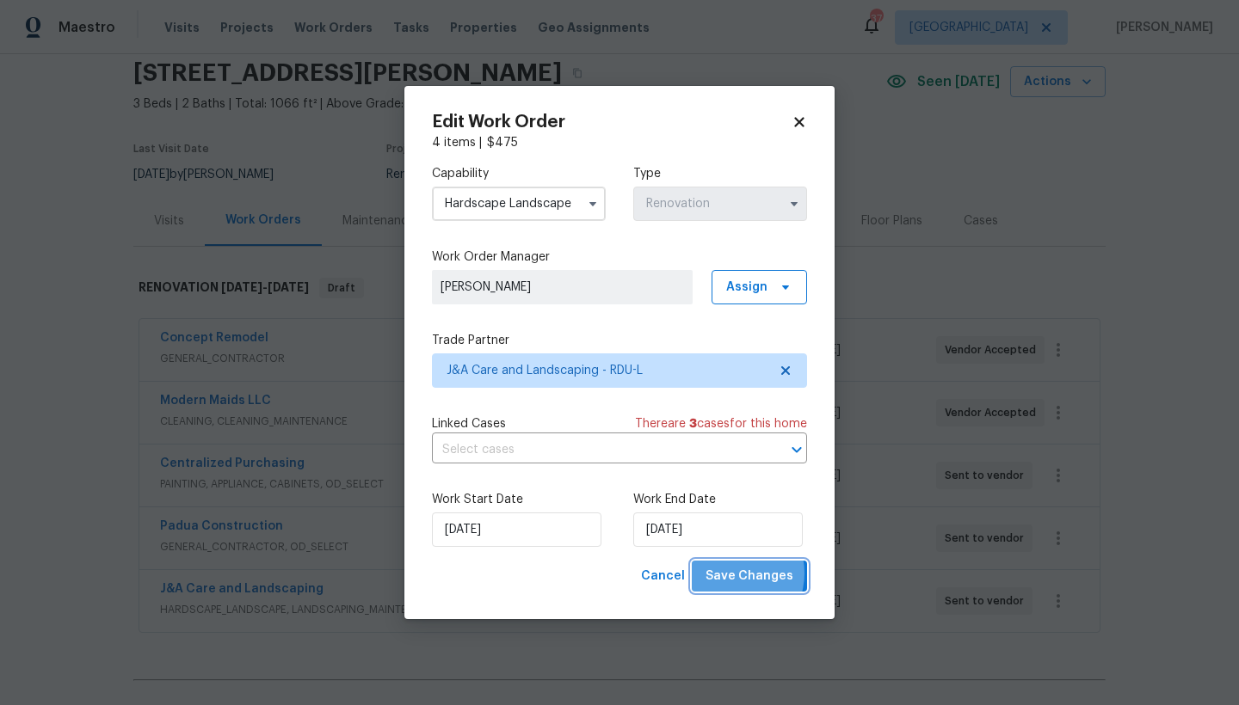
click at [732, 574] on span "Save Changes" at bounding box center [749, 577] width 88 height 22
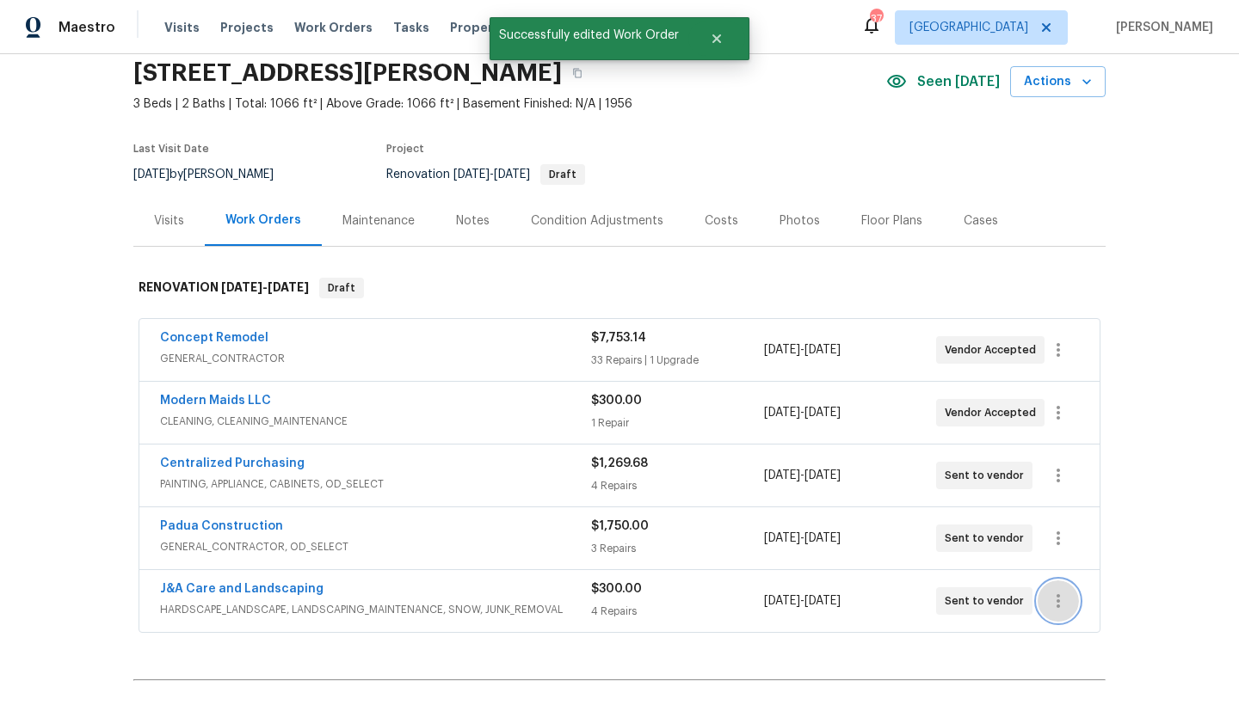
click at [1049, 596] on icon "button" at bounding box center [1058, 601] width 21 height 21
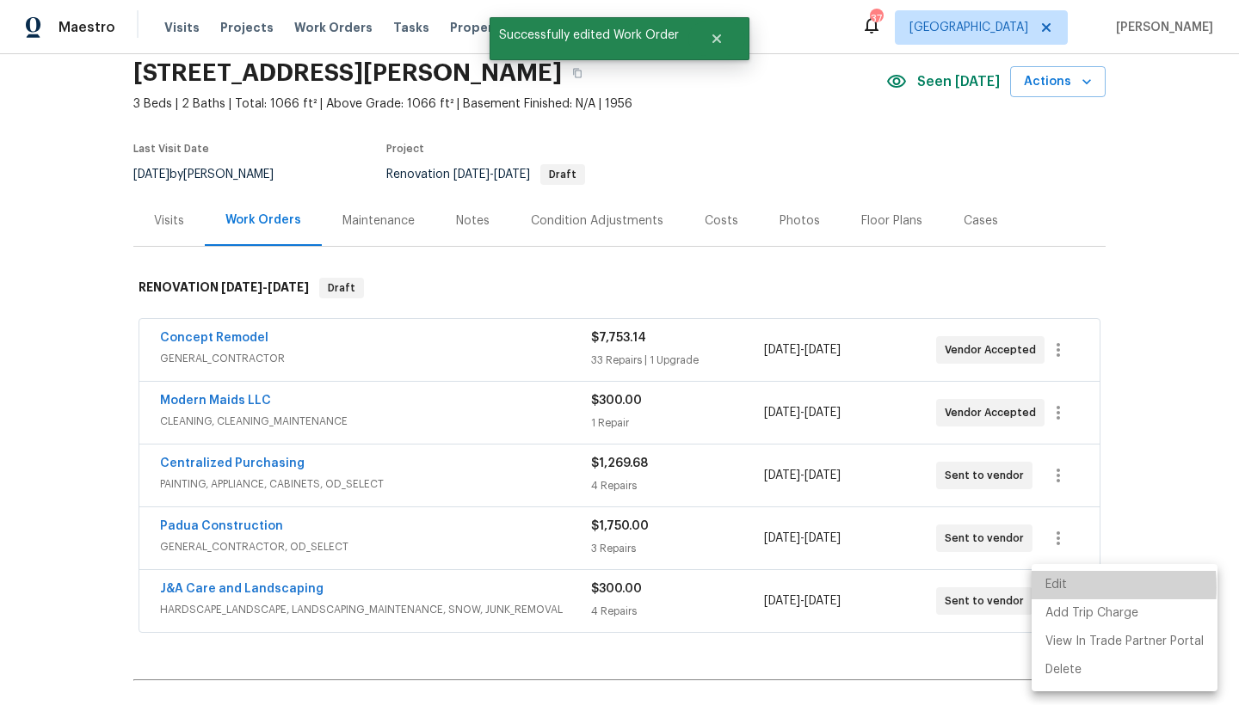
click at [1050, 588] on li "Edit" at bounding box center [1124, 585] width 186 height 28
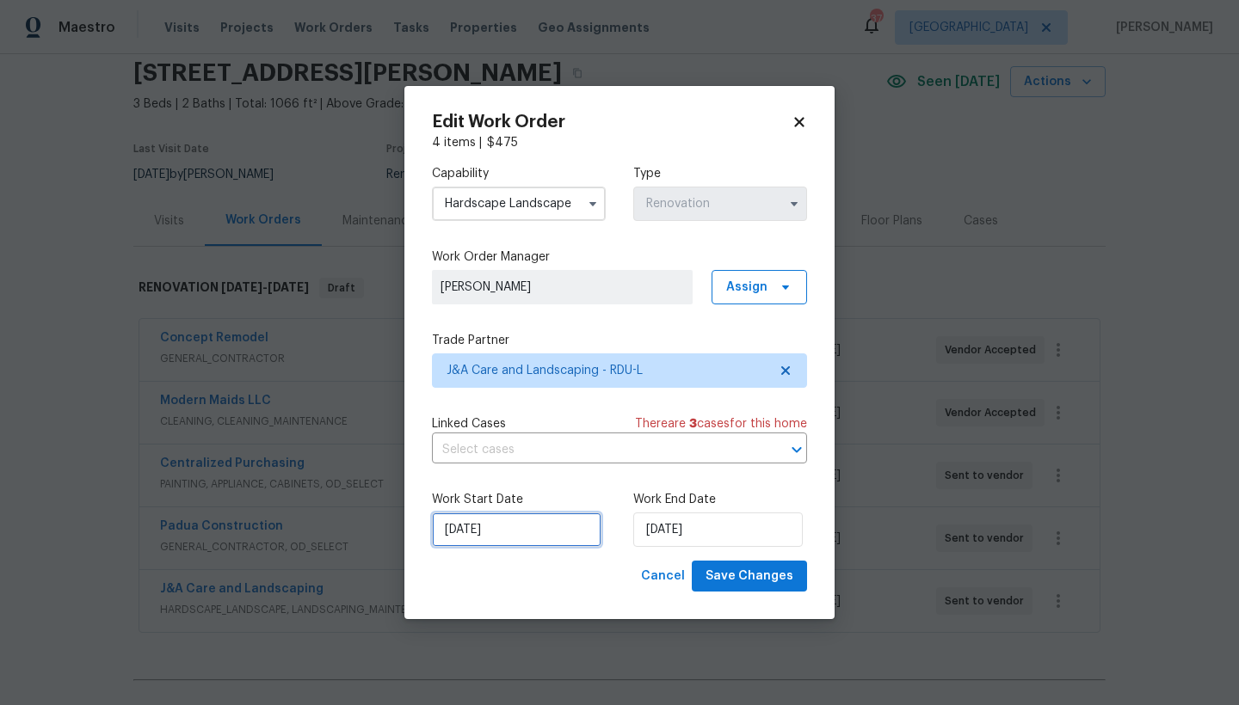
click at [472, 532] on input "[DATE]" at bounding box center [516, 530] width 169 height 34
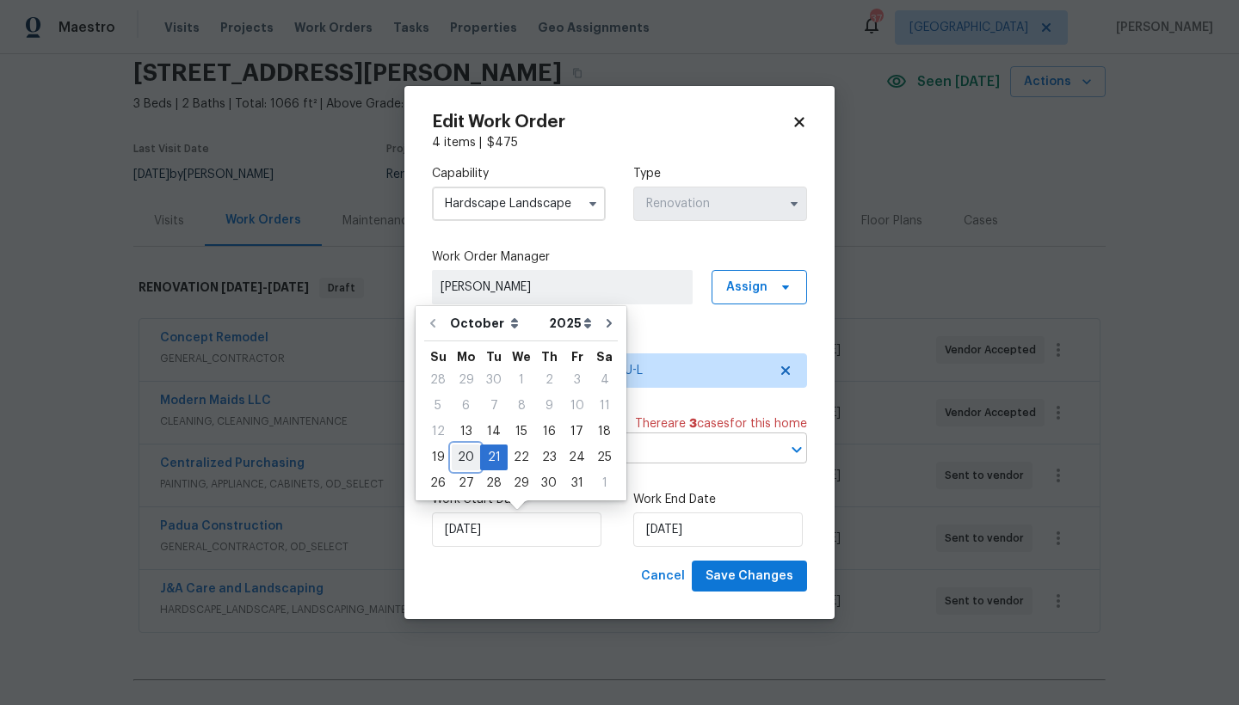
click at [463, 456] on div "20" at bounding box center [466, 458] width 28 height 24
type input "[DATE]"
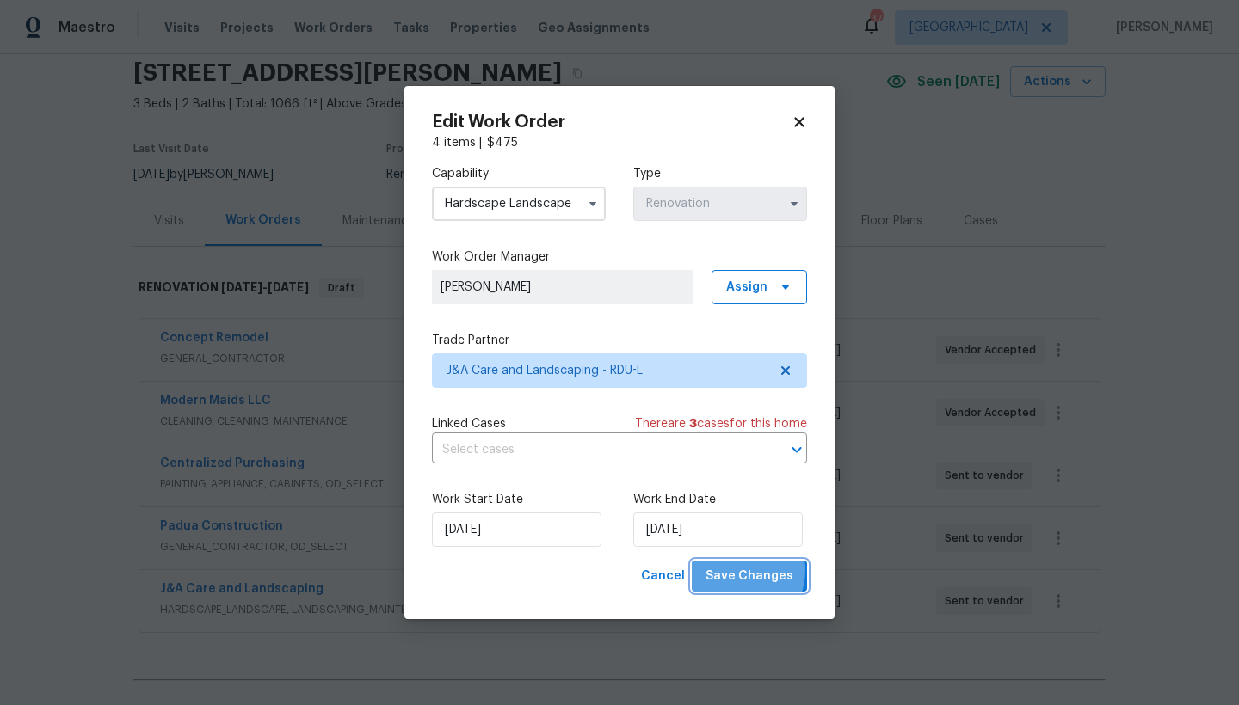
click at [736, 570] on span "Save Changes" at bounding box center [749, 577] width 88 height 22
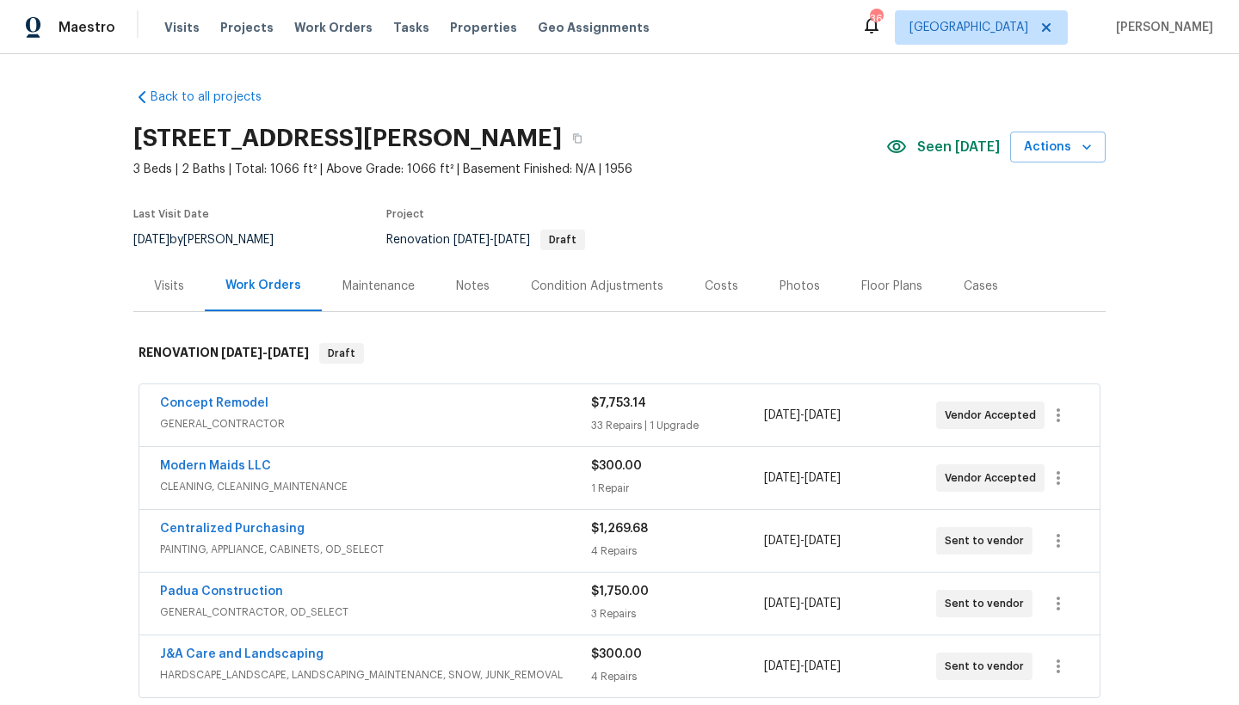
click at [717, 286] on div "Costs" at bounding box center [721, 286] width 34 height 17
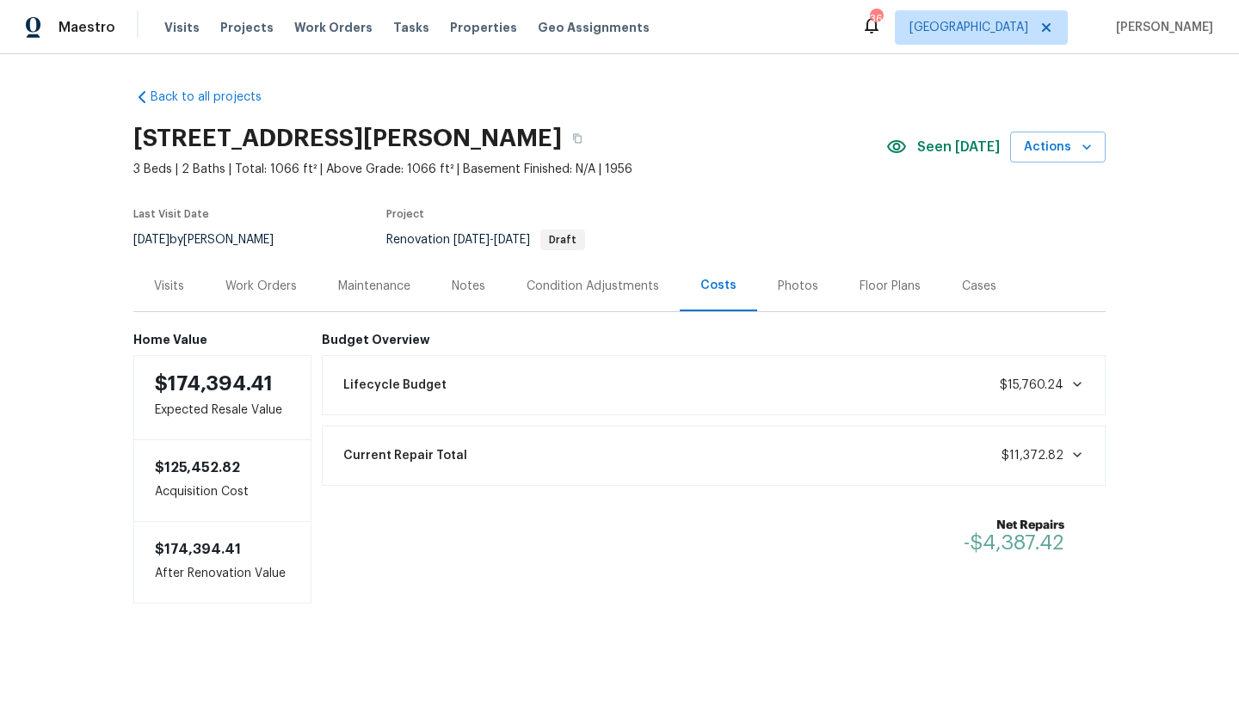
click at [266, 287] on div "Work Orders" at bounding box center [260, 286] width 71 height 17
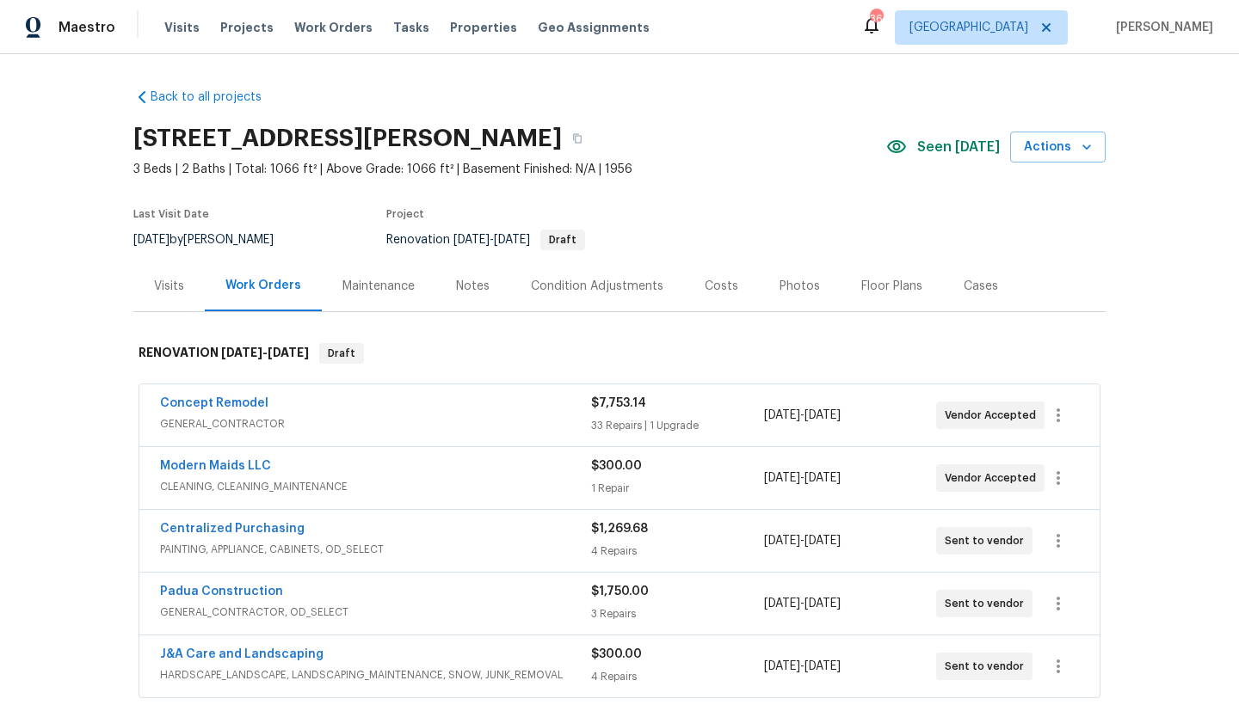
scroll to position [274, 0]
